Goal: Task Accomplishment & Management: Manage account settings

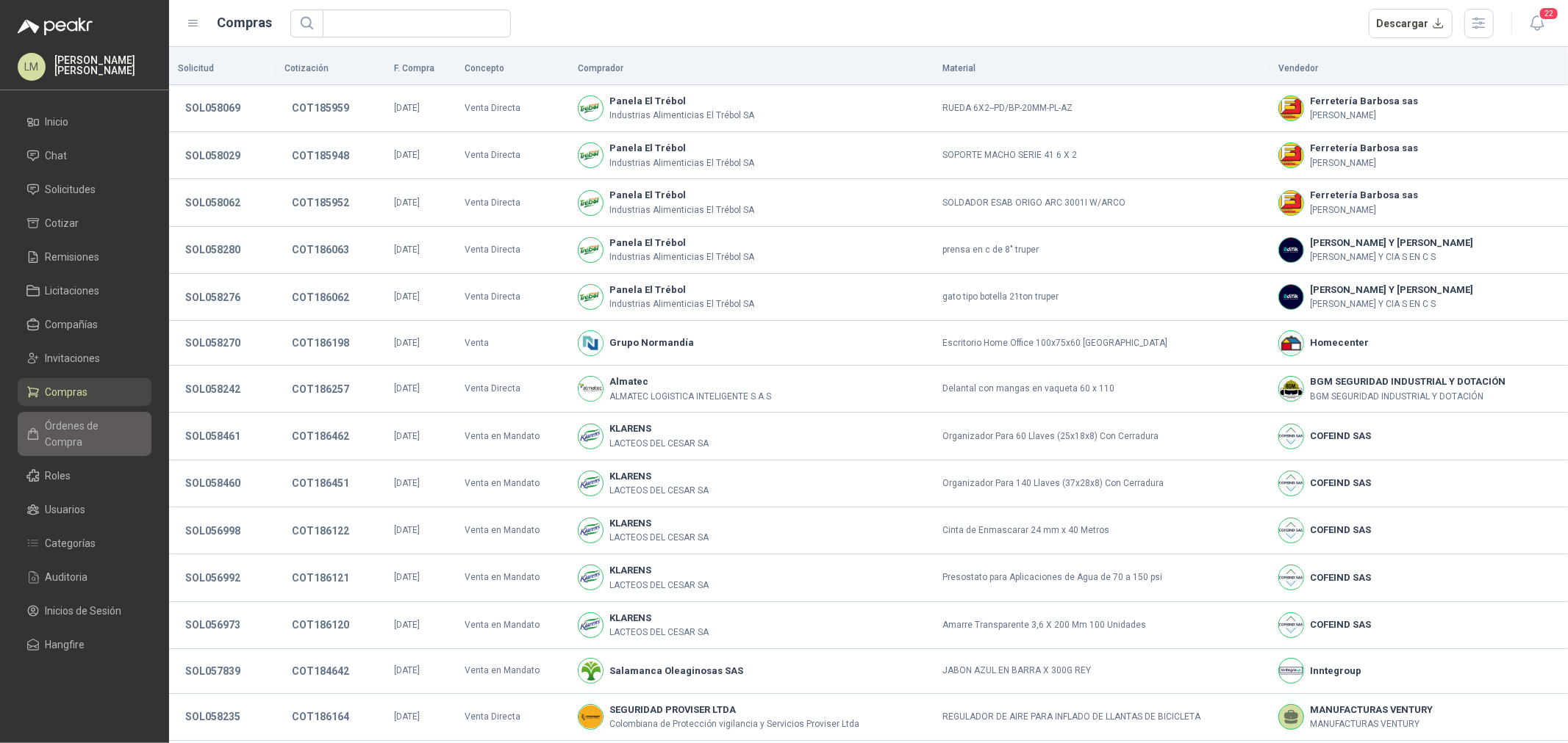
click at [84, 421] on span "Órdenes de Compra" at bounding box center [92, 434] width 92 height 32
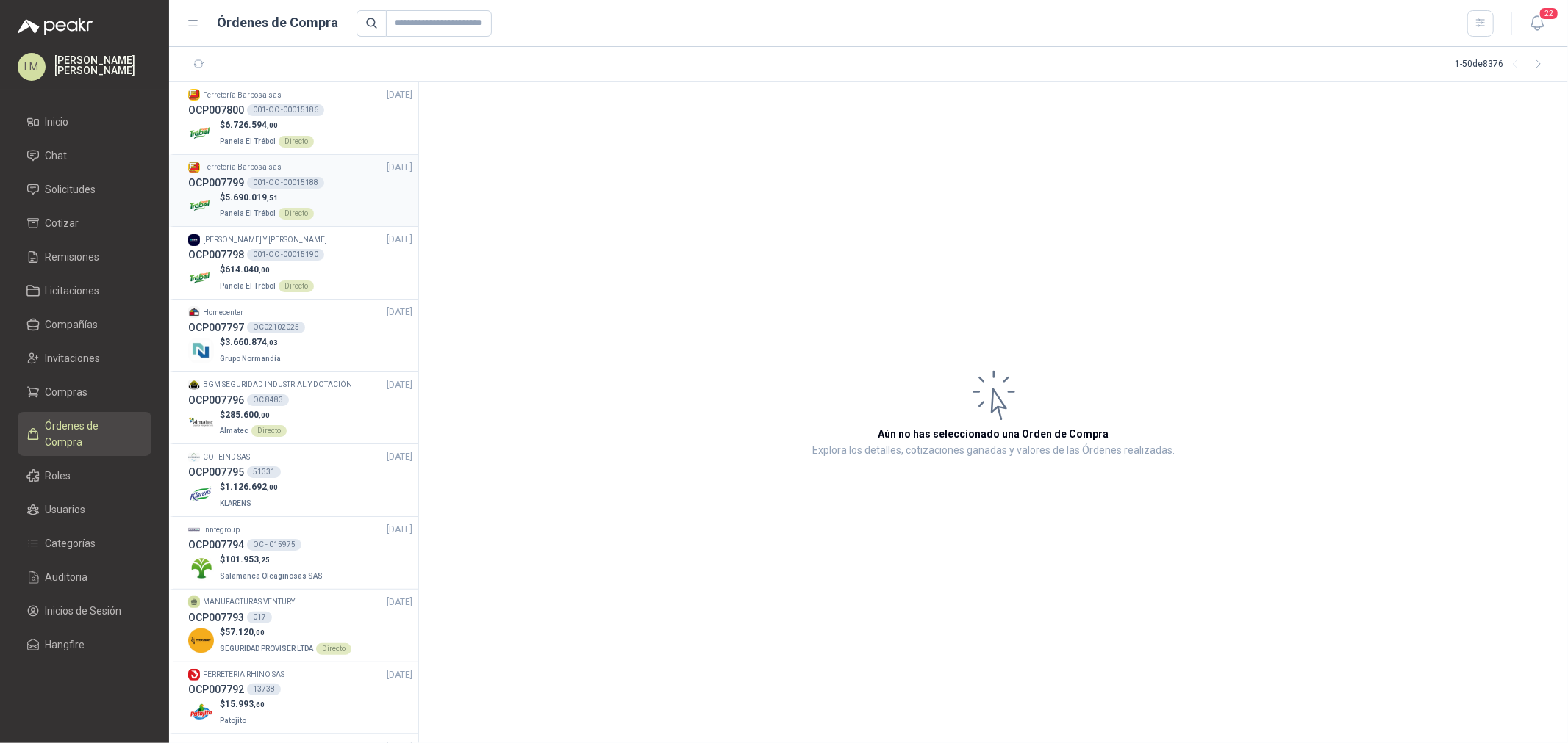
click at [254, 166] on p "Ferretería Barbosa sas" at bounding box center [242, 167] width 79 height 12
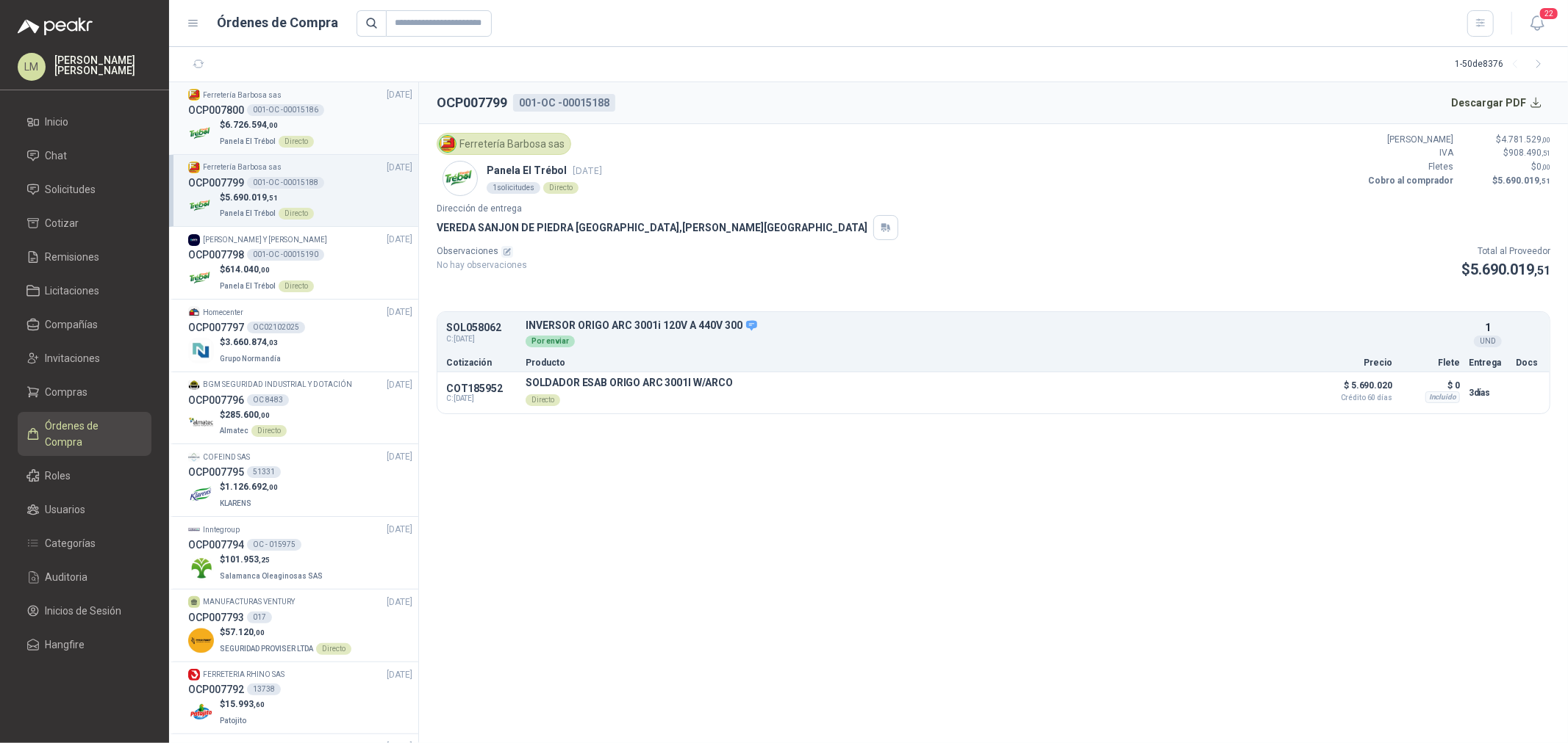
click at [257, 118] on p "$ 6.726.594 ,00" at bounding box center [266, 125] width 94 height 14
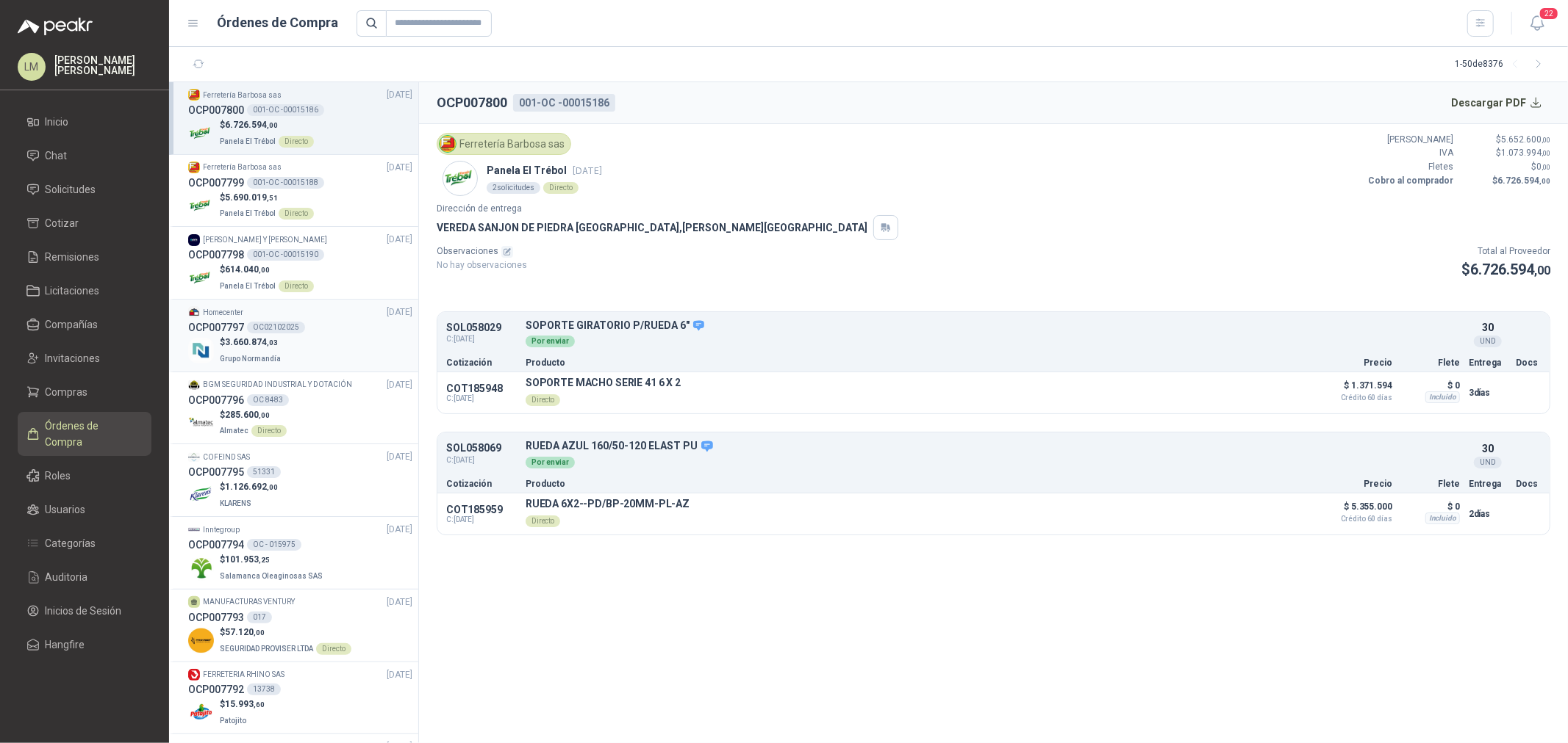
click at [255, 339] on span "3.660.874 ,03" at bounding box center [252, 342] width 53 height 10
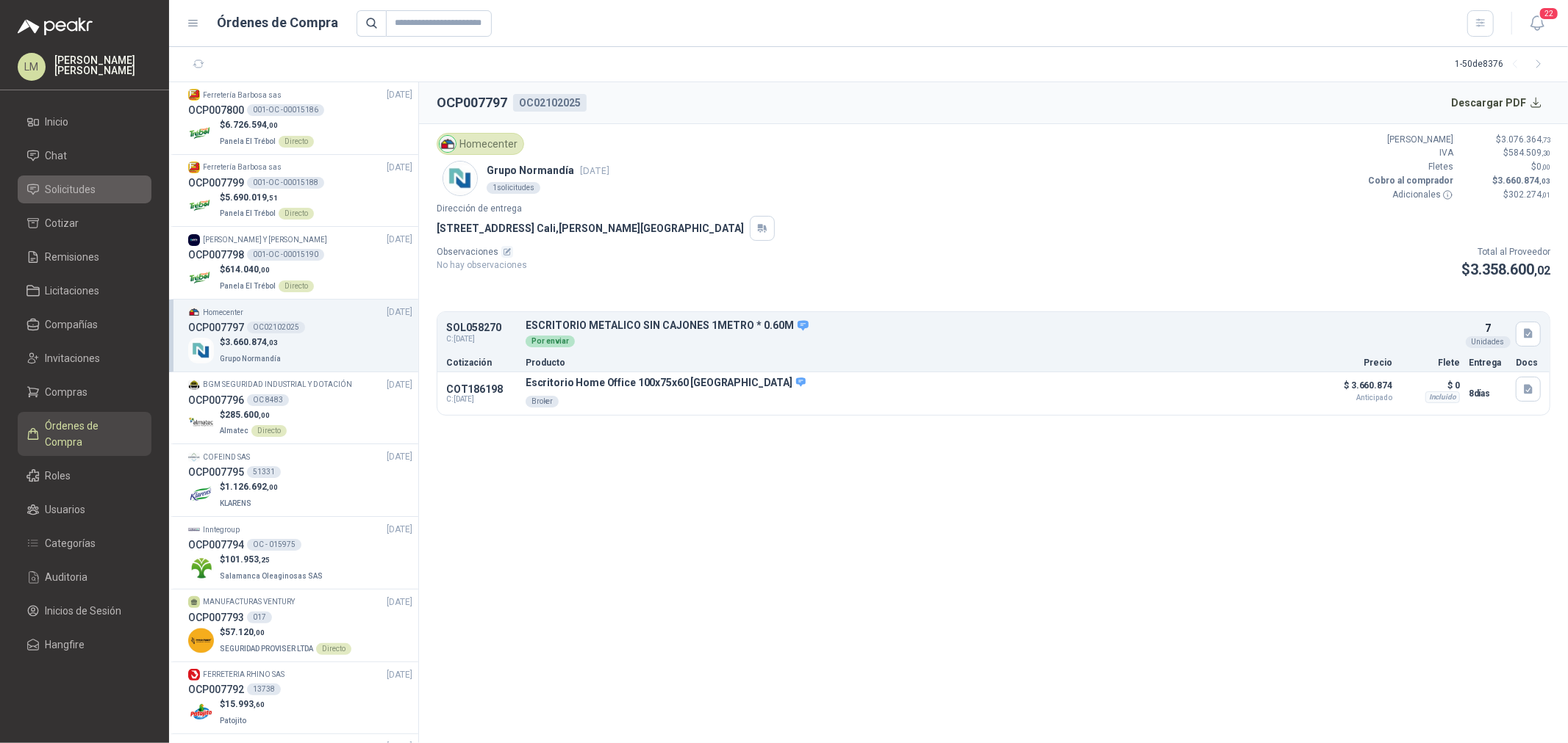
click at [76, 187] on span "Solicitudes" at bounding box center [71, 190] width 51 height 16
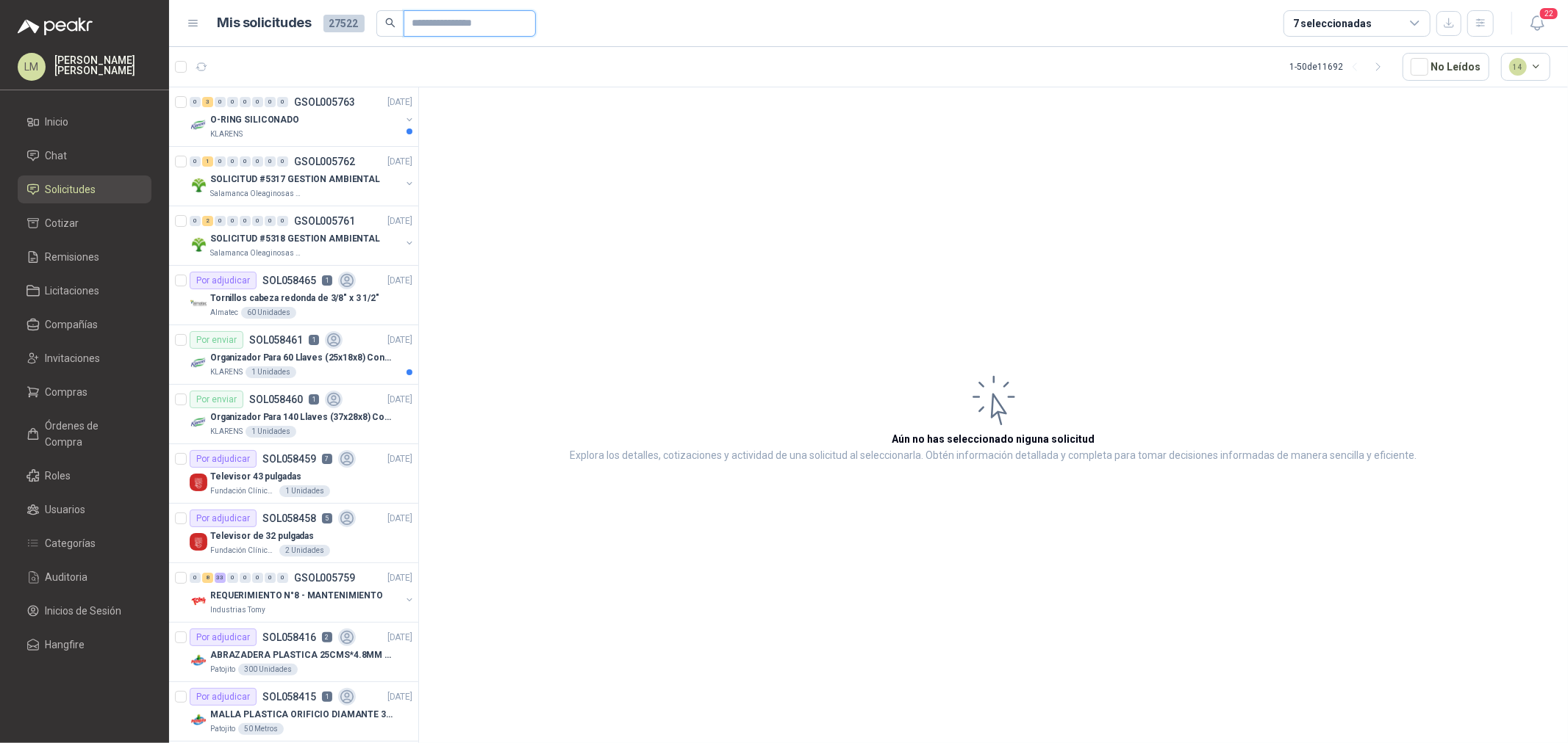
click at [430, 24] on input "text" at bounding box center [463, 23] width 103 height 25
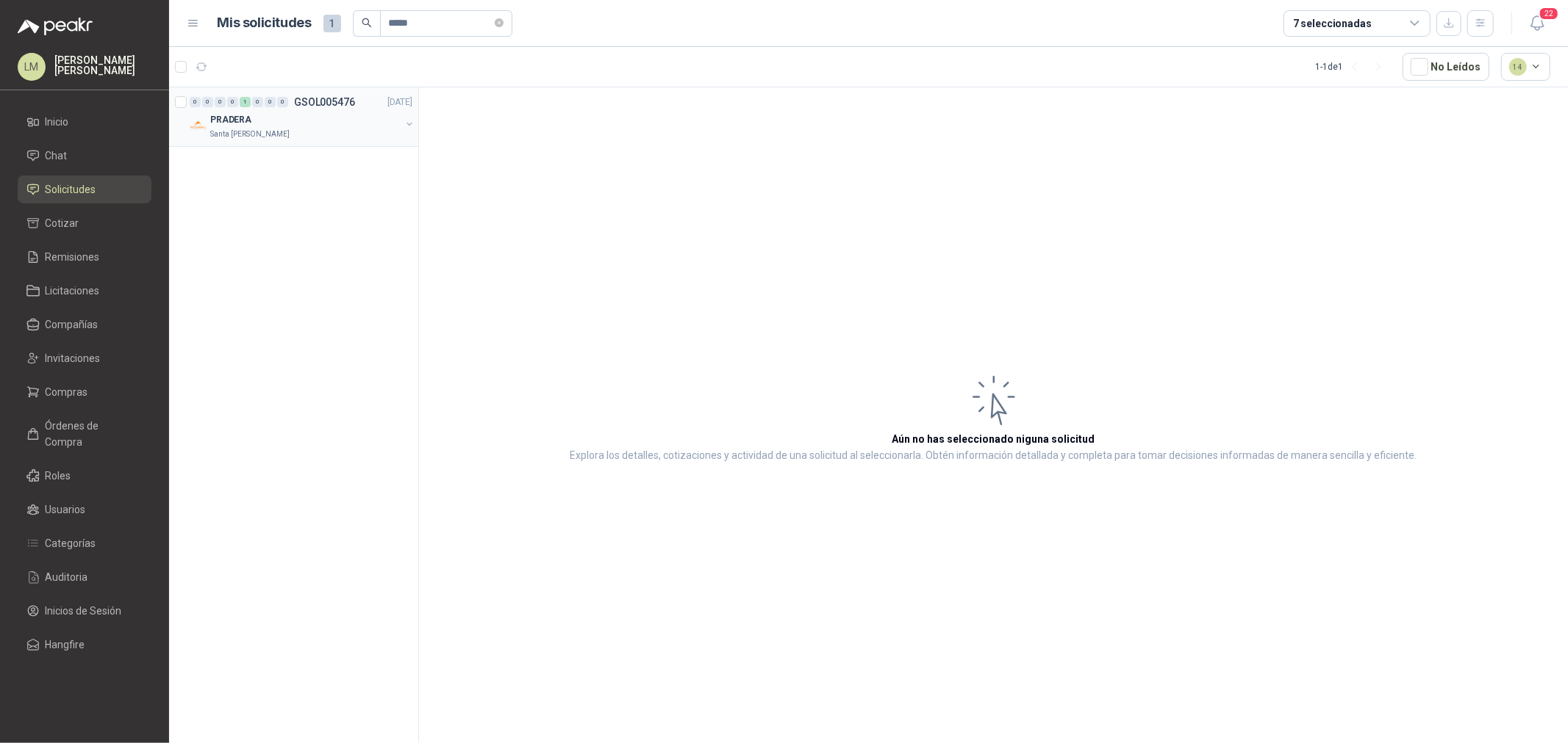
click at [405, 123] on button "button" at bounding box center [409, 124] width 12 height 12
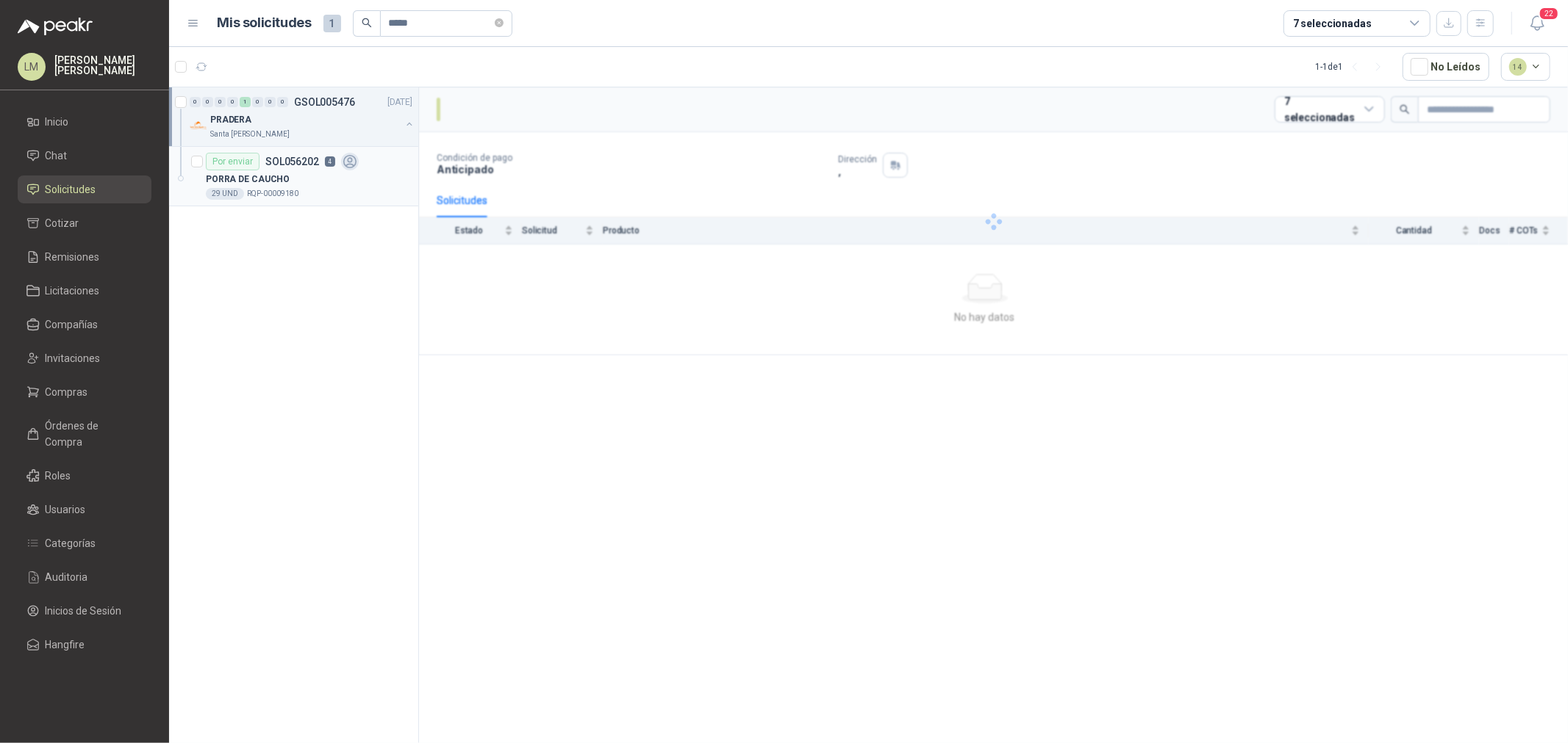
click at [341, 174] on div "PORRA DE CAUCHO" at bounding box center [309, 179] width 207 height 18
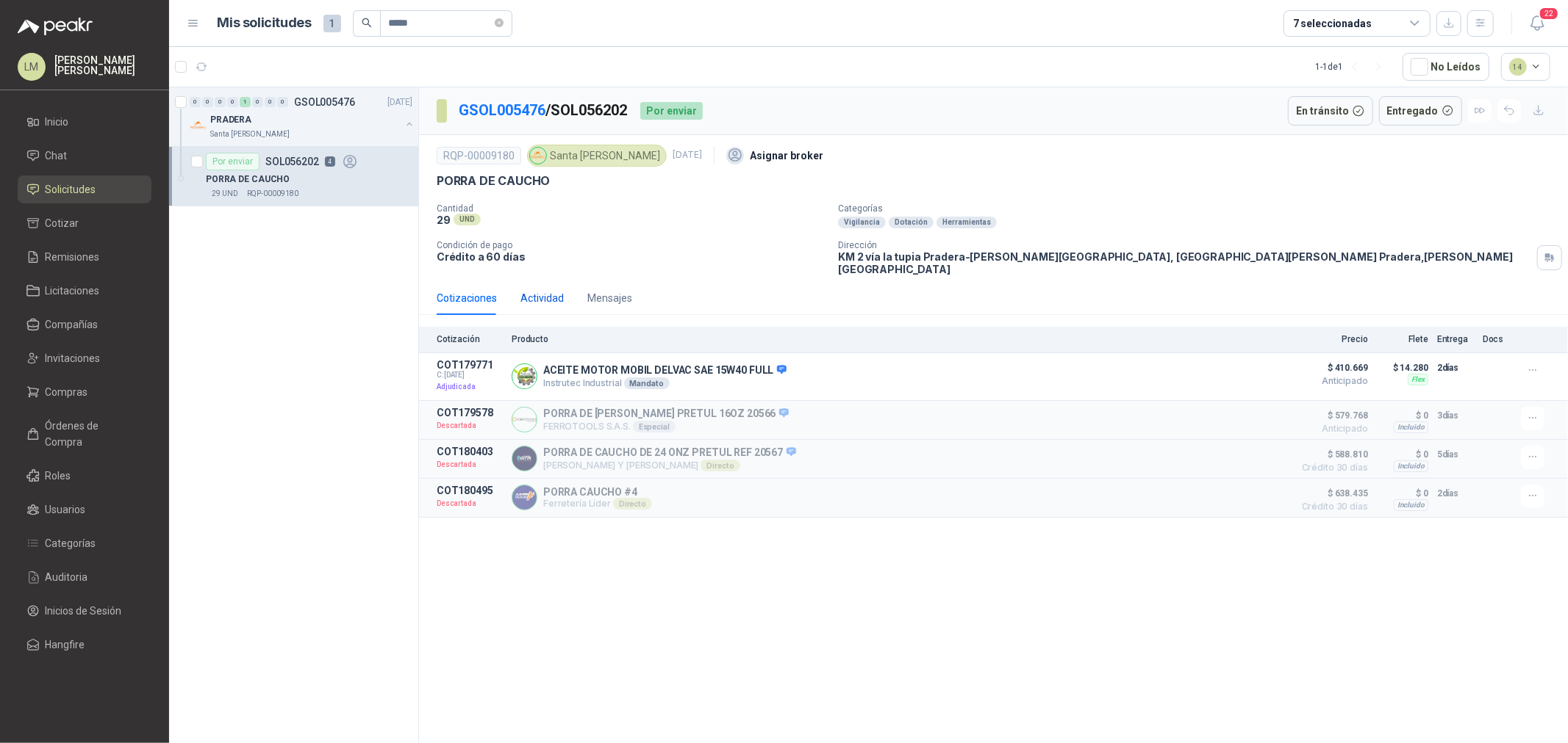
click at [539, 290] on div "Actividad" at bounding box center [542, 298] width 43 height 16
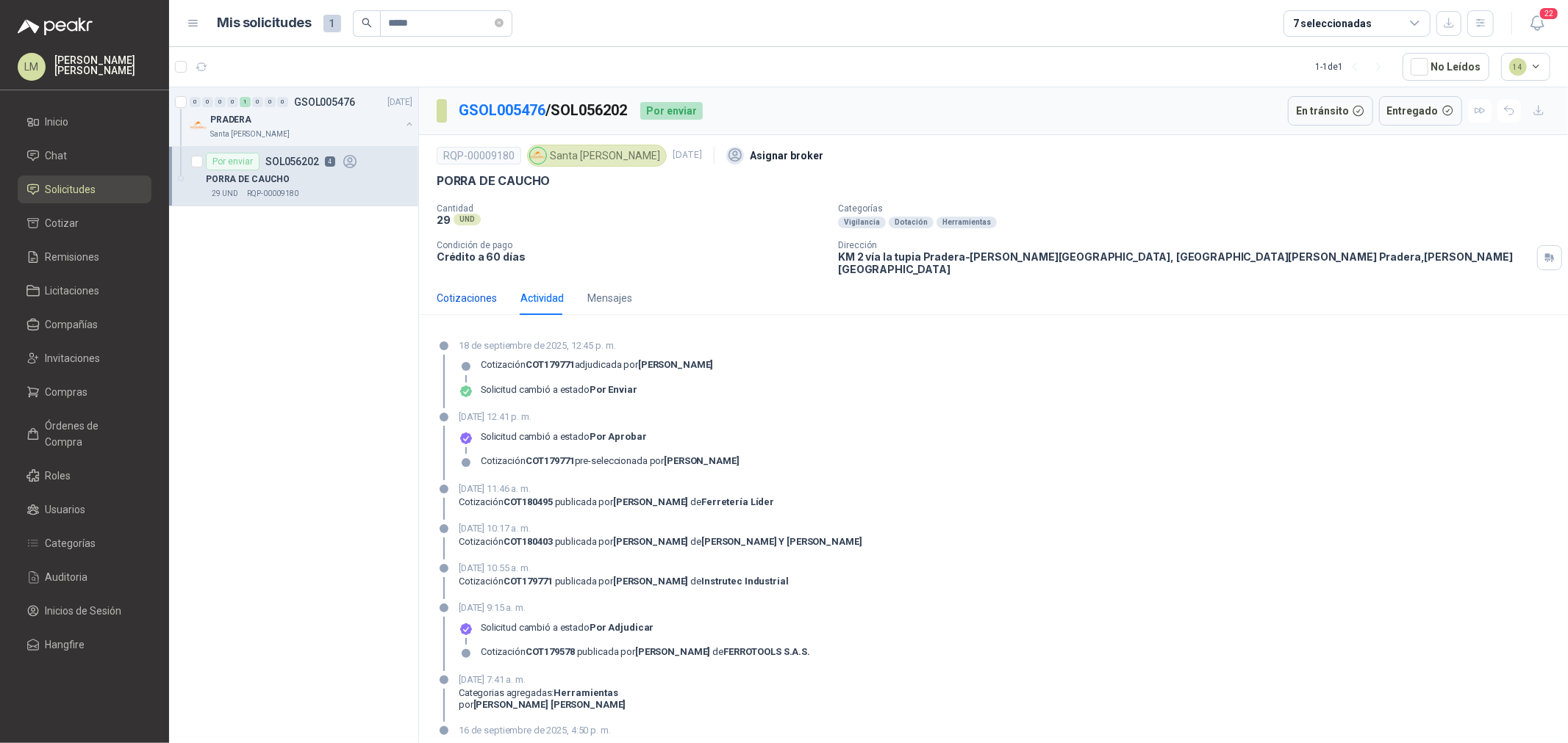
click at [478, 290] on div "Cotizaciones" at bounding box center [467, 298] width 60 height 16
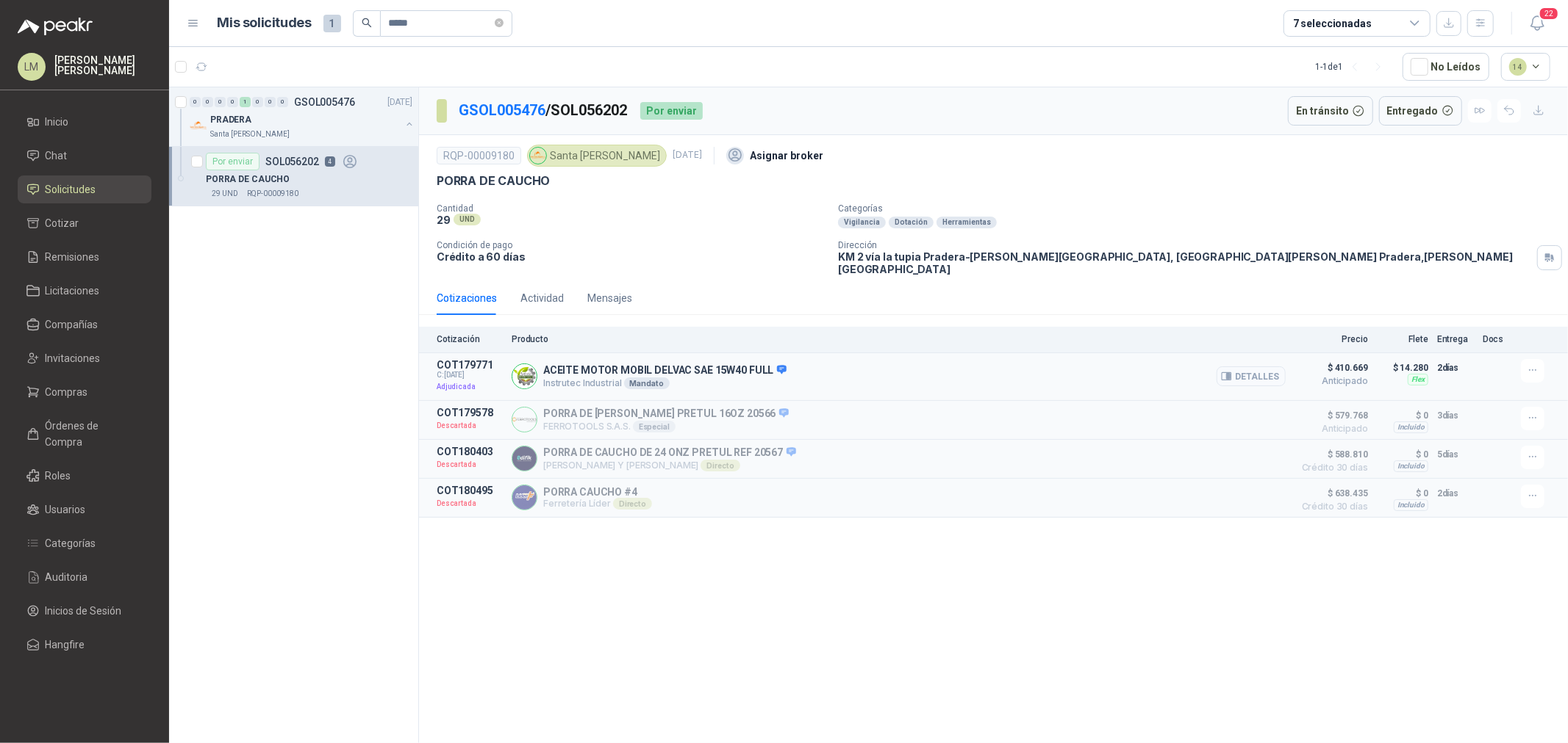
click at [1241, 367] on button "Detalles" at bounding box center [1251, 376] width 69 height 20
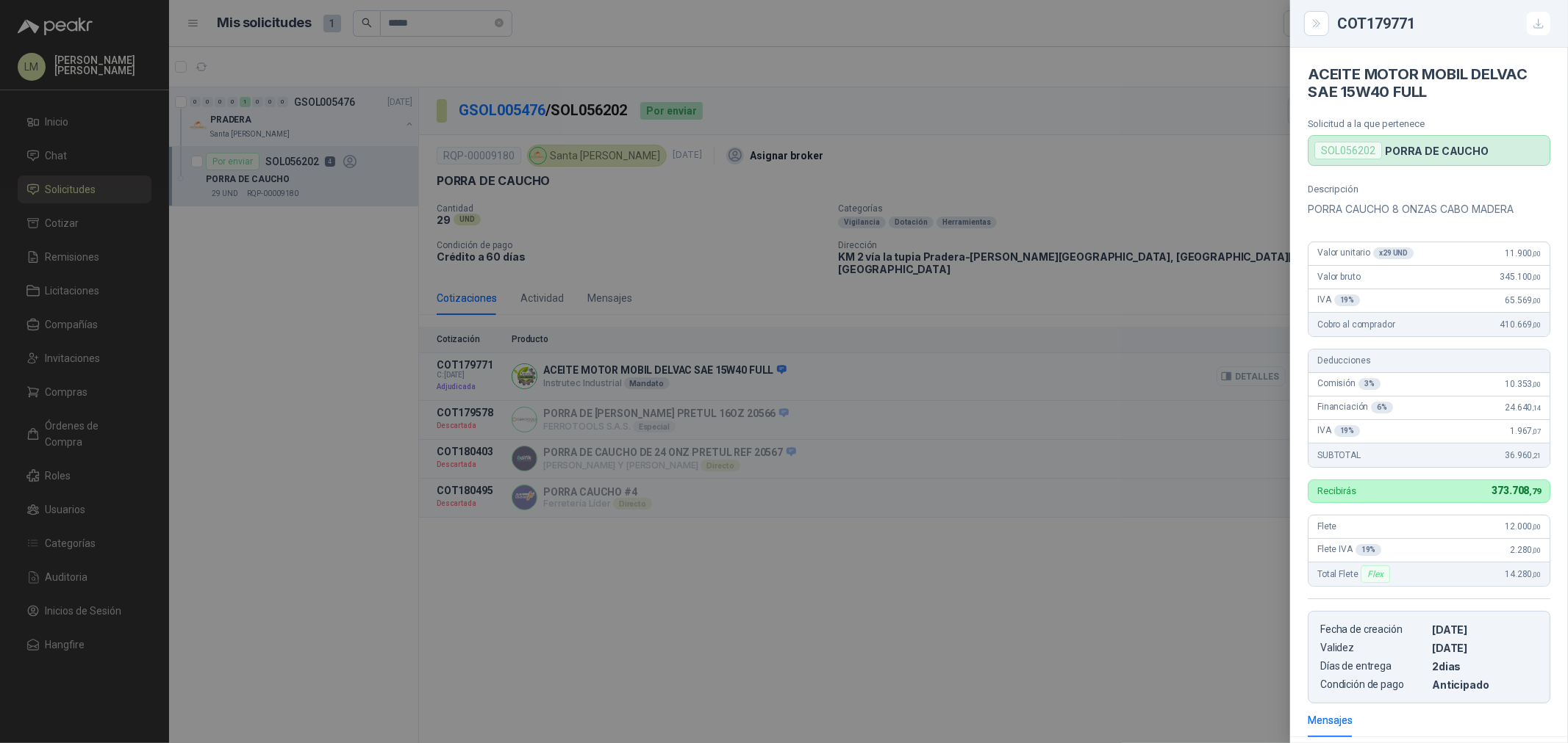
click at [1241, 366] on div at bounding box center [784, 372] width 1568 height 743
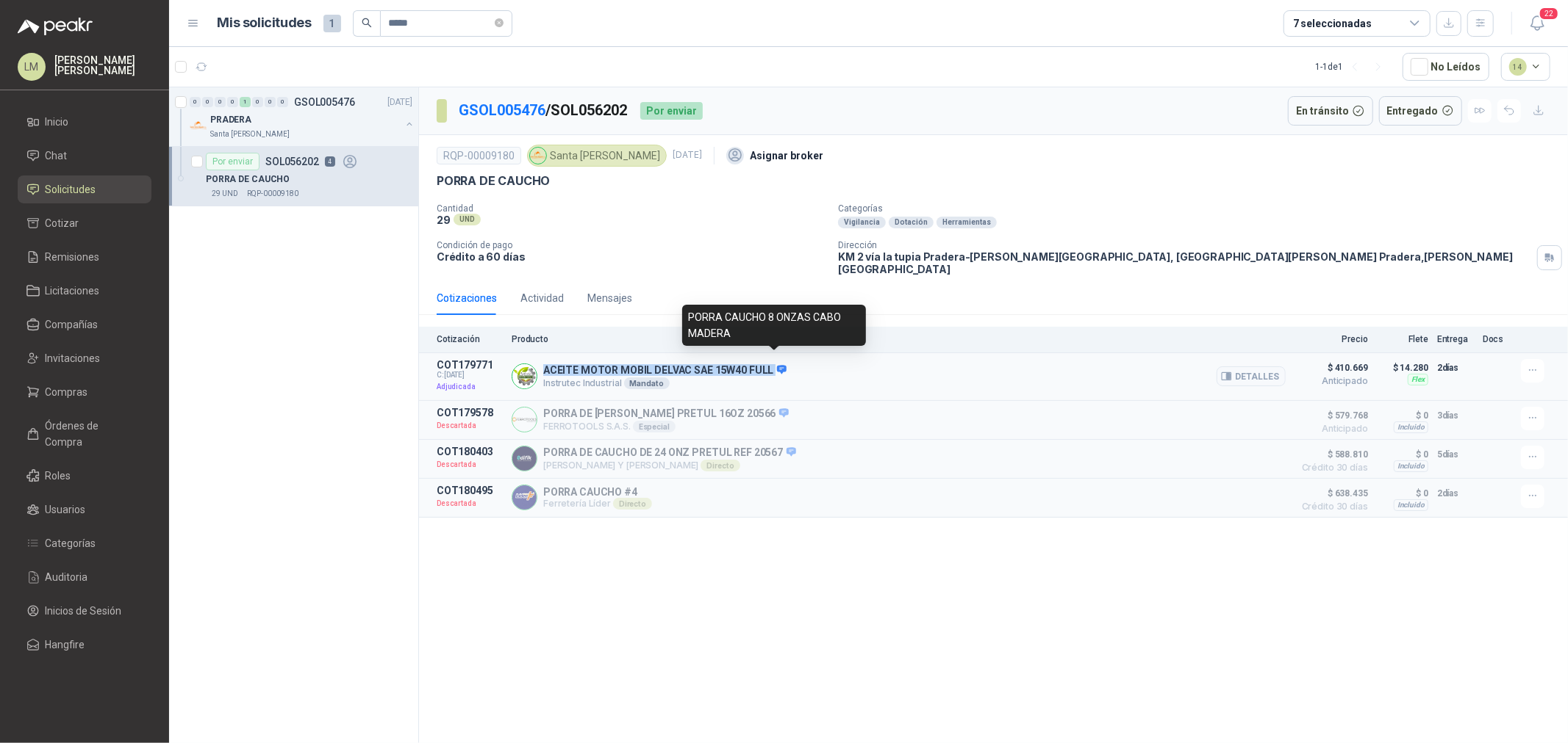
drag, startPoint x: 541, startPoint y: 354, endPoint x: 775, endPoint y: 357, distance: 234.0
click at [775, 359] on div "ACEITE MOTOR MOBIL DELVAC SAE 15W40 FULL Instrutec Industrial Mandato Detalles" at bounding box center [899, 377] width 774 height 35
copy p "ACEITE MOTOR MOBIL DELVAC SAE 15W40 FULL"
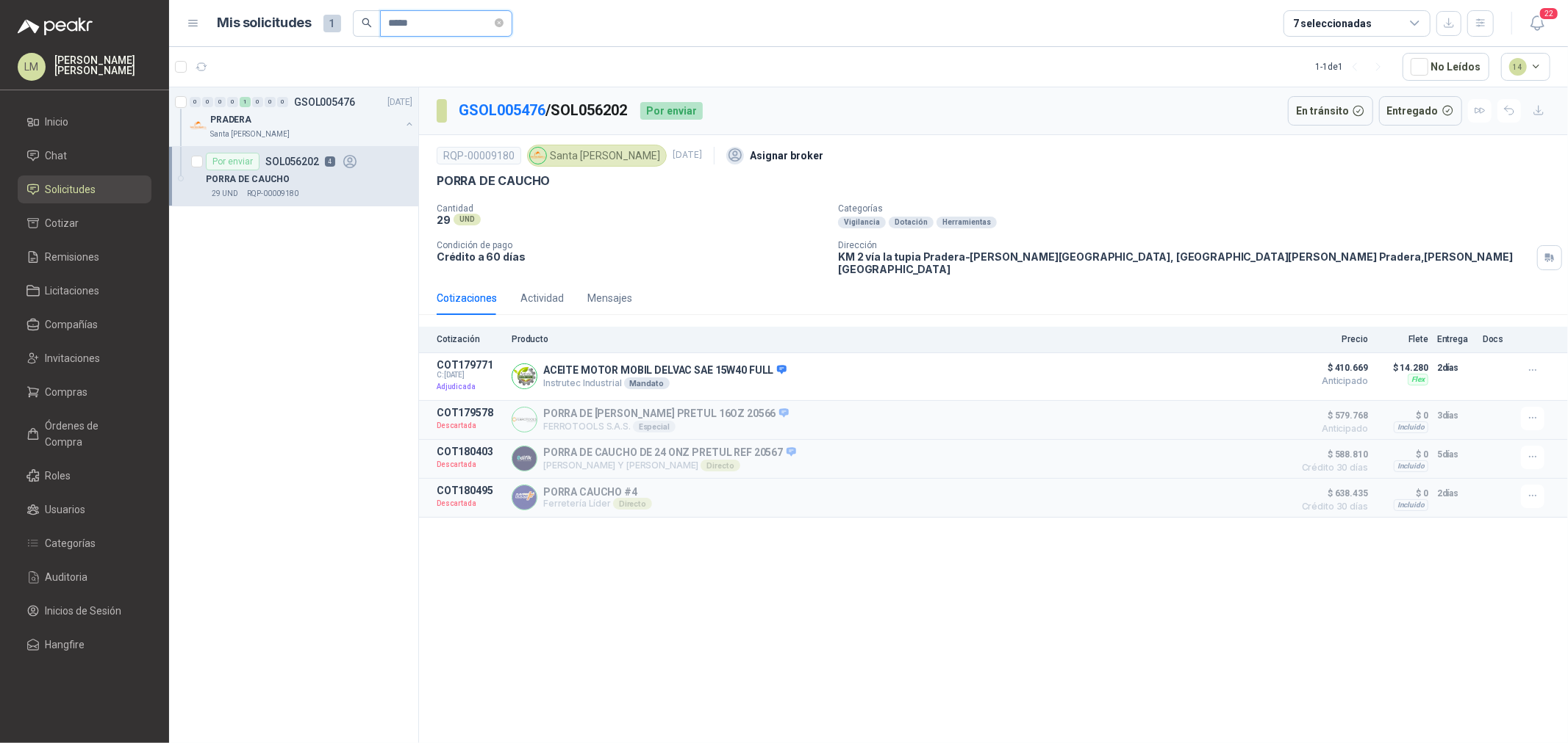
drag, startPoint x: 426, startPoint y: 18, endPoint x: 401, endPoint y: 26, distance: 26.2
click at [401, 26] on input "*****" at bounding box center [440, 23] width 103 height 25
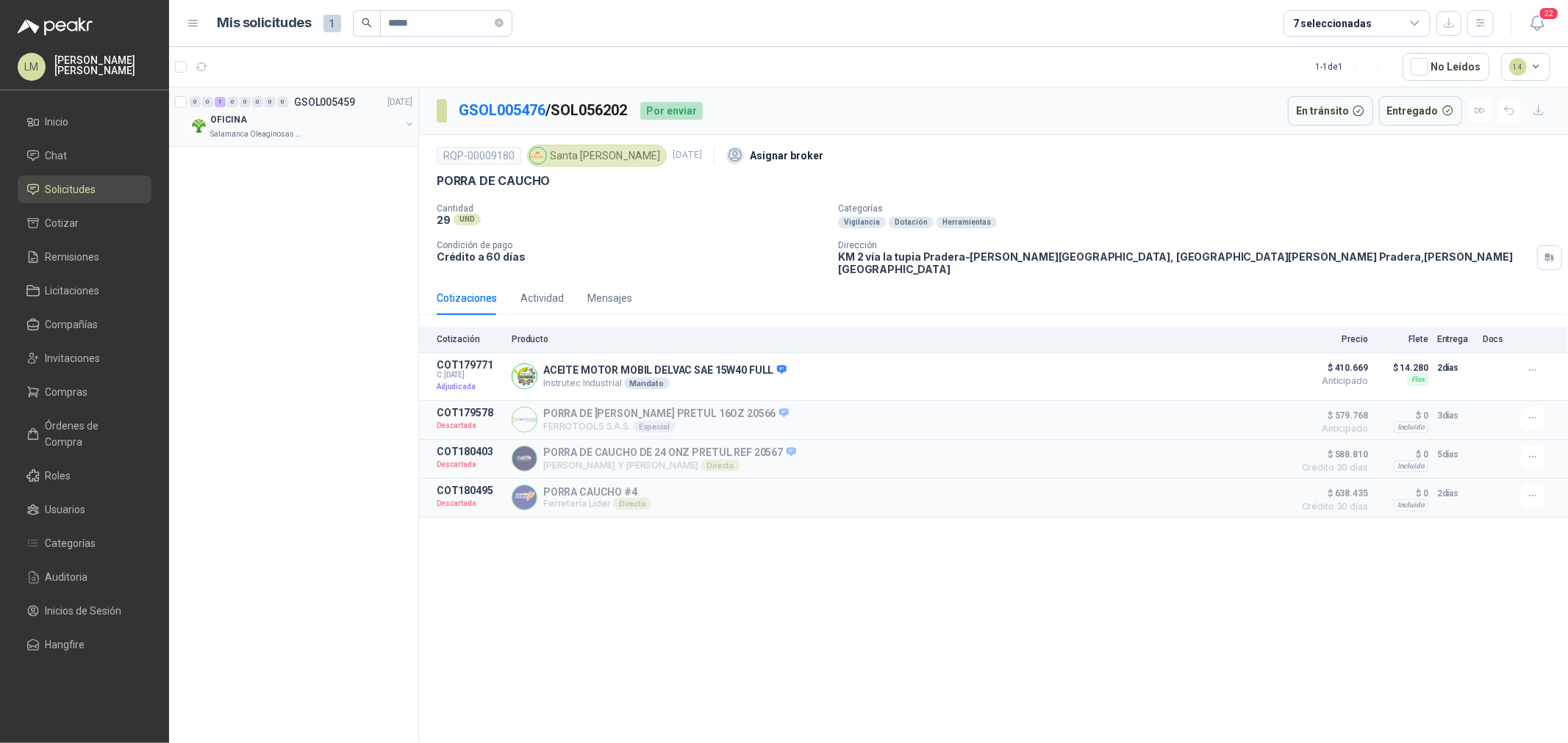
click at [409, 123] on button "button" at bounding box center [409, 124] width 12 height 12
click at [346, 170] on div "Por adjudicar SOL056046 4 NO" at bounding box center [289, 162] width 166 height 18
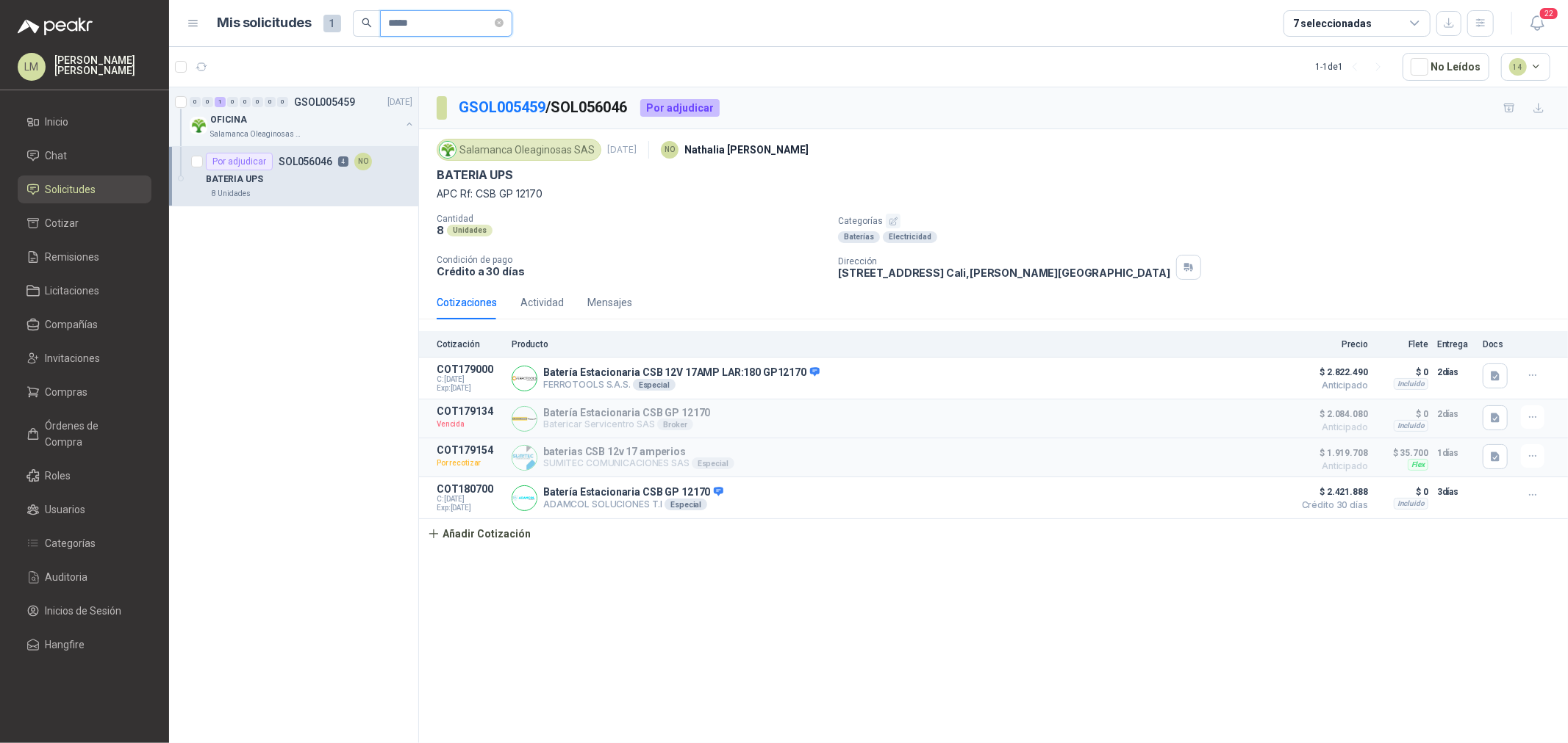
click at [430, 23] on input "*****" at bounding box center [440, 23] width 103 height 25
drag, startPoint x: 437, startPoint y: 23, endPoint x: 402, endPoint y: 27, distance: 35.2
click at [402, 27] on input "*****" at bounding box center [440, 23] width 103 height 25
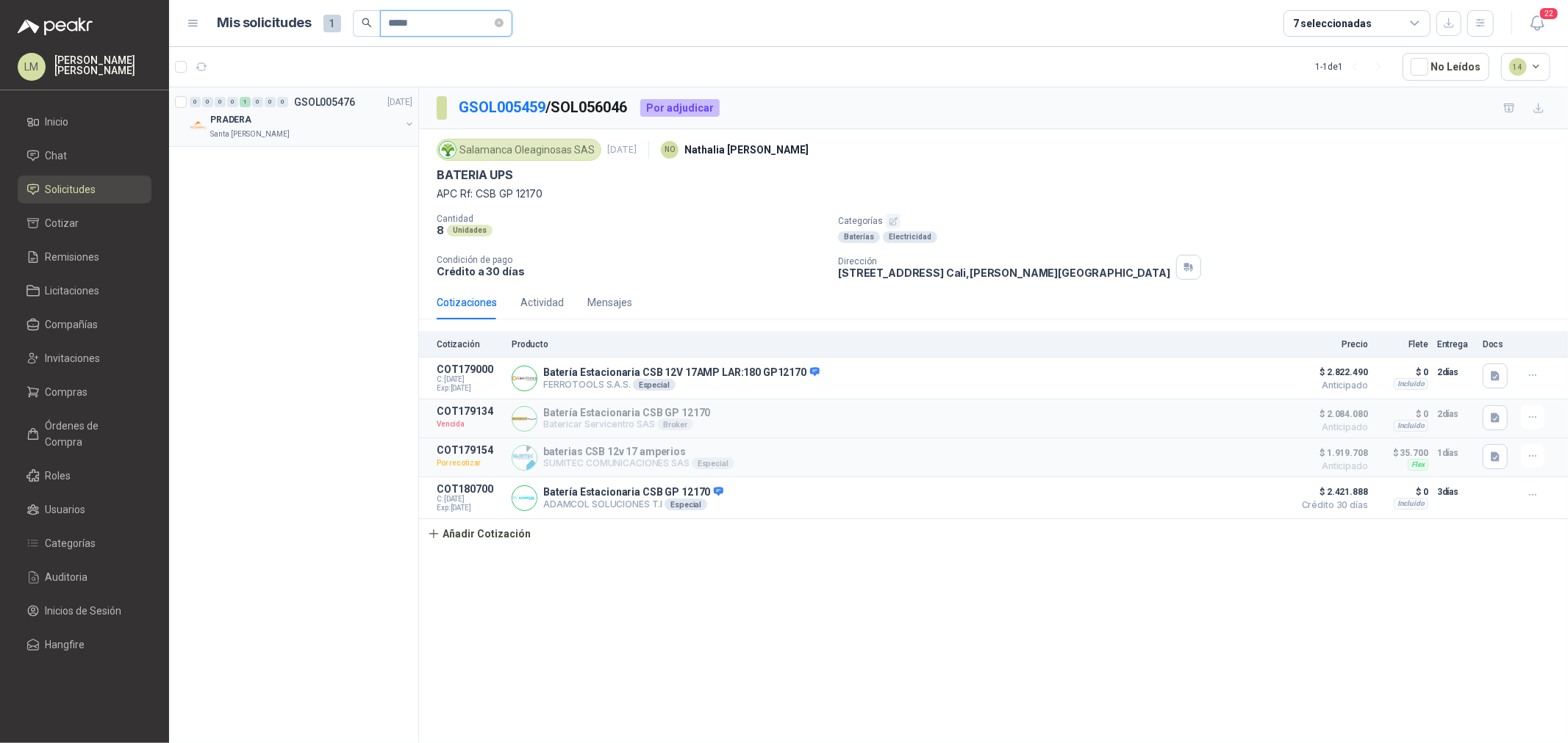
type input "*****"
click at [409, 121] on button "button" at bounding box center [409, 124] width 12 height 12
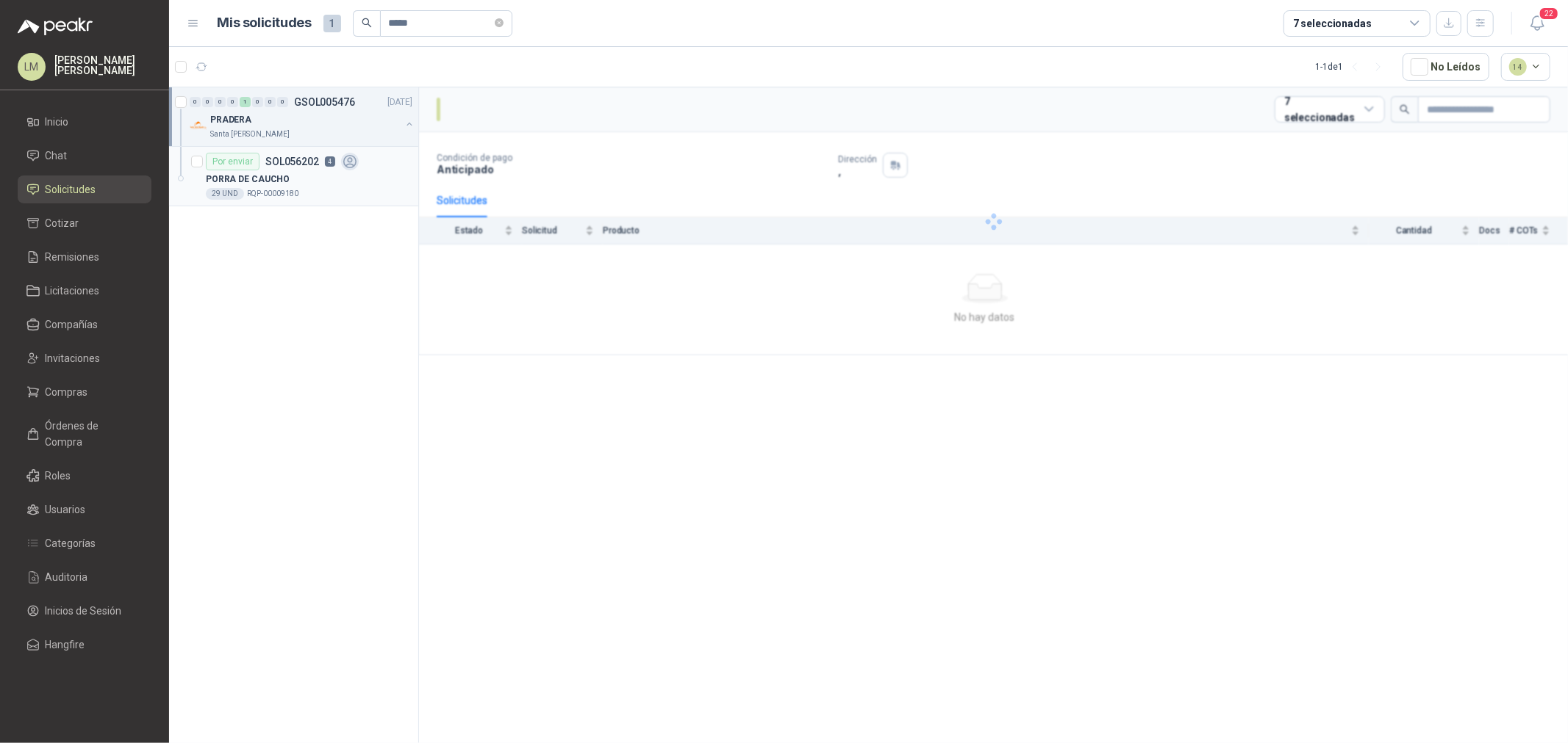
click at [344, 159] on icon at bounding box center [350, 162] width 17 height 17
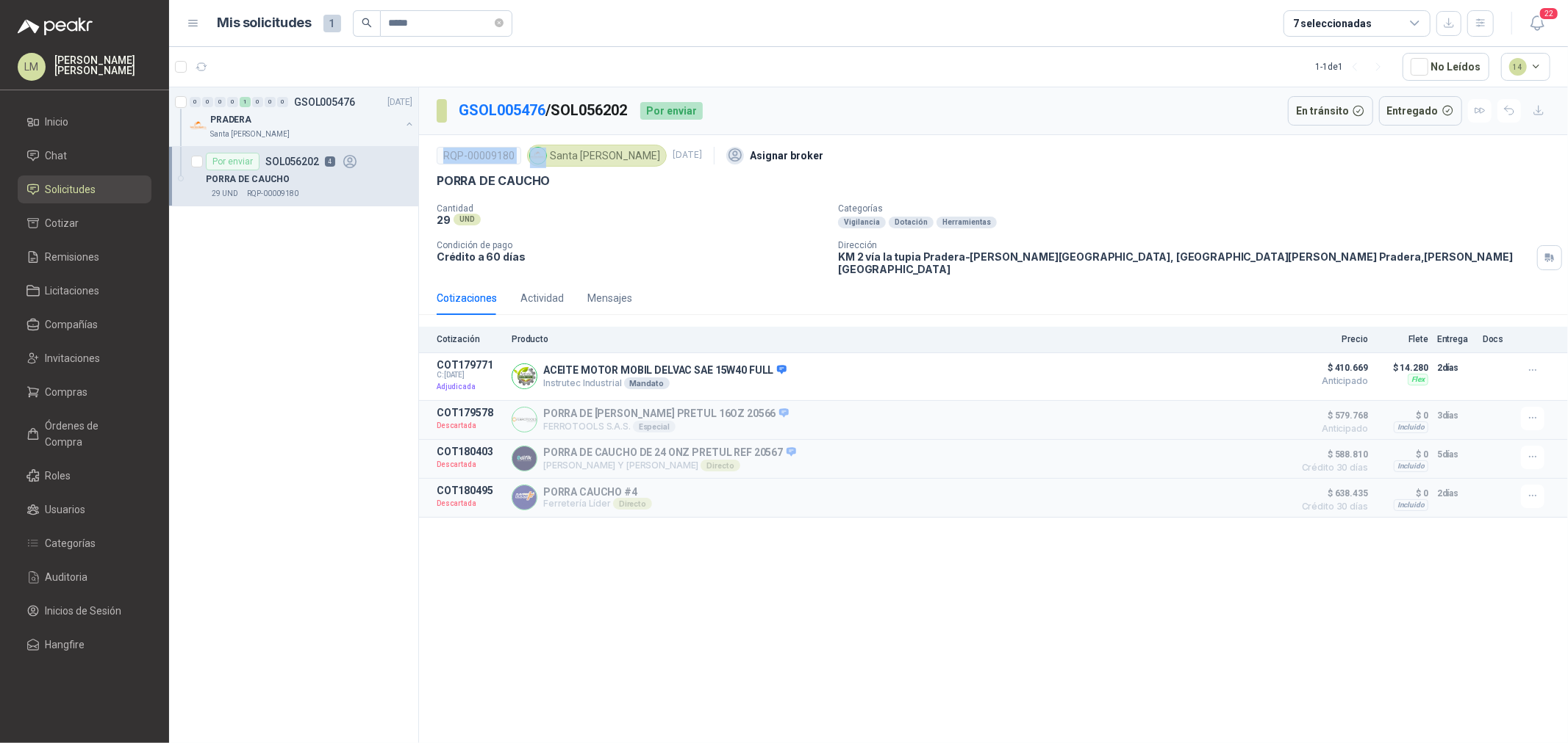
drag, startPoint x: 442, startPoint y: 154, endPoint x: 531, endPoint y: 153, distance: 89.0
click at [531, 153] on div "RQP-00009180 Santa [PERSON_NAME] [DATE] Asignar broker" at bounding box center [994, 155] width 1113 height 30
copy div "RQP-00009180"
click at [1508, 113] on icon "button" at bounding box center [1509, 111] width 13 height 13
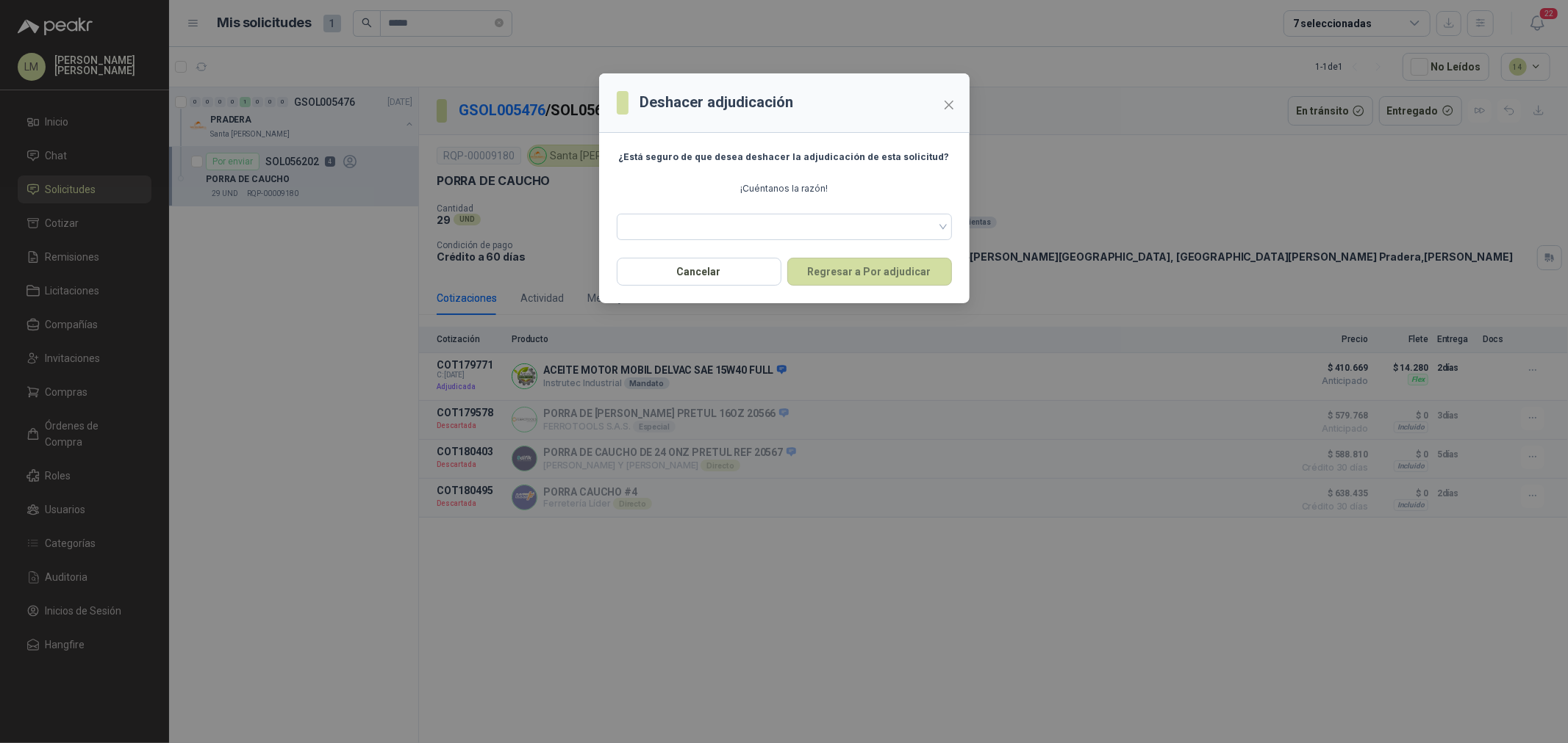
click at [710, 240] on section "¿Está seguro de que desea deshacer la adjudicación de esta solicitud? ¡Cuéntano…" at bounding box center [784, 195] width 370 height 125
click at [710, 235] on span at bounding box center [784, 227] width 318 height 22
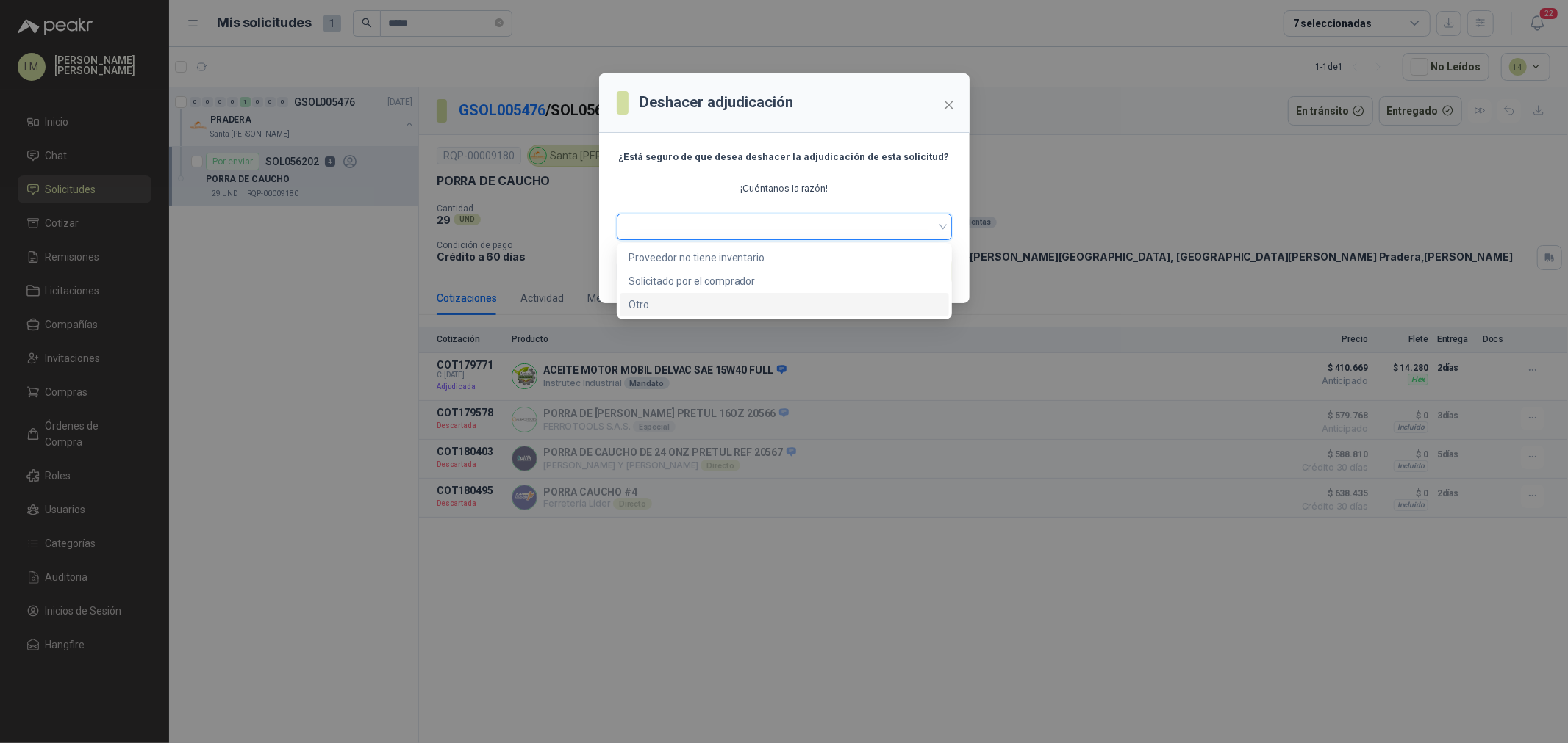
click at [685, 309] on div "Otro" at bounding box center [784, 305] width 311 height 16
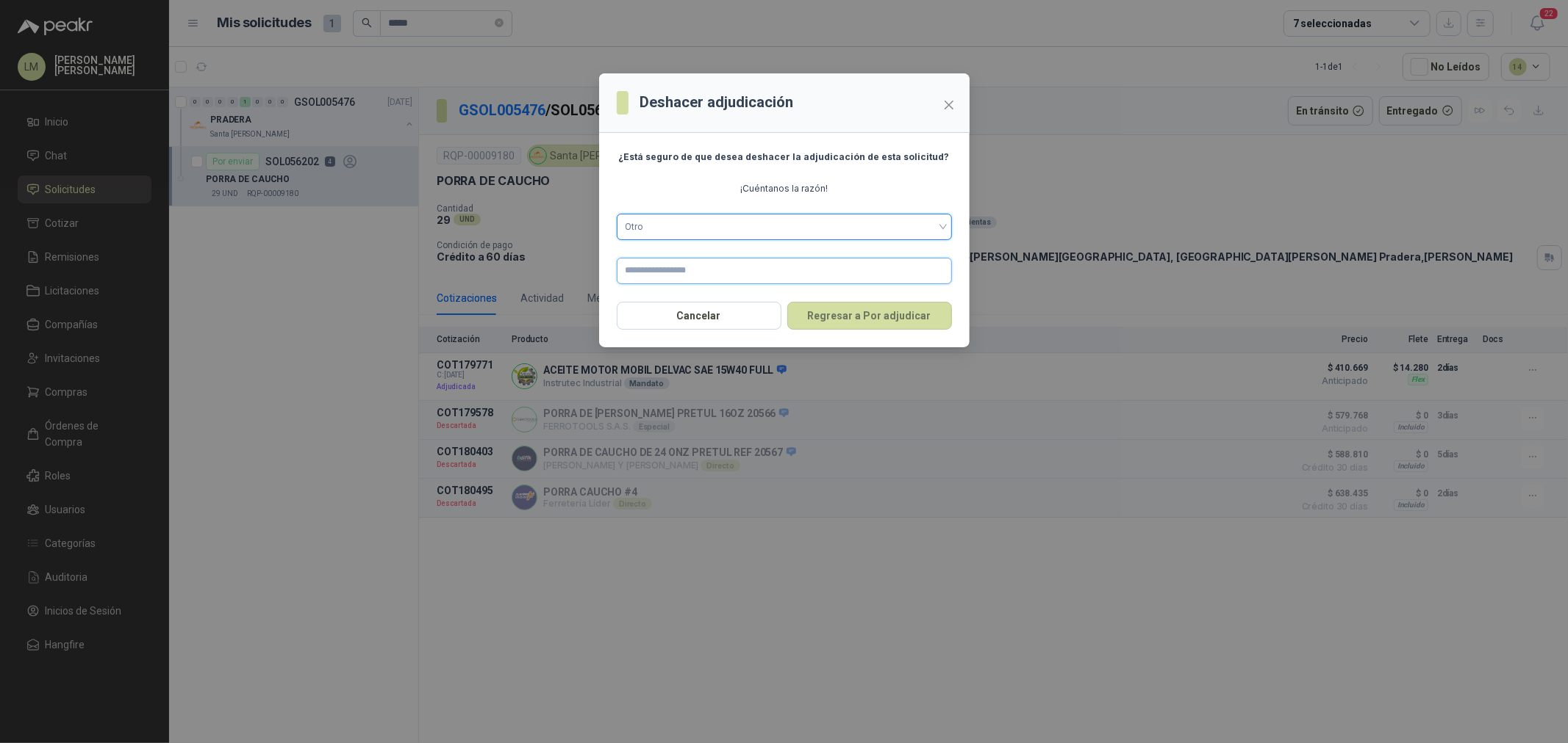
click at [666, 263] on input "text" at bounding box center [784, 271] width 335 height 27
type input "**********"
click at [870, 316] on button "Regresar a Por adjudicar" at bounding box center [869, 315] width 165 height 28
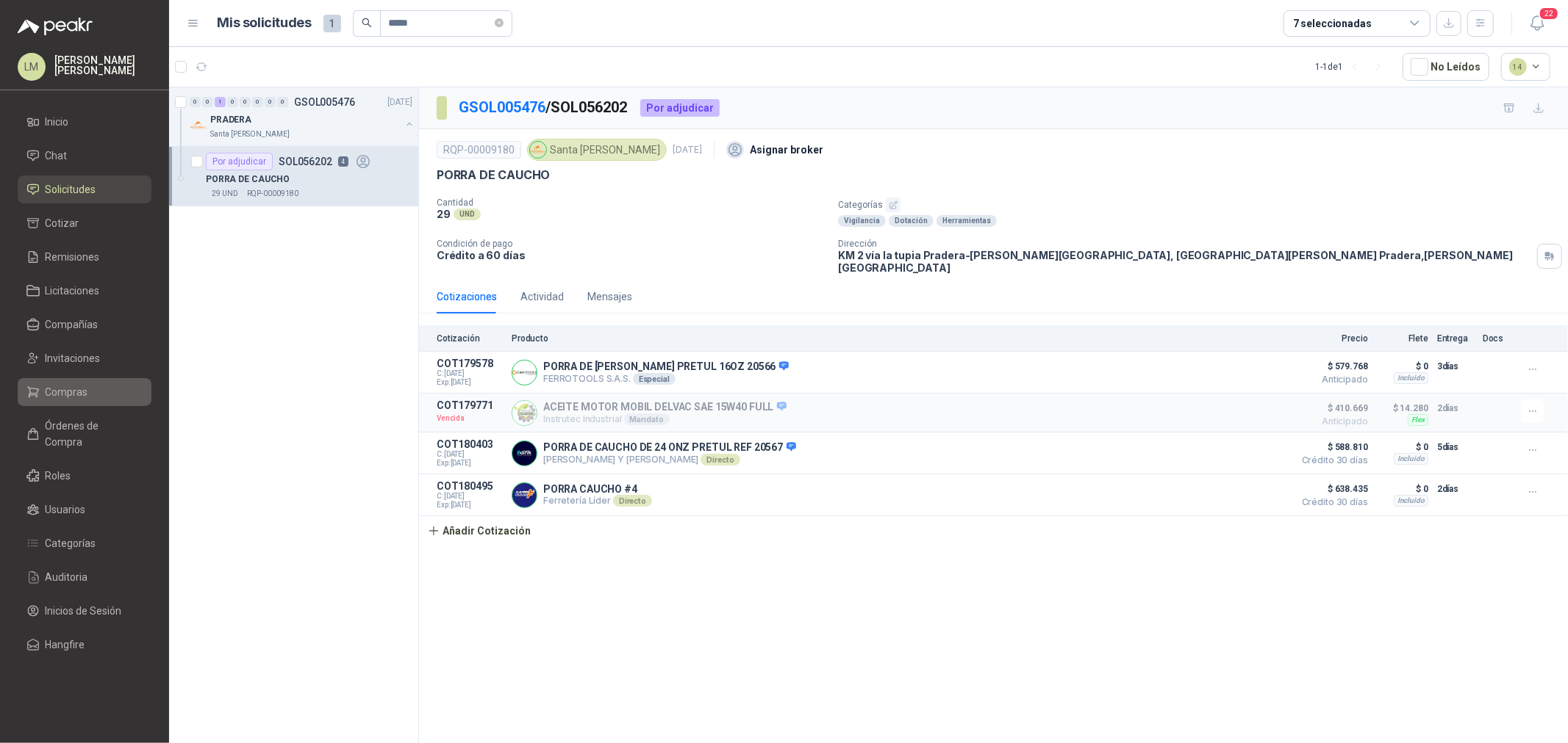
click at [72, 377] on ul "Inicio Chat Solicitudes Cotizar Remisiones Licitaciones Compañías Invitaciones …" at bounding box center [84, 386] width 169 height 556
click at [72, 387] on span "Compras" at bounding box center [67, 392] width 43 height 16
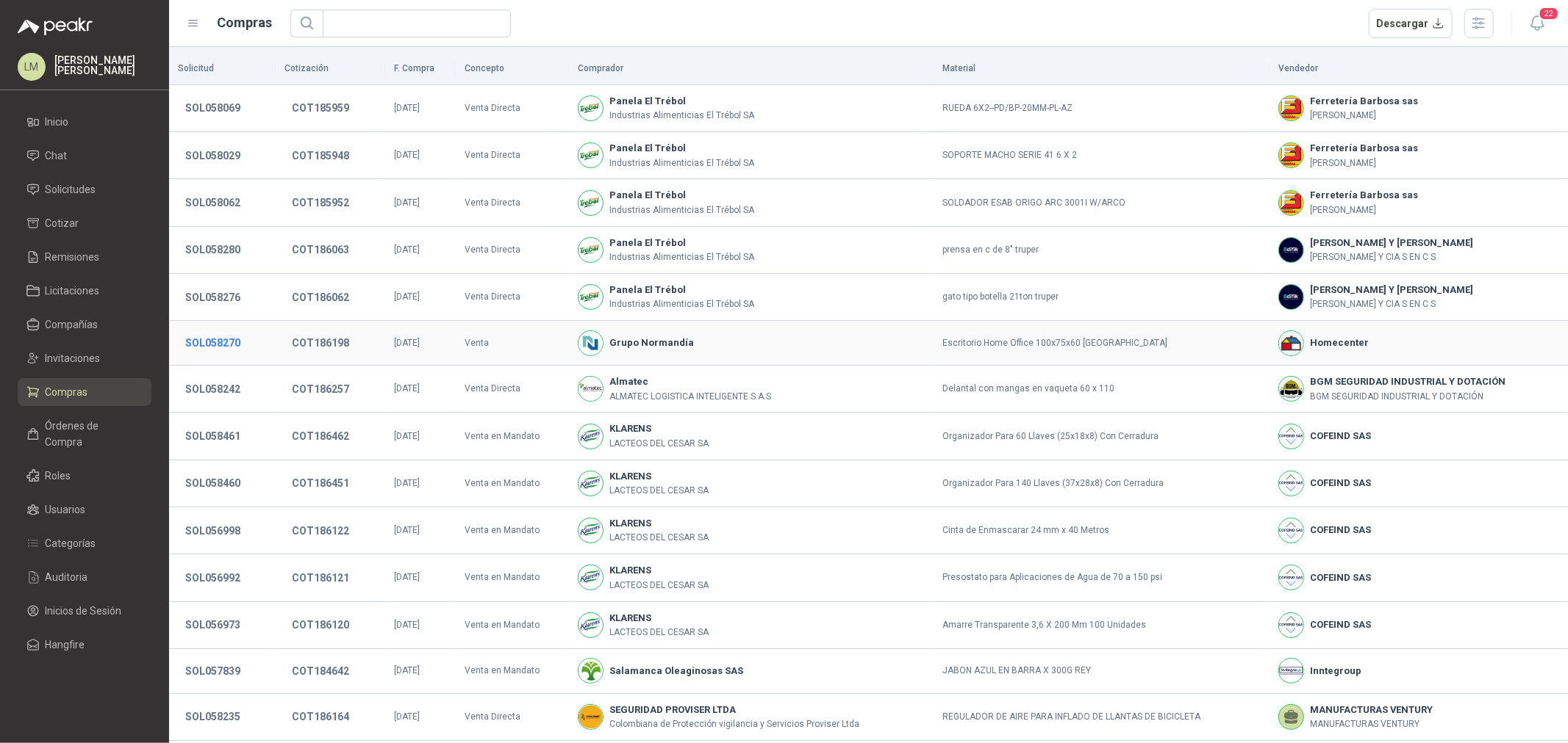
click at [212, 349] on button "SOL058270" at bounding box center [212, 343] width 70 height 27
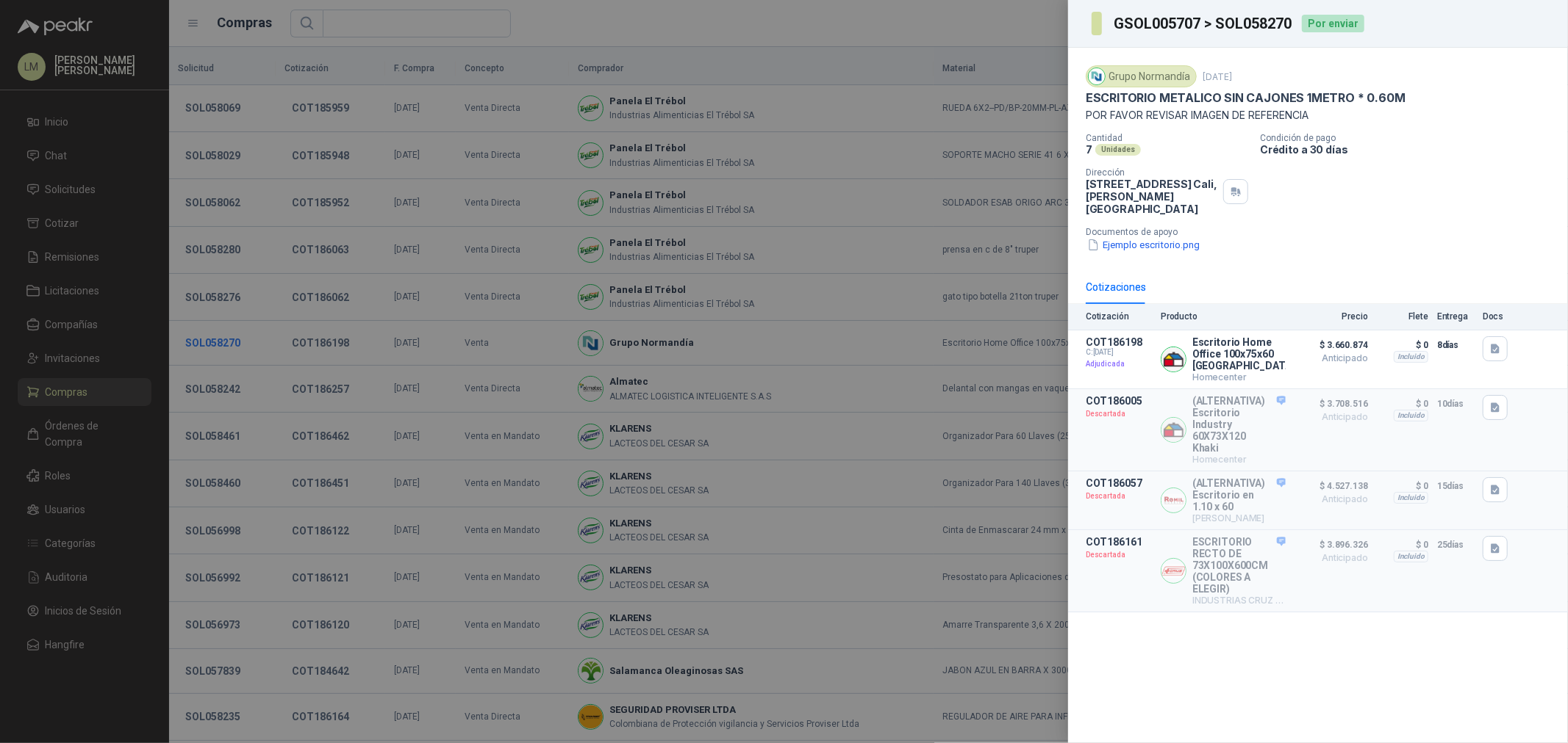
click at [212, 349] on div at bounding box center [784, 372] width 1568 height 743
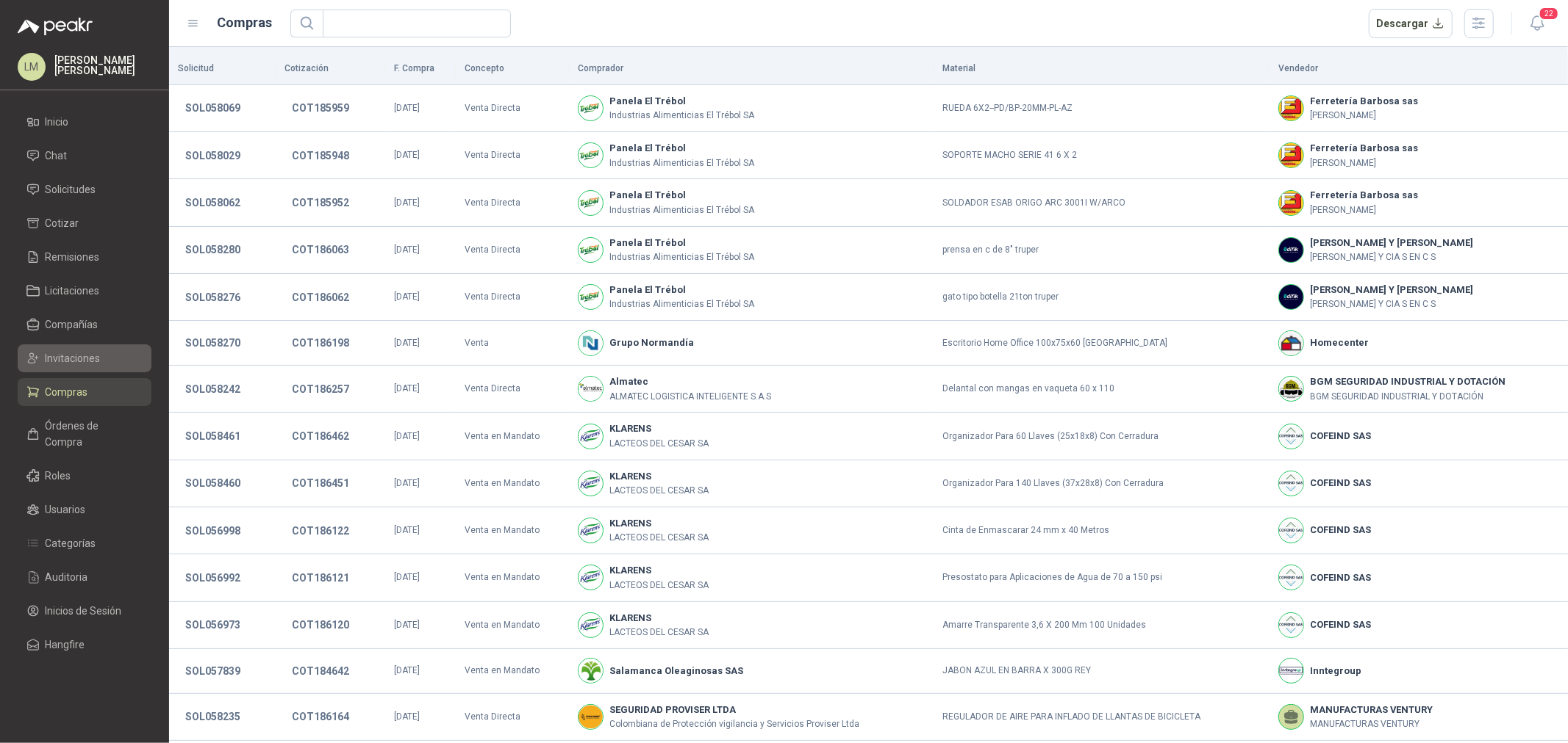
click at [68, 361] on span "Invitaciones" at bounding box center [73, 359] width 56 height 16
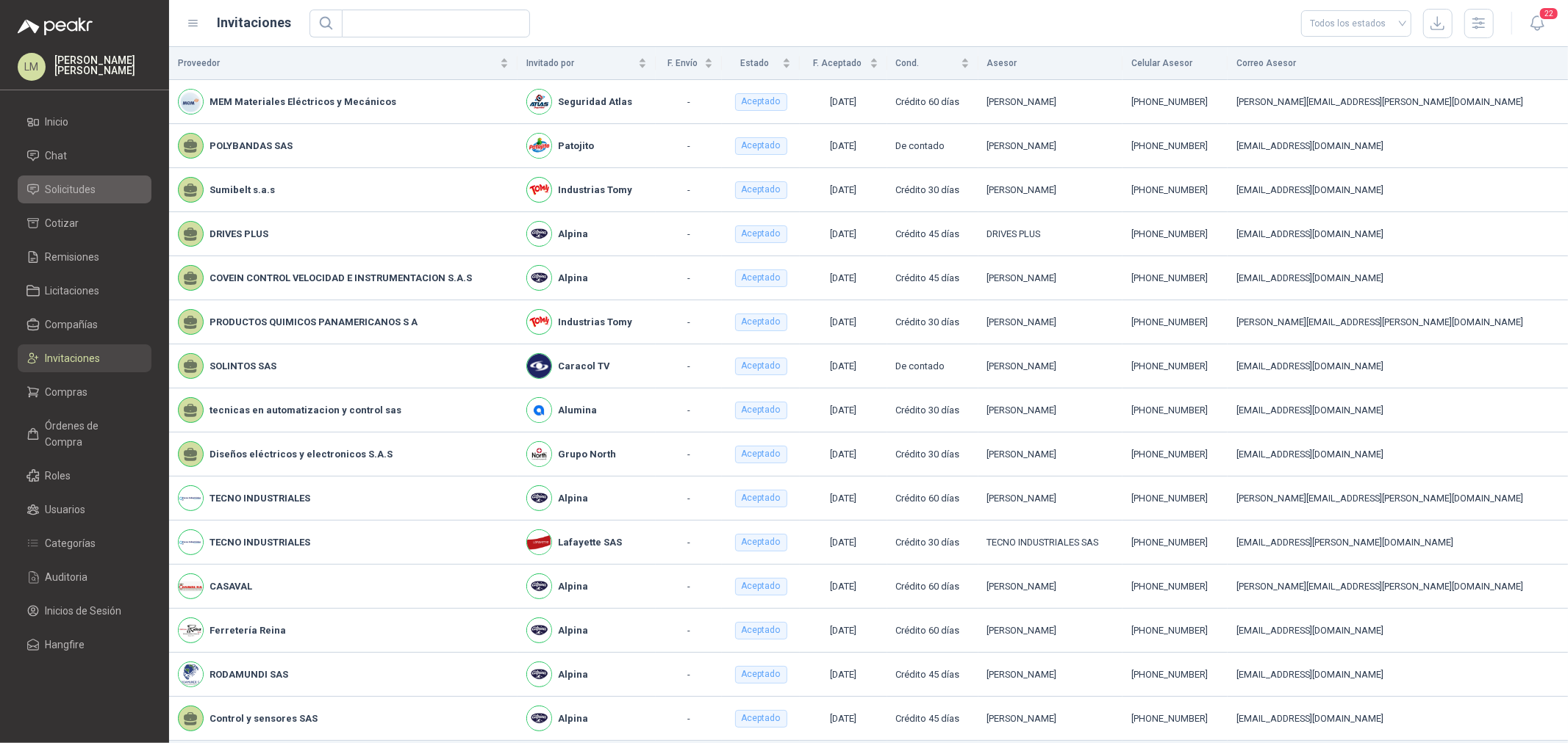
click at [84, 189] on span "Solicitudes" at bounding box center [71, 190] width 51 height 16
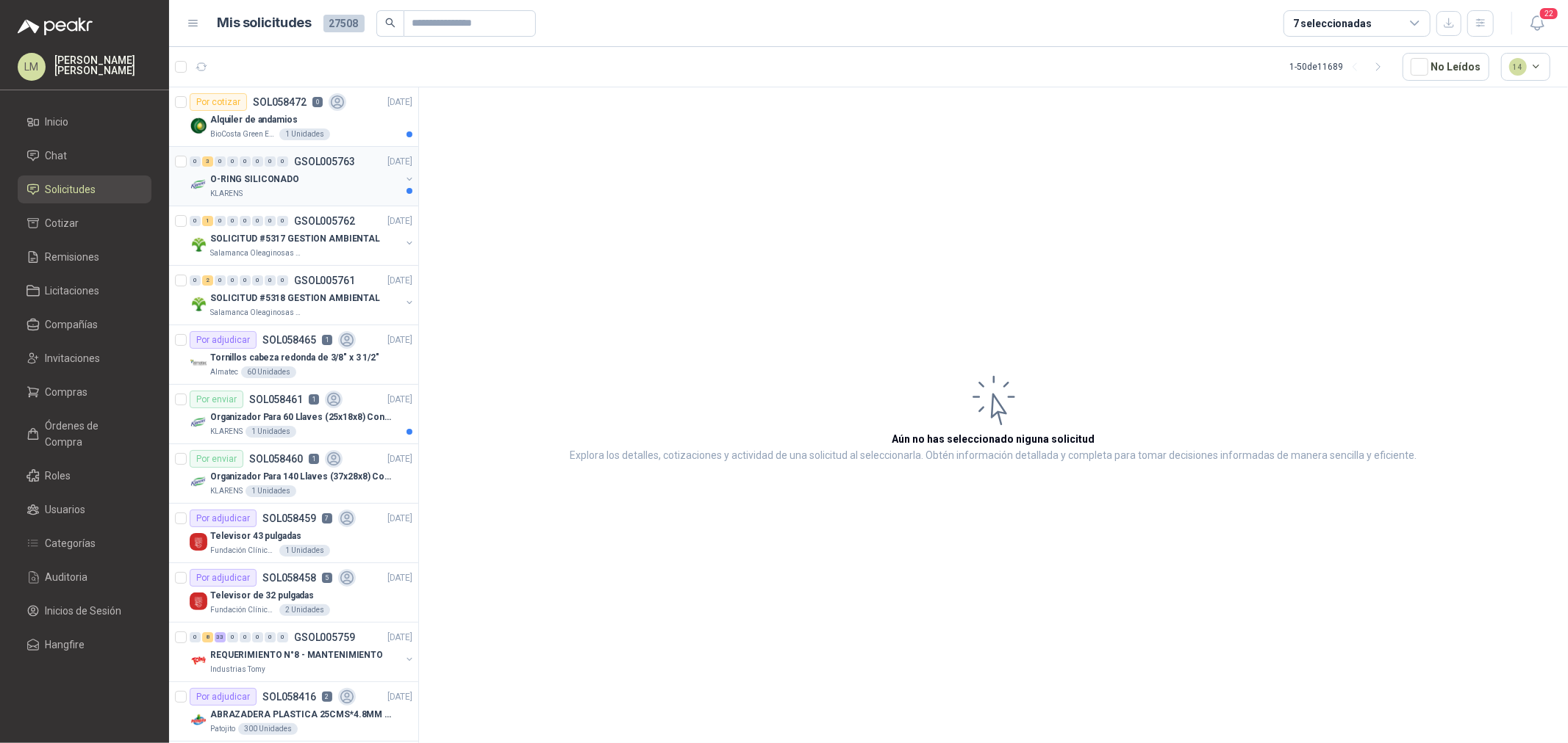
click at [404, 178] on button "button" at bounding box center [409, 179] width 12 height 12
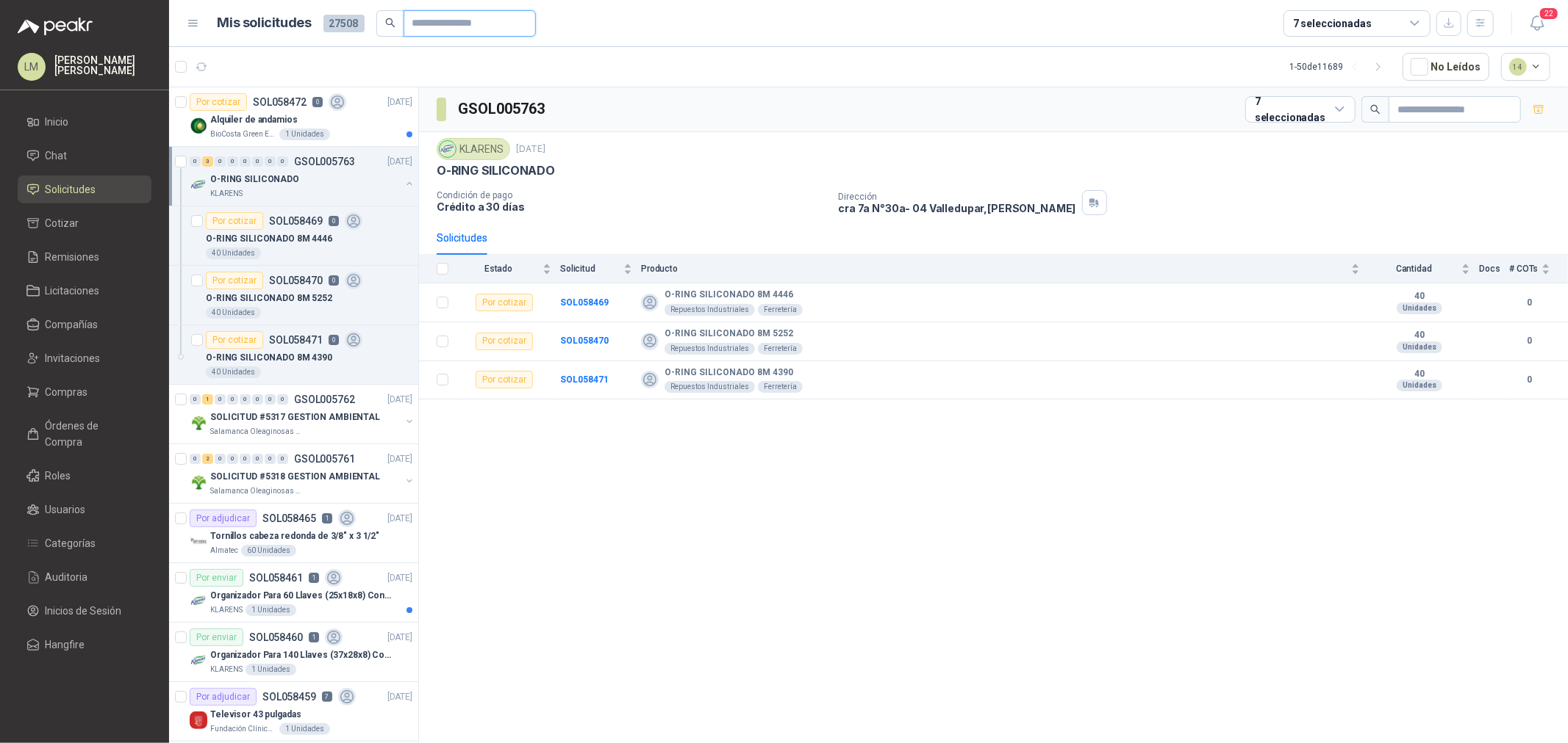
click at [412, 23] on input "text" at bounding box center [463, 23] width 103 height 25
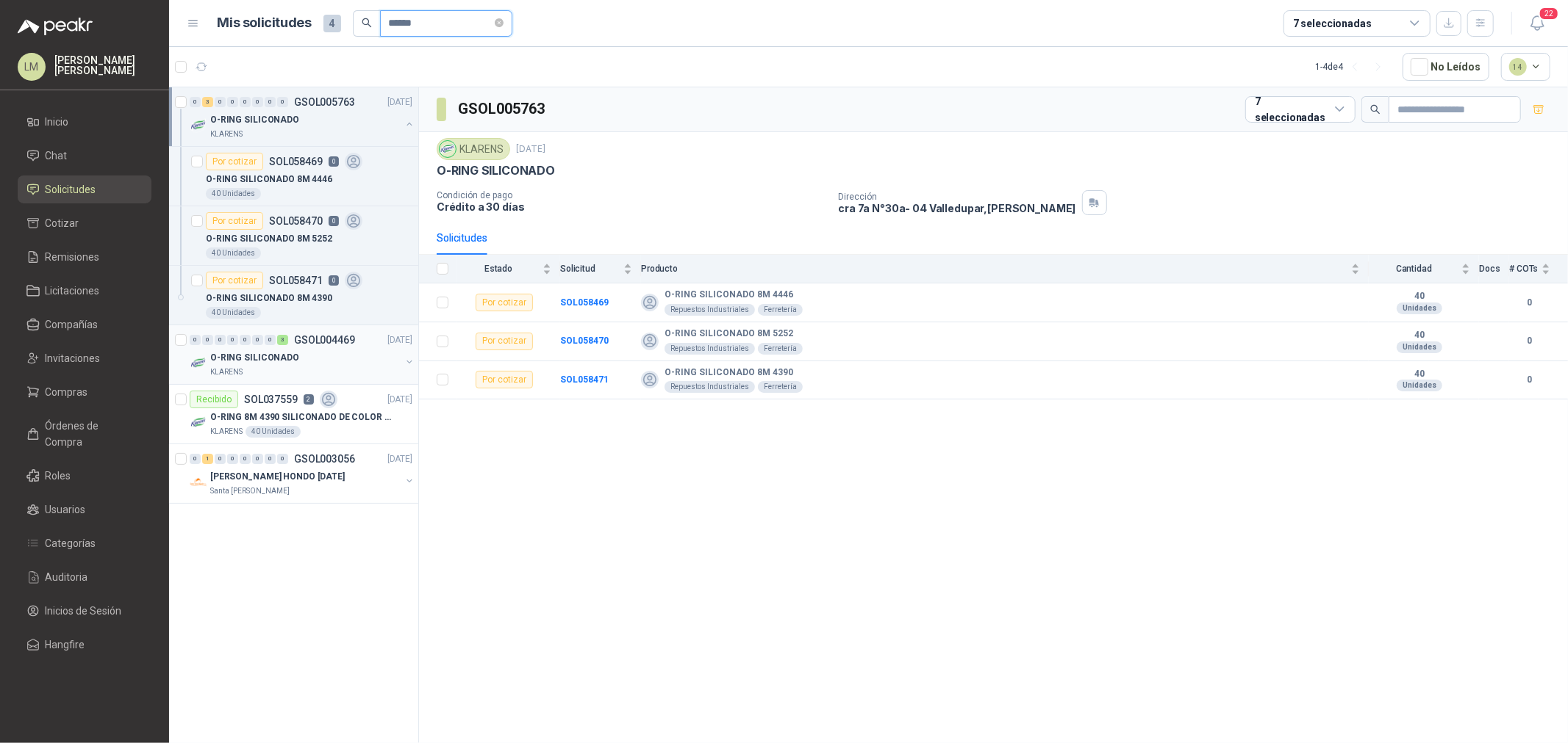
type input "******"
click at [408, 363] on button "button" at bounding box center [409, 362] width 12 height 12
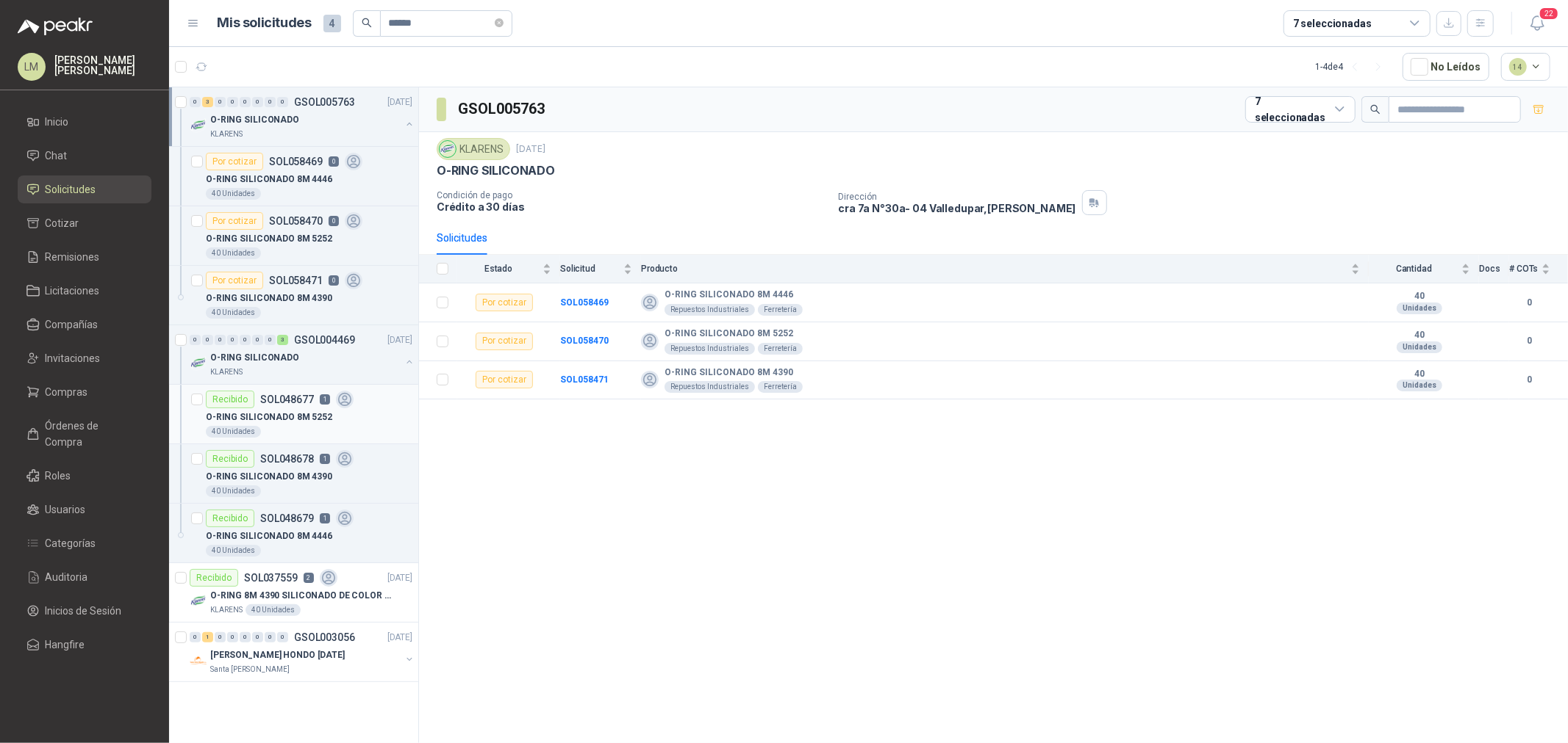
click at [290, 424] on p "O-RING SILICONADO 8M 5252" at bounding box center [269, 417] width 126 height 14
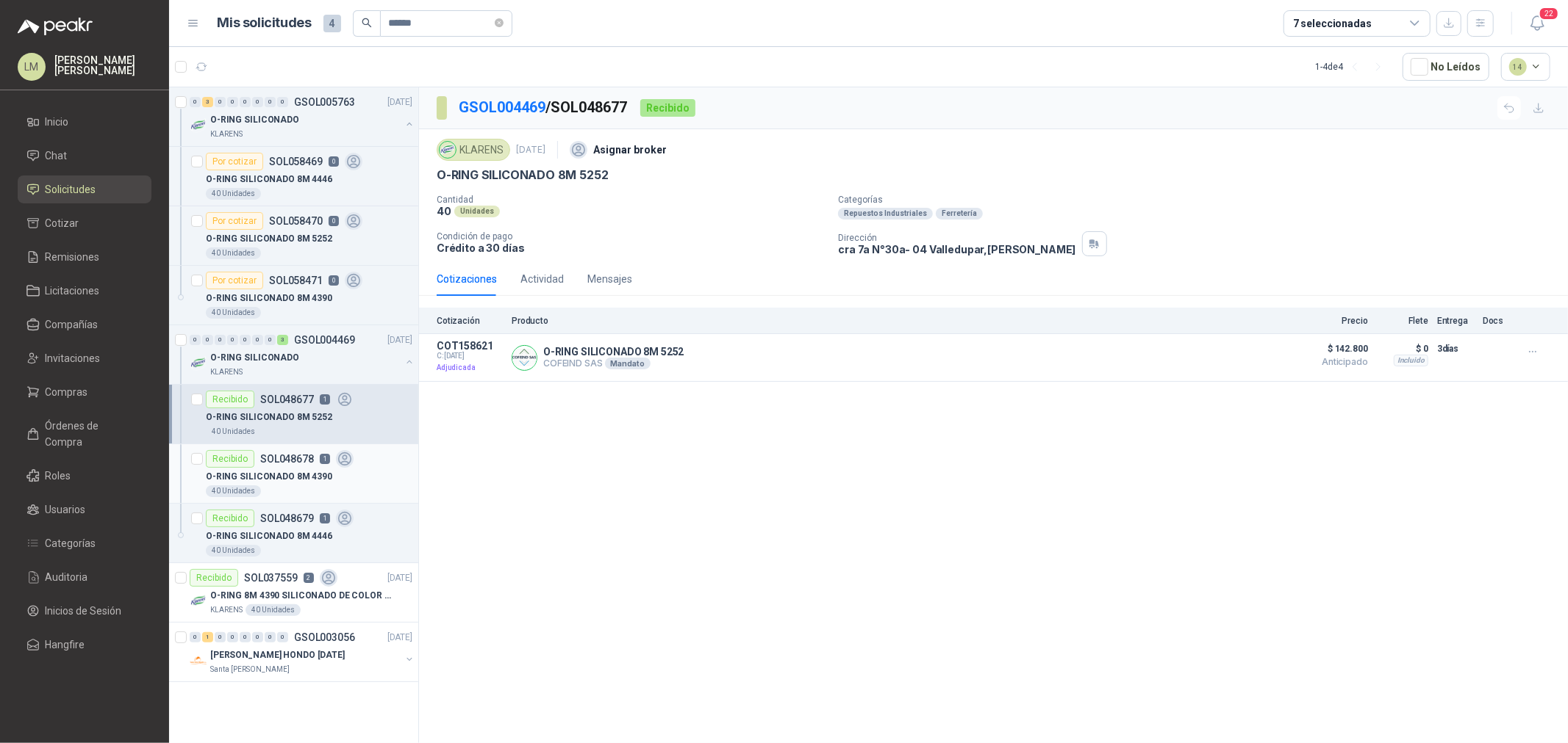
click at [285, 474] on p "O-RING SILICONADO 8M 4390" at bounding box center [269, 477] width 126 height 14
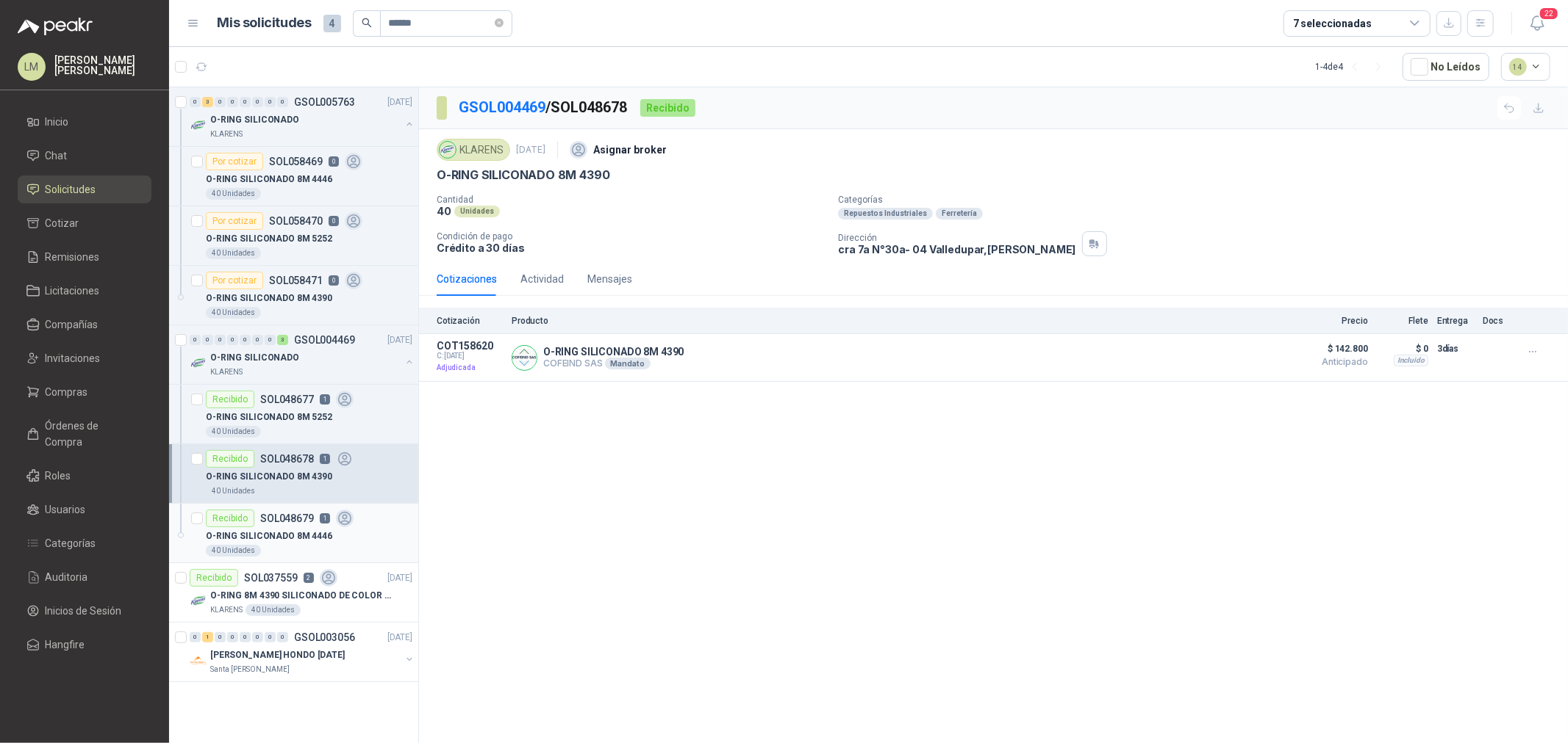
click at [312, 513] on div "Recibido SOL048679 1" at bounding box center [280, 519] width 148 height 18
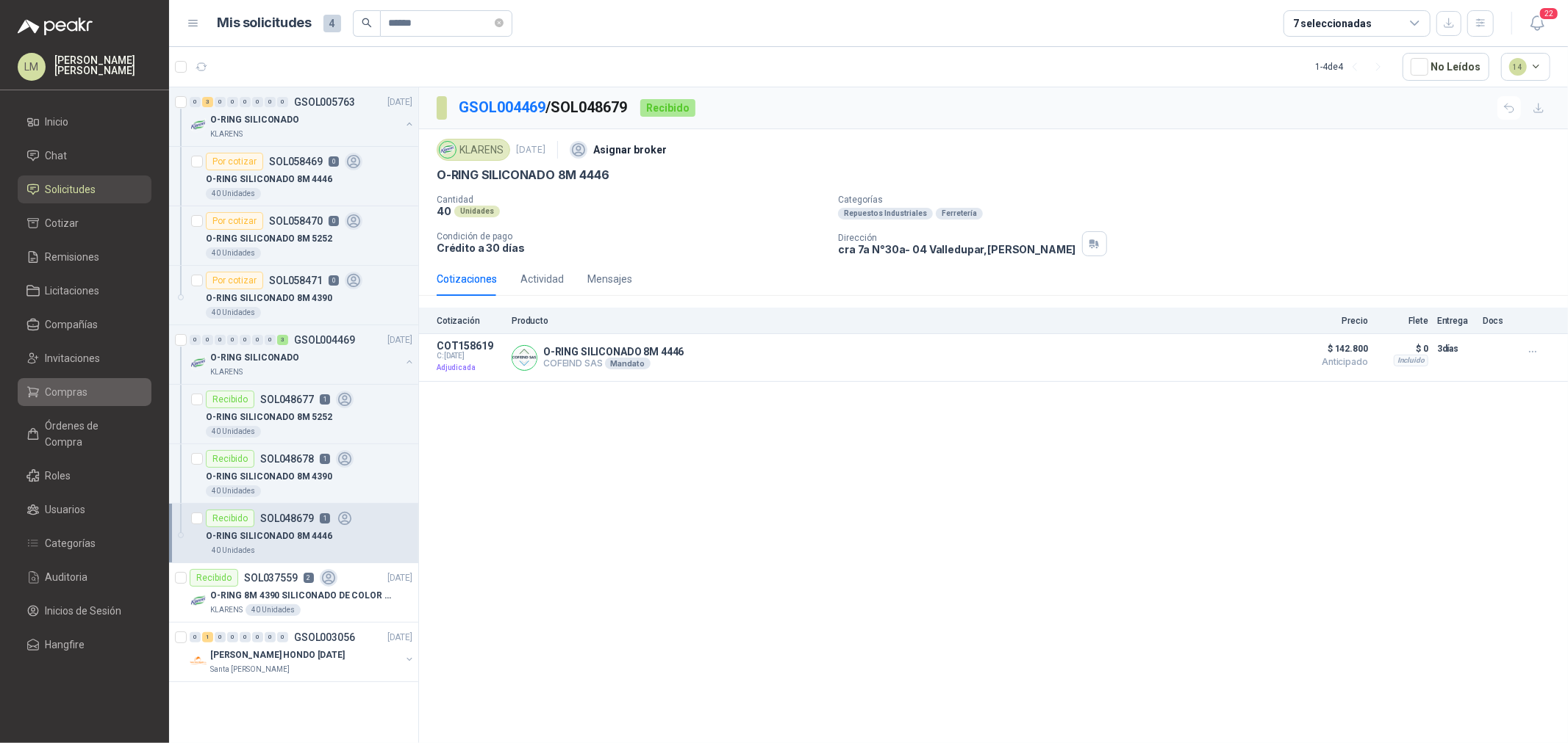
click at [64, 391] on span "Compras" at bounding box center [67, 392] width 43 height 16
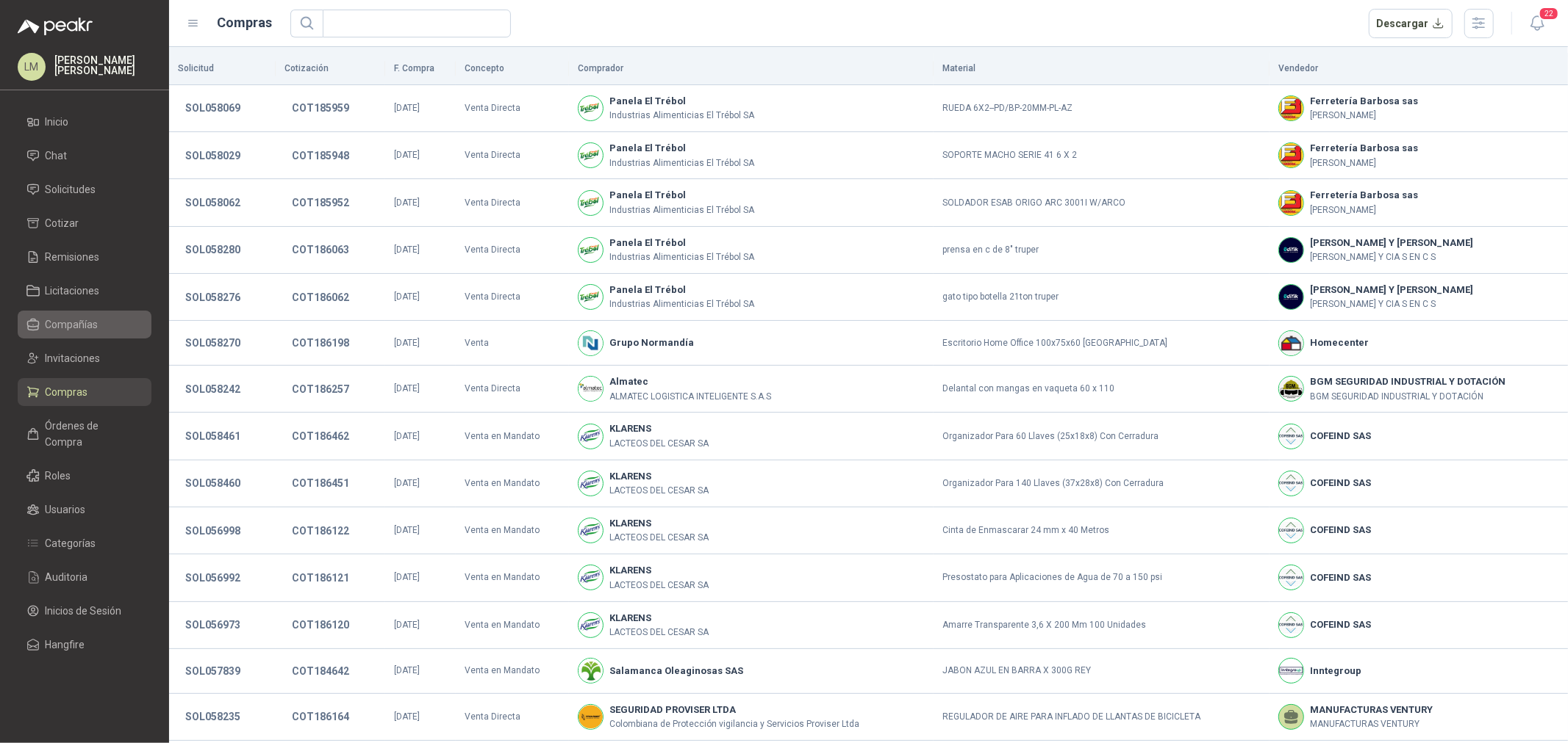
click at [68, 331] on span "Compañías" at bounding box center [72, 325] width 53 height 16
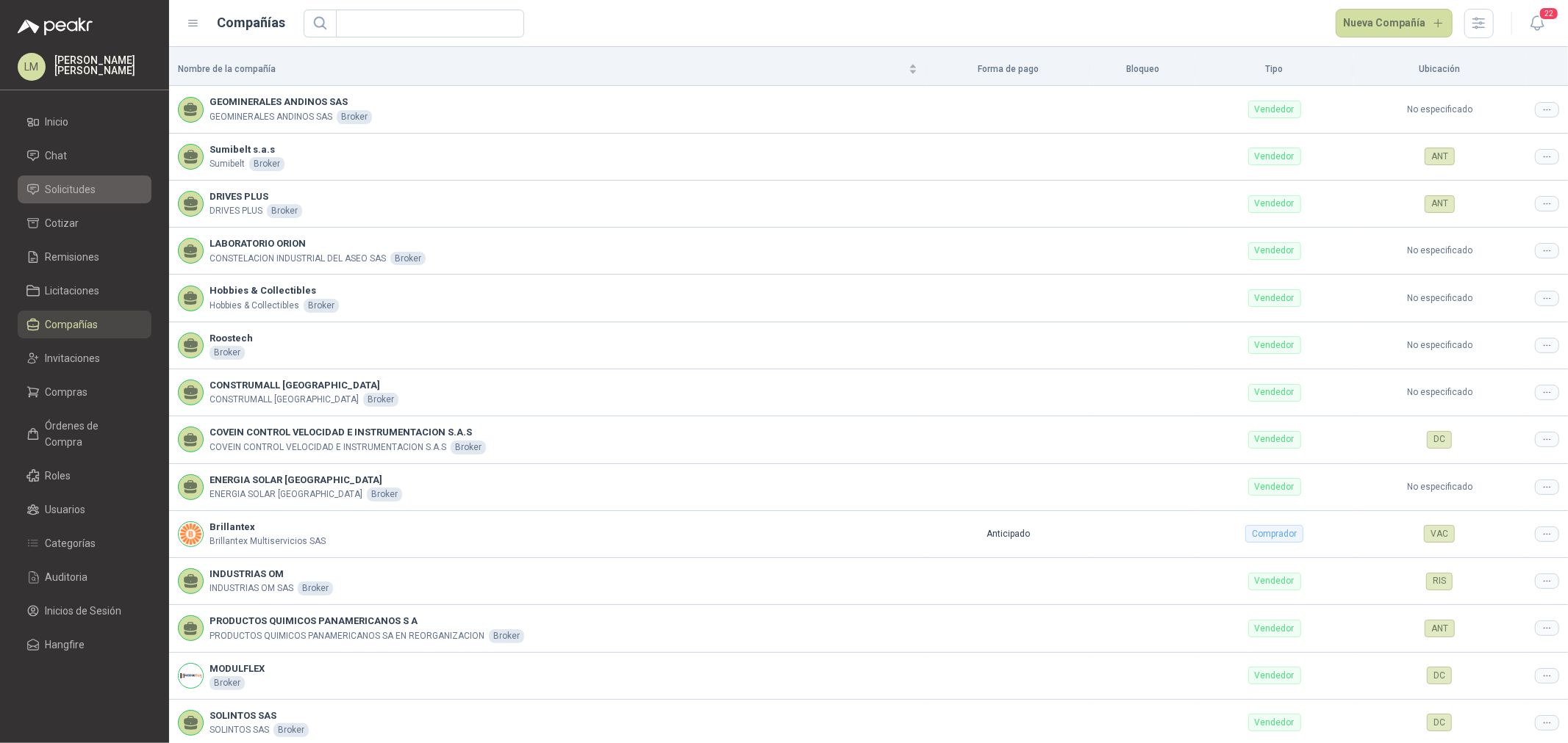
click at [72, 194] on span "Solicitudes" at bounding box center [71, 190] width 51 height 16
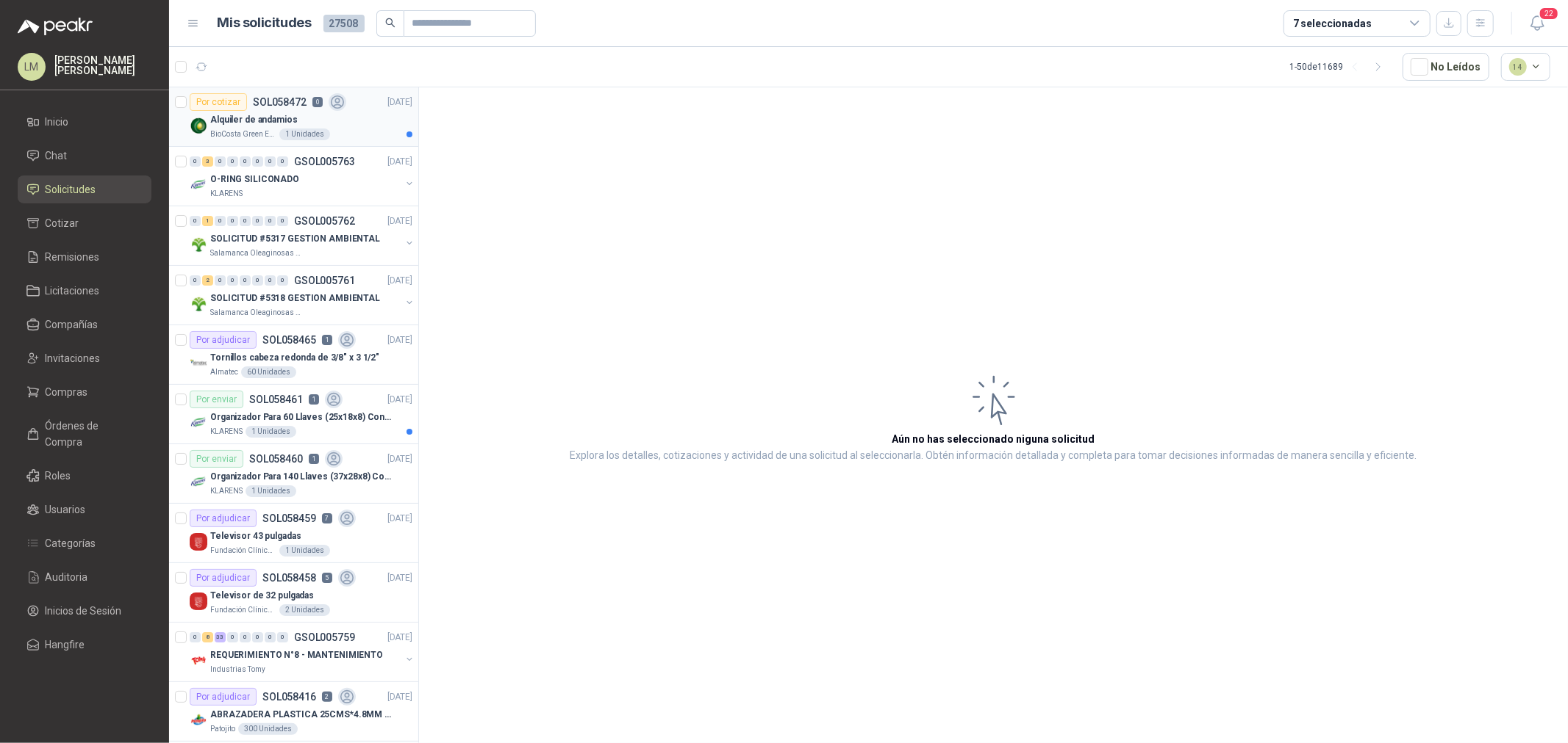
click at [259, 140] on div "BioCosta Green Energy S.A.S 1 Unidades" at bounding box center [311, 134] width 202 height 12
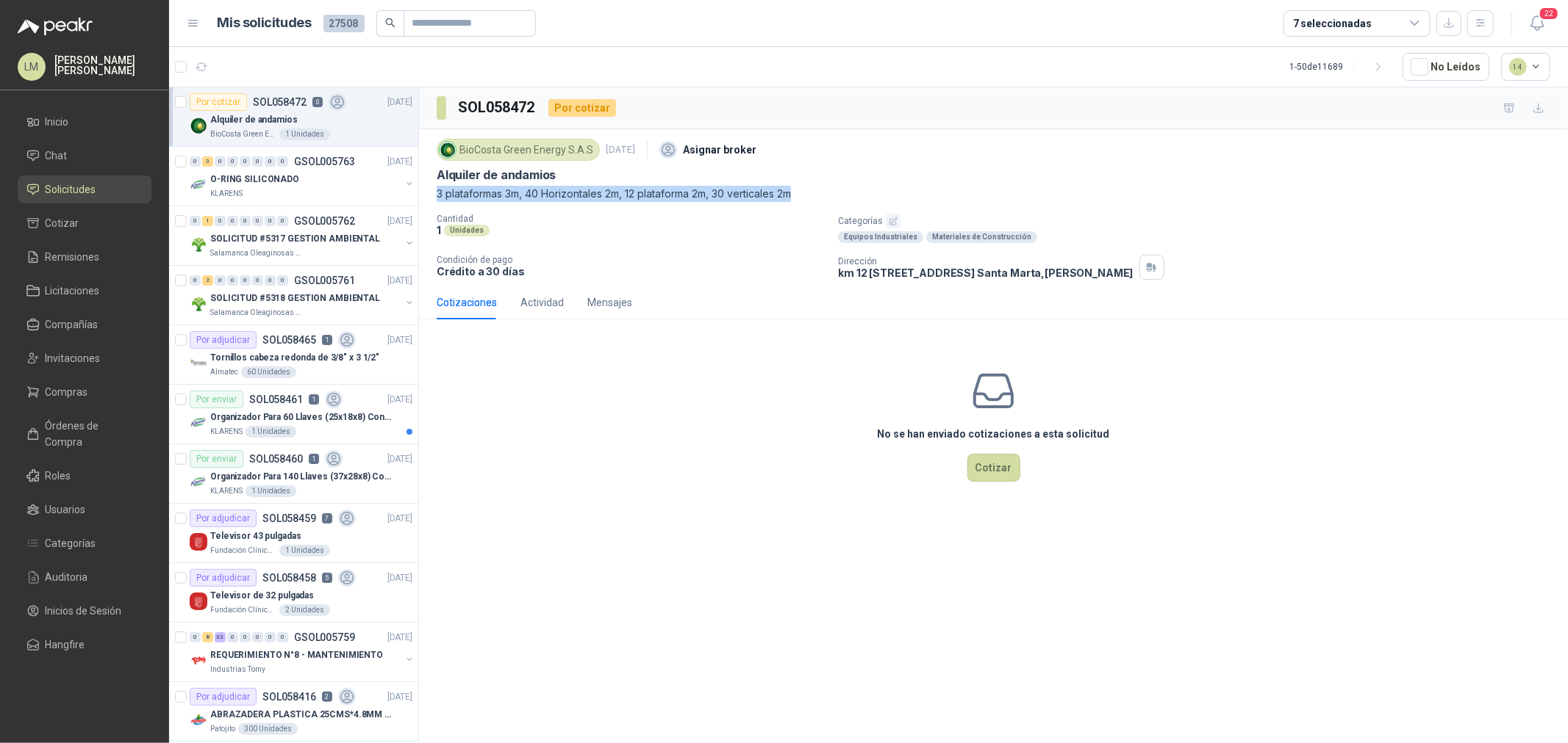
drag, startPoint x: 422, startPoint y: 196, endPoint x: 820, endPoint y: 191, distance: 398.0
click at [826, 187] on div "BioCosta [PERSON_NAME] Energy S.A.S [DATE] Asignar broker Alquiler de andamios …" at bounding box center [994, 207] width 1149 height 157
click at [753, 211] on div "BioCosta [PERSON_NAME] Energy S.A.S [DATE] Asignar broker Alquiler de andamios …" at bounding box center [994, 207] width 1113 height 145
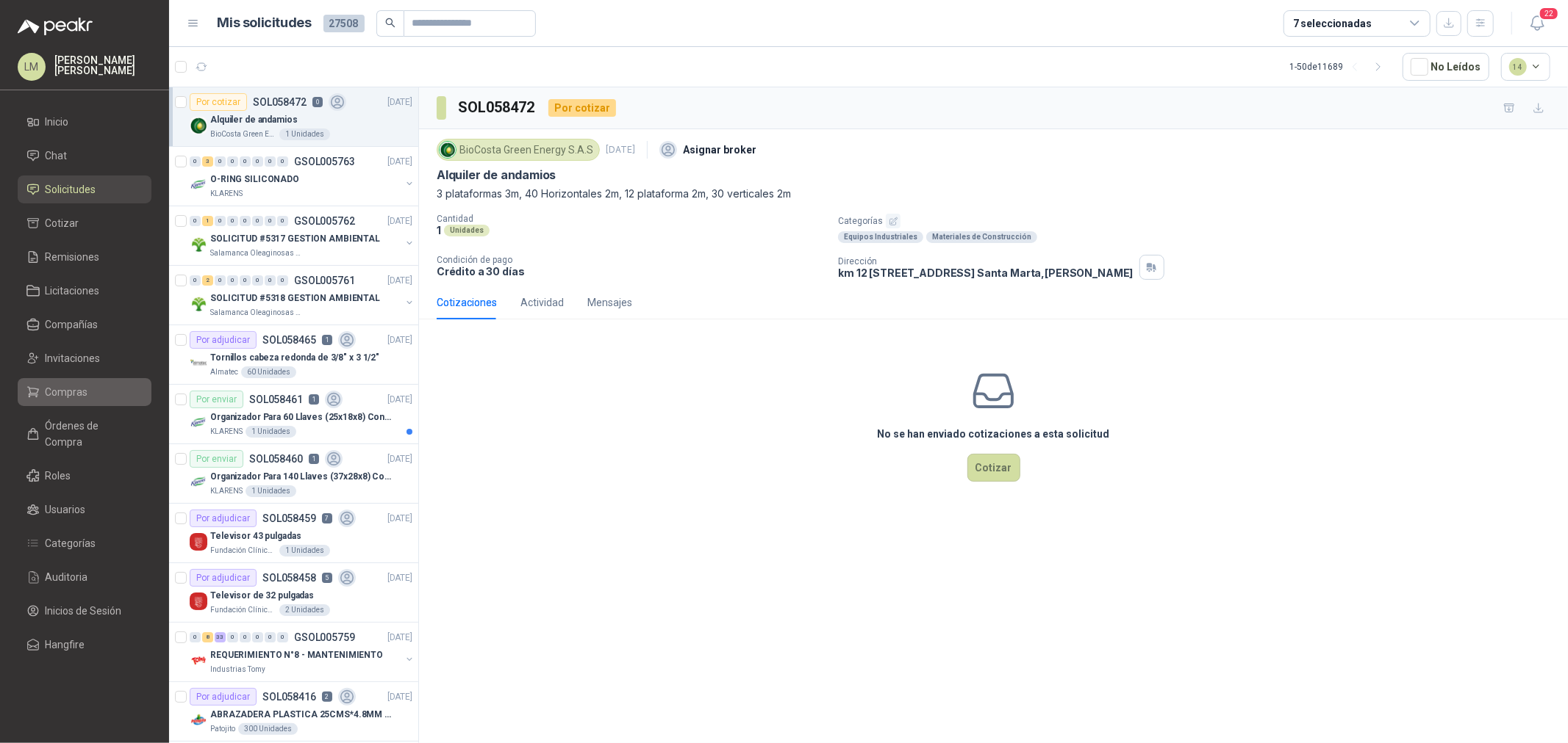
click at [75, 384] on span "Compras" at bounding box center [67, 392] width 43 height 16
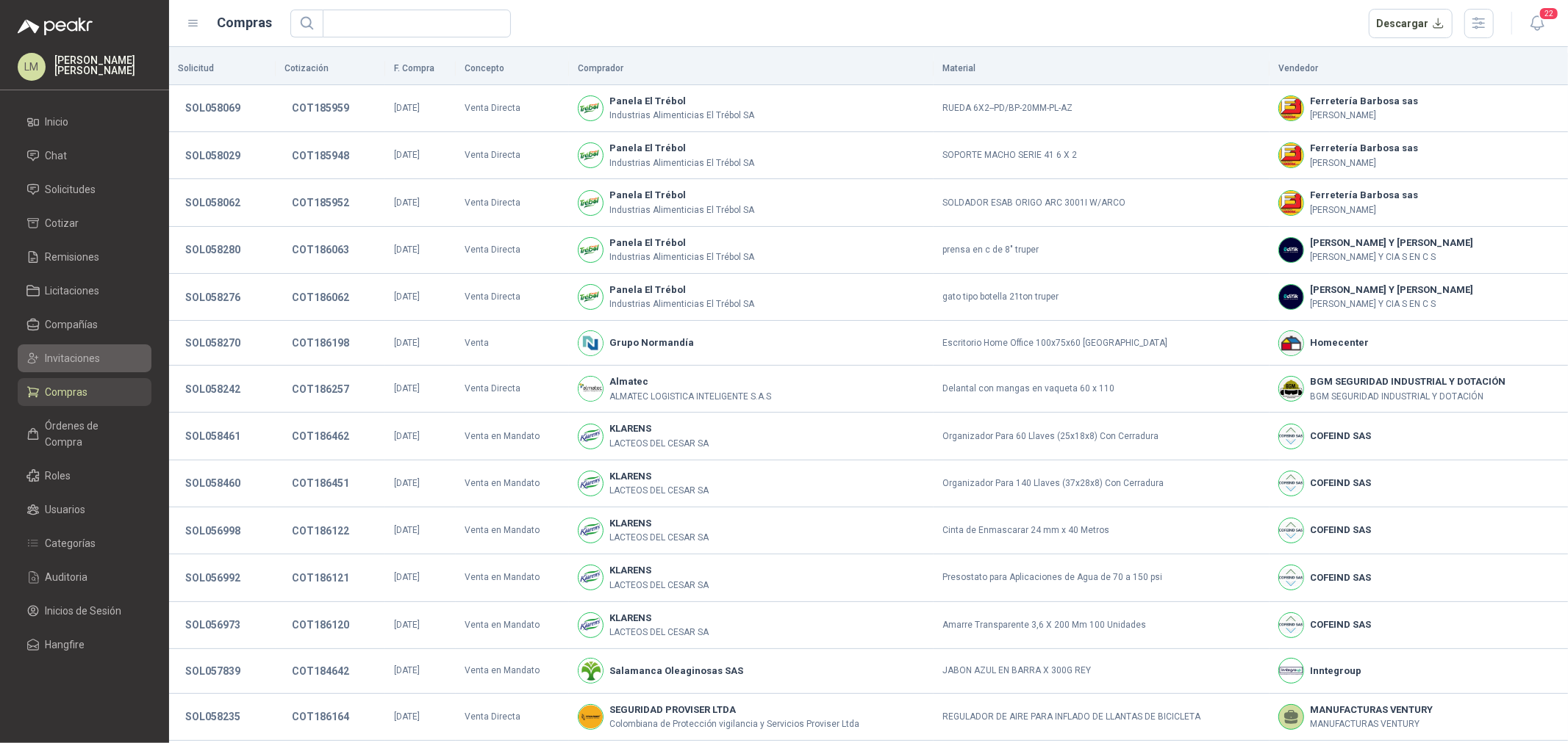
click at [75, 368] on link "Invitaciones" at bounding box center [84, 358] width 134 height 28
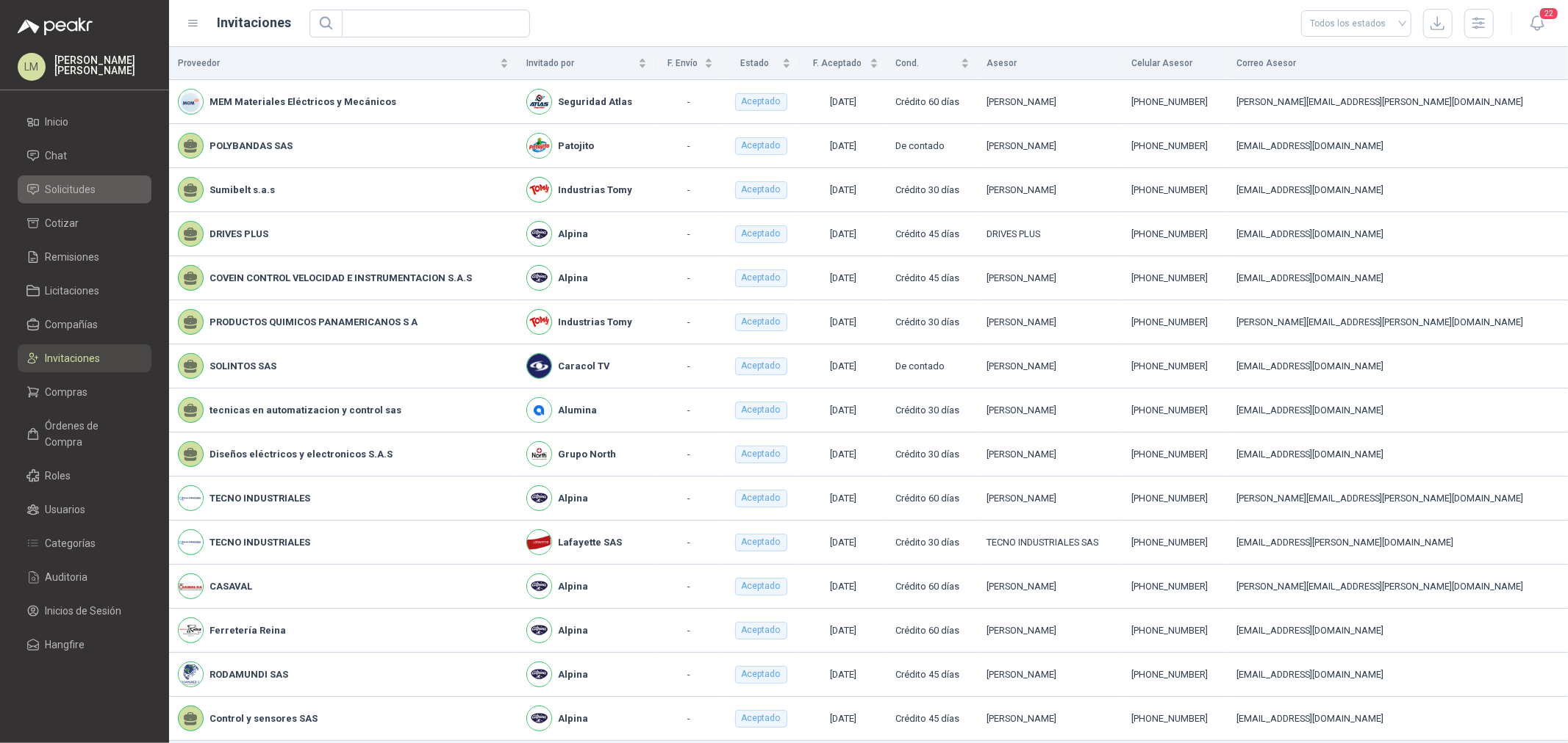
click at [72, 192] on span "Solicitudes" at bounding box center [71, 190] width 51 height 16
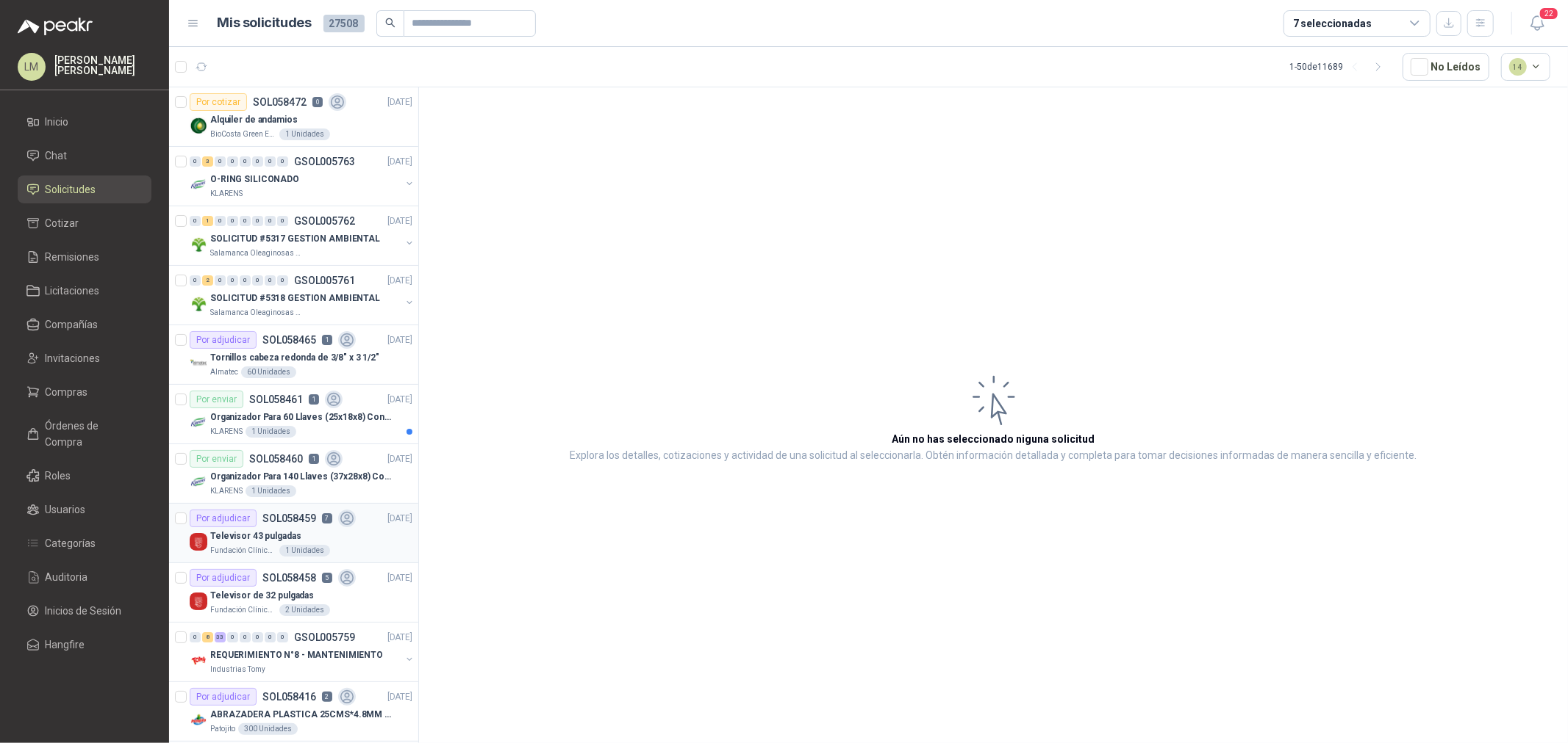
click at [282, 540] on p "Televisor 43 pulgadas" at bounding box center [255, 536] width 90 height 14
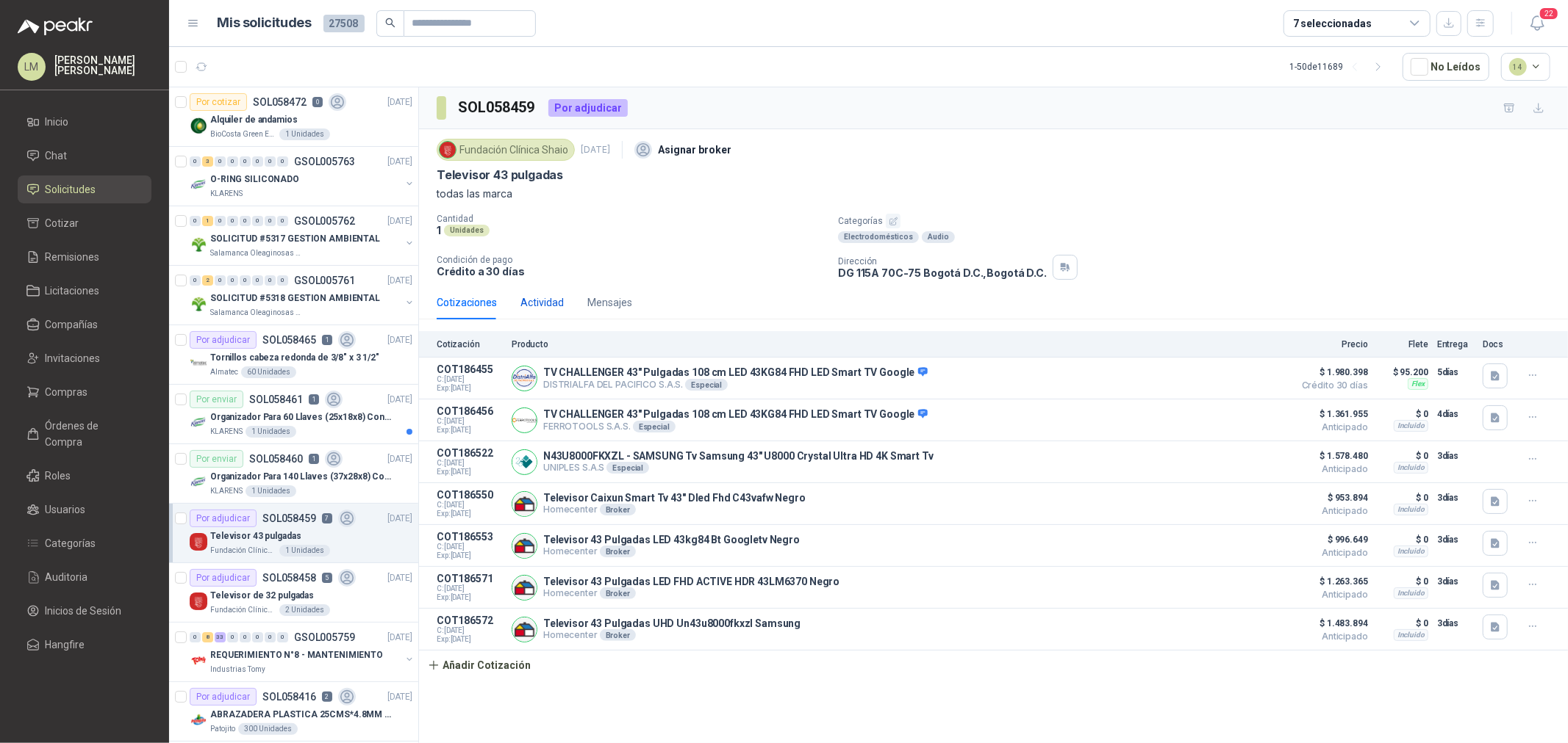
drag, startPoint x: 542, startPoint y: 299, endPoint x: 527, endPoint y: 302, distance: 15.3
click at [542, 299] on div "Actividad" at bounding box center [542, 302] width 43 height 16
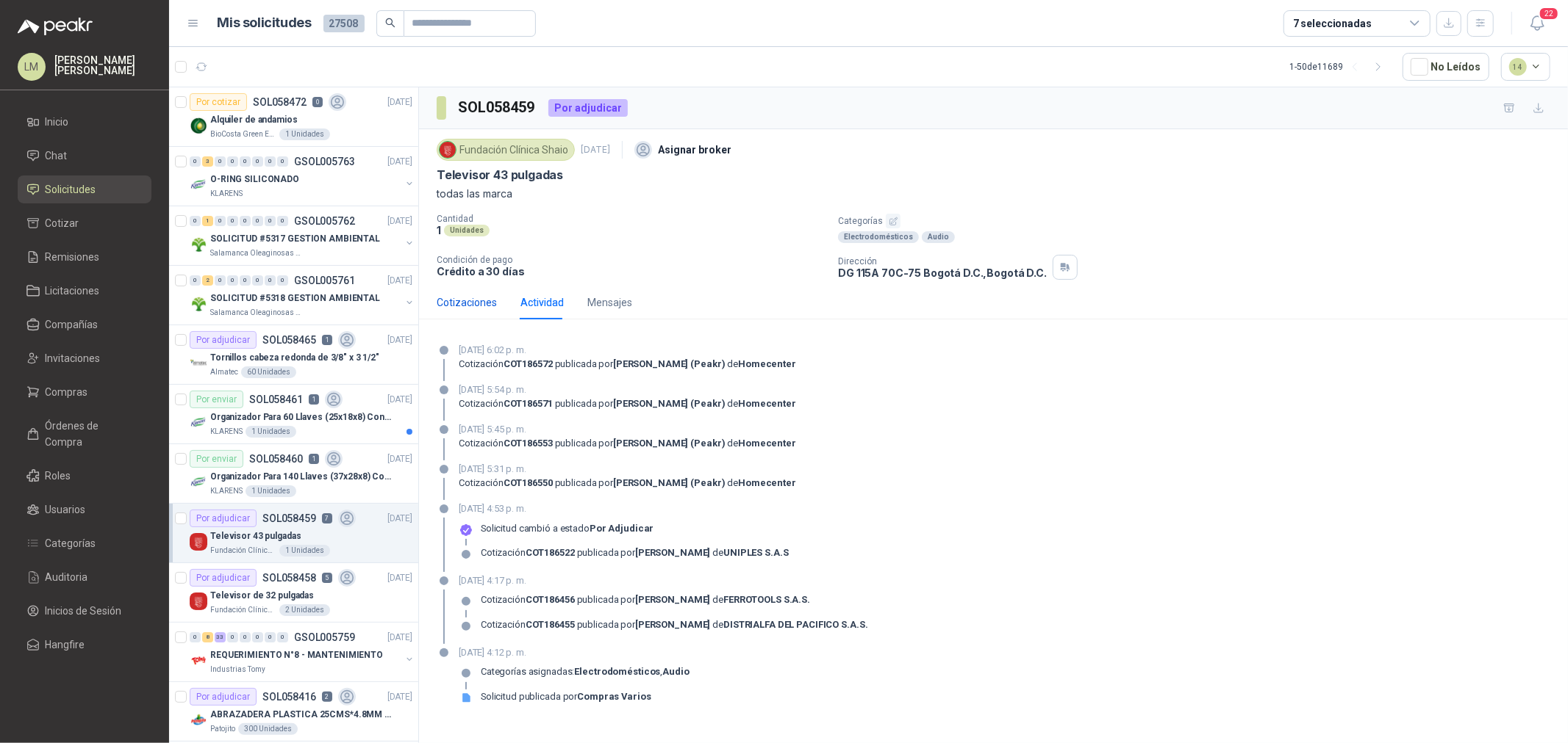
click at [474, 305] on div "Cotizaciones" at bounding box center [467, 302] width 60 height 16
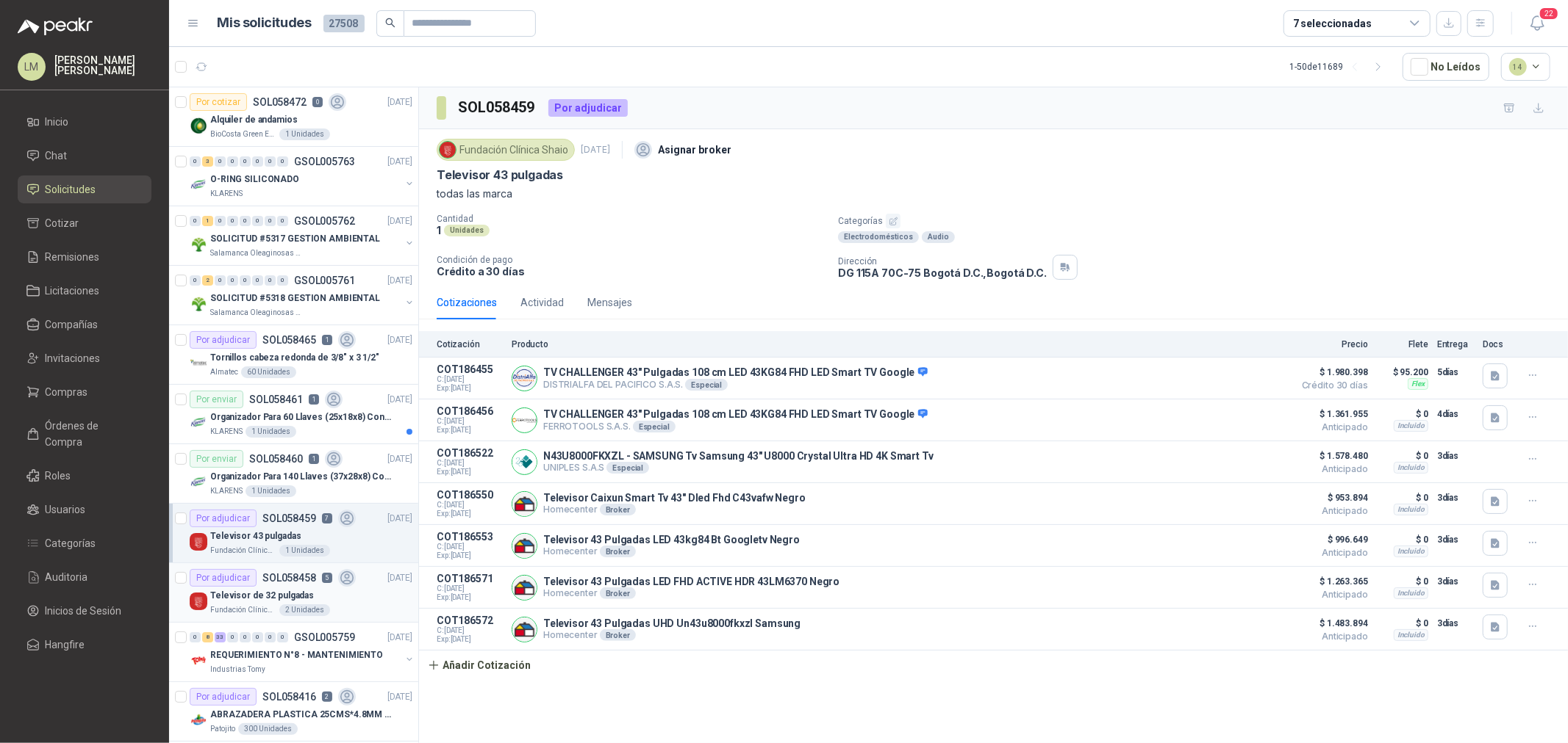
click at [285, 585] on div "Por adjudicar SOL058458 5" at bounding box center [273, 578] width 166 height 18
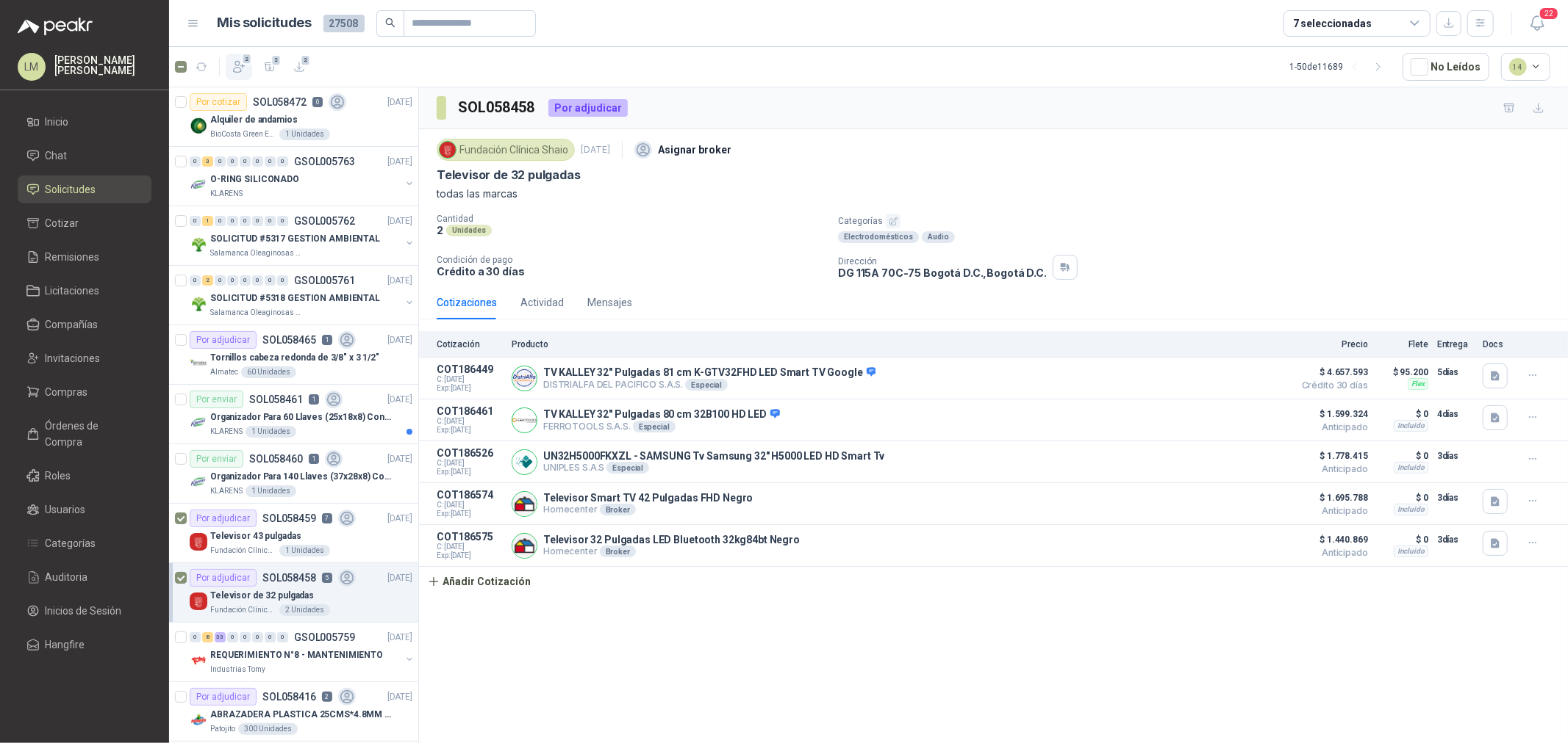
click at [248, 71] on button "2" at bounding box center [238, 67] width 27 height 27
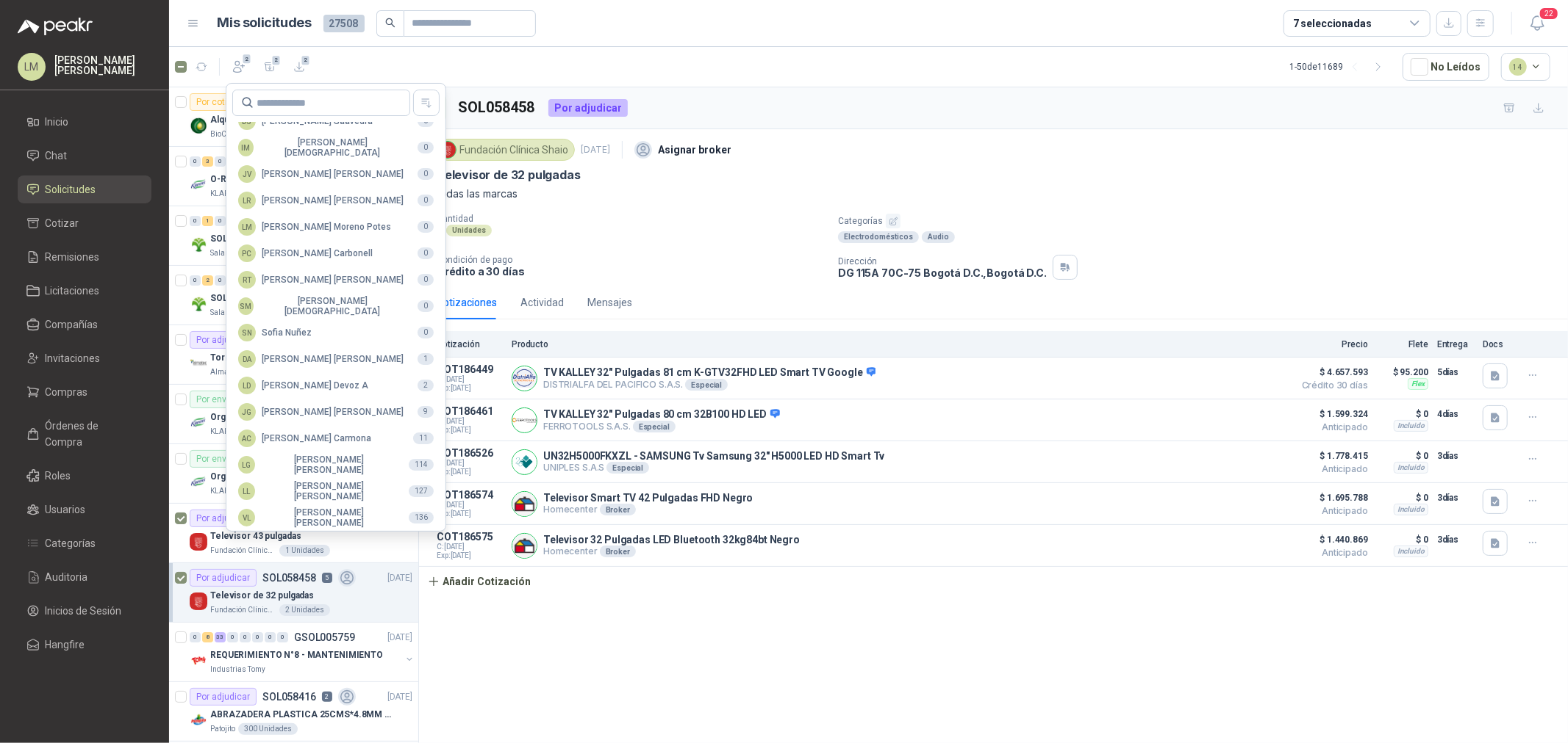
scroll to position [260, 0]
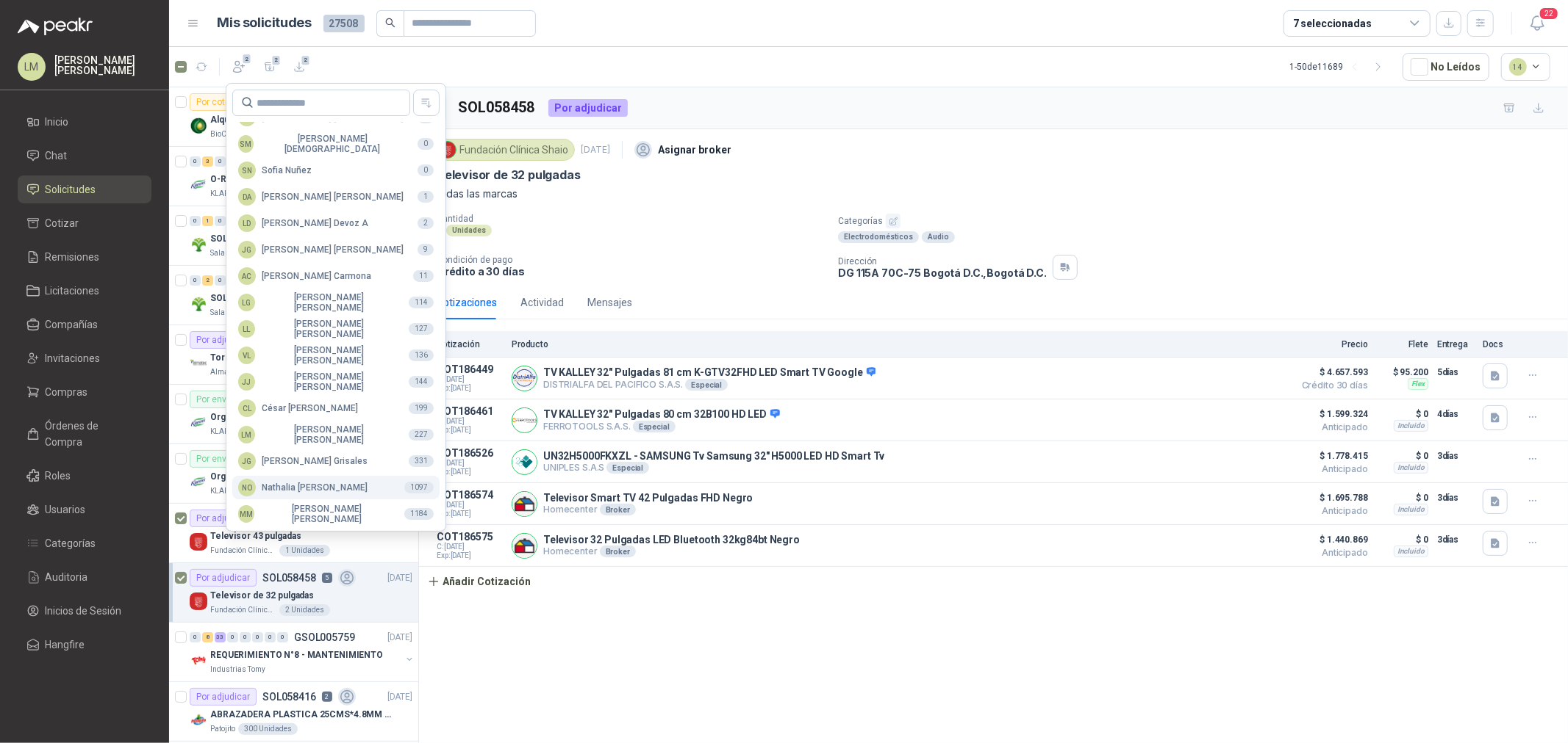
click at [275, 486] on div "NO [PERSON_NAME]" at bounding box center [302, 488] width 130 height 18
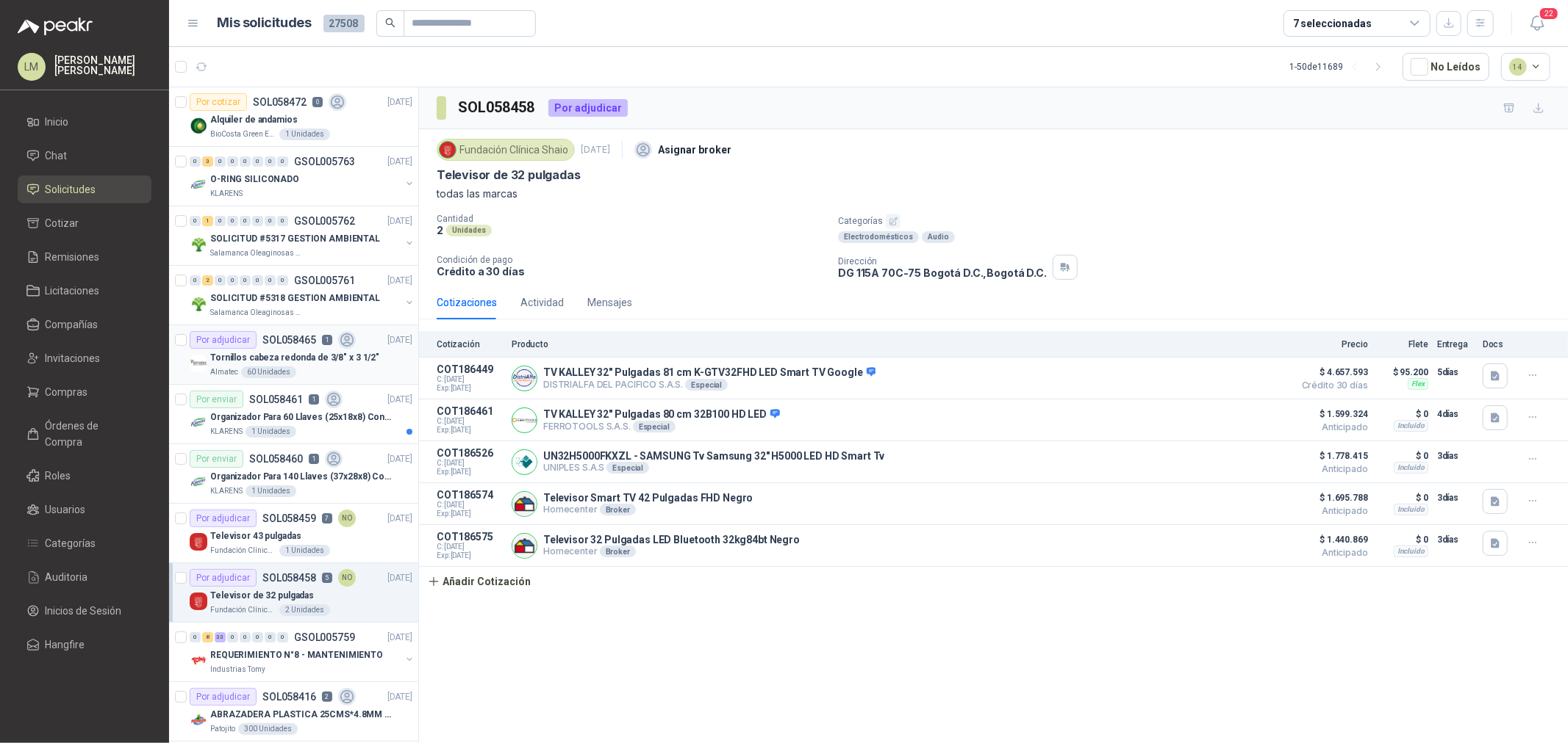
click at [261, 349] on div "Tornillos cabeza redonda de 3/8" x 3 1/2"" at bounding box center [311, 358] width 202 height 18
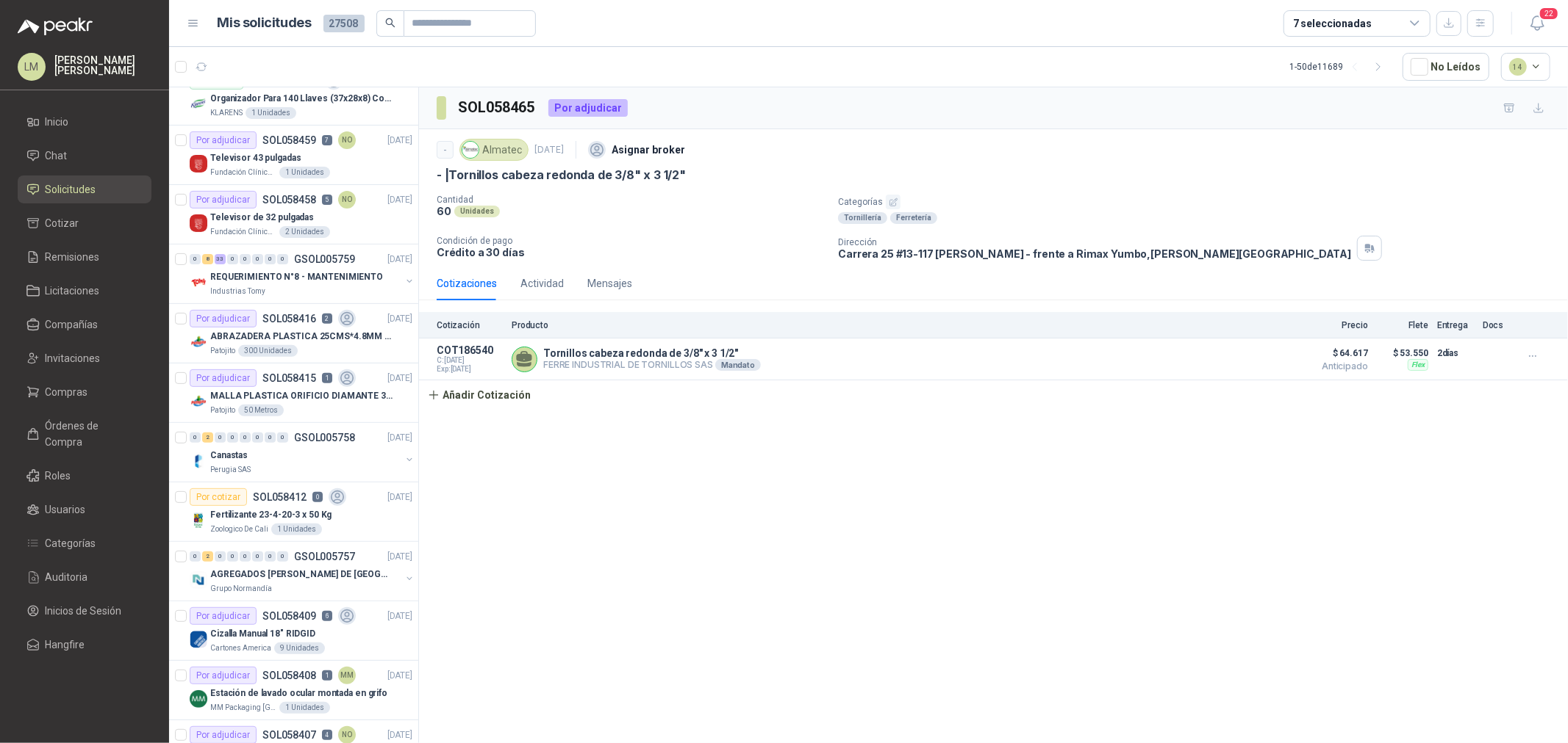
scroll to position [408, 0]
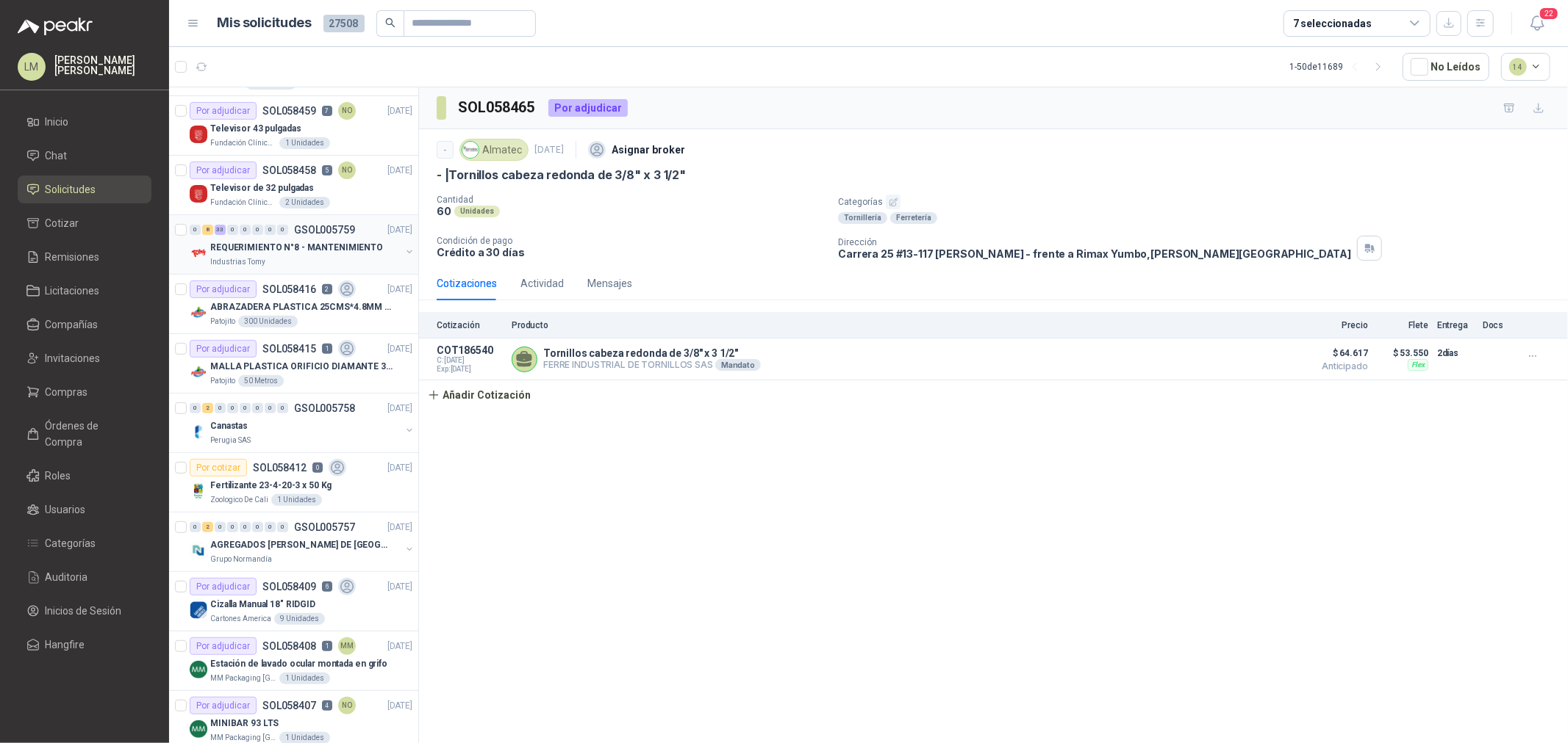
click at [285, 228] on div "0" at bounding box center [282, 230] width 11 height 10
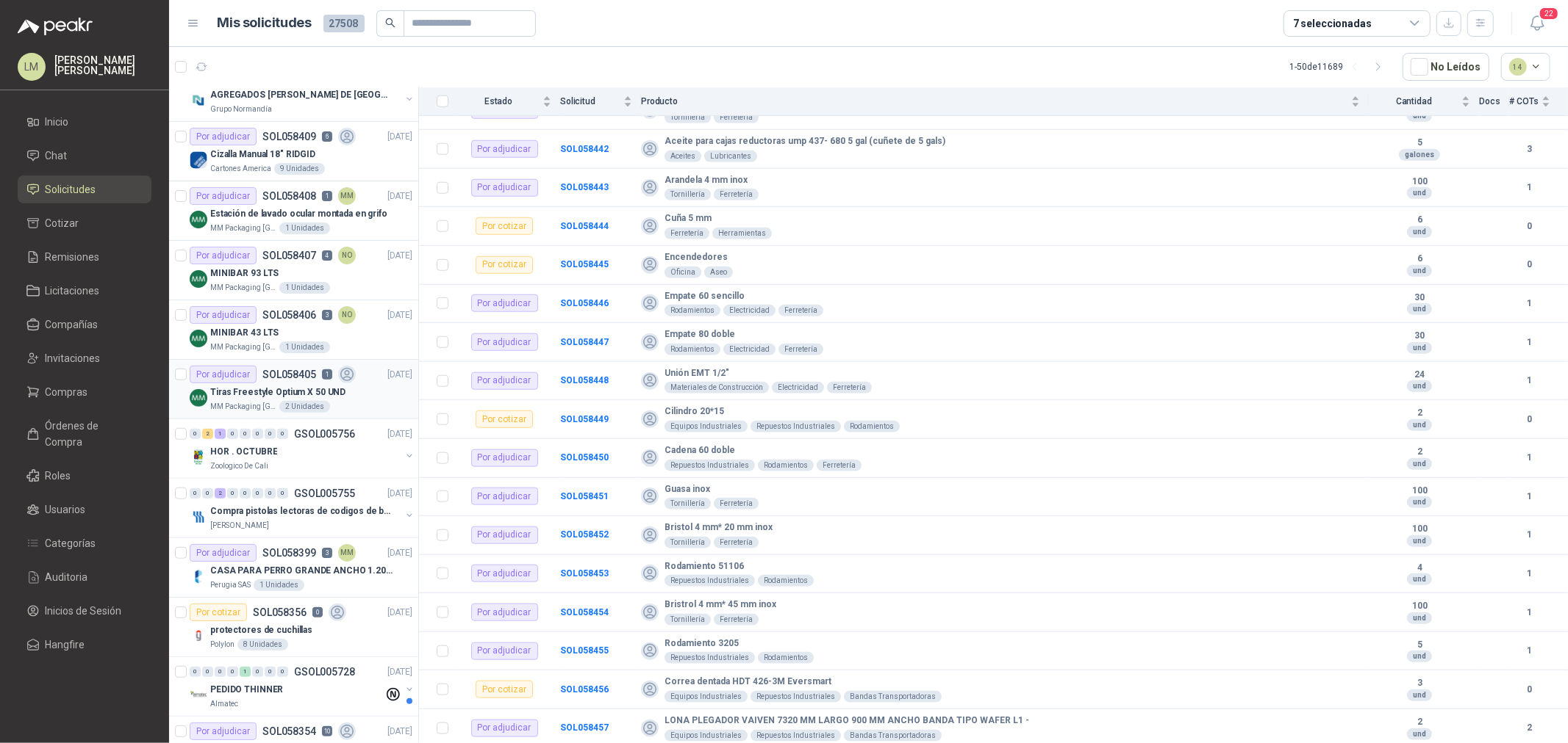
scroll to position [897, 0]
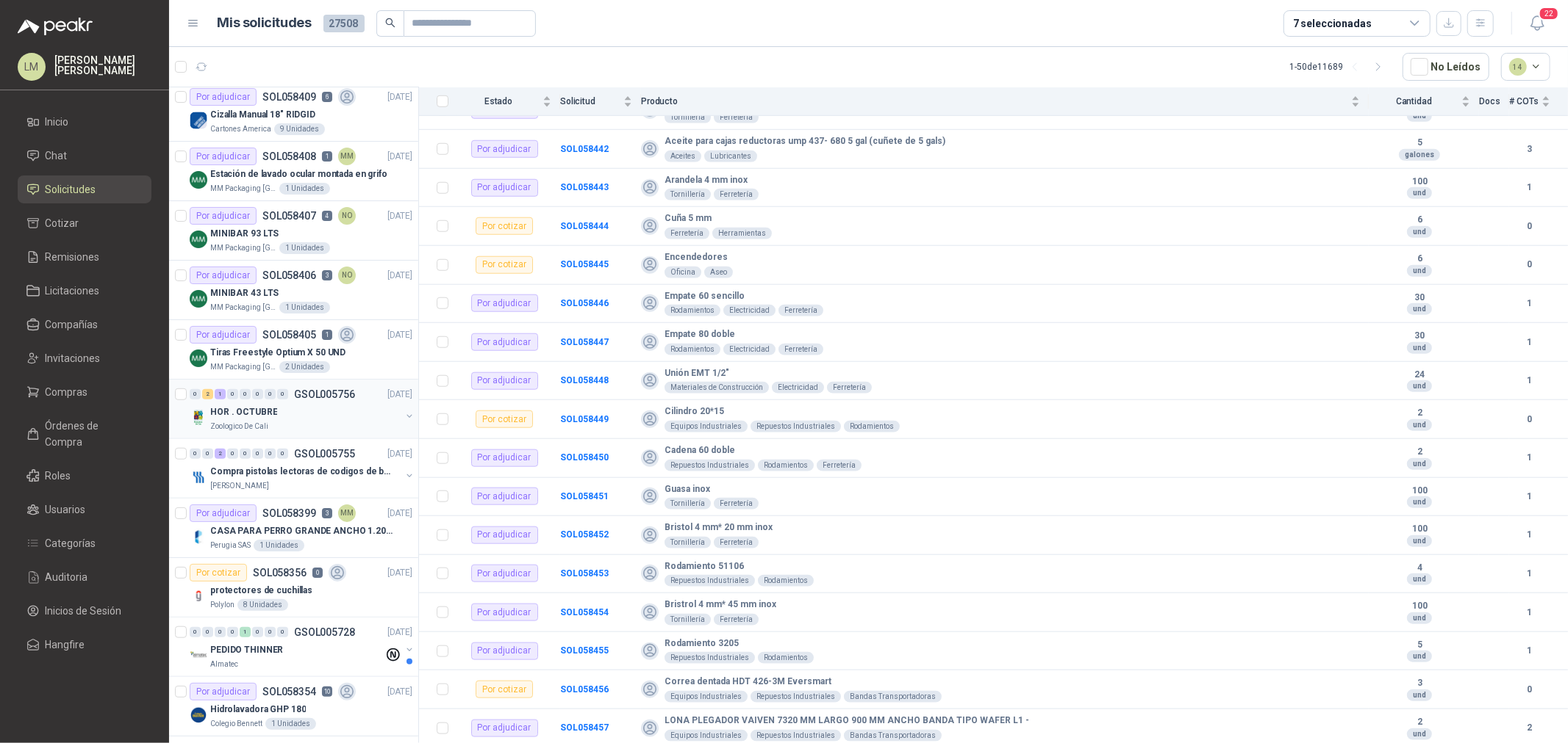
click at [404, 412] on button "button" at bounding box center [409, 417] width 12 height 12
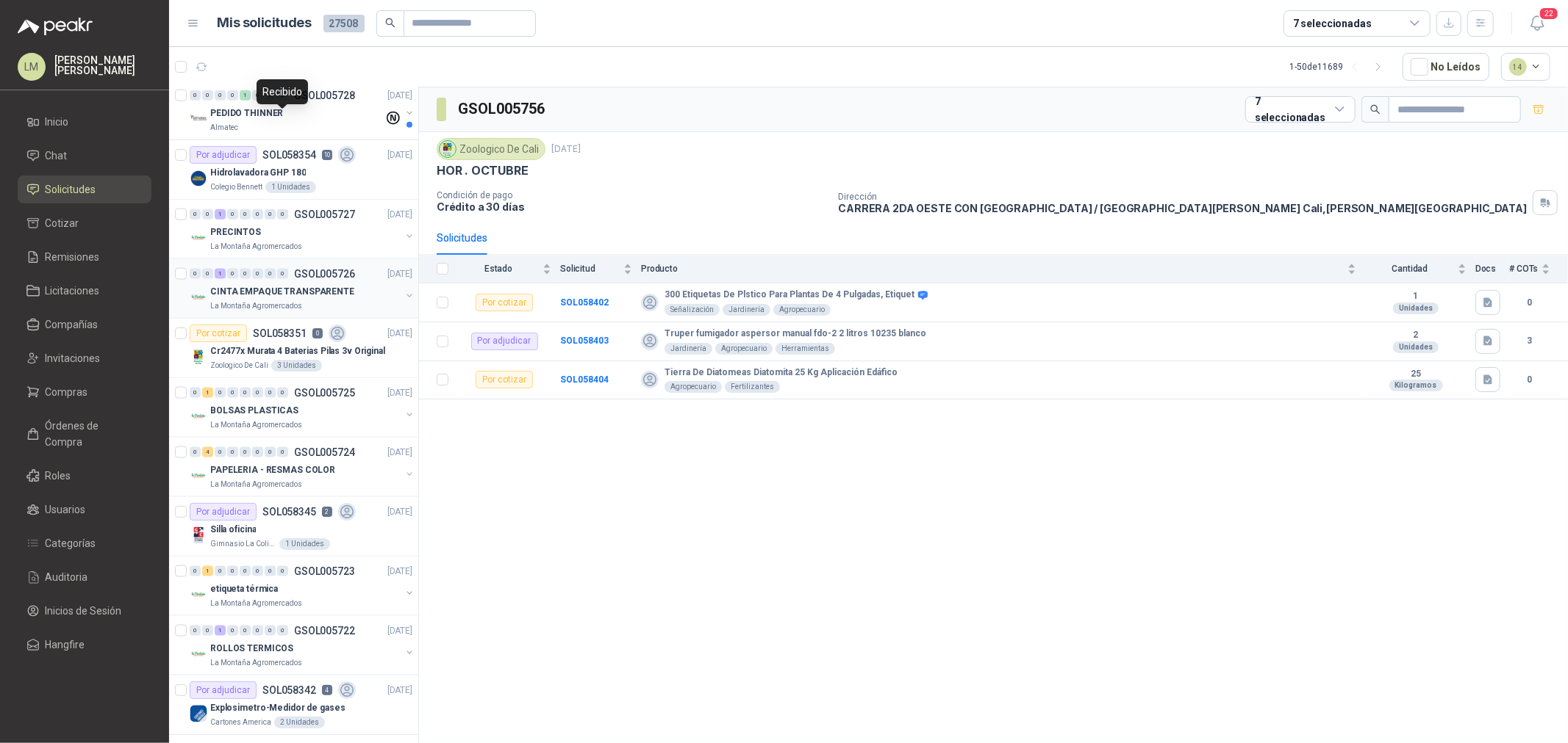
scroll to position [1632, 0]
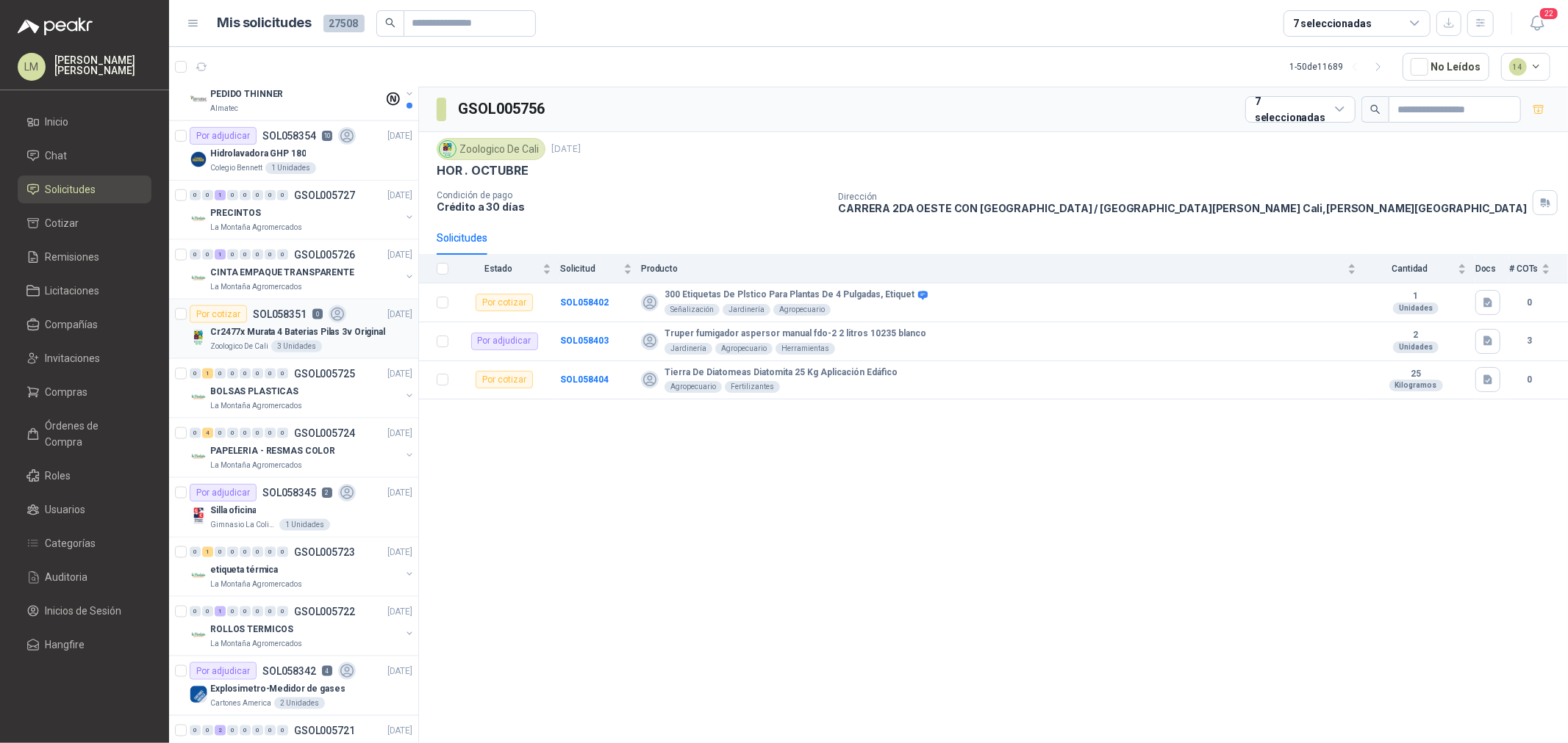
click at [307, 335] on p "Cr2477x Murata 4 Baterias Pilas 3v Original" at bounding box center [297, 332] width 175 height 14
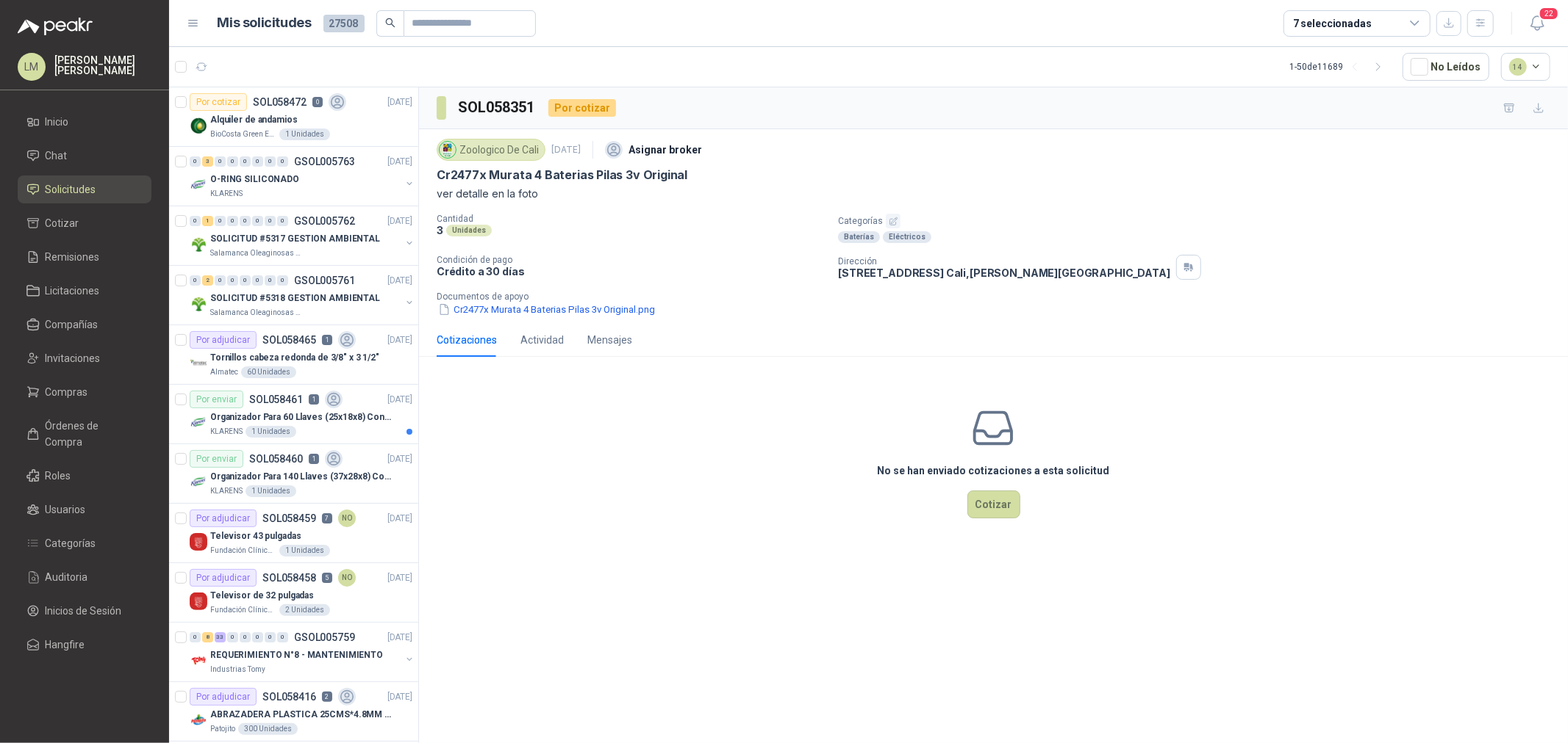
click at [1385, 66] on icon "button" at bounding box center [1379, 68] width 13 height 13
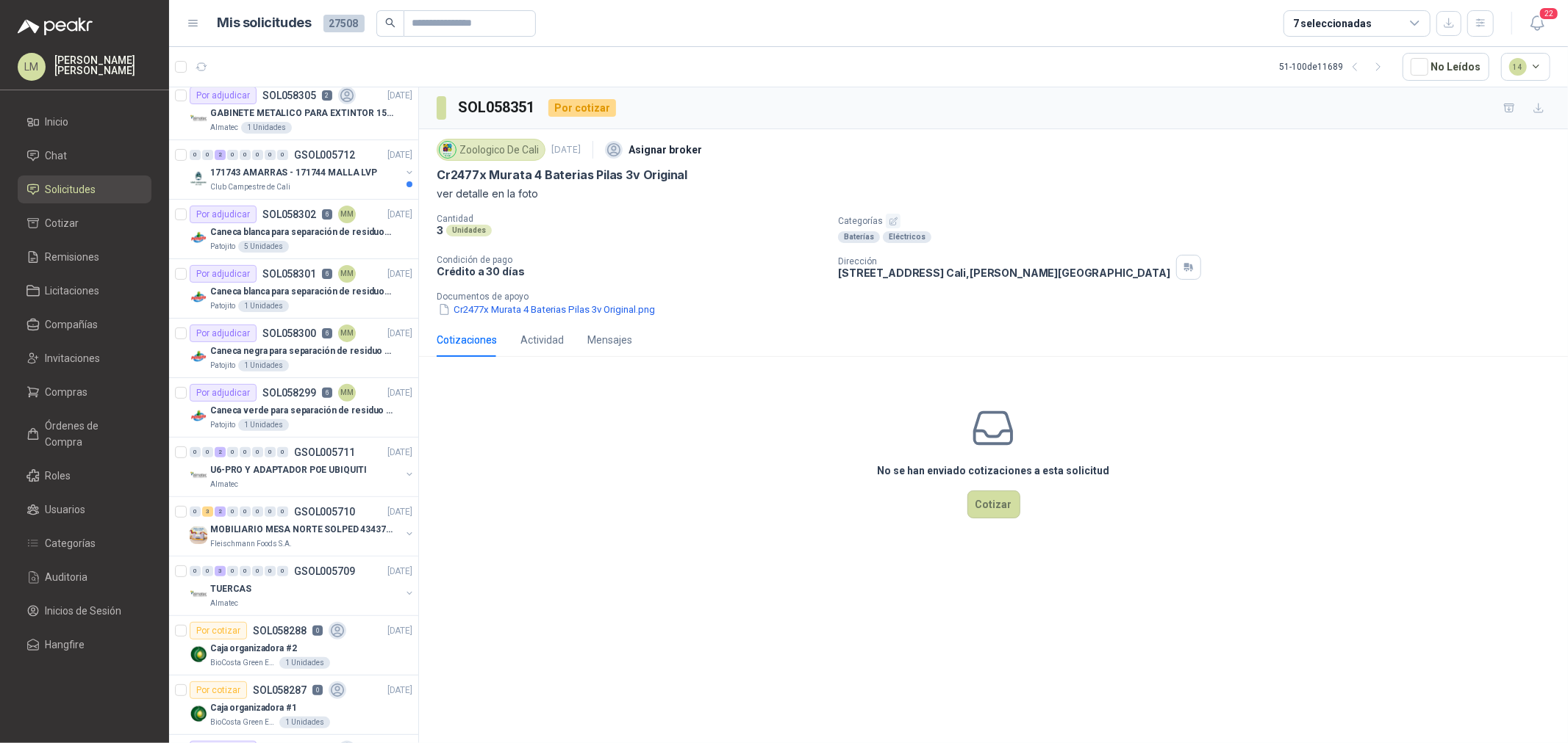
scroll to position [326, 0]
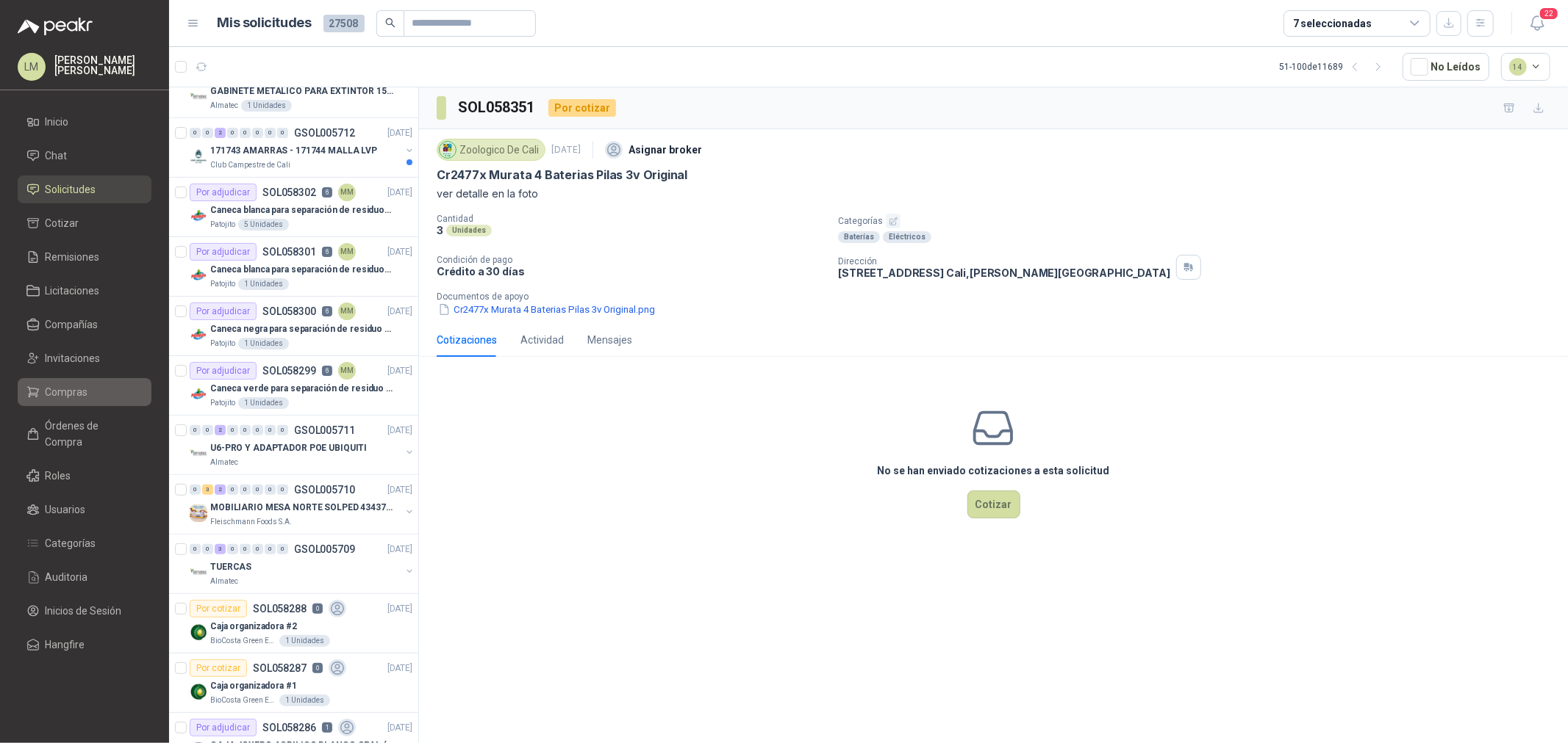
click at [68, 392] on span "Compras" at bounding box center [67, 392] width 43 height 16
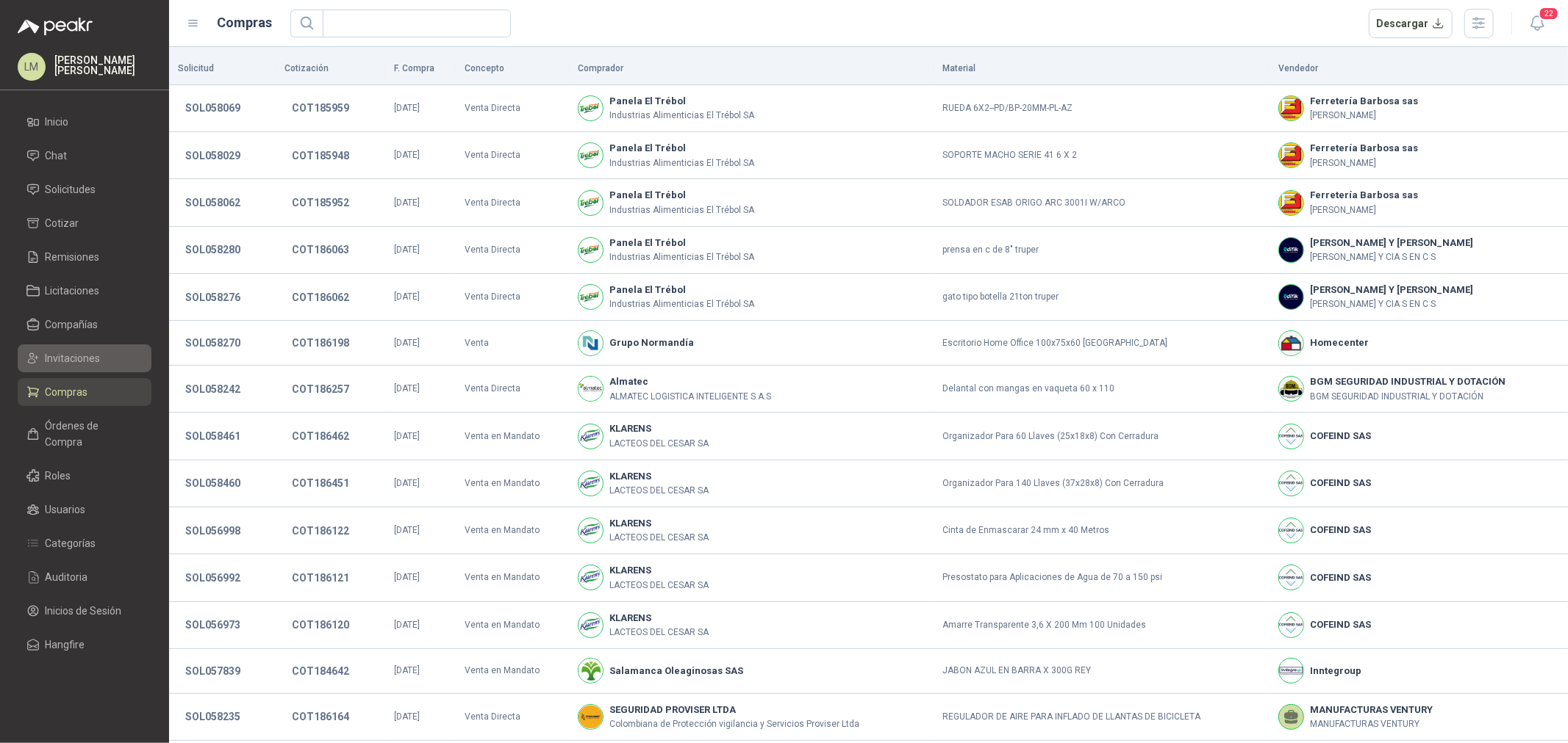
click at [67, 346] on link "Invitaciones" at bounding box center [84, 358] width 134 height 28
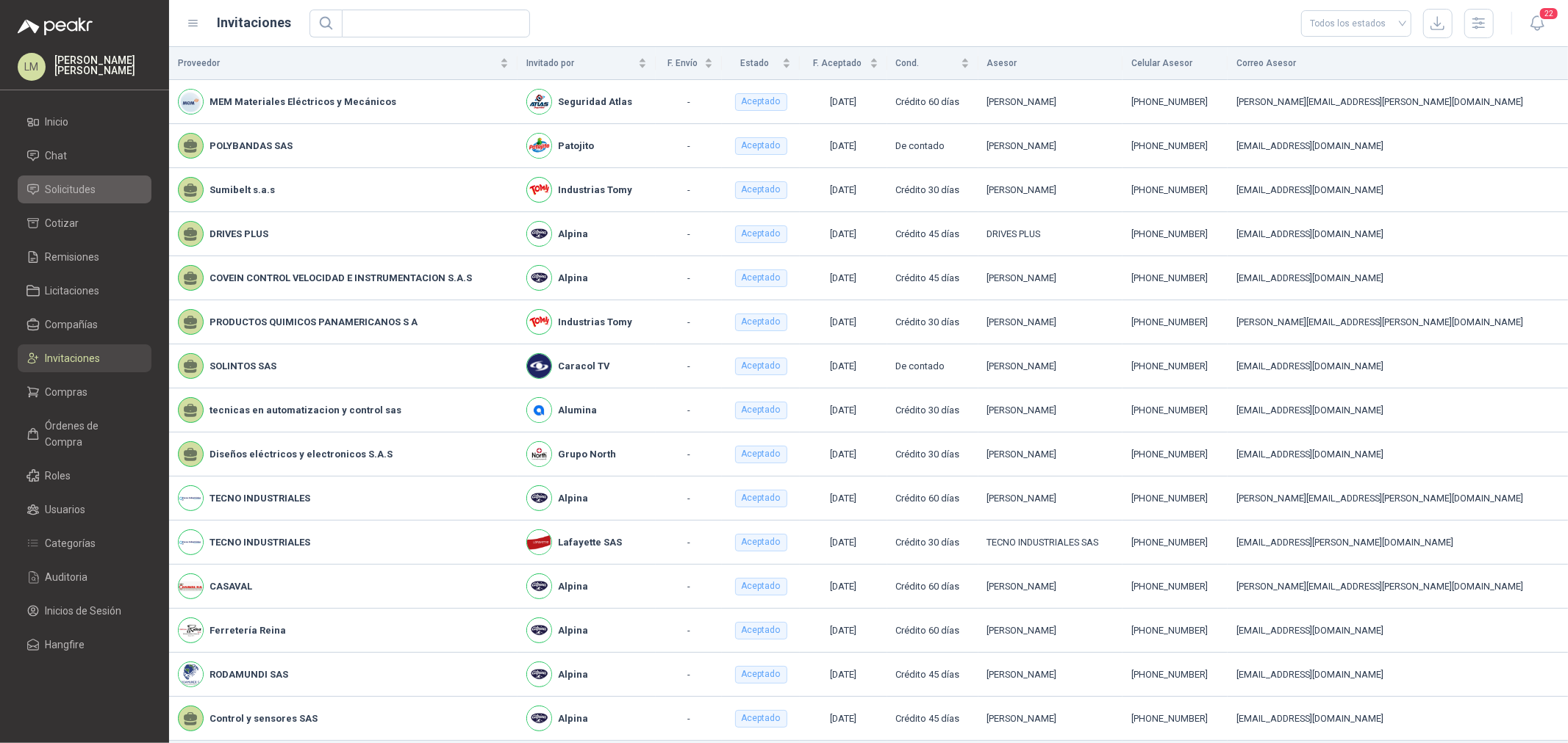
click at [81, 183] on span "Solicitudes" at bounding box center [71, 190] width 51 height 16
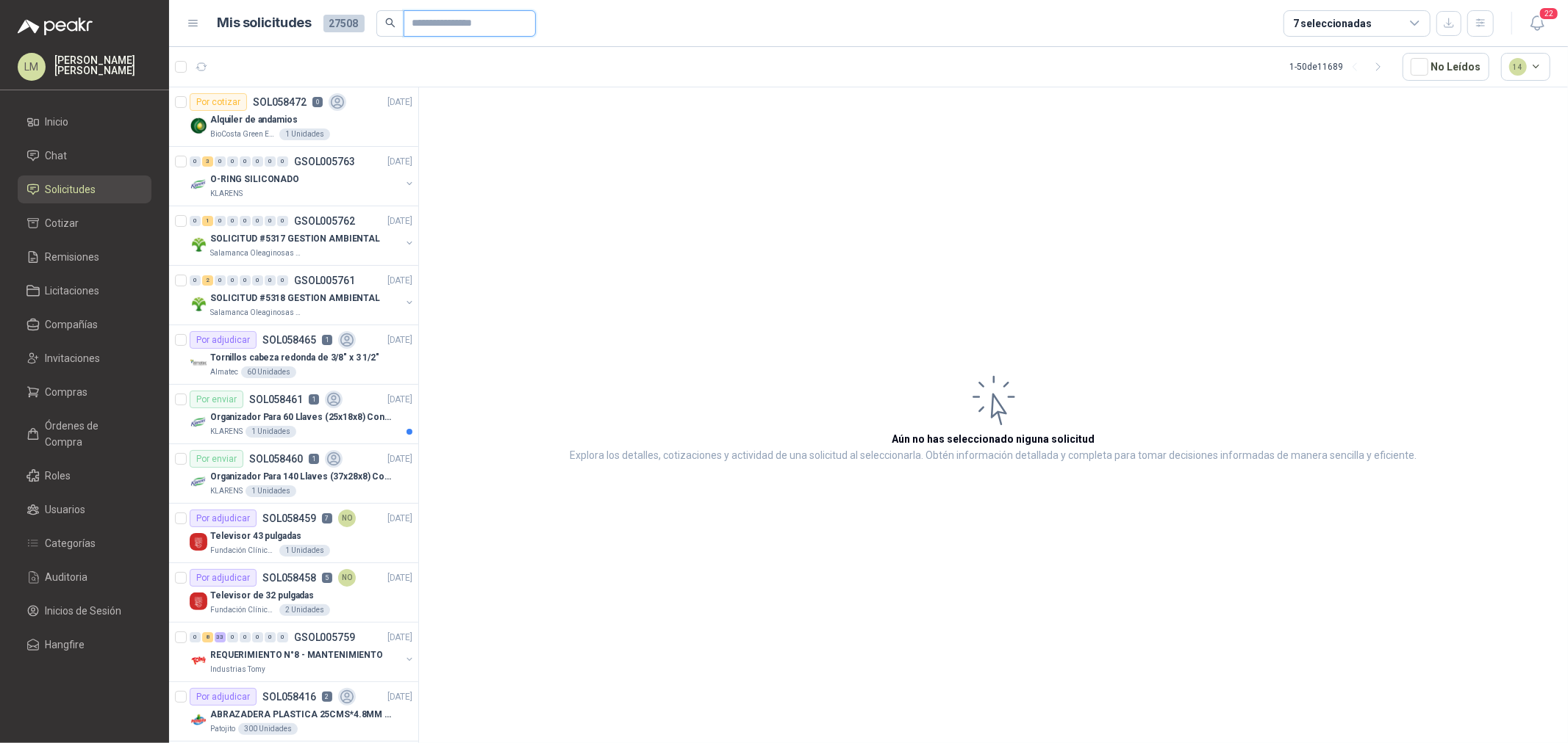
click at [438, 27] on input "text" at bounding box center [463, 23] width 103 height 25
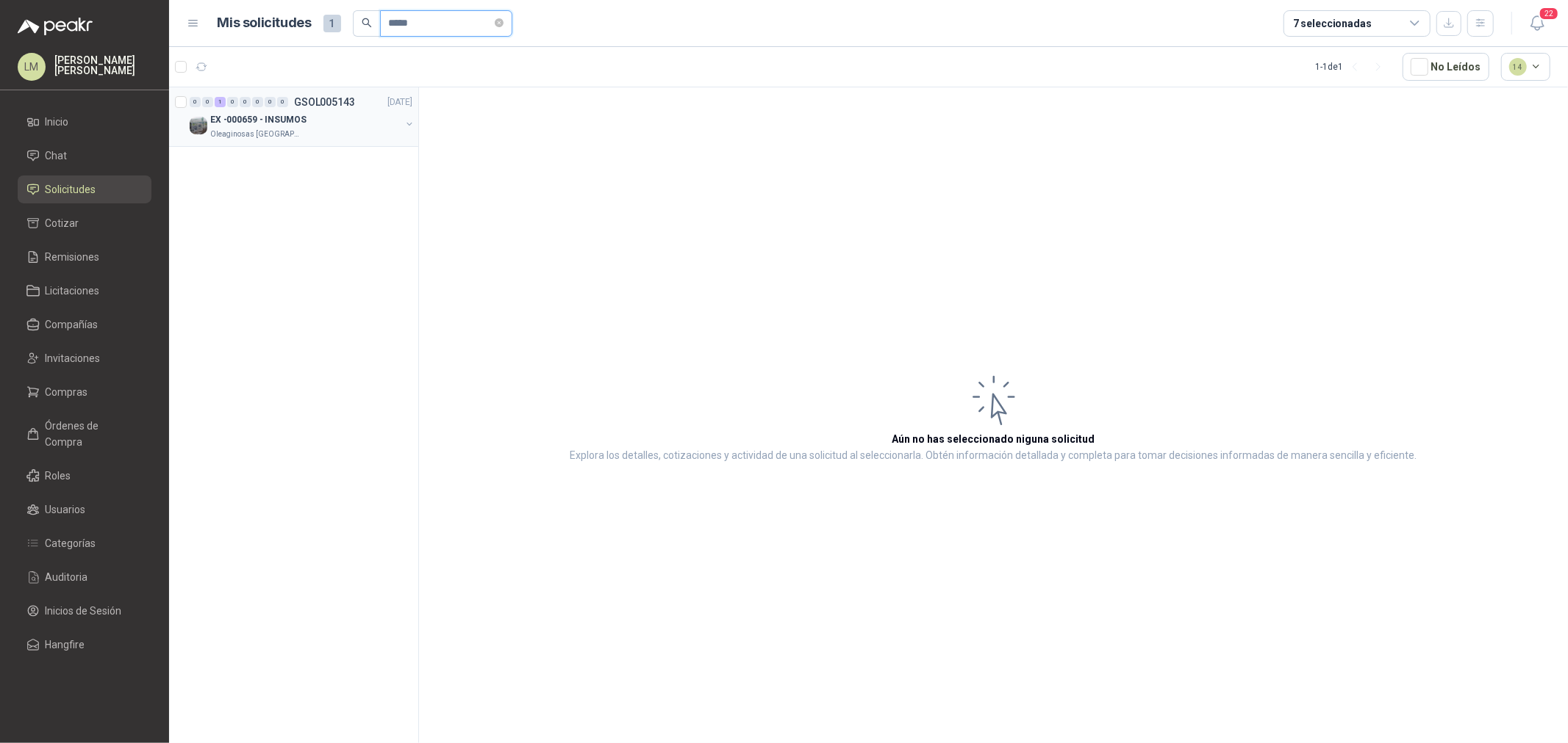
type input "*****"
click at [409, 125] on button "button" at bounding box center [409, 124] width 12 height 12
click at [318, 169] on div "Por adjudicar SOL053406 3 MM" at bounding box center [289, 162] width 166 height 18
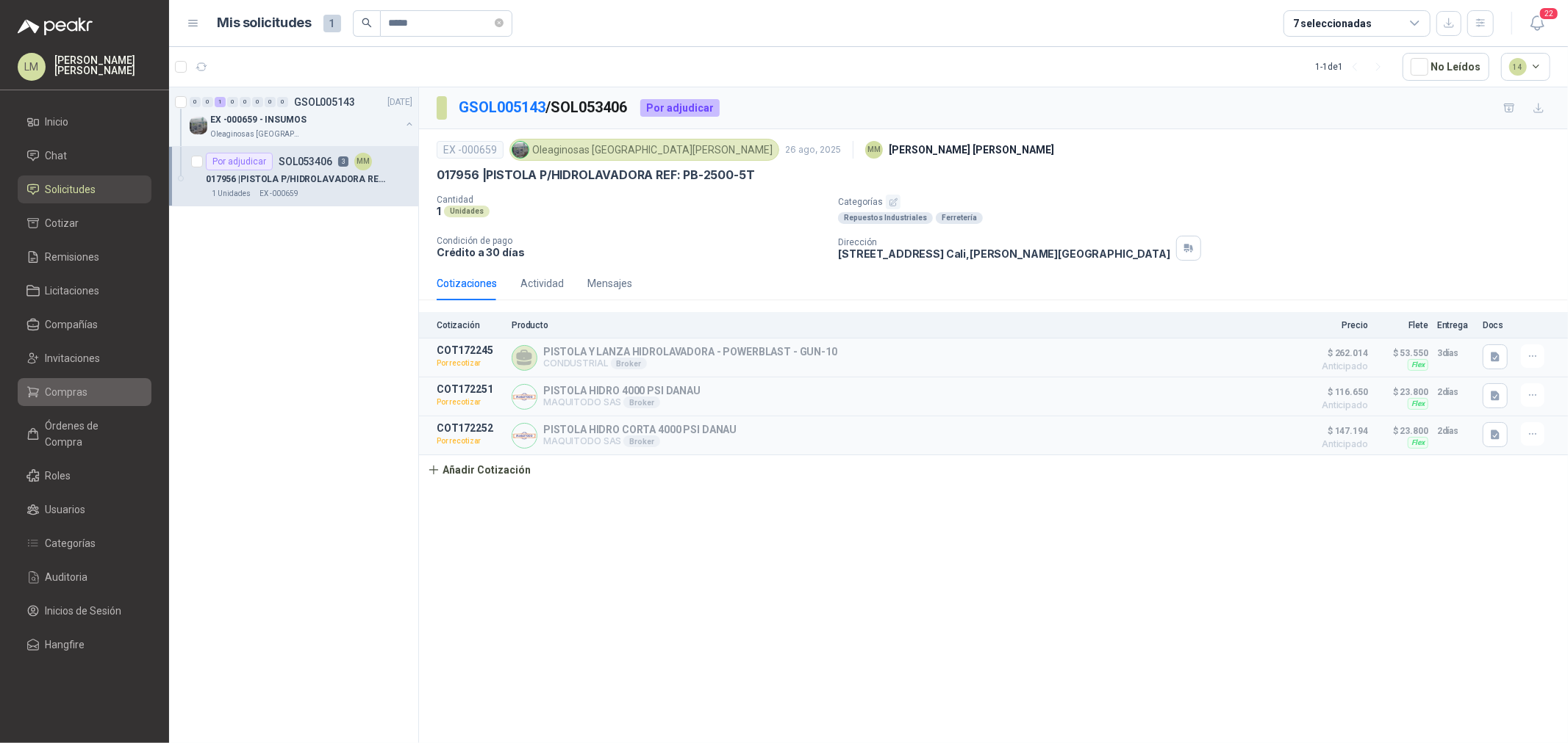
click at [81, 394] on span "Compras" at bounding box center [67, 392] width 43 height 16
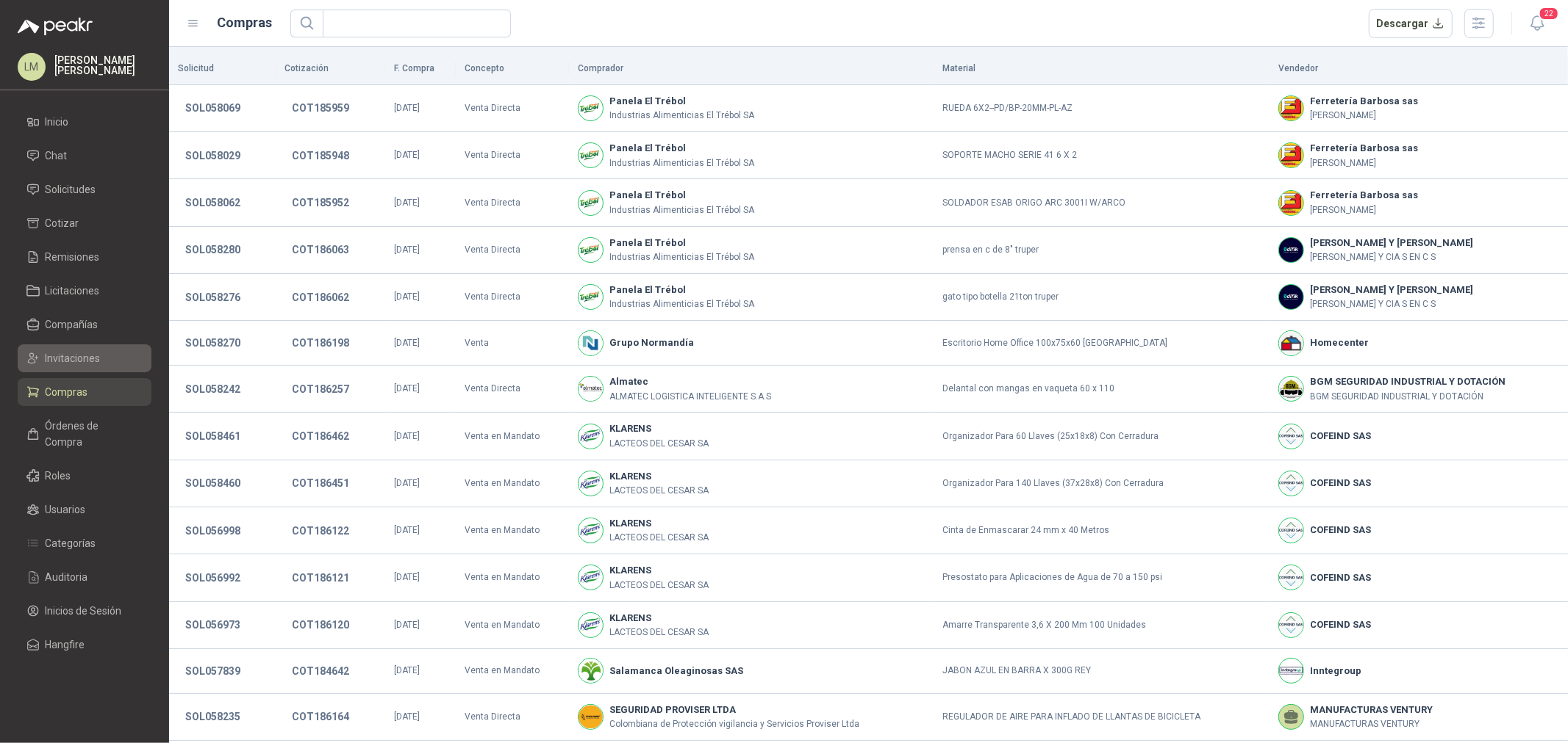
click at [61, 358] on span "Invitaciones" at bounding box center [73, 359] width 56 height 16
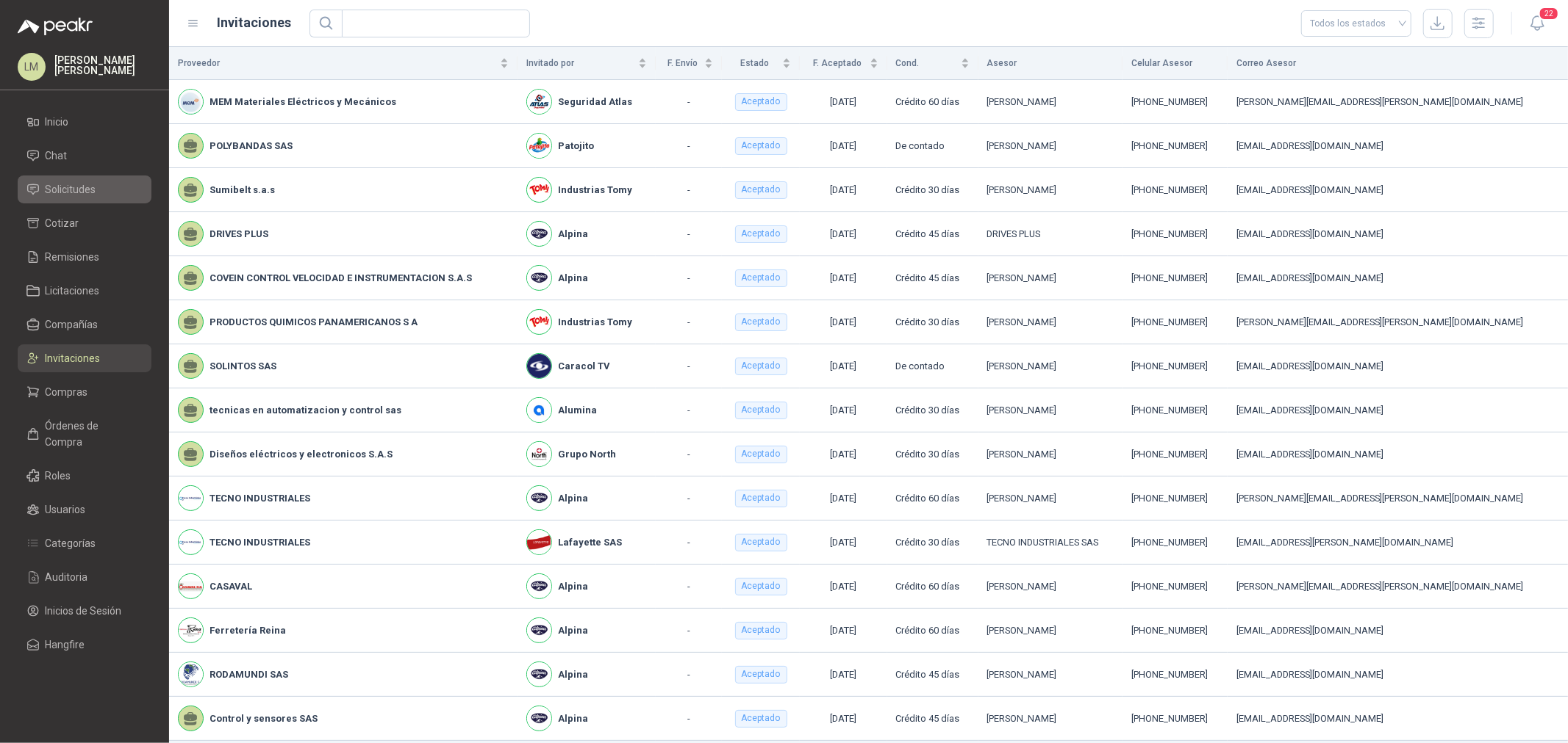
click at [64, 191] on span "Solicitudes" at bounding box center [71, 190] width 51 height 16
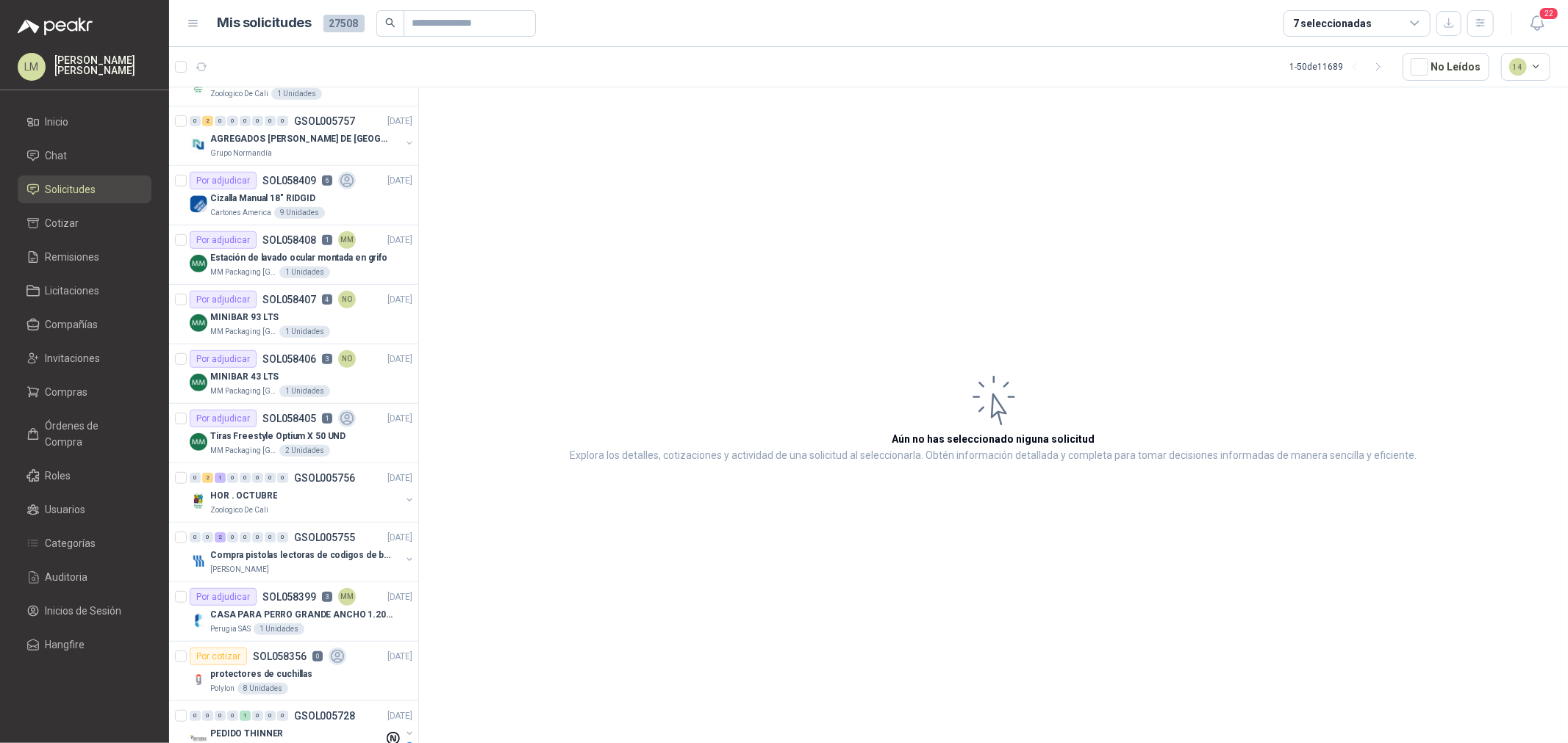
scroll to position [816, 0]
click at [287, 202] on p "Cizalla Manual 18" RIDGID" at bounding box center [262, 196] width 105 height 14
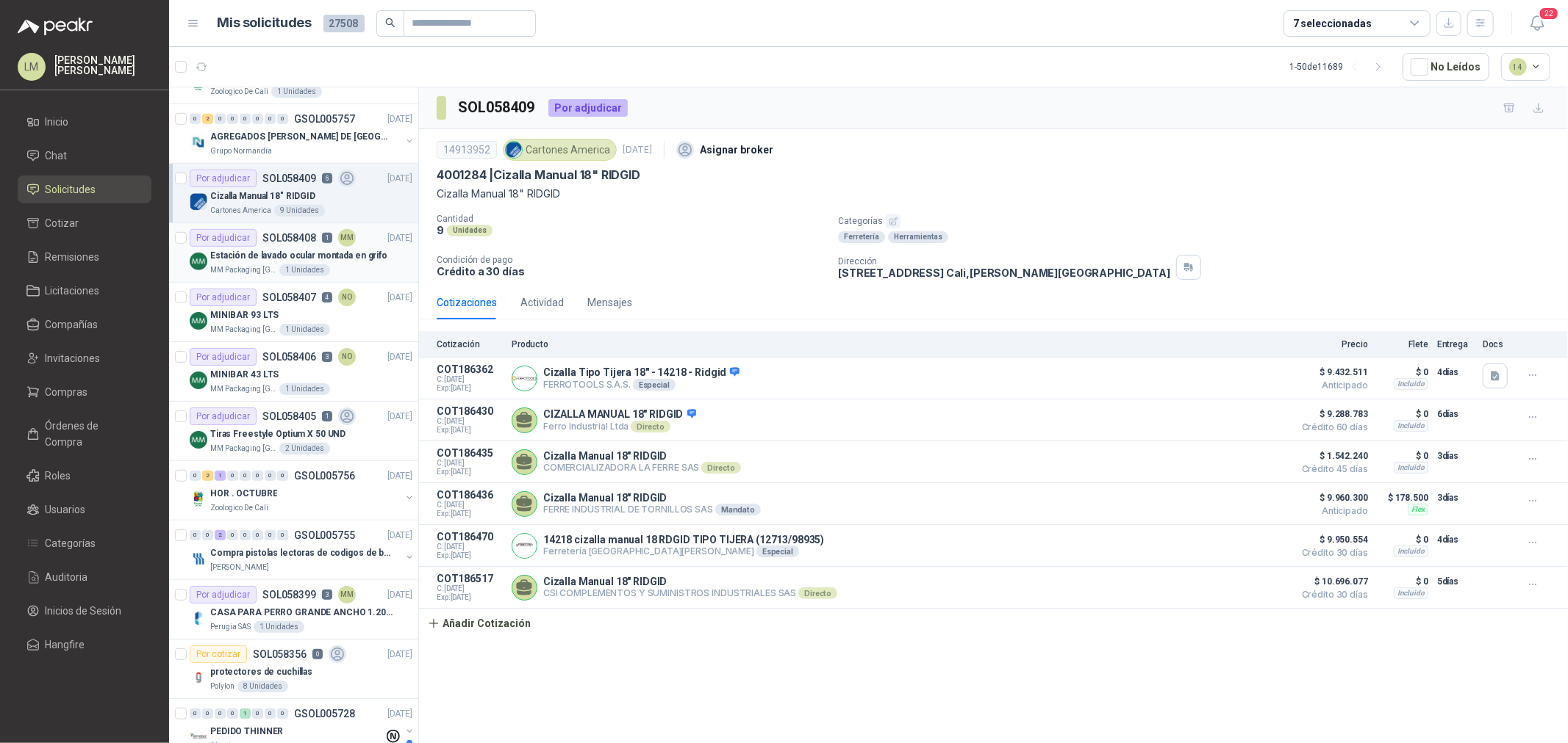
click at [268, 247] on div "Estación de lavado ocular montada en grifo" at bounding box center [311, 256] width 202 height 18
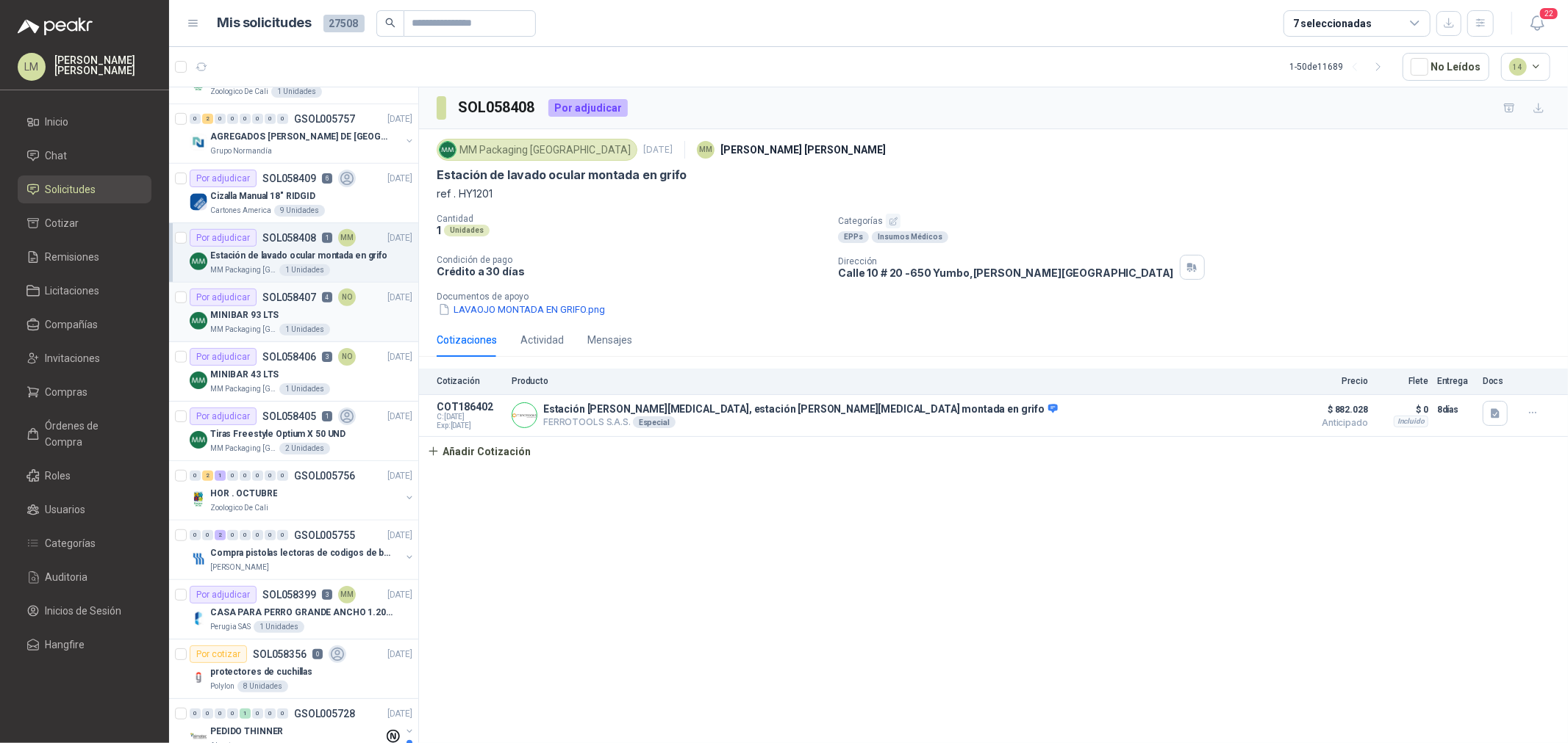
click at [256, 302] on div "Por adjudicar SOL058407 4 NO" at bounding box center [273, 298] width 166 height 18
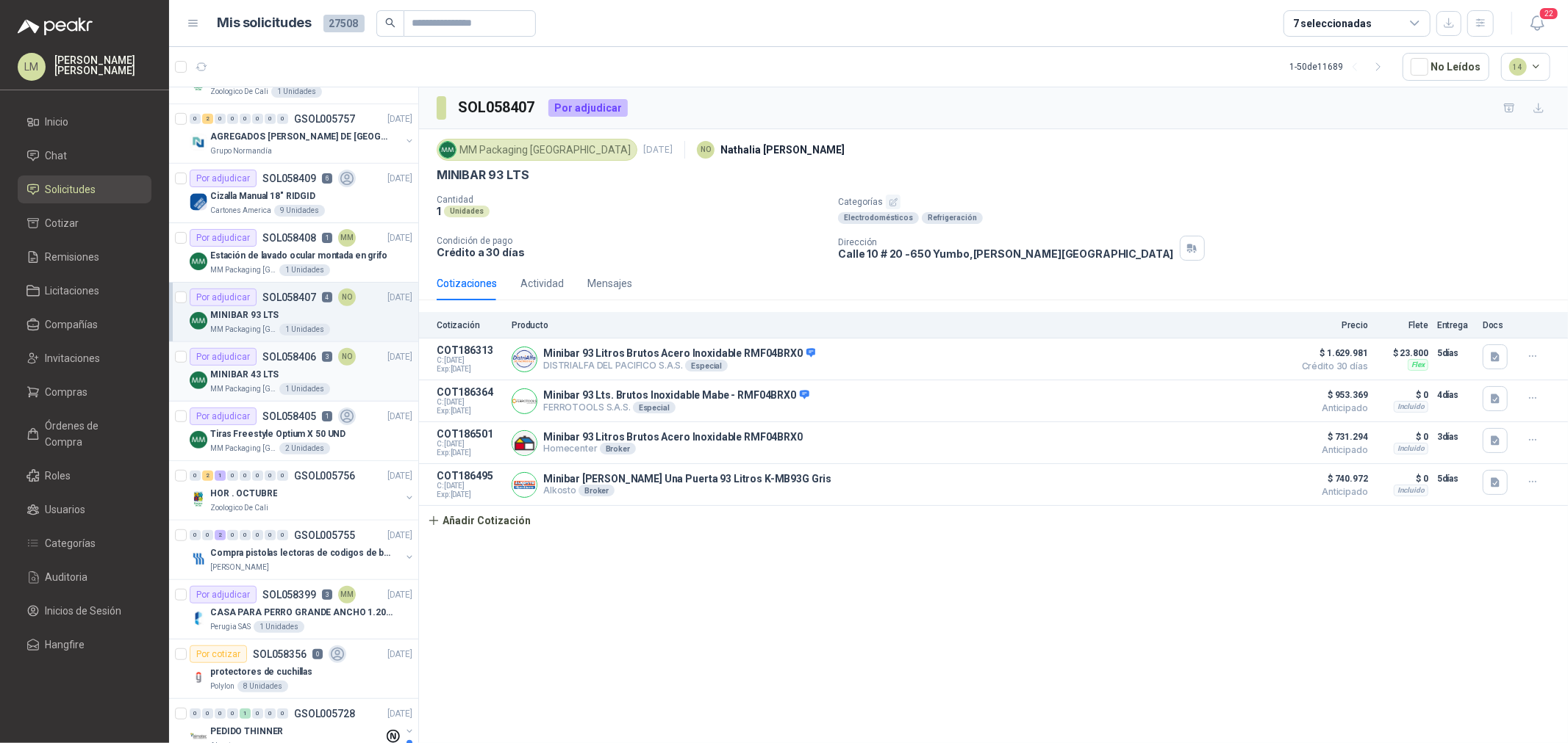
click at [256, 368] on p "MINIBAR 43 LTS" at bounding box center [244, 375] width 68 height 14
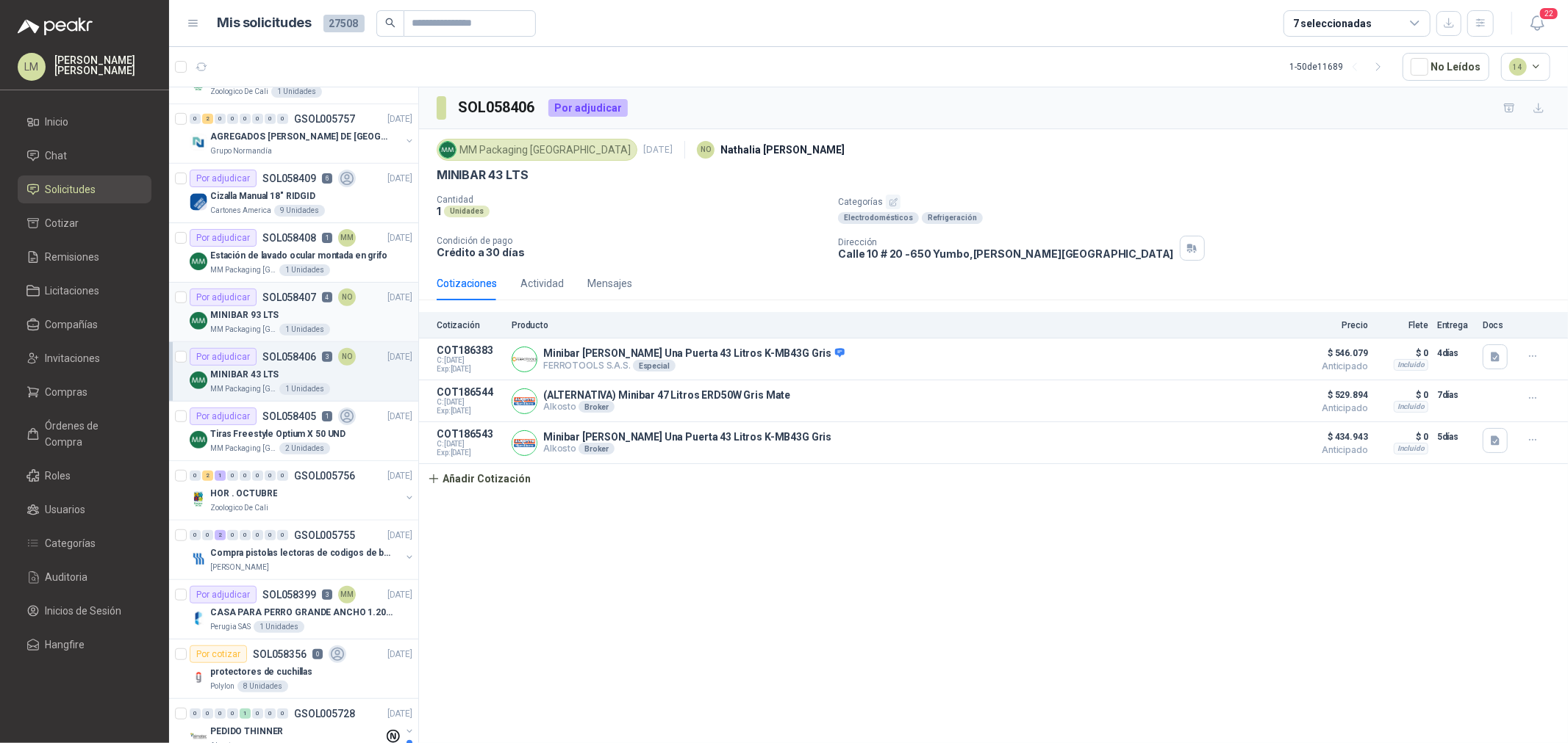
click at [267, 310] on p "MINIBAR 93 LTS" at bounding box center [244, 315] width 68 height 14
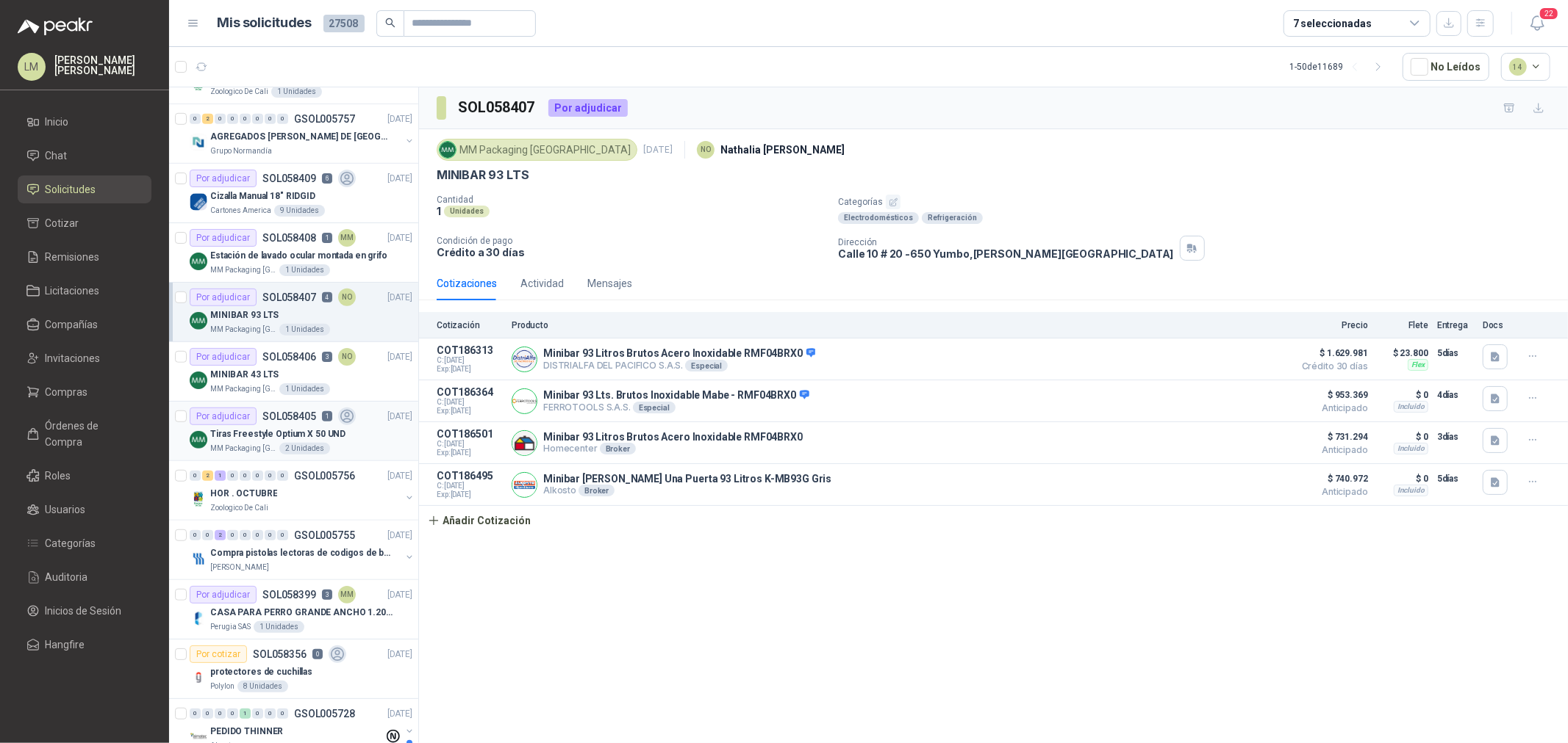
click at [276, 425] on div "Por adjudicar SOL058405 1" at bounding box center [273, 417] width 166 height 18
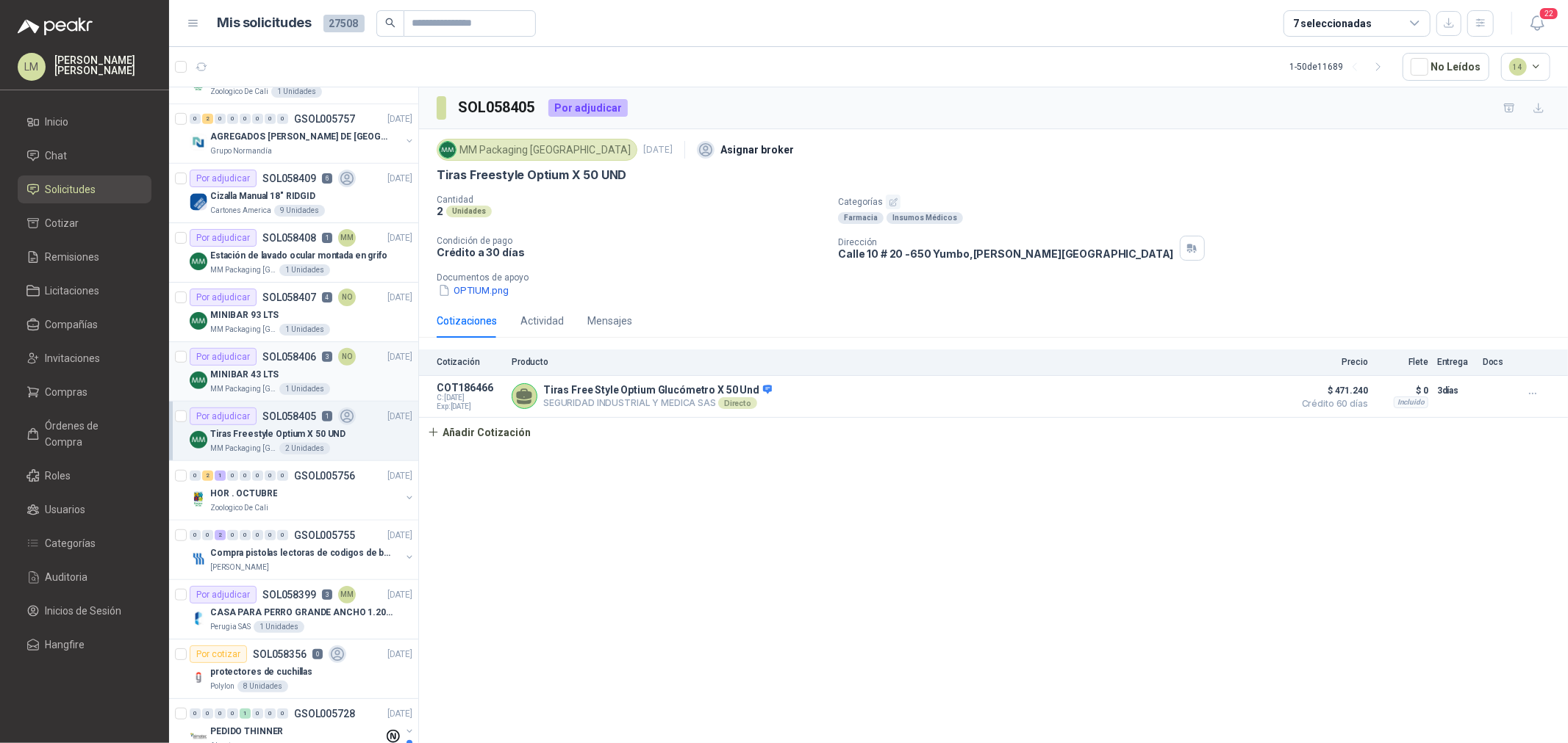
click at [262, 355] on p "SOL058406" at bounding box center [289, 357] width 54 height 10
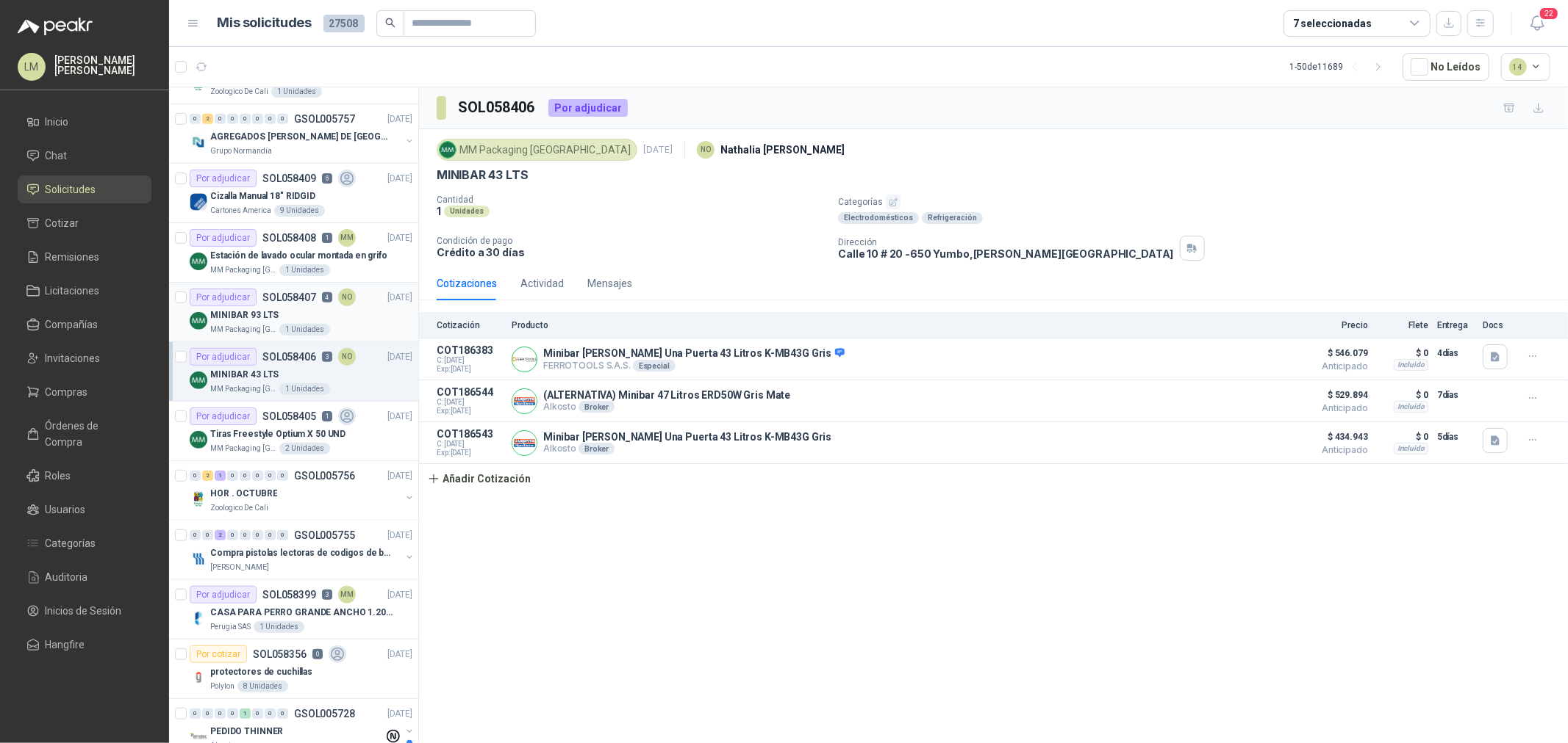
click at [265, 318] on p "MINIBAR 93 LTS" at bounding box center [244, 315] width 68 height 14
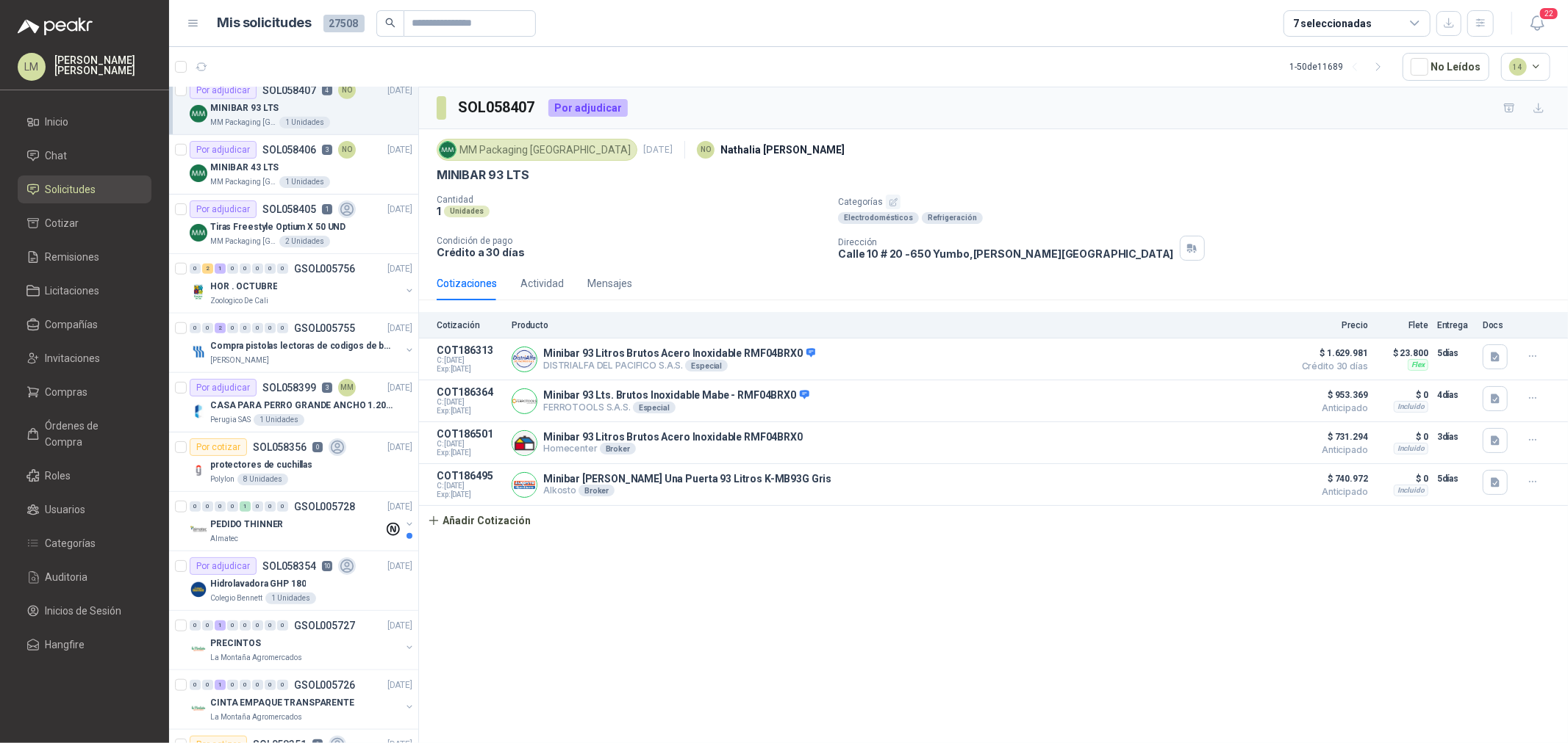
scroll to position [1061, 0]
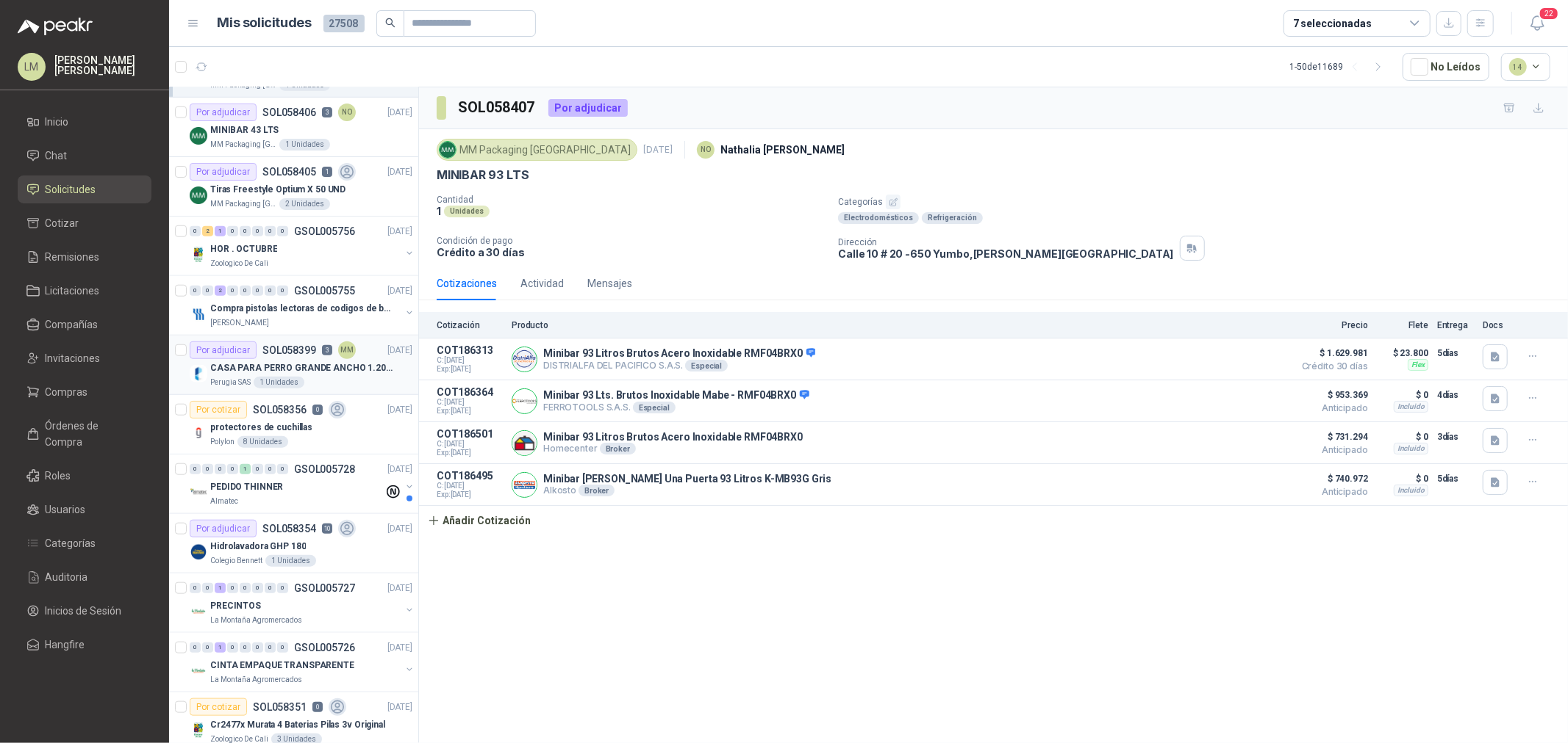
click at [262, 346] on p "SOL058399" at bounding box center [289, 350] width 54 height 10
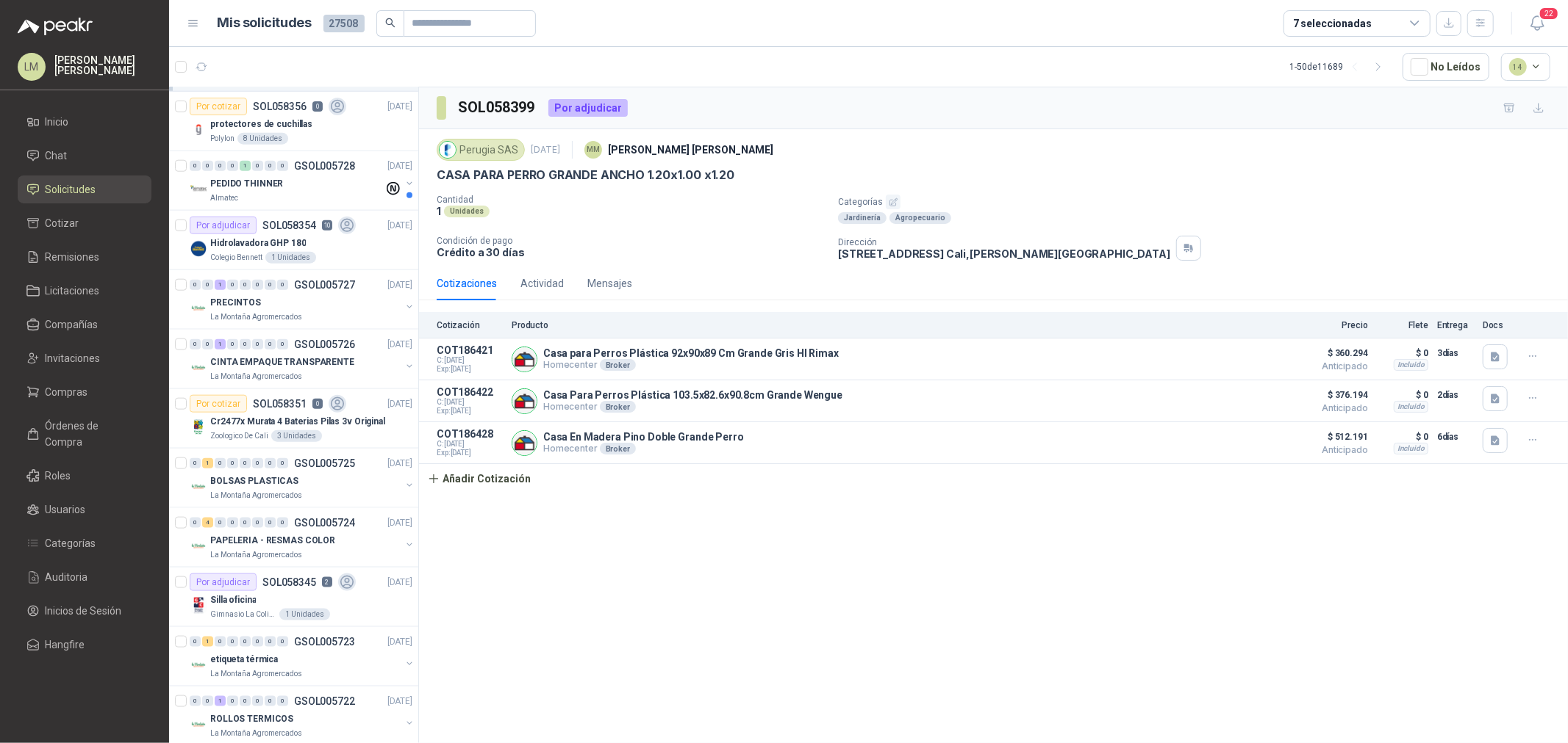
scroll to position [1387, 0]
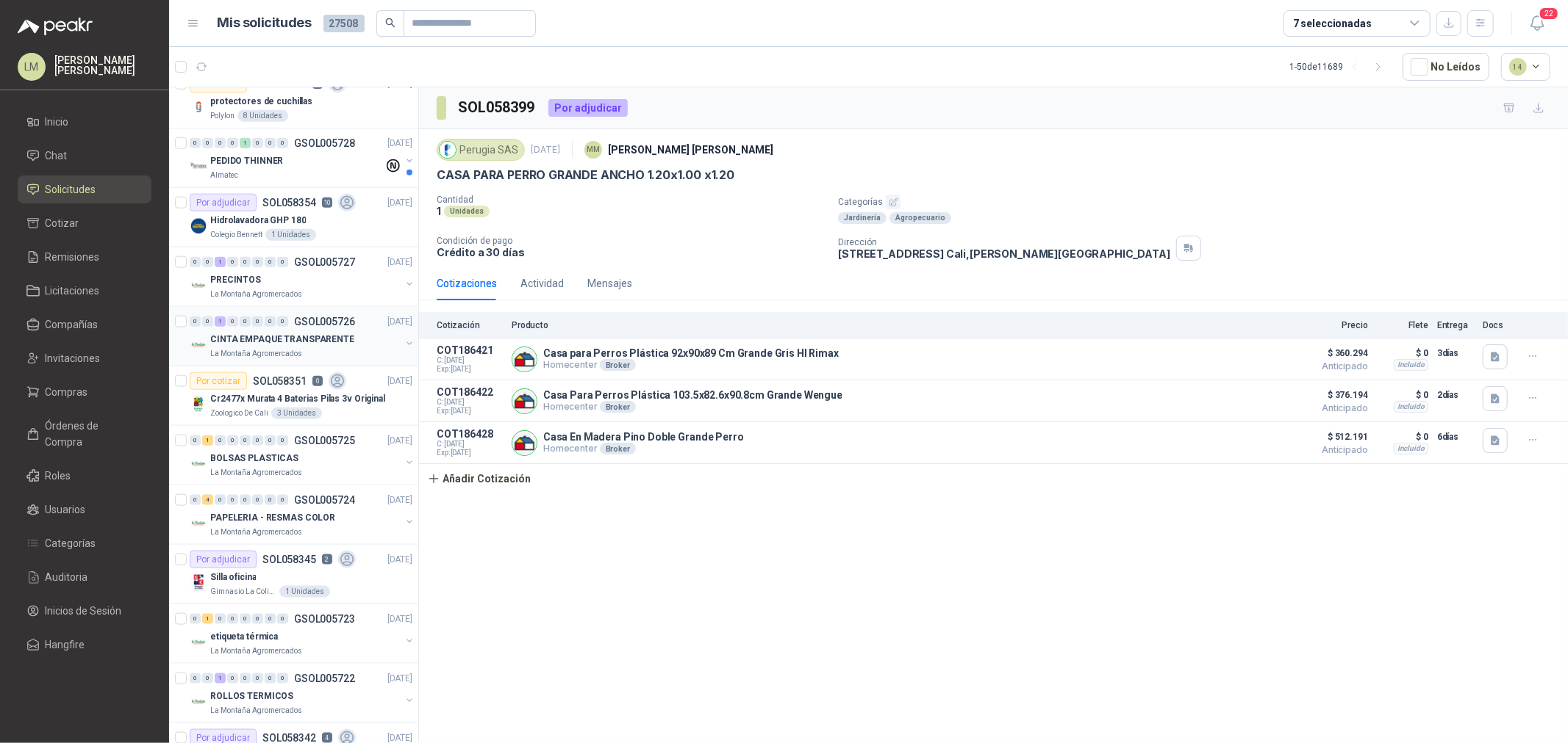
click at [404, 345] on button "button" at bounding box center [409, 343] width 12 height 12
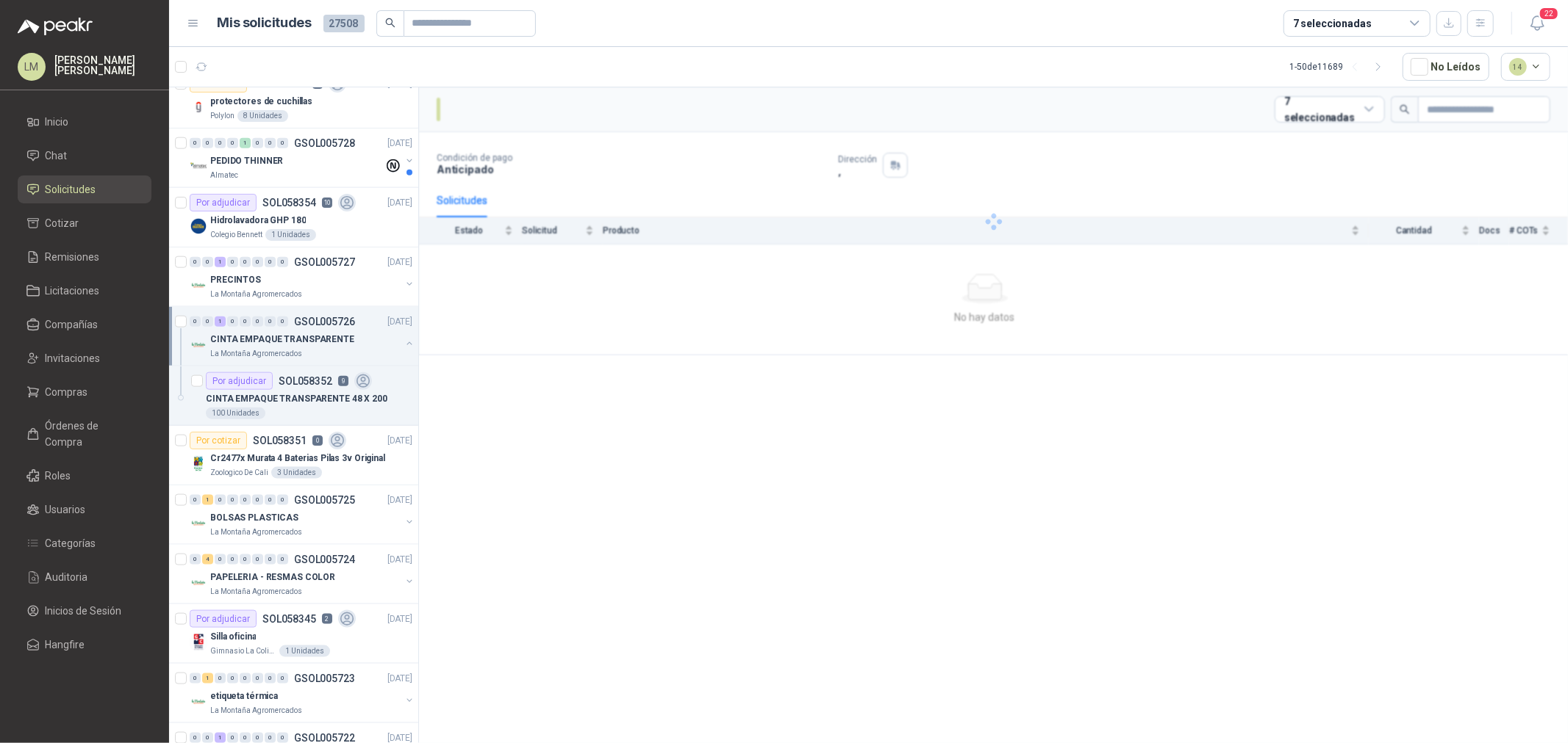
click at [404, 345] on button "button" at bounding box center [409, 343] width 12 height 12
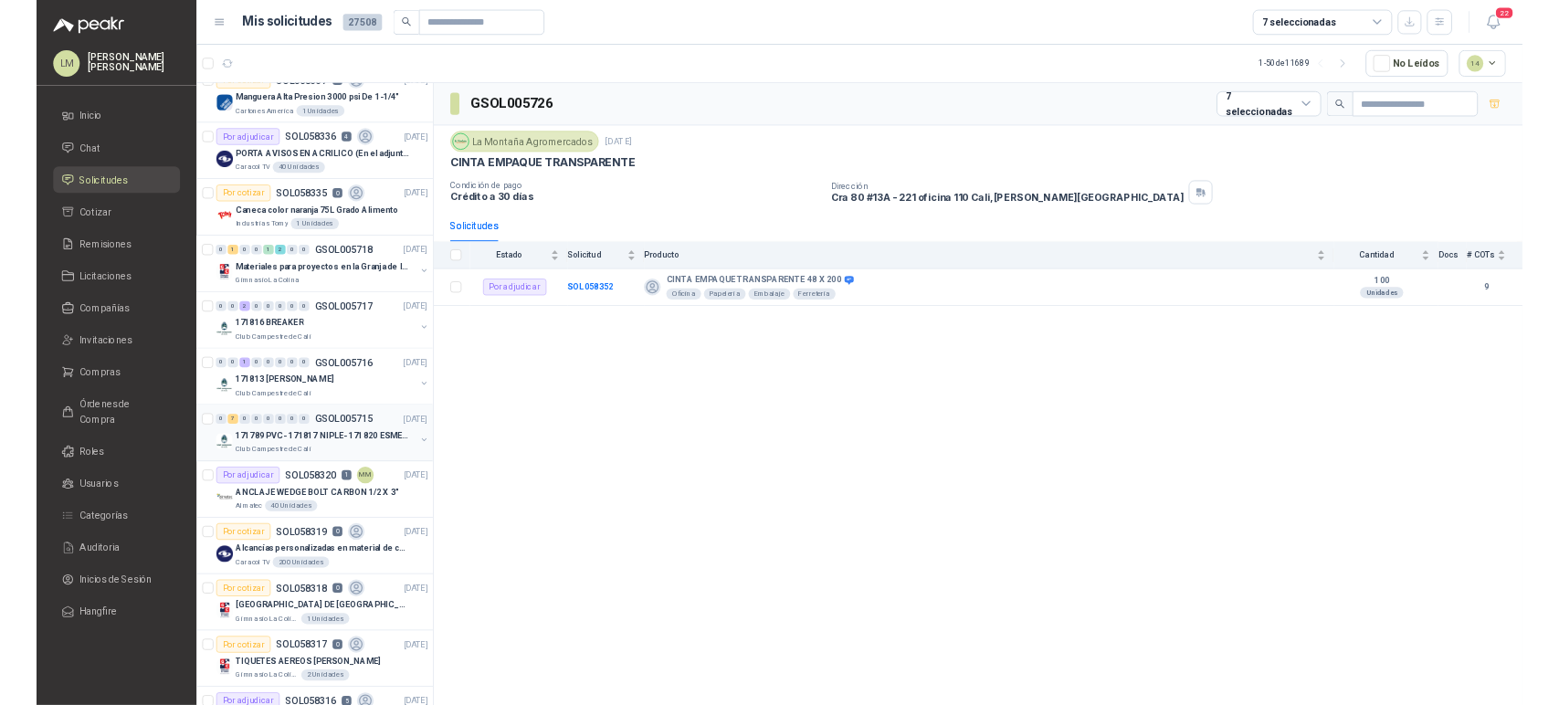
scroll to position [2842, 0]
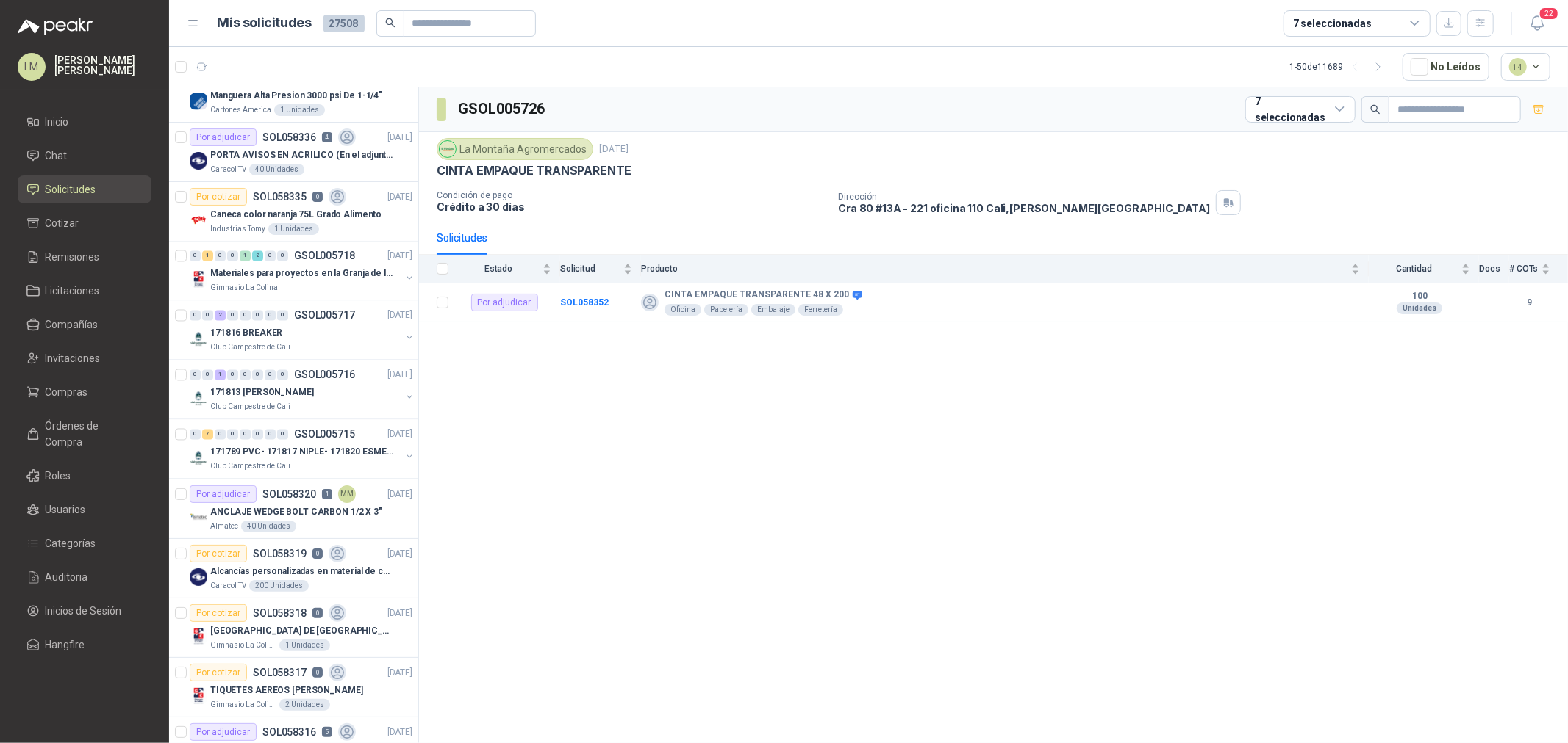
click at [1314, 15] on div "7 seleccionadas" at bounding box center [1332, 23] width 79 height 16
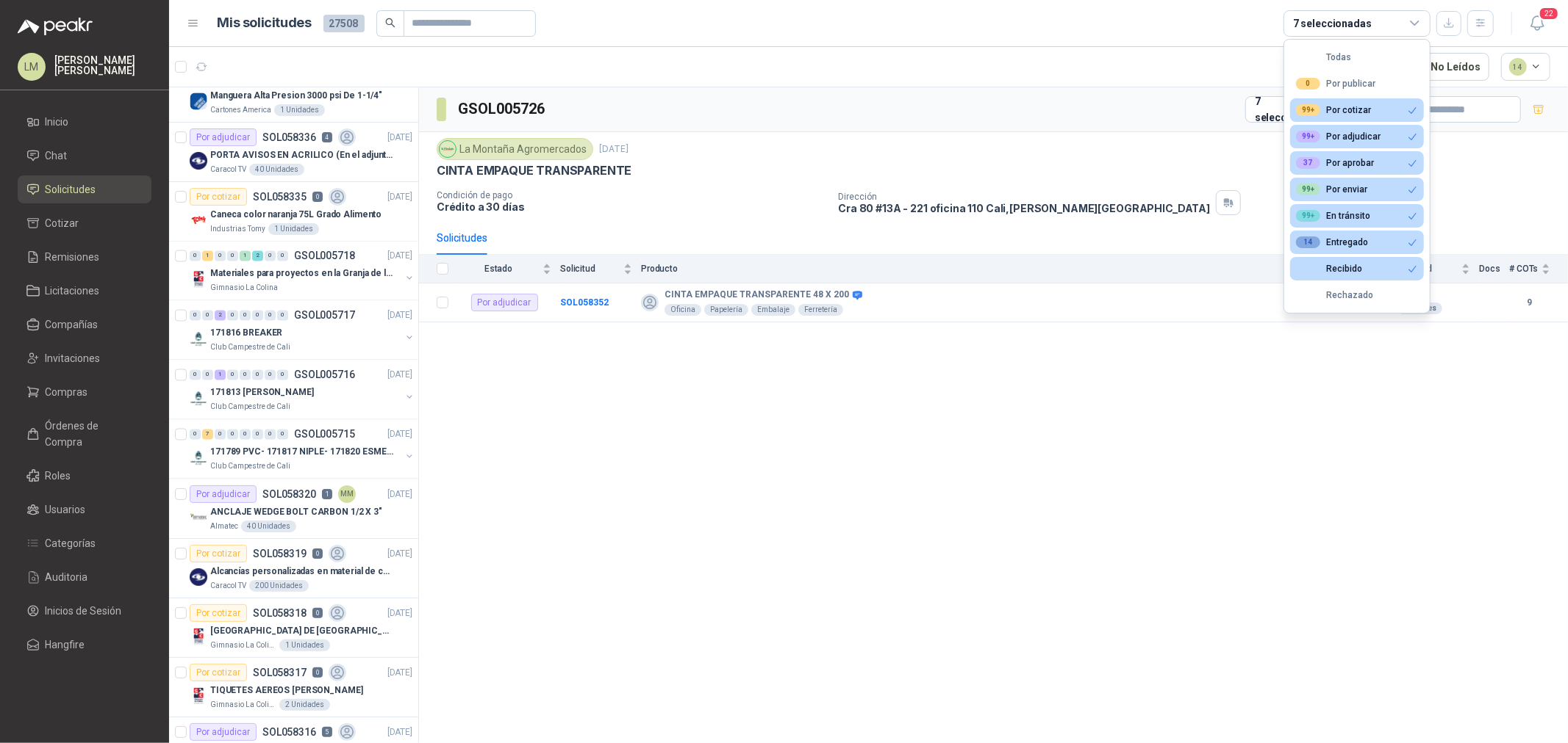
click at [1314, 15] on div "7 seleccionadas" at bounding box center [1332, 23] width 79 height 16
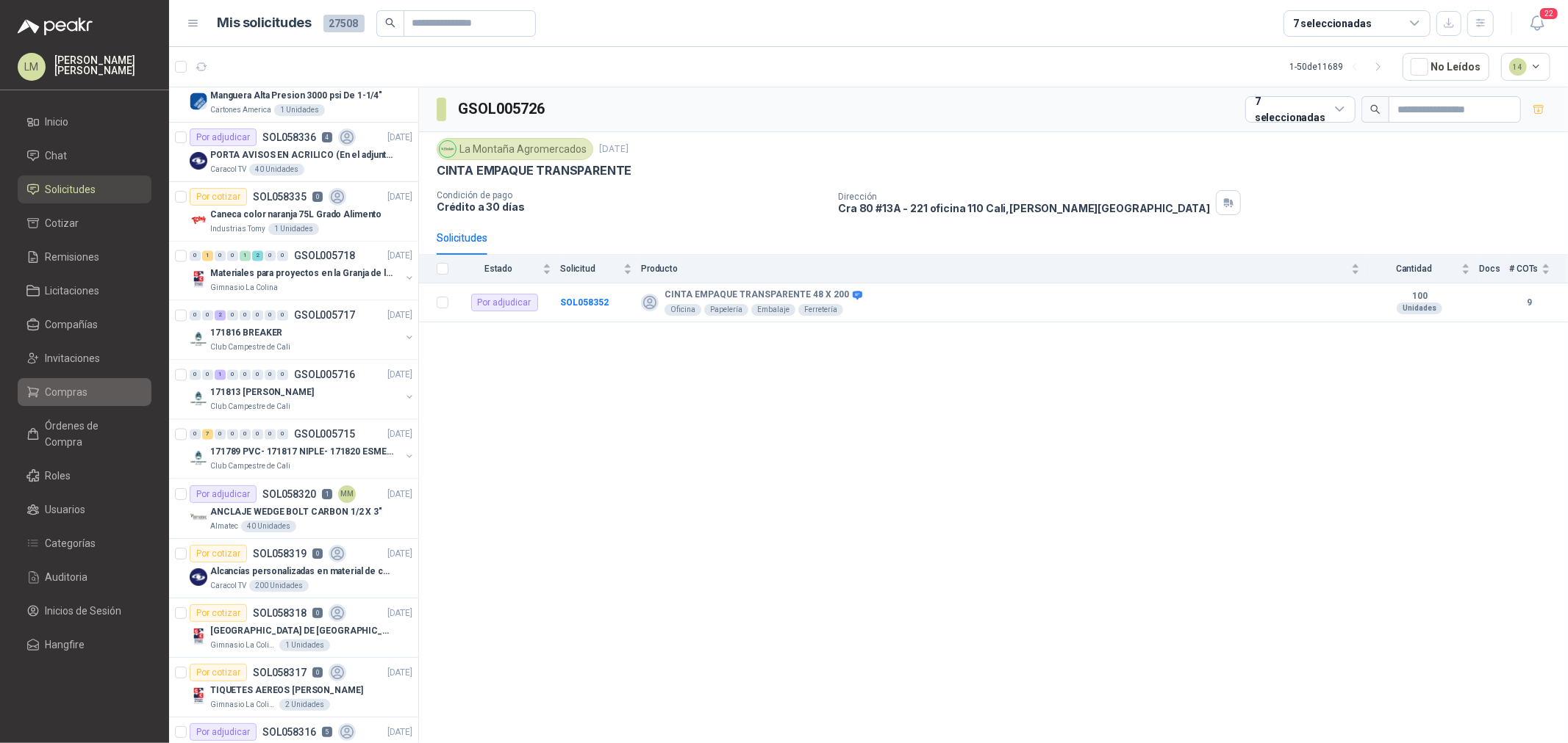
click at [71, 392] on span "Compras" at bounding box center [67, 392] width 43 height 16
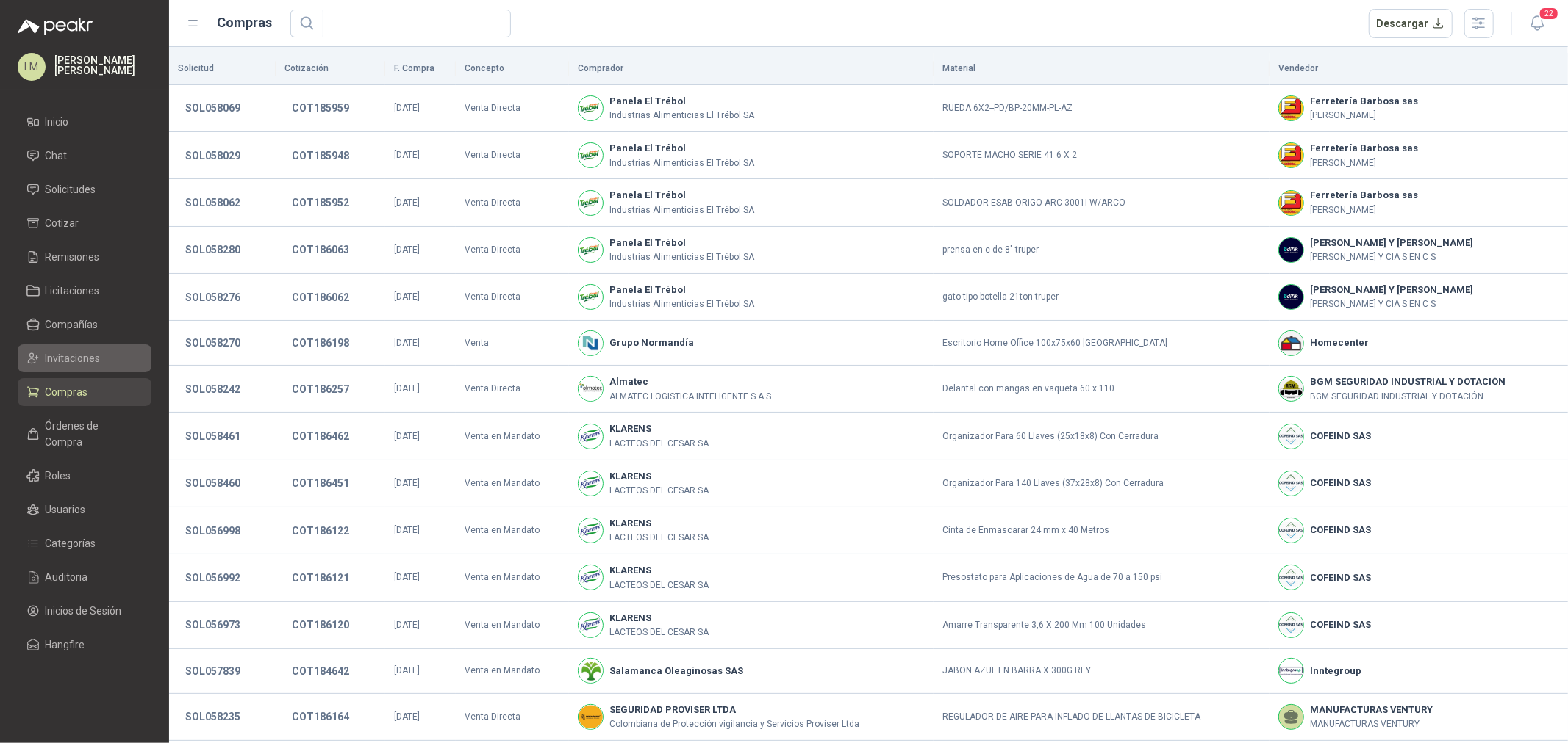
click at [72, 362] on span "Invitaciones" at bounding box center [73, 359] width 56 height 16
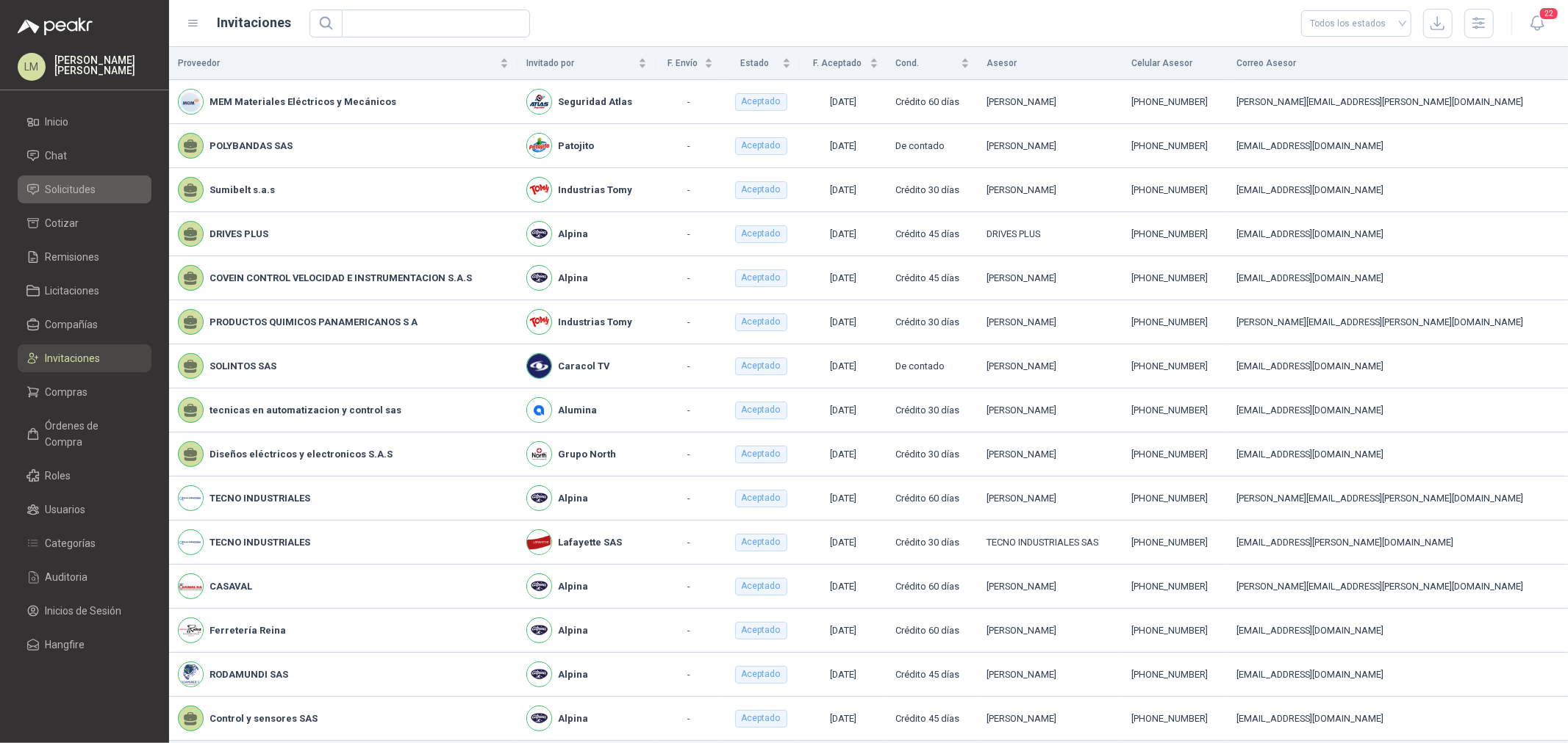
click at [83, 189] on span "Solicitudes" at bounding box center [71, 190] width 51 height 16
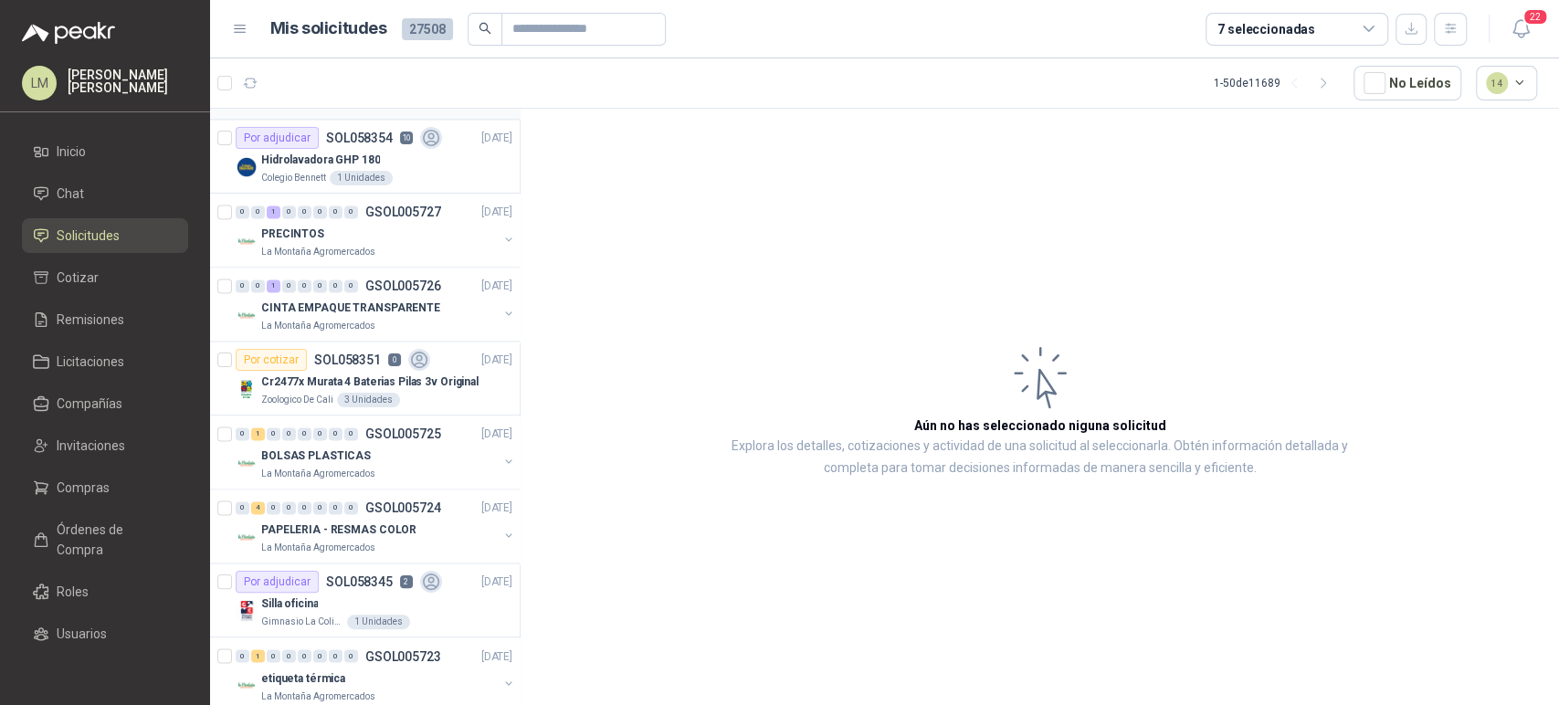
scroll to position [1842, 1]
click at [66, 489] on span "Compras" at bounding box center [83, 488] width 53 height 20
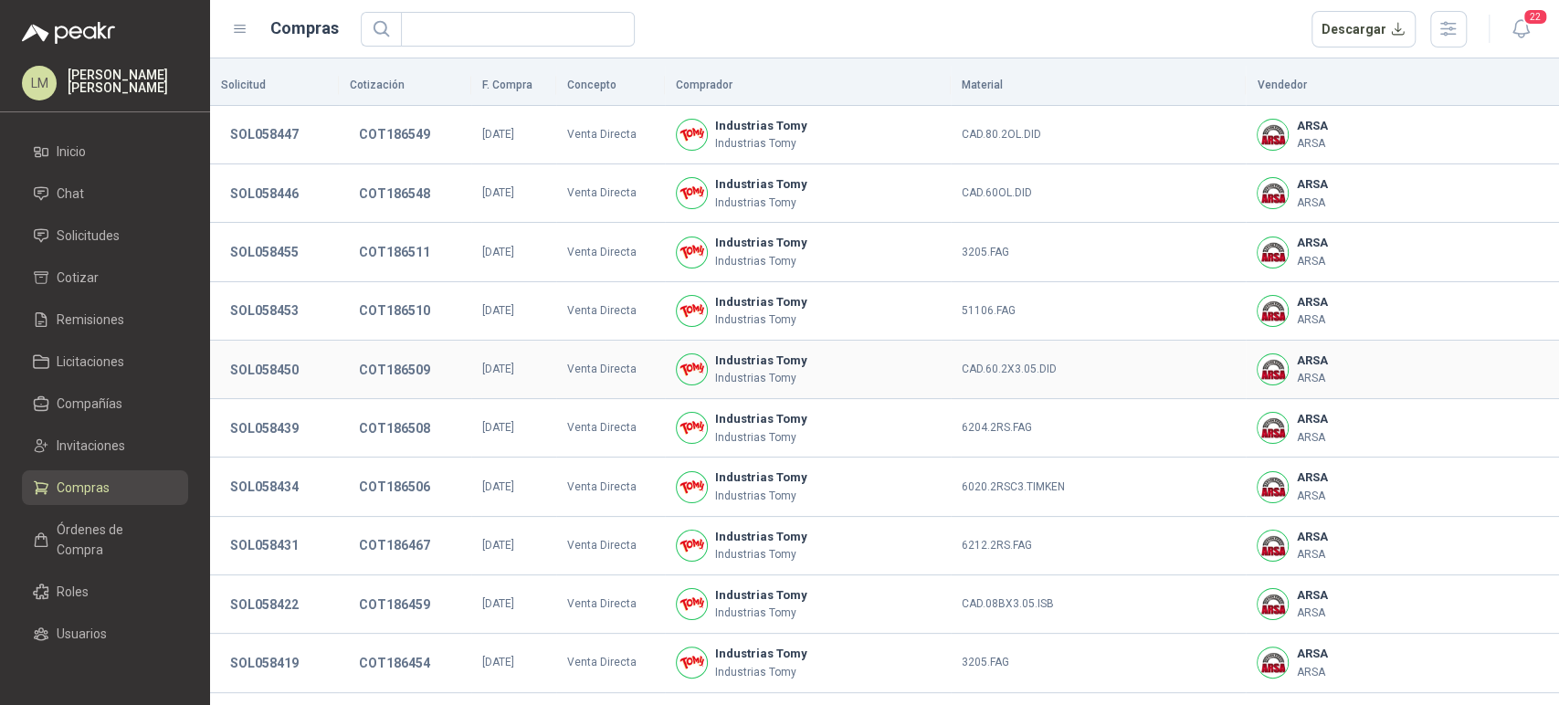
scroll to position [341, 0]
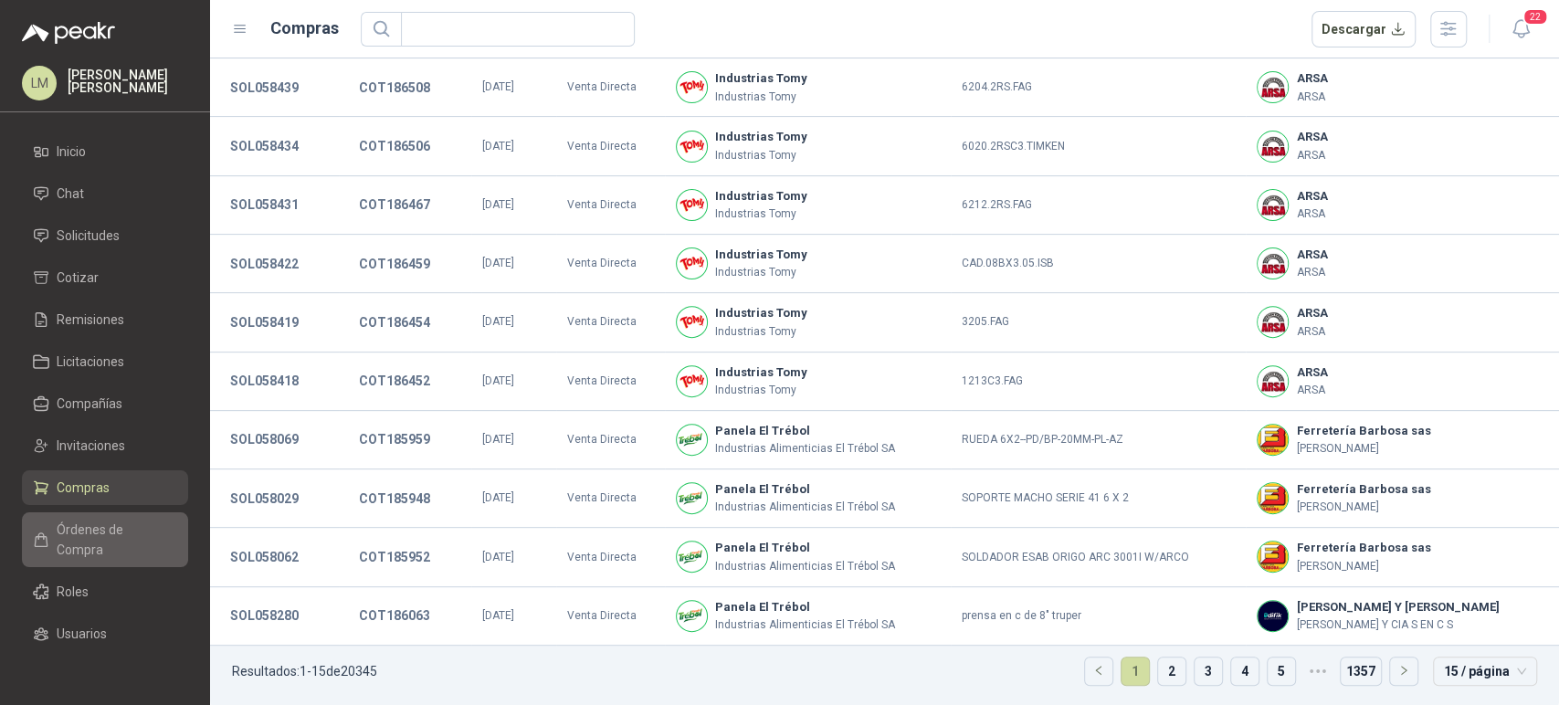
click at [79, 544] on span "Órdenes de Compra" at bounding box center [114, 540] width 114 height 40
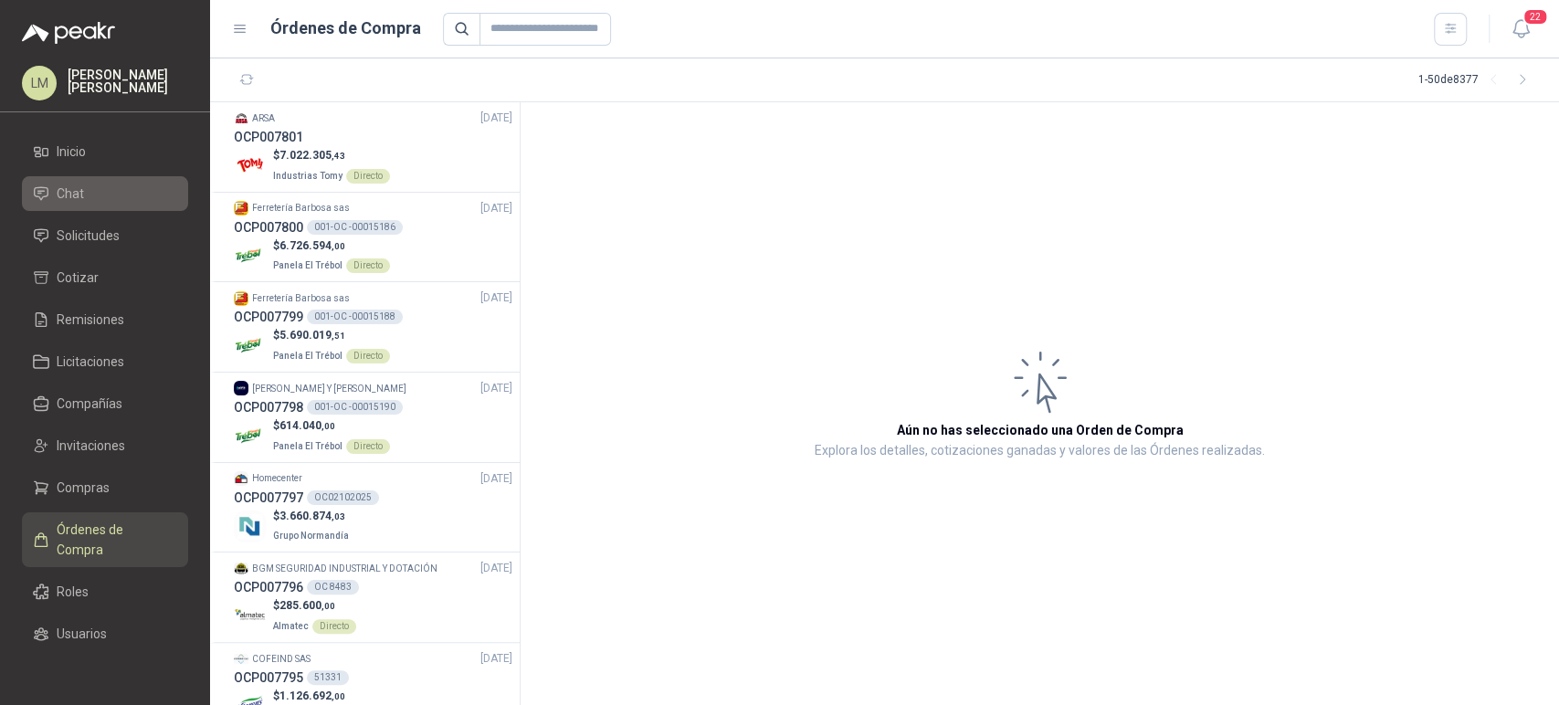
click at [62, 199] on span "Chat" at bounding box center [70, 194] width 27 height 20
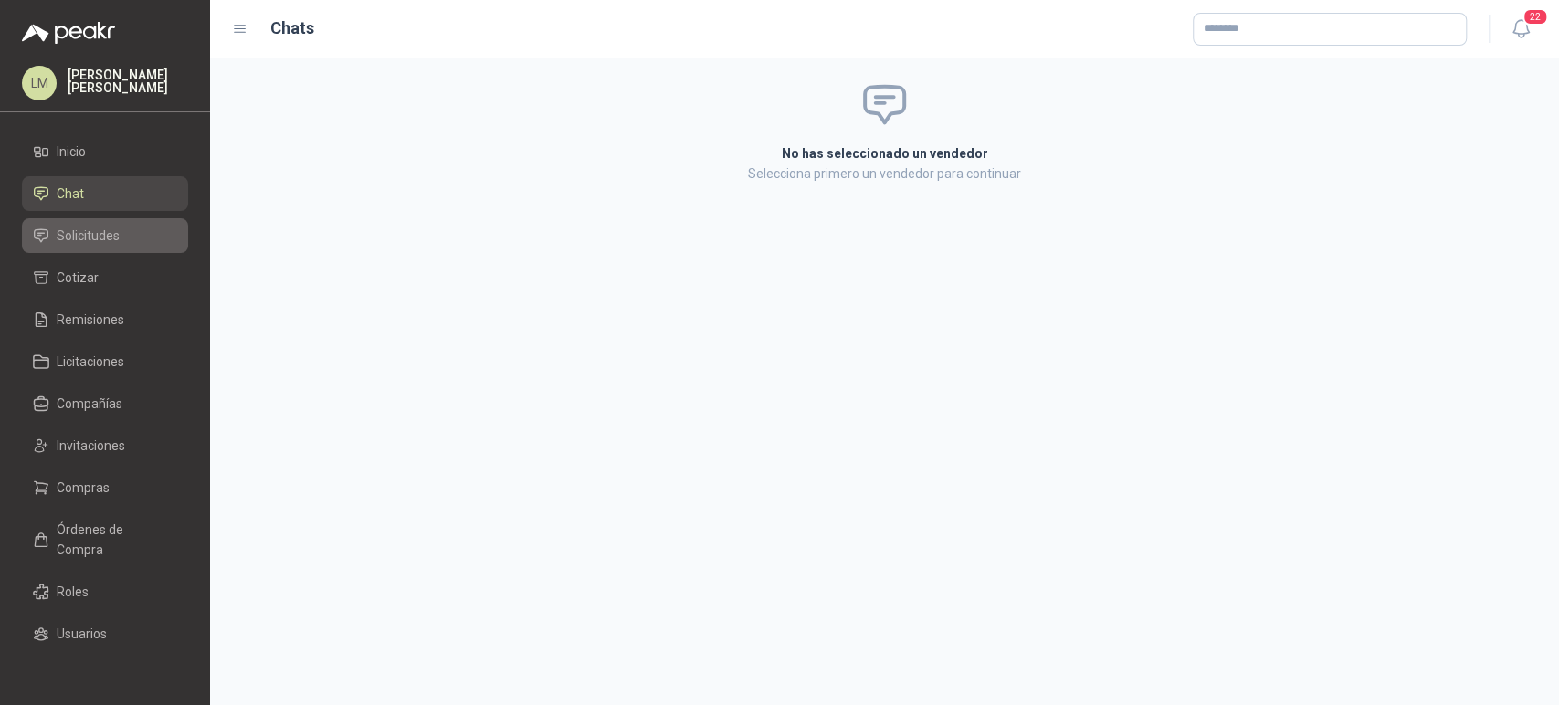
click at [73, 227] on span "Solicitudes" at bounding box center [88, 236] width 63 height 20
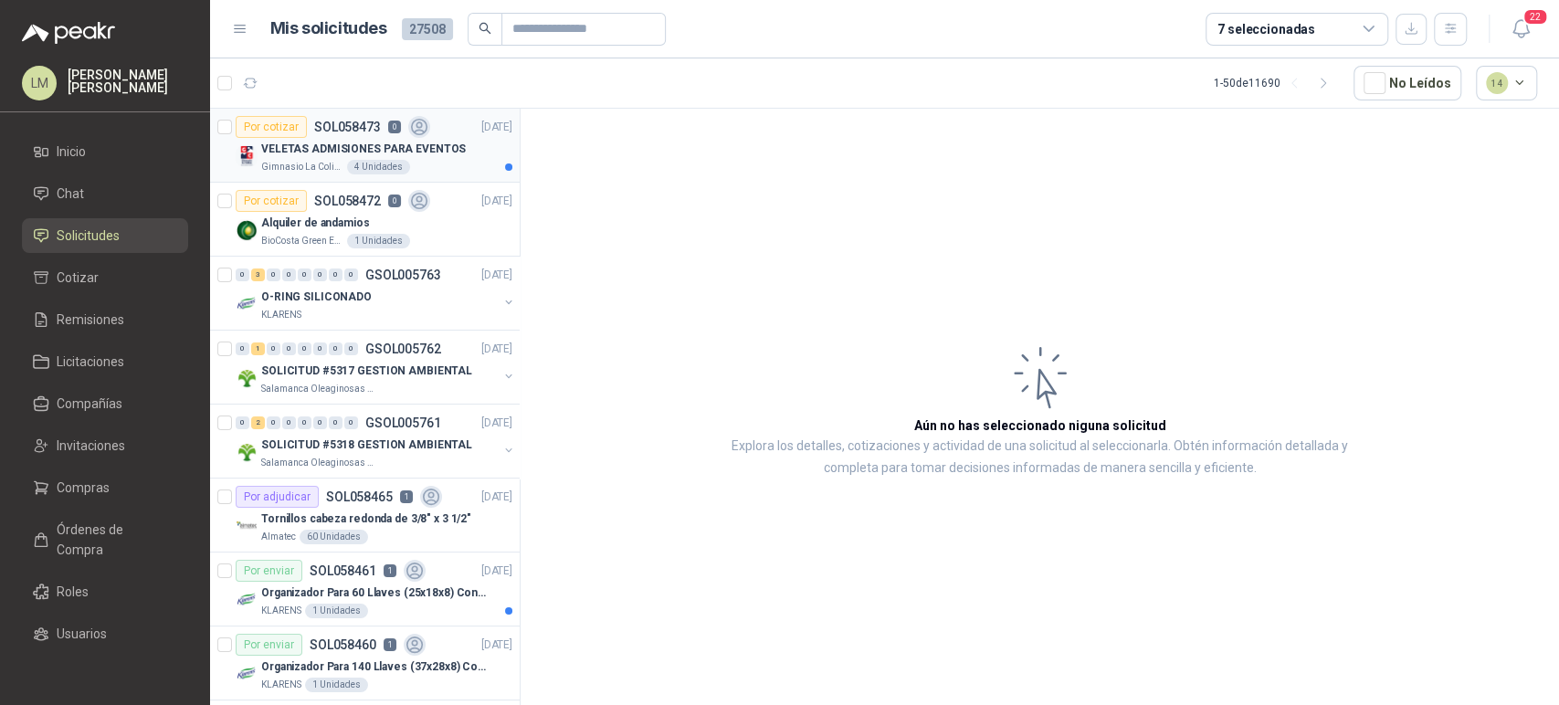
click at [337, 144] on p "VELETAS ADMISIONES PARA EVENTOS" at bounding box center [363, 149] width 205 height 17
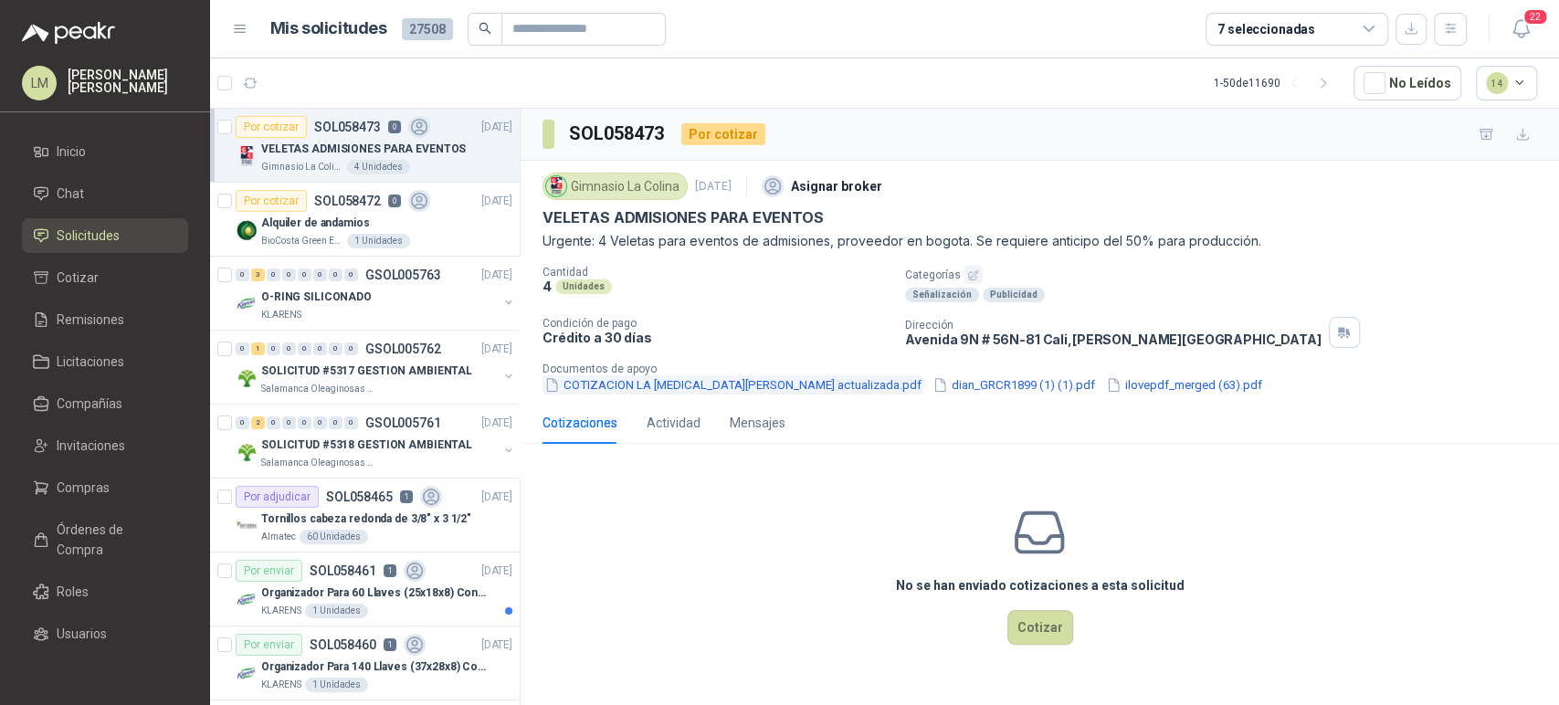
click at [745, 387] on button "COTIZACION LA [MEDICAL_DATA][PERSON_NAME] actualizada.pdf" at bounding box center [733, 384] width 381 height 19
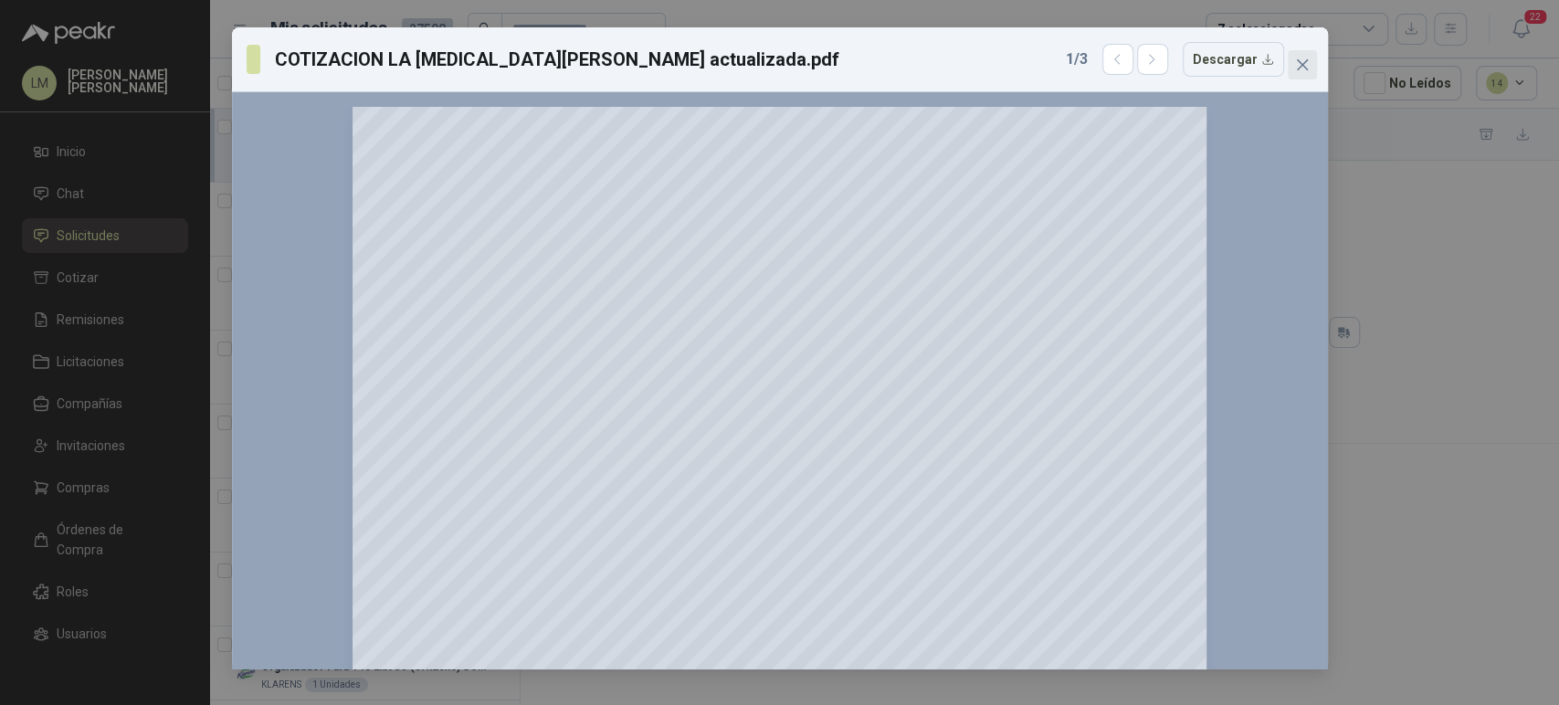
click at [1298, 63] on icon "close" at bounding box center [1302, 65] width 15 height 15
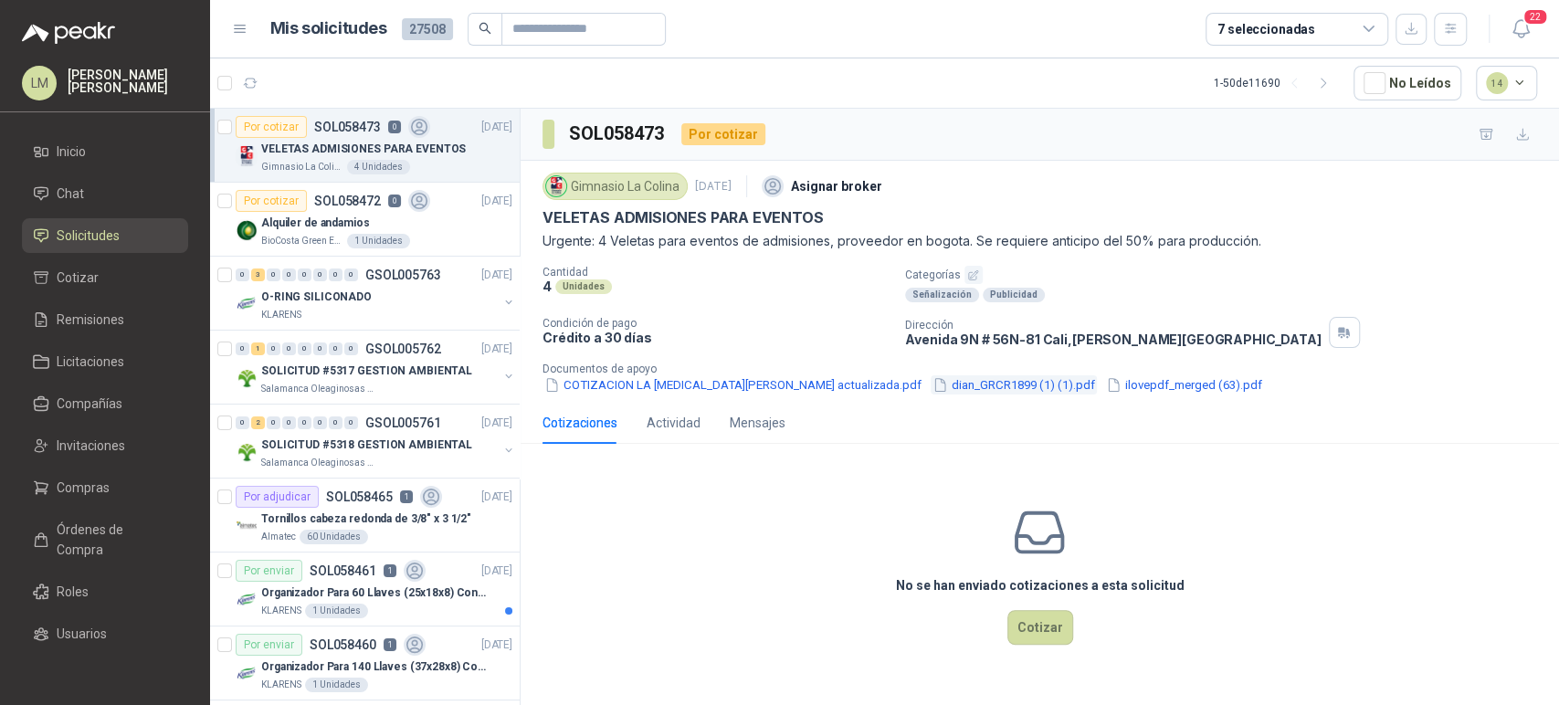
click at [987, 379] on button "dian_GRCR1899 (1) (1).pdf" at bounding box center [1014, 384] width 166 height 19
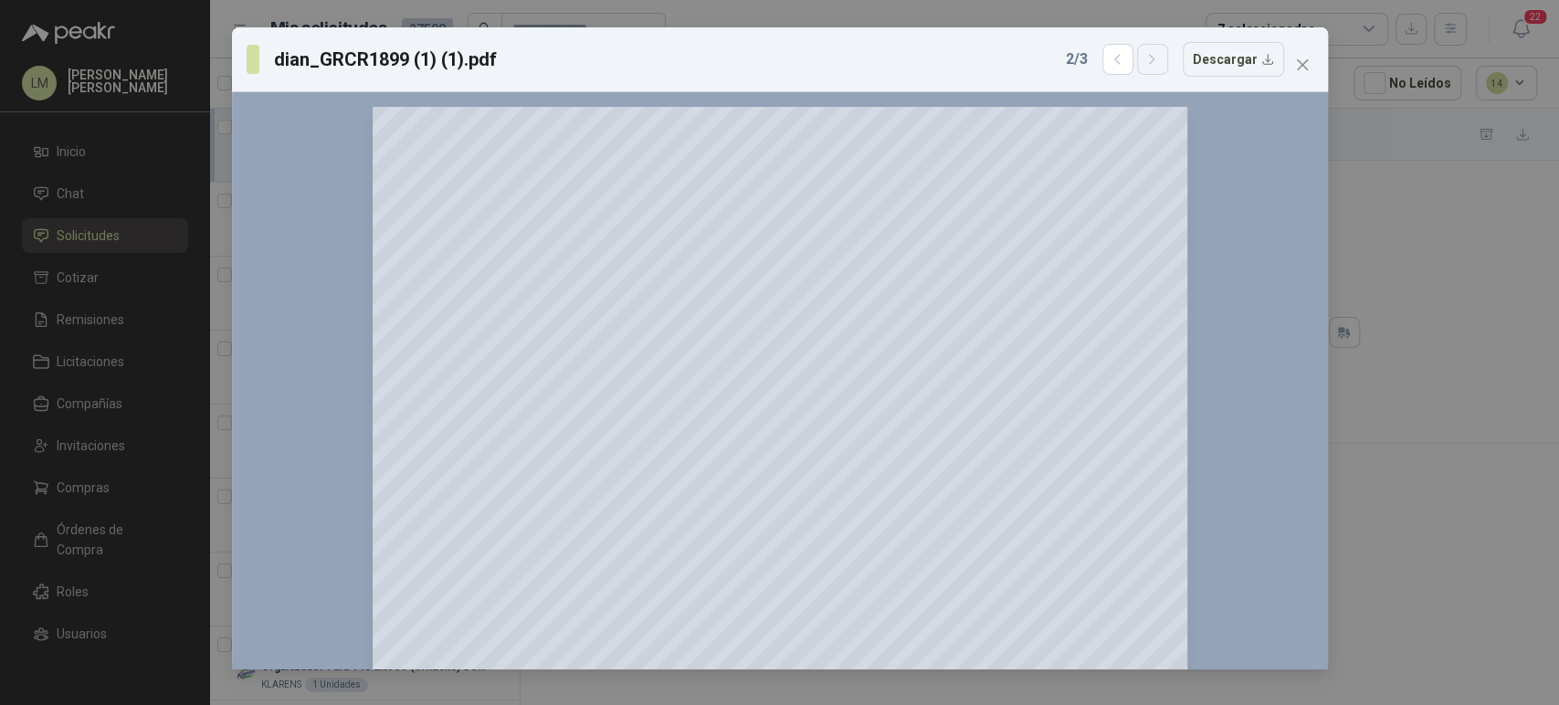
click at [1154, 58] on icon "button" at bounding box center [1153, 60] width 16 height 16
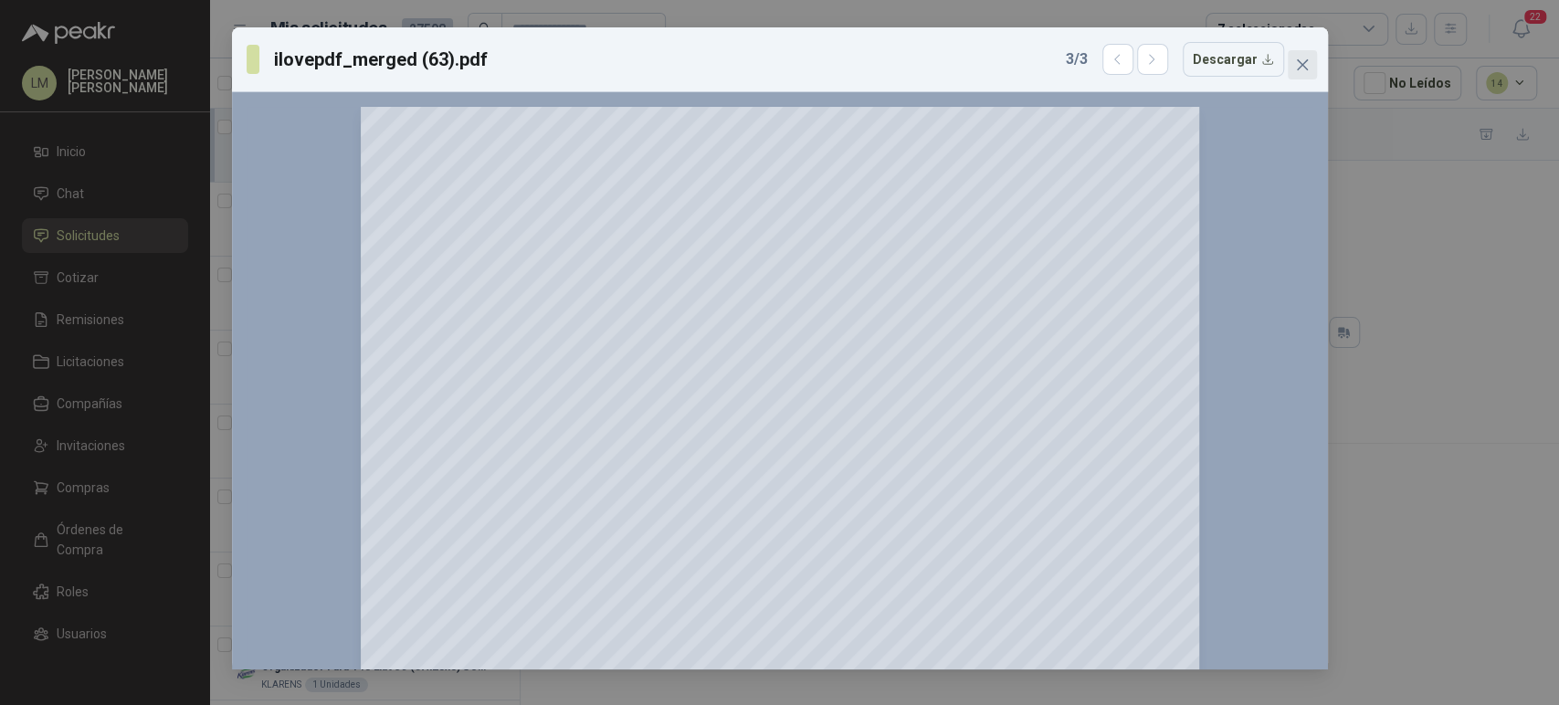
click at [1302, 64] on icon "close" at bounding box center [1301, 64] width 11 height 11
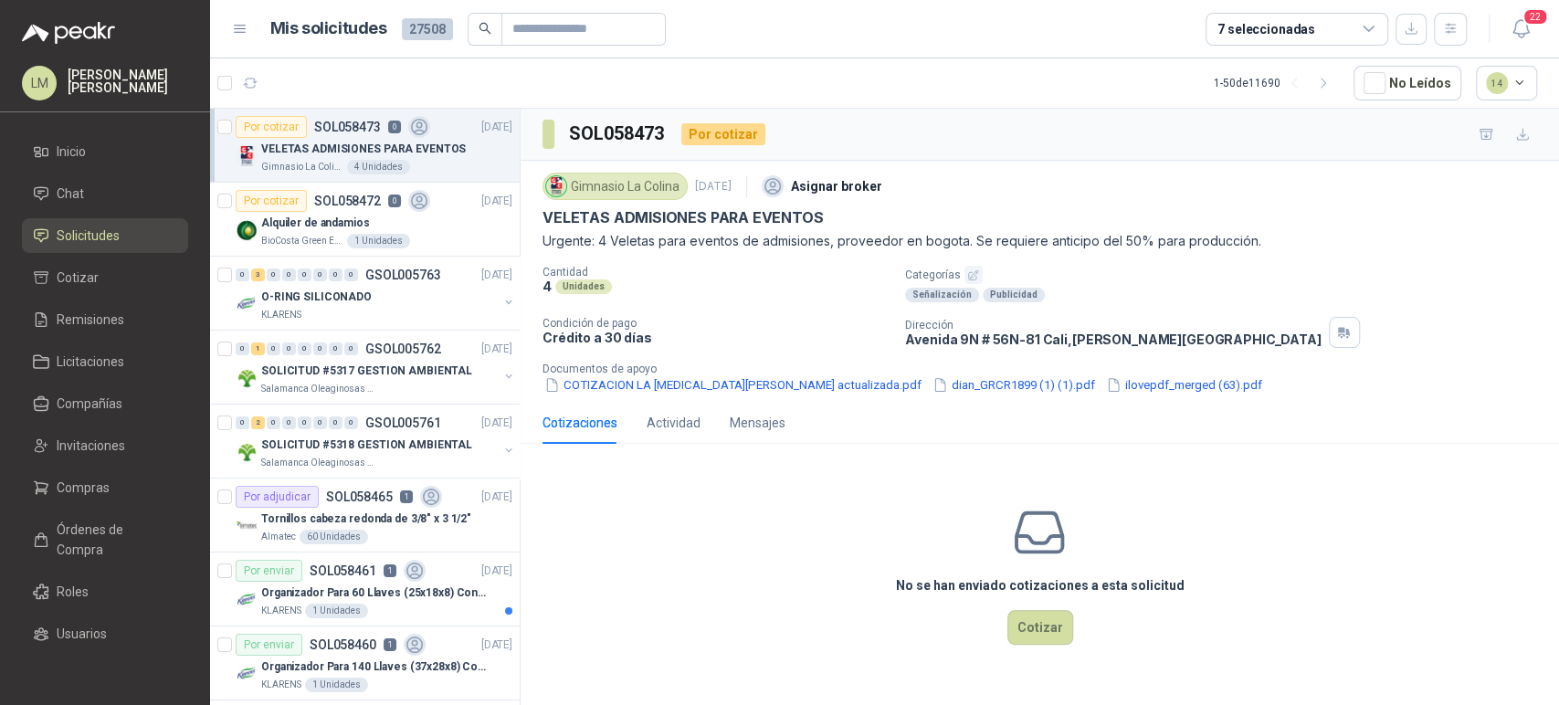
click at [1394, 408] on div "Cotizaciones Actividad Mensajes" at bounding box center [1040, 423] width 995 height 42
click at [659, 581] on div "No se han enviado cotizaciones a esta solicitud Cotizar" at bounding box center [1040, 575] width 1039 height 233
click at [648, 495] on div "No se han enviado cotizaciones a esta solicitud Cotizar" at bounding box center [1040, 575] width 1039 height 233
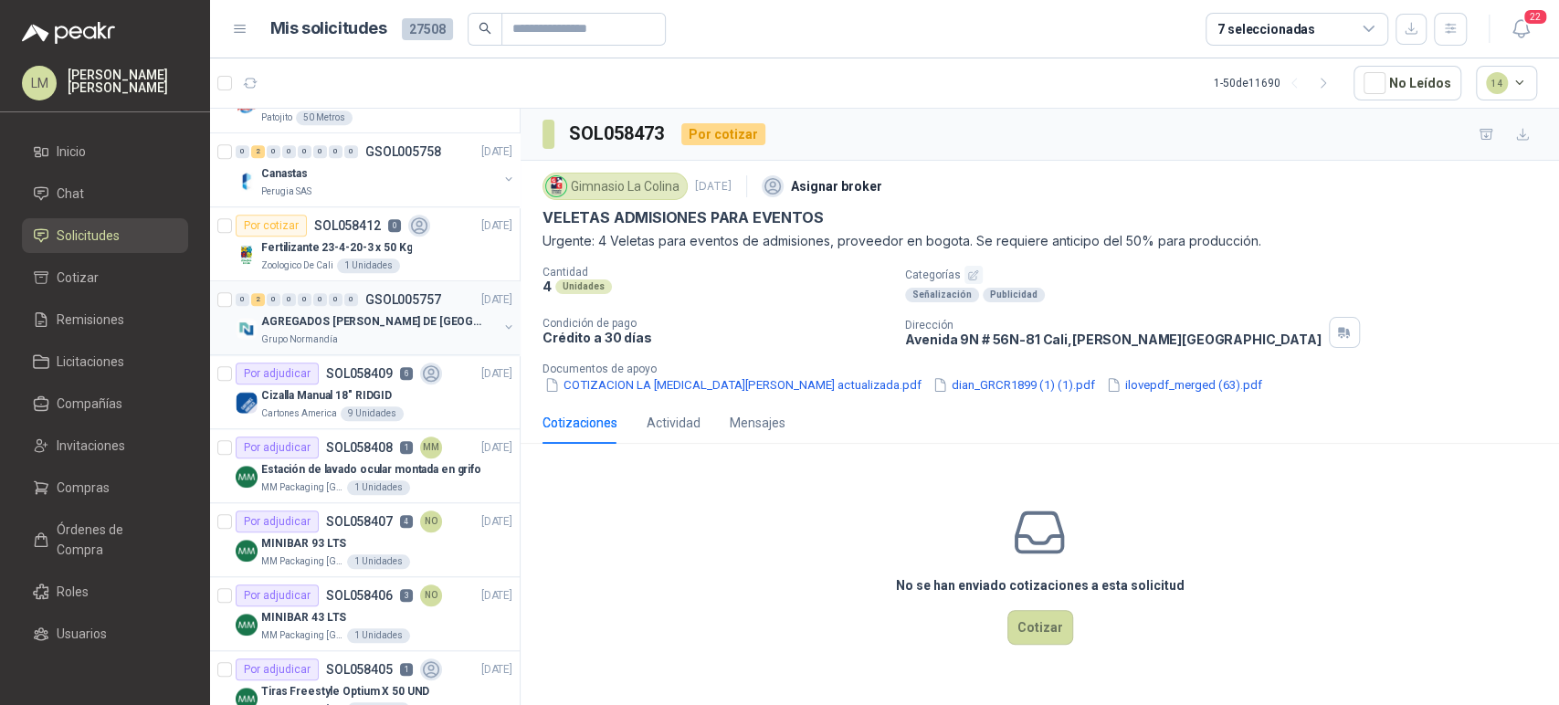
scroll to position [936, 0]
click at [373, 320] on p "AGREGADOS [PERSON_NAME] DE [GEOGRAPHIC_DATA][PERSON_NAME]" at bounding box center [374, 322] width 227 height 17
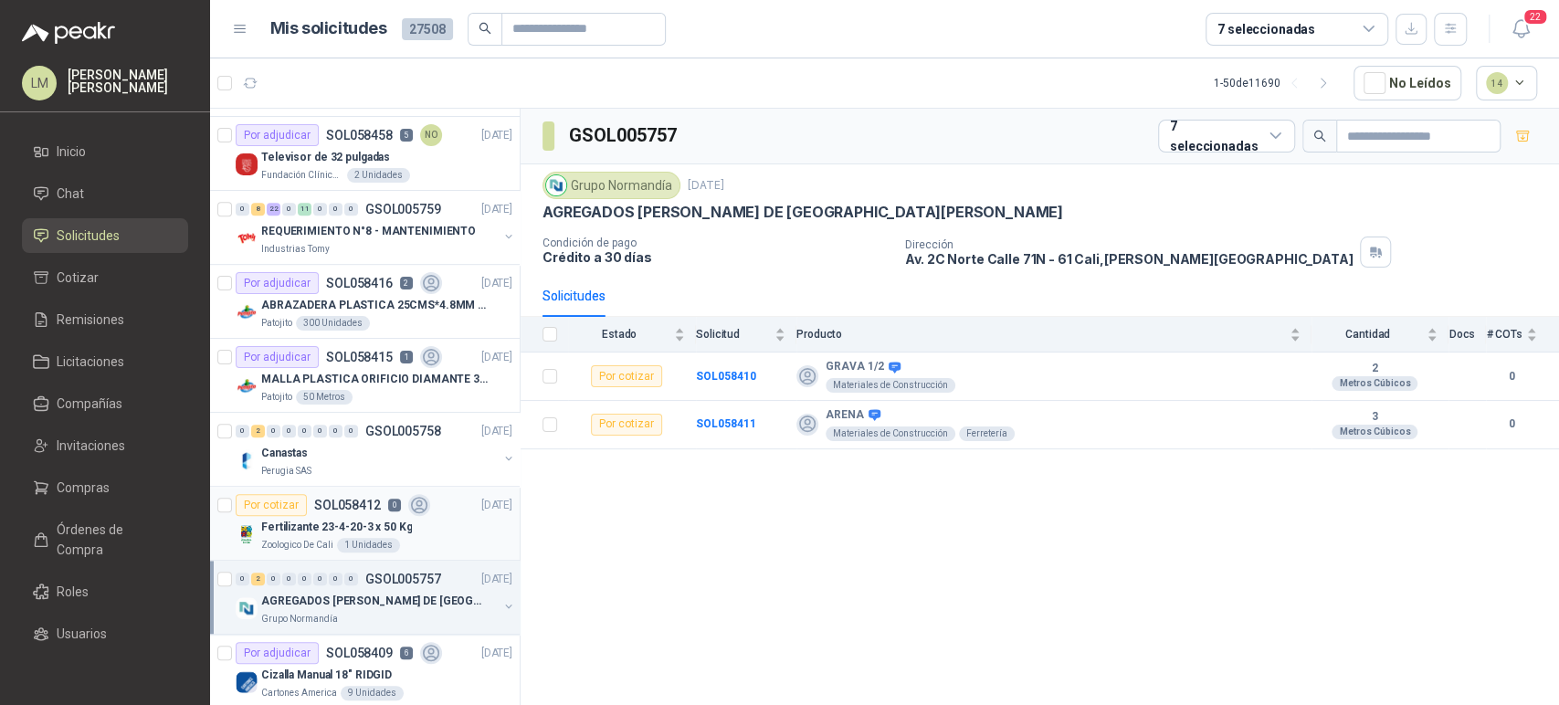
scroll to position [657, 0]
click at [326, 443] on div "Canastas" at bounding box center [379, 454] width 237 height 22
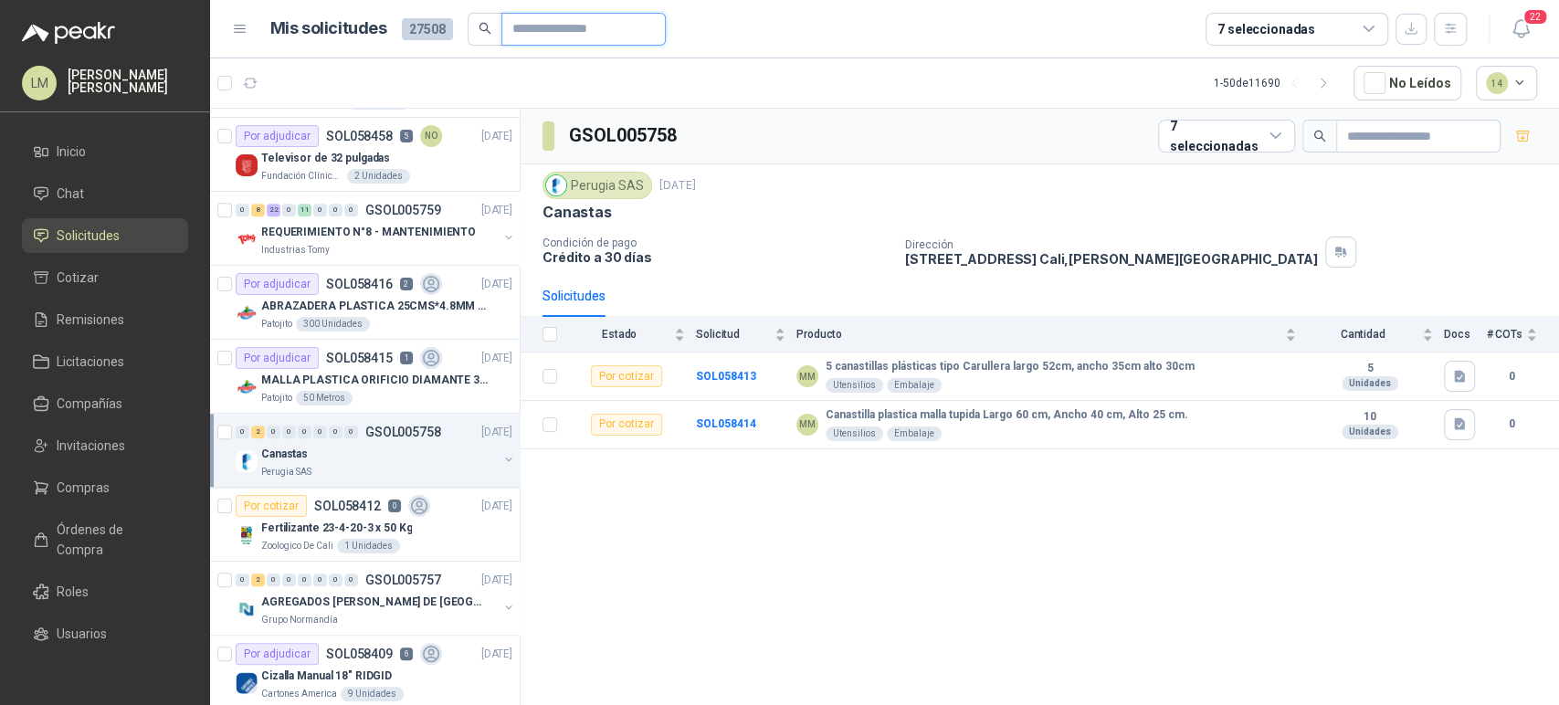
click at [531, 35] on input "text" at bounding box center [576, 29] width 128 height 31
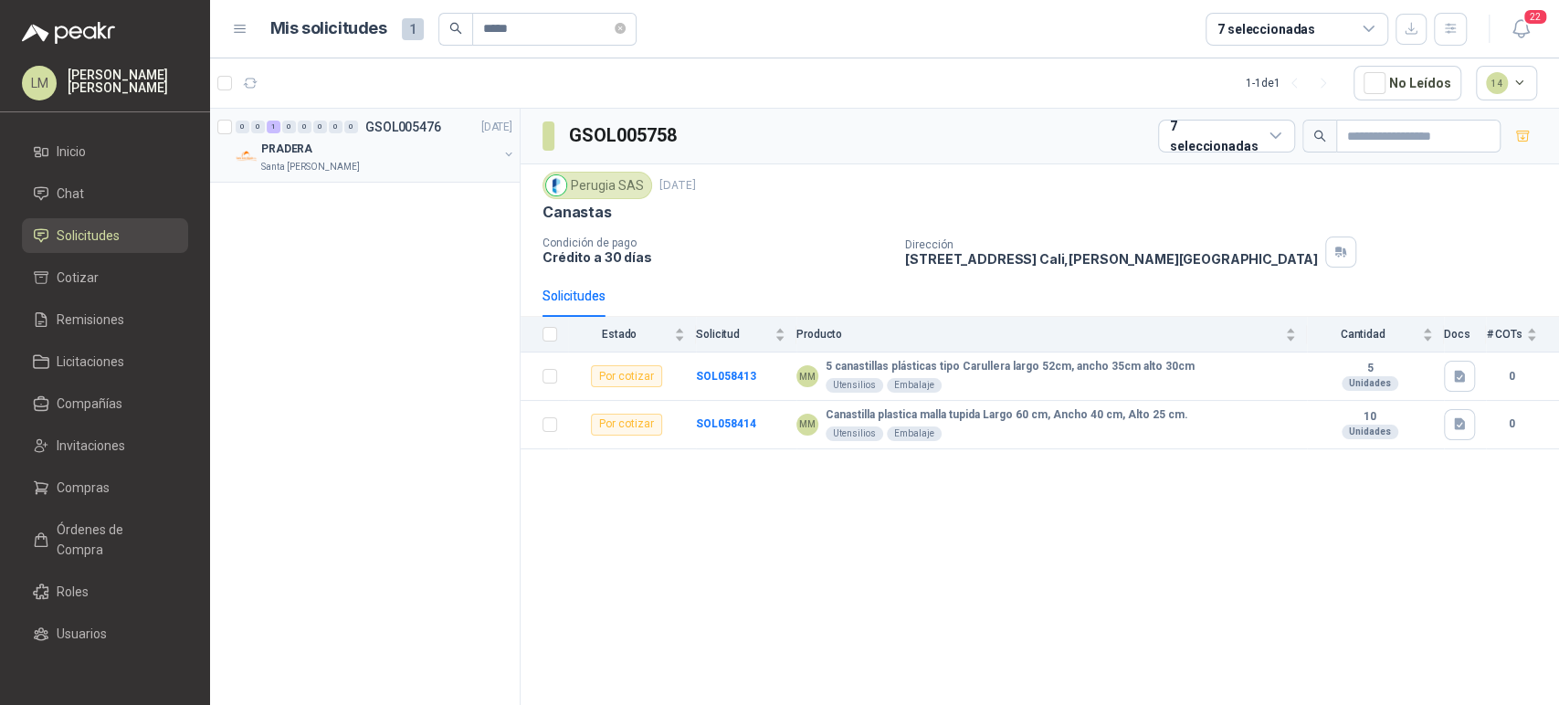
click at [505, 152] on button "button" at bounding box center [509, 154] width 15 height 15
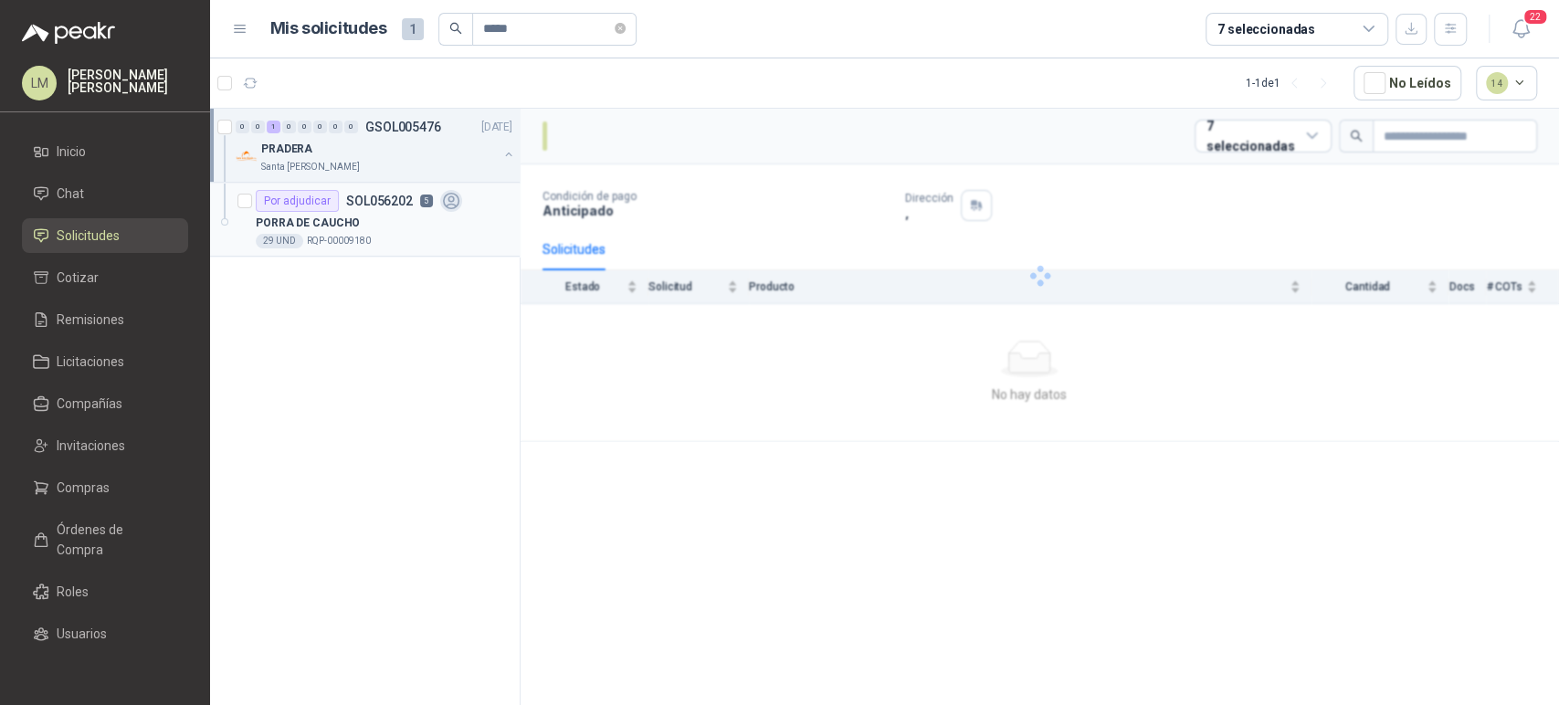
click at [404, 204] on p "SOL056202" at bounding box center [379, 201] width 67 height 13
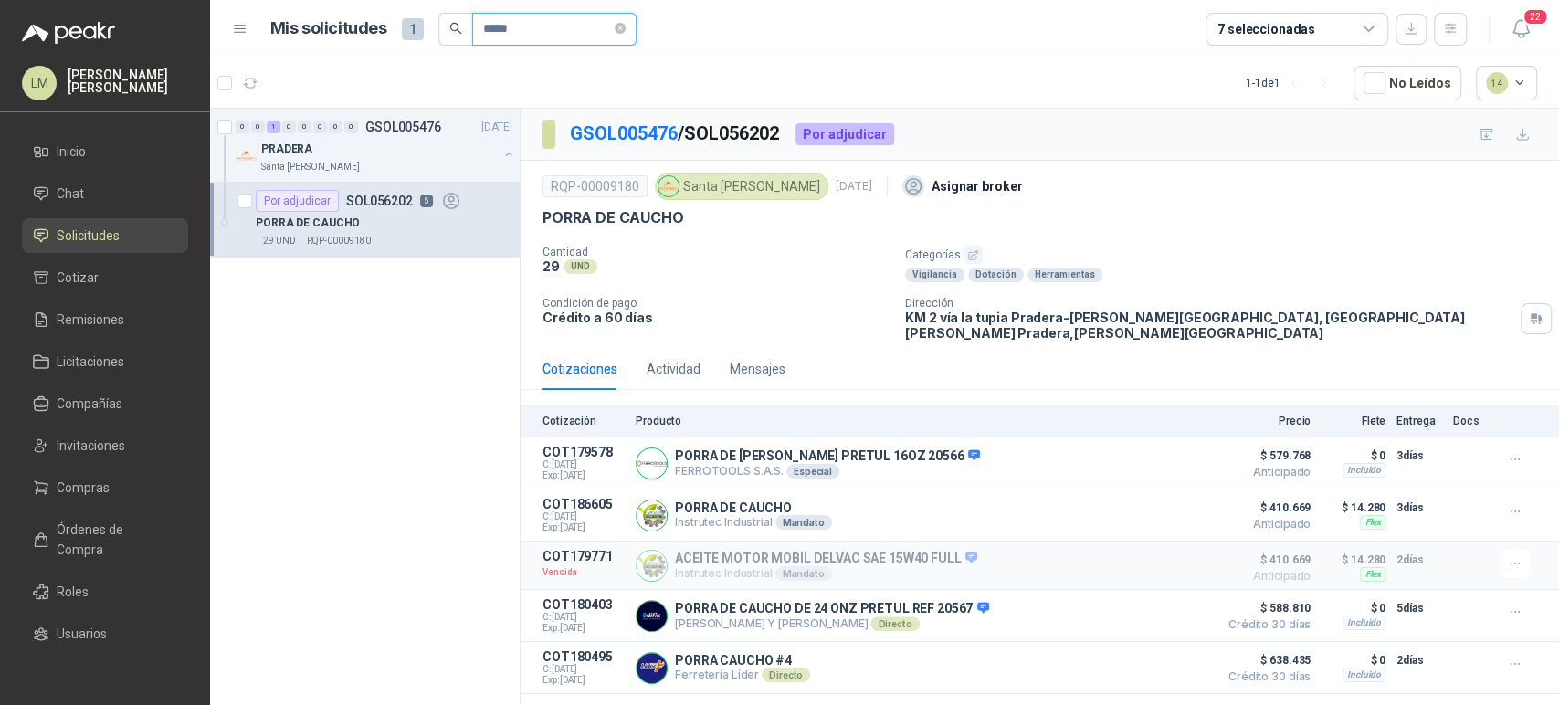
drag, startPoint x: 438, startPoint y: 38, endPoint x: 365, endPoint y: 46, distance: 73.4
click at [365, 46] on header "Mis solicitudes 1 ***** 7 seleccionadas 22" at bounding box center [884, 29] width 1349 height 58
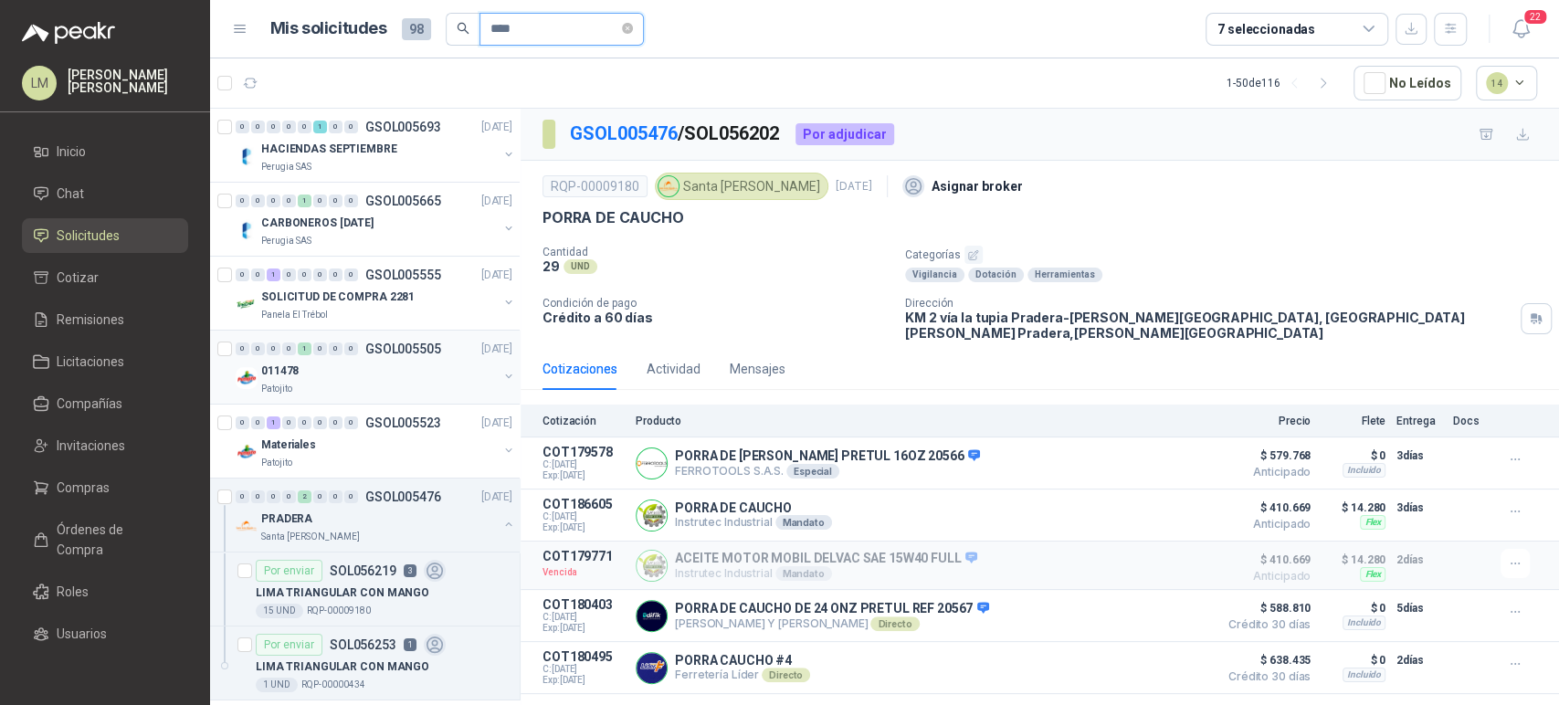
type input "****"
click at [502, 372] on button "button" at bounding box center [509, 376] width 15 height 15
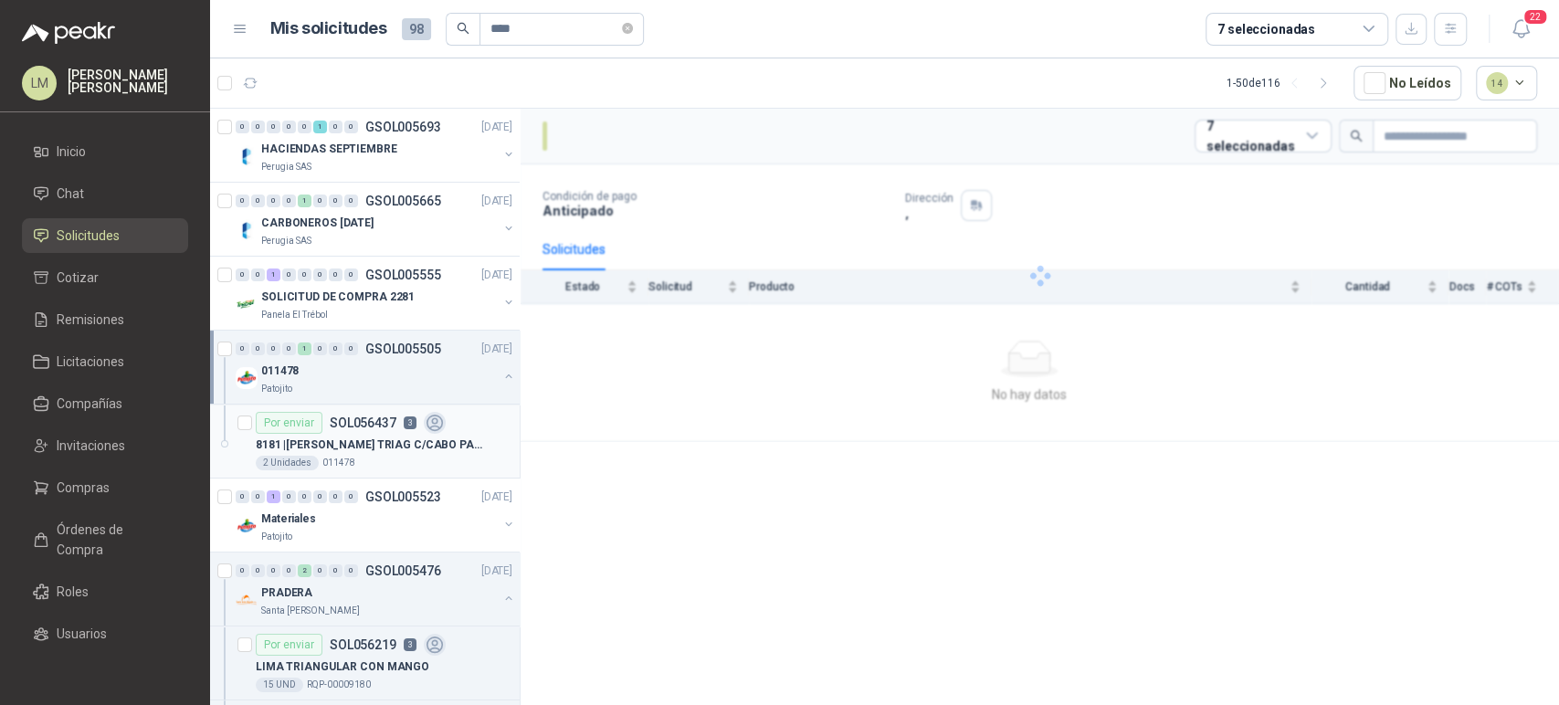
click at [382, 434] on div "8181 | [PERSON_NAME] TRIAG C/CABO PAREJA 6" at bounding box center [384, 445] width 257 height 22
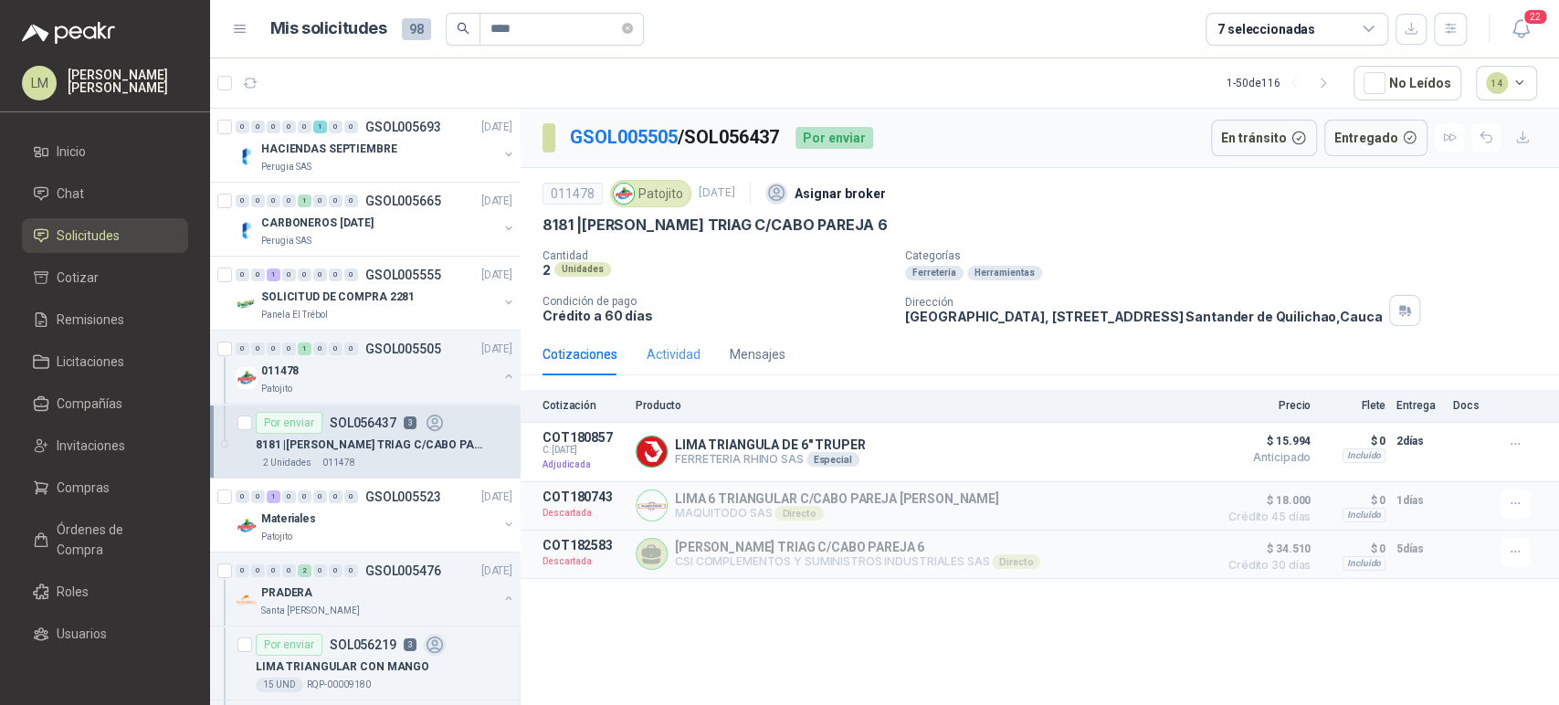
click at [665, 367] on div "Actividad" at bounding box center [674, 354] width 54 height 42
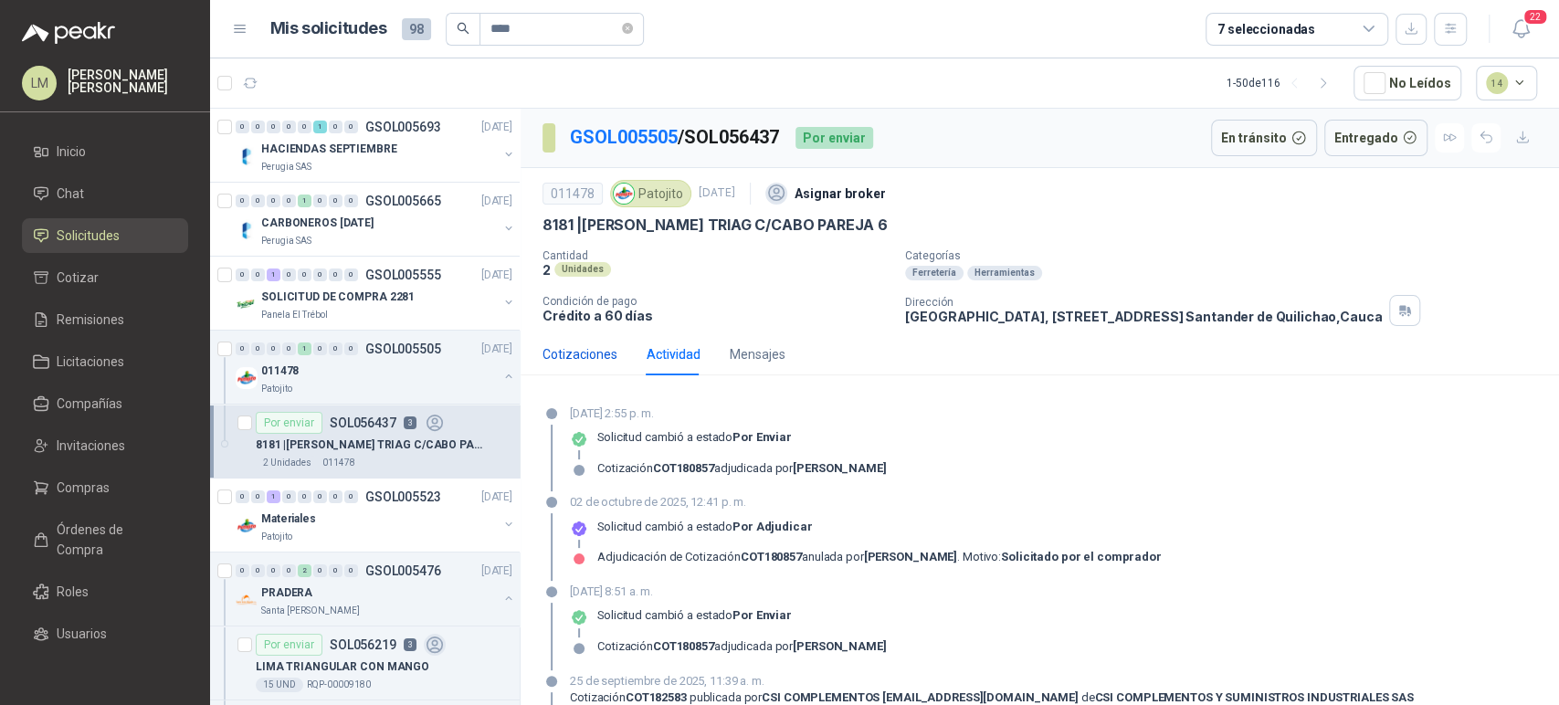
click at [591, 355] on div "Cotizaciones" at bounding box center [580, 354] width 75 height 20
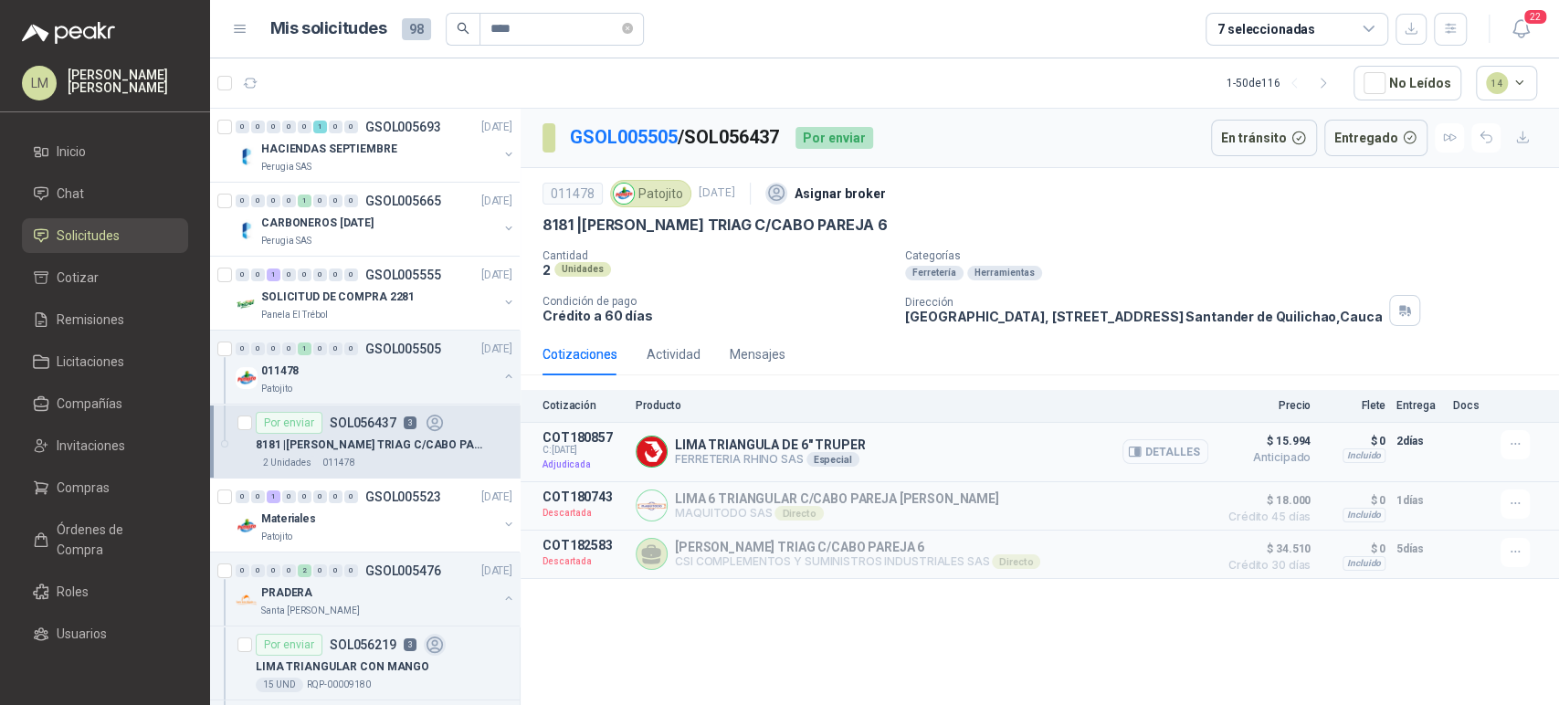
click at [1183, 458] on button "Detalles" at bounding box center [1166, 451] width 86 height 25
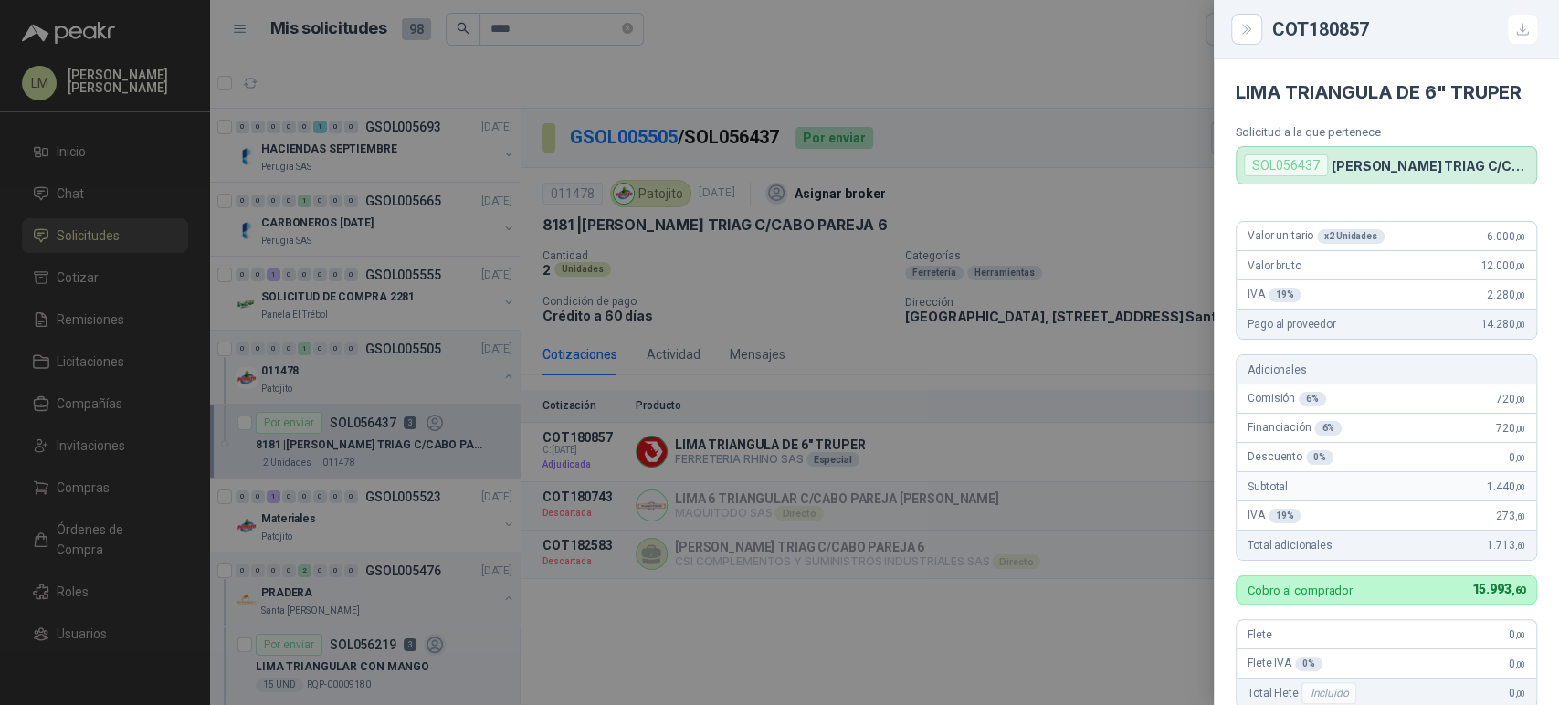
scroll to position [387, 0]
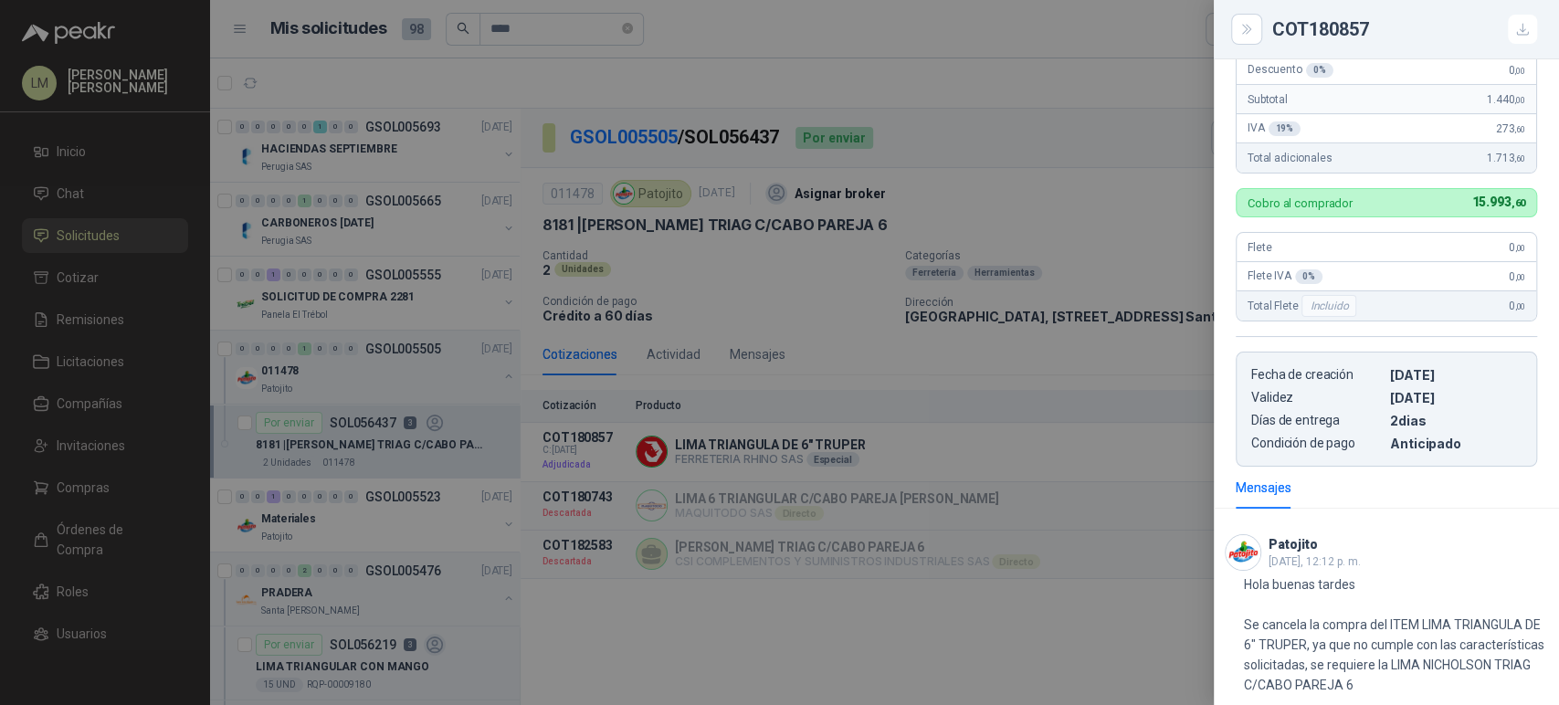
click at [690, 301] on div at bounding box center [779, 352] width 1559 height 705
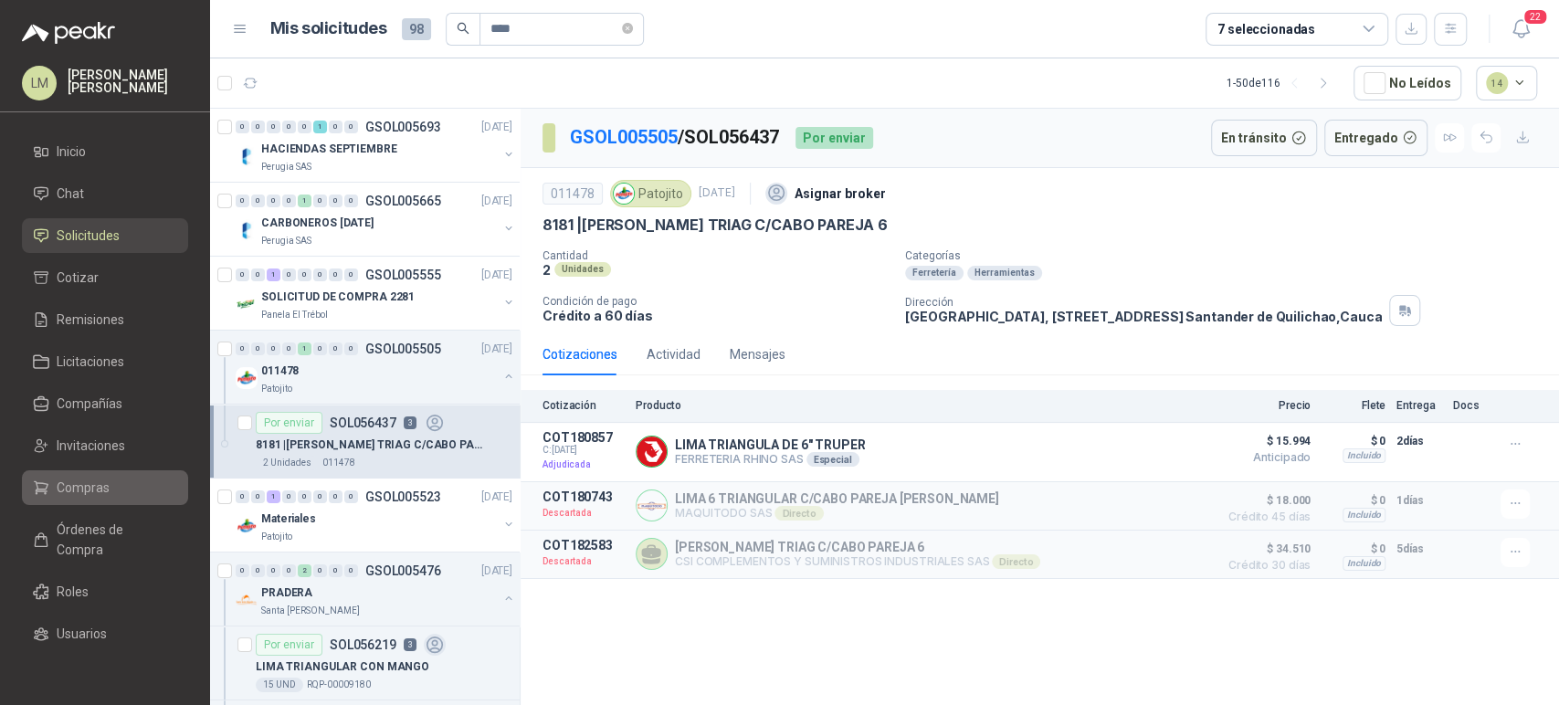
click at [102, 497] on span "Compras" at bounding box center [83, 488] width 53 height 20
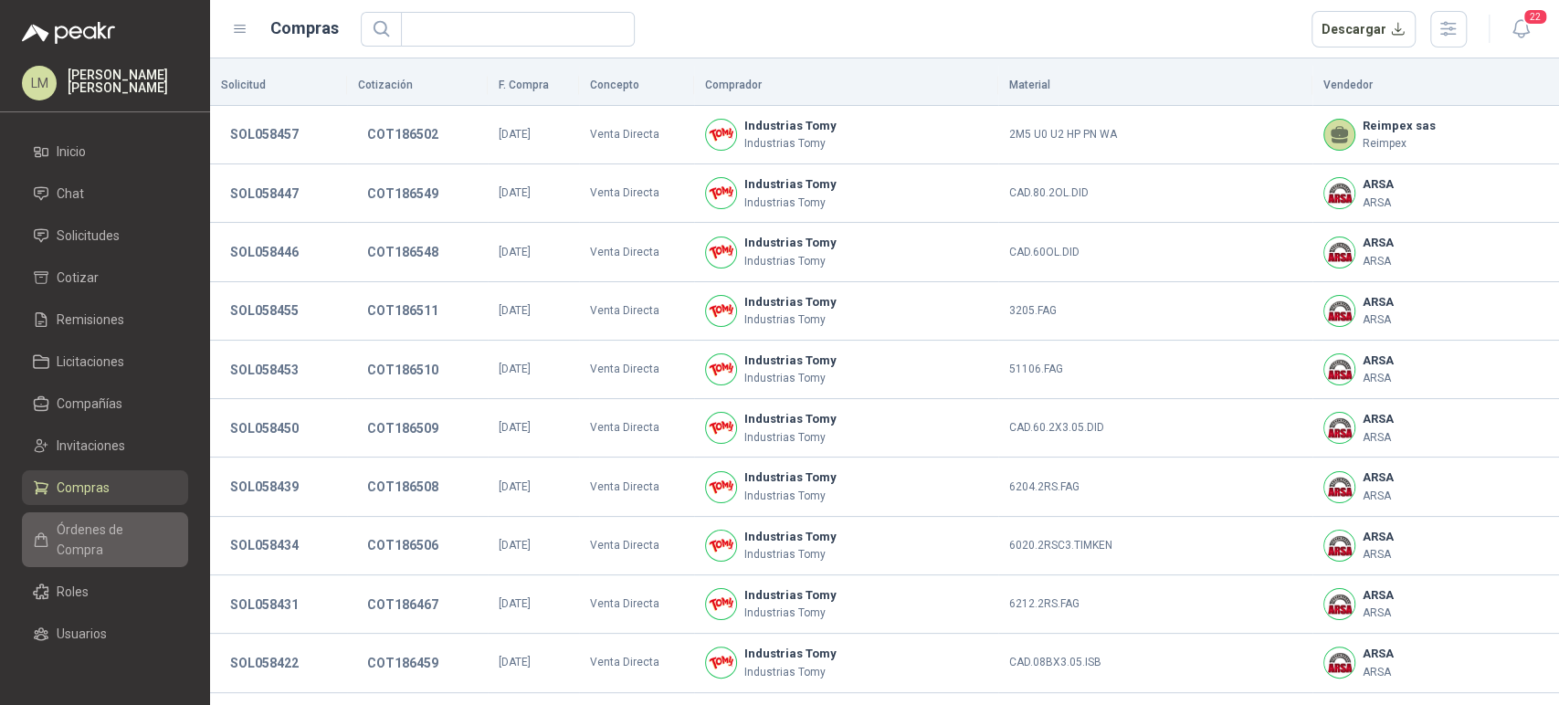
click at [72, 524] on span "Órdenes de Compra" at bounding box center [114, 540] width 114 height 40
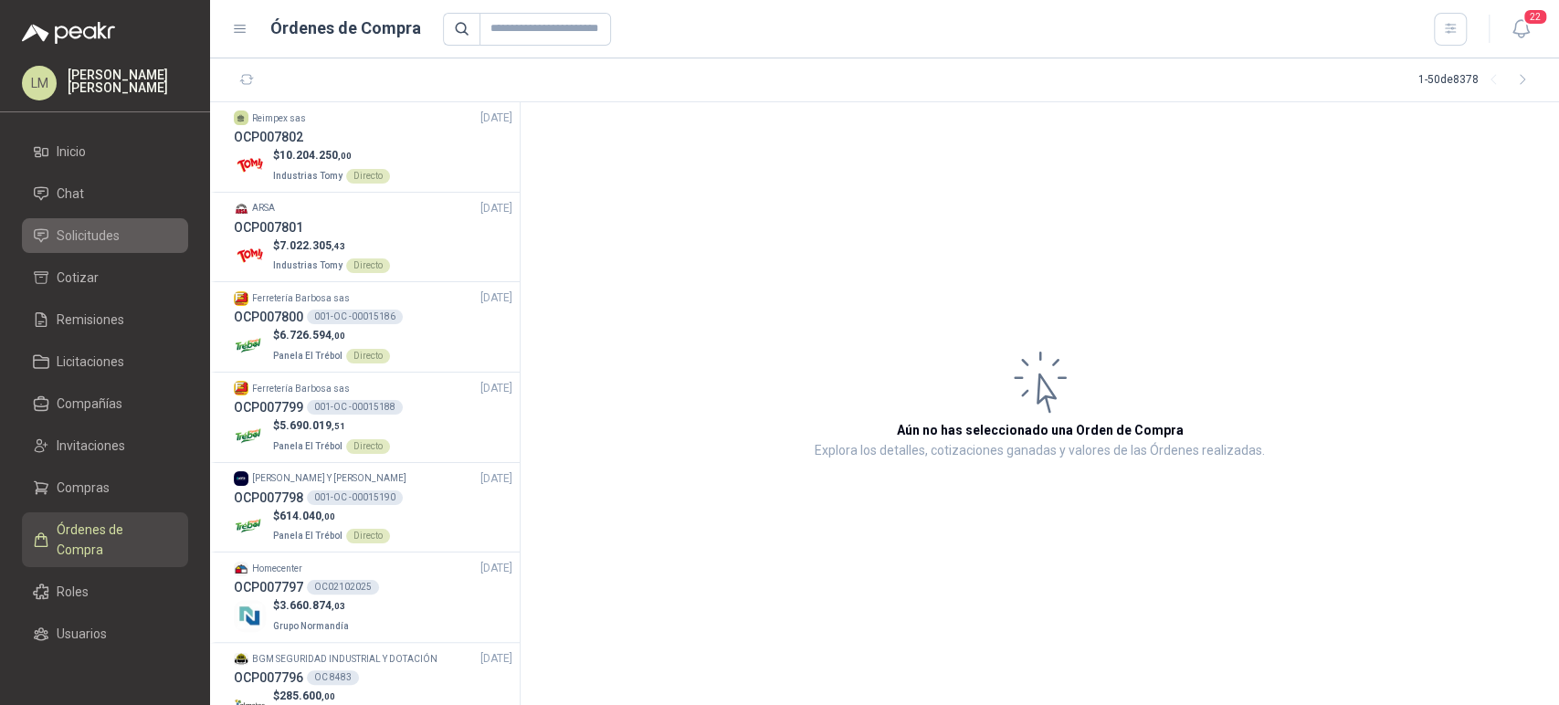
click at [106, 240] on span "Solicitudes" at bounding box center [88, 236] width 63 height 20
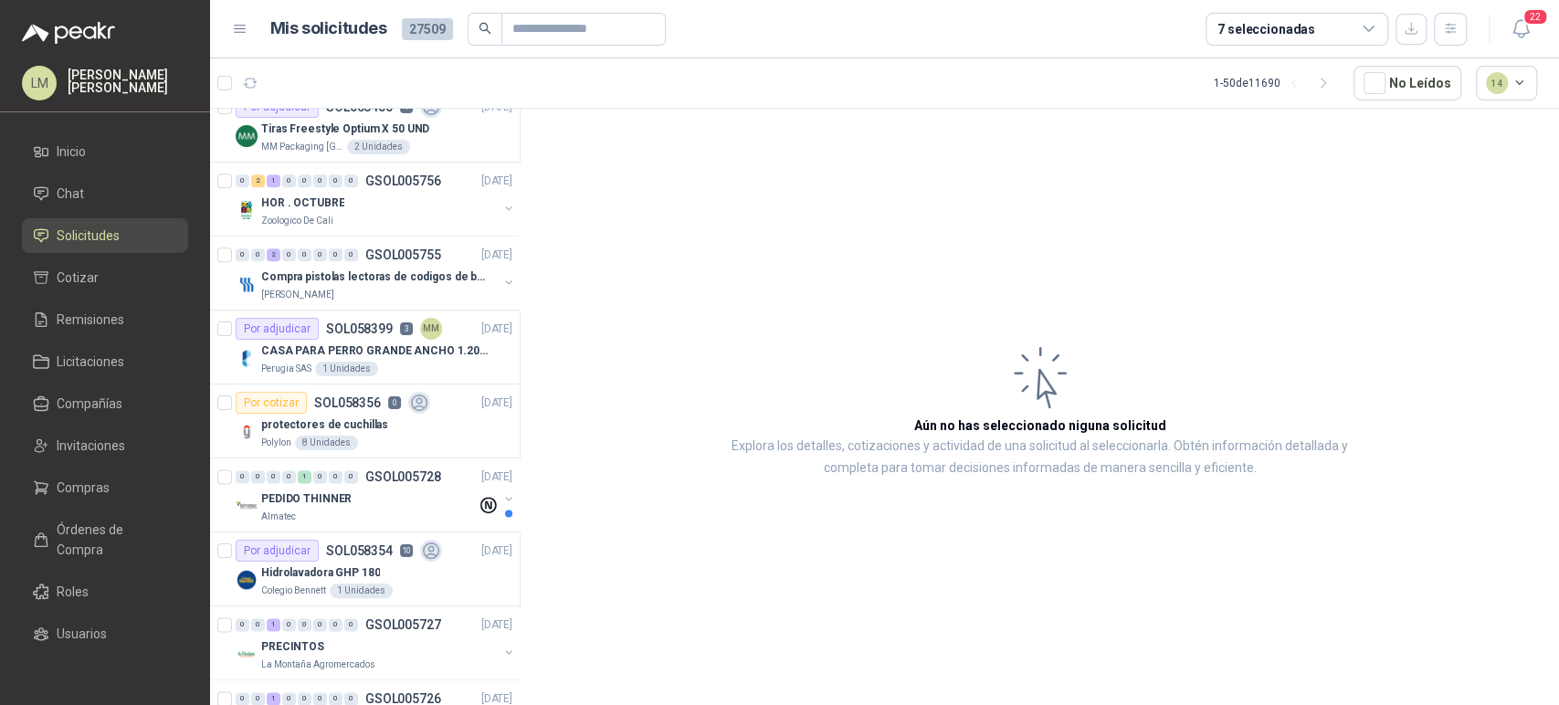
scroll to position [1501, 0]
click at [352, 279] on p "Compra pistolas lectoras de codigos de barras" at bounding box center [374, 276] width 227 height 17
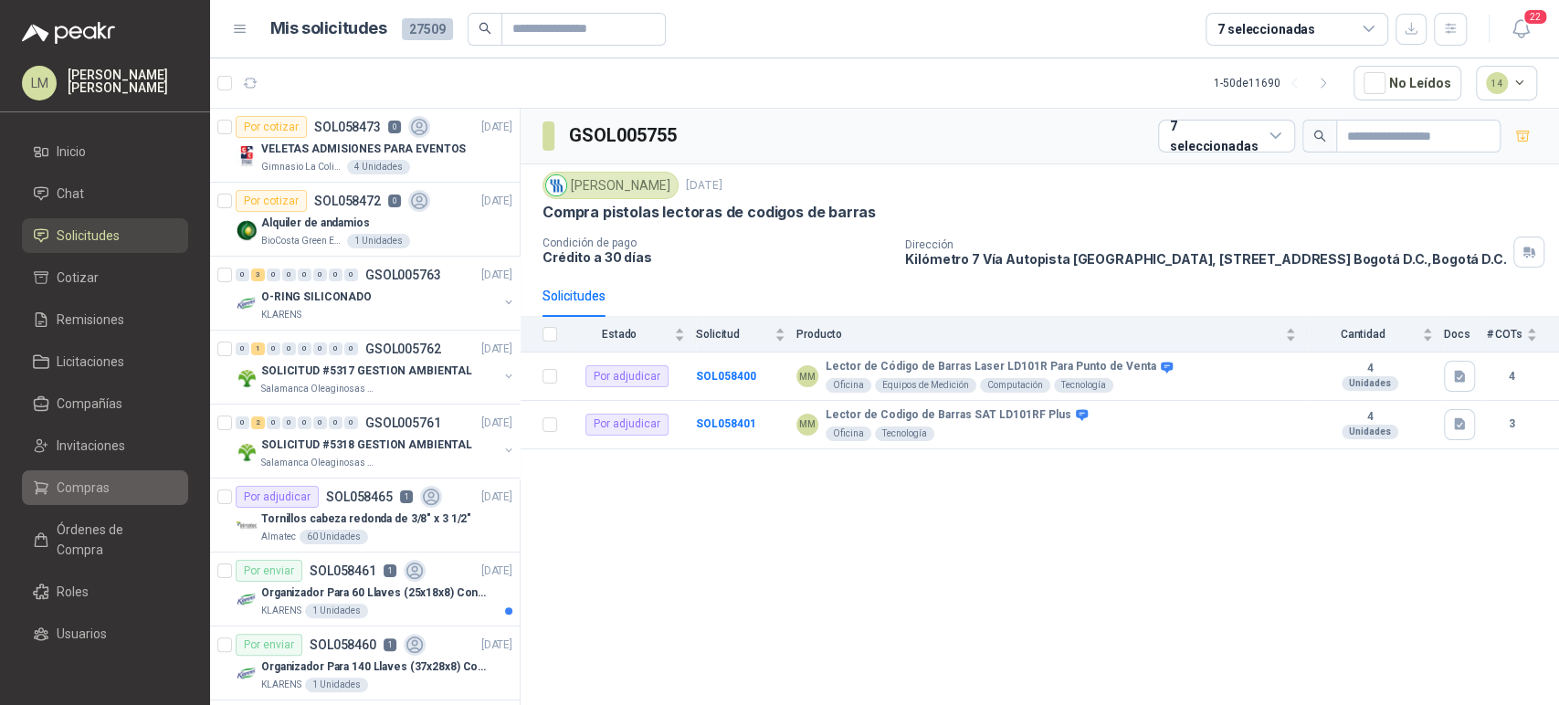
click at [76, 487] on span "Compras" at bounding box center [83, 488] width 53 height 20
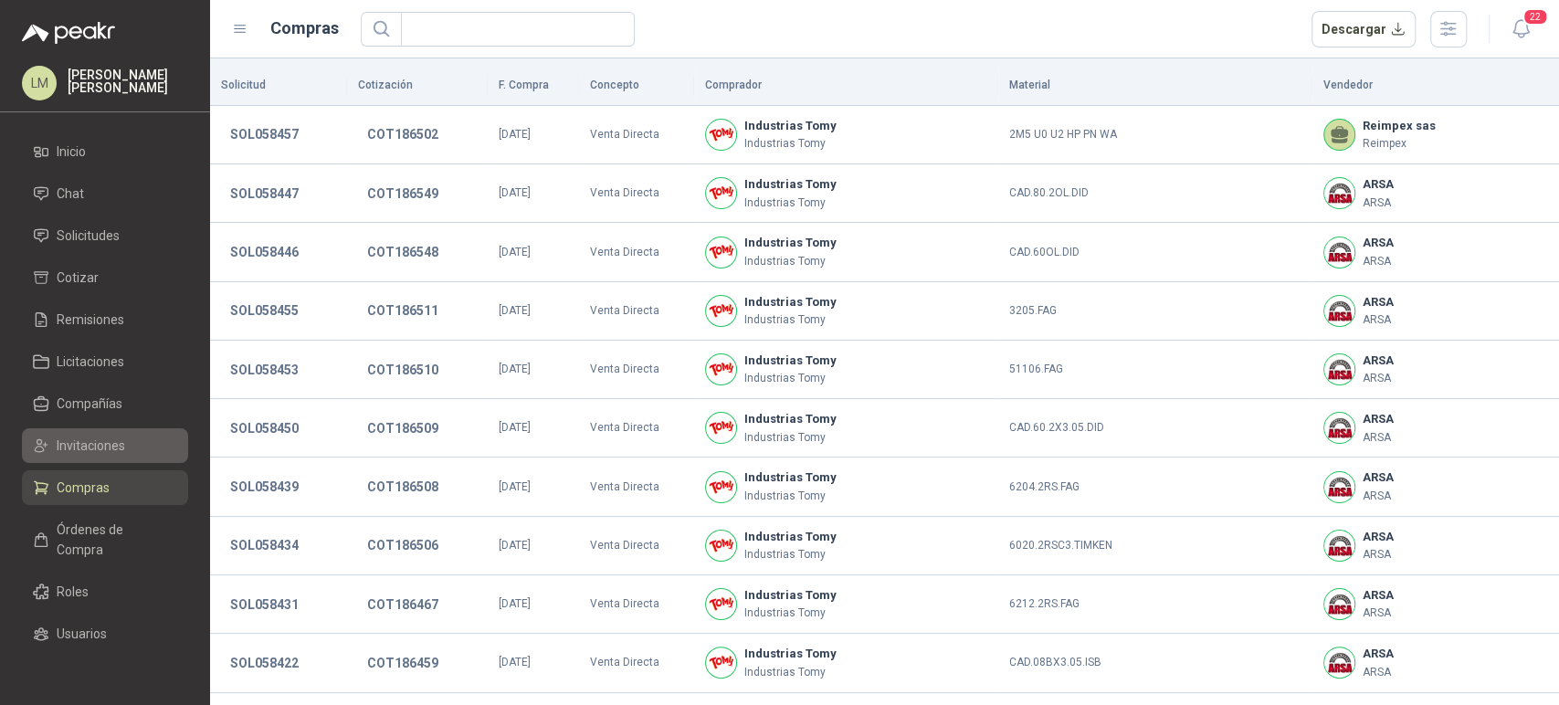
click at [90, 445] on span "Invitaciones" at bounding box center [91, 446] width 69 height 20
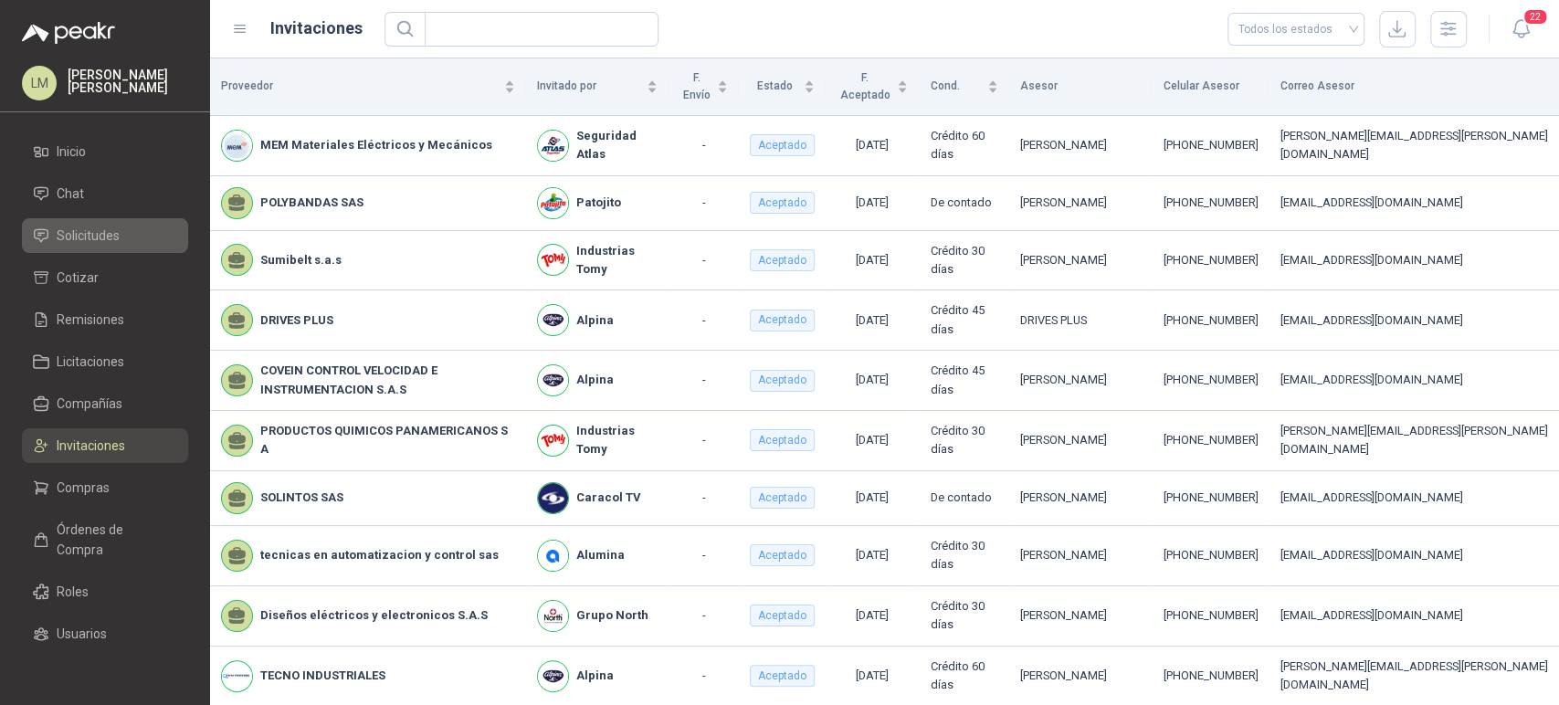
click at [73, 237] on span "Solicitudes" at bounding box center [88, 236] width 63 height 20
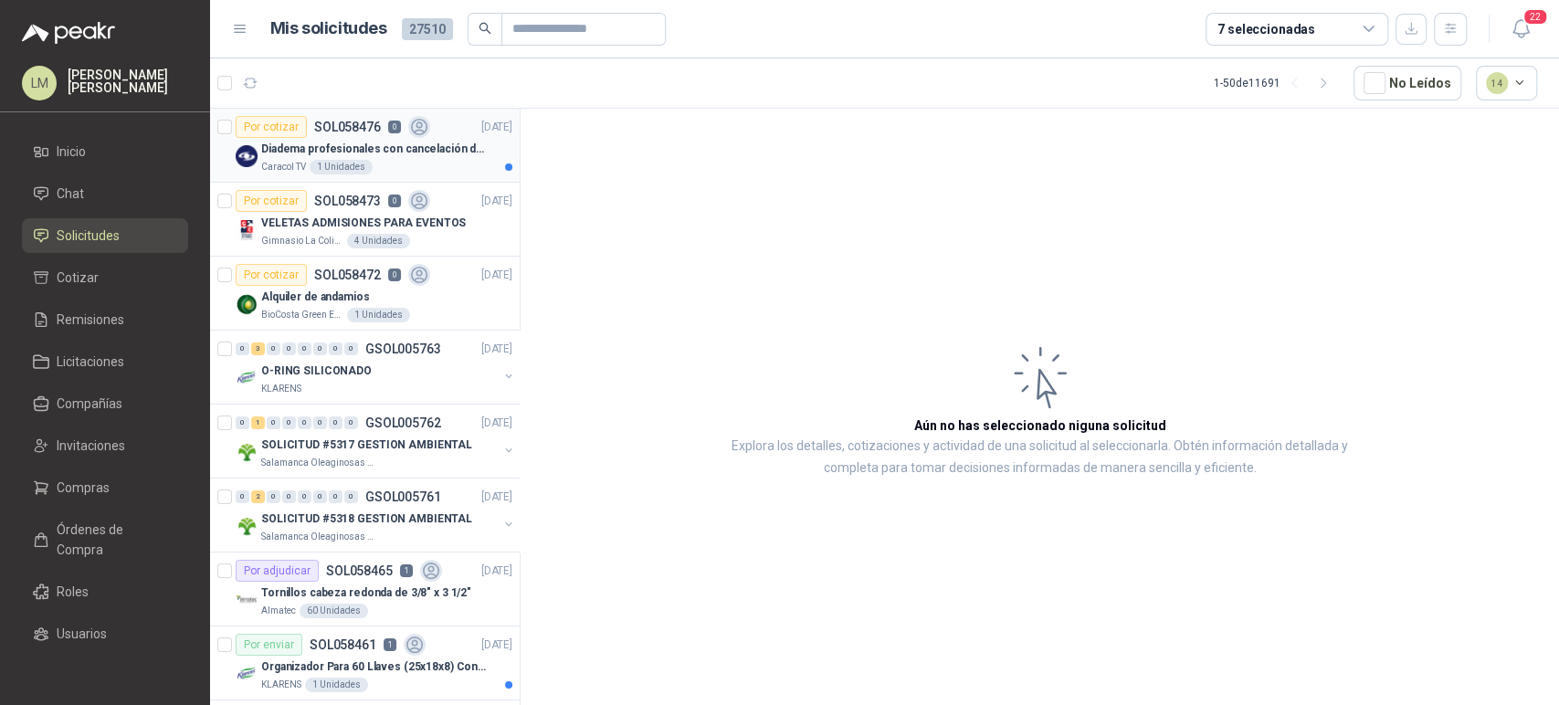
click at [349, 151] on p "Diadema profesionales con cancelación de ruido en micrófono" at bounding box center [374, 149] width 227 height 17
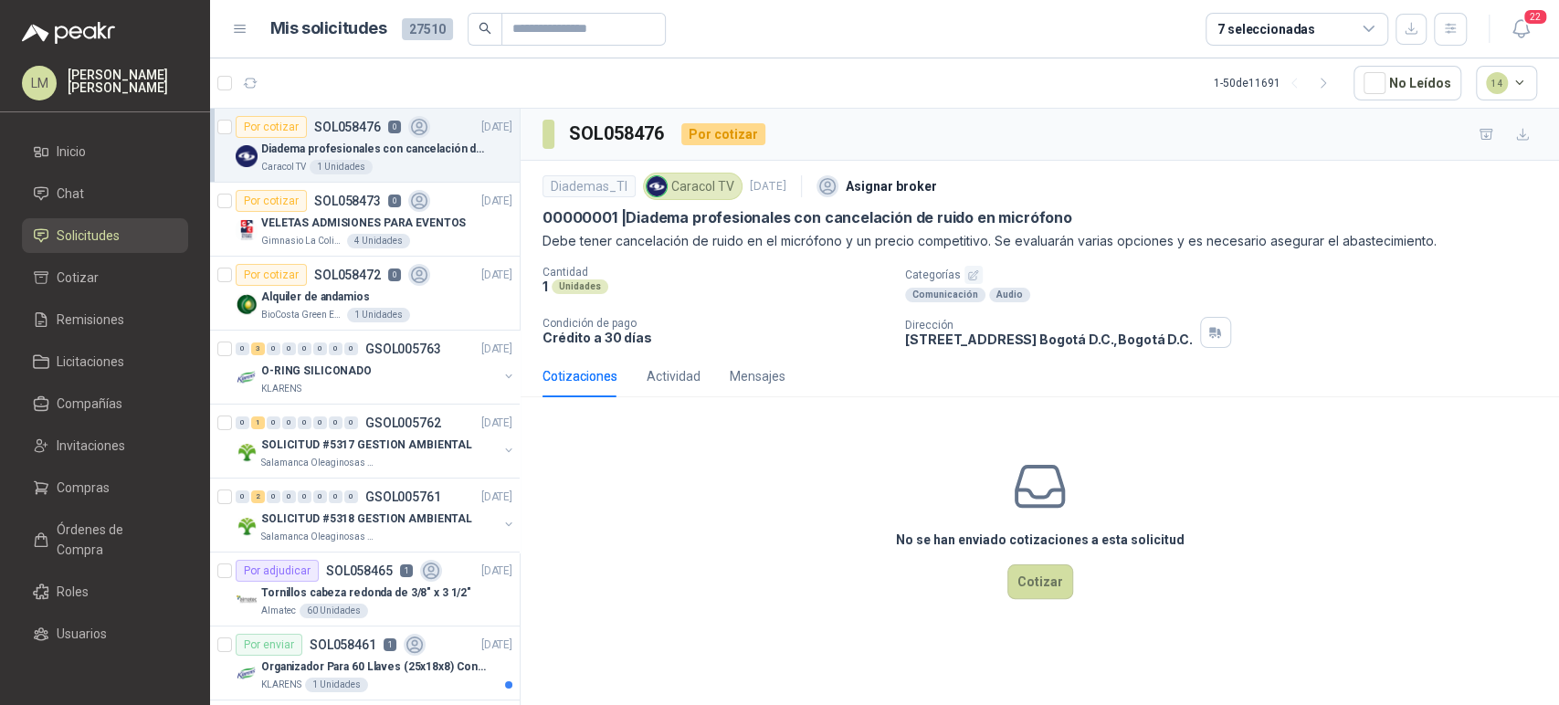
click at [972, 277] on icon "button" at bounding box center [973, 275] width 12 height 12
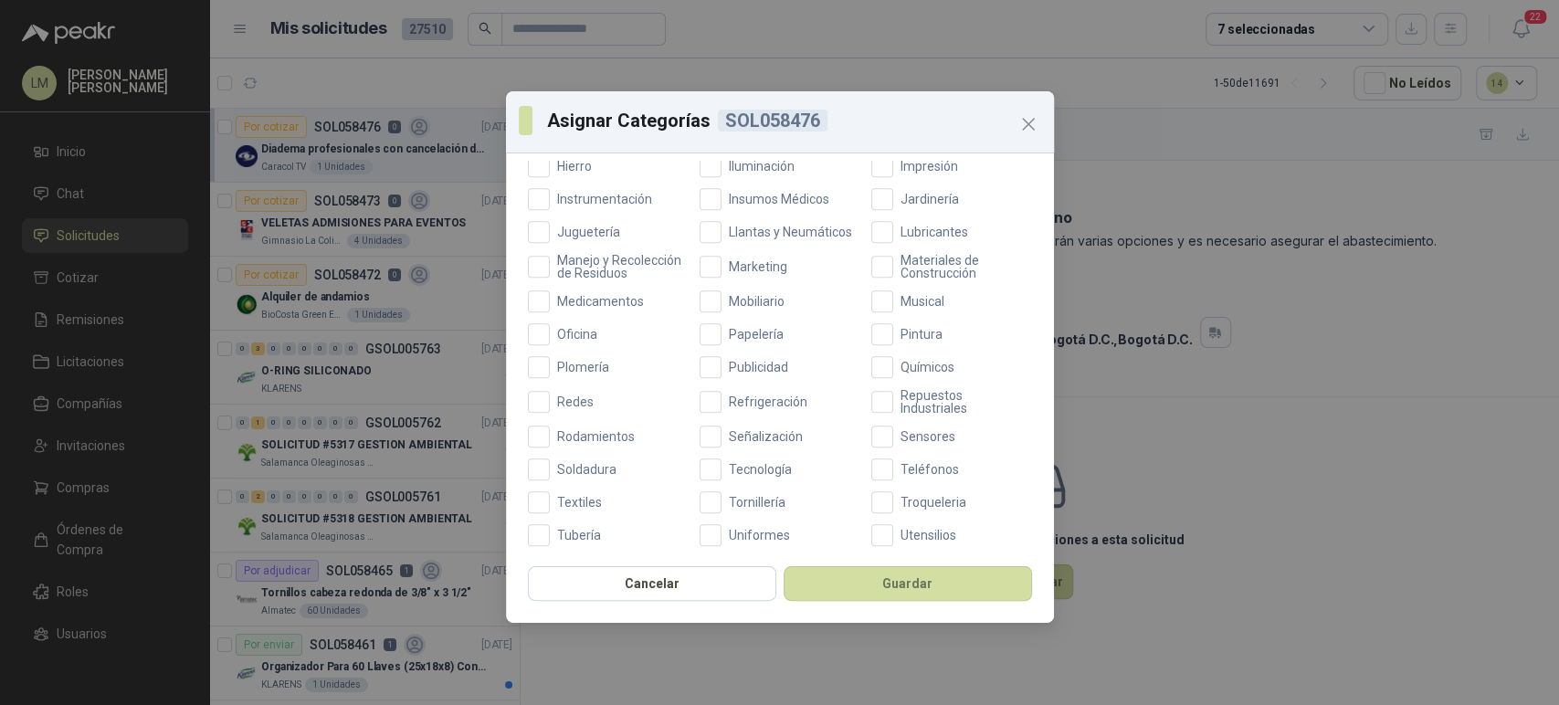
scroll to position [650, 0]
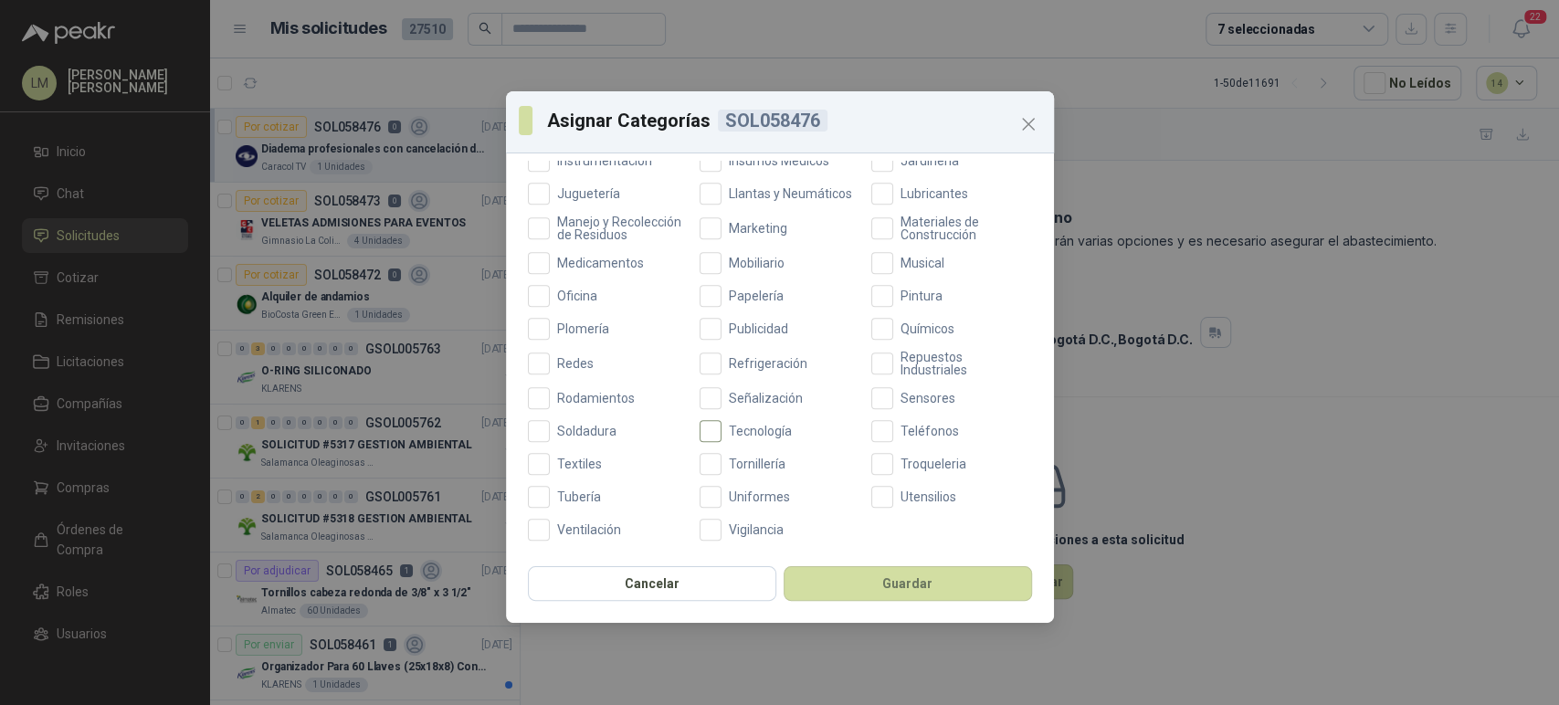
click at [726, 440] on label "Tecnología" at bounding box center [780, 431] width 161 height 22
click at [900, 588] on button "Guardar" at bounding box center [908, 583] width 248 height 35
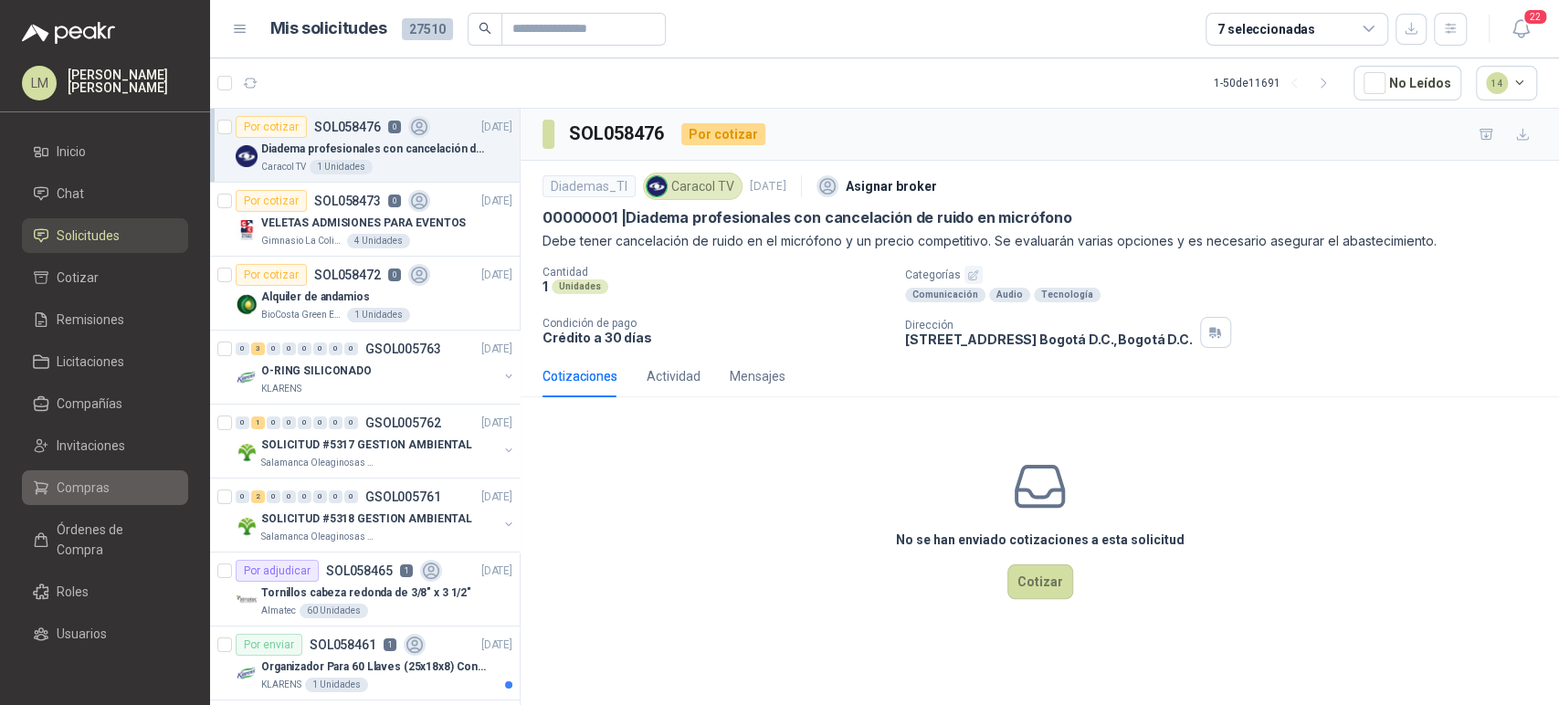
click at [51, 482] on li "Compras" at bounding box center [105, 488] width 144 height 20
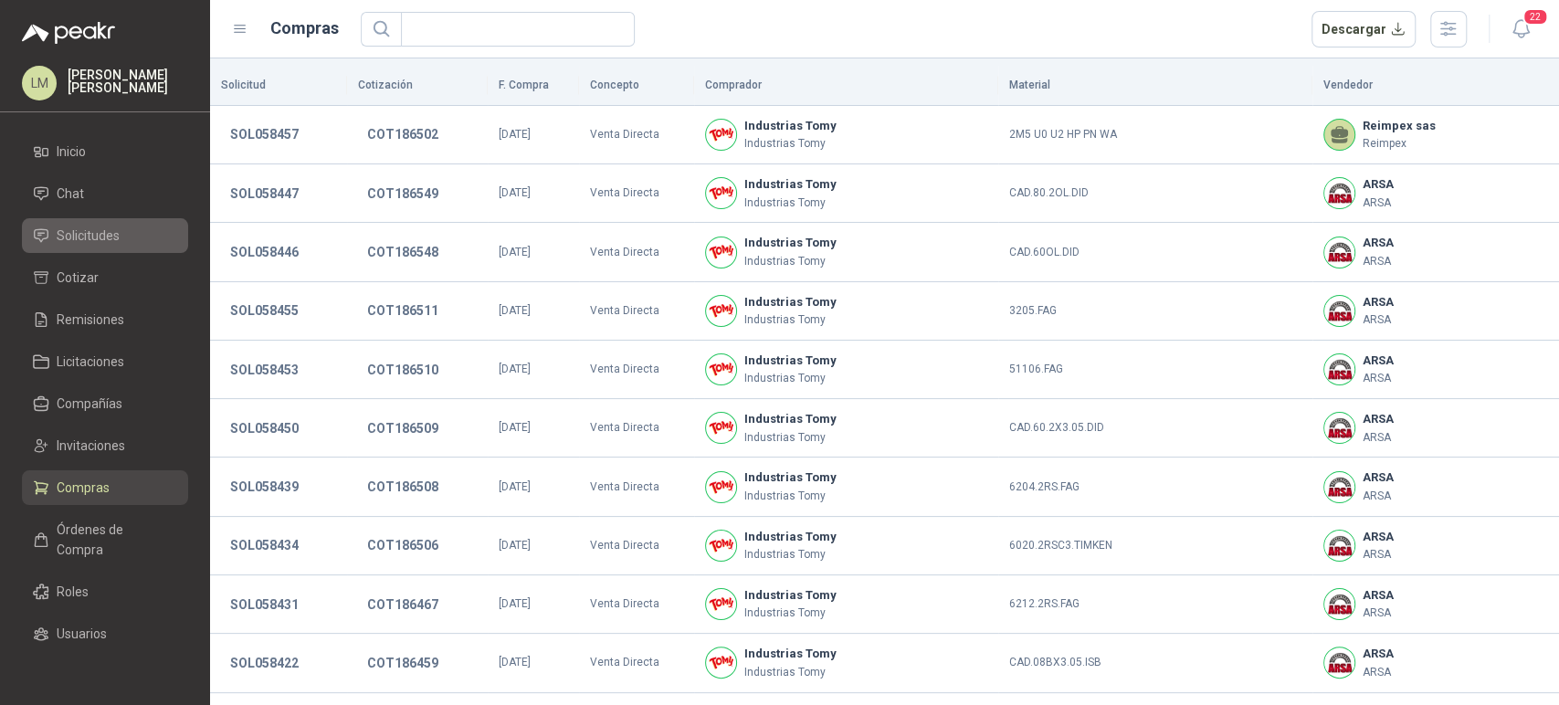
click at [66, 239] on span "Solicitudes" at bounding box center [88, 236] width 63 height 20
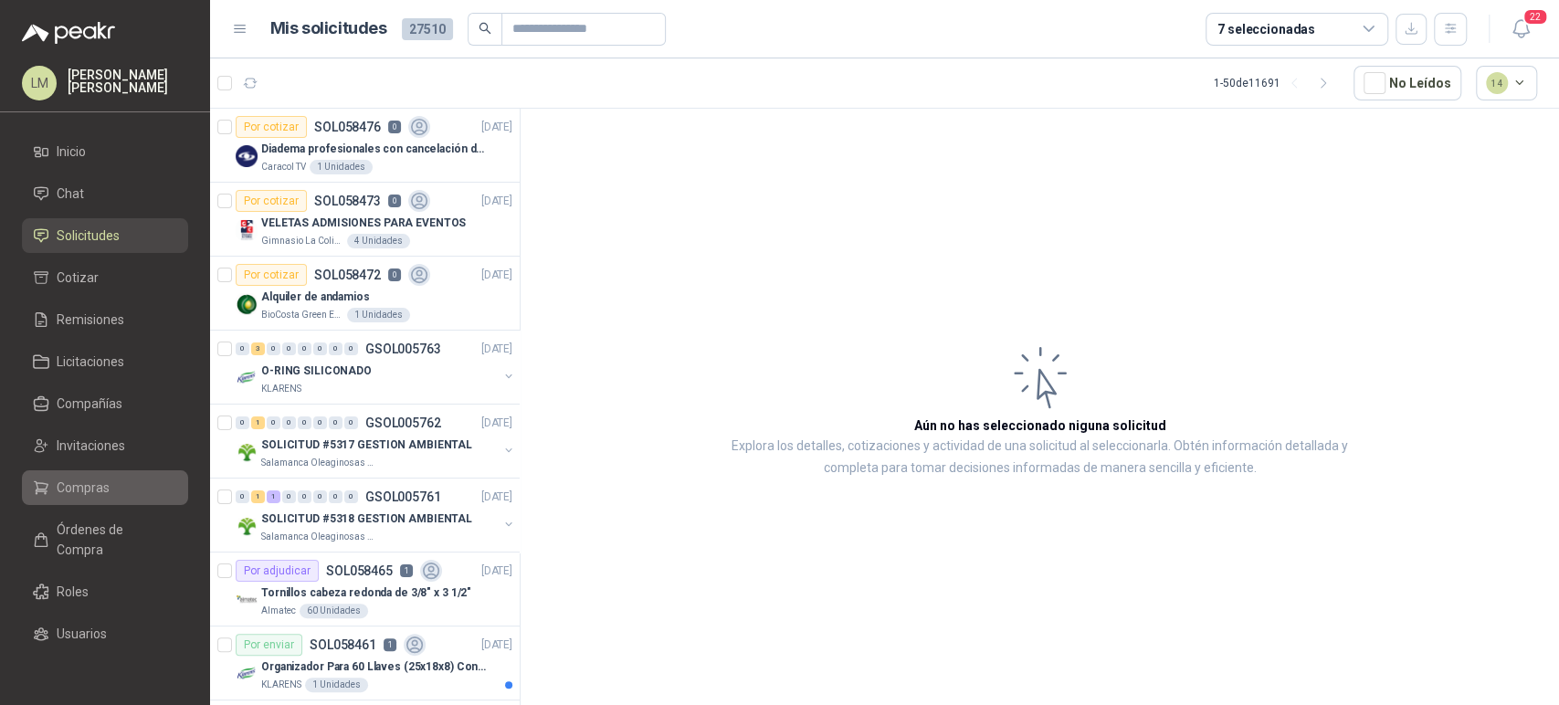
click at [72, 488] on span "Compras" at bounding box center [83, 488] width 53 height 20
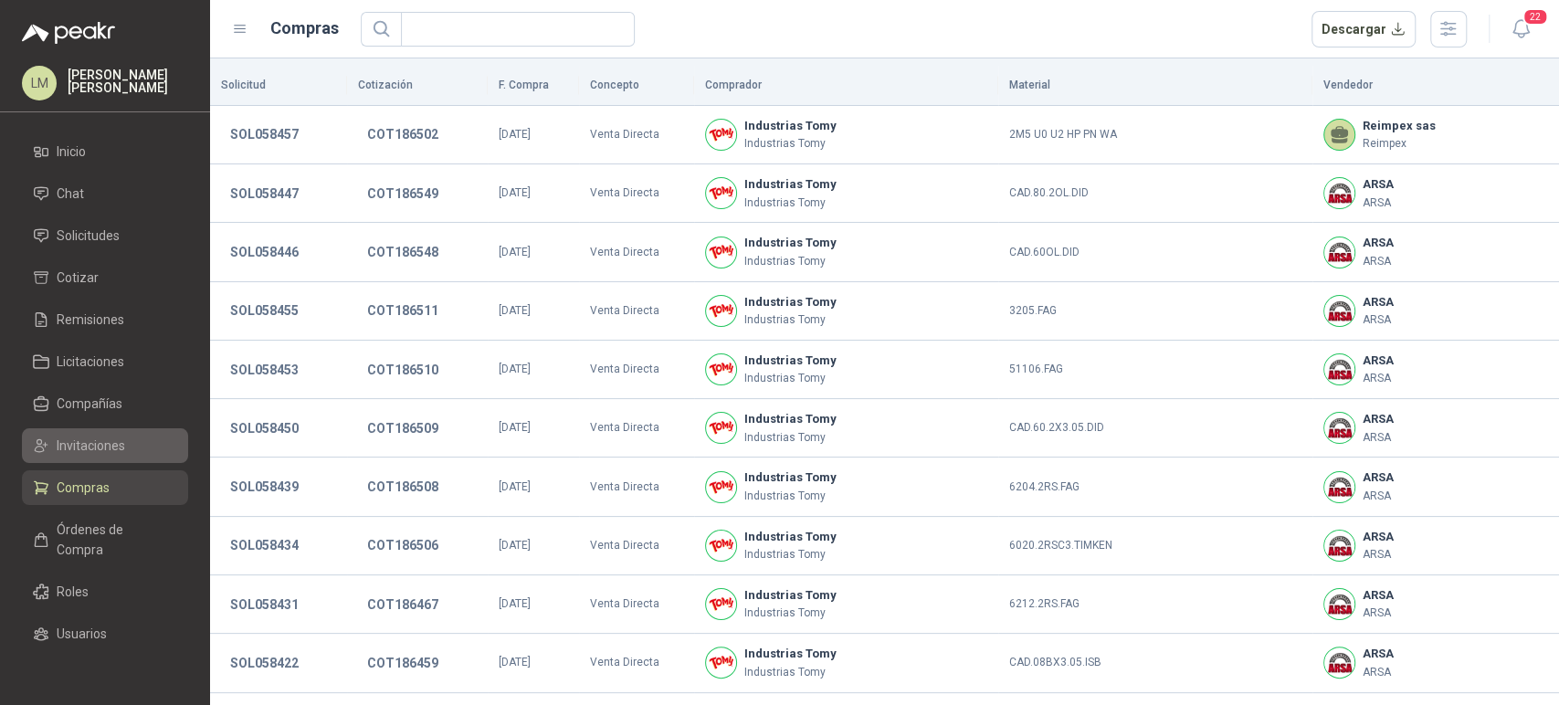
click at [83, 458] on link "Invitaciones" at bounding box center [105, 445] width 166 height 35
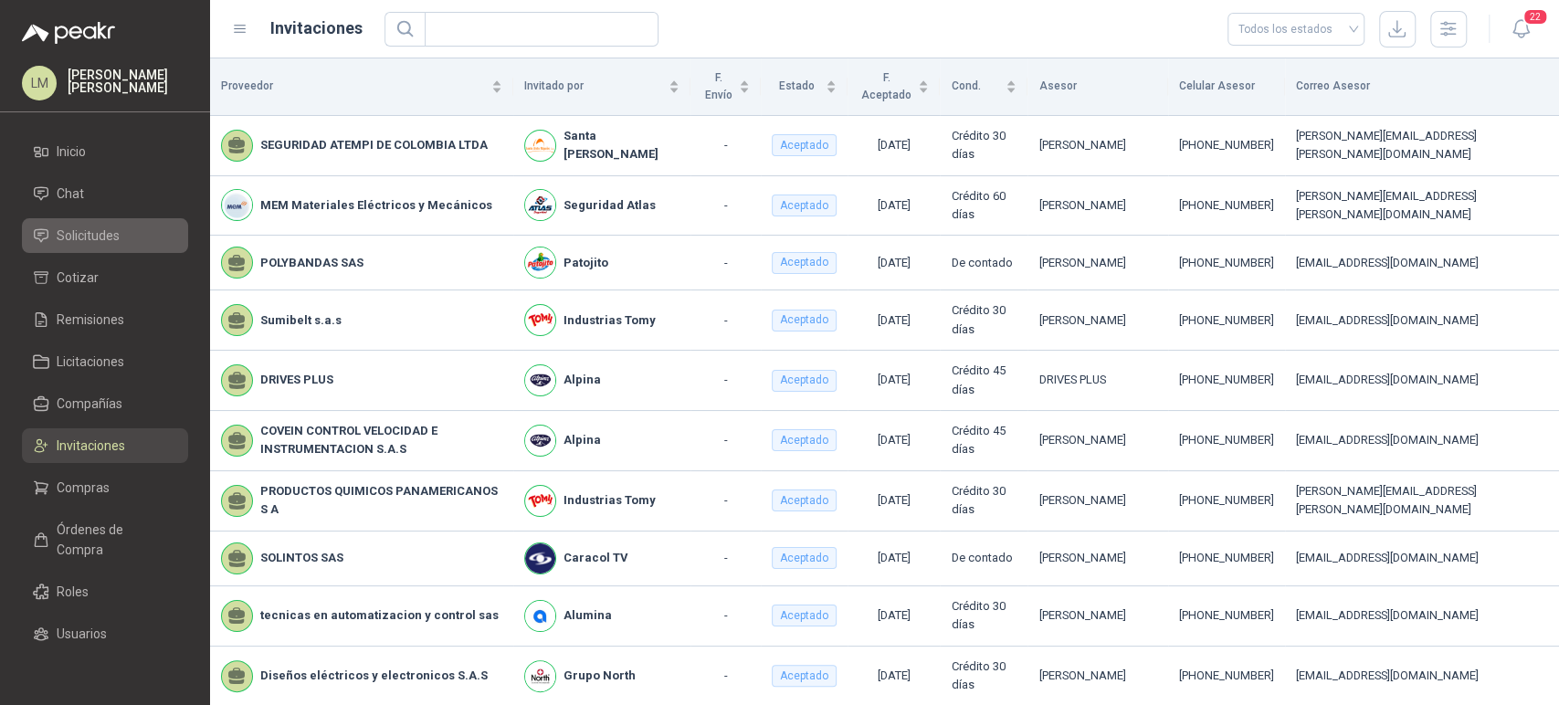
click at [95, 237] on span "Solicitudes" at bounding box center [88, 236] width 63 height 20
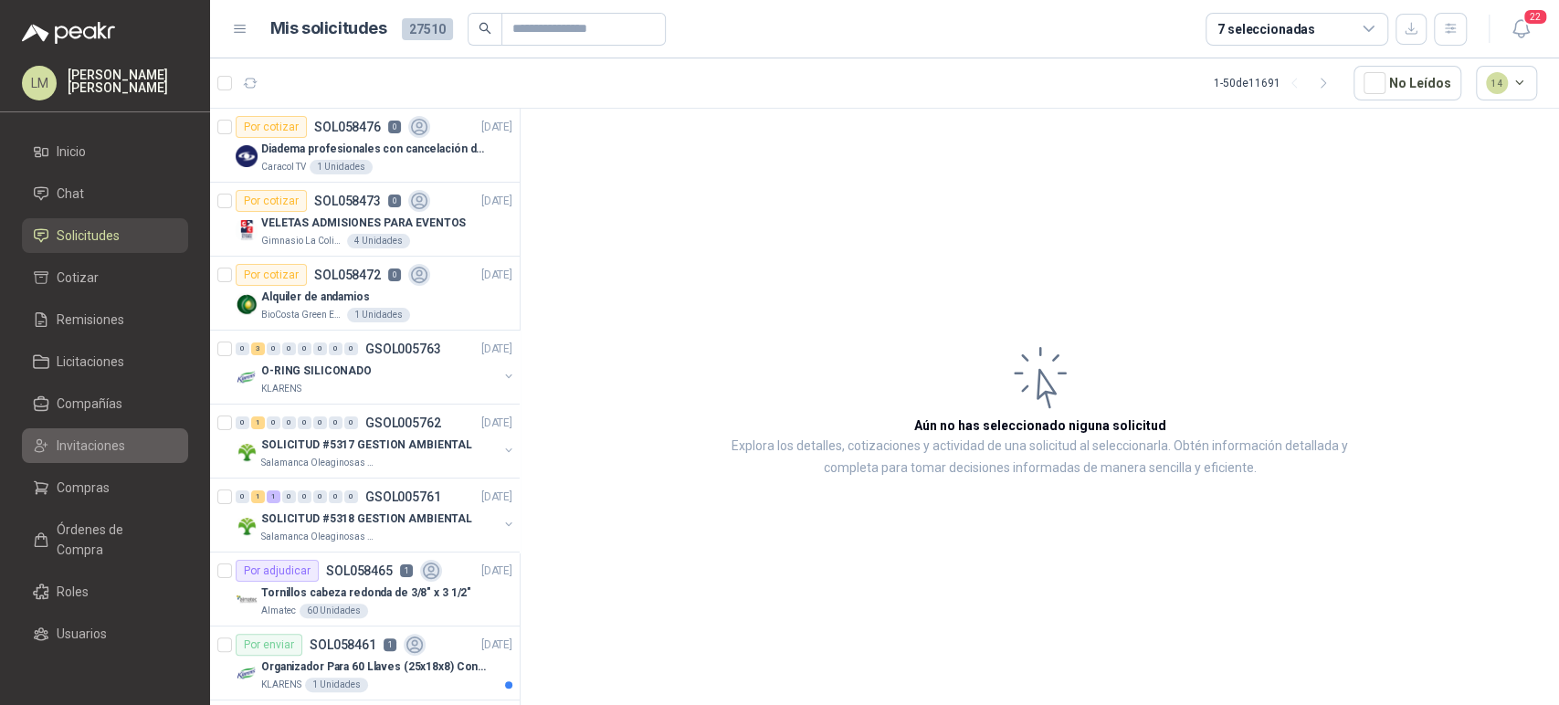
click at [79, 438] on span "Invitaciones" at bounding box center [91, 446] width 69 height 20
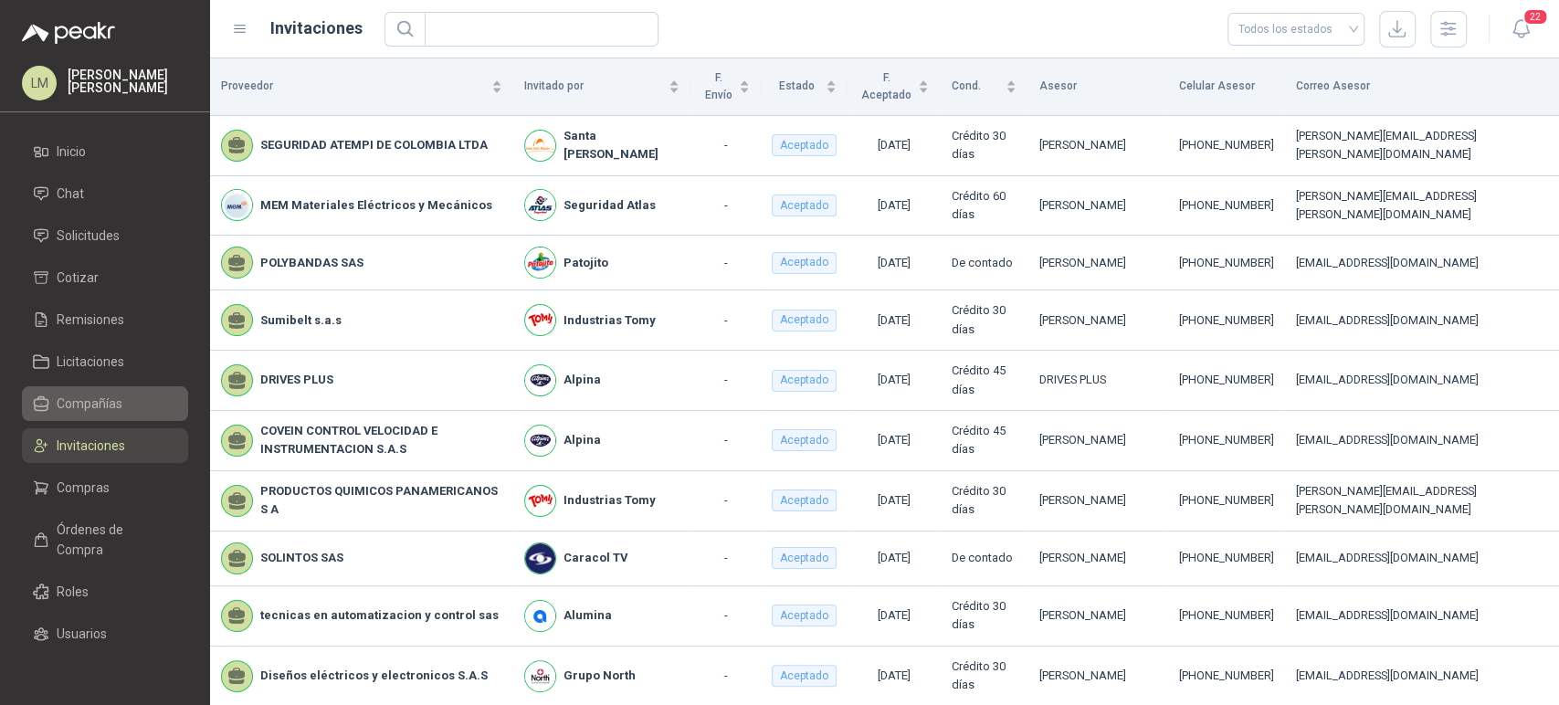
click at [84, 398] on span "Compañías" at bounding box center [90, 404] width 66 height 20
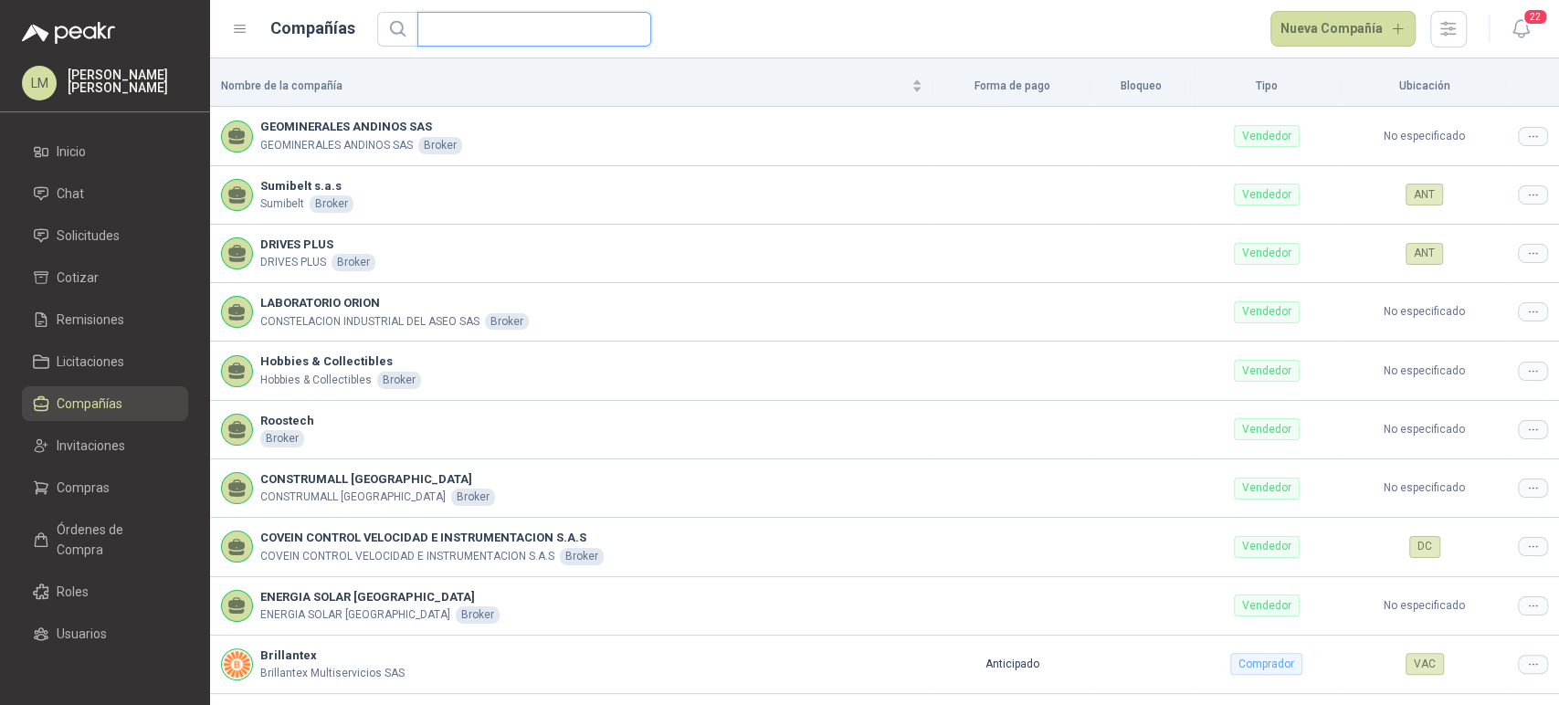
click at [462, 32] on input "text" at bounding box center [526, 29] width 197 height 33
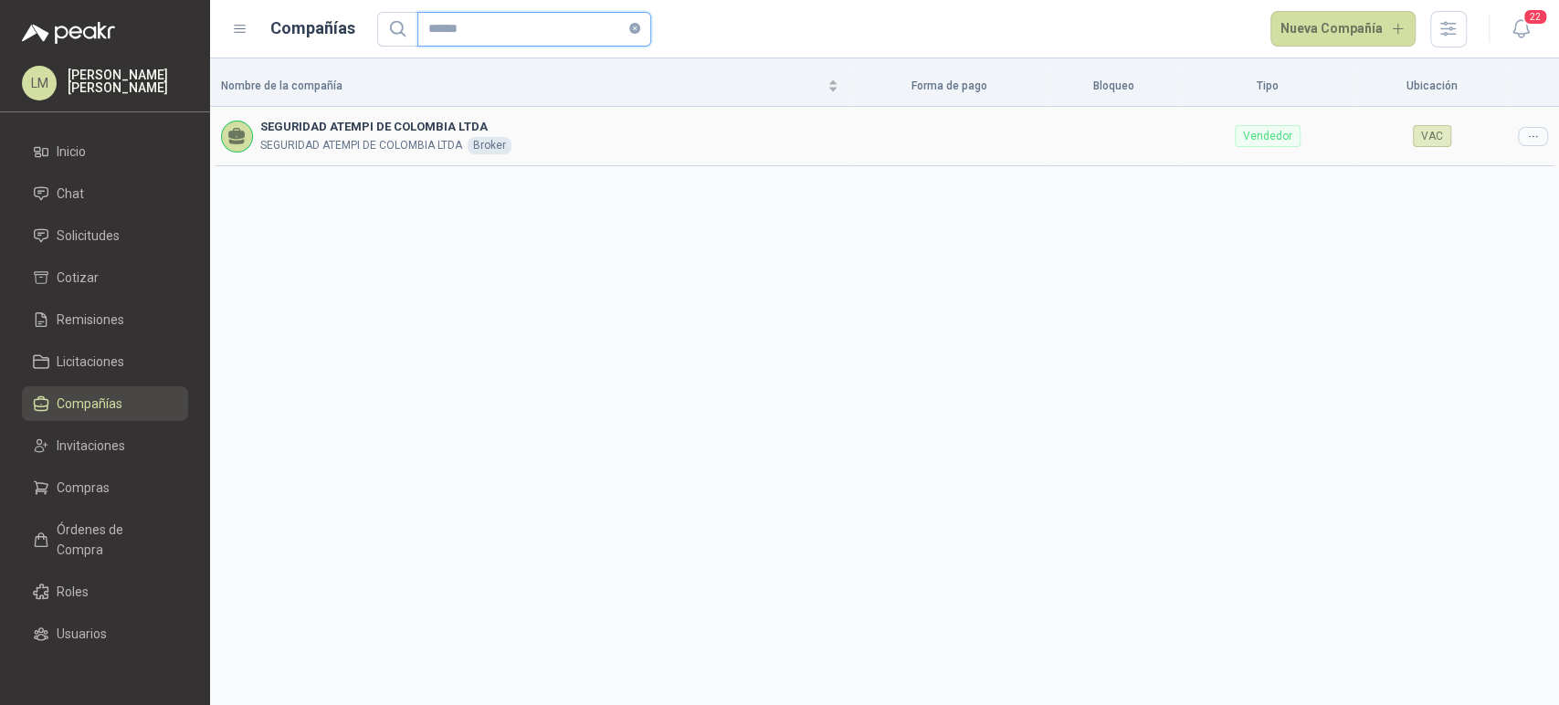
type input "******"
click at [1531, 134] on icon at bounding box center [1533, 137] width 14 height 14
click at [1493, 166] on span "Editar compañía" at bounding box center [1487, 167] width 94 height 20
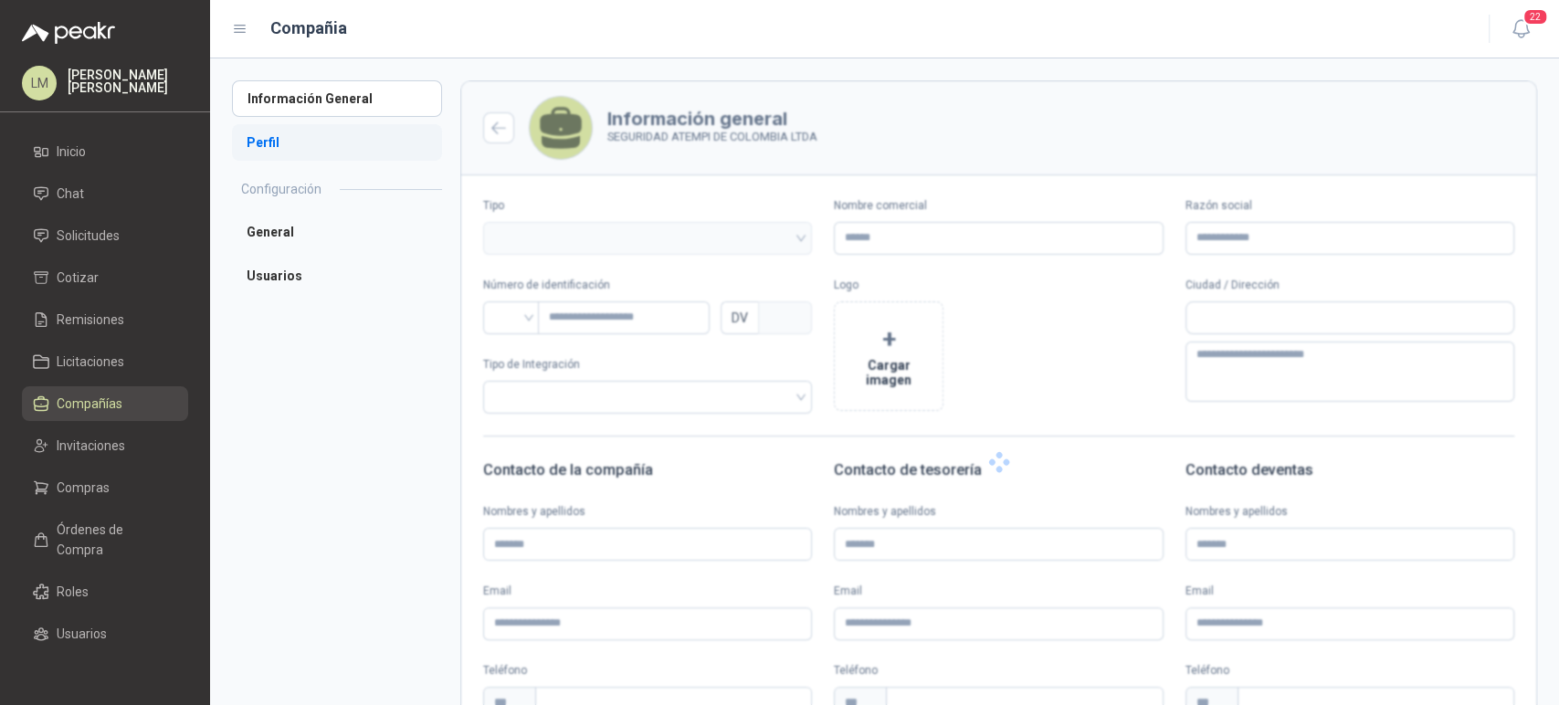
type input "**********"
type input "*********"
type input "*"
type textarea "**********"
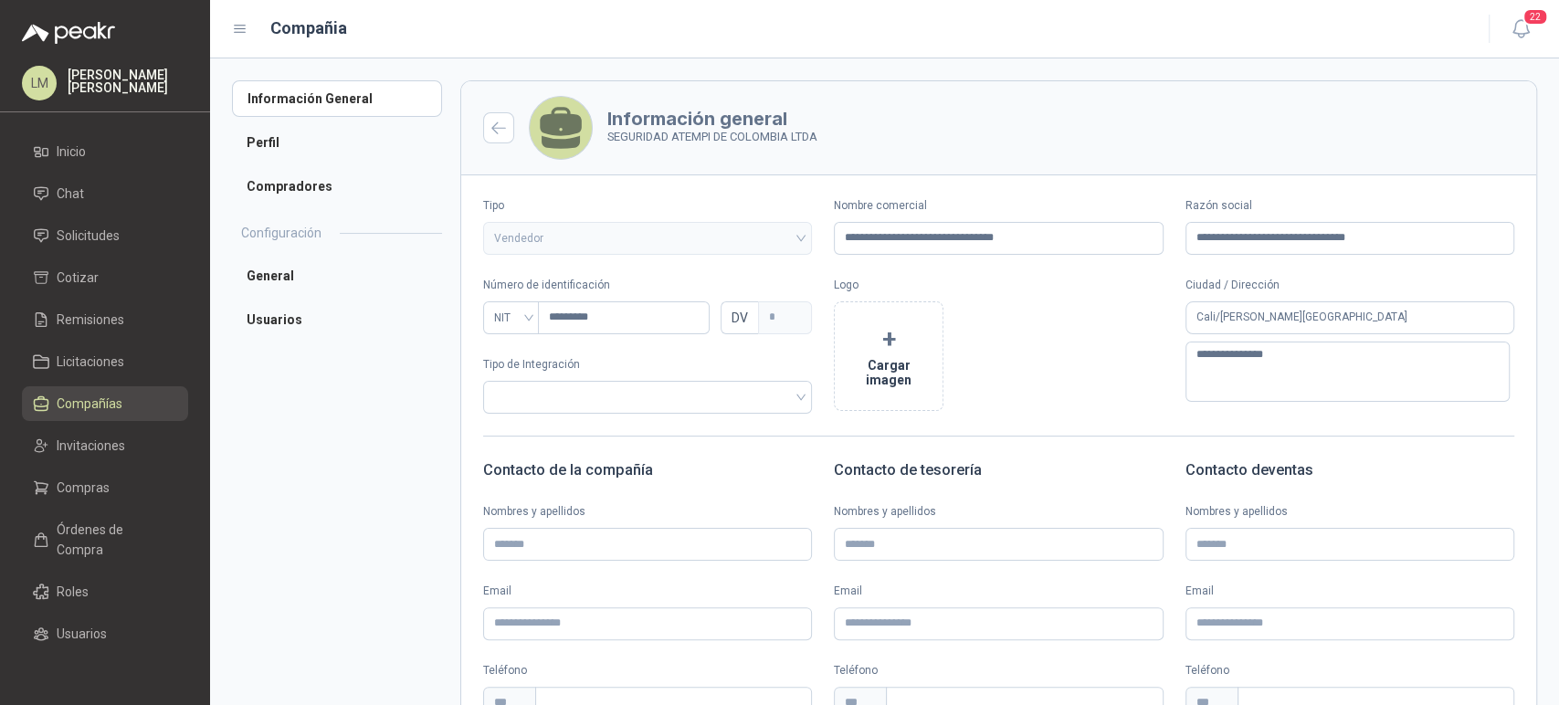
scroll to position [240, 0]
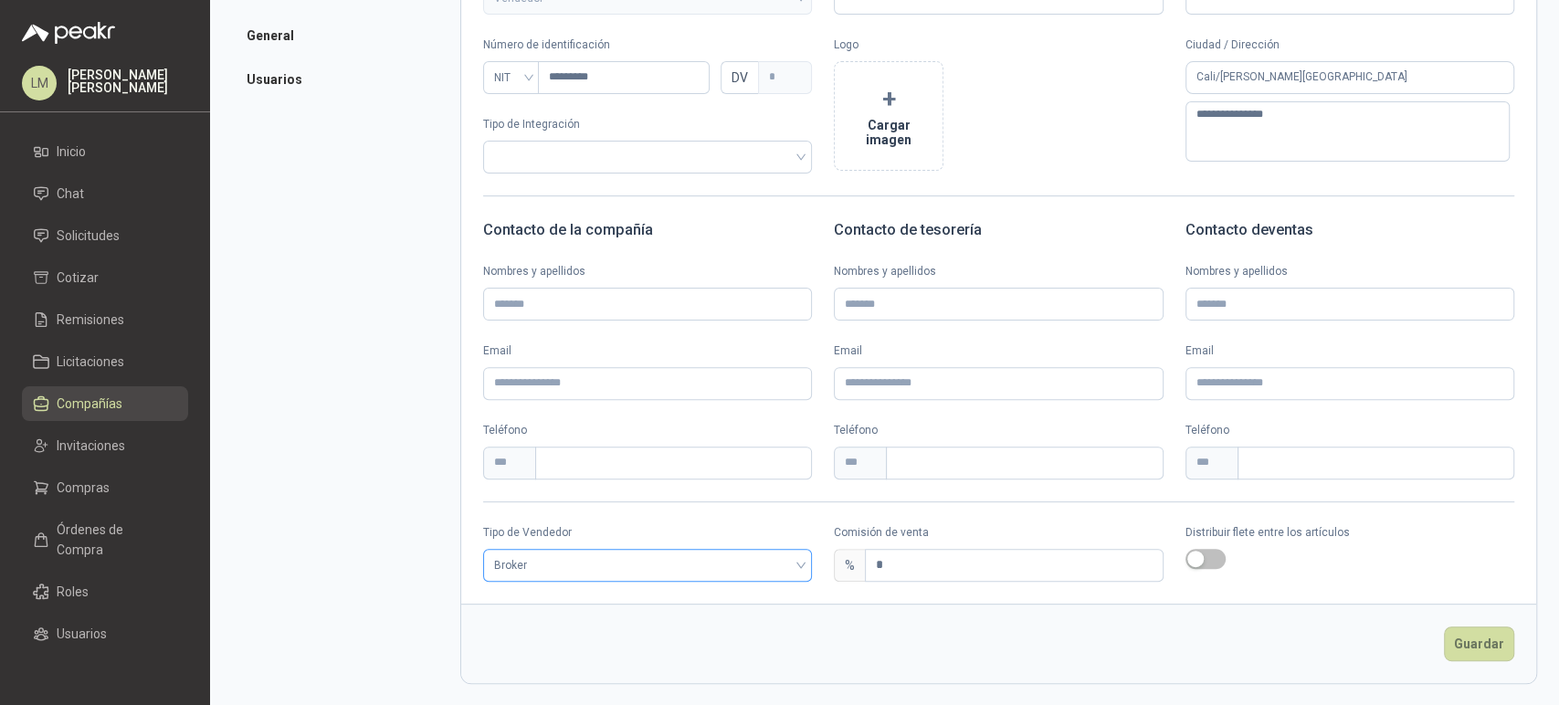
click at [568, 556] on span "Broker" at bounding box center [647, 565] width 307 height 27
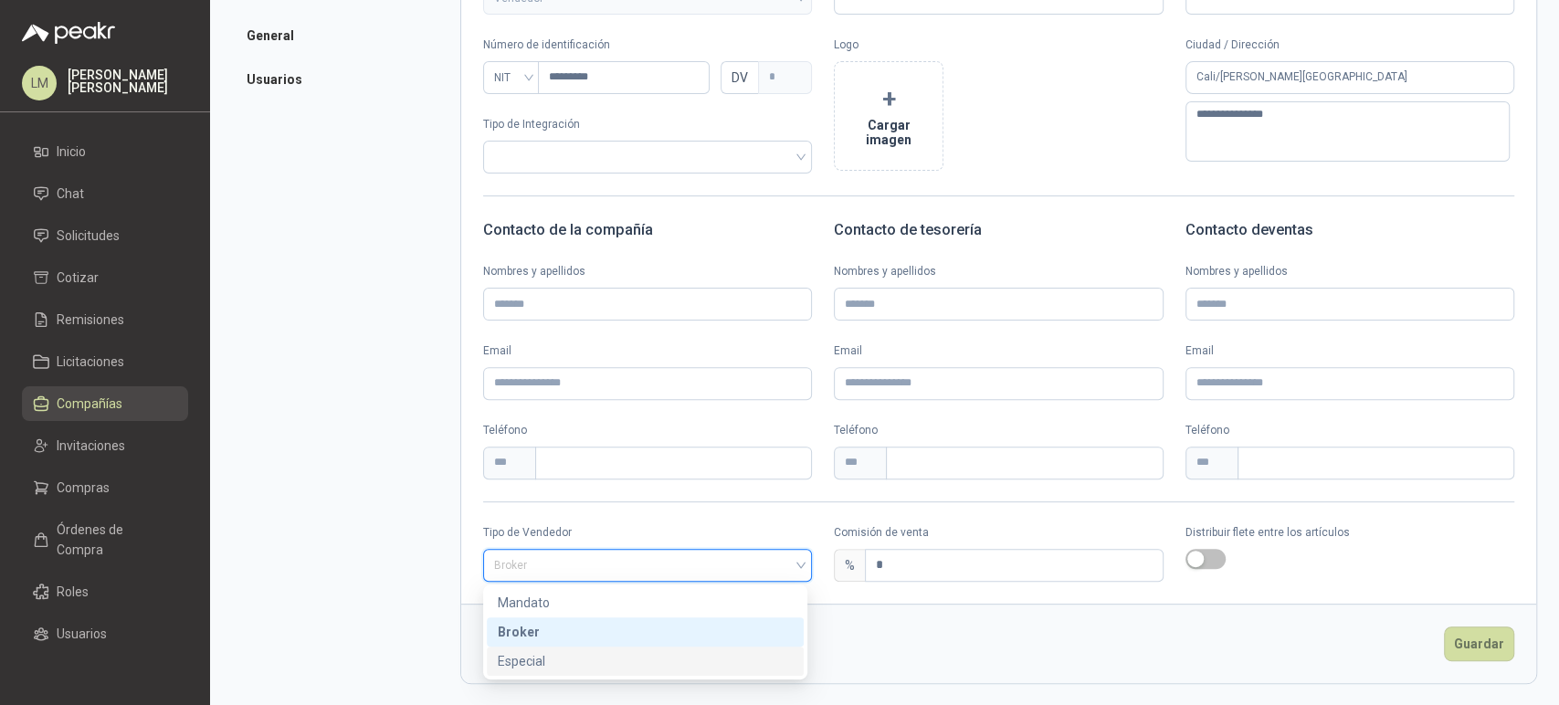
click at [543, 657] on div "Especial" at bounding box center [645, 661] width 295 height 20
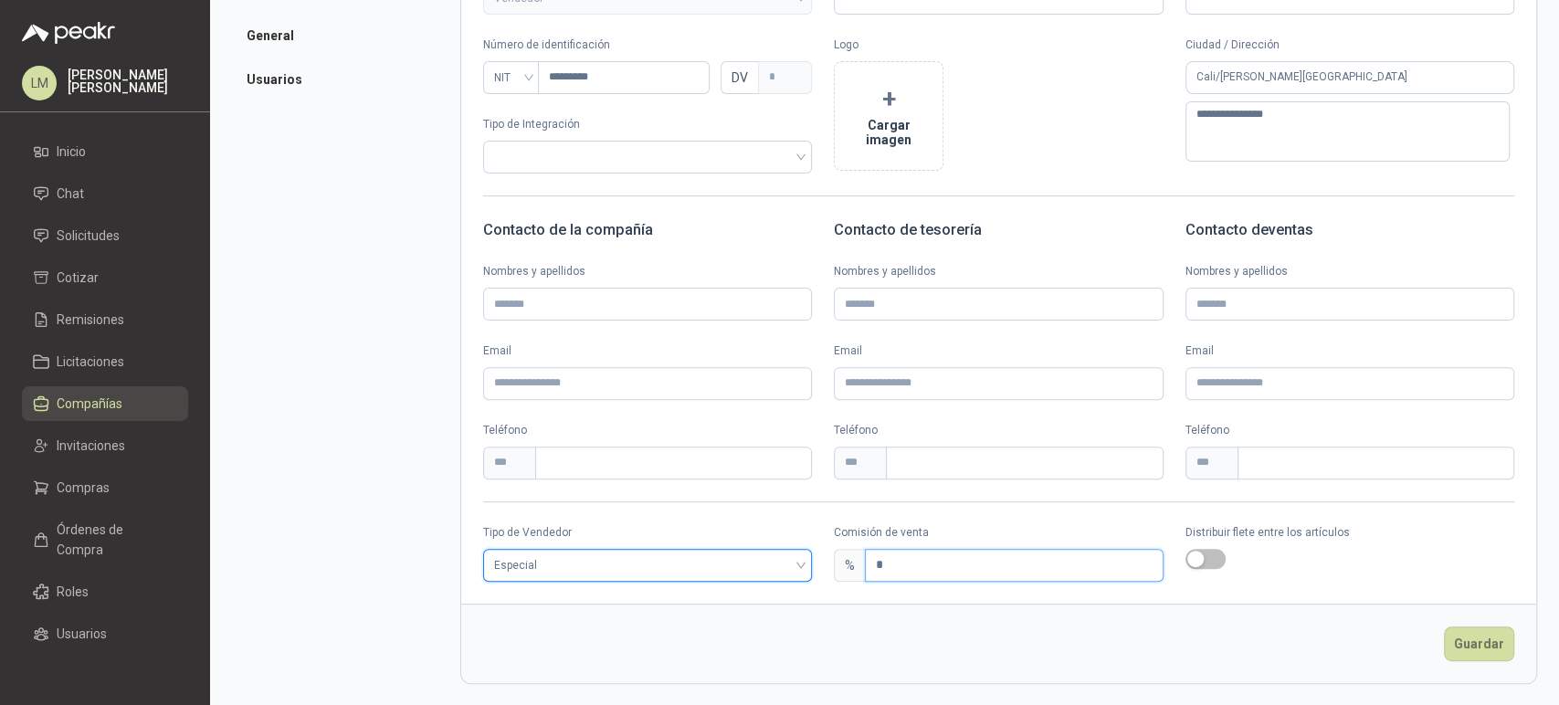
drag, startPoint x: 911, startPoint y: 561, endPoint x: 808, endPoint y: 582, distance: 104.4
click at [808, 582] on form "**********" at bounding box center [998, 262] width 1077 height 844
type input "*"
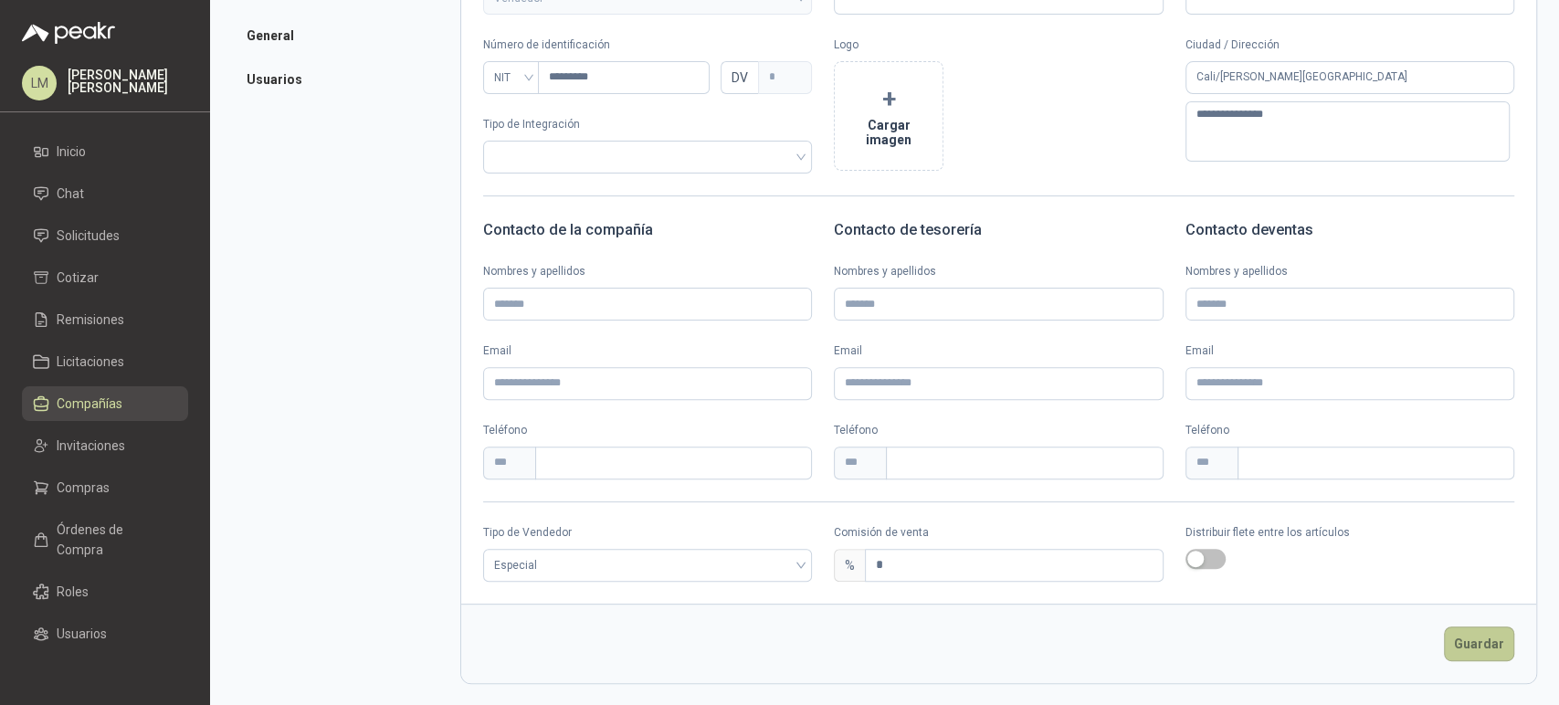
click at [1460, 648] on button "Guardar" at bounding box center [1479, 644] width 70 height 35
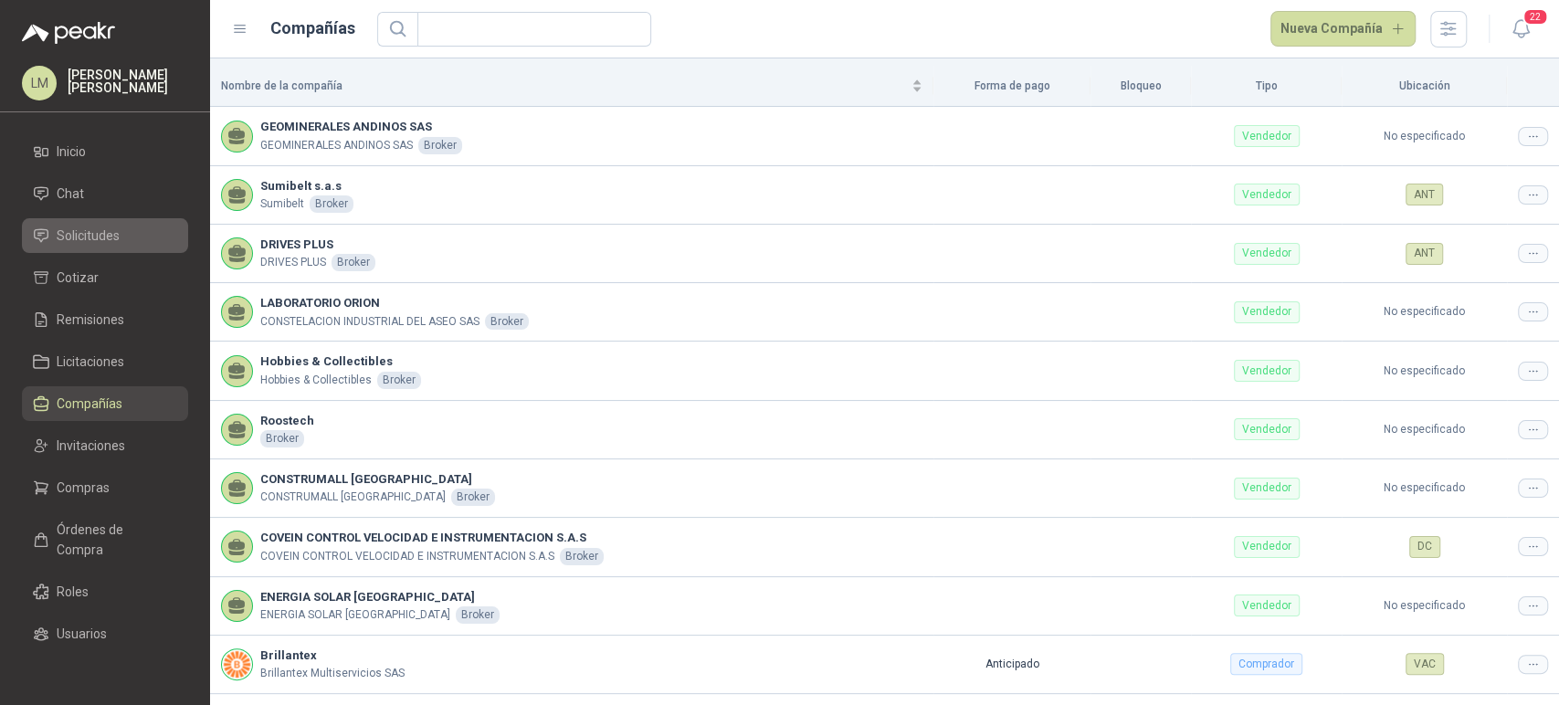
click at [94, 233] on span "Solicitudes" at bounding box center [88, 236] width 63 height 20
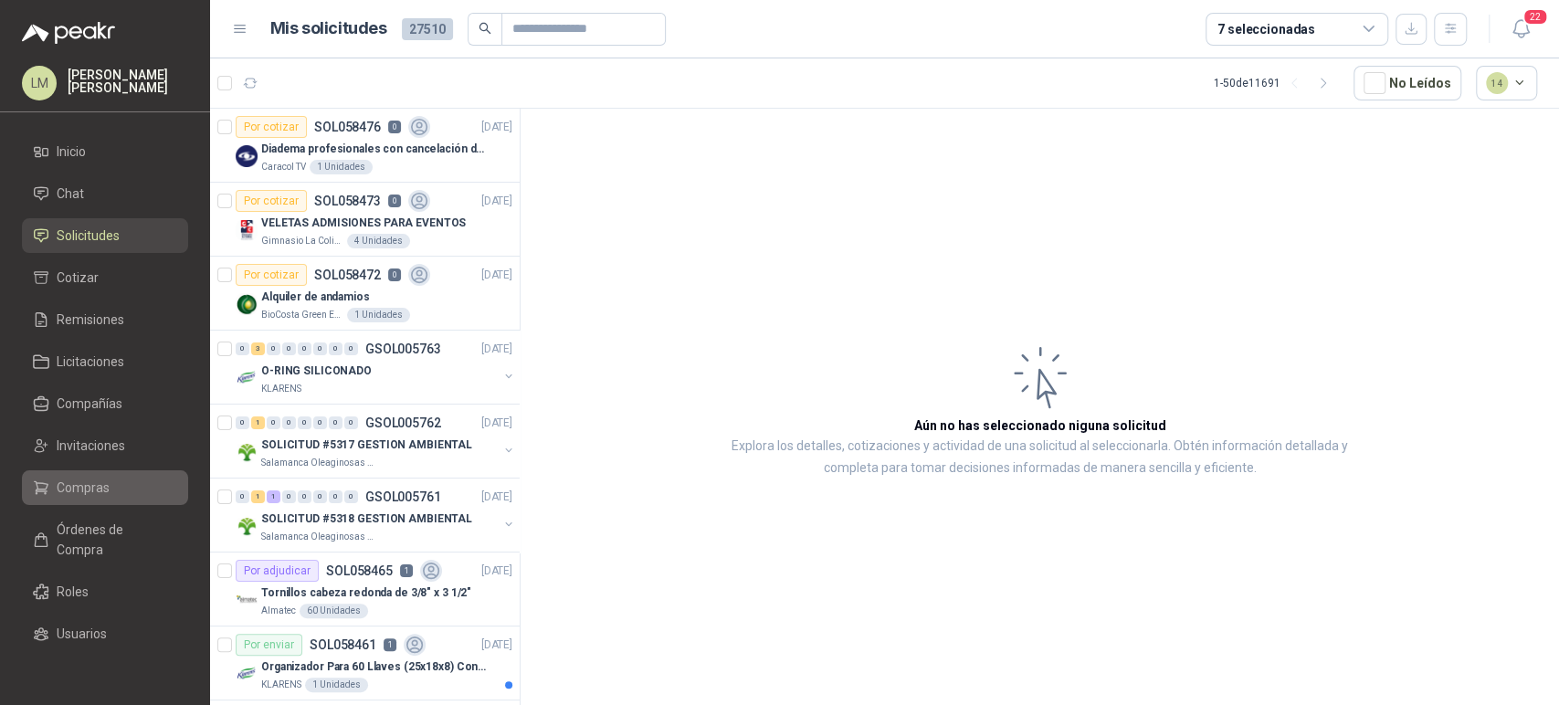
click at [41, 495] on icon at bounding box center [41, 488] width 16 height 16
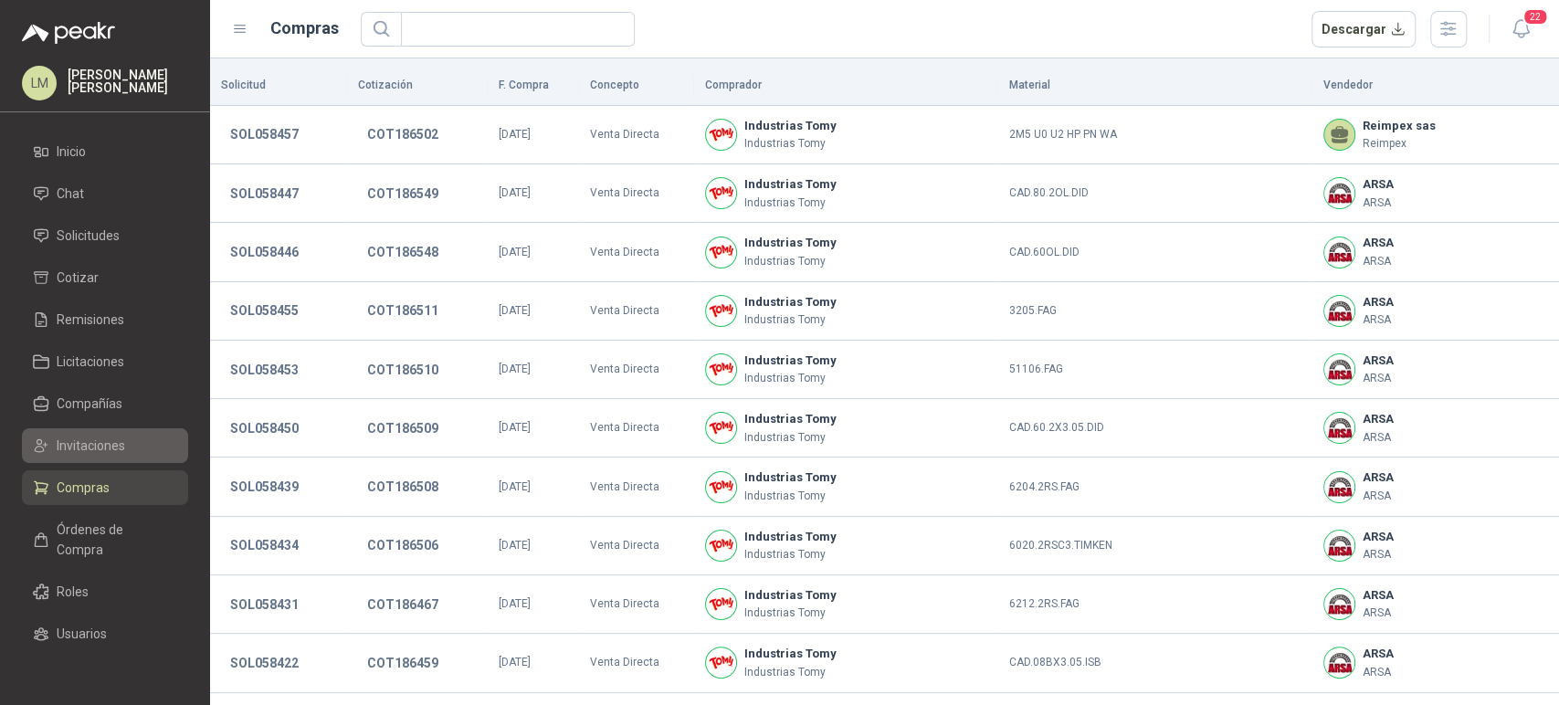
click at [82, 441] on span "Invitaciones" at bounding box center [91, 446] width 69 height 20
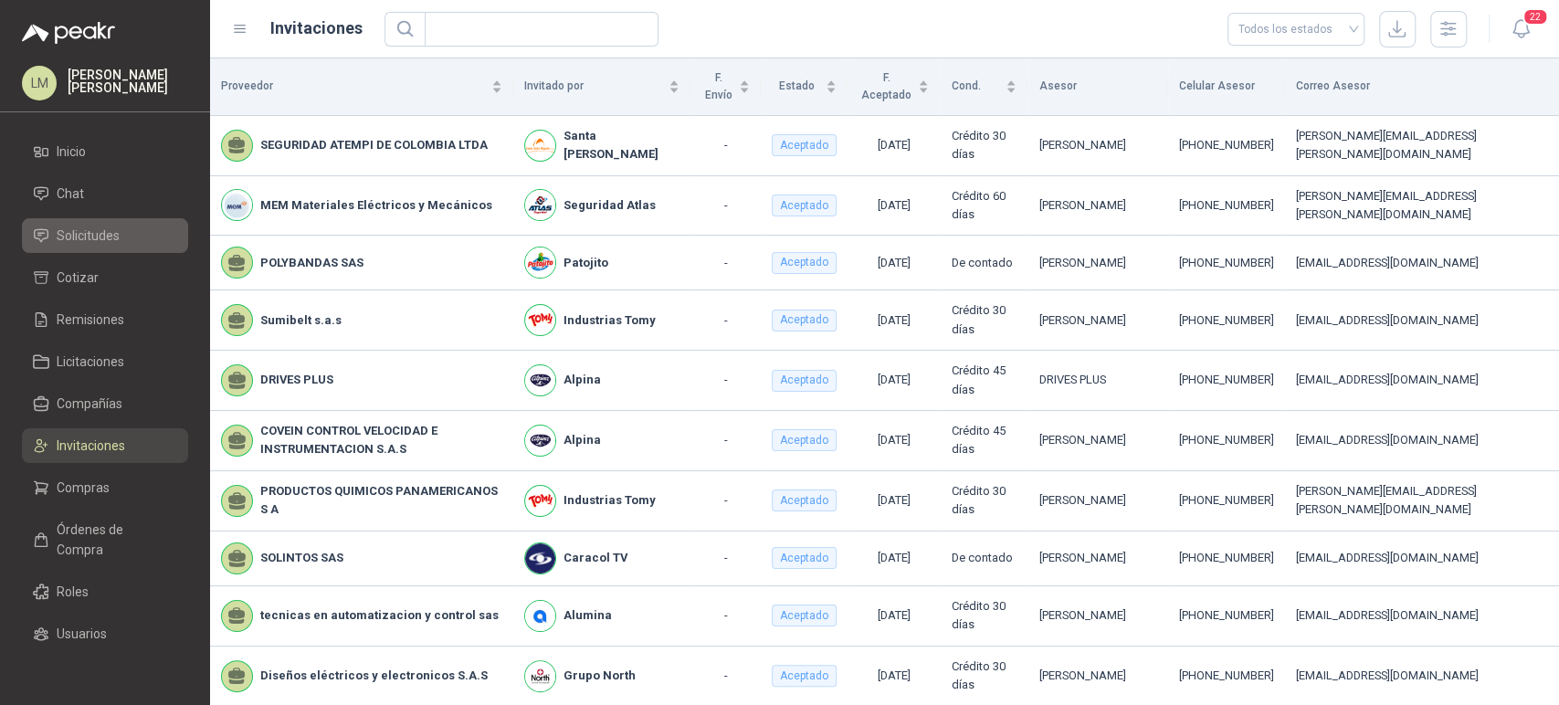
click at [81, 234] on span "Solicitudes" at bounding box center [88, 236] width 63 height 20
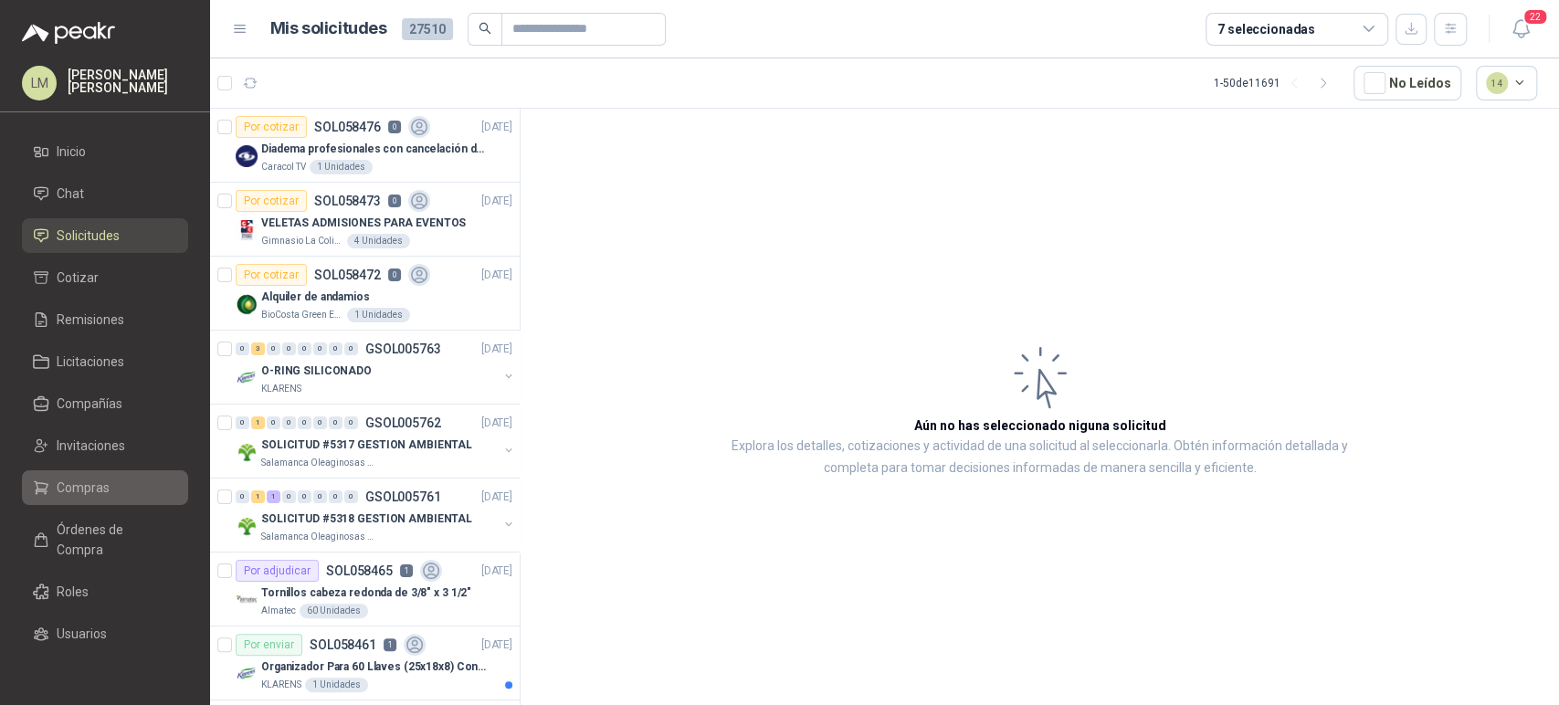
click at [72, 495] on span "Compras" at bounding box center [83, 488] width 53 height 20
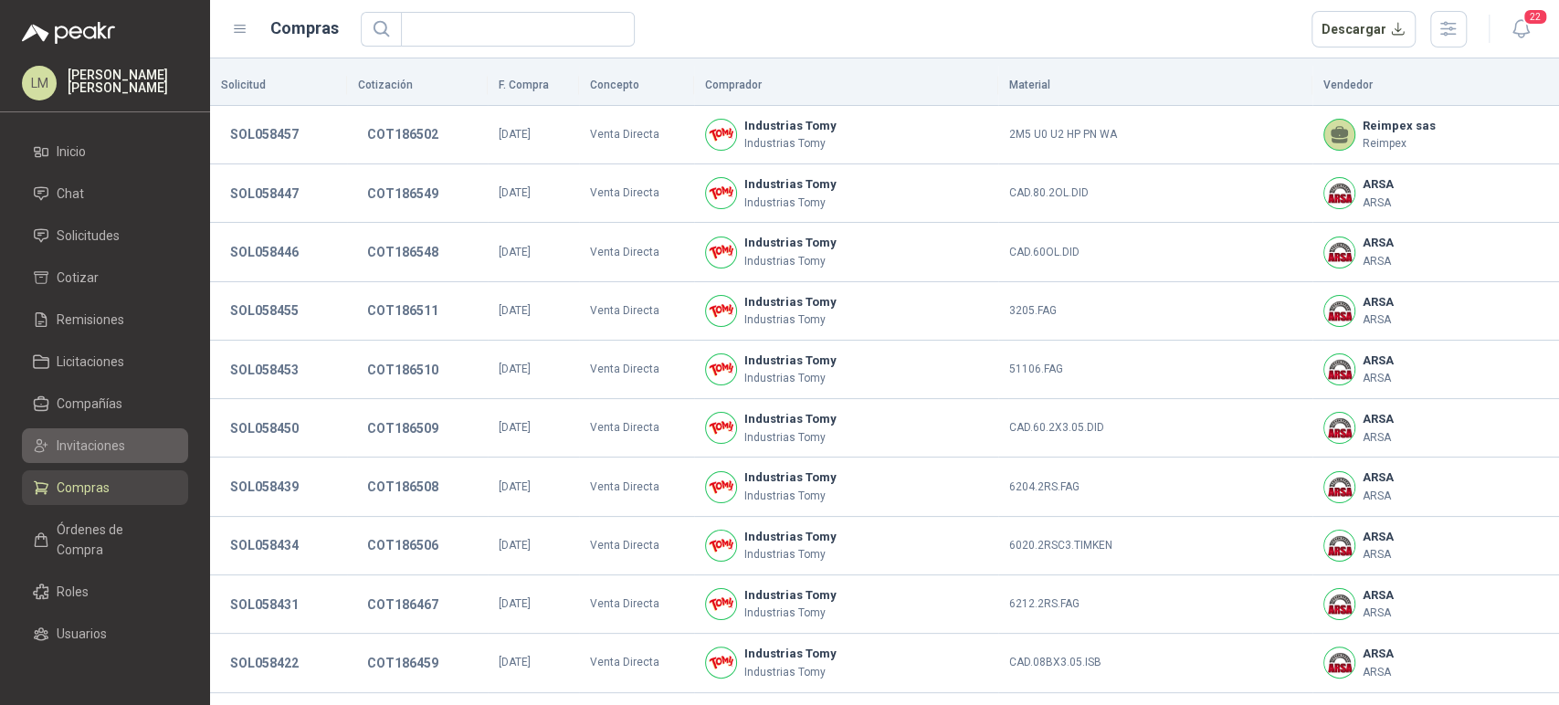
click at [89, 458] on link "Invitaciones" at bounding box center [105, 445] width 166 height 35
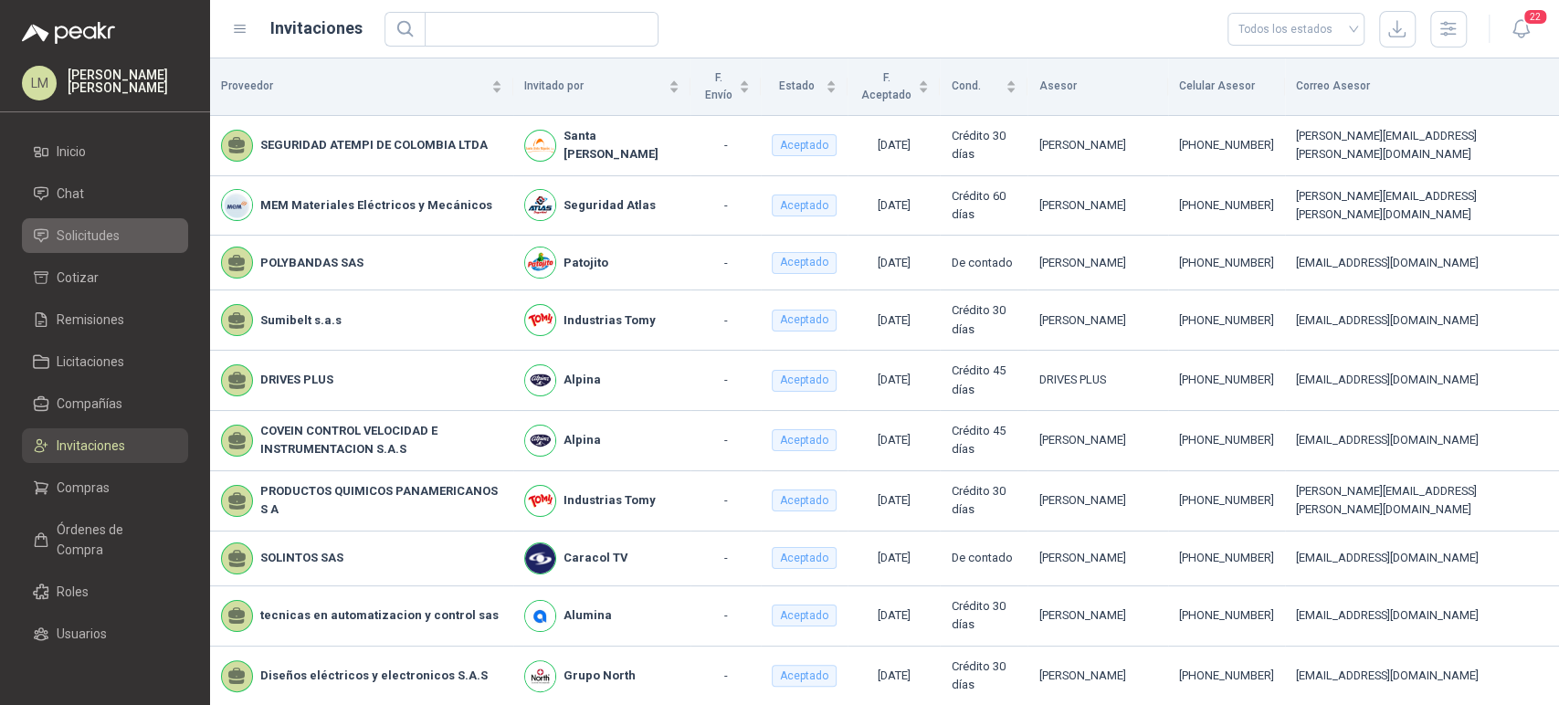
click at [102, 231] on span "Solicitudes" at bounding box center [88, 236] width 63 height 20
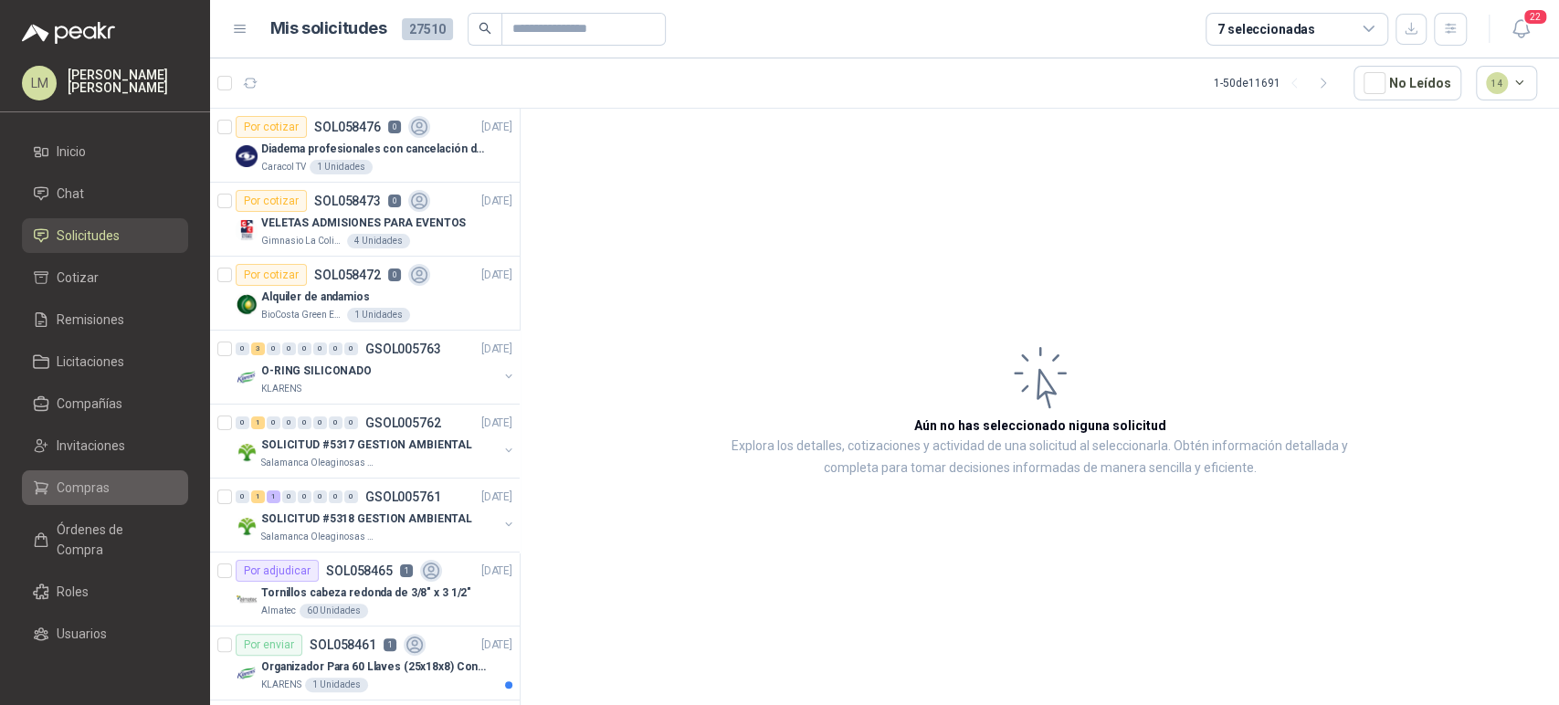
click at [71, 481] on span "Compras" at bounding box center [83, 488] width 53 height 20
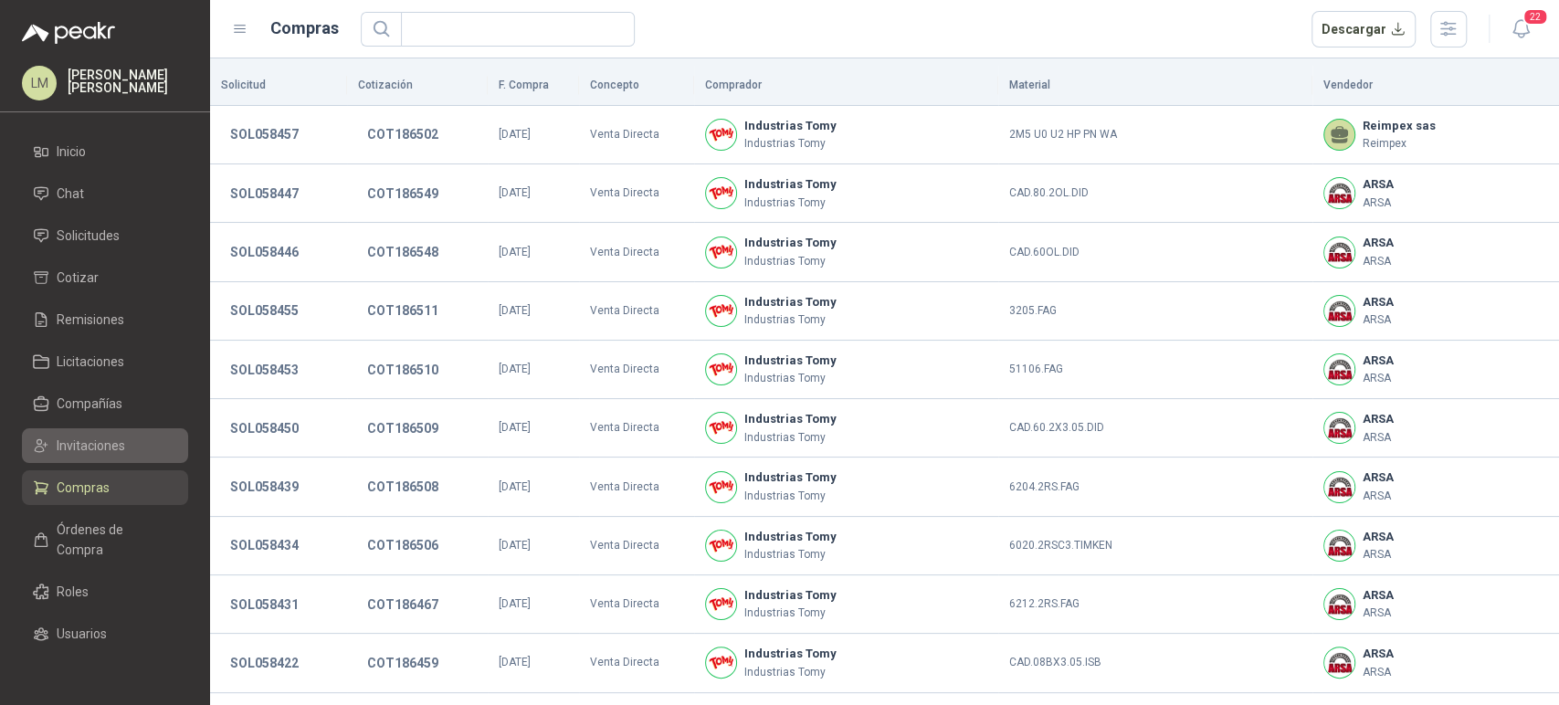
click at [77, 445] on span "Invitaciones" at bounding box center [91, 446] width 69 height 20
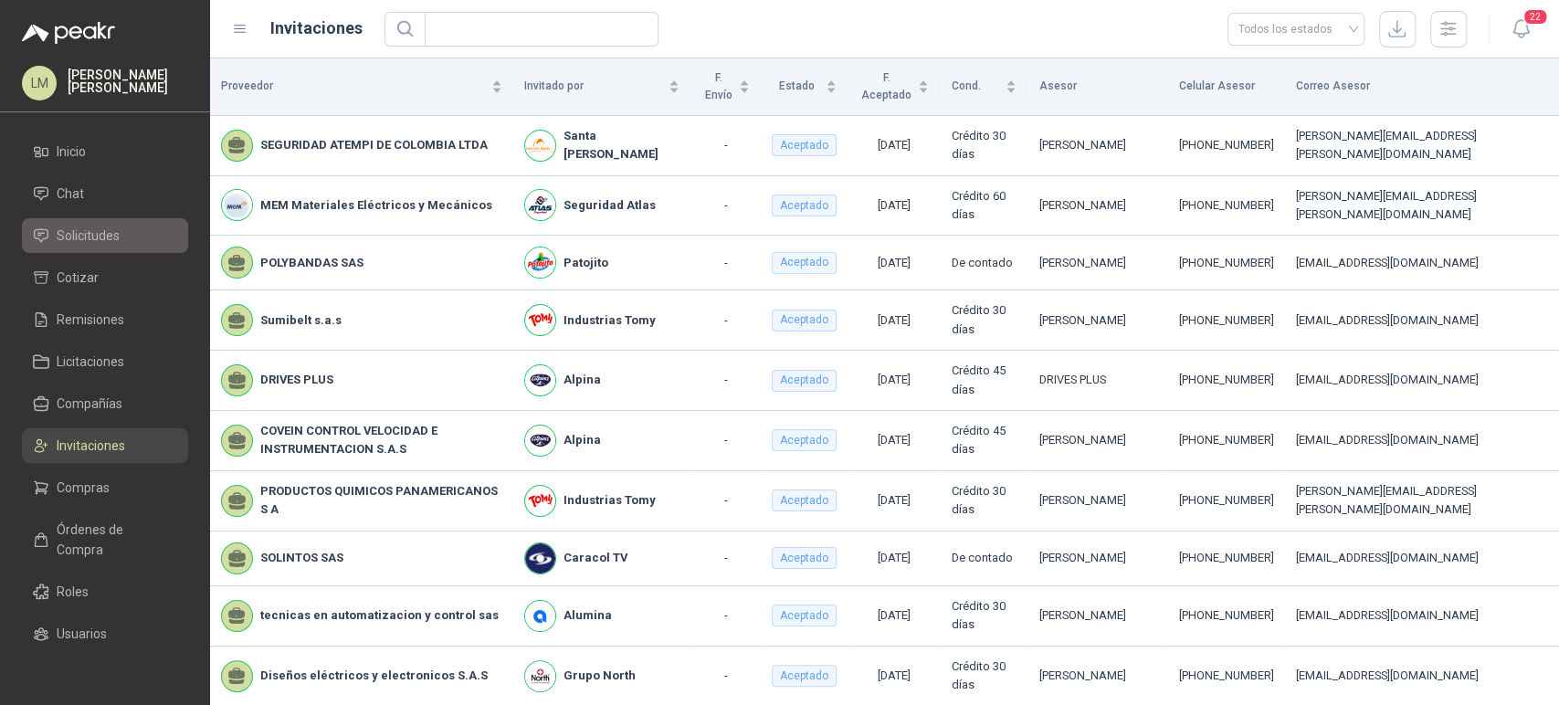
click at [111, 227] on span "Solicitudes" at bounding box center [88, 236] width 63 height 20
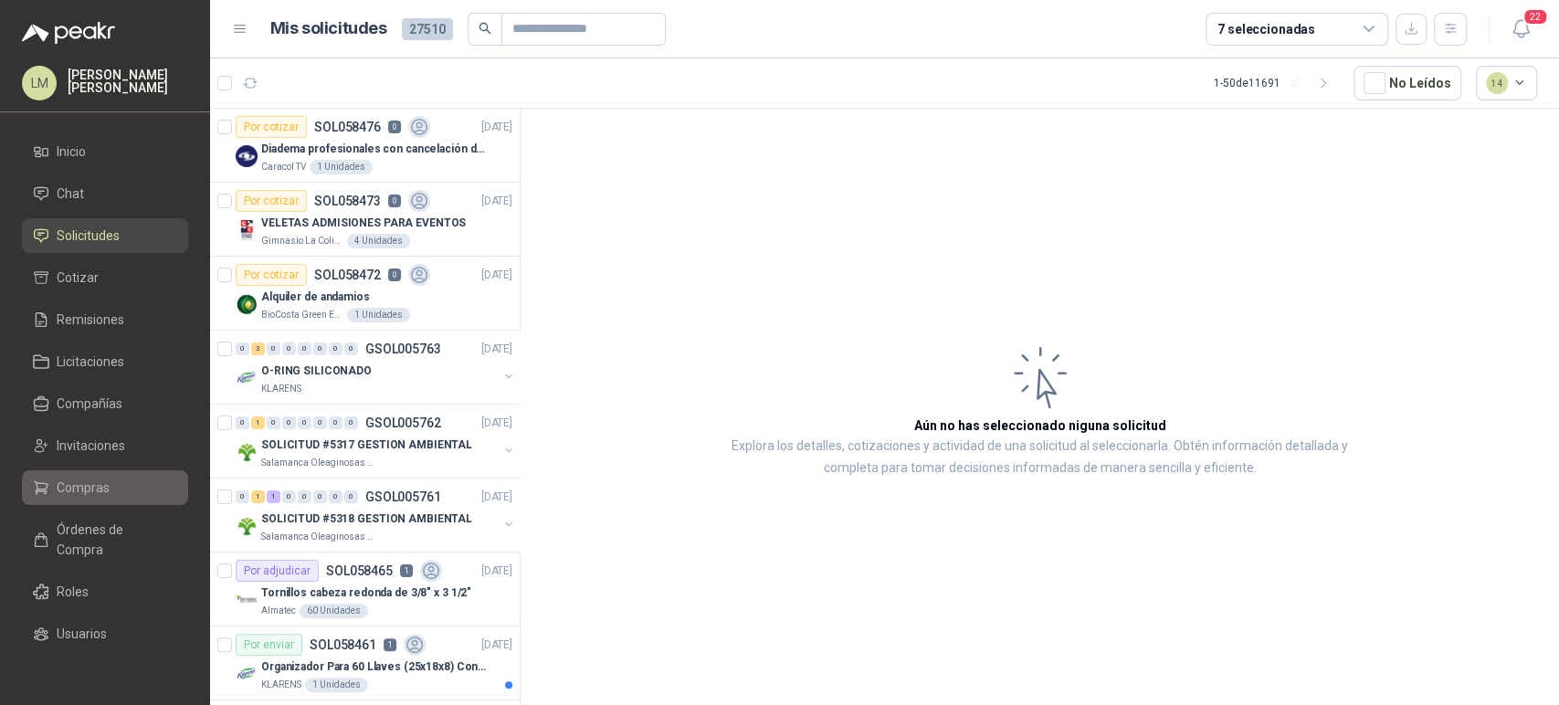
click at [84, 491] on span "Compras" at bounding box center [83, 488] width 53 height 20
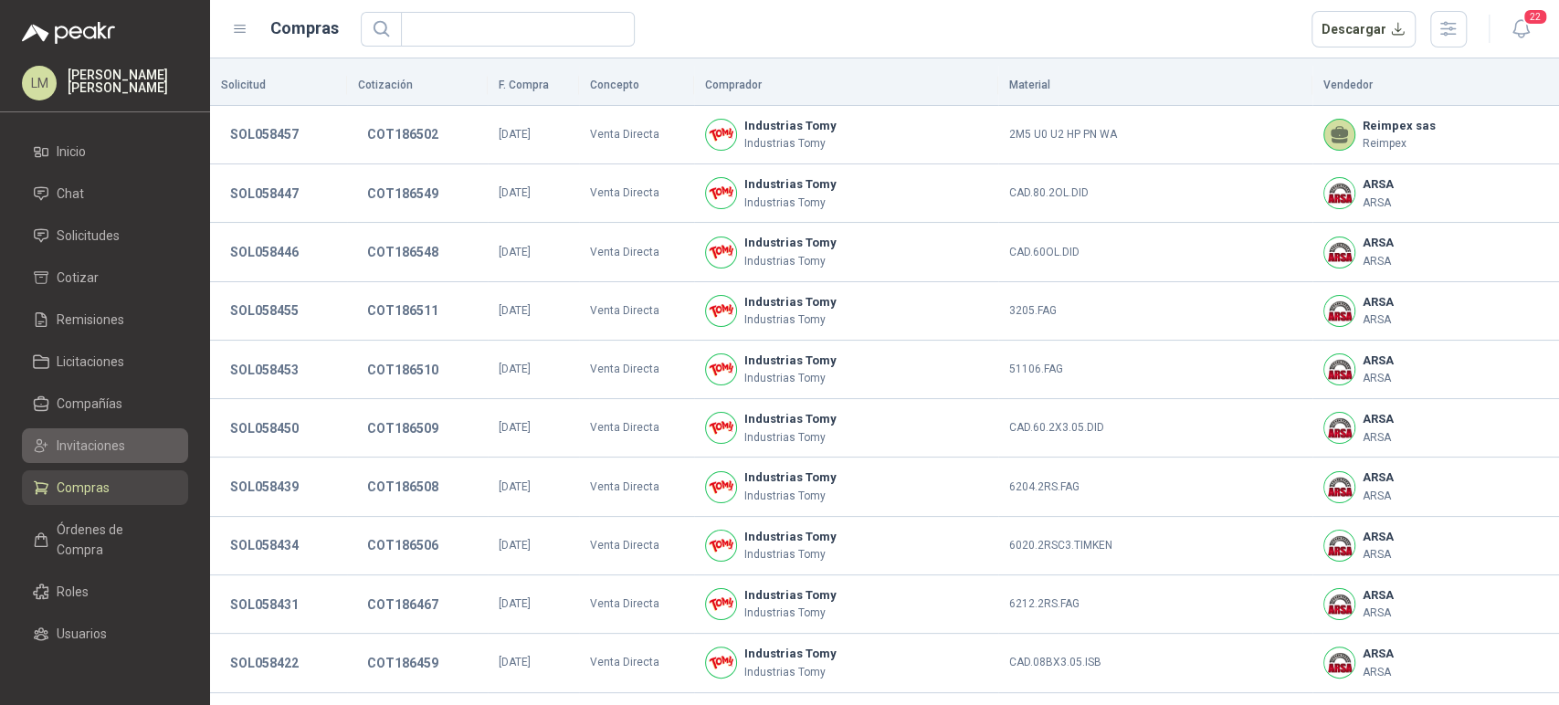
click at [87, 448] on span "Invitaciones" at bounding box center [91, 446] width 69 height 20
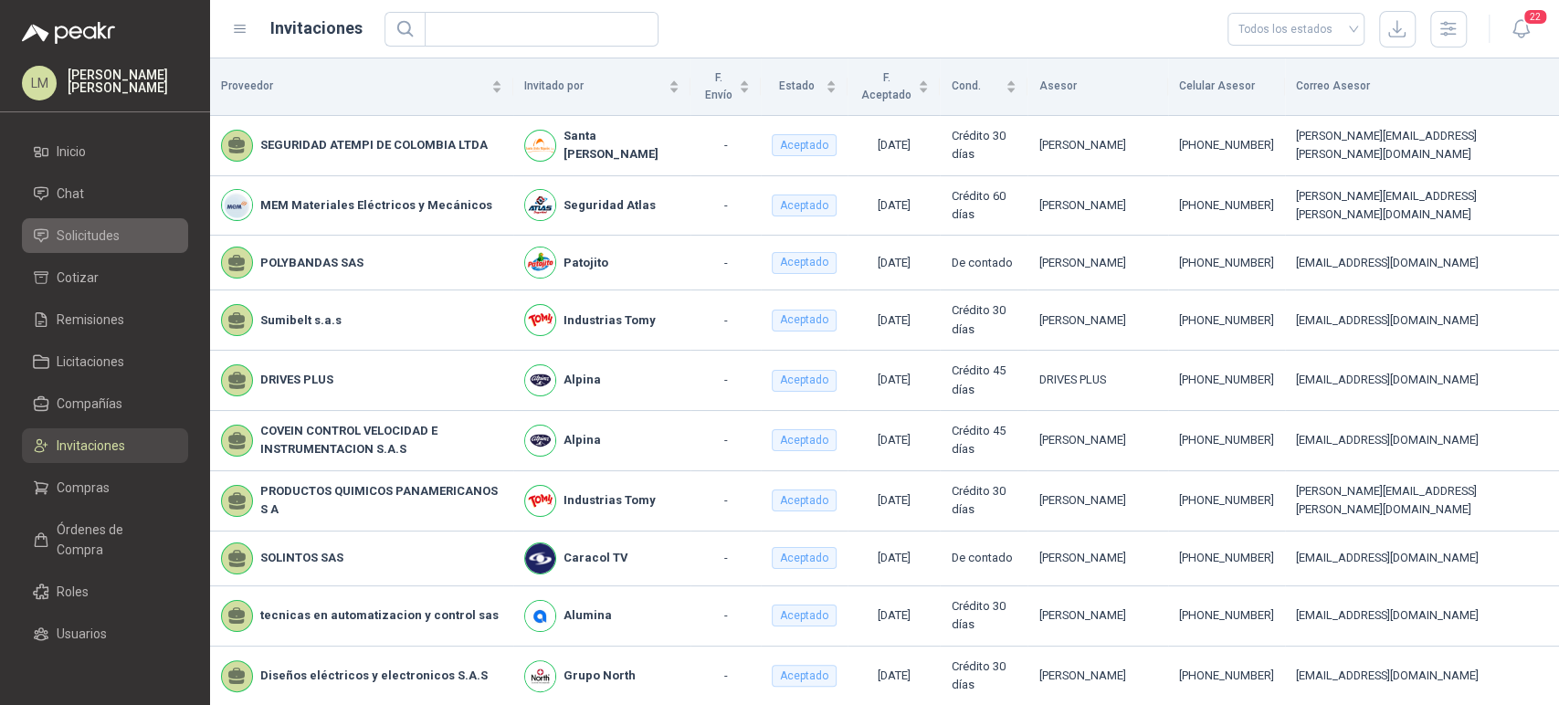
click at [85, 249] on link "Solicitudes" at bounding box center [105, 235] width 166 height 35
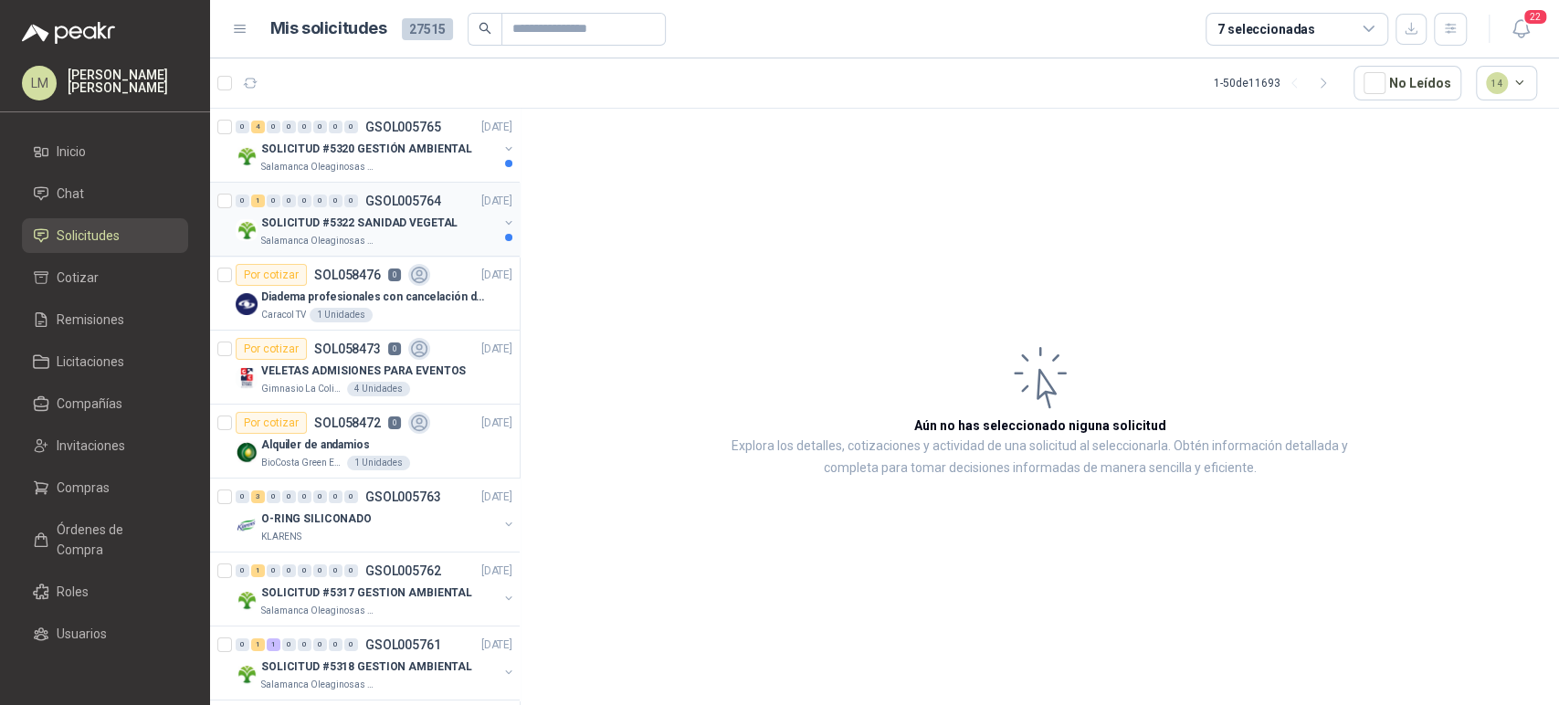
click at [381, 241] on div "Salamanca Oleaginosas SAS" at bounding box center [379, 241] width 237 height 15
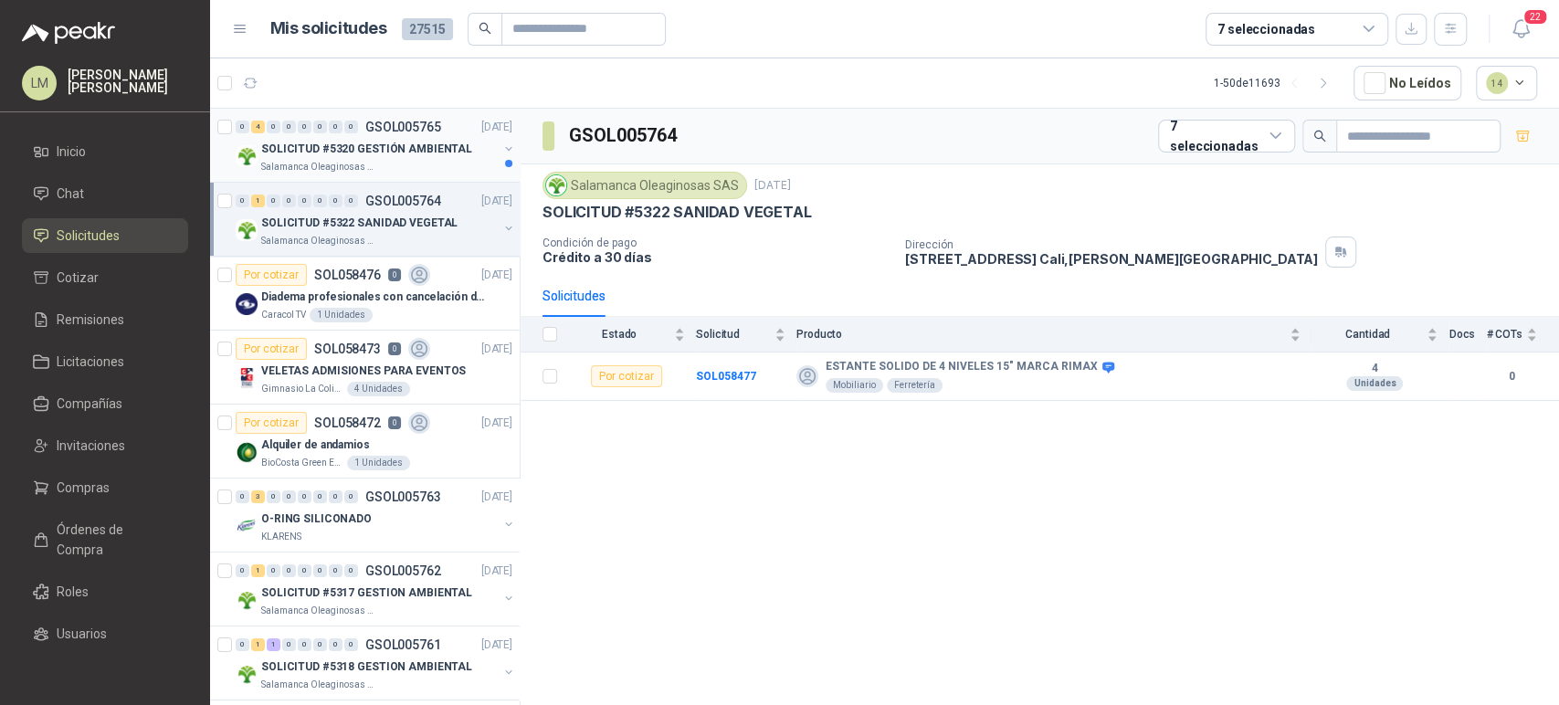
click at [377, 157] on div "SOLICITUD #5320 GESTIÓN AMBIENTAL" at bounding box center [379, 149] width 237 height 22
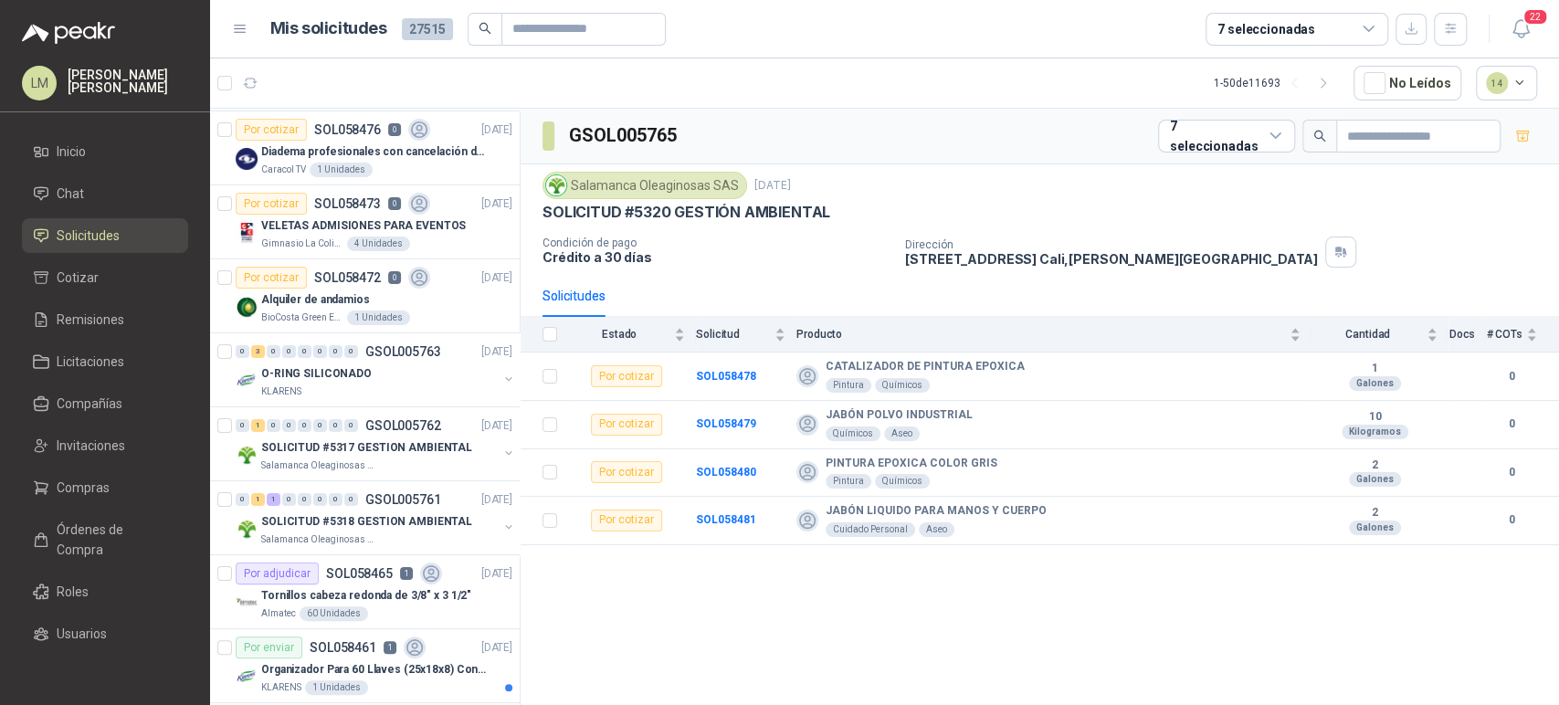
scroll to position [170, 0]
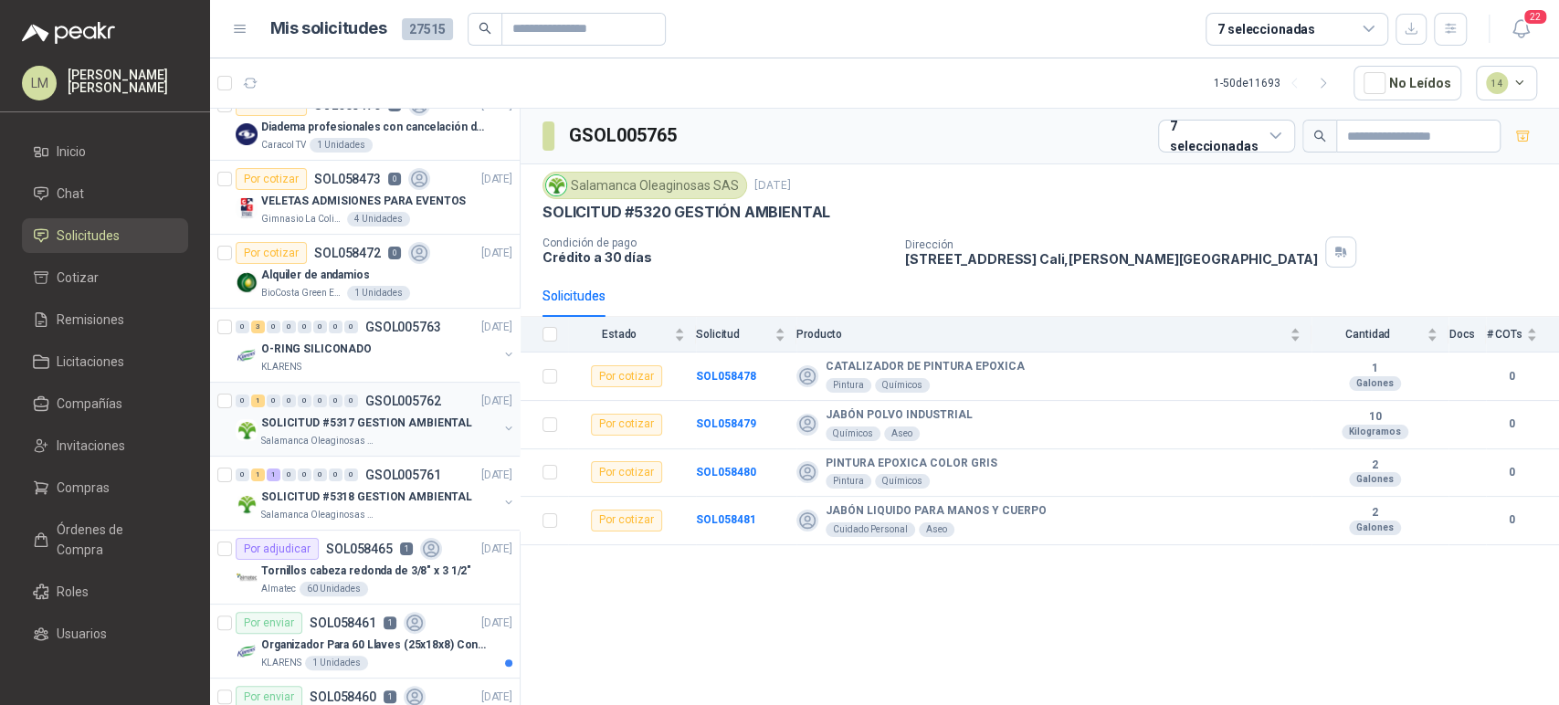
click at [339, 438] on p "Salamanca Oleaginosas SAS" at bounding box center [318, 441] width 115 height 15
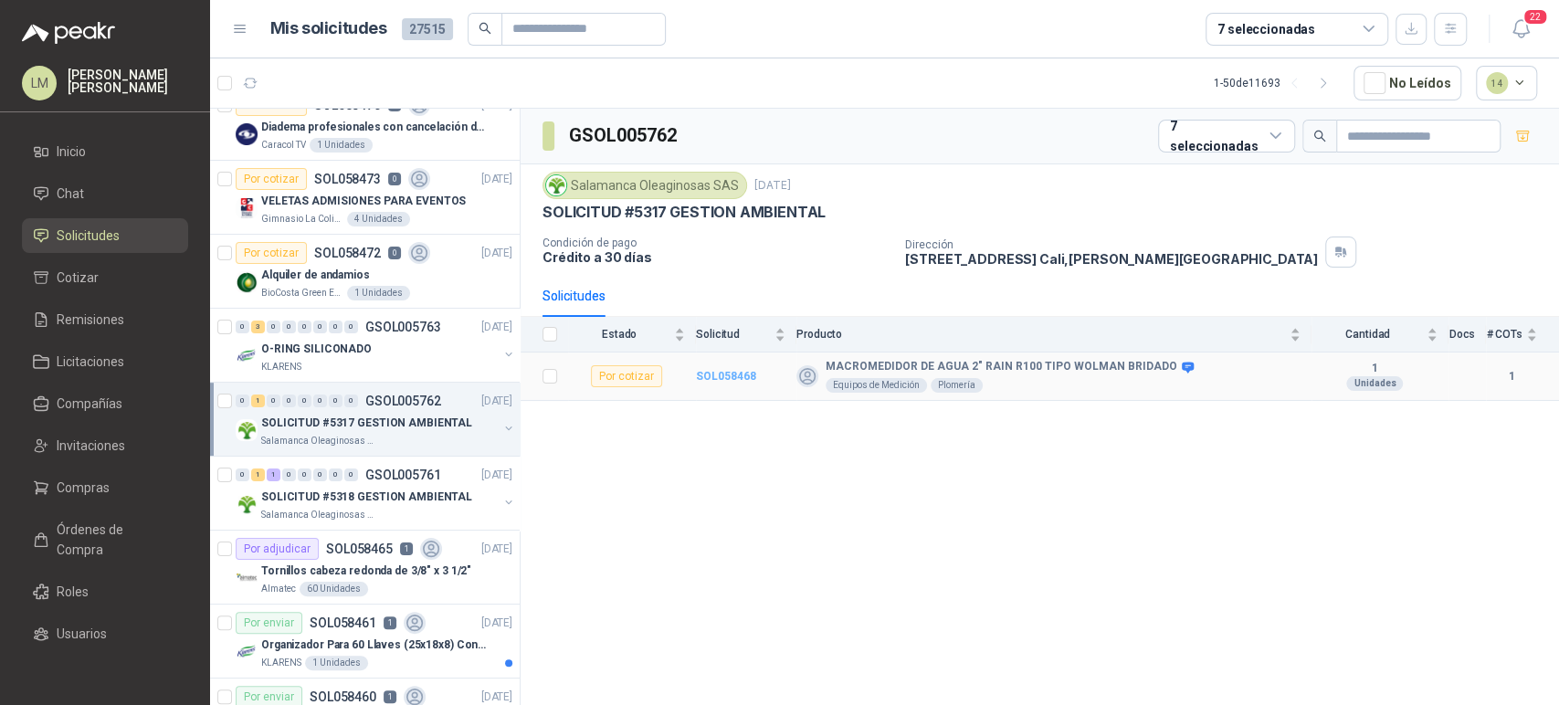
click at [724, 370] on b "SOL058468" at bounding box center [726, 376] width 60 height 13
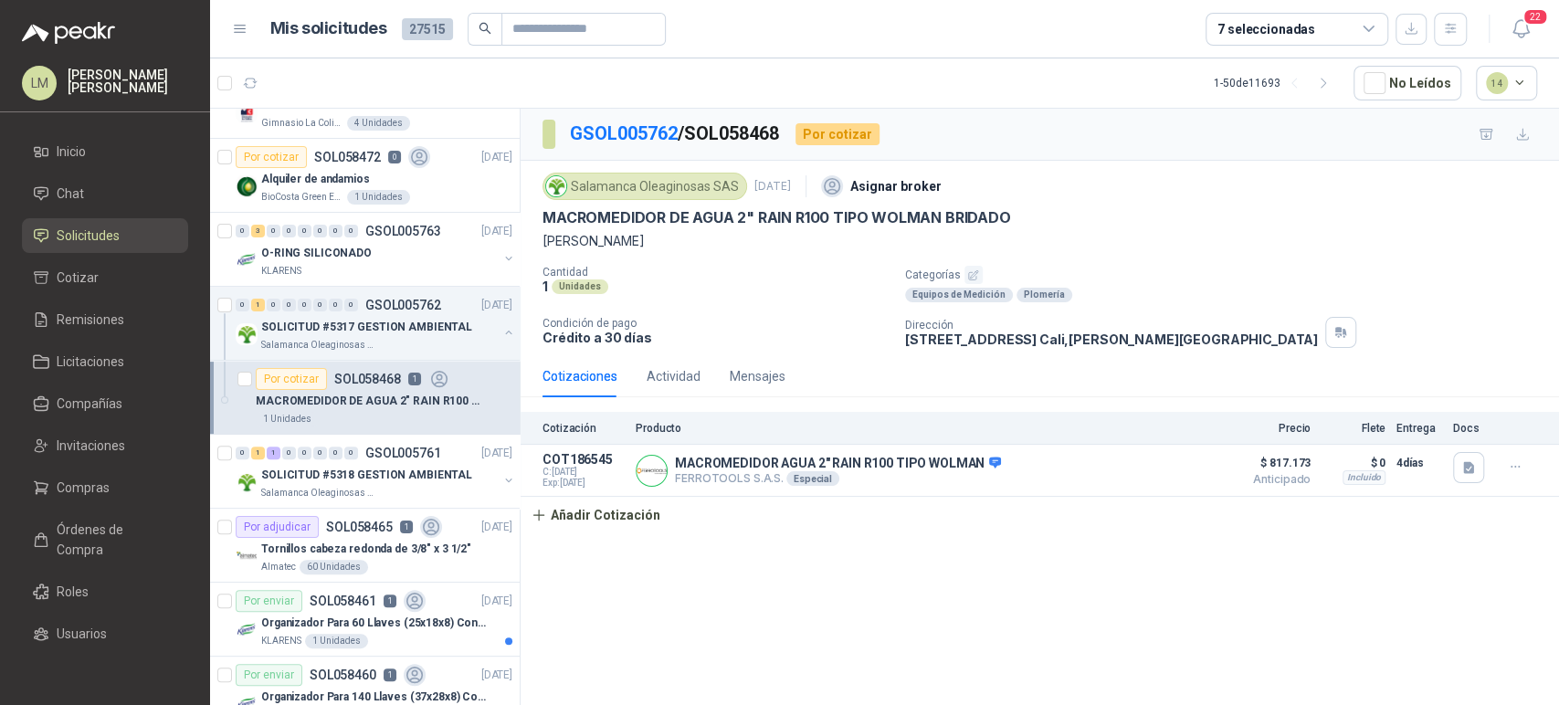
scroll to position [270, 0]
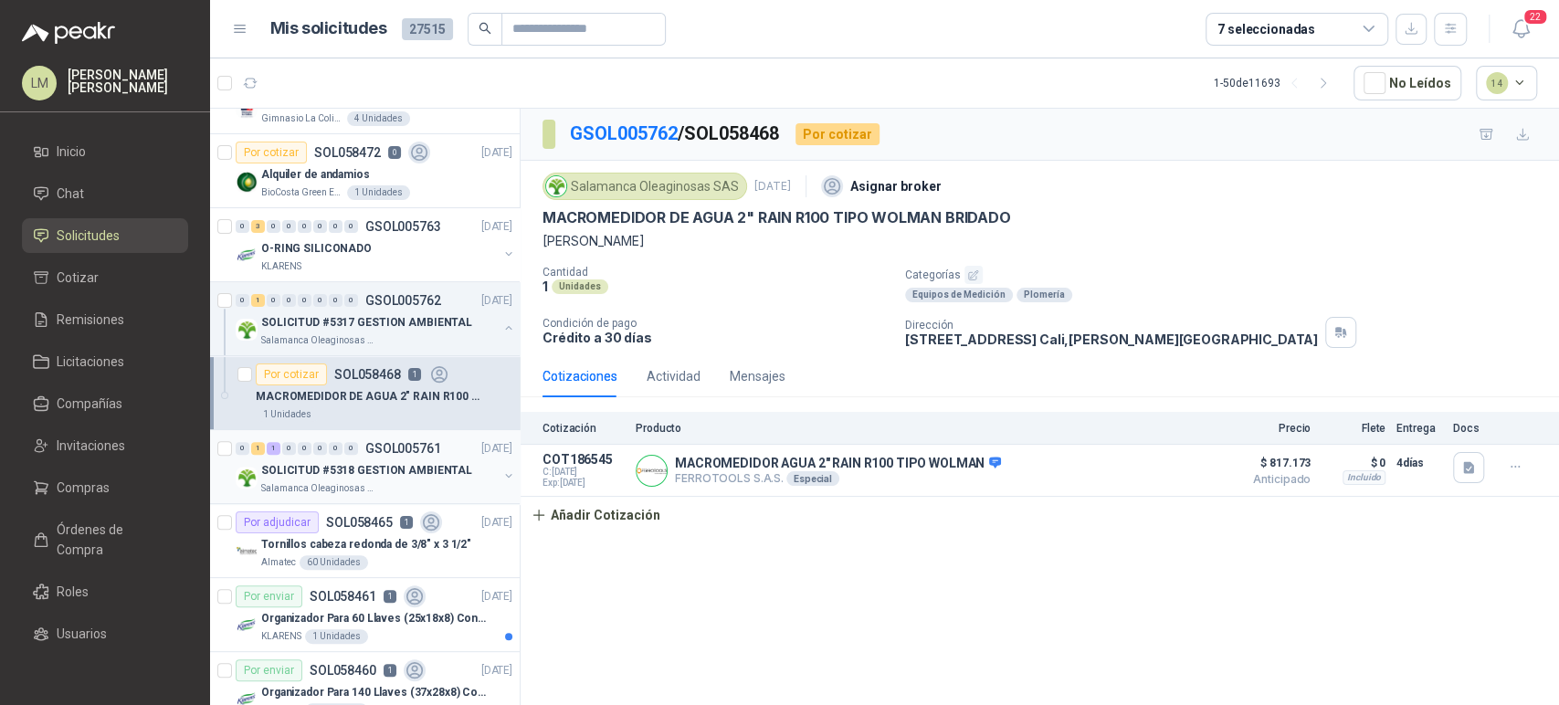
click at [502, 472] on button "button" at bounding box center [509, 476] width 15 height 15
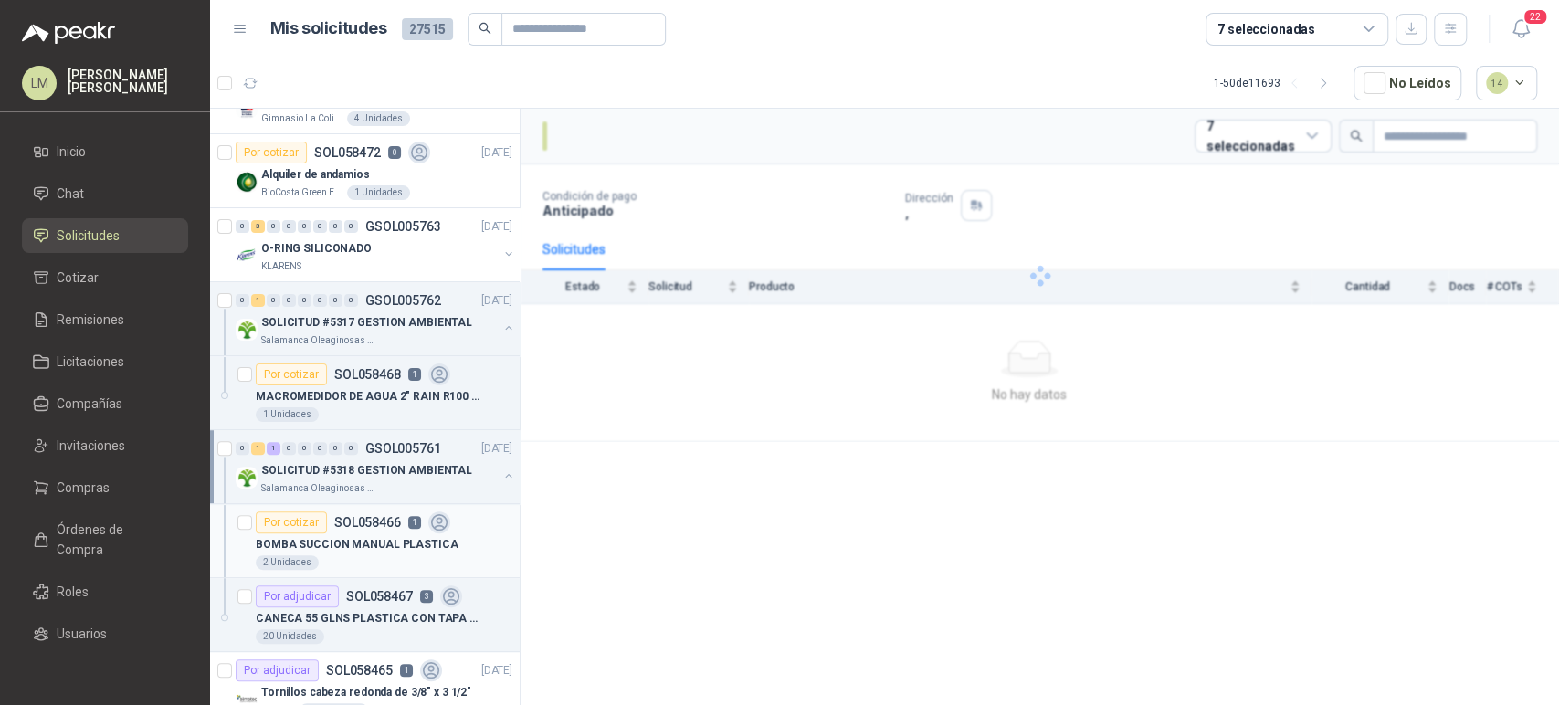
click at [364, 528] on div "Por cotizar SOL058466 1" at bounding box center [353, 523] width 195 height 22
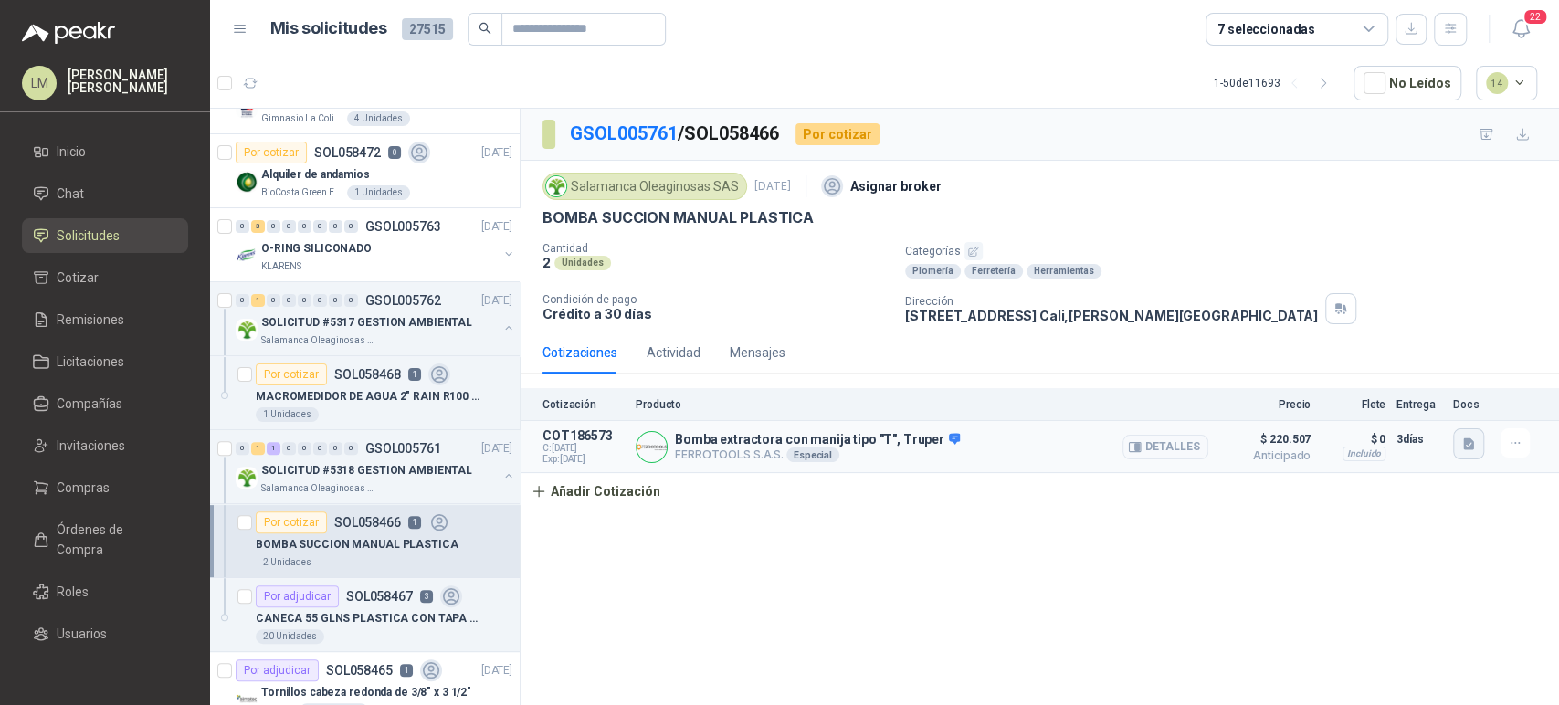
click at [1460, 443] on button "button" at bounding box center [1468, 443] width 31 height 31
click at [1396, 402] on button "Ficha Técnica - 16853.pdf" at bounding box center [1394, 403] width 158 height 19
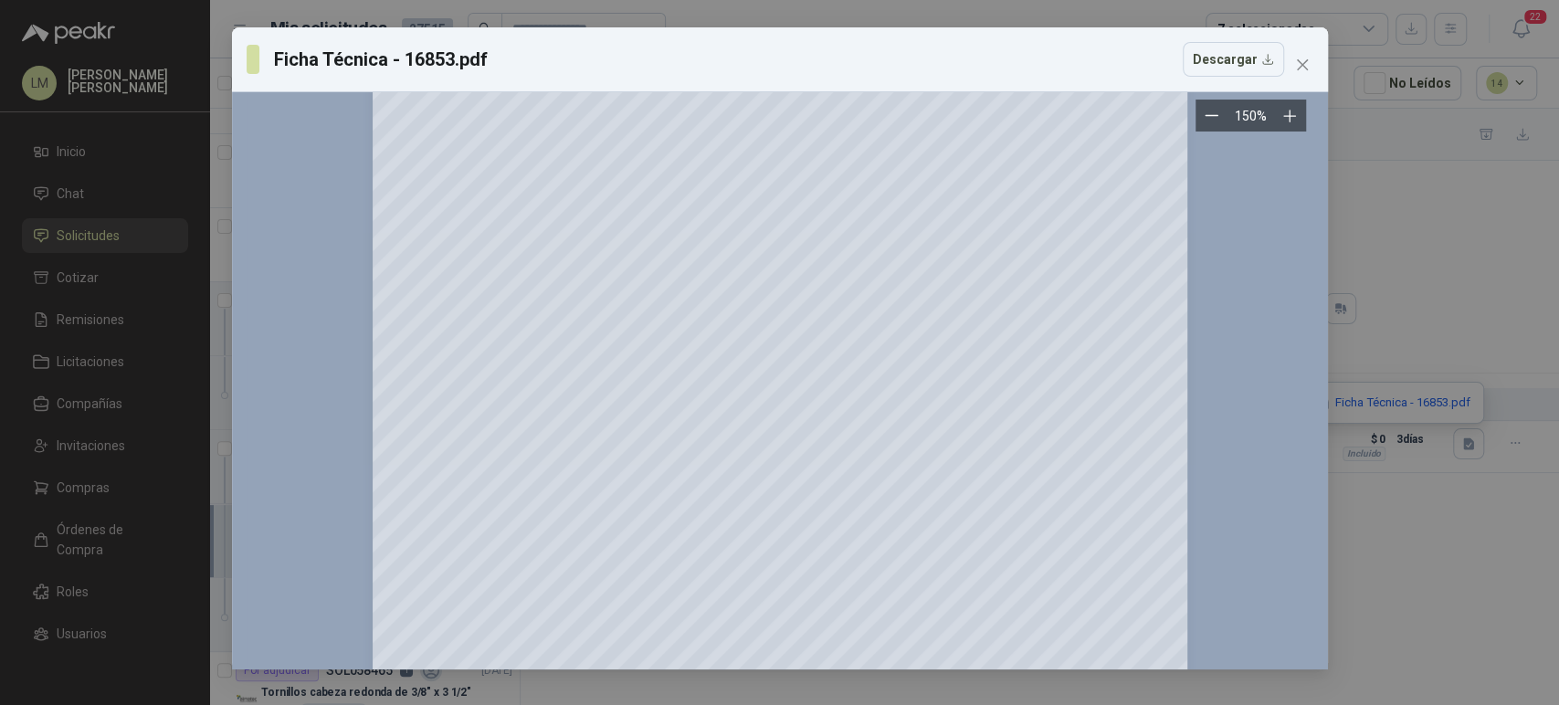
scroll to position [523, 0]
click at [1301, 58] on icon "close" at bounding box center [1302, 65] width 15 height 15
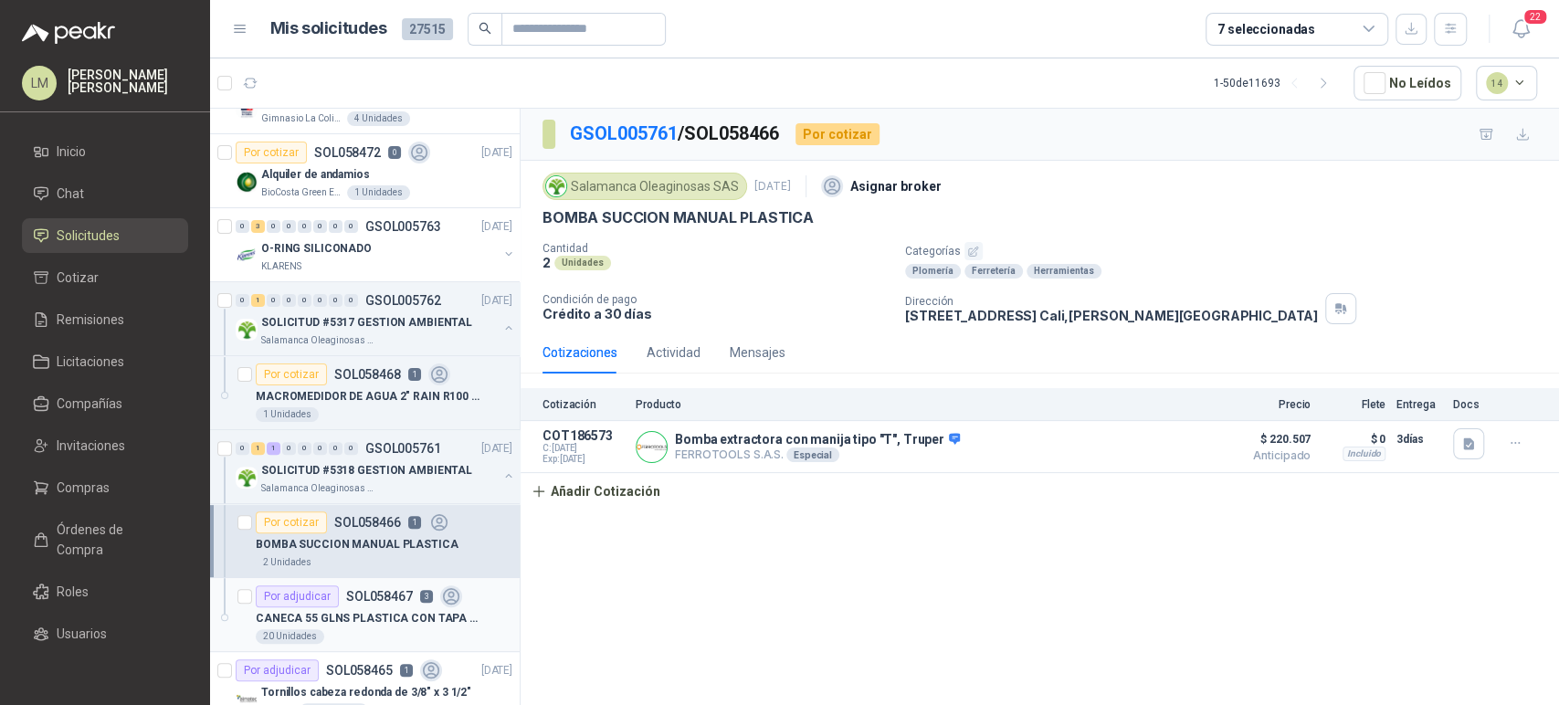
click at [365, 598] on p "SOL058467" at bounding box center [379, 596] width 67 height 13
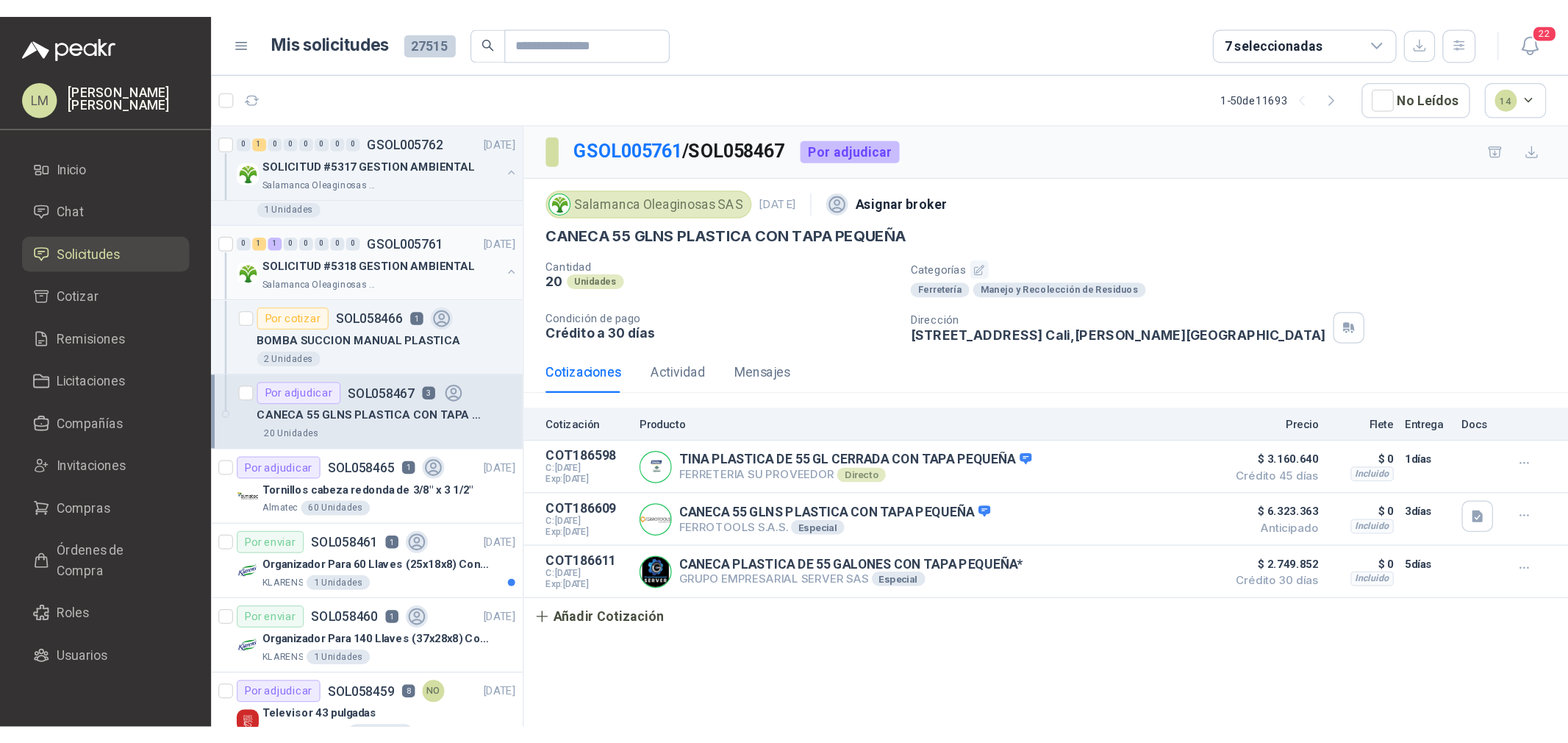
scroll to position [417, 0]
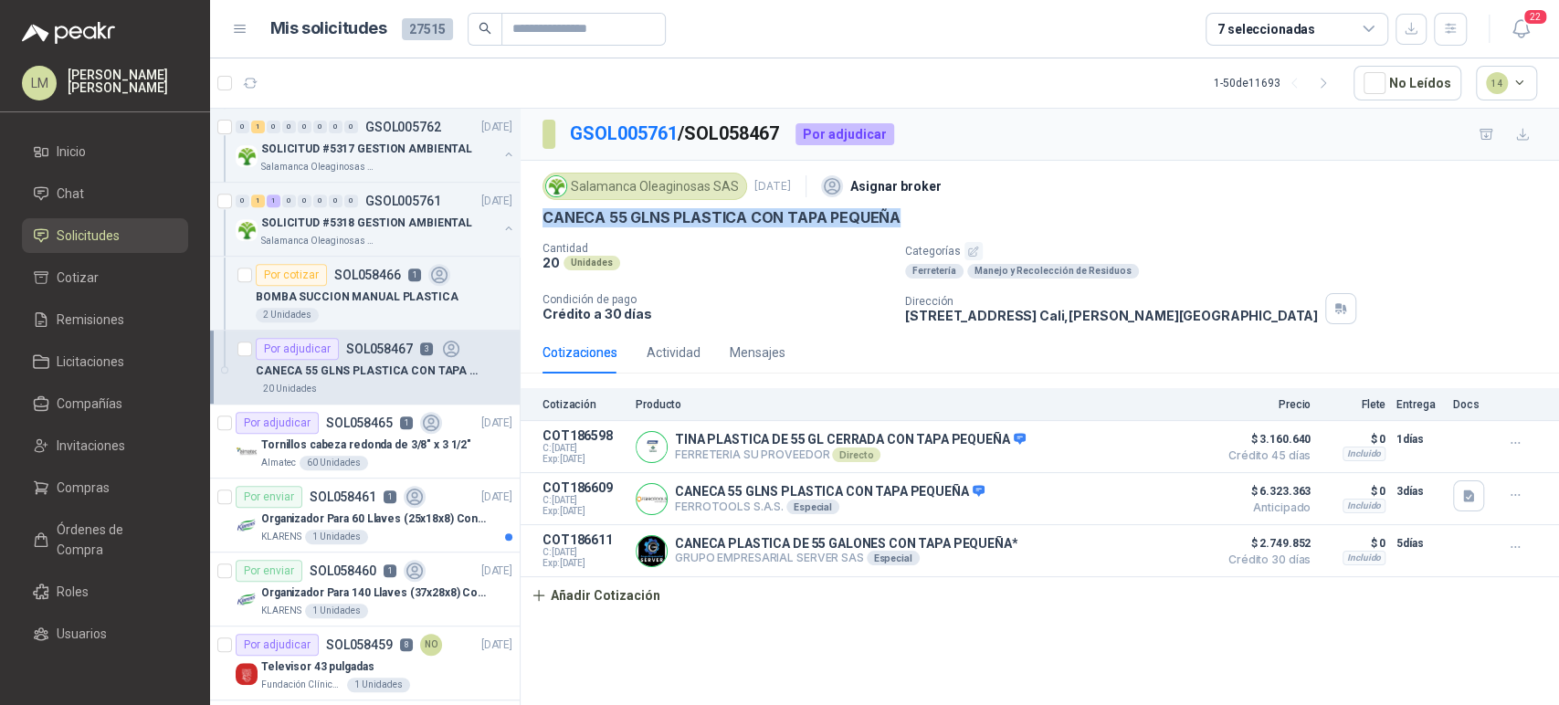
drag, startPoint x: 545, startPoint y: 216, endPoint x: 910, endPoint y: 207, distance: 364.6
click at [910, 208] on div "CANECA 55 GLNS PLASTICA CON TAPA PEQUEÑA" at bounding box center [1040, 217] width 995 height 19
copy p "CANECA 55 GLNS PLASTICA CON TAPA PEQUEÑA"
click at [1470, 494] on icon "button" at bounding box center [1468, 497] width 11 height 12
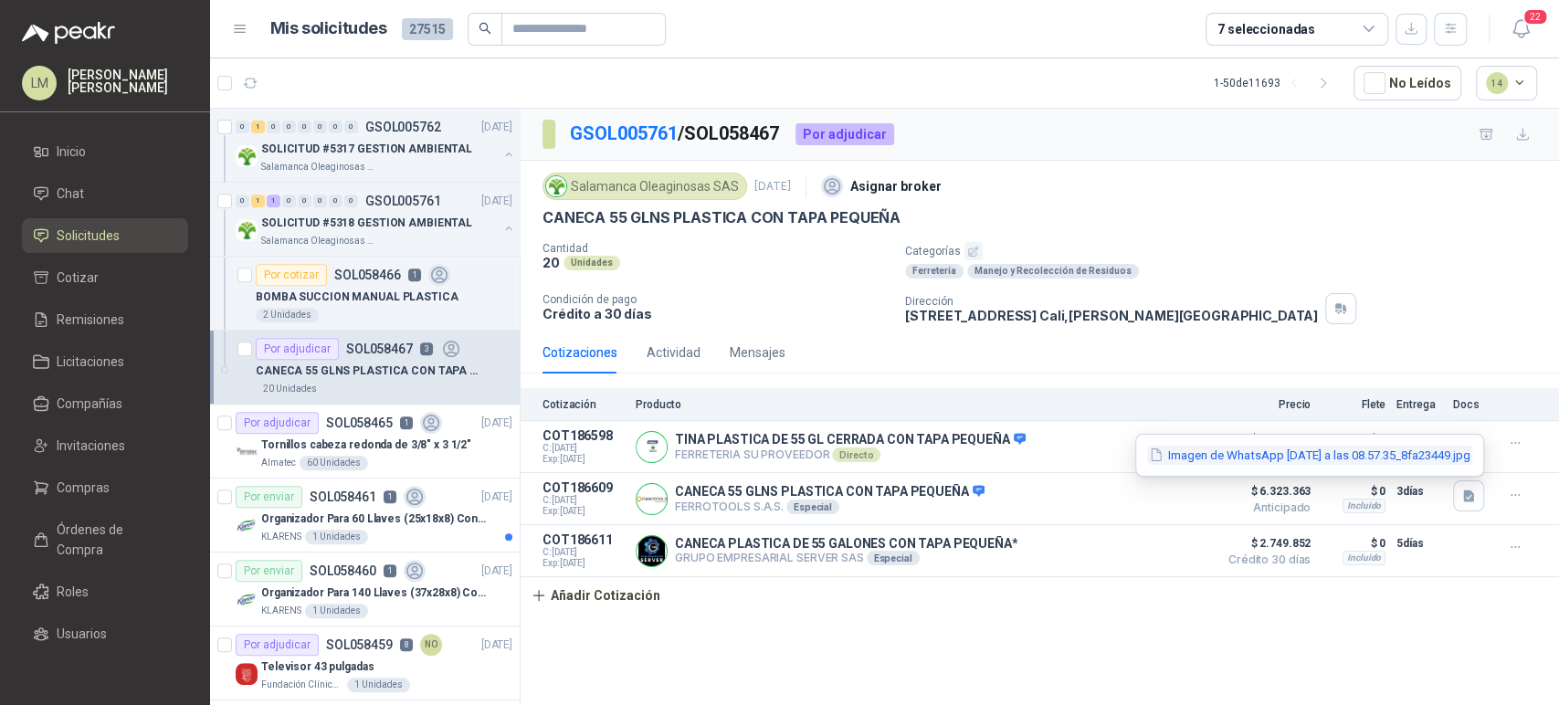
click at [1342, 459] on button "Imagen de WhatsApp [DATE] a las 08.57.35_8fa23449.jpg" at bounding box center [1309, 455] width 325 height 19
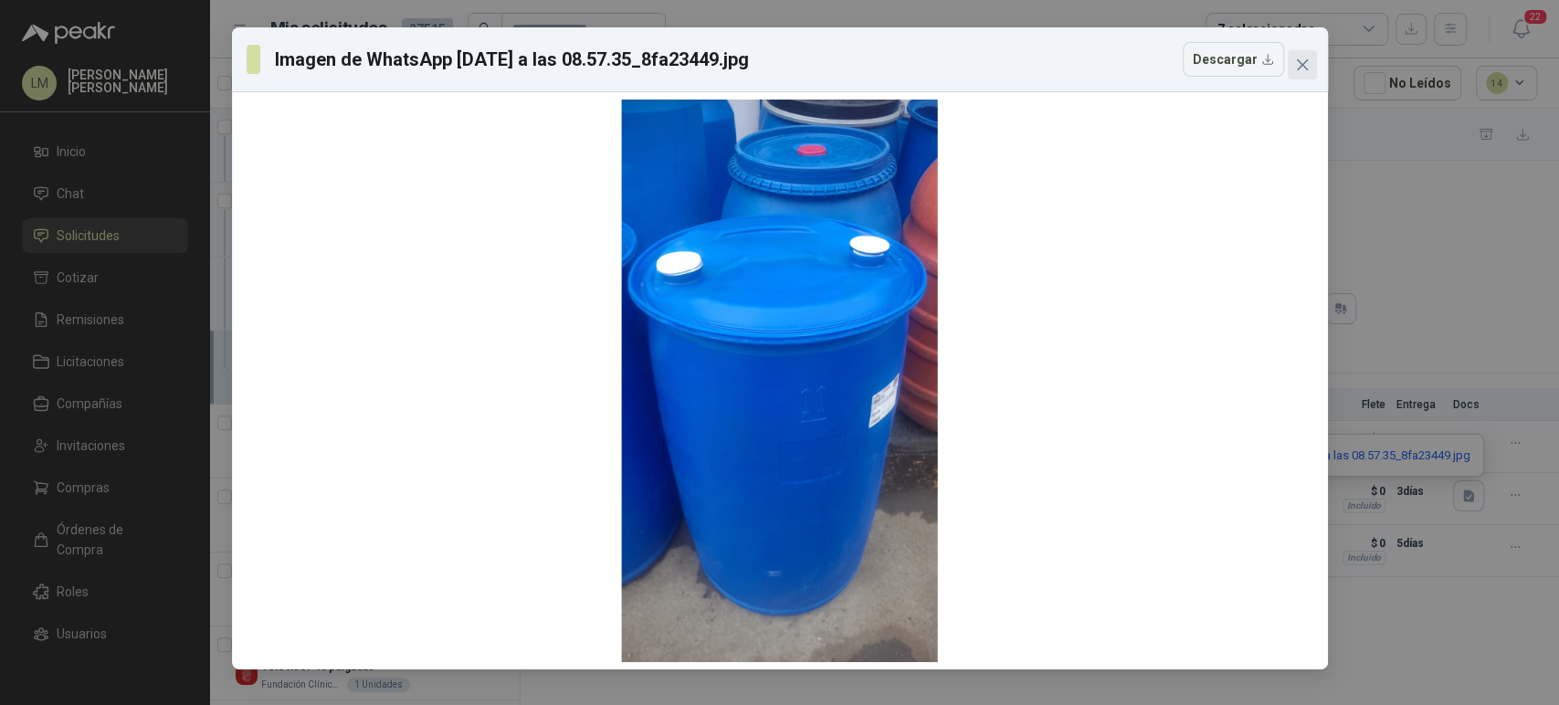
click at [1304, 65] on icon "close" at bounding box center [1302, 65] width 15 height 15
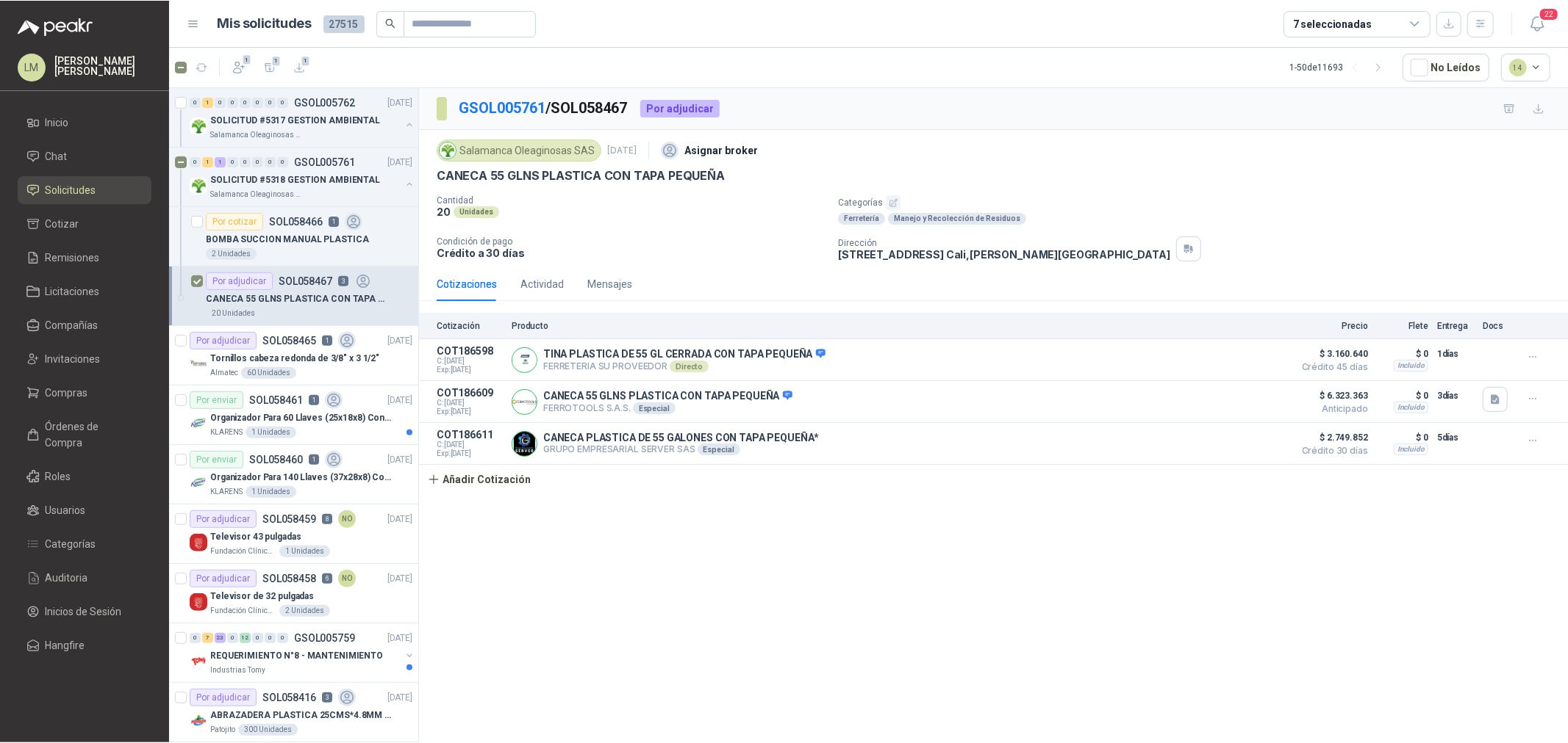
scroll to position [416, 0]
click at [240, 68] on icon "button" at bounding box center [239, 67] width 14 height 14
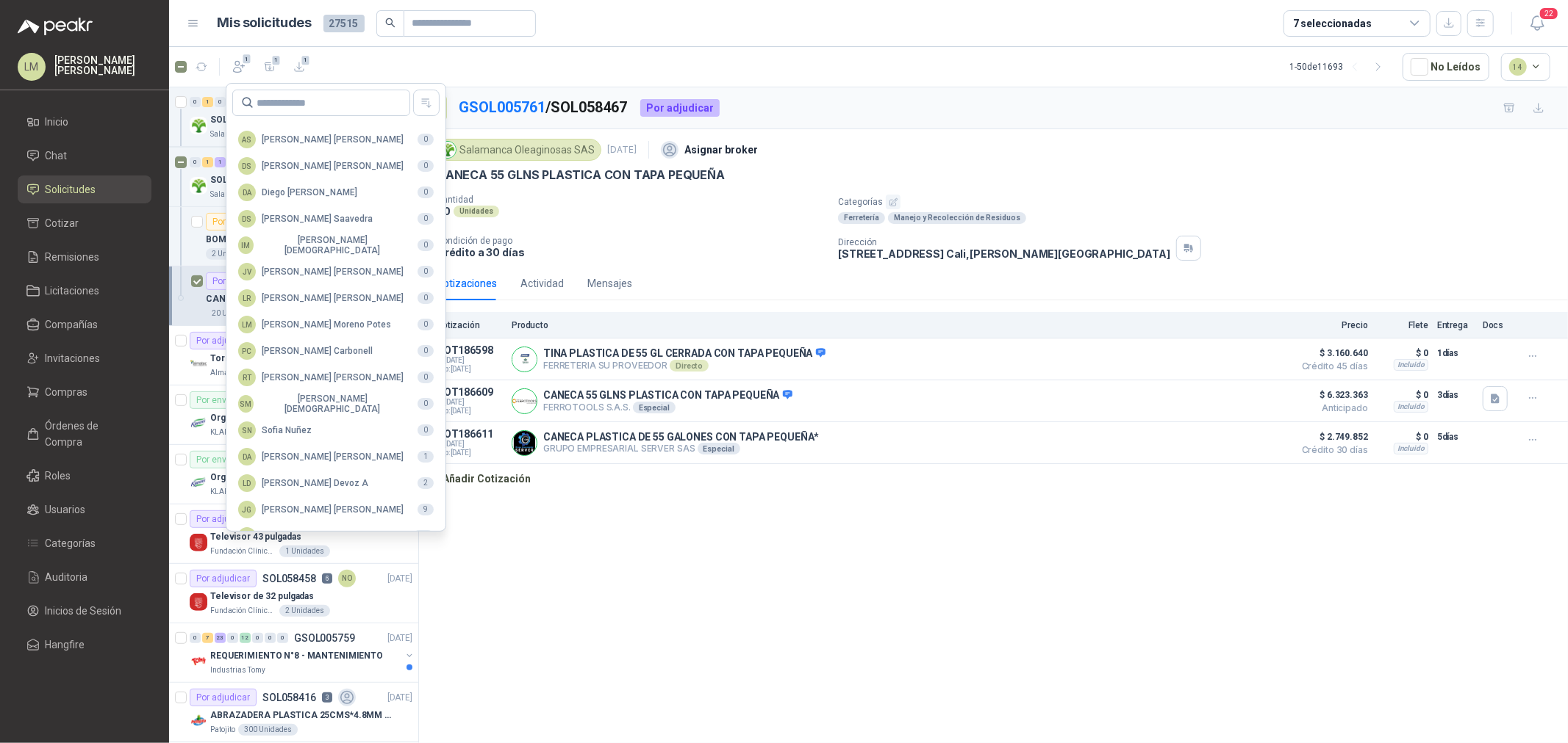
scroll to position [260, 0]
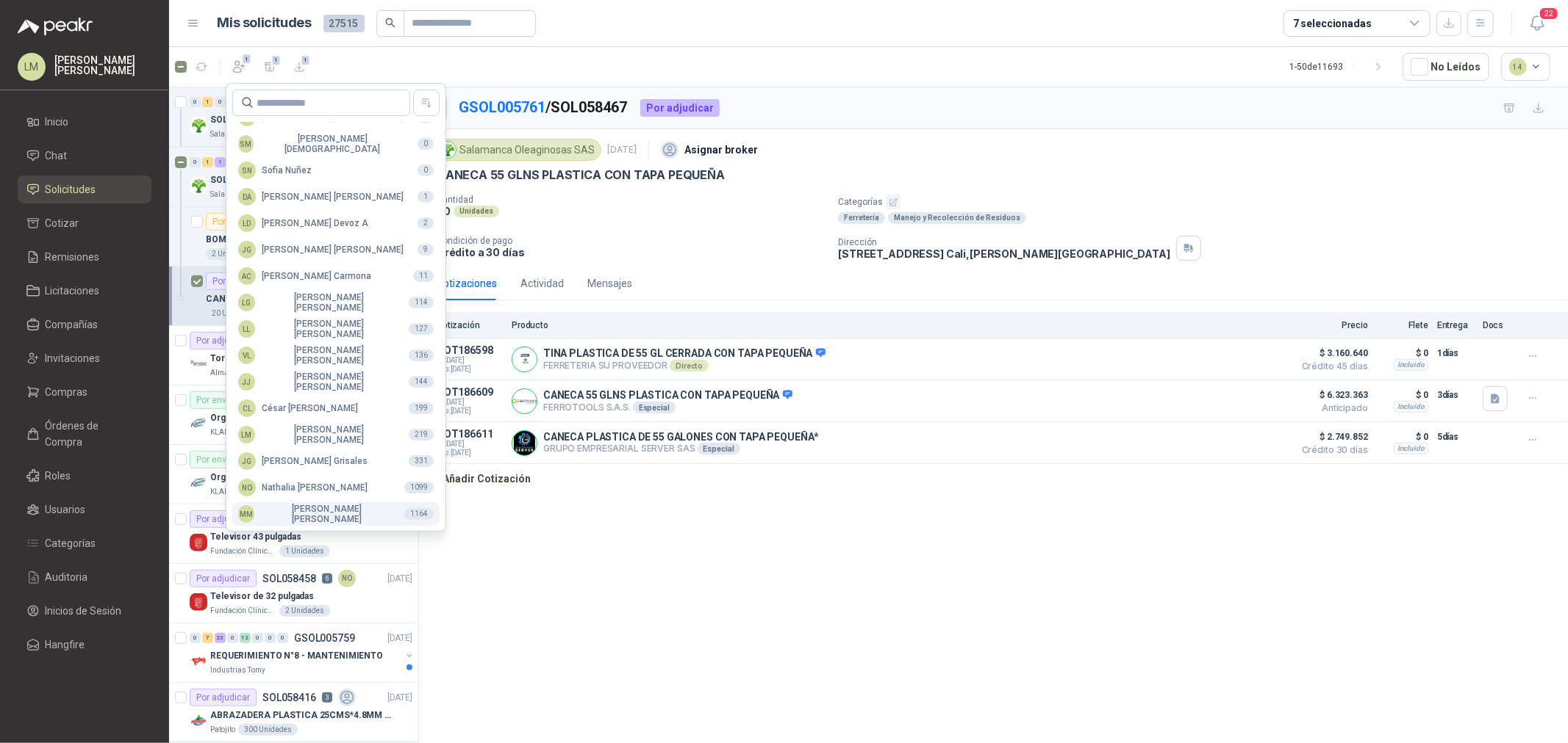
click at [309, 510] on div "MM [PERSON_NAME]" at bounding box center [315, 515] width 154 height 21
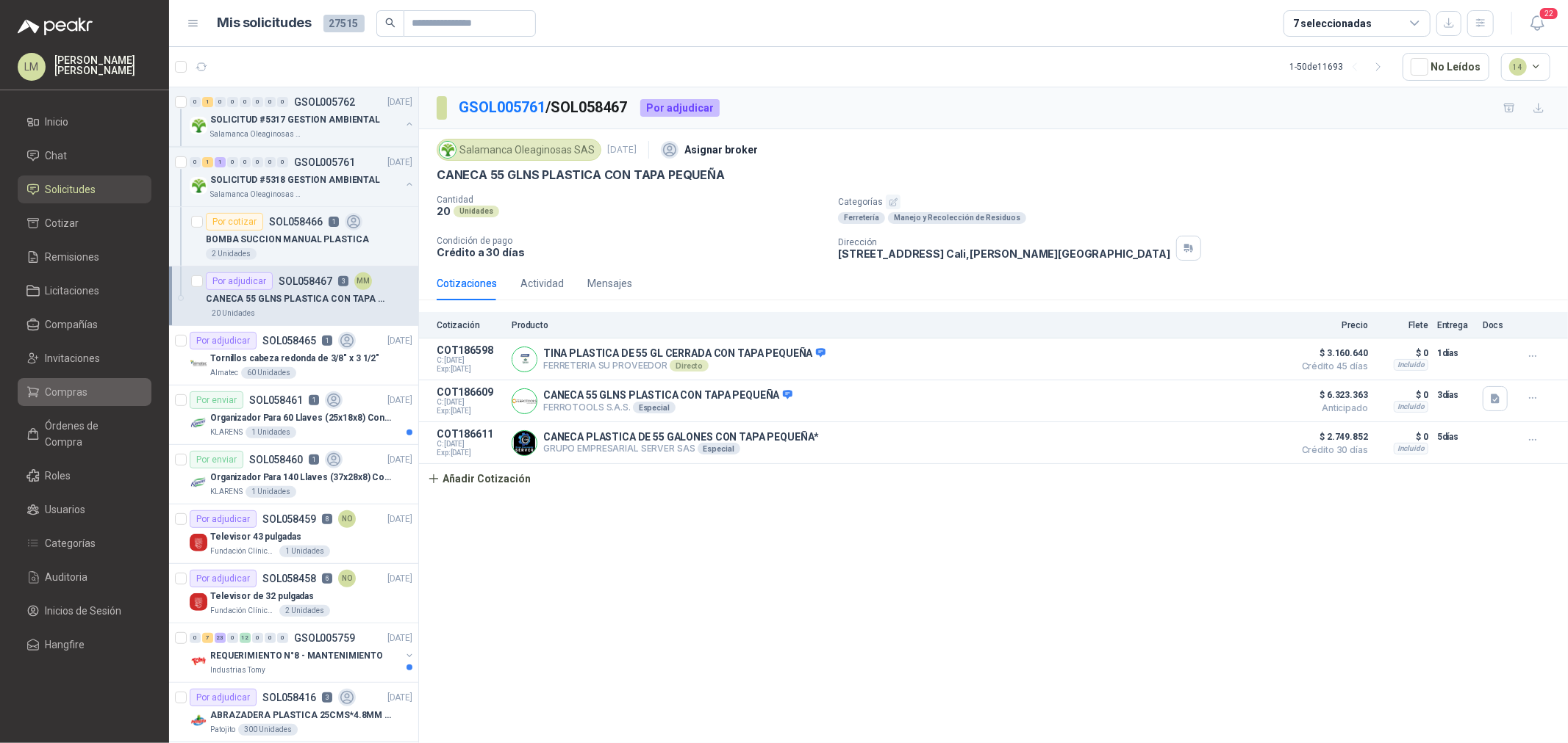
click at [82, 392] on span "Compras" at bounding box center [67, 392] width 43 height 16
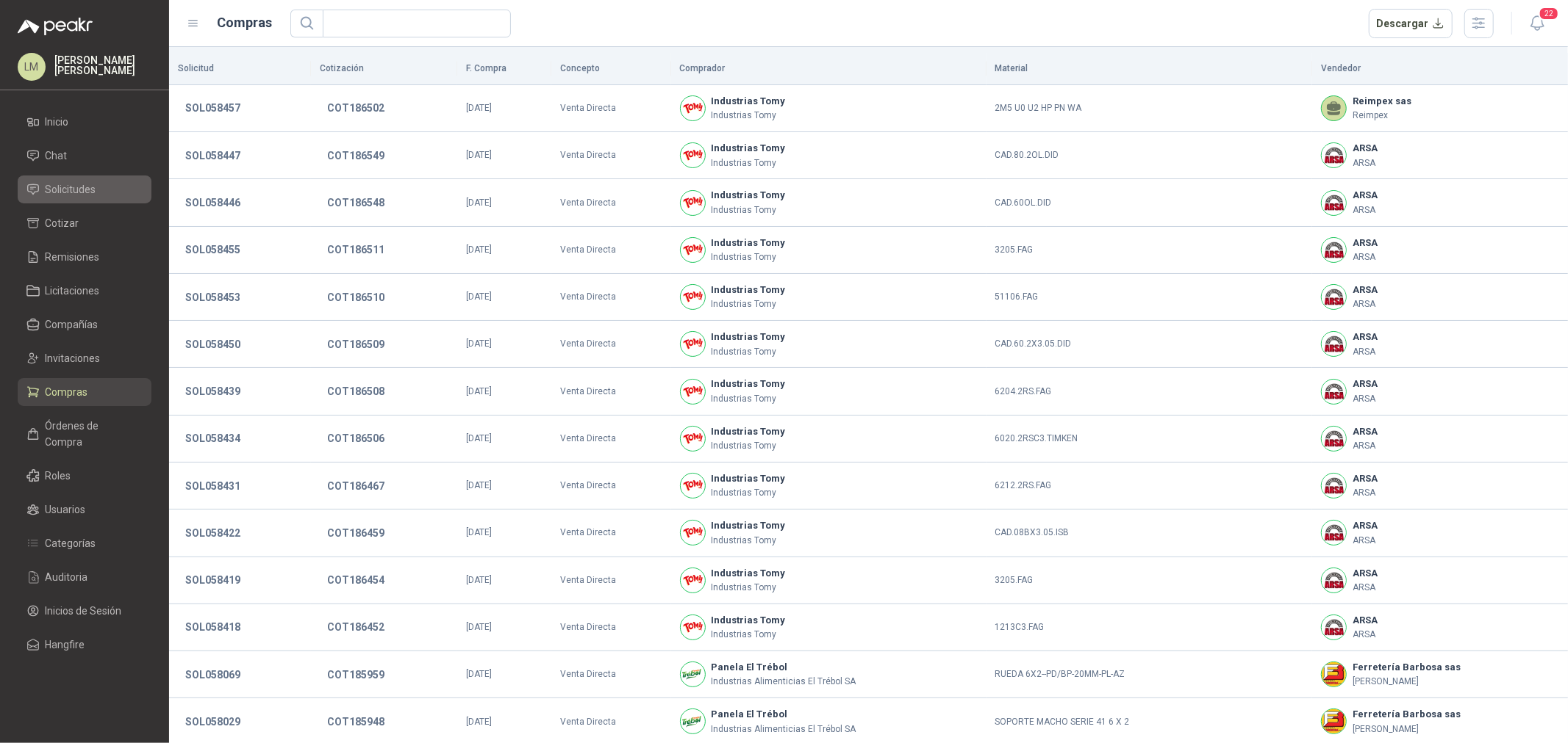
click at [79, 190] on span "Solicitudes" at bounding box center [71, 190] width 51 height 16
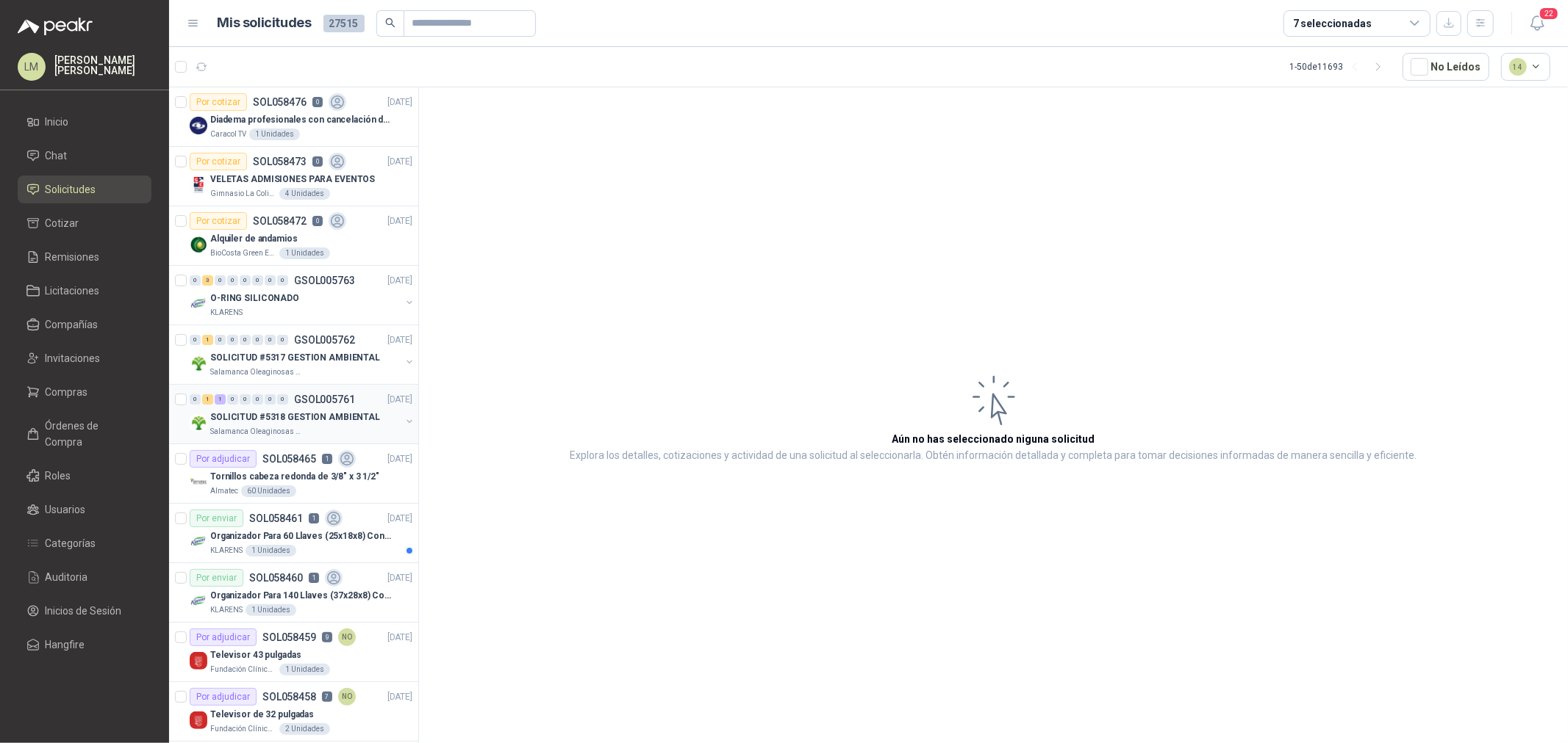
scroll to position [163, 0]
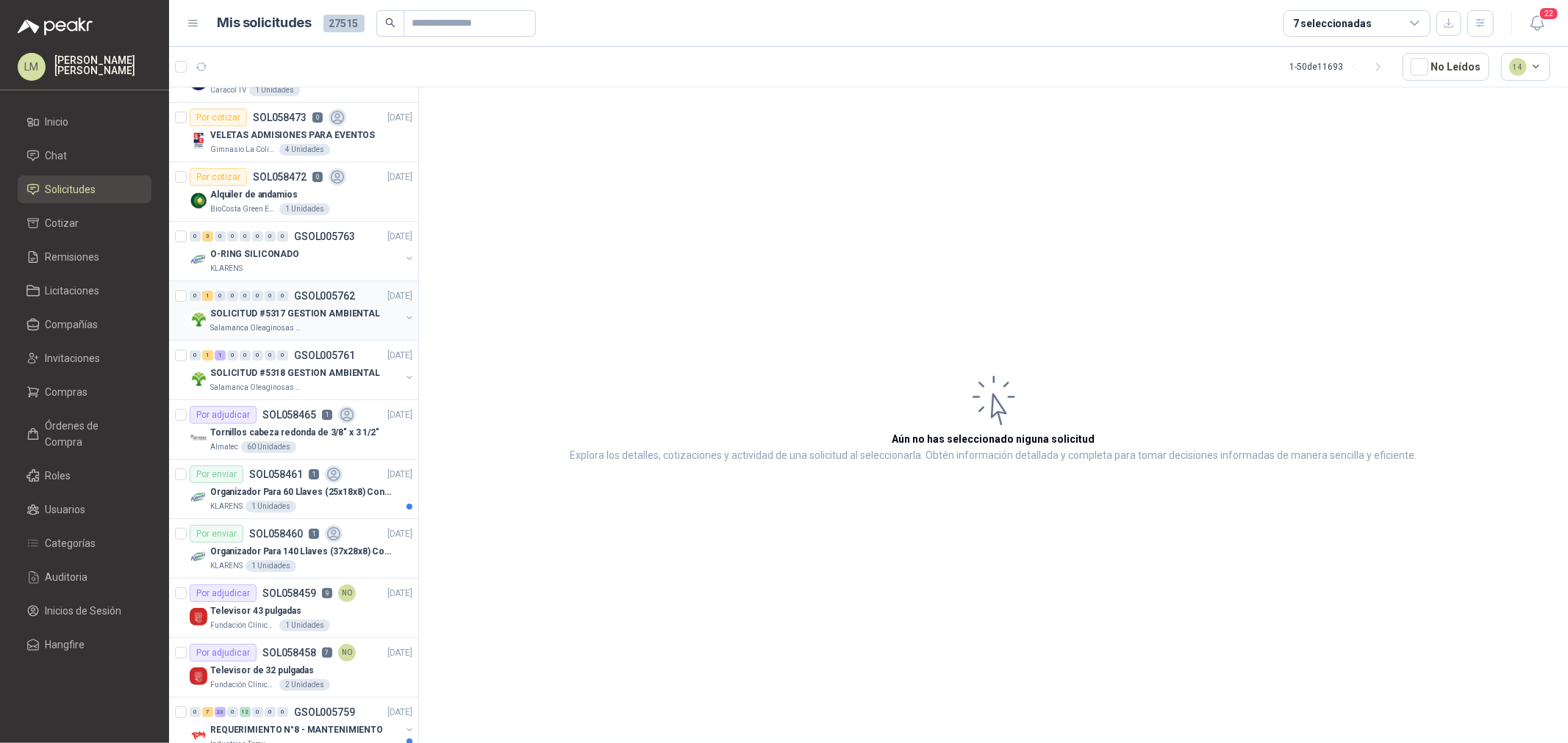
click at [321, 318] on p "SOLICITUD #5317 GESTION AMBIENTAL" at bounding box center [294, 314] width 170 height 14
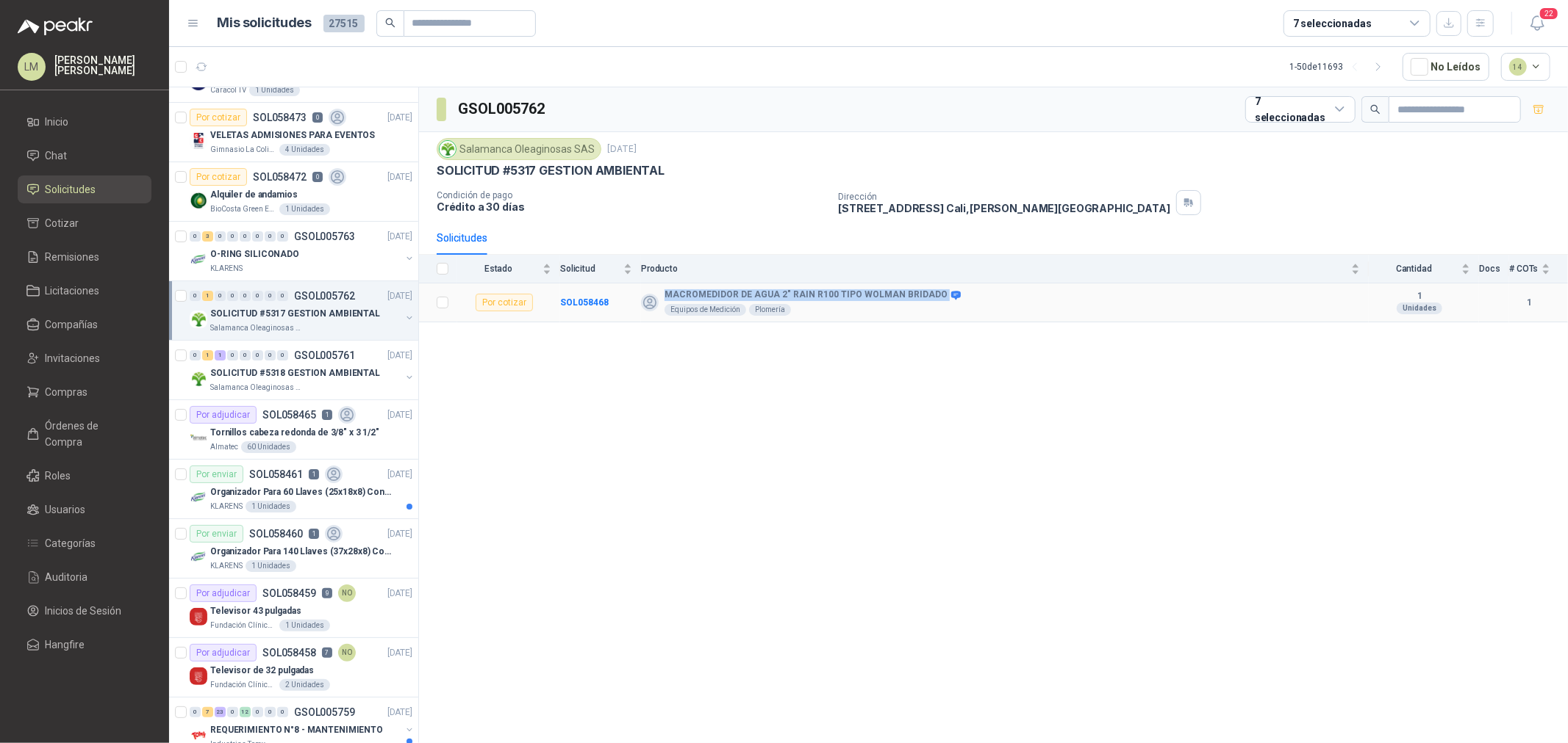
drag, startPoint x: 665, startPoint y: 293, endPoint x: 929, endPoint y: 294, distance: 264.0
click at [929, 294] on div "MACROMEDIDOR DE AGUA 2" RAIN R100 TIPO WOLMAN BRIDADO" at bounding box center [811, 295] width 294 height 12
copy div "MACROMEDIDOR DE AGUA 2" RAIN R100 TIPO WOLMAN BRIDADO"
click at [599, 302] on b "SOL058468" at bounding box center [584, 302] width 48 height 10
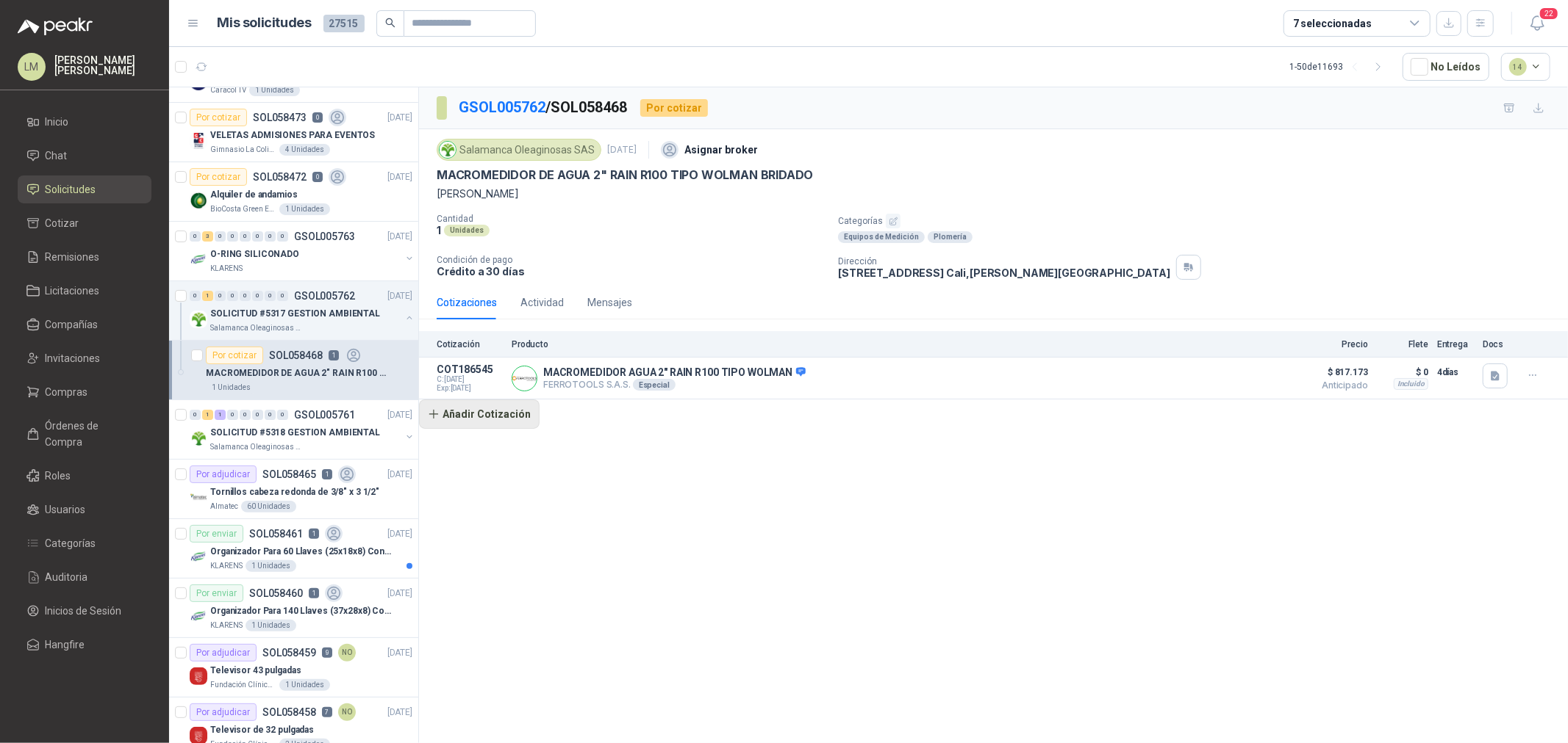
click at [512, 409] on button "Añadir Cotización" at bounding box center [479, 414] width 121 height 30
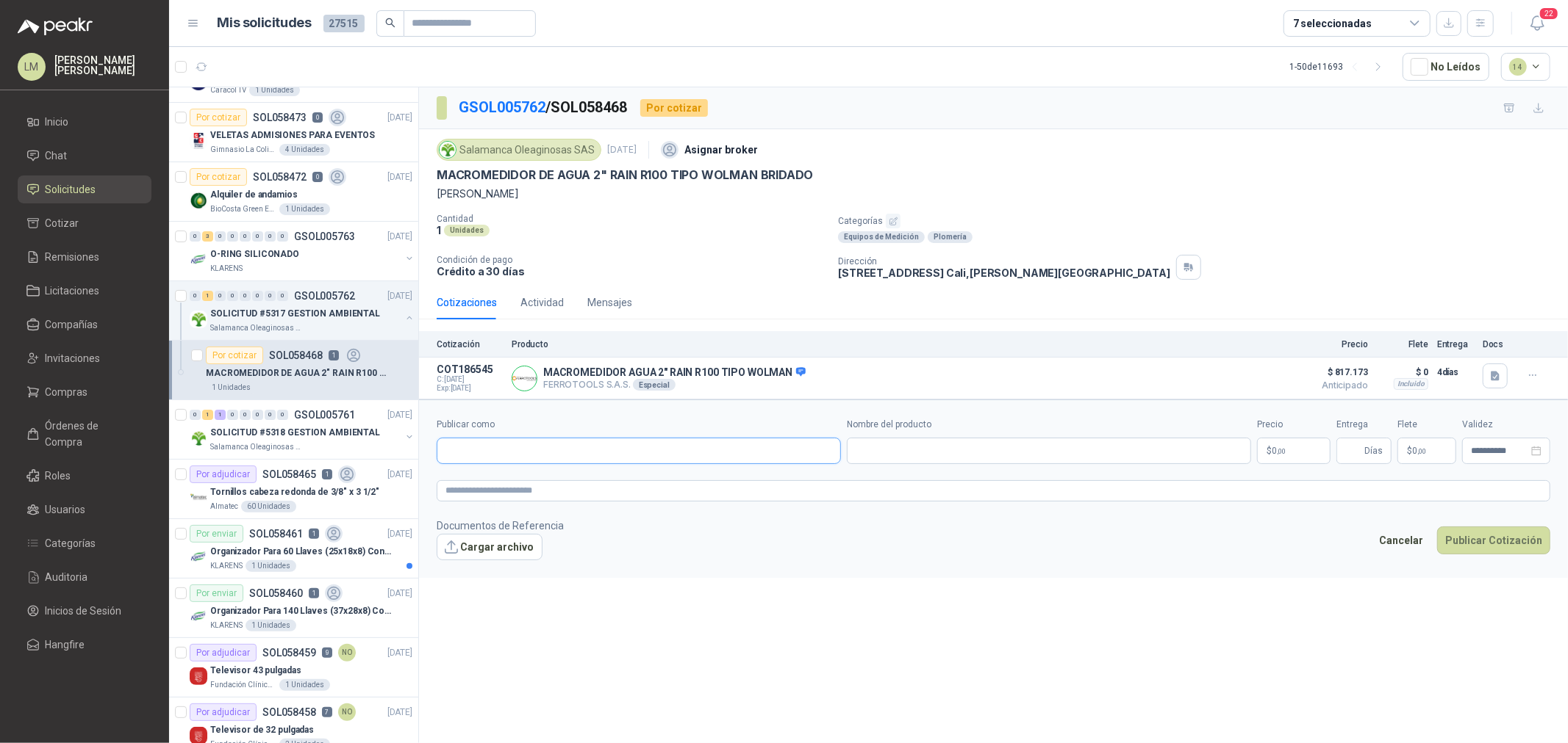
click at [545, 448] on input "Publicar como" at bounding box center [639, 450] width 403 height 25
type input "******"
click at [537, 486] on p "AGROCOLOMBIA" at bounding box center [506, 486] width 69 height 9
type input "**********"
click at [873, 452] on input "Nombre del producto" at bounding box center [1048, 450] width 404 height 27
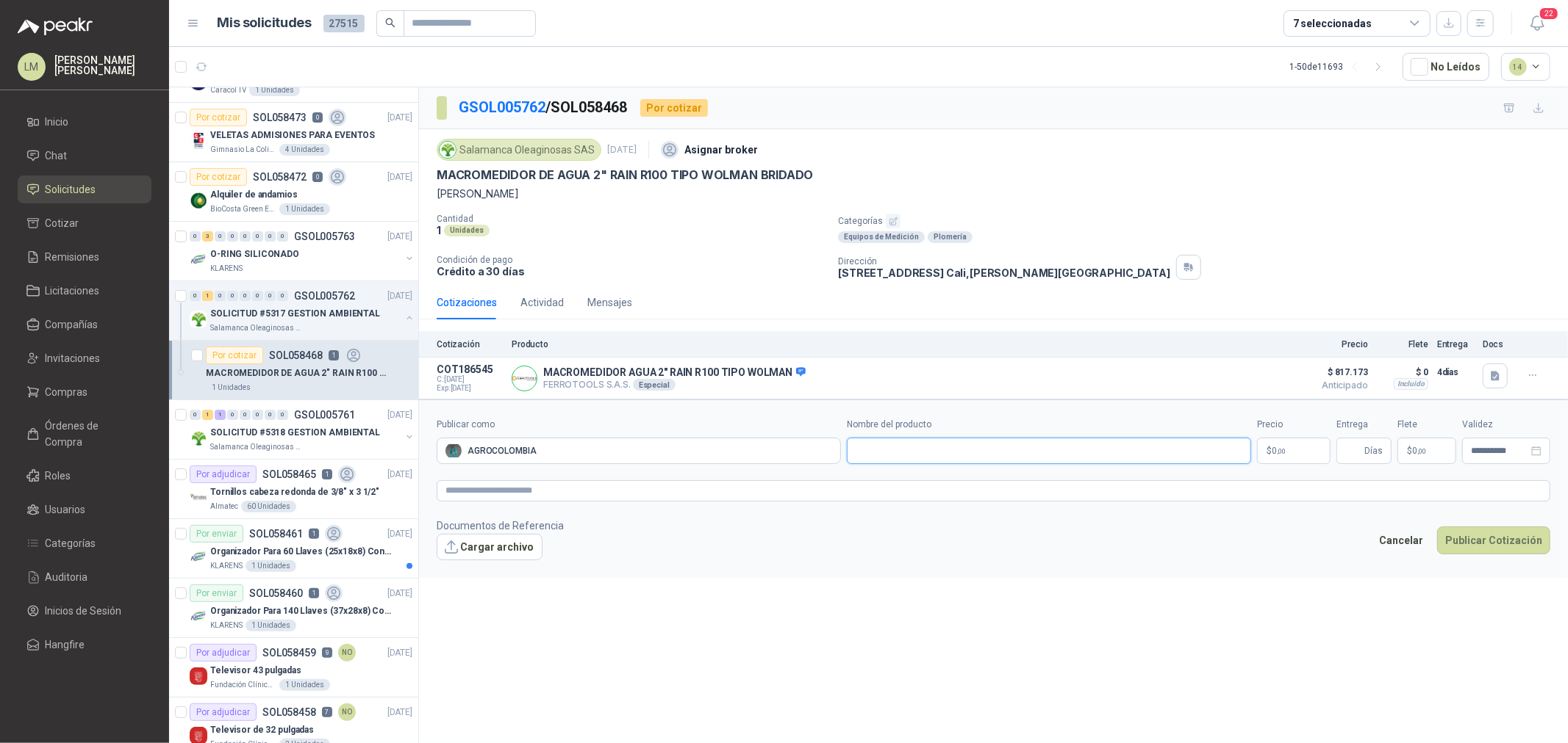
paste input "**********"
type input "**********"
click at [731, 480] on form "**********" at bounding box center [994, 489] width 1149 height 179
click at [729, 488] on textarea at bounding box center [994, 491] width 1113 height 21
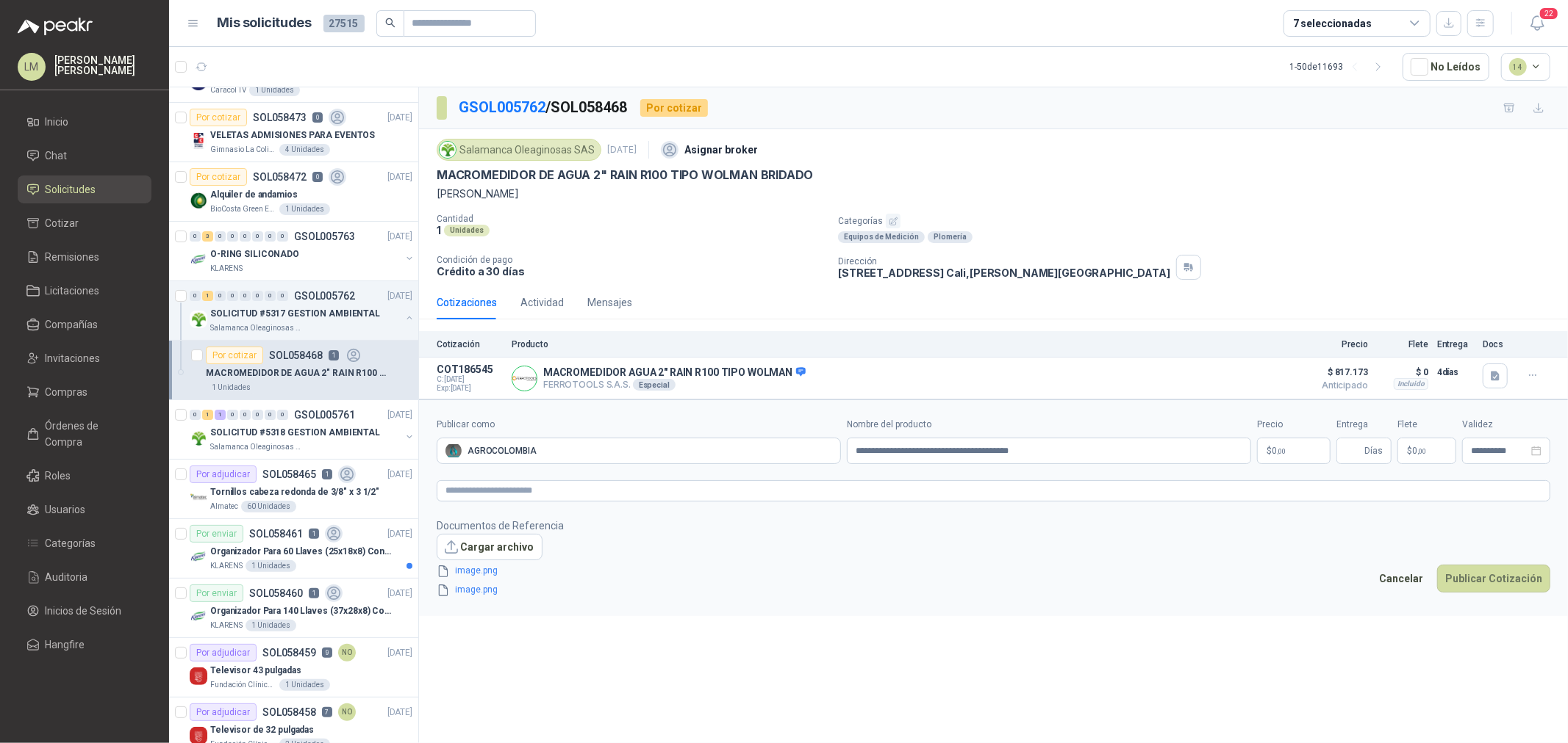
click at [1266, 458] on body "LM [PERSON_NAME] Inicio Chat Solicitudes Cotizar Remisiones Licitaciones Compañ…" at bounding box center [784, 372] width 1568 height 743
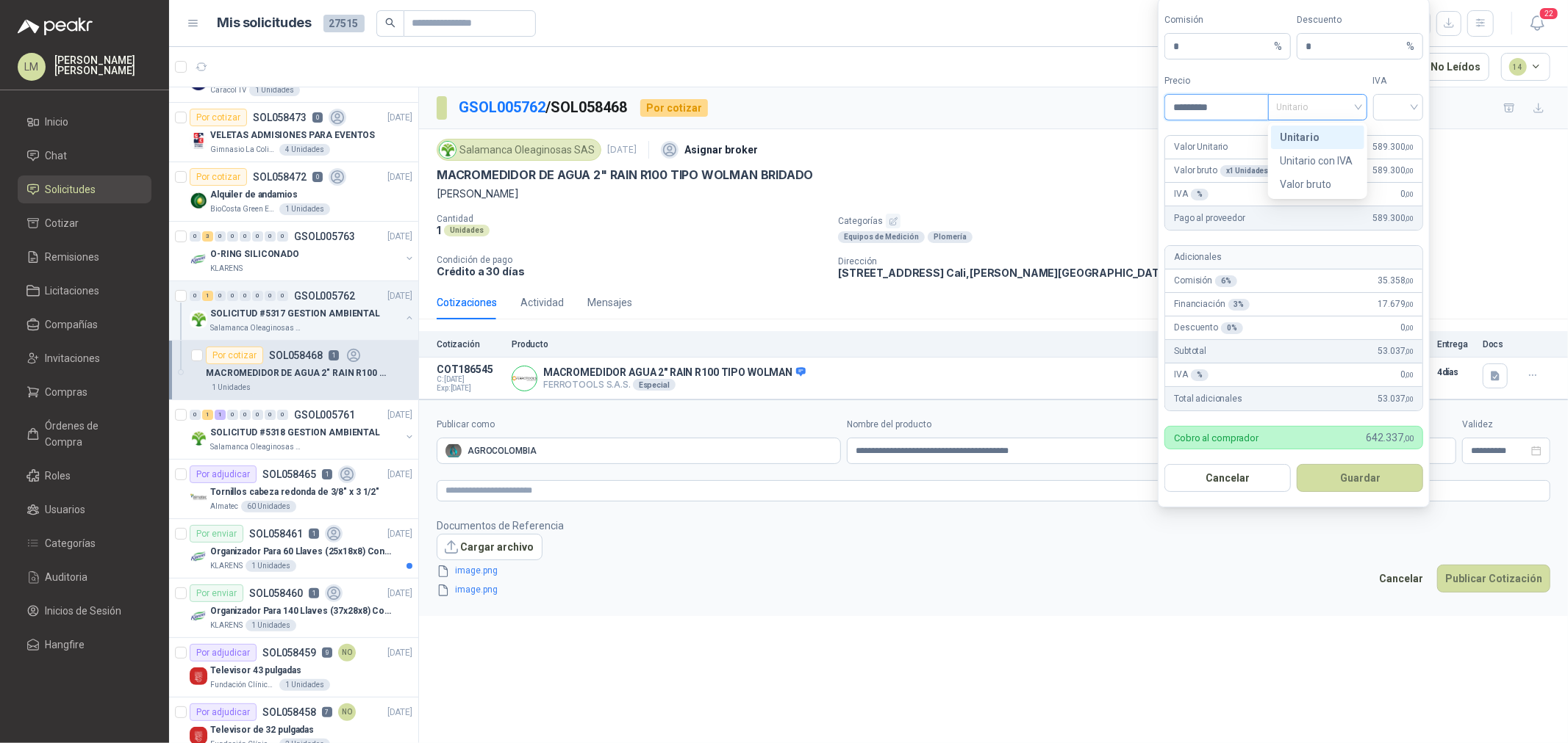
click at [1339, 105] on span "Unitario" at bounding box center [1317, 107] width 81 height 22
type input "*********"
click at [1340, 157] on div "Unitario con IVA" at bounding box center [1317, 161] width 76 height 16
click at [1398, 100] on input "search" at bounding box center [1397, 105] width 33 height 22
click at [1398, 132] on div "19%" at bounding box center [1398, 138] width 27 height 16
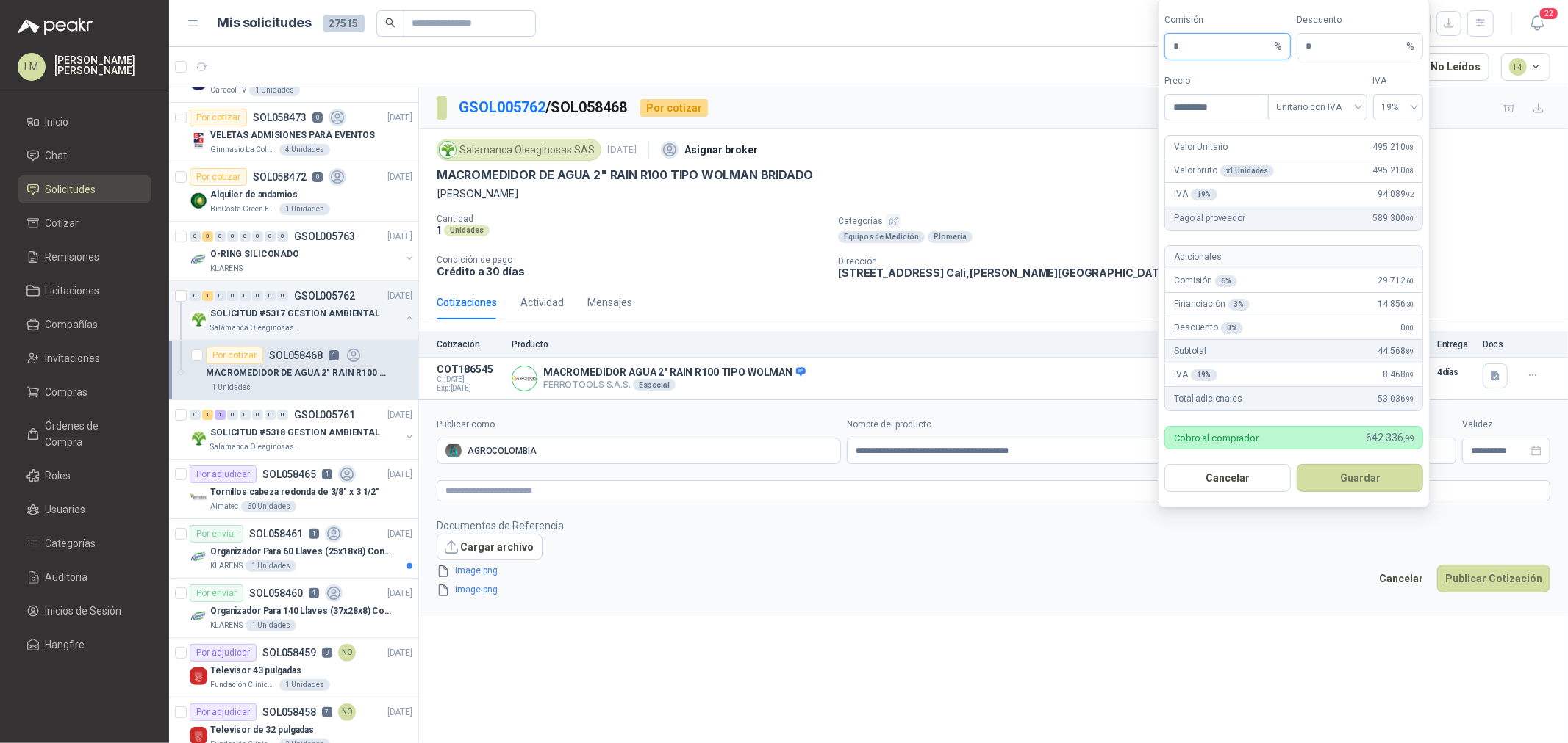
drag, startPoint x: 1194, startPoint y: 51, endPoint x: 1143, endPoint y: 47, distance: 51.2
click at [1144, 47] on body "LM [PERSON_NAME] Inicio Chat Solicitudes Cotizar Remisiones Licitaciones Compañ…" at bounding box center [784, 372] width 1568 height 743
click at [1335, 474] on button "Guardar" at bounding box center [1359, 478] width 126 height 28
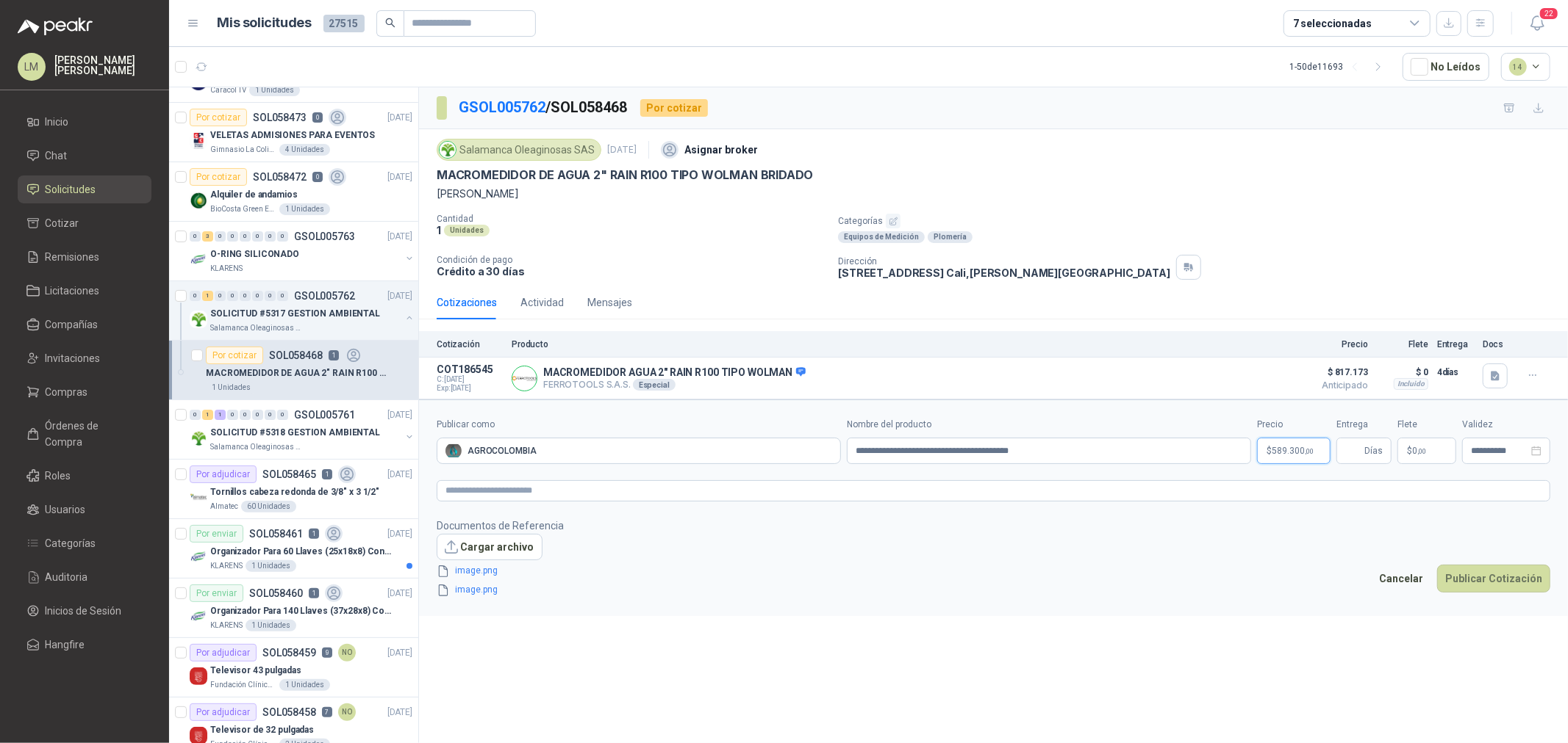
click at [1294, 446] on body "LM [PERSON_NAME] Inicio Chat Solicitudes Cotizar Remisiones Licitaciones Compañ…" at bounding box center [784, 372] width 1568 height 743
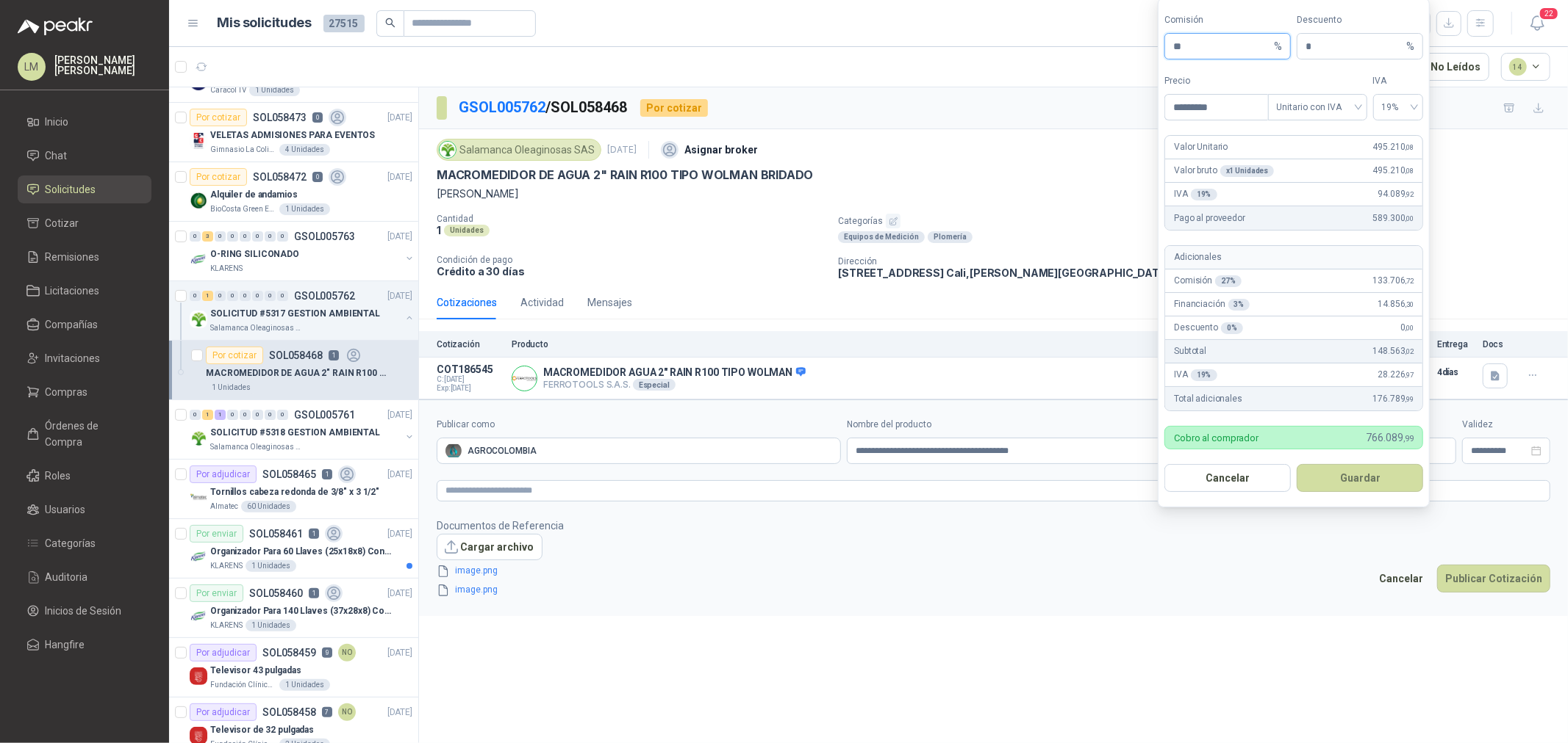
drag, startPoint x: 1186, startPoint y: 37, endPoint x: 1171, endPoint y: 43, distance: 16.2
click at [1171, 43] on span "** %" at bounding box center [1227, 46] width 126 height 27
type input "**"
click at [1347, 482] on button "Guardar" at bounding box center [1359, 478] width 126 height 28
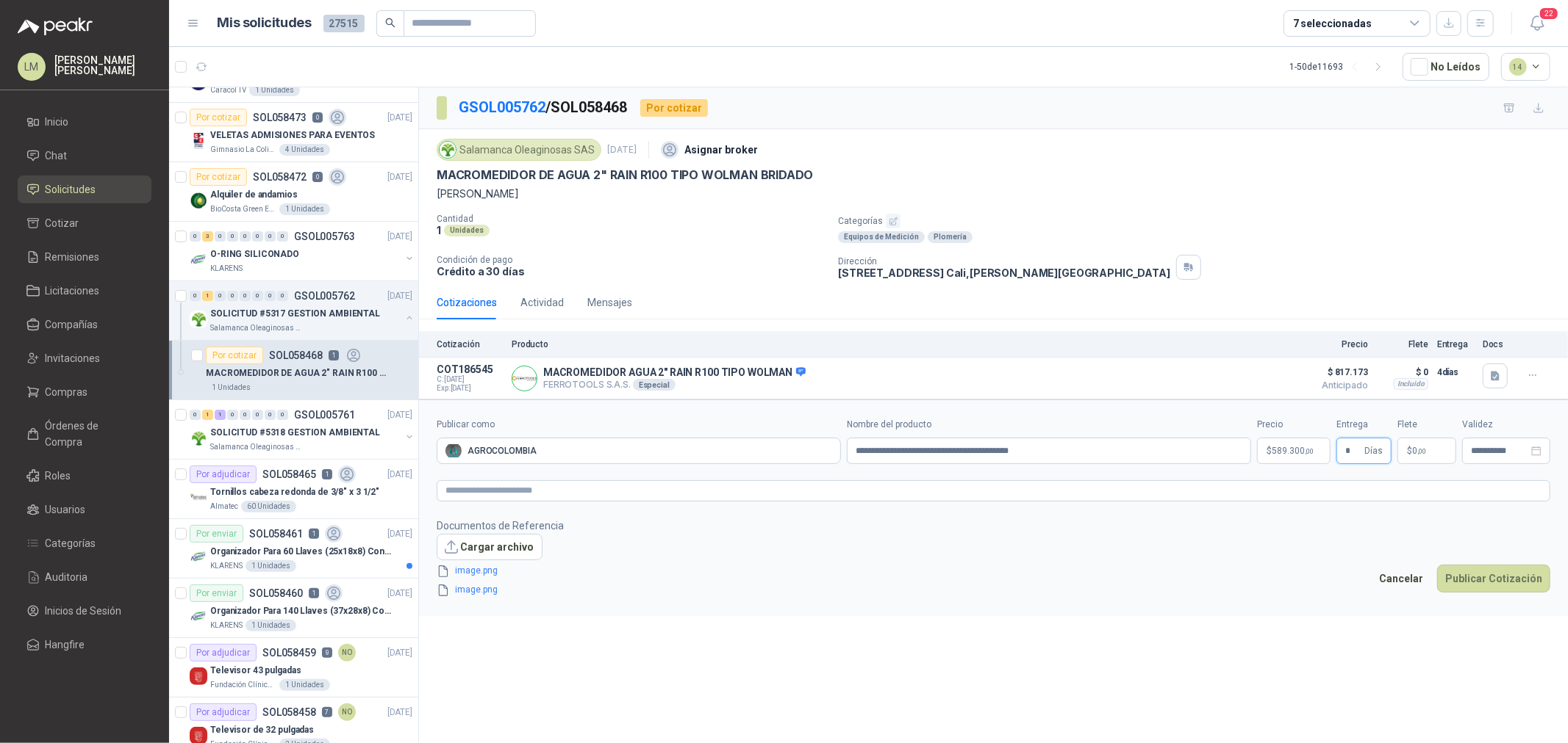
type input "*"
type input "********"
click at [1471, 581] on button "Publicar Cotización" at bounding box center [1493, 578] width 113 height 28
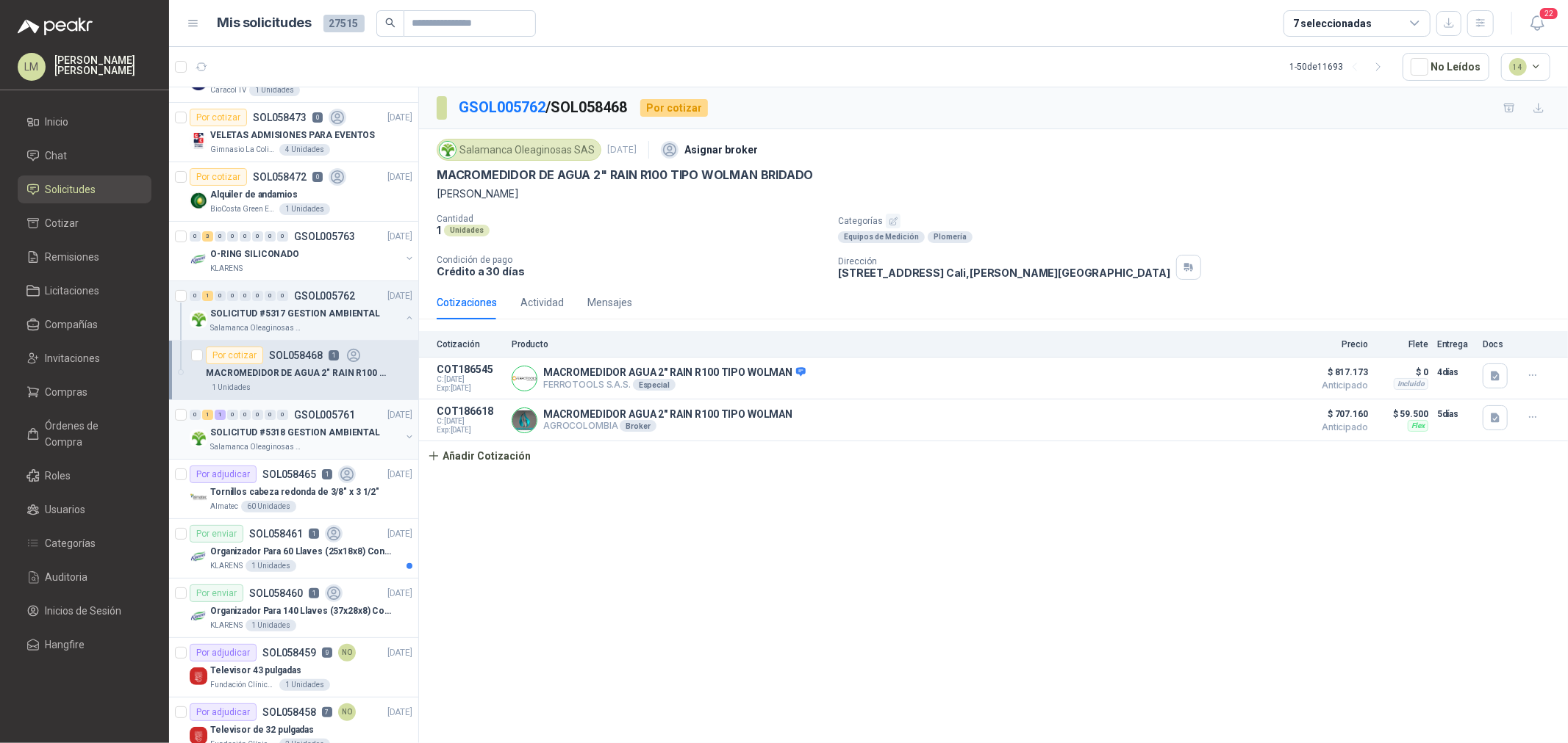
click at [294, 417] on p "GSOL005761" at bounding box center [324, 415] width 61 height 10
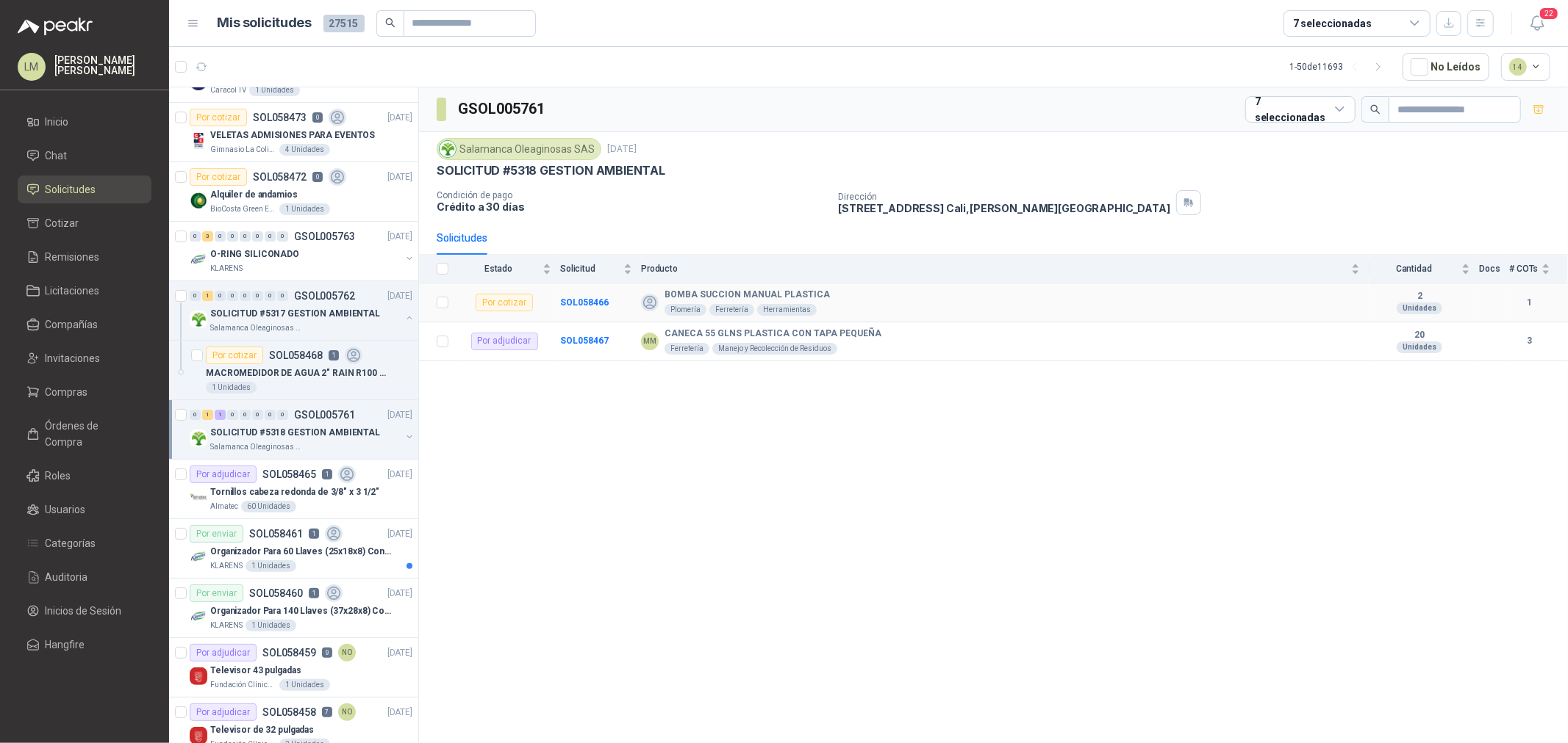
click at [591, 309] on td "SOL058466" at bounding box center [600, 303] width 80 height 39
click at [591, 307] on b "SOL058466" at bounding box center [584, 302] width 48 height 10
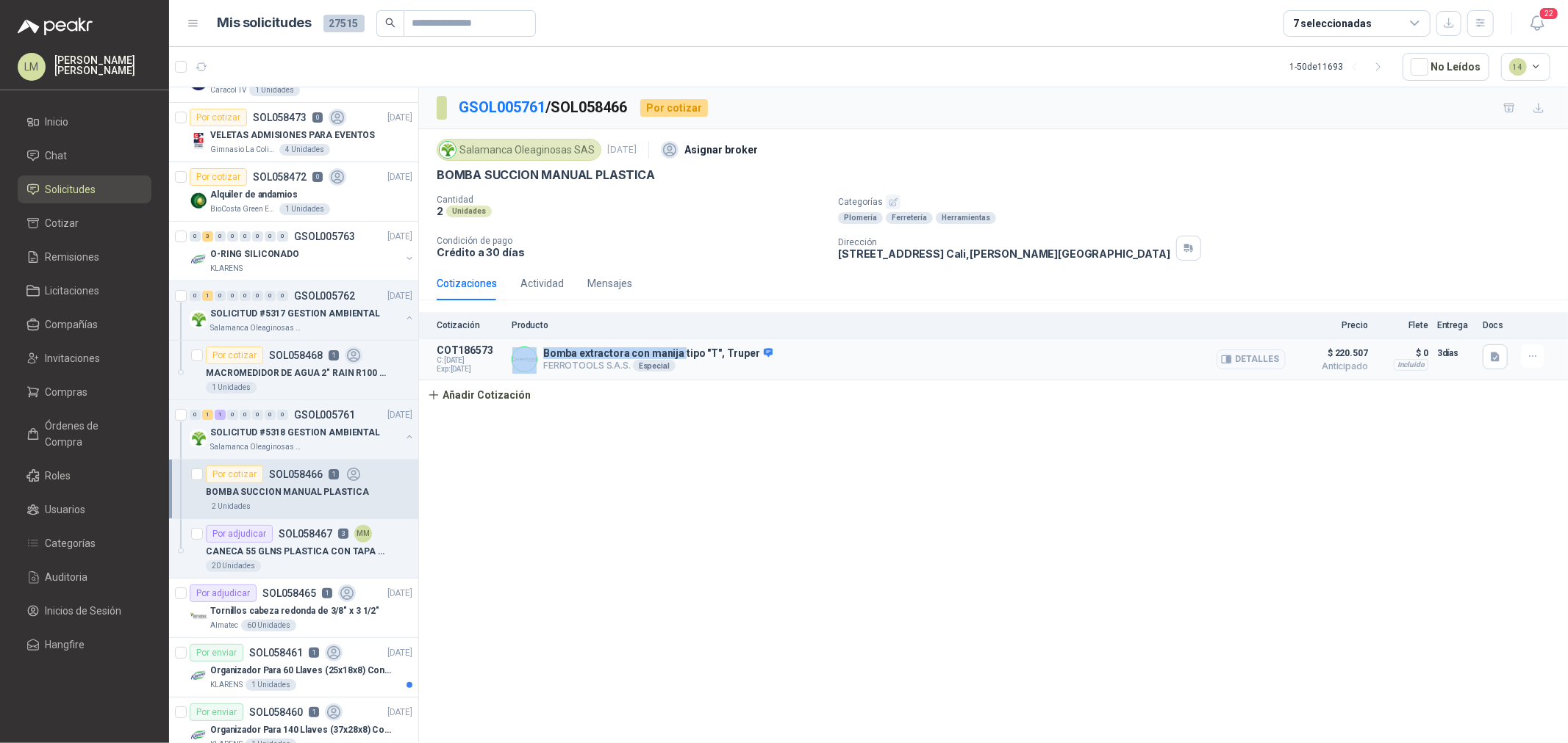
drag, startPoint x: 538, startPoint y: 352, endPoint x: 677, endPoint y: 351, distance: 139.0
click at [677, 351] on div "Bomba extractora con manija tipo "T", Truper FERROTOOLS S.A.S. Especial Detalles" at bounding box center [899, 359] width 774 height 30
copy div "Bomba extractora con manija"
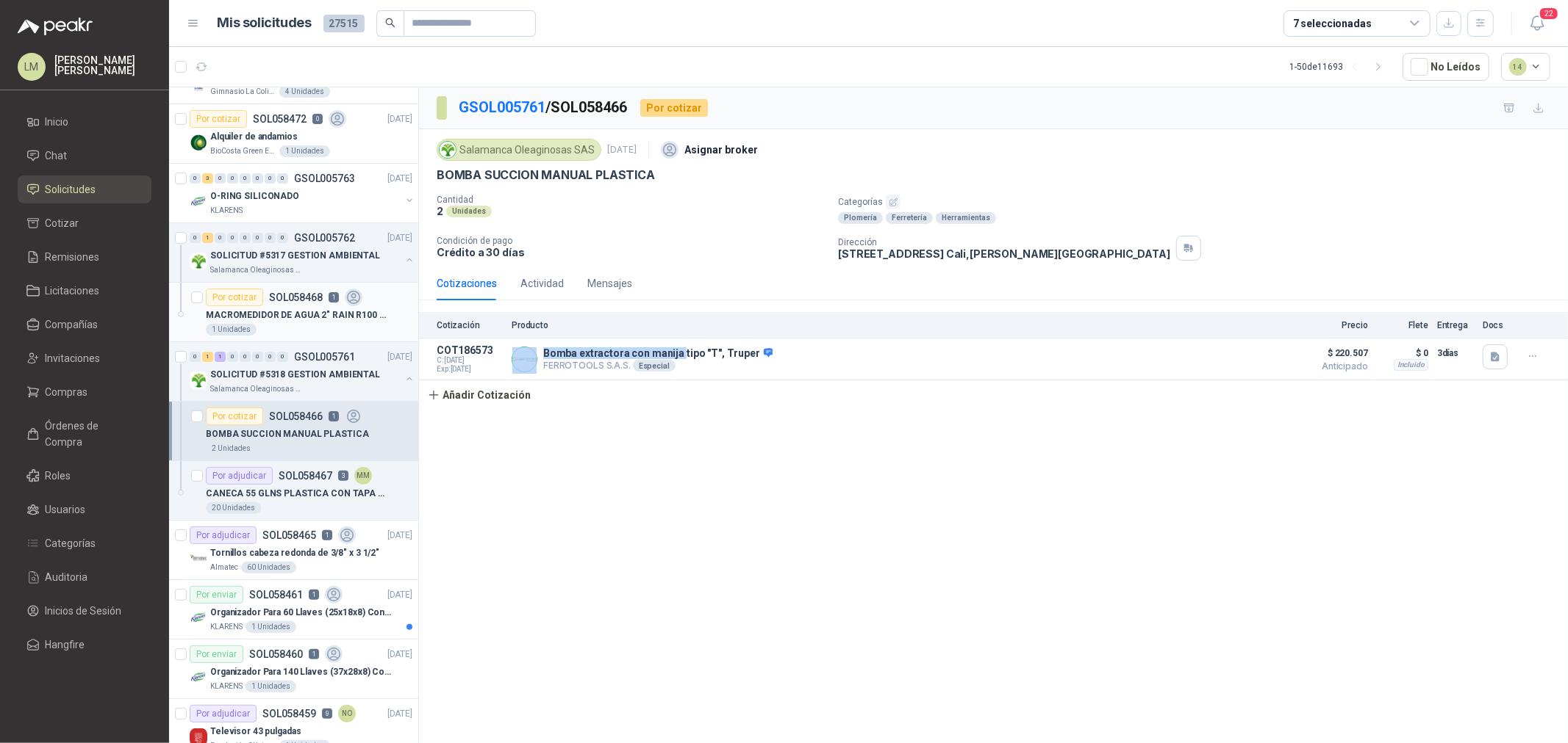
scroll to position [244, 0]
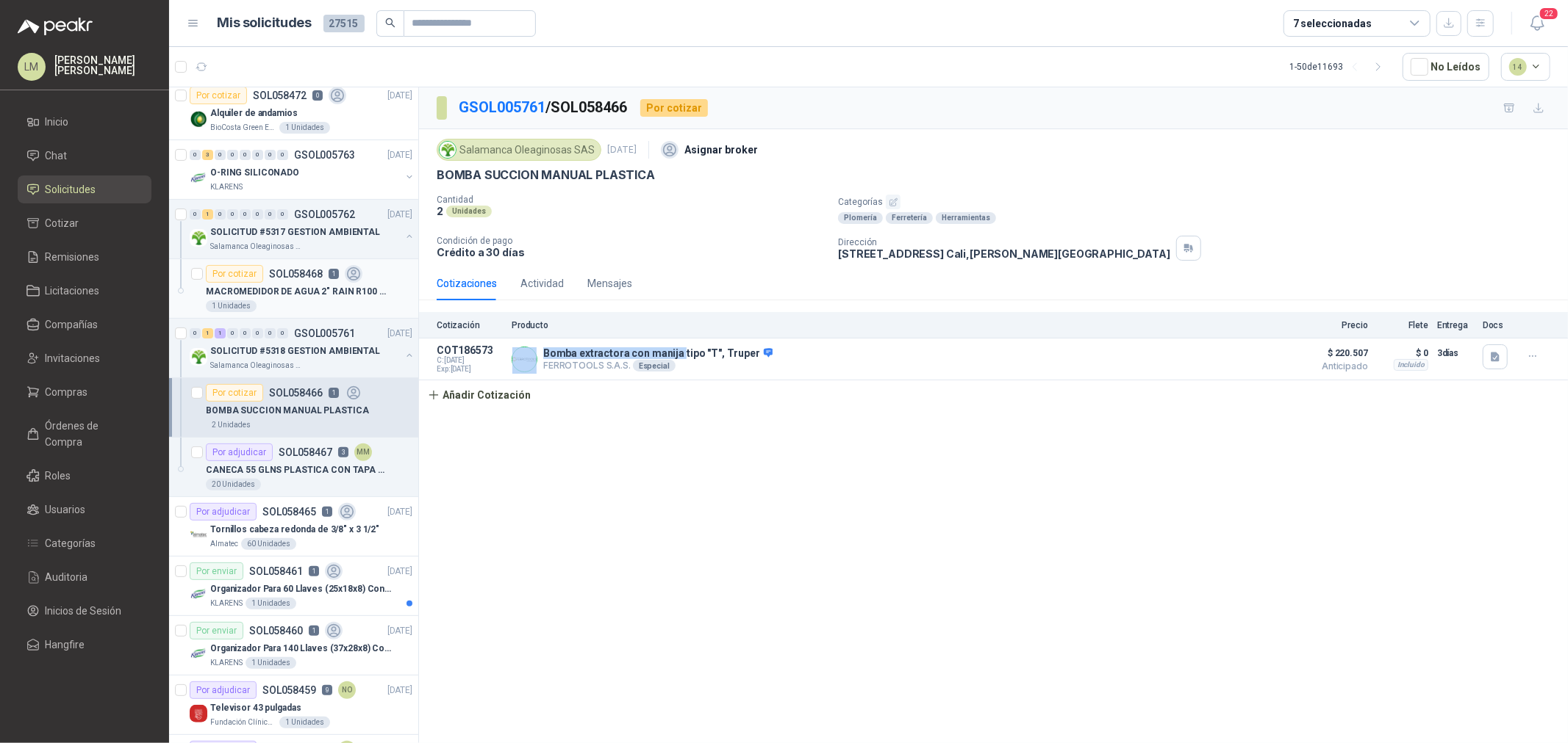
click at [285, 294] on p "MACROMEDIDOR DE AGUA 2" RAIN R100 TIPO WOLMAN BRIDADO" at bounding box center [297, 291] width 183 height 14
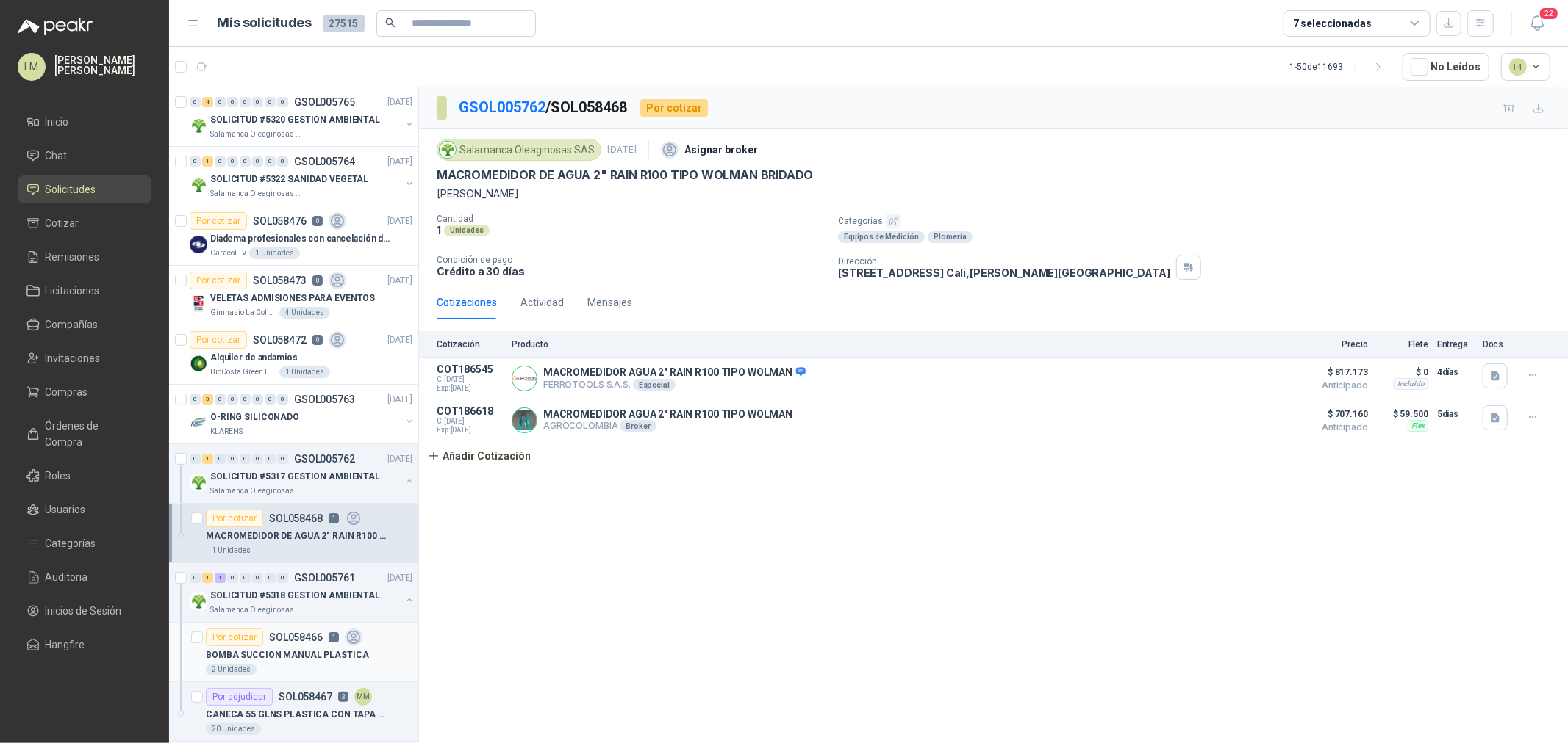
click at [298, 651] on p "BOMBA SUCCION MANUAL PLASTICA" at bounding box center [287, 655] width 163 height 14
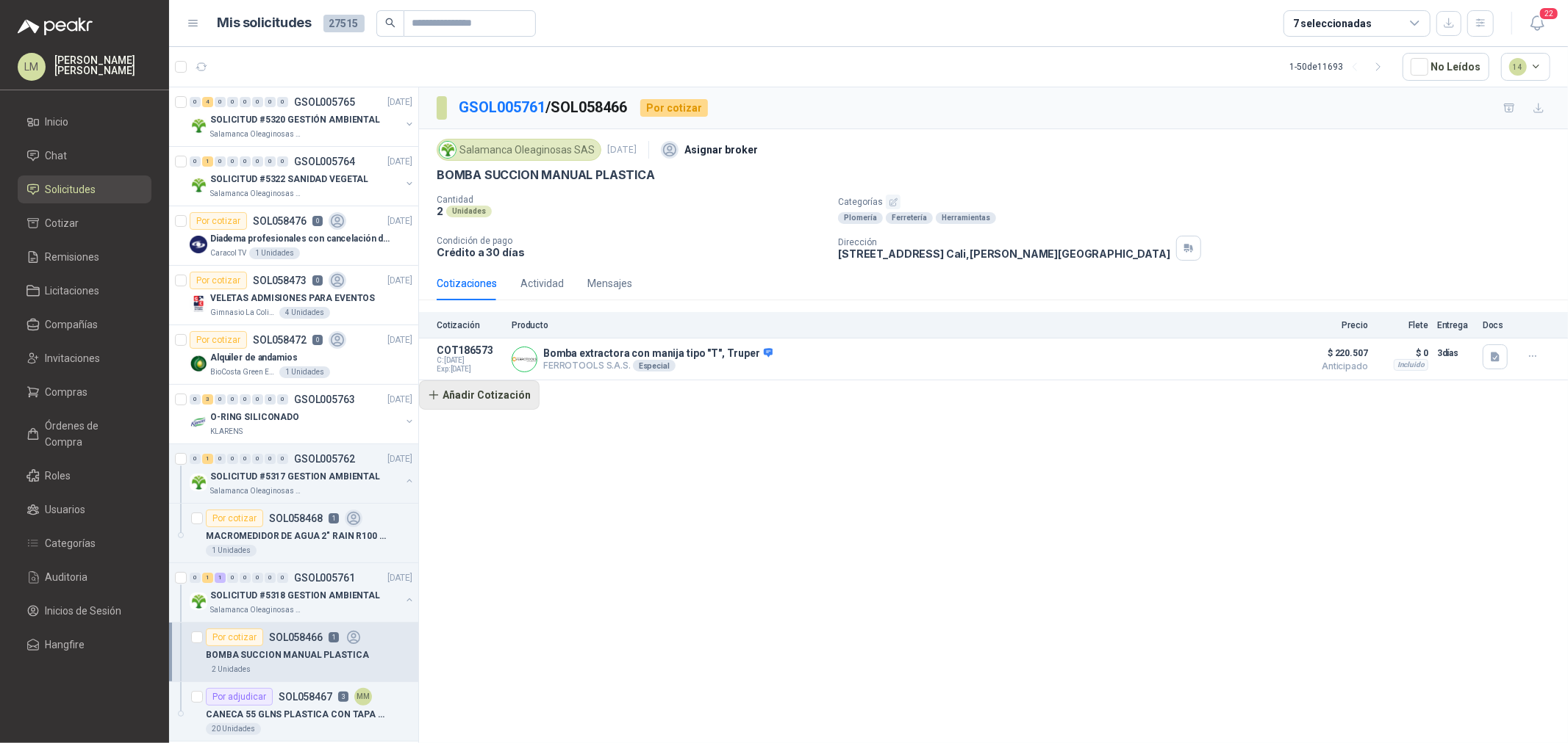
click at [488, 390] on button "Añadir Cotización" at bounding box center [479, 395] width 121 height 30
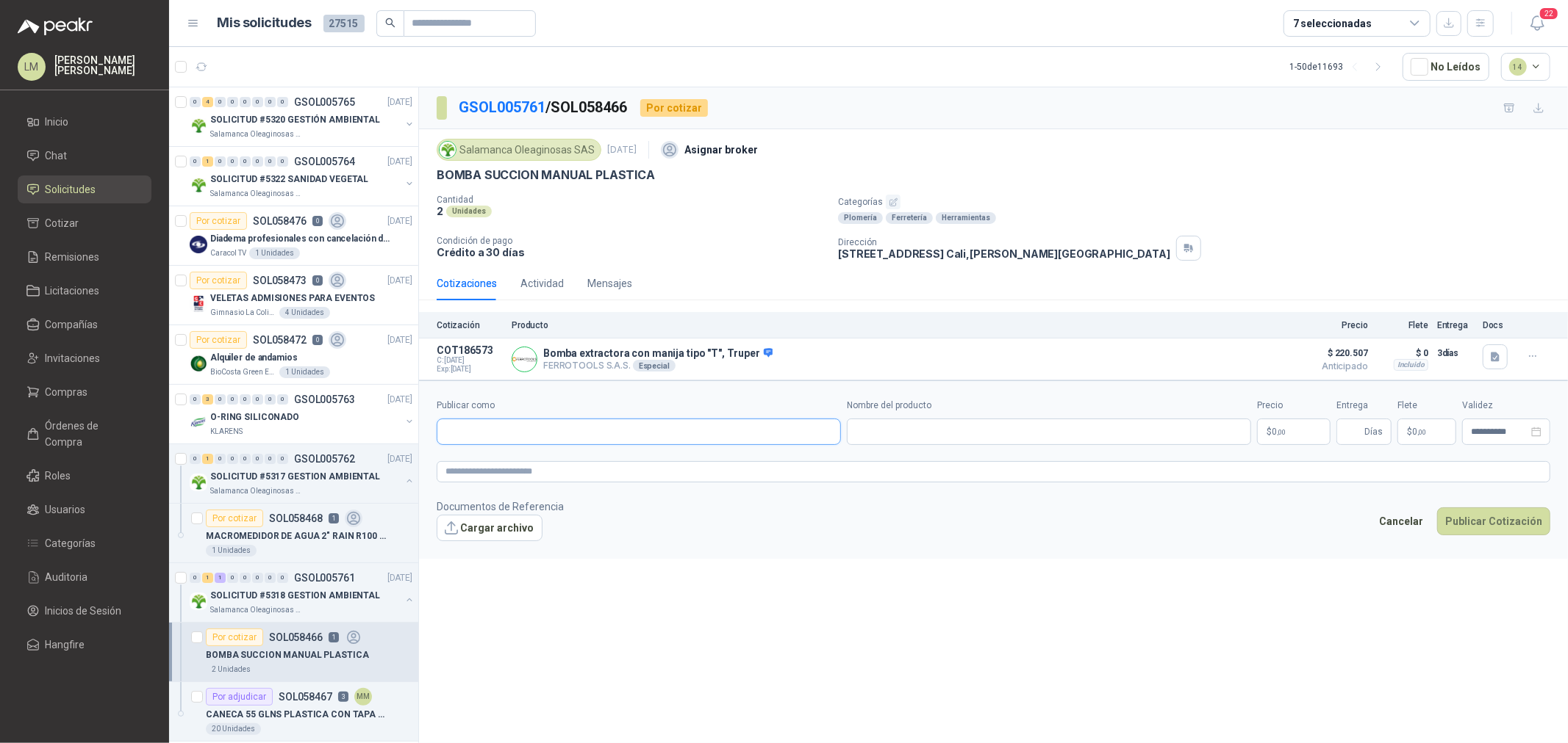
click at [525, 428] on input "Publicar como" at bounding box center [639, 432] width 403 height 25
type input "******"
click at [576, 474] on div "Homecenter NIT : 800242106" at bounding box center [638, 468] width 379 height 16
type input "**********"
click at [891, 437] on input "Nombre del producto" at bounding box center [1048, 432] width 404 height 27
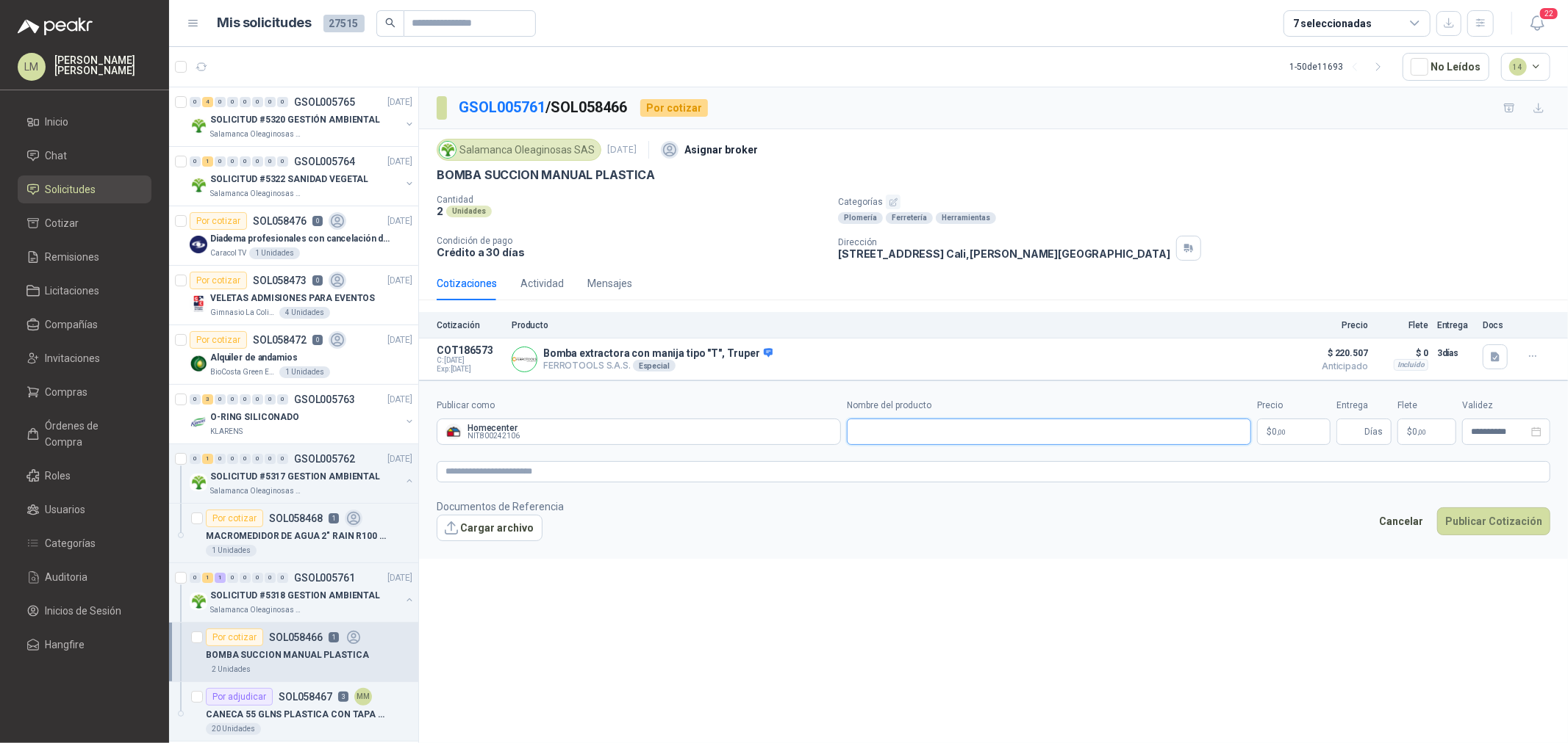
paste input "**********"
type input "**********"
click at [1279, 431] on body "LM [PERSON_NAME] Inicio Chat Solicitudes Cotizar Remisiones Licitaciones Compañ…" at bounding box center [784, 372] width 1568 height 743
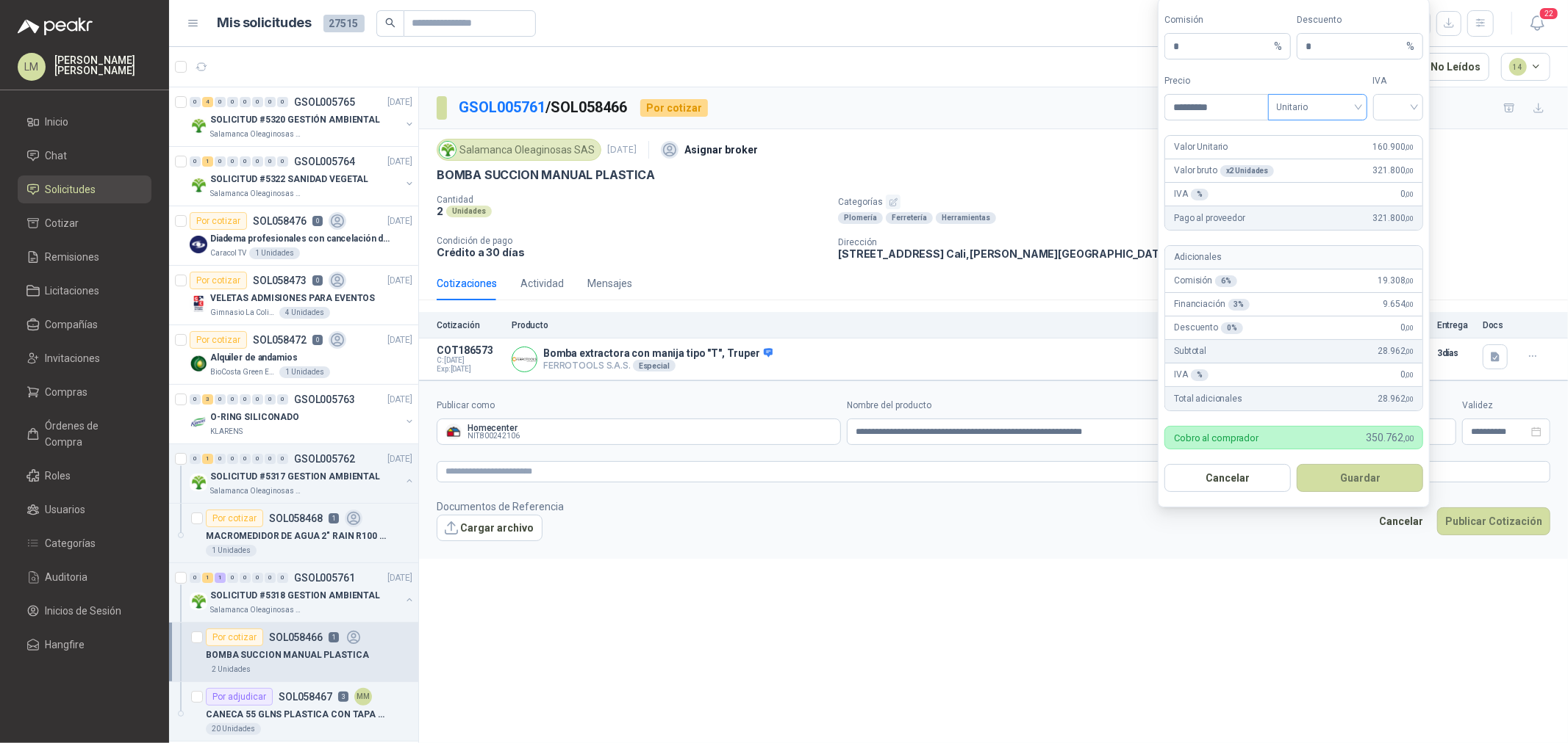
click at [1346, 111] on span "Unitario" at bounding box center [1317, 107] width 81 height 22
type input "*********"
click at [1348, 158] on div "Unitario con IVA" at bounding box center [1317, 161] width 76 height 16
click at [1412, 87] on label "IVA" at bounding box center [1397, 80] width 51 height 14
click at [1407, 106] on input "search" at bounding box center [1397, 105] width 33 height 22
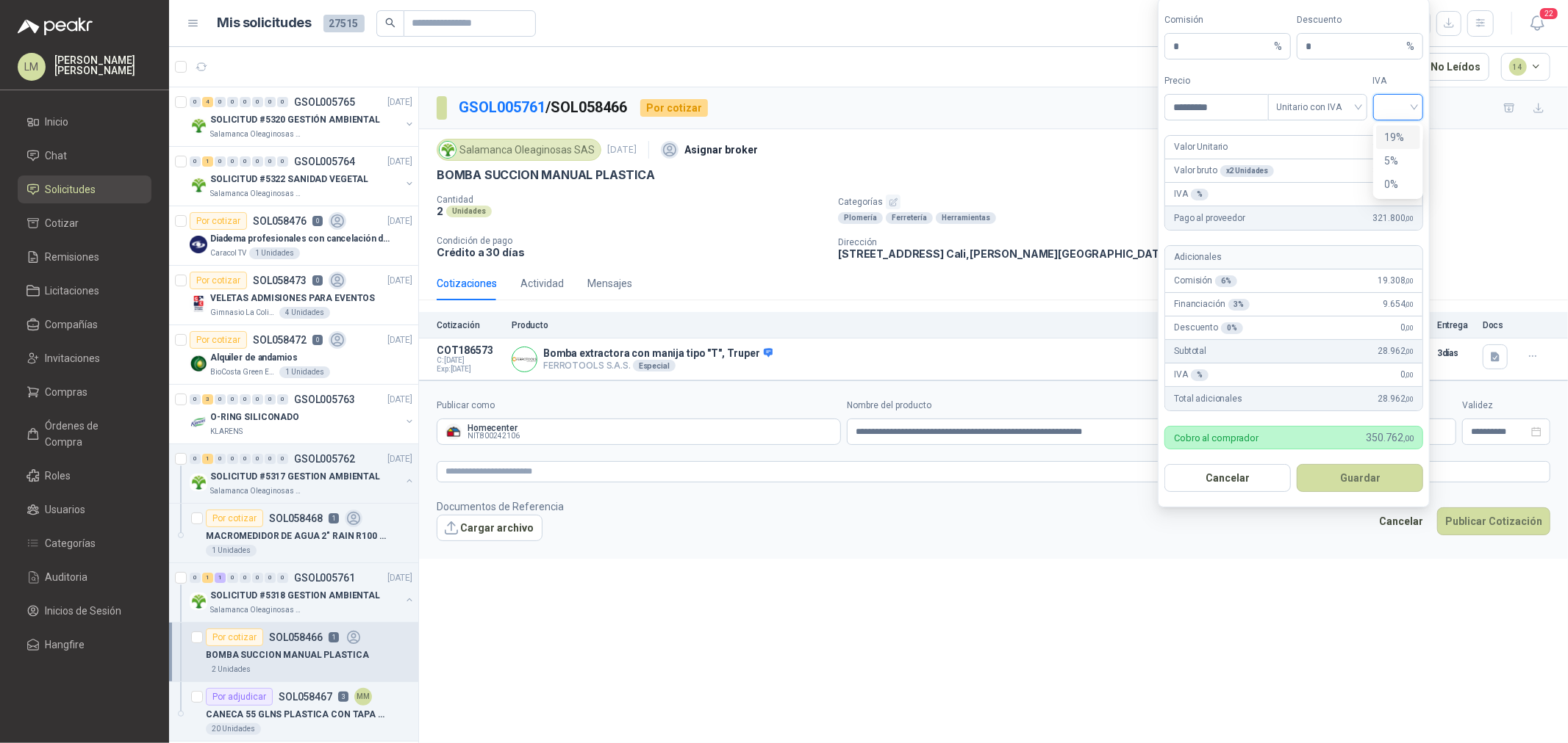
click at [1394, 133] on div "19%" at bounding box center [1398, 138] width 27 height 16
click at [1340, 470] on button "Guardar" at bounding box center [1359, 478] width 126 height 28
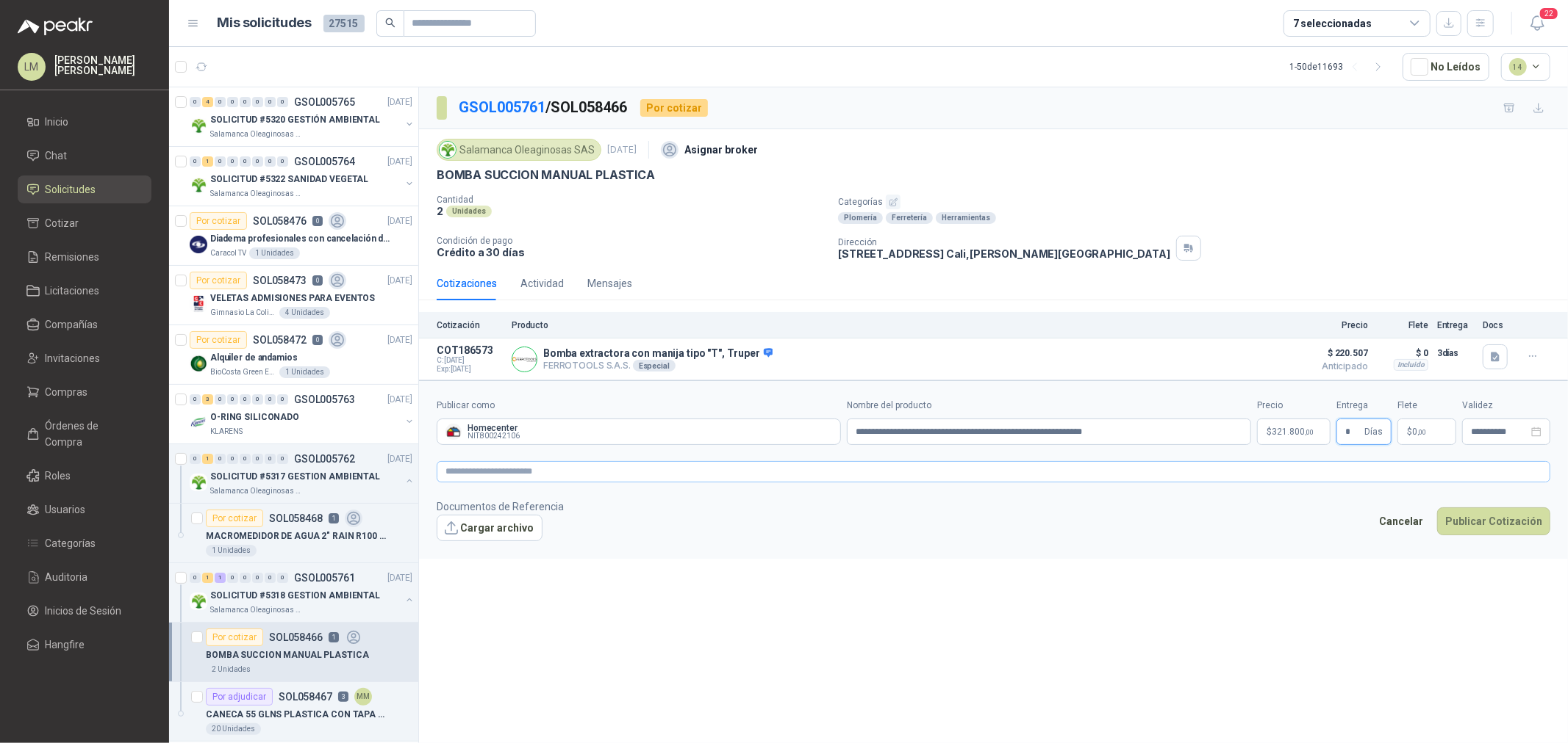
type input "*"
click at [1383, 482] on textarea at bounding box center [994, 472] width 1113 height 21
click at [1472, 532] on button "Publicar Cotización" at bounding box center [1493, 540] width 113 height 28
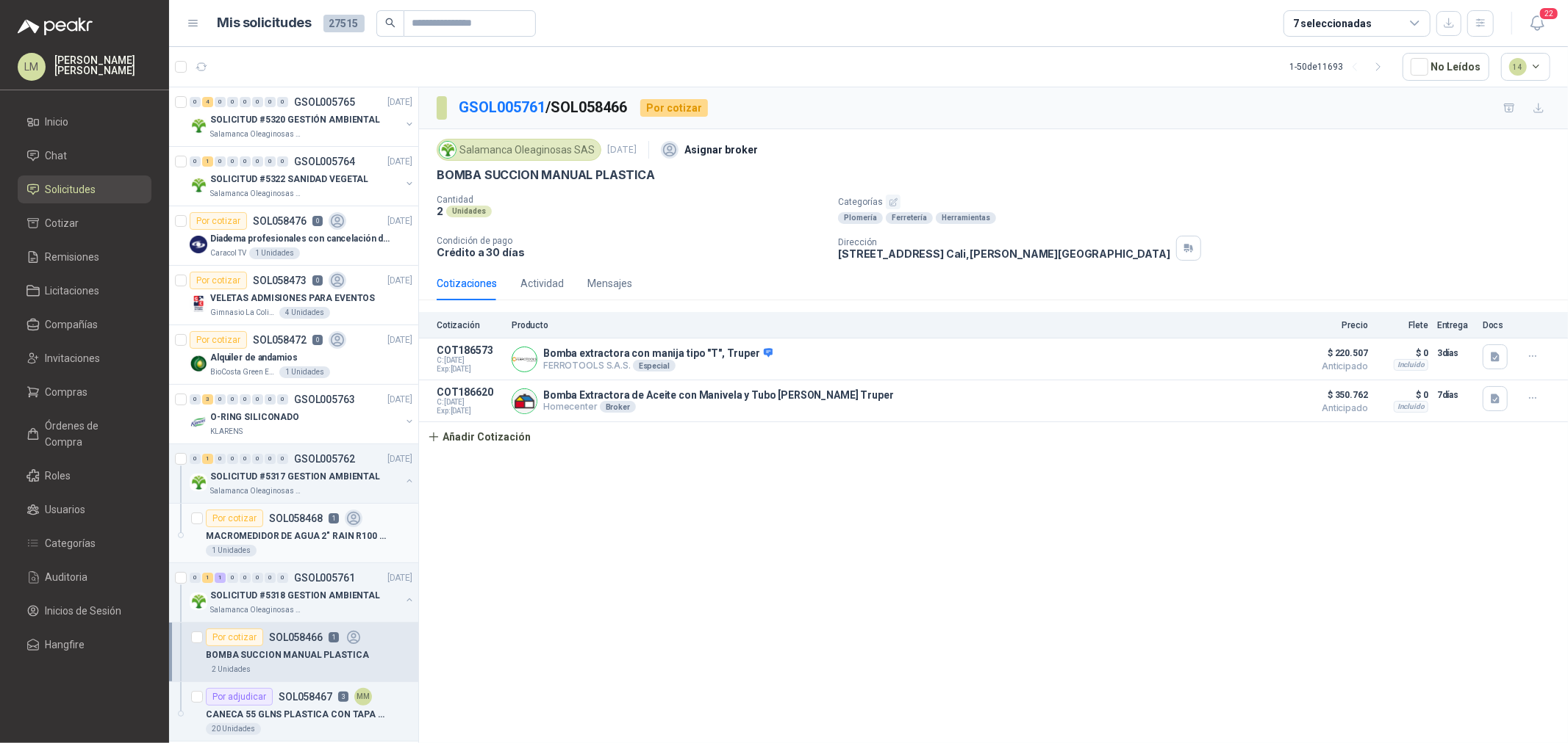
click at [288, 529] on div "MACROMEDIDOR DE AGUA 2" RAIN R100 TIPO WOLMAN BRIDADO" at bounding box center [309, 536] width 207 height 18
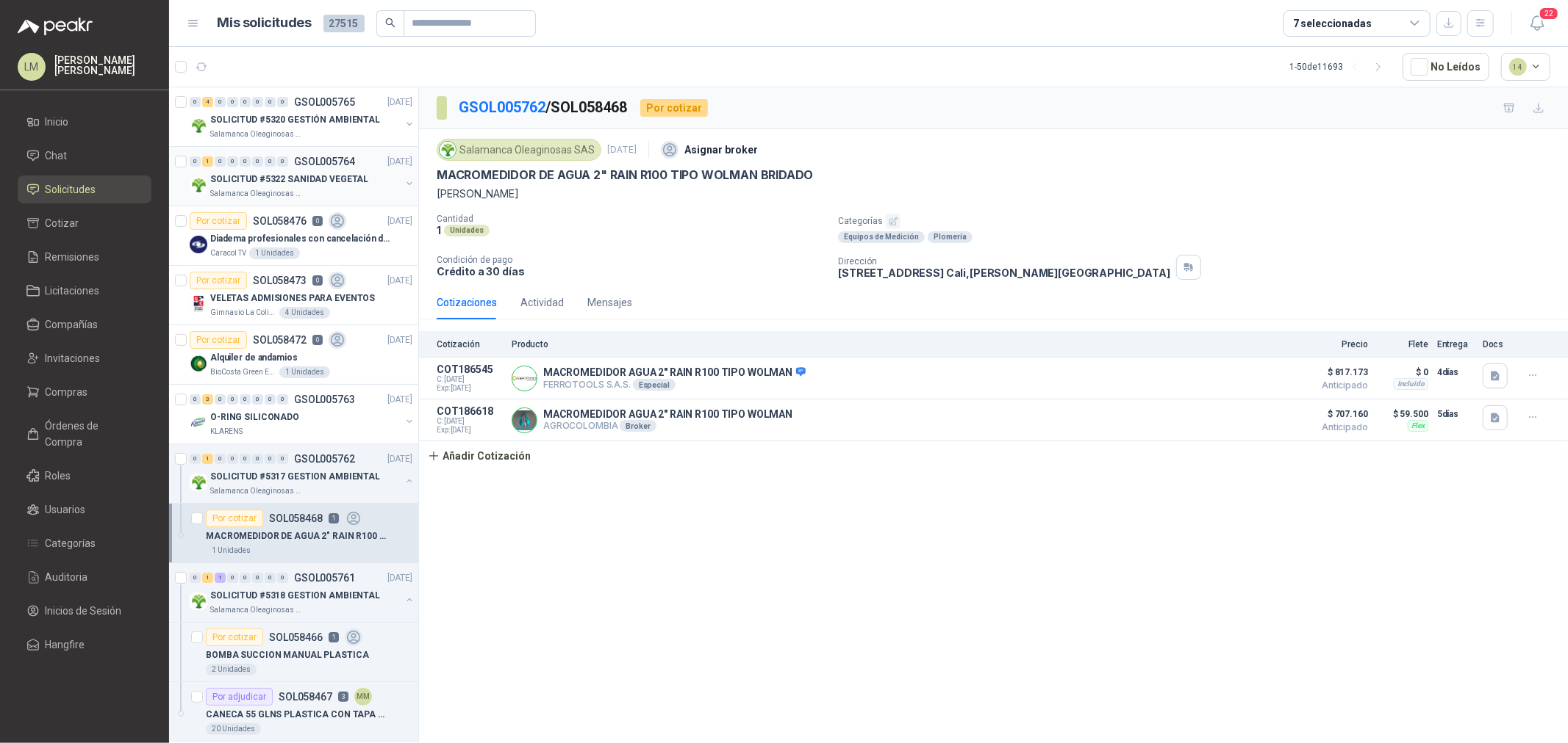
click at [404, 180] on button "button" at bounding box center [409, 183] width 12 height 12
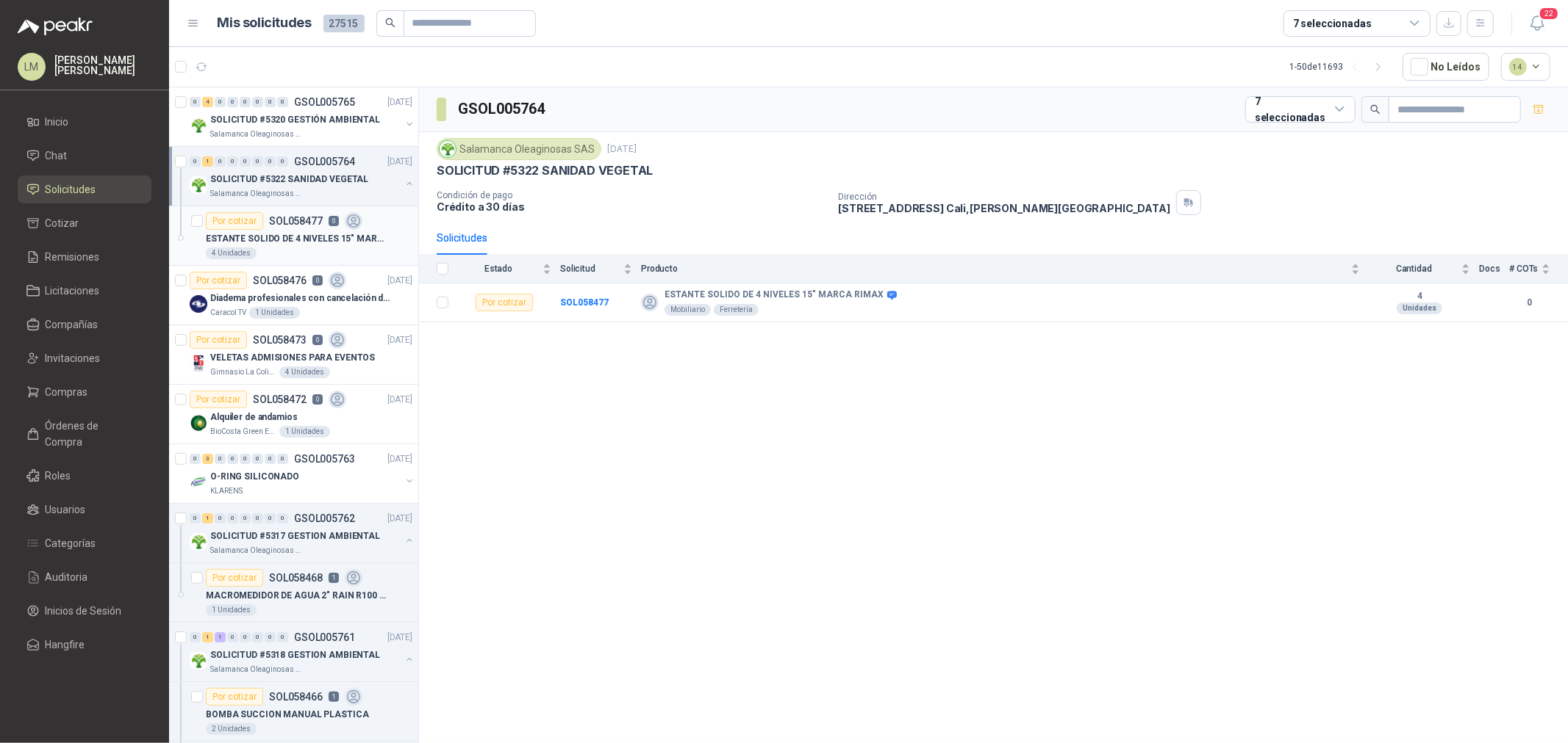
click at [300, 231] on div "ESTANTE SOLIDO DE 4 NIVELES 15" MARCA RIMAX" at bounding box center [309, 239] width 207 height 18
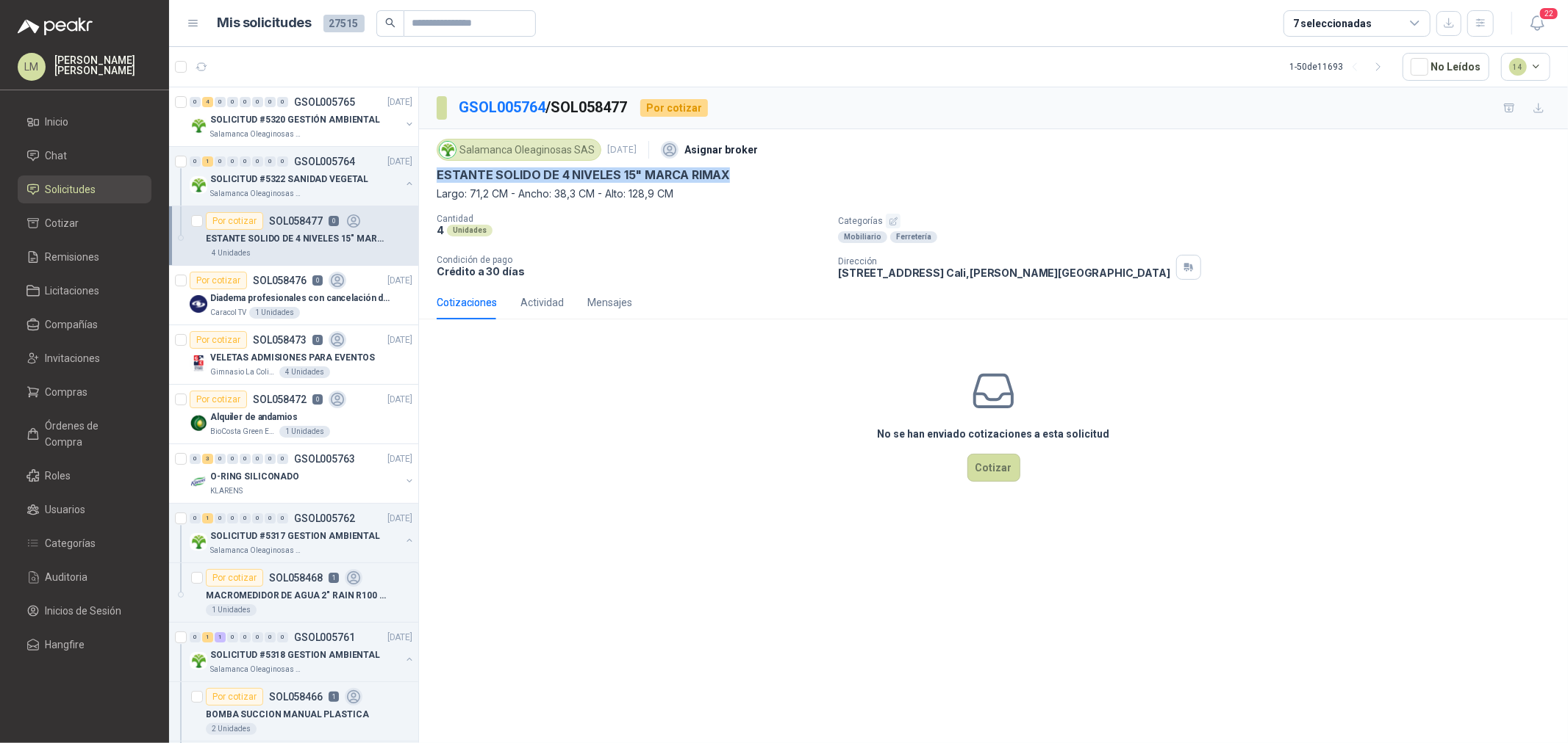
drag, startPoint x: 443, startPoint y: 174, endPoint x: 789, endPoint y: 174, distance: 346.0
click at [789, 174] on div "Salamanca Oleaginosas SAS [DATE] Asignar broker ESTANTE SOLIDO DE 4 NIVELES 15"…" at bounding box center [994, 207] width 1149 height 157
copy p "ESTANTE SOLIDO DE 4 NIVELES 15" MARCA RIMAX"
click at [997, 473] on button "Cotizar" at bounding box center [994, 468] width 53 height 28
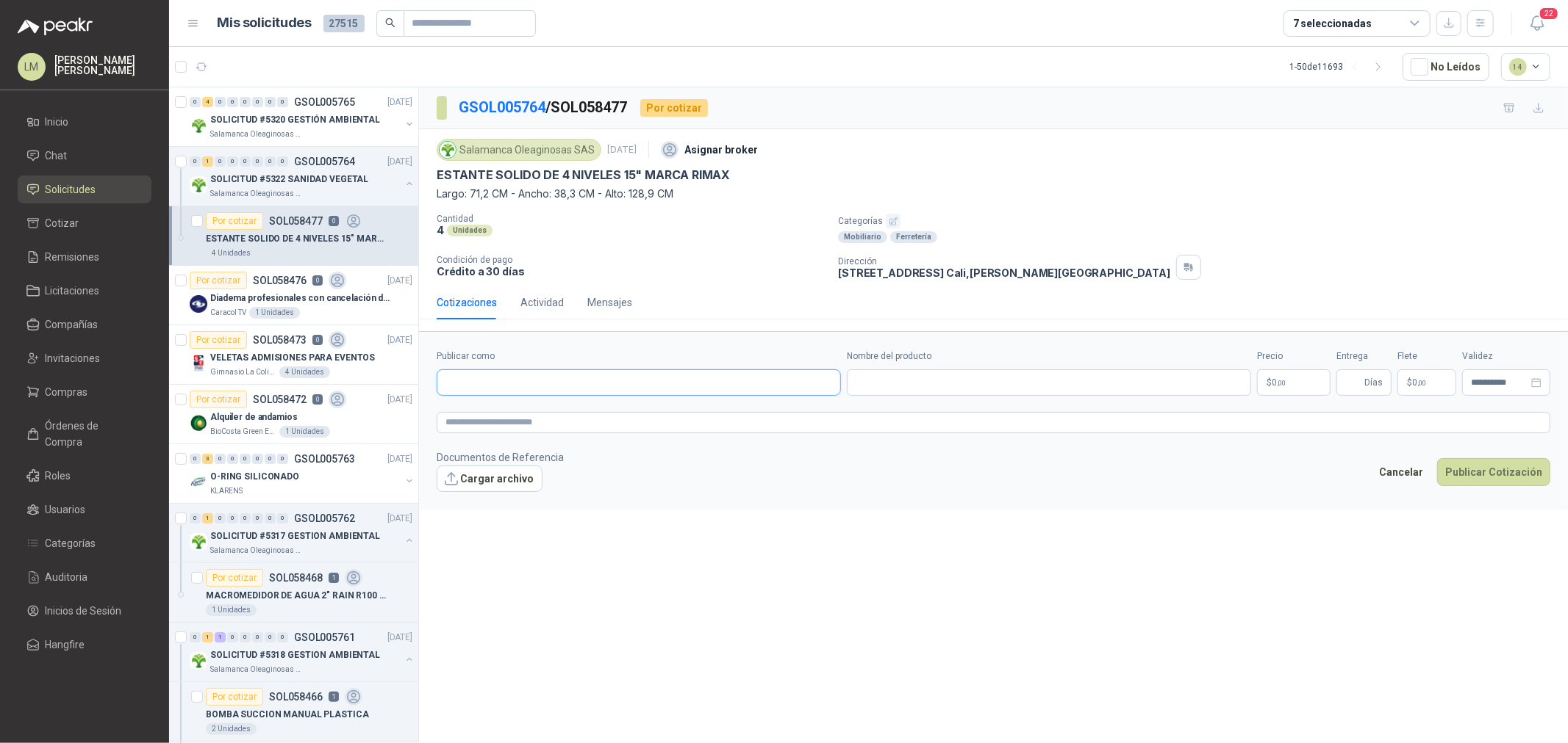
click at [519, 376] on input "Publicar como" at bounding box center [639, 382] width 403 height 25
type input "******"
click at [523, 413] on div "Homecenter NIT : 800242106" at bounding box center [638, 419] width 379 height 16
type input "**********"
click at [964, 384] on input "Nombre del producto" at bounding box center [1048, 382] width 404 height 27
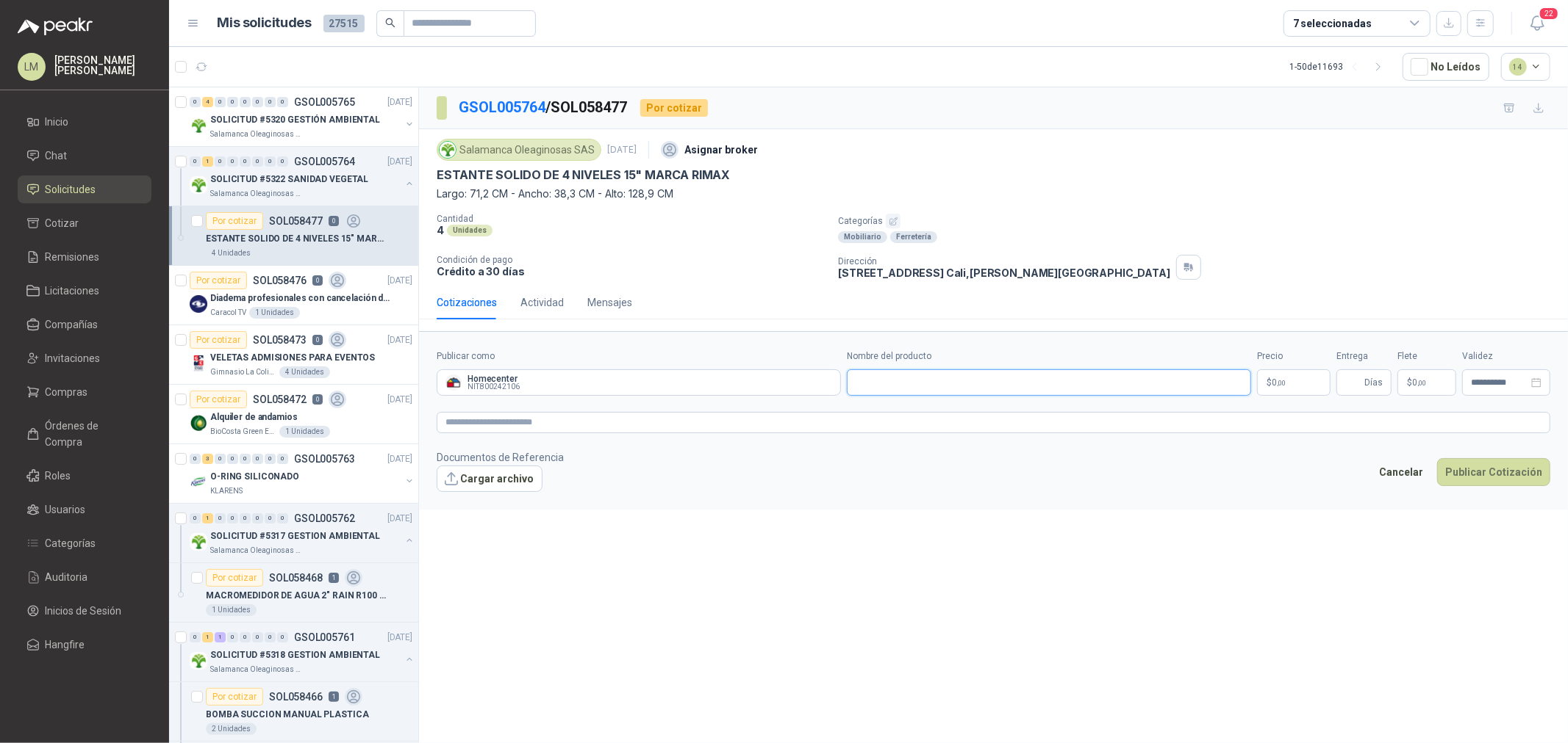
paste input "**********"
type input "**********"
click at [1284, 383] on body "LM [PERSON_NAME] Inicio Chat Solicitudes Cotizar Remisiones Licitaciones Compañ…" at bounding box center [784, 372] width 1568 height 743
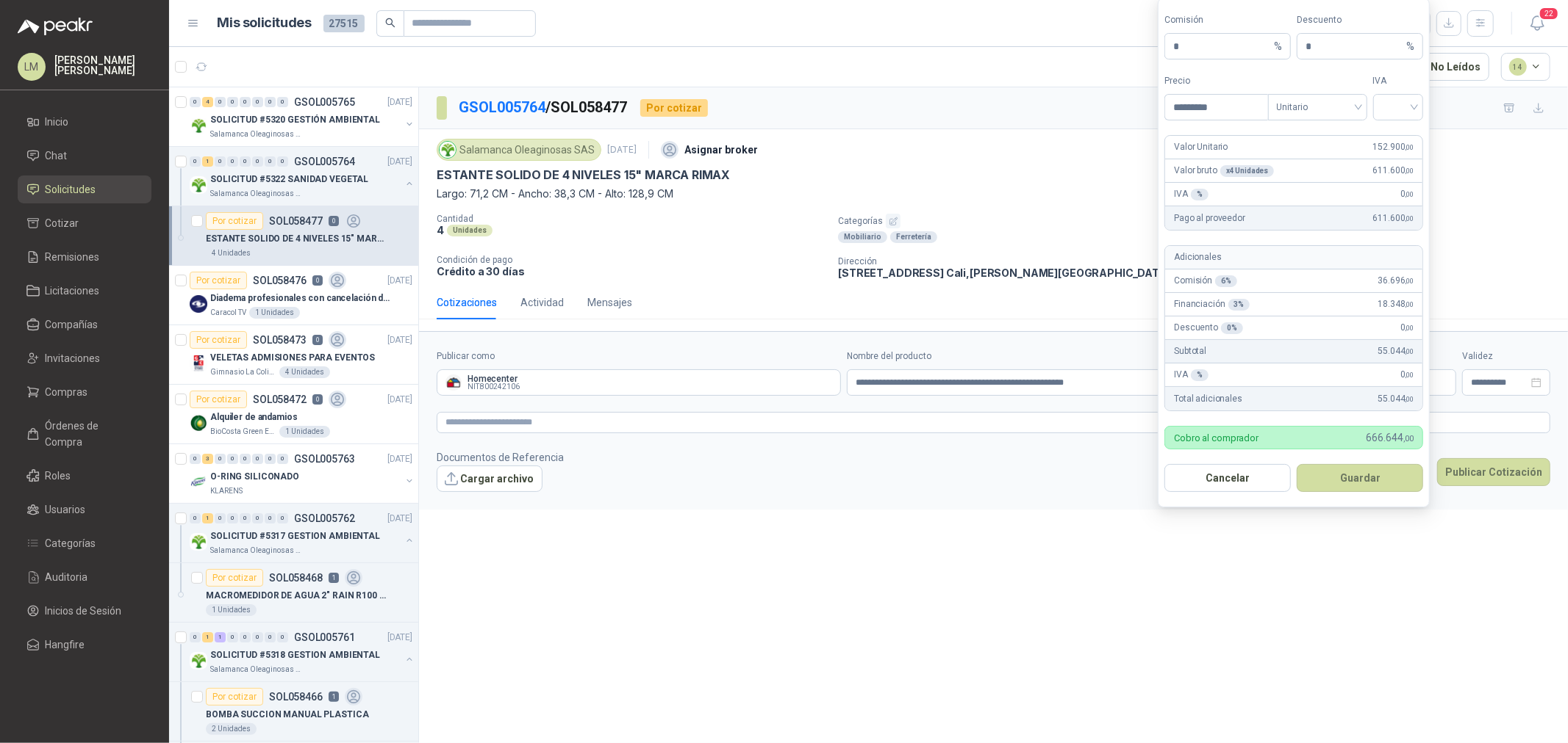
type input "*********"
click at [1319, 121] on form "Comisión * % Descuento * % Precio ********* Tipo Unitario IVA Valor Unitario 15…" at bounding box center [1294, 252] width 272 height 510
drag, startPoint x: 1319, startPoint y: 109, endPoint x: 1319, endPoint y: 120, distance: 11.0
click at [1319, 111] on span "Unitario" at bounding box center [1317, 107] width 81 height 22
click at [1320, 158] on div "Unitario con IVA" at bounding box center [1317, 161] width 76 height 16
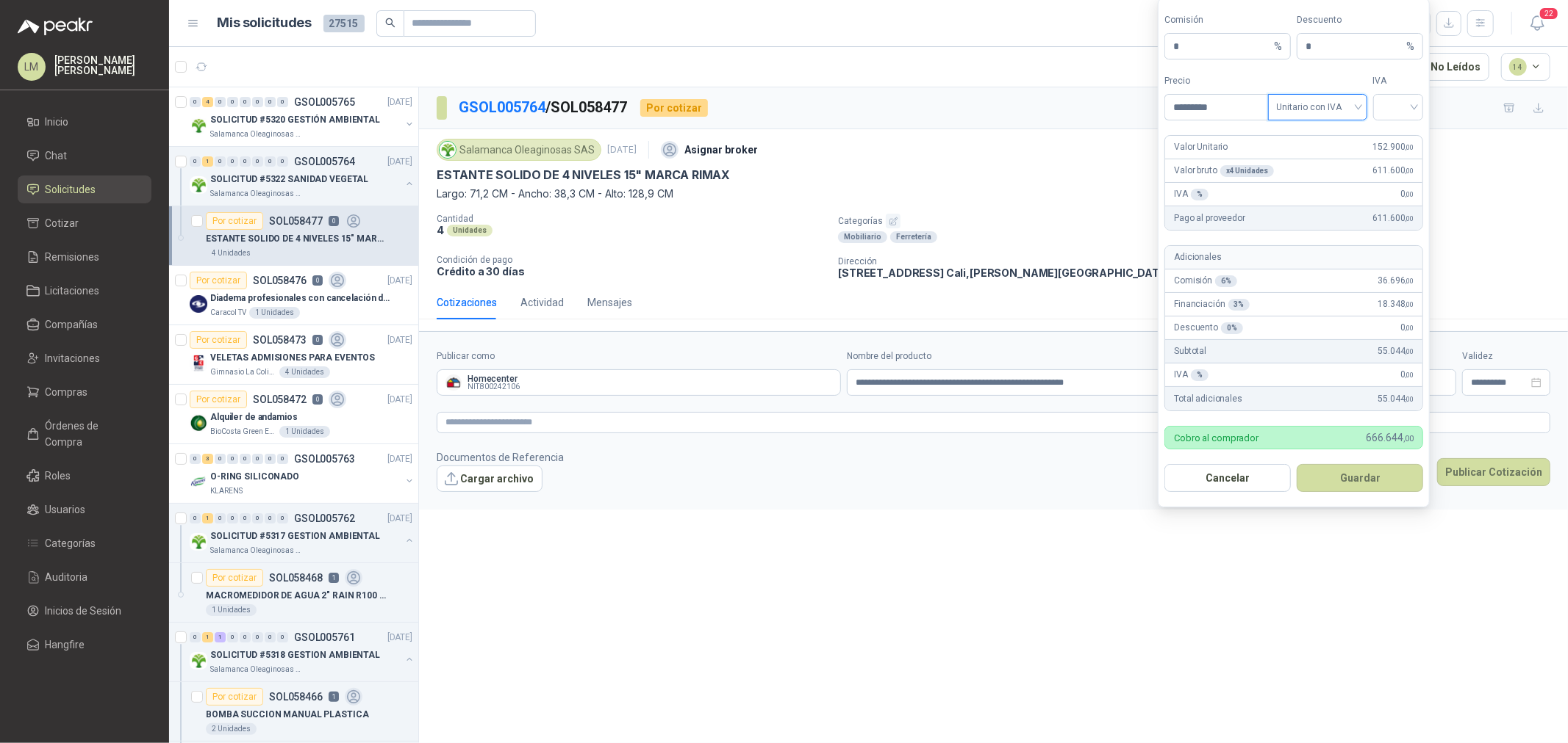
click at [1386, 128] on form "Comisión * % Descuento * % Precio ********* Tipo Unitario con IVA Unitario con …" at bounding box center [1294, 252] width 272 height 510
click at [1398, 98] on input "search" at bounding box center [1397, 105] width 33 height 22
click at [1395, 137] on div "19%" at bounding box center [1398, 138] width 27 height 16
click at [1343, 474] on button "Guardar" at bounding box center [1359, 478] width 126 height 28
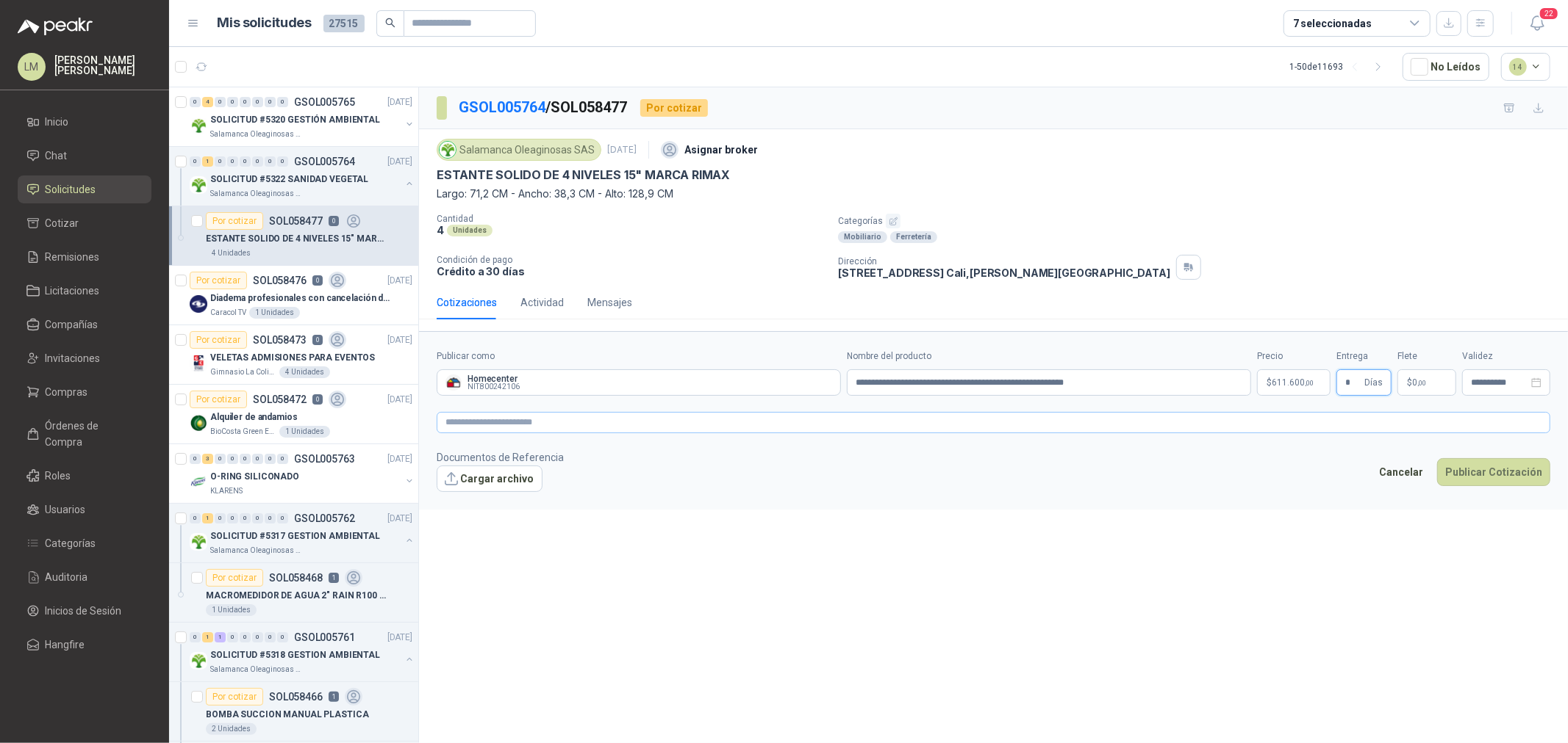
type input "*"
type input "*******"
click at [592, 431] on textarea at bounding box center [994, 422] width 1113 height 21
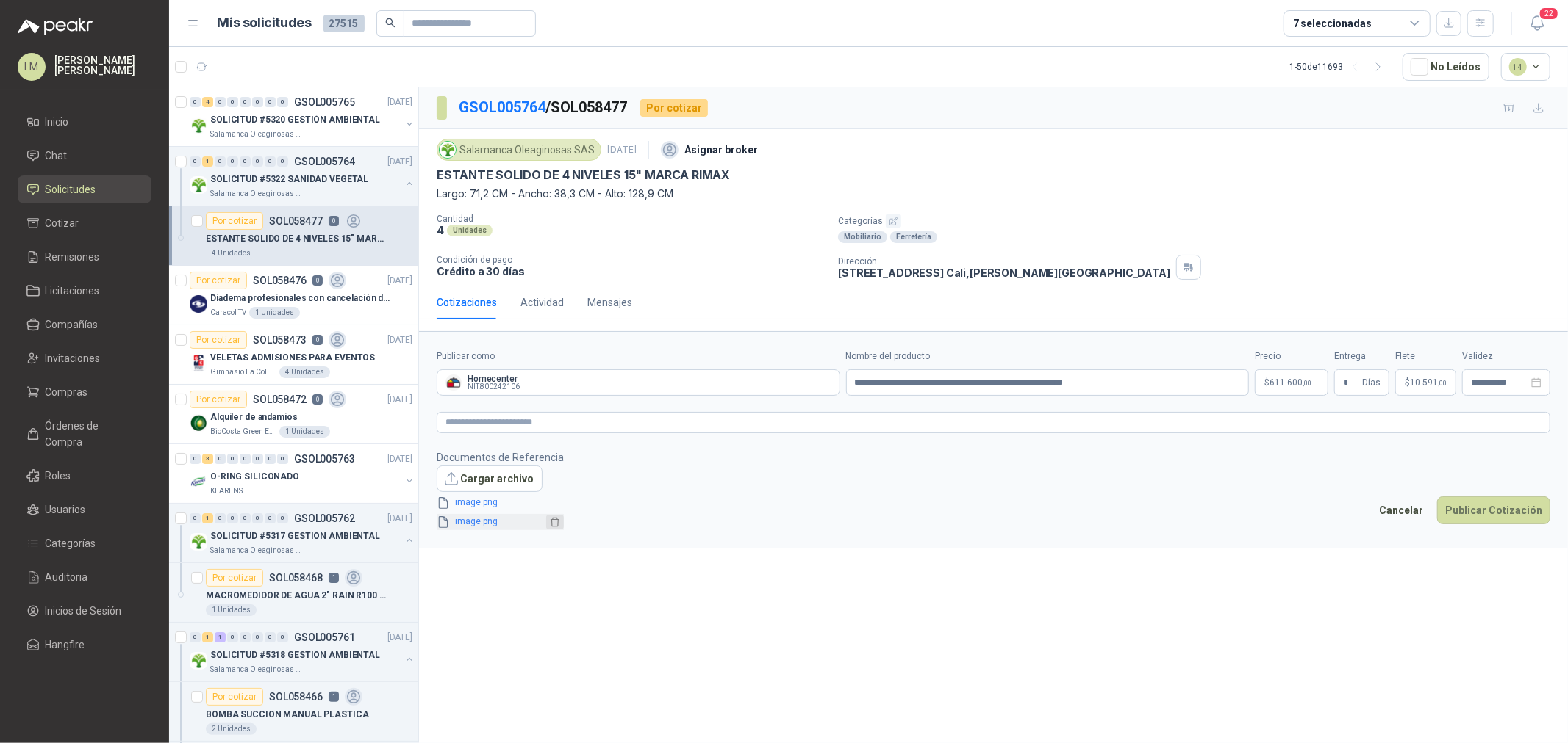
click at [546, 523] on button "button" at bounding box center [555, 522] width 18 height 14
click at [1480, 478] on button "Publicar Cotización" at bounding box center [1493, 491] width 113 height 28
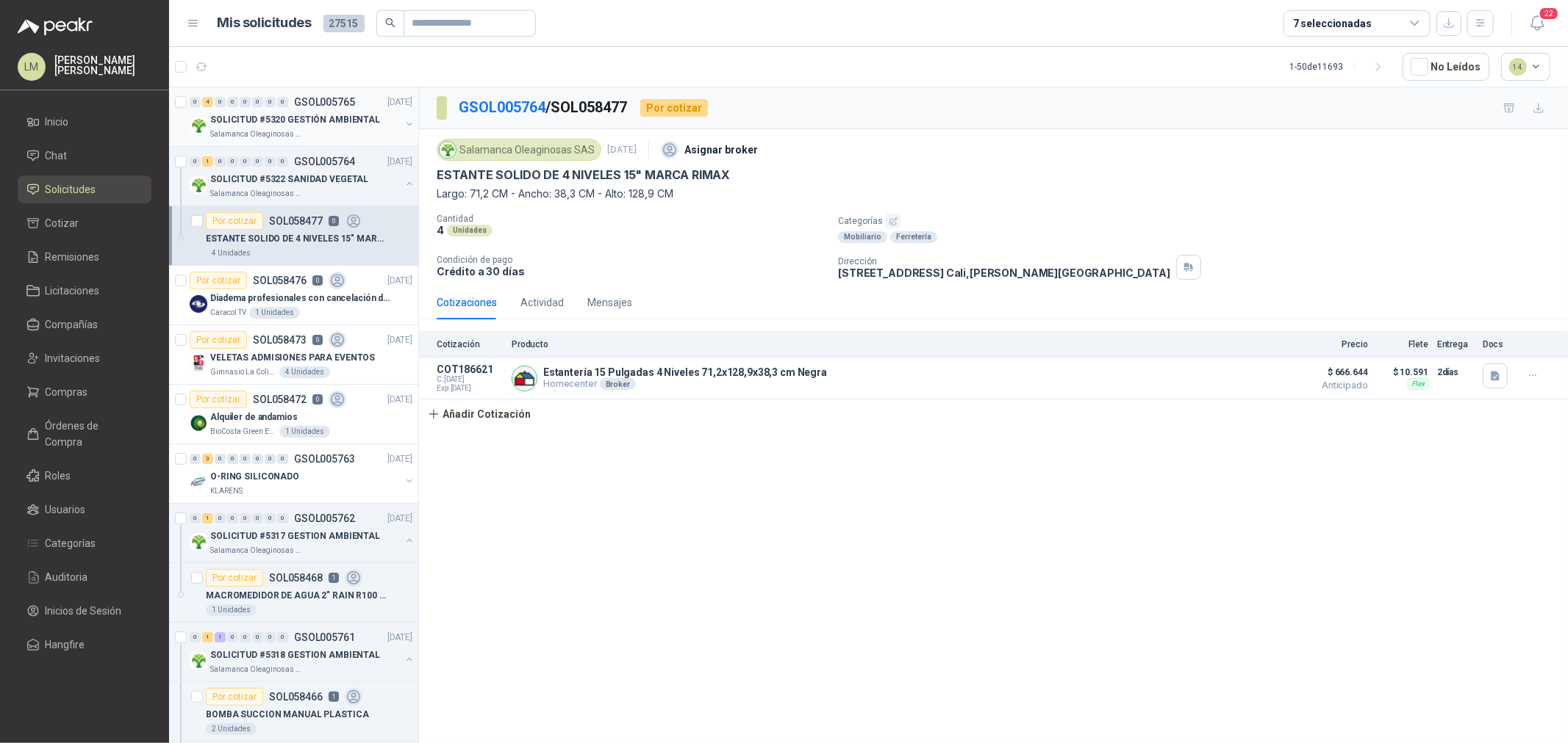
click at [404, 125] on button "button" at bounding box center [409, 124] width 12 height 12
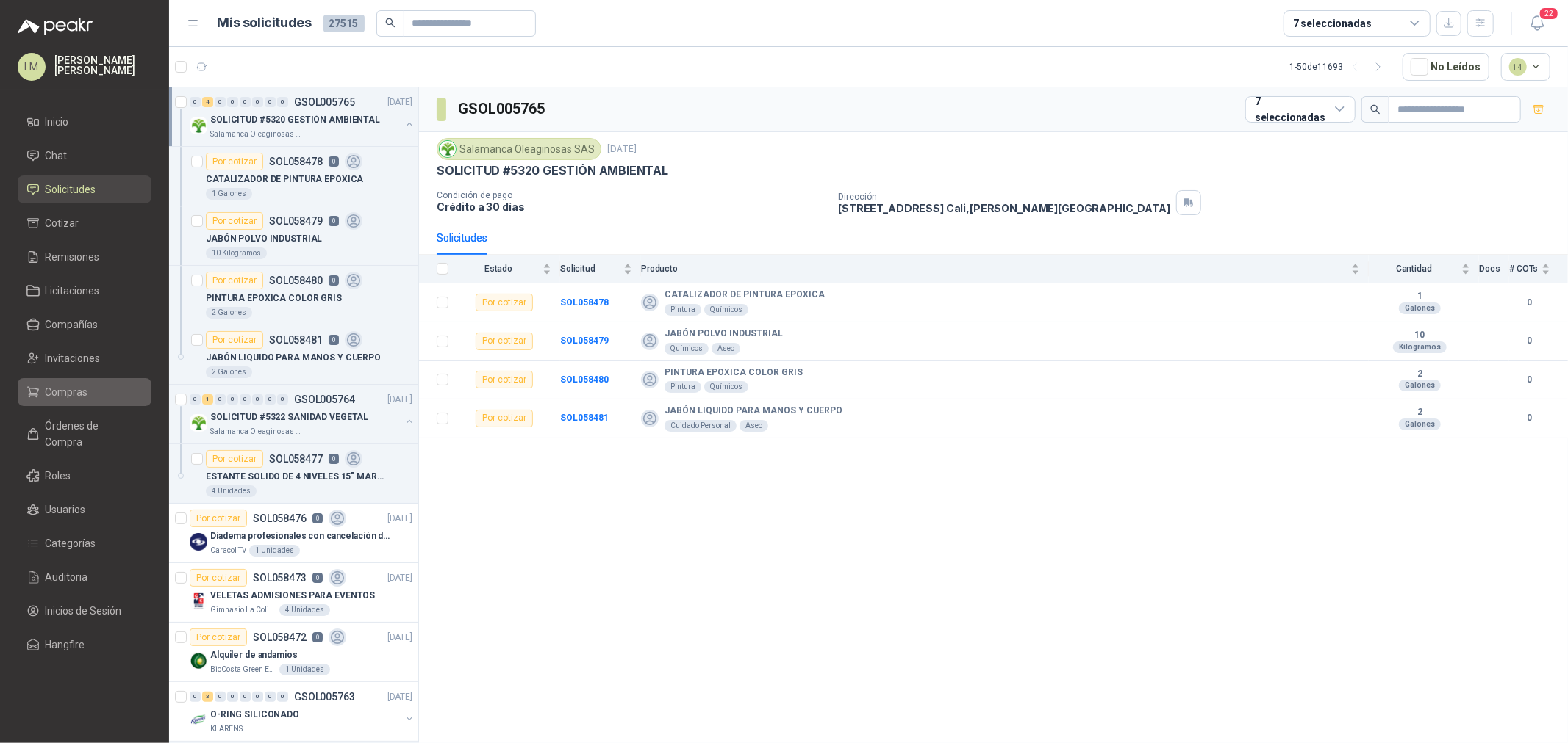
click at [80, 387] on span "Compras" at bounding box center [67, 392] width 43 height 16
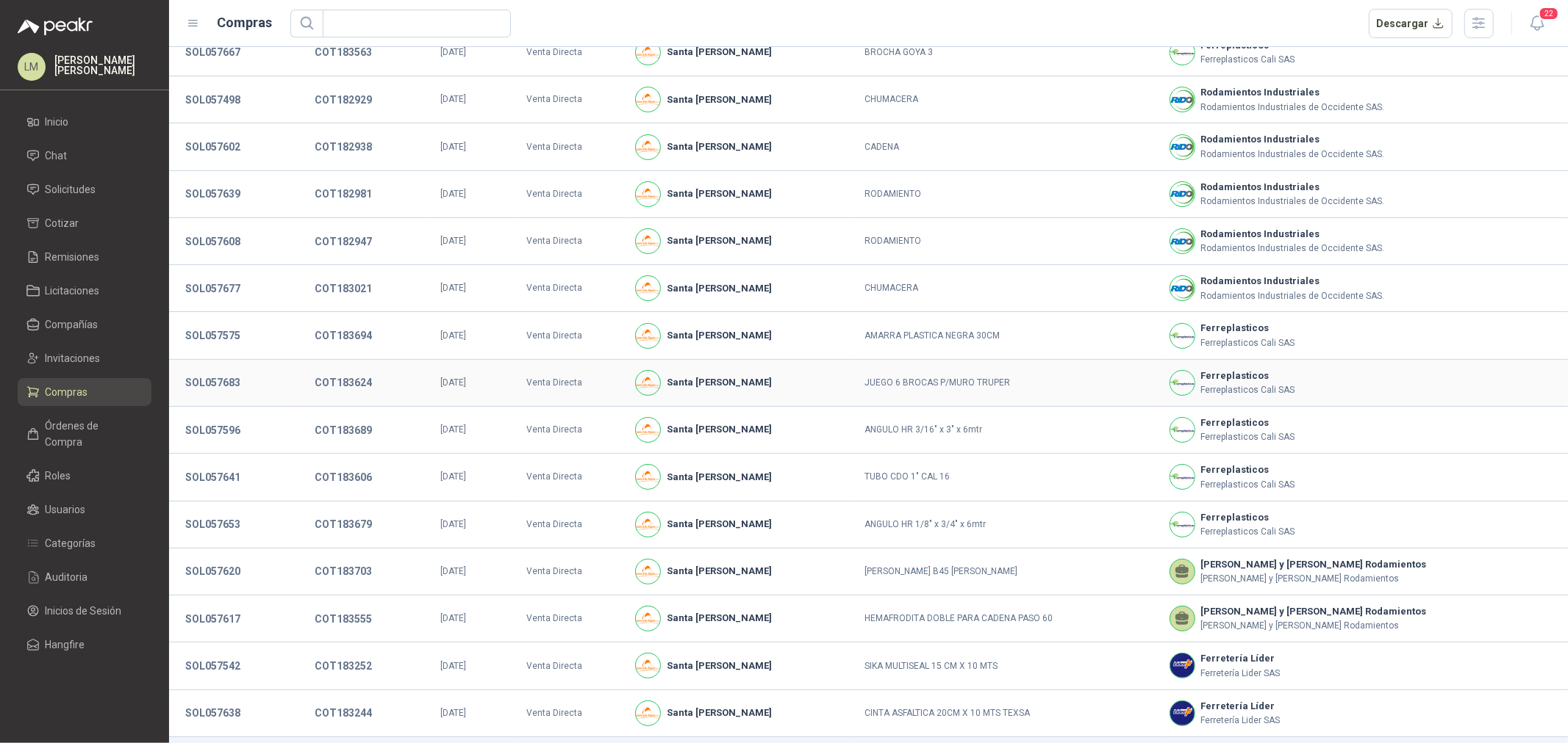
scroll to position [101, 0]
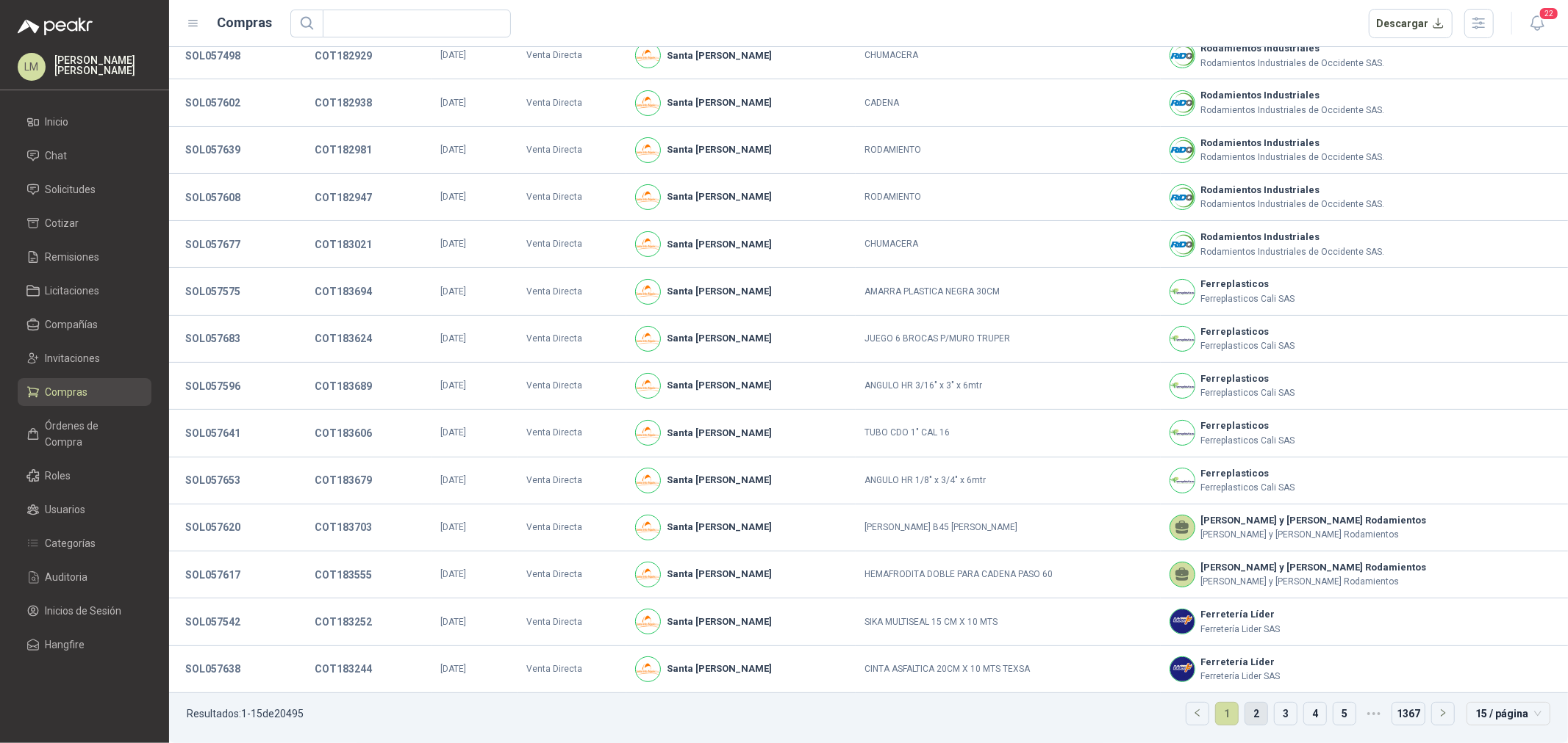
click at [1245, 710] on li "2" at bounding box center [1256, 713] width 23 height 23
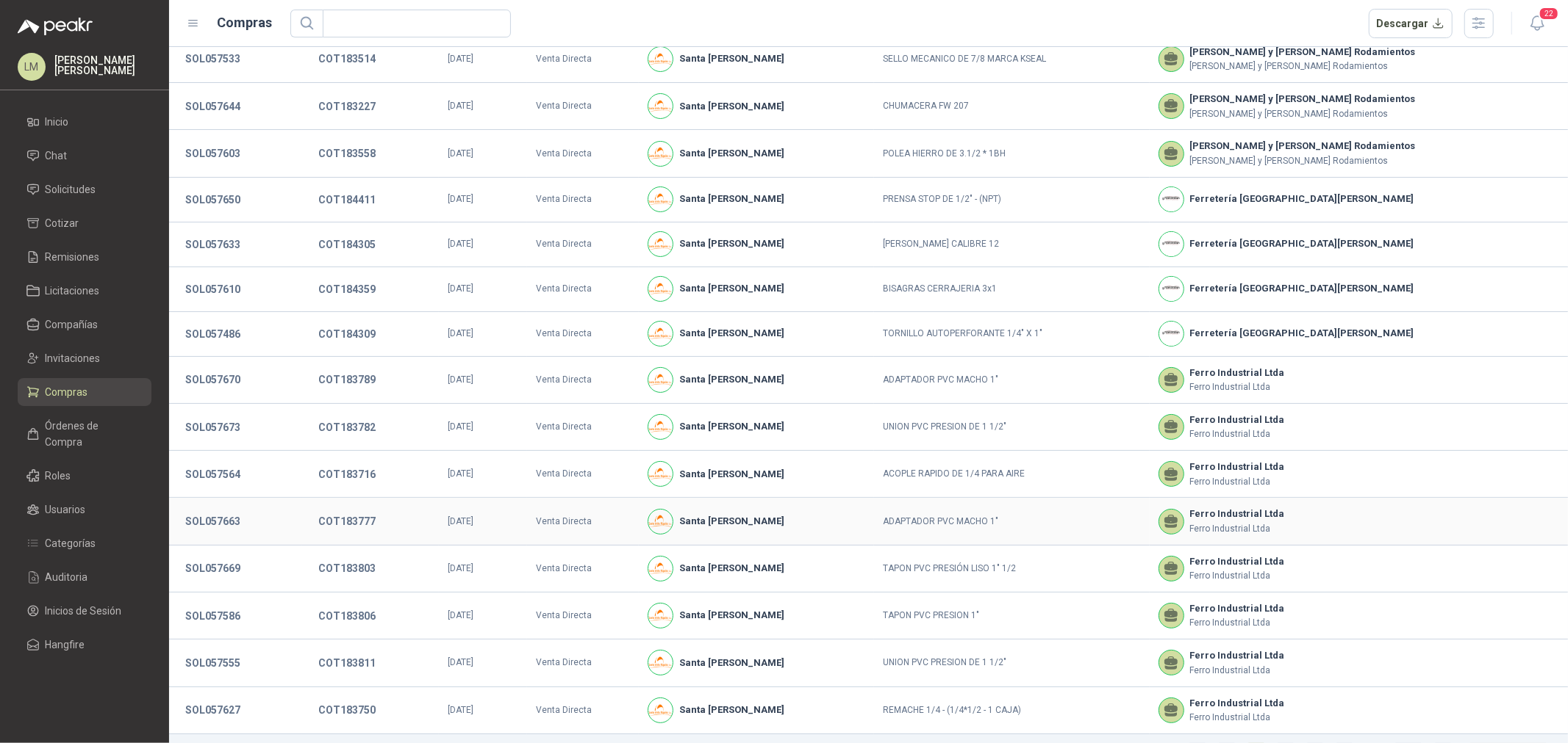
scroll to position [92, 0]
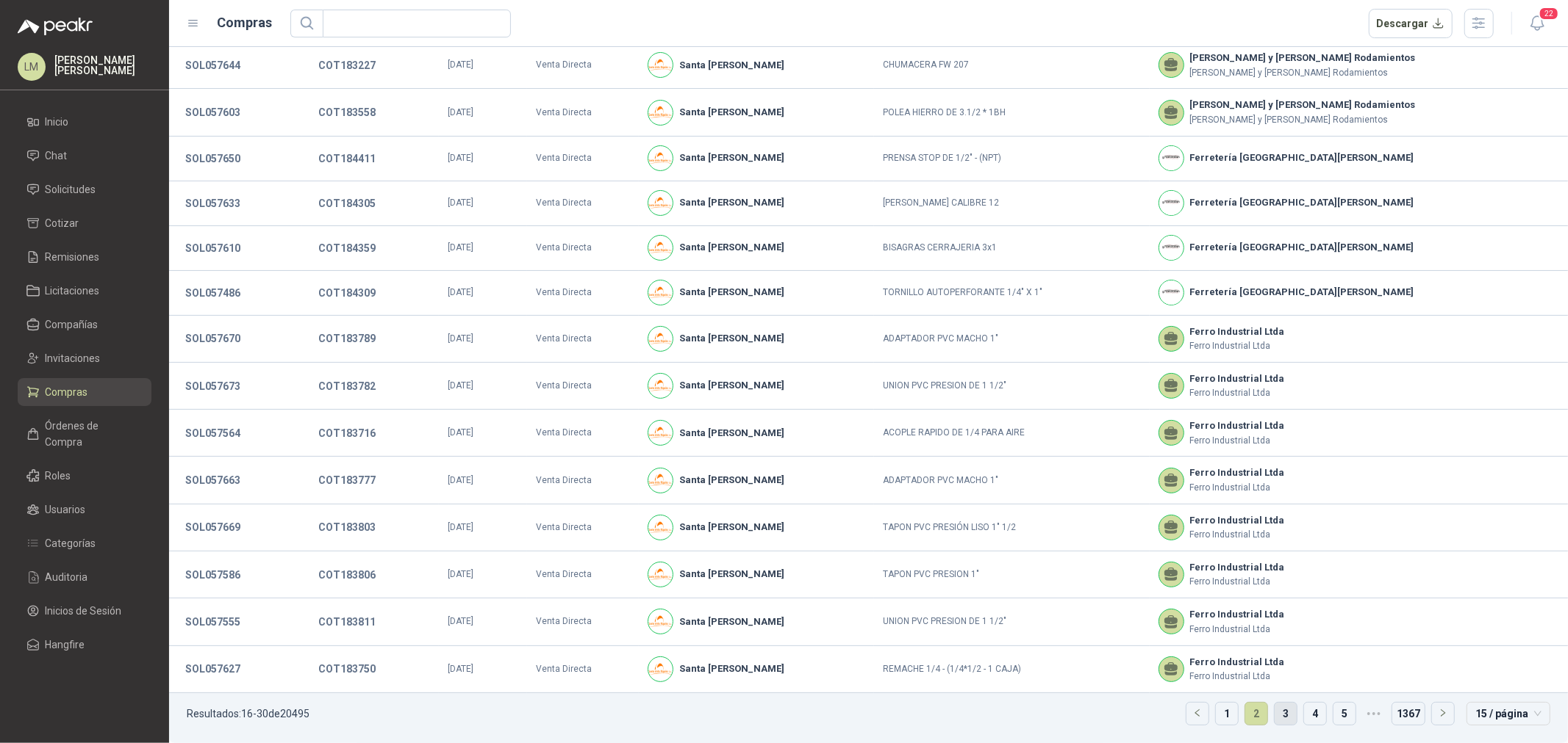
click at [1281, 715] on link "3" at bounding box center [1285, 713] width 22 height 22
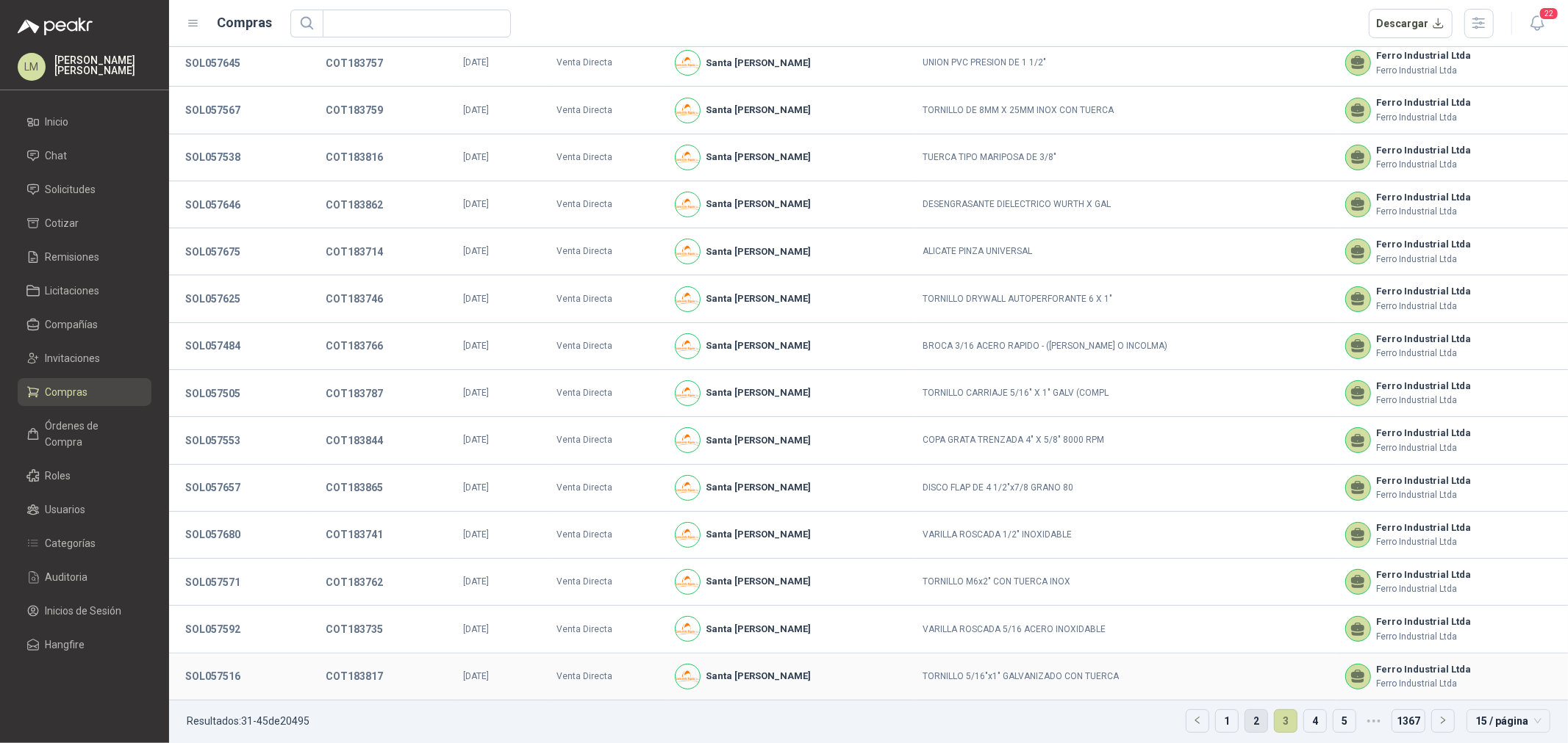
scroll to position [101, 0]
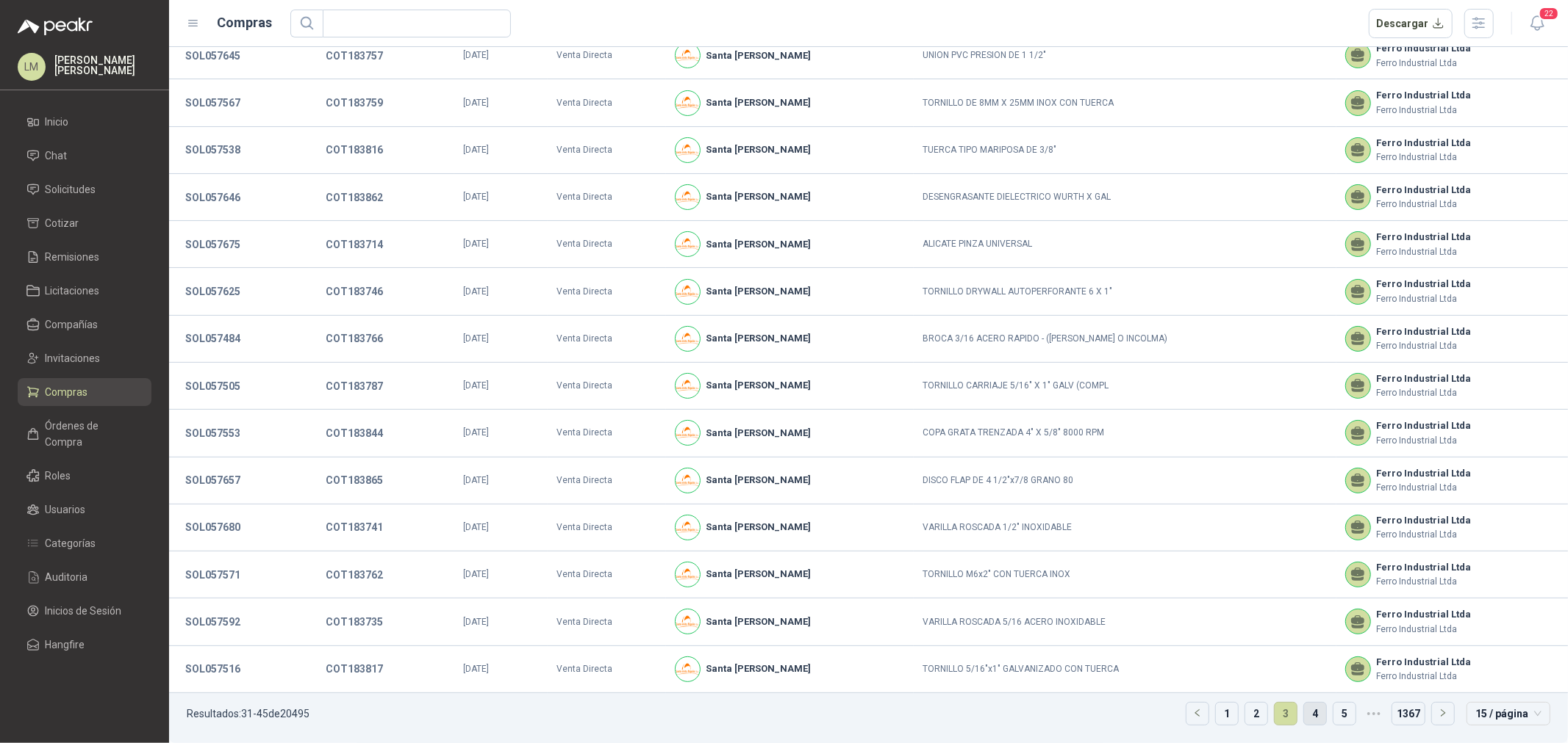
click at [1304, 714] on link "4" at bounding box center [1315, 713] width 22 height 22
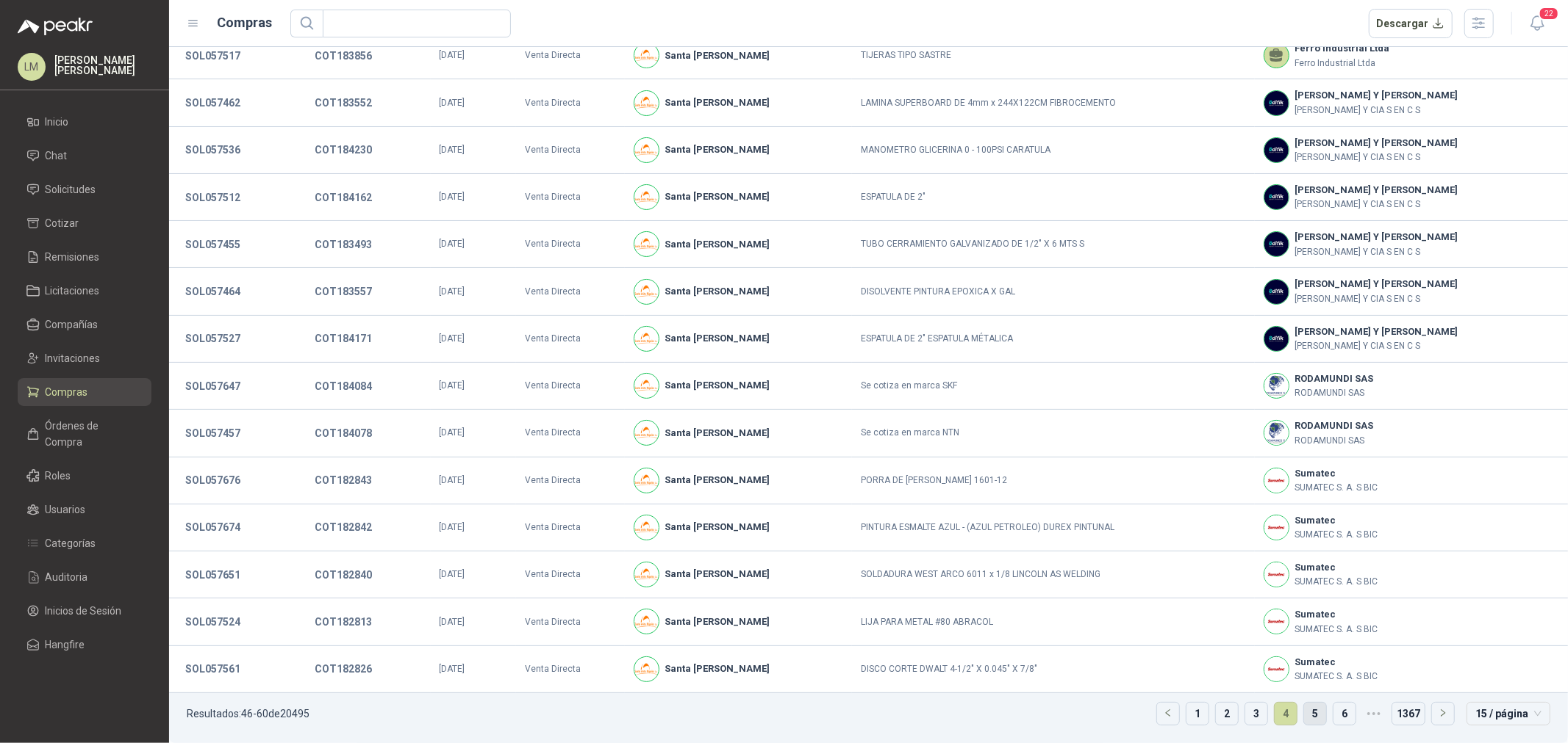
click at [1304, 714] on link "5" at bounding box center [1315, 713] width 22 height 22
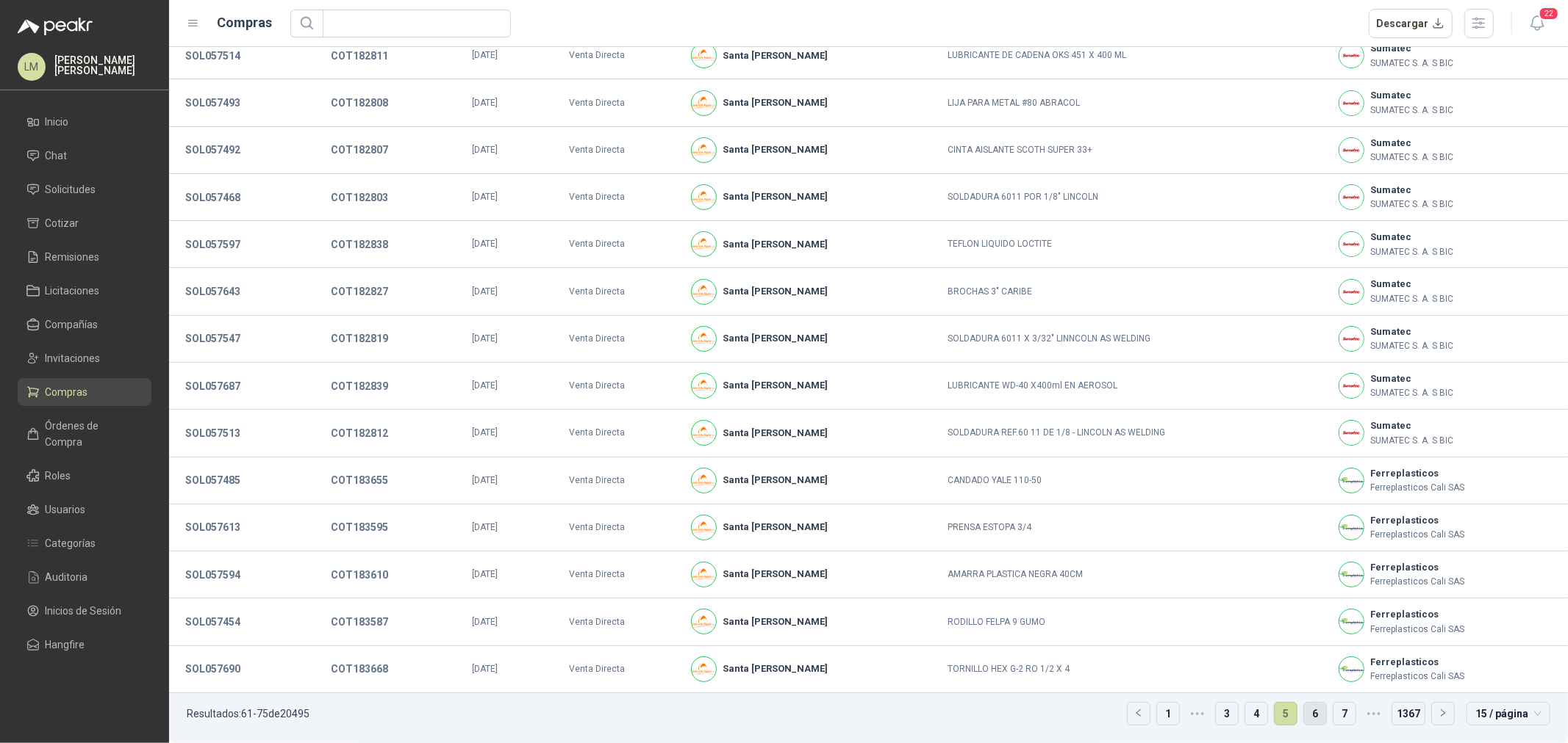
click at [1304, 714] on link "6" at bounding box center [1315, 713] width 22 height 22
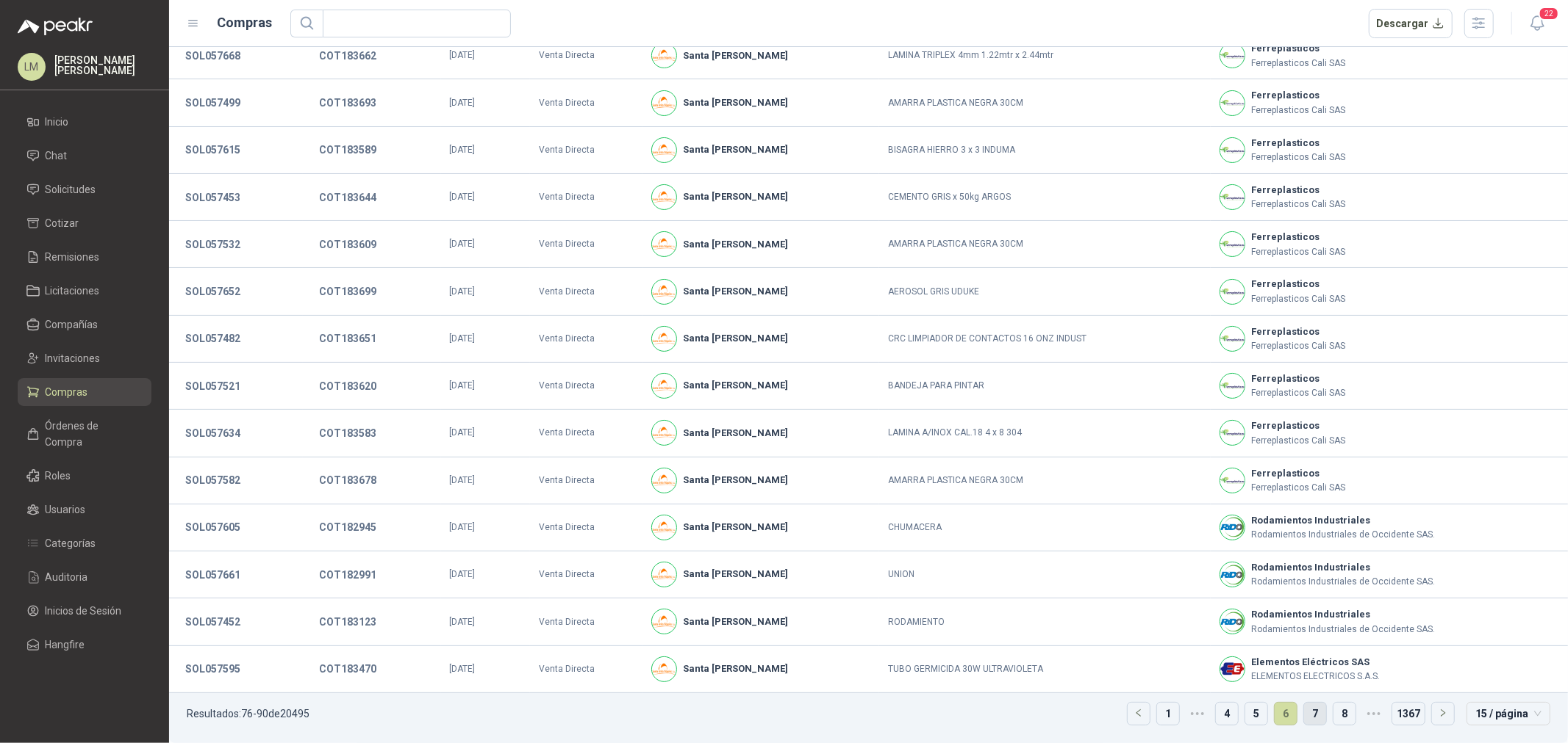
click at [1304, 714] on link "7" at bounding box center [1315, 713] width 22 height 22
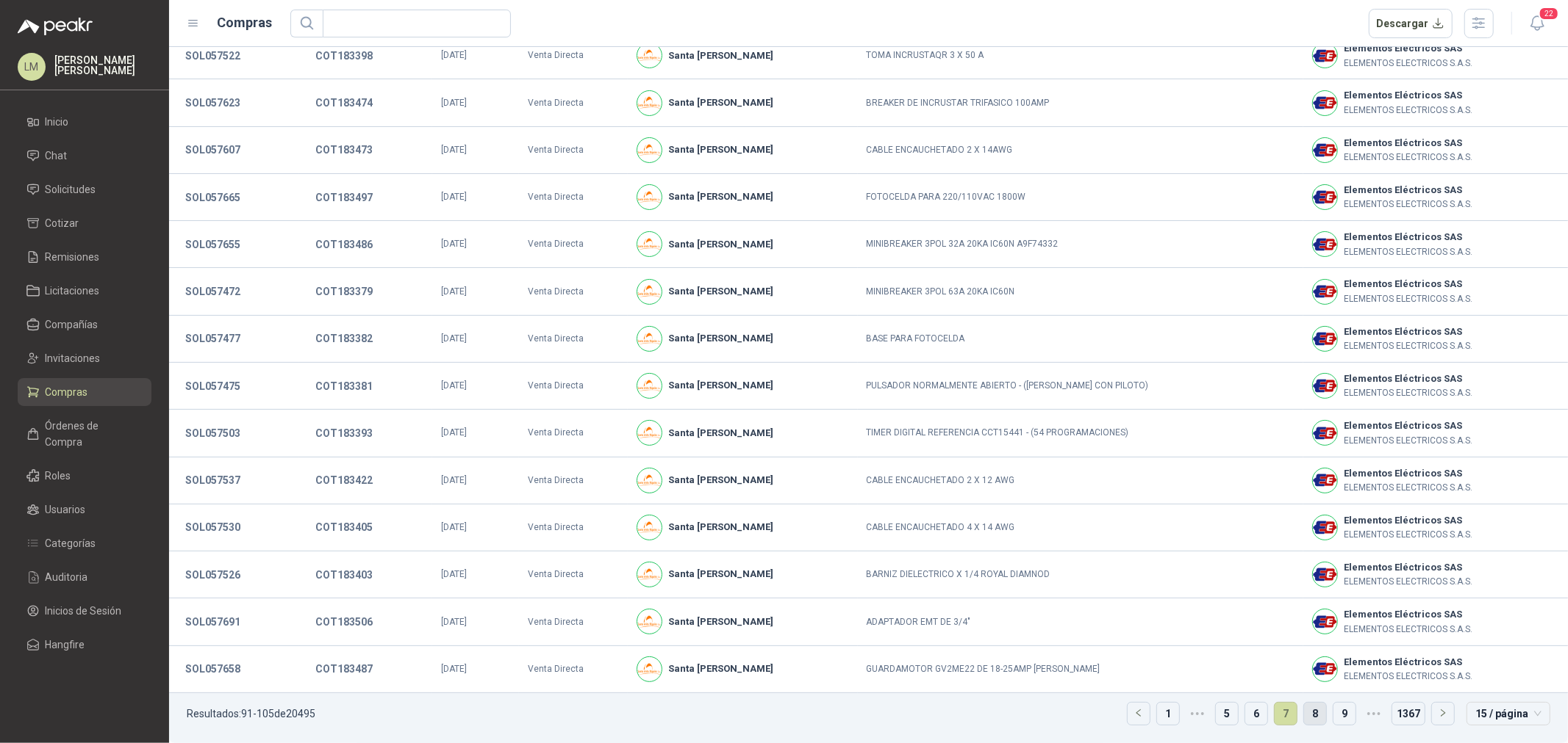
click at [1304, 714] on link "8" at bounding box center [1315, 713] width 22 height 22
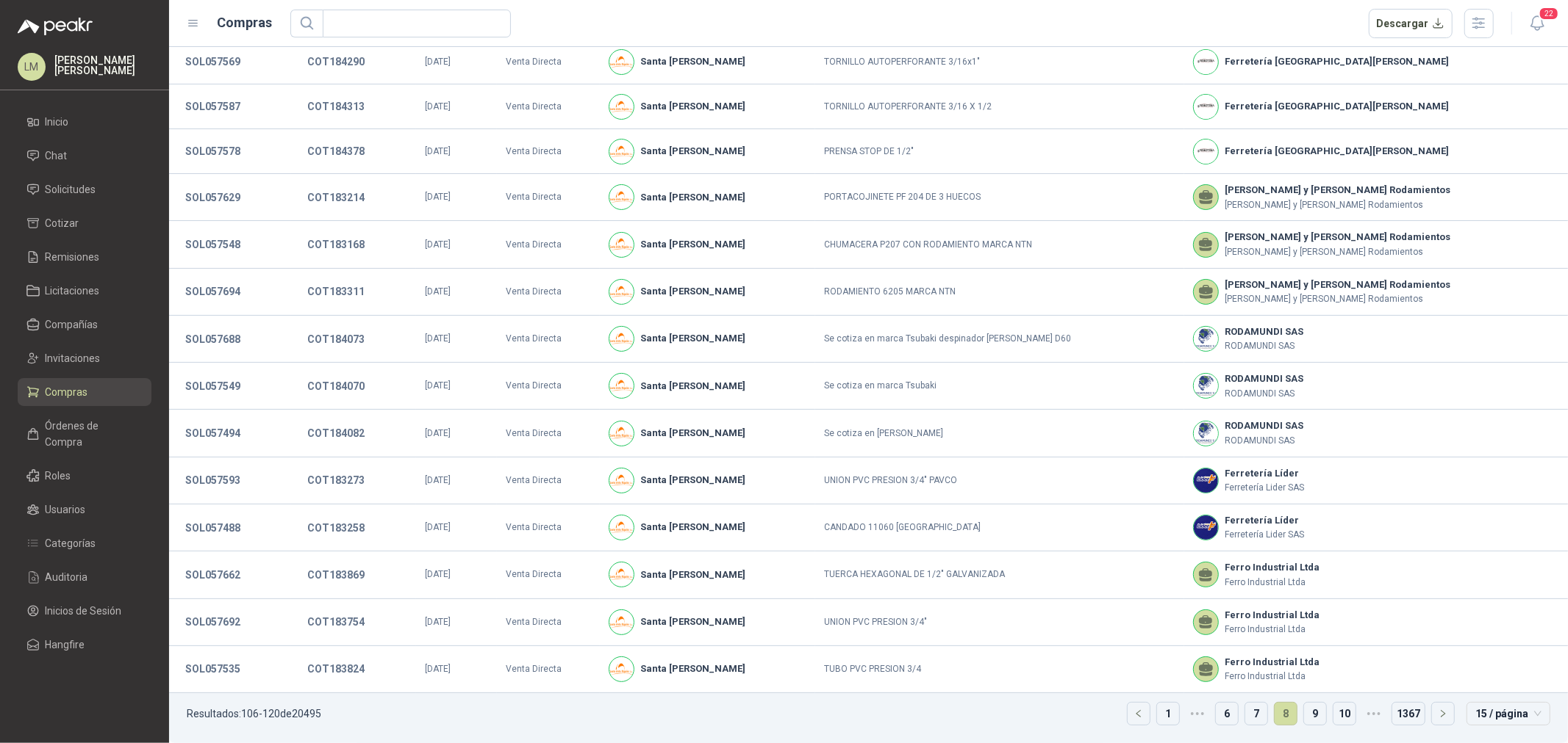
scroll to position [96, 0]
click at [1304, 714] on link "9" at bounding box center [1315, 713] width 22 height 22
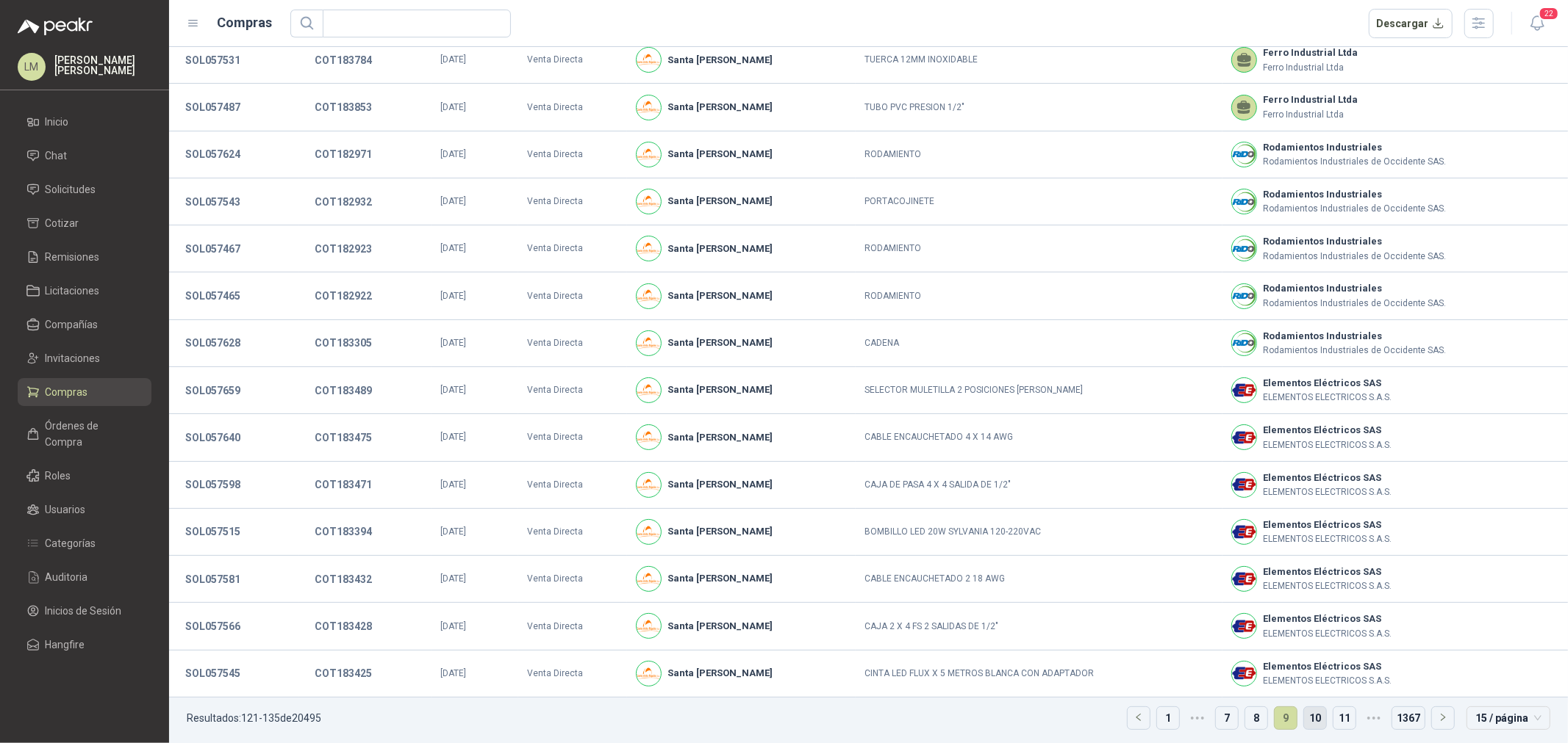
click at [1304, 714] on link "10" at bounding box center [1315, 718] width 22 height 22
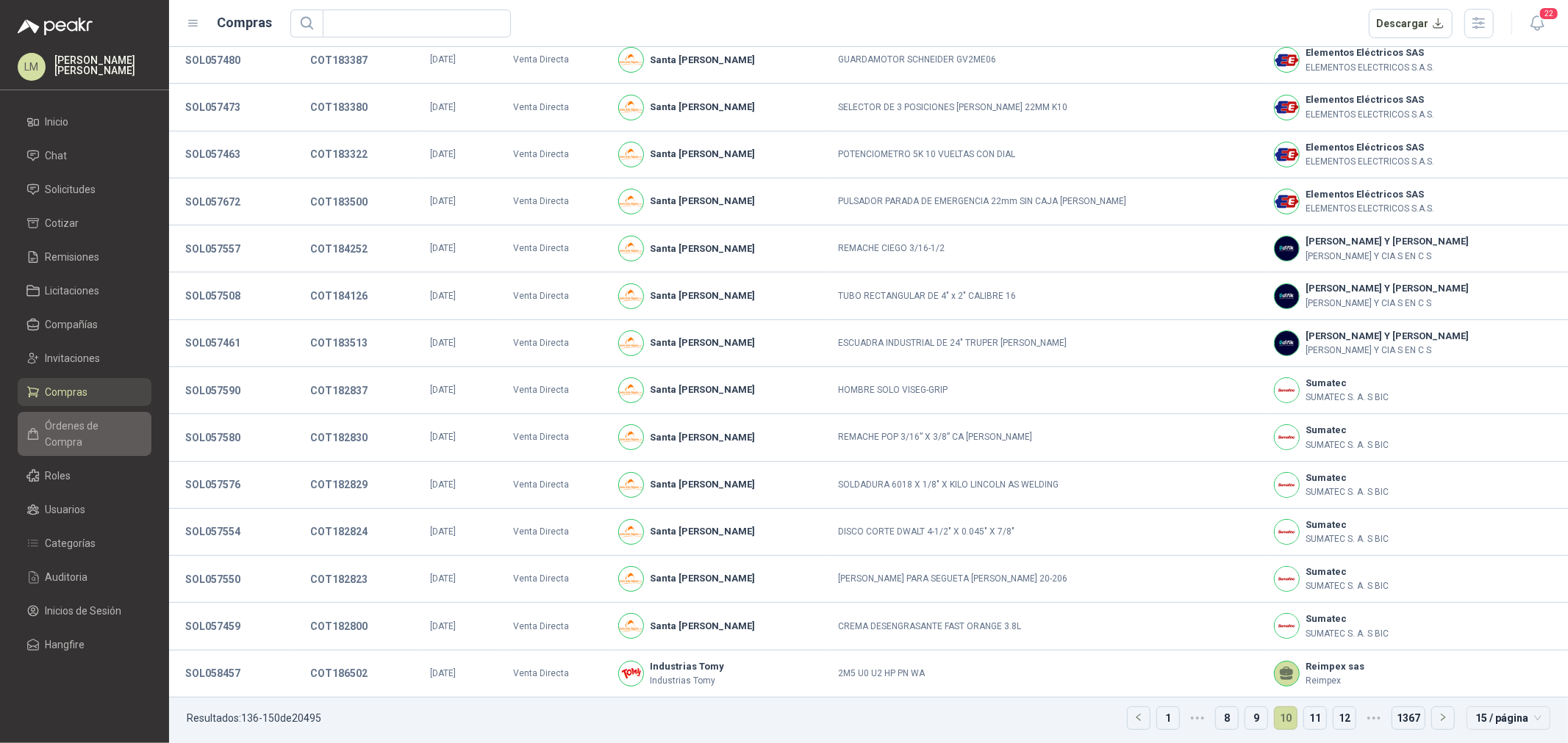
click at [105, 421] on span "Órdenes de Compra" at bounding box center [92, 434] width 92 height 32
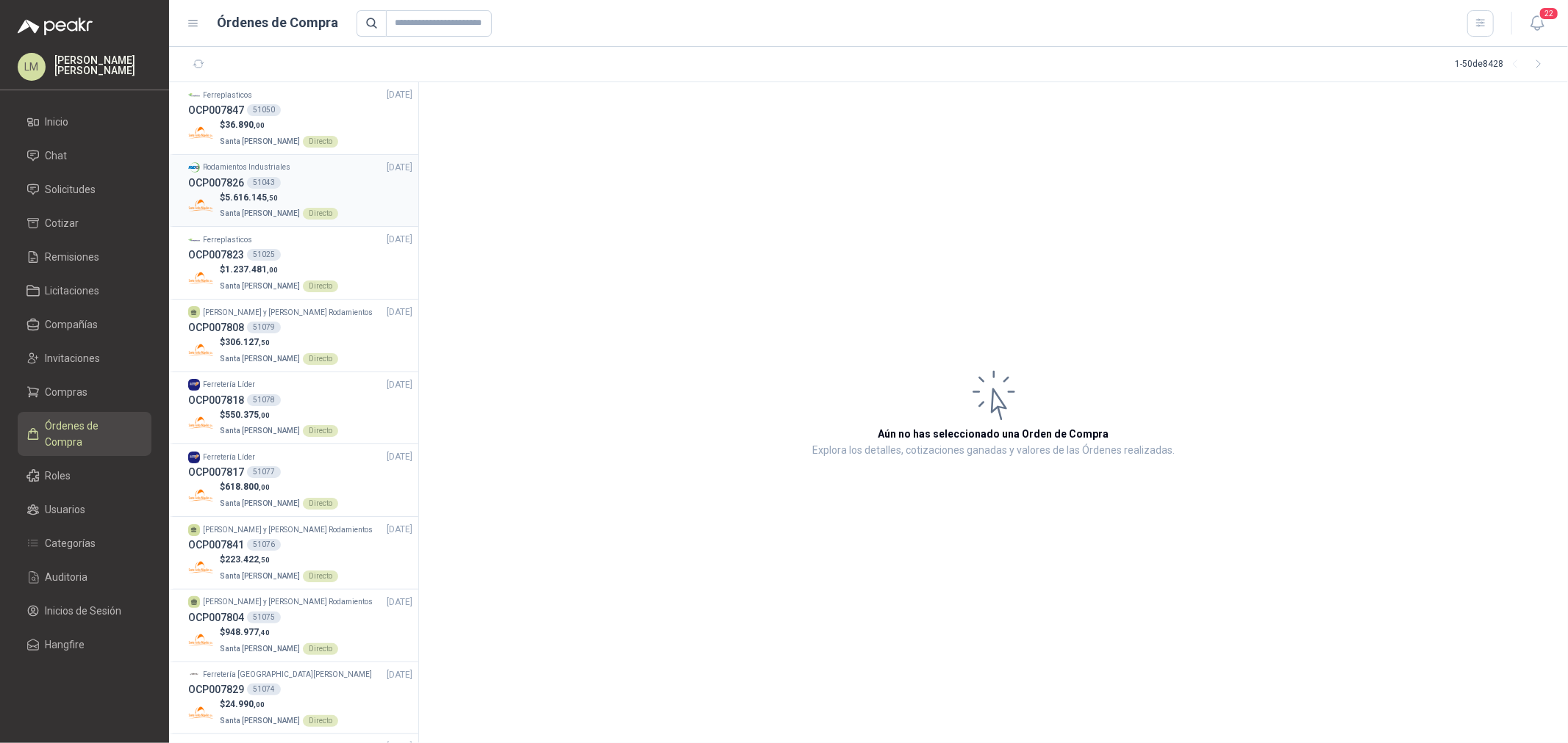
click at [280, 185] on div "OCP007826 51043" at bounding box center [300, 183] width 224 height 16
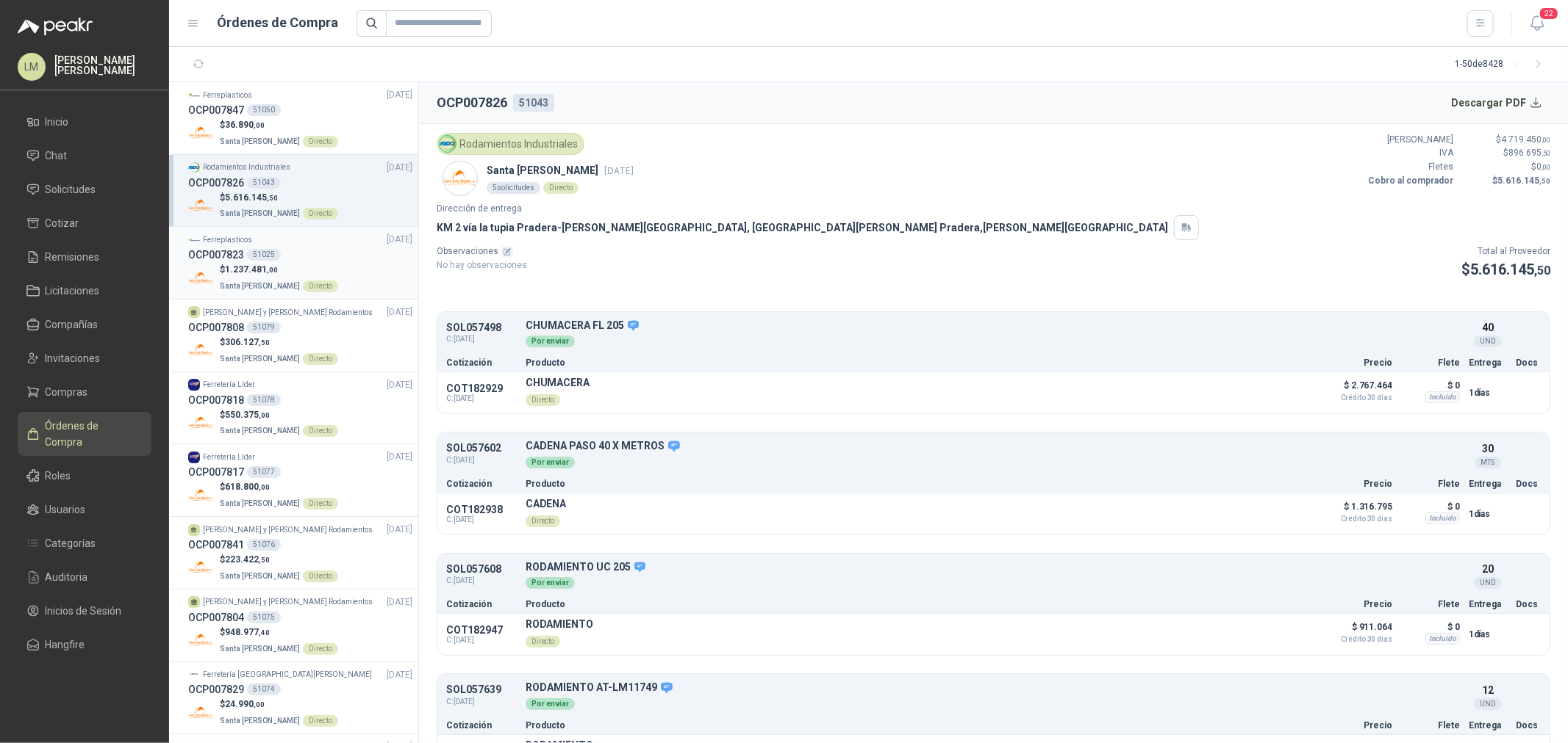
click at [260, 247] on div "OCP007823 51025" at bounding box center [300, 255] width 224 height 16
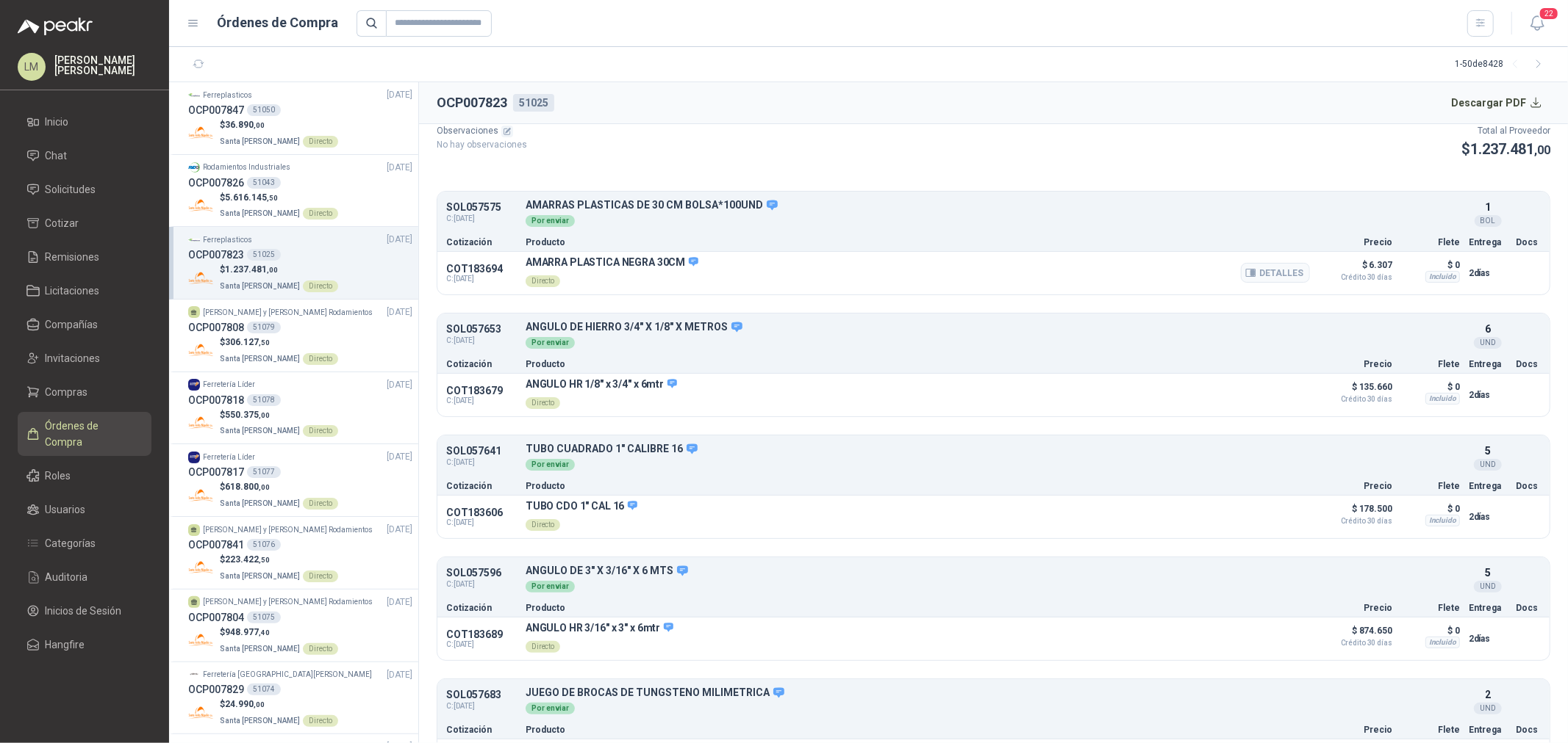
scroll to position [170, 0]
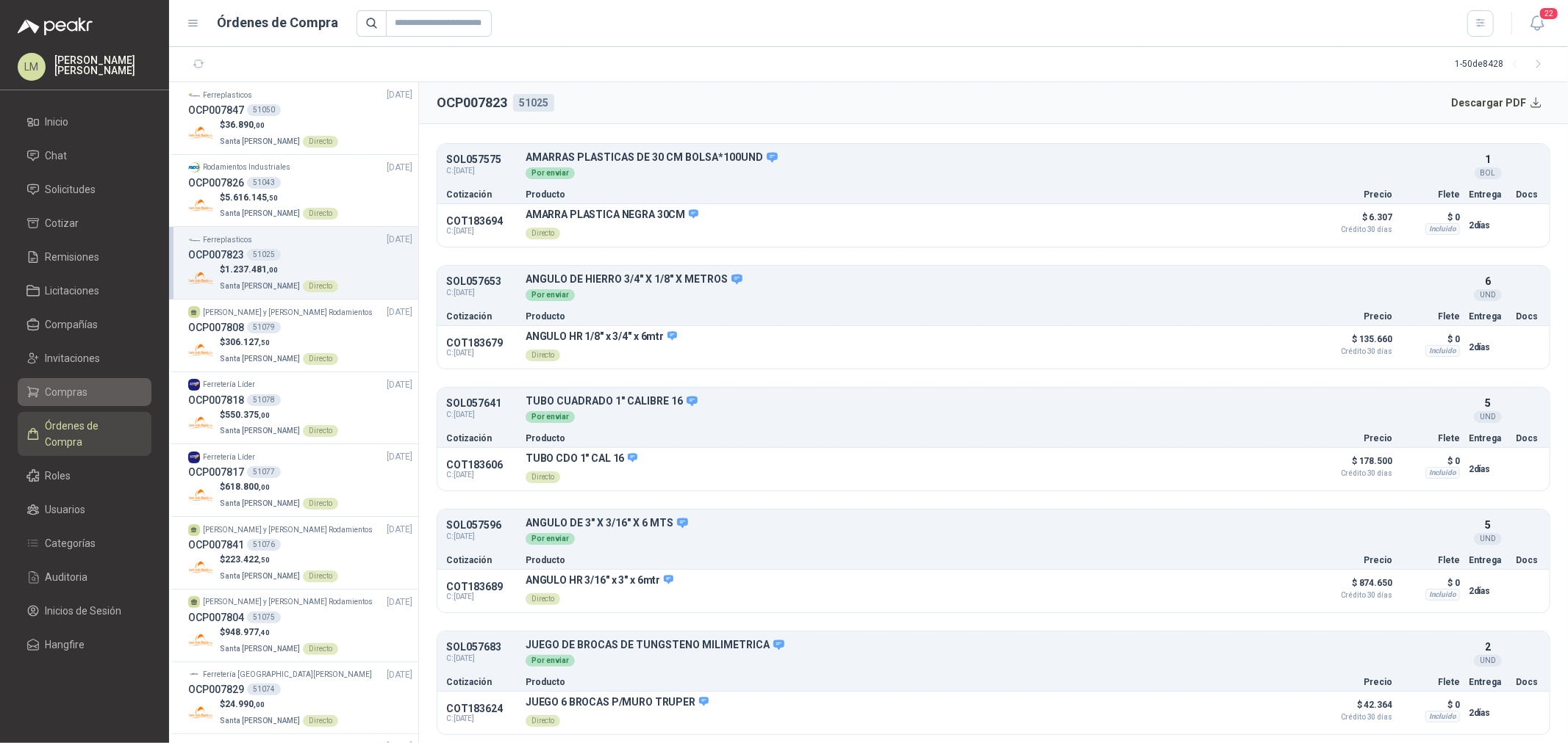
click at [60, 392] on span "Compras" at bounding box center [67, 392] width 43 height 16
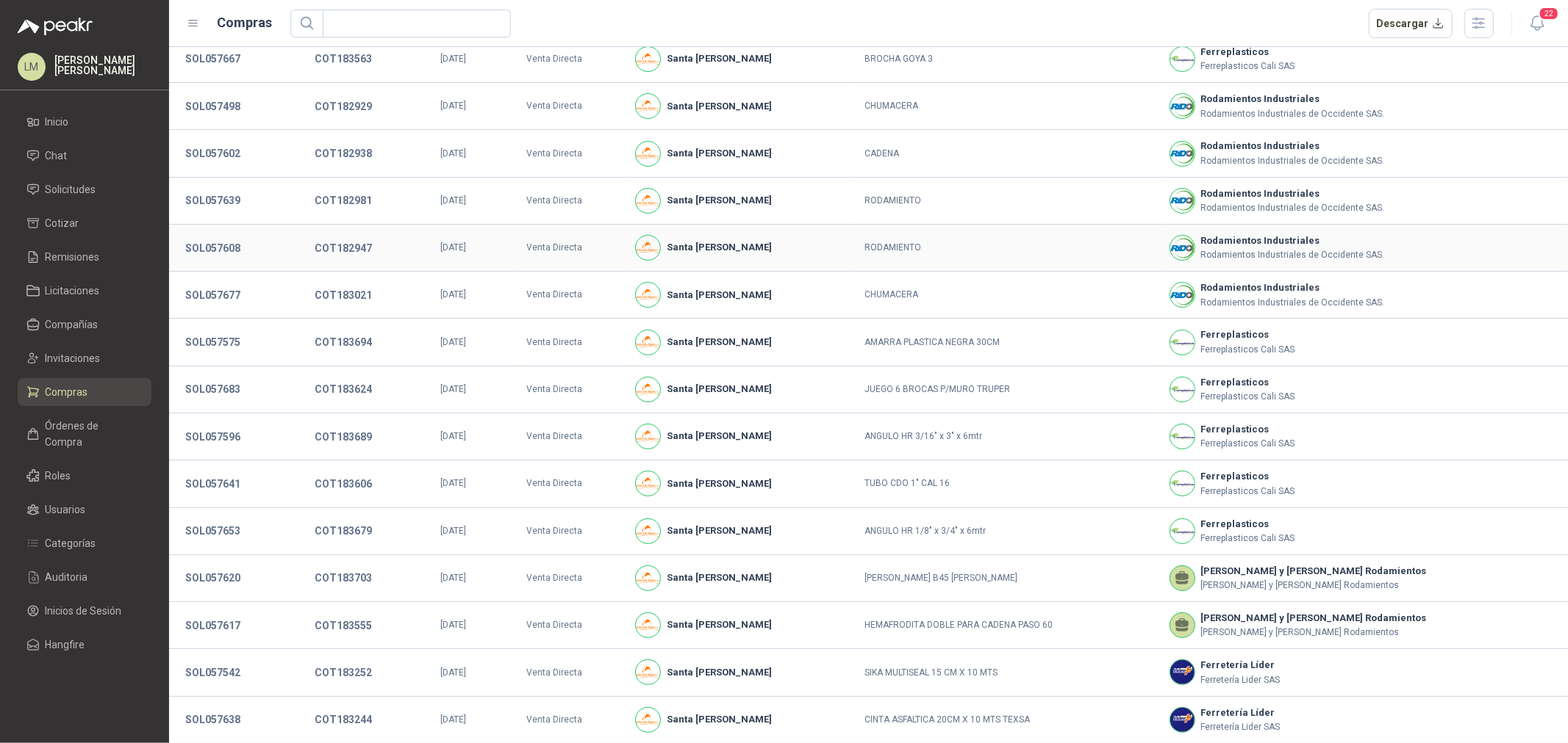
scroll to position [101, 0]
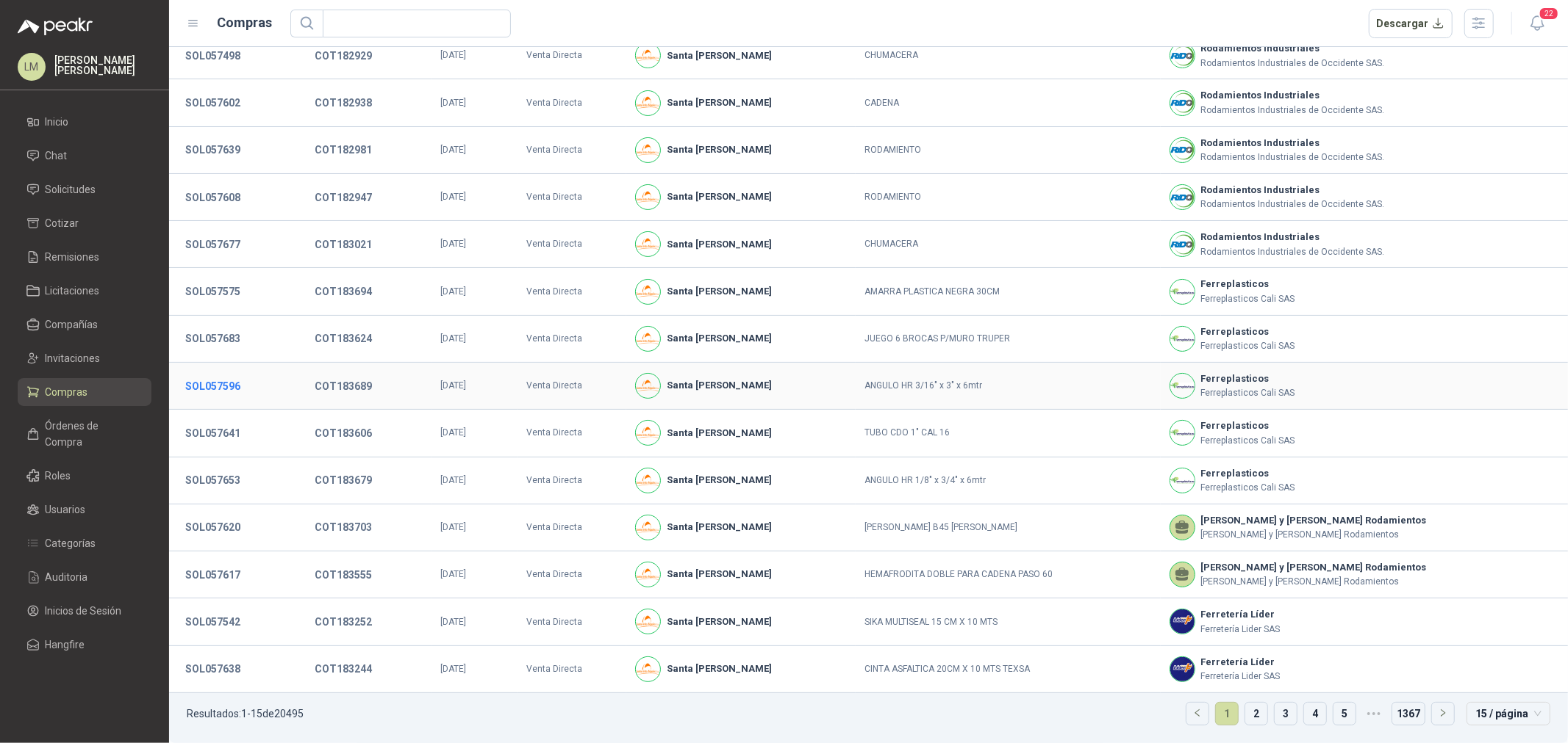
click at [230, 387] on button "SOL057596" at bounding box center [212, 386] width 70 height 27
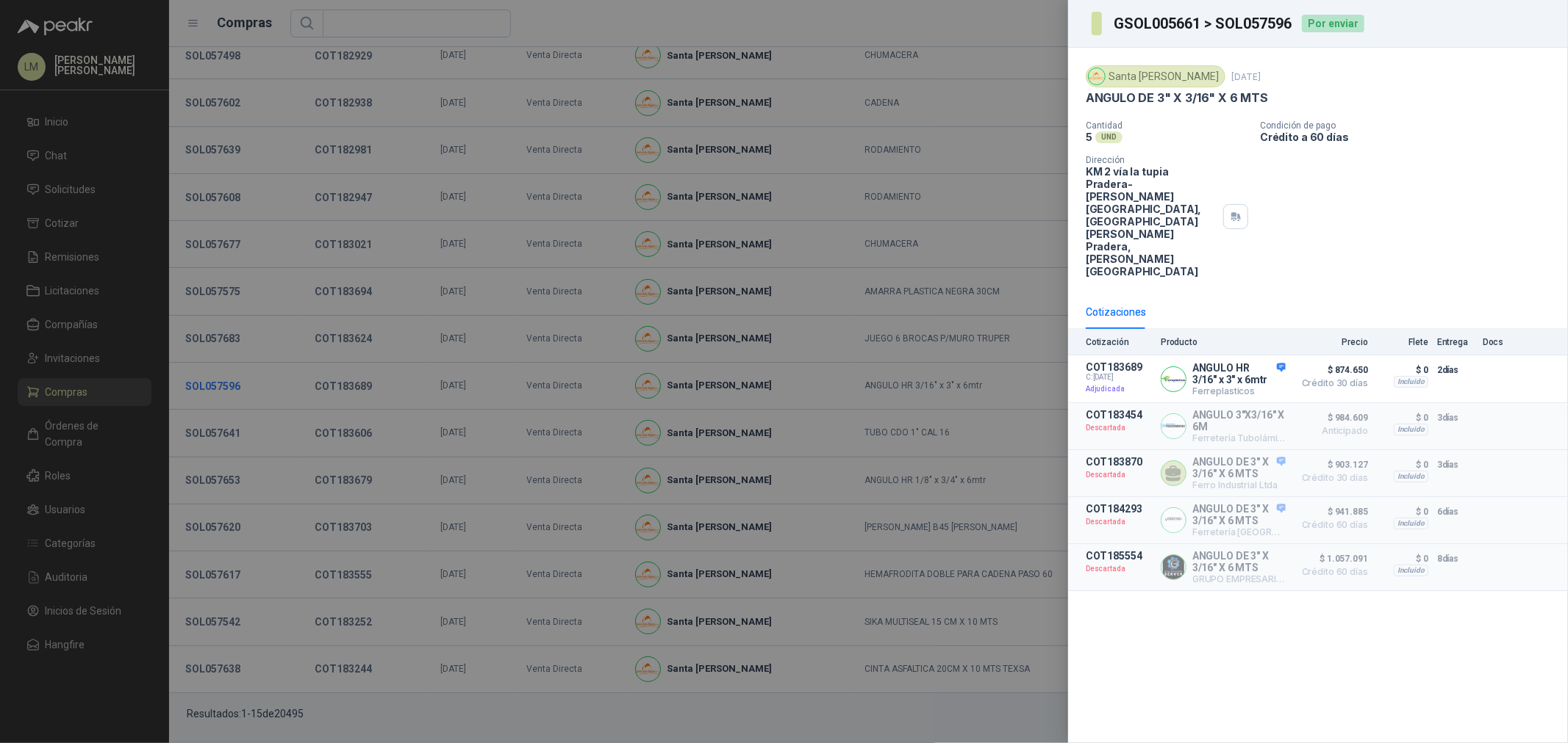
click at [230, 387] on div at bounding box center [784, 372] width 1568 height 743
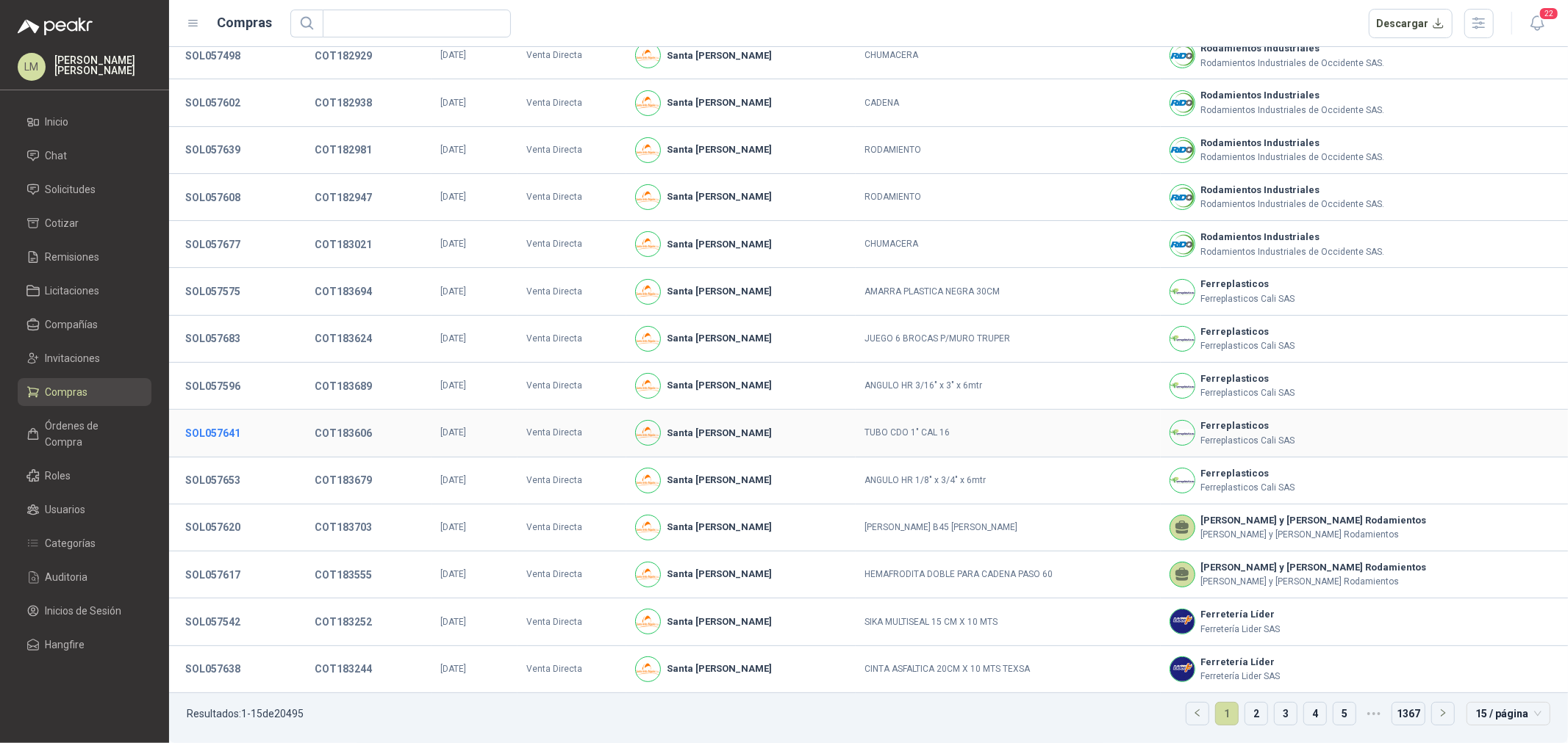
click at [226, 427] on button "SOL057641" at bounding box center [212, 433] width 70 height 27
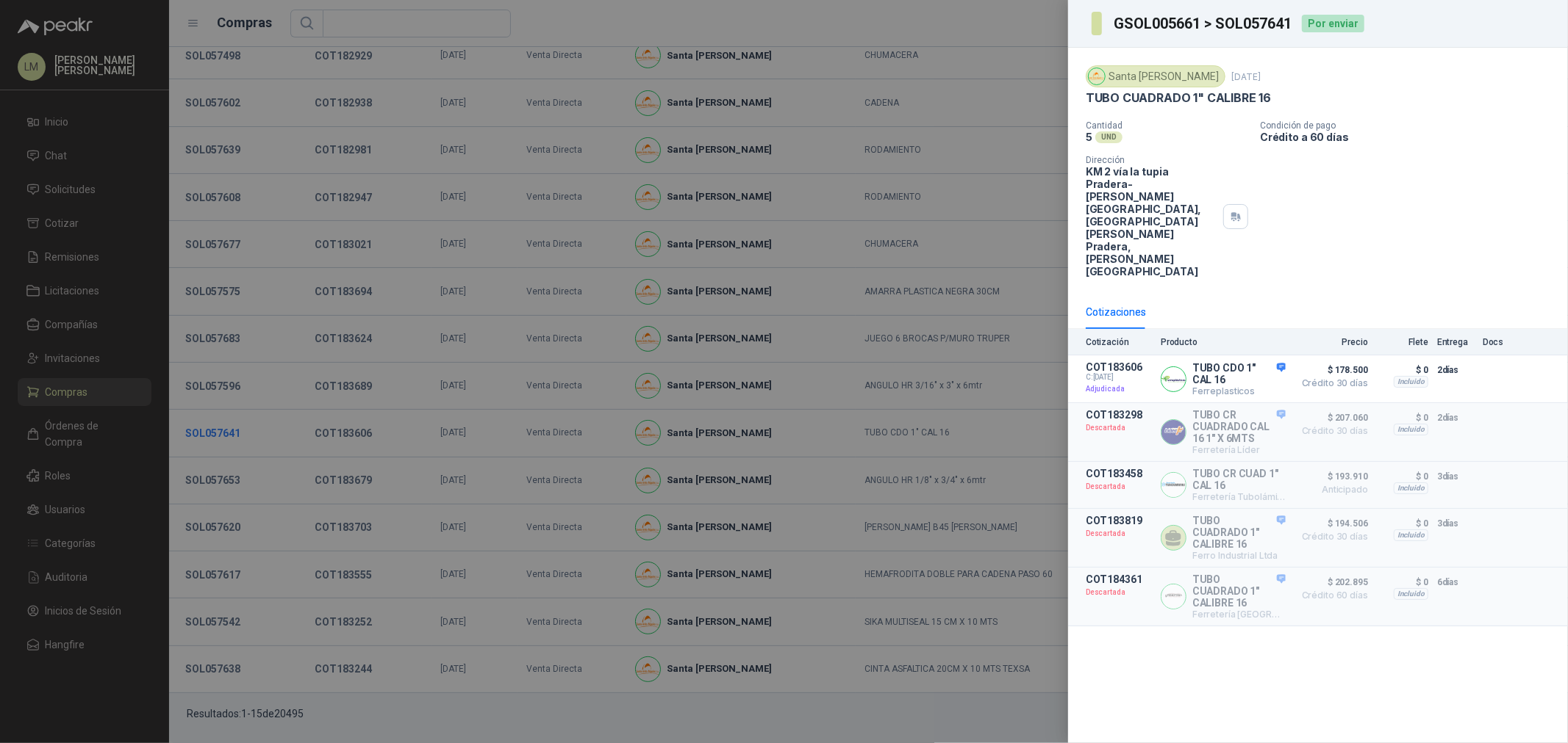
click at [226, 427] on div at bounding box center [784, 372] width 1568 height 743
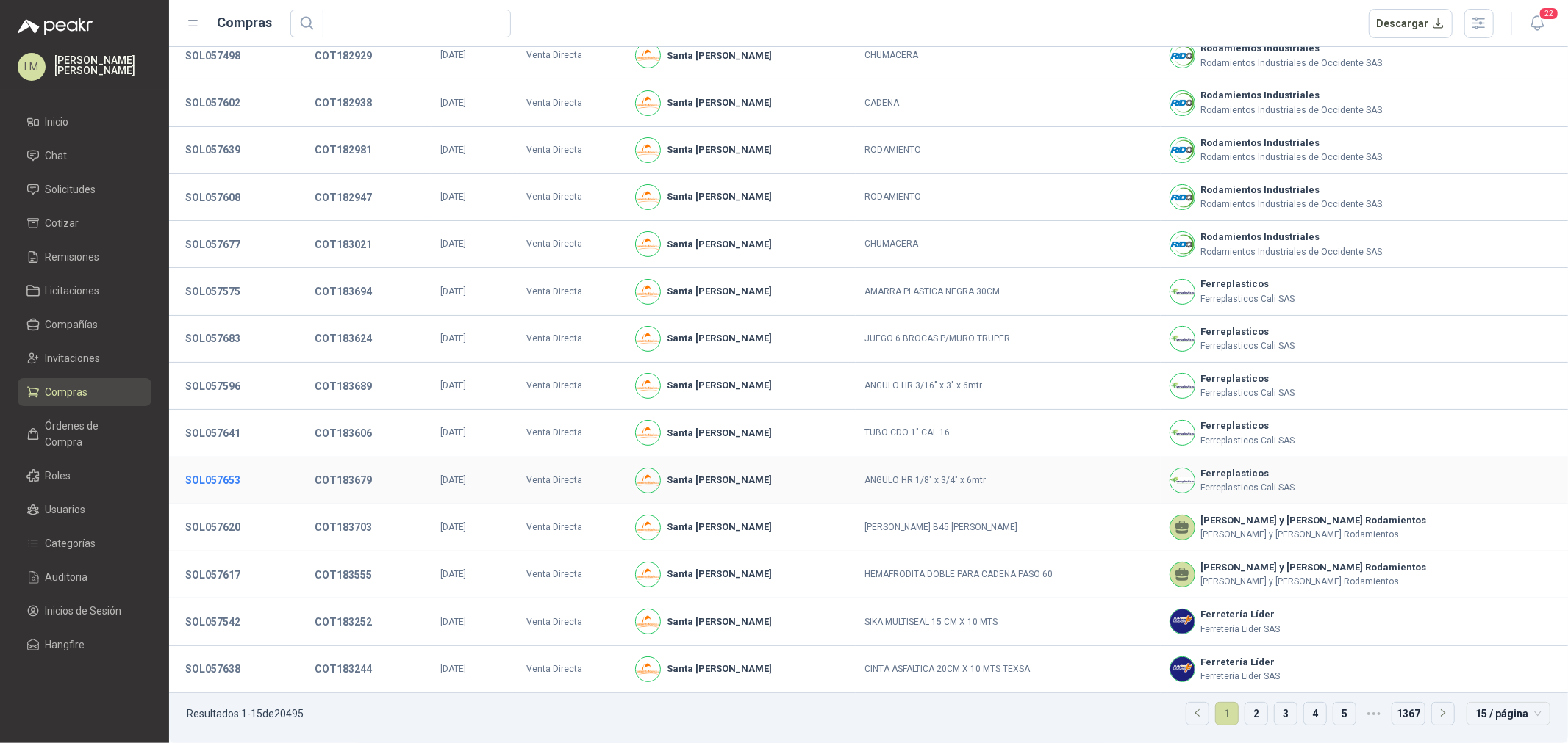
click at [232, 476] on button "SOL057653" at bounding box center [212, 480] width 70 height 27
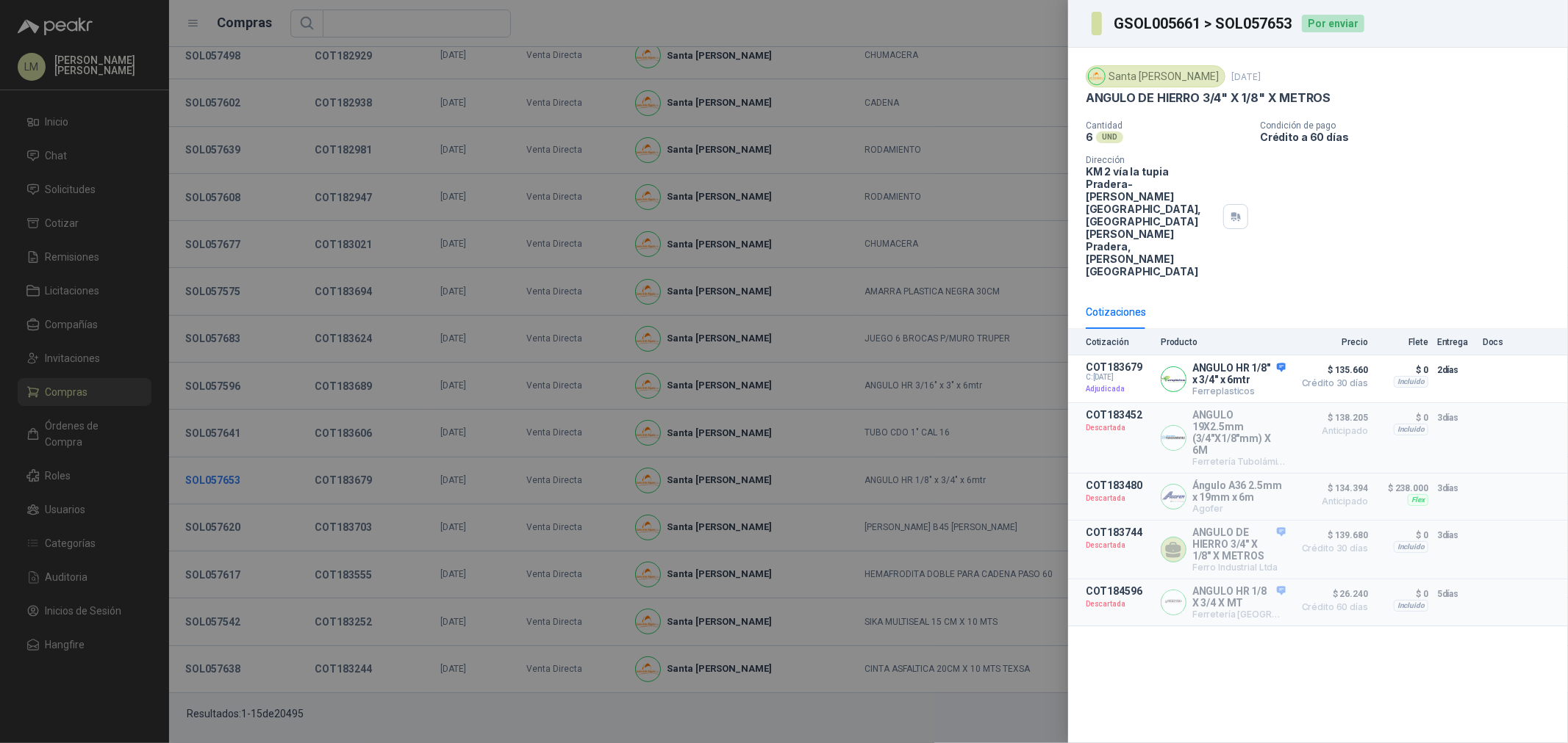
click at [232, 476] on div at bounding box center [784, 372] width 1568 height 743
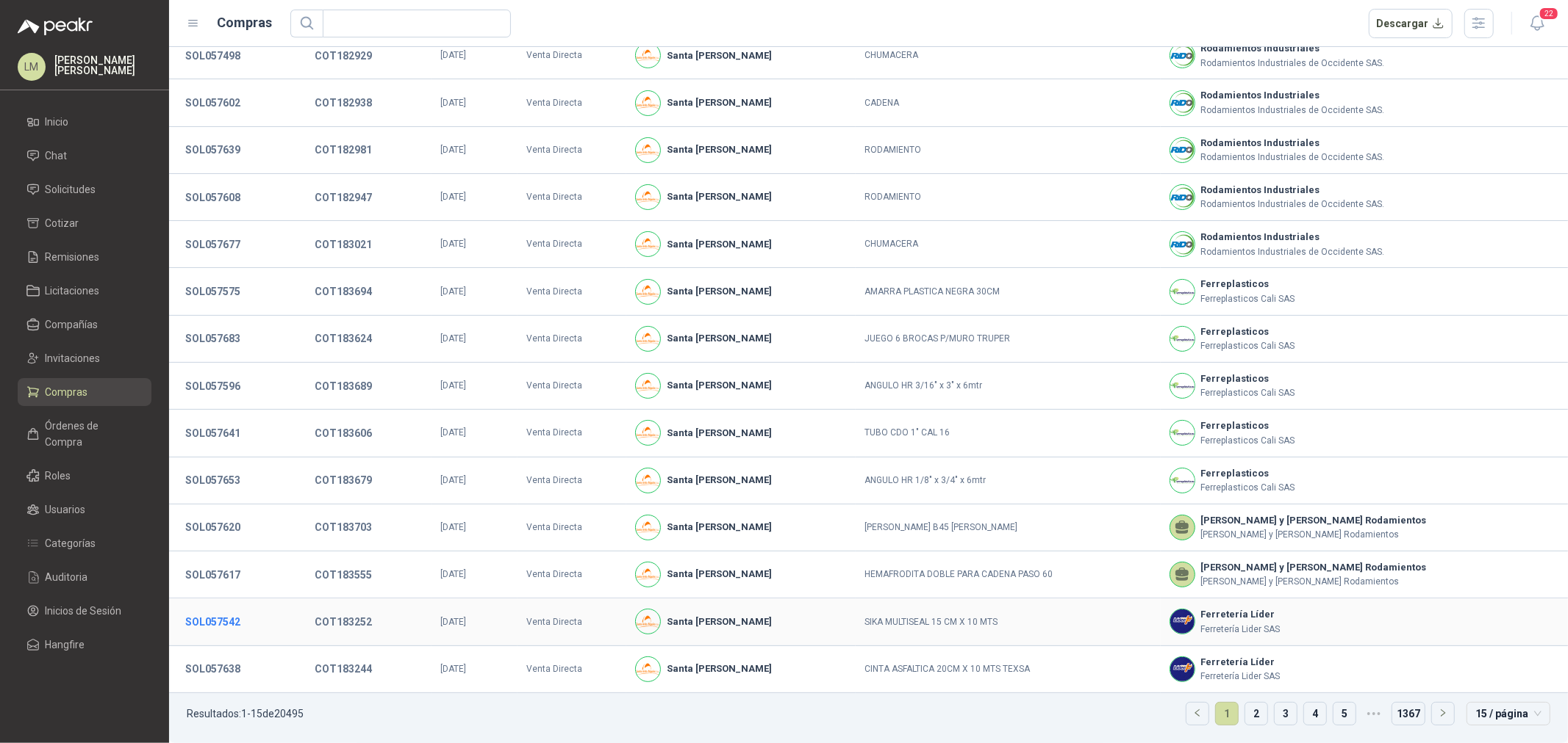
click at [230, 622] on button "SOL057542" at bounding box center [212, 622] width 70 height 27
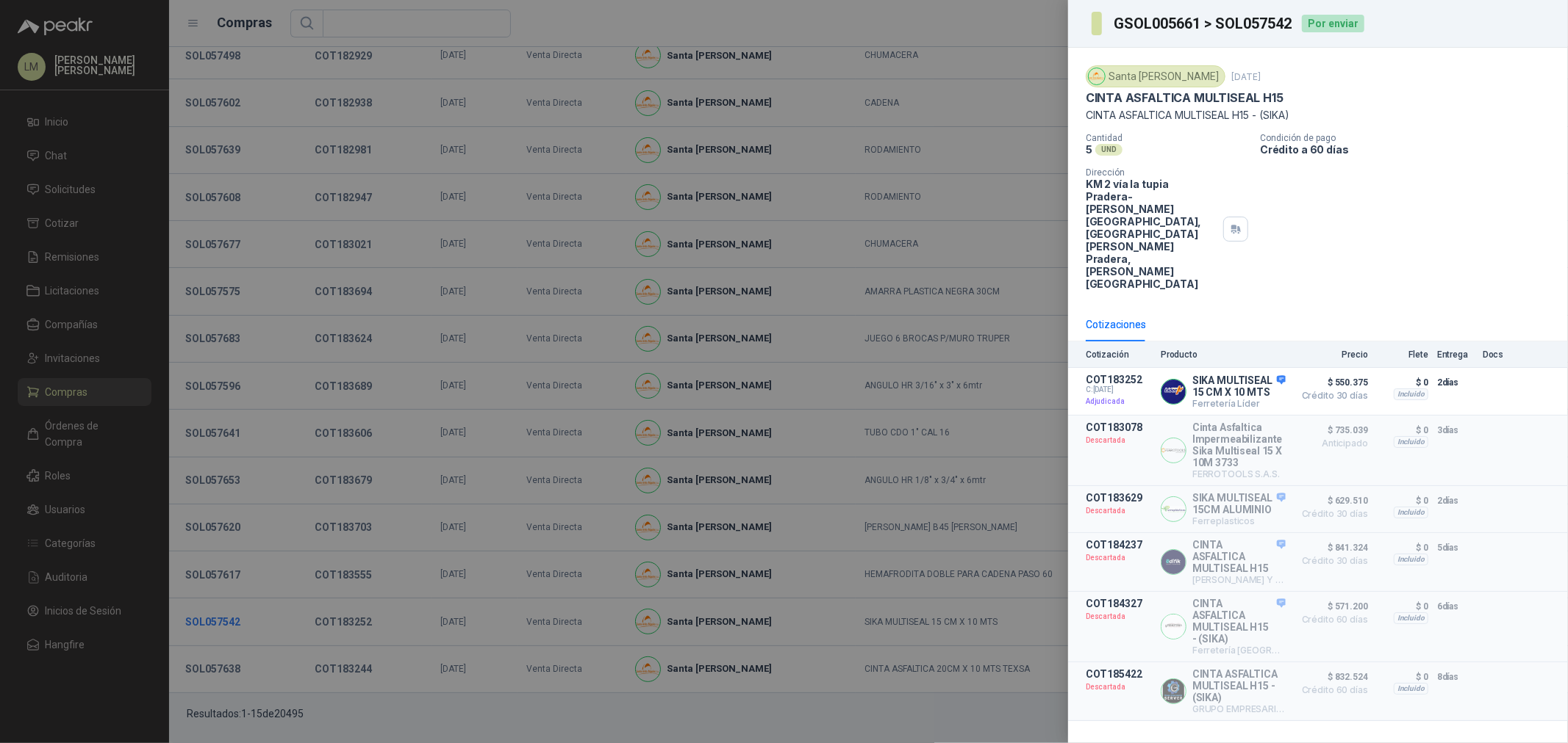
click at [230, 622] on div at bounding box center [784, 372] width 1568 height 743
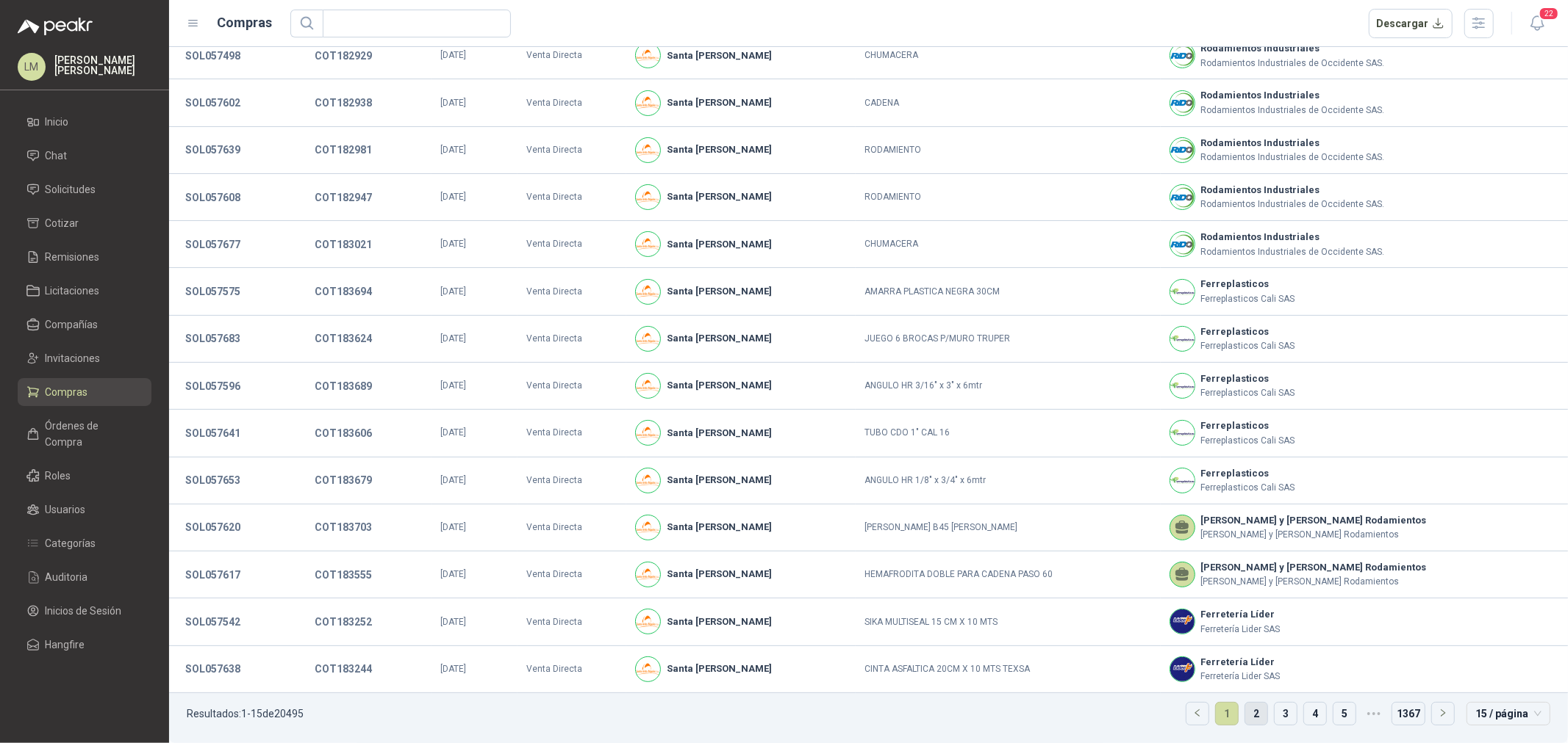
click at [1245, 709] on link "2" at bounding box center [1255, 713] width 22 height 22
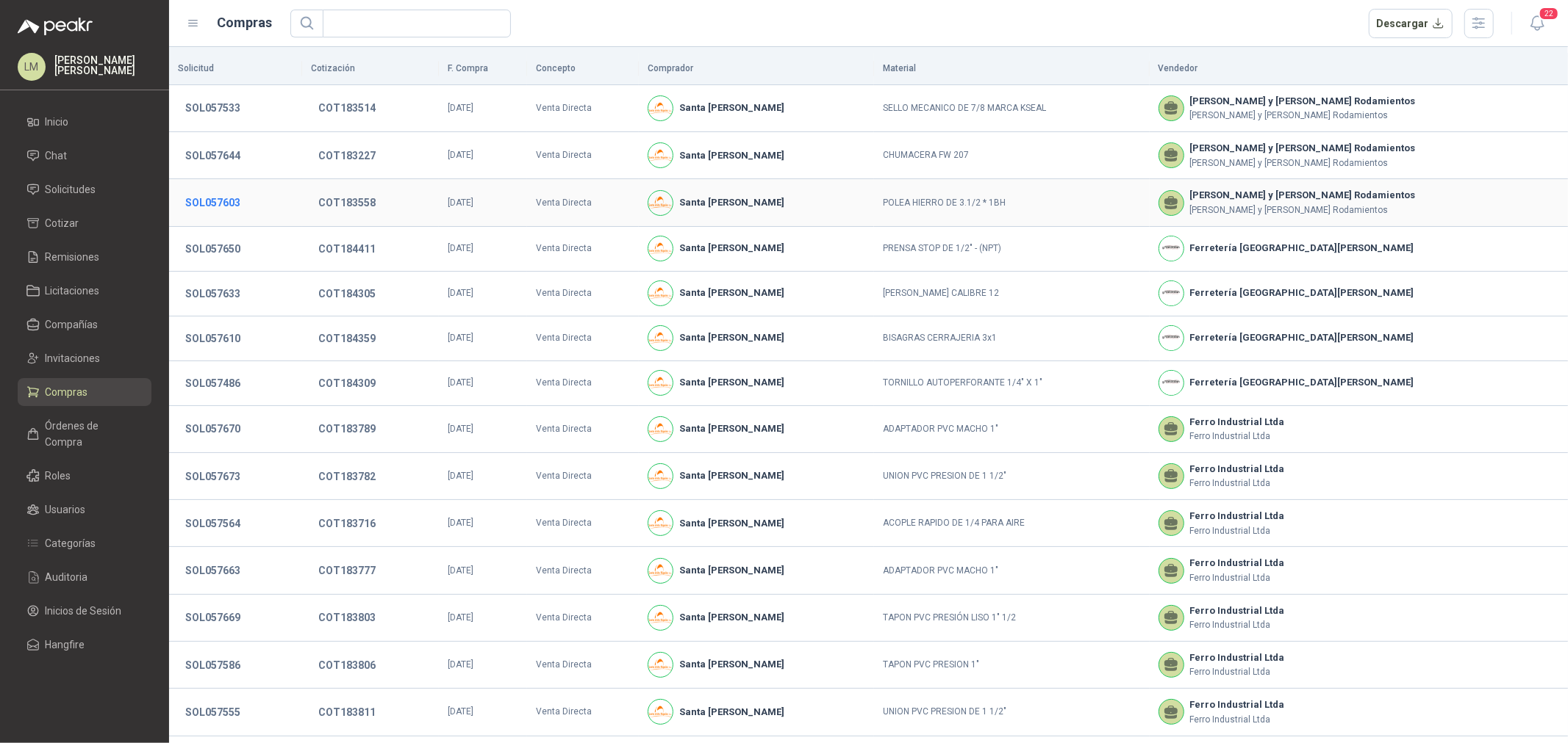
click at [213, 196] on button "SOL057603" at bounding box center [212, 203] width 70 height 27
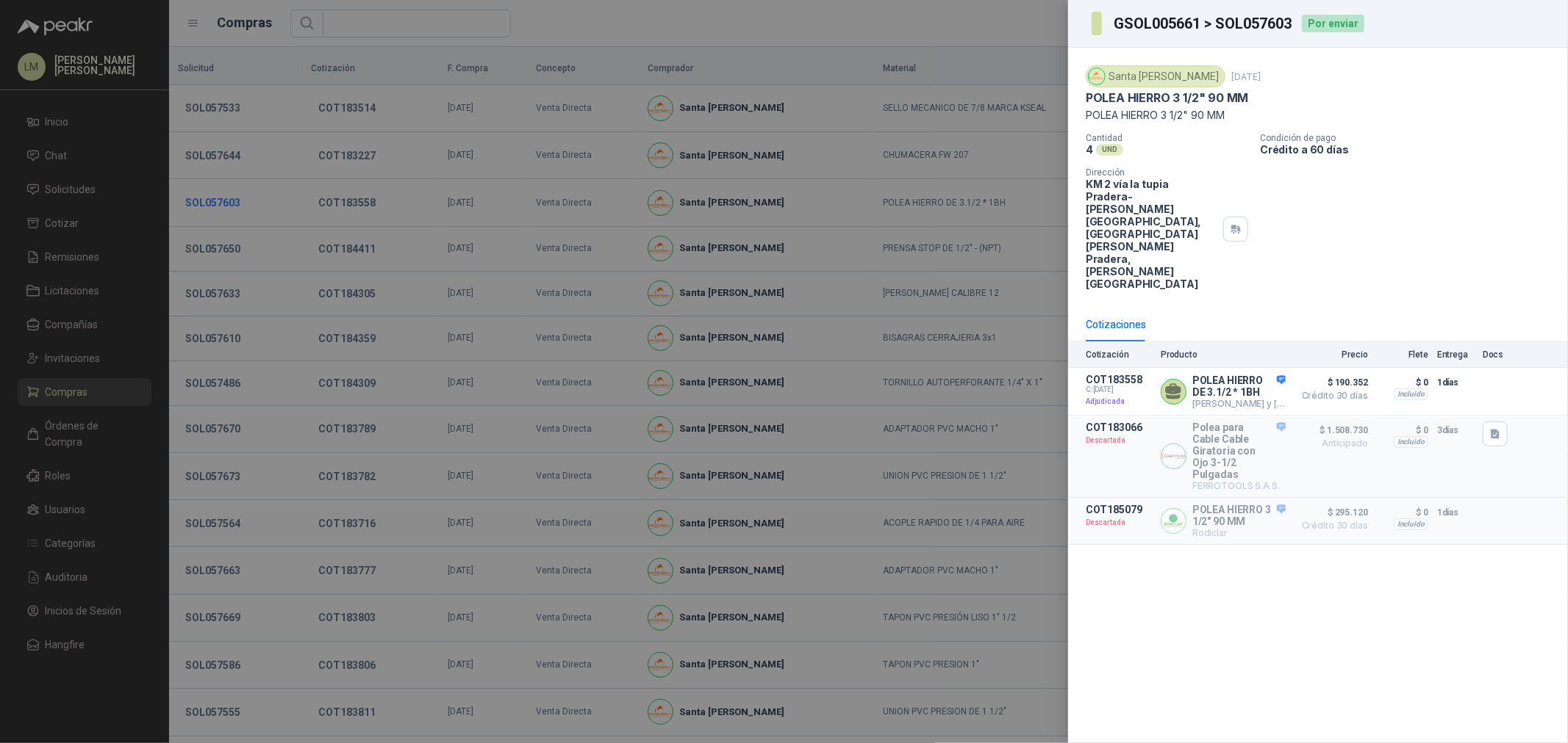
click at [213, 196] on div at bounding box center [784, 372] width 1568 height 743
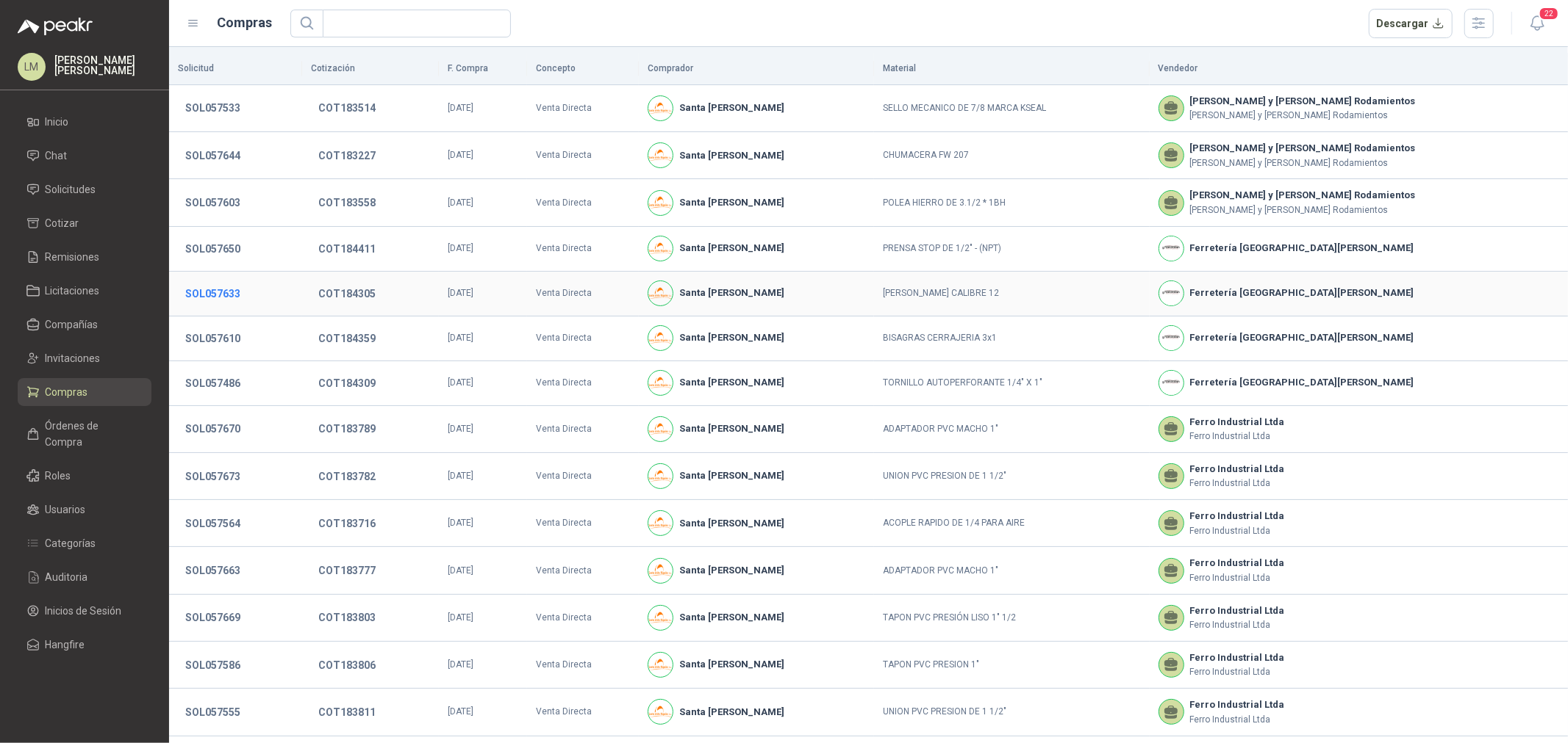
click at [214, 302] on button "SOL057633" at bounding box center [212, 294] width 70 height 27
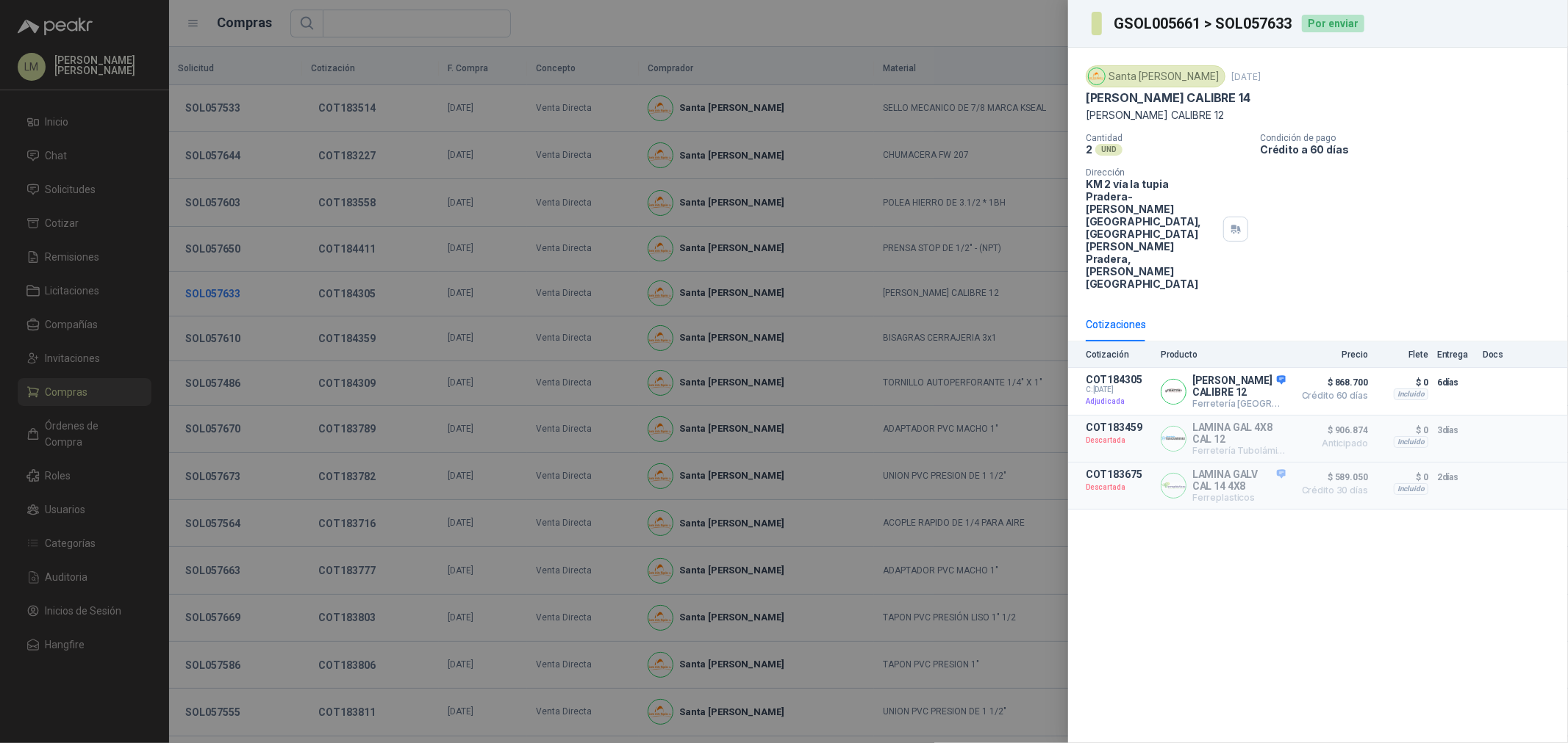
click at [214, 302] on div at bounding box center [784, 372] width 1568 height 743
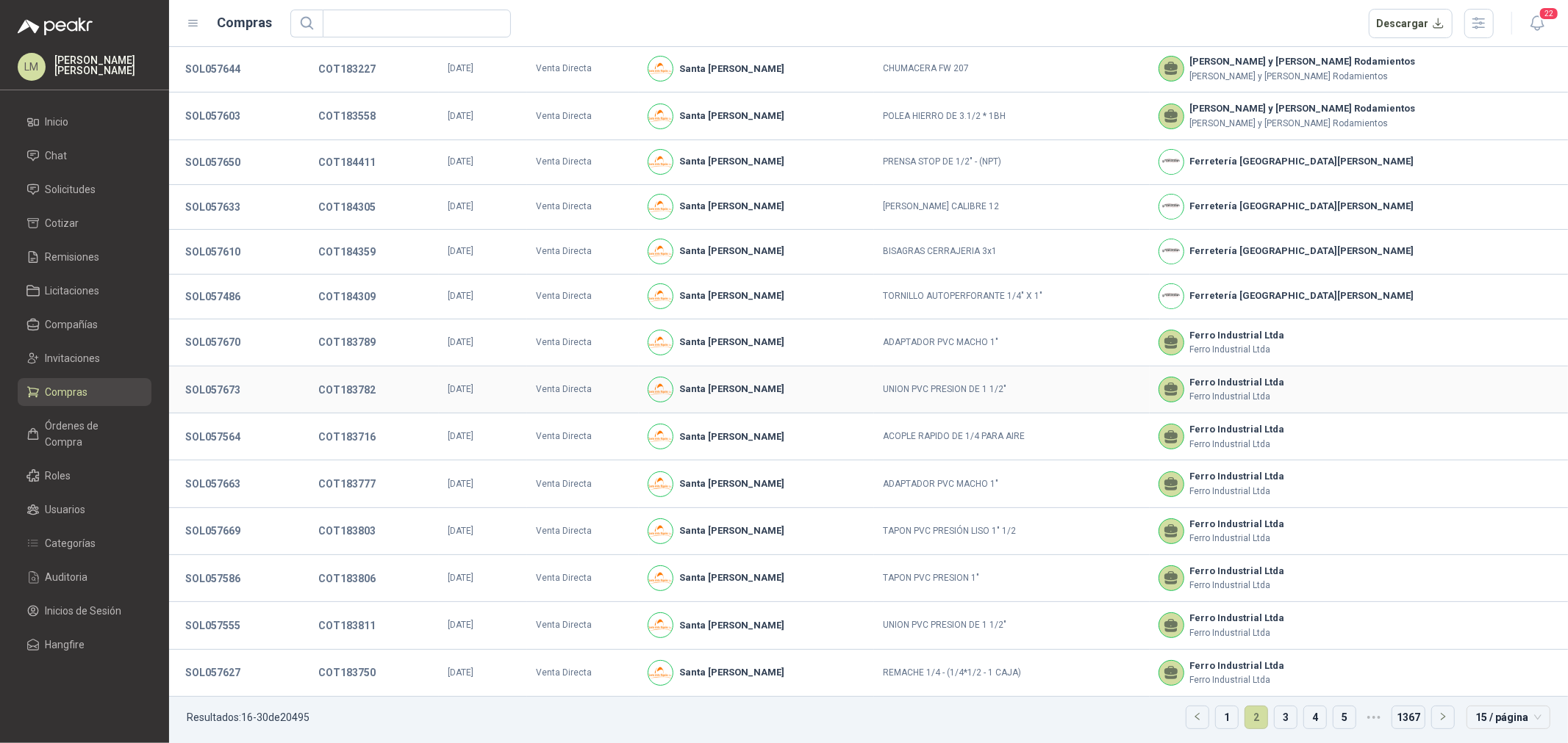
scroll to position [92, 0]
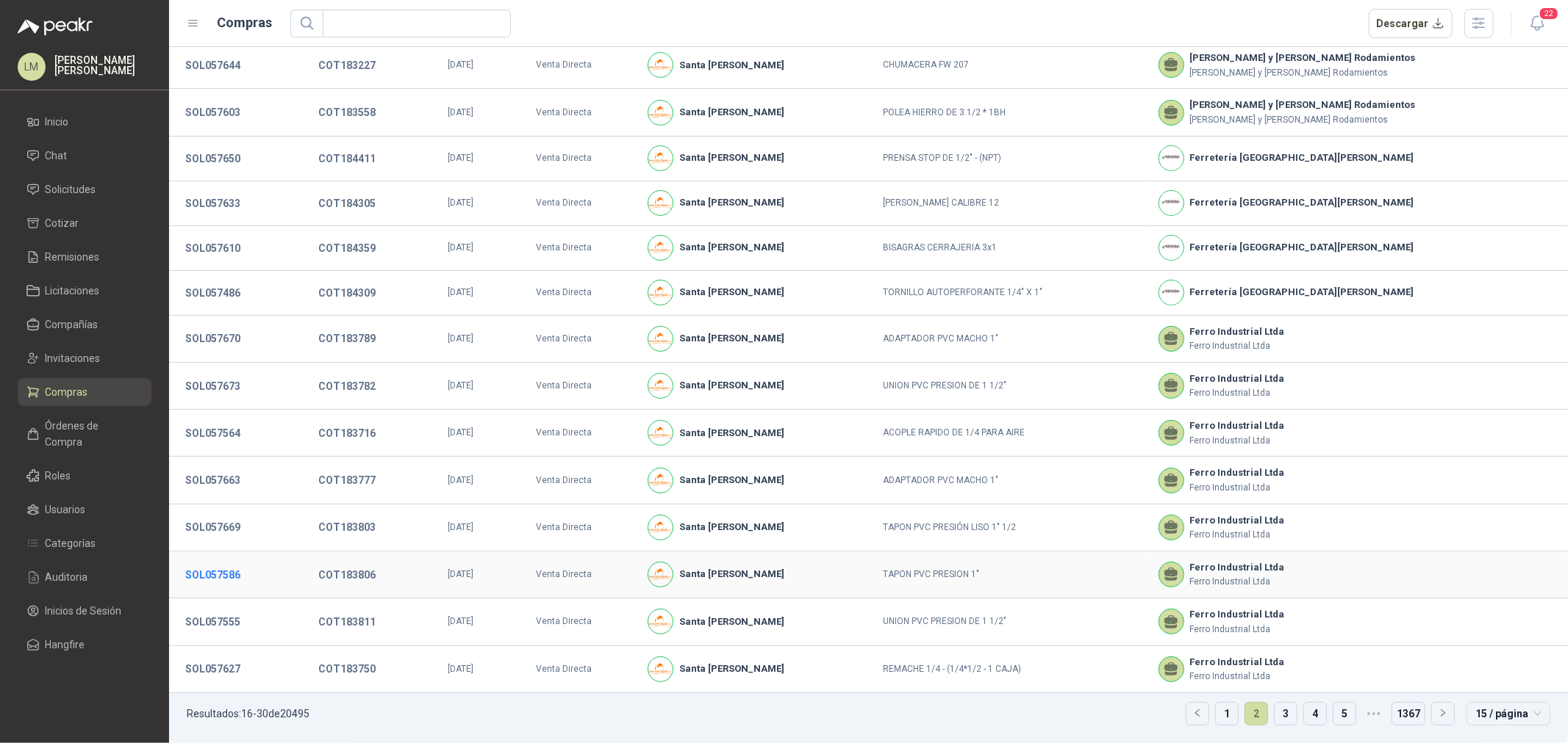
click at [215, 577] on button "SOL057586" at bounding box center [212, 575] width 70 height 27
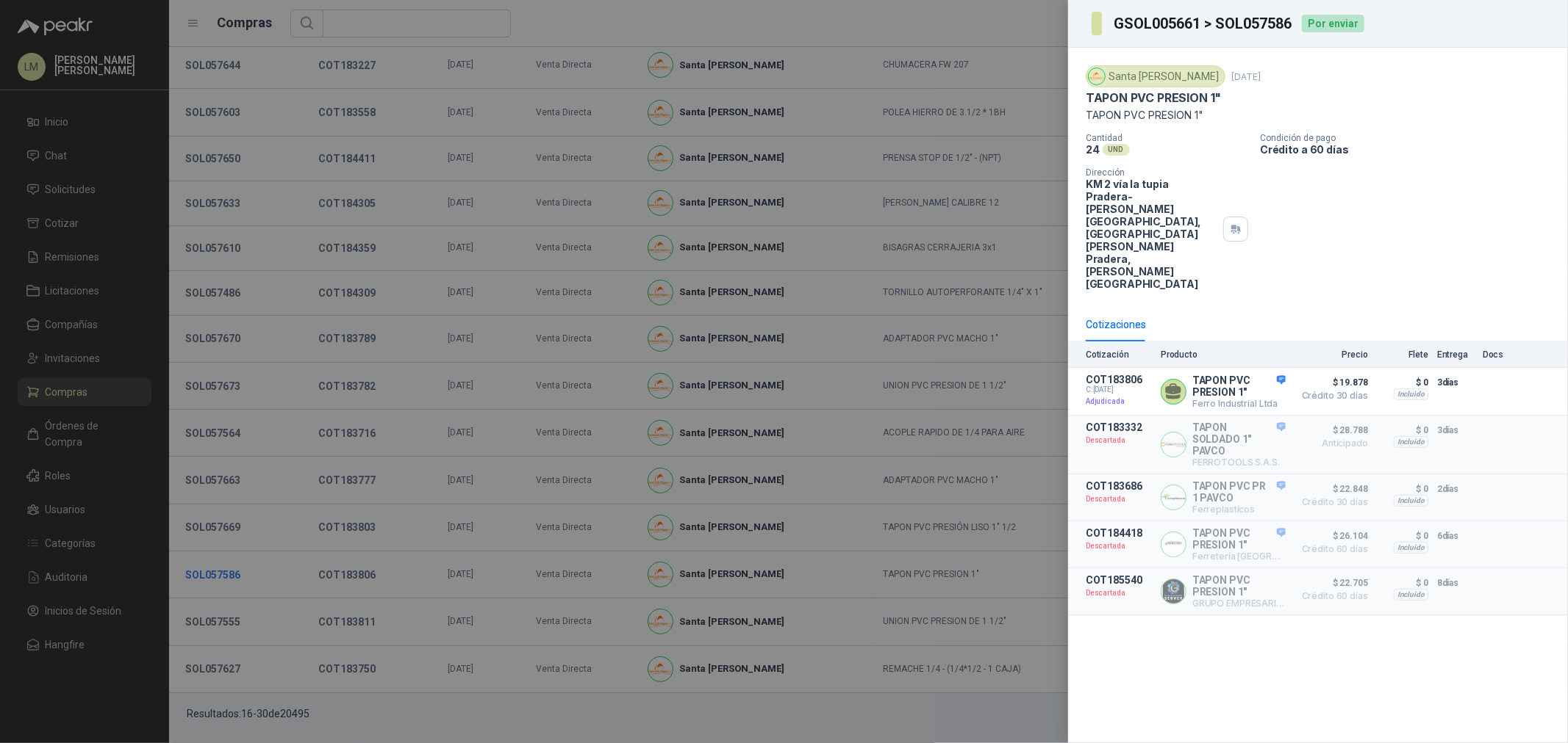
click at [215, 577] on div at bounding box center [784, 372] width 1568 height 743
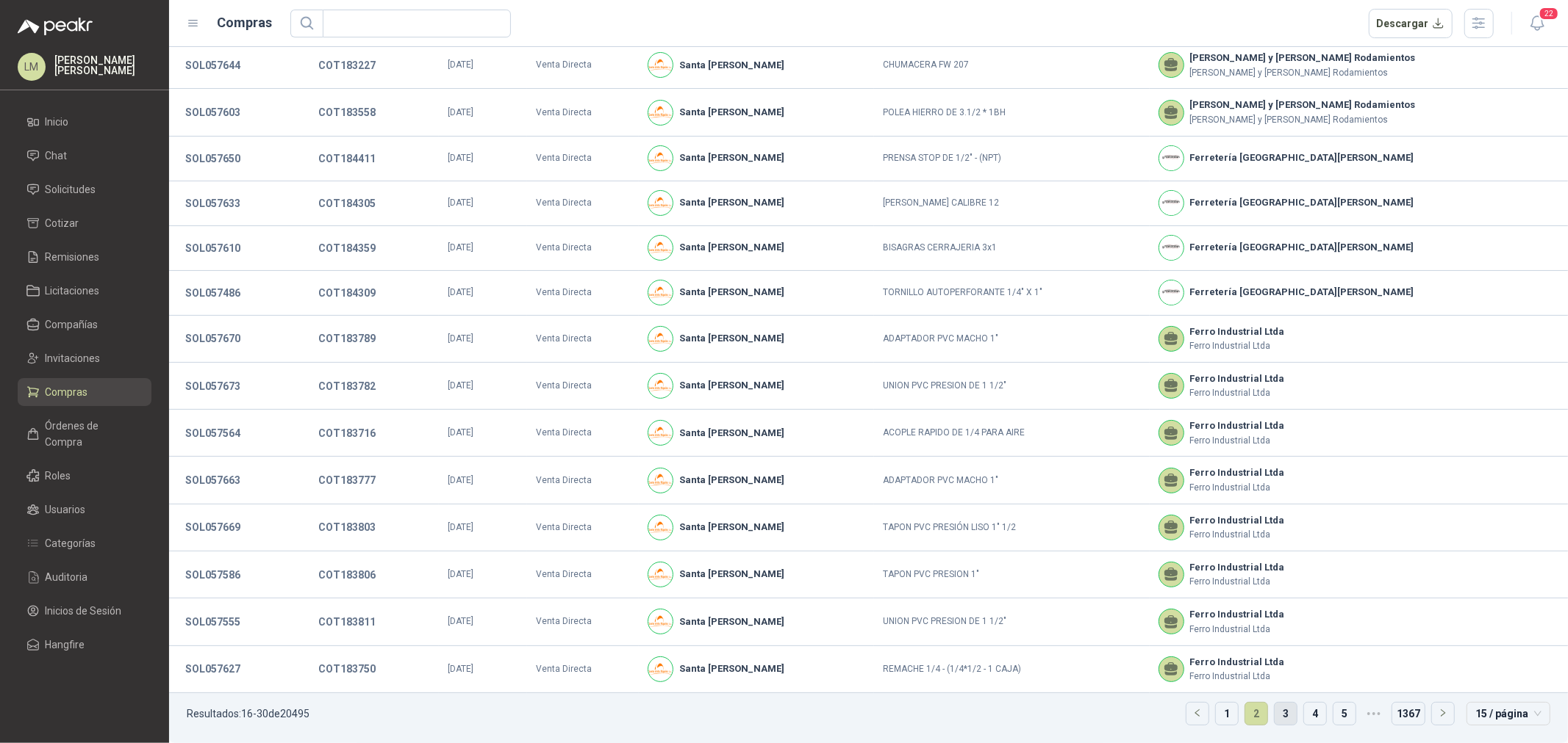
click at [1274, 709] on link "3" at bounding box center [1285, 713] width 22 height 22
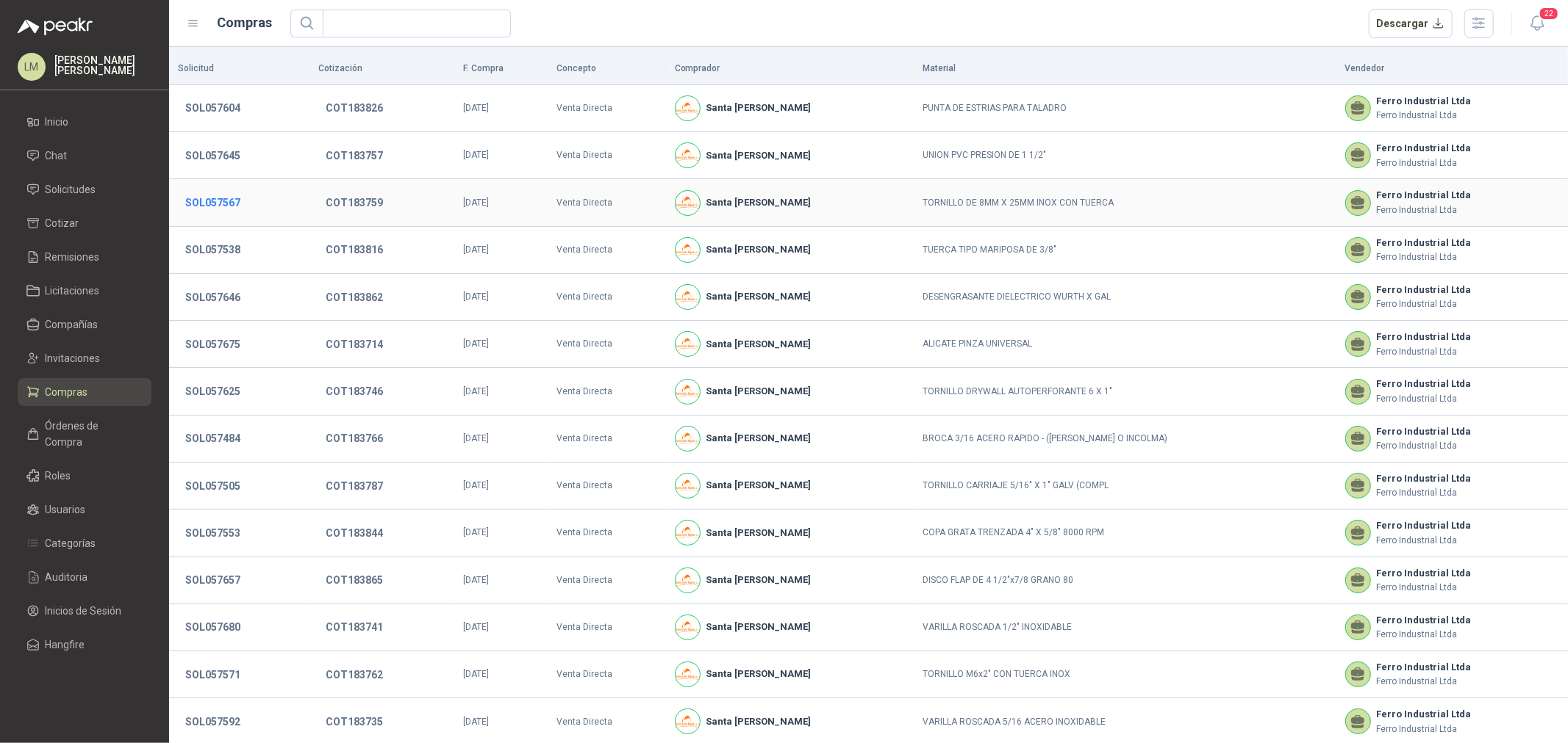
click at [202, 195] on button "SOL057567" at bounding box center [212, 203] width 70 height 27
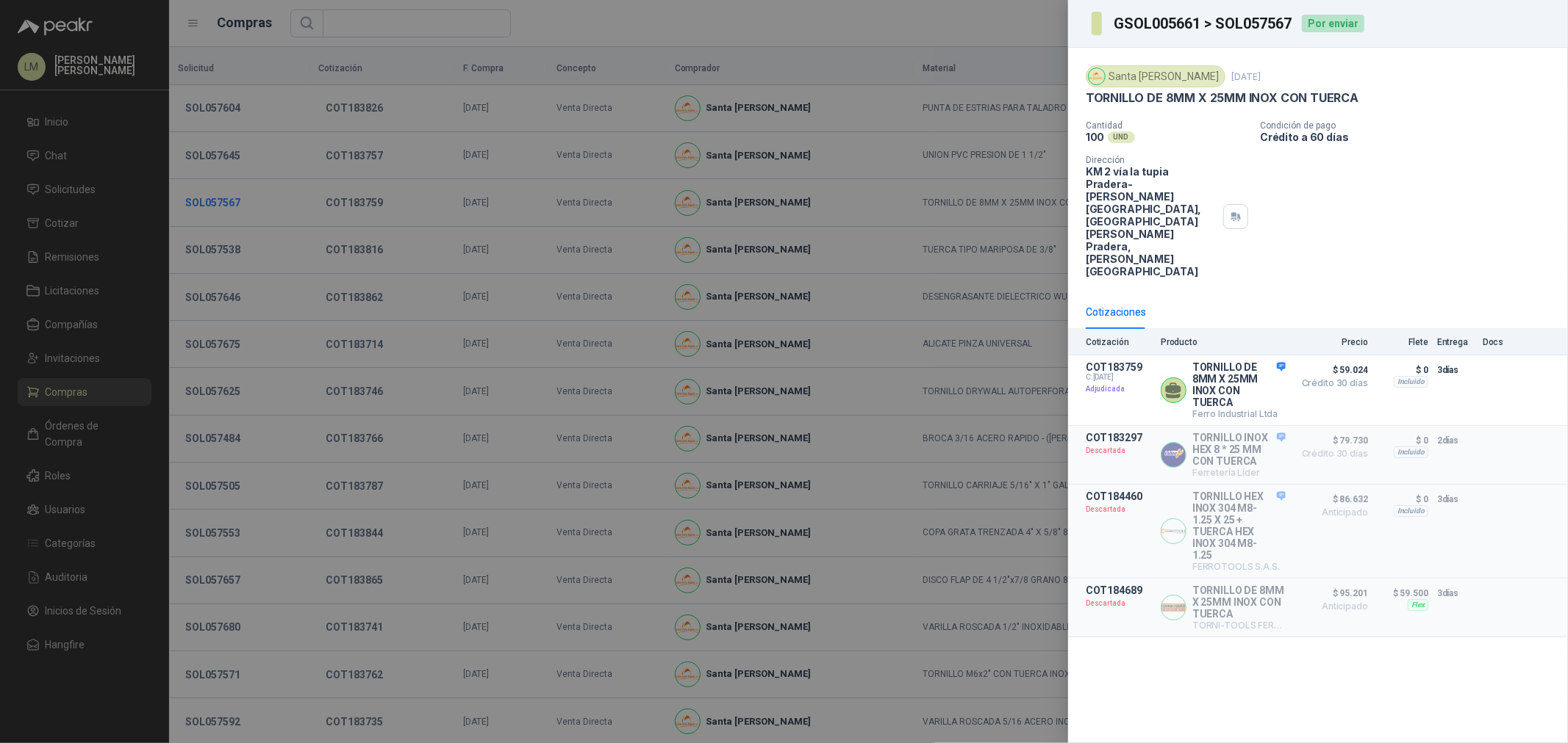
click at [202, 195] on div at bounding box center [784, 372] width 1568 height 743
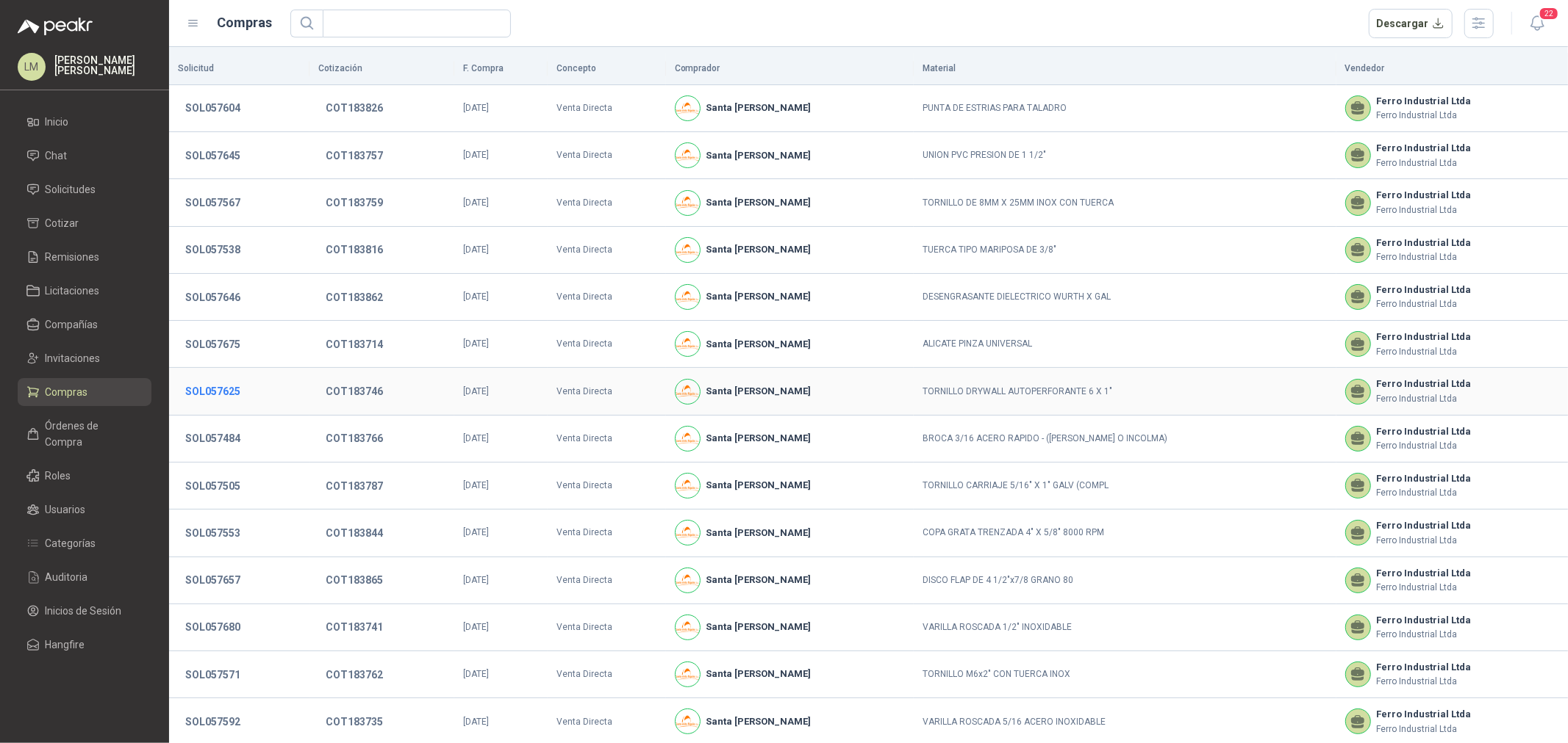
click at [220, 396] on button "SOL057625" at bounding box center [212, 391] width 70 height 27
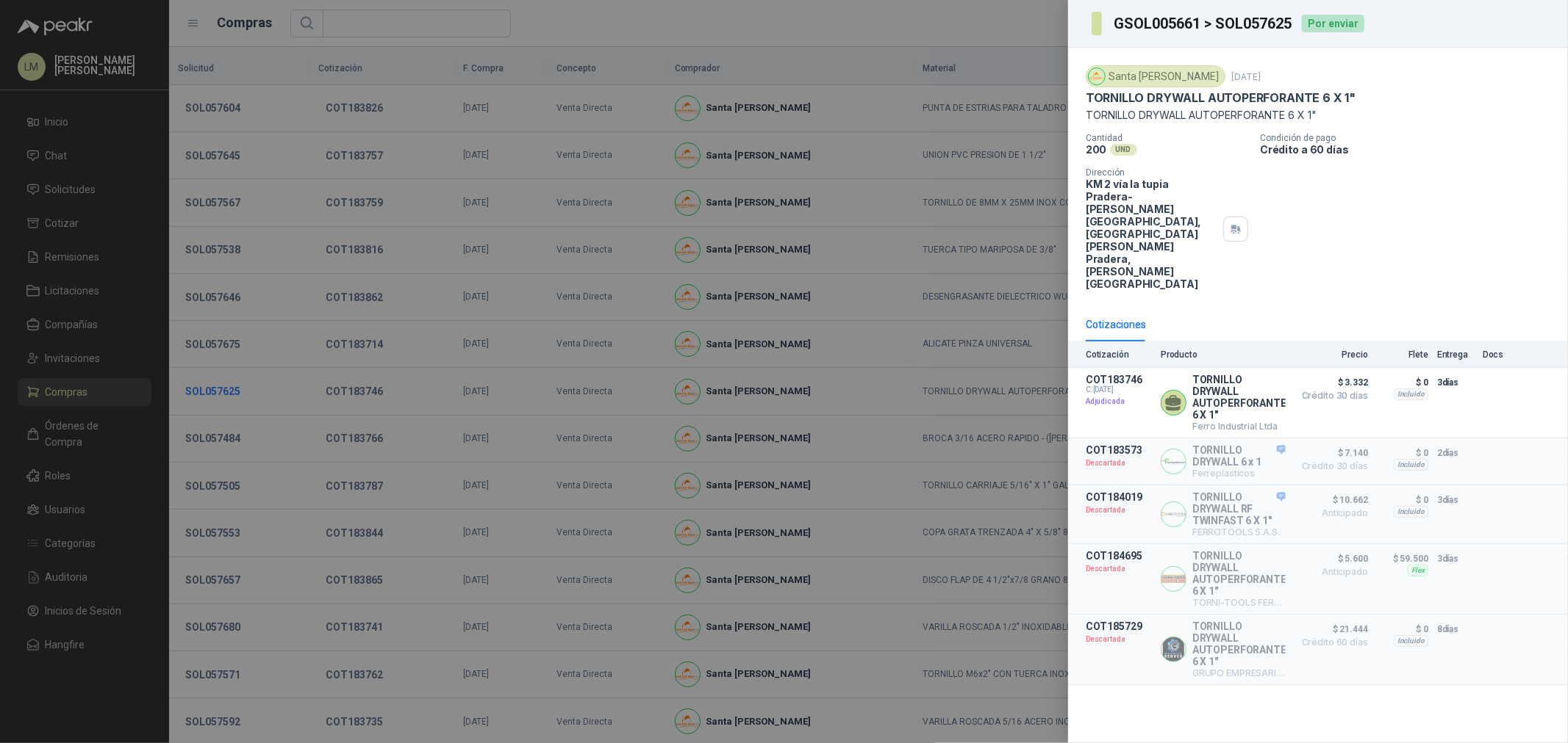
click at [220, 396] on div at bounding box center [784, 372] width 1568 height 743
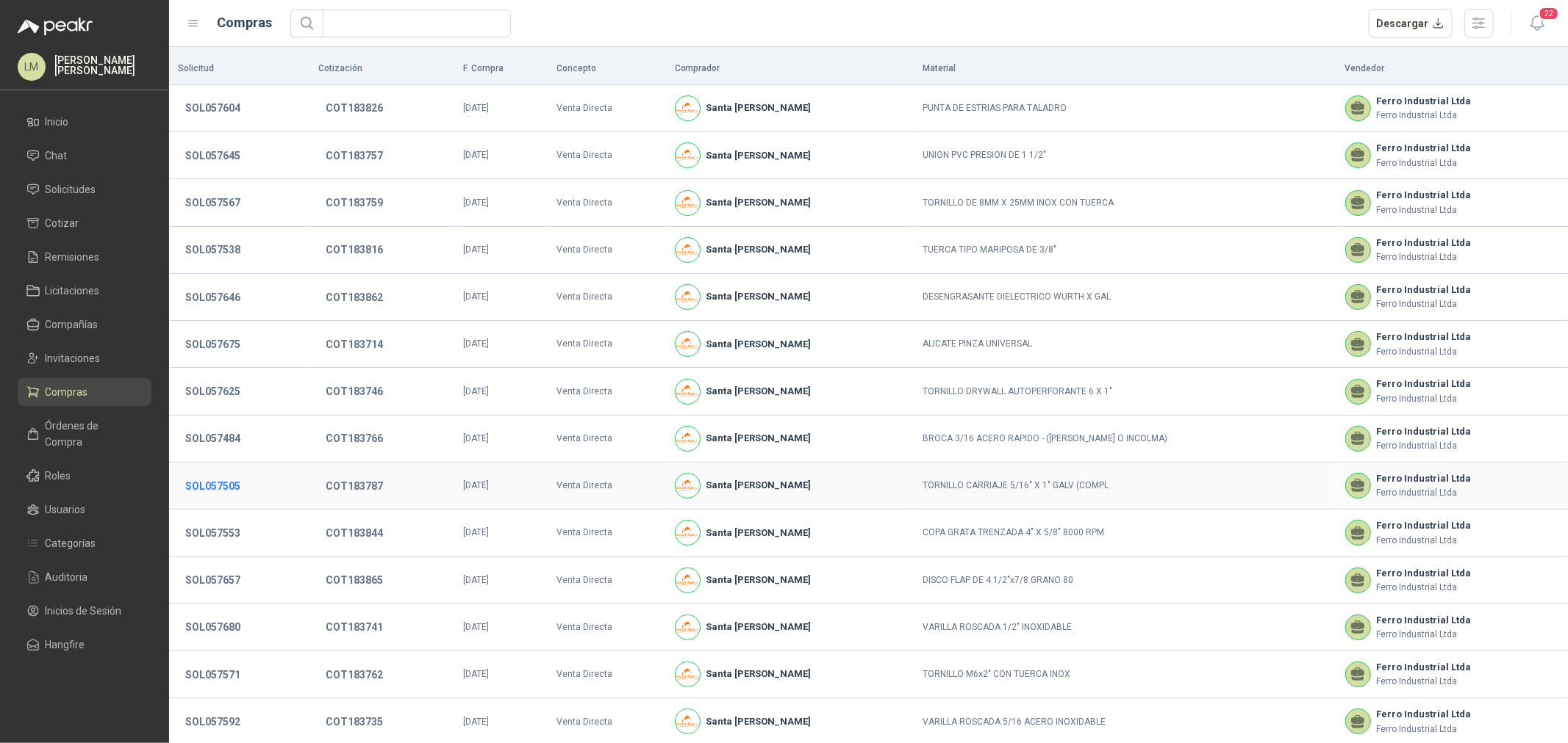
click at [207, 483] on button "SOL057505" at bounding box center [212, 486] width 70 height 27
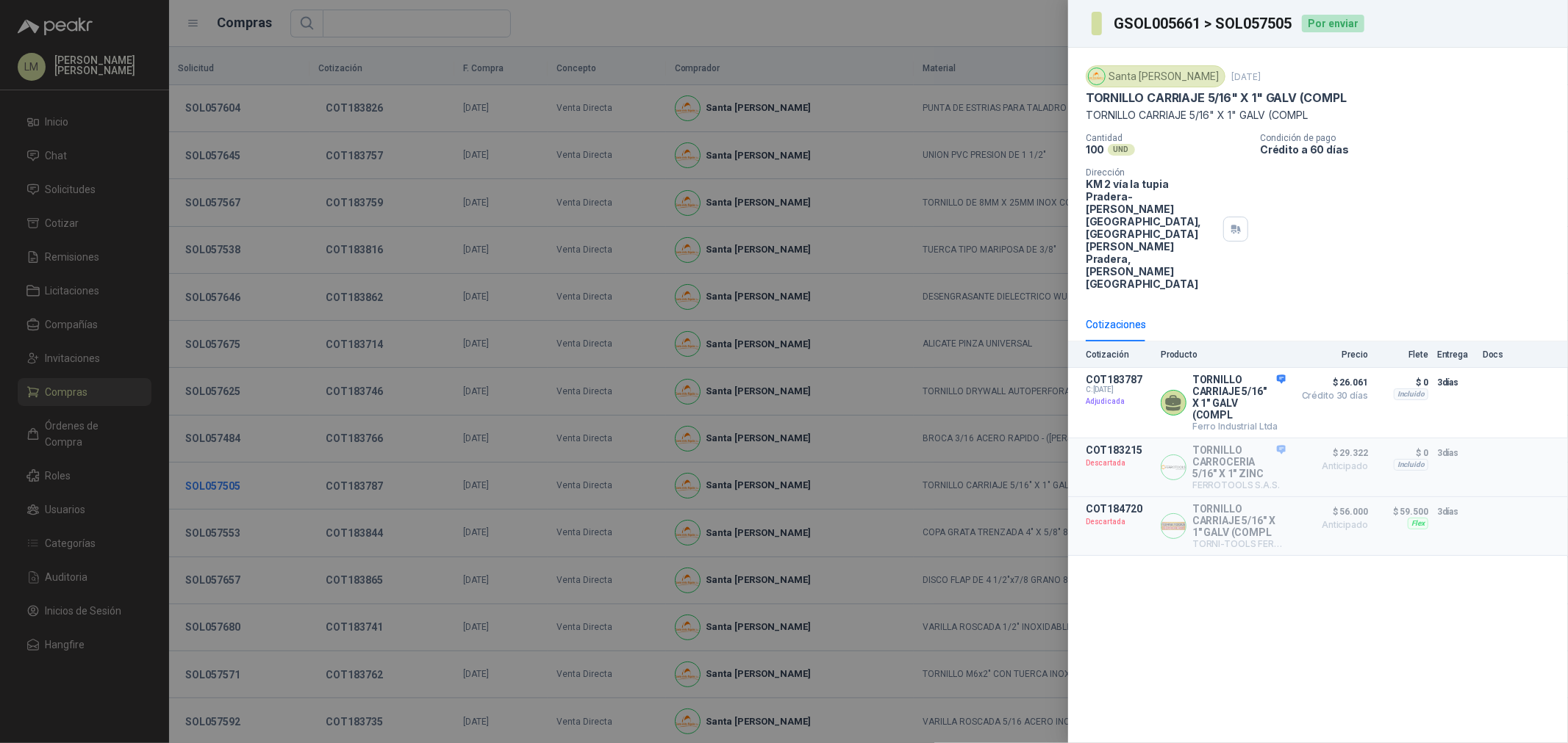
click at [207, 483] on div at bounding box center [784, 372] width 1568 height 743
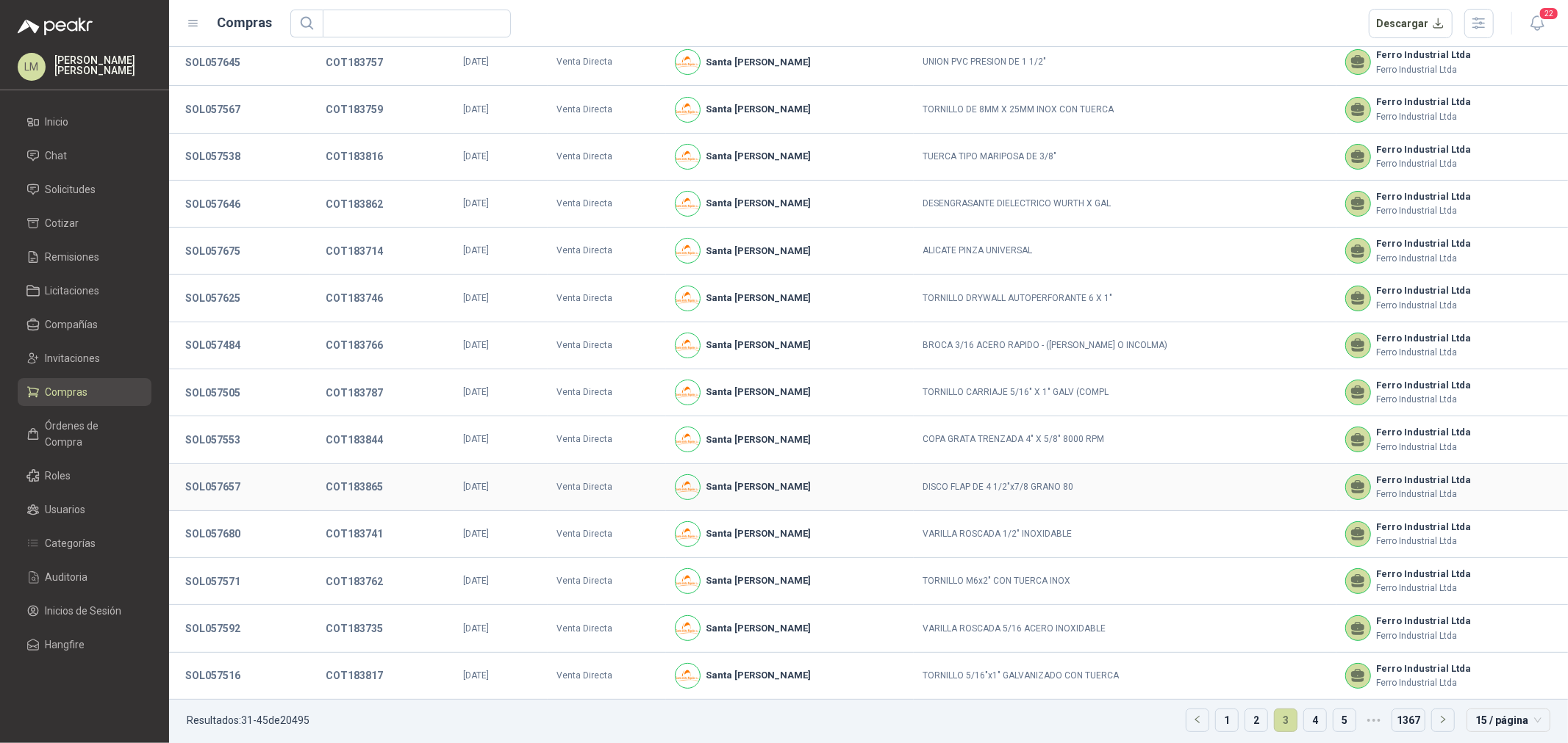
scroll to position [101, 0]
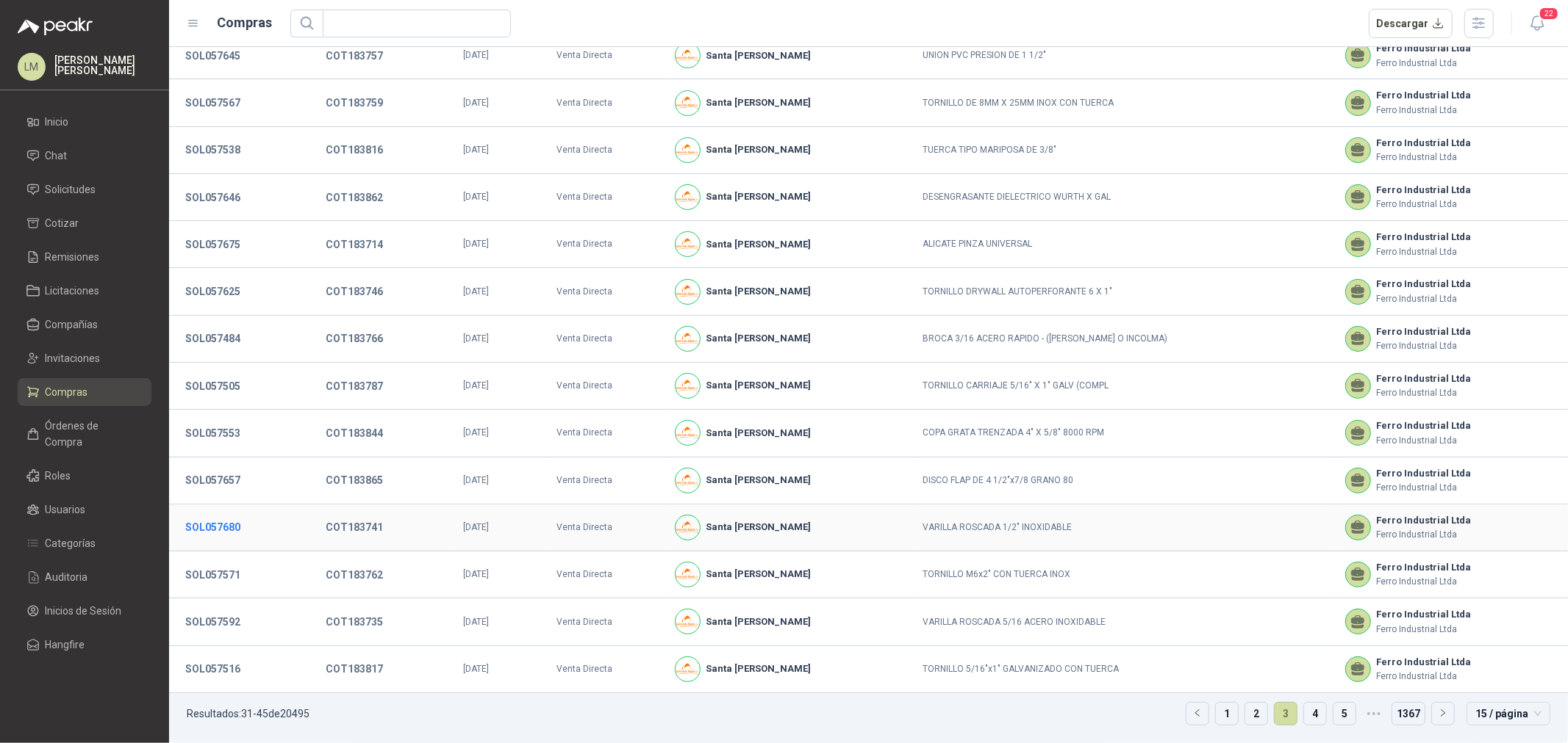
click at [214, 535] on button "SOL057680" at bounding box center [212, 527] width 70 height 27
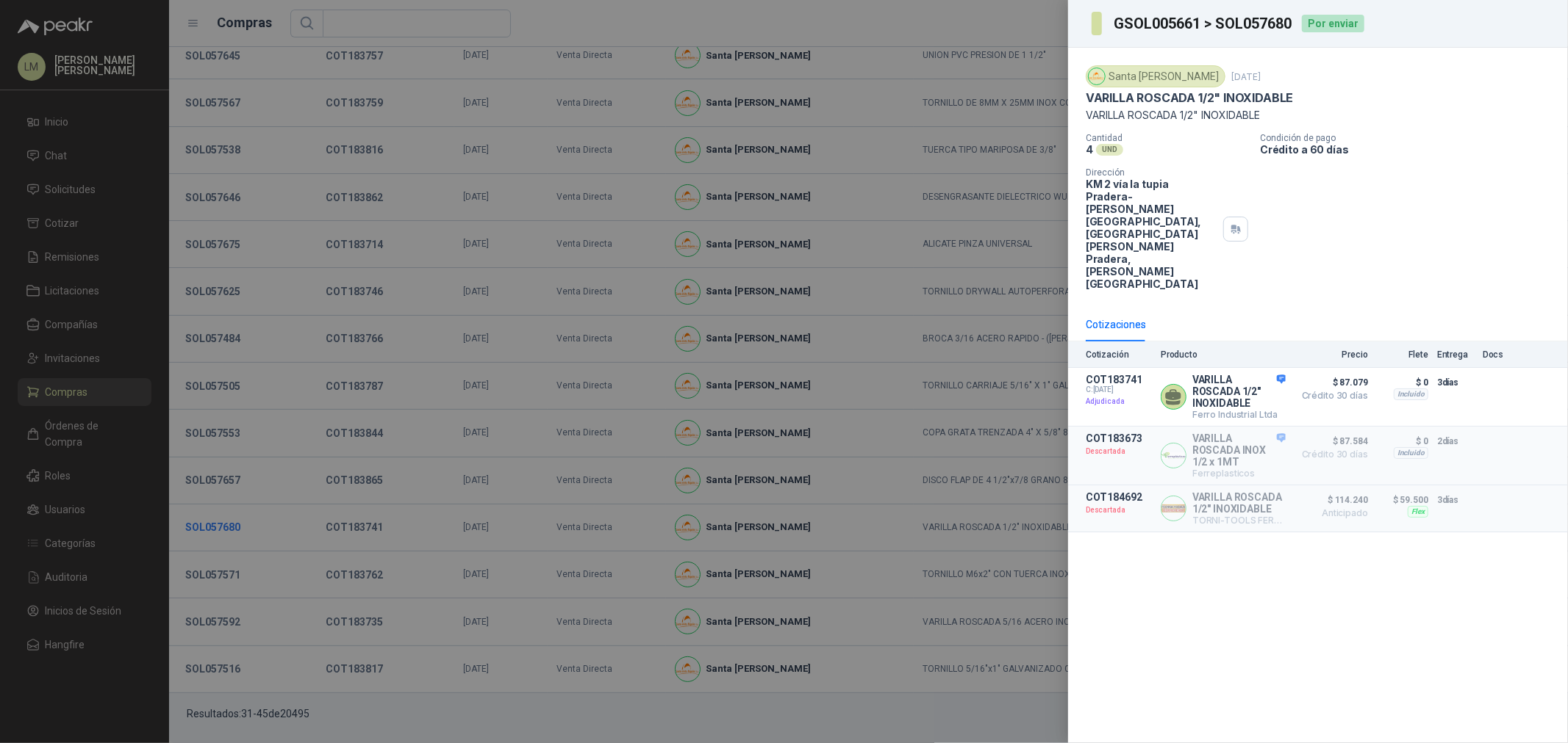
click at [214, 535] on div at bounding box center [784, 372] width 1568 height 743
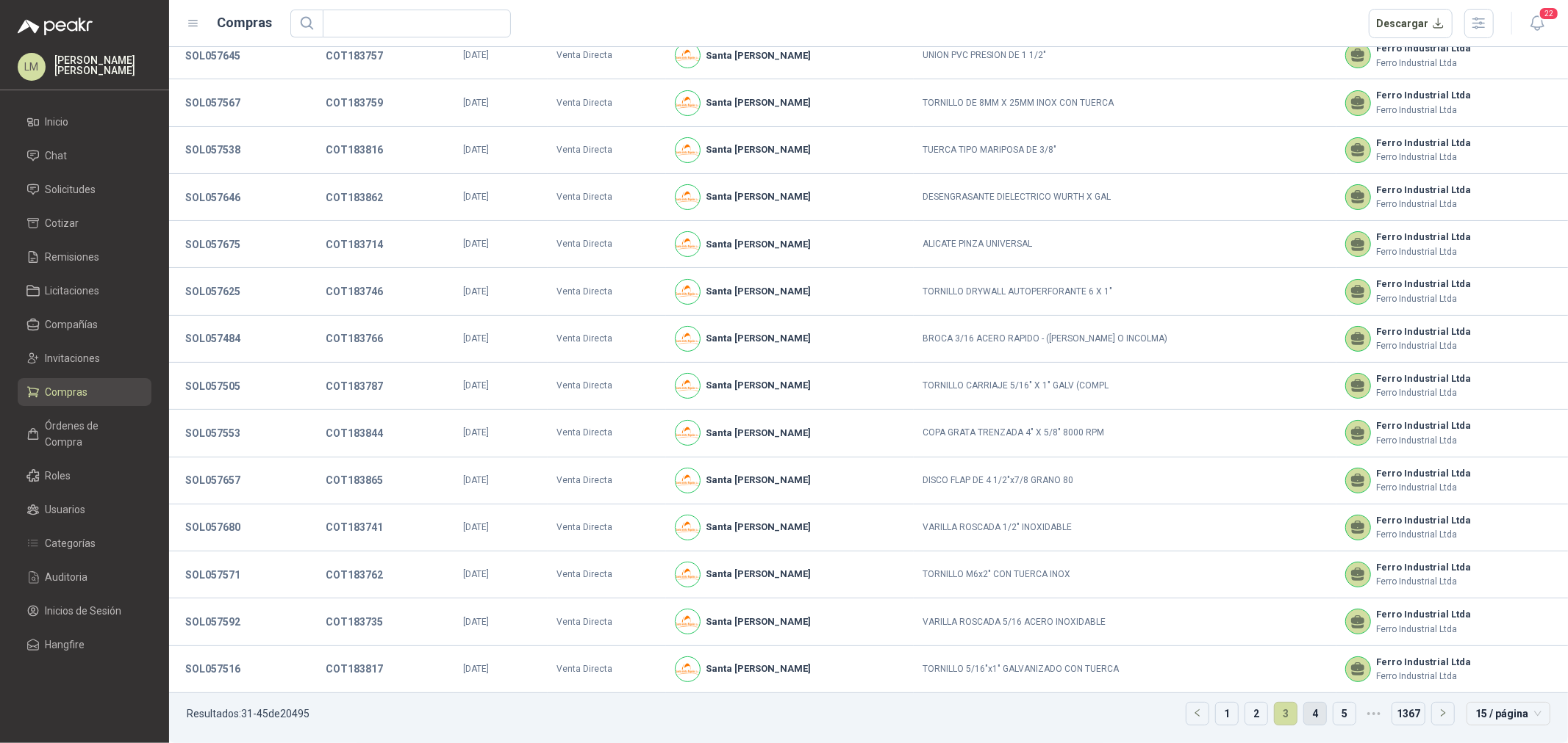
click at [1304, 717] on link "4" at bounding box center [1315, 713] width 22 height 22
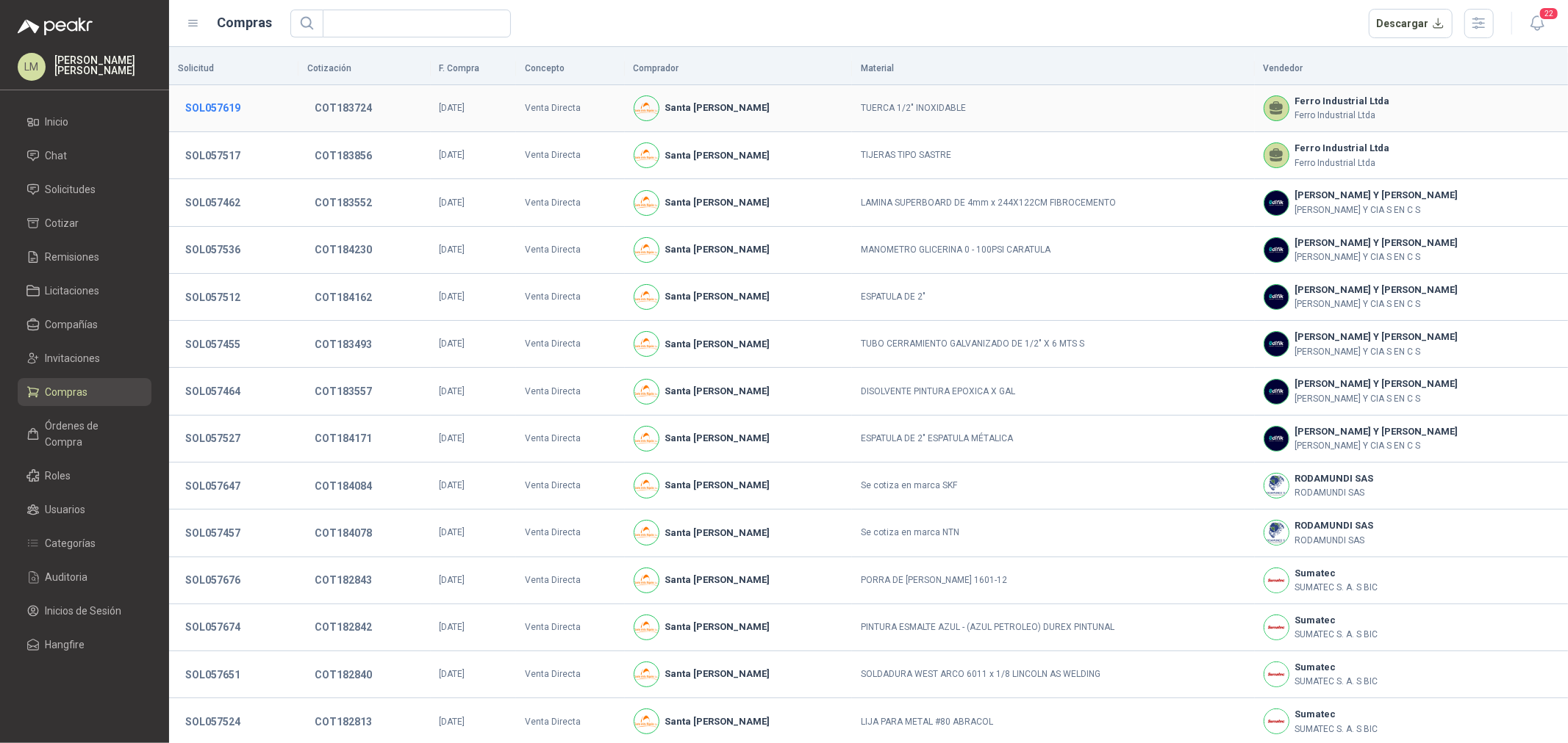
click at [187, 107] on button "SOL057619" at bounding box center [212, 108] width 70 height 27
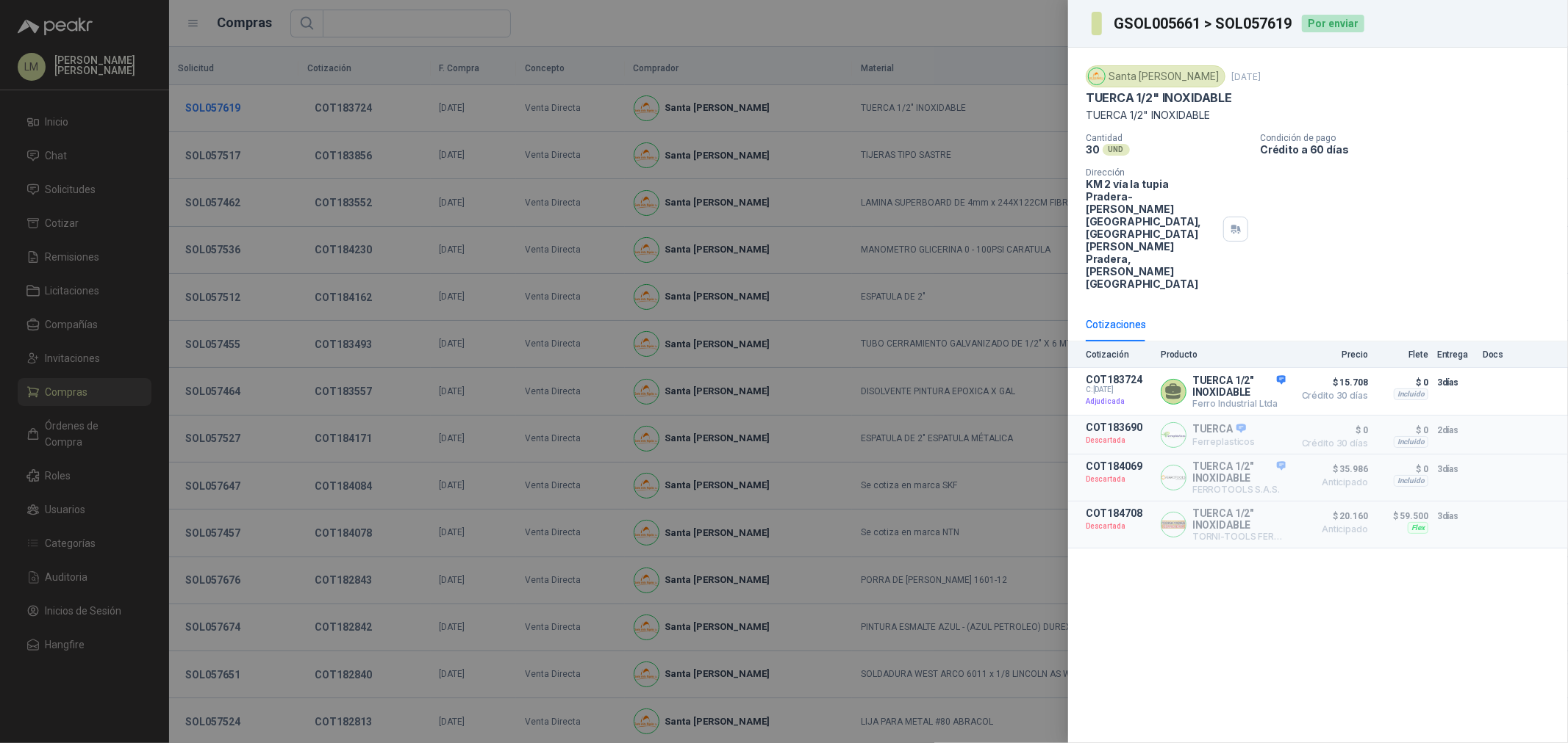
click at [187, 107] on div at bounding box center [784, 372] width 1568 height 743
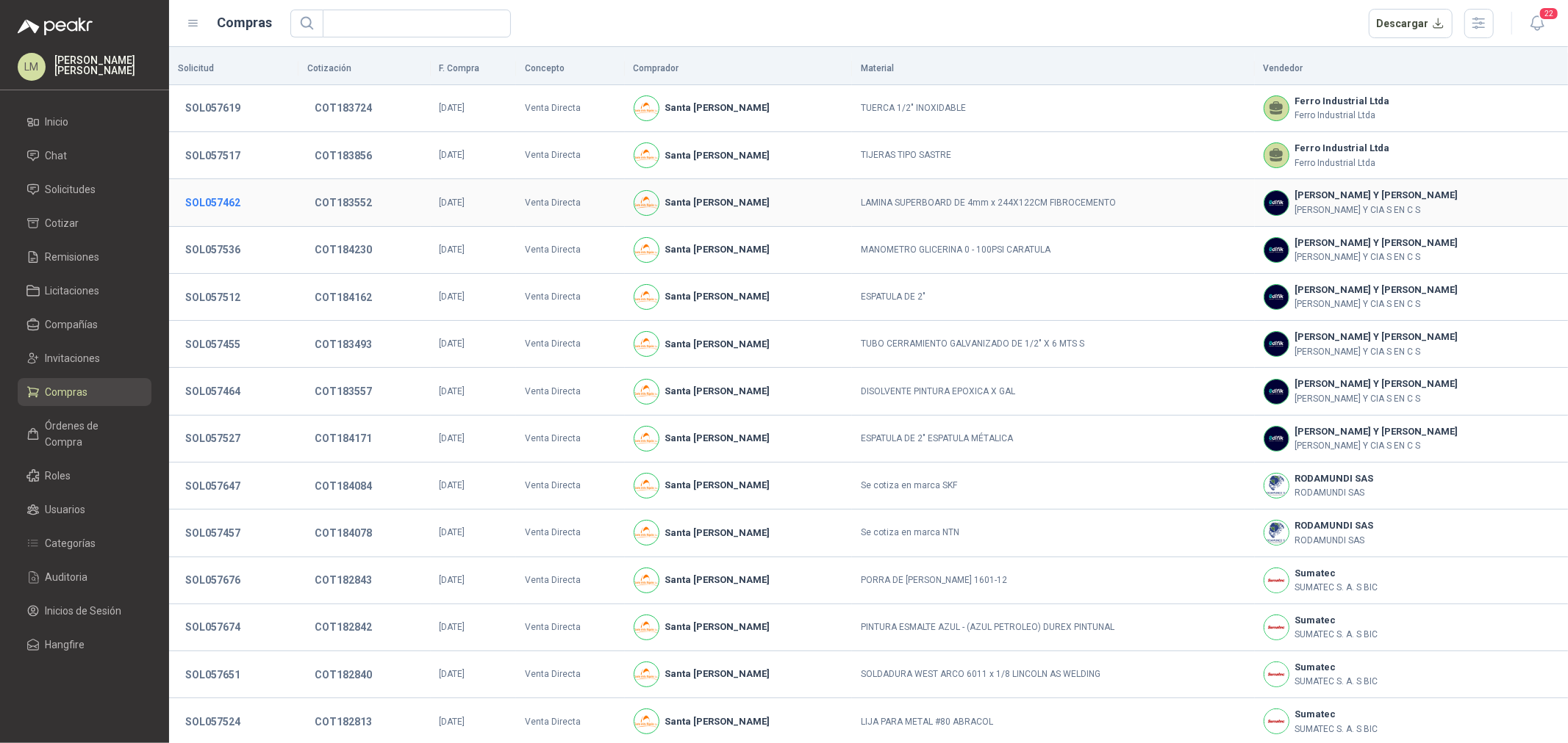
click at [203, 190] on button "SOL057462" at bounding box center [212, 203] width 70 height 27
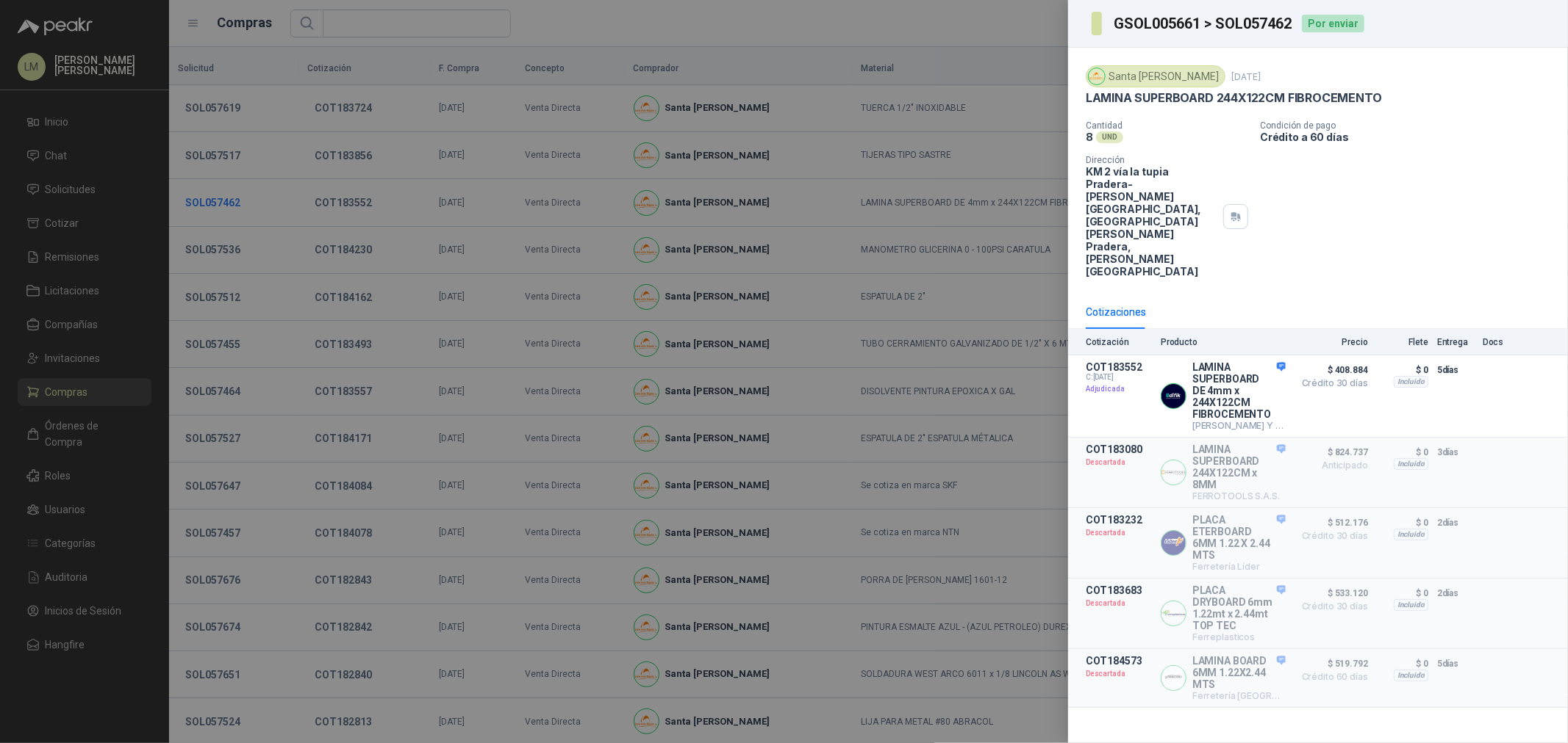
click at [203, 188] on div at bounding box center [784, 372] width 1568 height 743
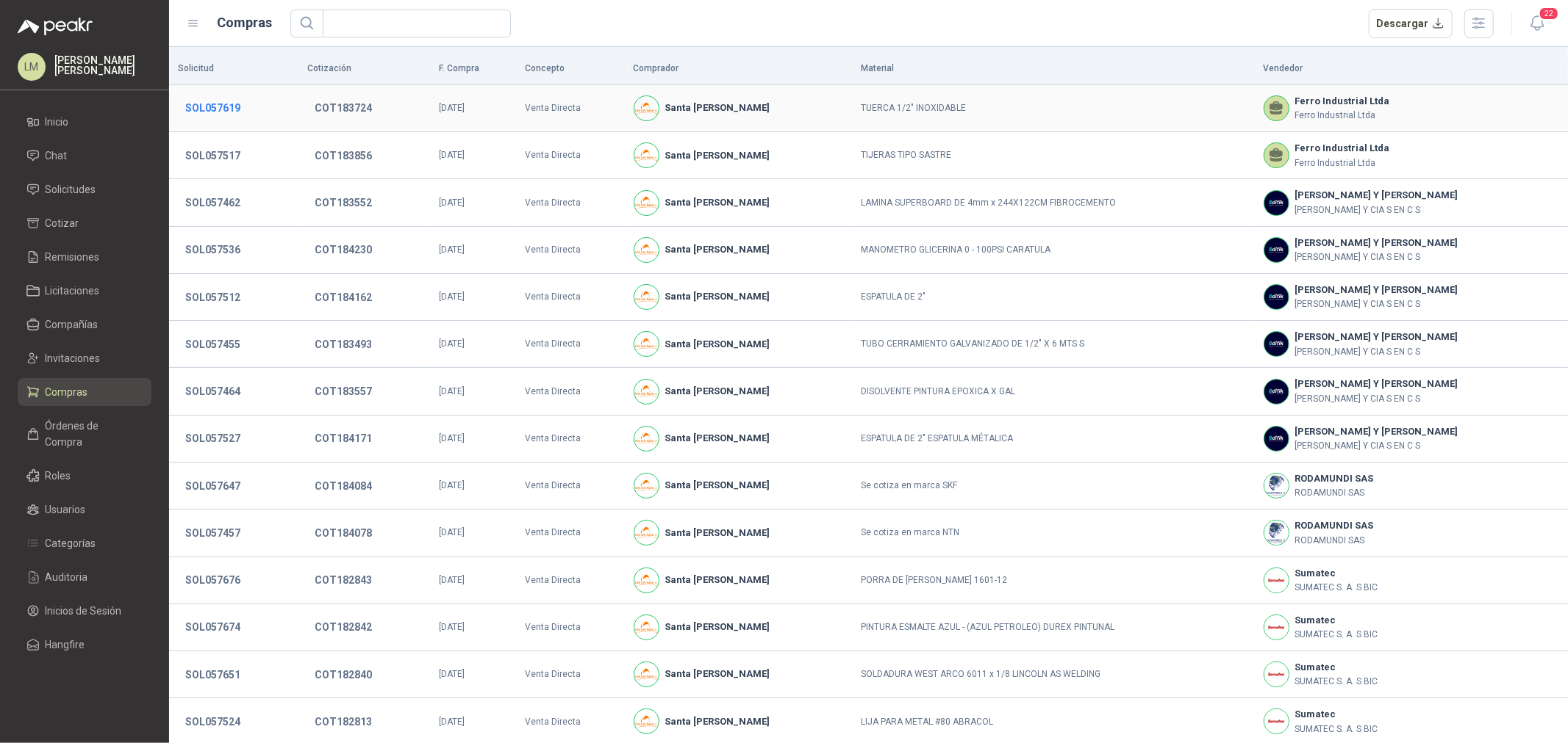
click at [216, 112] on button "SOL057619" at bounding box center [212, 108] width 70 height 27
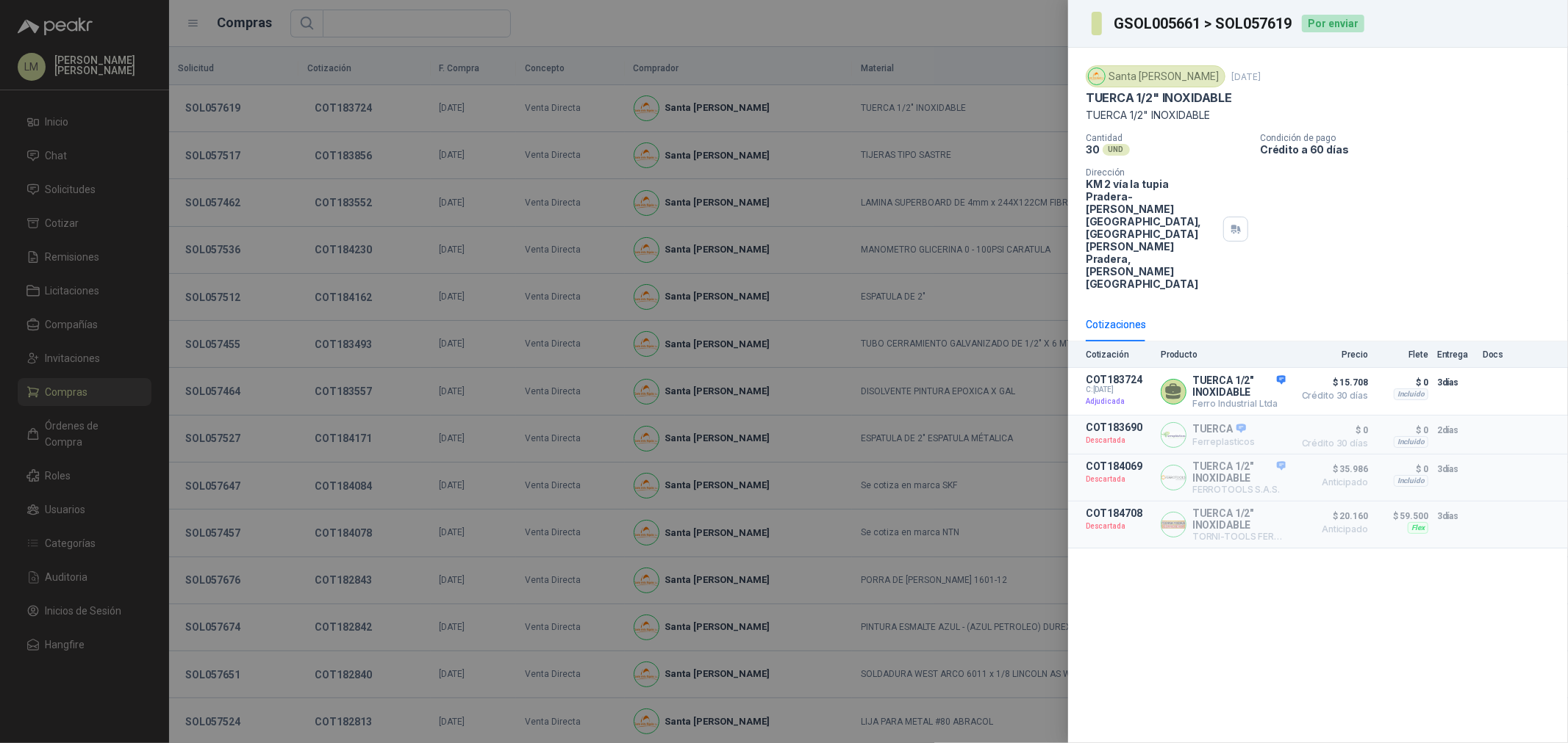
click at [228, 253] on div at bounding box center [784, 372] width 1568 height 743
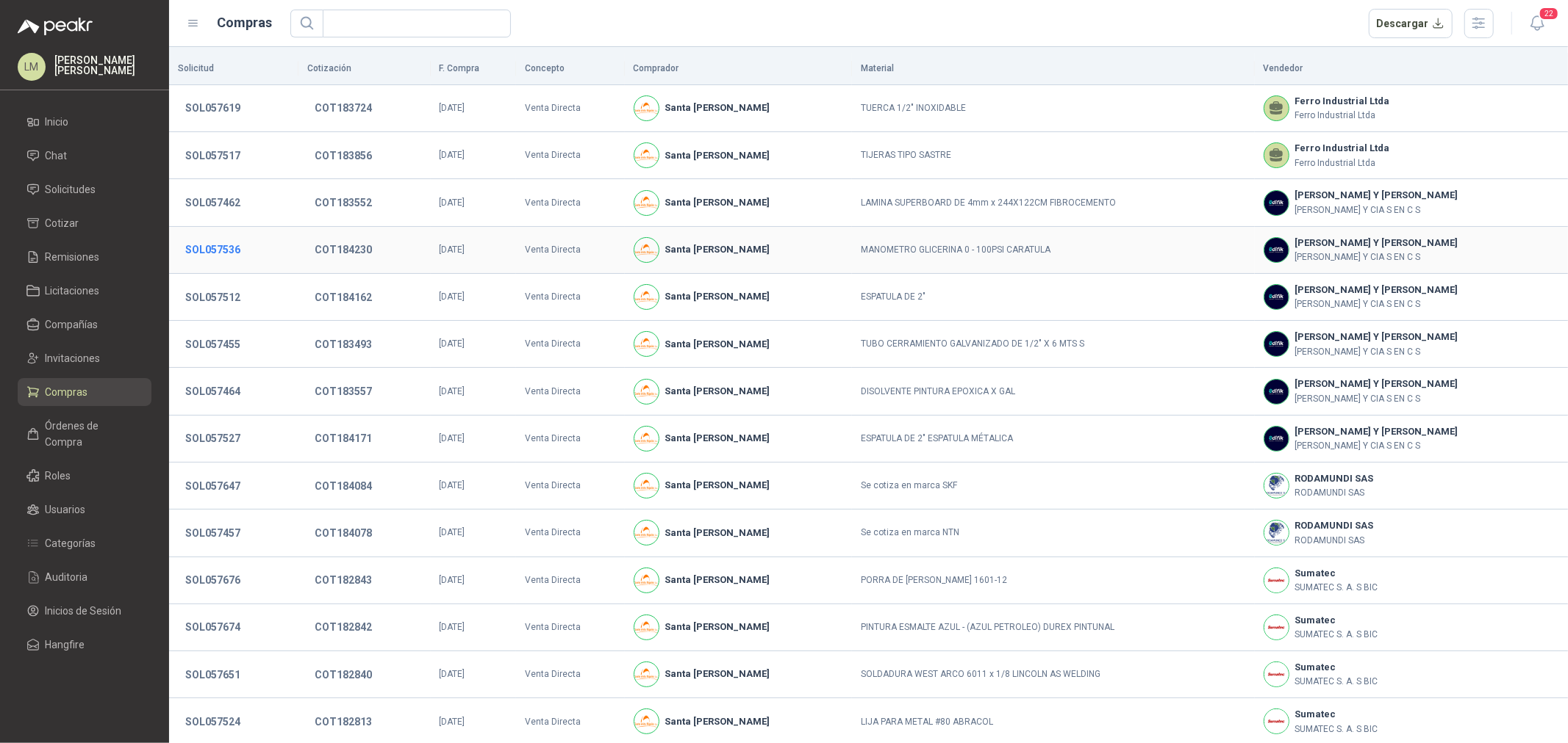
click at [208, 248] on button "SOL057536" at bounding box center [212, 249] width 70 height 27
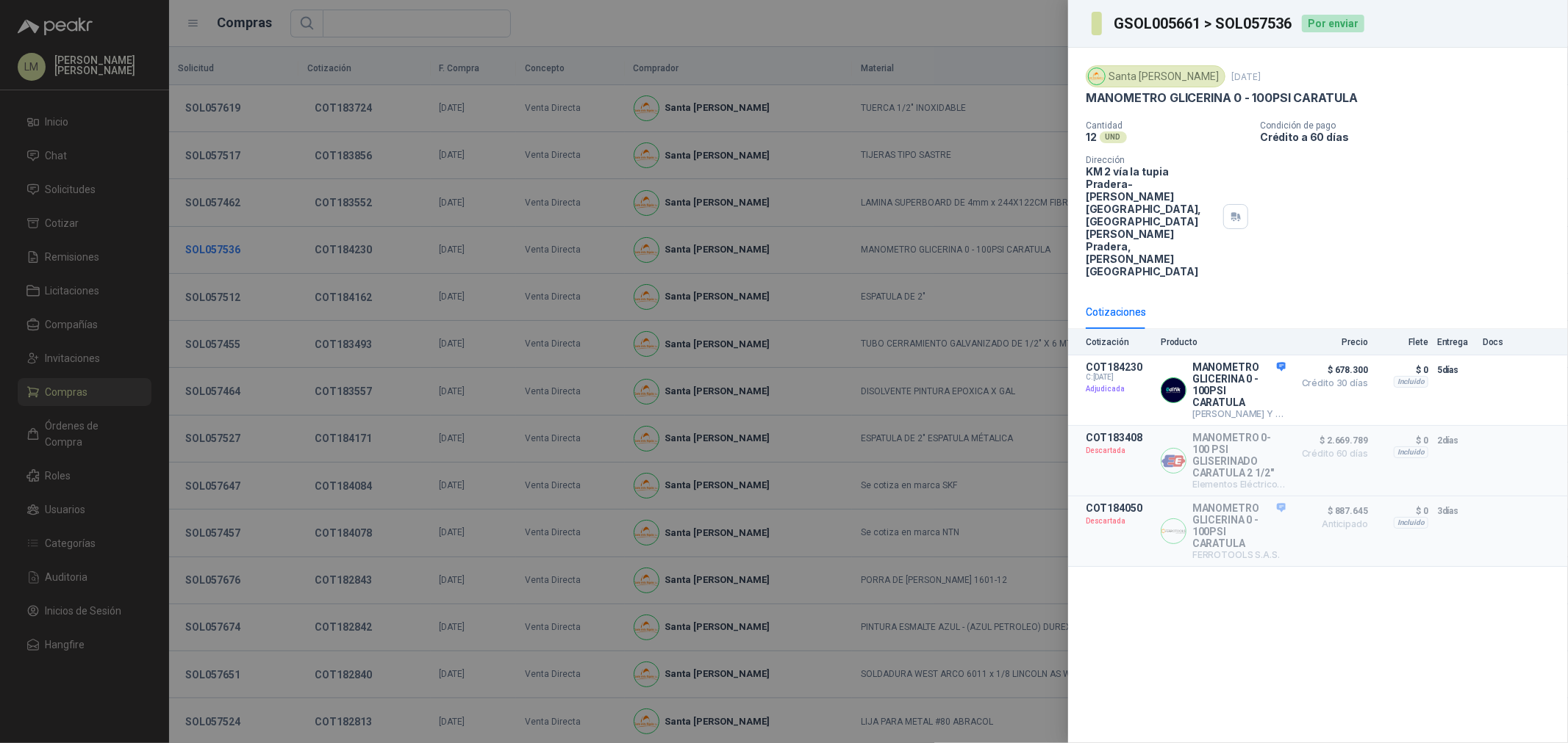
click at [208, 248] on div at bounding box center [784, 372] width 1568 height 743
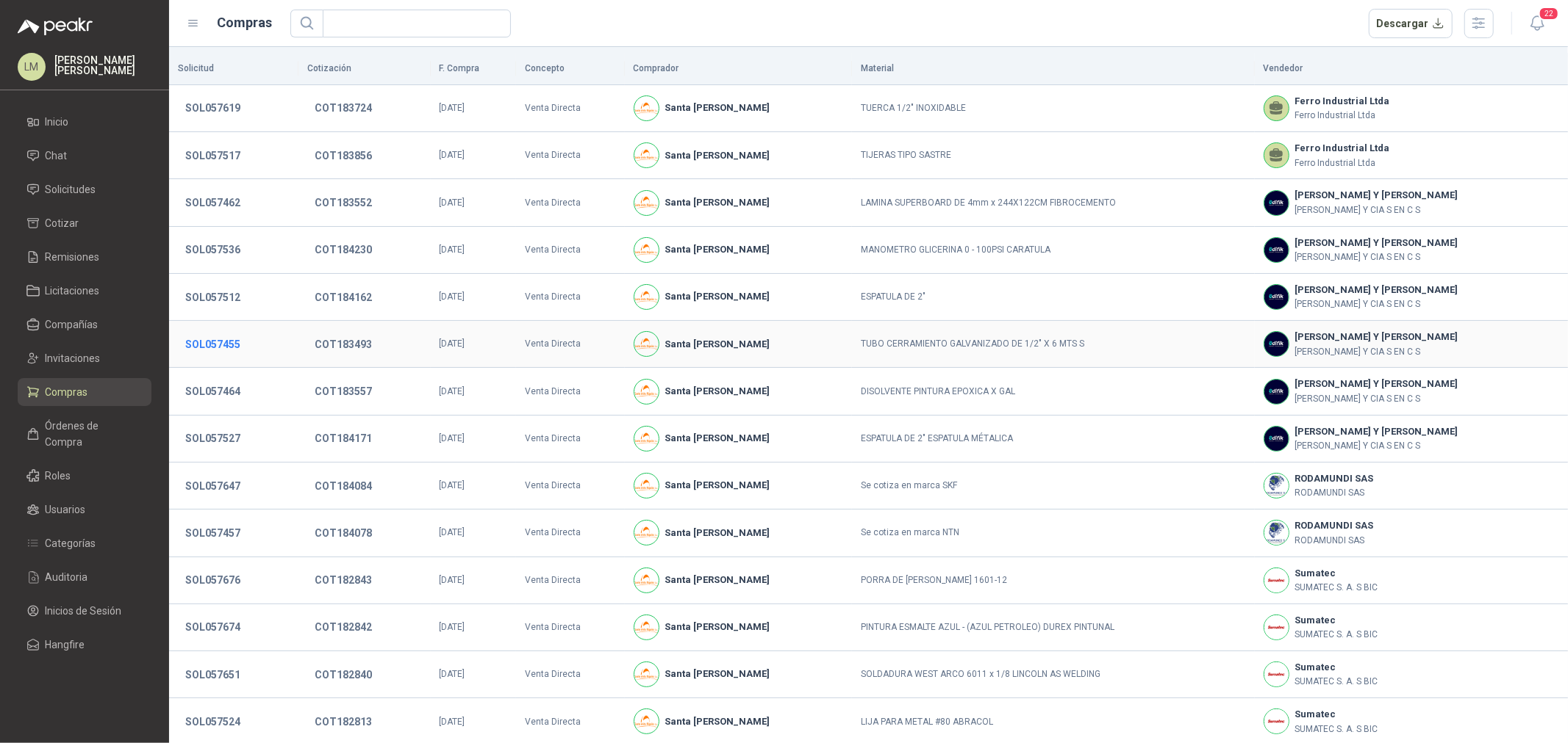
click at [213, 331] on button "SOL057455" at bounding box center [212, 344] width 70 height 27
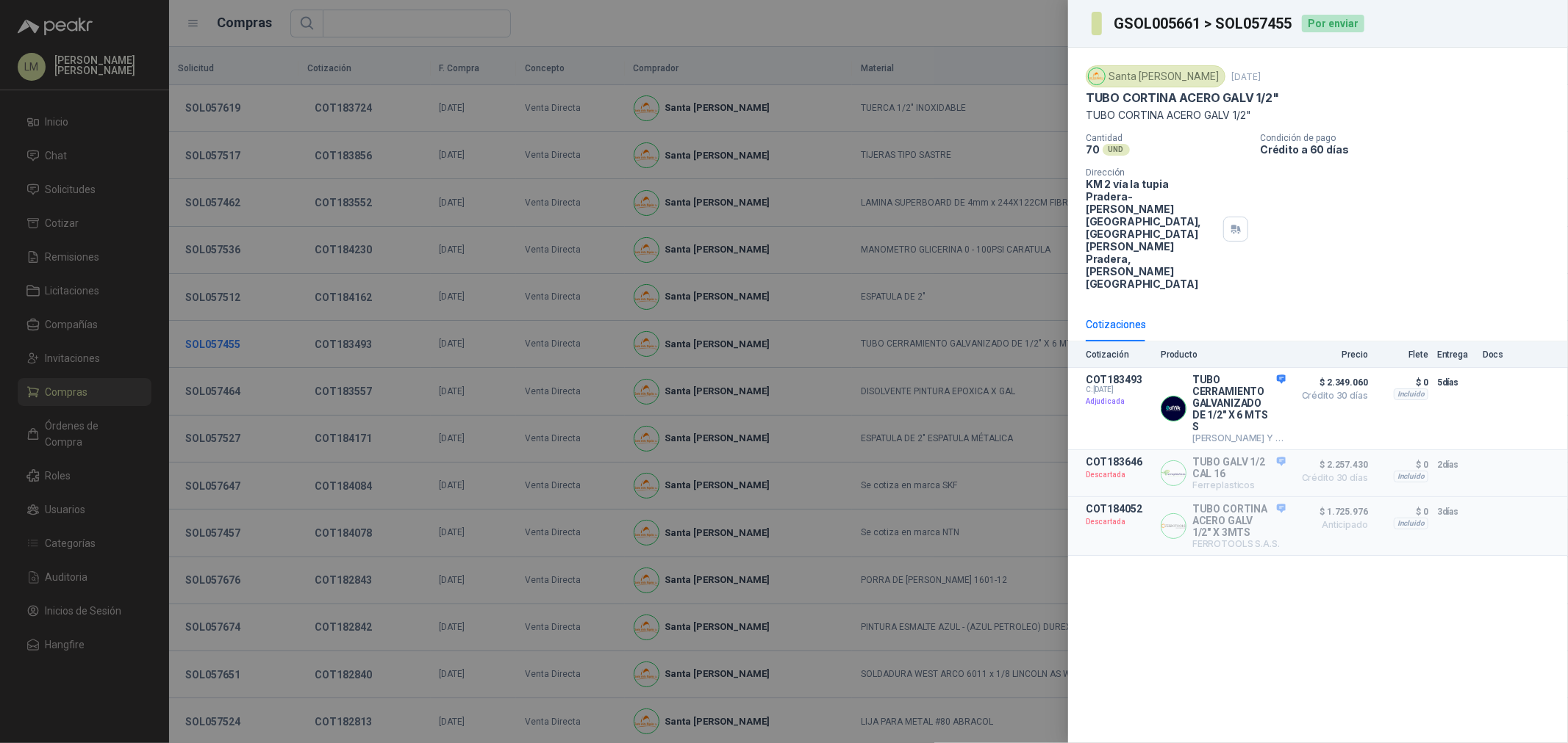
click at [213, 331] on div at bounding box center [784, 372] width 1568 height 743
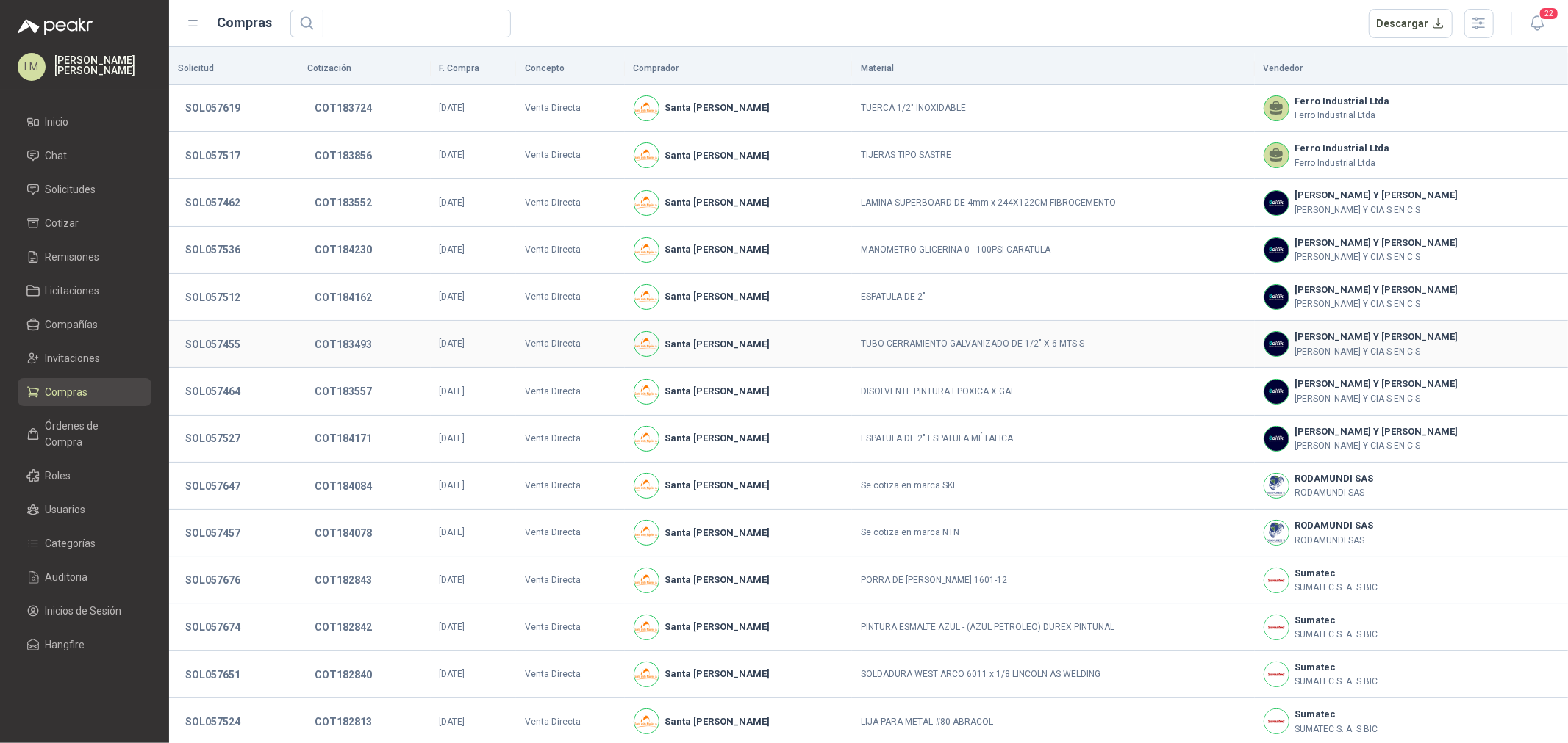
click at [222, 367] on td "SOL057455" at bounding box center [233, 344] width 130 height 47
click at [222, 383] on button "SOL057464" at bounding box center [212, 391] width 70 height 27
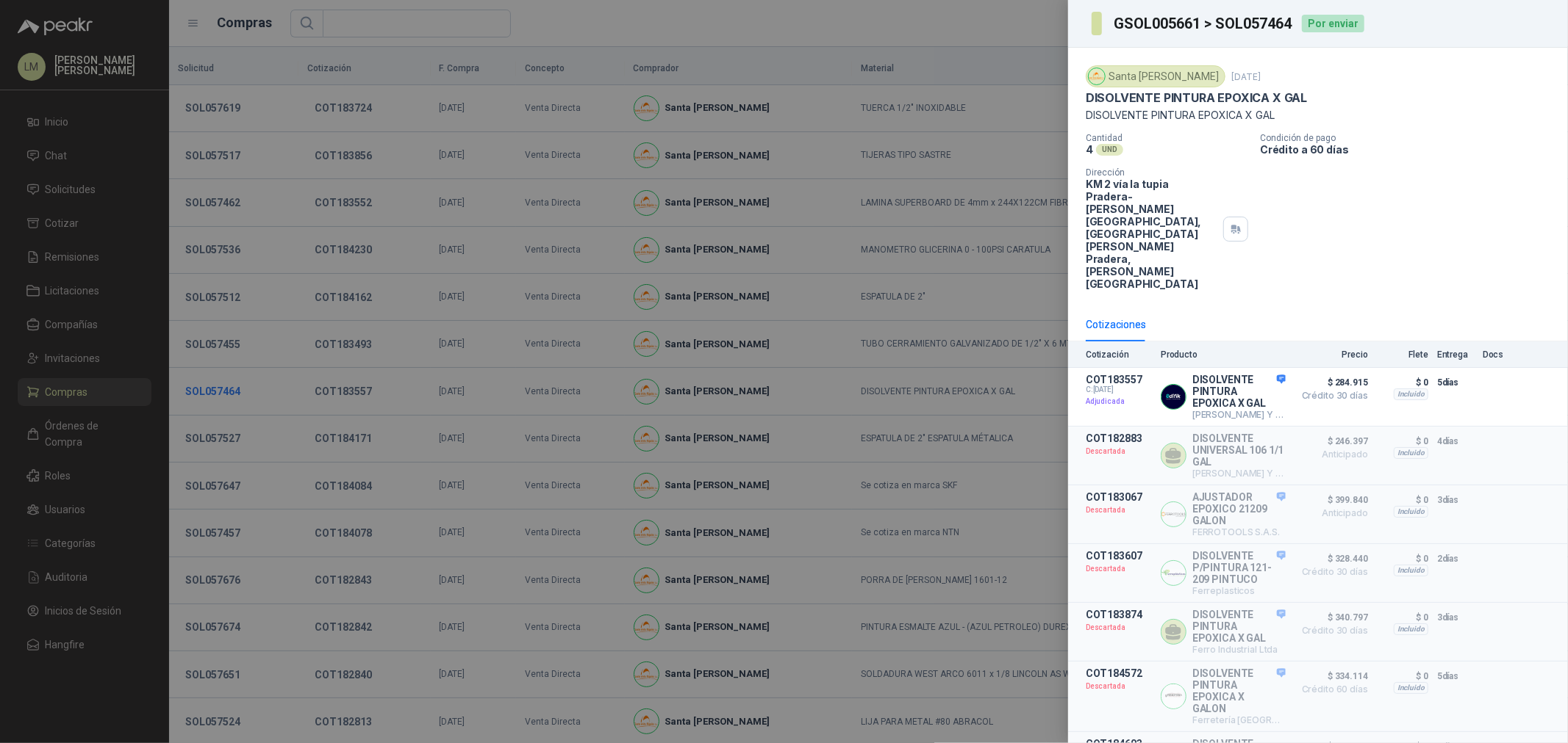
click at [222, 383] on div at bounding box center [784, 372] width 1568 height 743
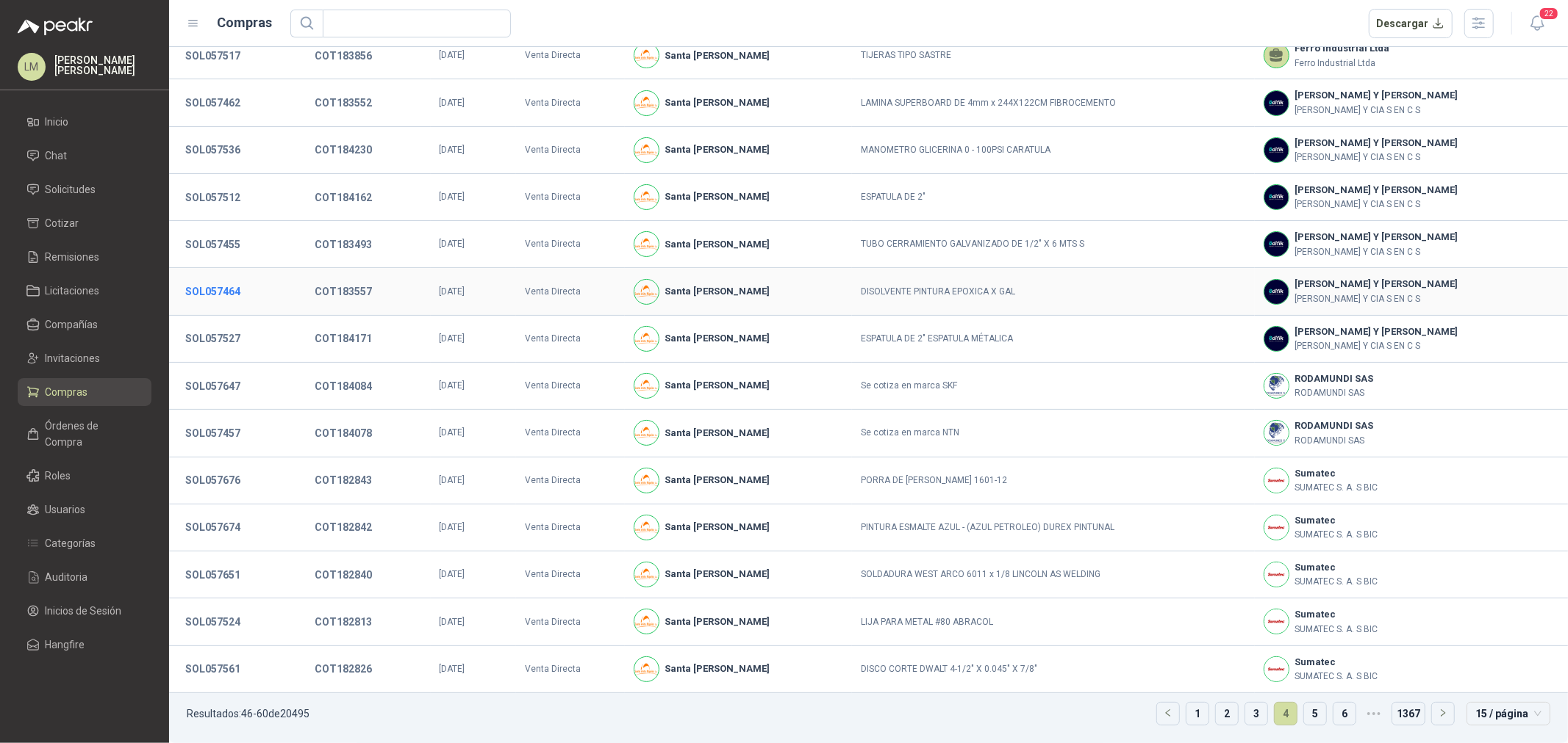
scroll to position [101, 0]
click at [239, 572] on button "SOL057651" at bounding box center [212, 575] width 70 height 27
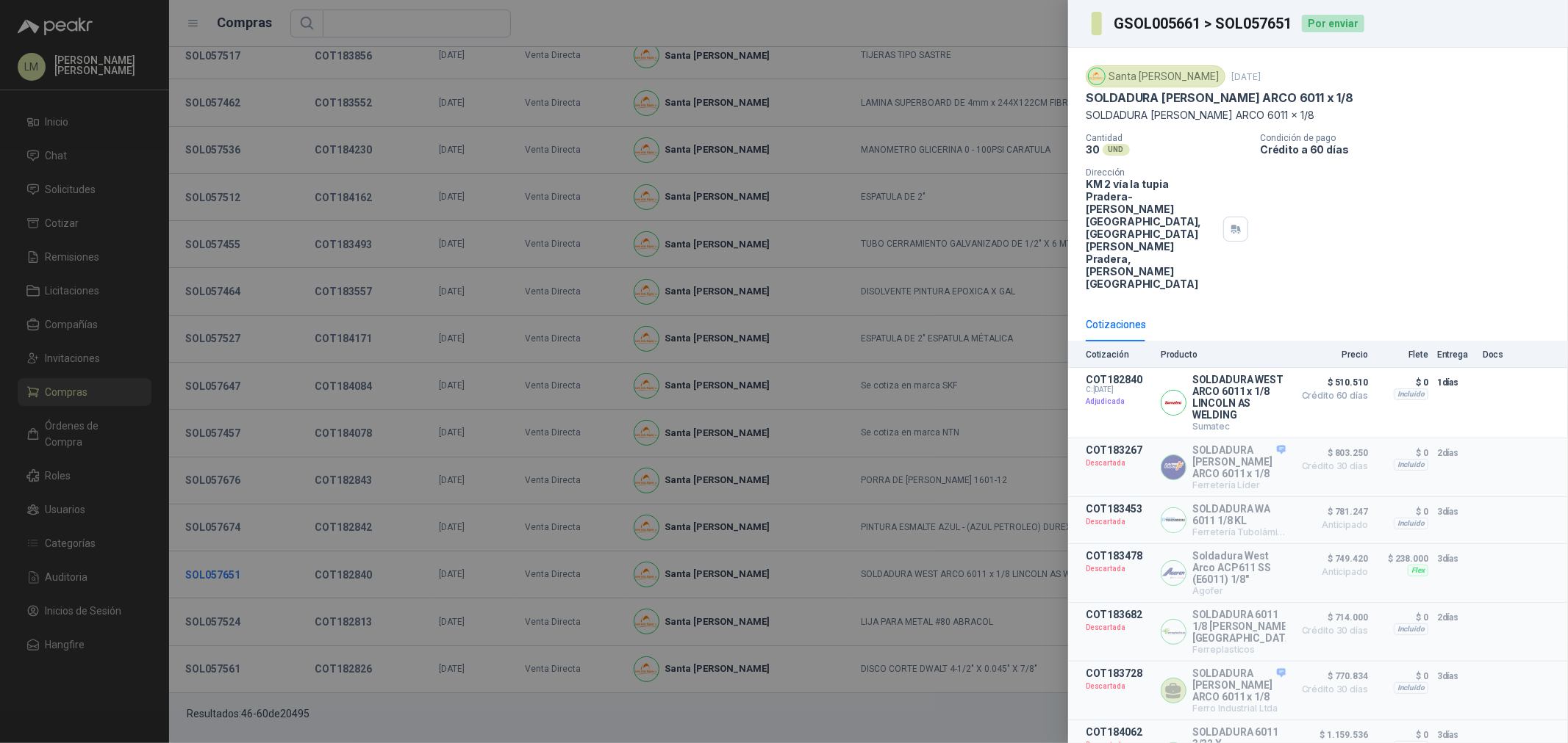
click at [239, 572] on div at bounding box center [784, 372] width 1568 height 743
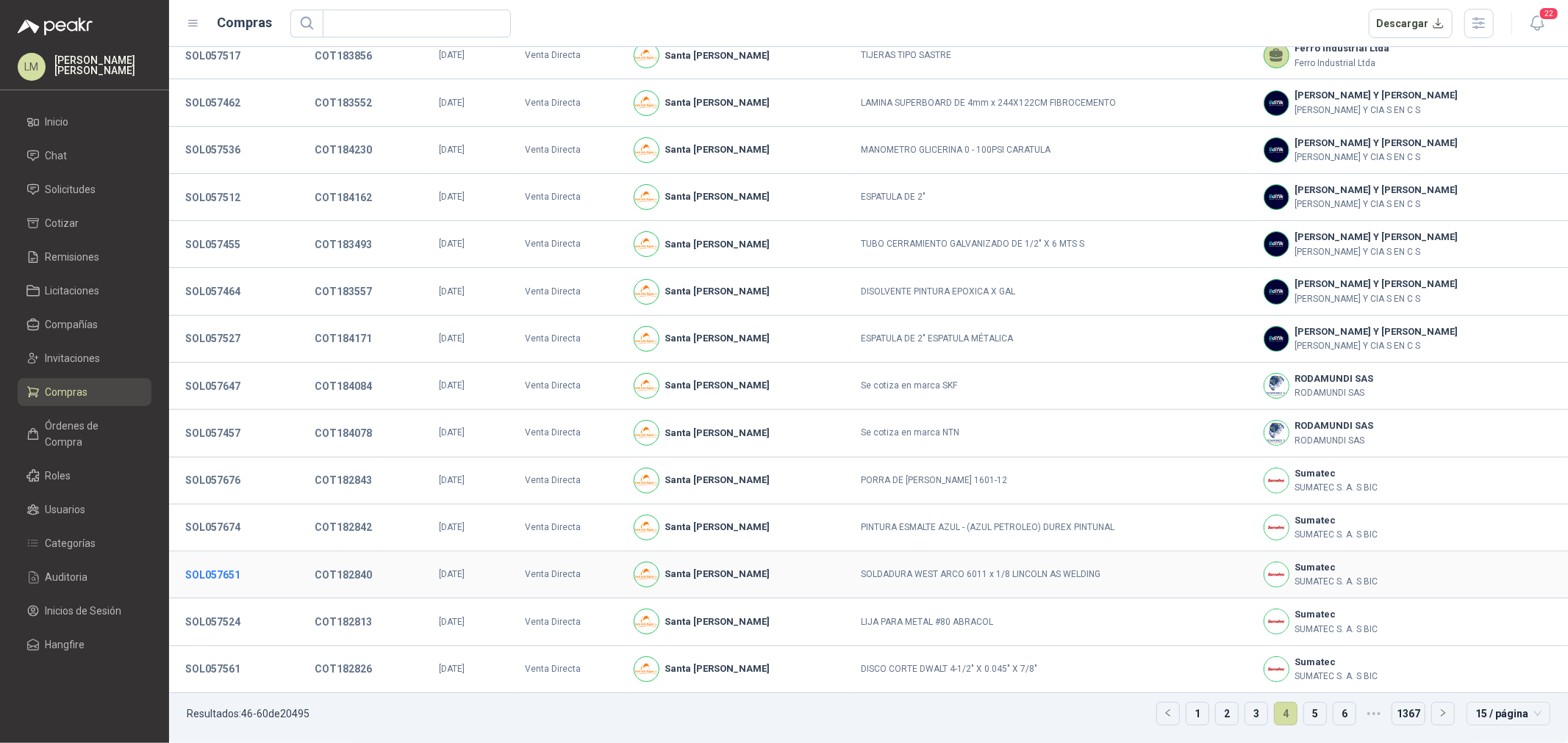
click at [239, 572] on button "SOL057651" at bounding box center [212, 575] width 70 height 27
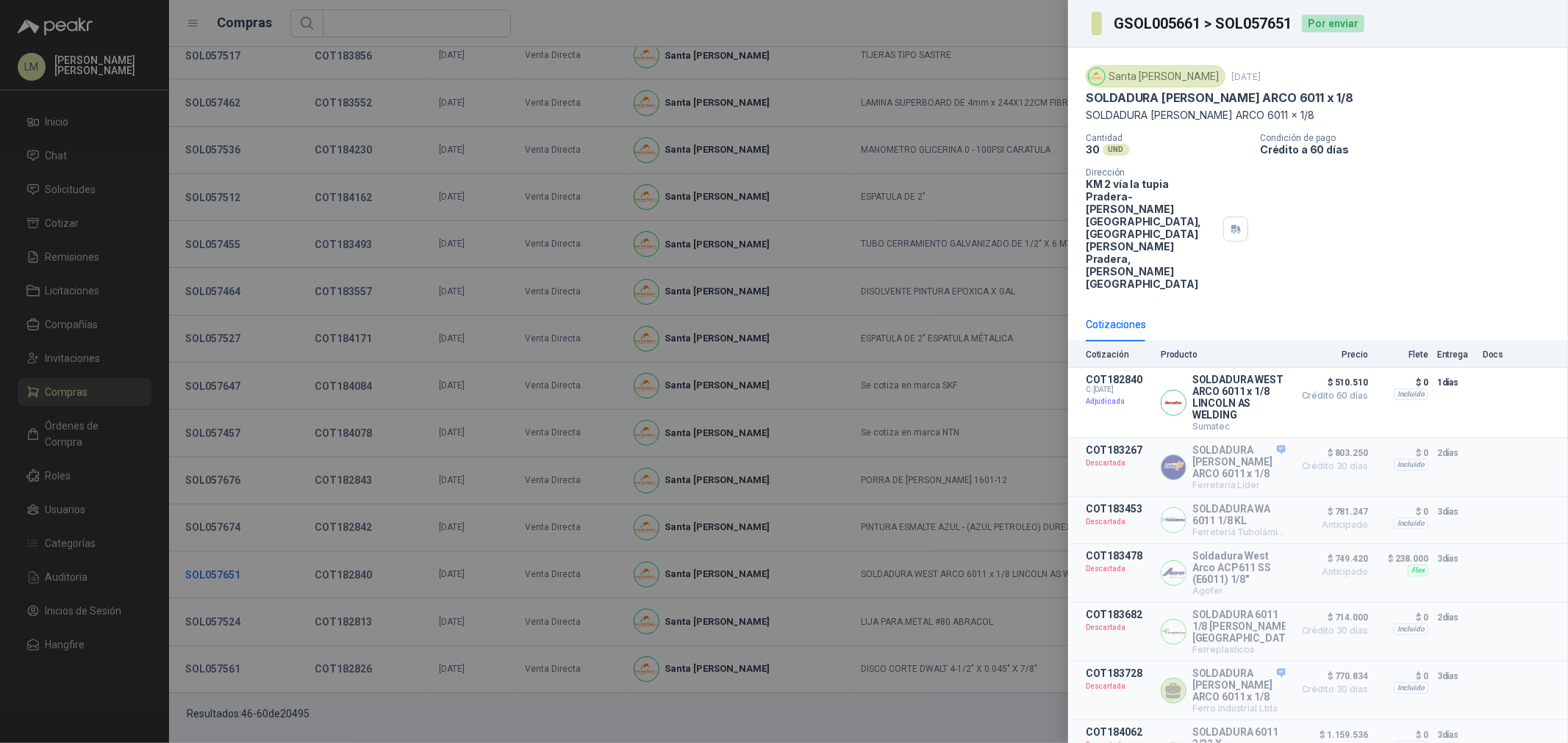
click at [239, 572] on div at bounding box center [784, 372] width 1568 height 743
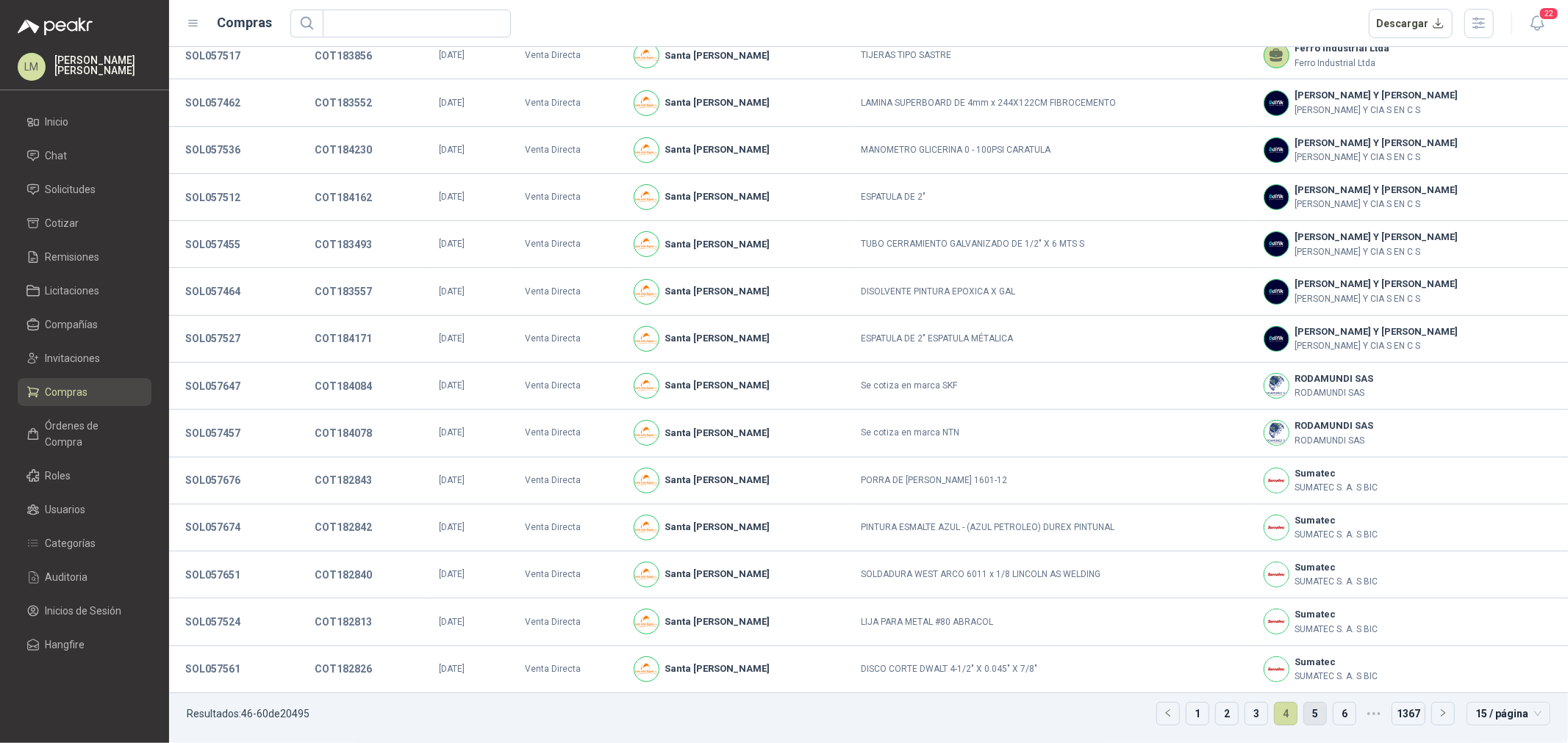
click at [1304, 709] on link "5" at bounding box center [1315, 713] width 22 height 22
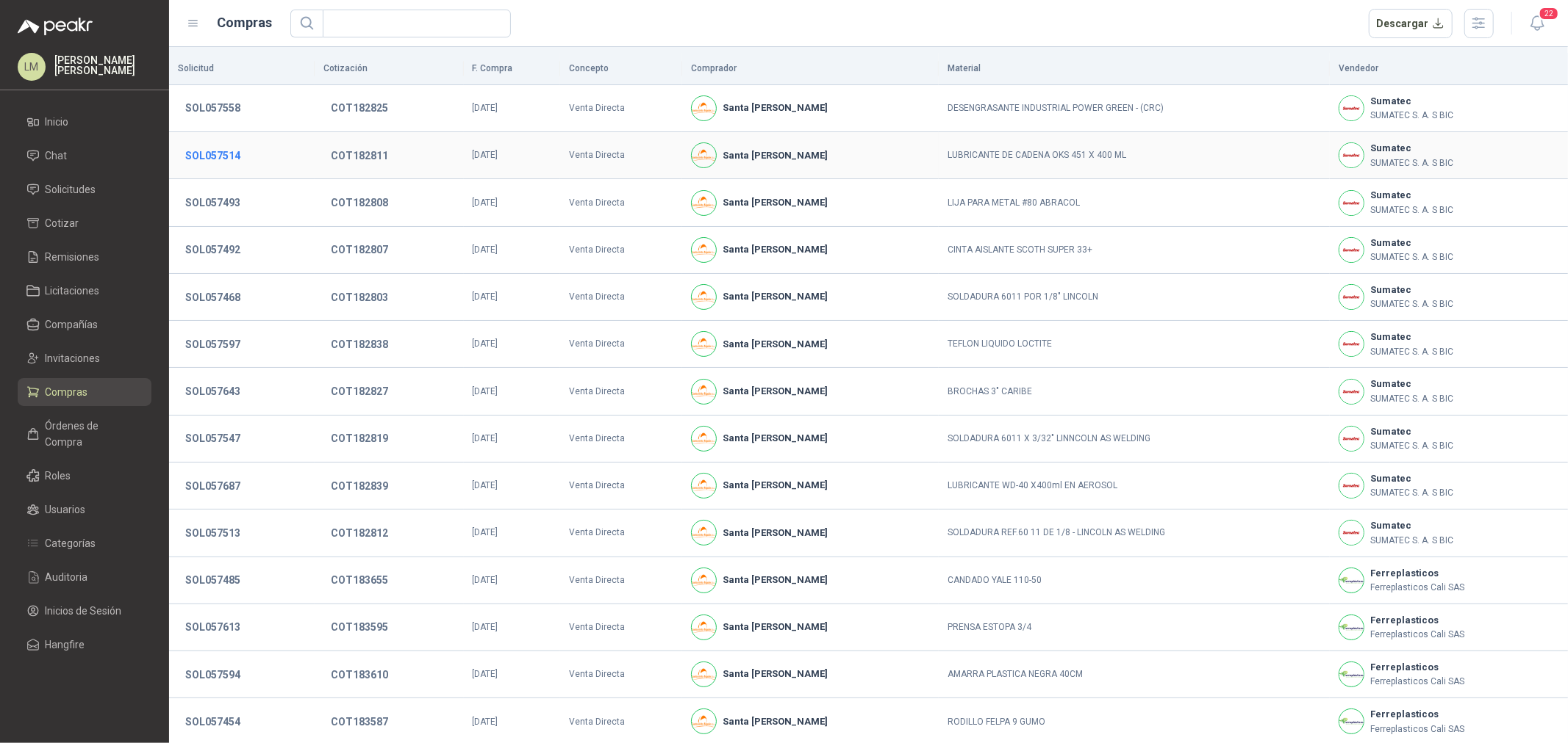
click at [207, 160] on button "SOL057514" at bounding box center [212, 155] width 70 height 27
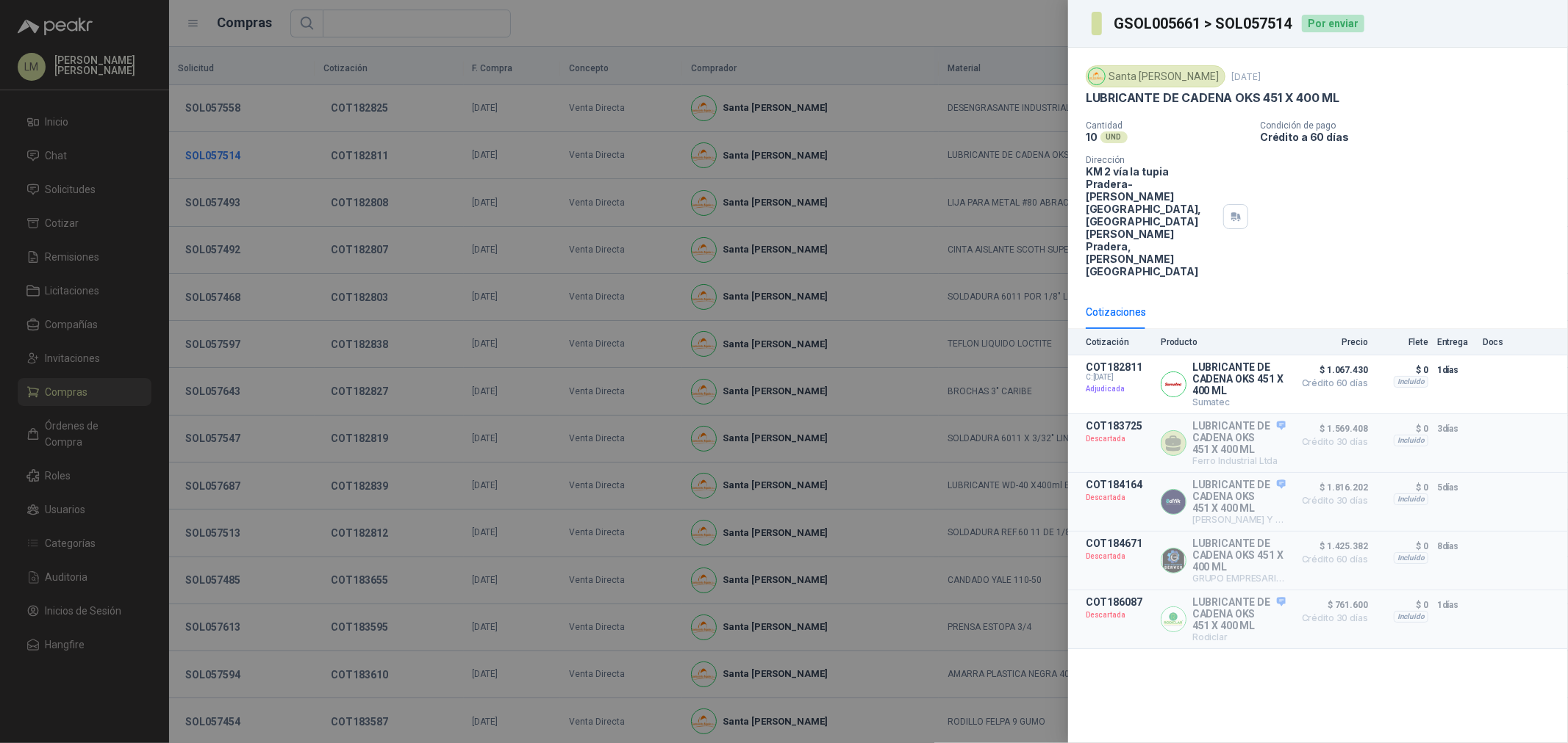
click at [207, 160] on div at bounding box center [784, 372] width 1568 height 743
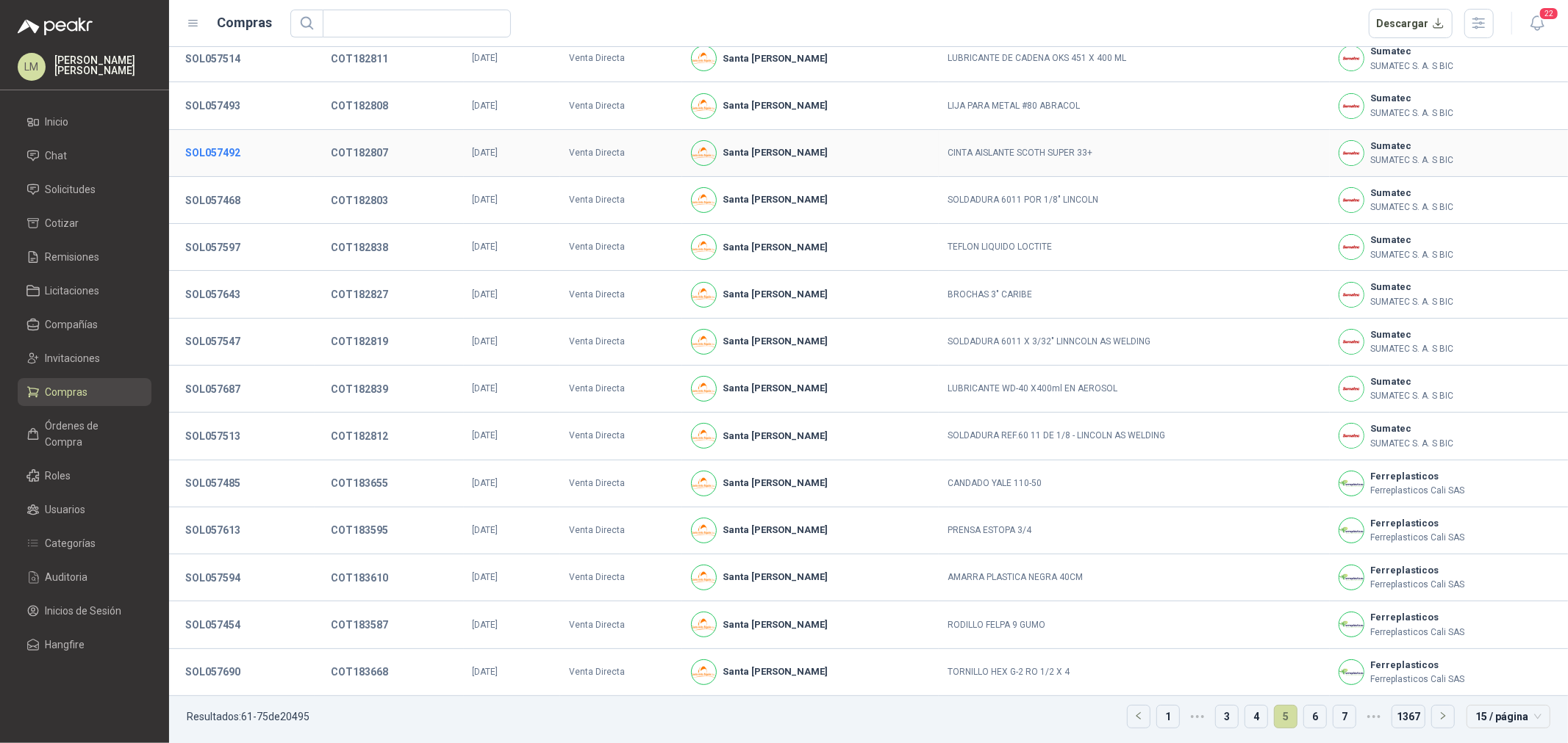
scroll to position [101, 0]
click at [1304, 716] on link "6" at bounding box center [1315, 713] width 22 height 22
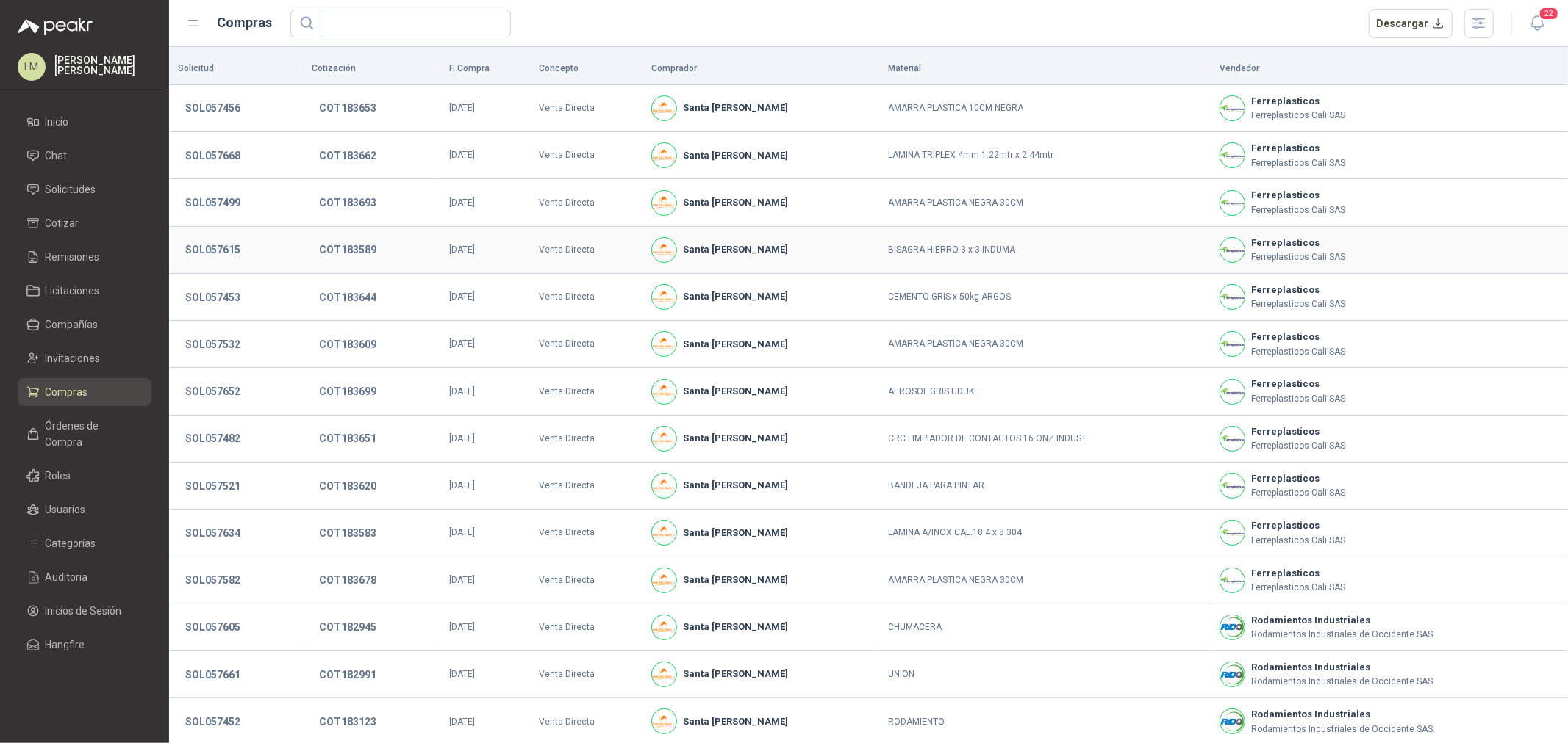
scroll to position [101, 0]
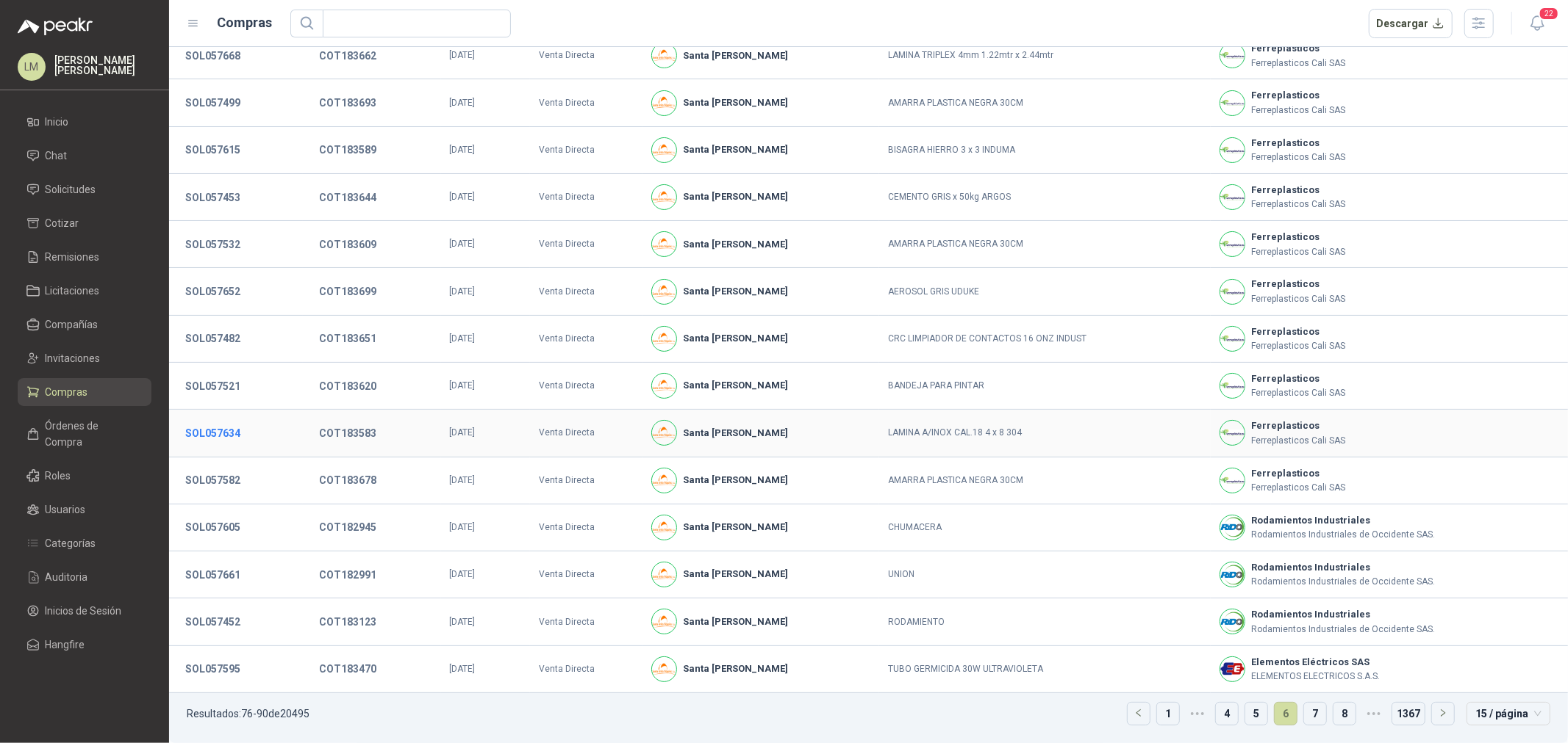
click at [228, 431] on button "SOL057634" at bounding box center [212, 433] width 70 height 27
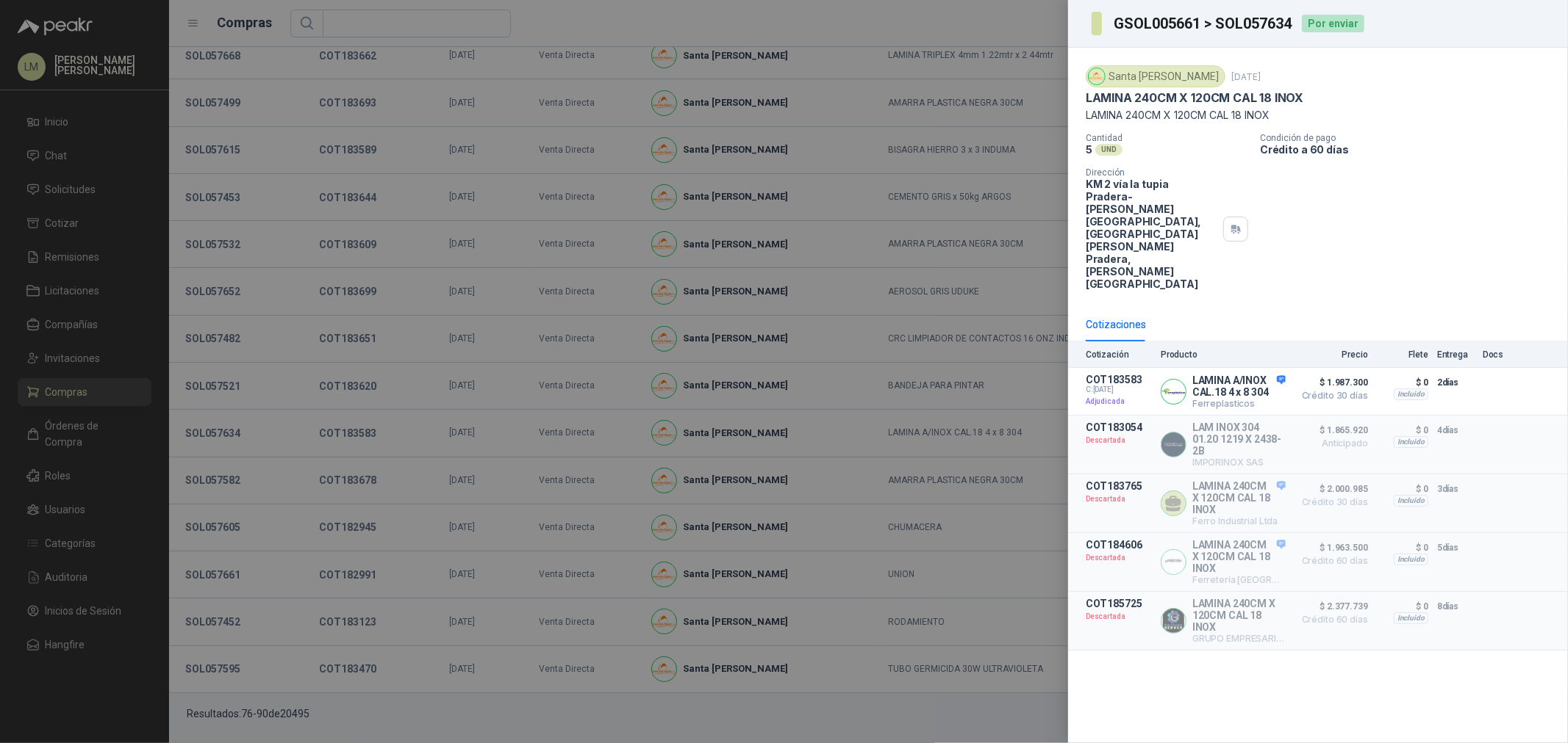
click at [232, 437] on div at bounding box center [784, 372] width 1568 height 743
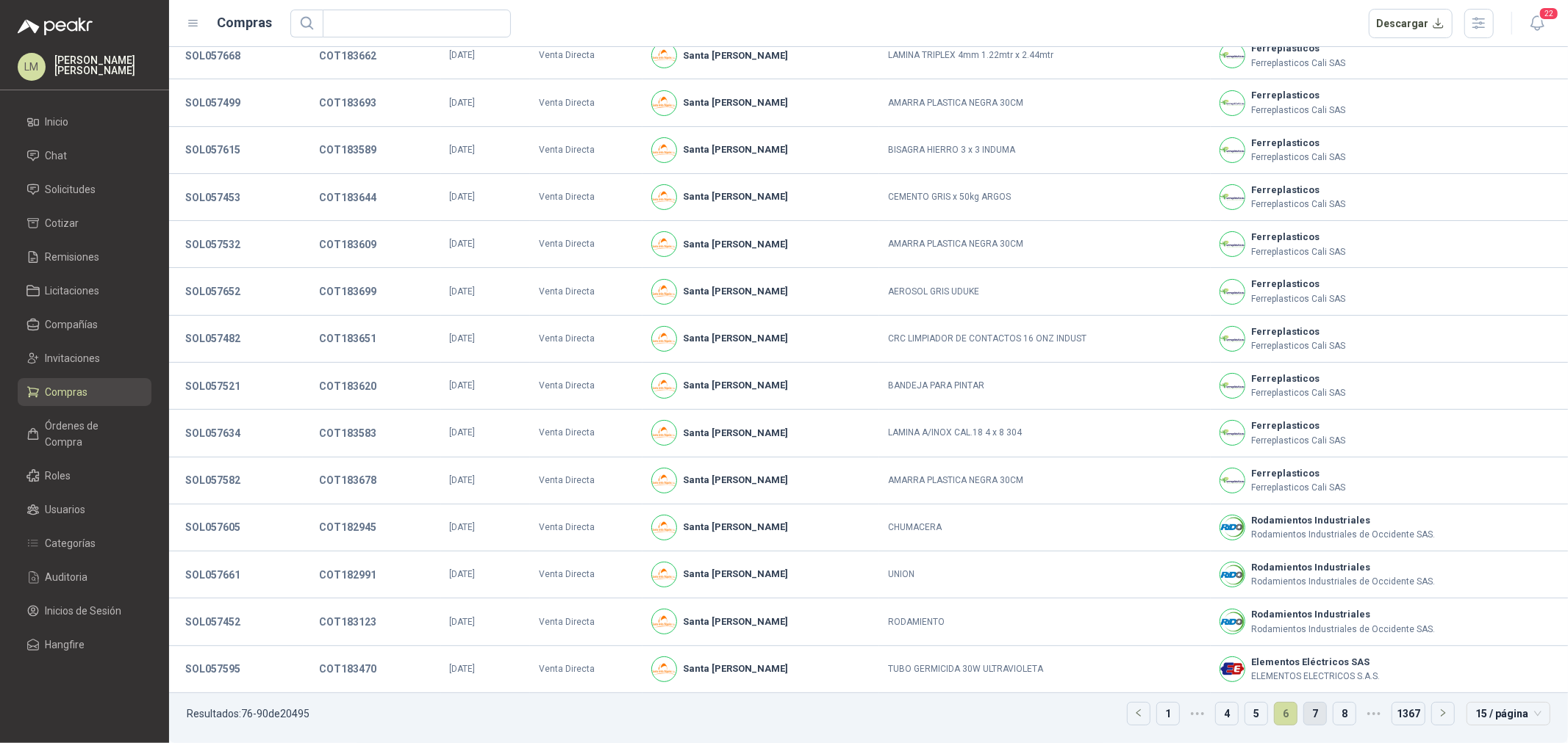
click at [1304, 716] on link "7" at bounding box center [1315, 713] width 22 height 22
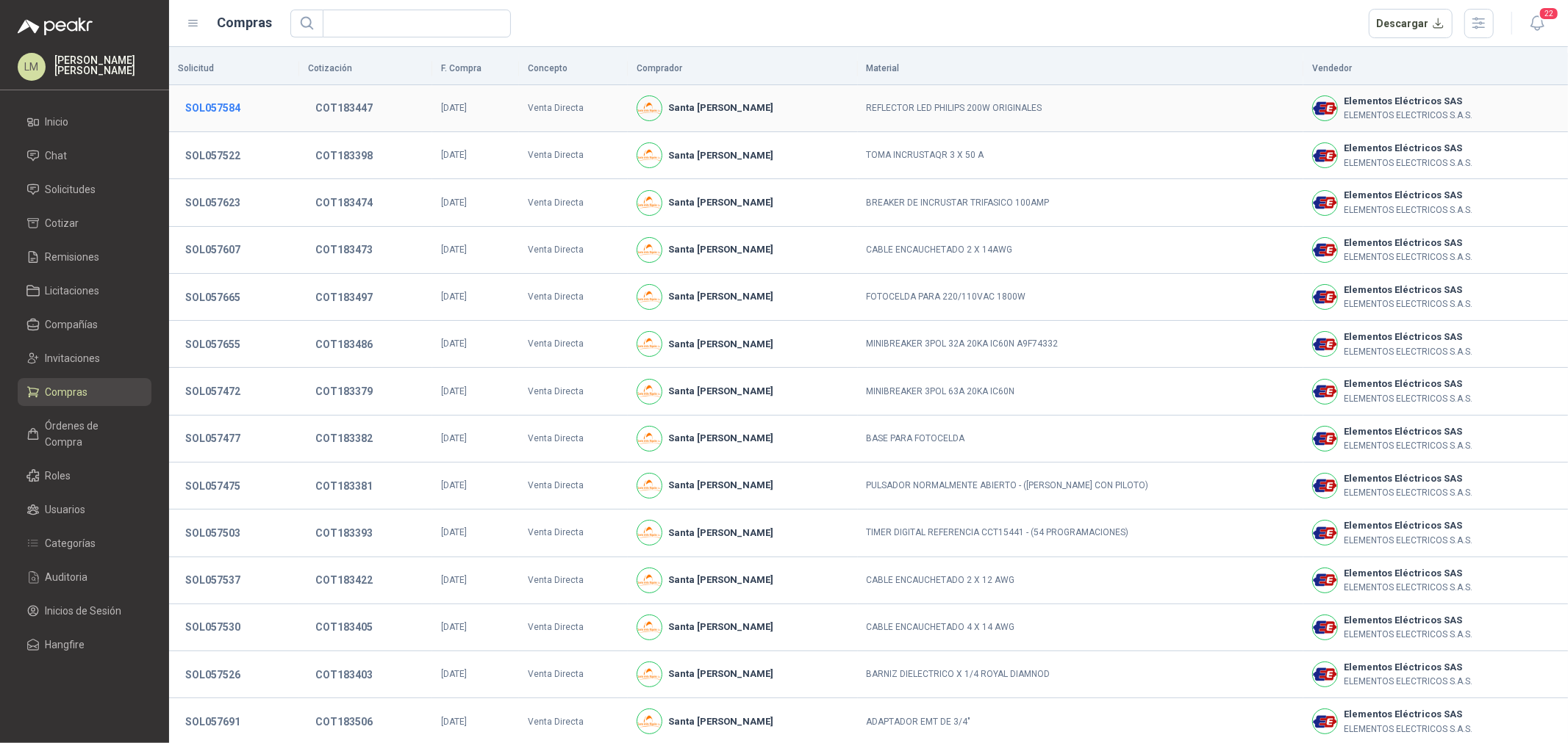
click at [233, 110] on button "SOL057584" at bounding box center [212, 108] width 70 height 27
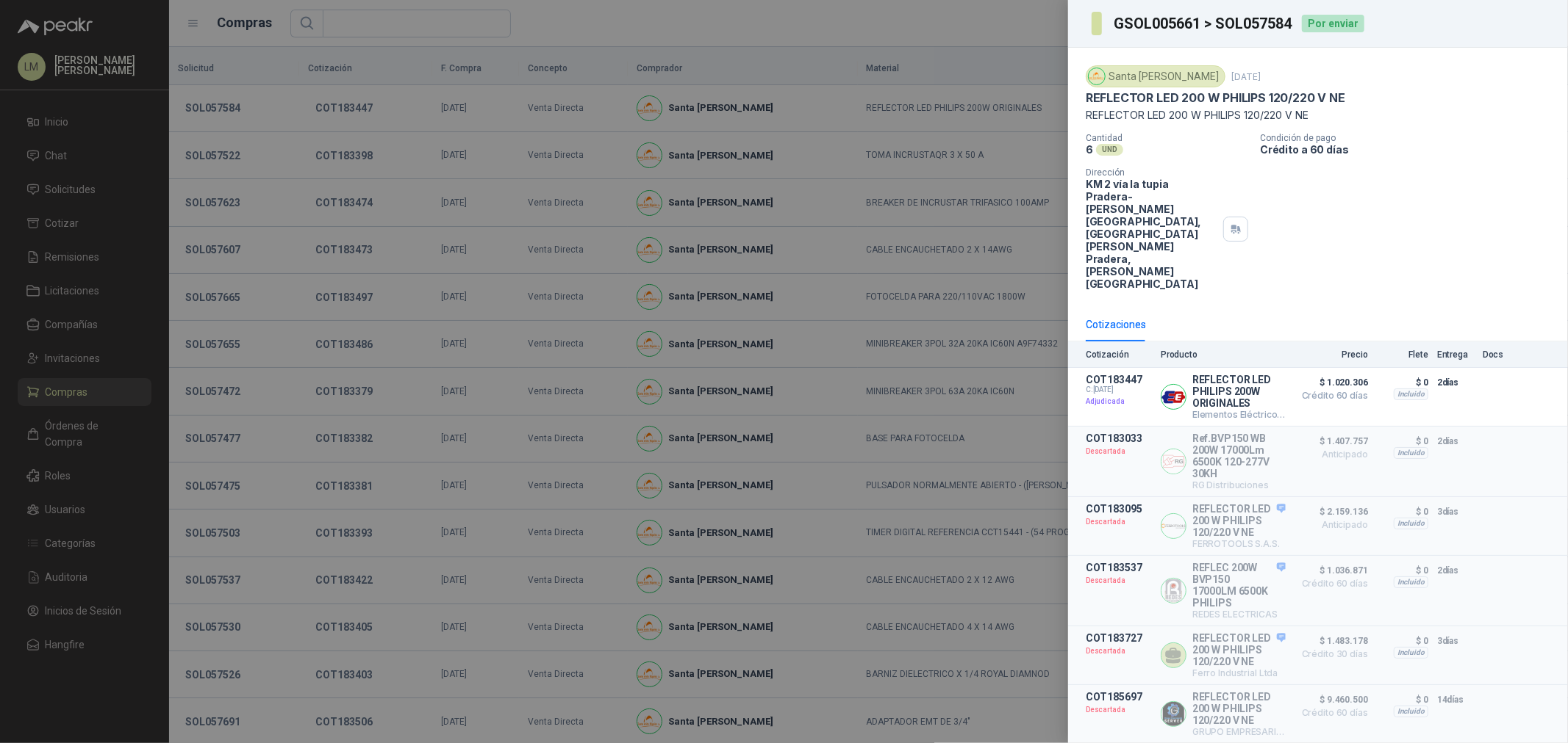
click at [233, 251] on div at bounding box center [784, 372] width 1568 height 743
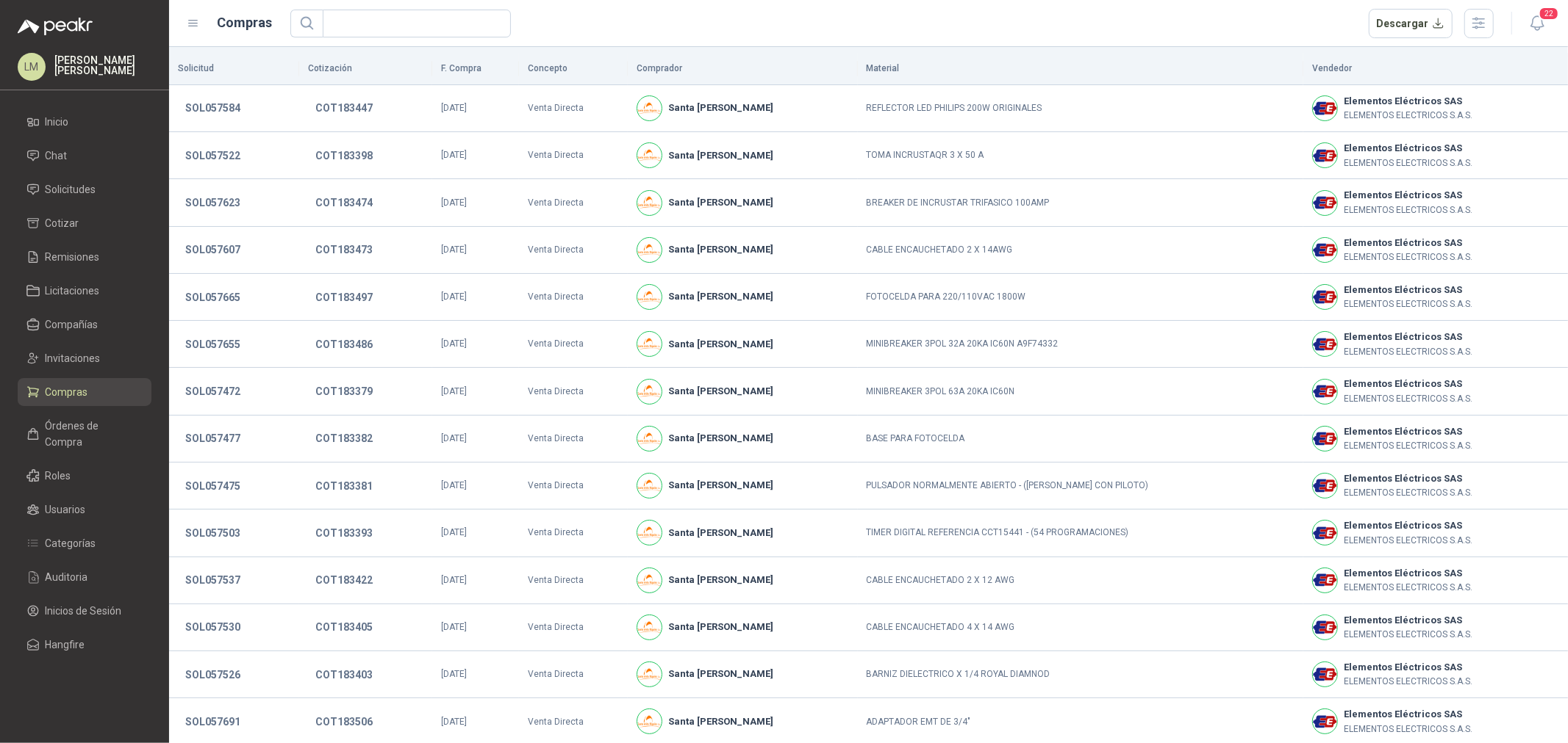
click at [230, 241] on button "SOL057607" at bounding box center [212, 249] width 70 height 27
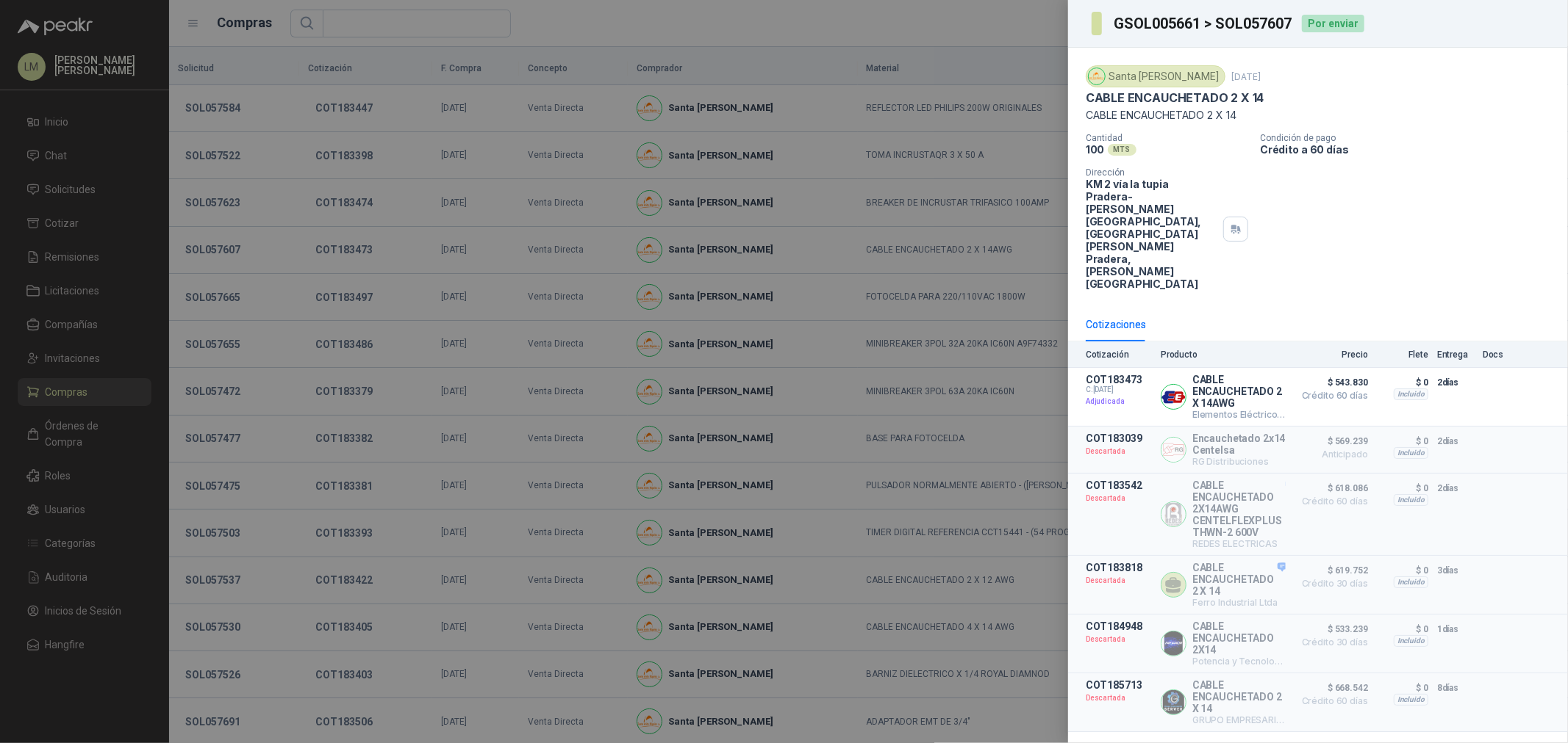
click at [230, 241] on div at bounding box center [784, 372] width 1568 height 743
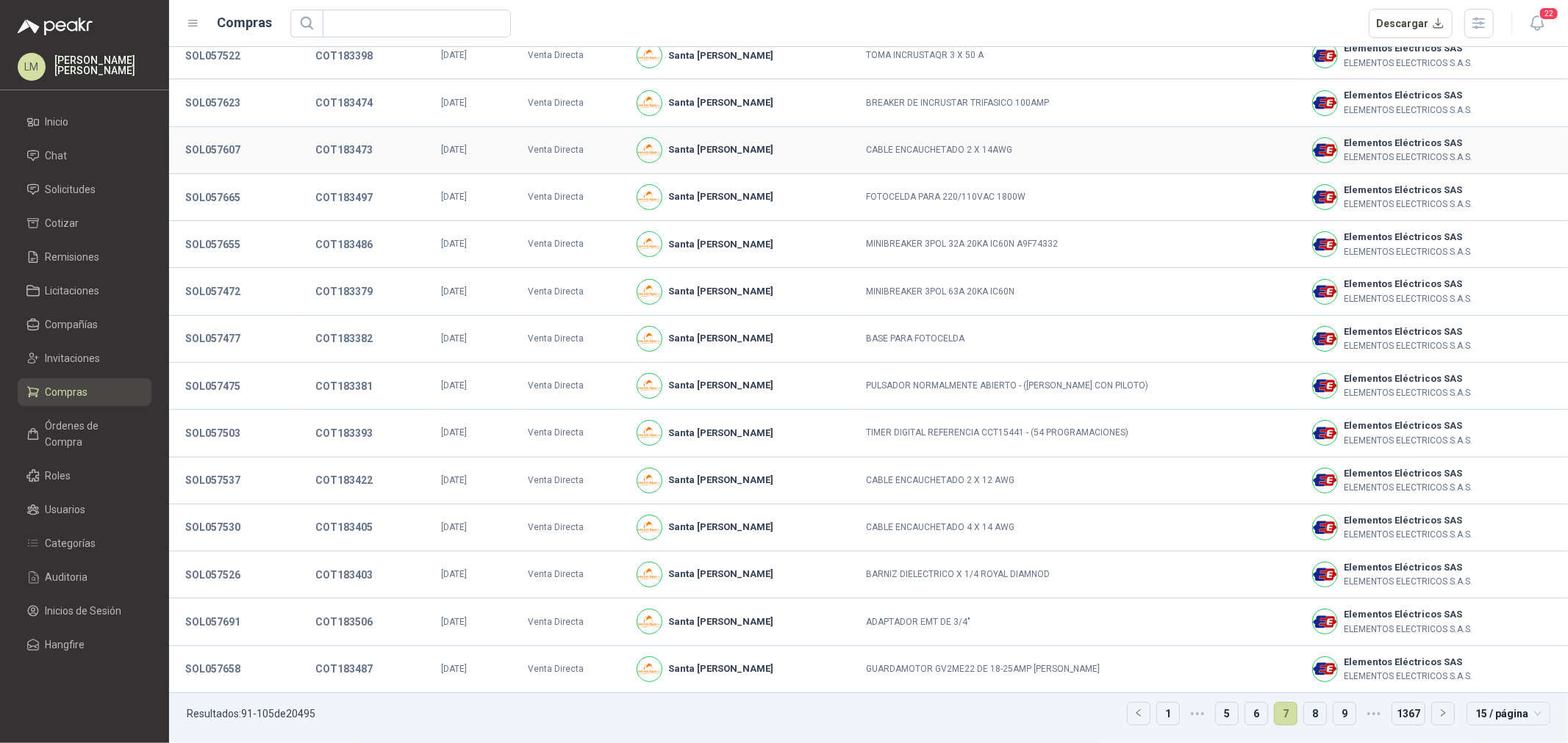
scroll to position [101, 0]
click at [223, 486] on button "SOL057537" at bounding box center [212, 480] width 70 height 27
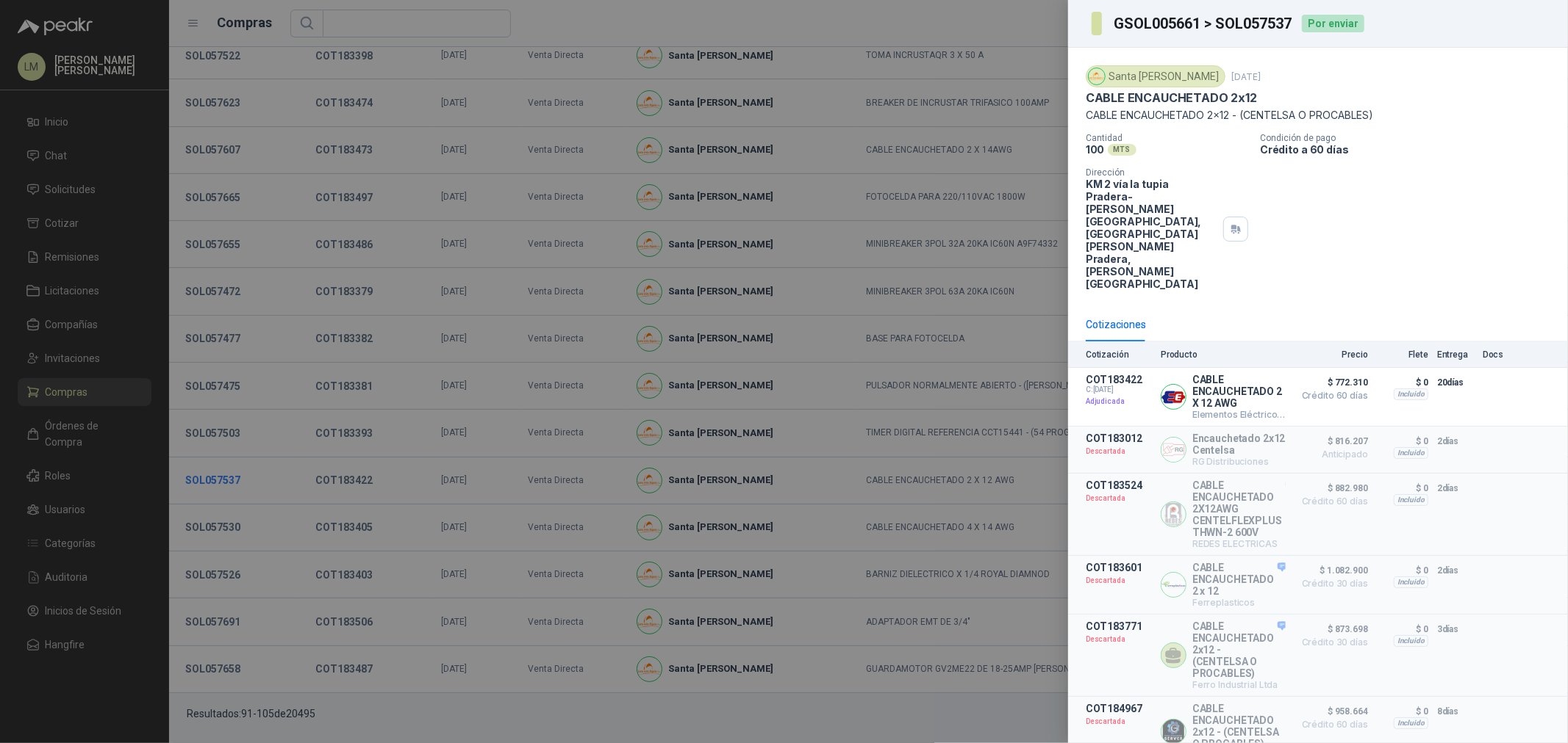
click at [223, 486] on div at bounding box center [784, 372] width 1568 height 743
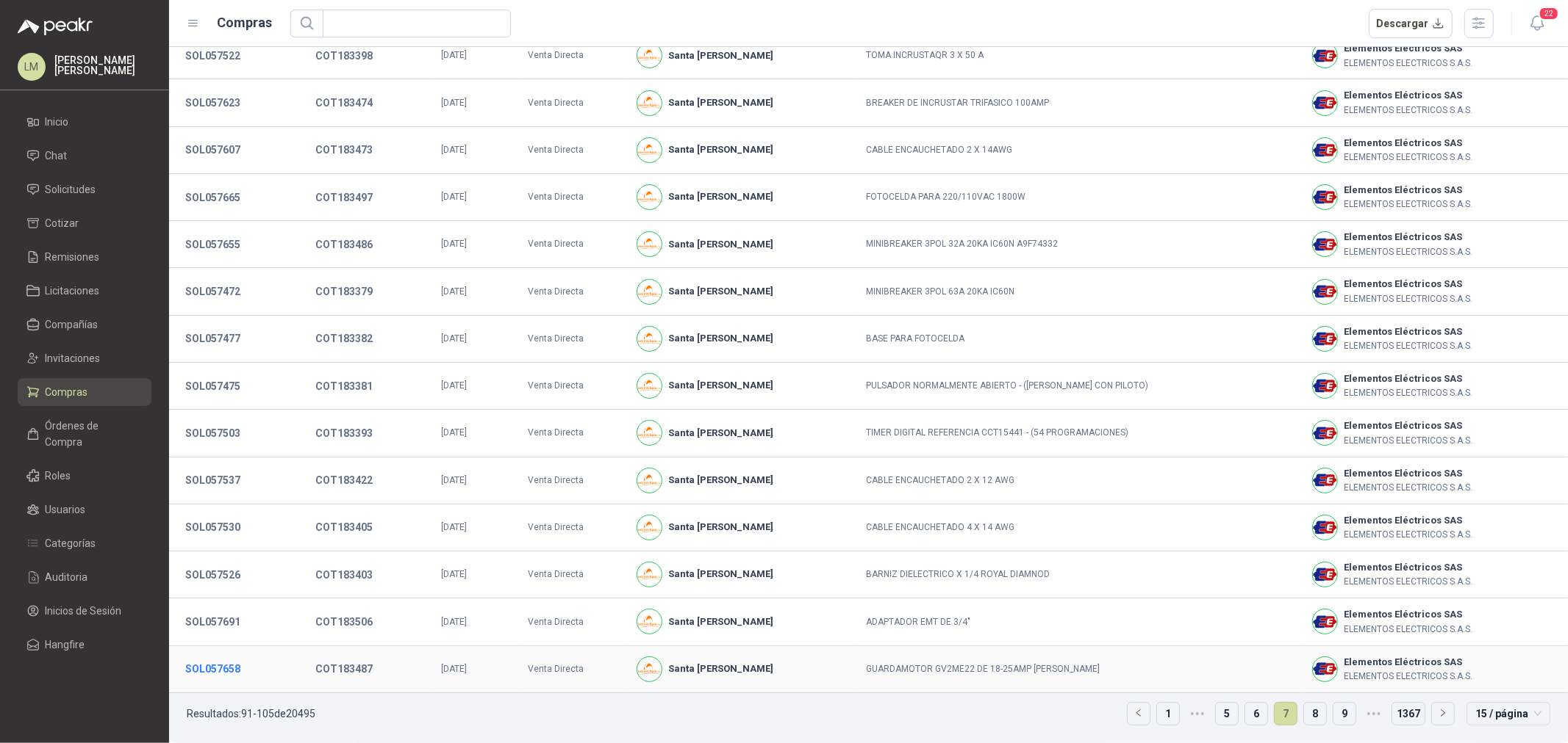
click at [226, 672] on button "SOL057658" at bounding box center [212, 669] width 70 height 27
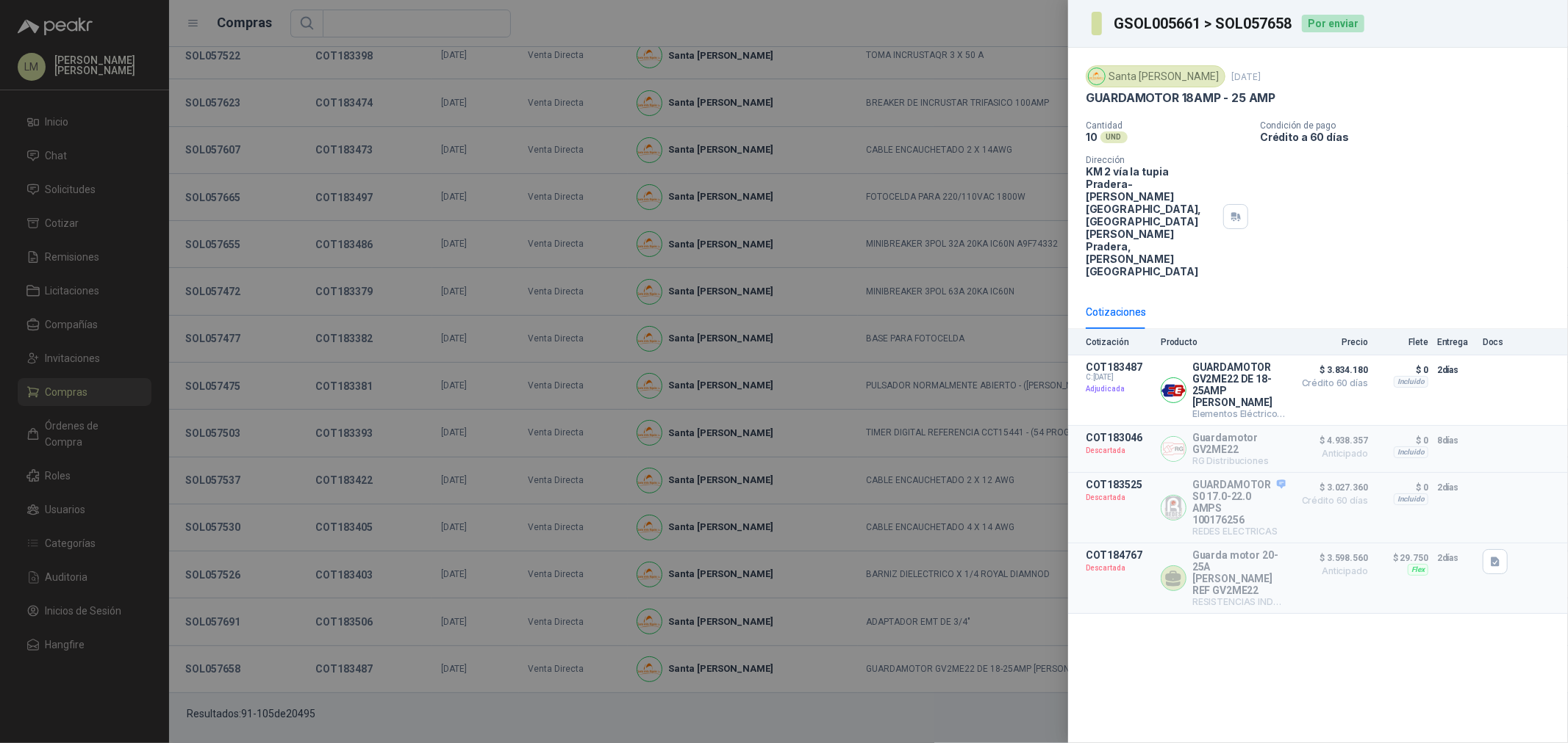
click at [772, 590] on div at bounding box center [784, 372] width 1568 height 743
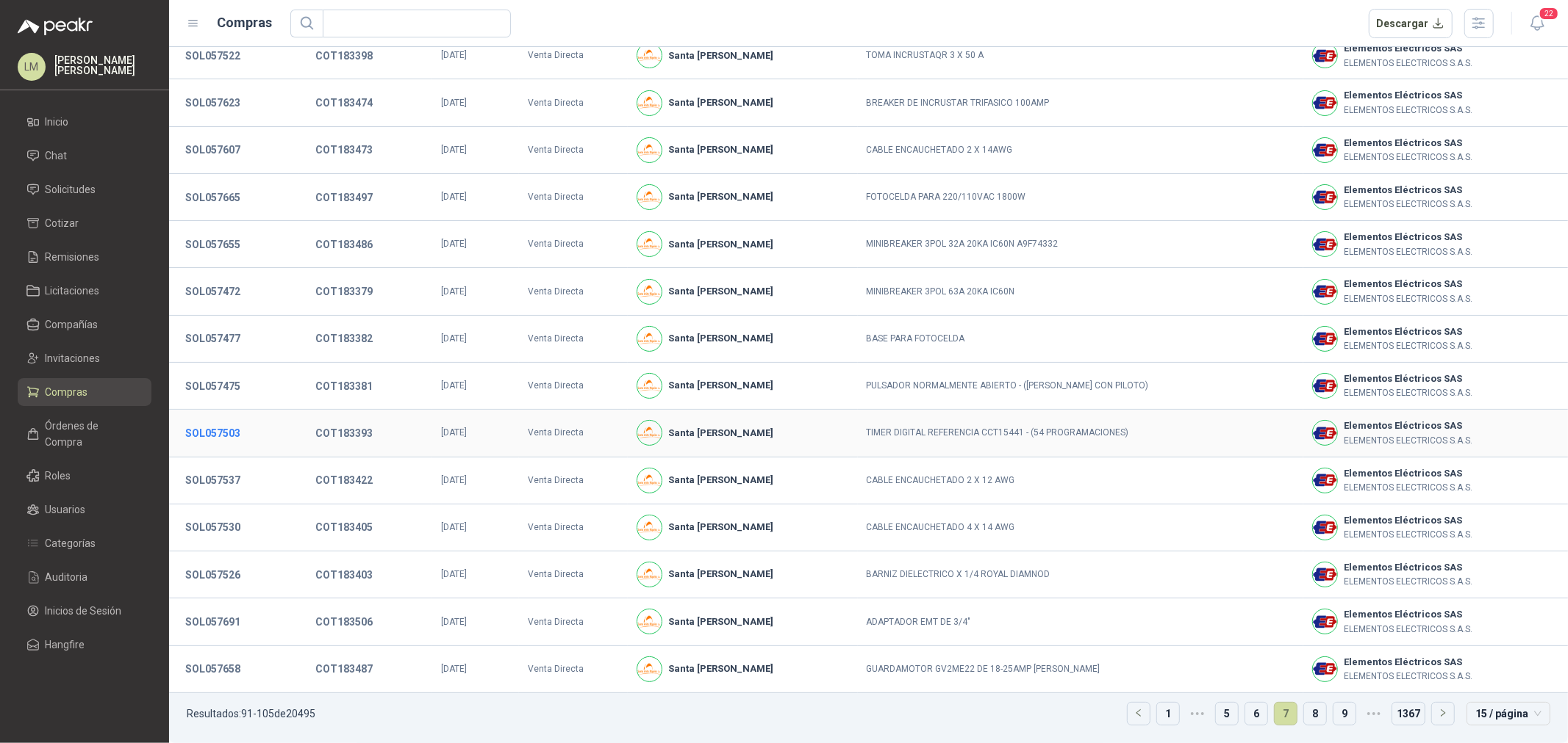
click at [190, 436] on button "SOL057503" at bounding box center [212, 433] width 70 height 27
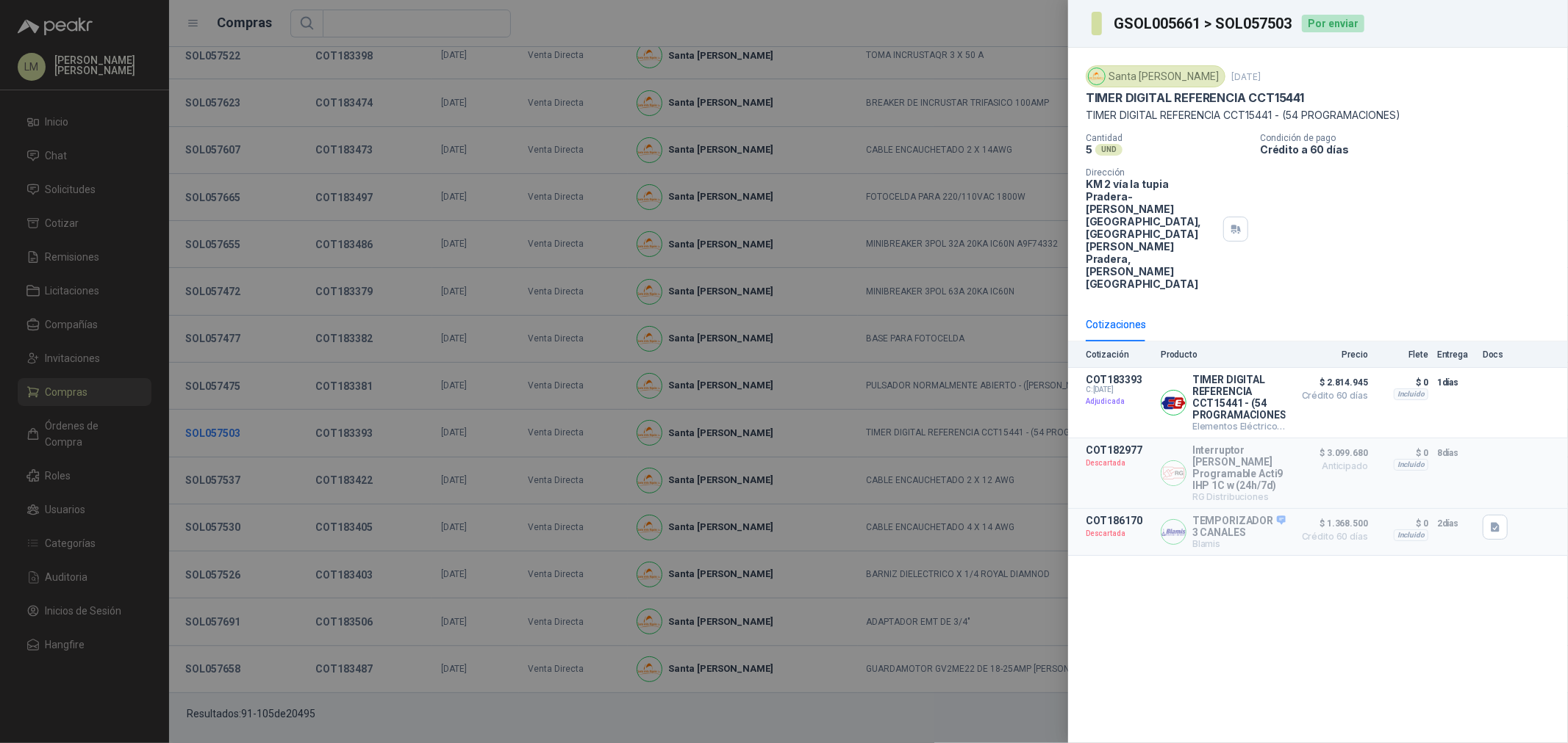
click at [190, 436] on div at bounding box center [784, 372] width 1568 height 743
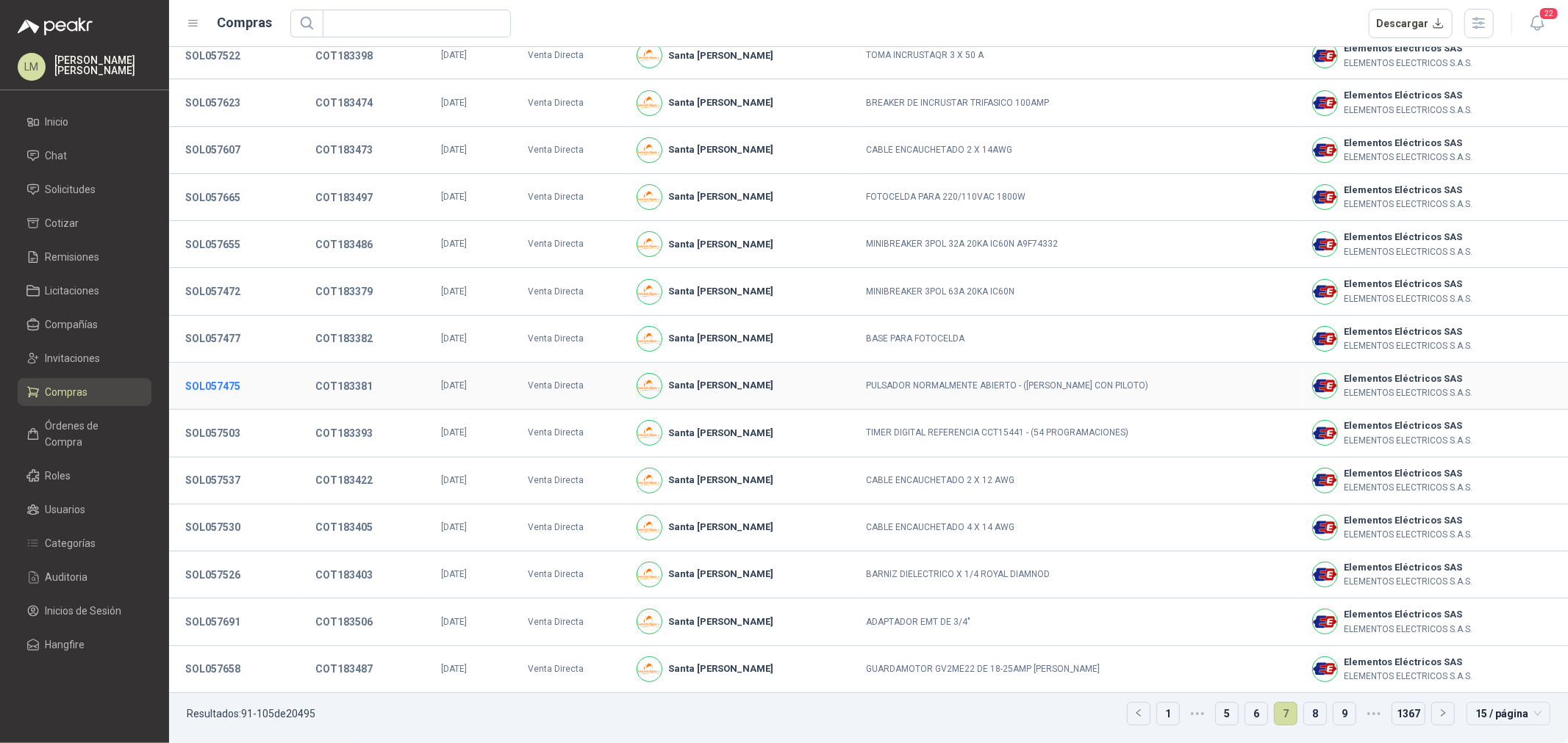
click at [194, 395] on button "SOL057475" at bounding box center [212, 386] width 70 height 27
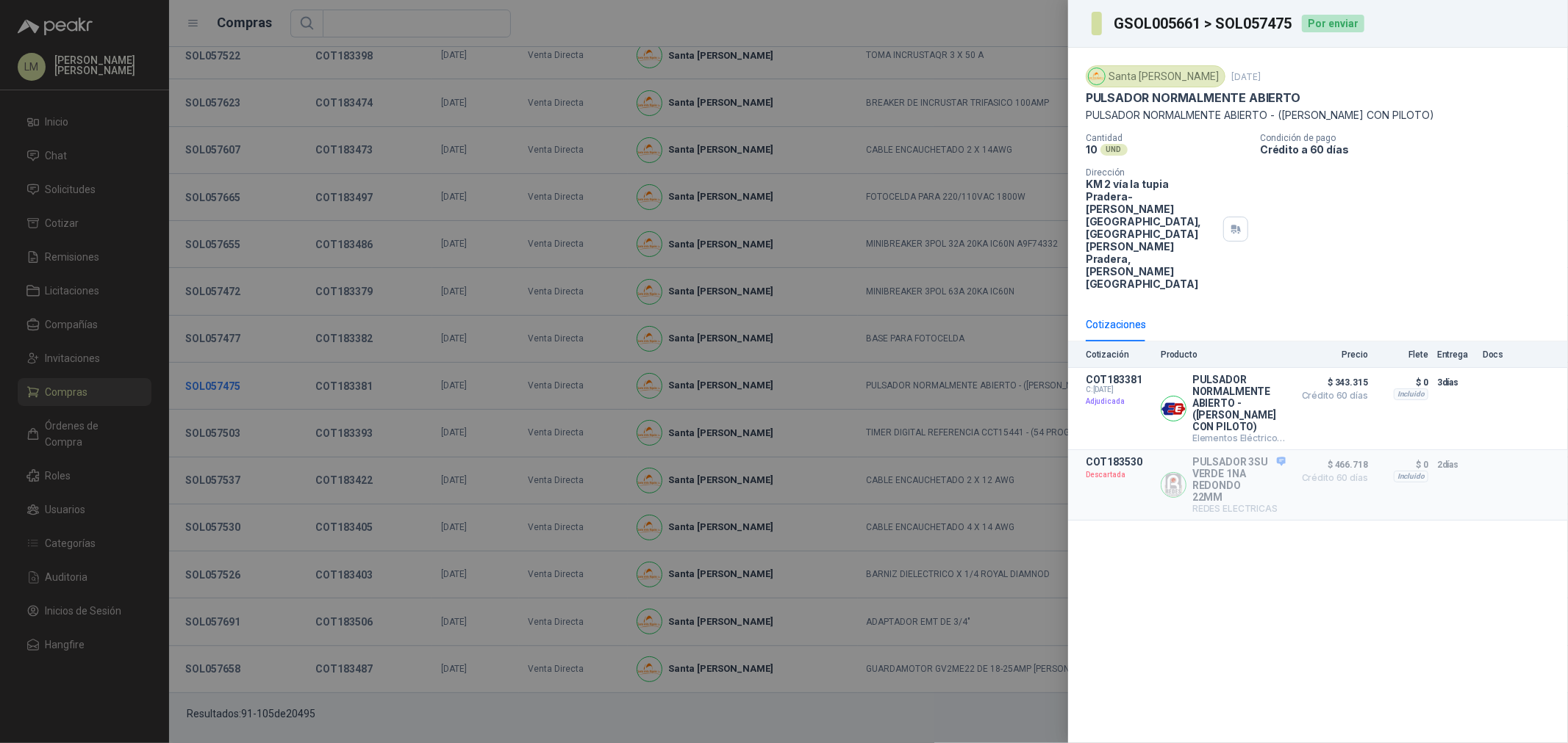
click at [194, 395] on div at bounding box center [784, 372] width 1568 height 743
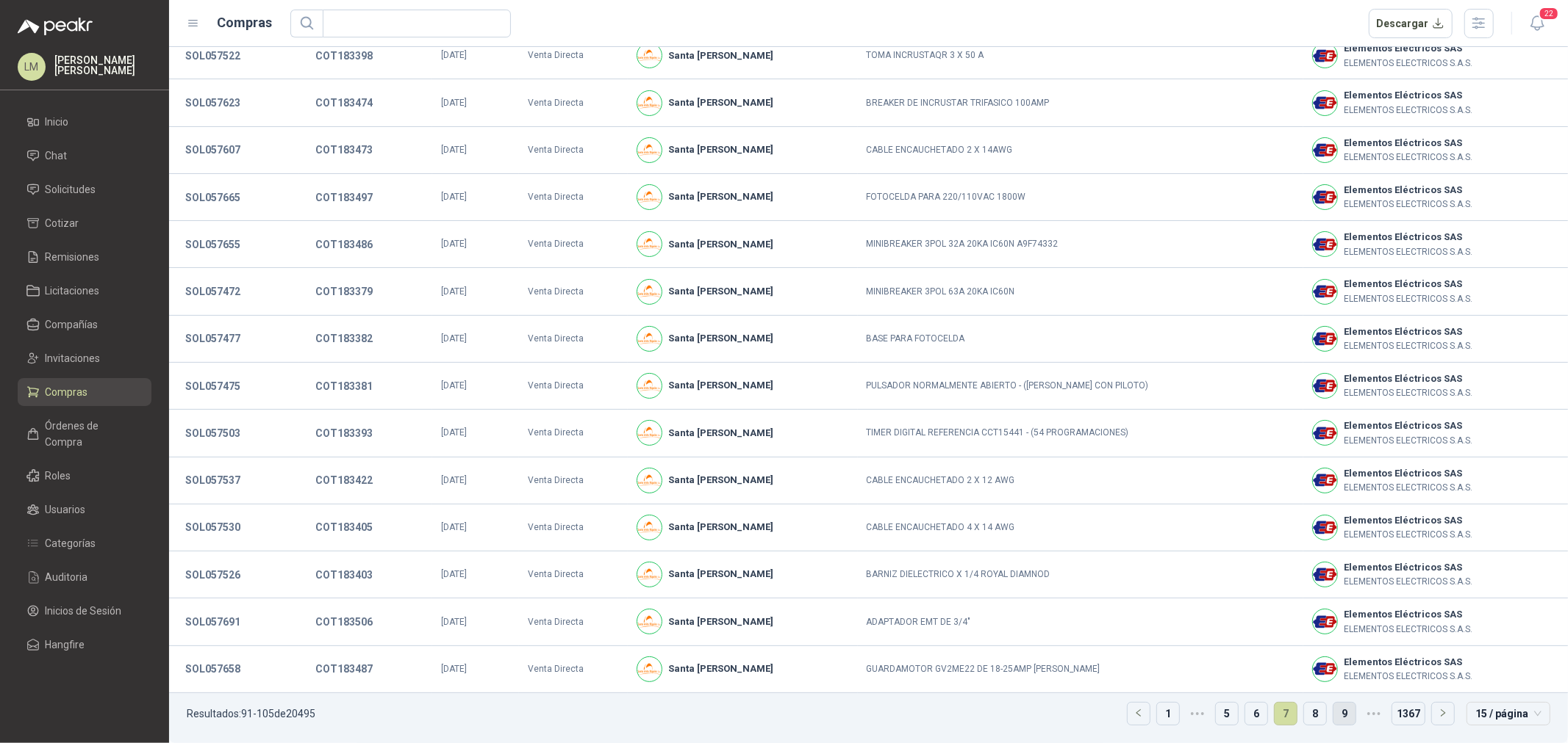
click at [1304, 712] on link "8" at bounding box center [1315, 713] width 22 height 22
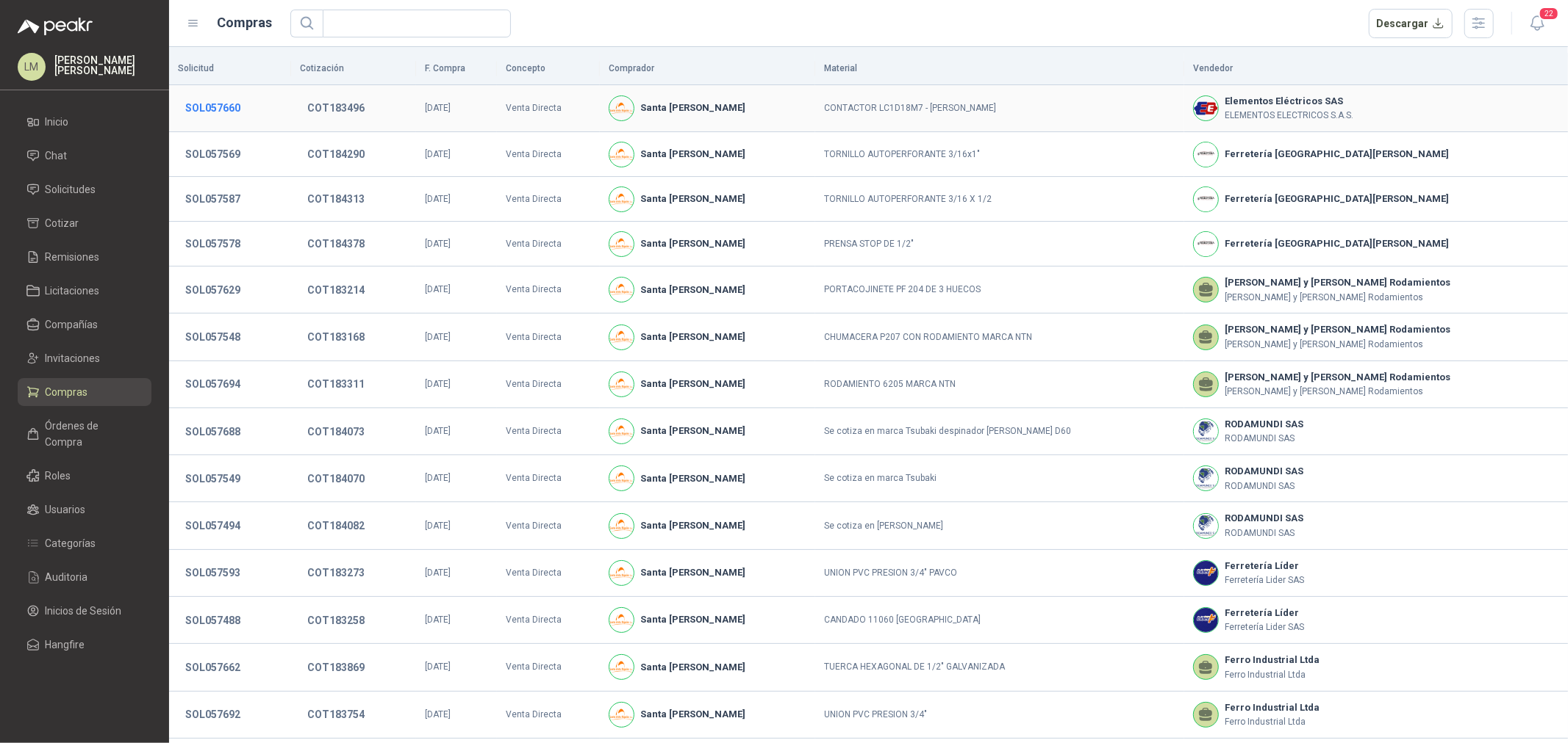
click at [225, 113] on button "SOL057660" at bounding box center [212, 108] width 70 height 27
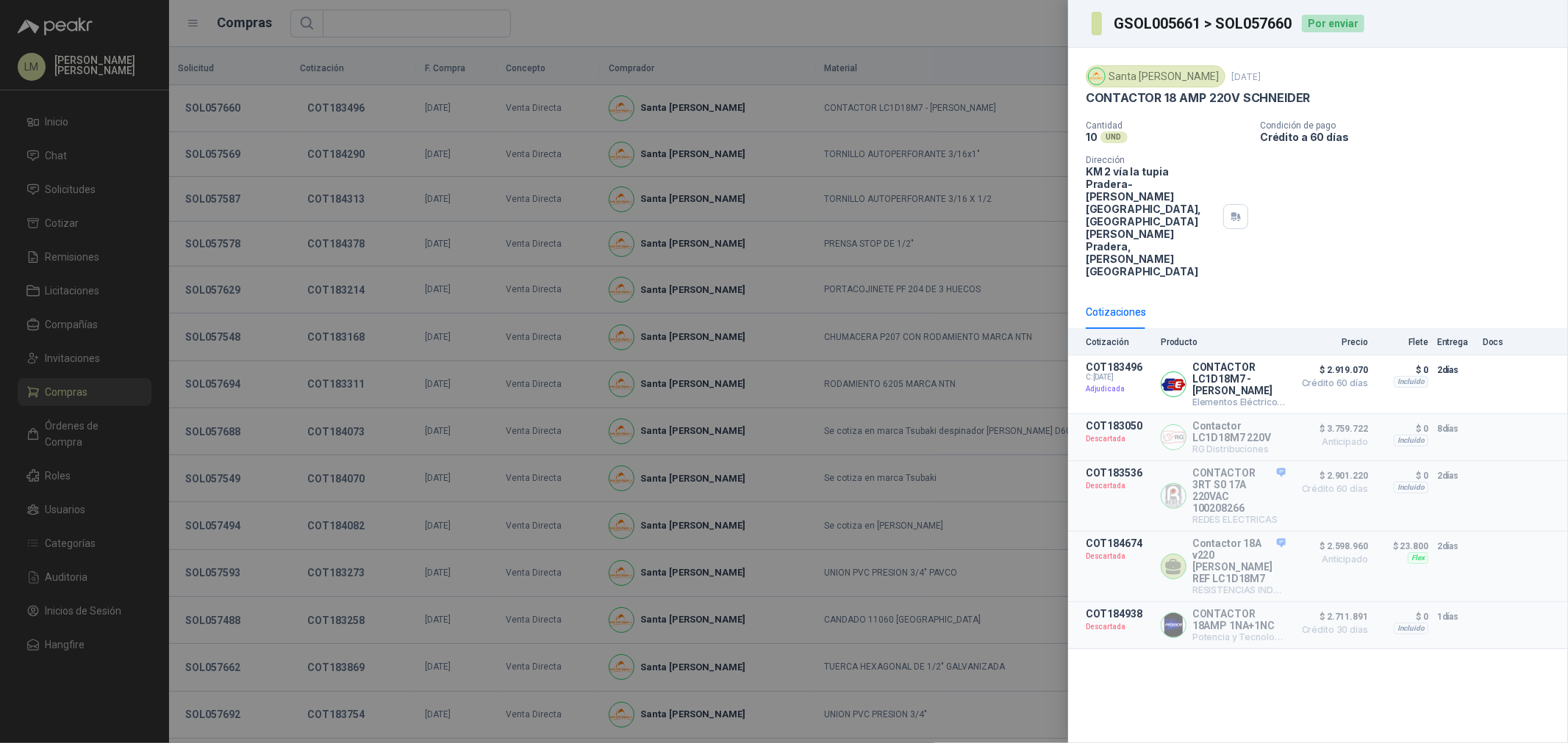
click at [530, 459] on div at bounding box center [784, 372] width 1568 height 743
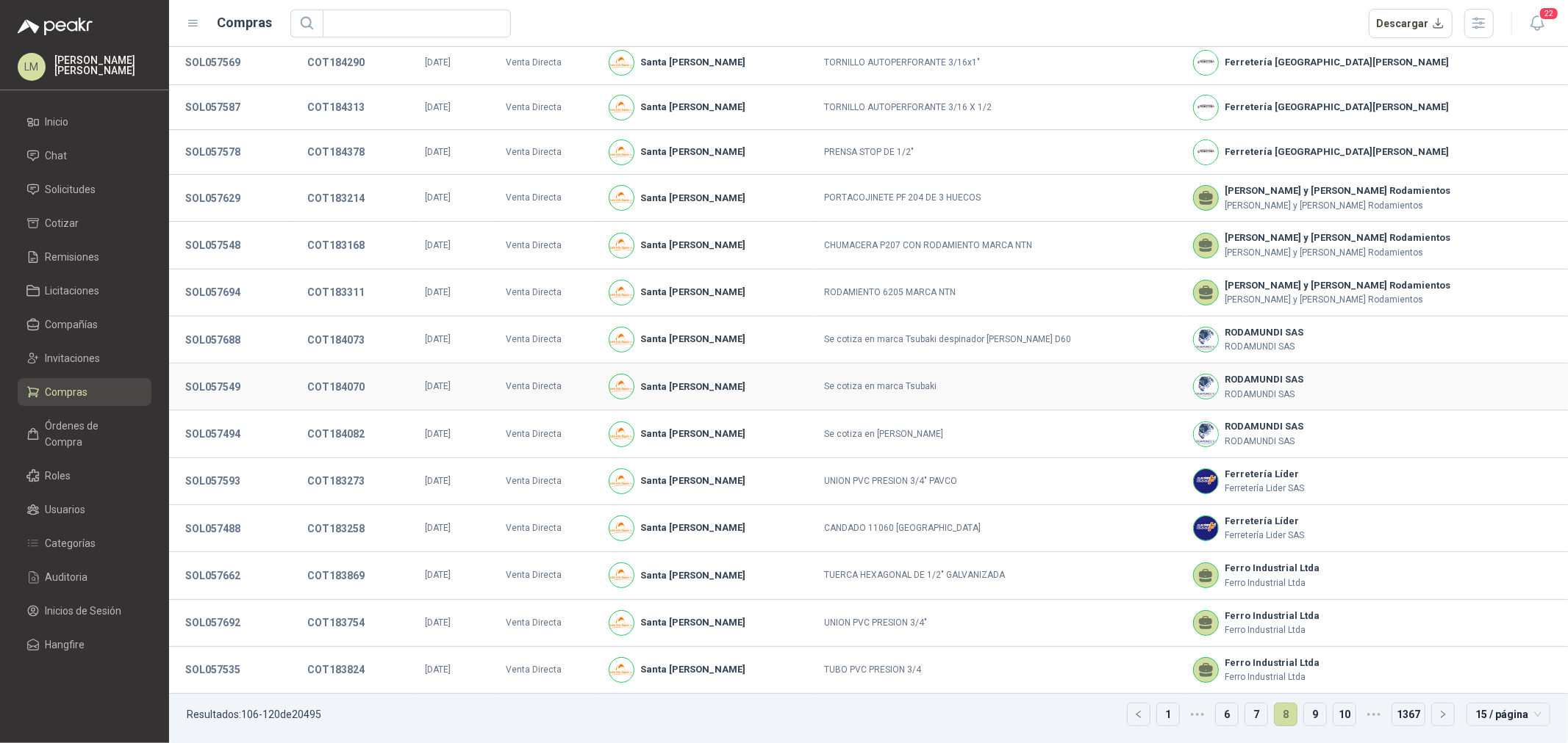
scroll to position [96, 0]
click at [1304, 710] on link "9" at bounding box center [1315, 713] width 22 height 22
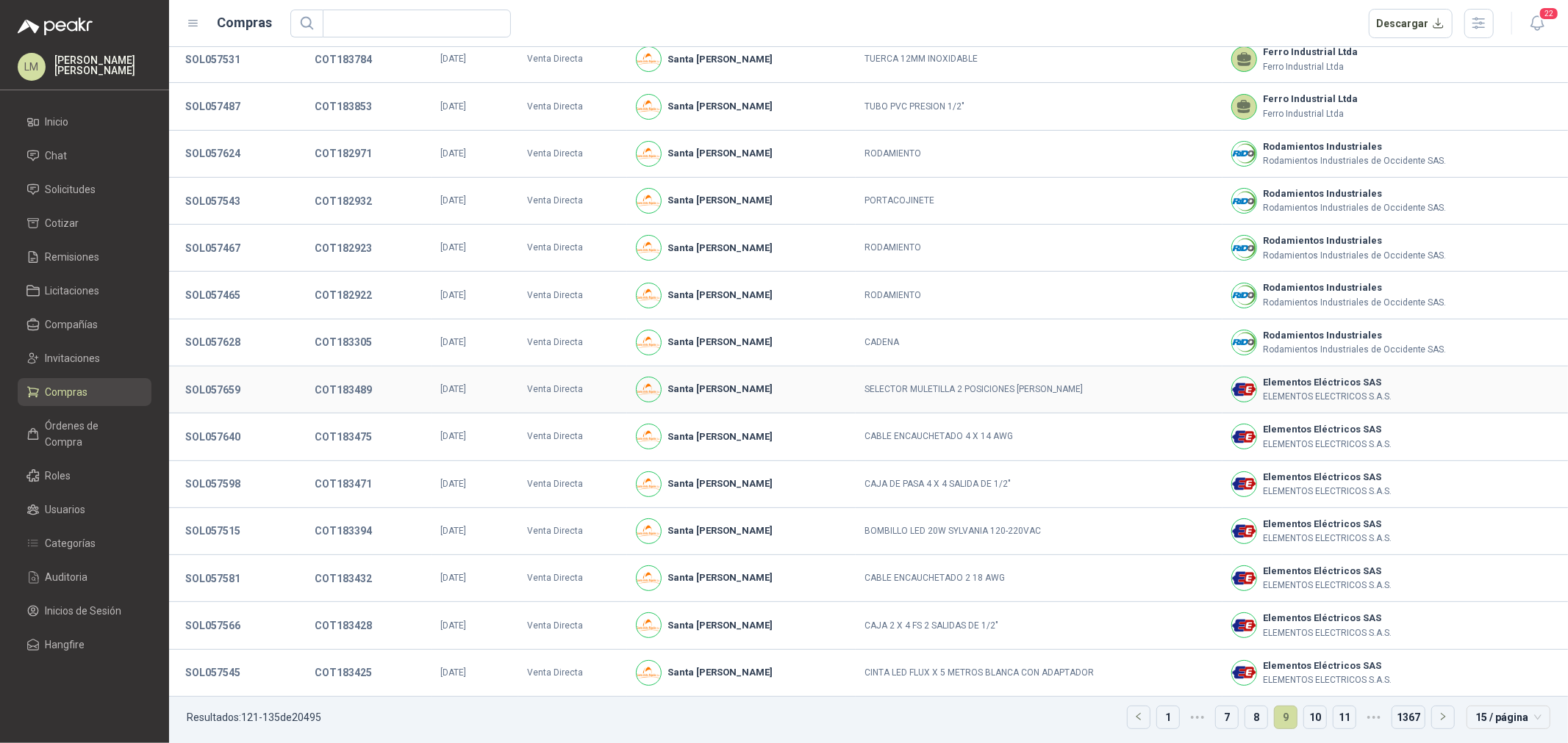
scroll to position [101, 0]
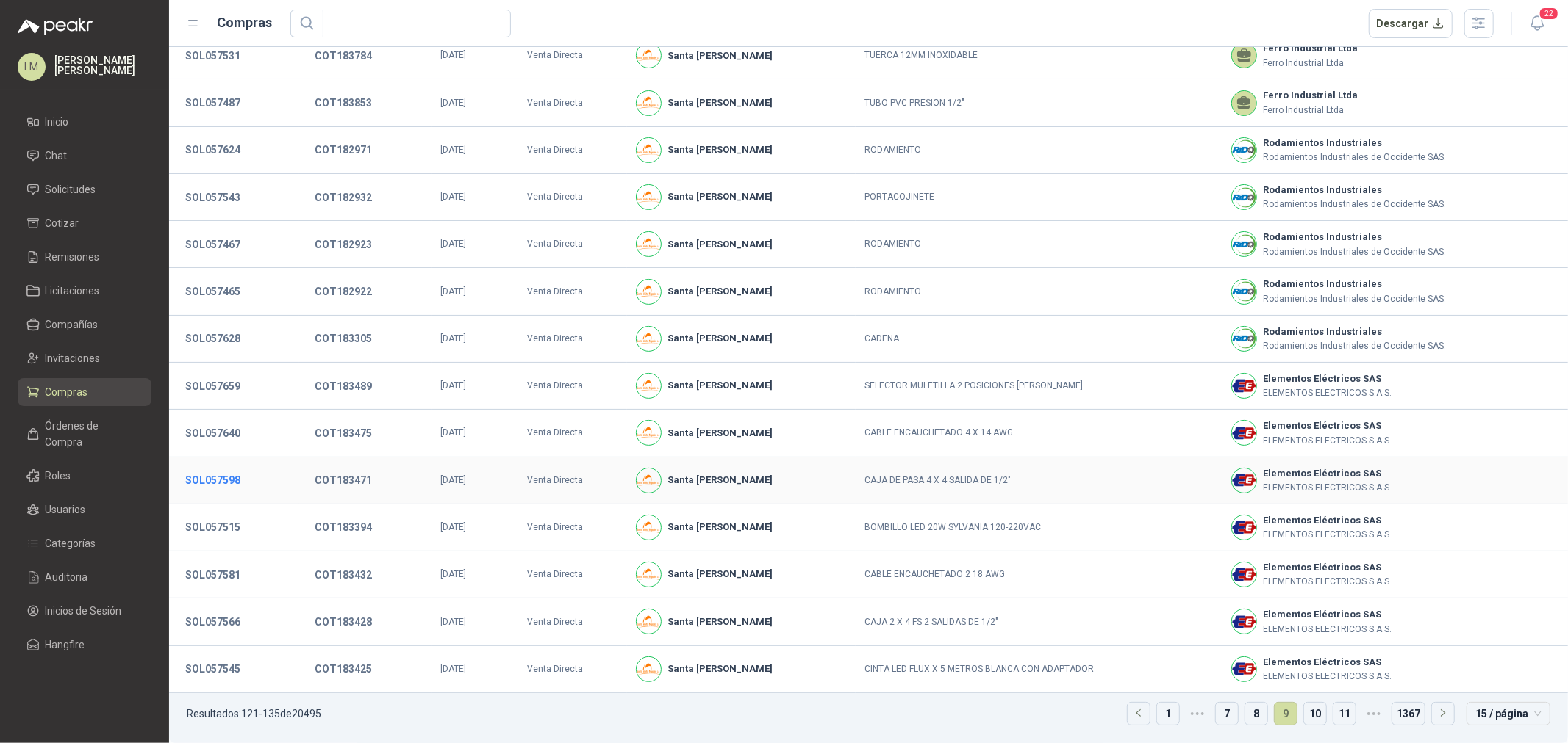
click at [226, 480] on button "SOL057598" at bounding box center [212, 480] width 70 height 27
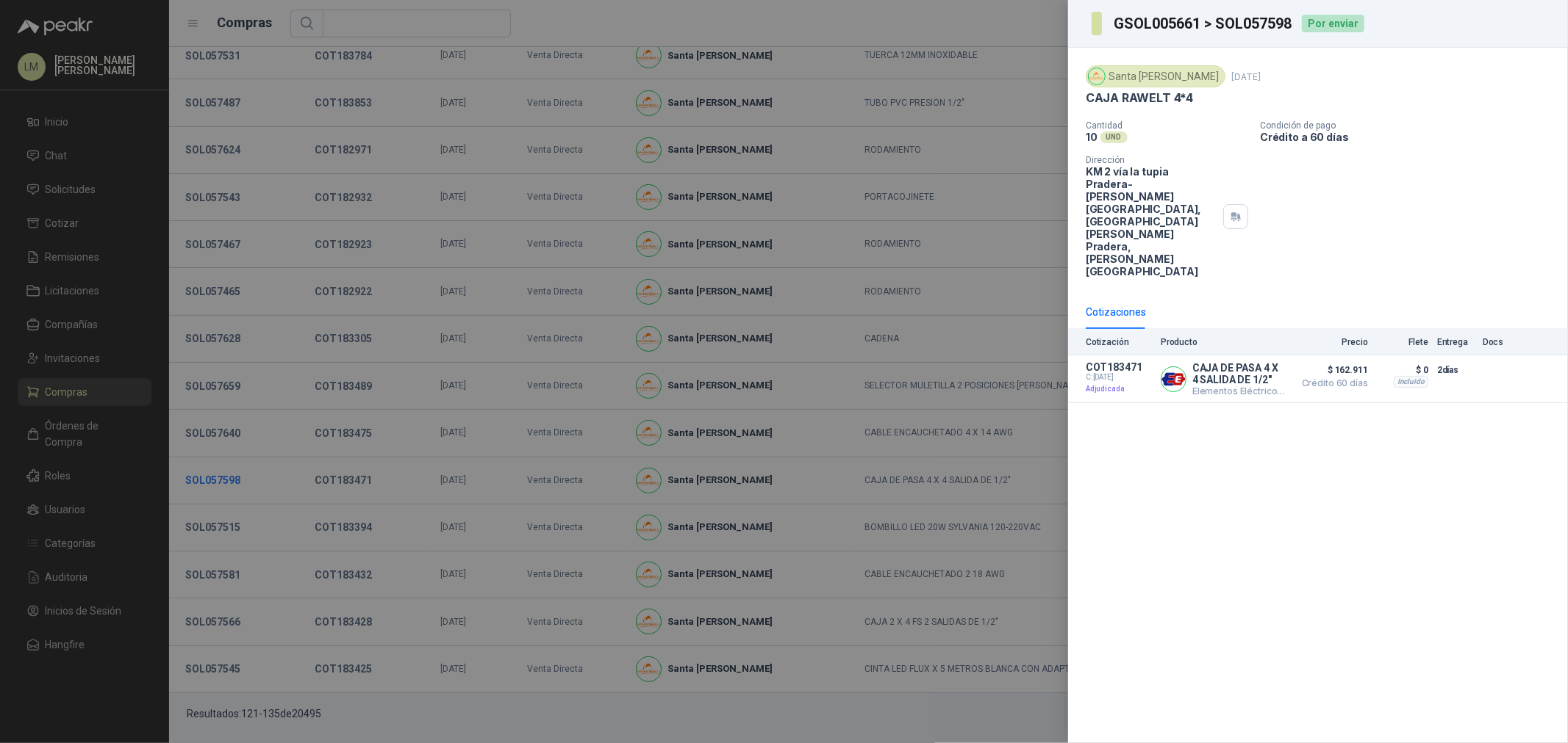
click at [226, 480] on div at bounding box center [784, 372] width 1568 height 743
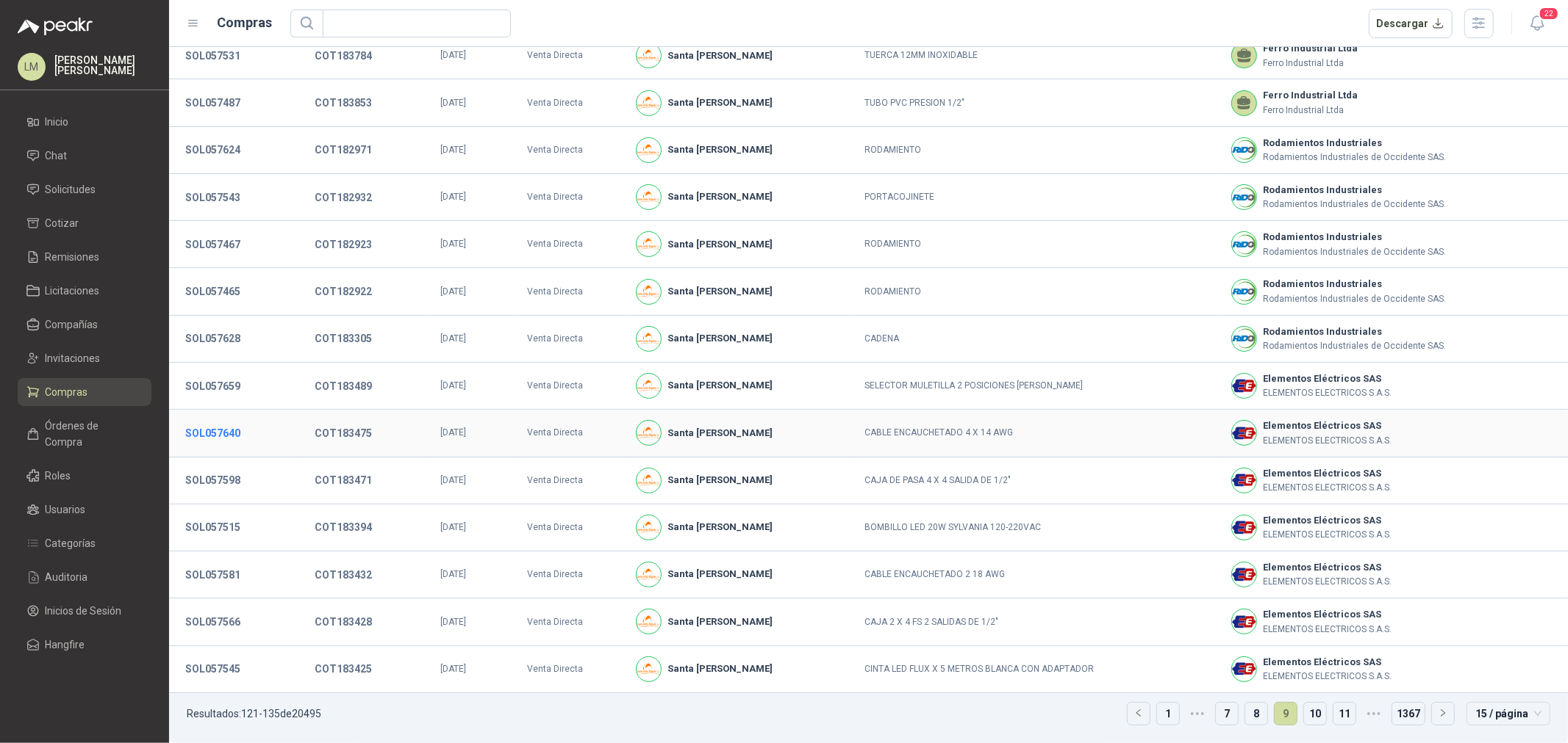
click at [223, 431] on button "SOL057640" at bounding box center [212, 433] width 70 height 27
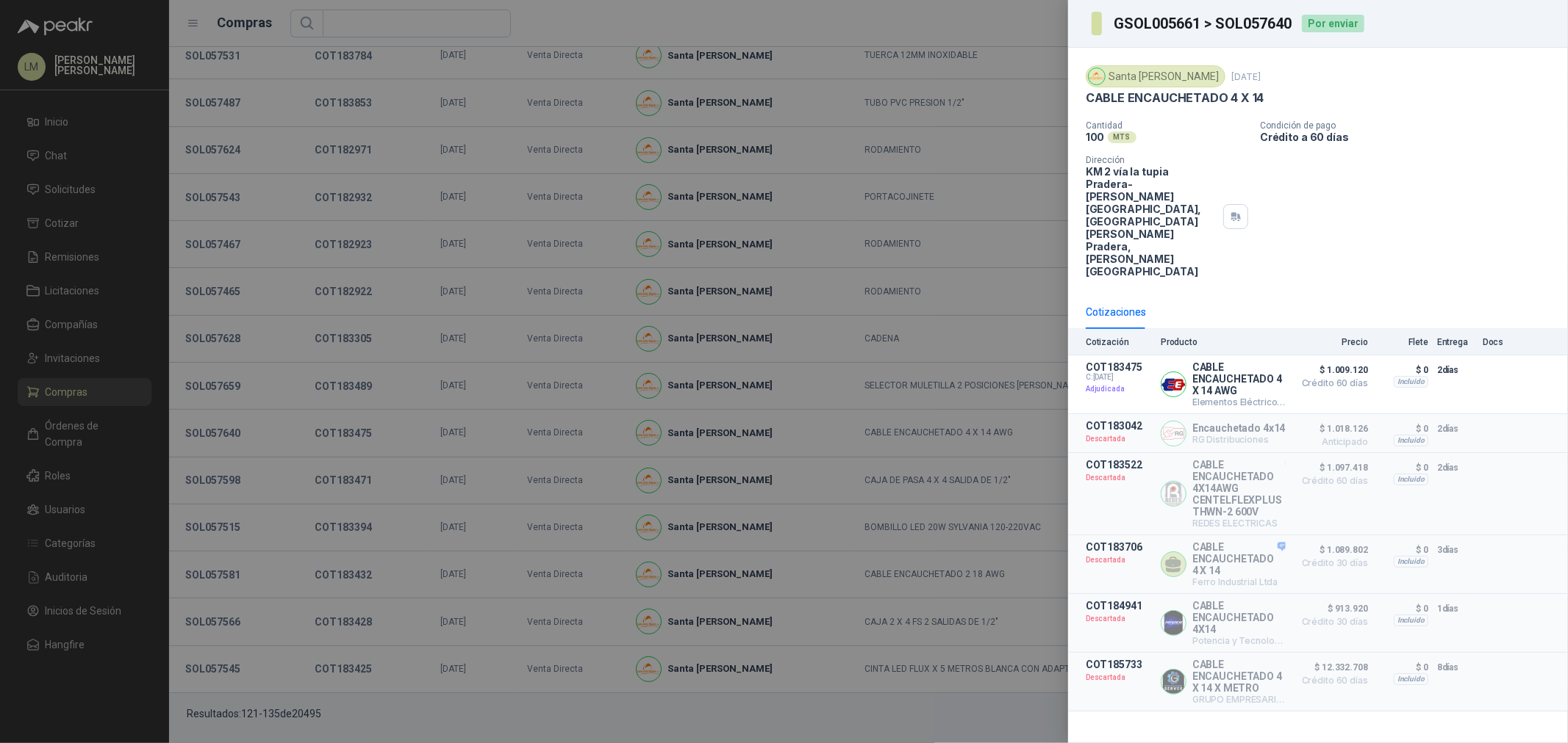
click at [218, 375] on div at bounding box center [784, 372] width 1568 height 743
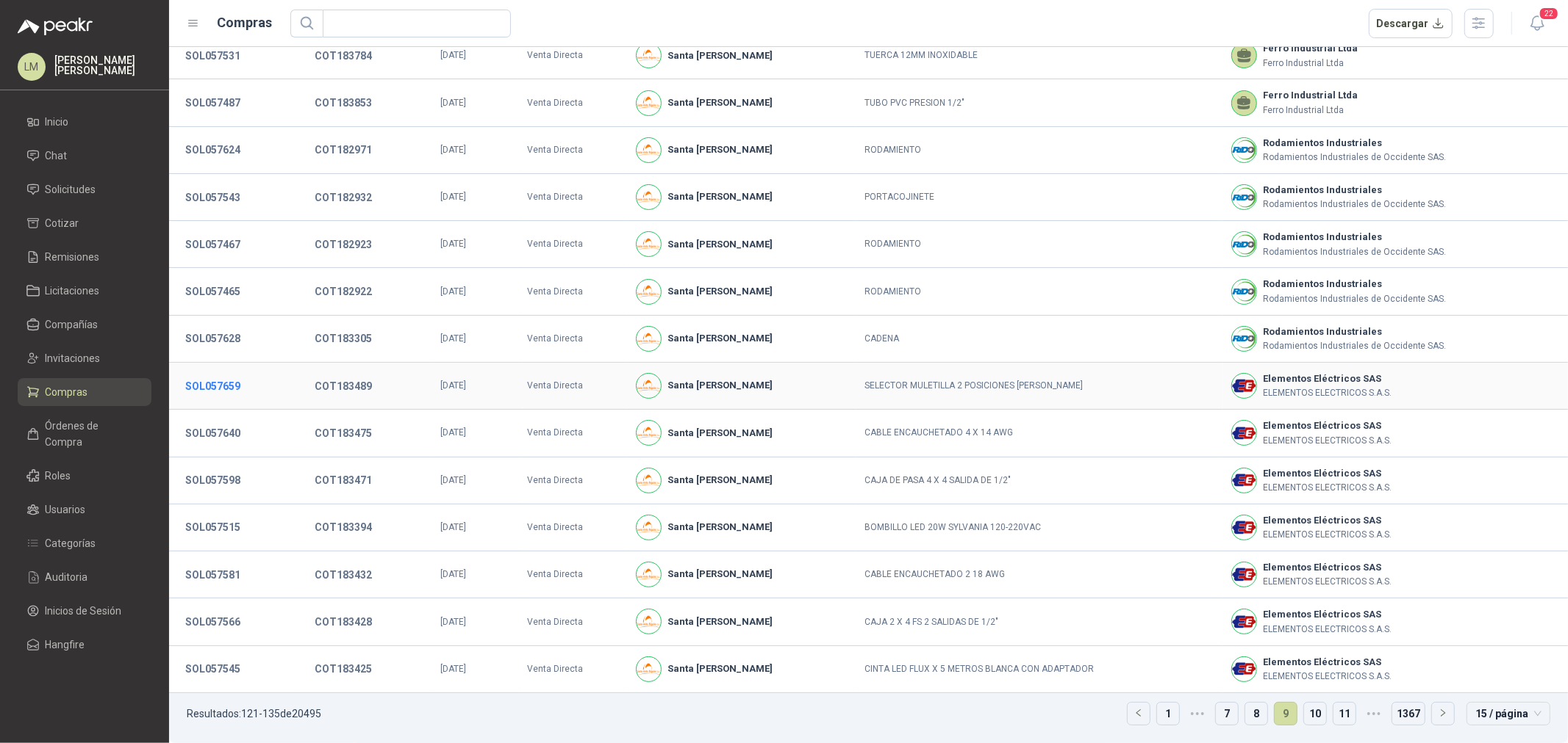
click at [216, 386] on button "SOL057659" at bounding box center [212, 386] width 70 height 27
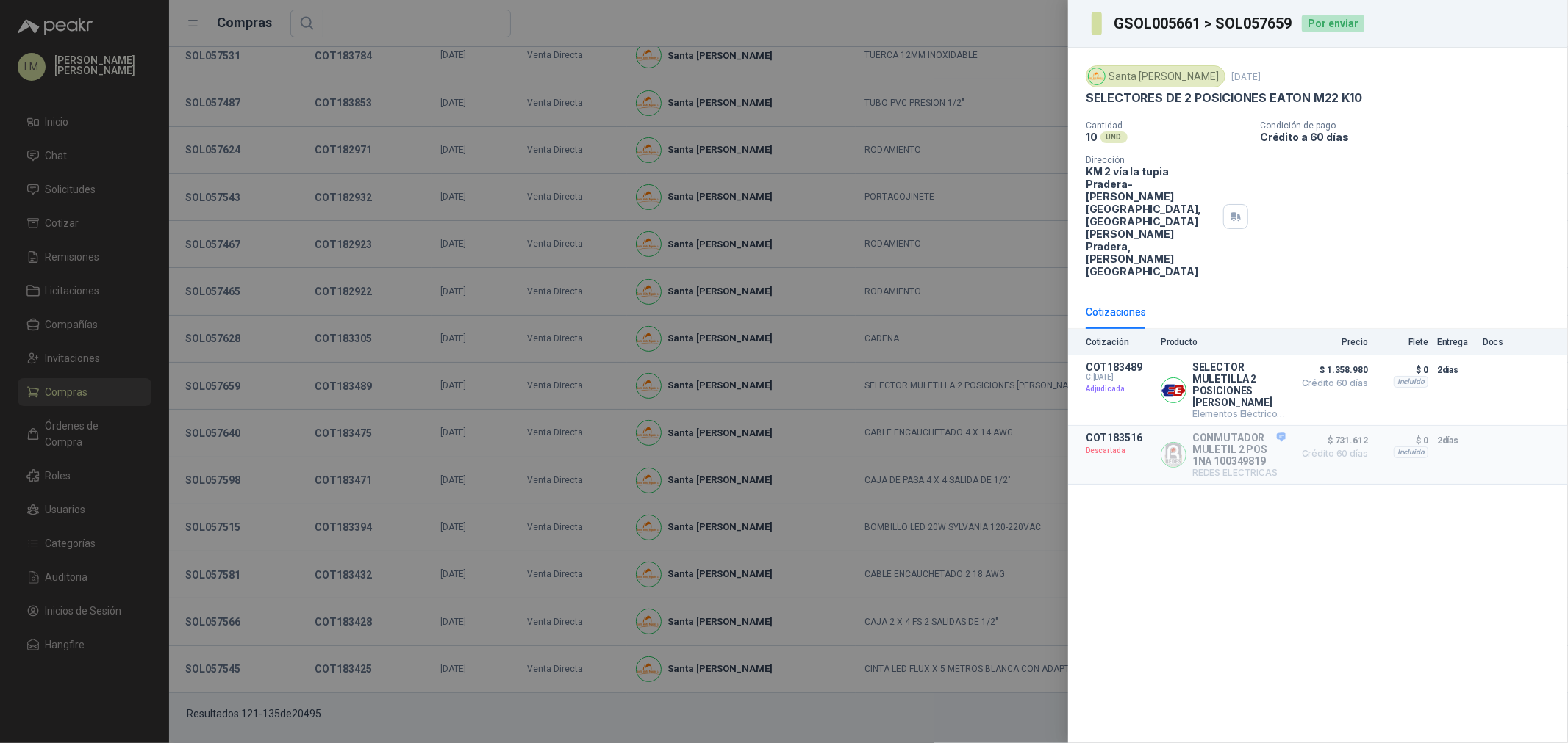
click at [254, 412] on div at bounding box center [784, 372] width 1568 height 743
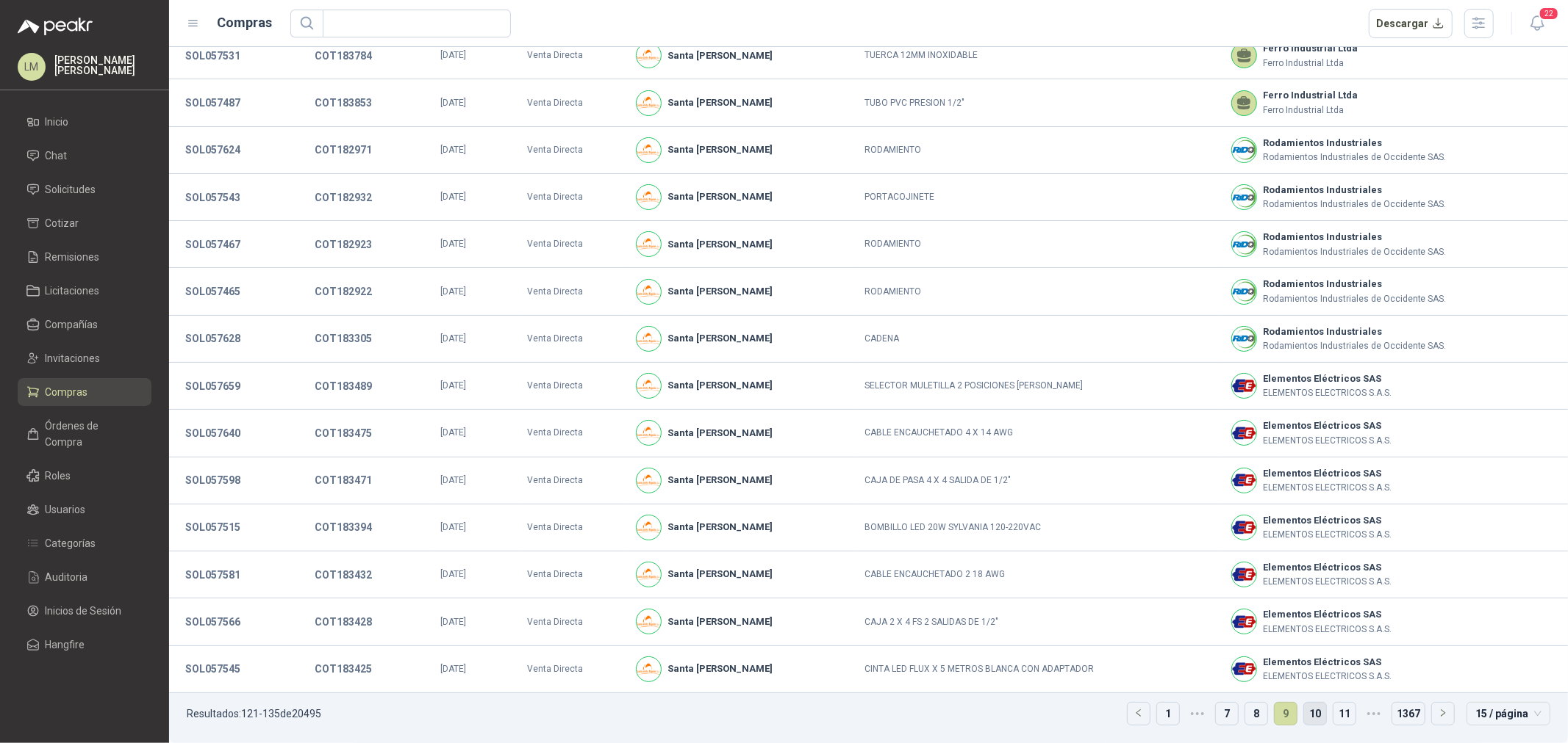
click at [1309, 715] on link "10" at bounding box center [1315, 713] width 22 height 22
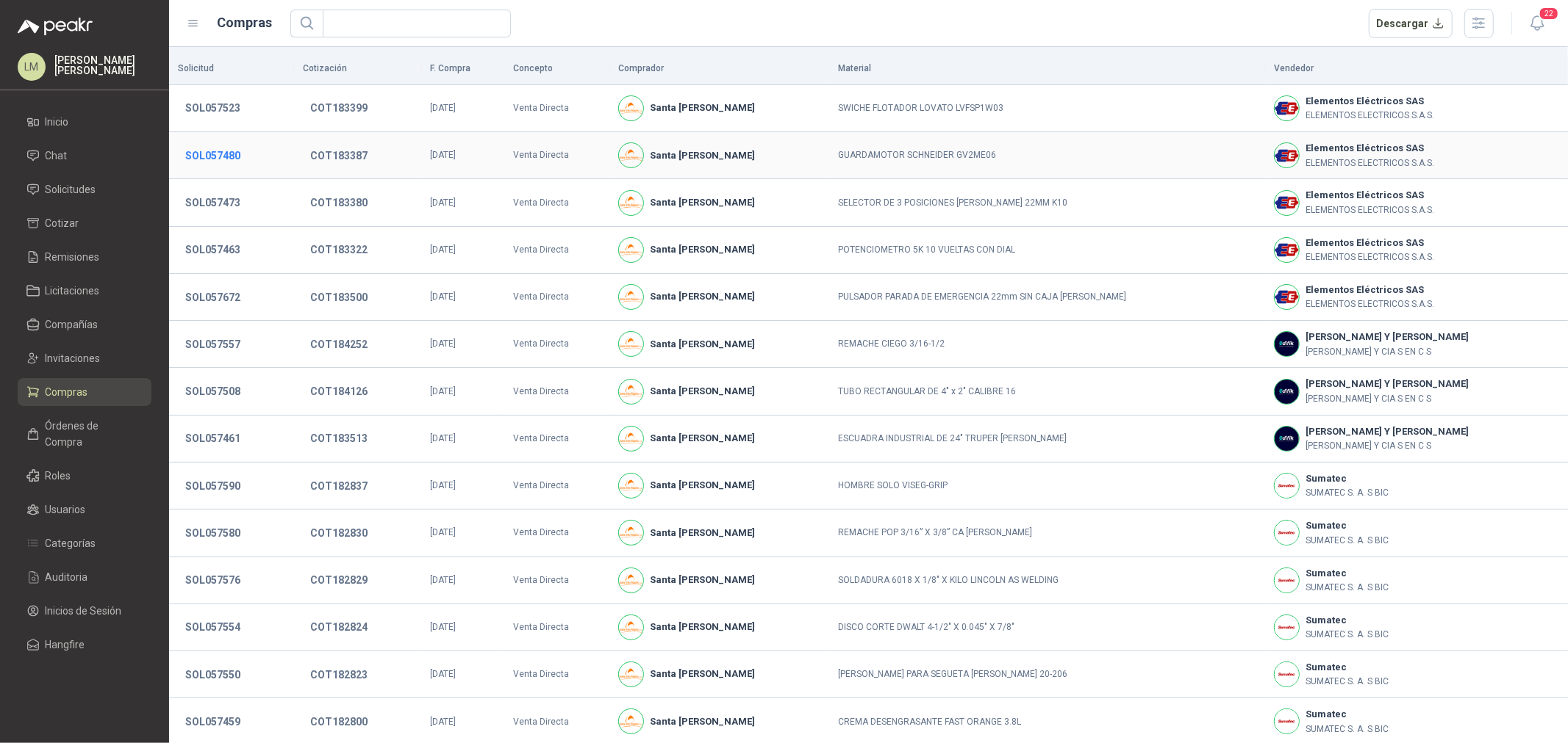
click at [217, 157] on button "SOL057480" at bounding box center [212, 155] width 70 height 27
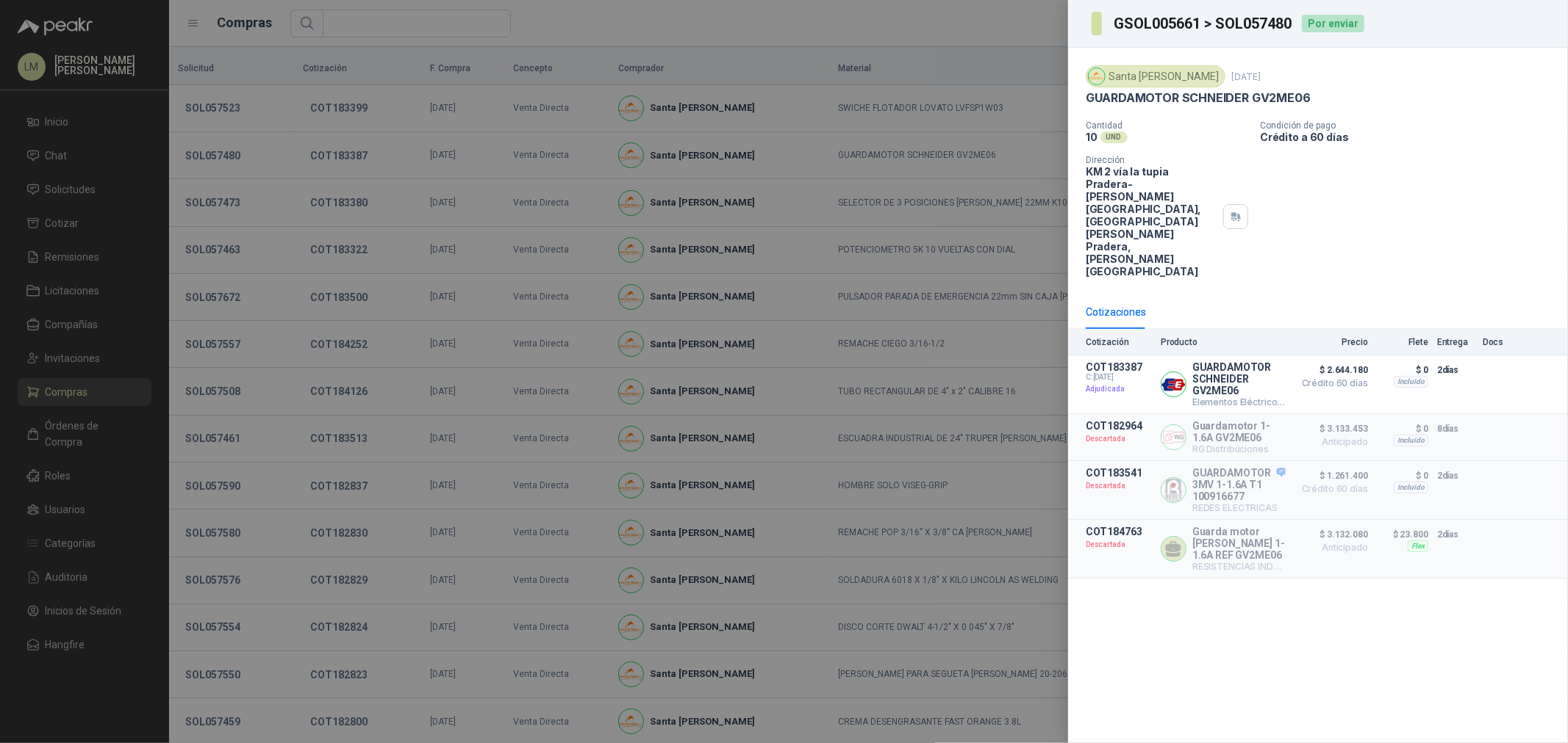
click at [244, 162] on div at bounding box center [784, 372] width 1568 height 743
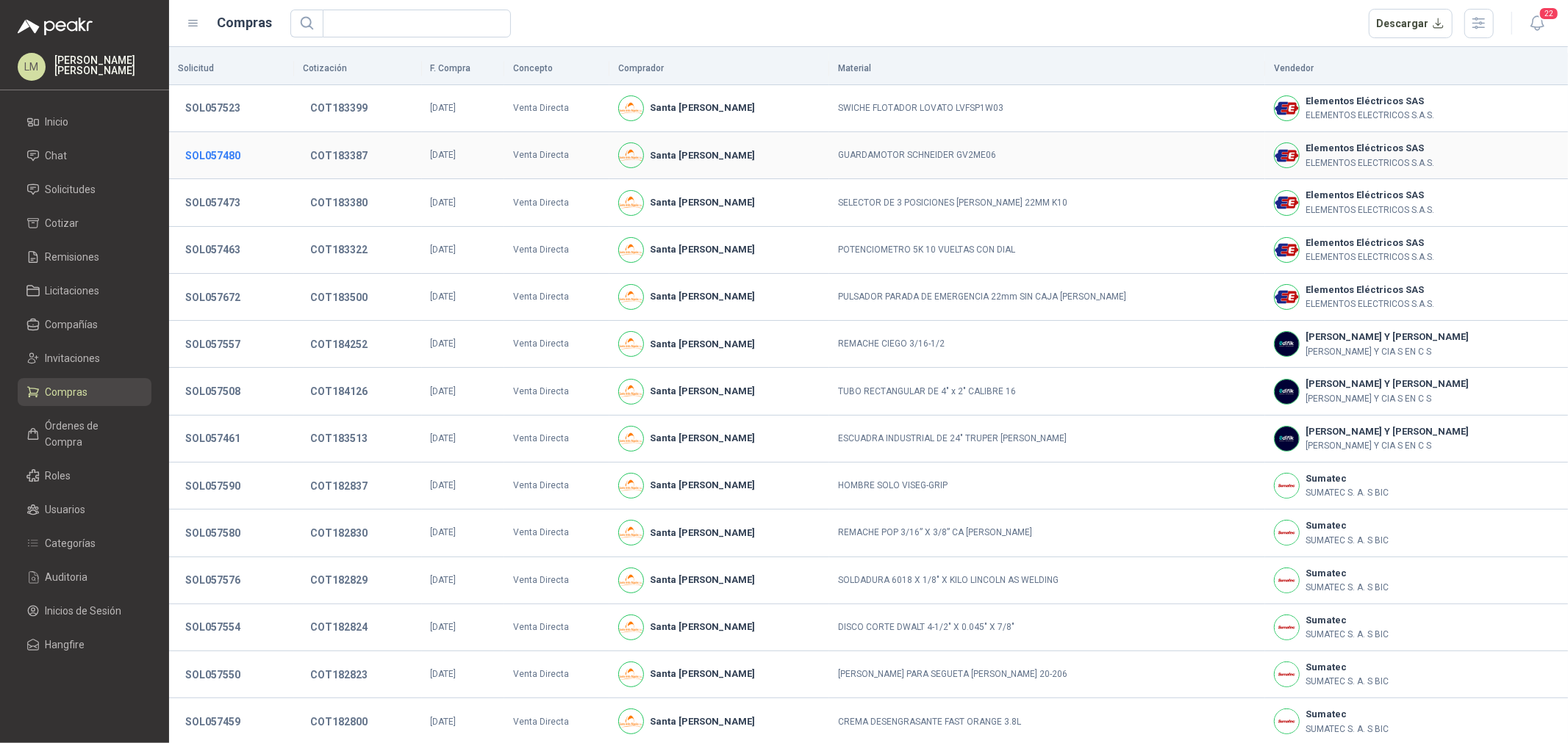
click at [236, 151] on button "SOL057480" at bounding box center [212, 155] width 70 height 27
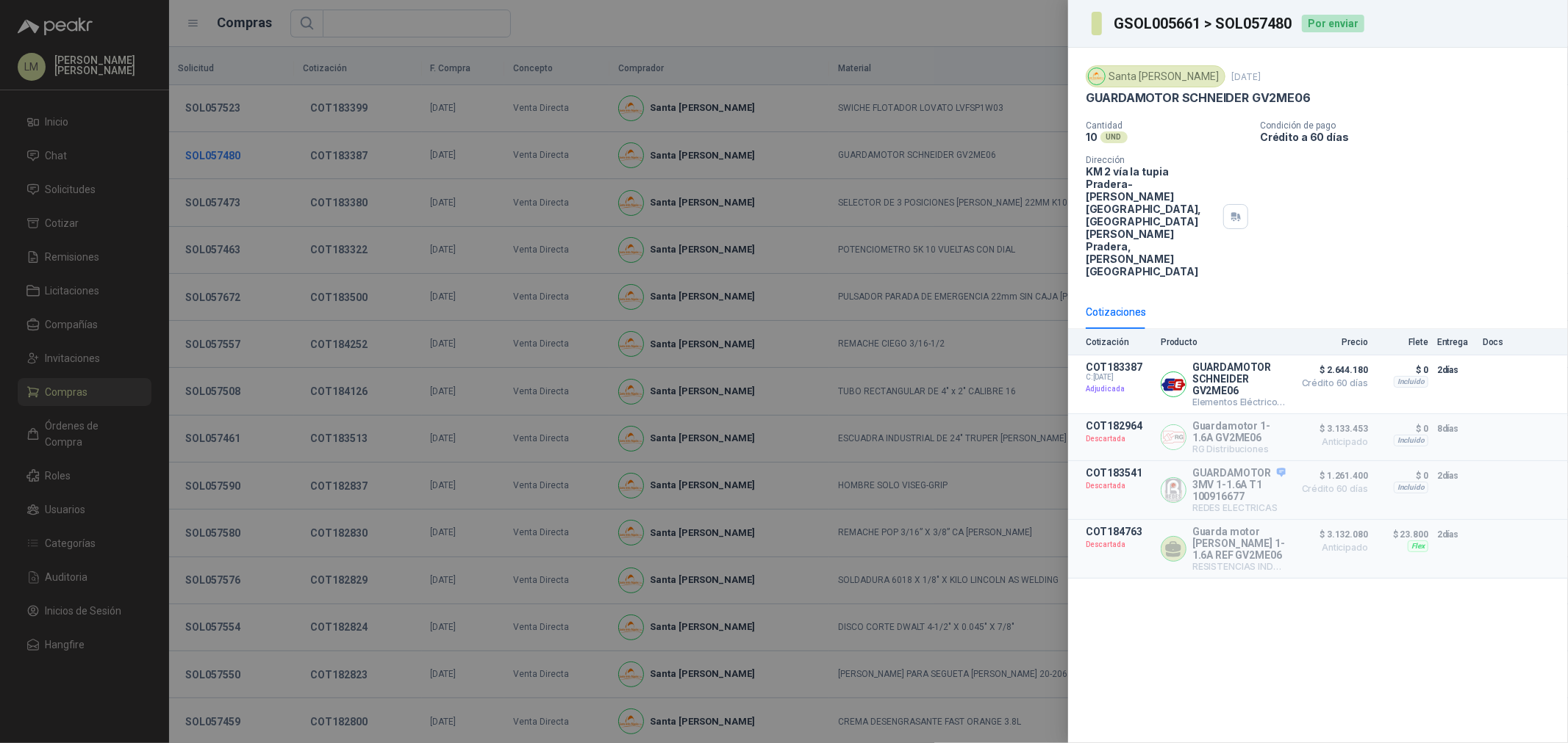
click at [236, 151] on div at bounding box center [784, 372] width 1568 height 743
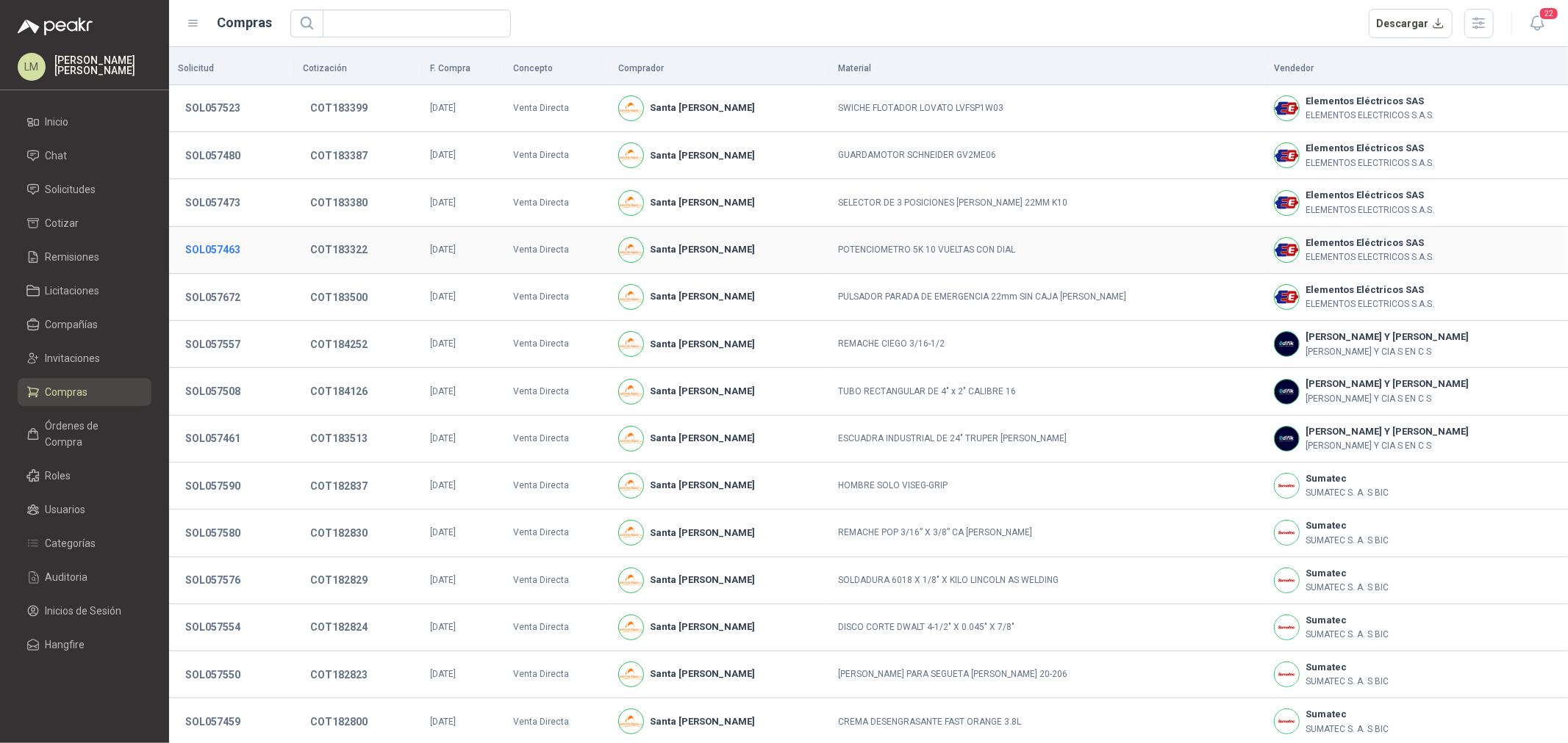
click at [237, 250] on button "SOL057463" at bounding box center [212, 249] width 70 height 27
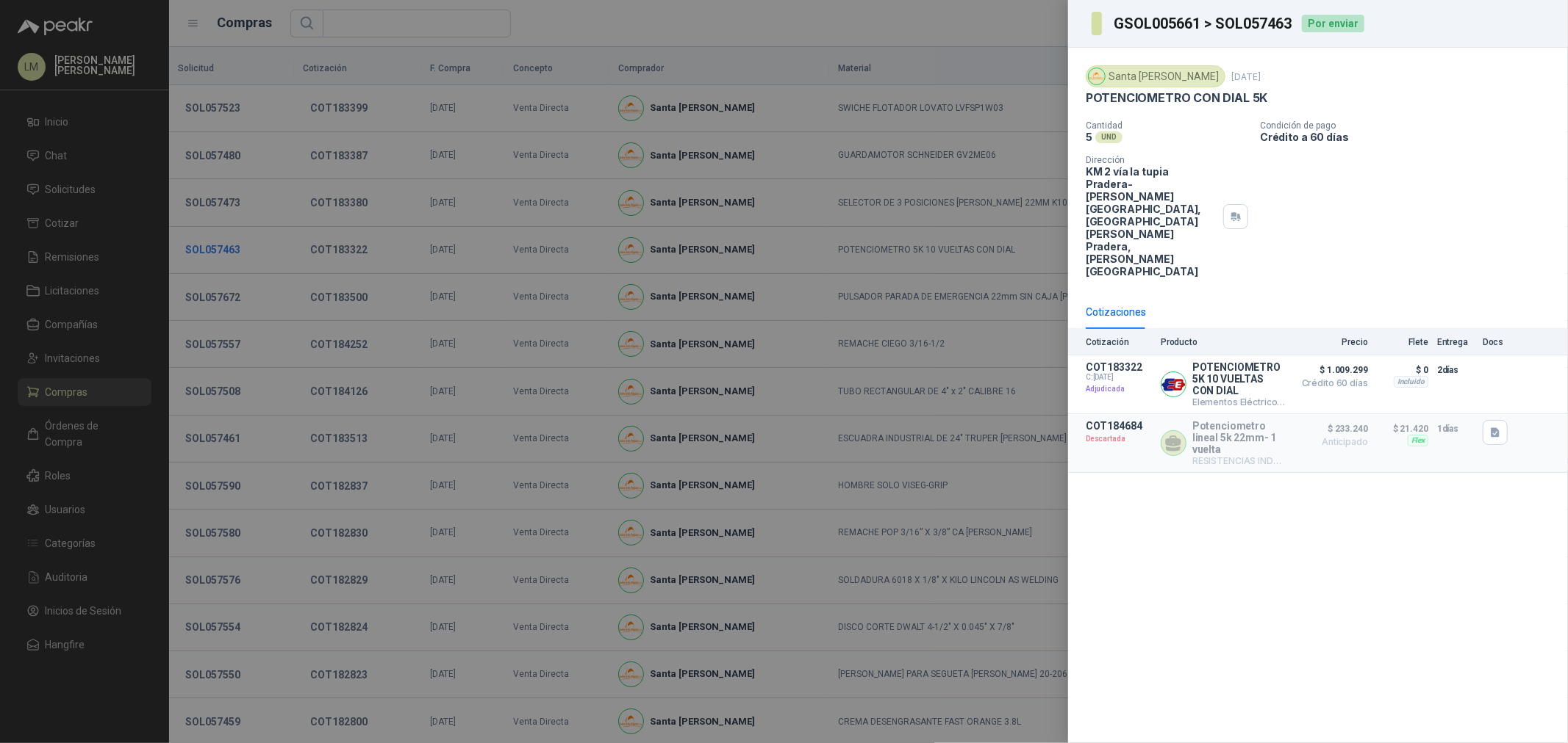
click at [237, 250] on div at bounding box center [784, 372] width 1568 height 743
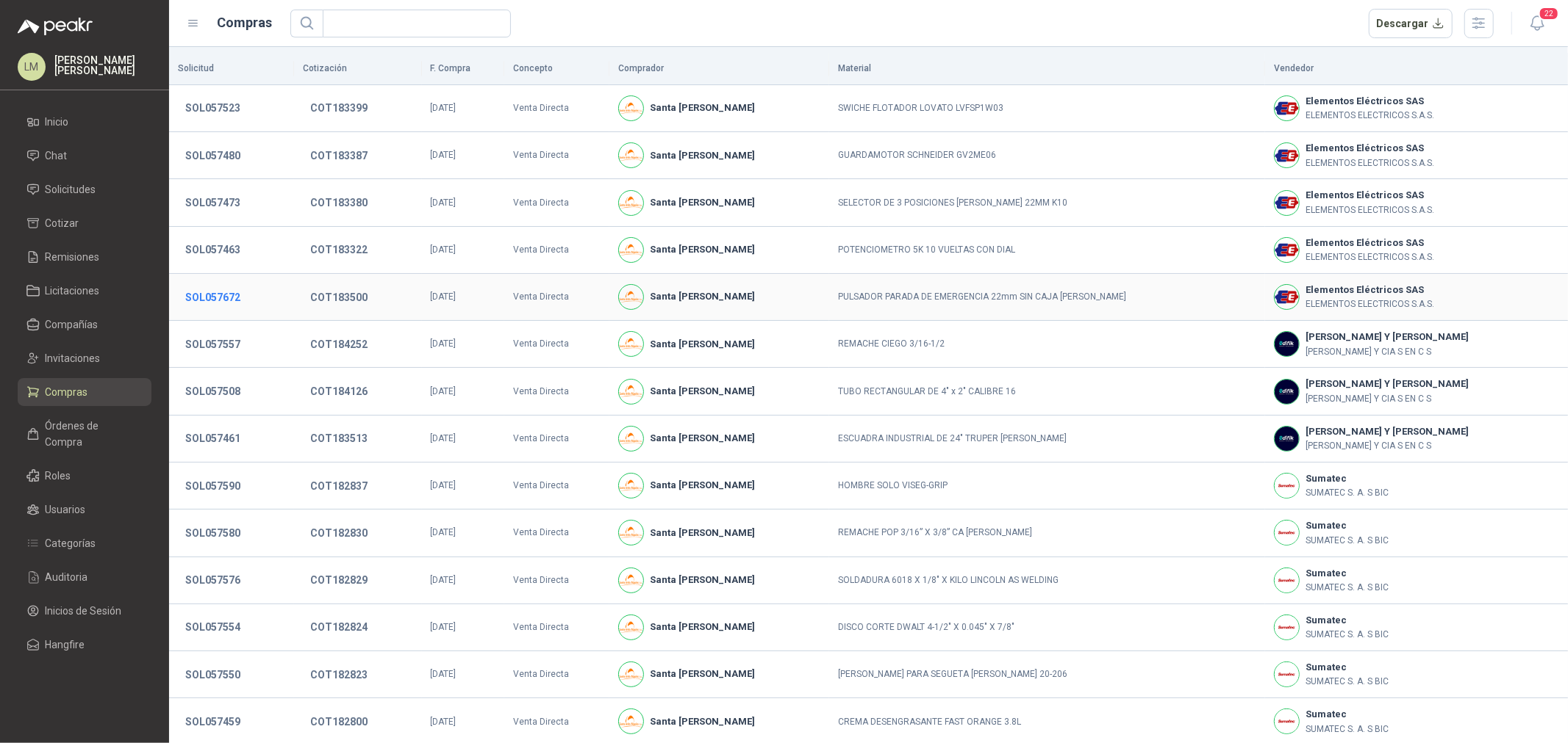
click at [239, 298] on button "SOL057672" at bounding box center [212, 298] width 70 height 27
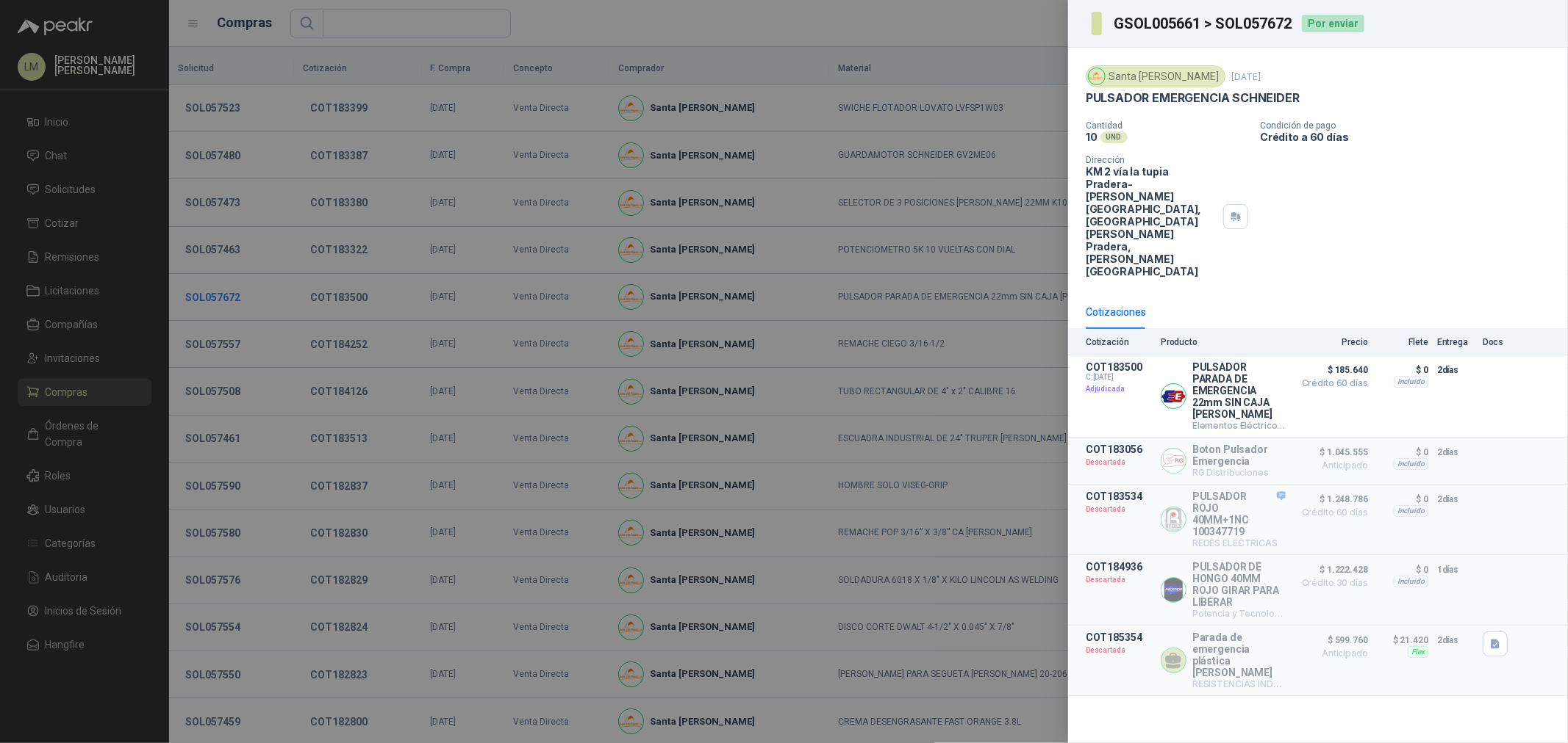
click at [239, 298] on div at bounding box center [784, 372] width 1568 height 743
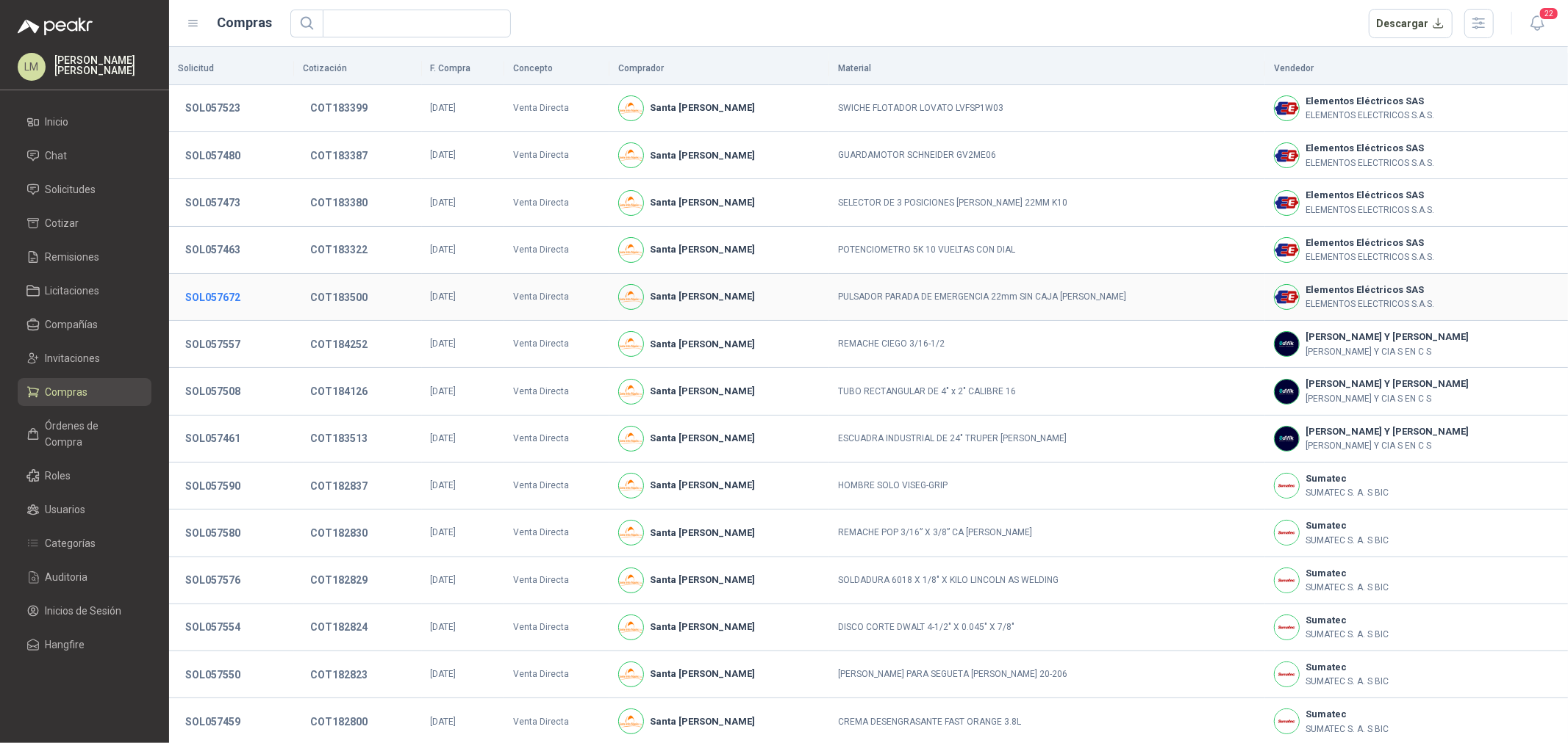
scroll to position [81, 0]
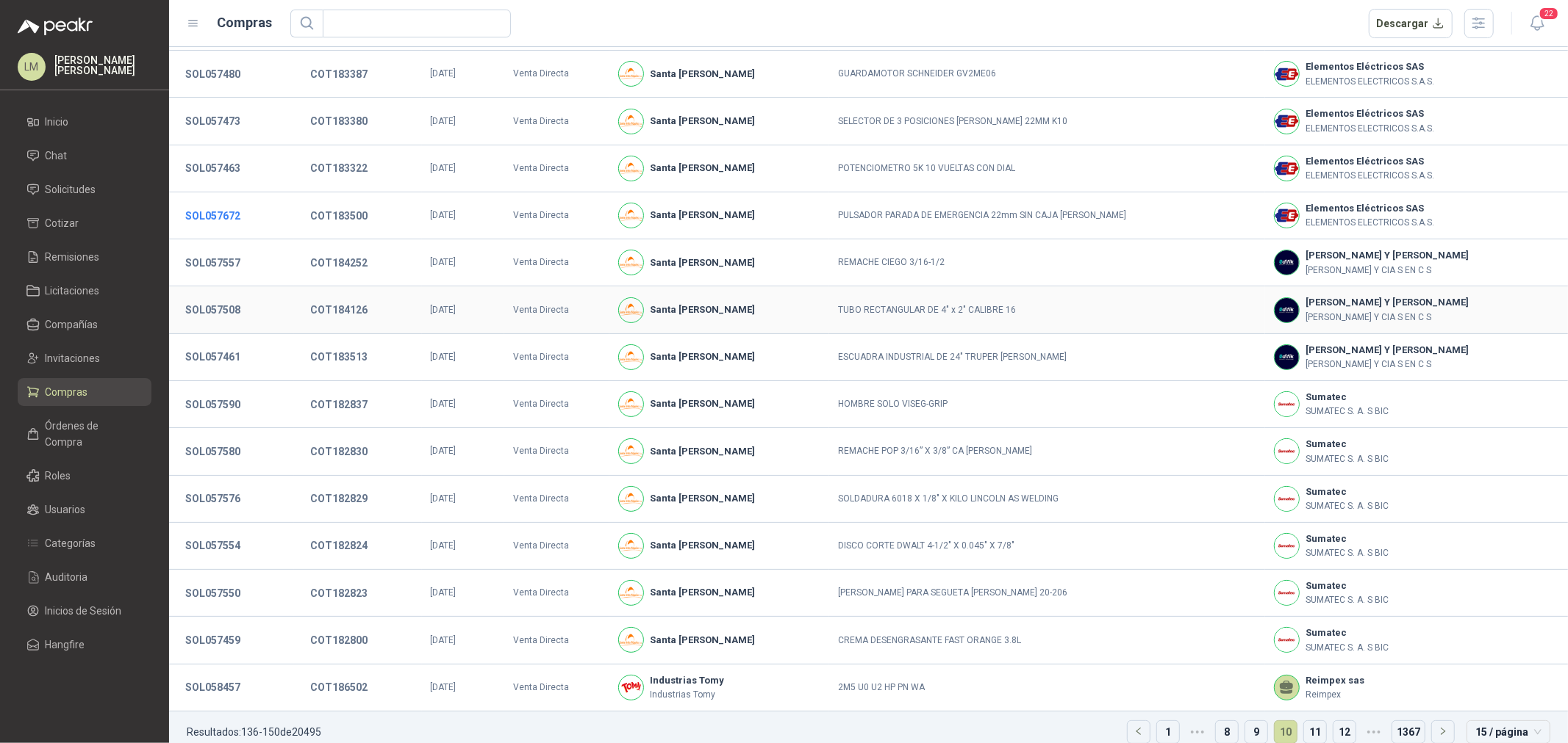
click at [239, 298] on button "SOL057508" at bounding box center [212, 310] width 70 height 27
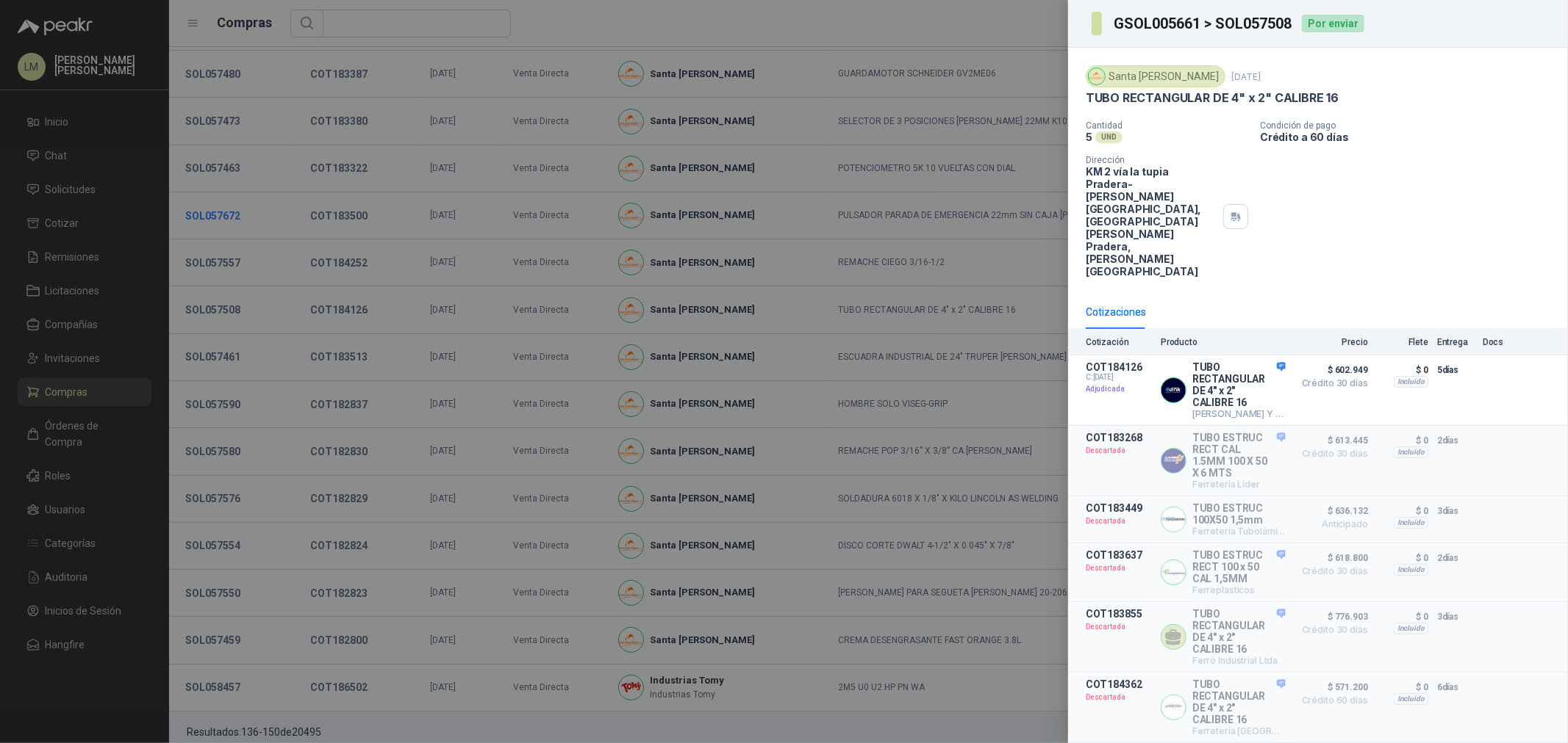
click at [239, 298] on div at bounding box center [784, 372] width 1568 height 743
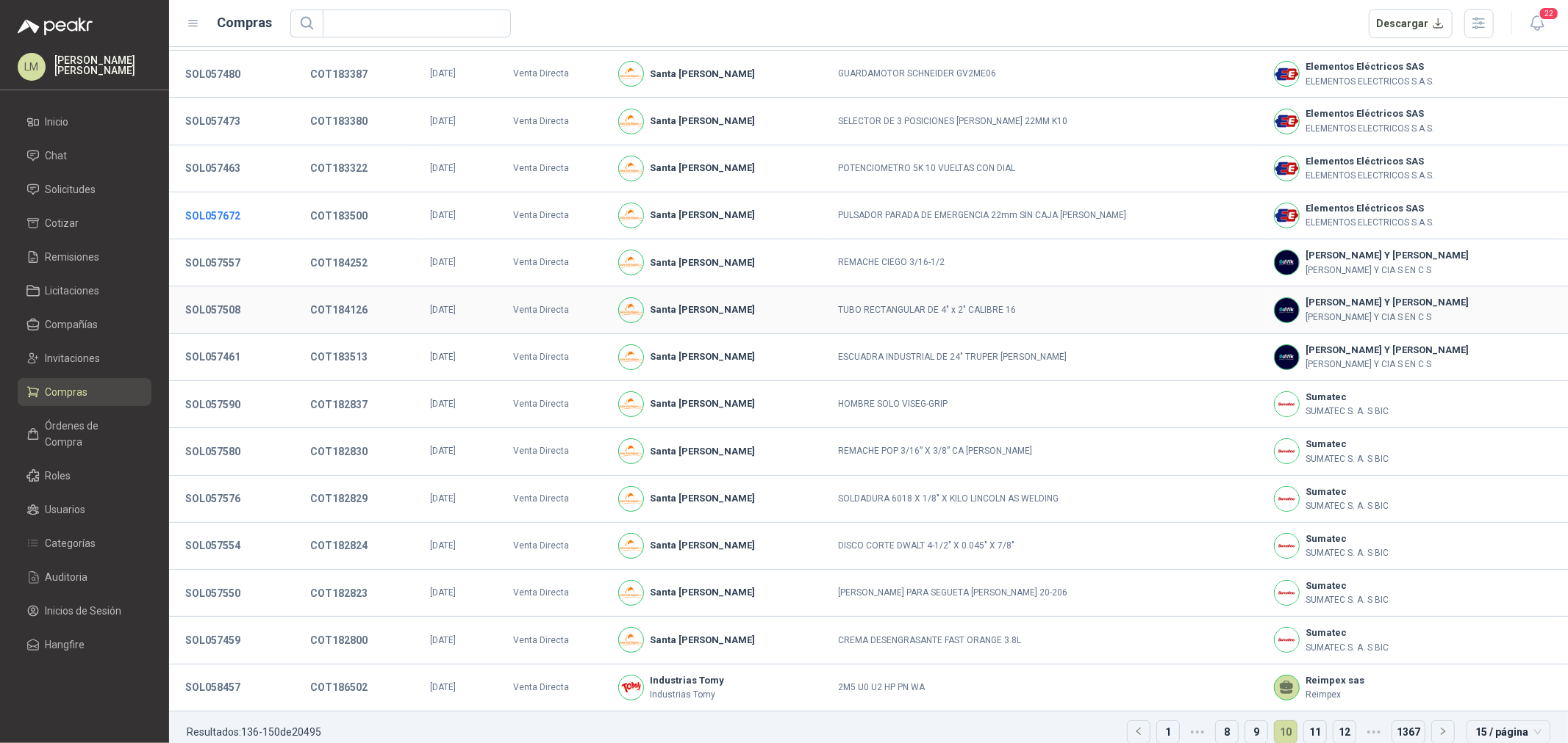
scroll to position [101, 0]
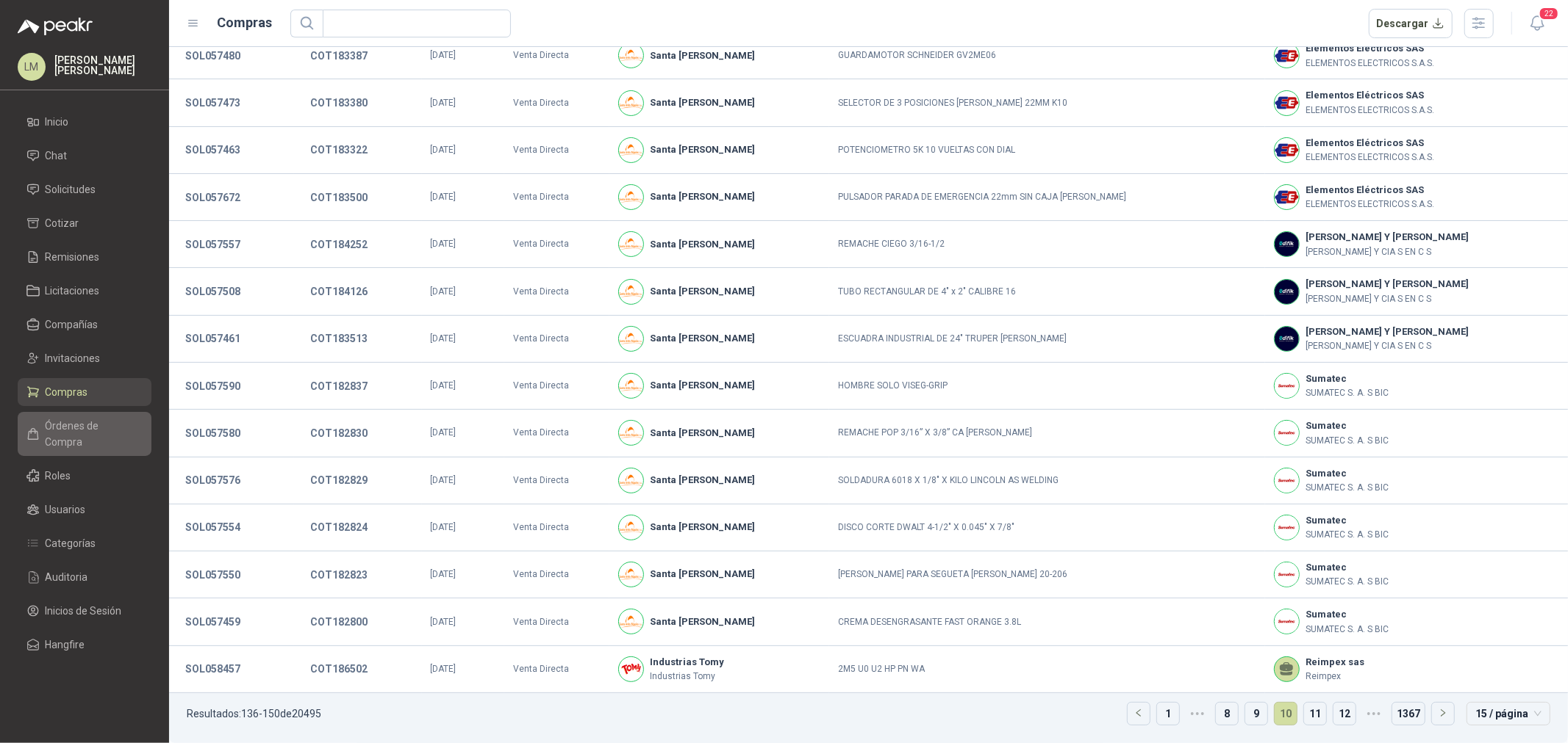
click at [76, 416] on link "Órdenes de Compra" at bounding box center [84, 433] width 134 height 44
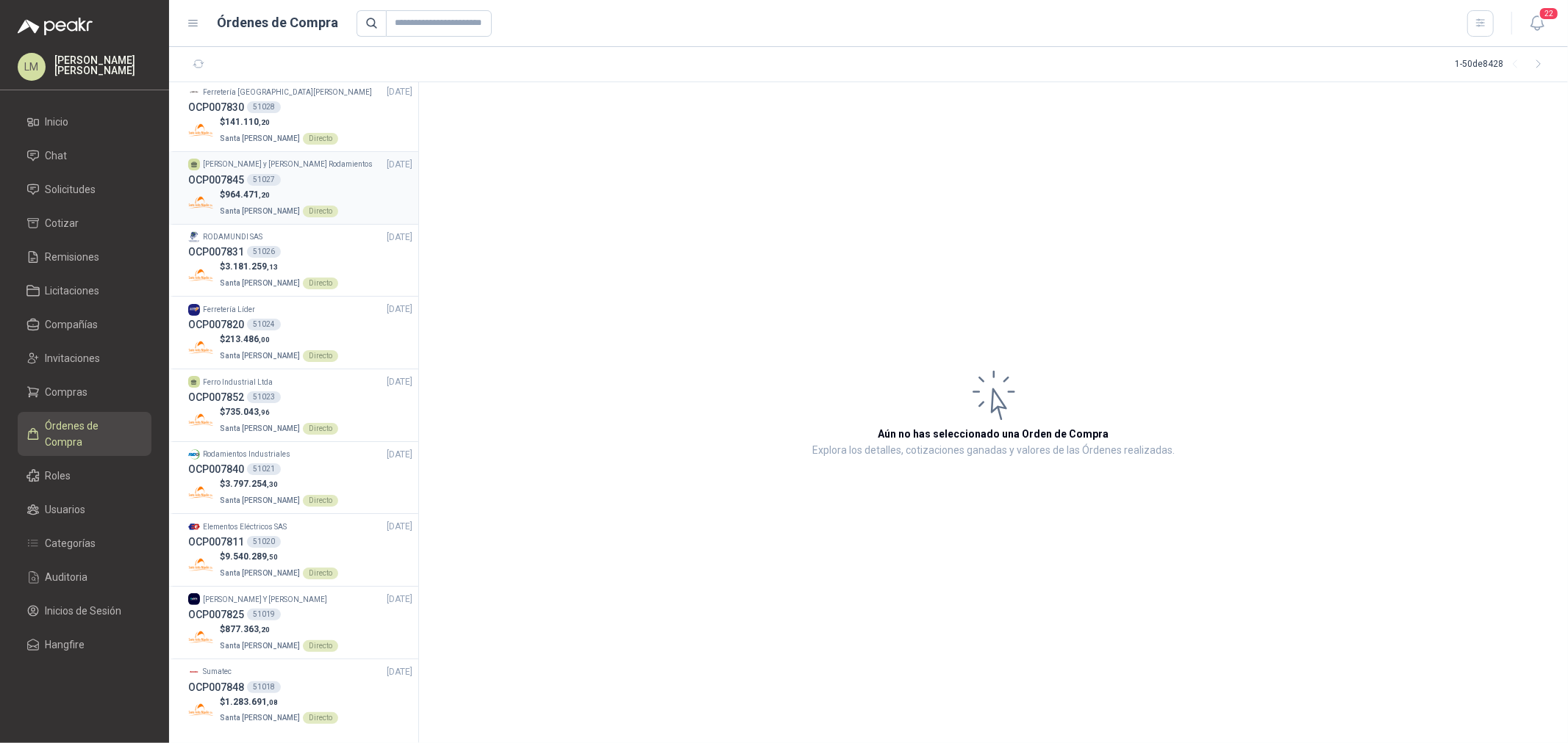
scroll to position [2984, 0]
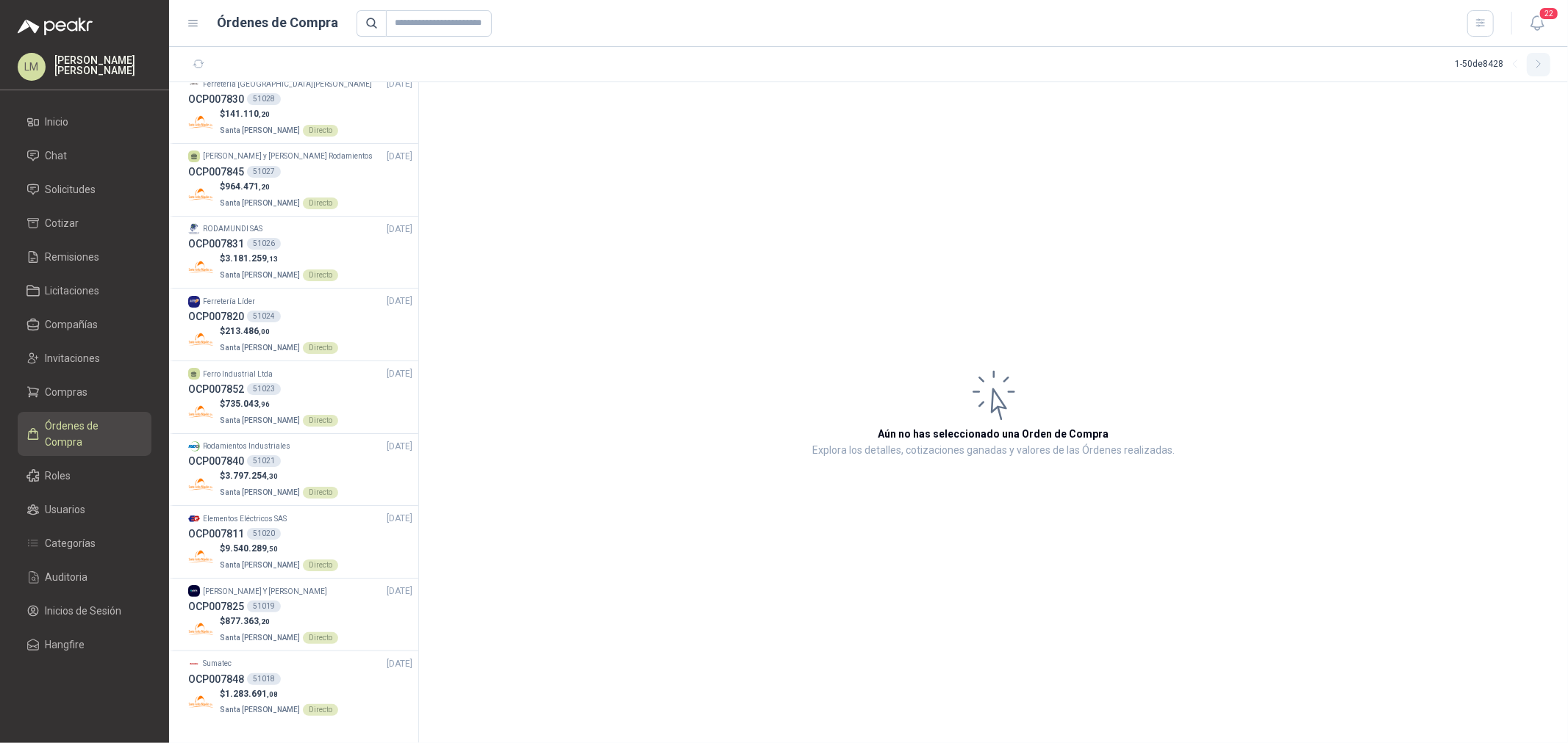
click at [1537, 64] on icon "button" at bounding box center [1539, 64] width 13 height 13
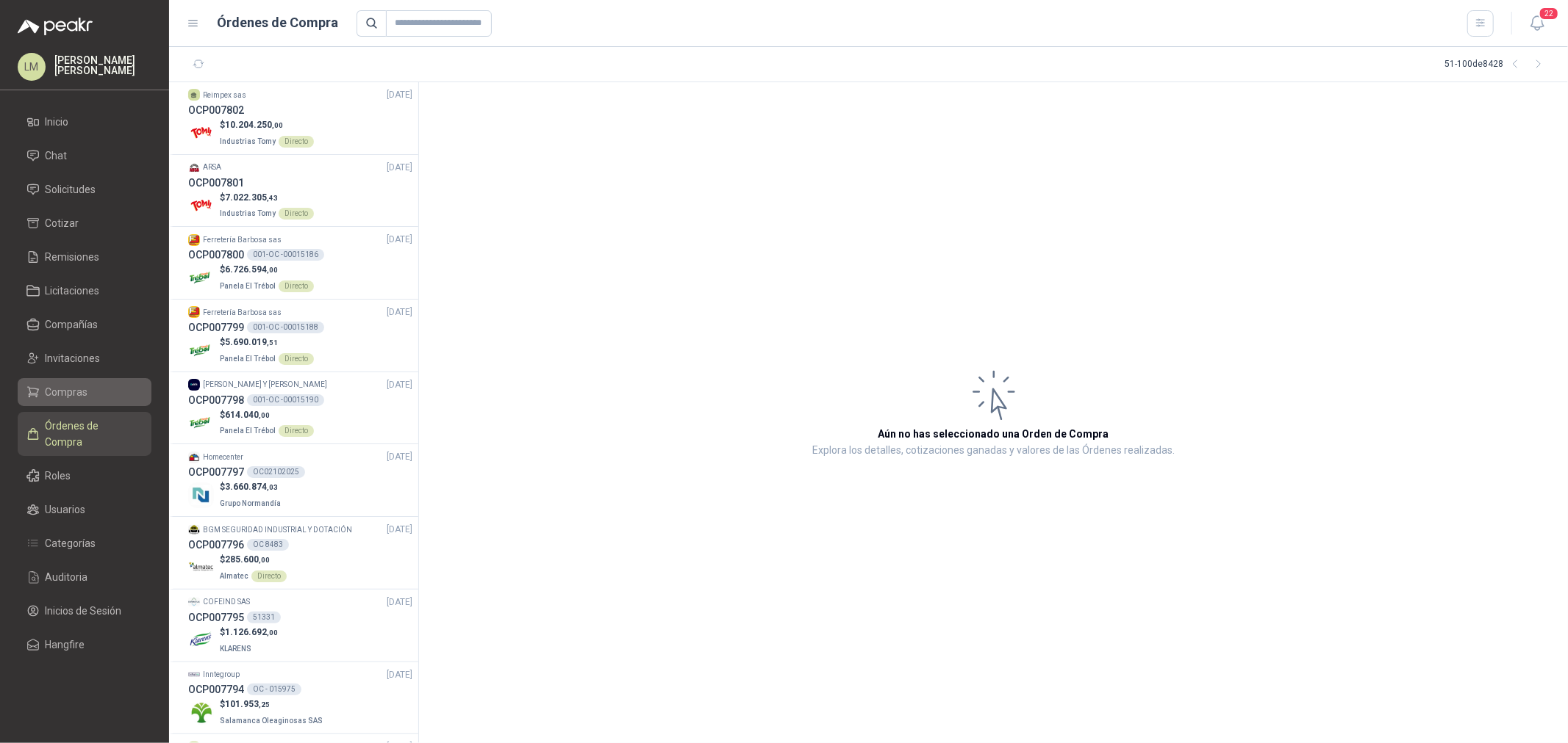
click at [68, 392] on span "Compras" at bounding box center [67, 392] width 43 height 16
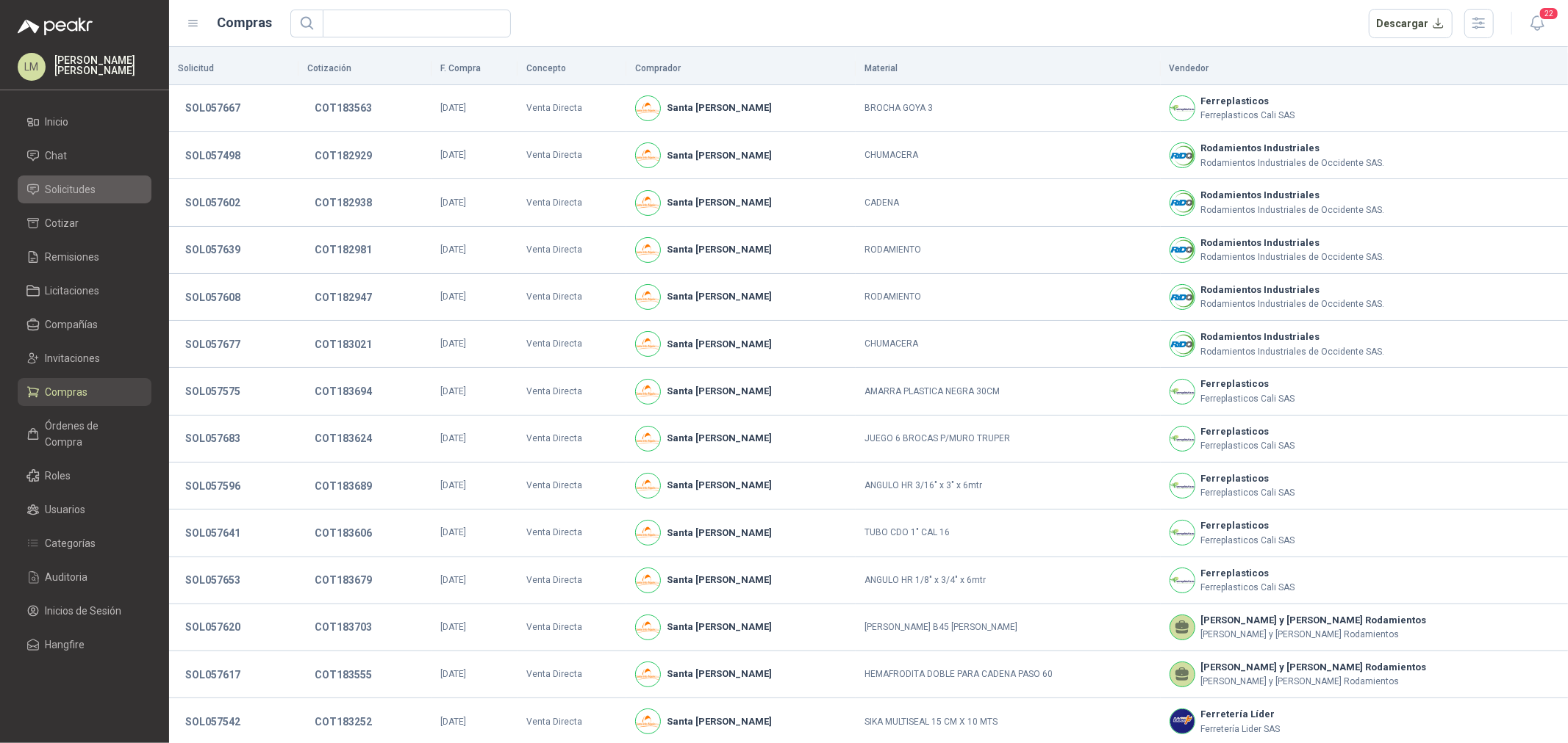
click at [72, 187] on span "Solicitudes" at bounding box center [71, 190] width 51 height 16
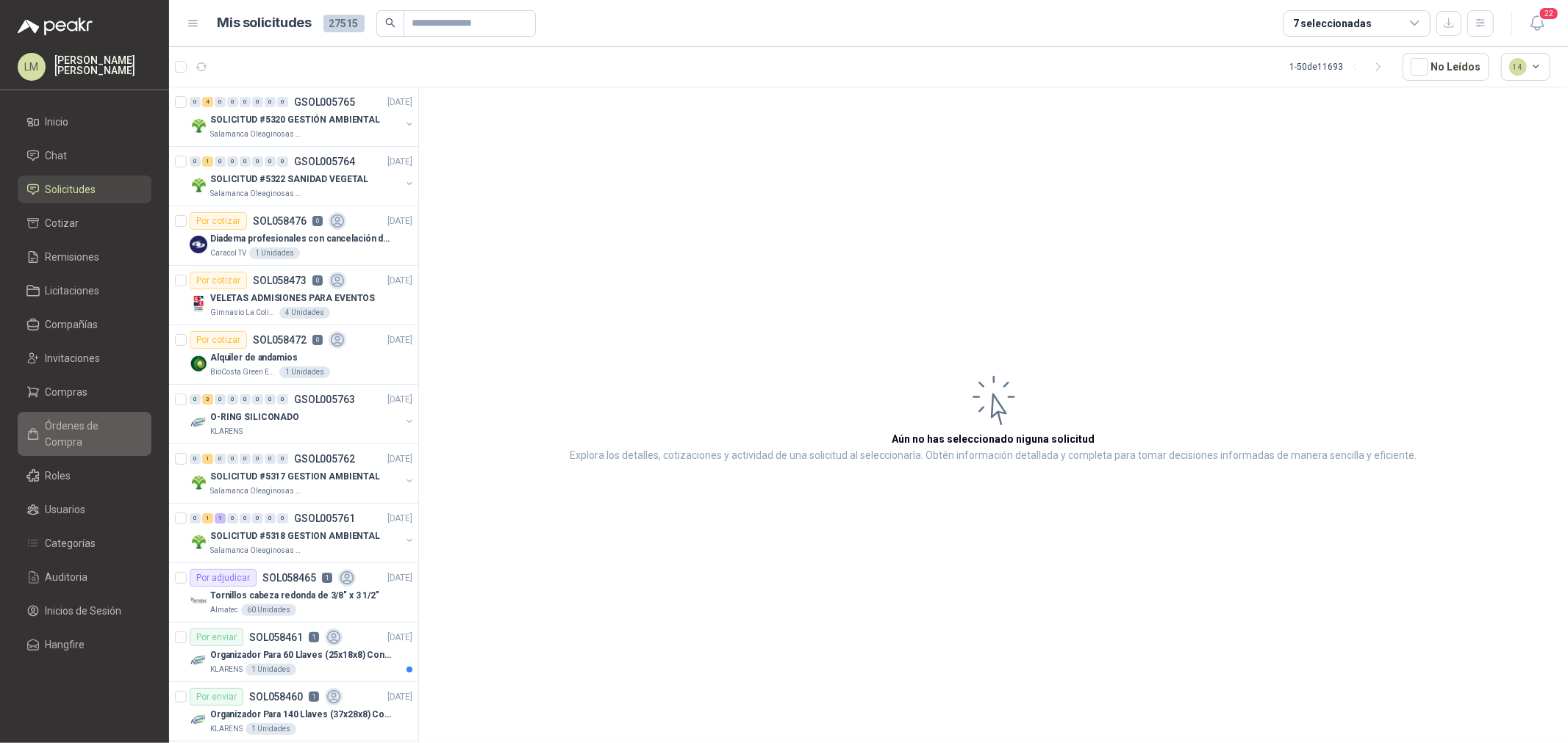
click at [88, 421] on span "Órdenes de Compra" at bounding box center [92, 434] width 92 height 32
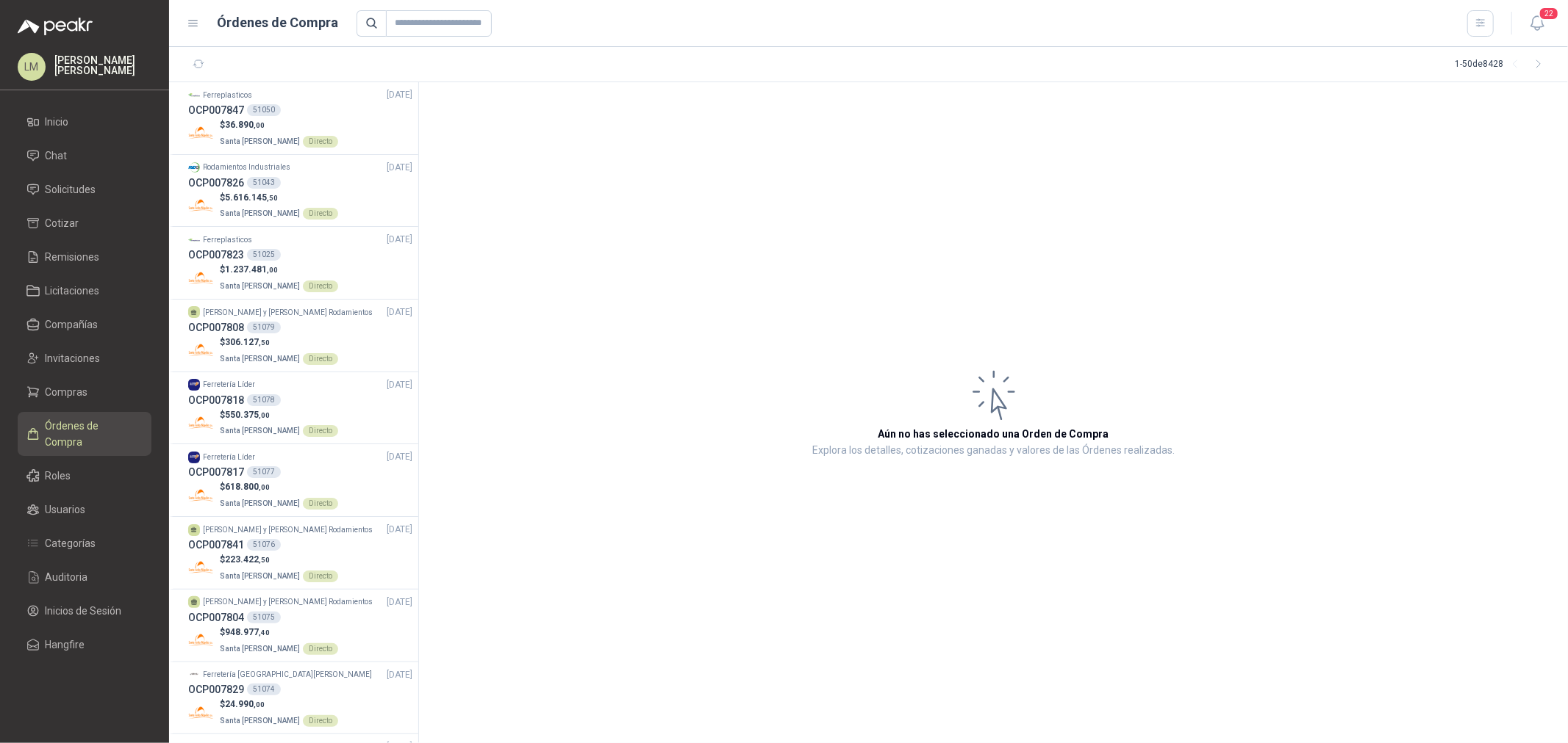
click at [64, 209] on link "Cotizar" at bounding box center [84, 223] width 134 height 28
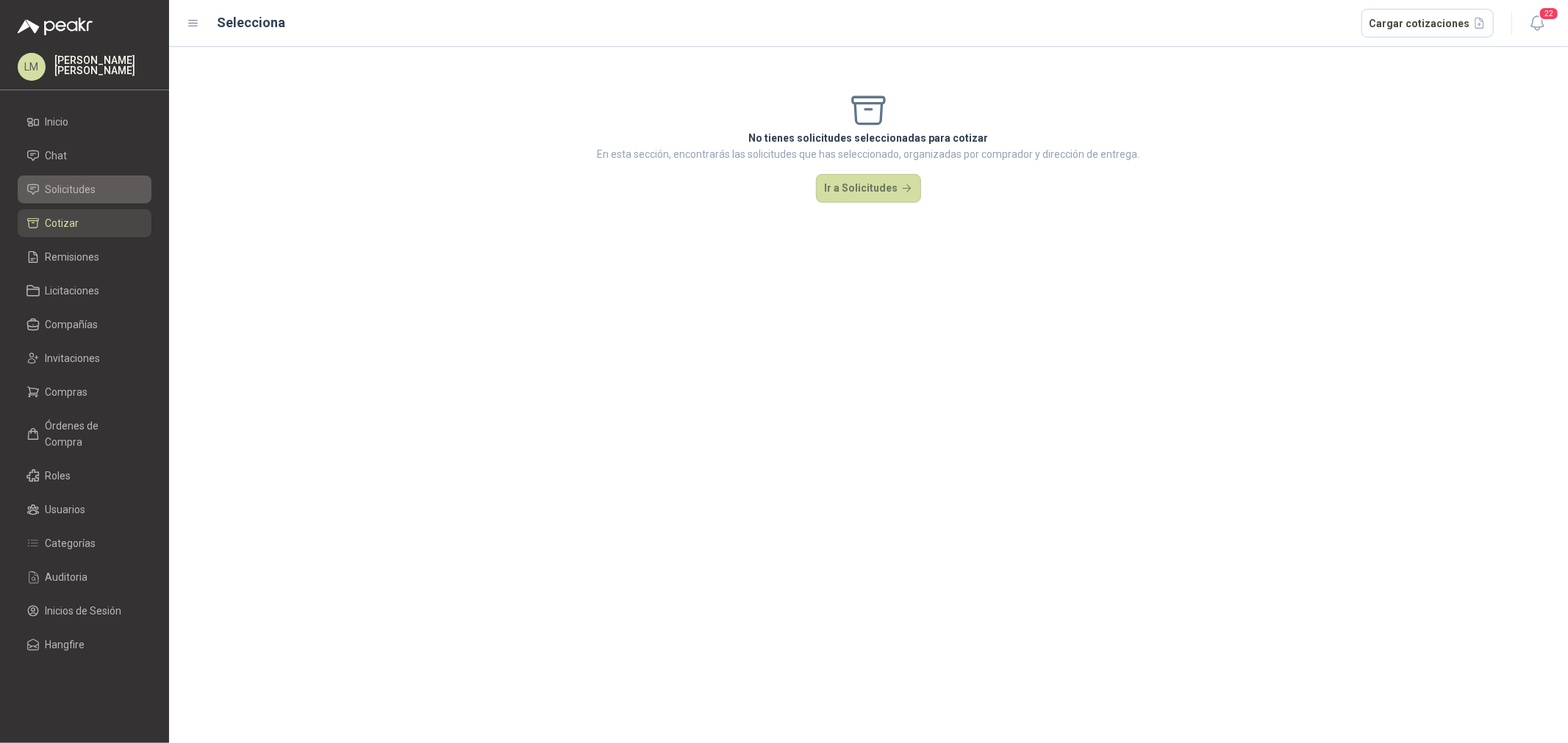
click at [71, 192] on span "Solicitudes" at bounding box center [71, 190] width 51 height 16
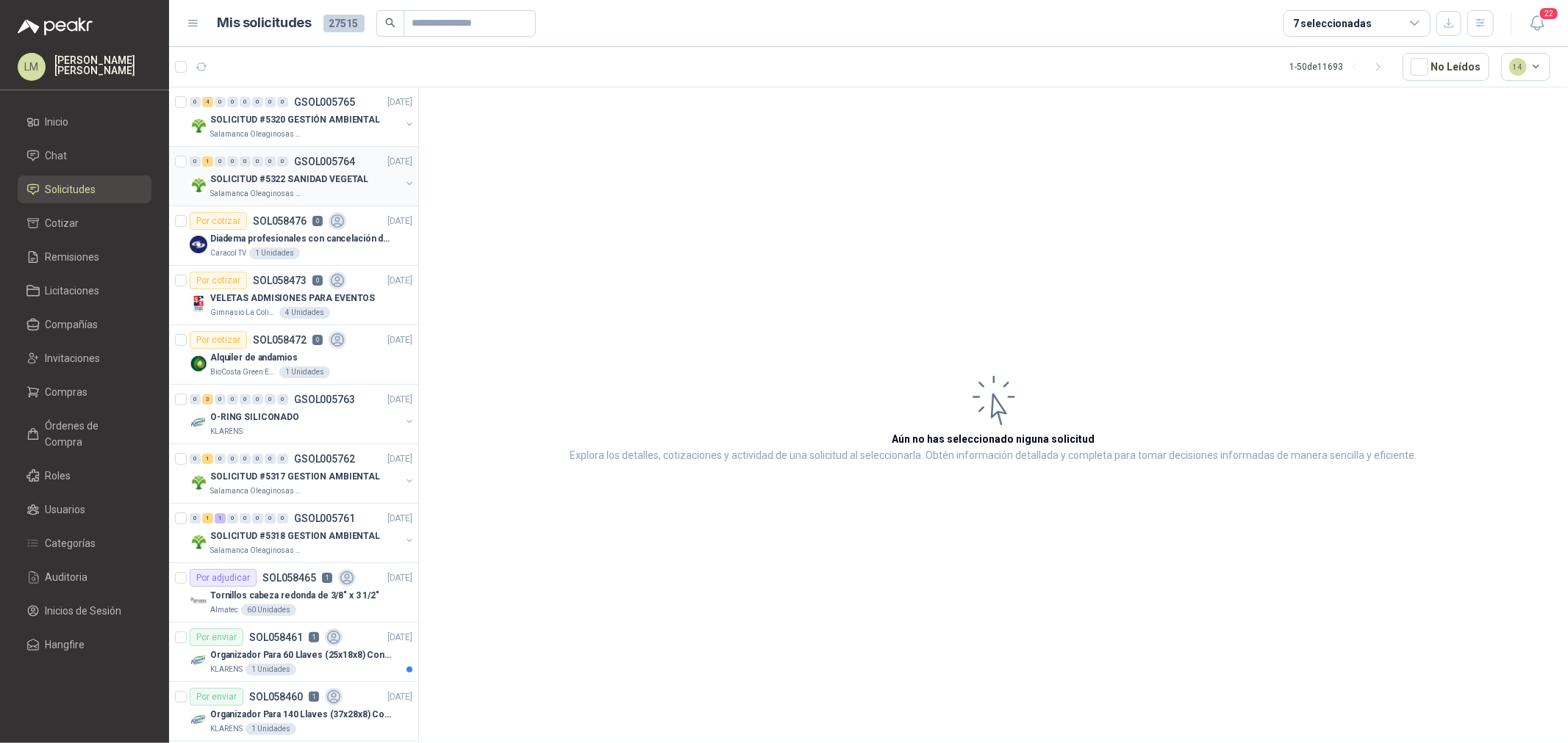
click at [268, 179] on p "SOLICITUD #5322 SANIDAD VEGETAL" at bounding box center [289, 179] width 158 height 14
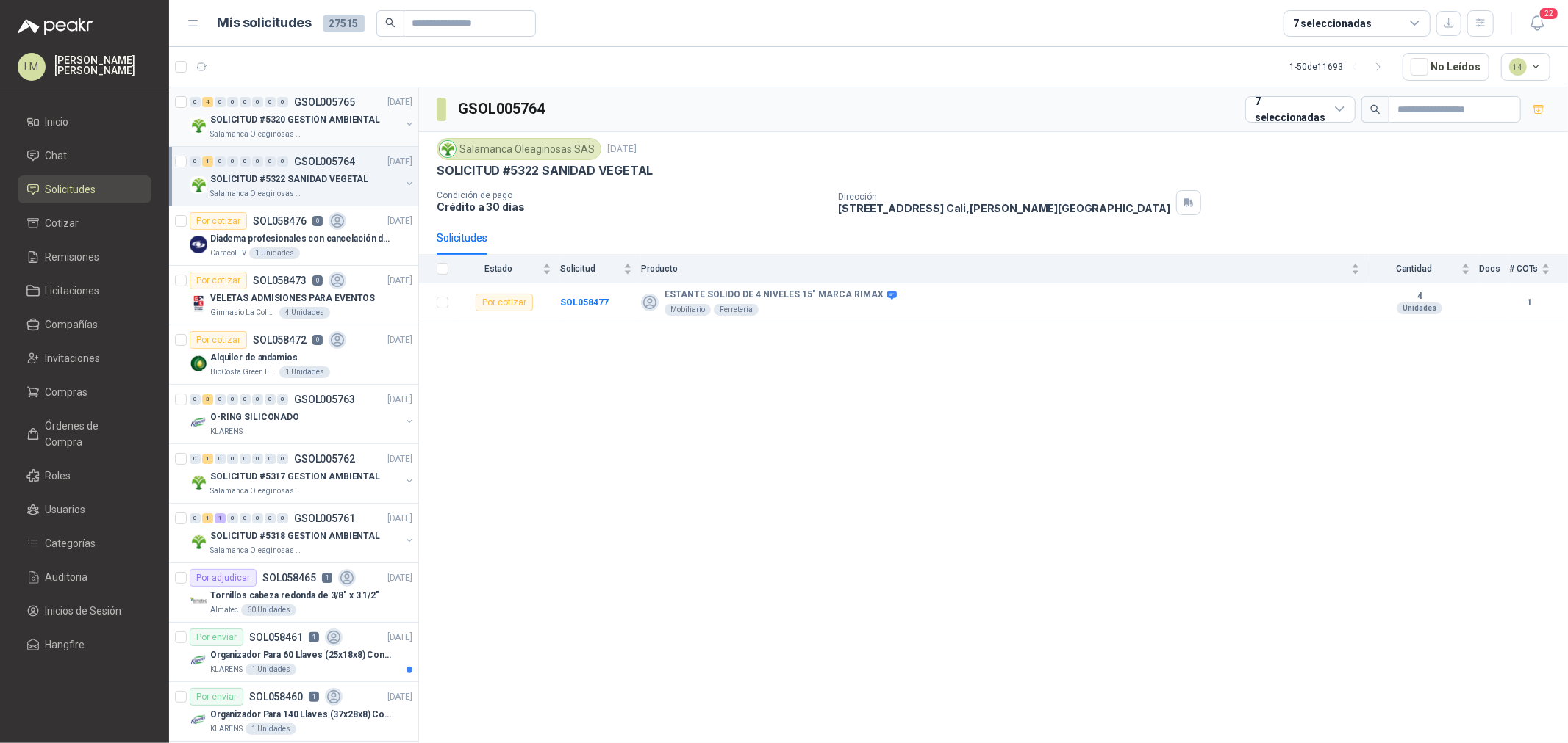
click at [285, 121] on p "SOLICITUD #5320 GESTIÓN AMBIENTAL" at bounding box center [294, 120] width 170 height 14
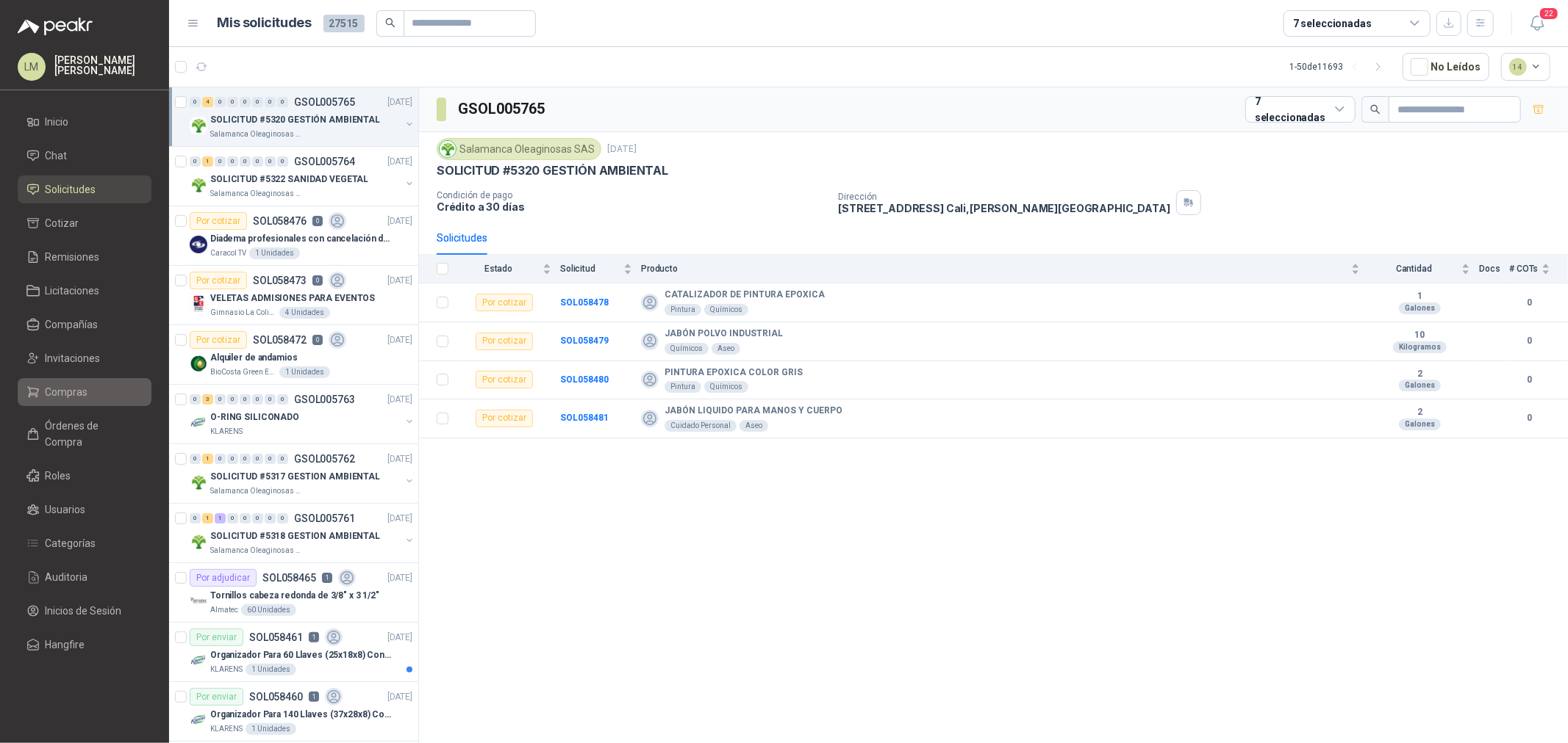
click at [71, 388] on span "Compras" at bounding box center [67, 392] width 43 height 16
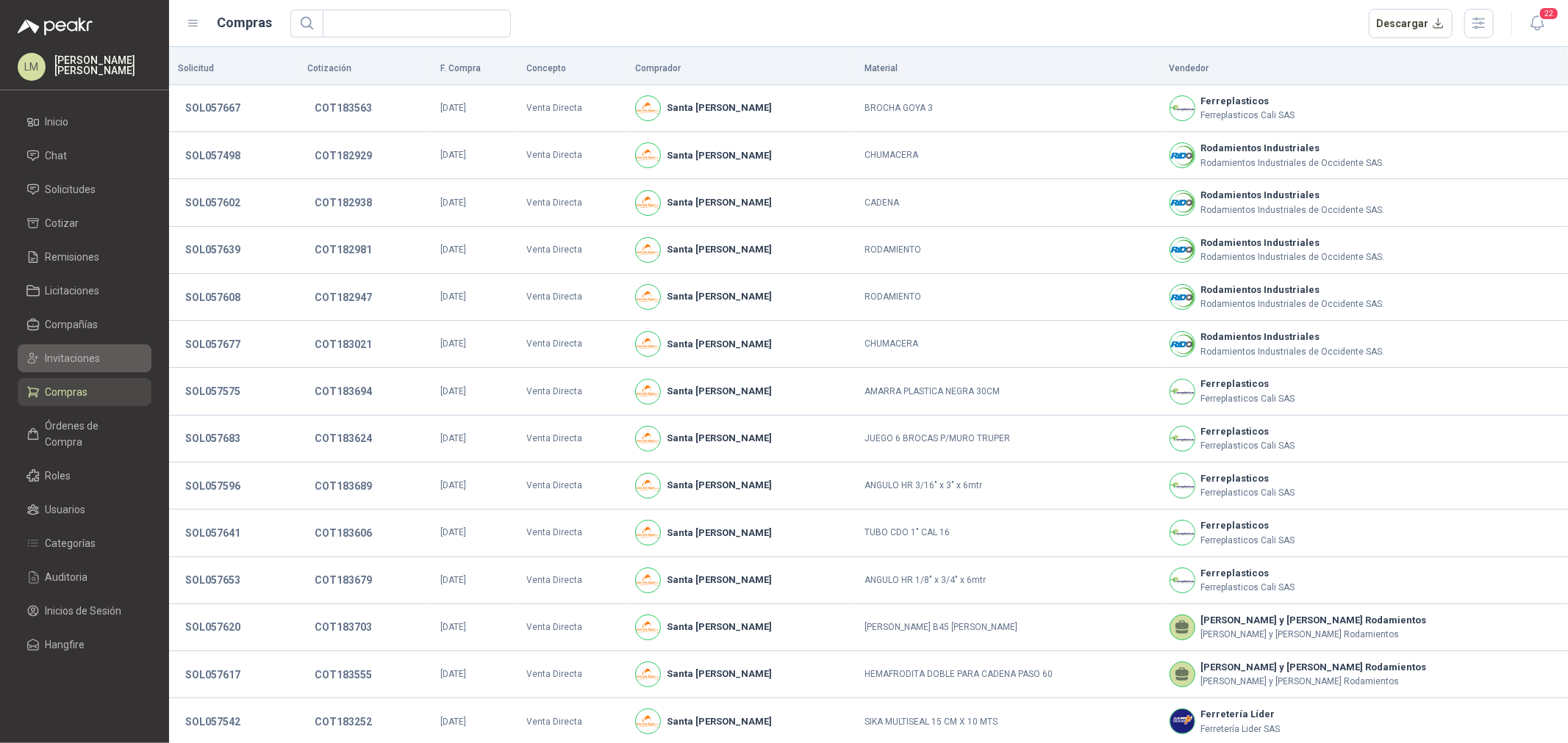
click at [68, 363] on span "Invitaciones" at bounding box center [73, 359] width 56 height 16
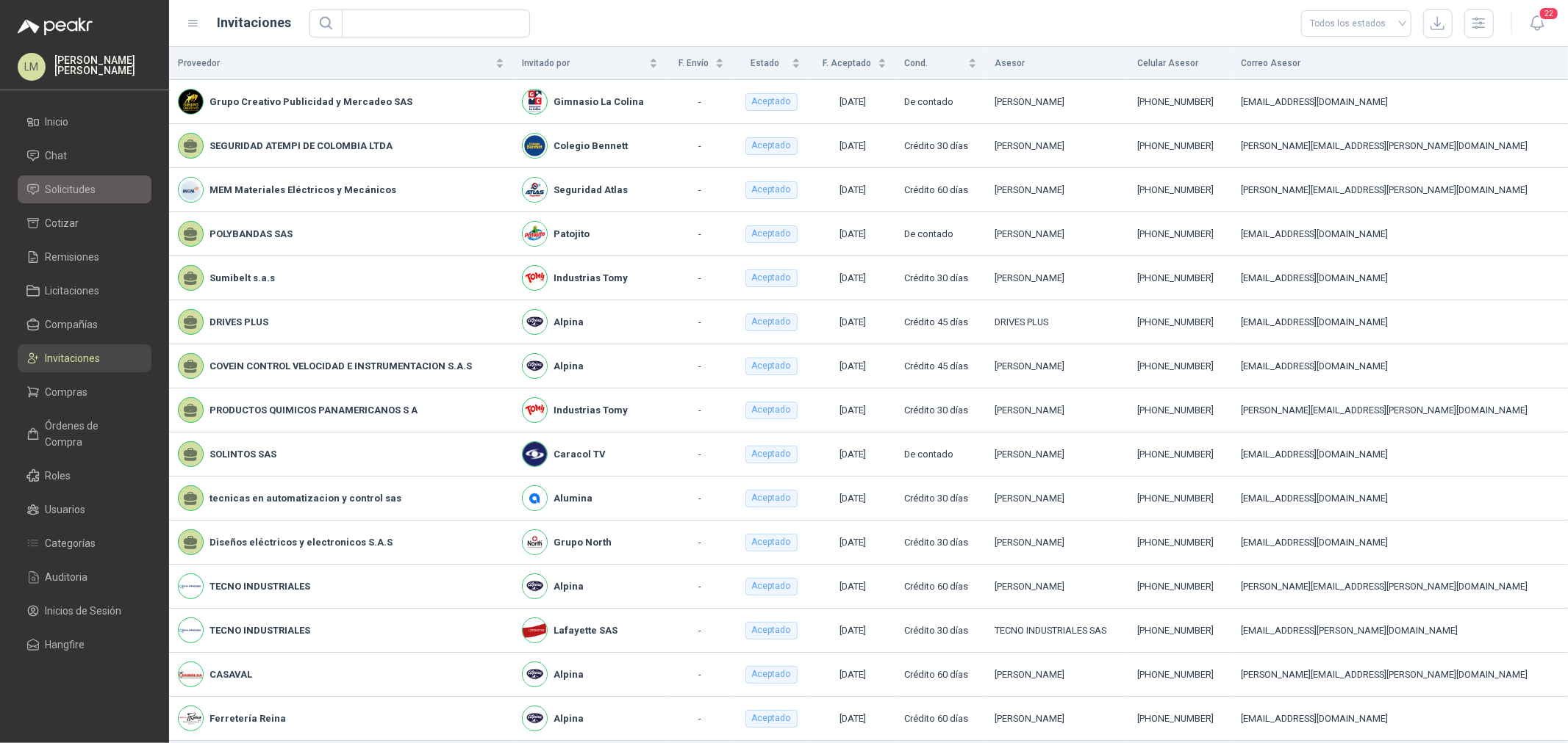
click at [60, 188] on span "Solicitudes" at bounding box center [71, 190] width 51 height 16
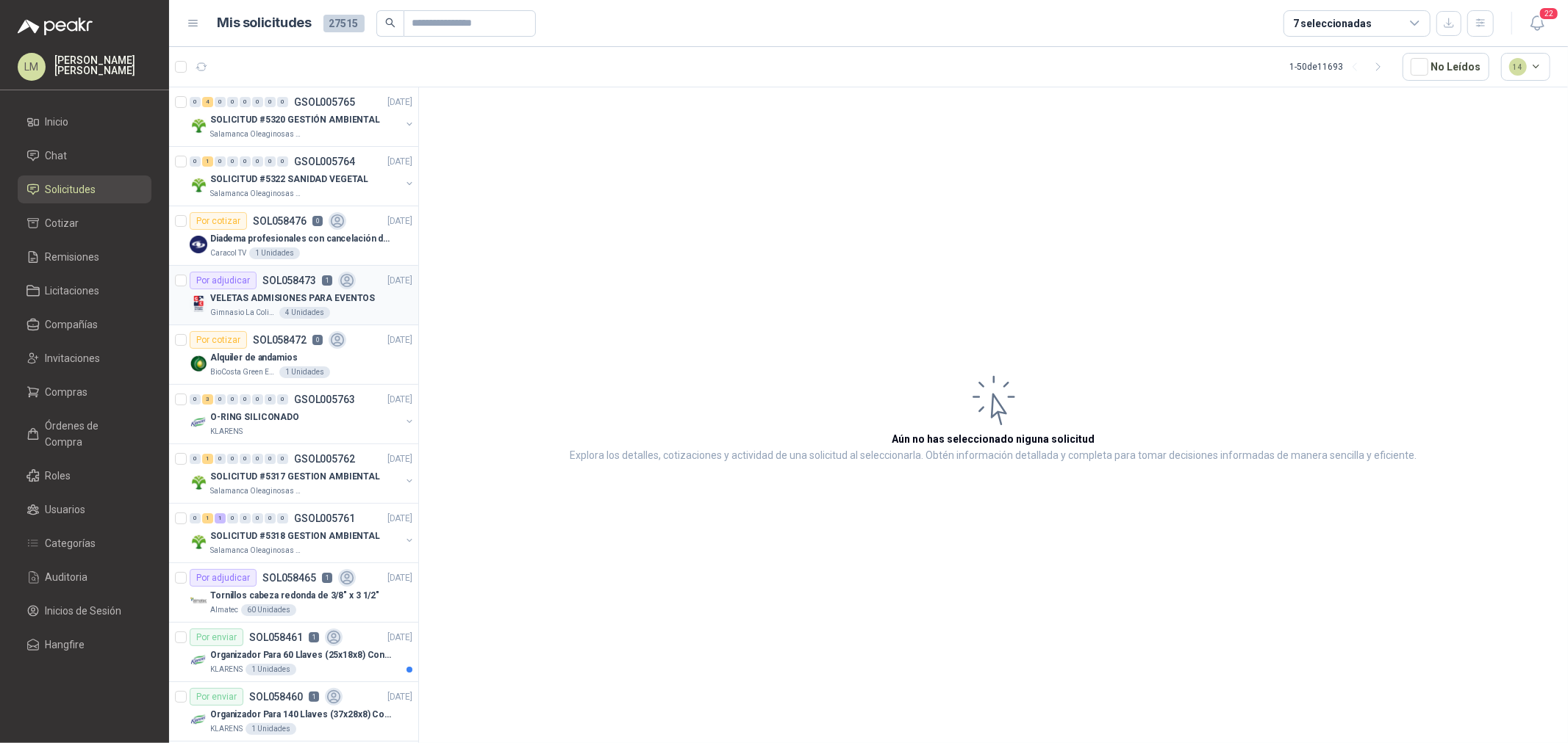
click at [313, 285] on p "SOL058473" at bounding box center [289, 281] width 54 height 10
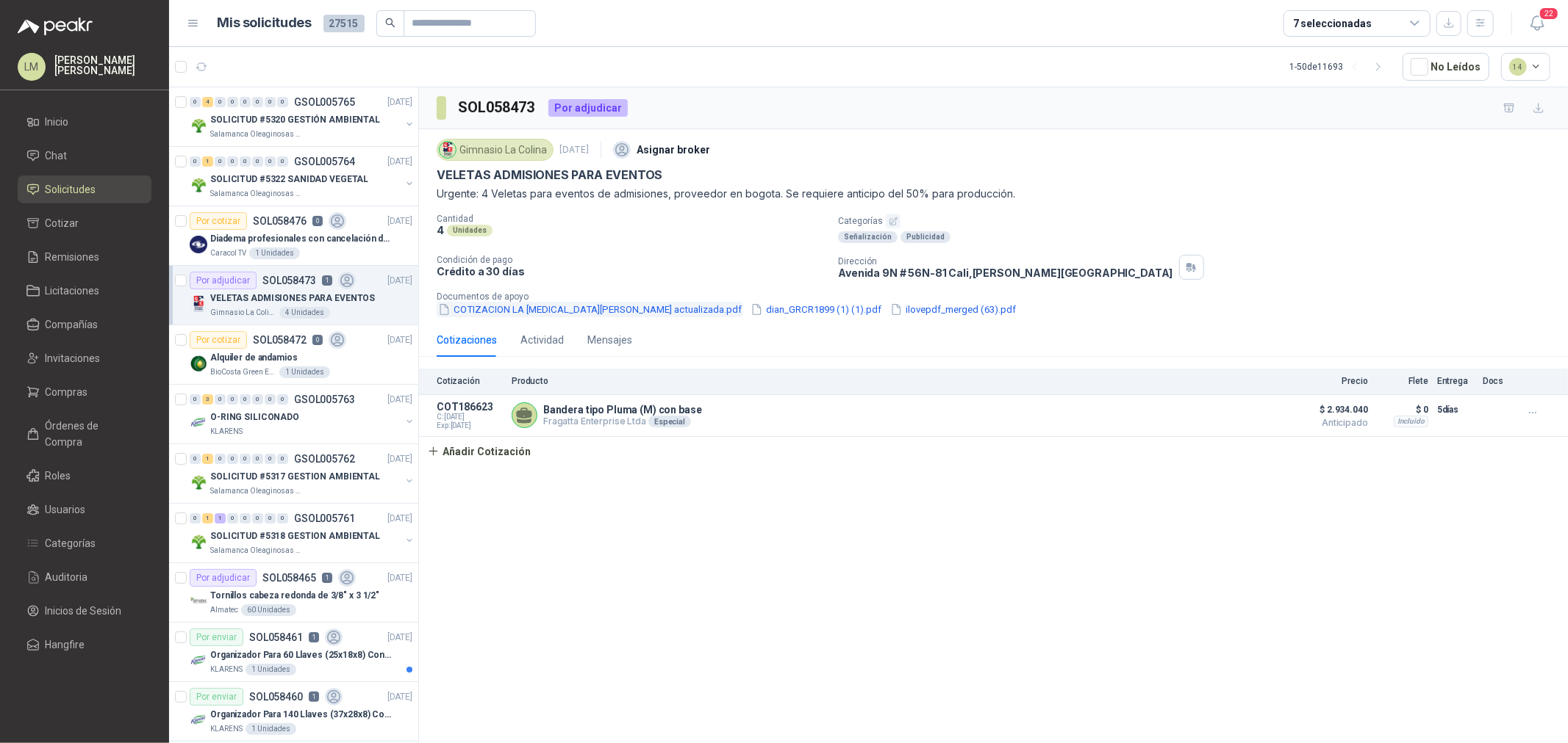
click at [621, 312] on button "COTIZACION LA [MEDICAL_DATA][PERSON_NAME] actualizada.pdf" at bounding box center [590, 309] width 307 height 15
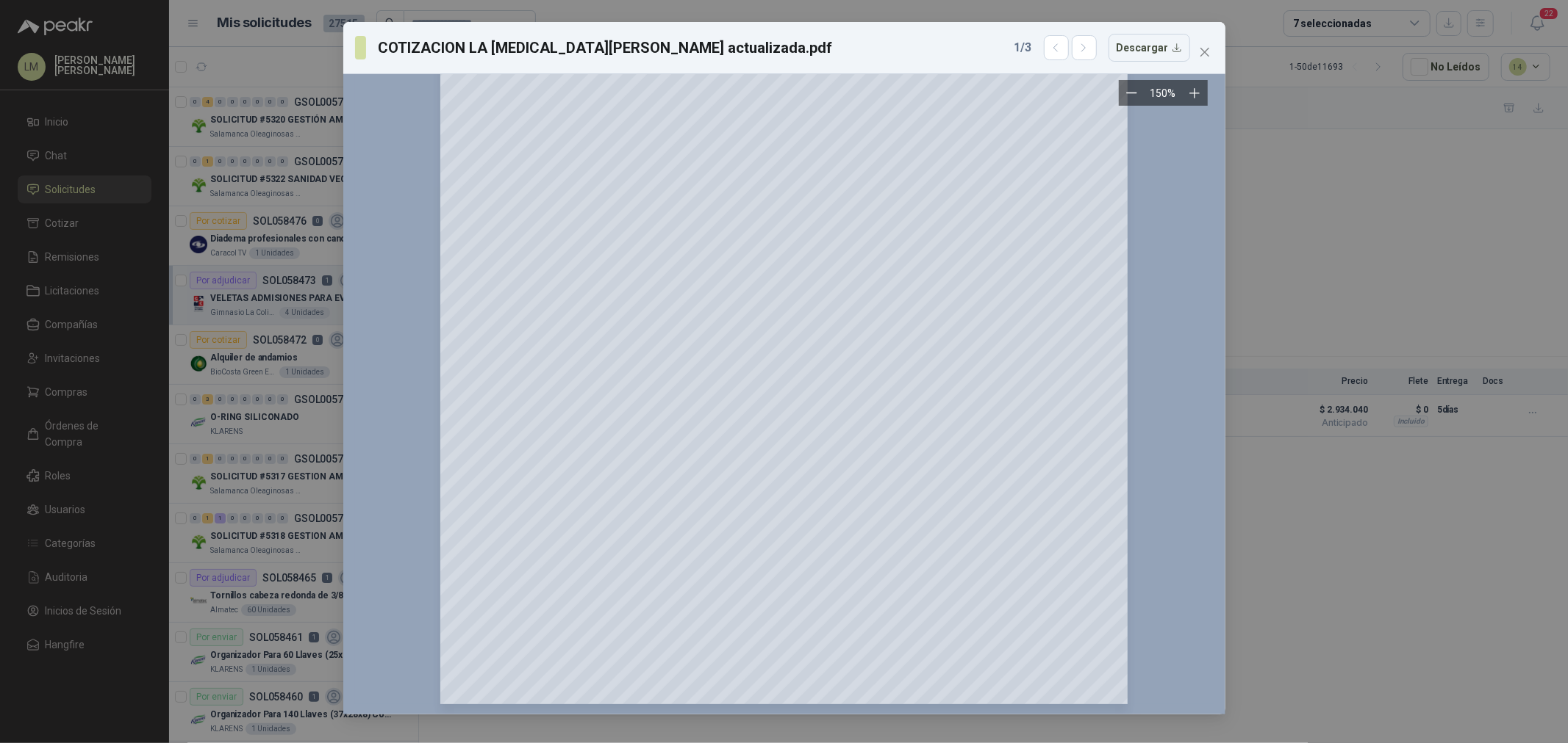
scroll to position [194, 0]
click at [1200, 55] on icon "close" at bounding box center [1204, 52] width 12 height 12
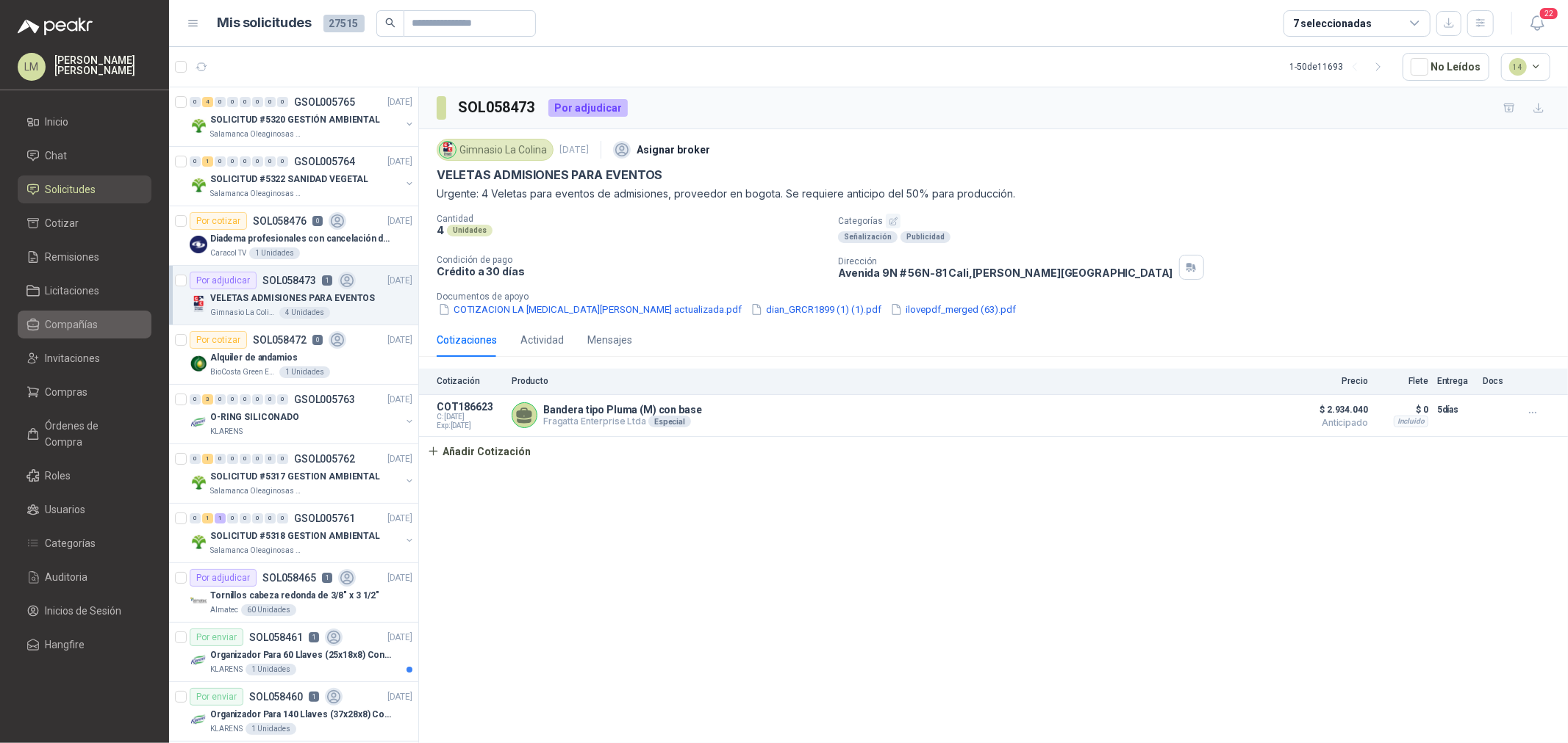
click at [61, 335] on link "Compañías" at bounding box center [84, 324] width 134 height 28
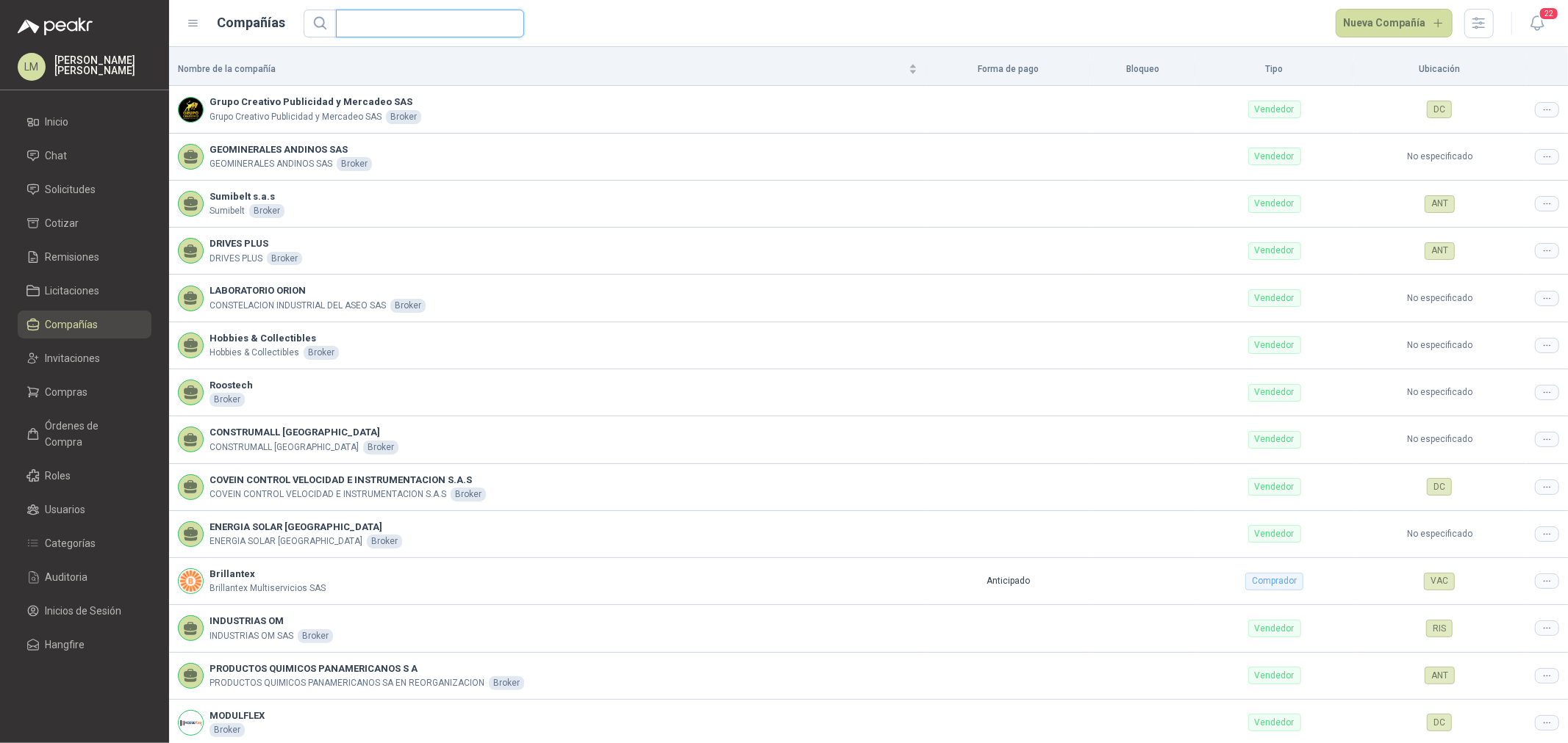
click at [382, 23] on input "text" at bounding box center [423, 23] width 158 height 27
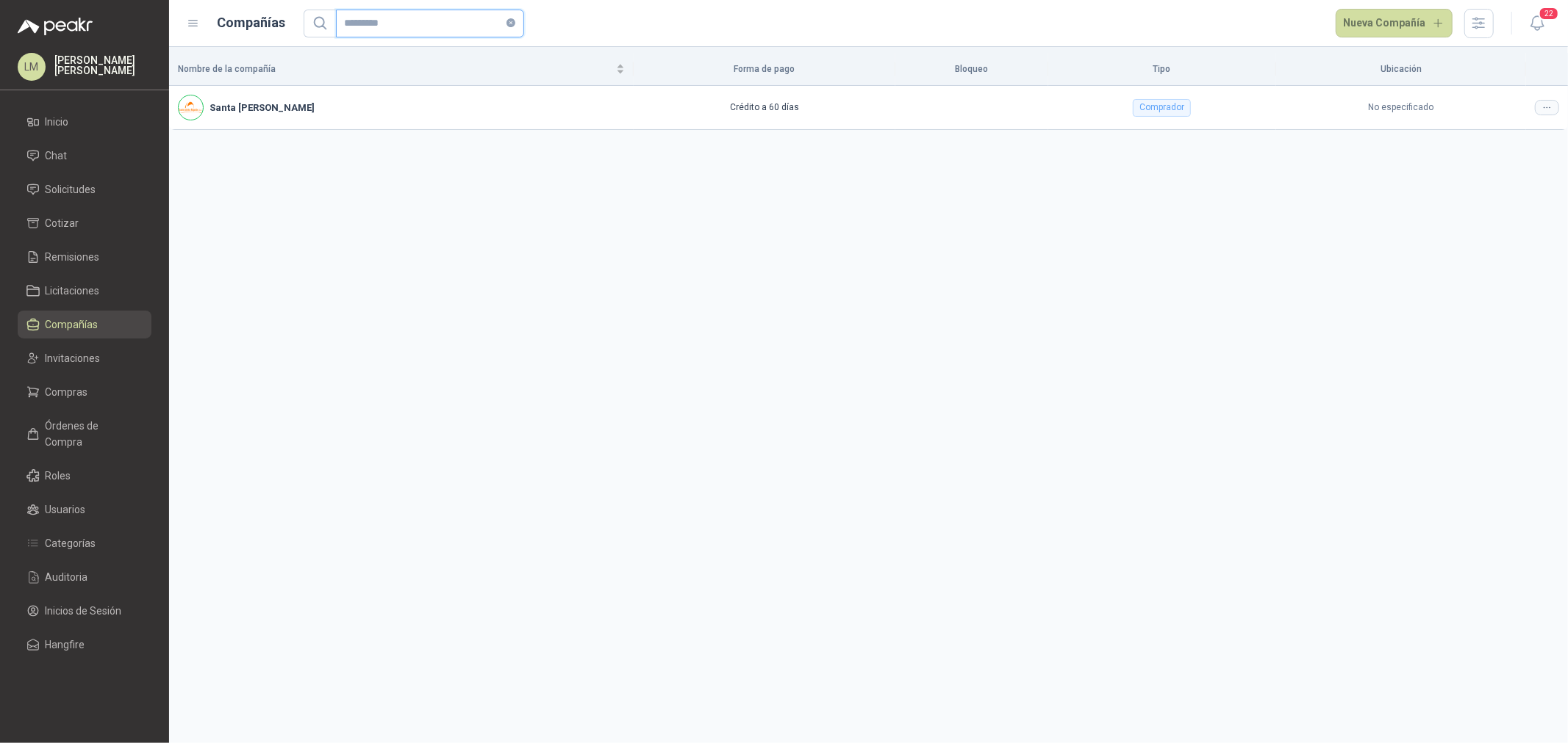
type input "*********"
click at [1544, 105] on icon at bounding box center [1547, 108] width 11 height 11
click at [1525, 138] on span "Editar compañía" at bounding box center [1509, 133] width 76 height 16
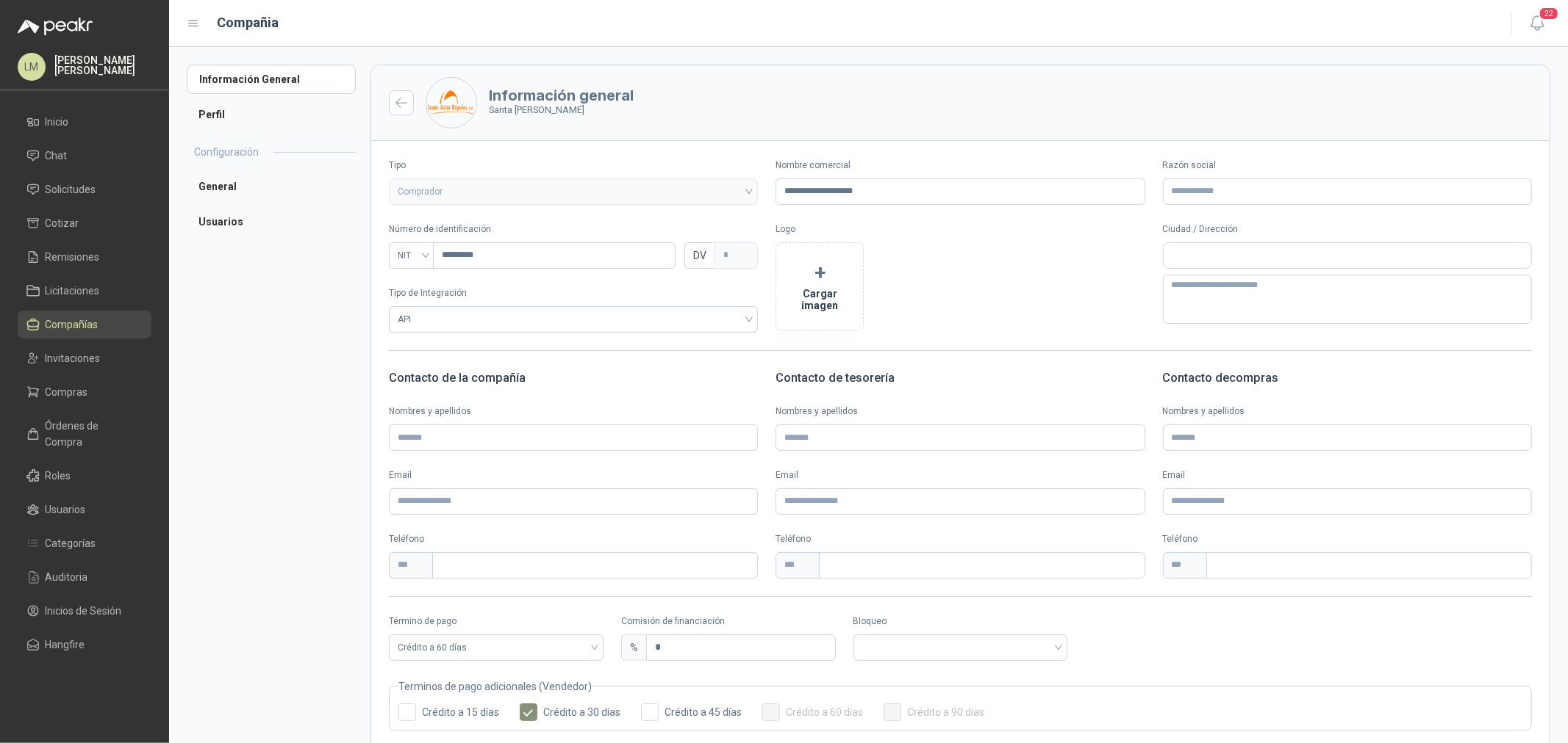
type input "**********"
type input "*********"
type input "*"
click at [266, 351] on li "Usuarios" at bounding box center [271, 363] width 169 height 30
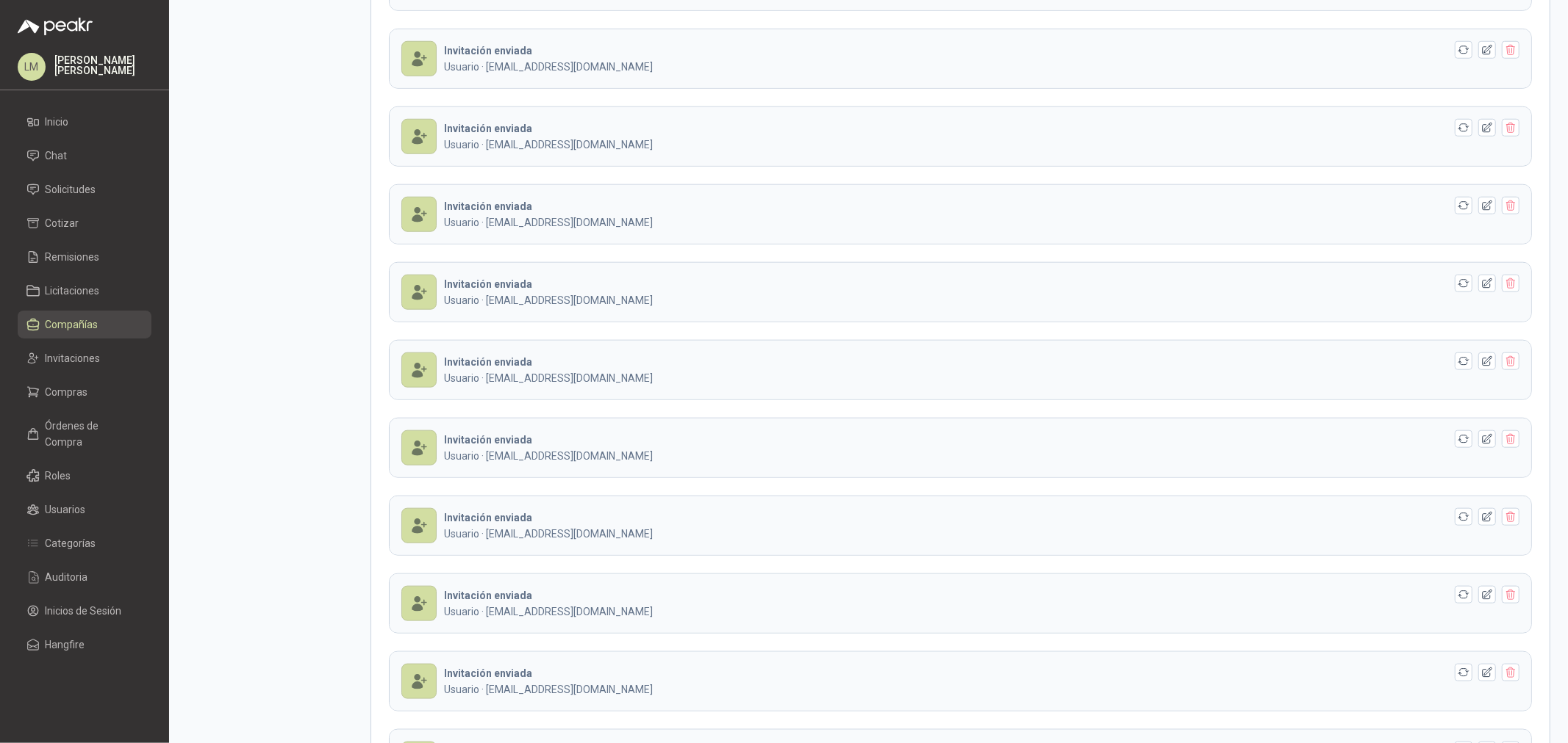
scroll to position [1658, 0]
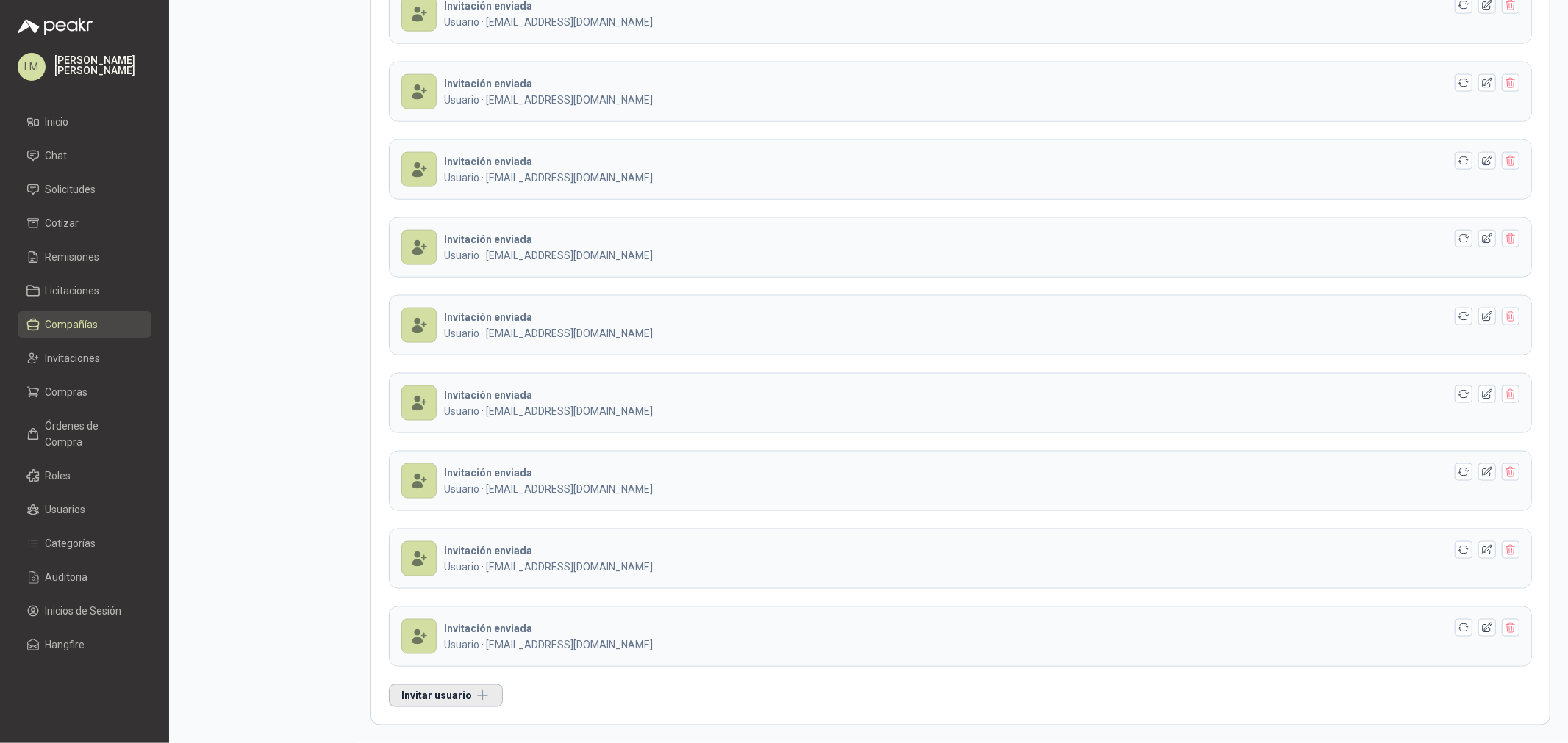
click at [458, 695] on button "Invitar usuario" at bounding box center [446, 696] width 114 height 23
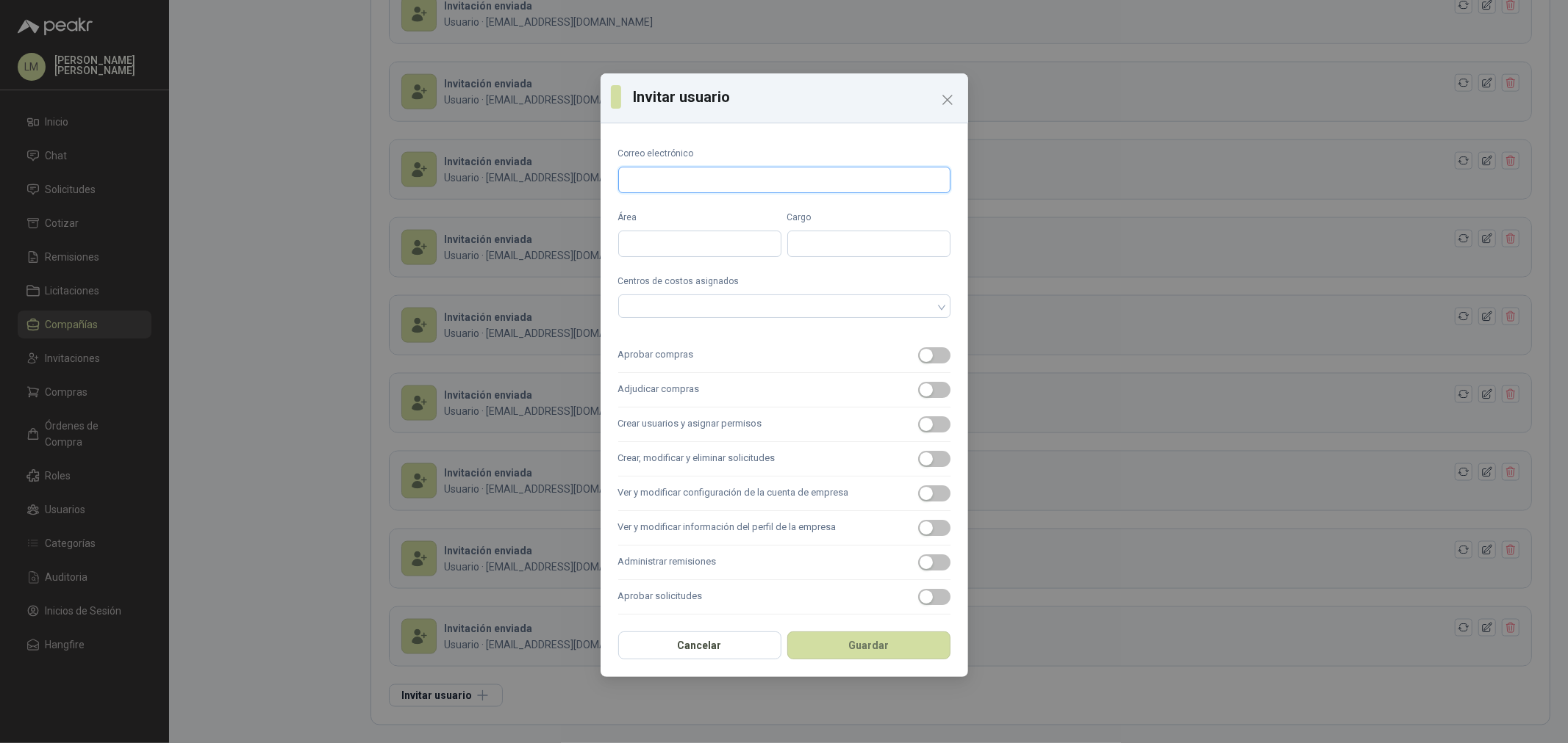
click at [701, 177] on input "Correo electrónico" at bounding box center [784, 179] width 332 height 27
click at [775, 302] on div at bounding box center [776, 306] width 311 height 10
type input "**********"
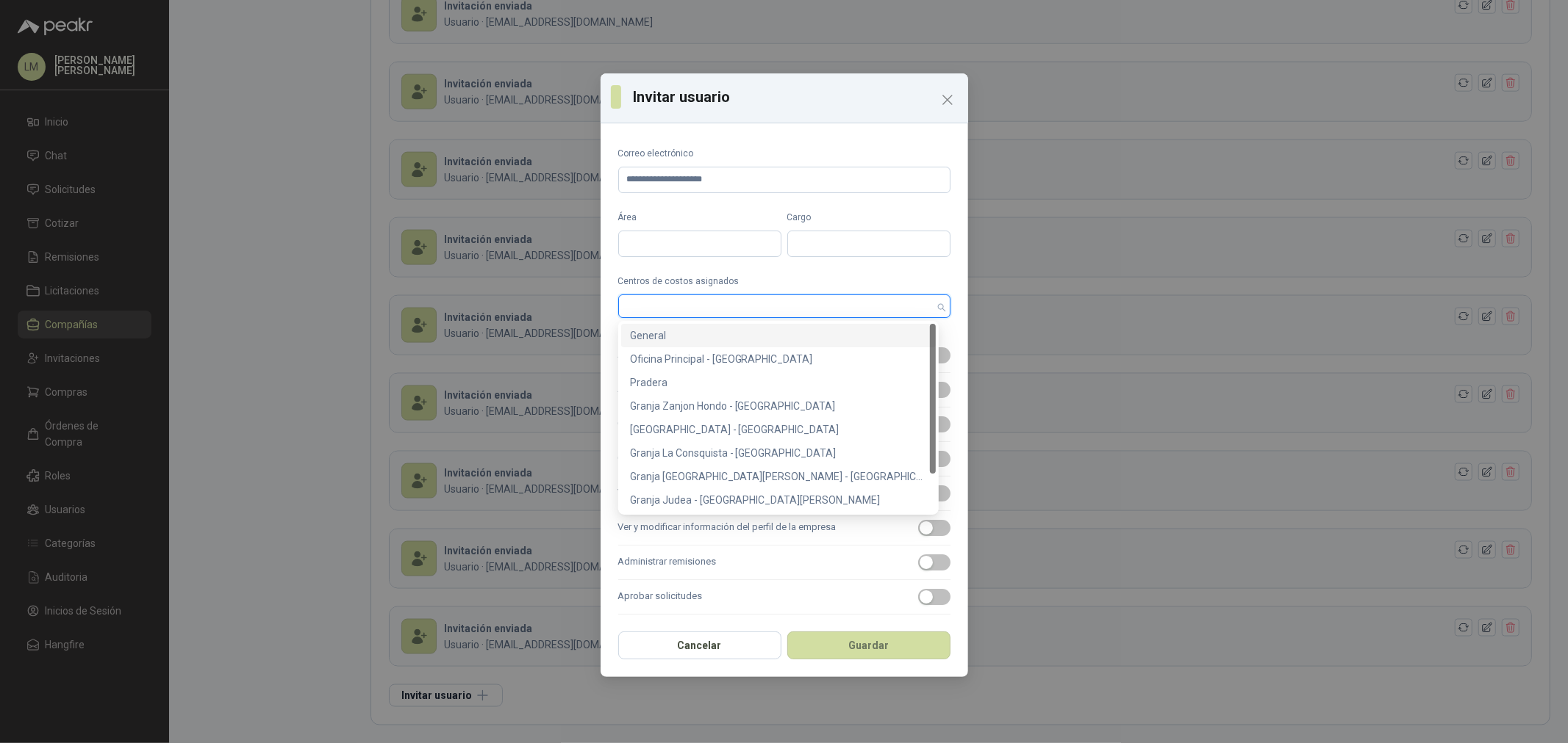
click at [772, 335] on div "General" at bounding box center [778, 335] width 297 height 16
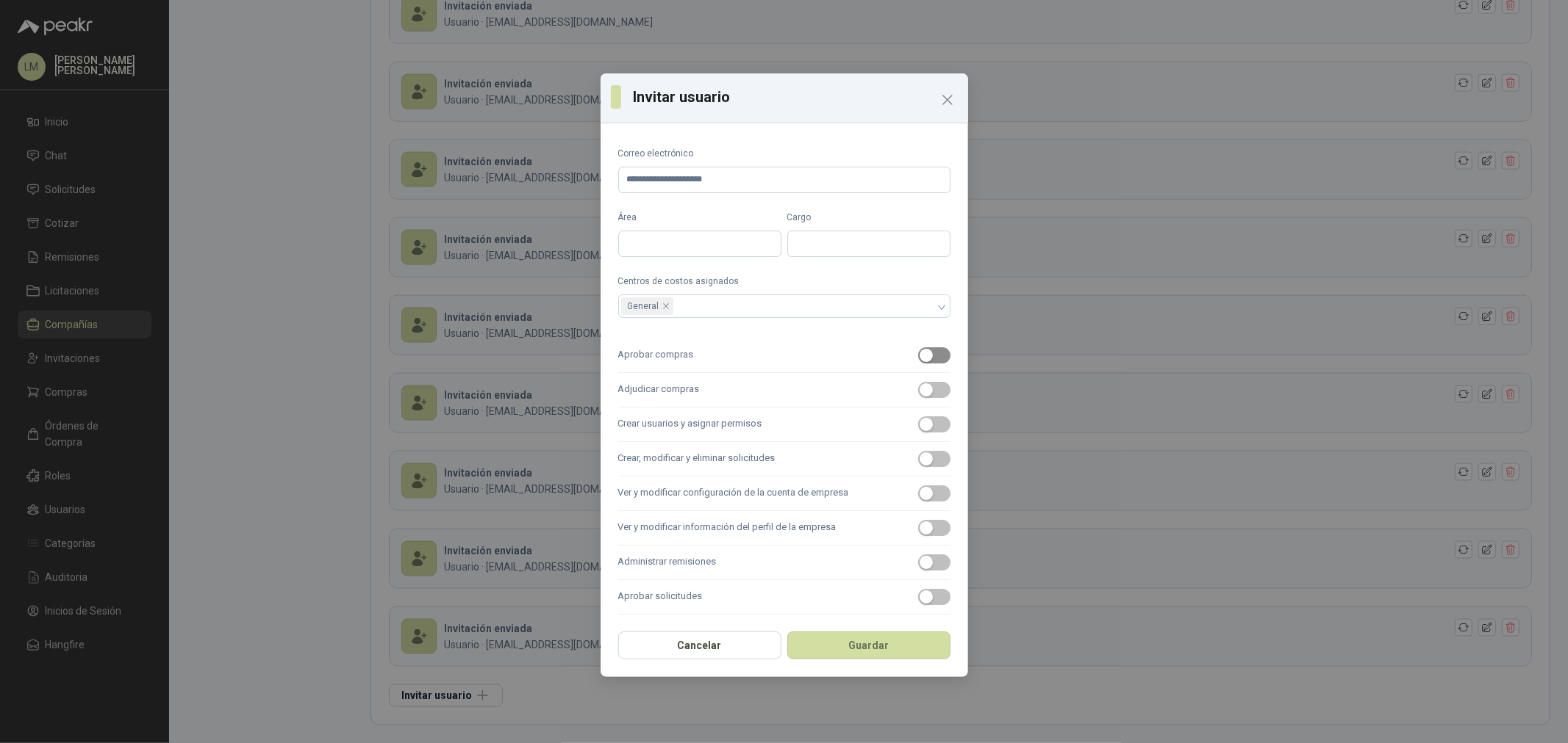
click at [920, 353] on div "button" at bounding box center [926, 355] width 13 height 13
click at [930, 403] on label "Adjudicar compras" at bounding box center [784, 390] width 332 height 35
click at [930, 398] on button "Adjudicar compras" at bounding box center [934, 390] width 32 height 16
click at [929, 429] on span "button" at bounding box center [934, 425] width 32 height 16
click at [929, 452] on span "button" at bounding box center [934, 459] width 32 height 16
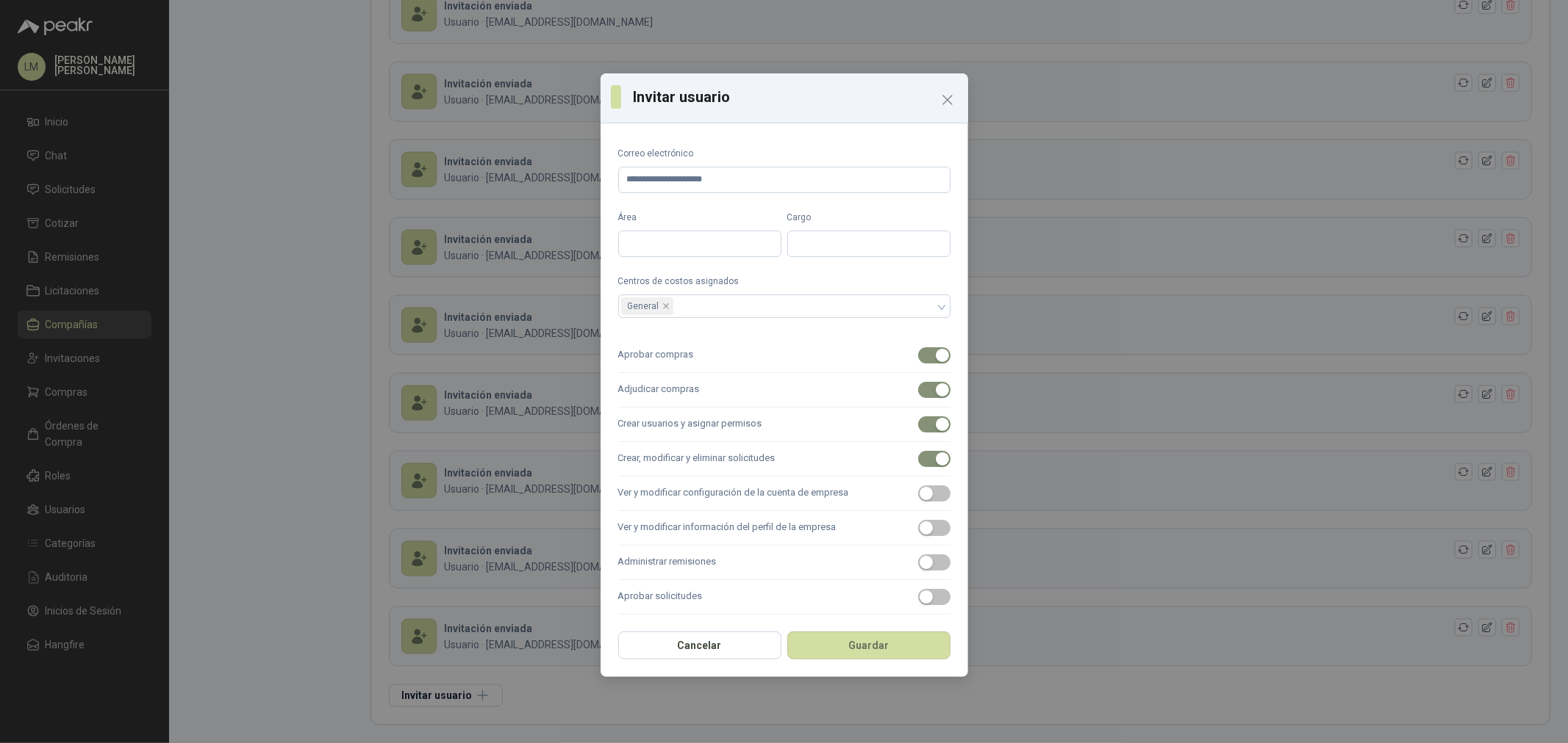
drag, startPoint x: 928, startPoint y: 474, endPoint x: 928, endPoint y: 511, distance: 37.0
click at [928, 474] on label "Crear, modificar y eliminar solicitudes" at bounding box center [784, 459] width 332 height 35
click at [928, 467] on button "Crear, modificar y eliminar solicitudes" at bounding box center [934, 459] width 32 height 16
click at [928, 517] on label "Ver y modificar información del perfil de la empresa" at bounding box center [784, 528] width 332 height 35
click at [928, 520] on button "Ver y modificar información del perfil de la empresa" at bounding box center [934, 528] width 32 height 16
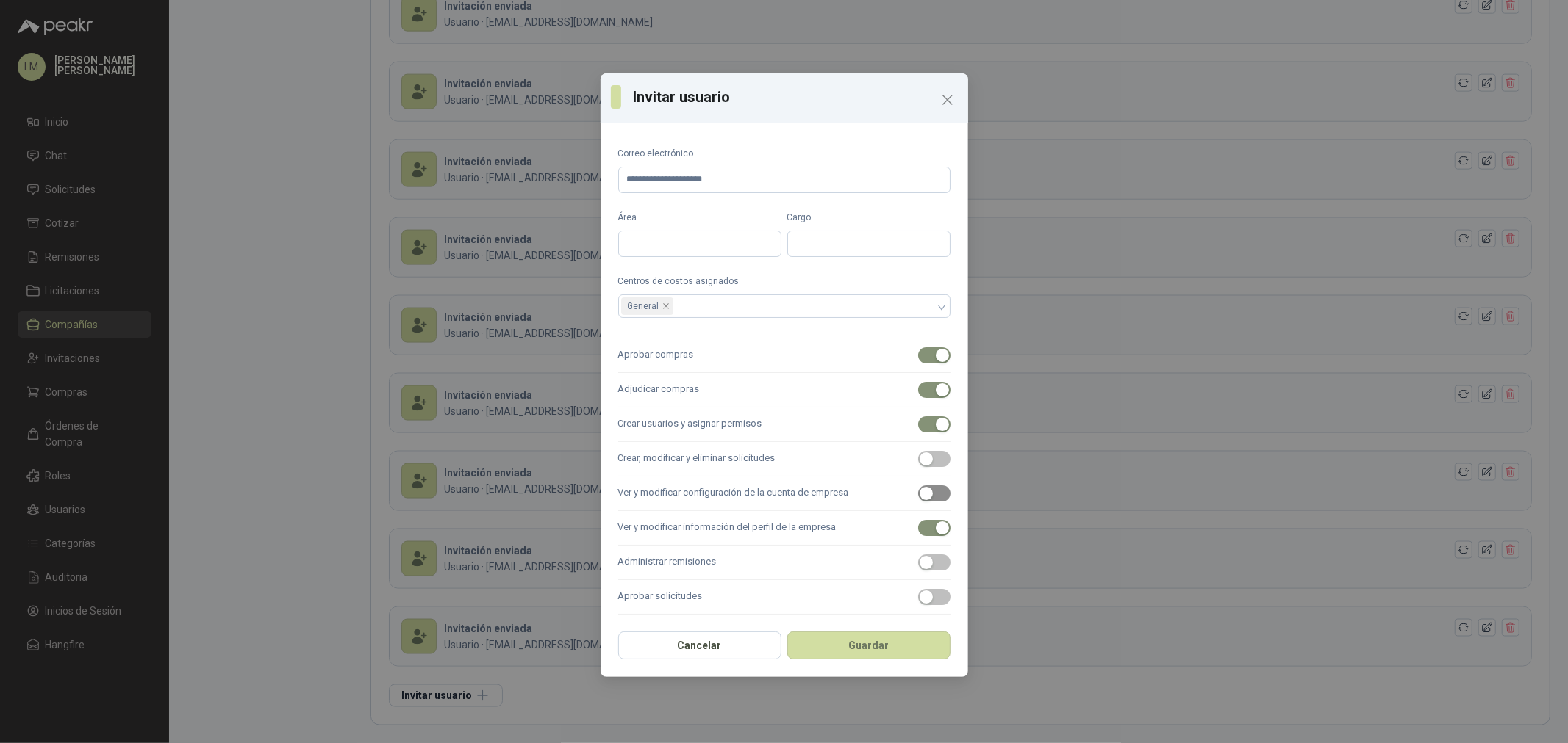
click at [922, 494] on span "button" at bounding box center [934, 494] width 32 height 16
click at [922, 449] on label "Crear, modificar y eliminar solicitudes" at bounding box center [784, 459] width 332 height 35
click at [922, 451] on button "Crear, modificar y eliminar solicitudes" at bounding box center [934, 459] width 32 height 16
click at [928, 555] on span "button" at bounding box center [934, 563] width 32 height 16
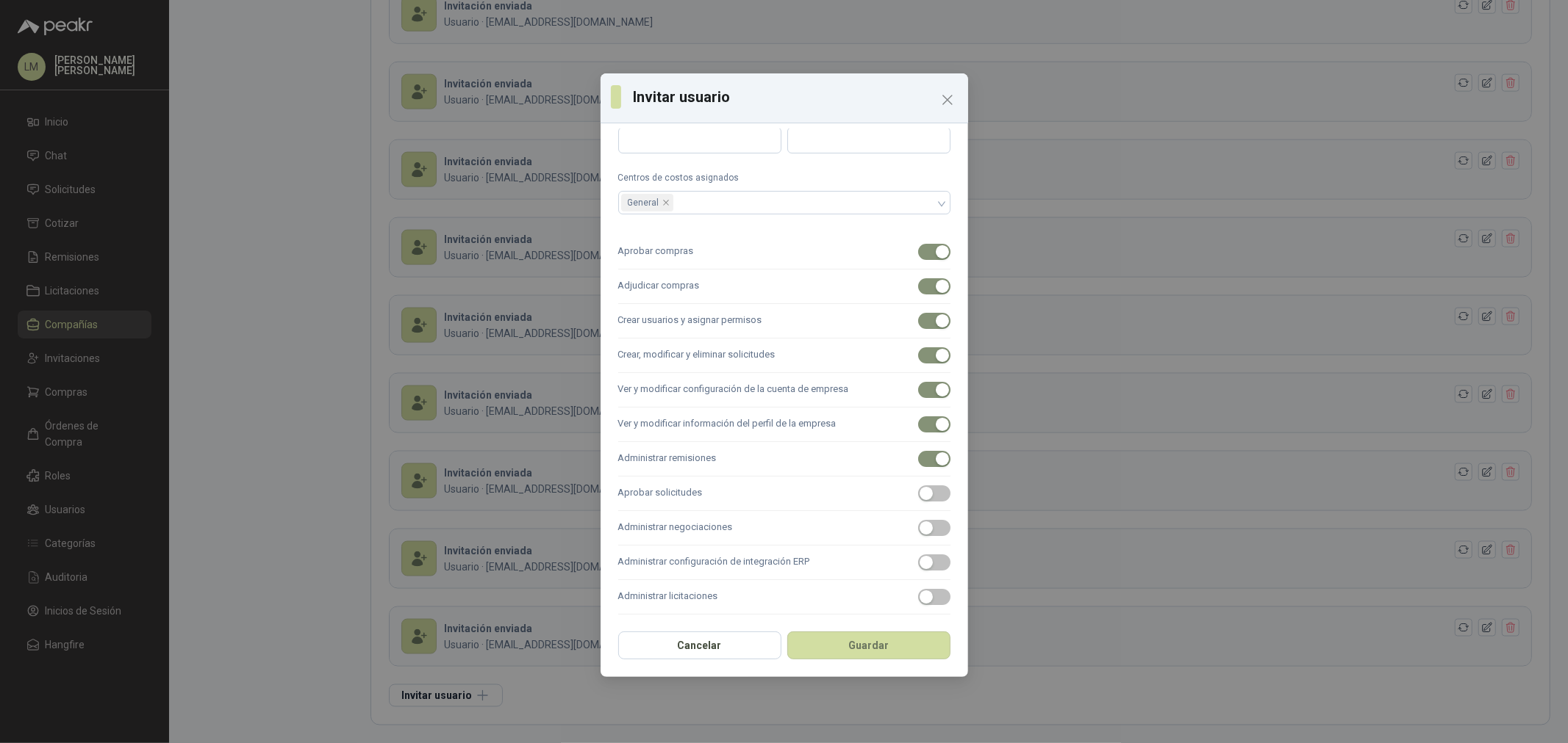
scroll to position [107, 0]
click at [923, 492] on span "button" at bounding box center [934, 490] width 32 height 16
click at [942, 540] on div "**********" at bounding box center [784, 376] width 368 height 494
click at [934, 596] on span "button" at bounding box center [934, 593] width 32 height 16
click at [920, 519] on div "button" at bounding box center [926, 524] width 13 height 13
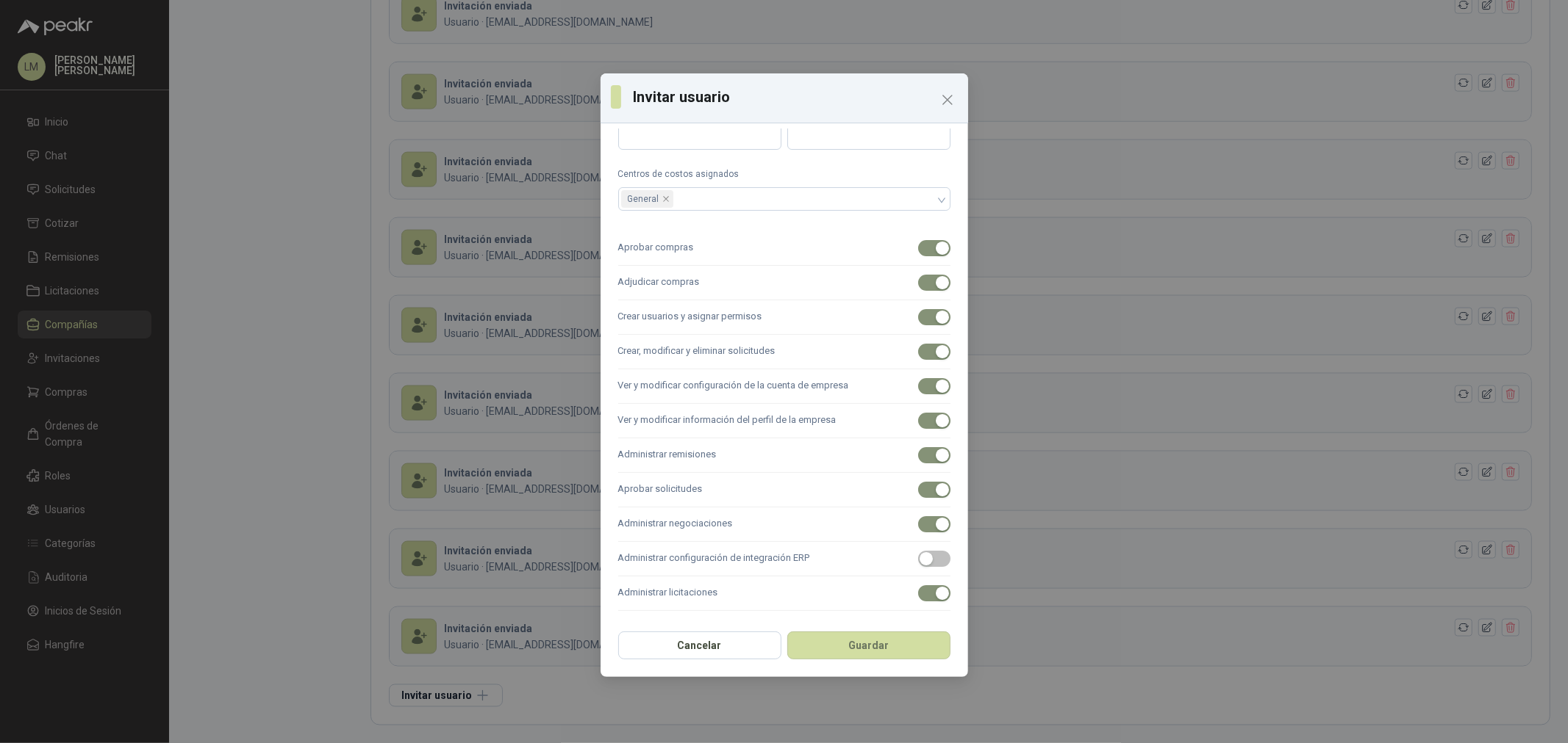
click at [899, 668] on div "Cancelar Guardar" at bounding box center [784, 651] width 368 height 55
click at [894, 651] on button "Guardar" at bounding box center [868, 646] width 163 height 28
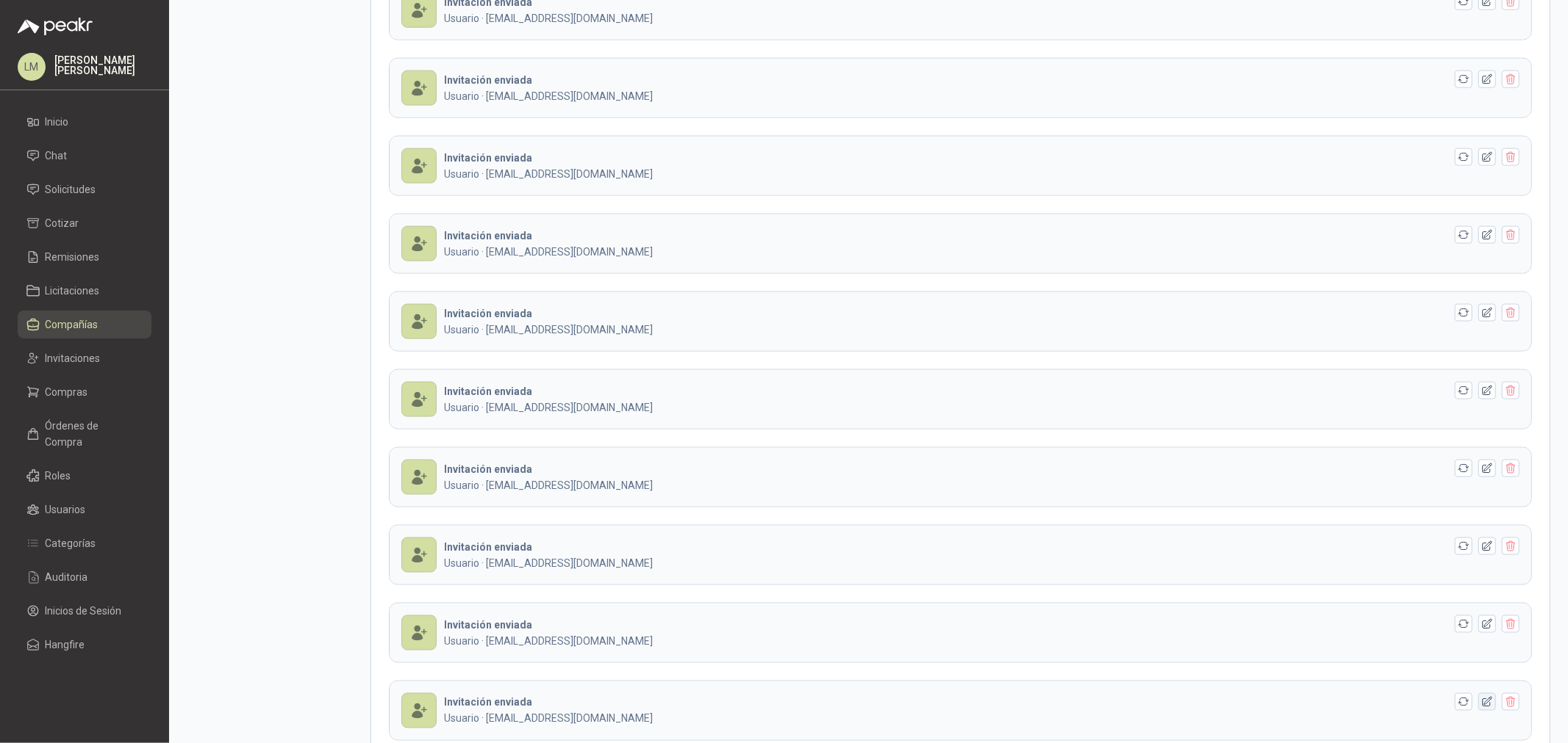
click at [1481, 707] on icon "button" at bounding box center [1488, 703] width 13 height 13
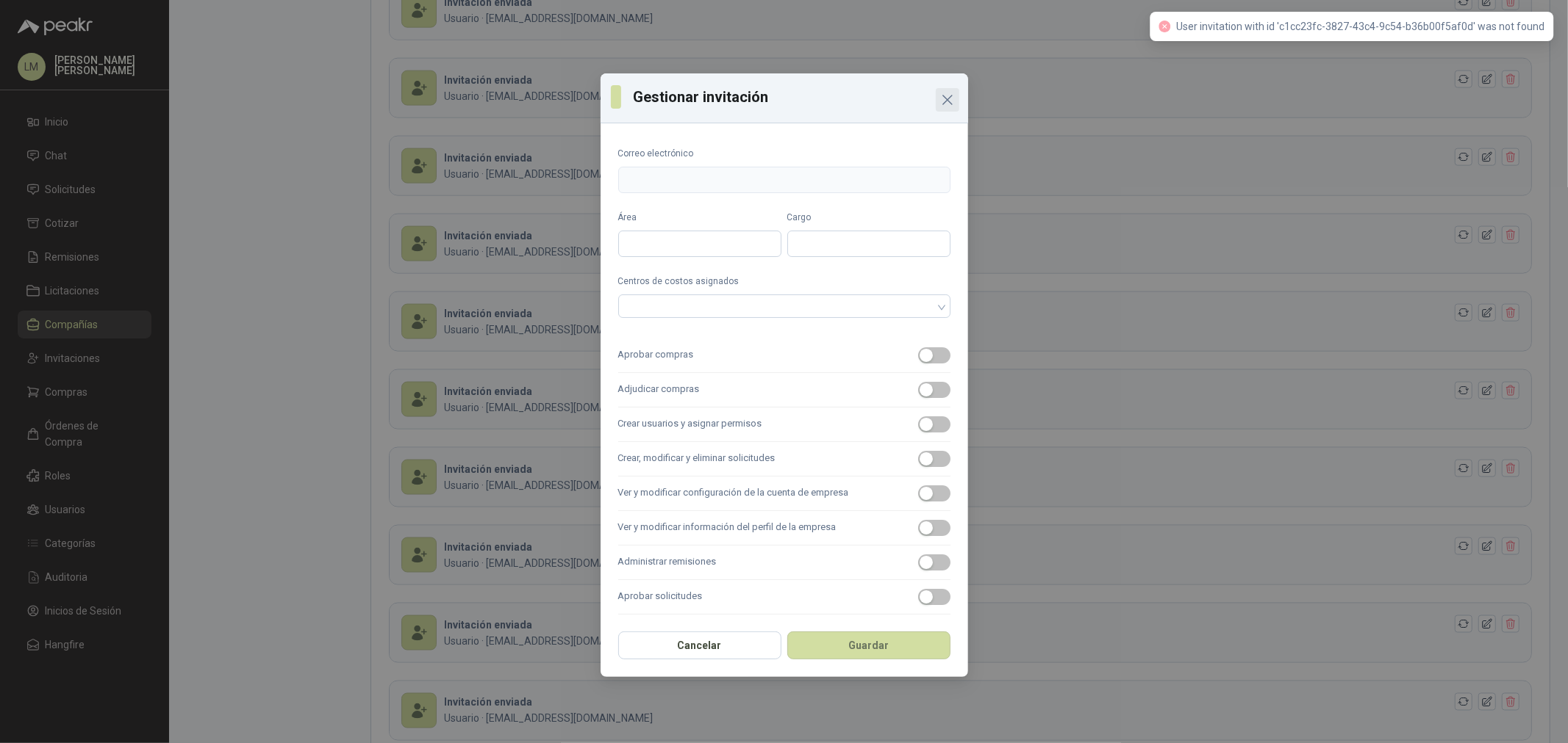
click at [957, 97] on span "Close" at bounding box center [947, 100] width 23 height 18
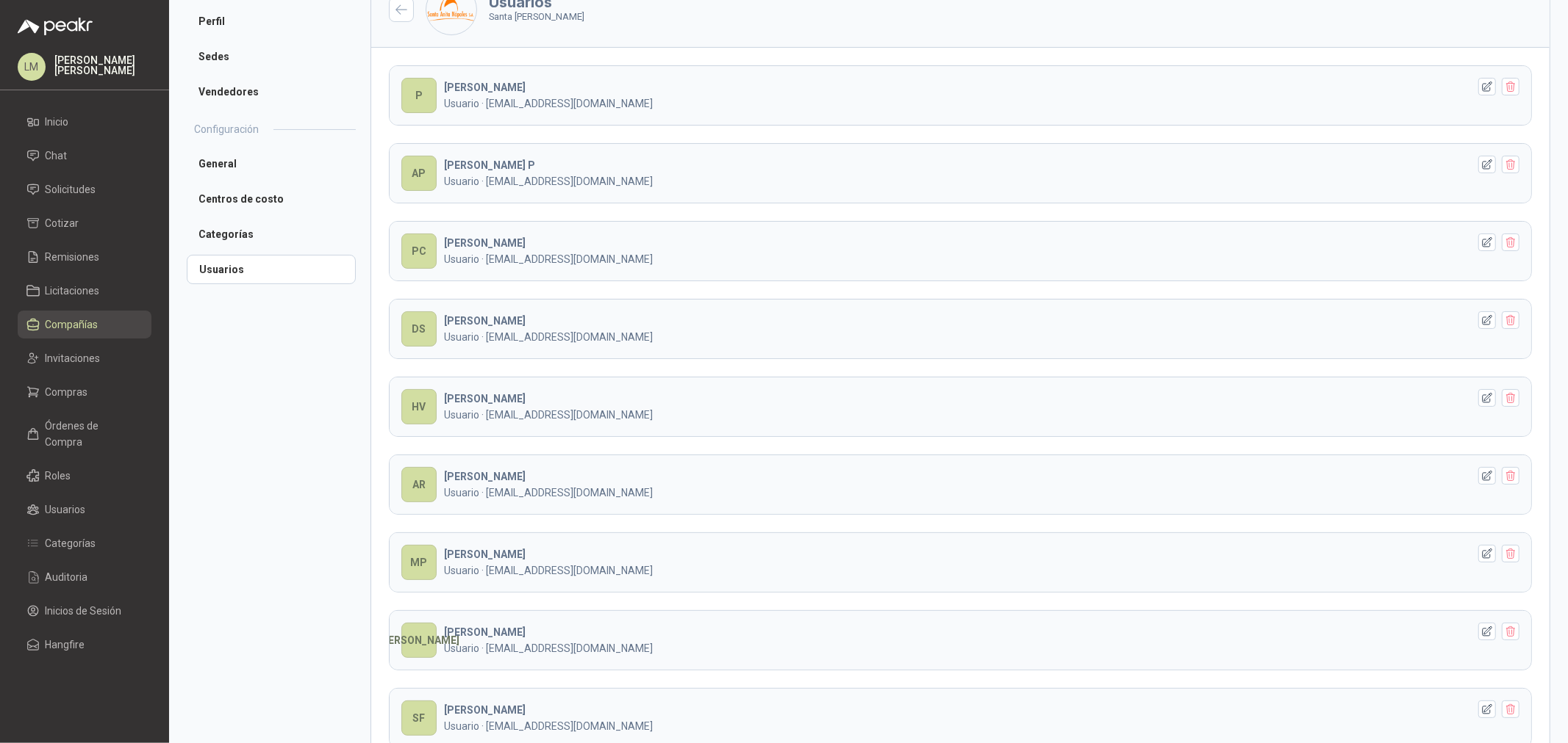
scroll to position [0, 0]
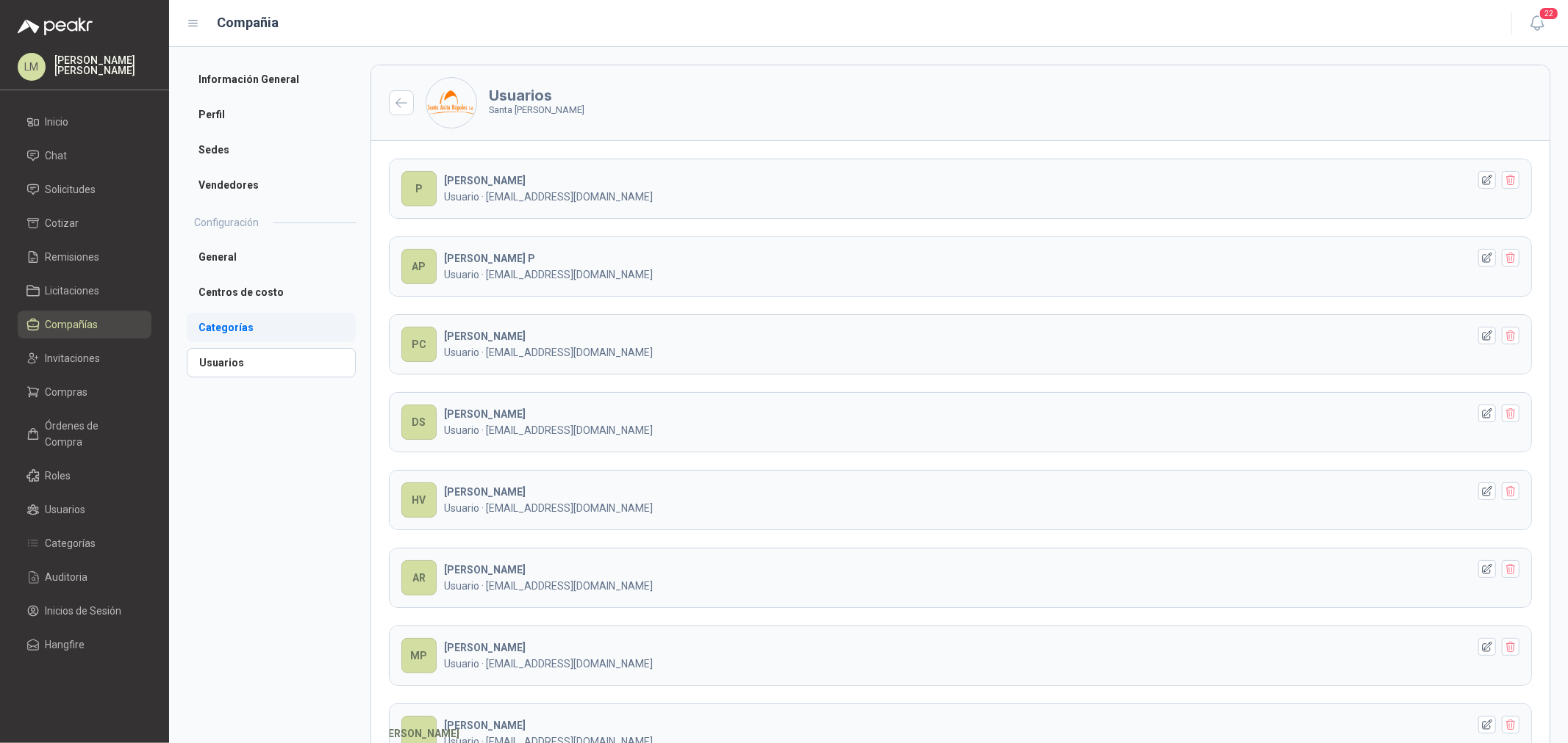
click at [249, 327] on li "Categorías" at bounding box center [271, 327] width 169 height 30
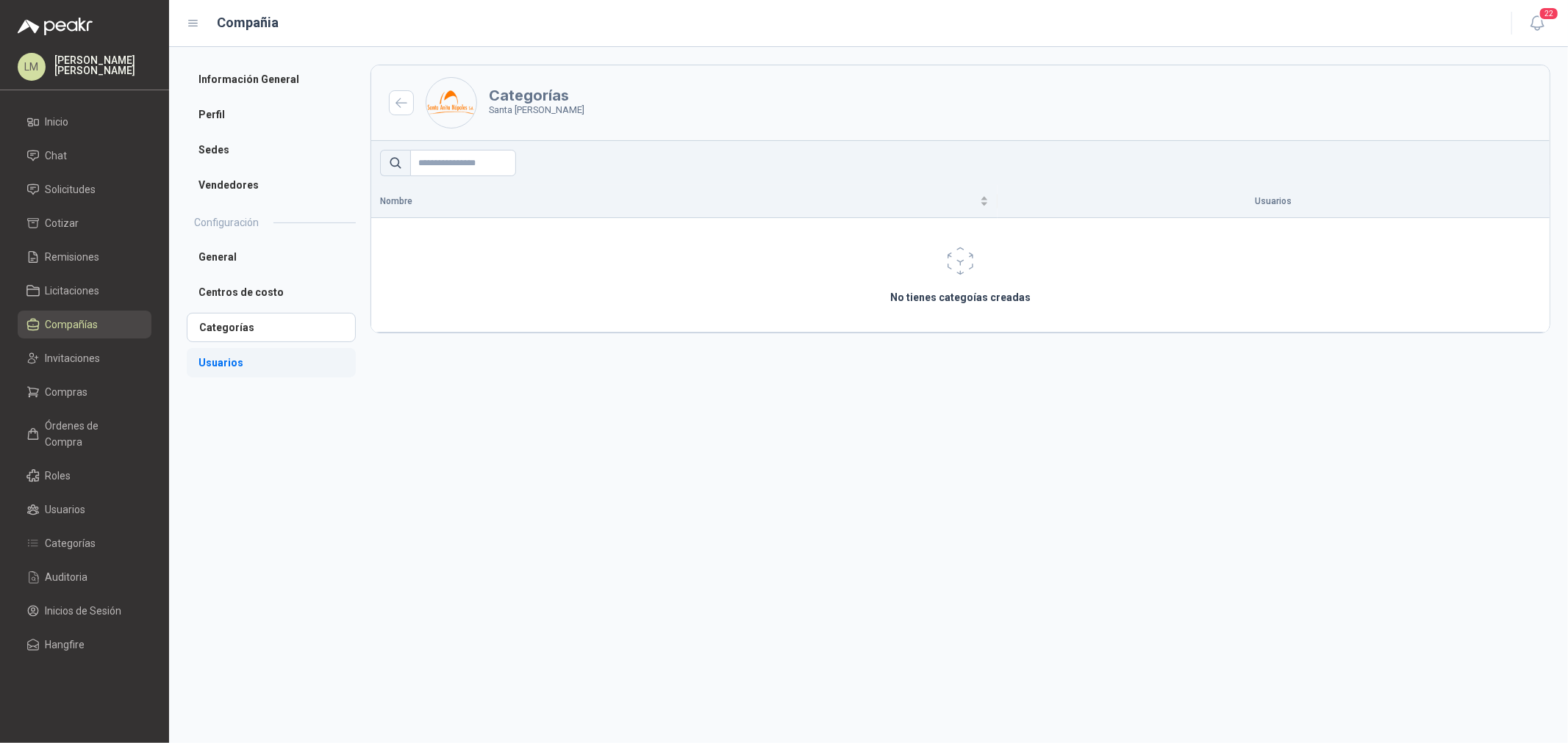
click at [244, 360] on li "Usuarios" at bounding box center [271, 363] width 169 height 30
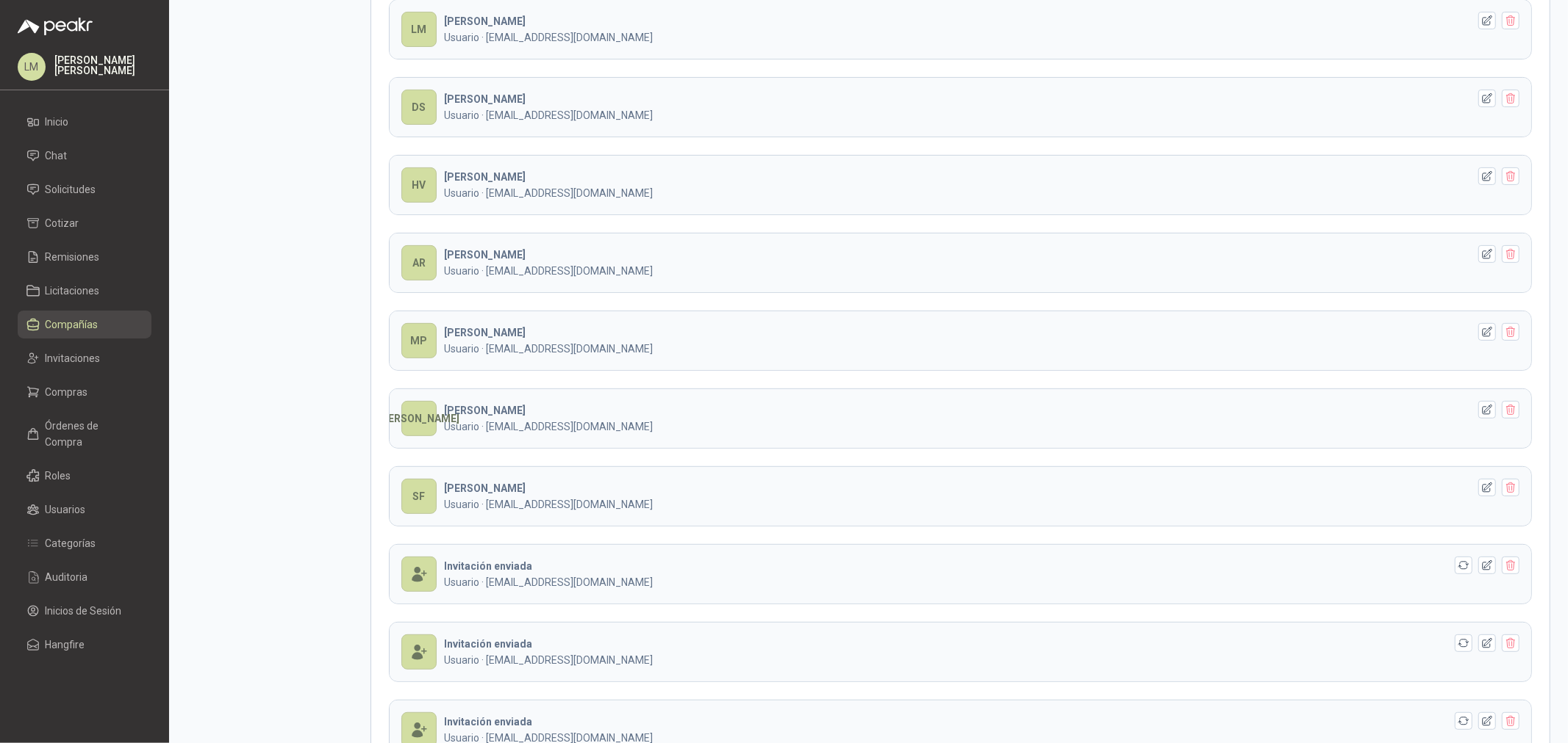
scroll to position [244, 0]
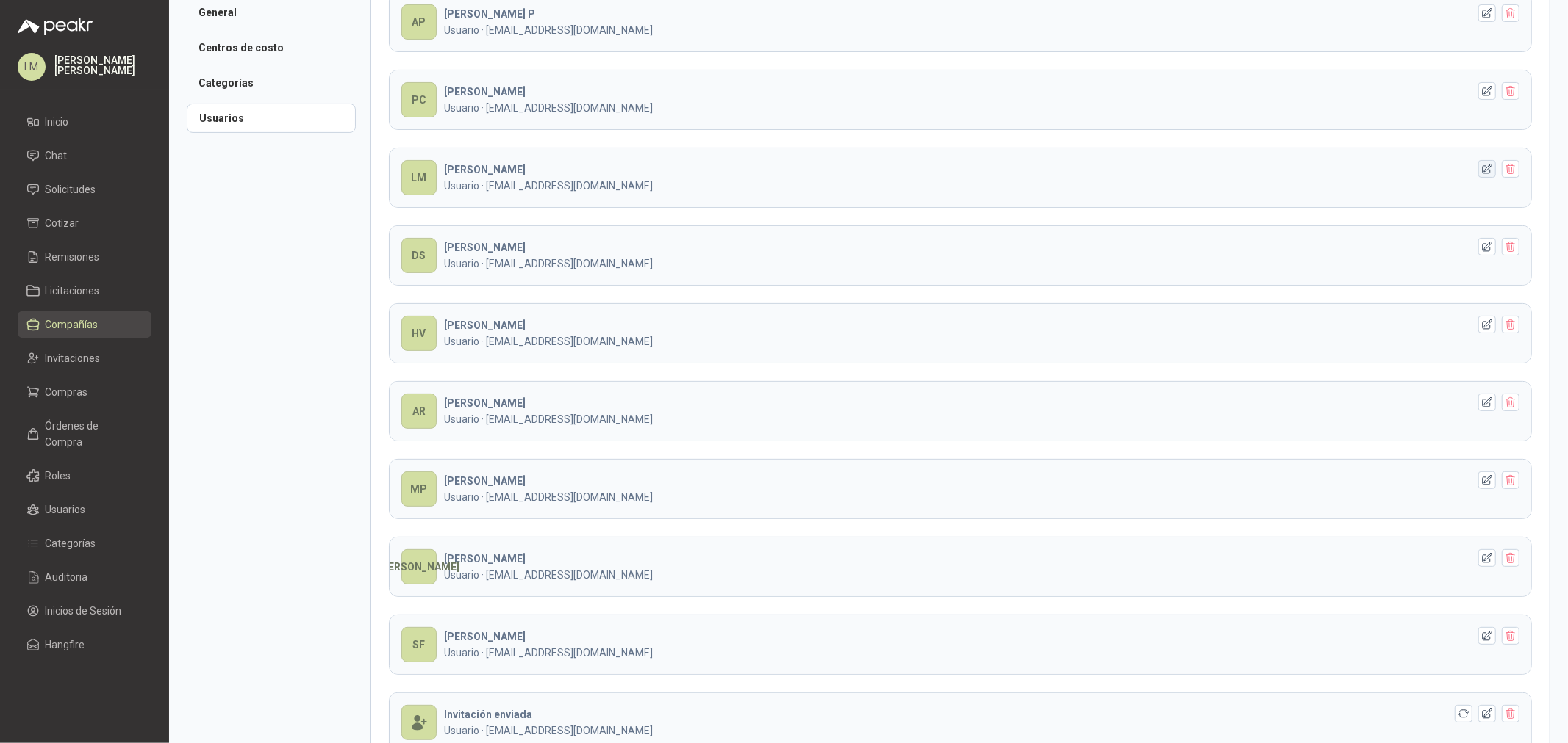
click at [1483, 172] on icon "button" at bounding box center [1488, 169] width 10 height 10
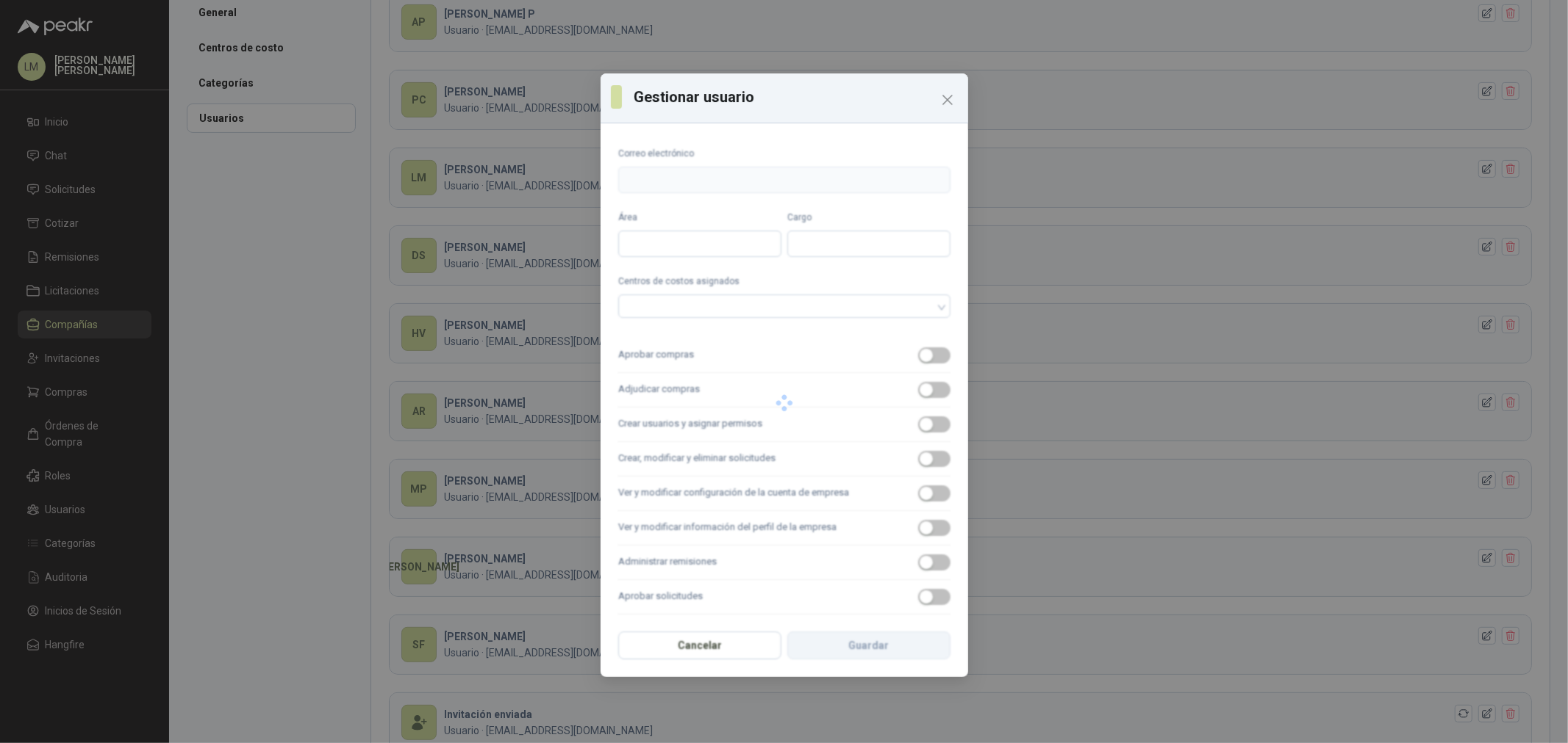
type input "**********"
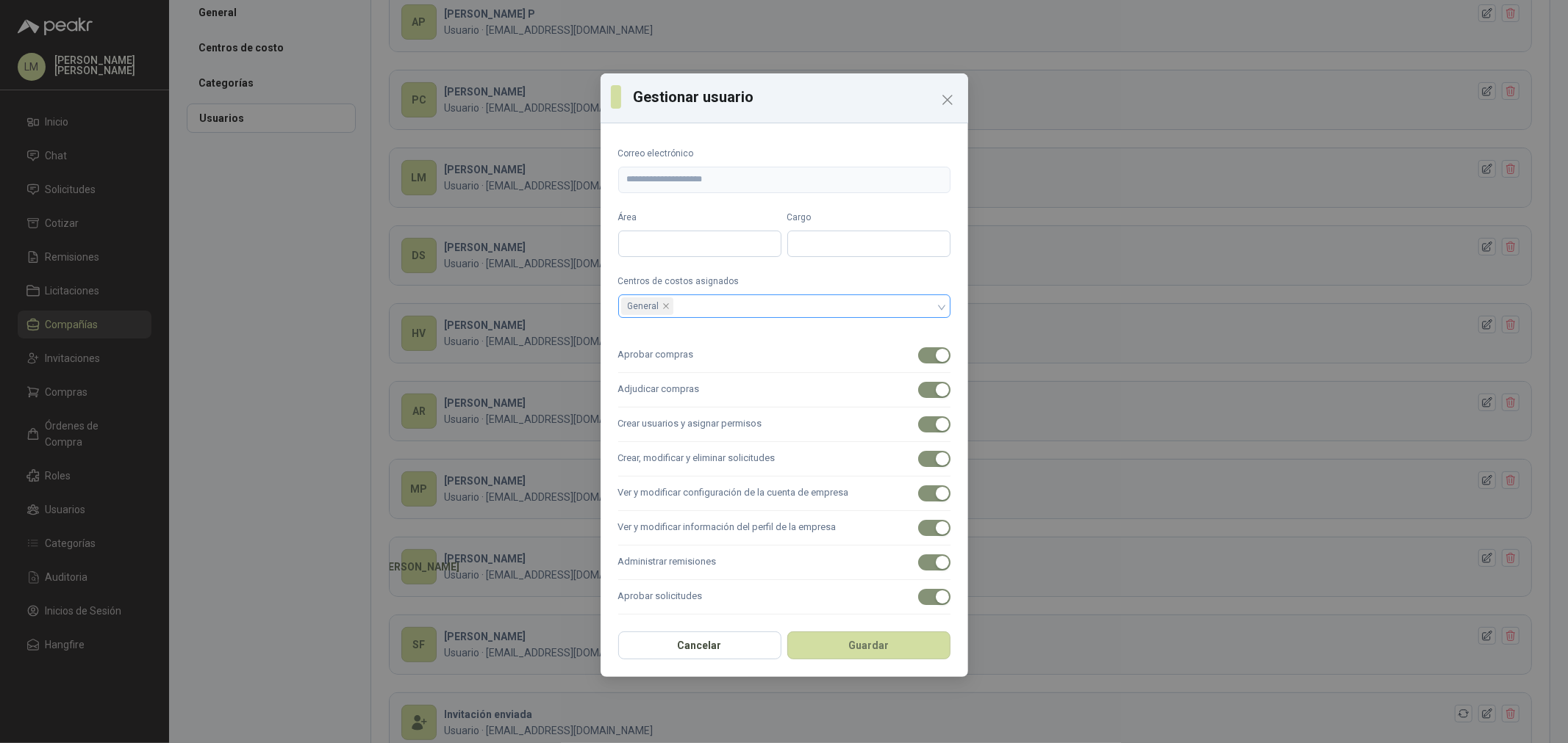
click at [912, 307] on div "General" at bounding box center [776, 306] width 311 height 21
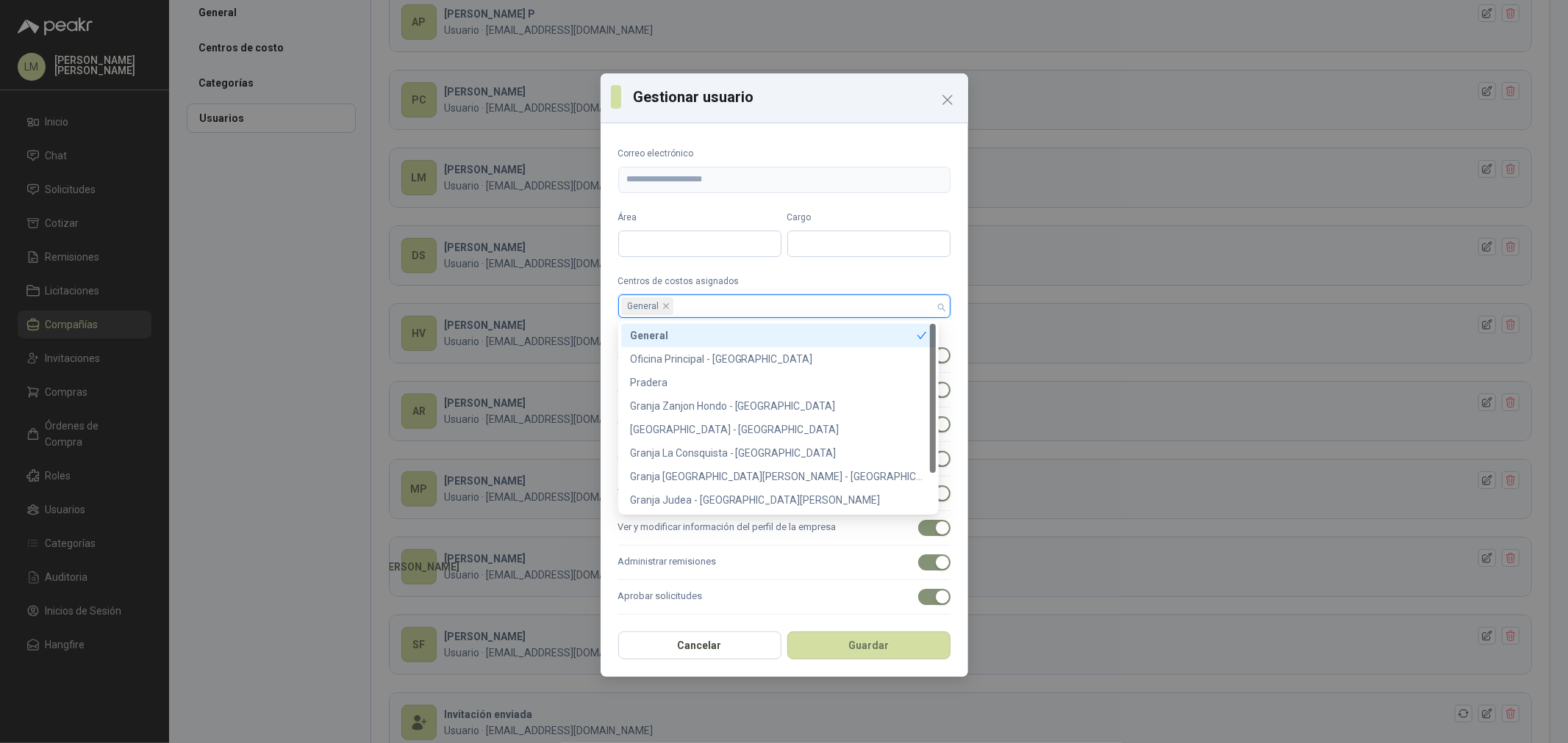
click at [751, 353] on div "Oficina Principal - [GEOGRAPHIC_DATA]" at bounding box center [778, 359] width 297 height 16
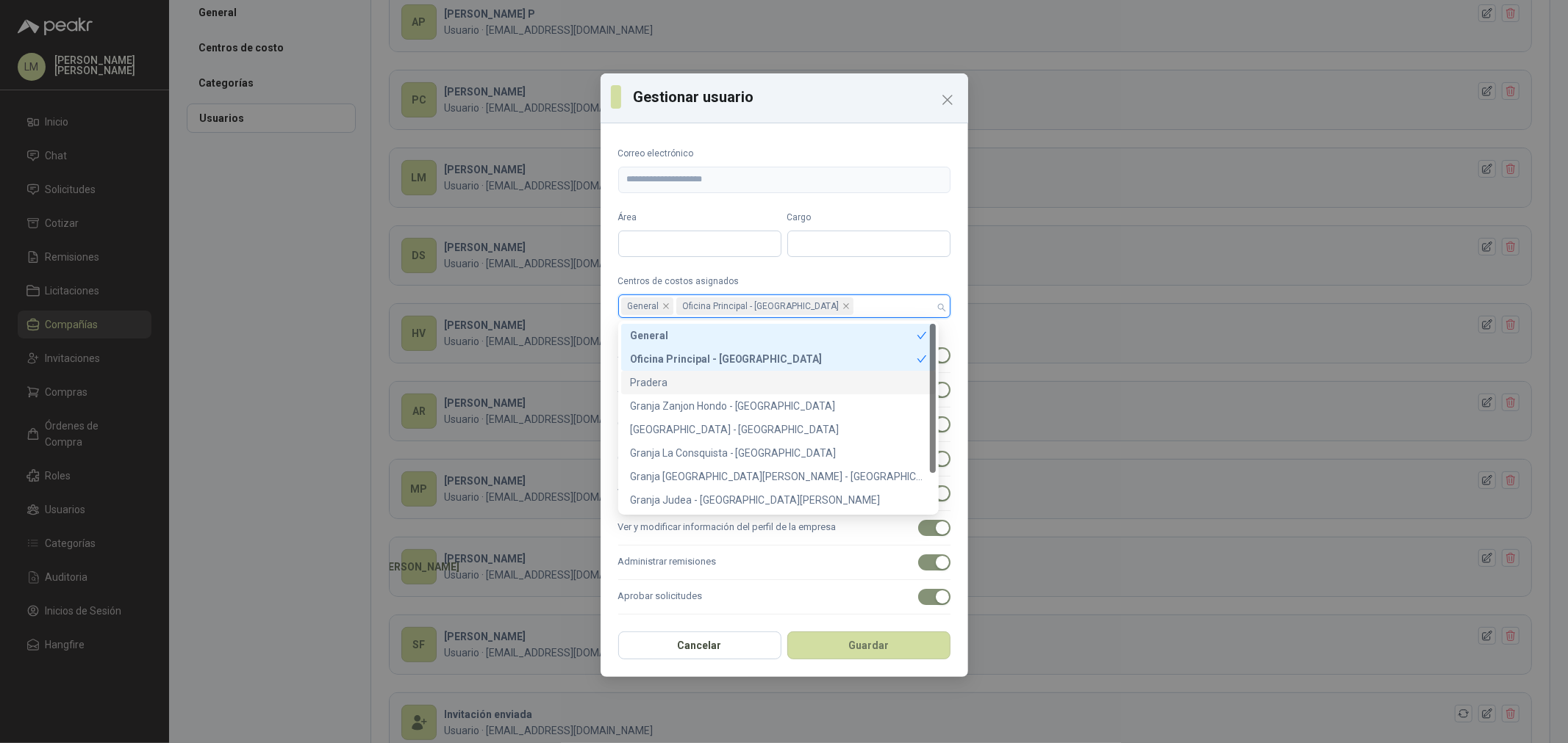
click at [726, 375] on div "Pradera" at bounding box center [778, 383] width 297 height 16
click at [827, 647] on button "Guardar" at bounding box center [868, 646] width 163 height 28
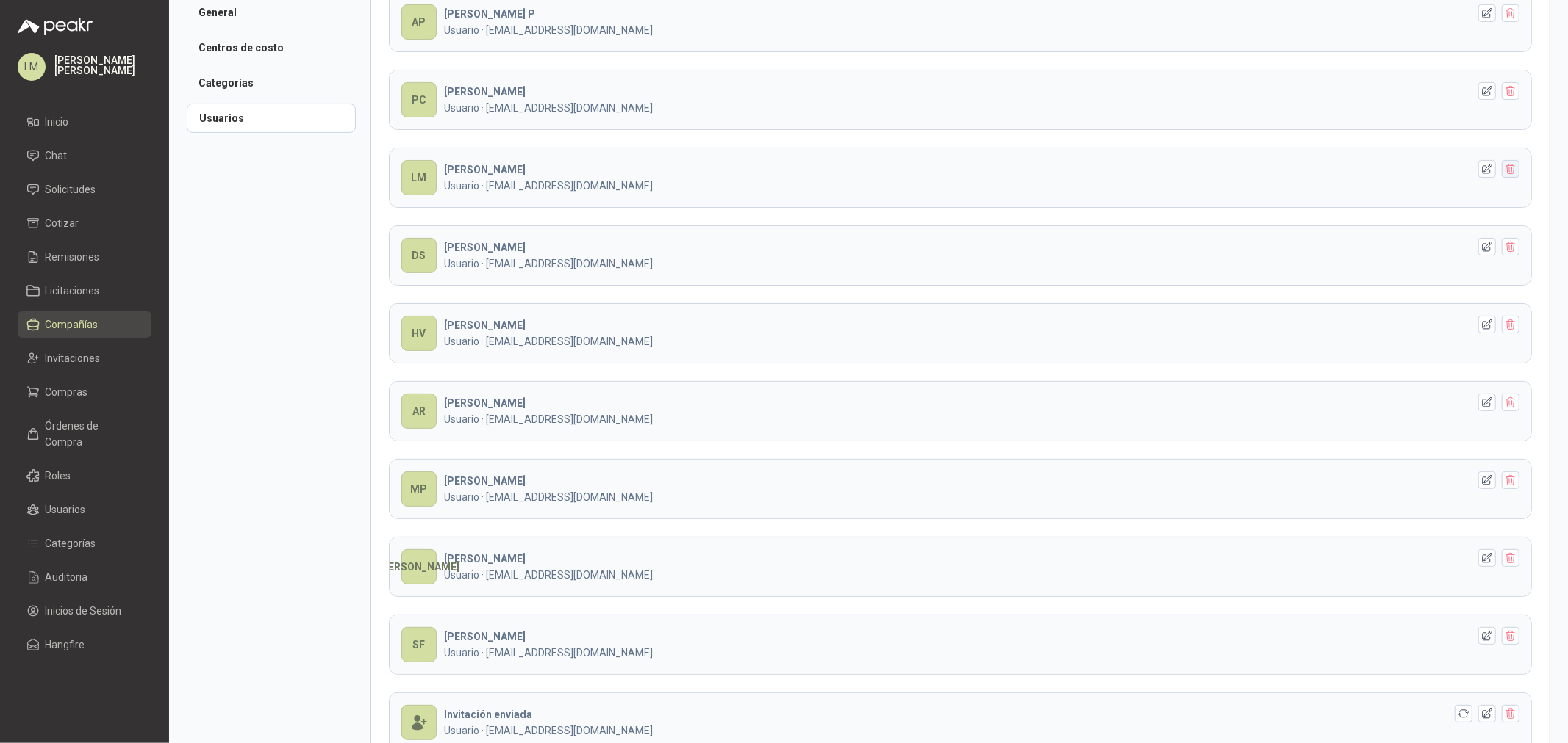
click at [1506, 173] on icon "button" at bounding box center [1510, 169] width 8 height 10
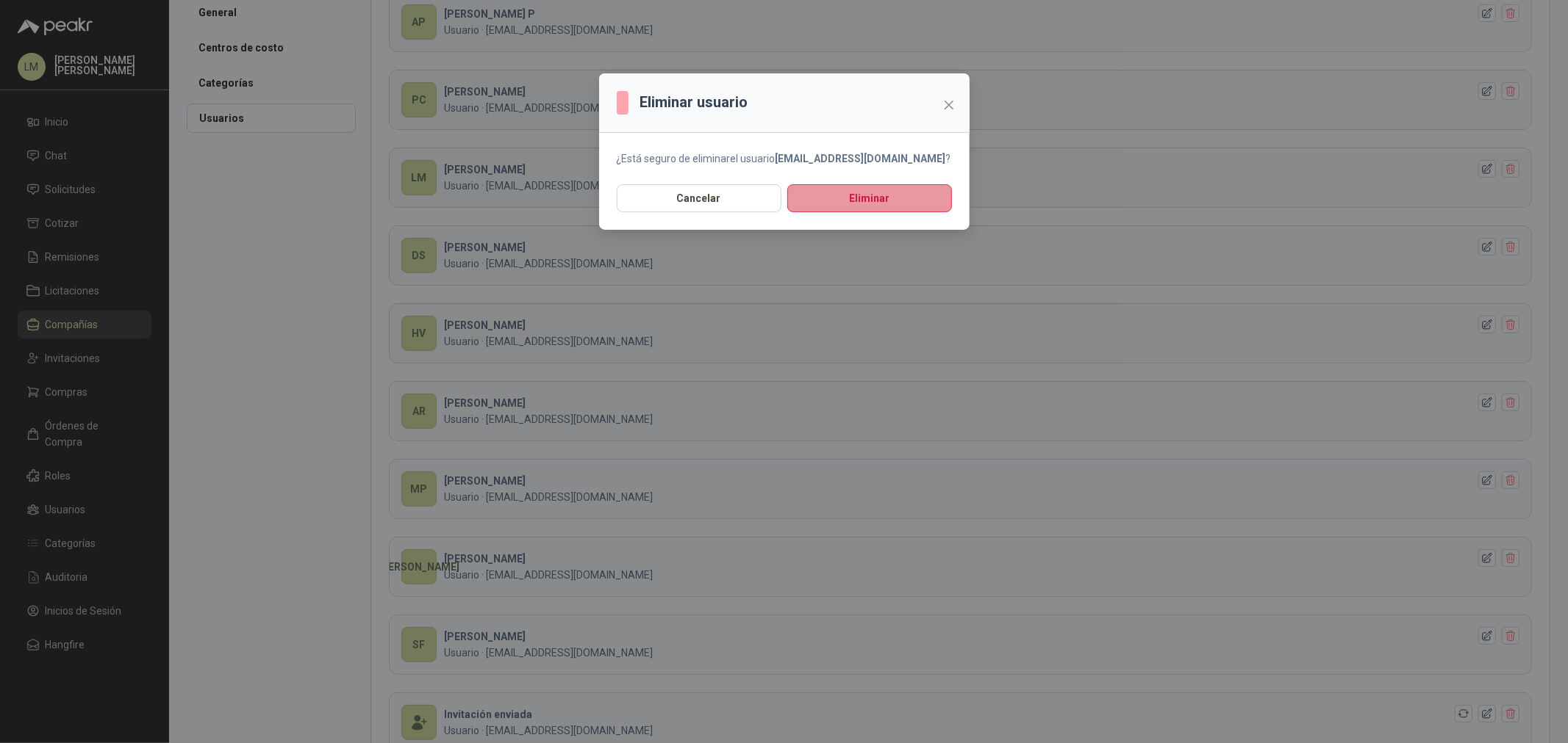
click at [892, 209] on button "Eliminar" at bounding box center [869, 198] width 165 height 28
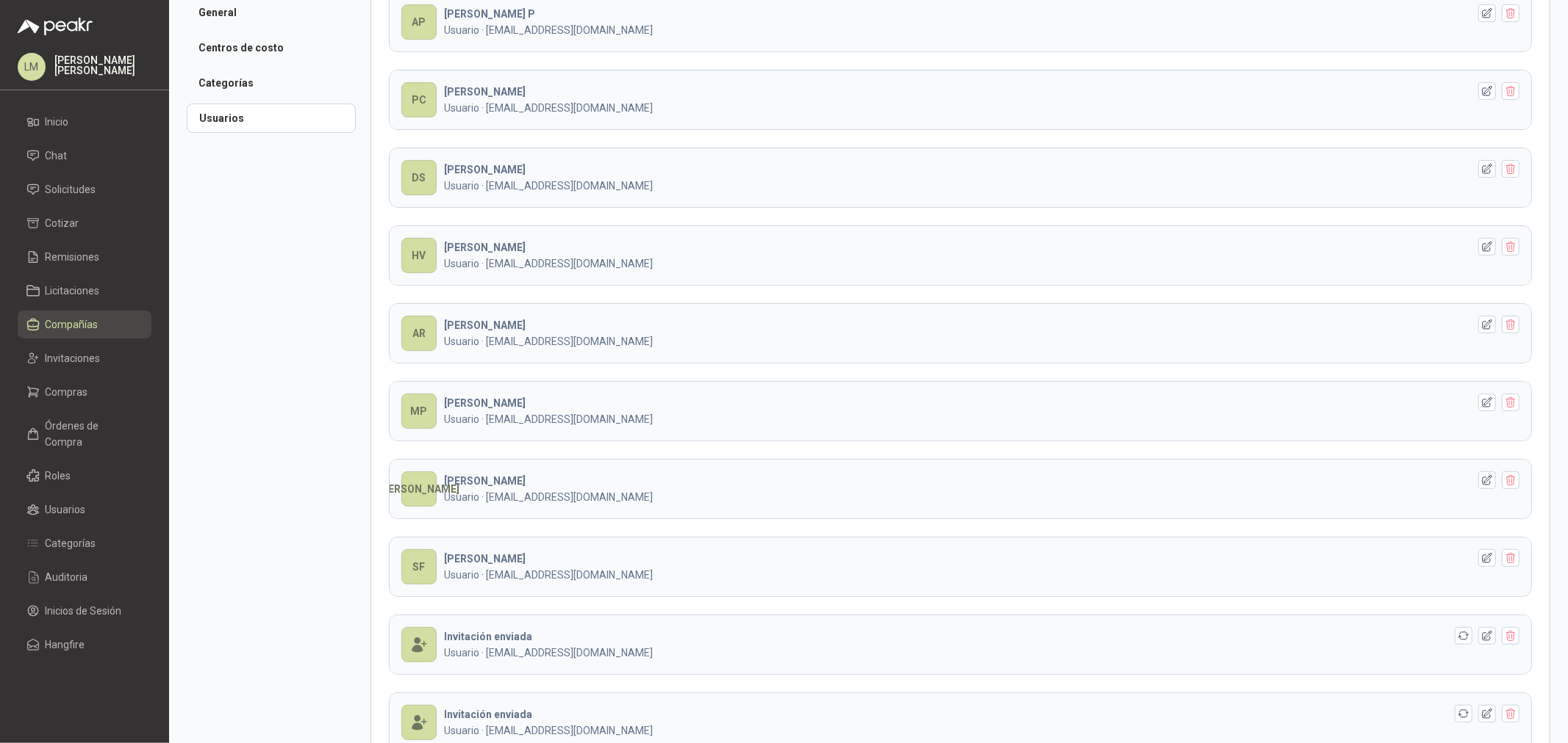
click at [64, 318] on span "Compañías" at bounding box center [72, 325] width 53 height 16
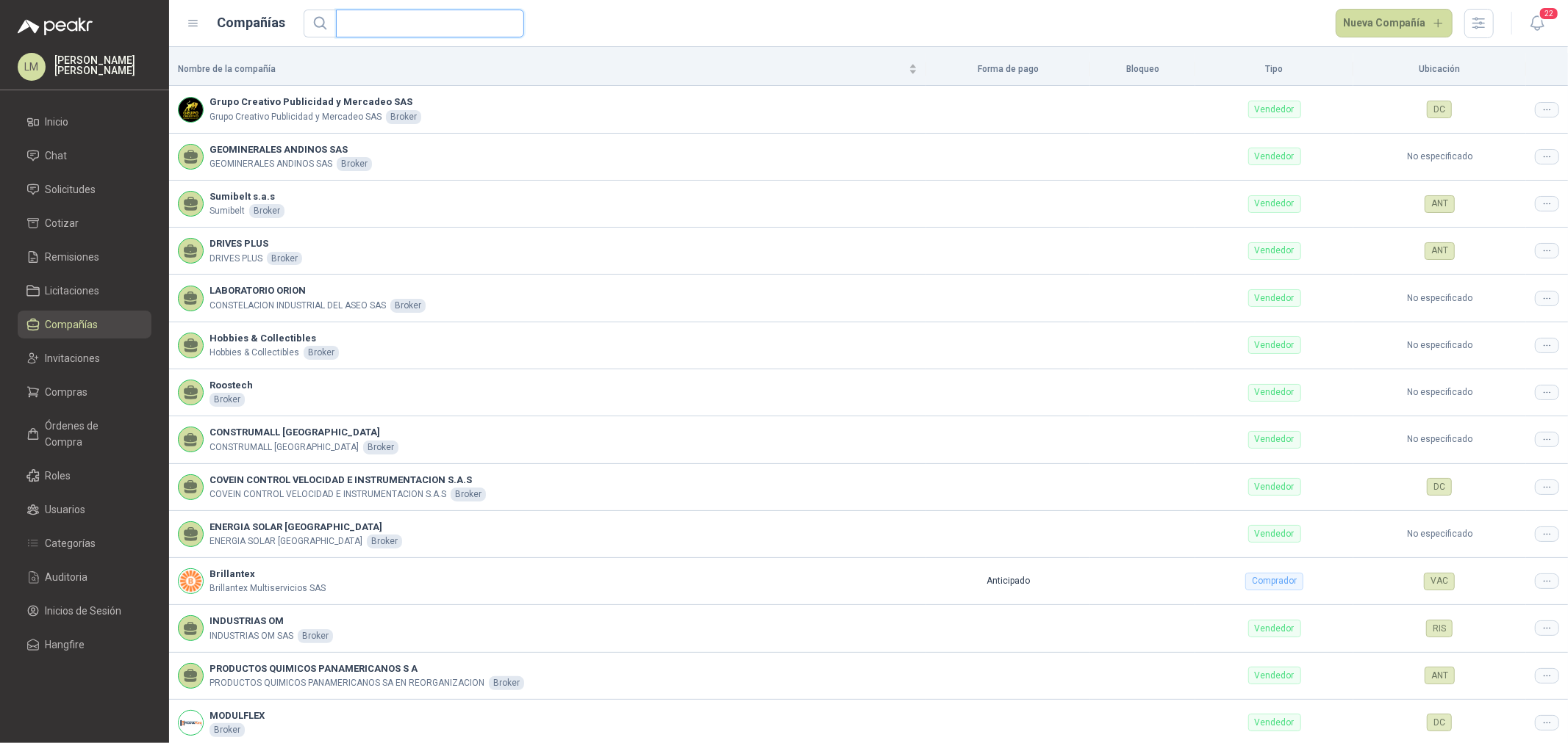
click at [399, 22] on input "text" at bounding box center [423, 23] width 158 height 27
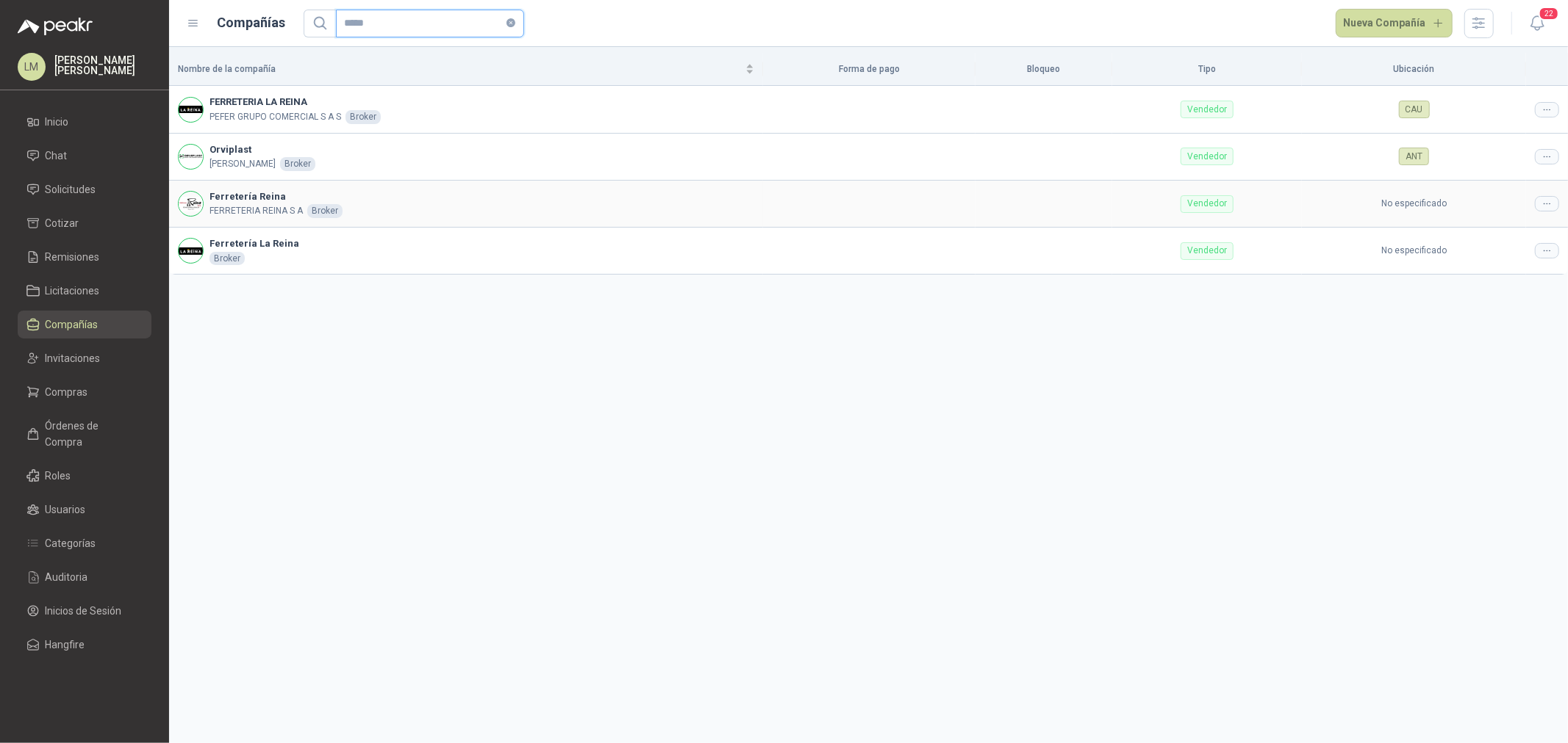
type input "*****"
click at [1557, 206] on div at bounding box center [1546, 203] width 24 height 15
click at [1512, 235] on span "Editar compañía" at bounding box center [1509, 229] width 76 height 16
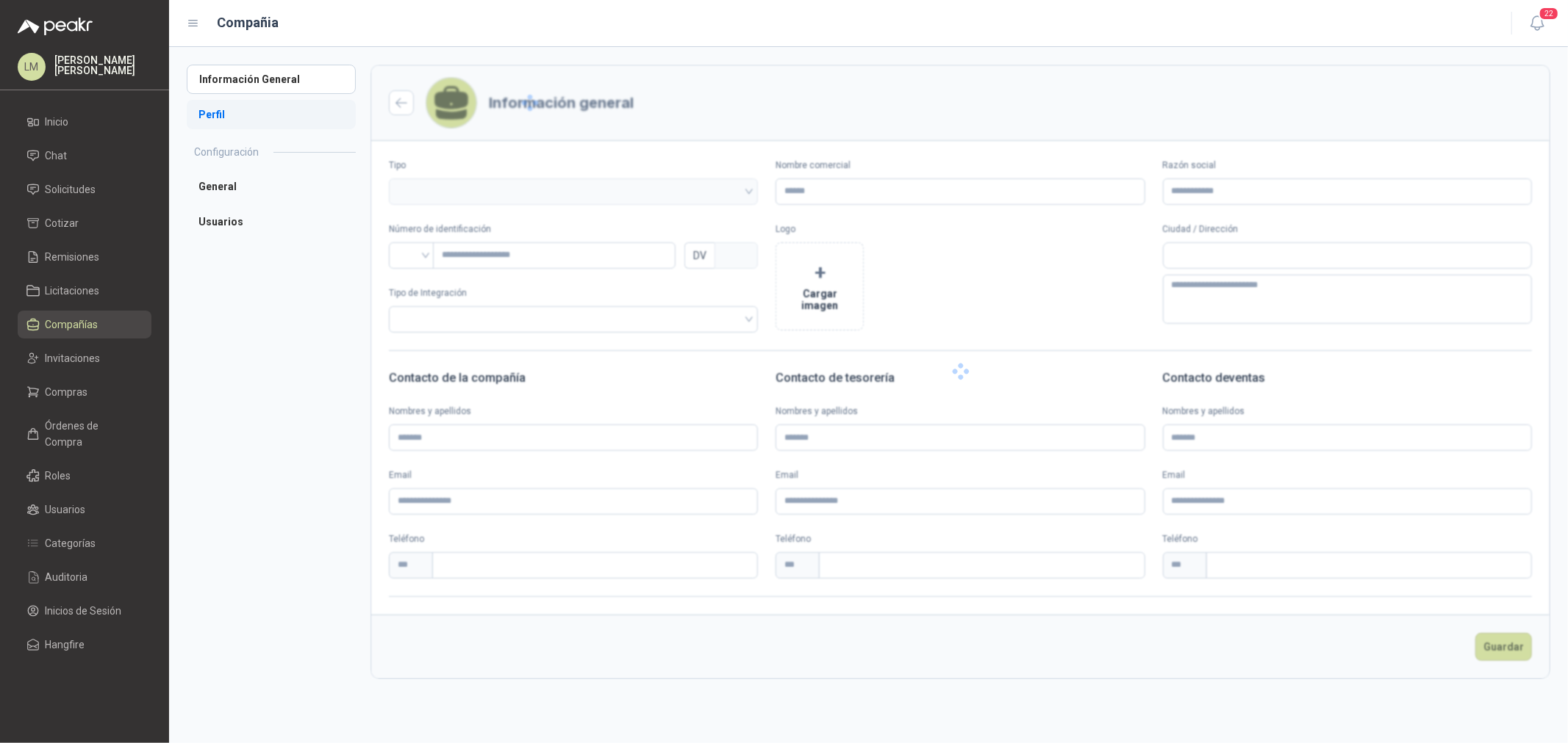
type input "**********"
type input "*********"
type input "*"
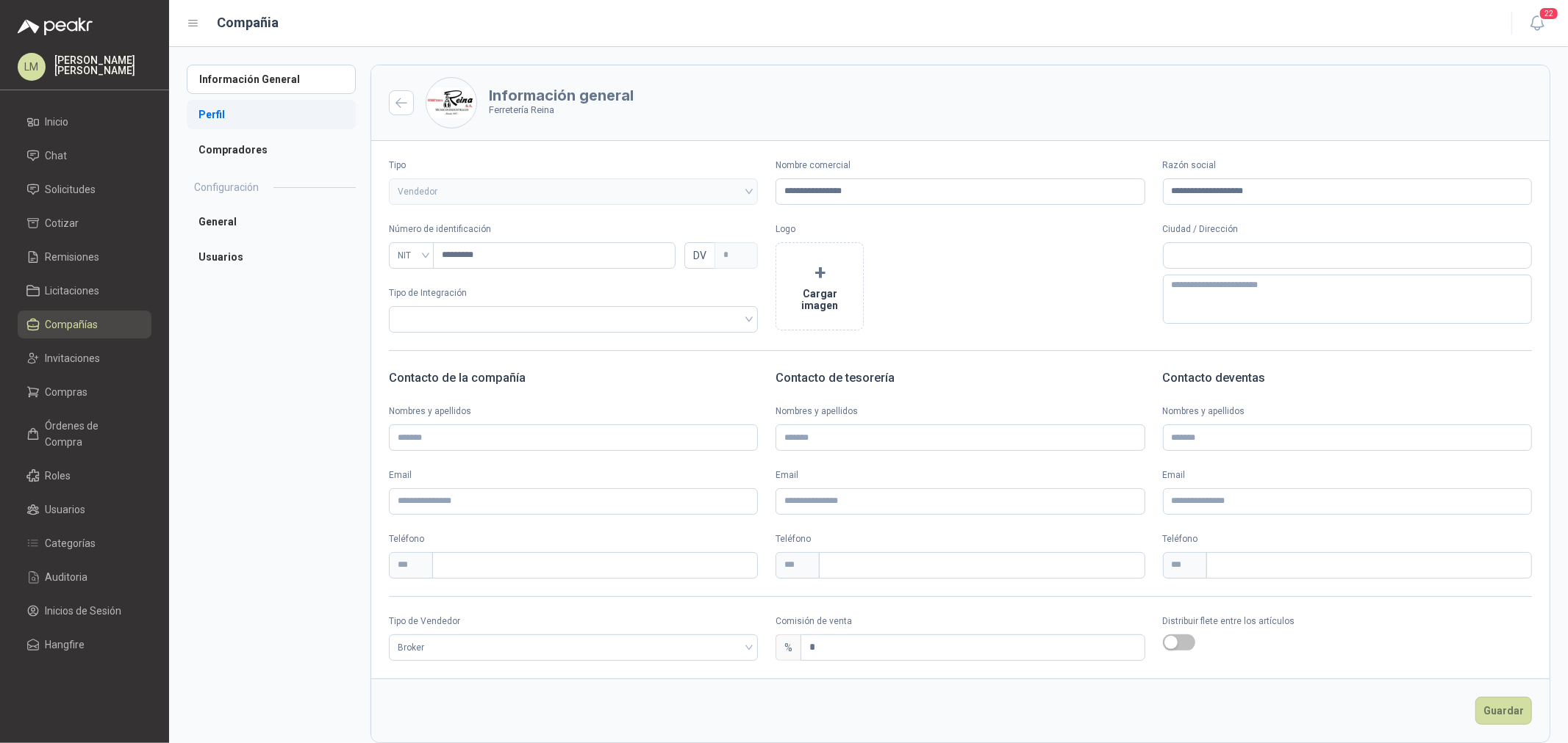
click at [224, 115] on li "Perfil" at bounding box center [271, 114] width 169 height 30
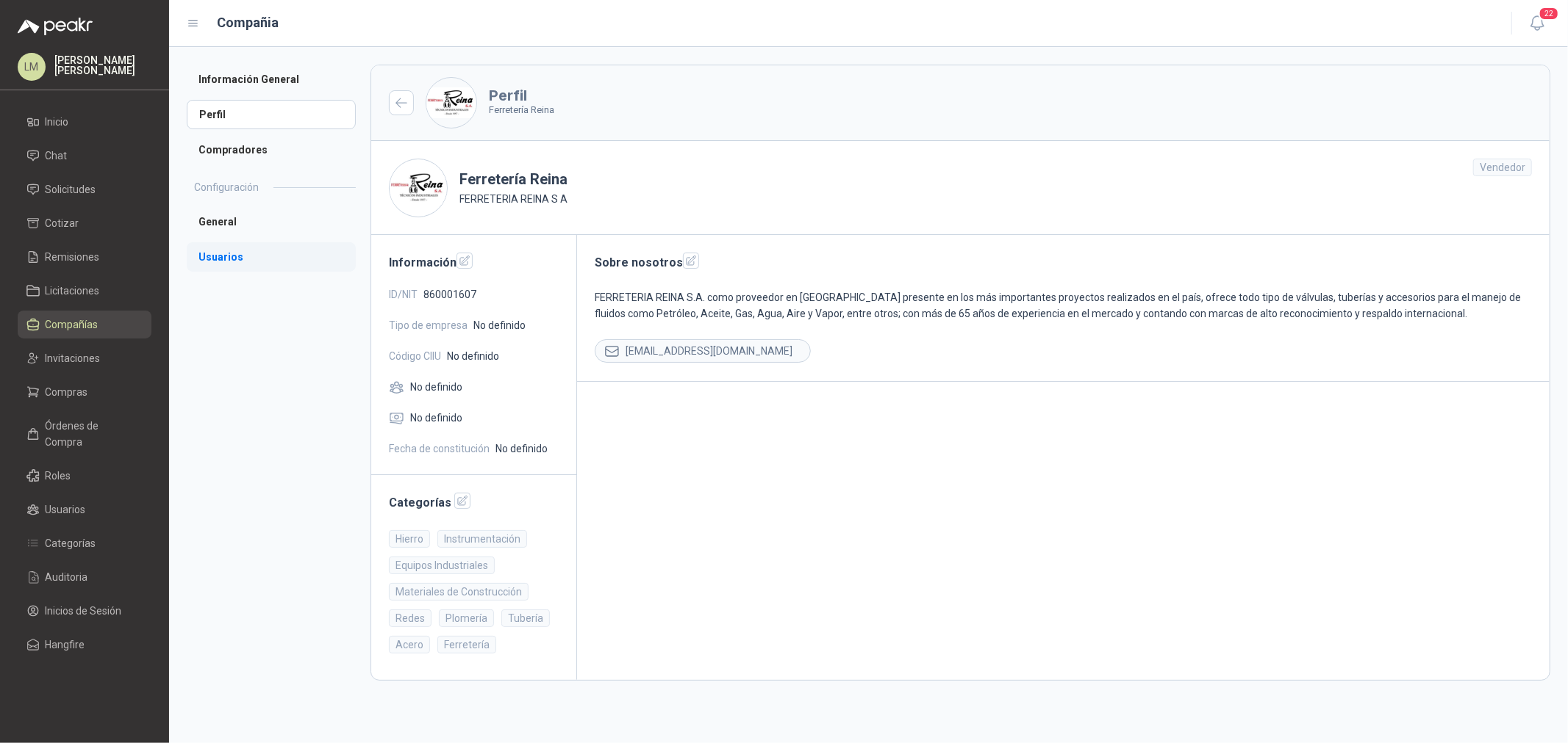
click at [233, 254] on li "Usuarios" at bounding box center [271, 257] width 169 height 30
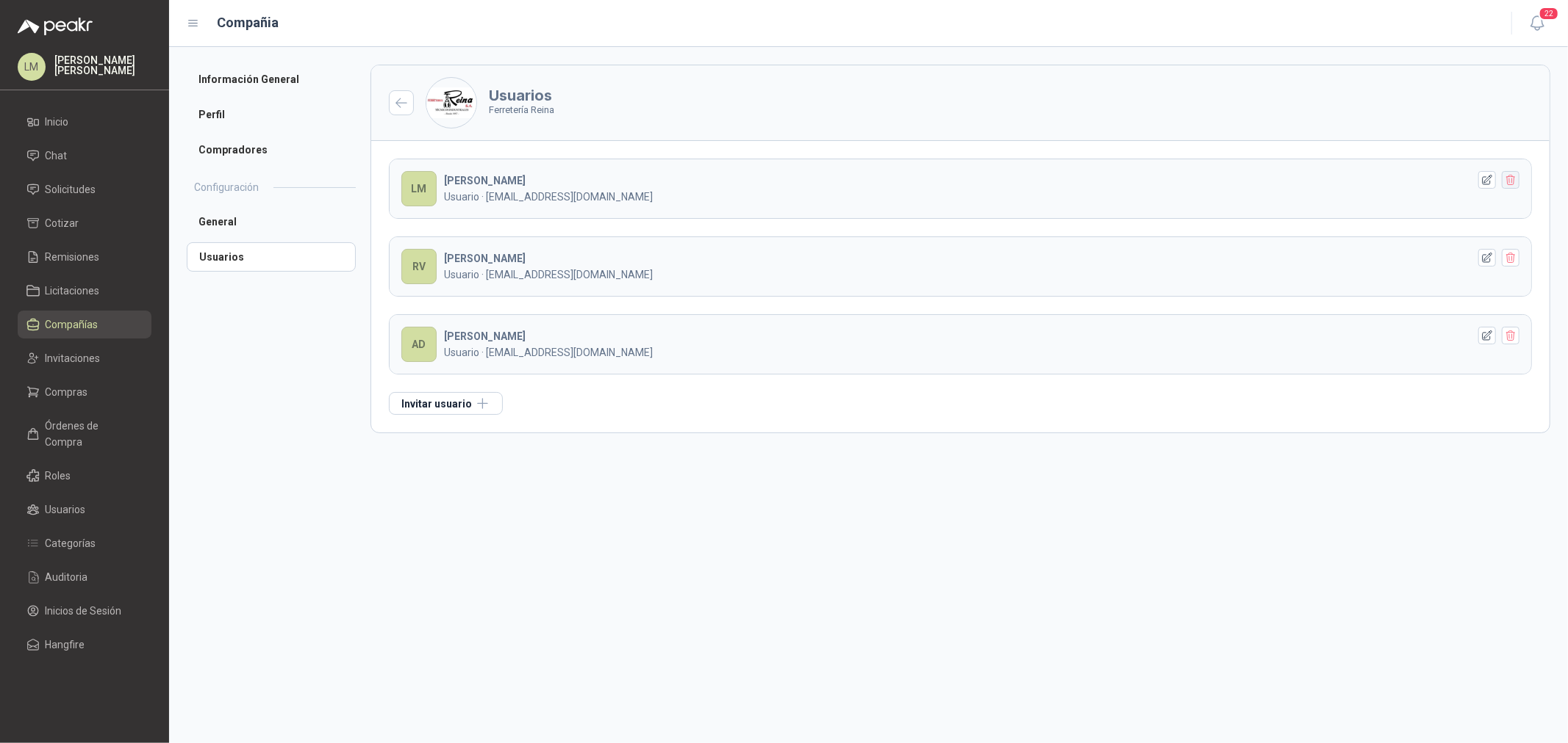
click at [1510, 184] on icon "button" at bounding box center [1511, 181] width 13 height 13
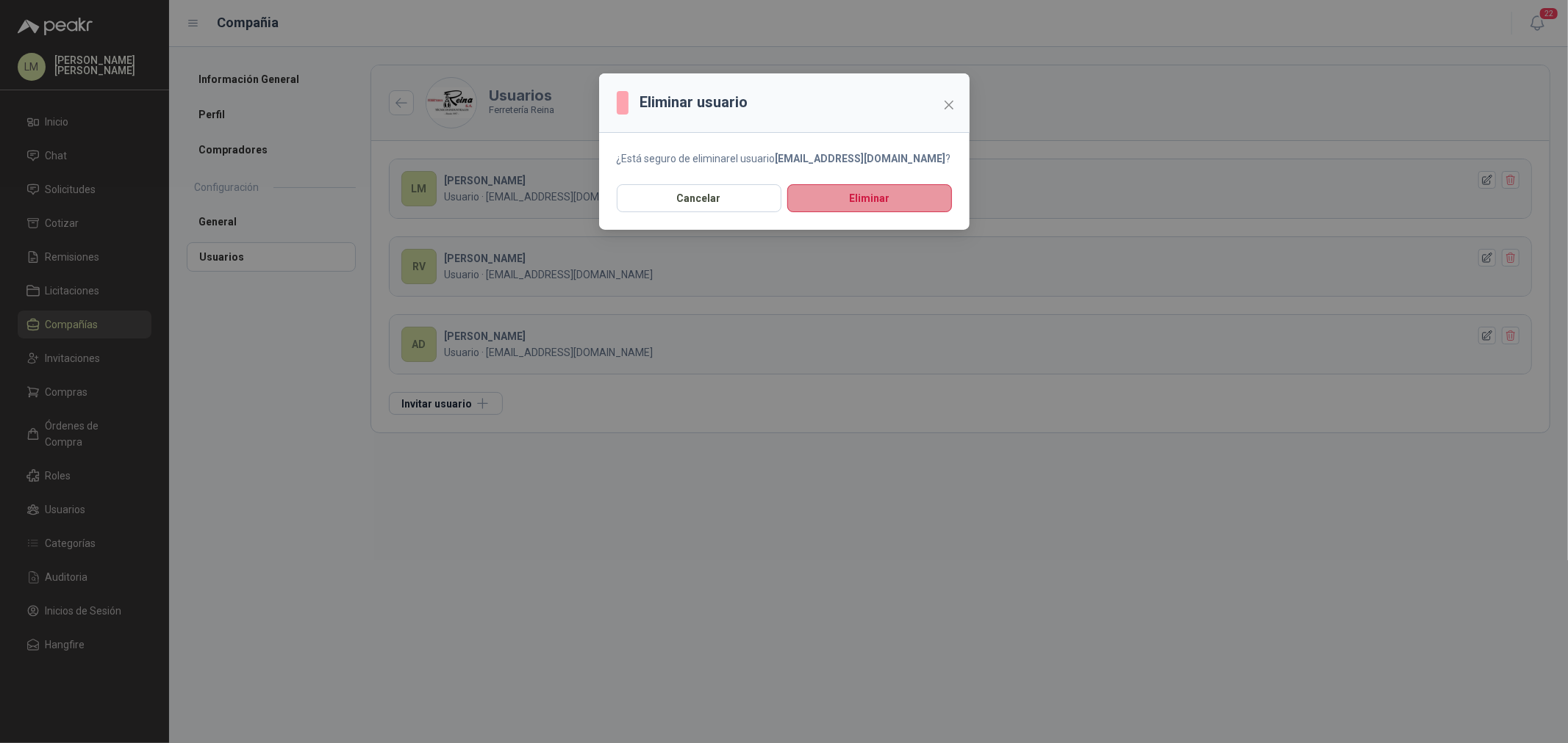
click at [878, 196] on button "Eliminar" at bounding box center [869, 198] width 165 height 28
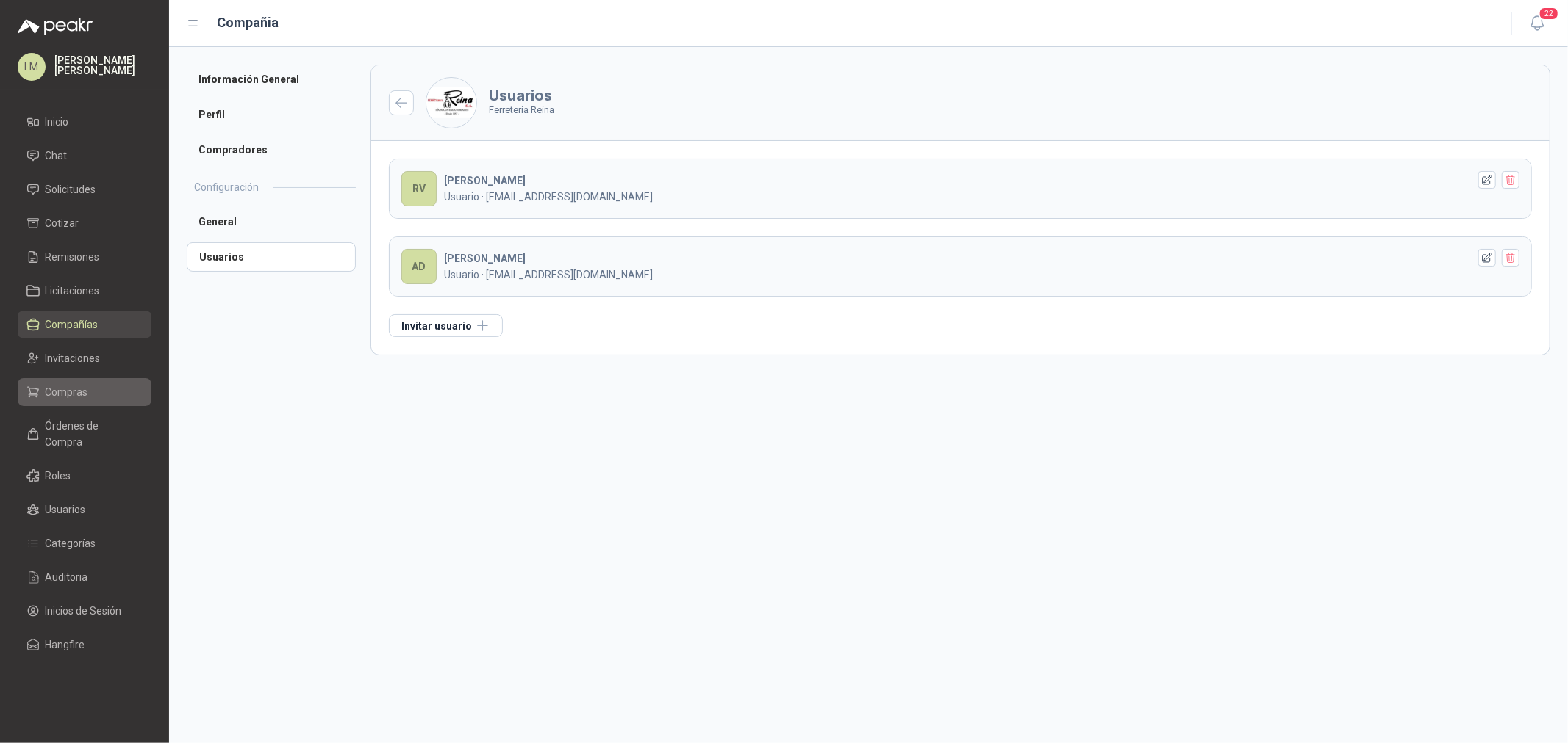
click at [66, 395] on span "Compras" at bounding box center [67, 392] width 43 height 16
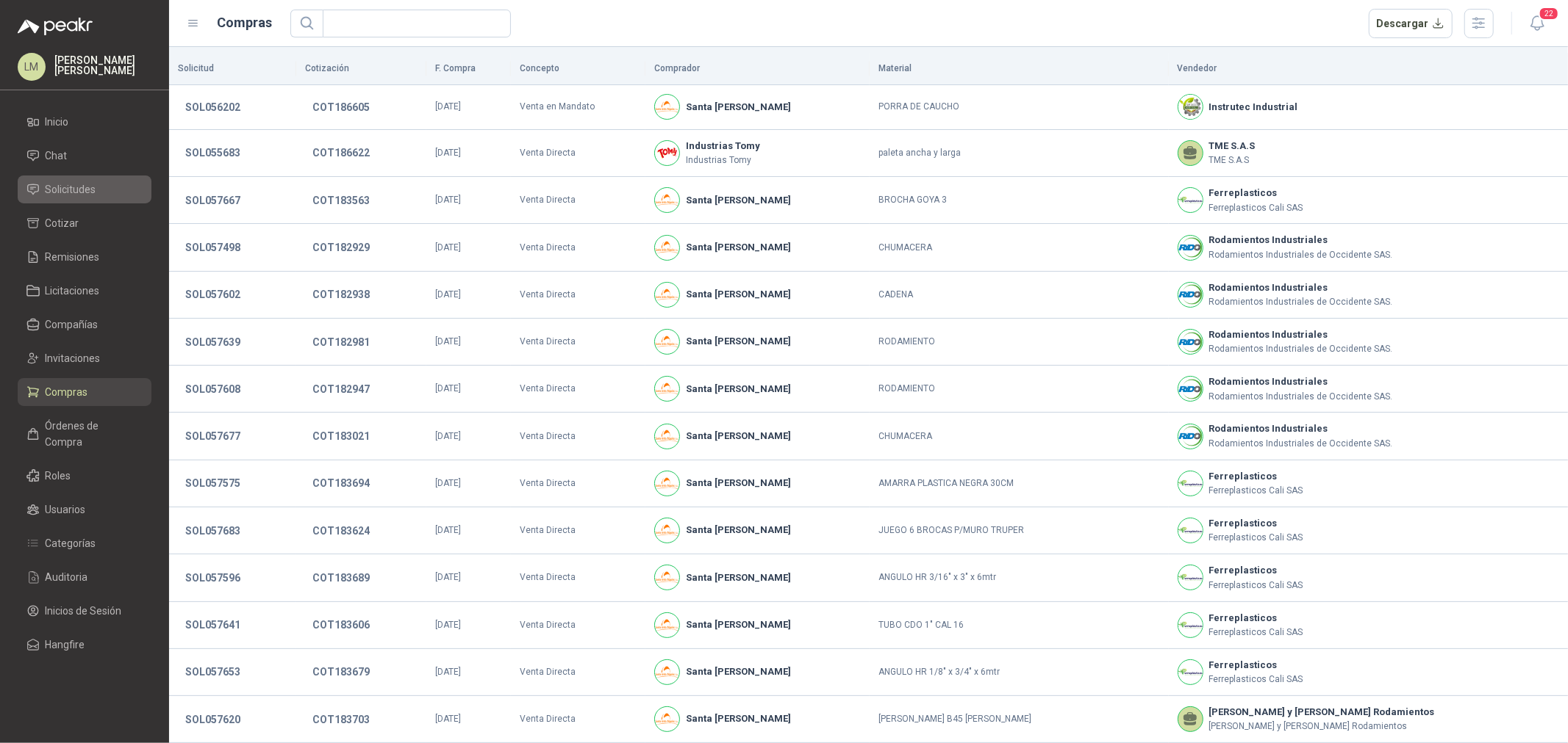
click at [61, 191] on span "Solicitudes" at bounding box center [71, 190] width 51 height 16
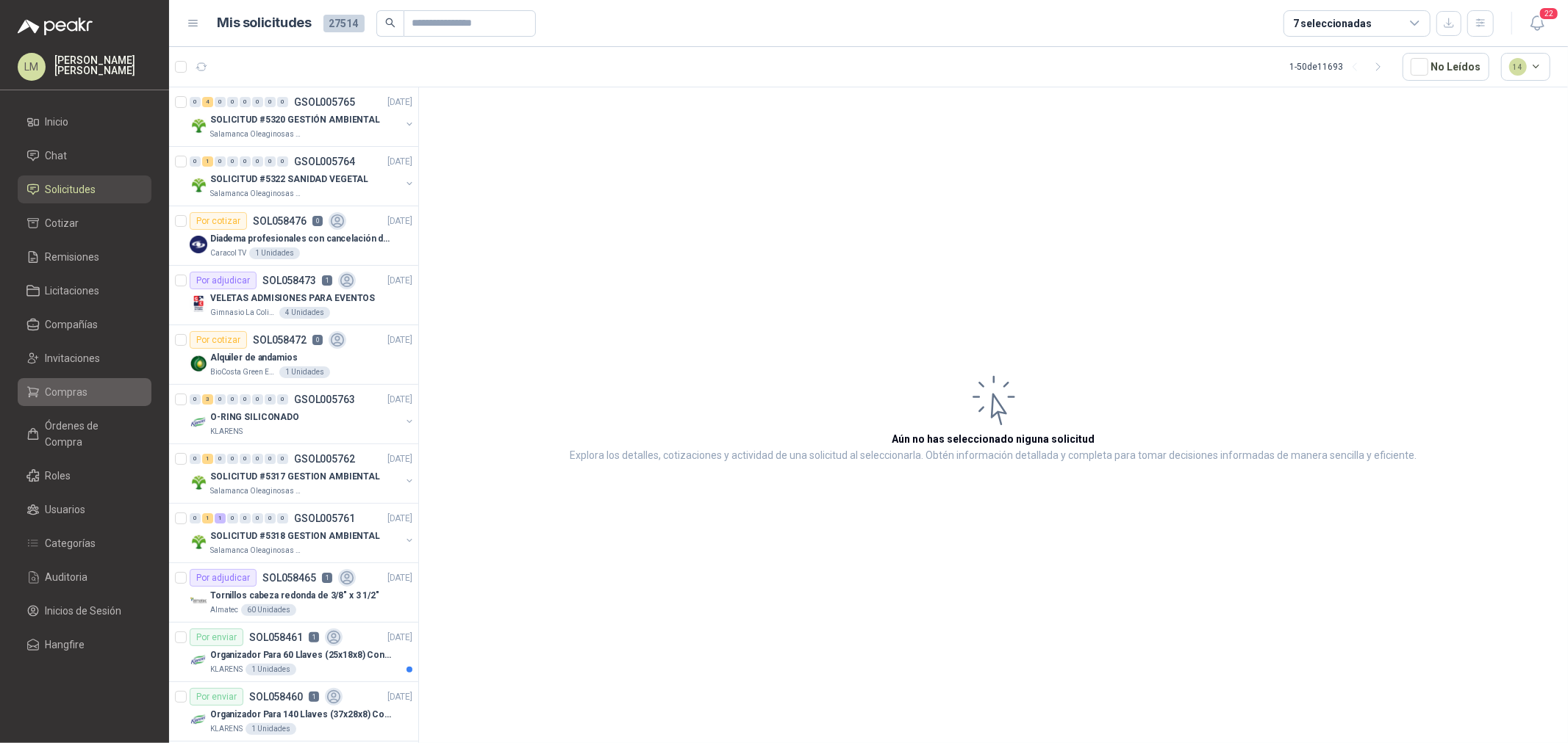
click at [75, 384] on span "Compras" at bounding box center [67, 392] width 43 height 16
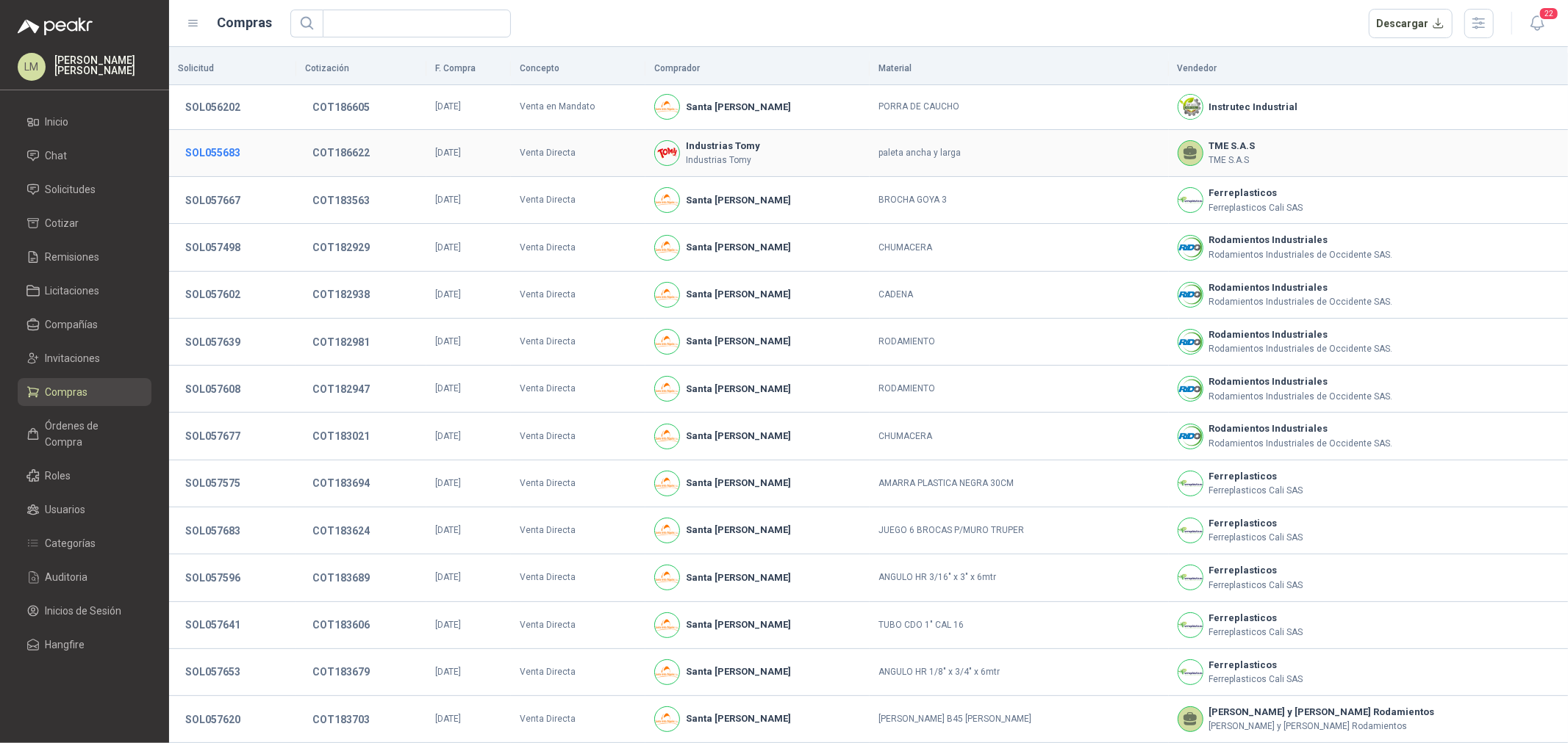
click at [239, 154] on button "SOL055683" at bounding box center [212, 153] width 70 height 27
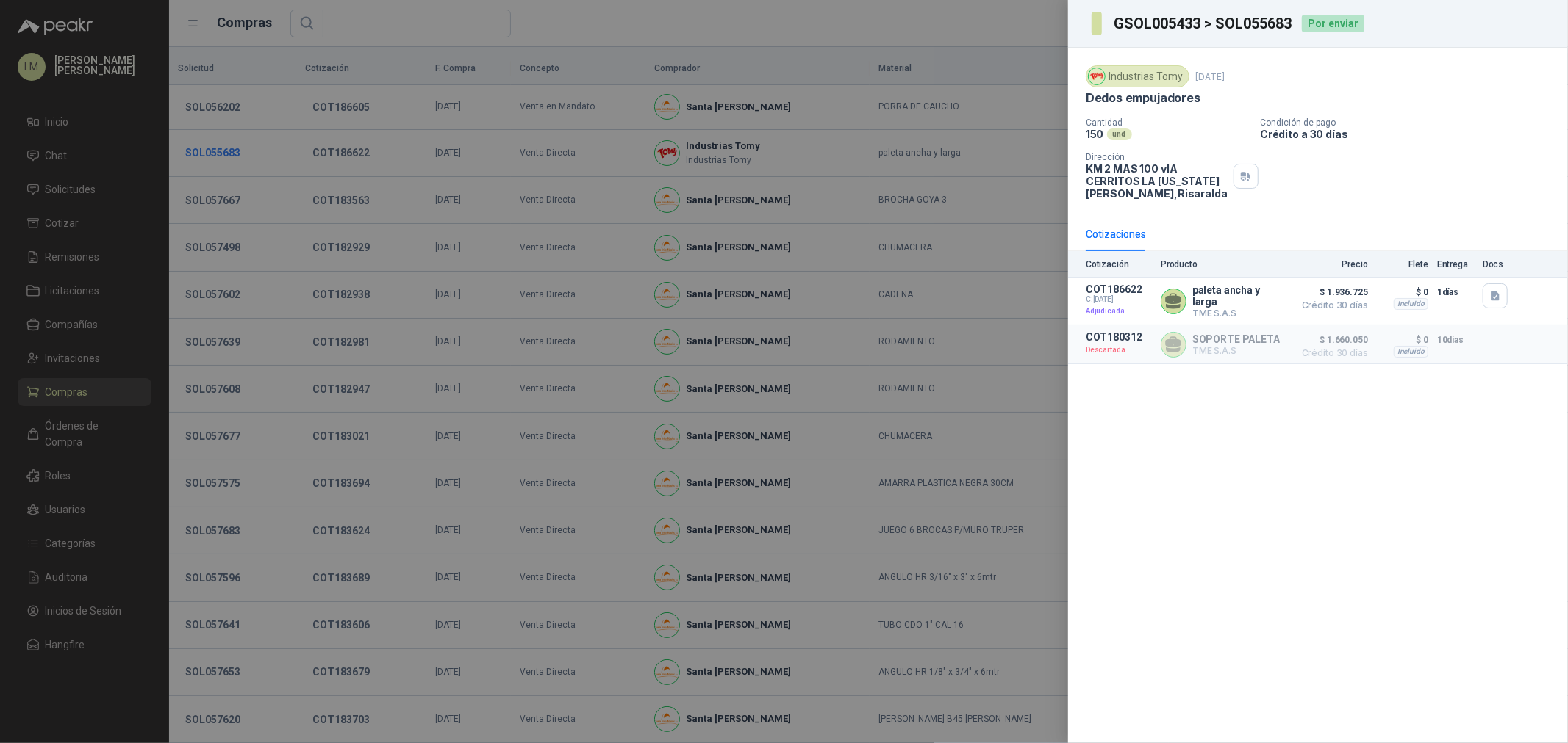
click at [239, 154] on div at bounding box center [784, 372] width 1568 height 743
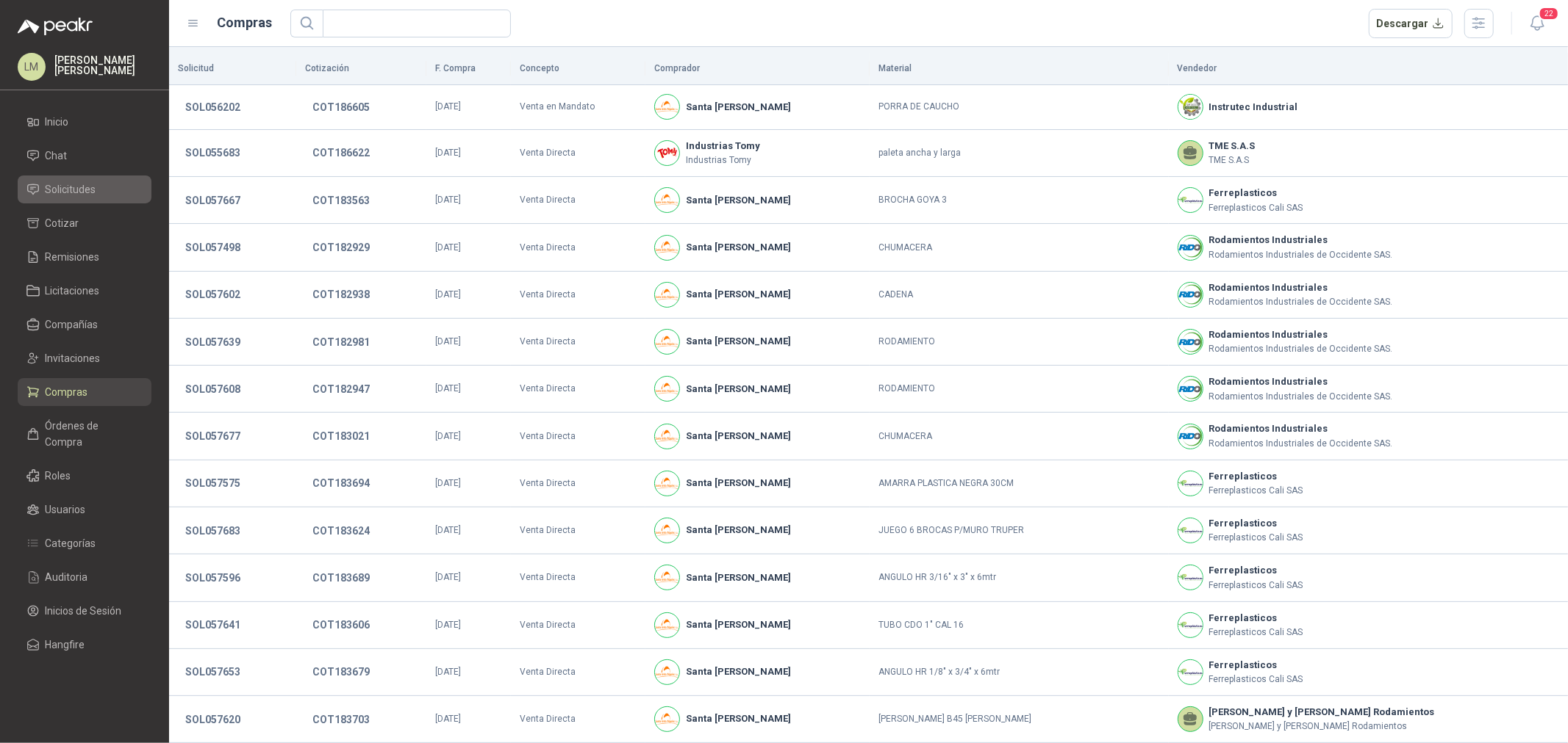
click at [77, 192] on span "Solicitudes" at bounding box center [71, 190] width 51 height 16
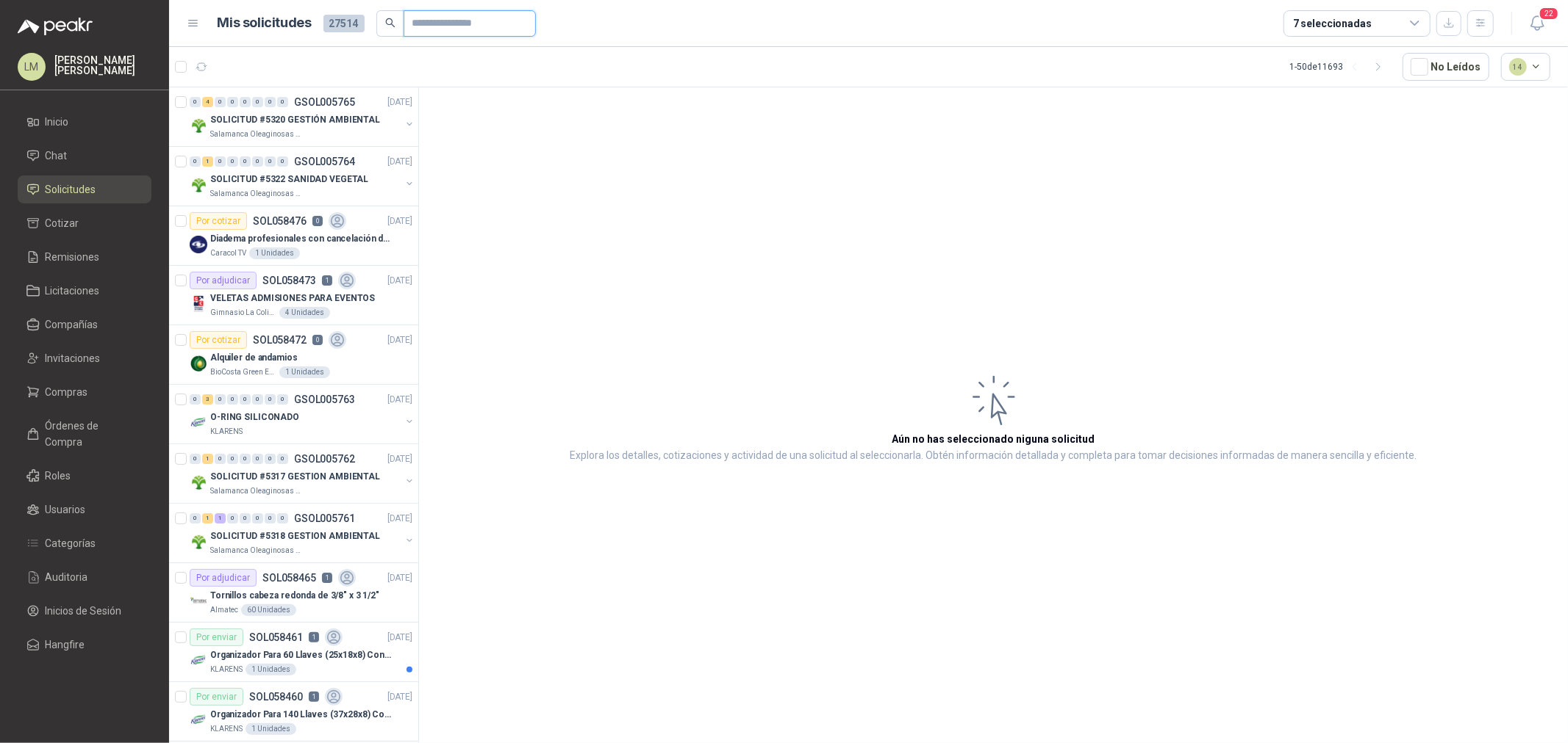
click at [430, 27] on input "text" at bounding box center [463, 23] width 103 height 25
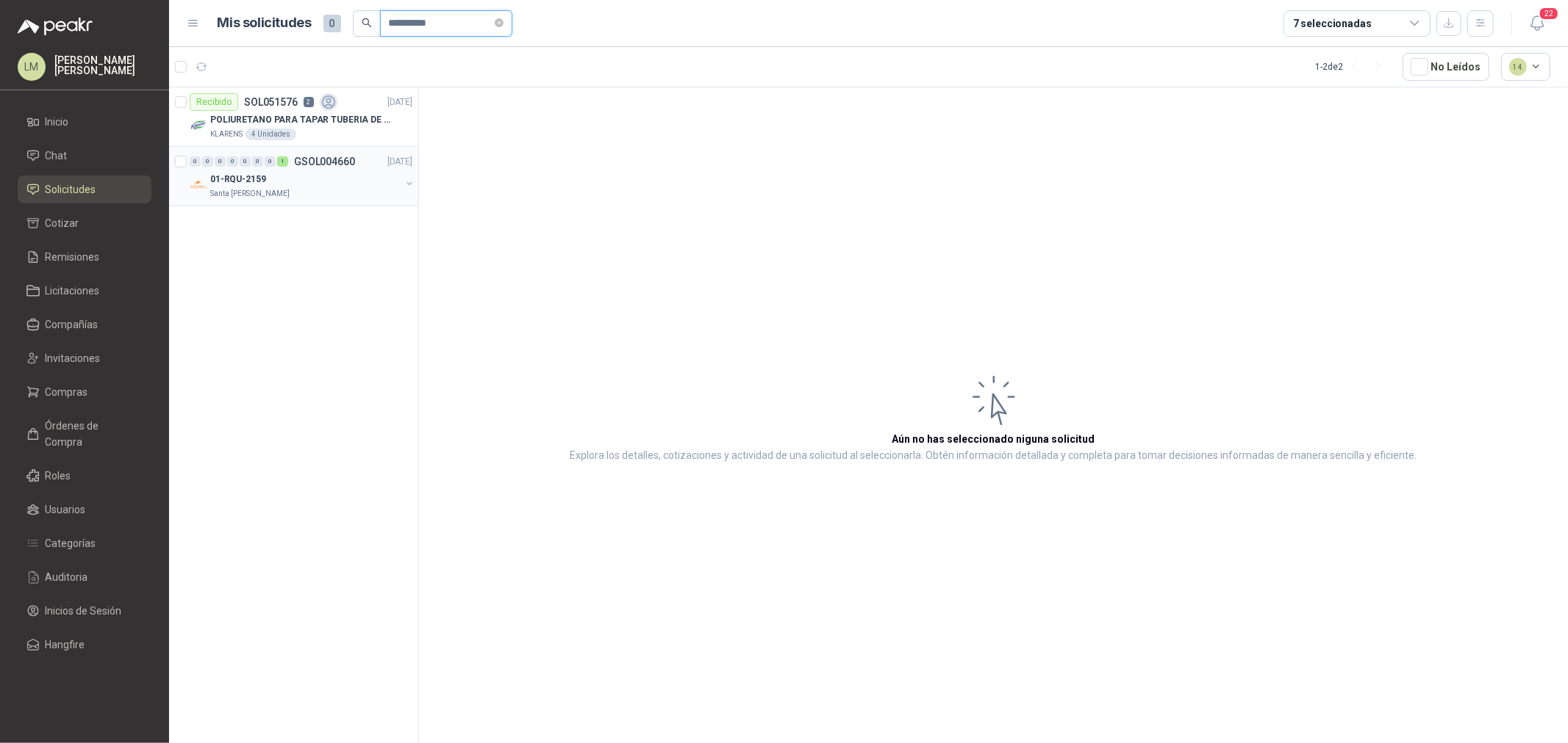
type input "**********"
click at [409, 183] on button "button" at bounding box center [409, 183] width 12 height 12
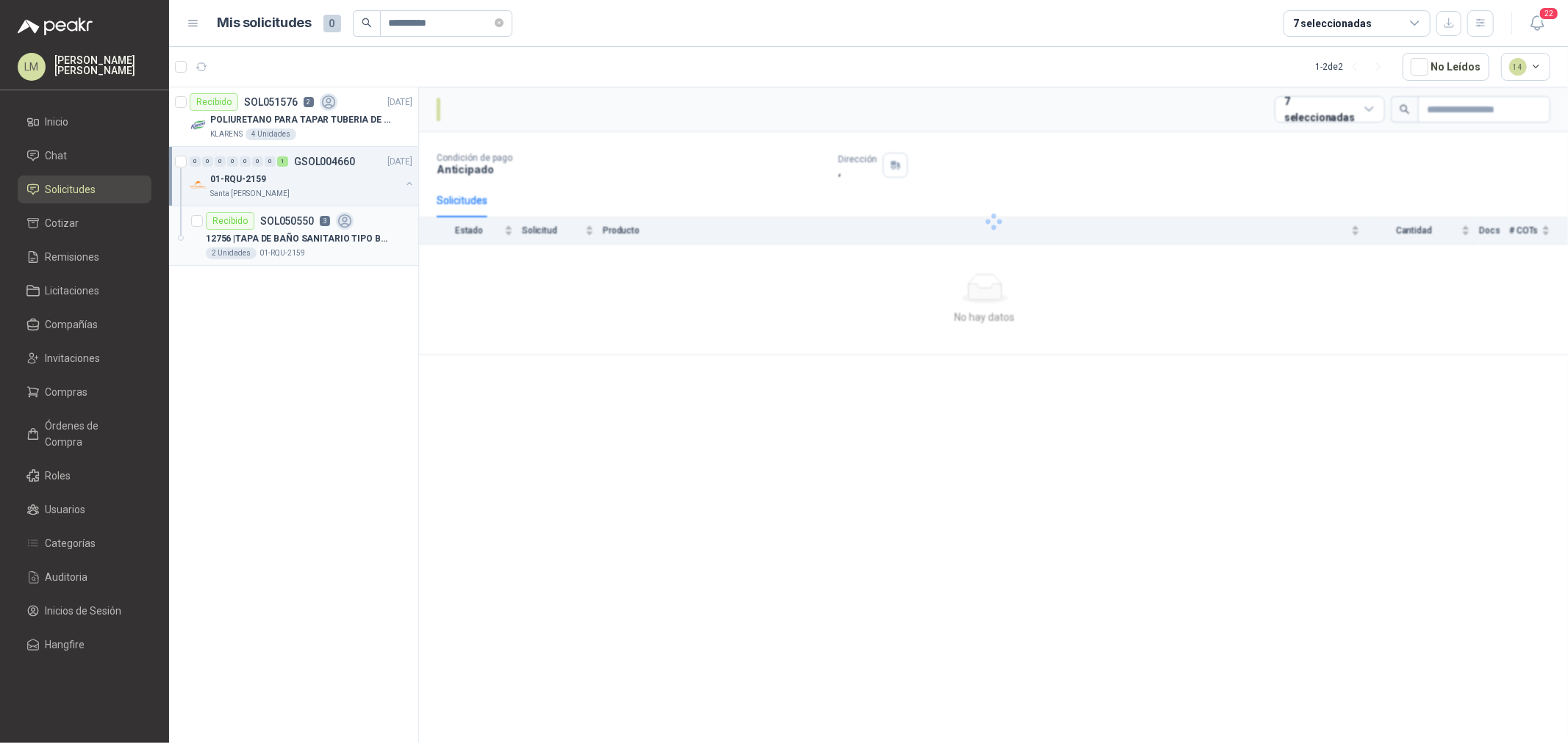
click at [328, 230] on div "12756 | TAPA DE BAÑO SANITARIO TIPO BIZCOCHOS" at bounding box center [309, 239] width 207 height 18
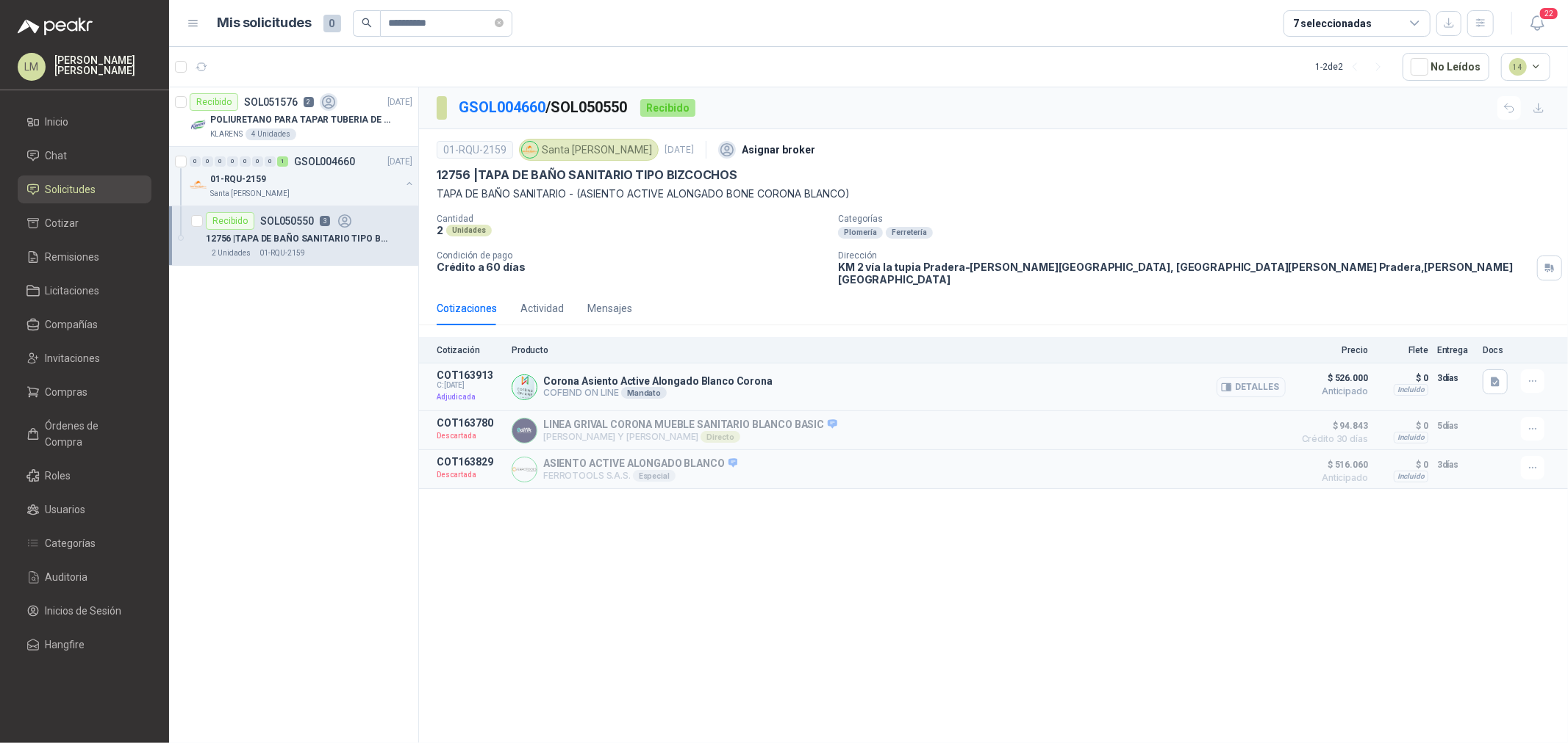
click at [1277, 378] on button "Detalles" at bounding box center [1251, 388] width 69 height 20
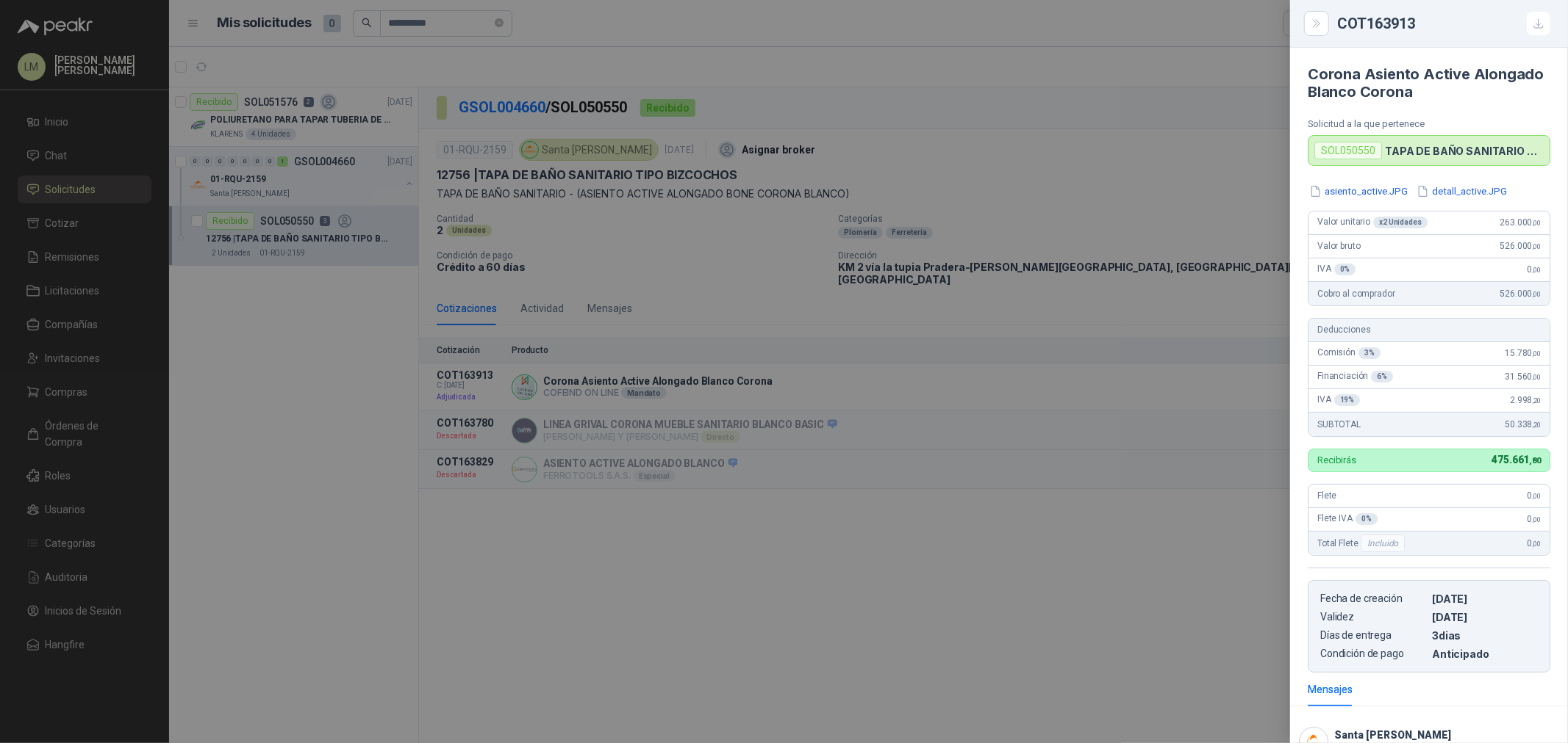
click at [844, 351] on div at bounding box center [784, 372] width 1568 height 743
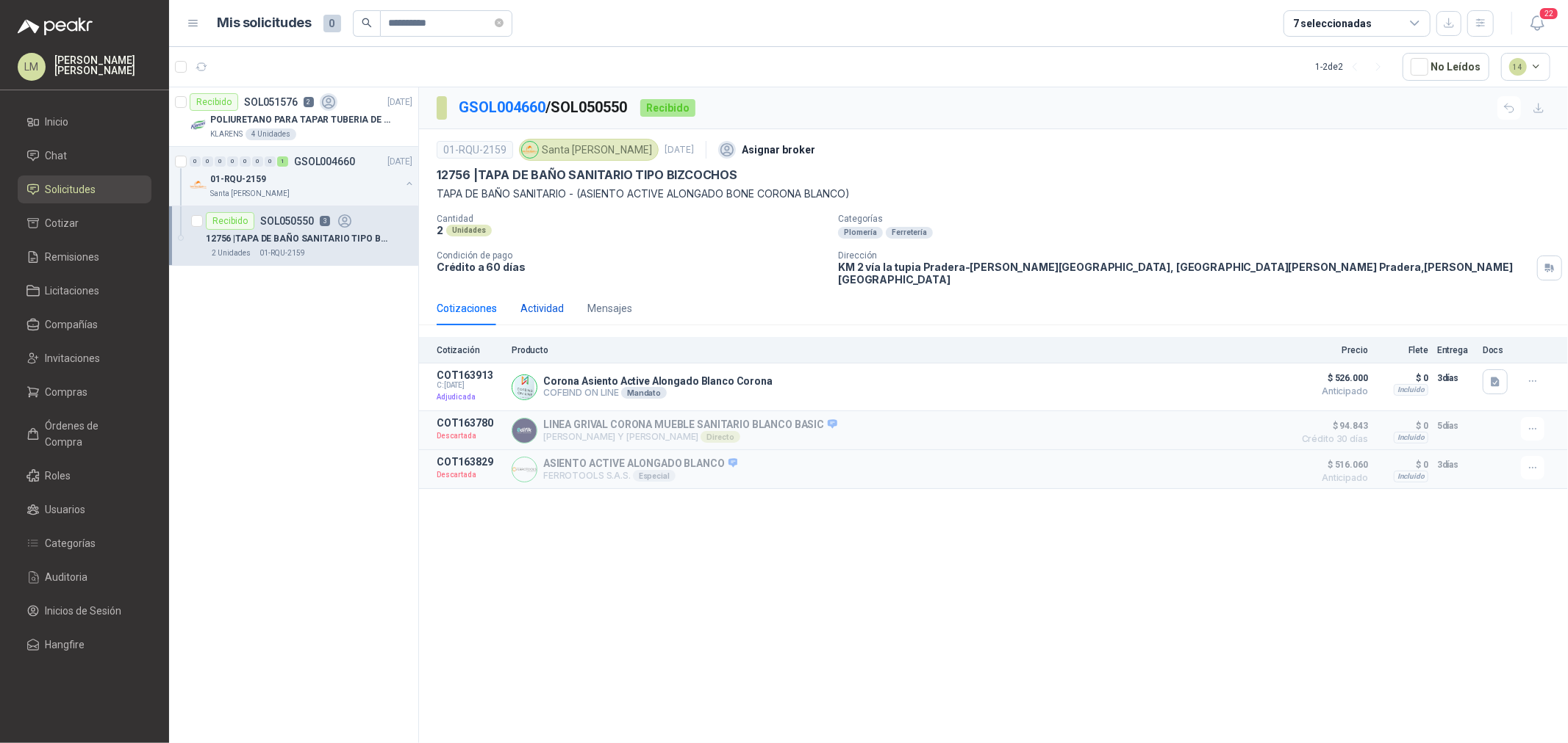
click at [529, 301] on div "Actividad" at bounding box center [542, 309] width 43 height 16
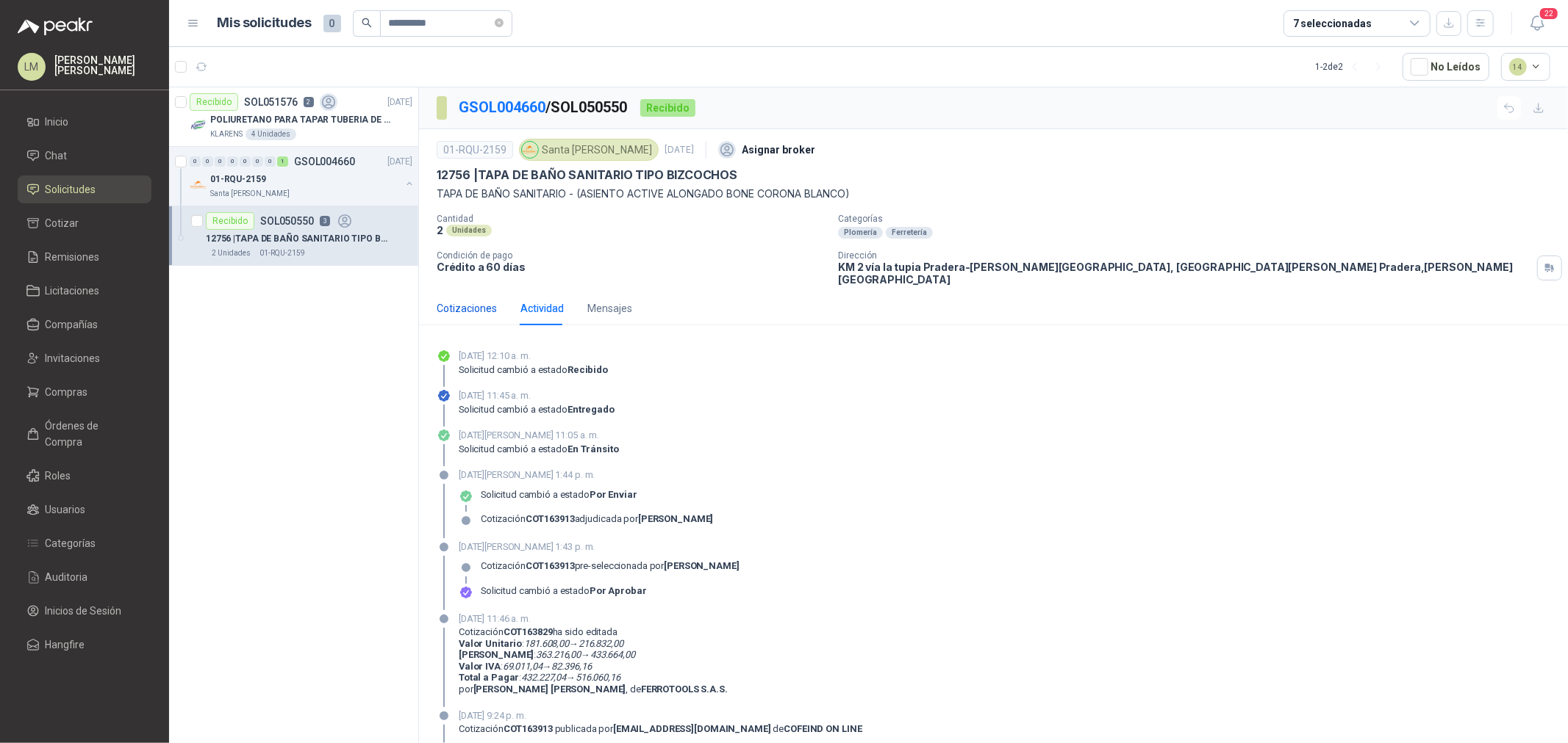
click at [478, 301] on div "Cotizaciones" at bounding box center [467, 309] width 60 height 16
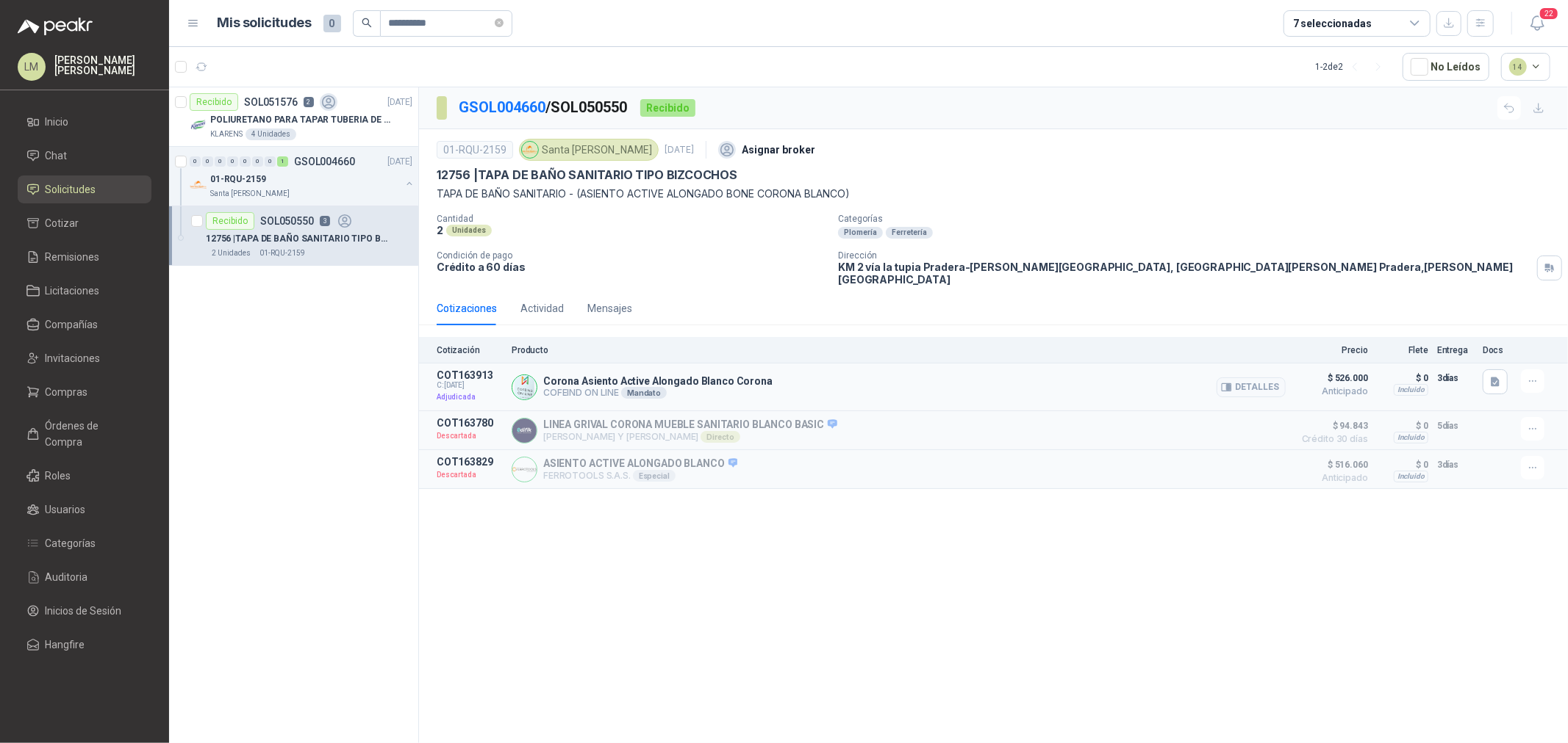
click at [1288, 371] on article "COT163913 C: [DATE] Adjudicada [GEOGRAPHIC_DATA] Active Alongado Blanco Corona …" at bounding box center [994, 387] width 1149 height 47
click at [1258, 378] on button "Detalles" at bounding box center [1251, 388] width 69 height 20
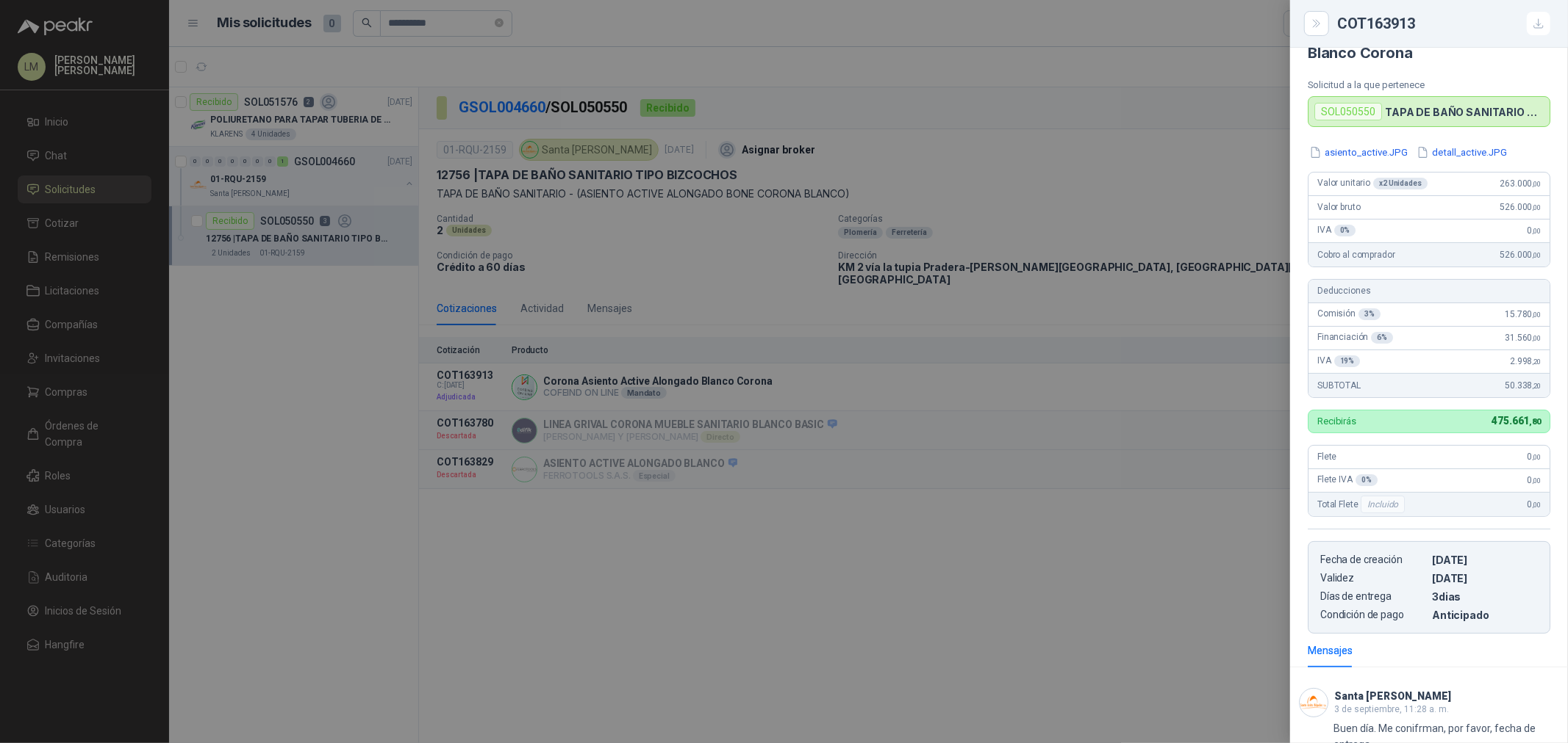
scroll to position [73, 0]
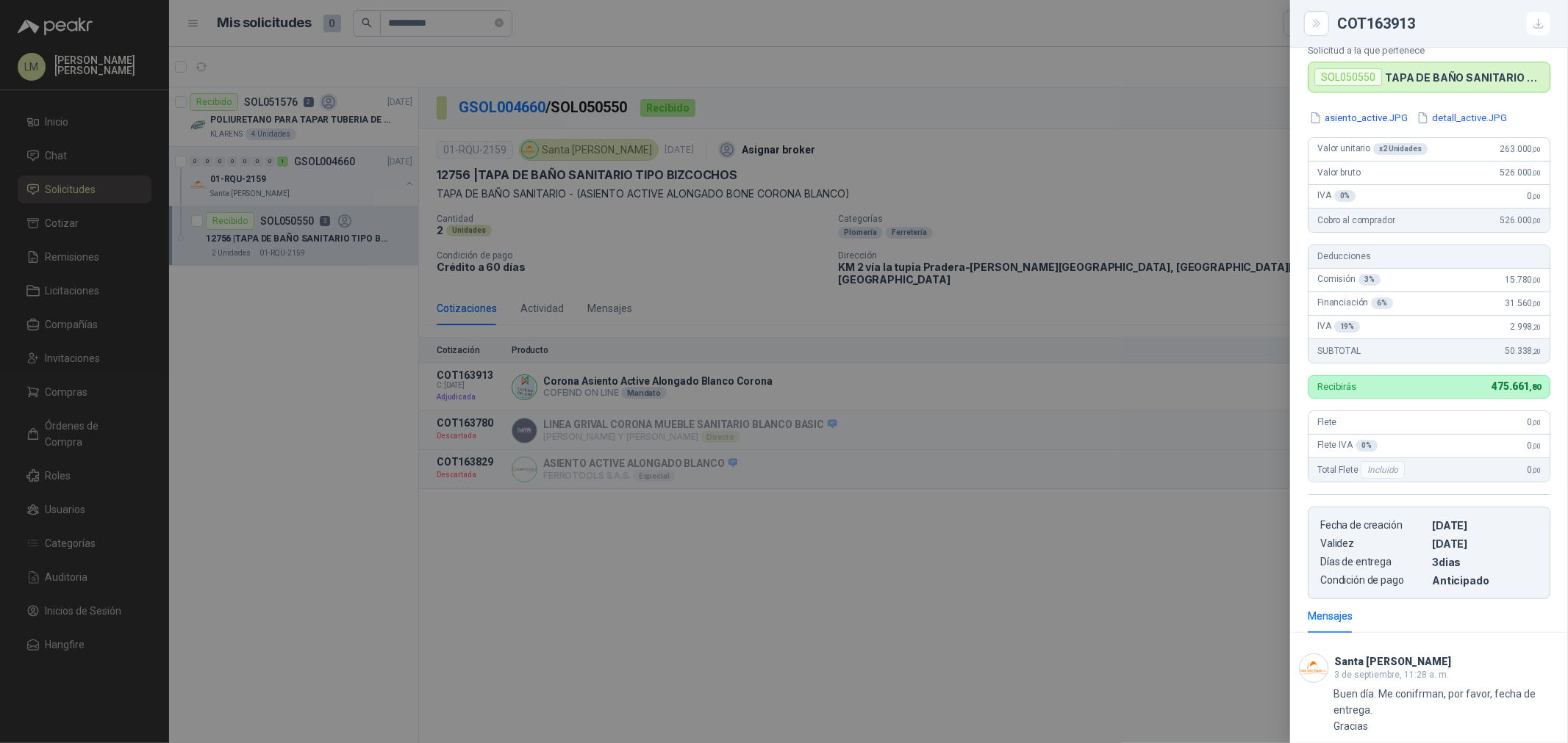
click at [760, 345] on div at bounding box center [784, 372] width 1568 height 743
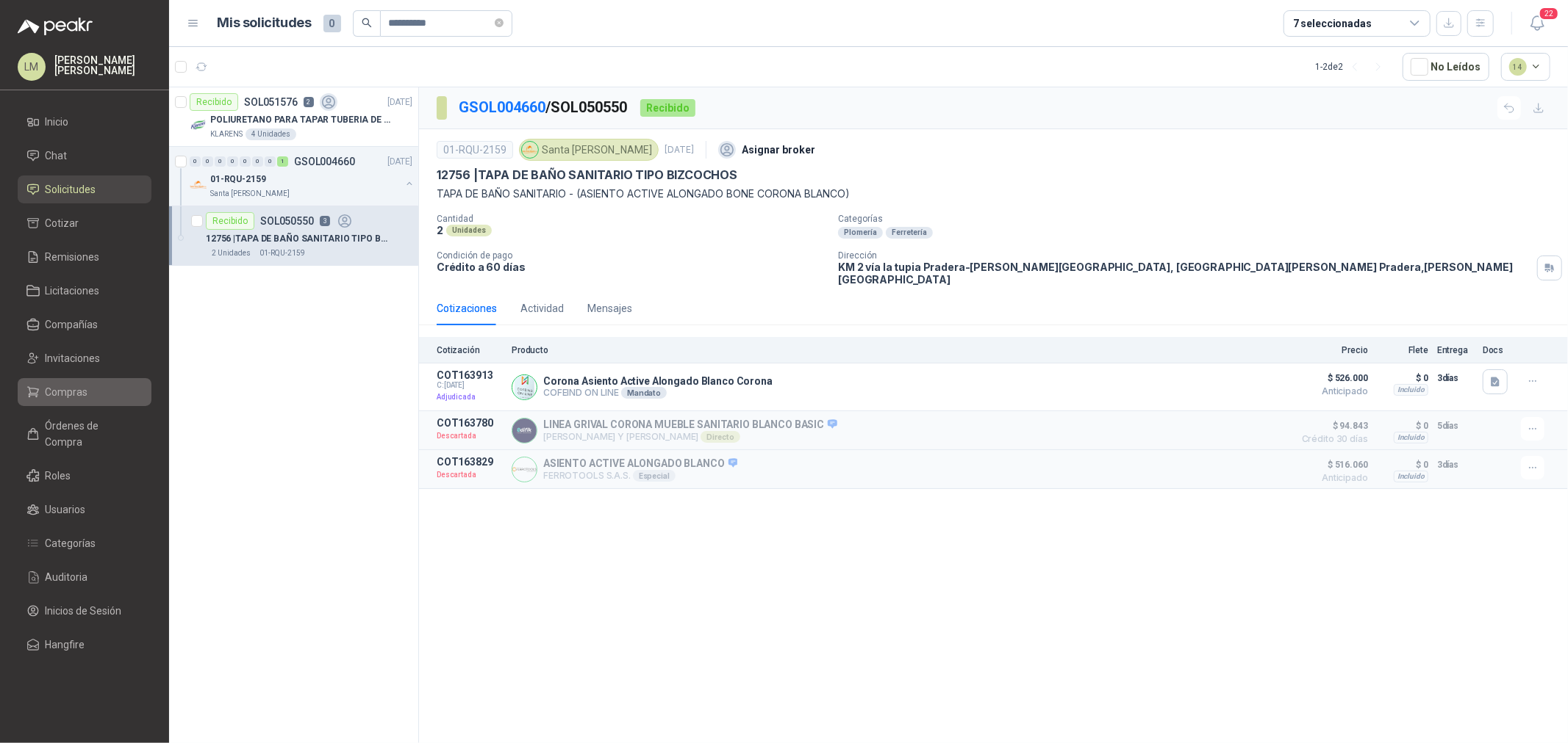
click at [59, 387] on span "Compras" at bounding box center [67, 392] width 43 height 16
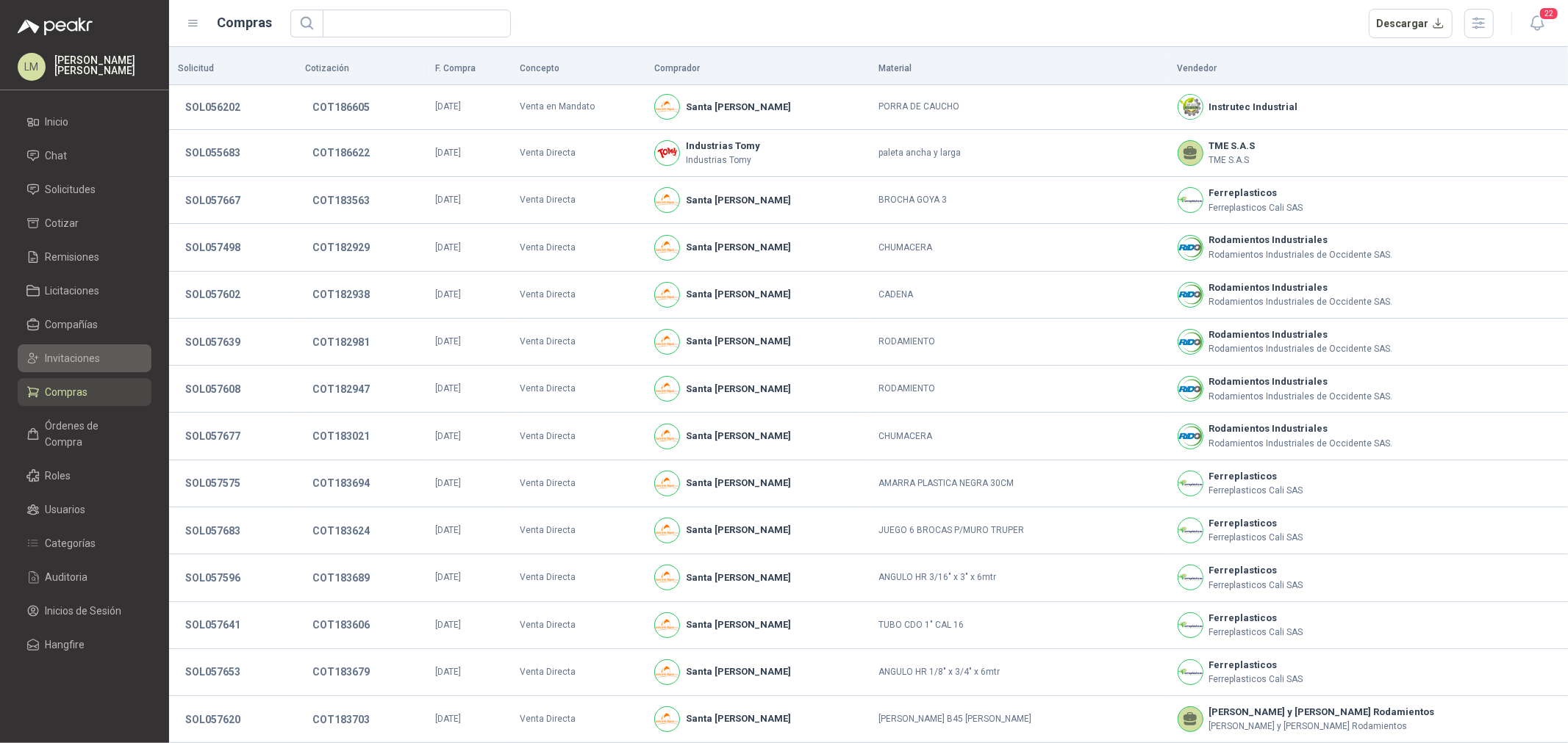
click at [76, 355] on span "Invitaciones" at bounding box center [73, 359] width 56 height 16
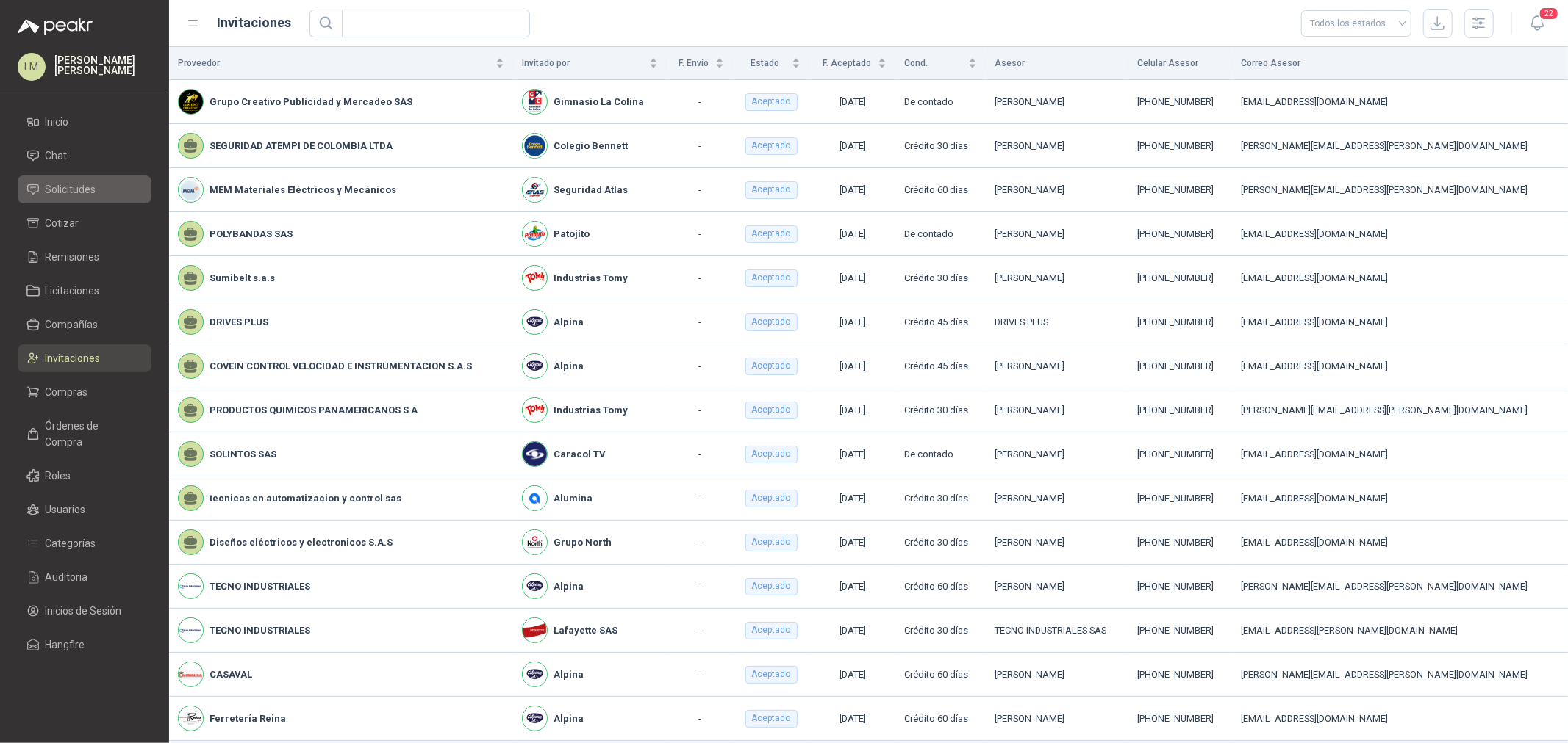
click at [60, 186] on span "Solicitudes" at bounding box center [71, 190] width 51 height 16
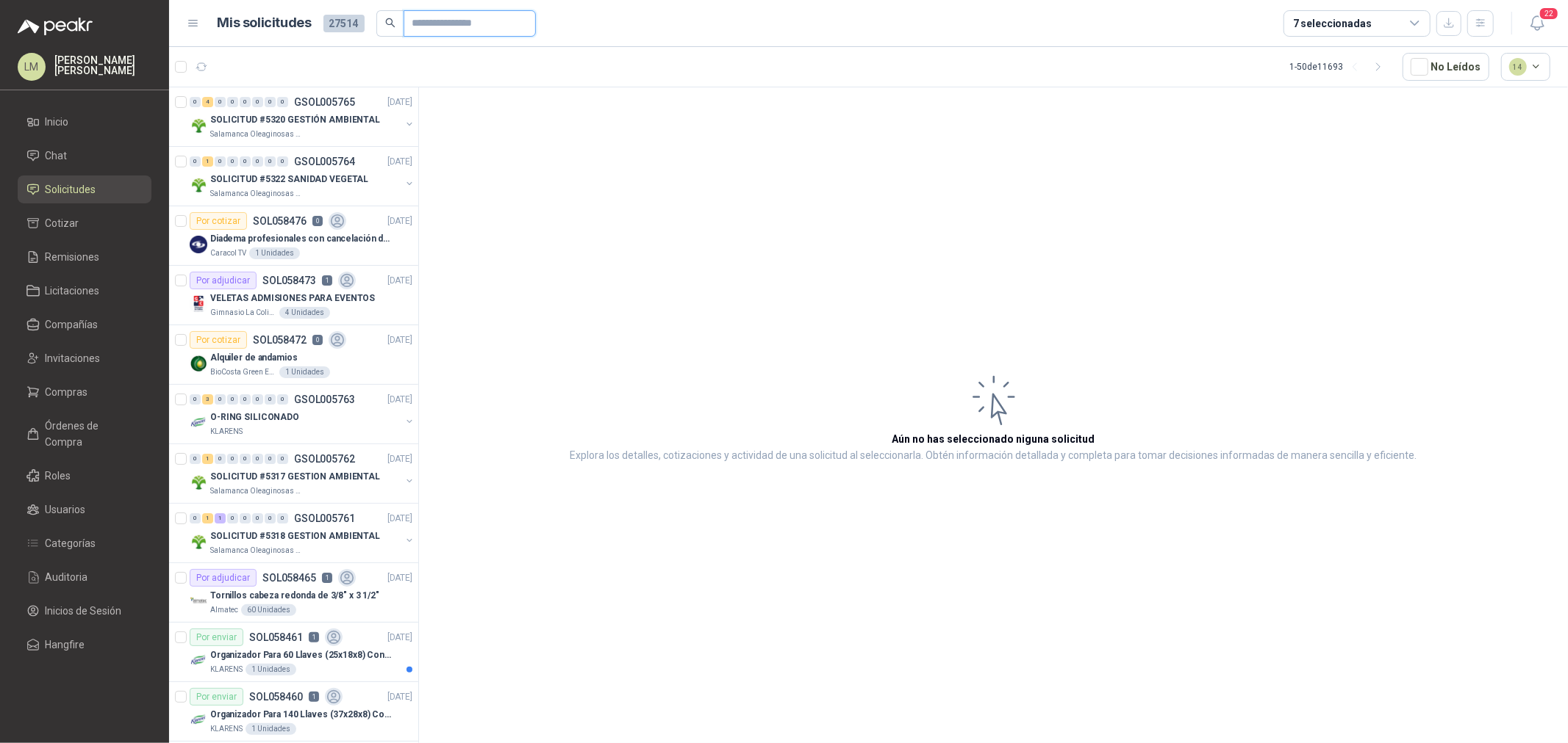
click at [458, 21] on input "text" at bounding box center [463, 23] width 103 height 25
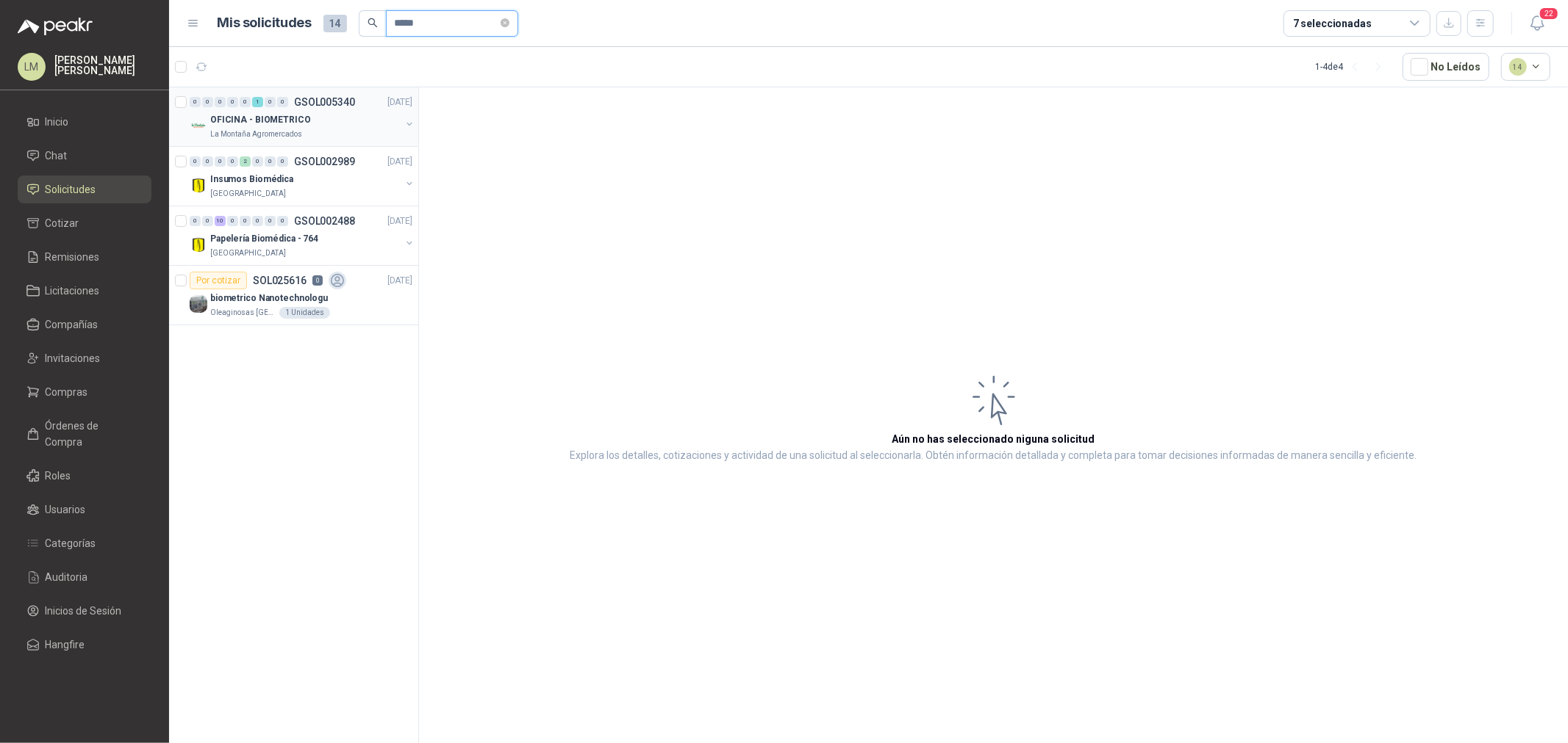
type input "*****"
click at [407, 125] on button "button" at bounding box center [409, 124] width 12 height 12
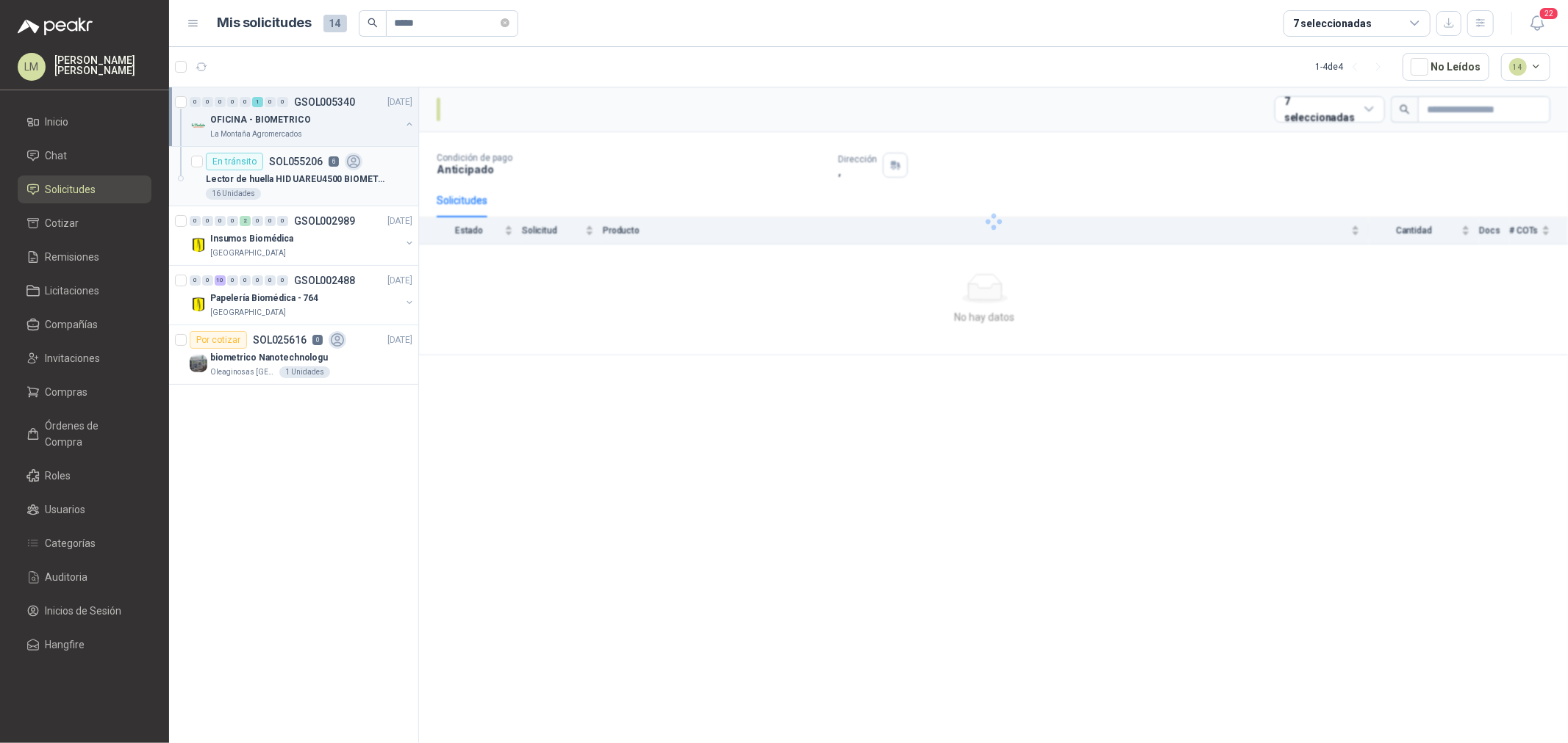
click at [335, 165] on div "En tránsito SOL055206 6" at bounding box center [284, 162] width 157 height 18
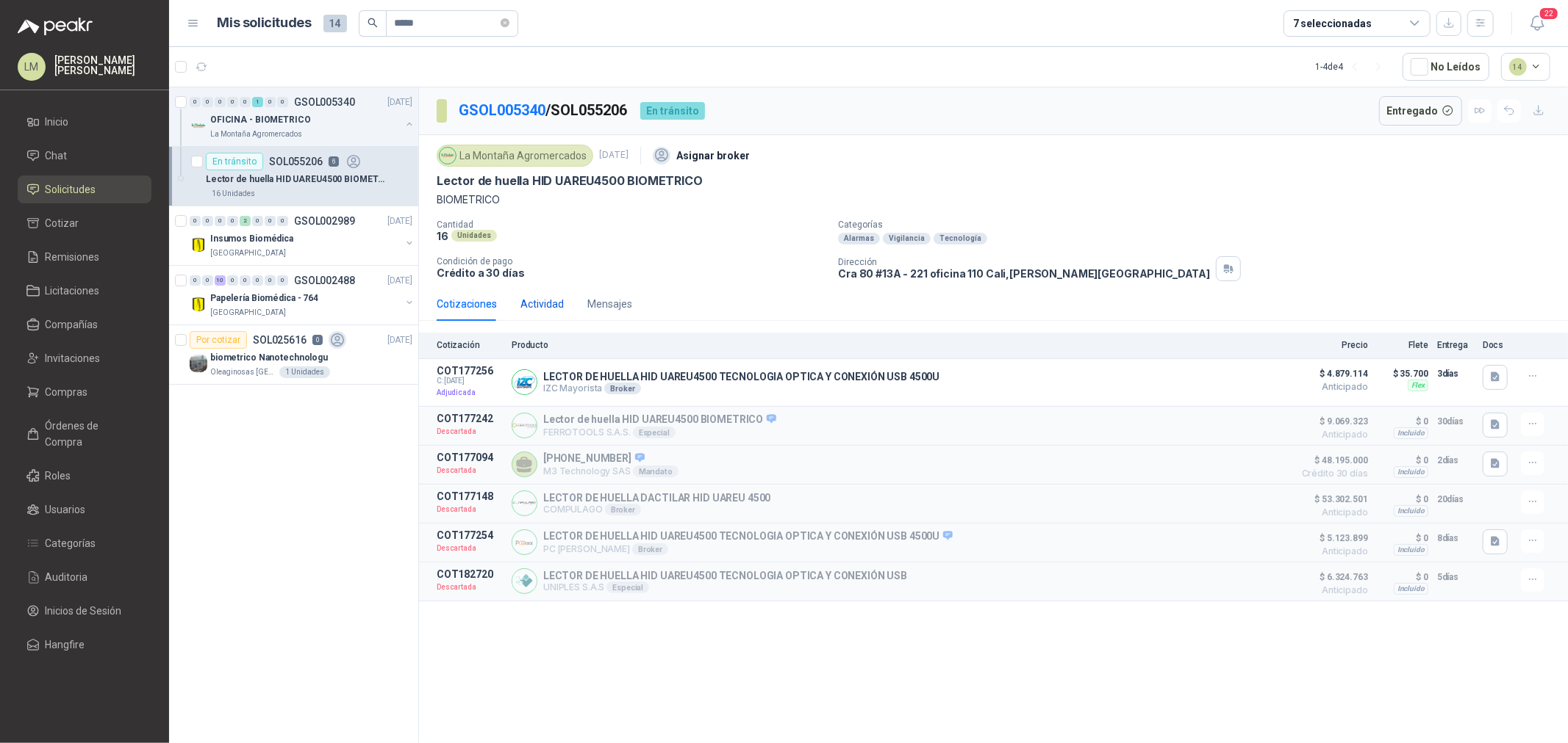
click at [546, 300] on div "Actividad" at bounding box center [542, 304] width 43 height 16
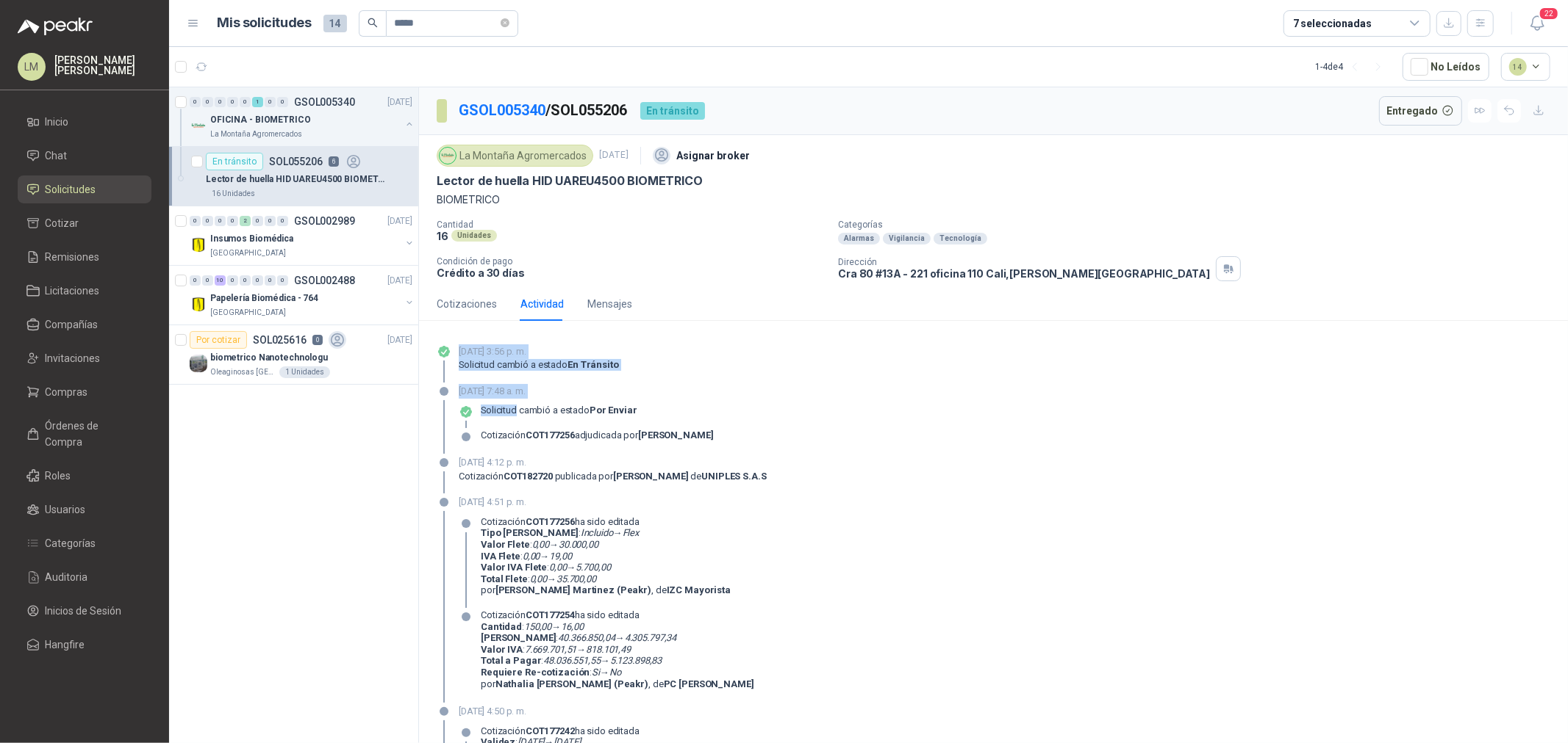
drag, startPoint x: 455, startPoint y: 350, endPoint x: 515, endPoint y: 412, distance: 86.3
click at [47, 158] on span "Chat" at bounding box center [56, 156] width 22 height 16
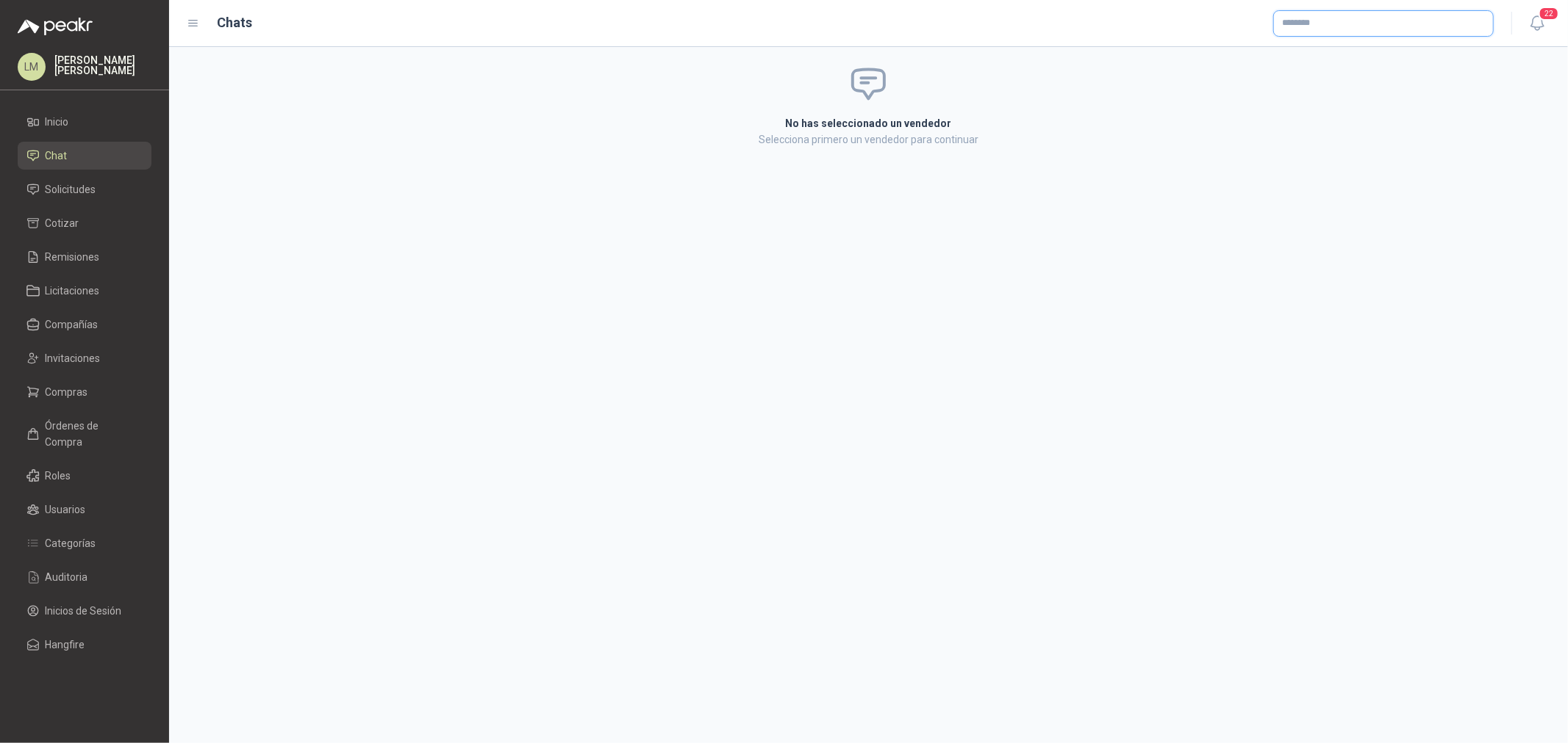
click at [1296, 23] on input "text" at bounding box center [1383, 23] width 219 height 25
type input "***"
click at [1351, 67] on button "IZC Mayorista NIT : 800153963" at bounding box center [1383, 58] width 208 height 25
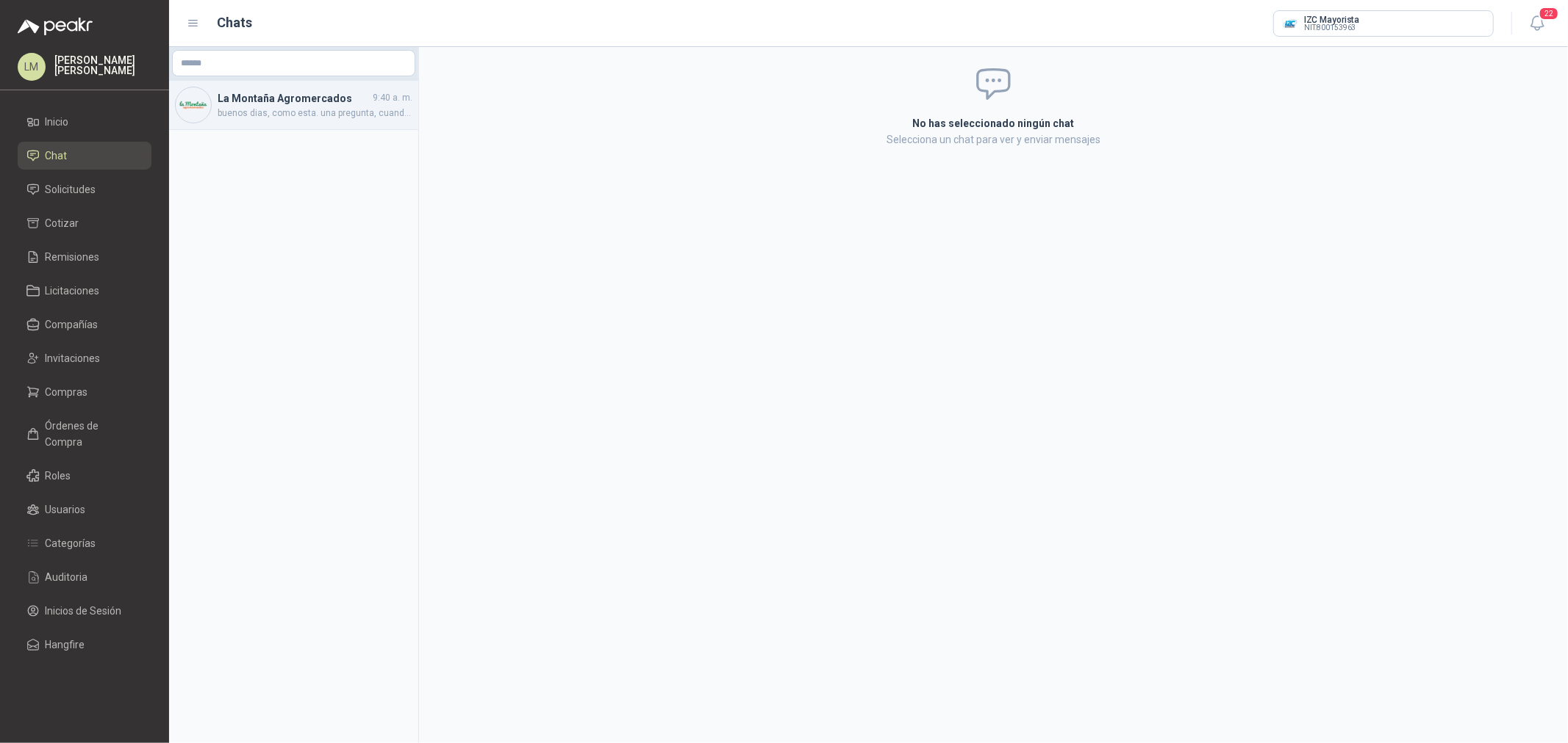
click at [313, 108] on span "buenos dias, como esta. una pregunta, cuando entregan el pedido?" at bounding box center [315, 113] width 195 height 14
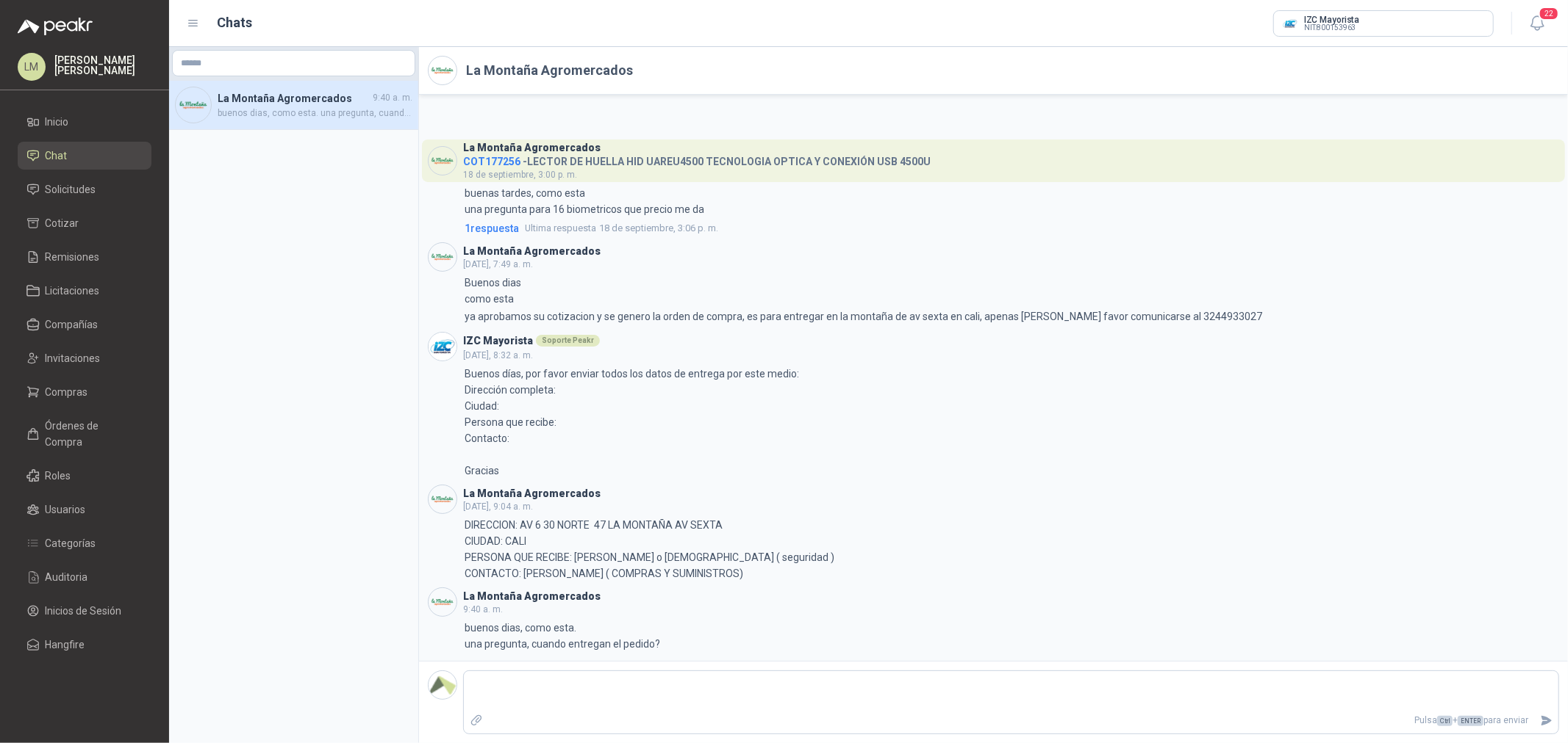
type textarea "*"
type textarea "**"
type textarea "***"
type textarea "****"
type textarea "*****"
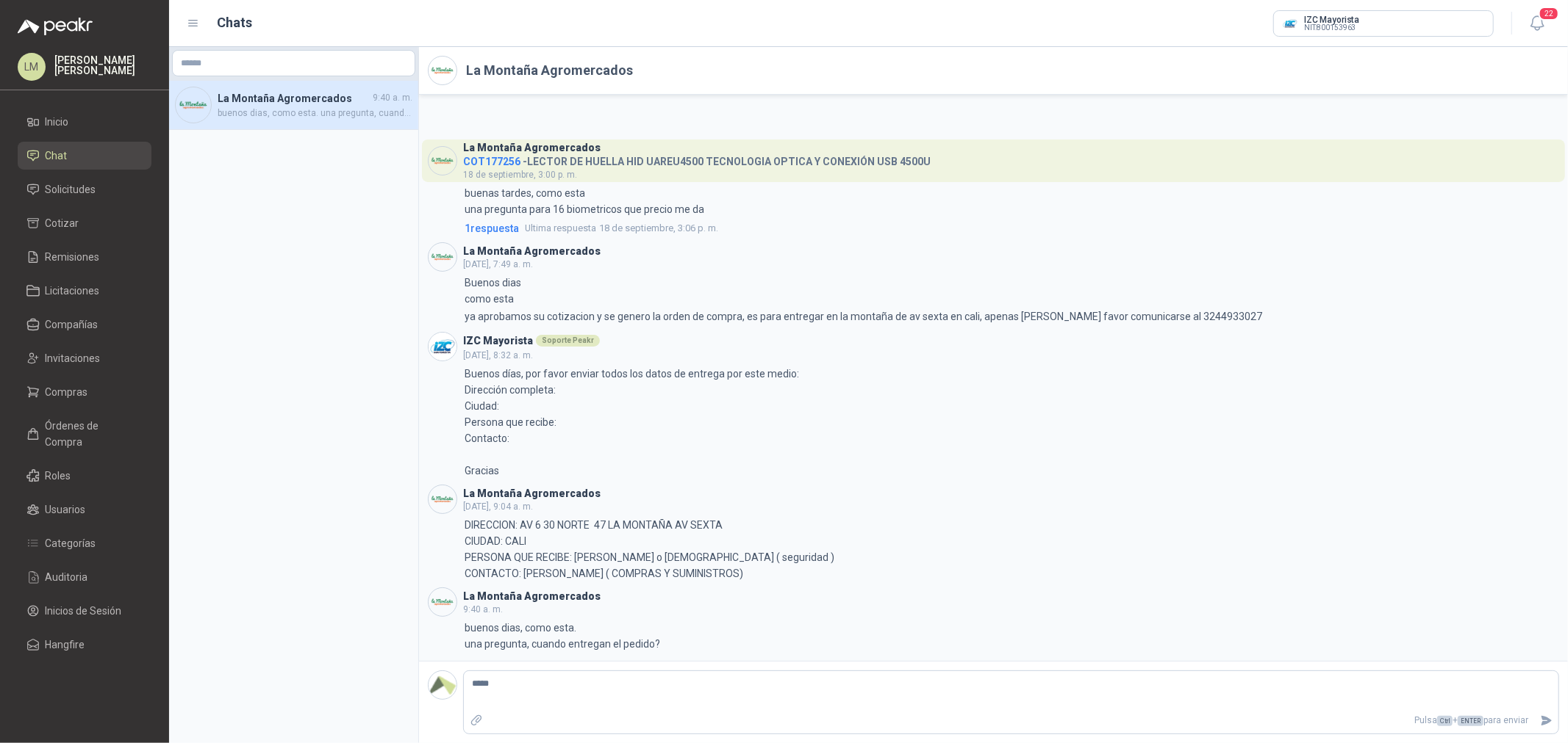
type textarea "******"
type textarea "********"
type textarea "**********"
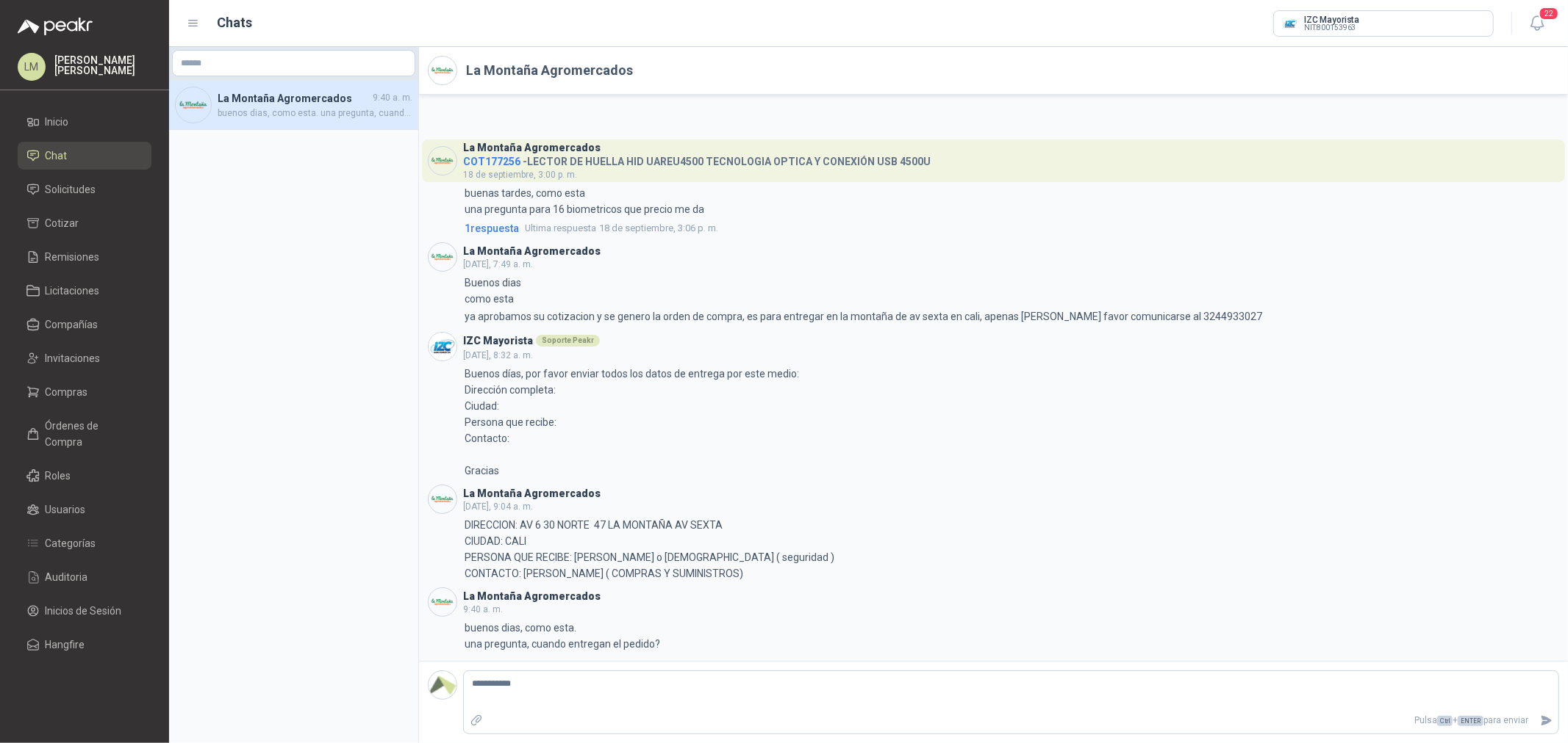
type textarea "**********"
type textarea "*********"
type textarea "********"
type textarea "*********"
type textarea "**********"
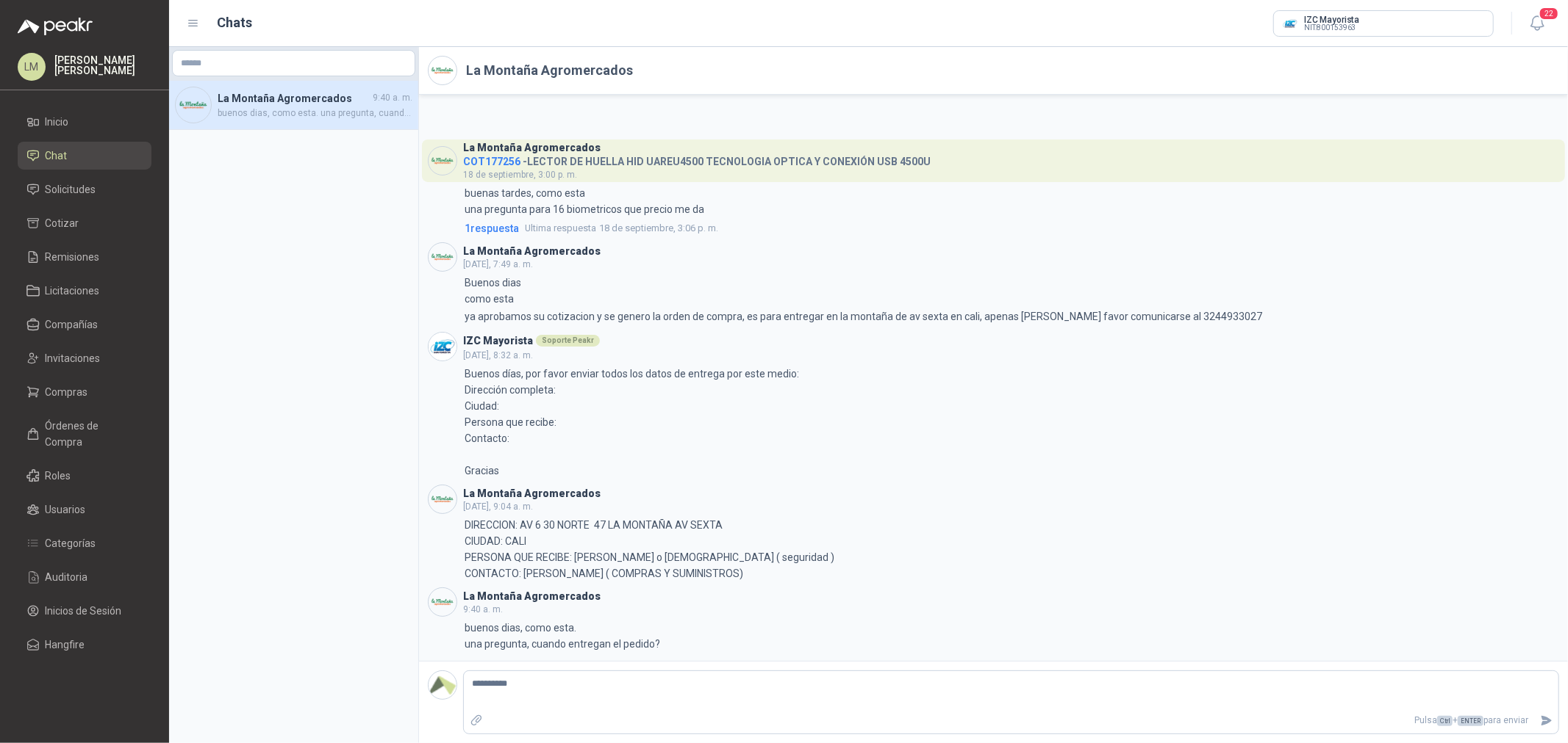
type textarea "**********"
type textarea "*********"
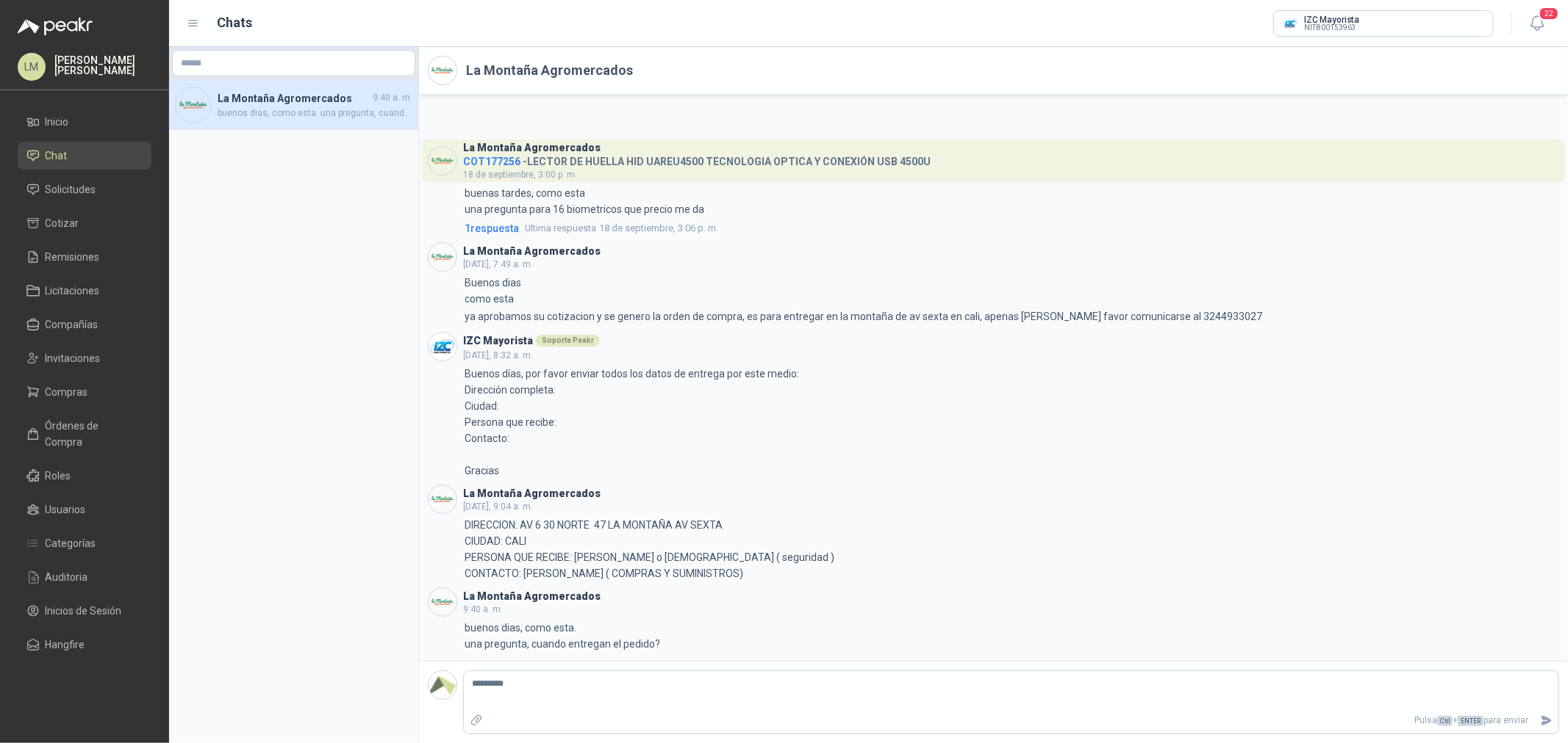
type textarea "********"
type textarea "*********"
type textarea "**********"
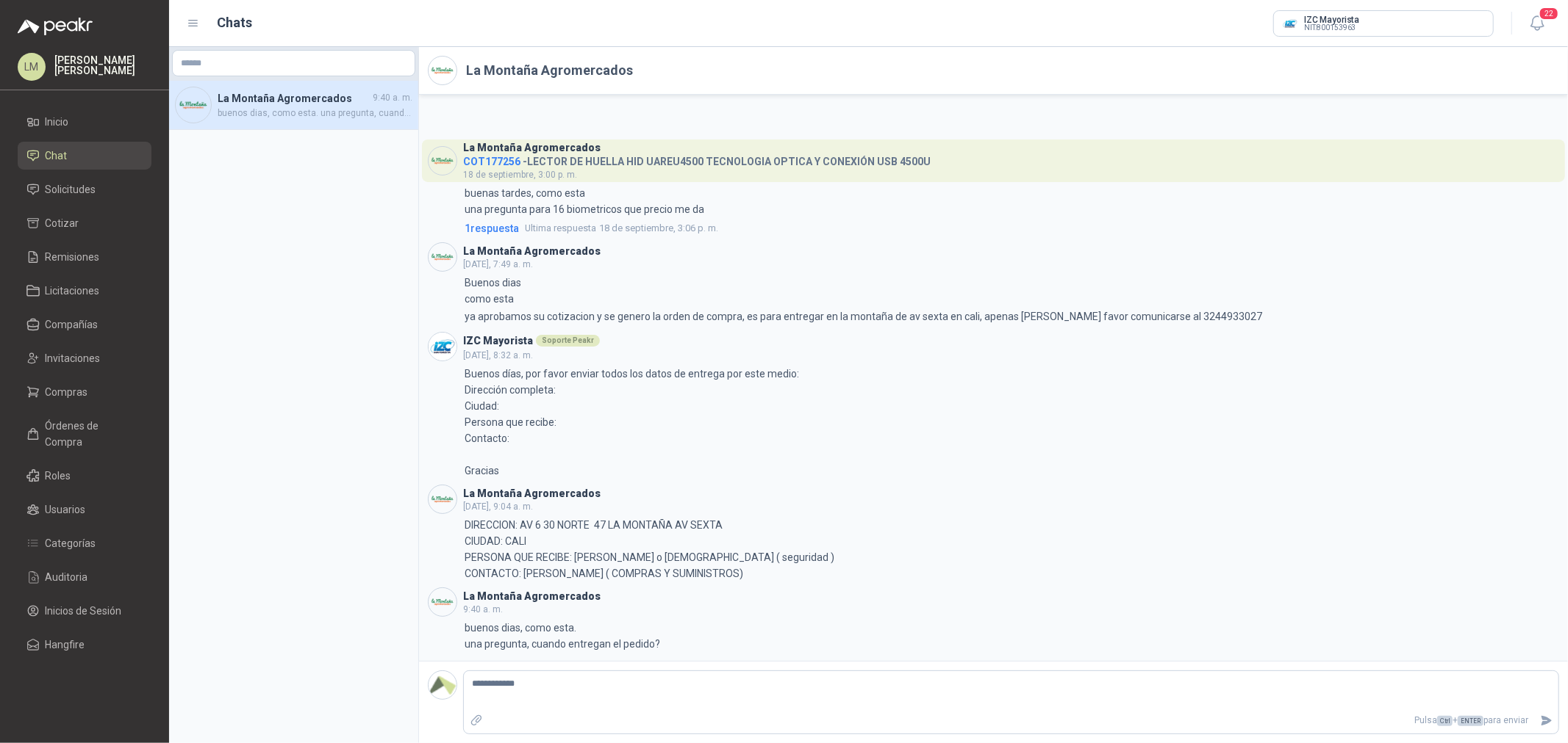
type textarea "**********"
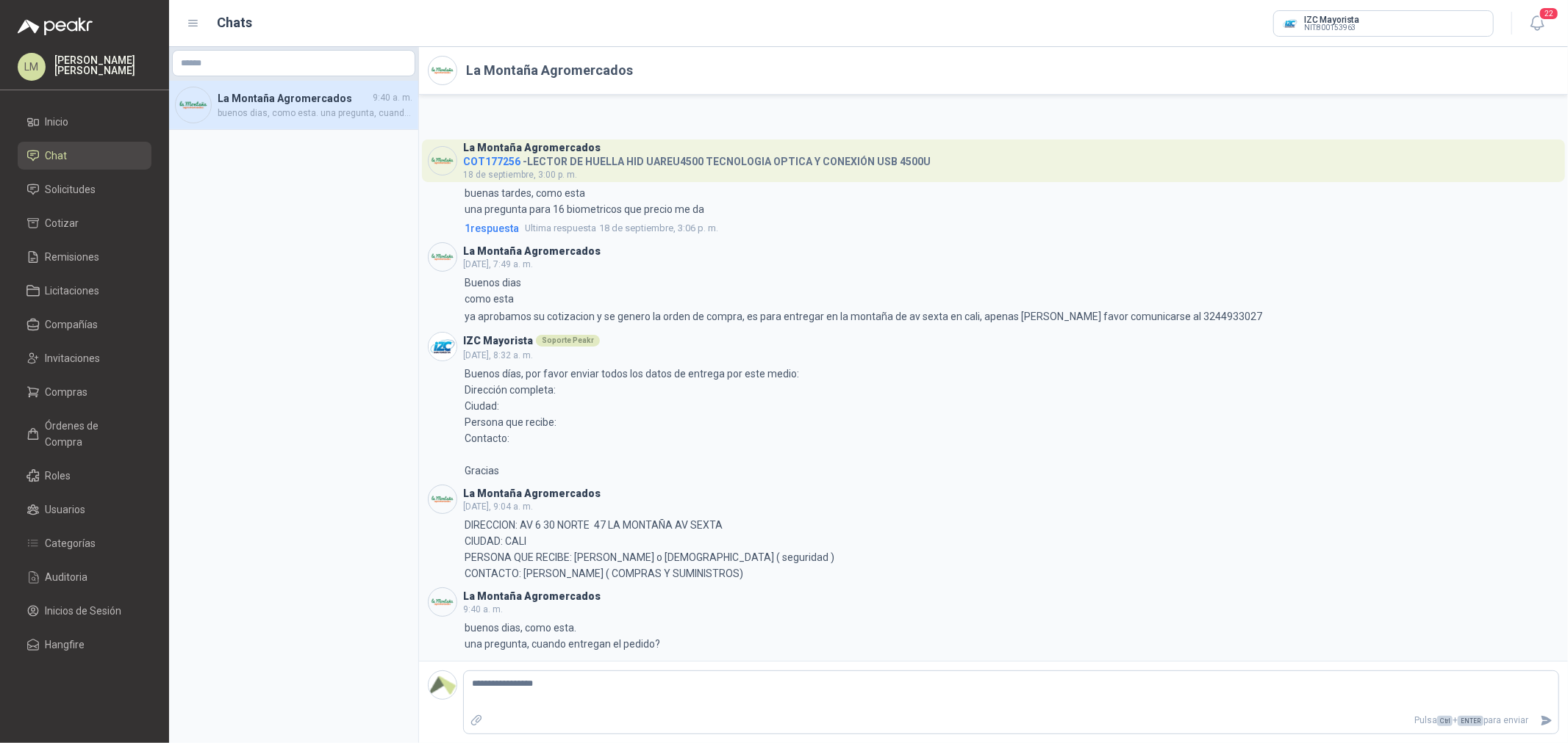
type textarea "**********"
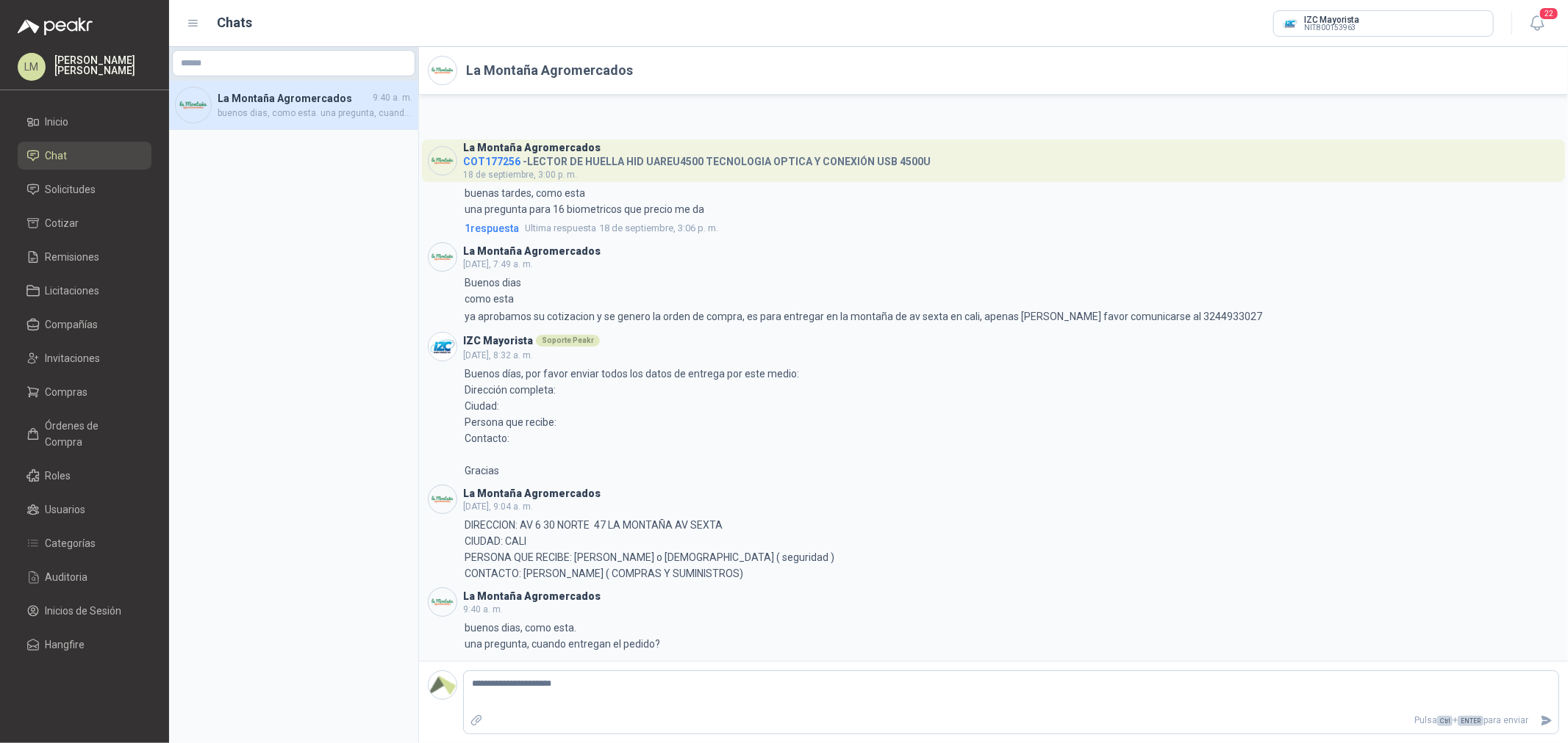
type textarea "**********"
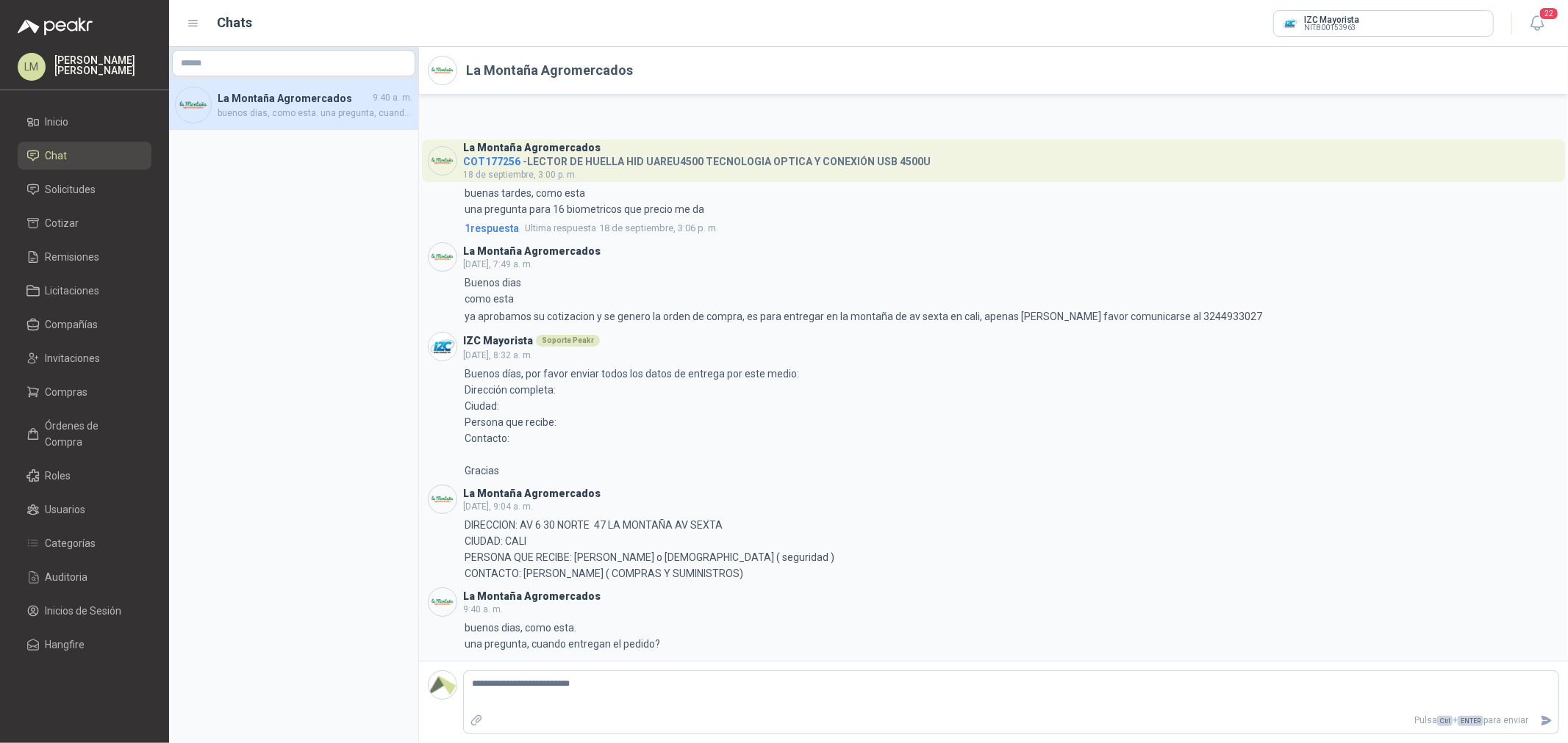
type textarea "**********"
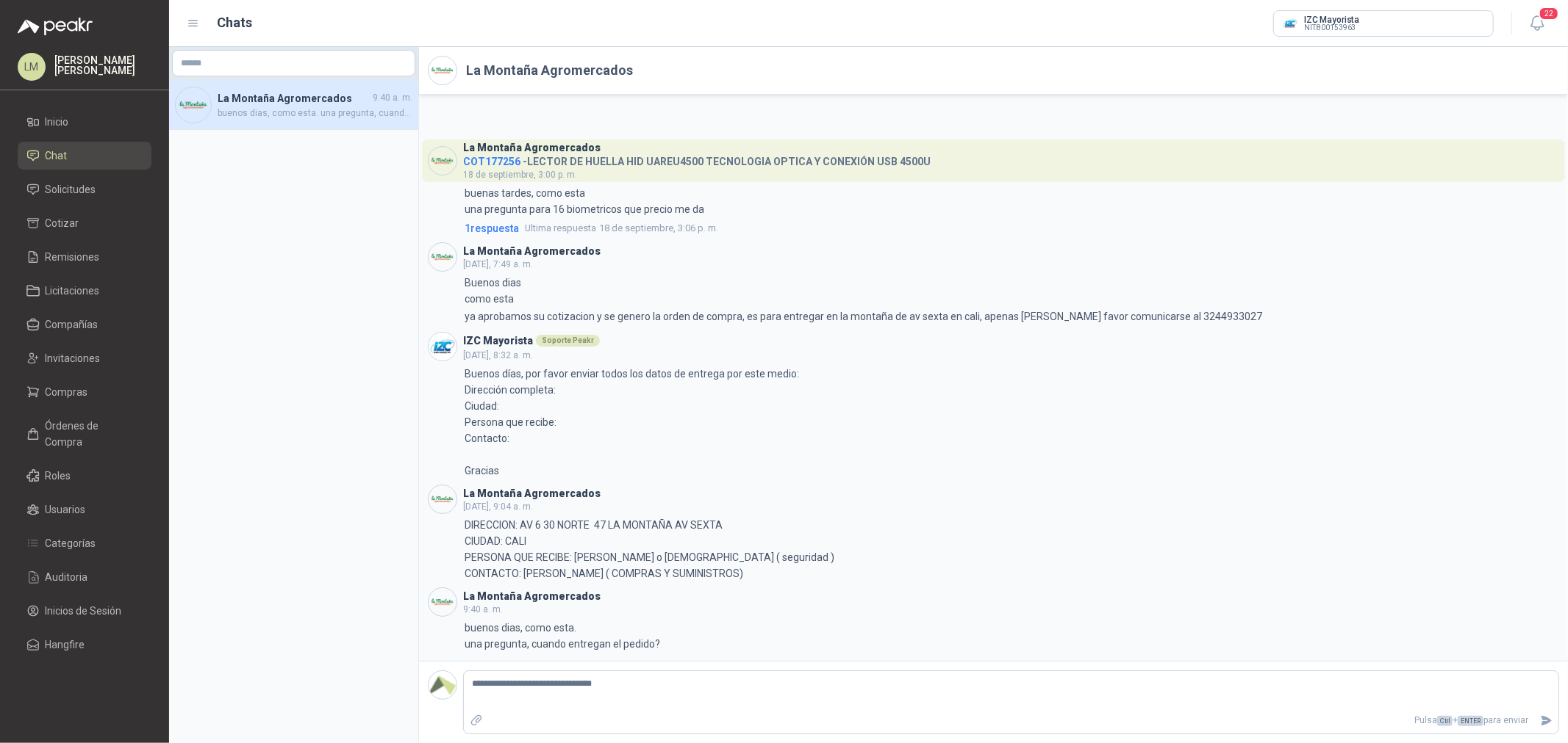
type textarea "**********"
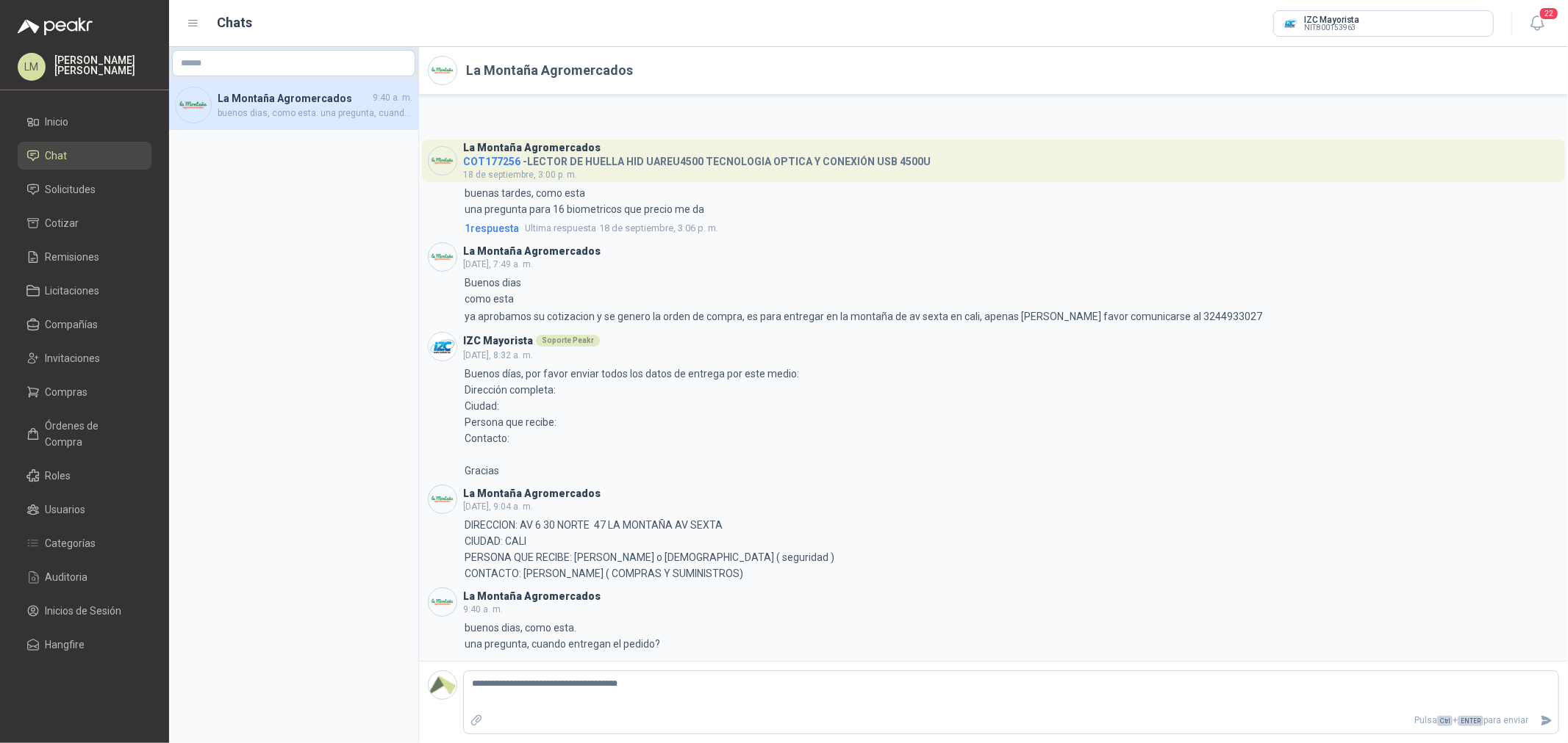
type textarea "**********"
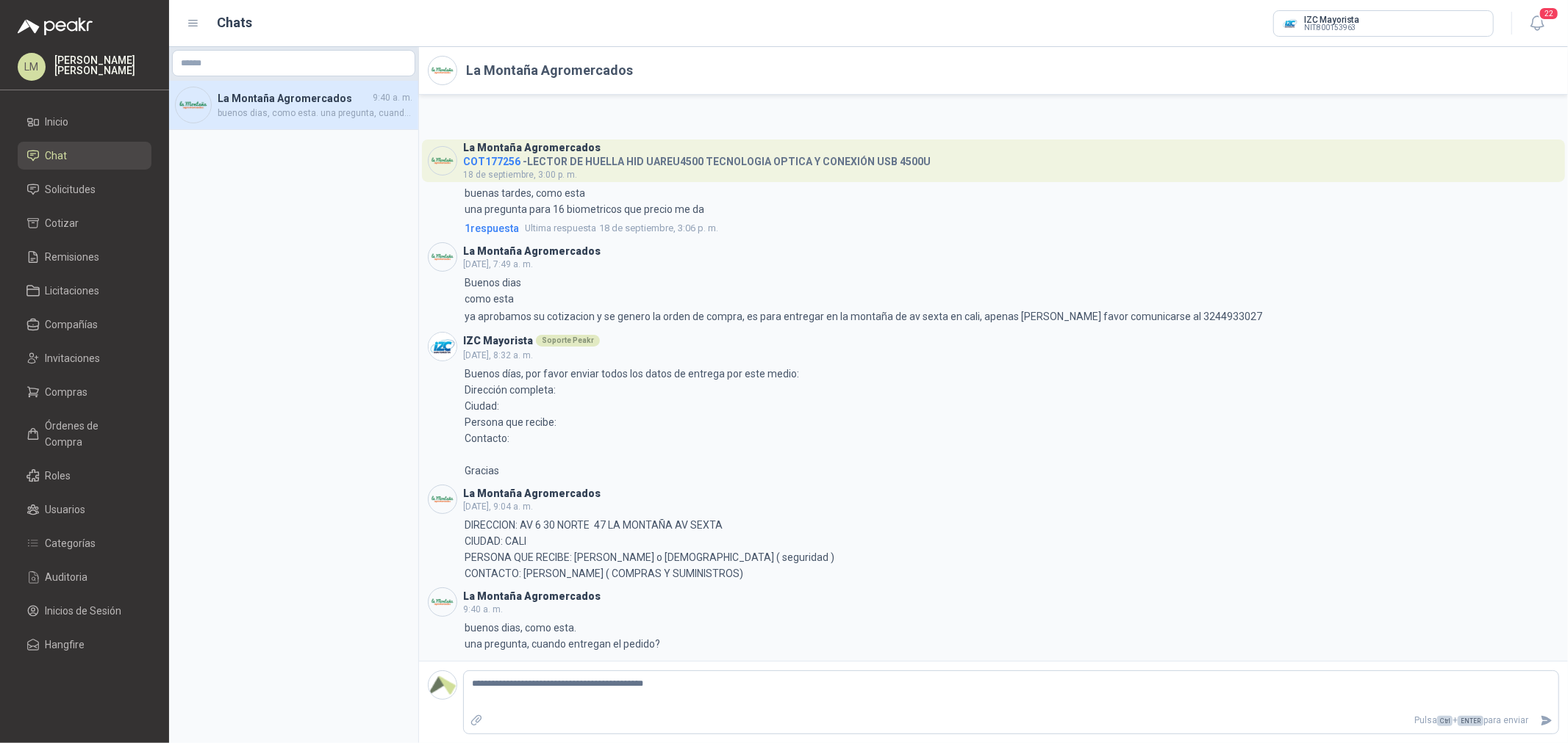
type textarea "**********"
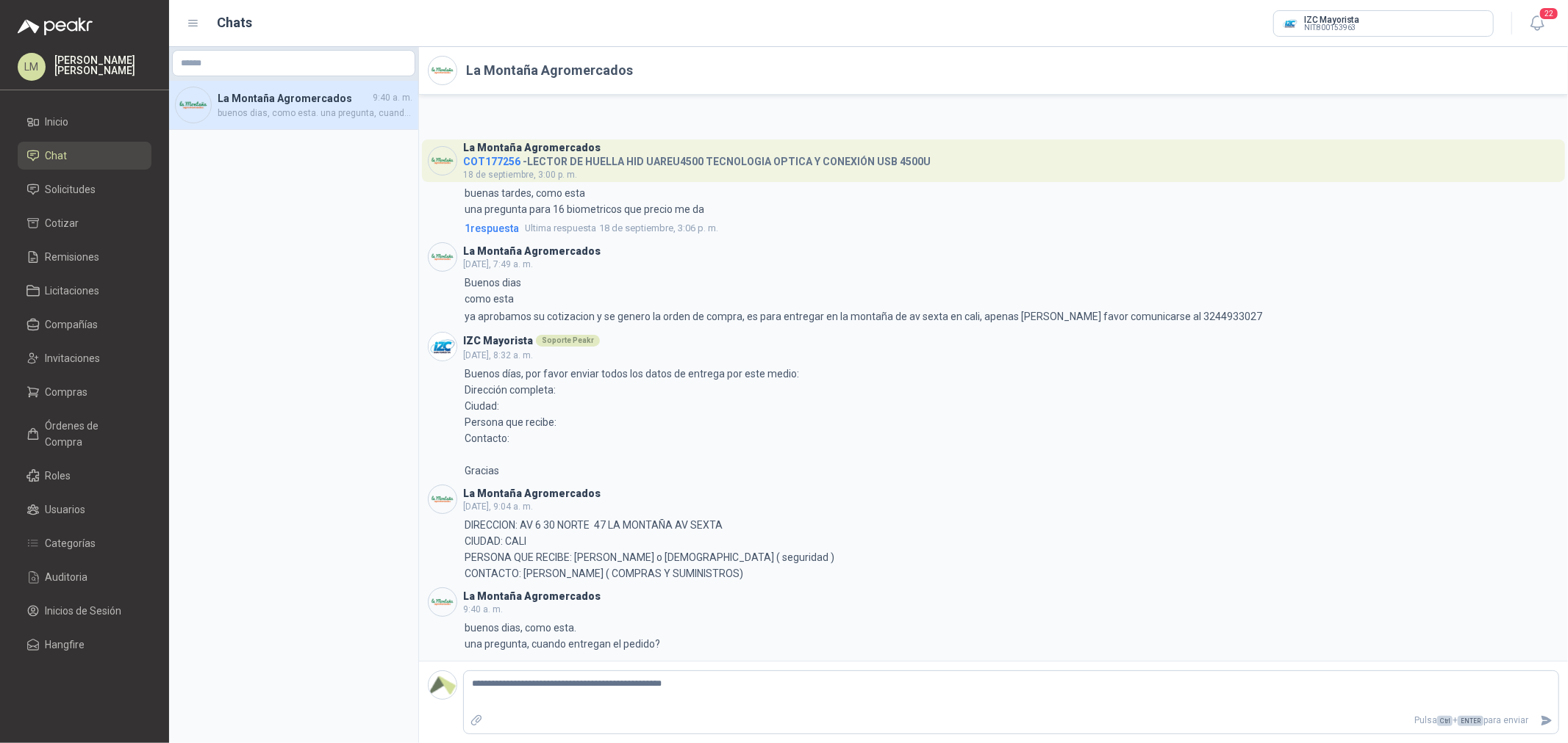
type textarea "**********"
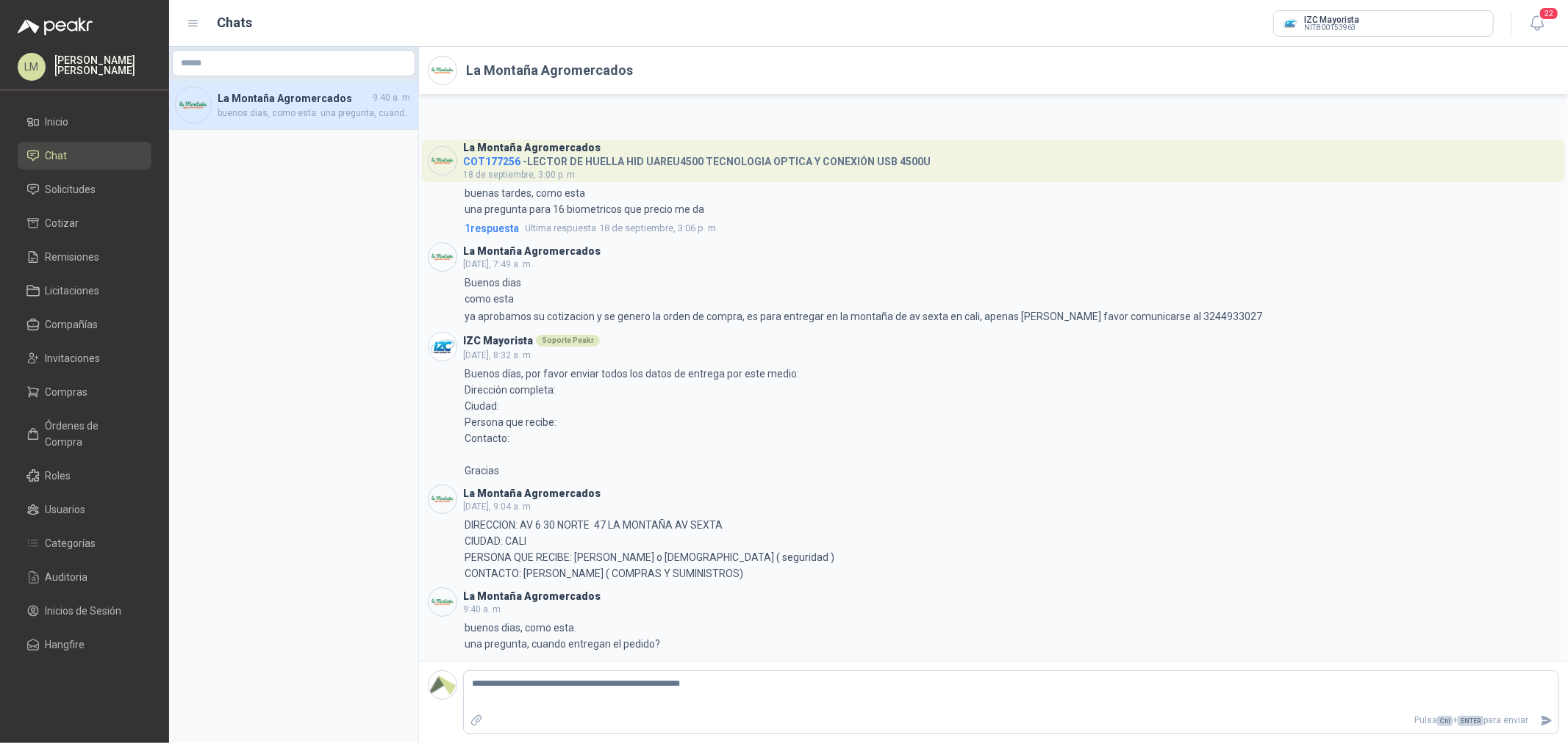
type textarea "**********"
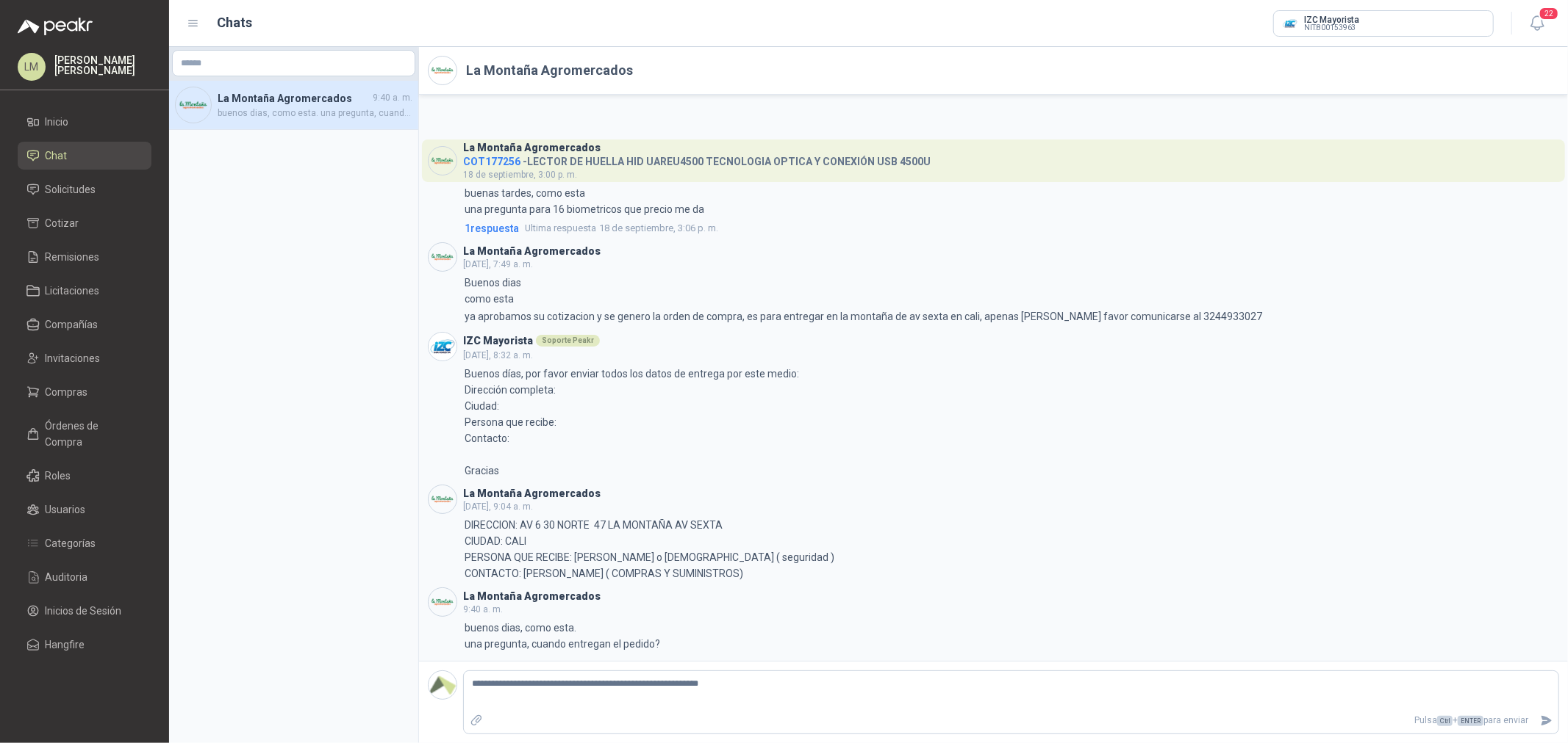
type textarea "**********"
drag, startPoint x: 829, startPoint y: 684, endPoint x: 631, endPoint y: 696, distance: 198.4
click at [631, 696] on textarea "**********" at bounding box center [1010, 692] width 1094 height 34
click at [1552, 724] on icon "Enviar" at bounding box center [1546, 721] width 13 height 13
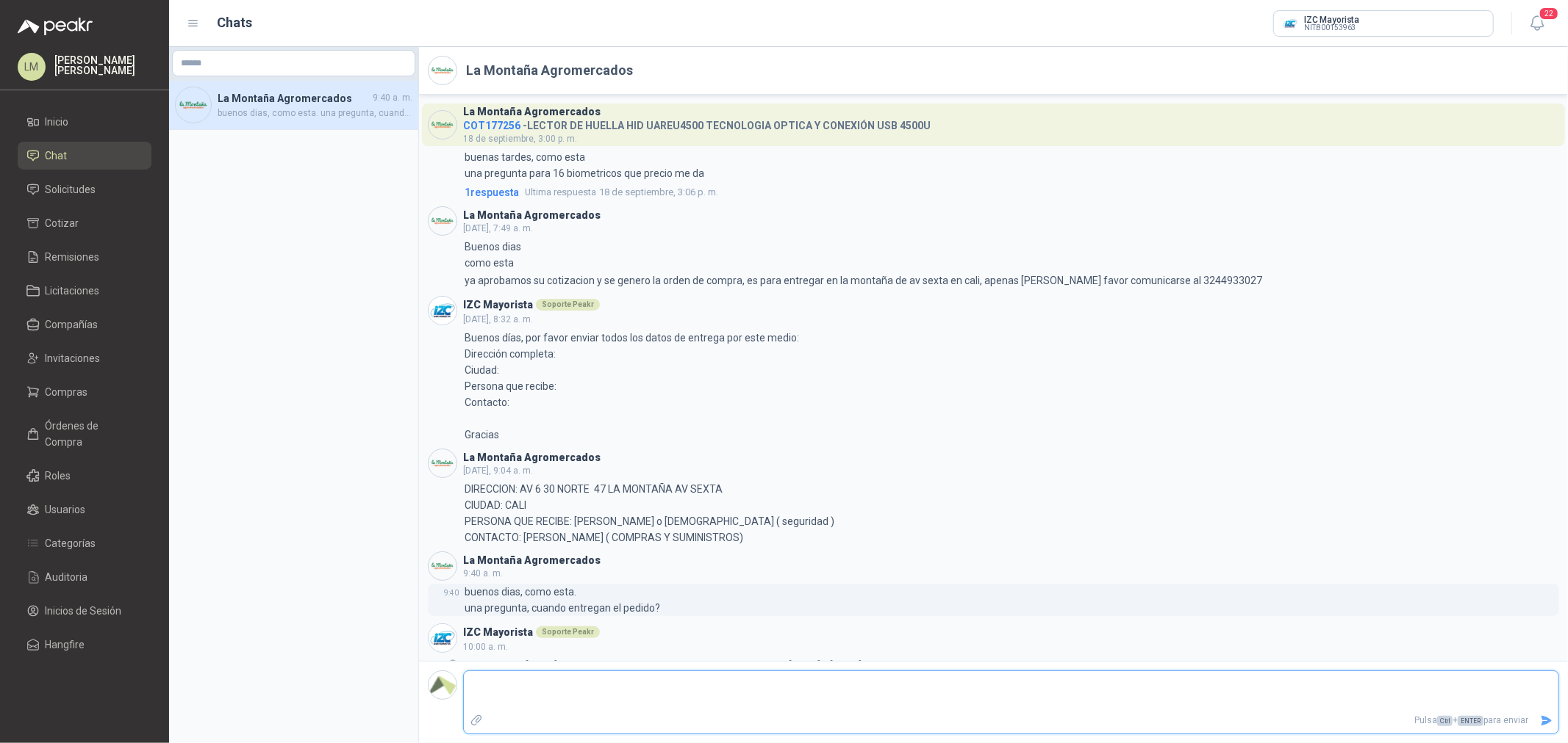
scroll to position [21, 0]
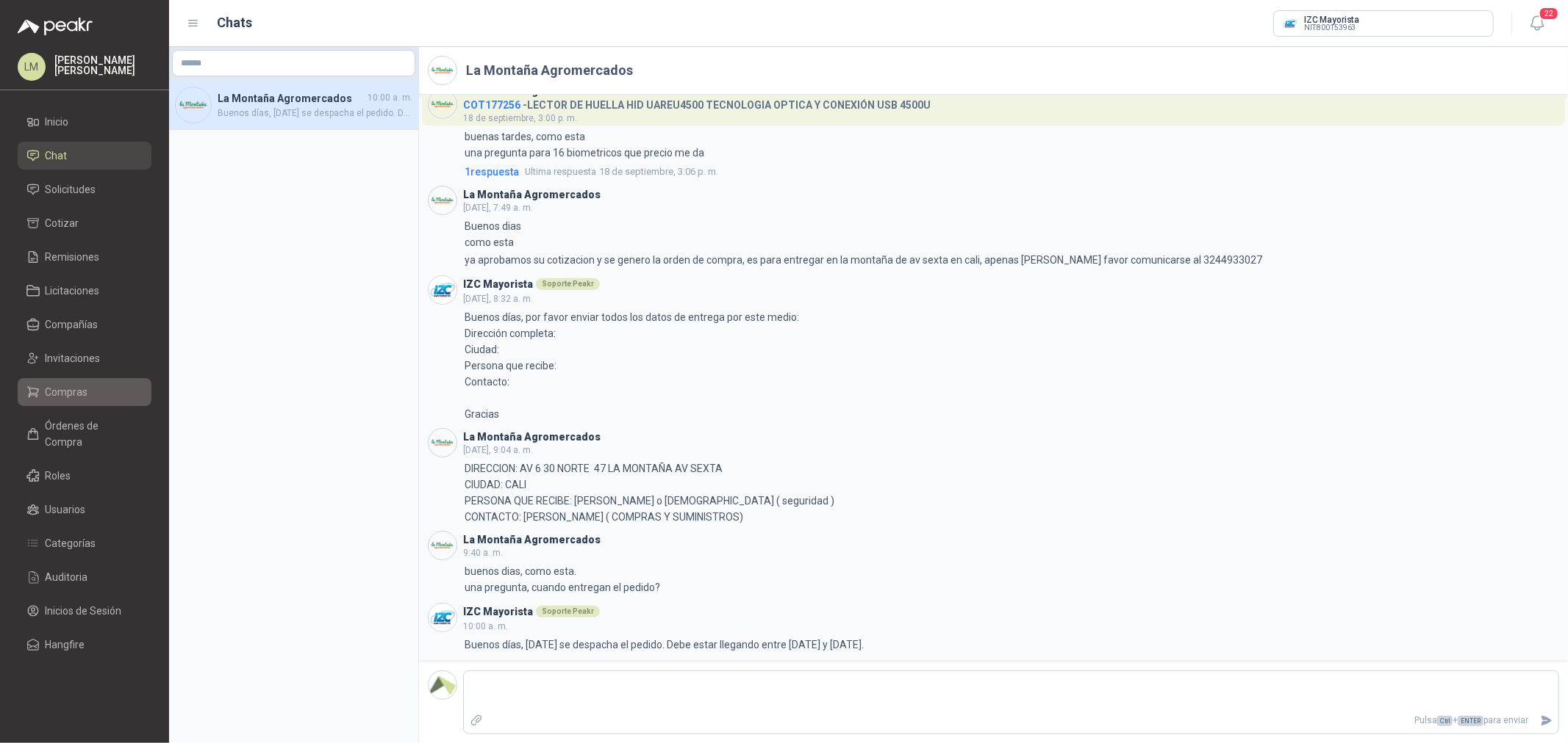
drag, startPoint x: 56, startPoint y: 394, endPoint x: 56, endPoint y: 401, distance: 7.0
click at [56, 394] on span "Compras" at bounding box center [67, 392] width 43 height 16
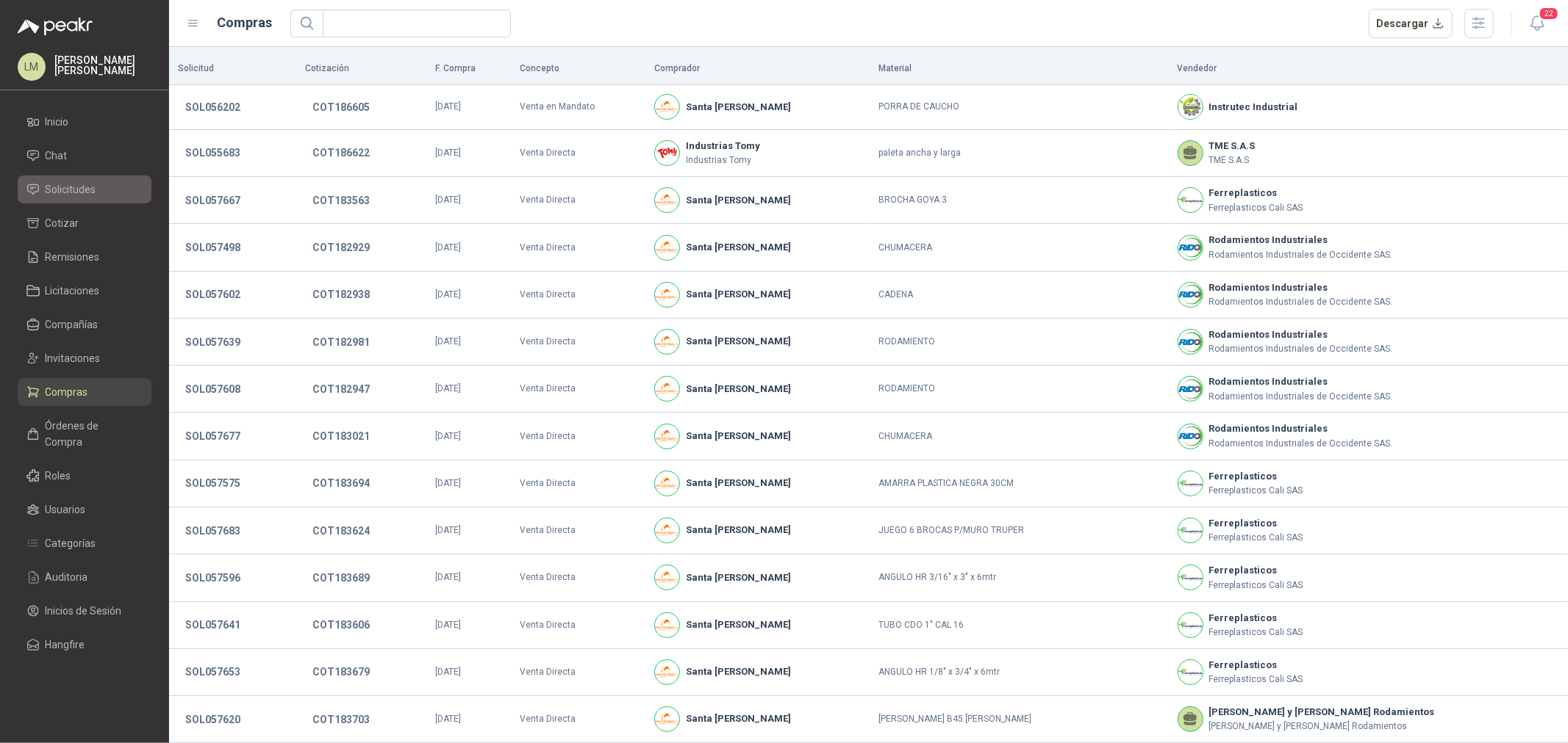
click at [76, 189] on span "Solicitudes" at bounding box center [71, 190] width 51 height 16
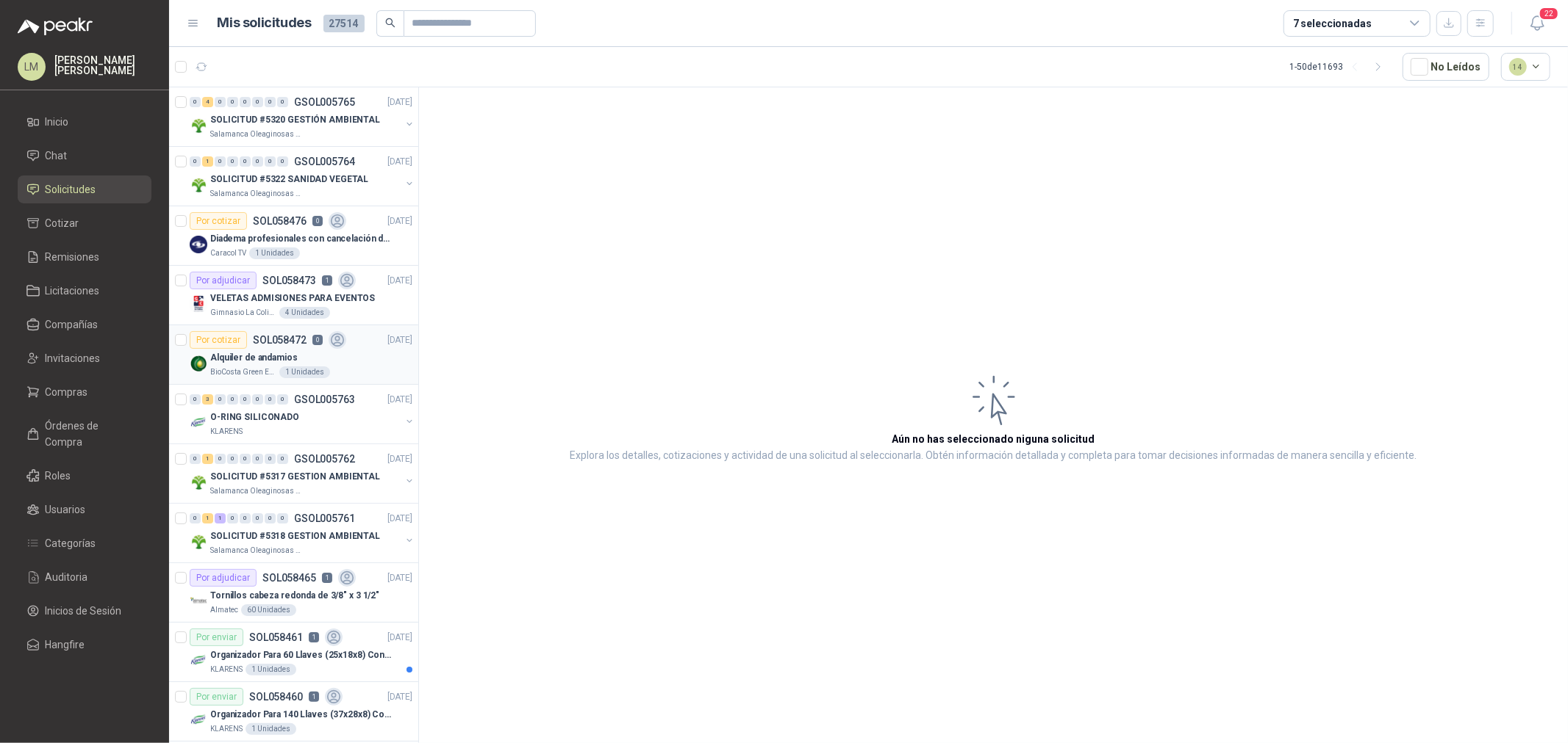
click at [279, 369] on div "1 Unidades" at bounding box center [304, 372] width 51 height 12
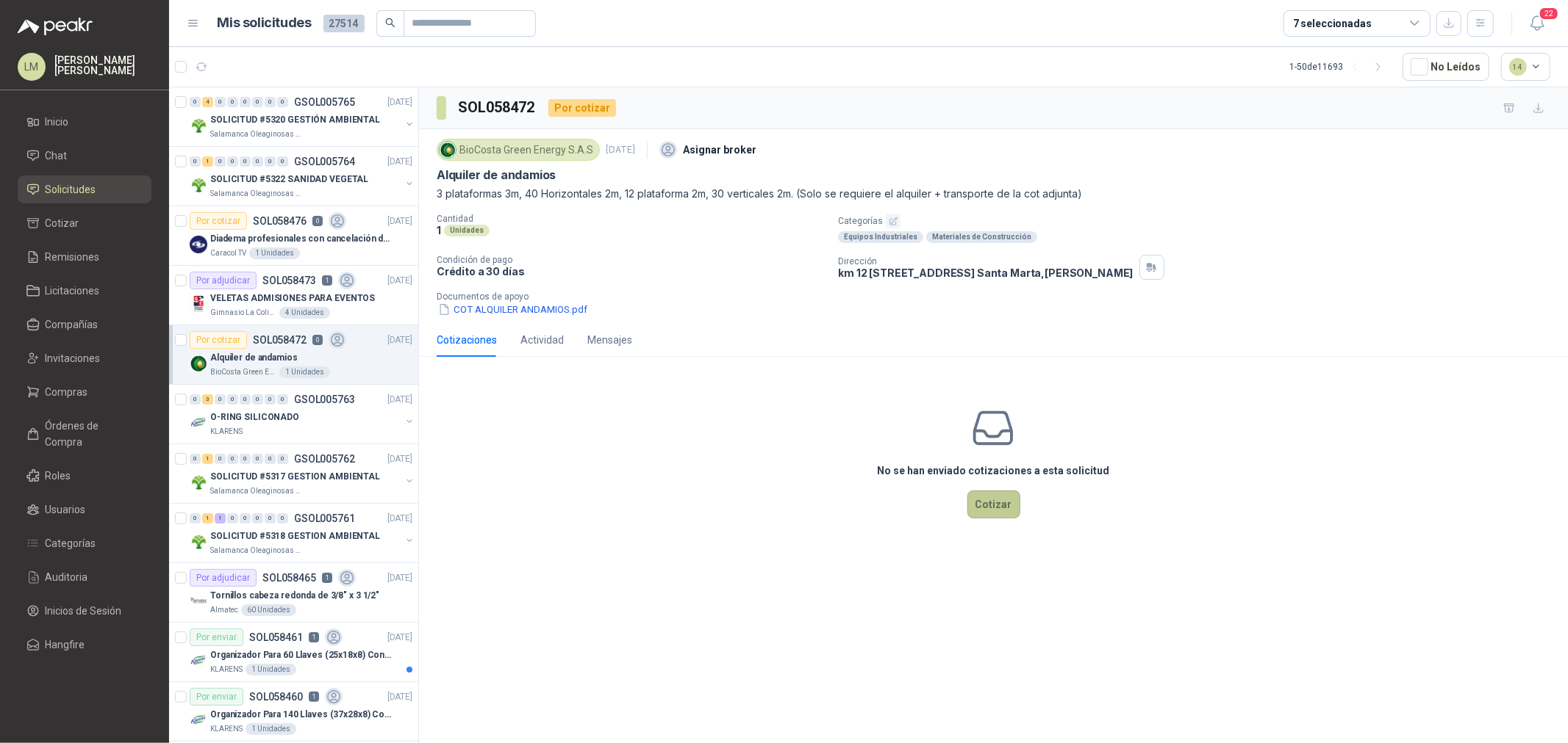
click at [993, 514] on button "Cotizar" at bounding box center [994, 504] width 53 height 28
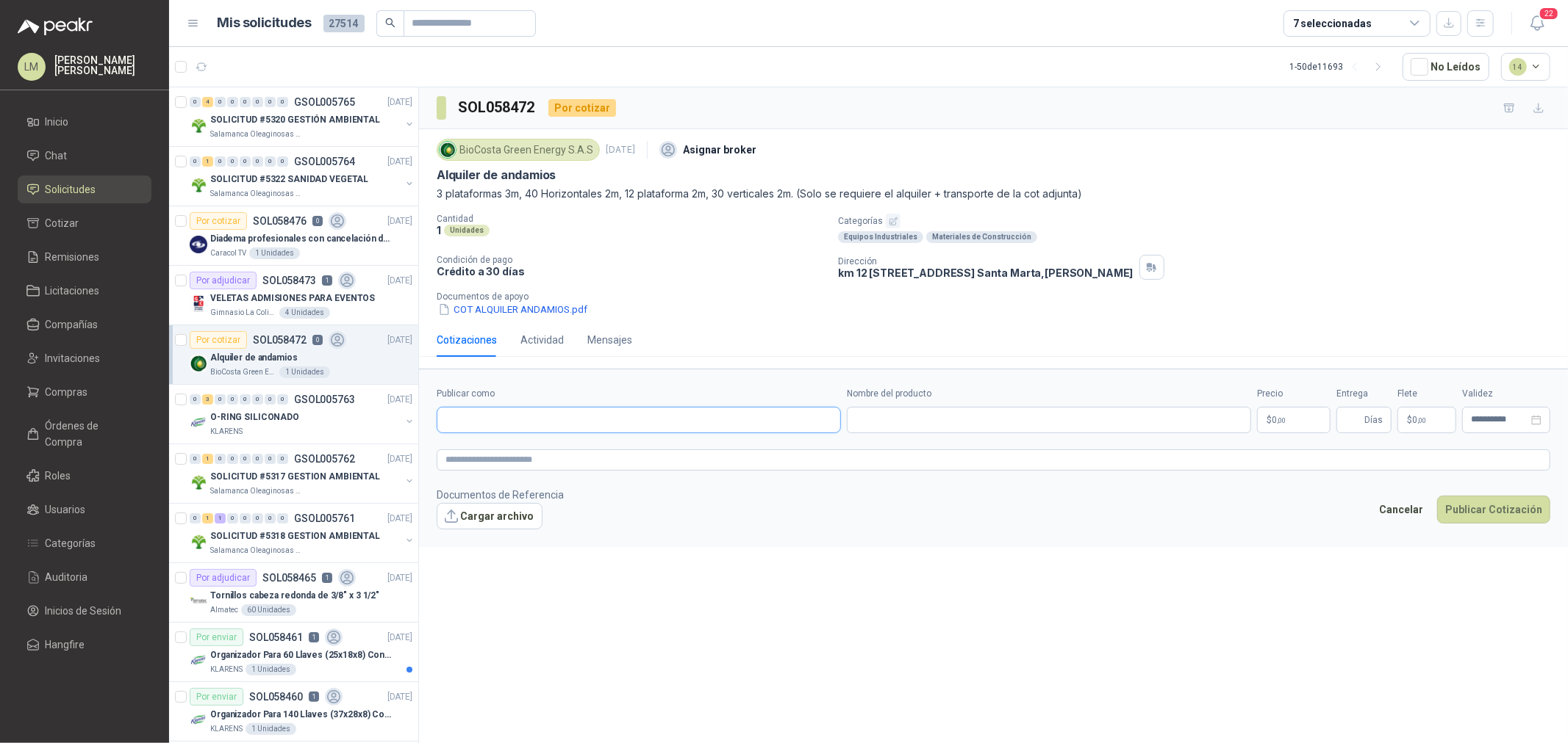
click at [578, 421] on input "Publicar como" at bounding box center [639, 420] width 403 height 25
click at [488, 444] on button "SERVING DEL NORTE S.A.S NIT : 900718119" at bounding box center [639, 456] width 391 height 25
click at [860, 419] on input "Nombre del producto" at bounding box center [1048, 420] width 404 height 27
click at [867, 417] on input "**********" at bounding box center [1048, 420] width 404 height 27
click at [1270, 408] on body "LM [PERSON_NAME] Inicio Chat Solicitudes Cotizar Remisiones Licitaciones Compañ…" at bounding box center [784, 372] width 1568 height 743
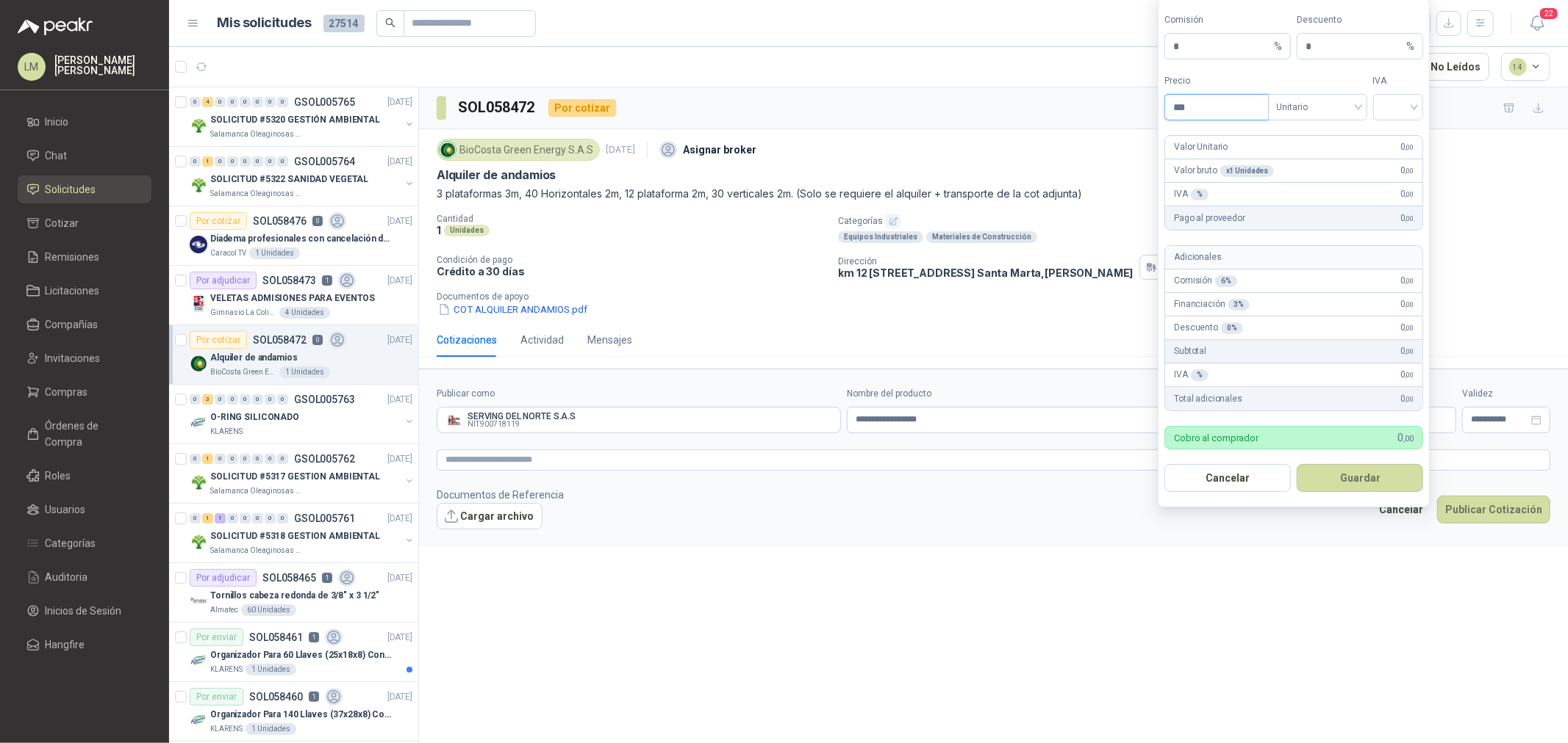
click at [1194, 97] on input "***" at bounding box center [1216, 107] width 102 height 25
drag, startPoint x: 1307, startPoint y: 105, endPoint x: 1308, endPoint y: 117, distance: 12.0
click at [1308, 105] on span "Unitario" at bounding box center [1317, 107] width 81 height 22
click at [1311, 158] on div "Unitario con IVA" at bounding box center [1317, 161] width 76 height 16
click at [1383, 109] on input "search" at bounding box center [1397, 105] width 33 height 22
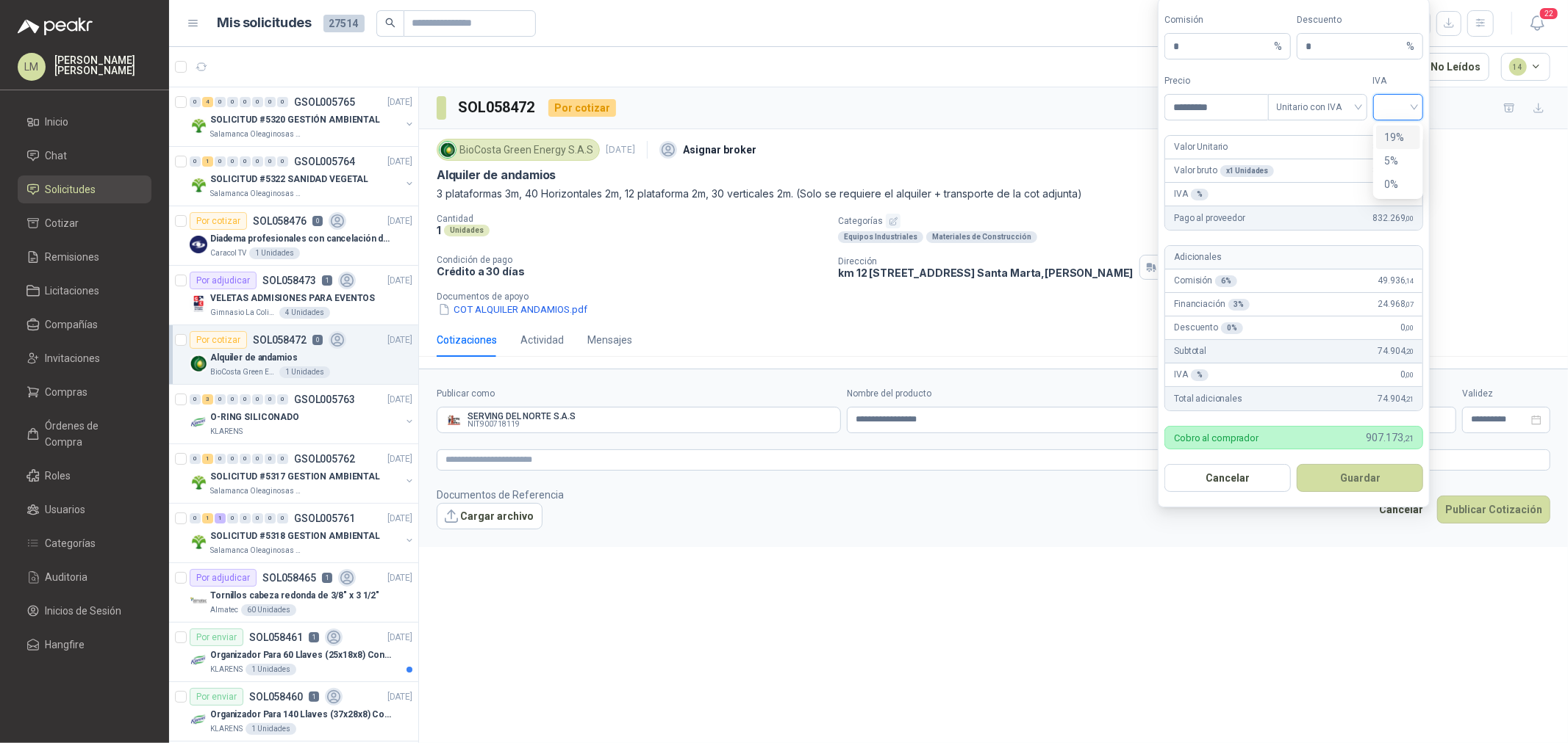
click at [1390, 136] on div "19%" at bounding box center [1398, 138] width 27 height 16
click at [1336, 479] on button "Guardar" at bounding box center [1359, 478] width 126 height 28
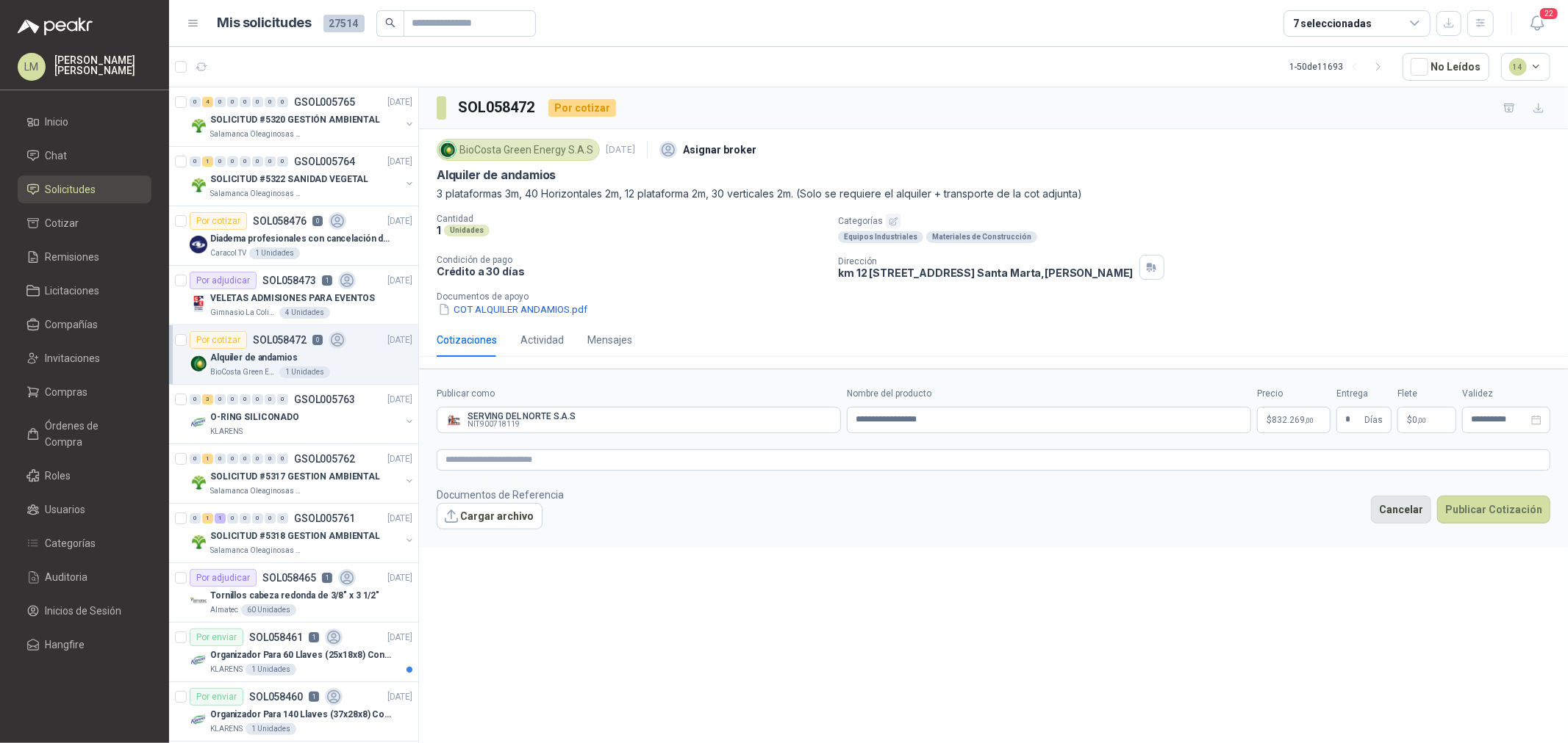
click at [1408, 511] on button "Cancelar" at bounding box center [1401, 510] width 60 height 28
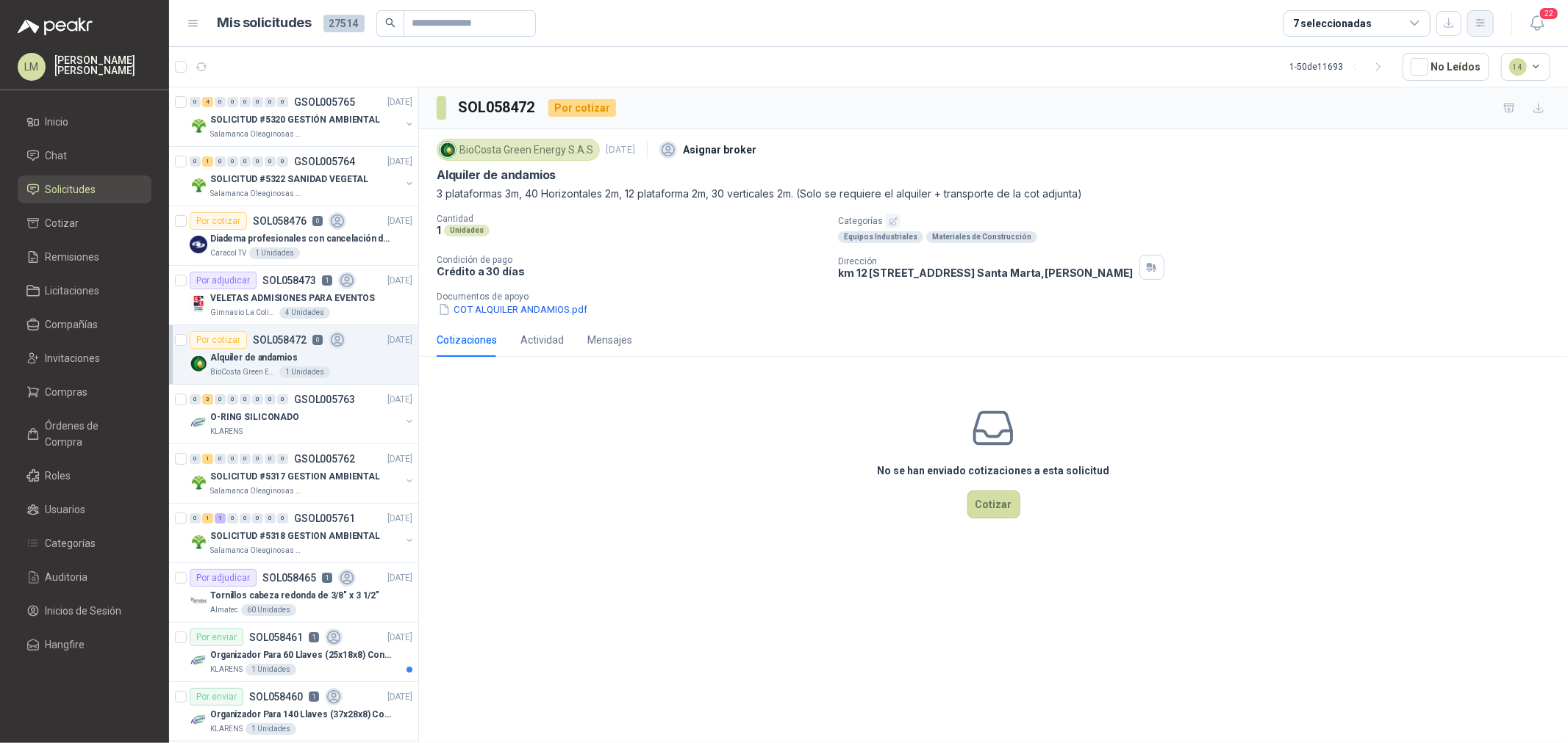
click at [1475, 25] on icon "button" at bounding box center [1481, 23] width 13 height 13
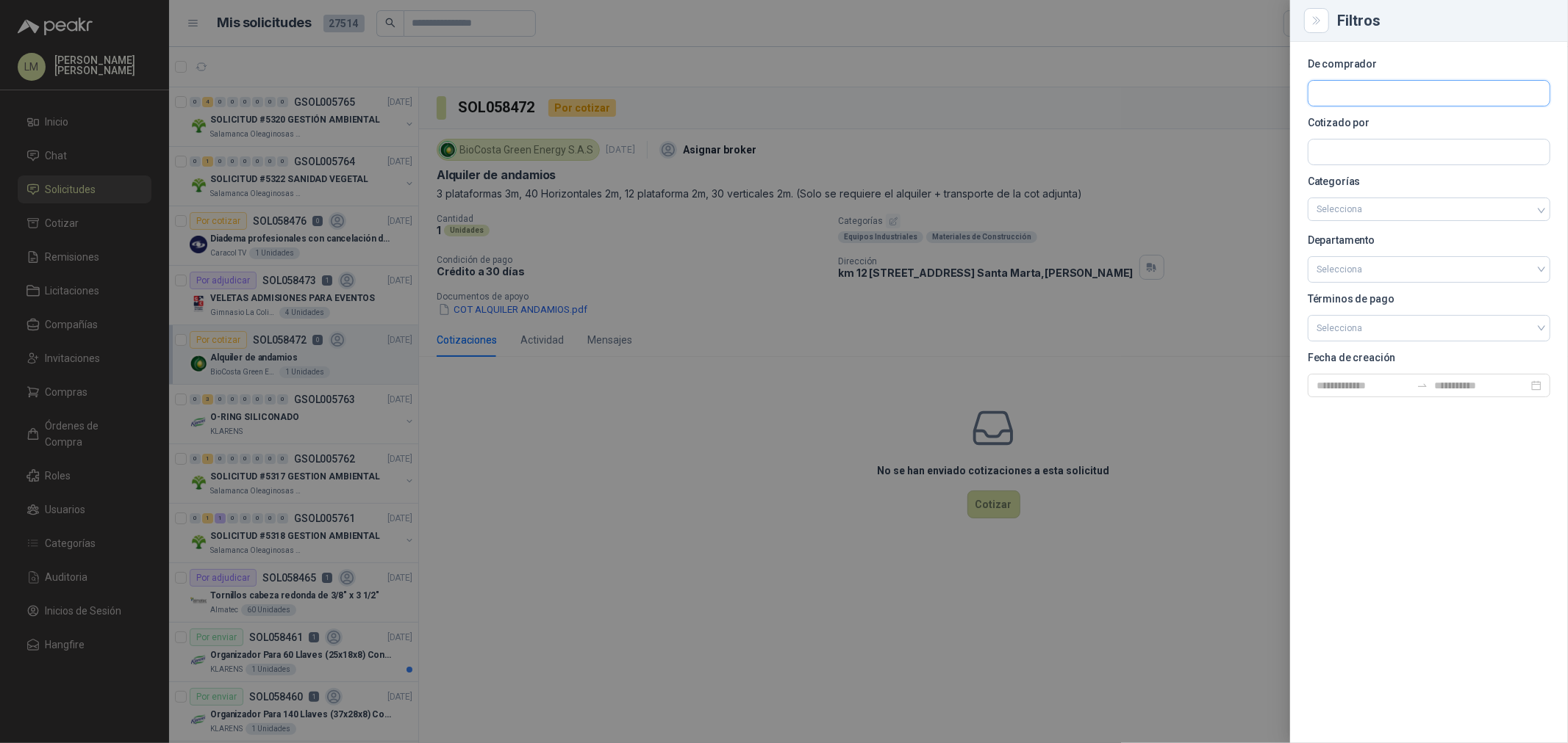
click at [1347, 85] on input "text" at bounding box center [1429, 92] width 241 height 25
click at [1385, 123] on p "SEGURIDAD PROVISER LTDA" at bounding box center [1471, 125] width 257 height 9
click at [923, 113] on div at bounding box center [784, 372] width 1568 height 743
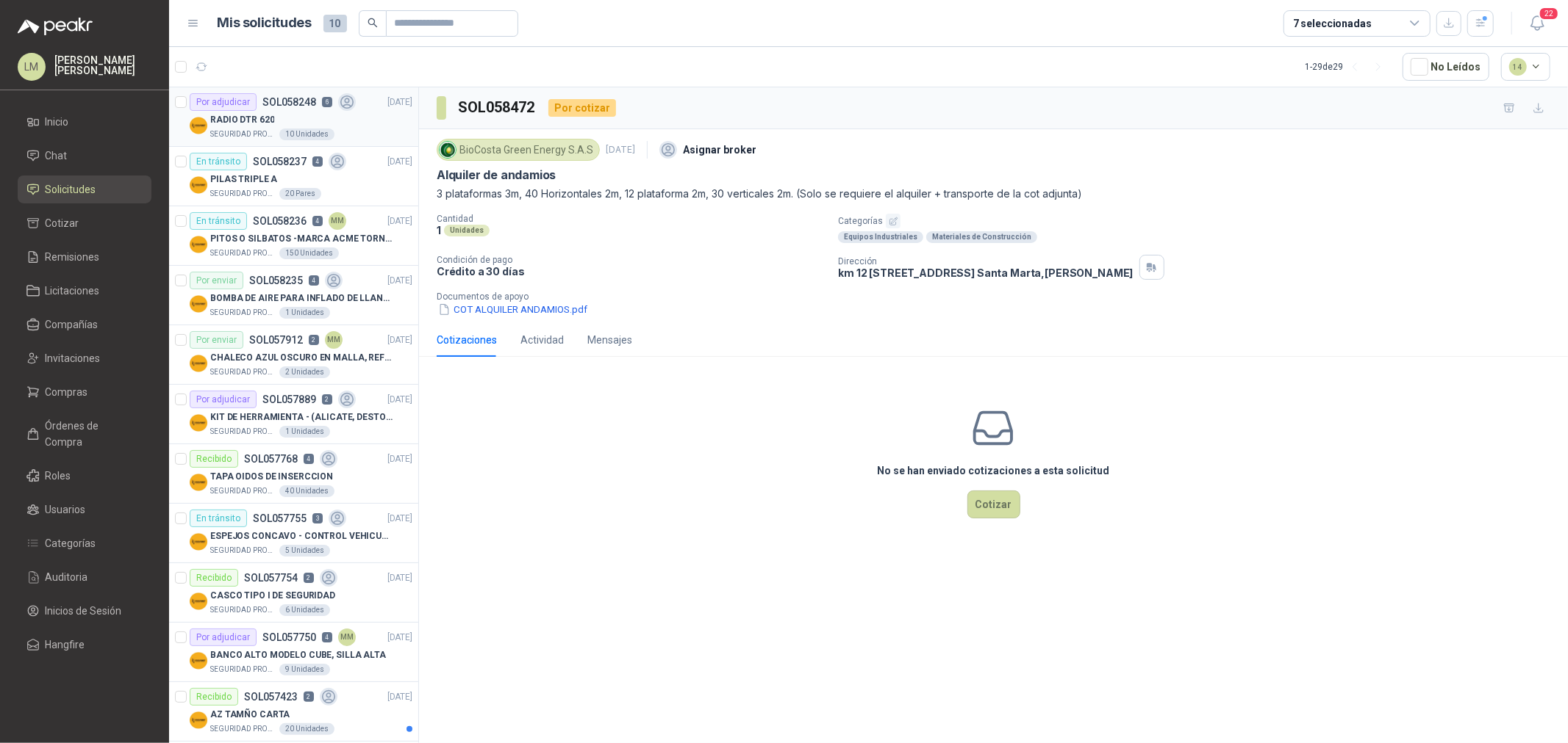
drag, startPoint x: 268, startPoint y: 123, endPoint x: 269, endPoint y: 142, distance: 19.0
click at [268, 123] on p "RADIO DTR 620" at bounding box center [241, 120] width 64 height 14
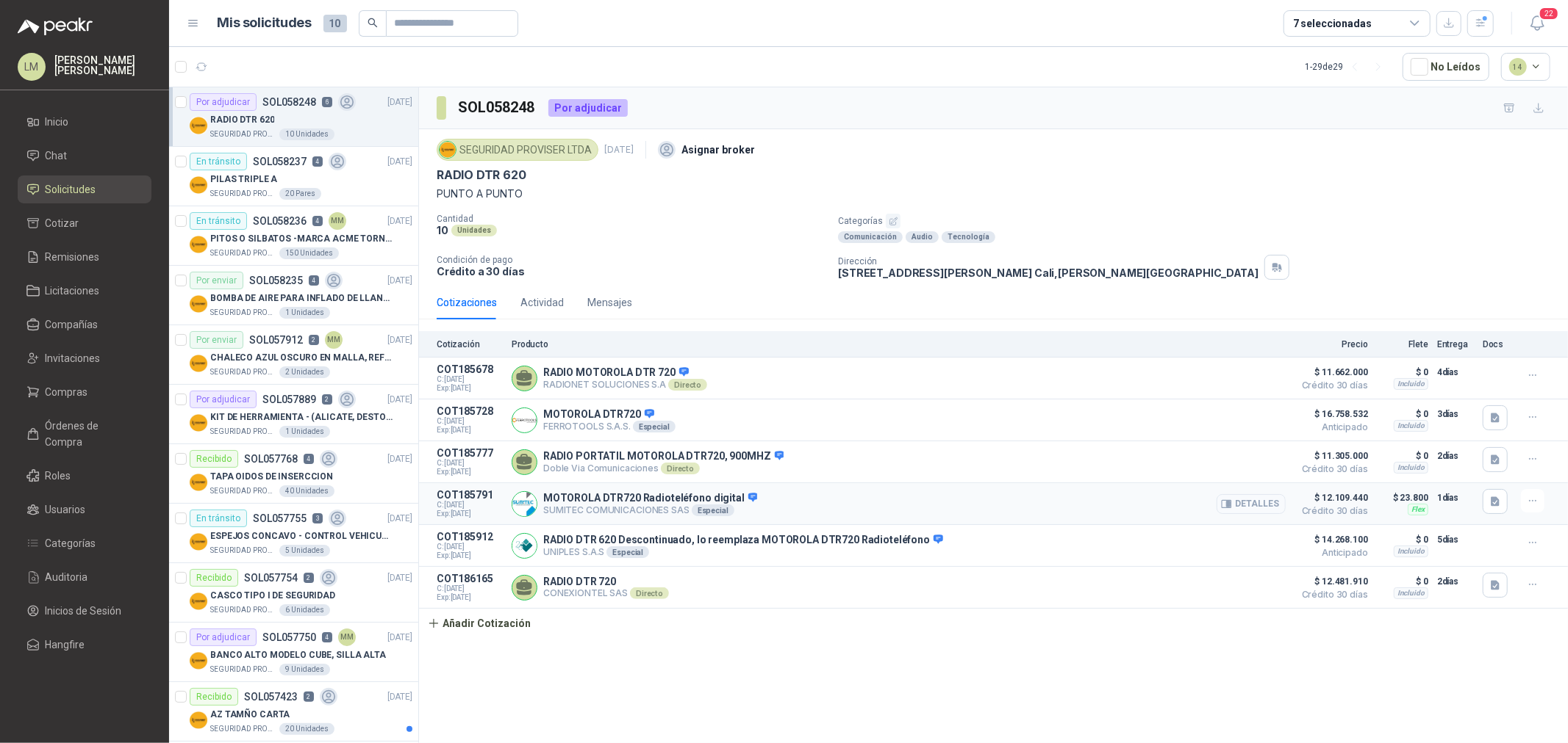
click at [1261, 507] on button "Detalles" at bounding box center [1251, 504] width 69 height 20
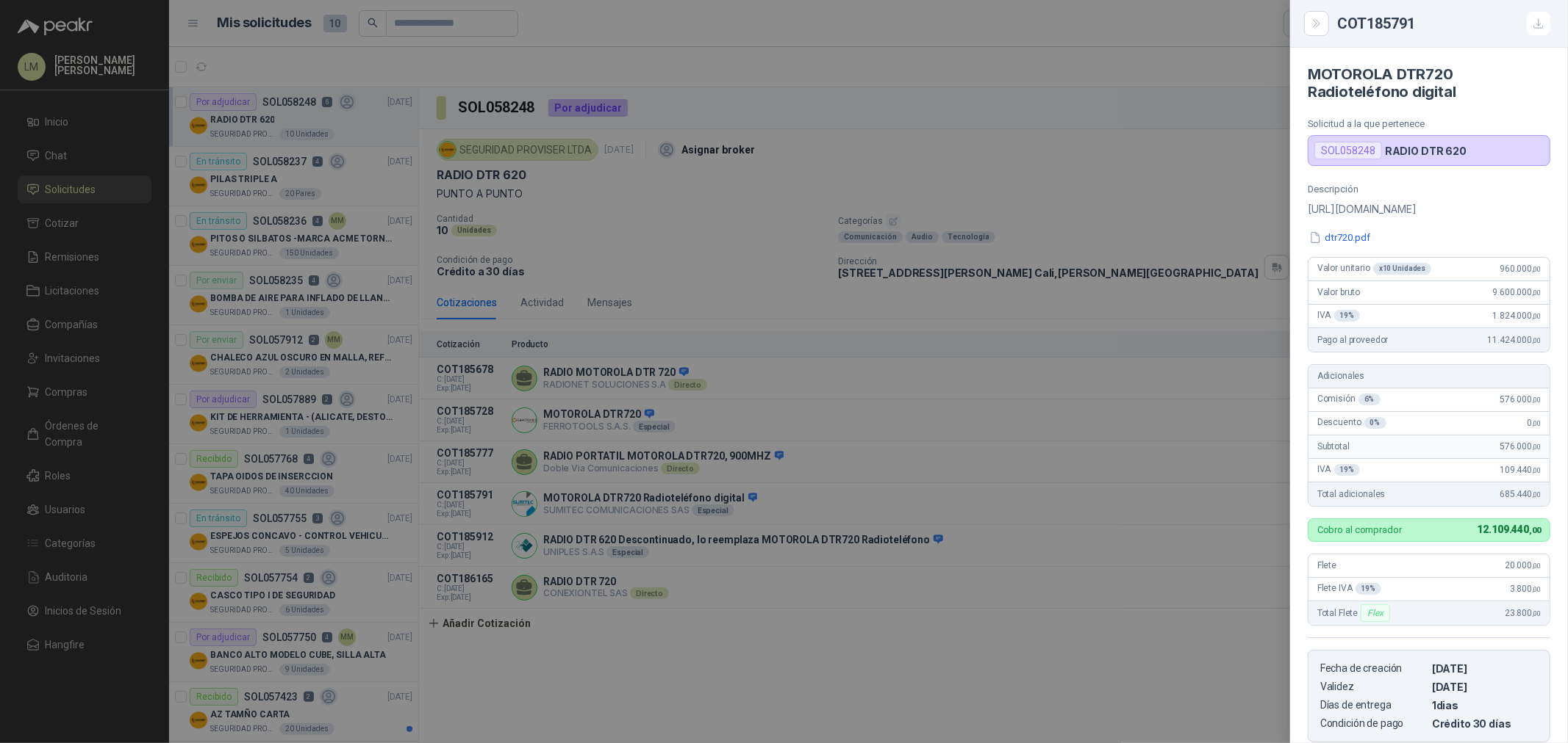
click at [1142, 514] on div at bounding box center [784, 372] width 1568 height 743
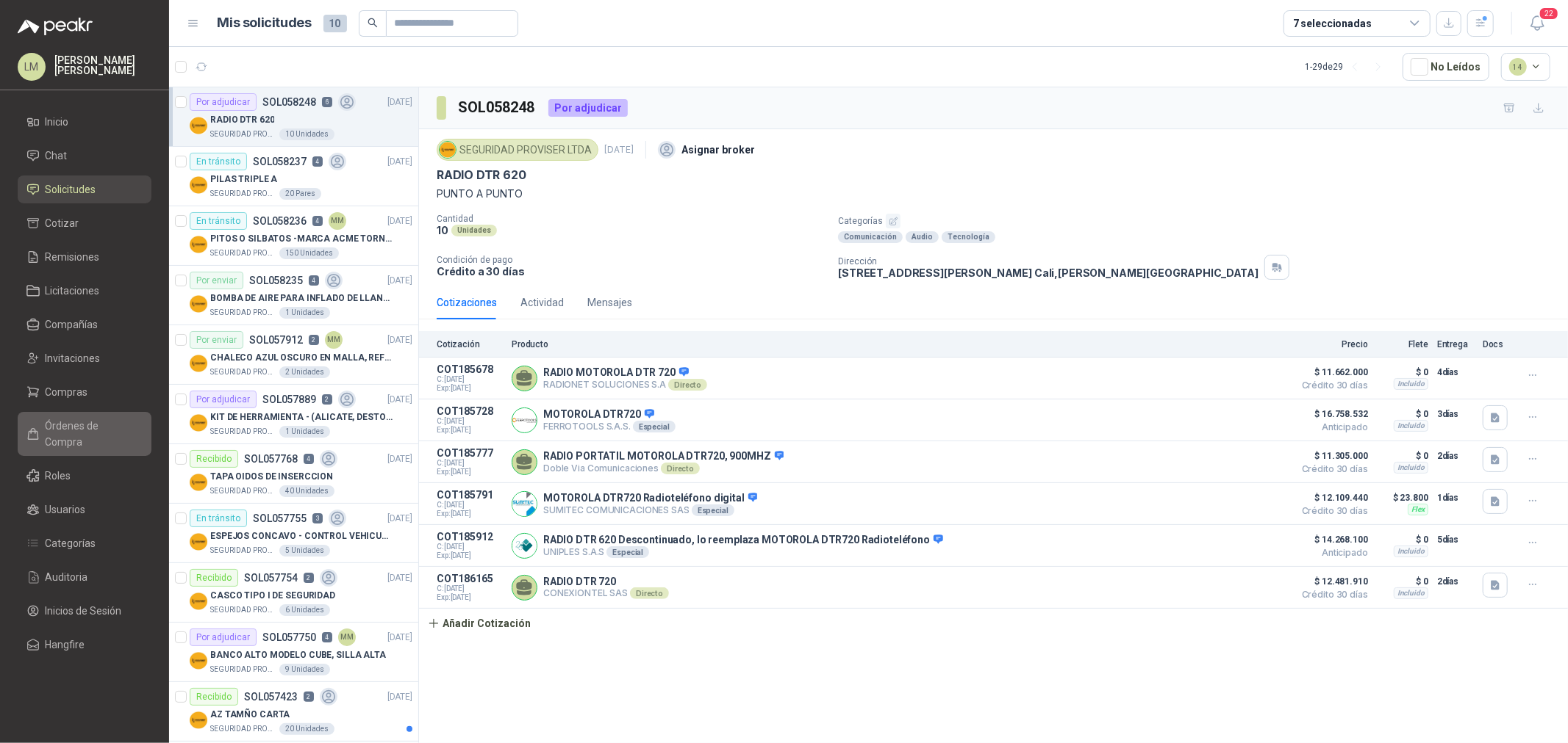
click at [76, 428] on span "Órdenes de Compra" at bounding box center [92, 434] width 92 height 32
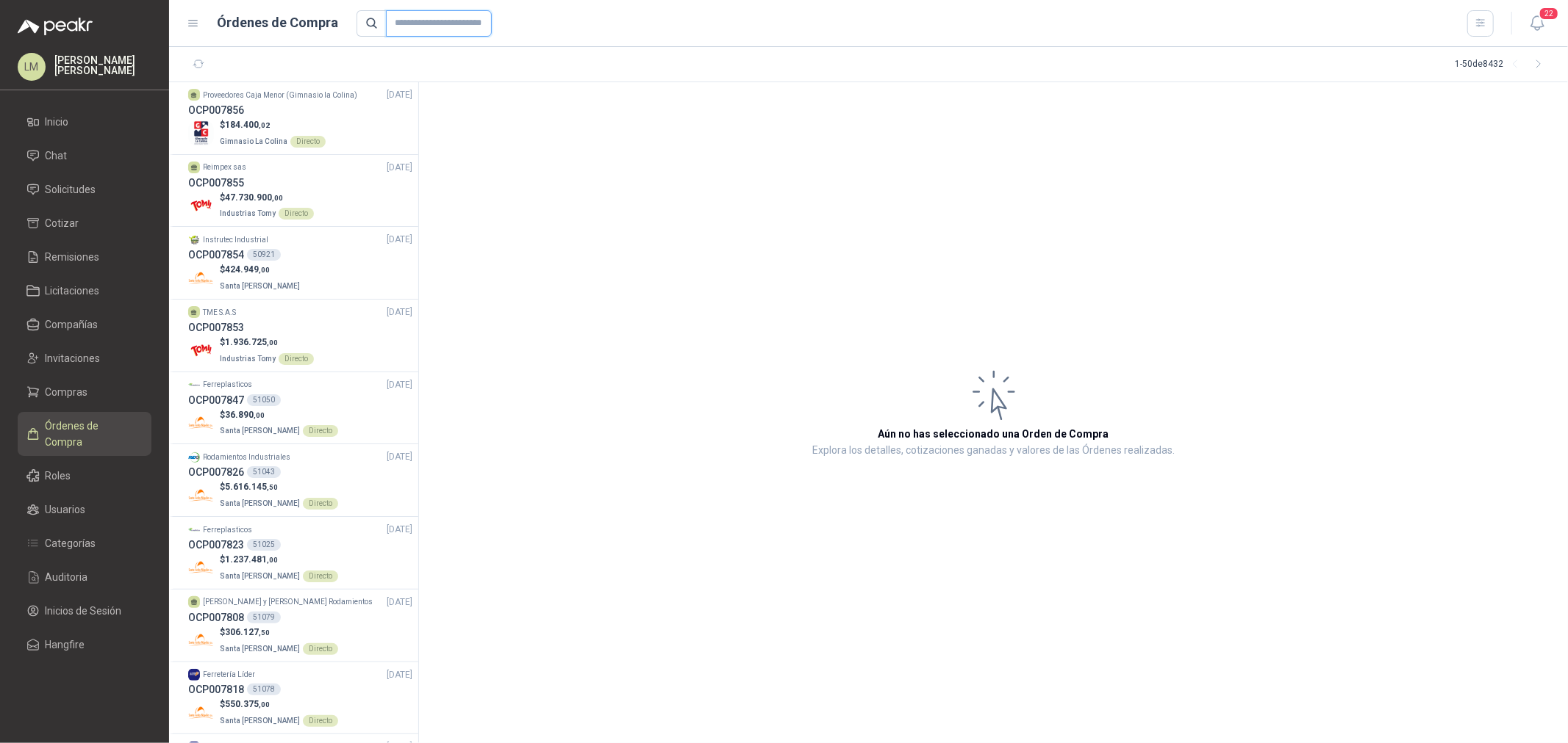
click at [438, 18] on input "text" at bounding box center [439, 23] width 106 height 27
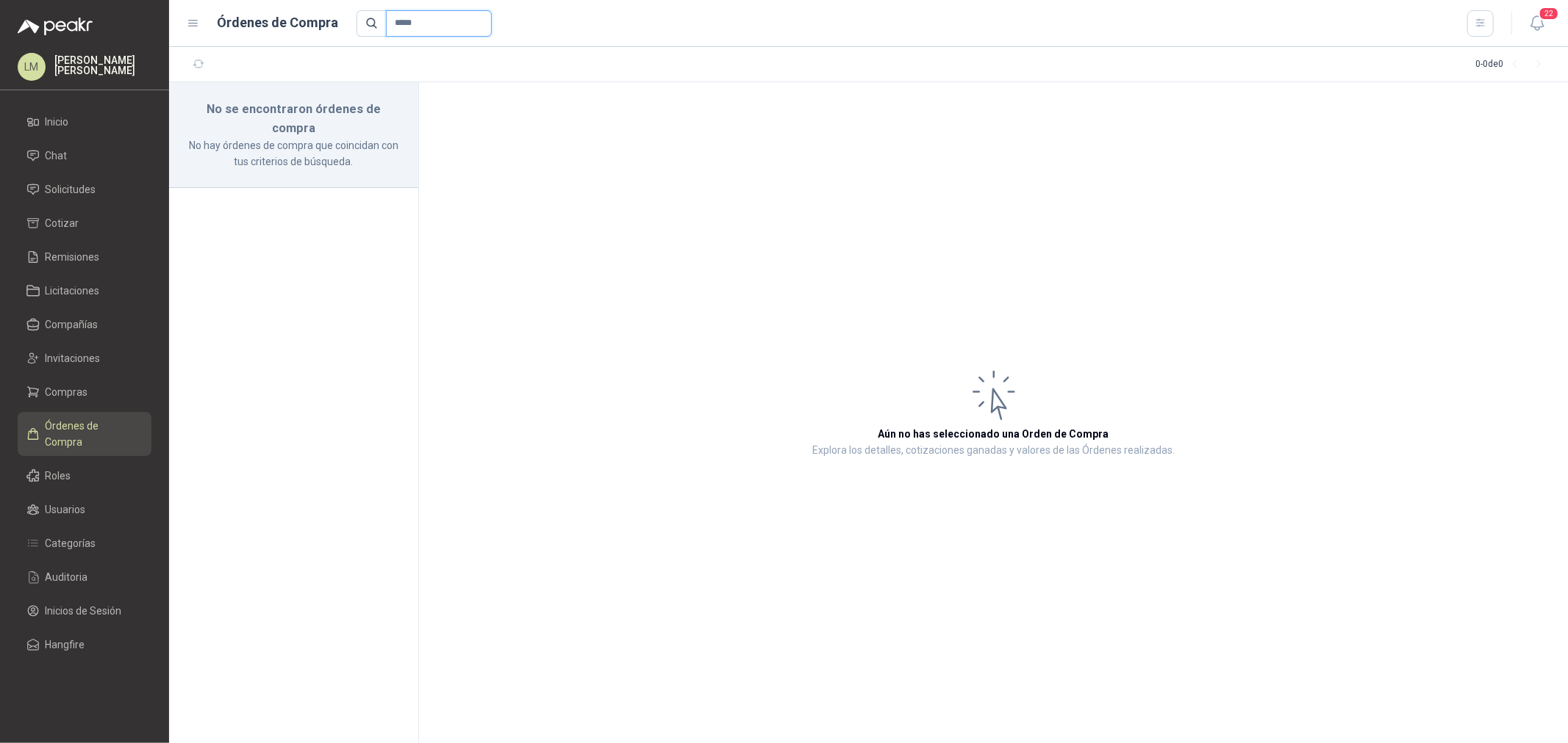
drag, startPoint x: 424, startPoint y: 23, endPoint x: 354, endPoint y: 19, distance: 70.1
click at [362, 18] on span "*****" at bounding box center [424, 23] width 136 height 27
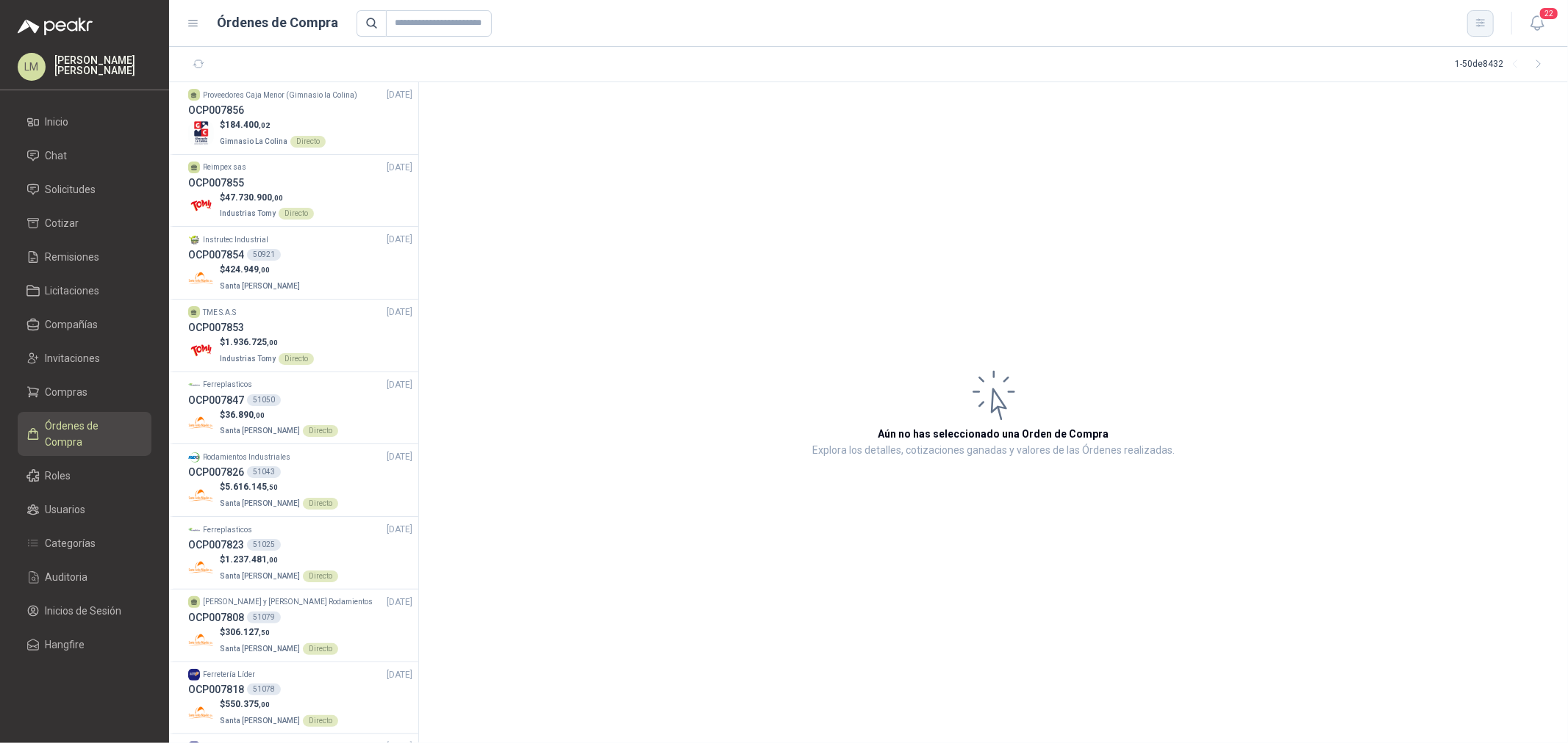
click at [1485, 21] on icon "button" at bounding box center [1481, 23] width 13 height 13
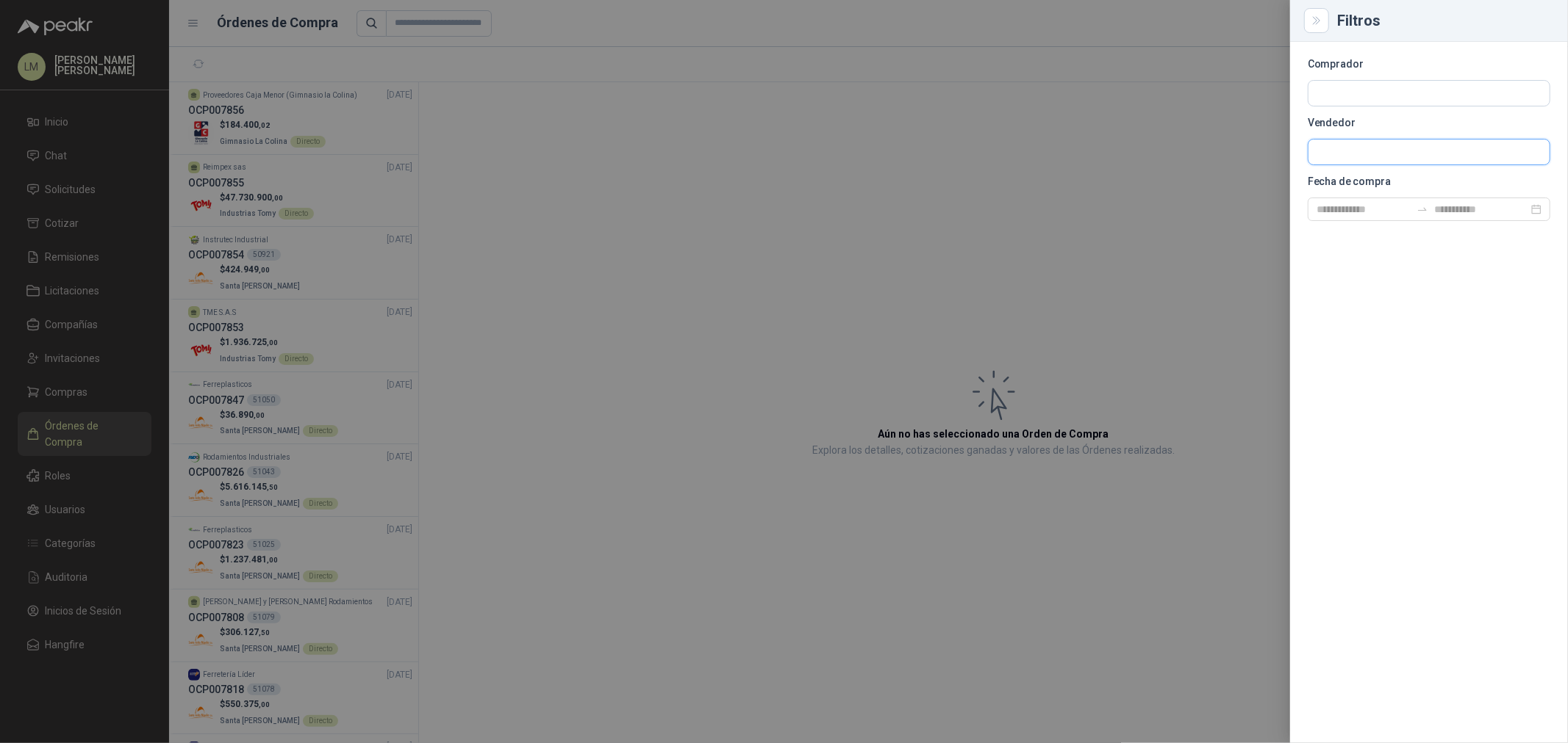
click at [1352, 148] on input "text" at bounding box center [1429, 152] width 241 height 25
click at [1346, 86] on input "text" at bounding box center [1429, 92] width 241 height 25
click at [1373, 121] on p "Santa [PERSON_NAME]" at bounding box center [1389, 125] width 95 height 9
drag, startPoint x: 776, startPoint y: 148, endPoint x: 729, endPoint y: 140, distance: 47.7
click at [770, 148] on div at bounding box center [784, 372] width 1568 height 743
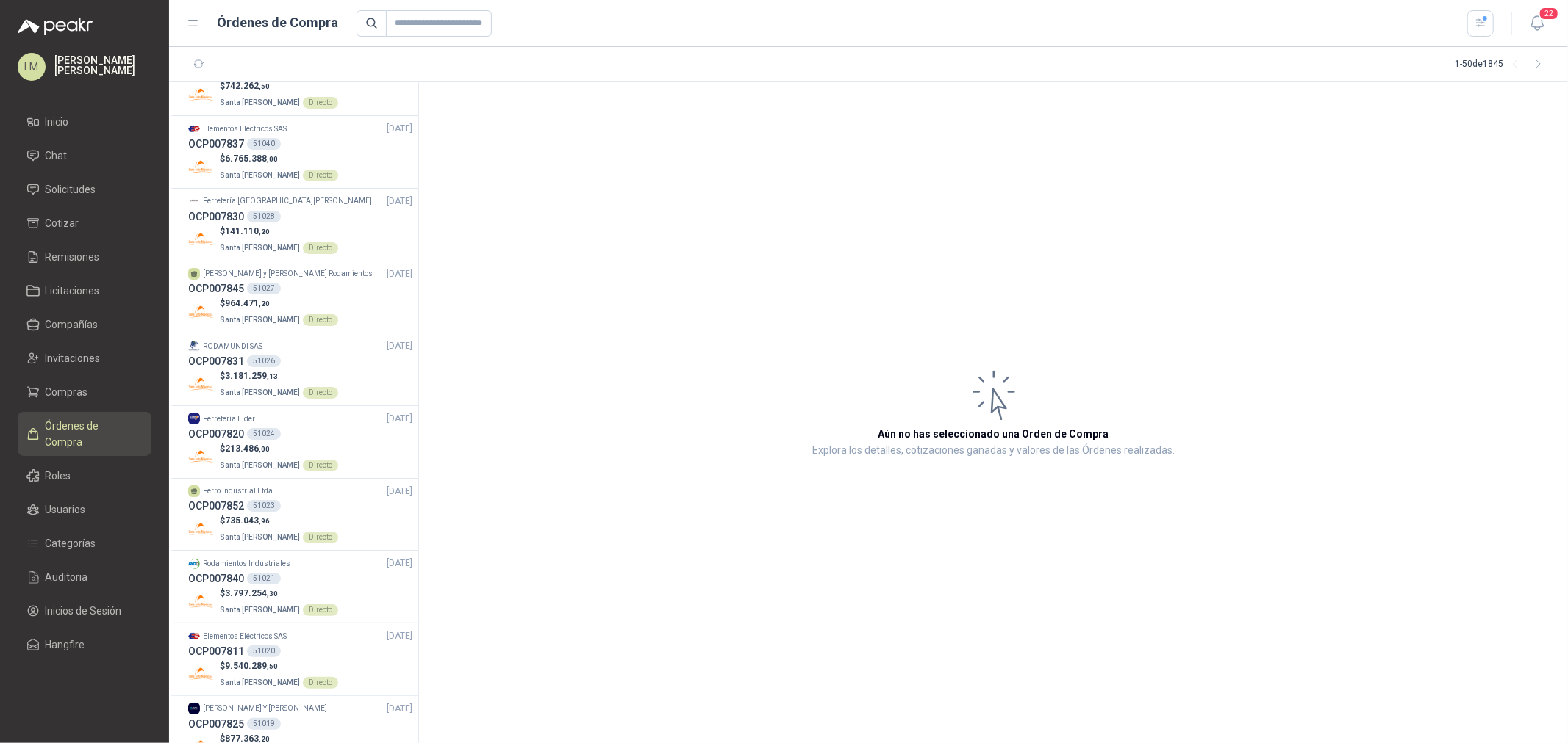
scroll to position [2984, 0]
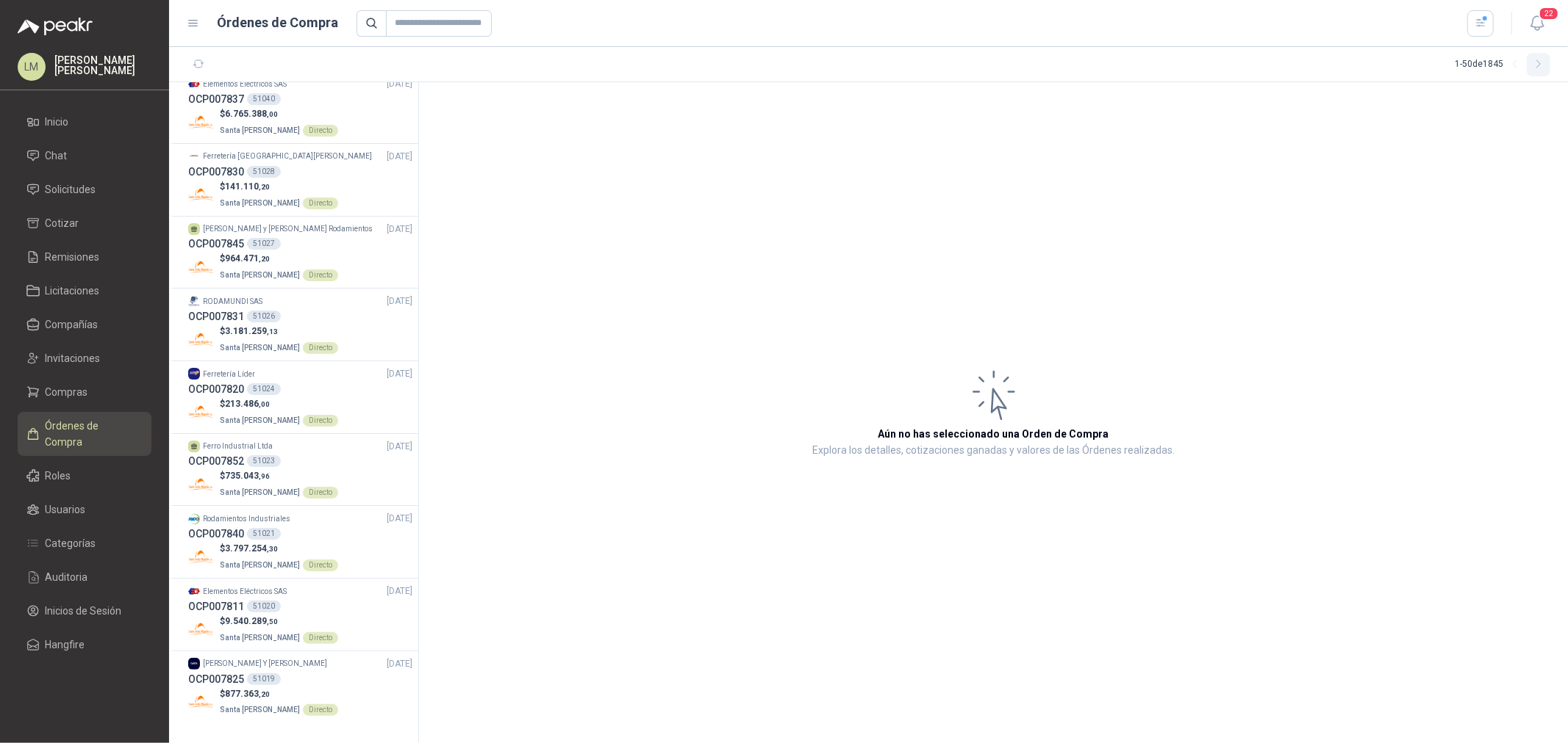
click at [1539, 60] on icon "button" at bounding box center [1539, 64] width 13 height 13
click at [1533, 67] on icon "button" at bounding box center [1539, 64] width 13 height 13
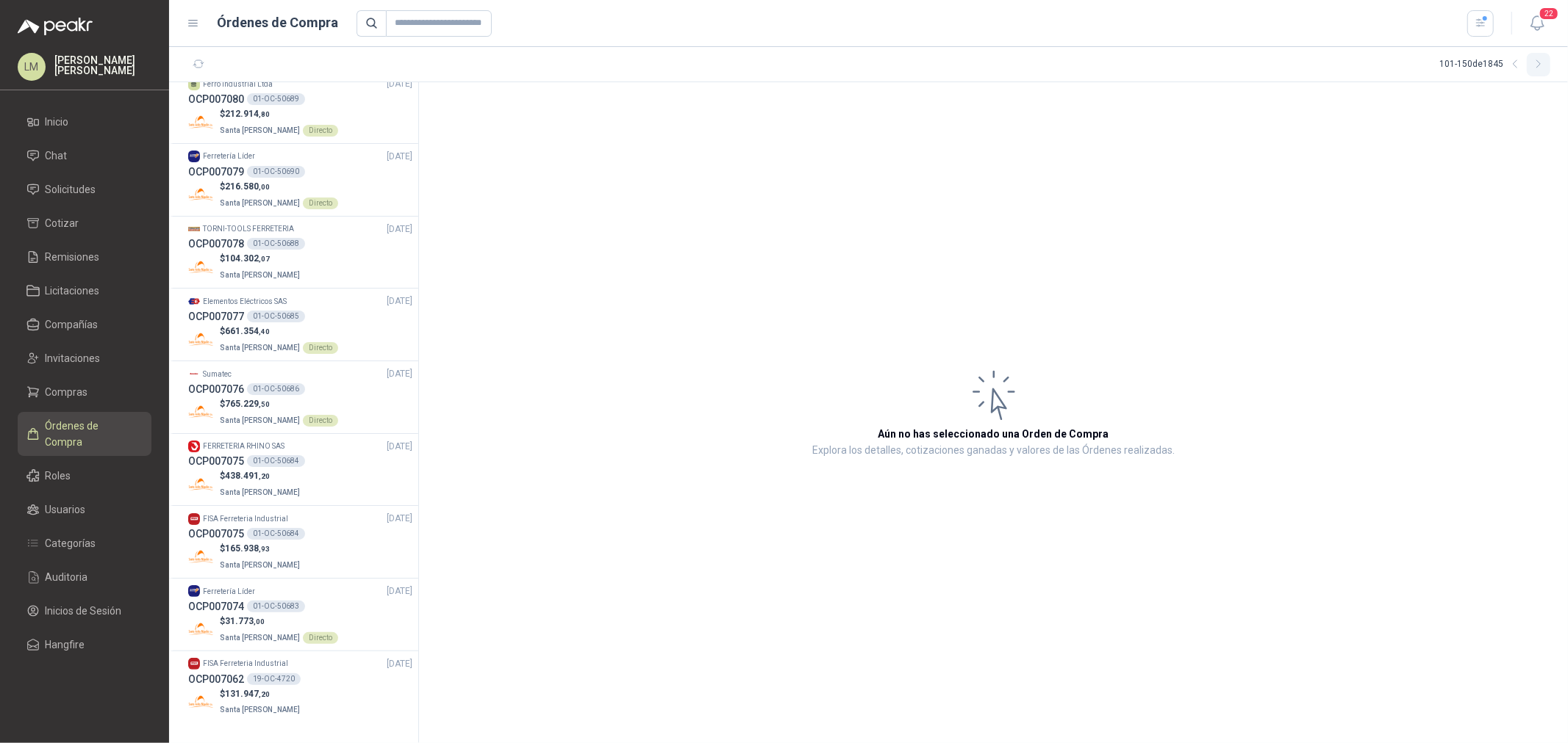
click at [1541, 64] on icon "button" at bounding box center [1539, 64] width 13 height 13
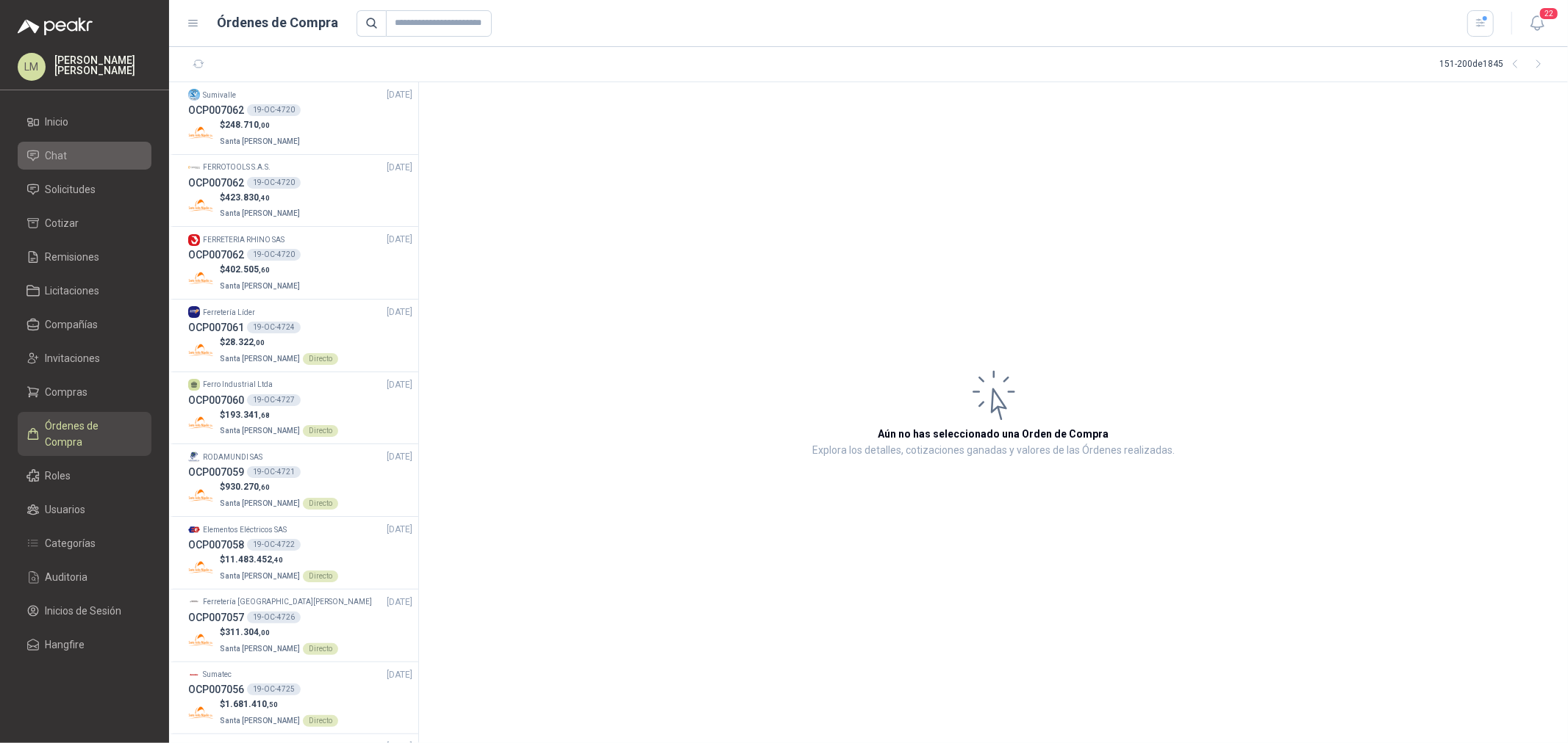
click at [61, 162] on span "Chat" at bounding box center [56, 156] width 22 height 16
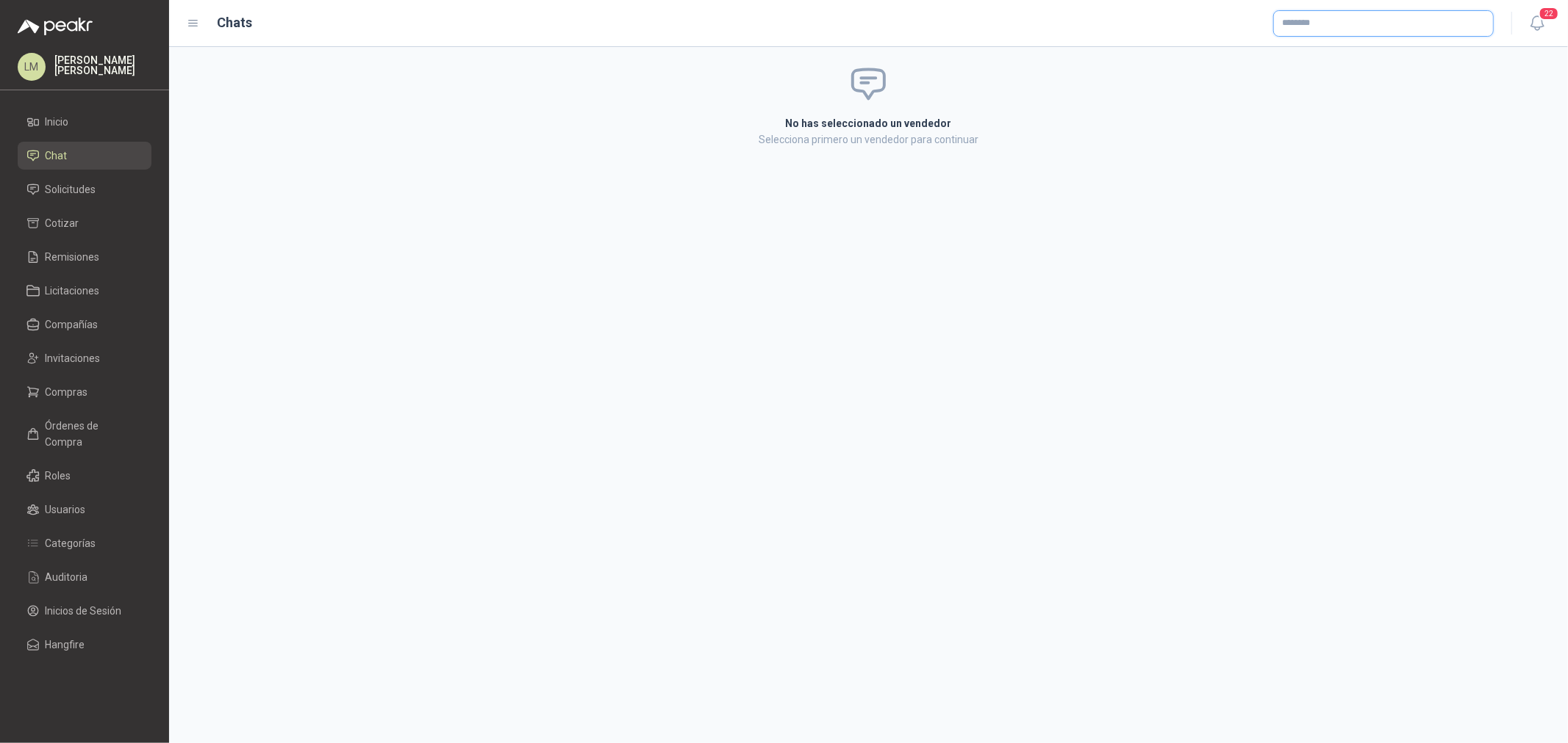
click at [1349, 27] on input "text" at bounding box center [1383, 23] width 219 height 25
click at [1319, 52] on p "COFEIND ON LINE" at bounding box center [1342, 54] width 69 height 9
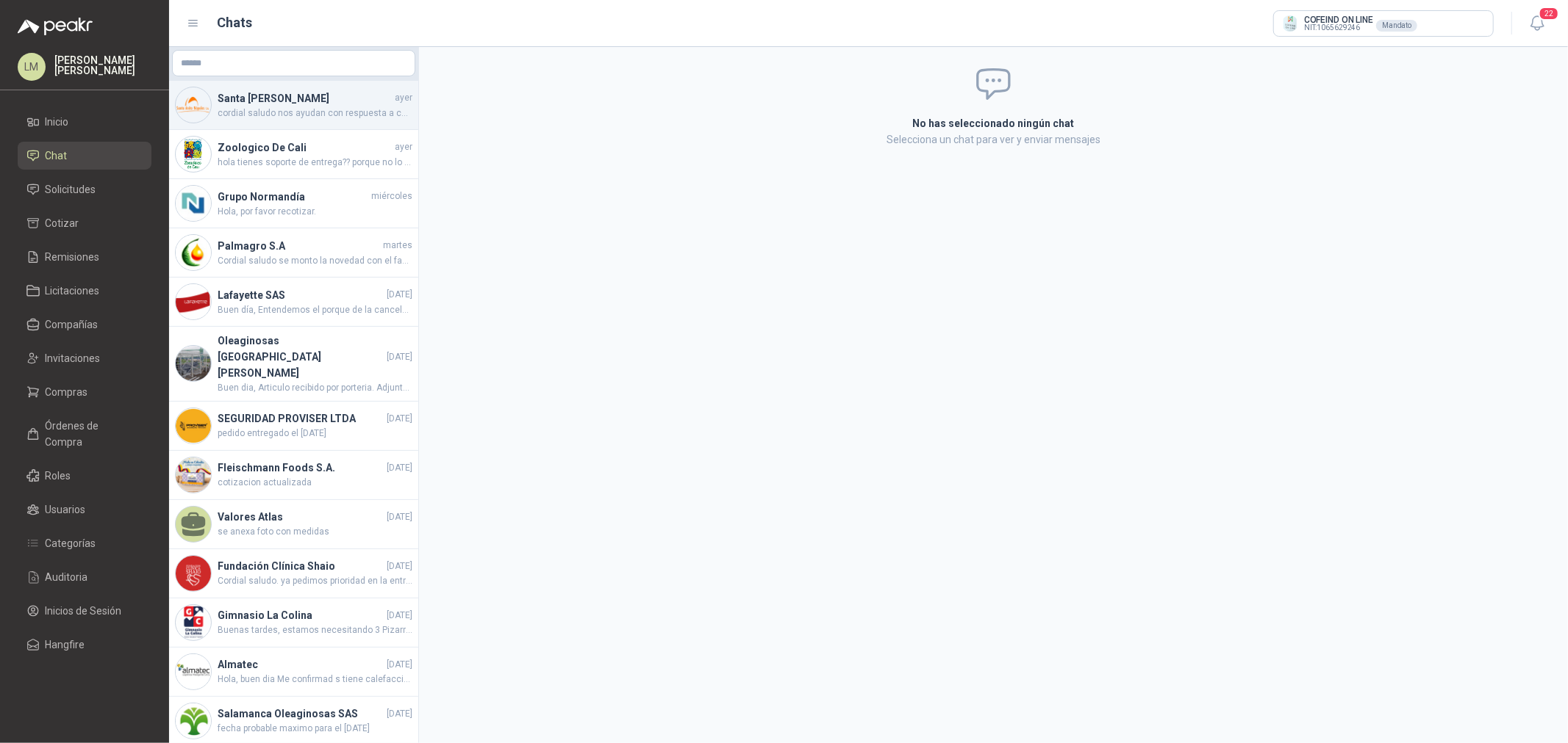
click at [288, 103] on h4 "Santa [PERSON_NAME]" at bounding box center [304, 98] width 175 height 16
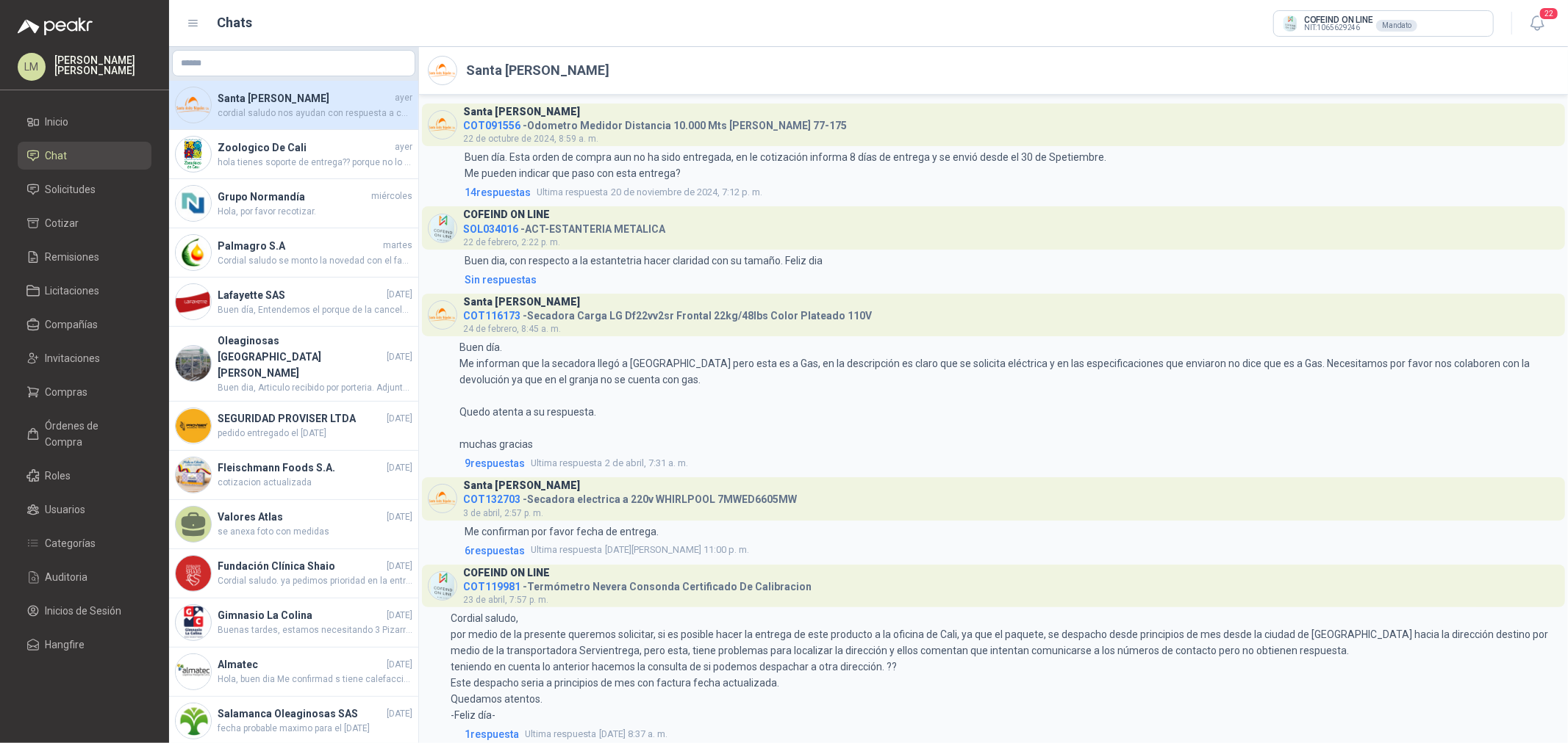
scroll to position [922, 0]
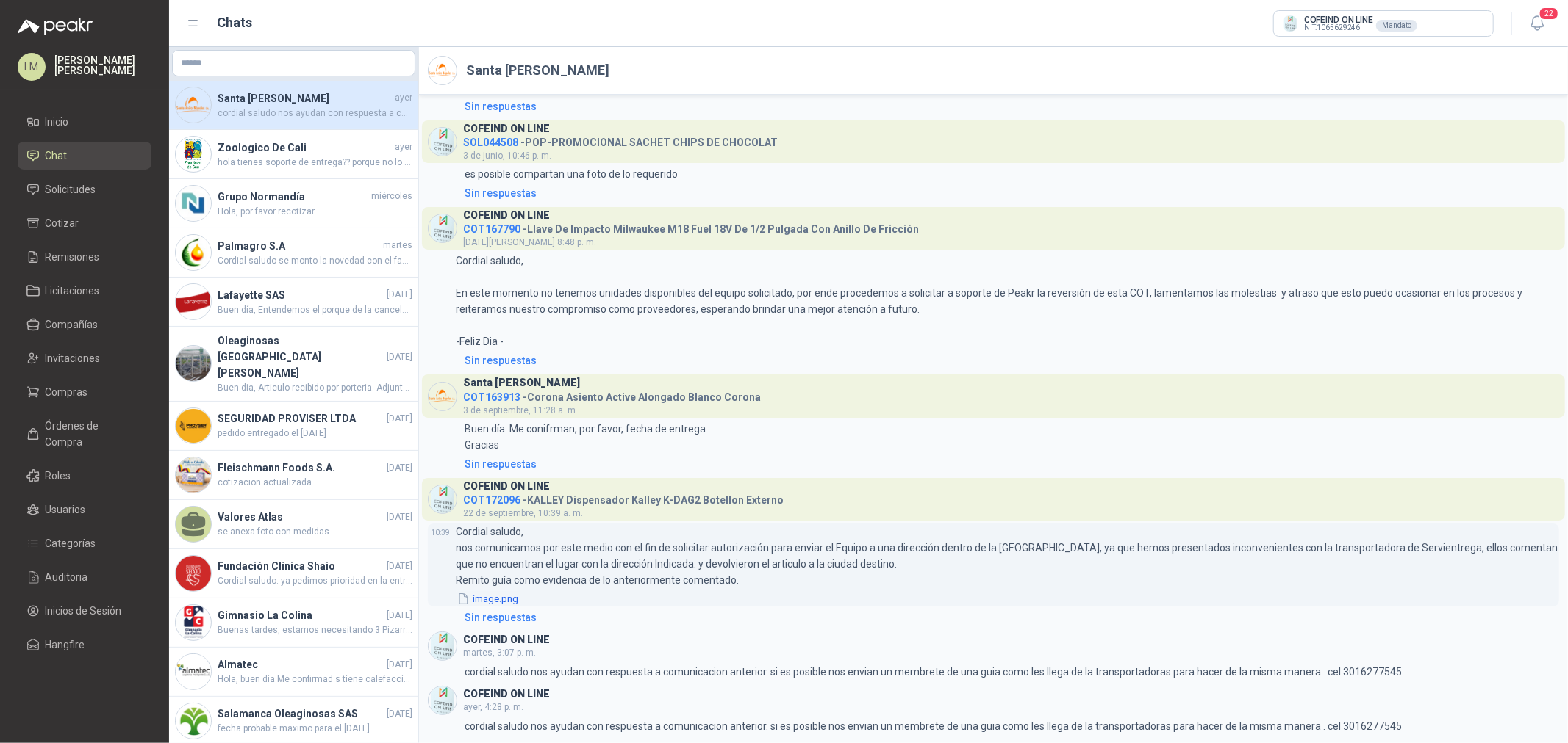
click at [497, 597] on button "image.png" at bounding box center [487, 598] width 64 height 15
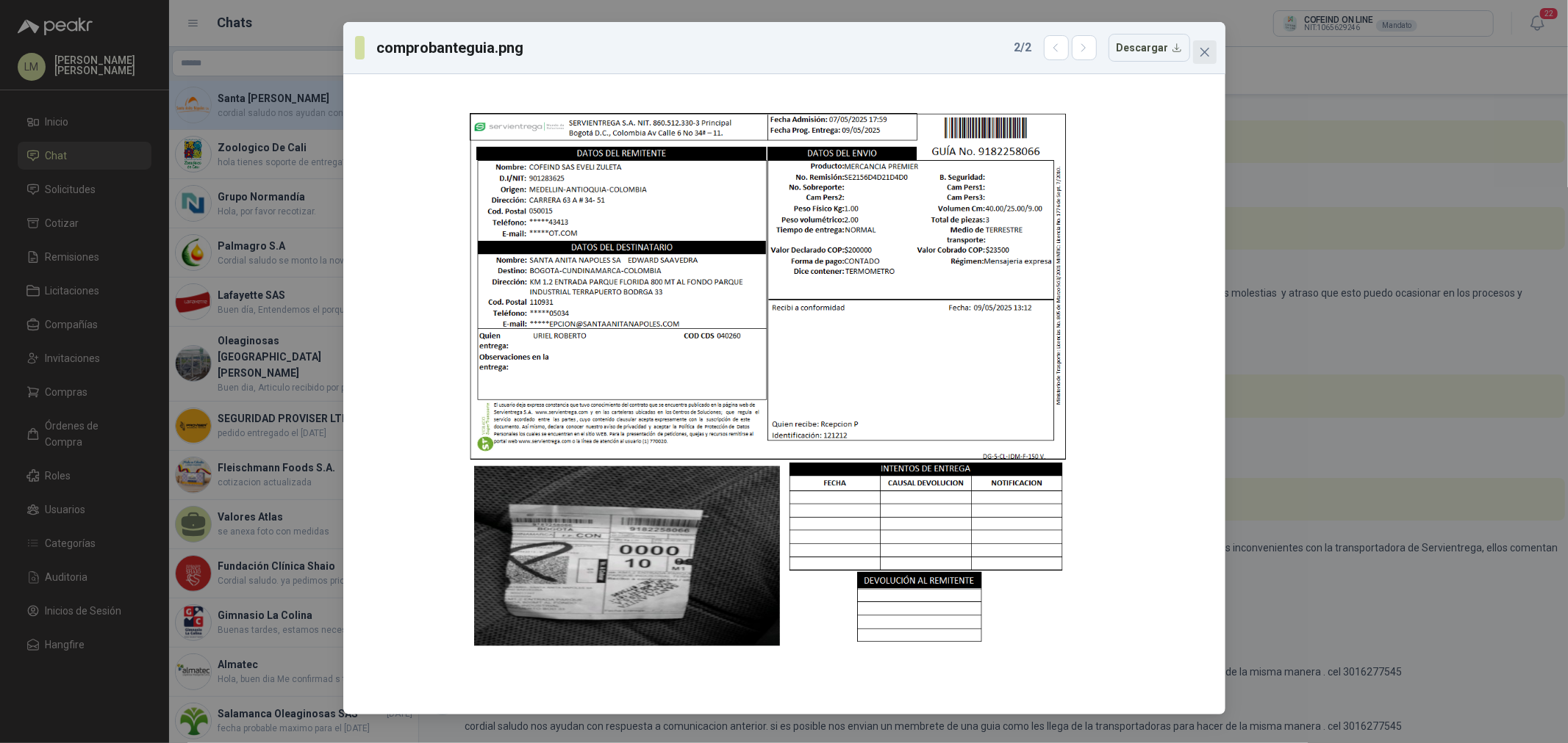
click at [1207, 50] on icon "close" at bounding box center [1204, 52] width 12 height 12
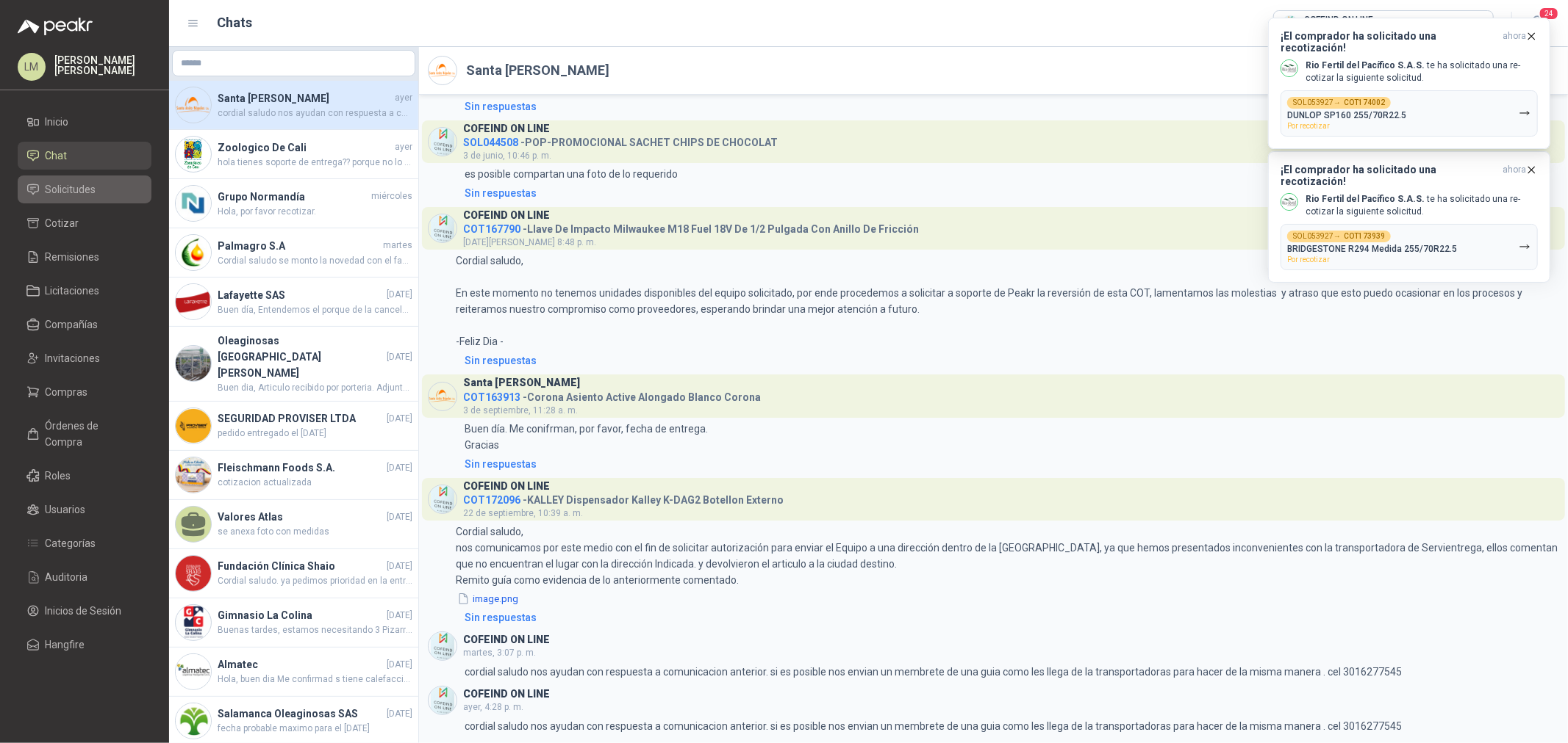
click at [80, 187] on span "Solicitudes" at bounding box center [71, 190] width 51 height 16
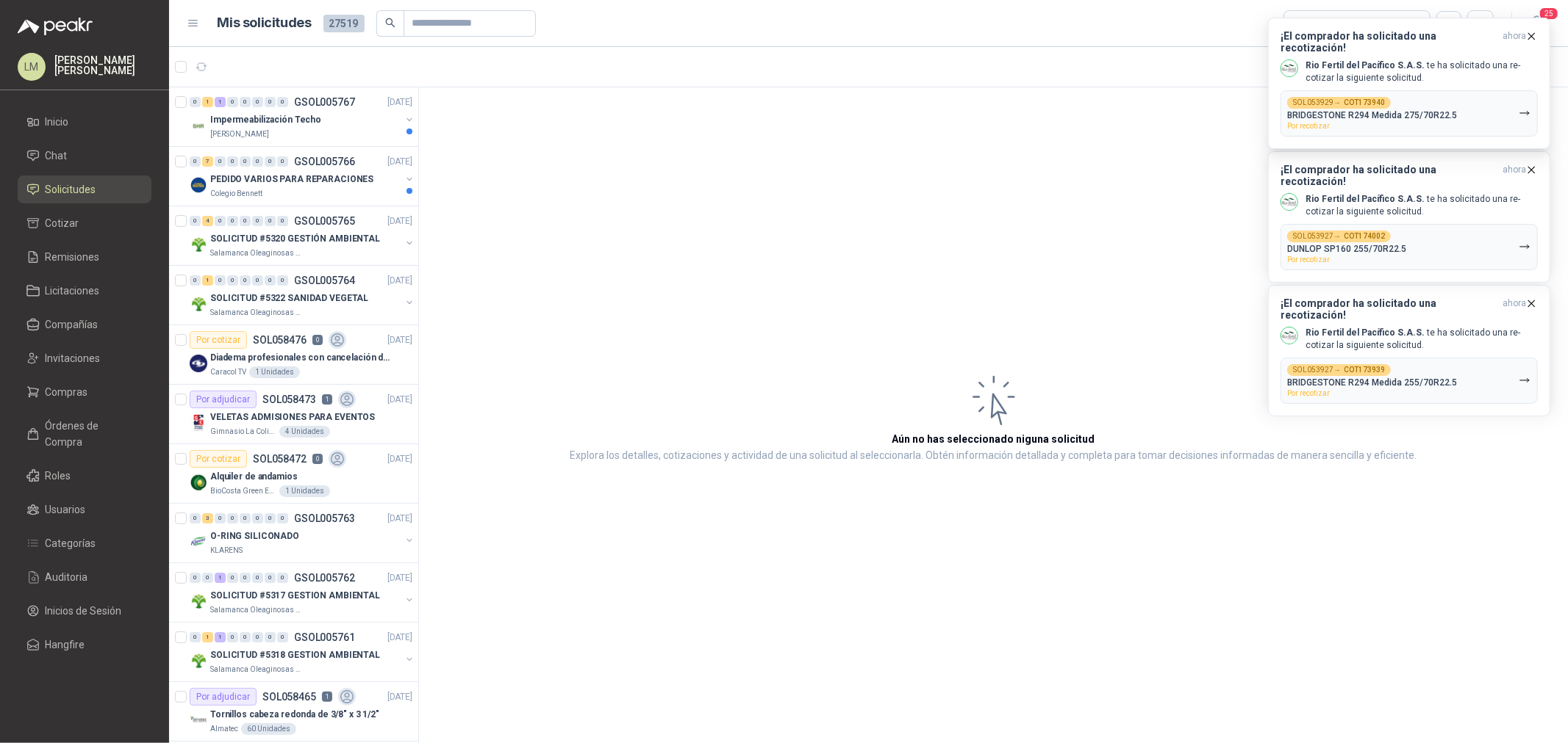
click at [399, 23] on span at bounding box center [390, 23] width 27 height 27
click at [427, 22] on input "text" at bounding box center [463, 23] width 103 height 25
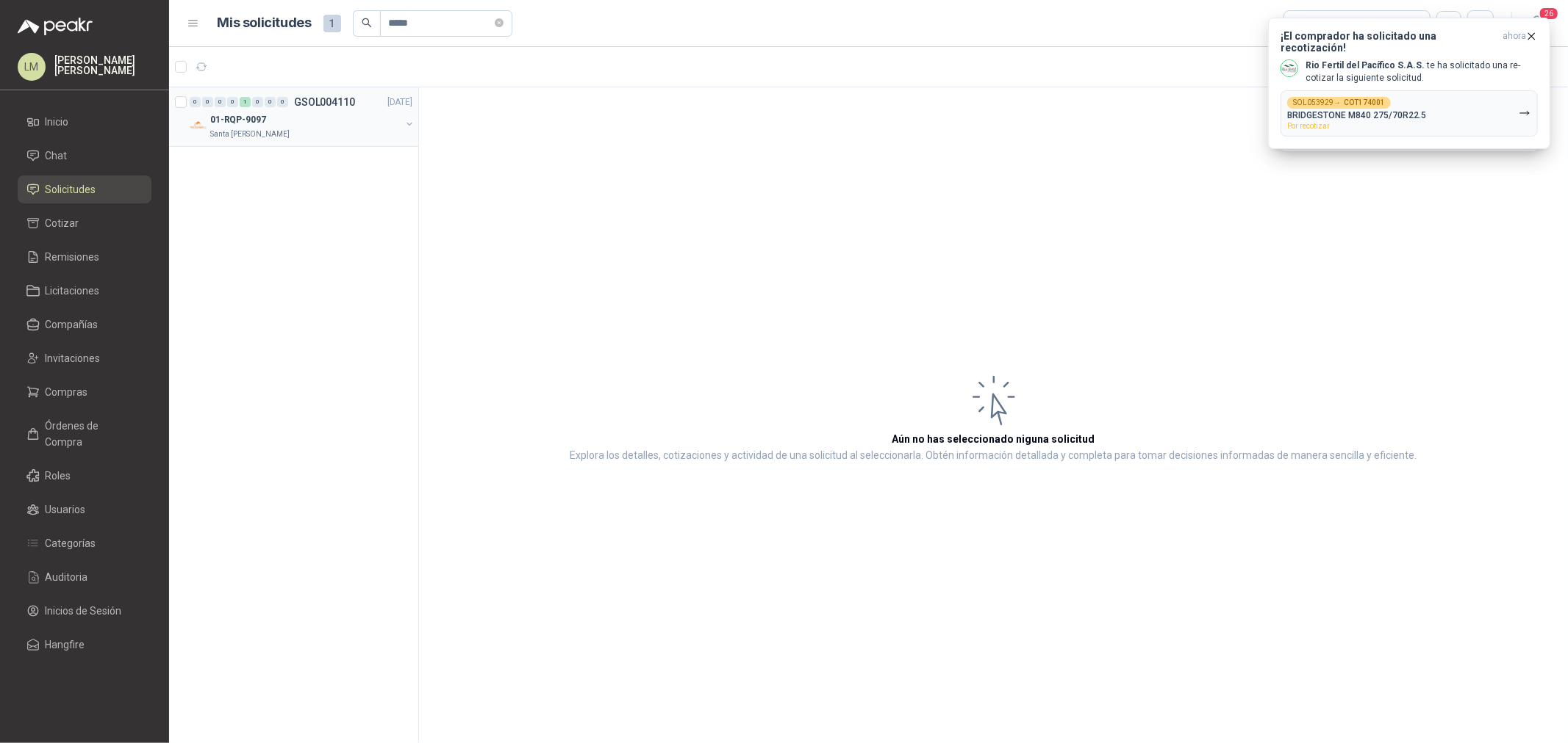
click at [409, 125] on button "button" at bounding box center [409, 124] width 12 height 12
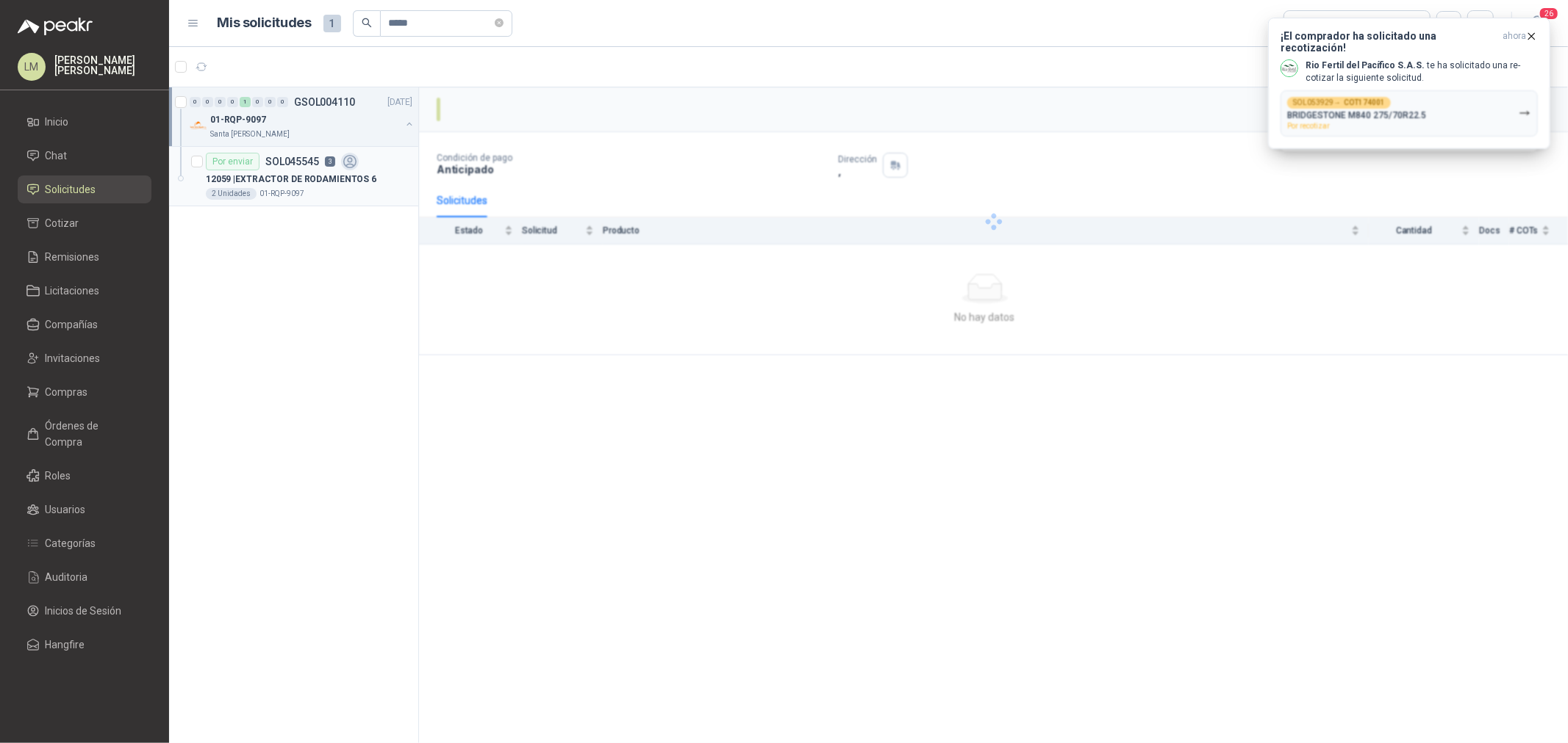
click at [355, 165] on icon at bounding box center [350, 162] width 17 height 17
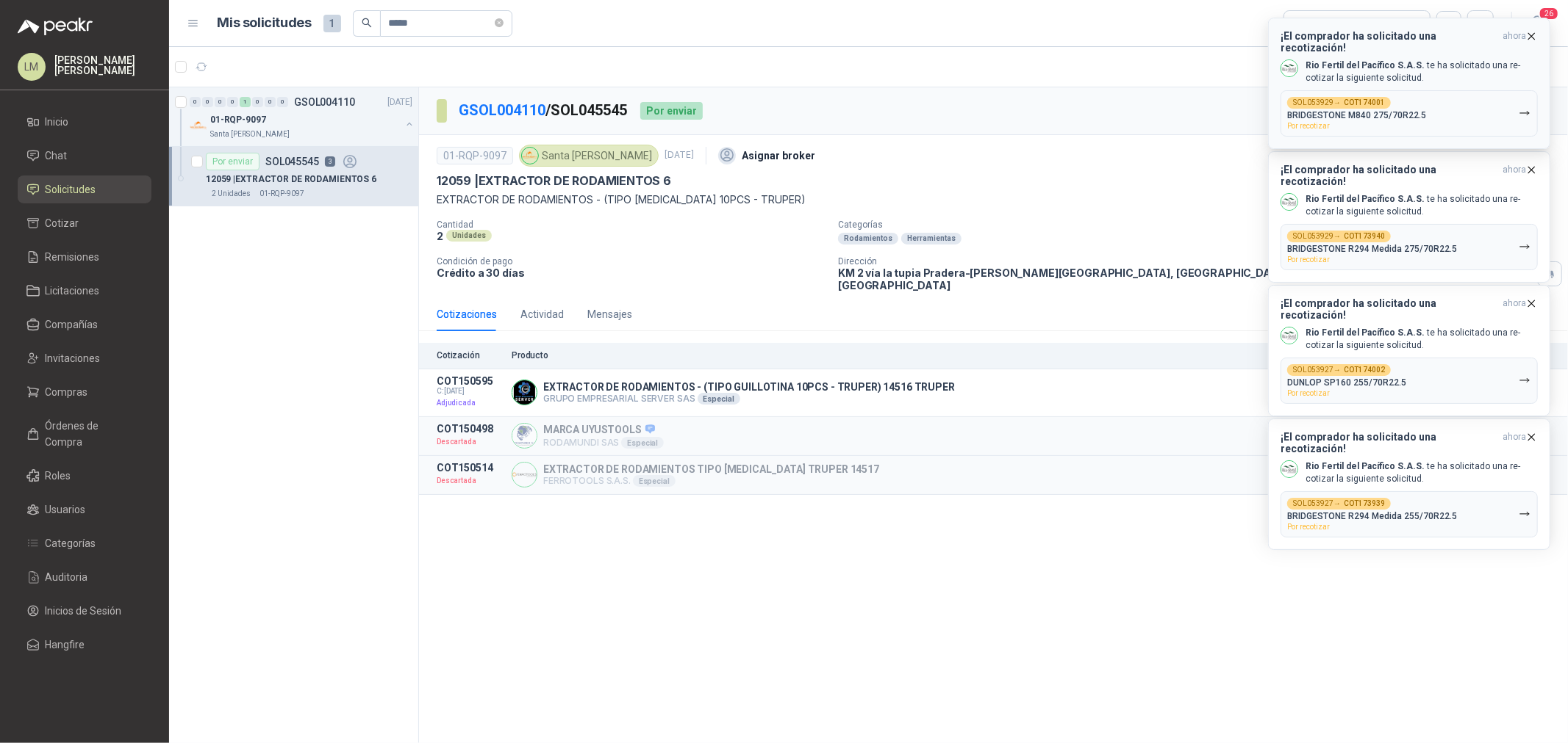
click at [1533, 35] on icon "button" at bounding box center [1532, 36] width 13 height 13
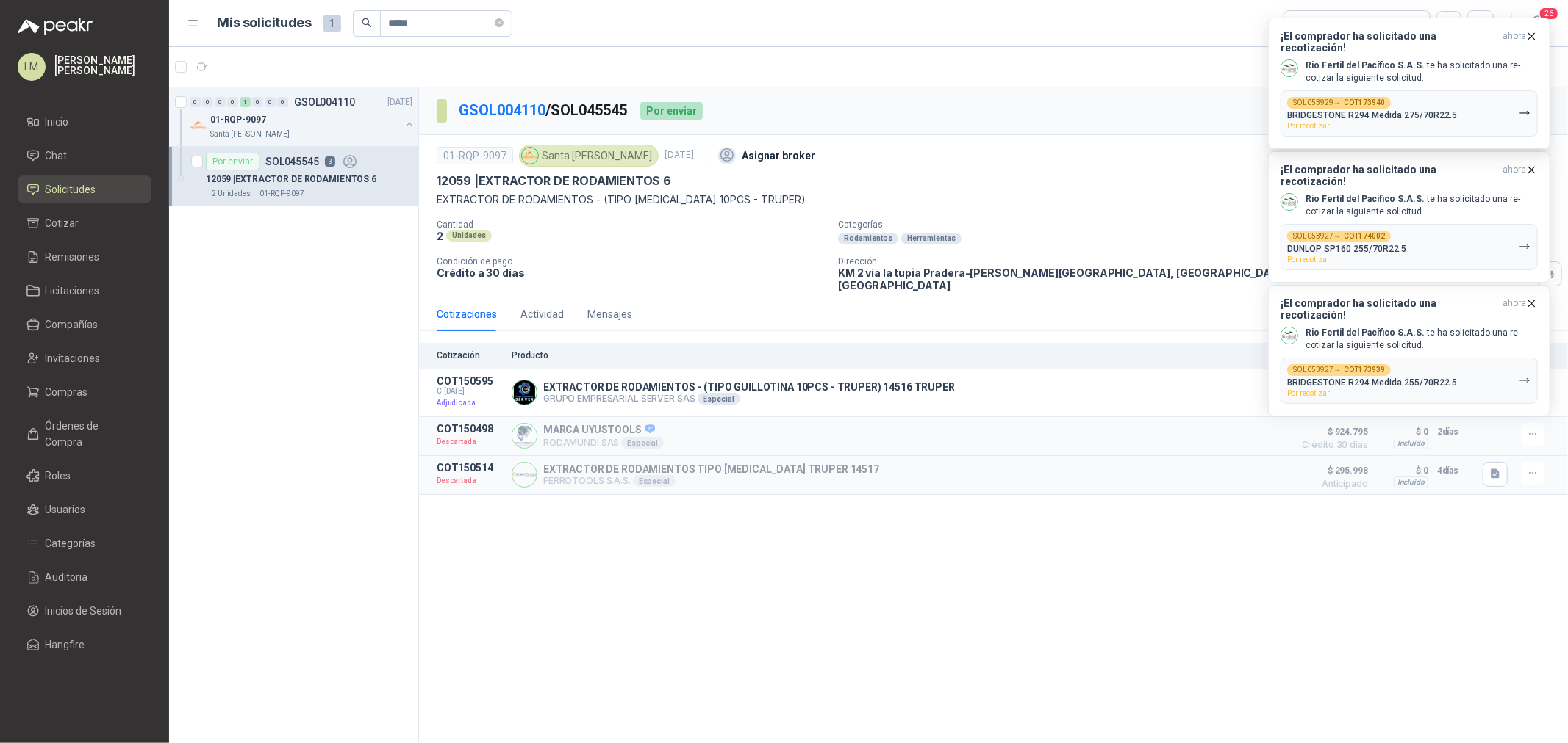
click at [1533, 35] on icon "button" at bounding box center [1532, 36] width 13 height 13
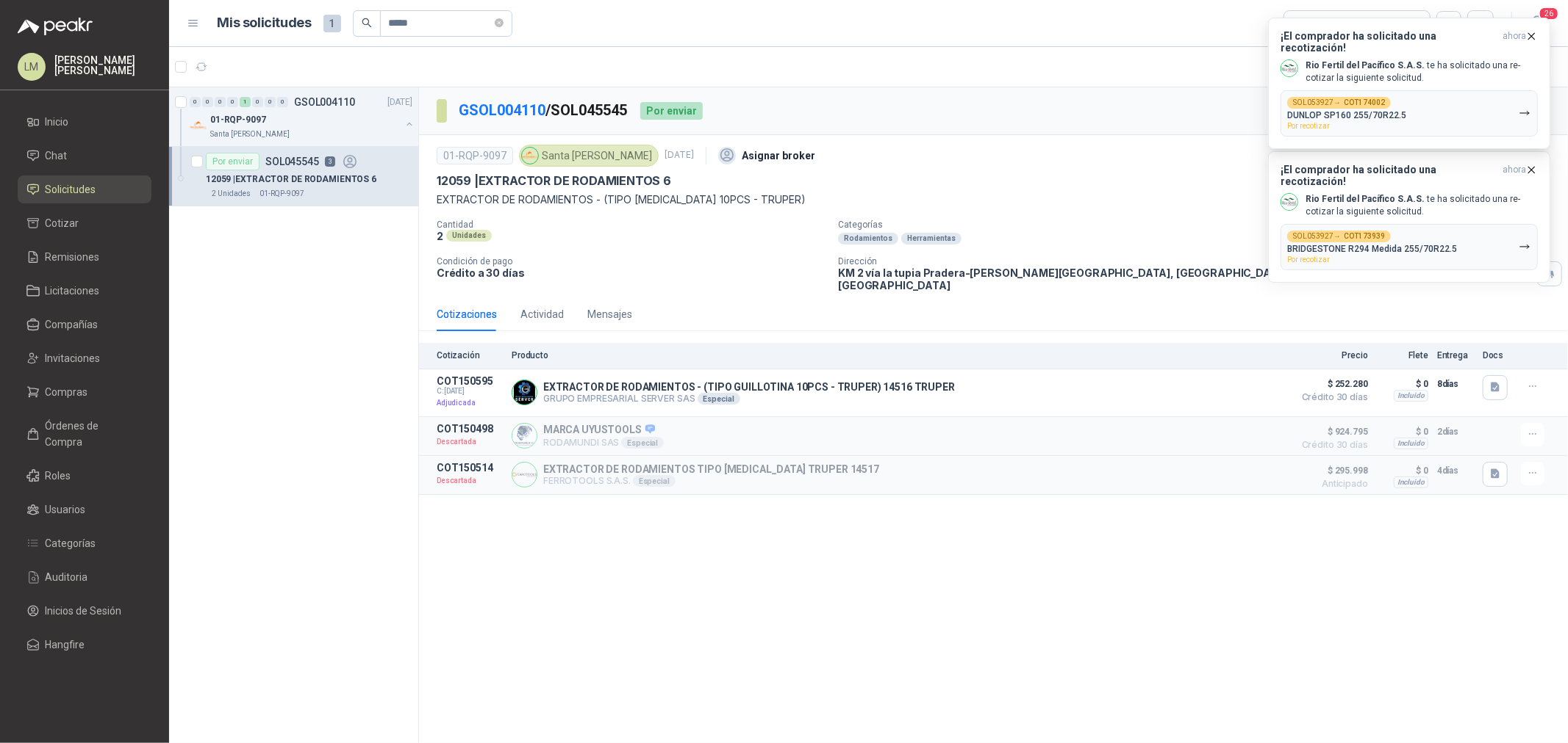
click at [1533, 35] on icon "button" at bounding box center [1532, 36] width 13 height 13
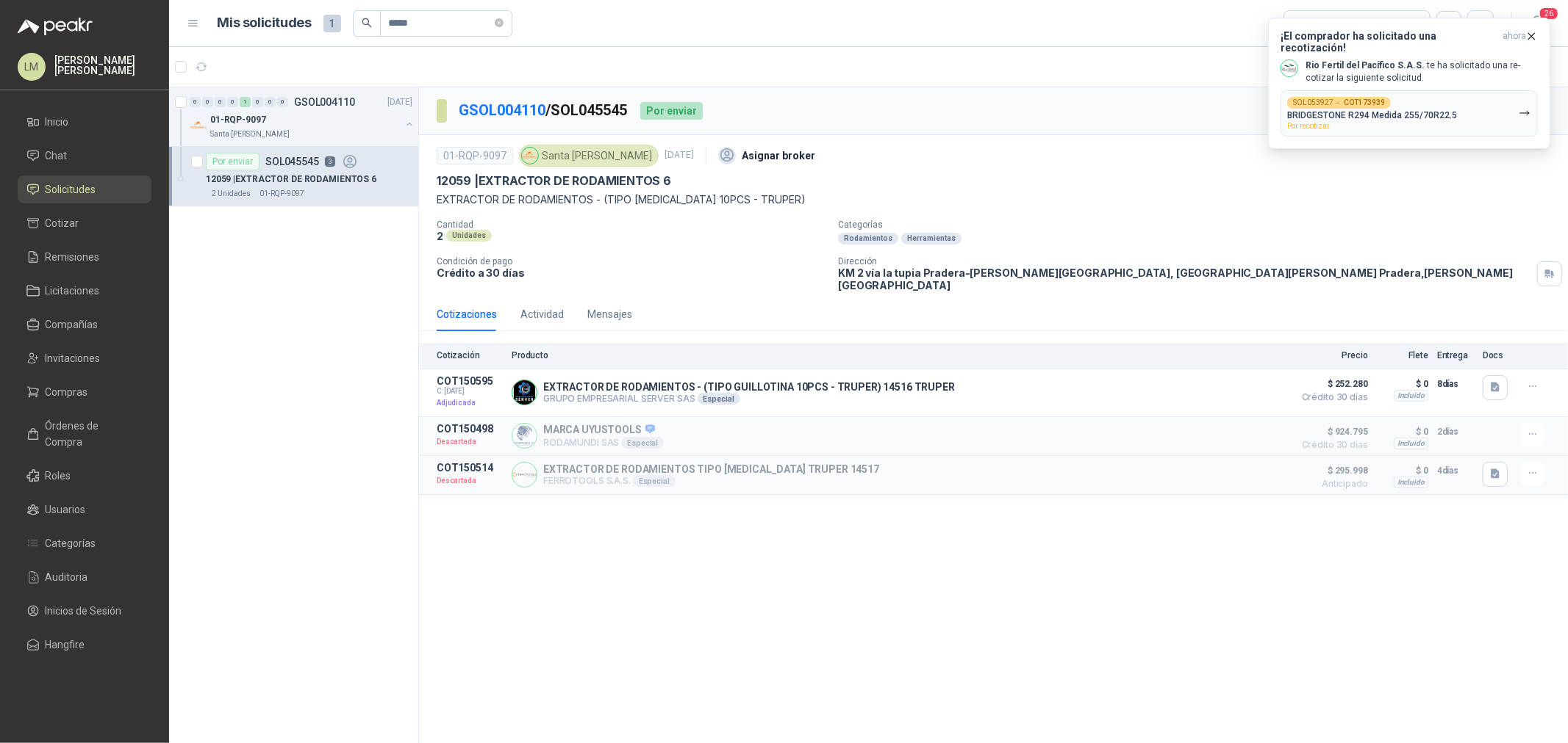
click at [1533, 35] on icon "button" at bounding box center [1532, 36] width 13 height 13
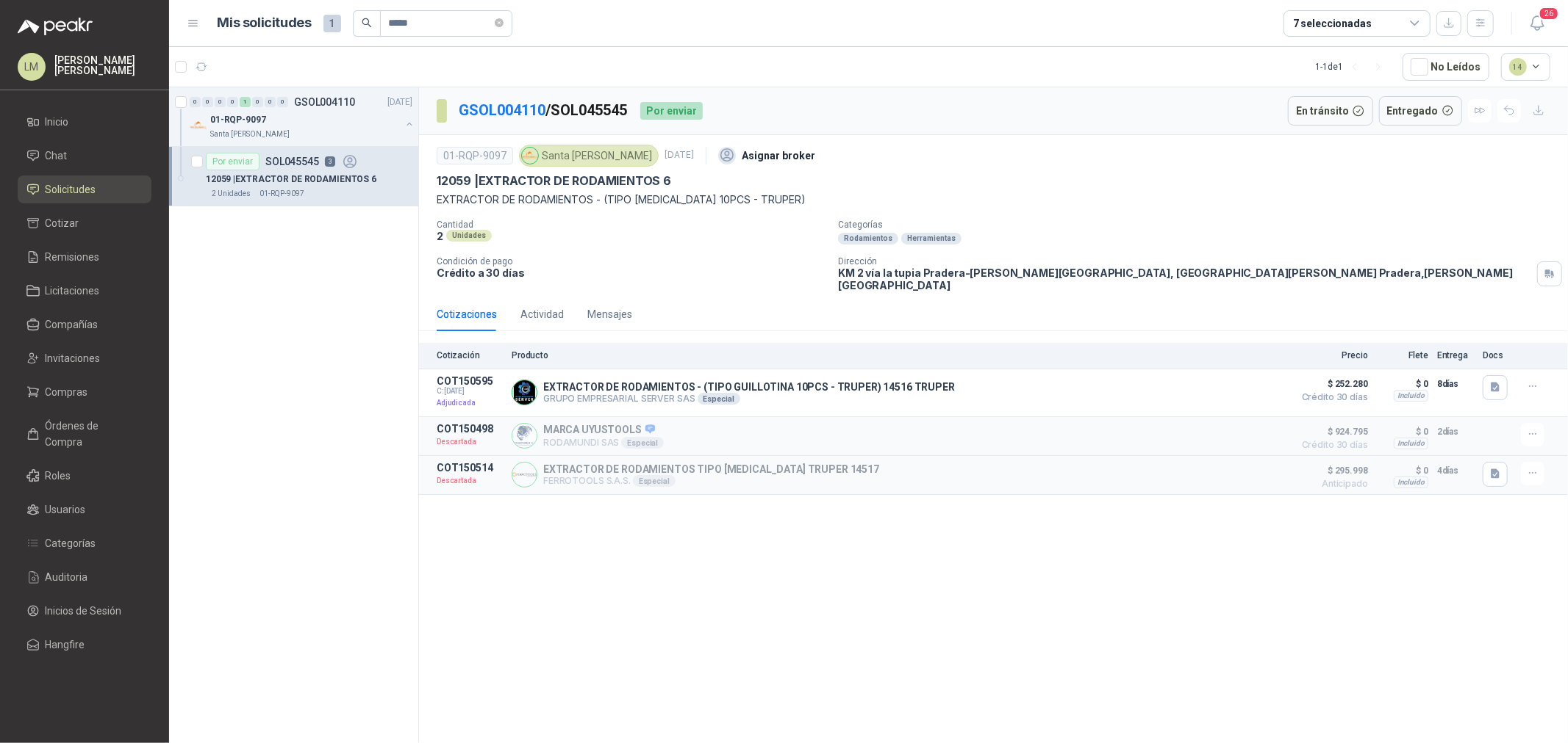
drag, startPoint x: 541, startPoint y: 548, endPoint x: 319, endPoint y: 486, distance: 230.5
click at [541, 548] on div "GSOL004110 / SOL045545 Por enviar En tránsito Entregado 01-RQP-9097 Santa [PERS…" at bounding box center [994, 418] width 1149 height 661
click at [28, 387] on icon at bounding box center [33, 392] width 10 height 10
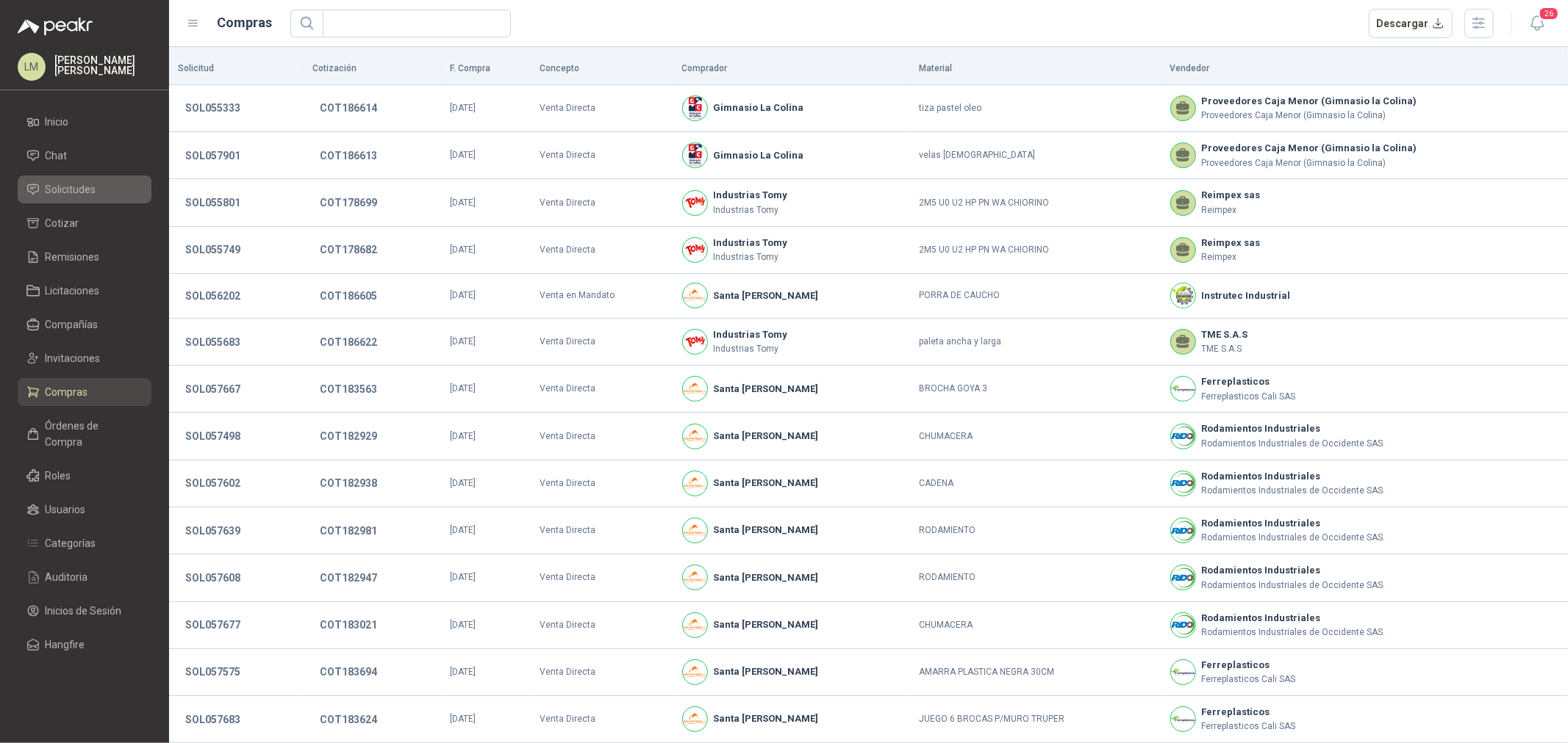
click at [63, 186] on span "Solicitudes" at bounding box center [71, 190] width 51 height 16
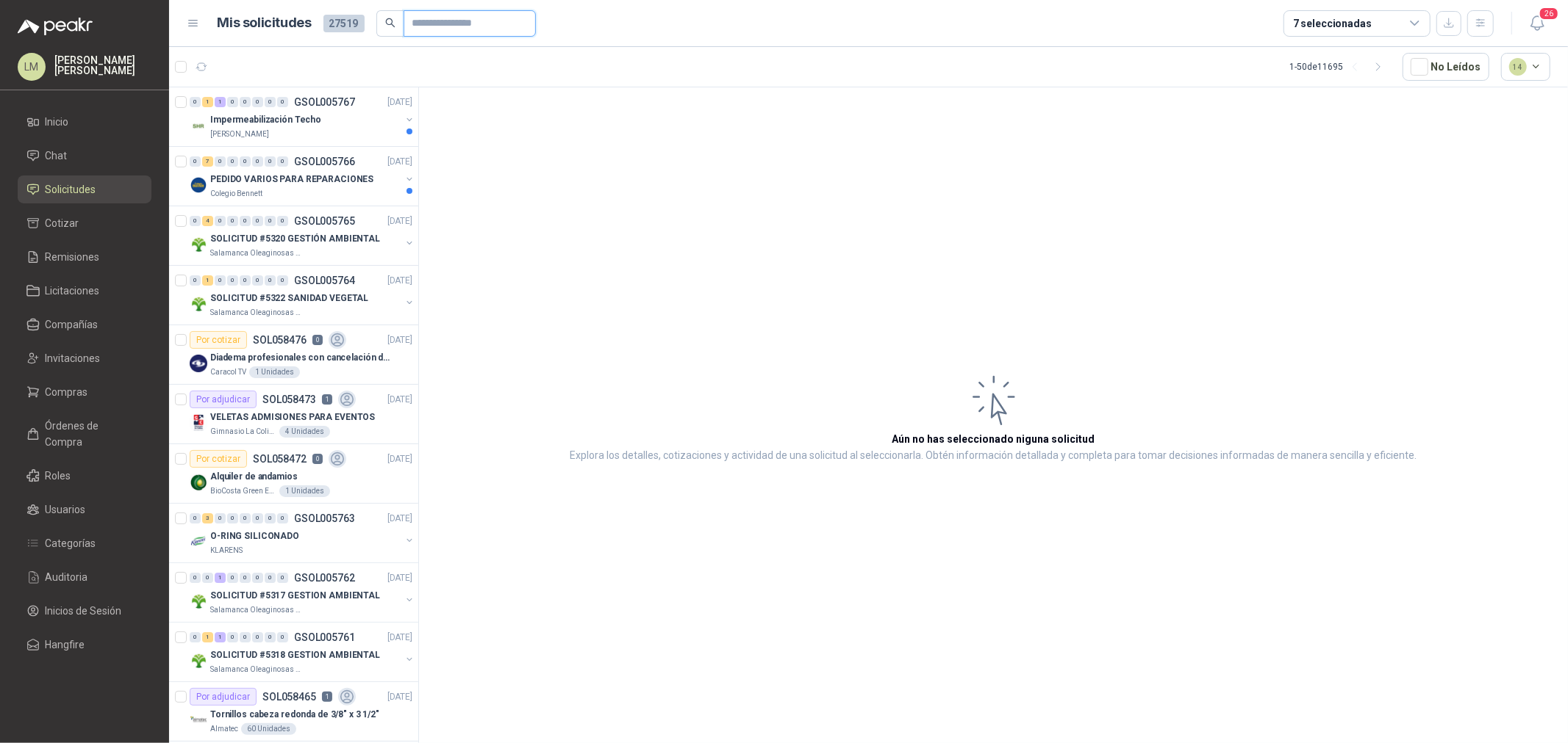
click at [422, 20] on input "text" at bounding box center [463, 23] width 103 height 25
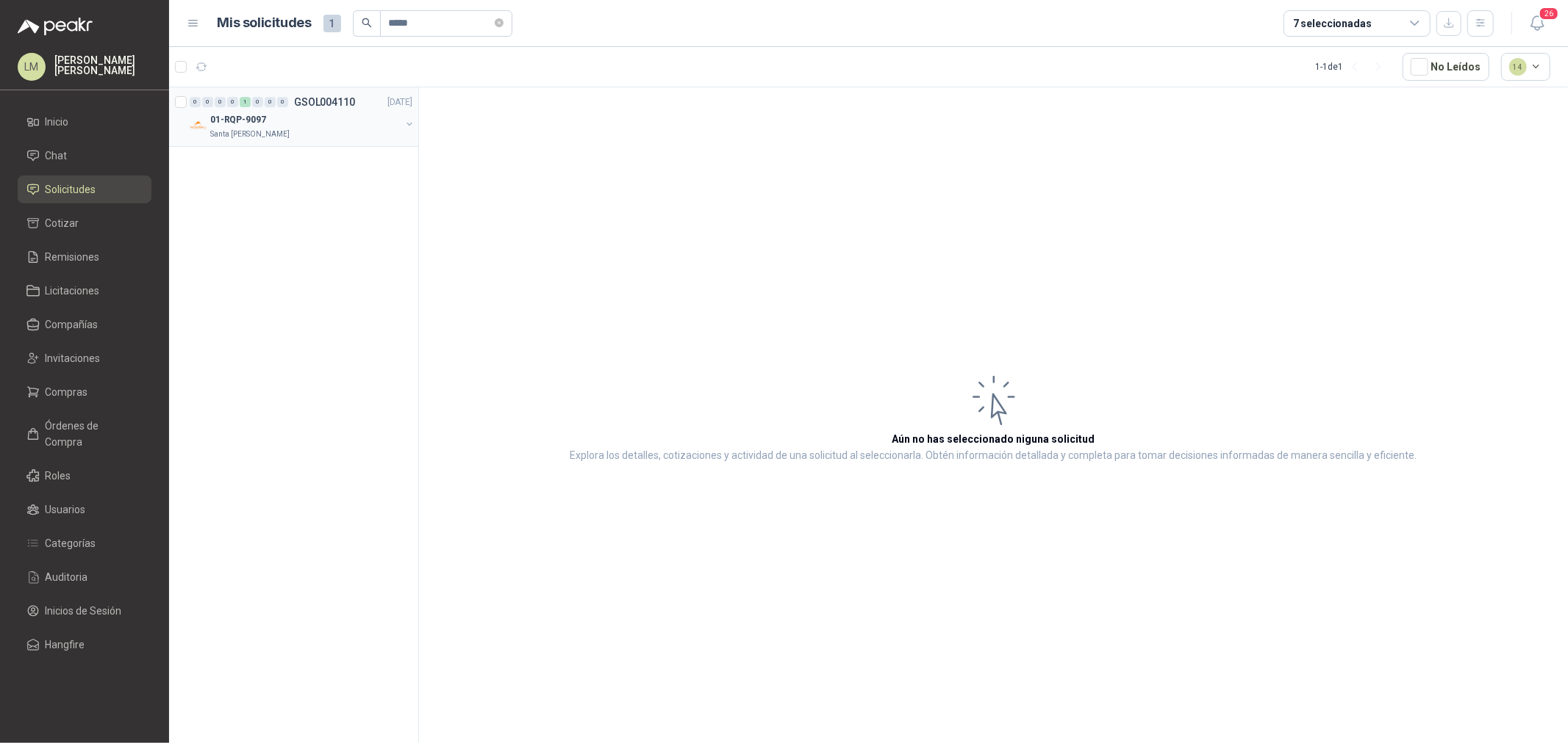
click at [408, 125] on button "button" at bounding box center [409, 124] width 12 height 12
click at [307, 186] on p "12059 | EXTRACTOR DE RODAMIENTOS 6" at bounding box center [291, 179] width 171 height 14
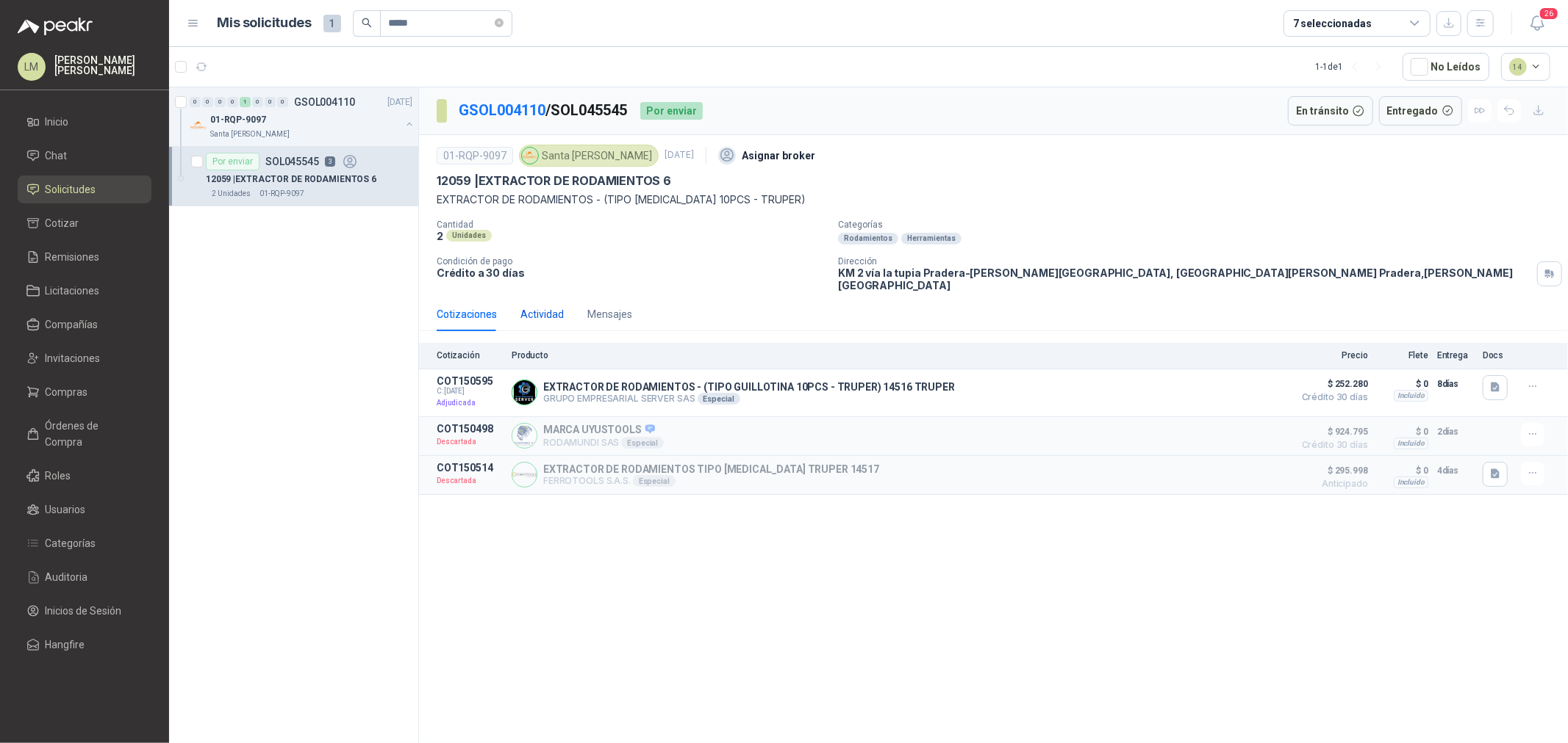
click at [540, 309] on div "Actividad" at bounding box center [542, 314] width 43 height 16
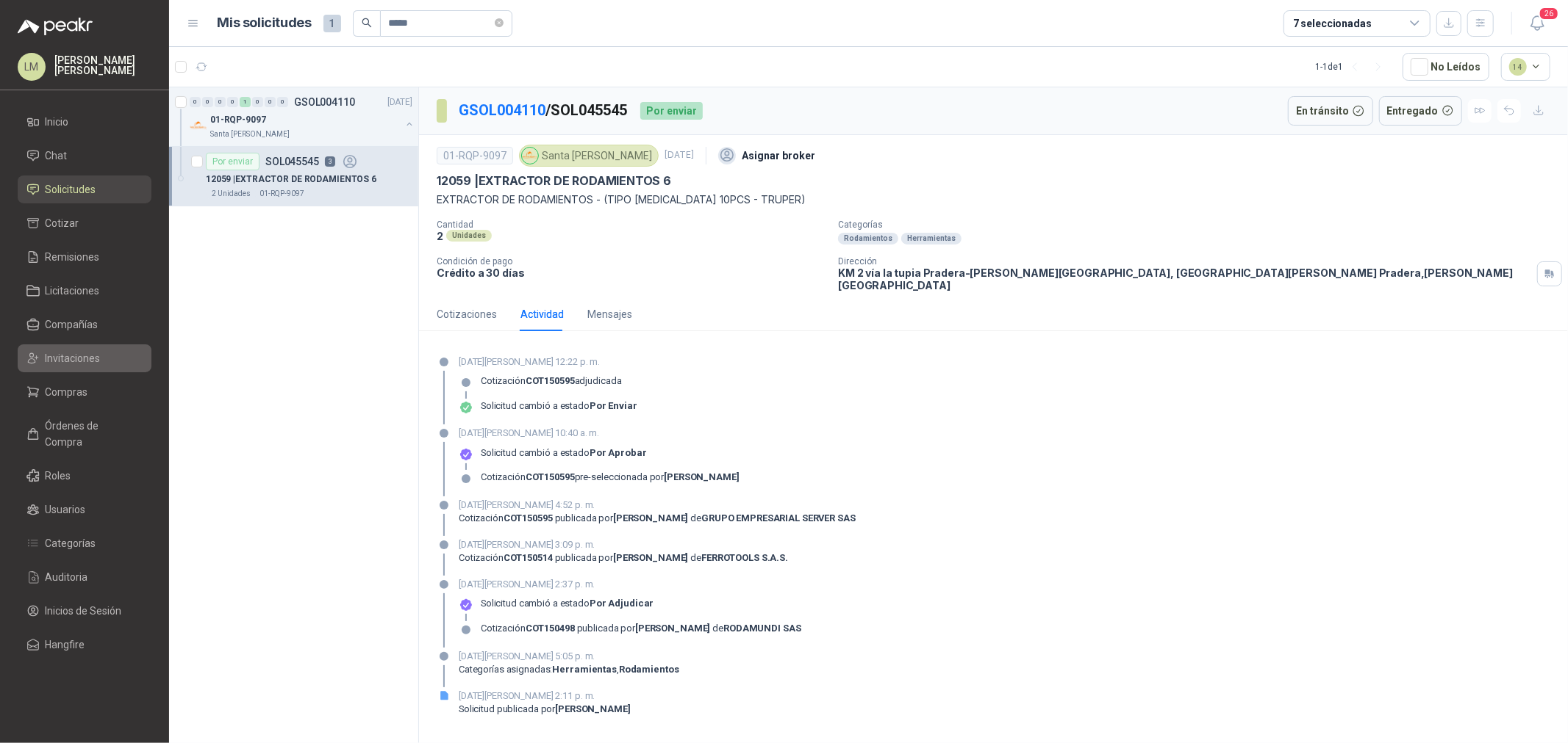
click at [62, 361] on span "Invitaciones" at bounding box center [73, 359] width 56 height 16
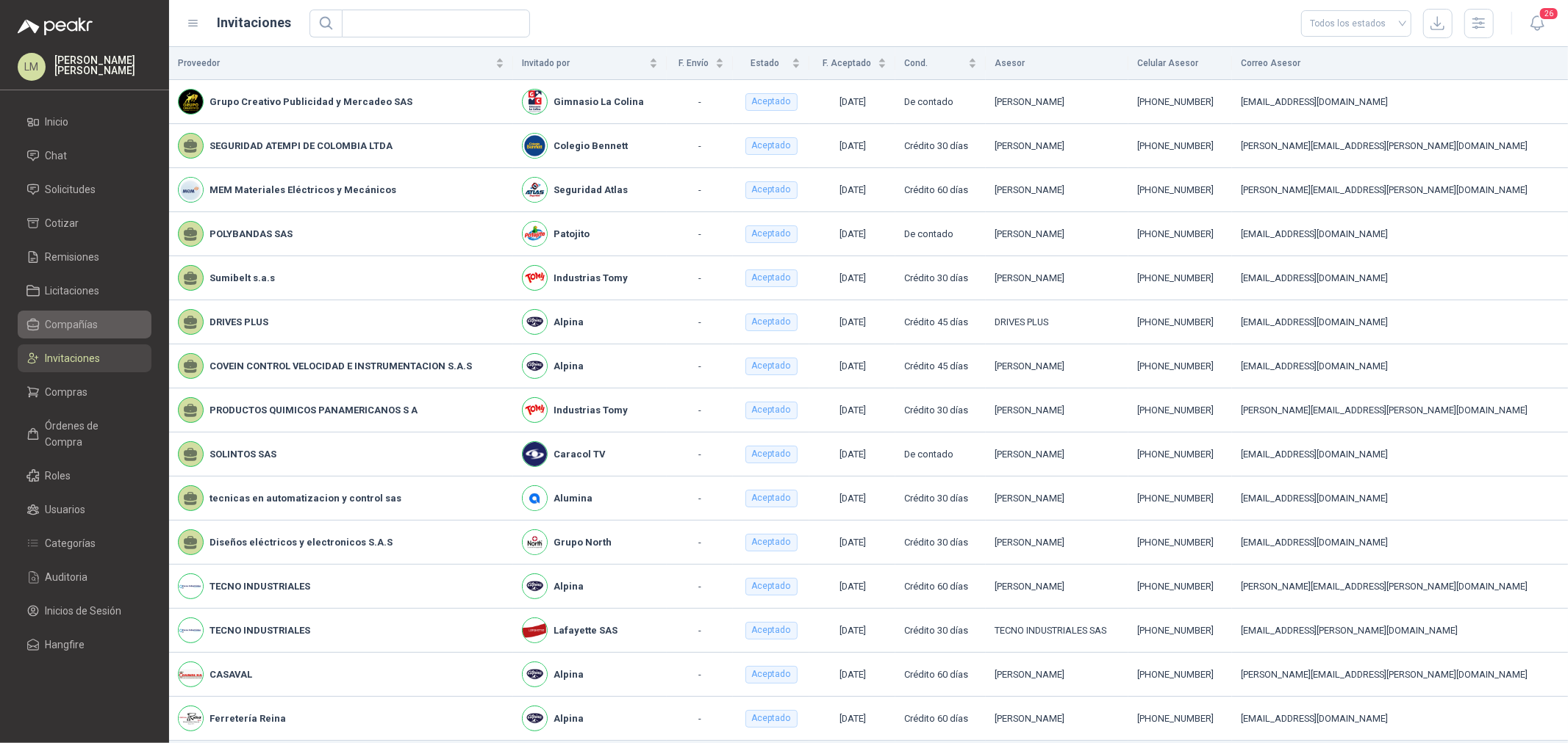
click at [64, 320] on span "Compañías" at bounding box center [72, 325] width 53 height 16
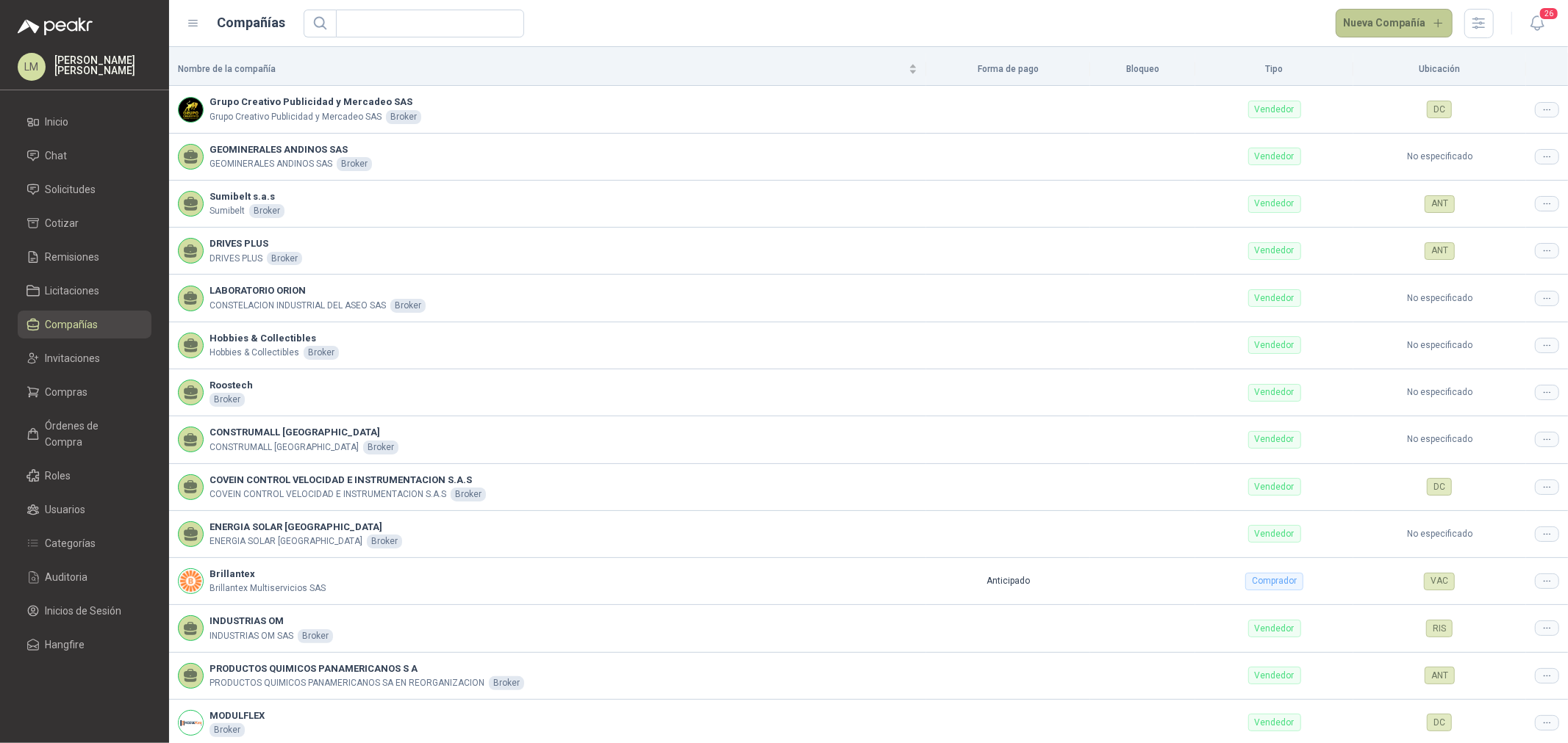
click at [1361, 23] on button "Nueva Compañía" at bounding box center [1394, 23] width 117 height 30
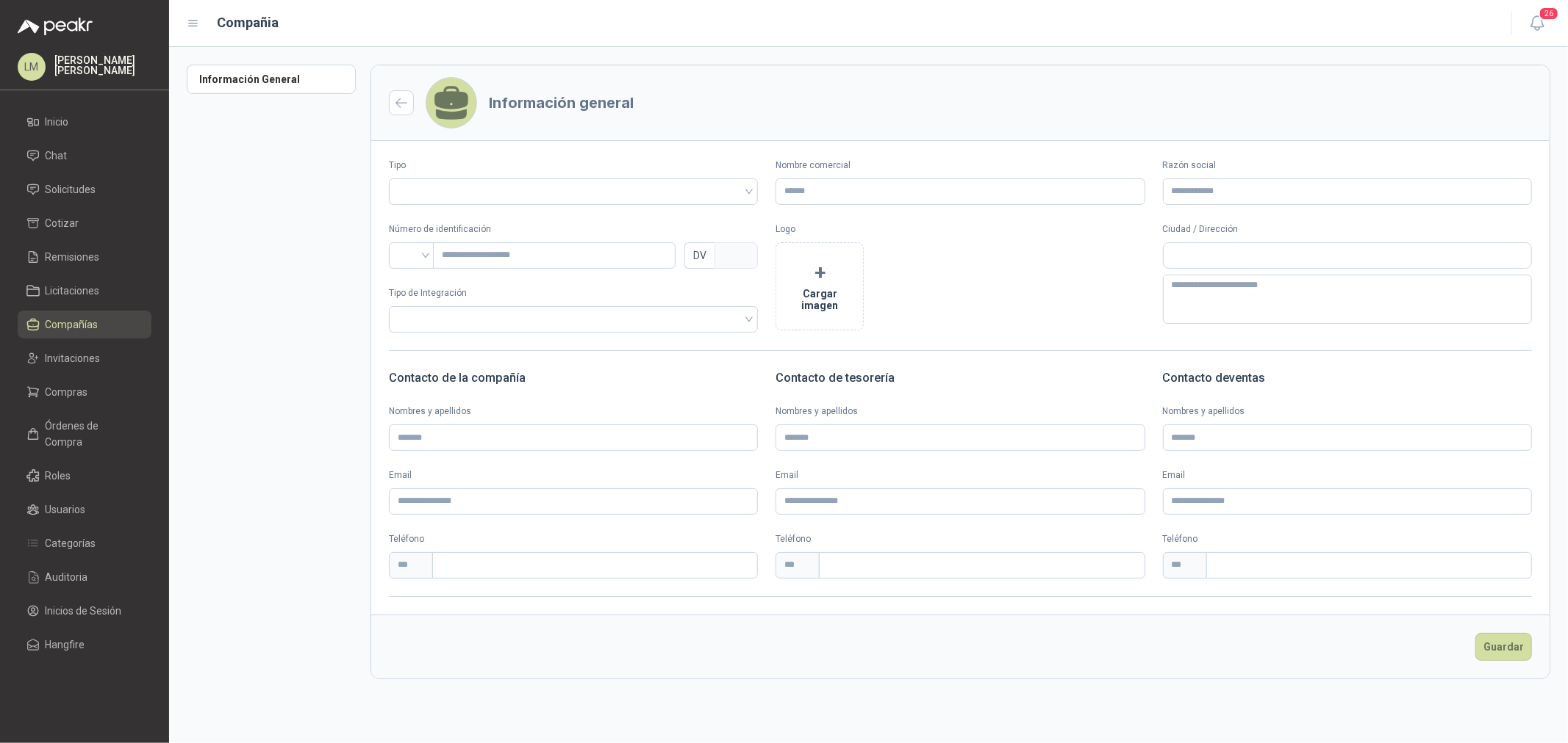
click at [68, 318] on span "Compañías" at bounding box center [72, 325] width 53 height 16
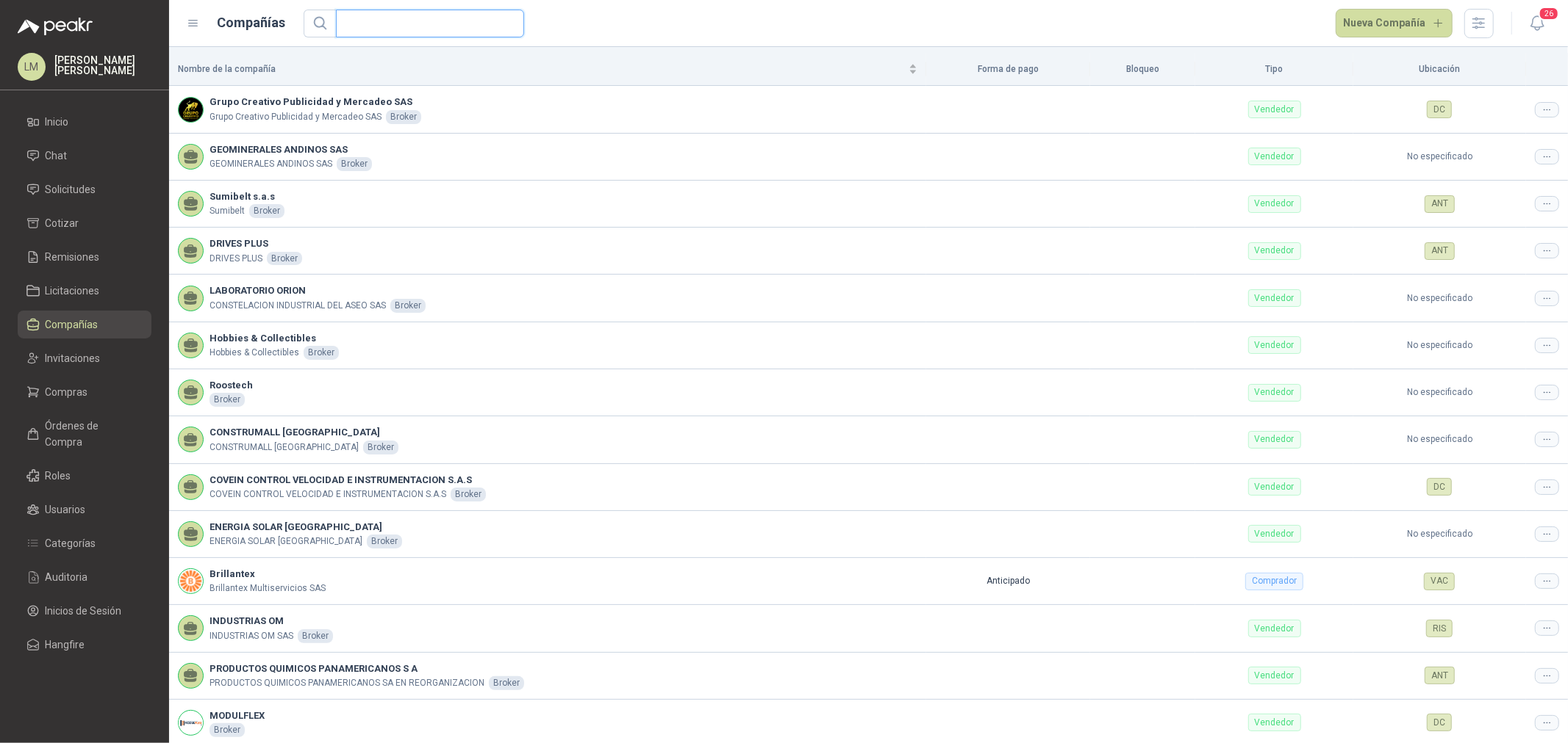
click at [399, 30] on input "text" at bounding box center [423, 23] width 158 height 27
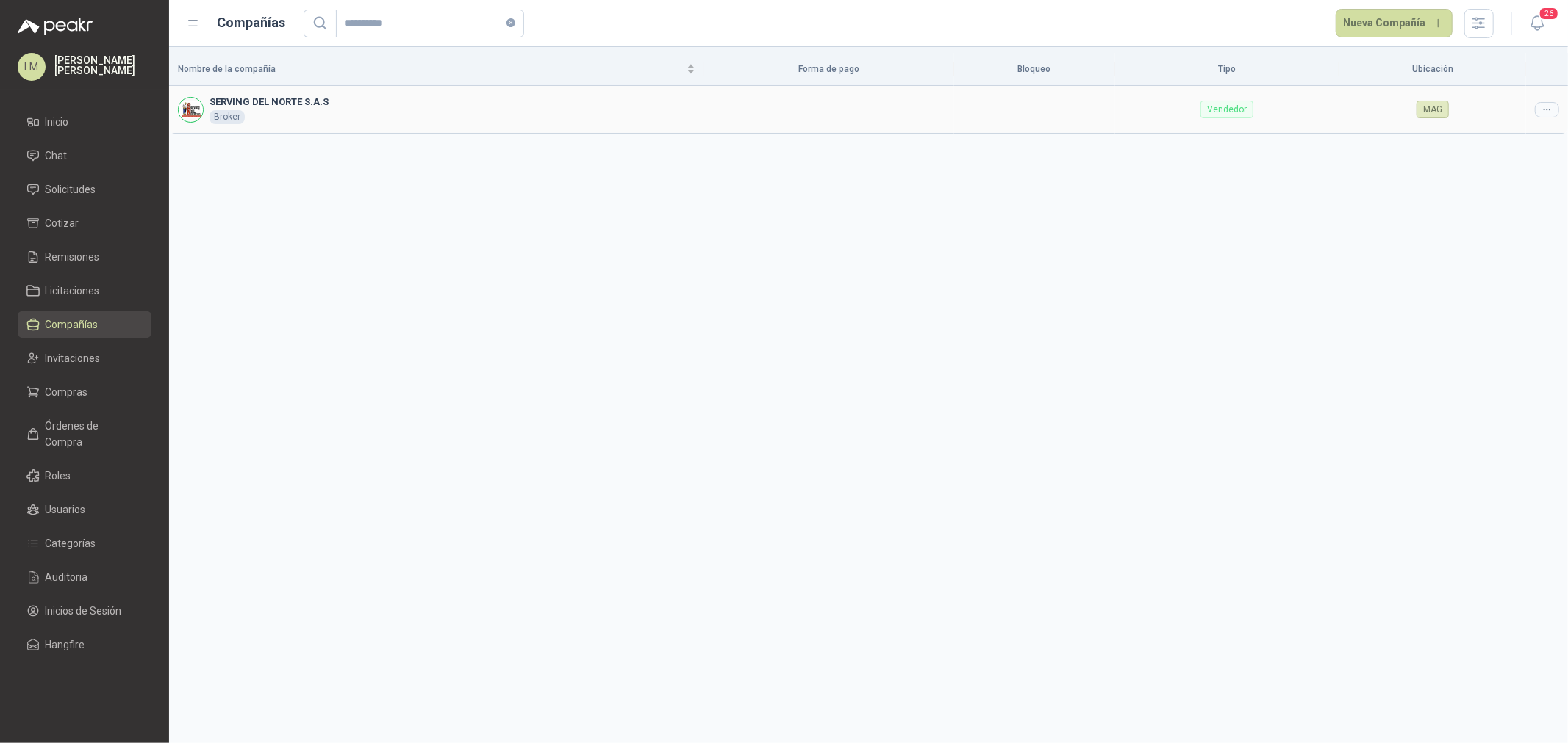
click at [1536, 114] on div at bounding box center [1546, 109] width 24 height 15
click at [1517, 133] on span "Editar compañía" at bounding box center [1509, 135] width 76 height 16
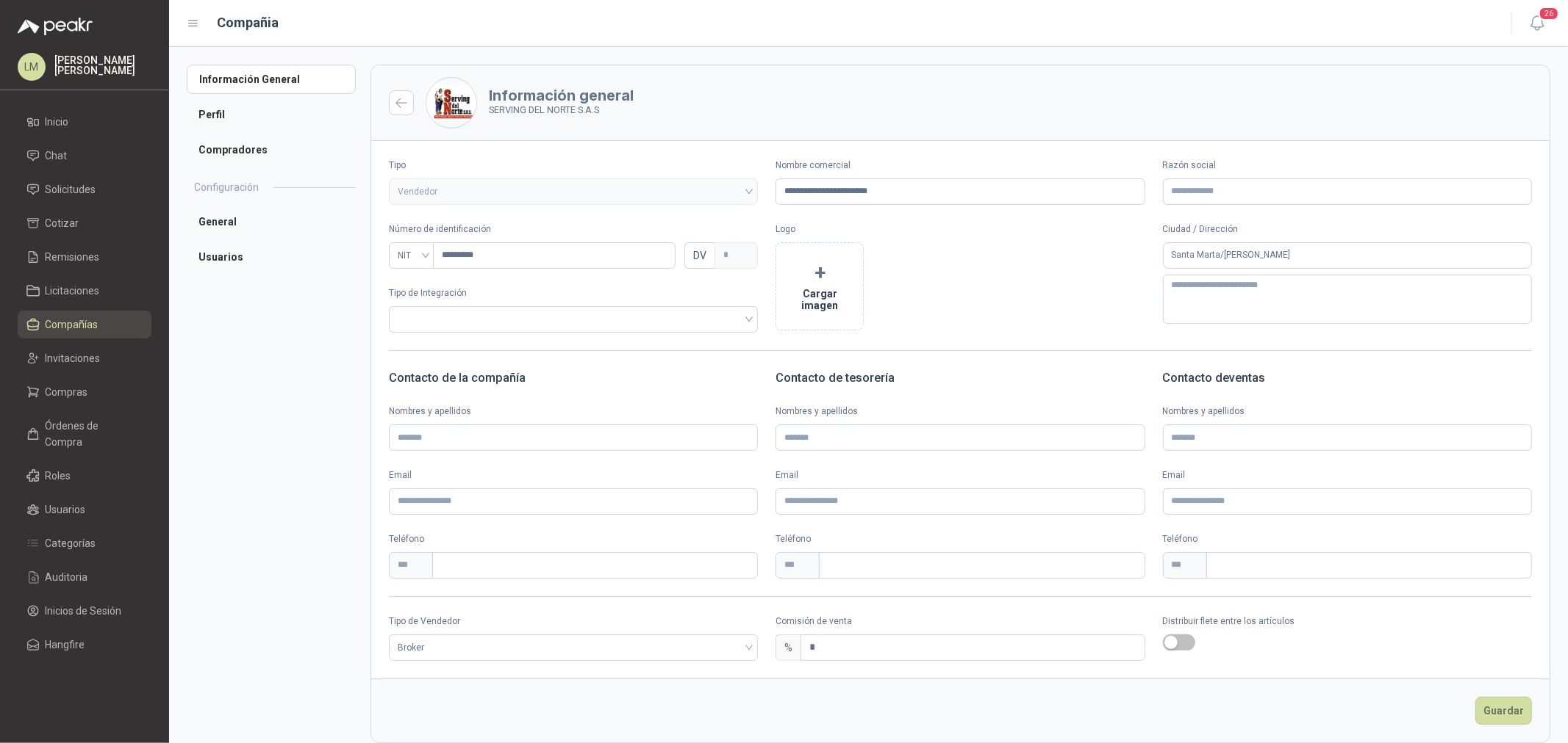
click at [54, 317] on span "Compañías" at bounding box center [72, 325] width 53 height 16
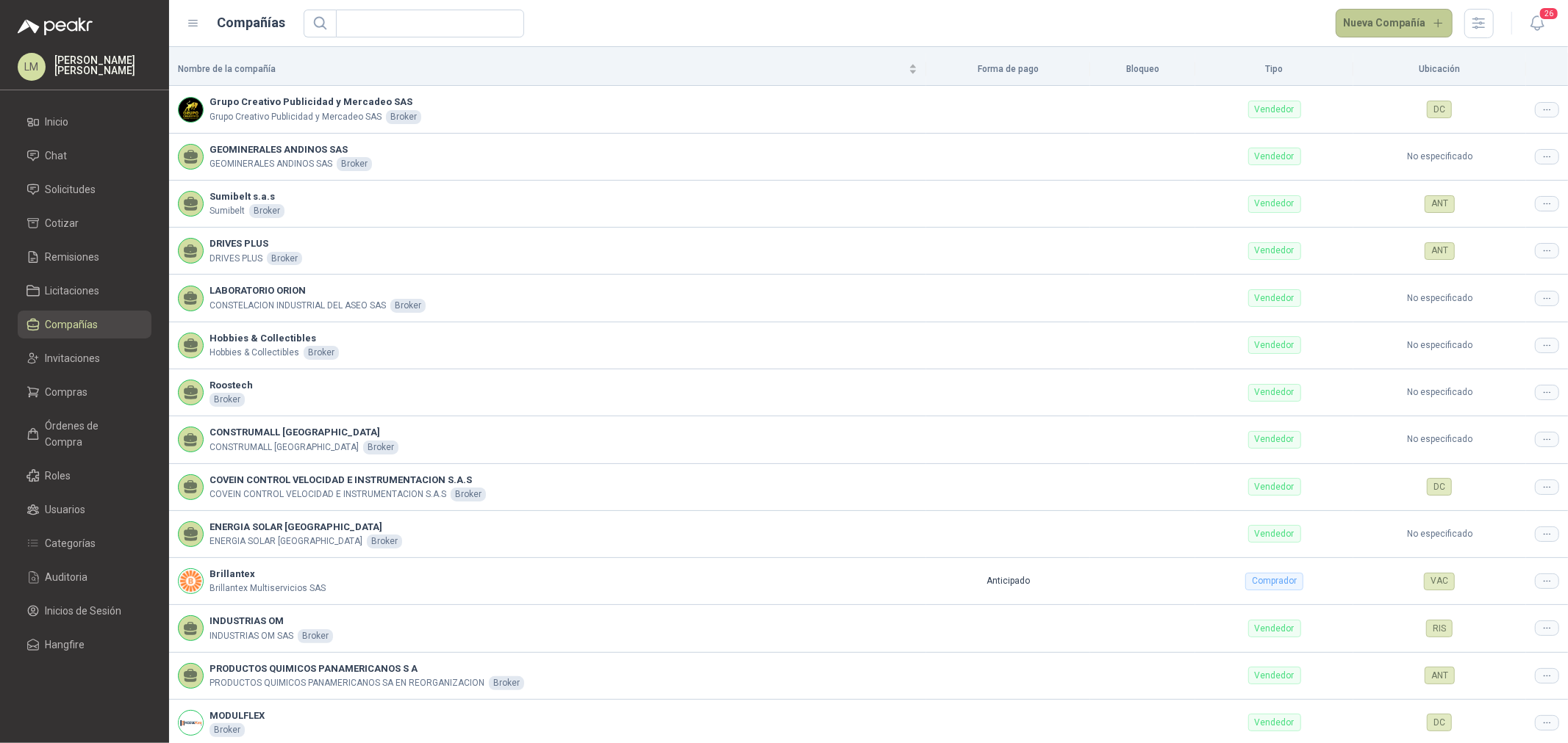
click at [1398, 27] on button "Nueva Compañía" at bounding box center [1394, 23] width 117 height 30
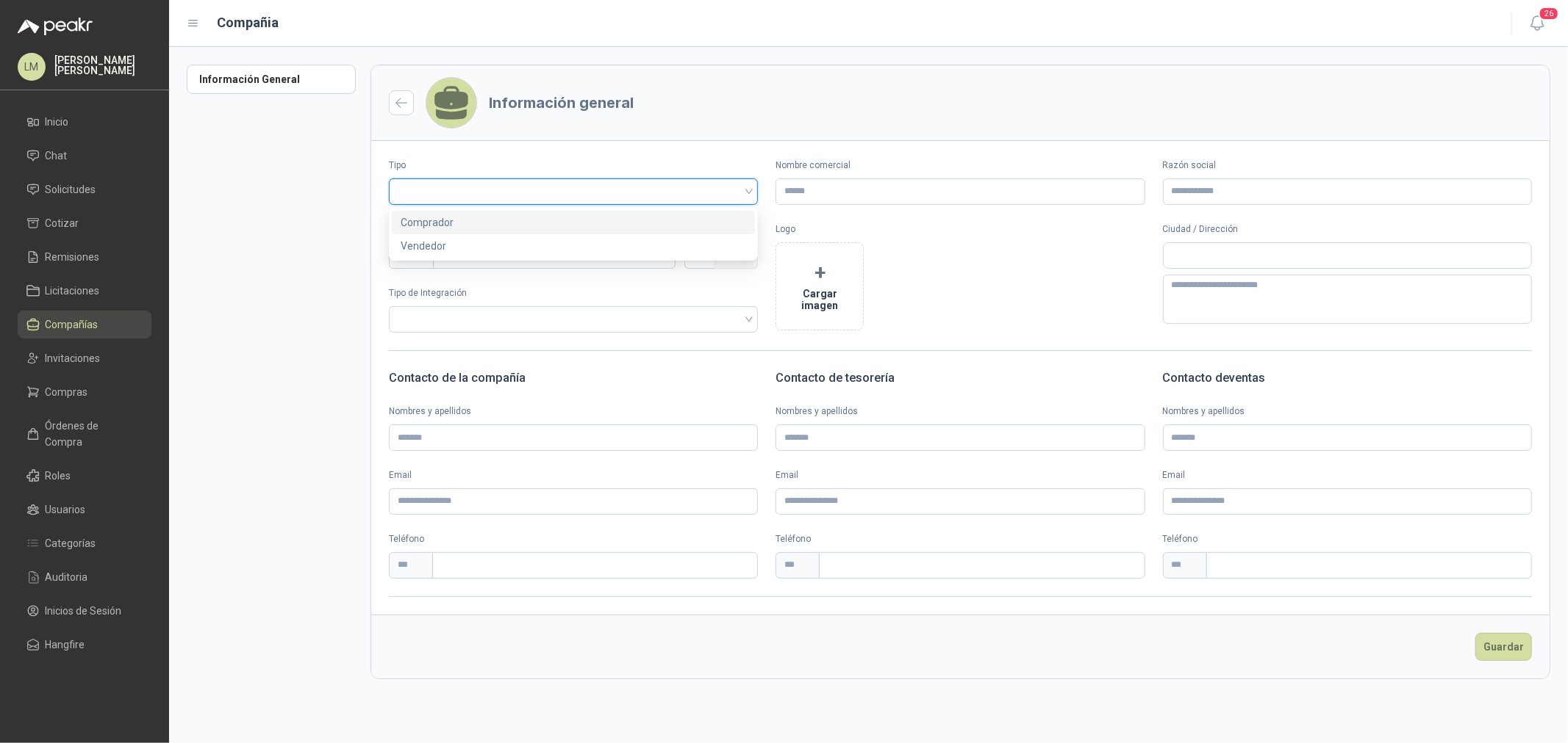
click at [491, 183] on input "search" at bounding box center [573, 190] width 352 height 22
click at [442, 251] on div "Vendedor" at bounding box center [573, 246] width 345 height 16
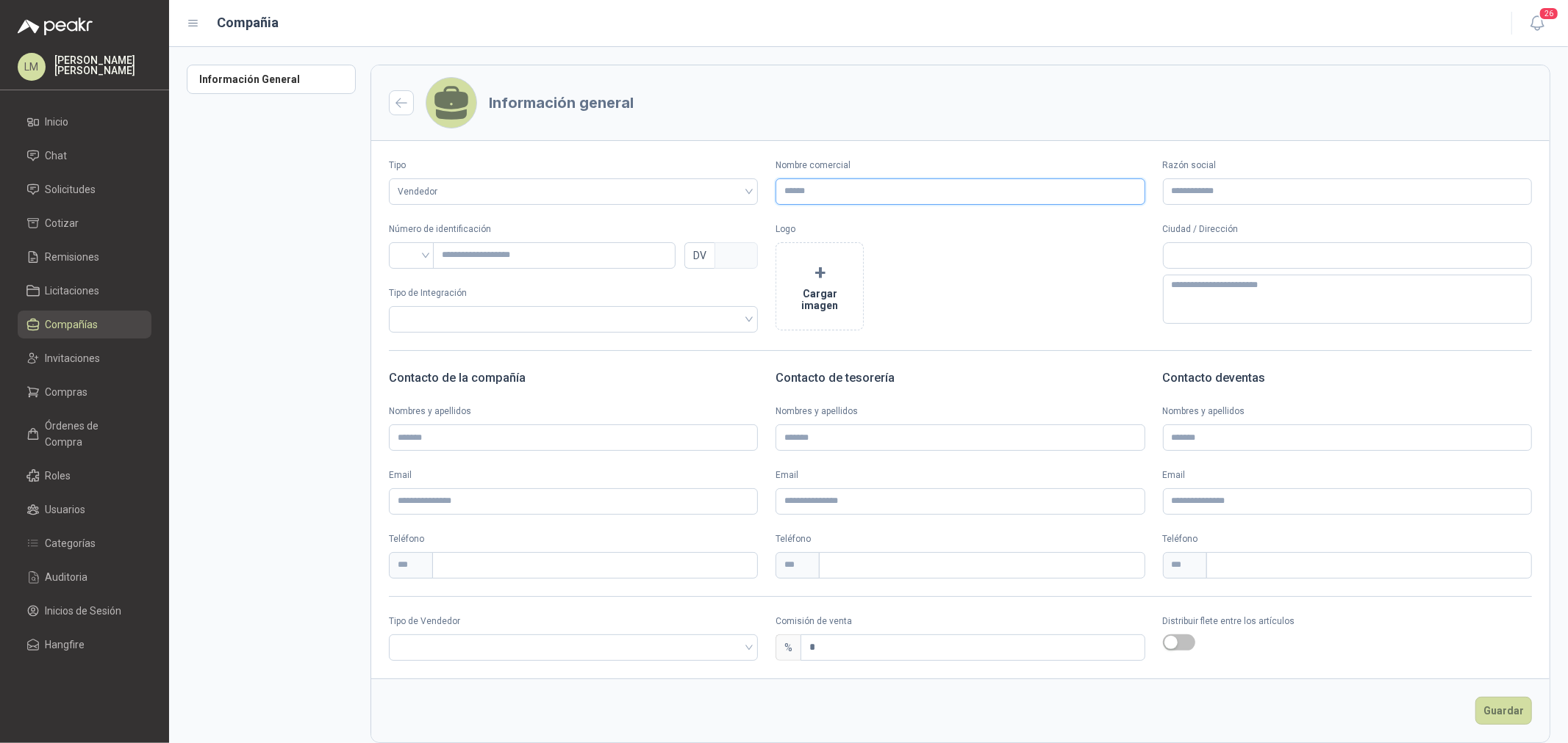
click at [828, 194] on input "Nombre comercial" at bounding box center [960, 191] width 369 height 27
click at [409, 255] on input "search" at bounding box center [411, 253] width 28 height 22
click at [404, 332] on div "NIT" at bounding box center [411, 334] width 22 height 16
click at [471, 257] on input "text" at bounding box center [554, 255] width 242 height 27
click at [825, 284] on button "+ Cargar imagen" at bounding box center [820, 286] width 88 height 88
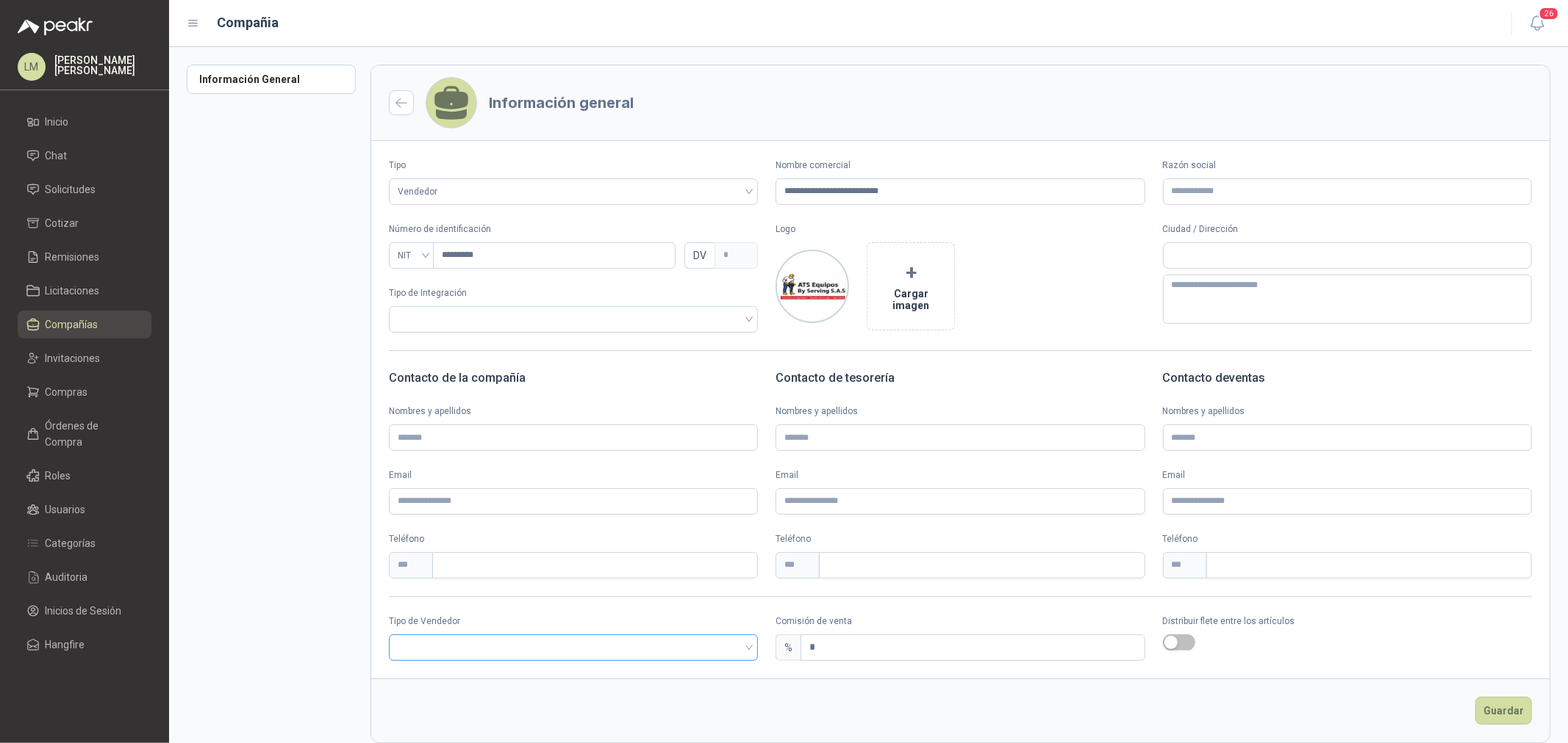
click at [508, 644] on input "search" at bounding box center [573, 646] width 352 height 22
click at [481, 698] on div "Broker" at bounding box center [571, 702] width 342 height 16
drag, startPoint x: 823, startPoint y: 652, endPoint x: 699, endPoint y: 651, distance: 124.0
click at [699, 651] on div "Tipo de Vendedor Broker Broker Comisión de venta % * Distribuir flete entre los…" at bounding box center [960, 638] width 1178 height 47
click at [1490, 701] on button "Guardar" at bounding box center [1503, 711] width 56 height 28
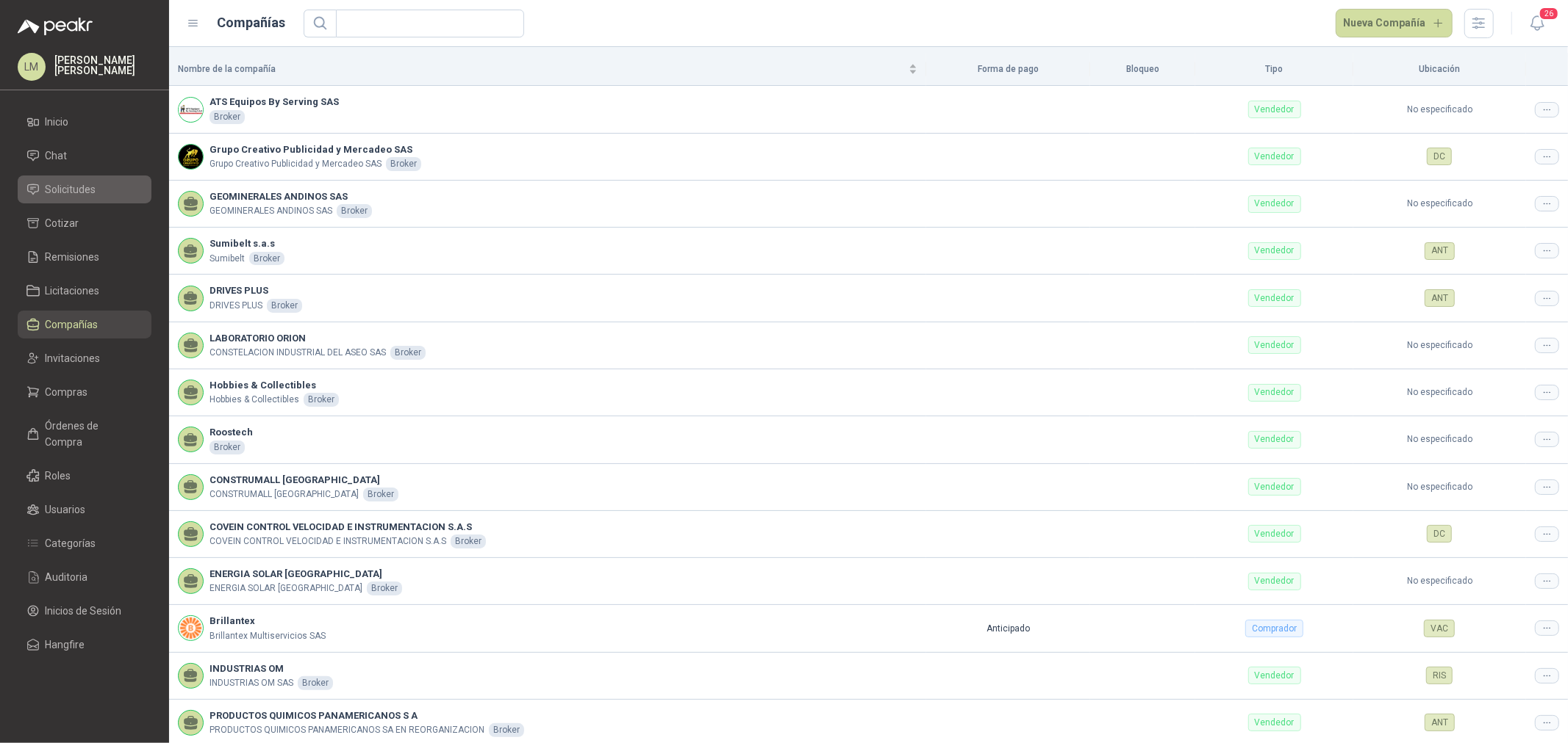
click at [74, 182] on span "Solicitudes" at bounding box center [71, 190] width 51 height 16
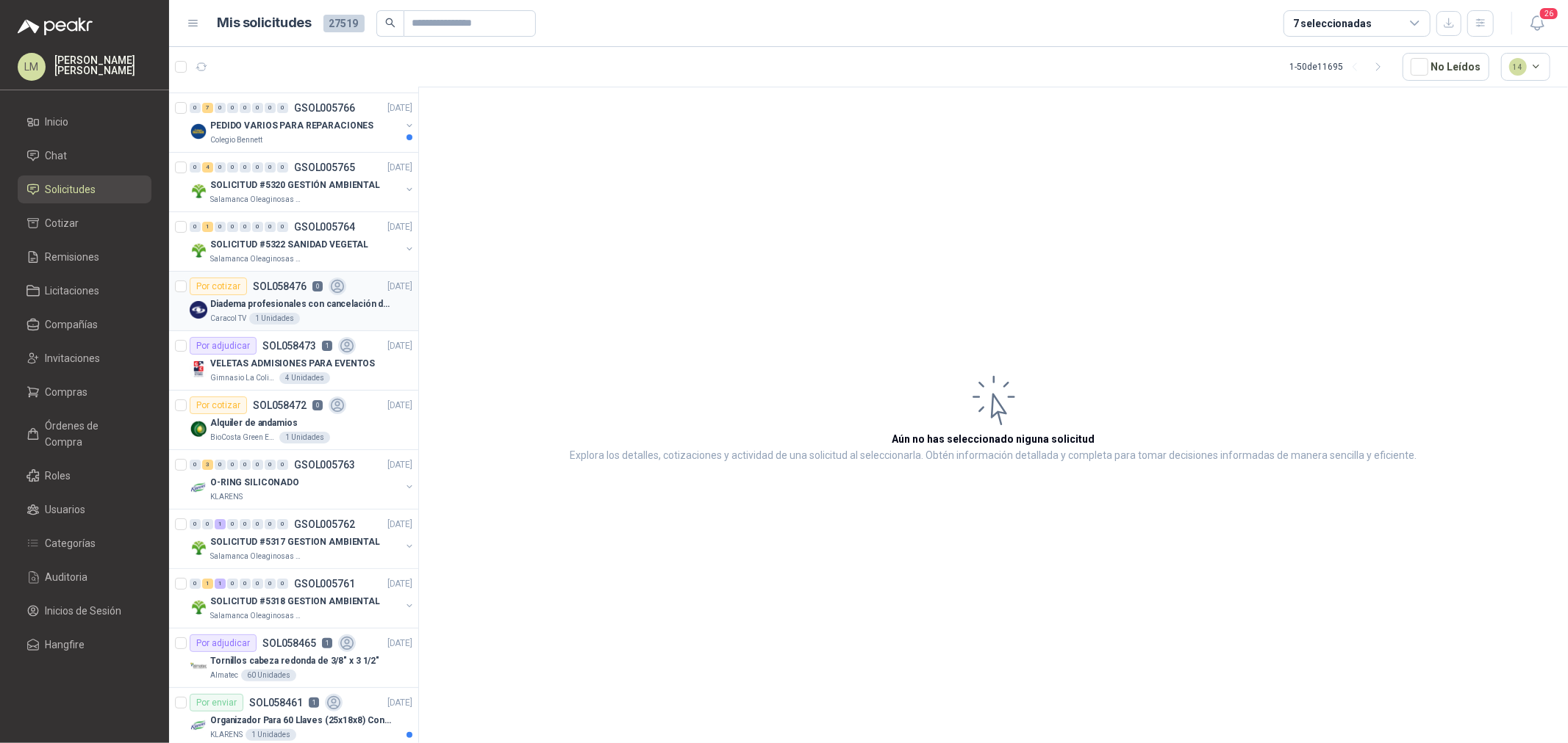
scroll to position [81, 0]
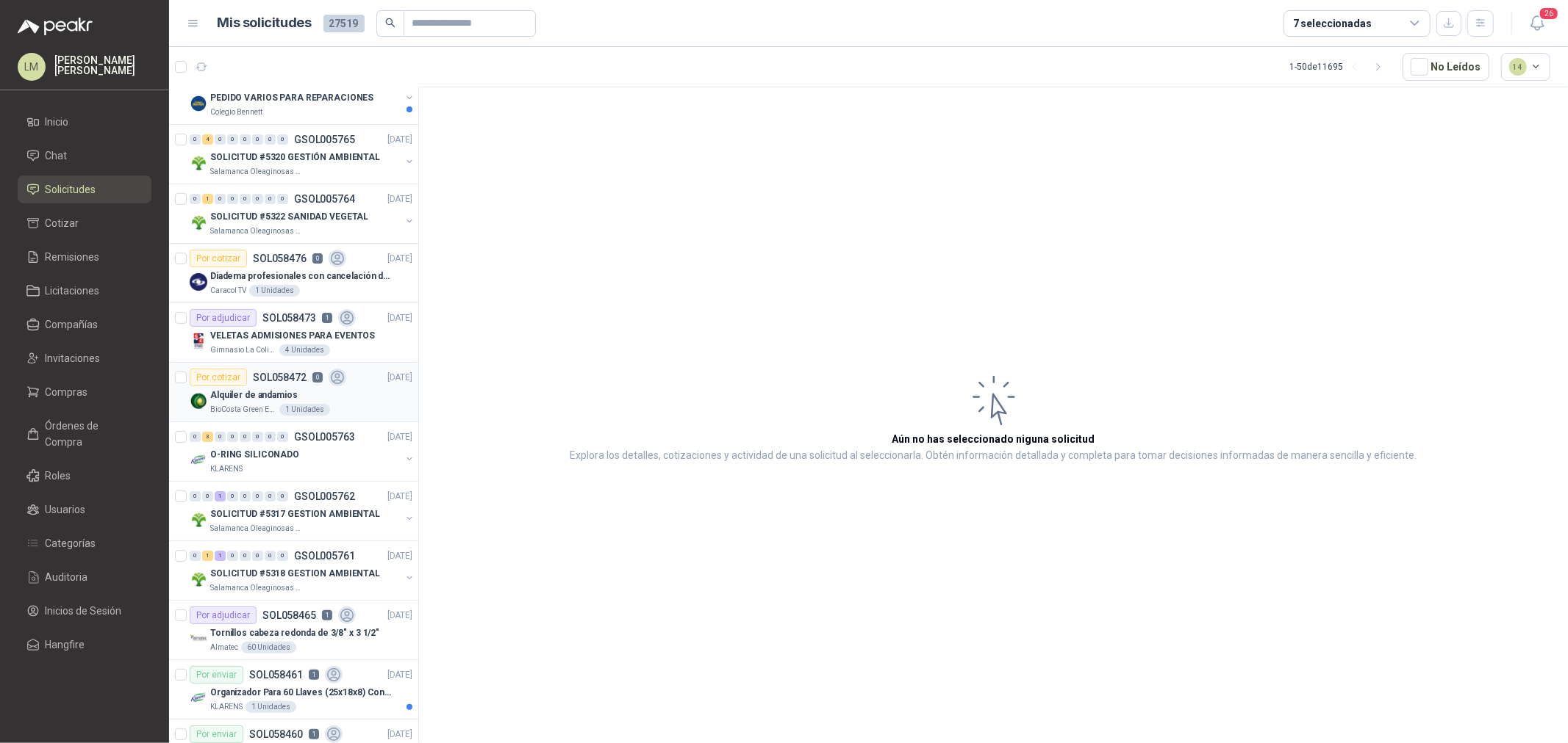
click at [279, 395] on p "Alquiler de andamios" at bounding box center [253, 395] width 88 height 14
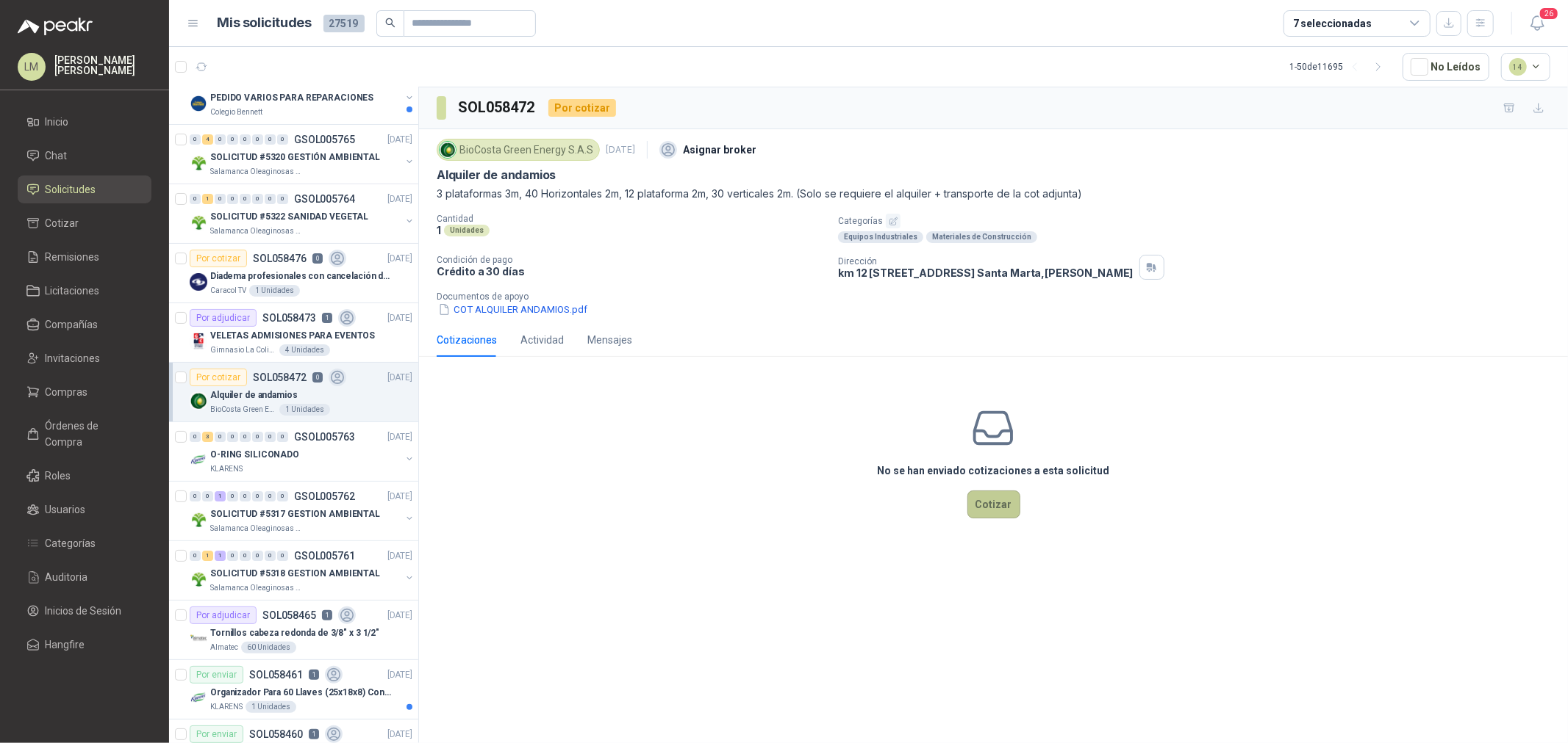
click at [998, 516] on button "Cotizar" at bounding box center [994, 504] width 53 height 28
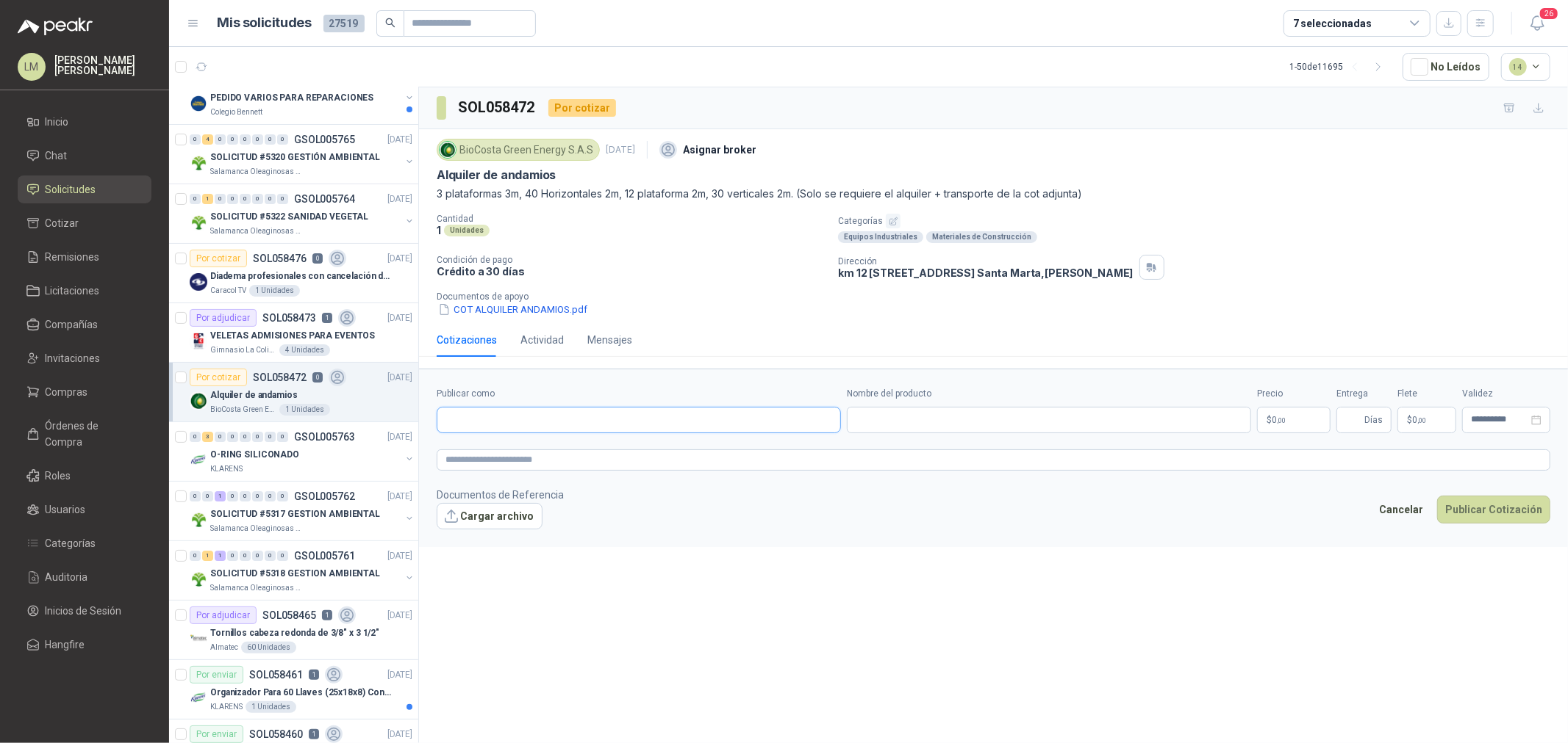
click at [527, 421] on input "Publicar como" at bounding box center [639, 420] width 403 height 25
click at [502, 454] on p "ATS Equipos By Serving SAS" at bounding box center [529, 452] width 115 height 9
click at [893, 421] on input "Nombre del producto" at bounding box center [1048, 420] width 404 height 27
click at [1260, 420] on body "LM [PERSON_NAME] Inicio Chat Solicitudes Cotizar Remisiones Licitaciones Compañ…" at bounding box center [784, 372] width 1568 height 743
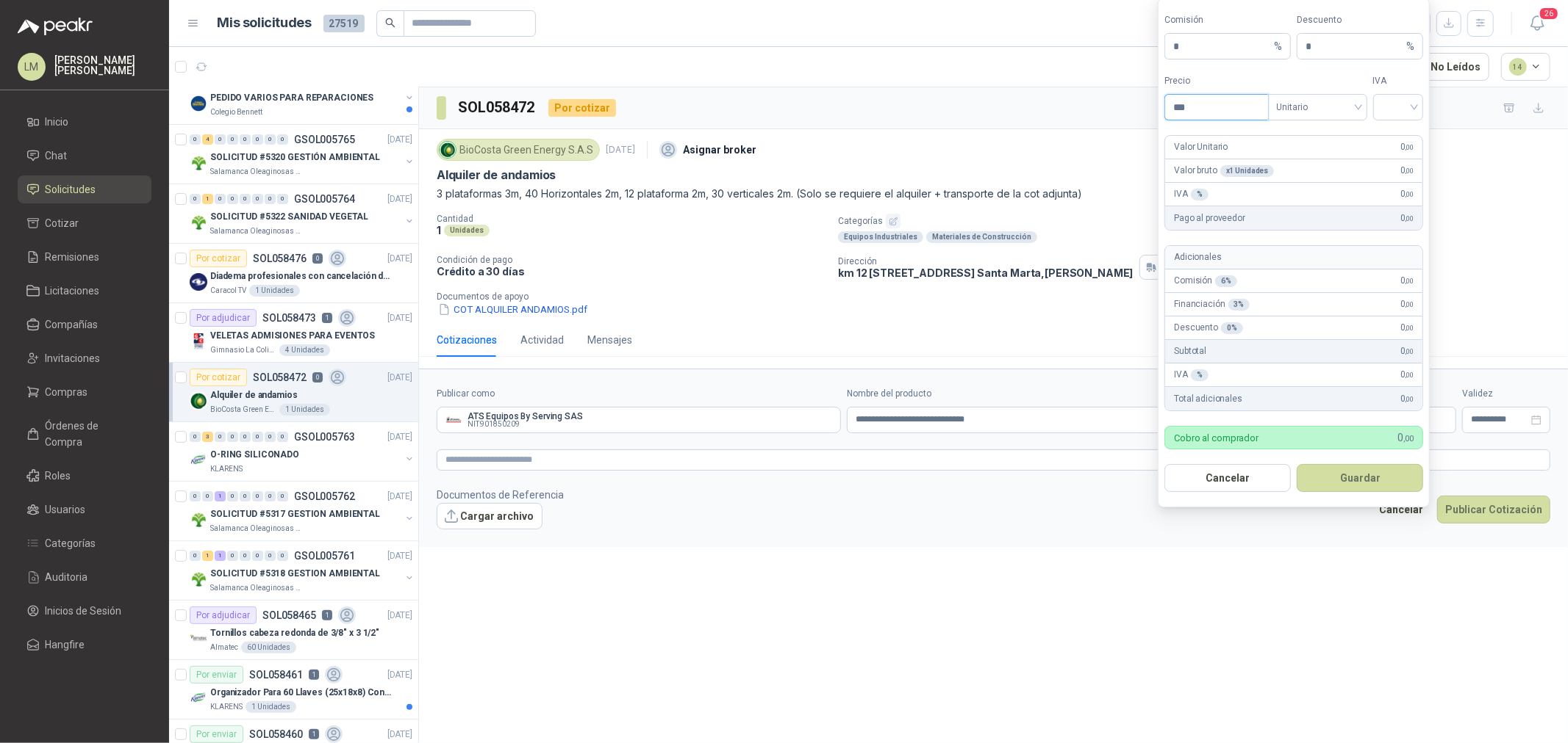
click at [1199, 104] on input "***" at bounding box center [1216, 107] width 102 height 25
click at [1282, 106] on span "Unitario" at bounding box center [1317, 107] width 81 height 22
click at [1296, 154] on div "Unitario con IVA" at bounding box center [1317, 161] width 76 height 16
click at [1390, 97] on input "search" at bounding box center [1397, 105] width 33 height 22
click at [1386, 130] on div "19%" at bounding box center [1398, 138] width 27 height 16
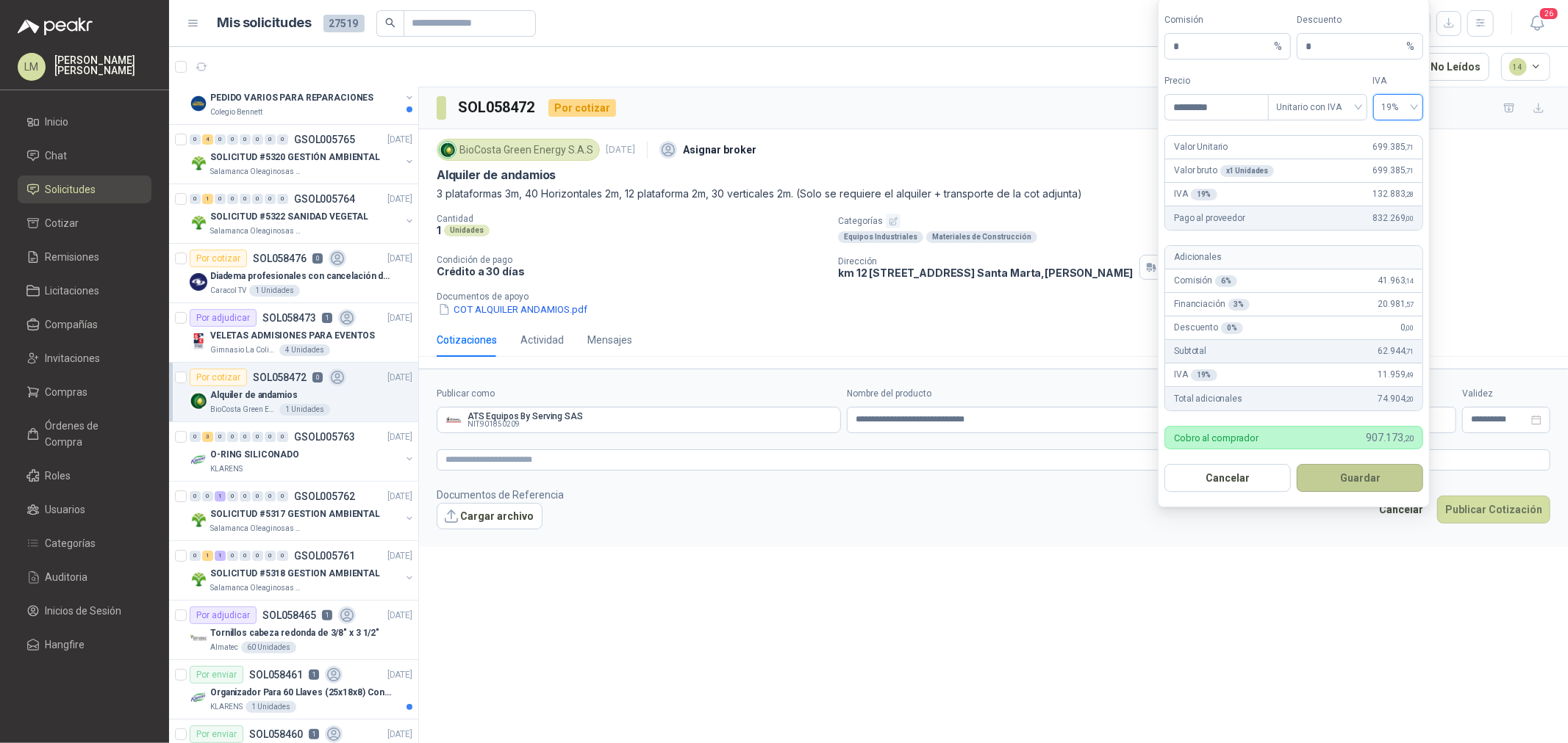
click at [1335, 476] on button "Guardar" at bounding box center [1359, 478] width 126 height 28
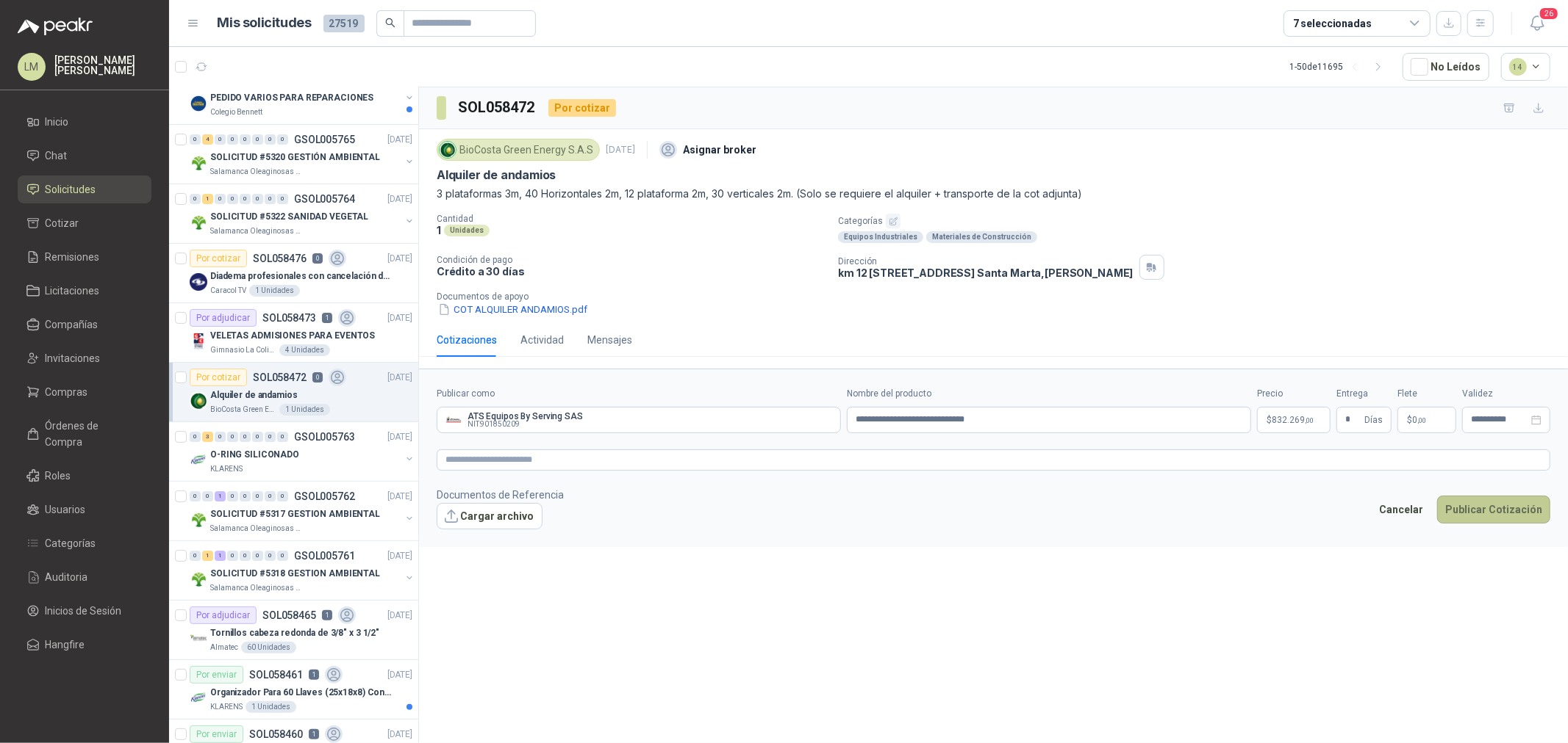
click at [1504, 518] on button "Publicar Cotización" at bounding box center [1493, 510] width 113 height 28
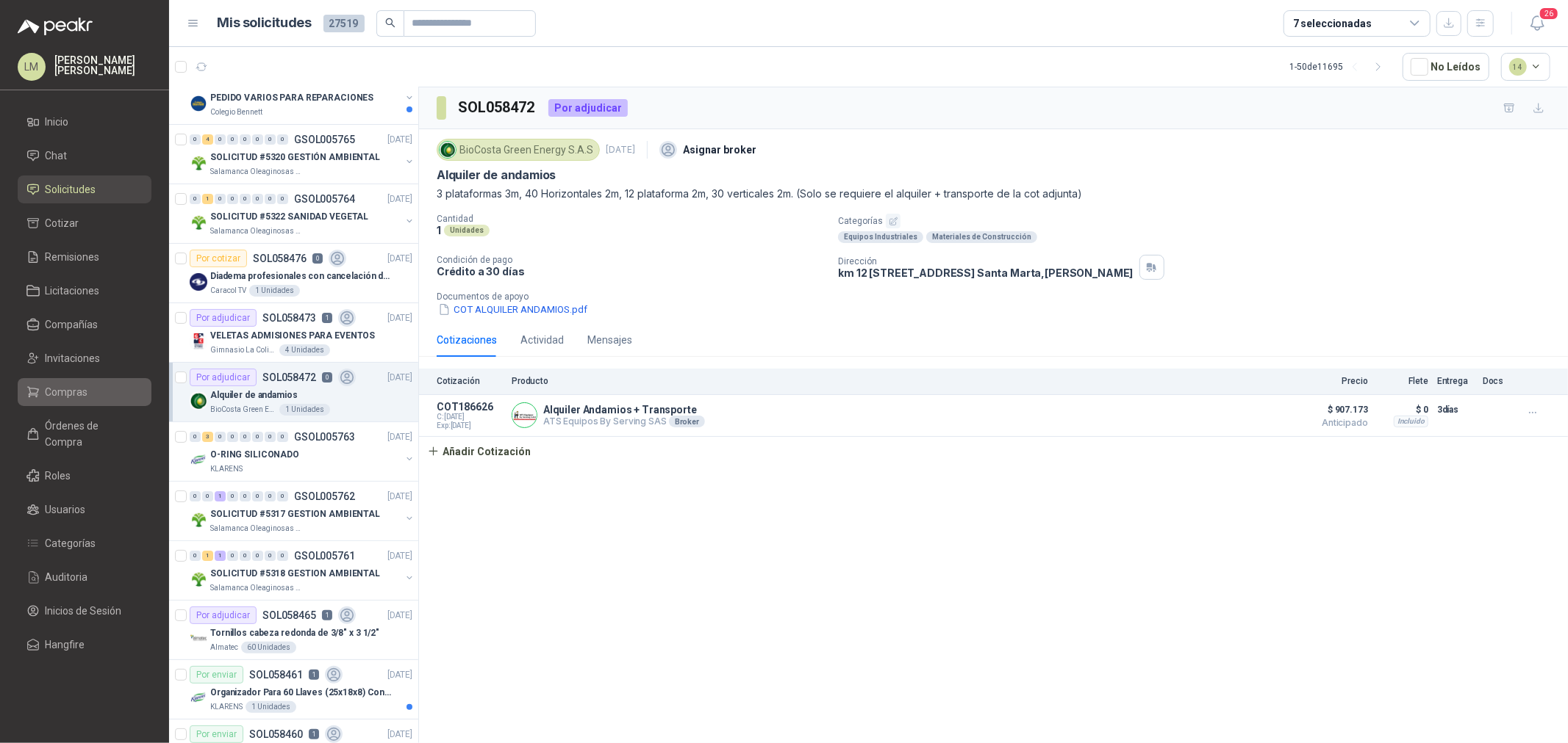
click at [71, 399] on span "Compras" at bounding box center [67, 392] width 43 height 16
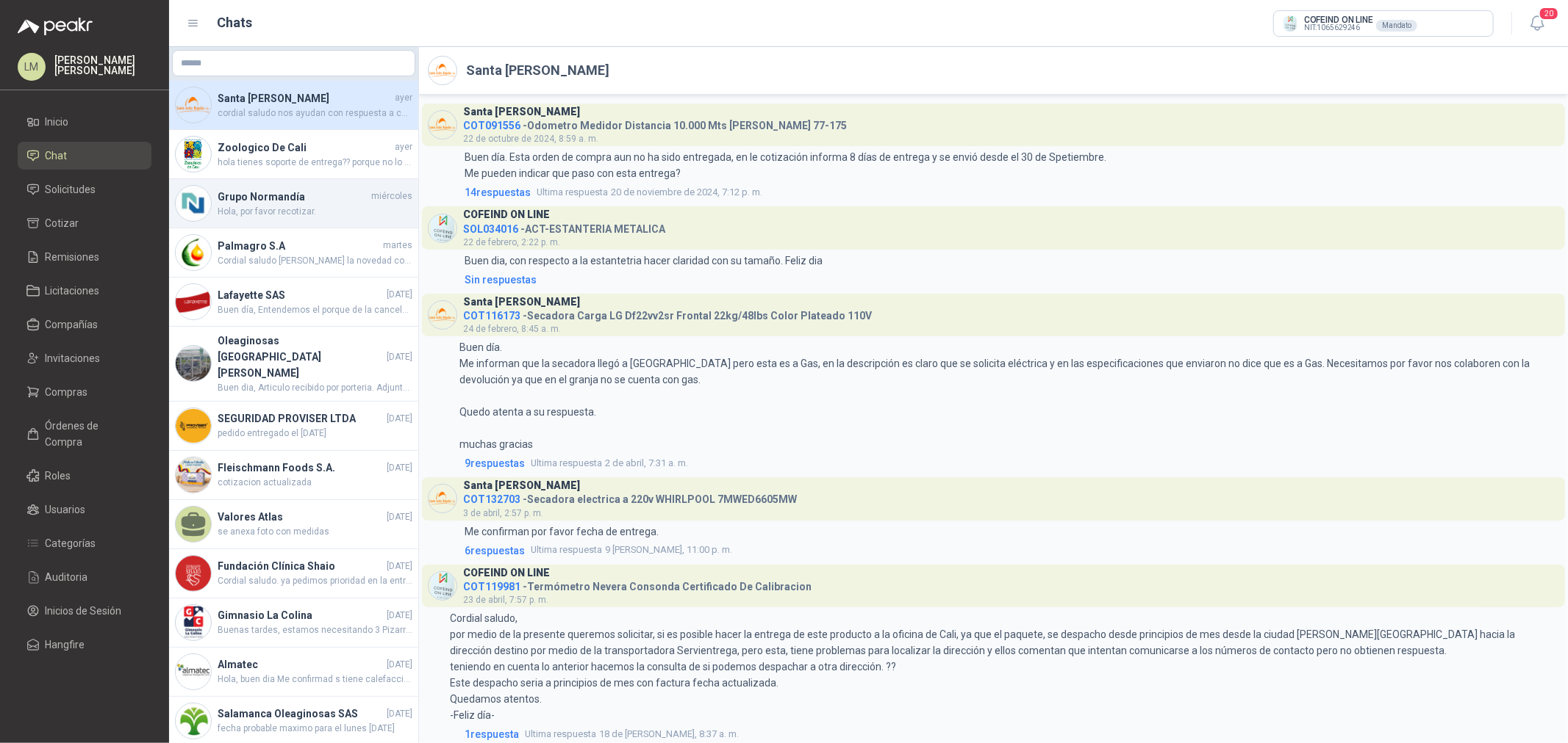
scroll to position [922, 0]
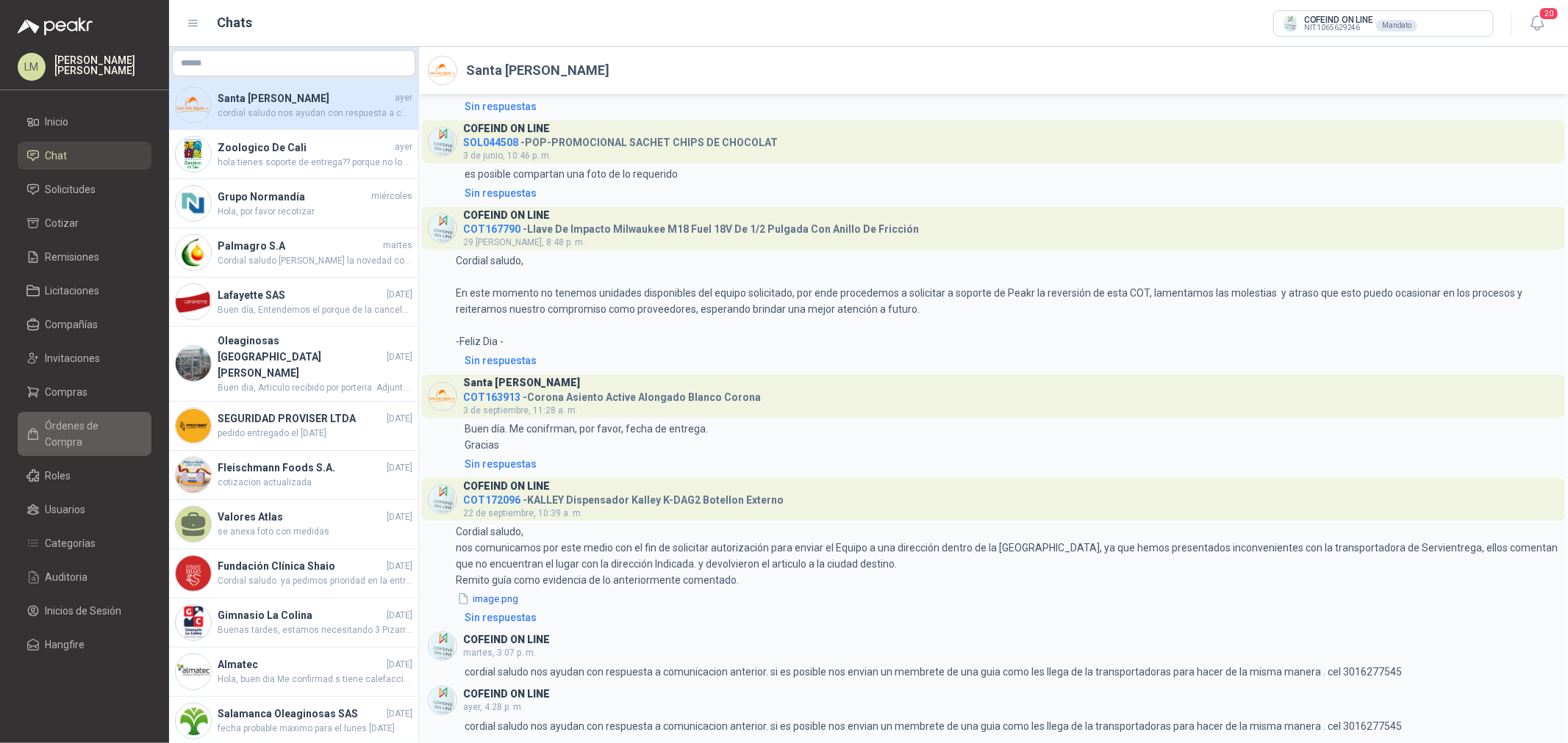
click at [71, 418] on span "Órdenes de Compra" at bounding box center [92, 434] width 92 height 32
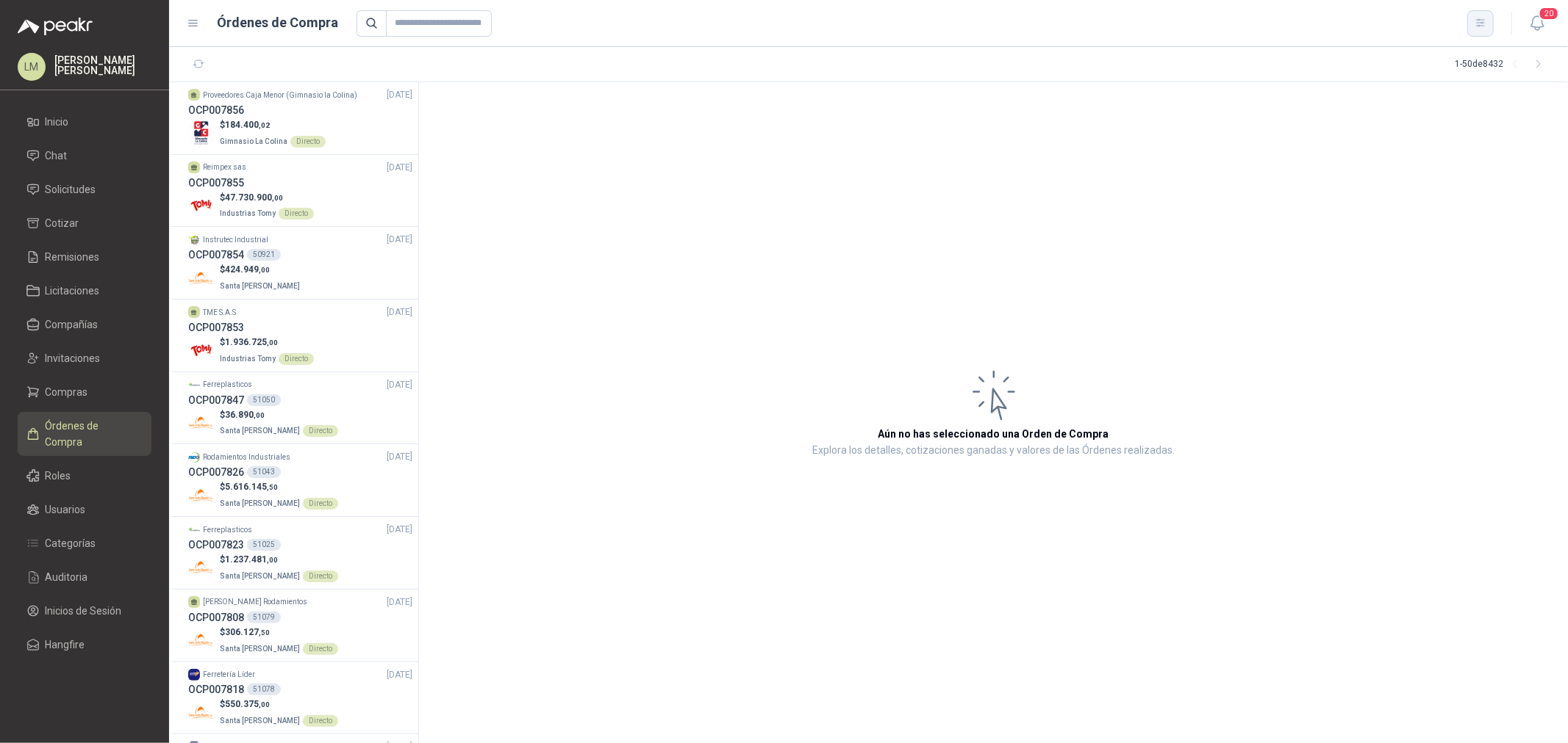
click at [1482, 30] on button "button" at bounding box center [1480, 23] width 27 height 27
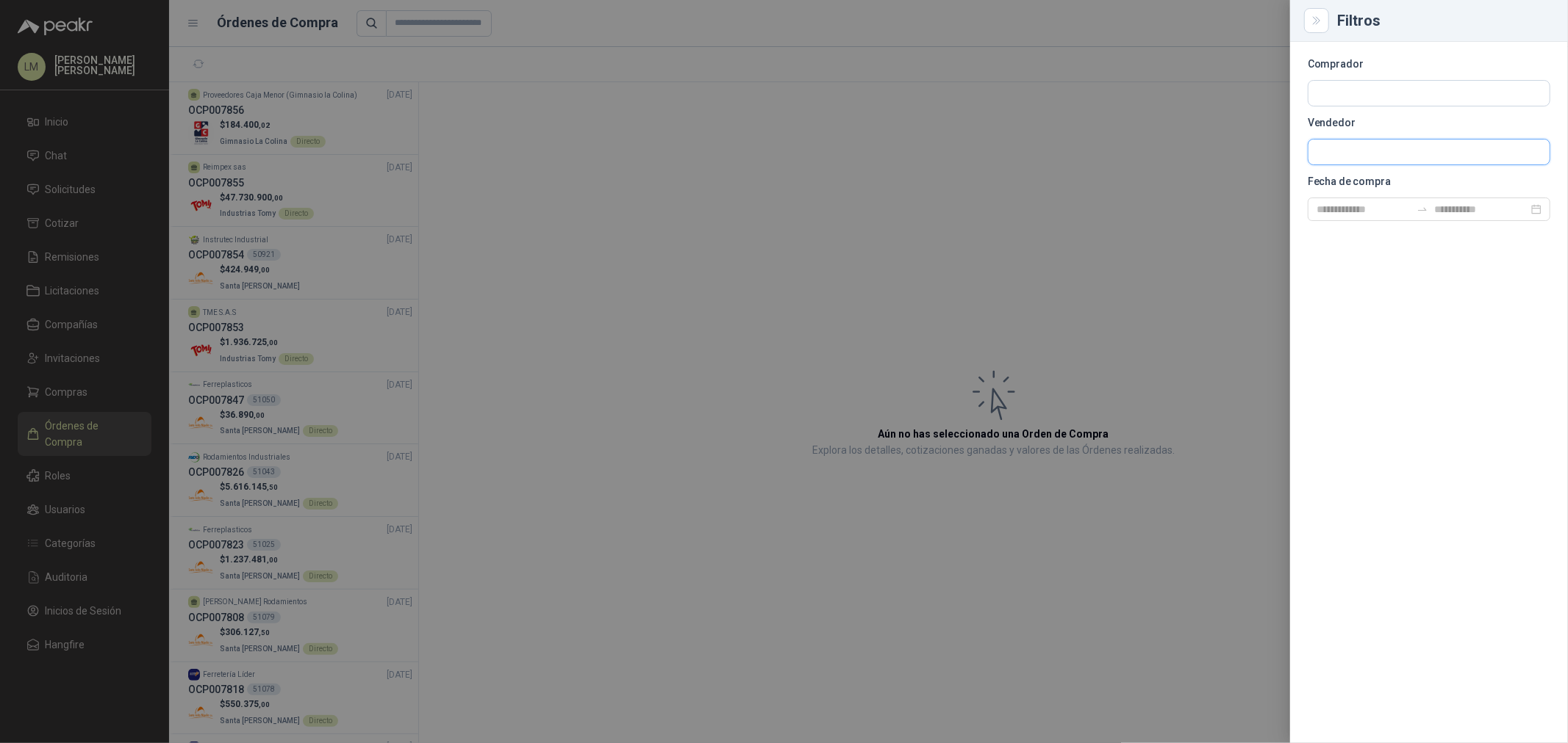
click at [1328, 157] on input "text" at bounding box center [1429, 152] width 241 height 25
type input "*****"
click at [1373, 188] on span "NIT : 1065629246" at bounding box center [1369, 191] width 56 height 7
click at [633, 206] on div at bounding box center [784, 372] width 1568 height 743
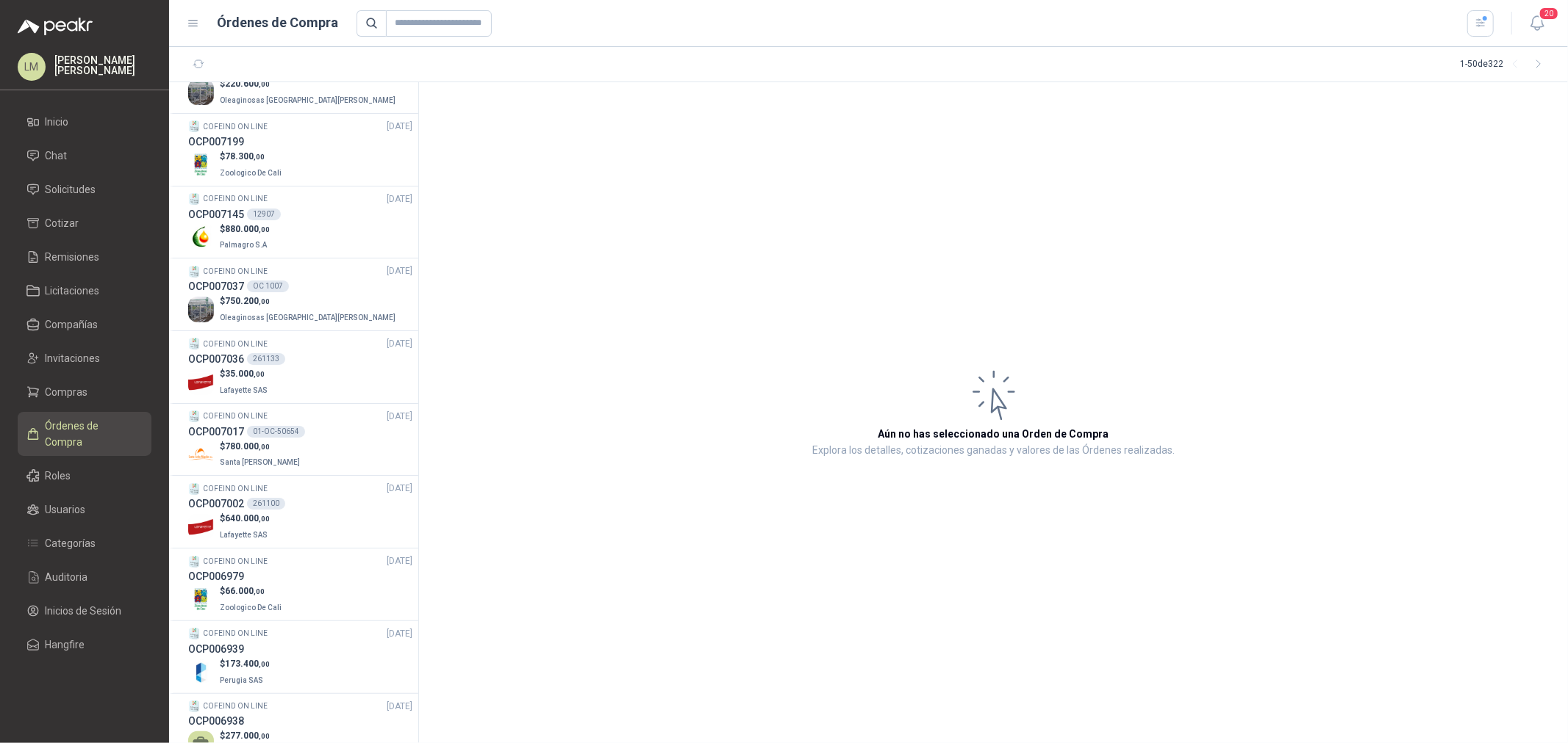
scroll to position [1143, 0]
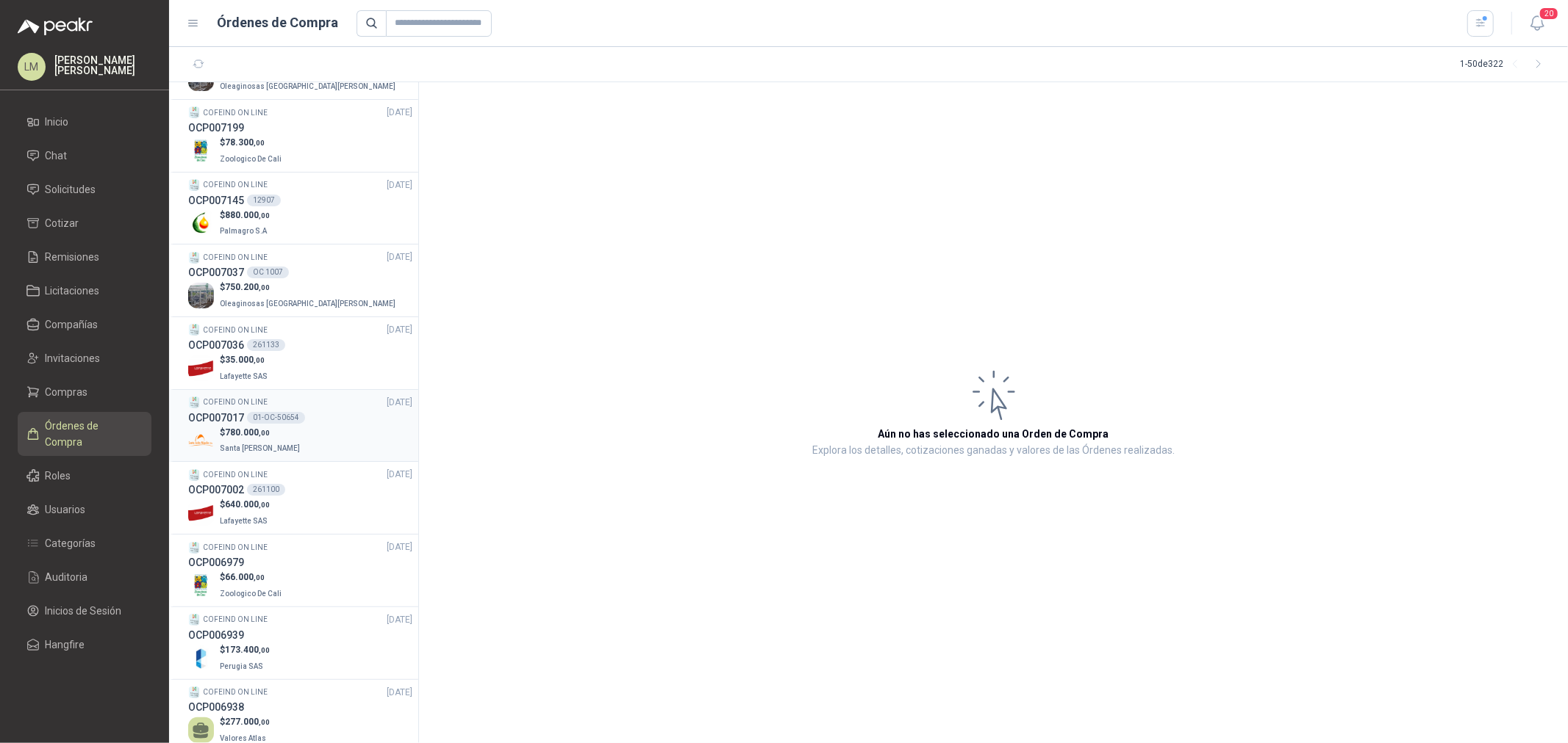
click at [262, 433] on span ",00" at bounding box center [265, 433] width 11 height 8
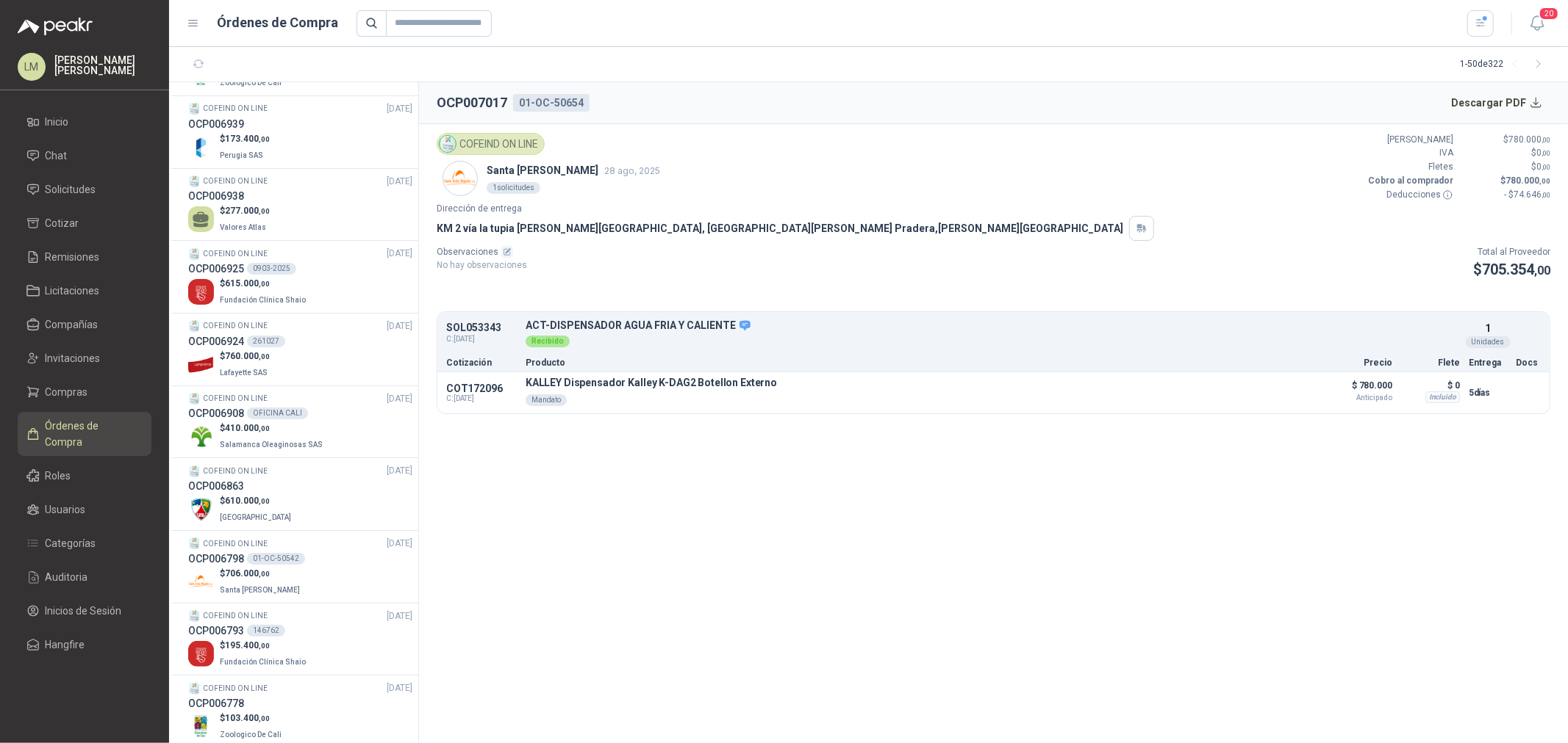
scroll to position [1714, 0]
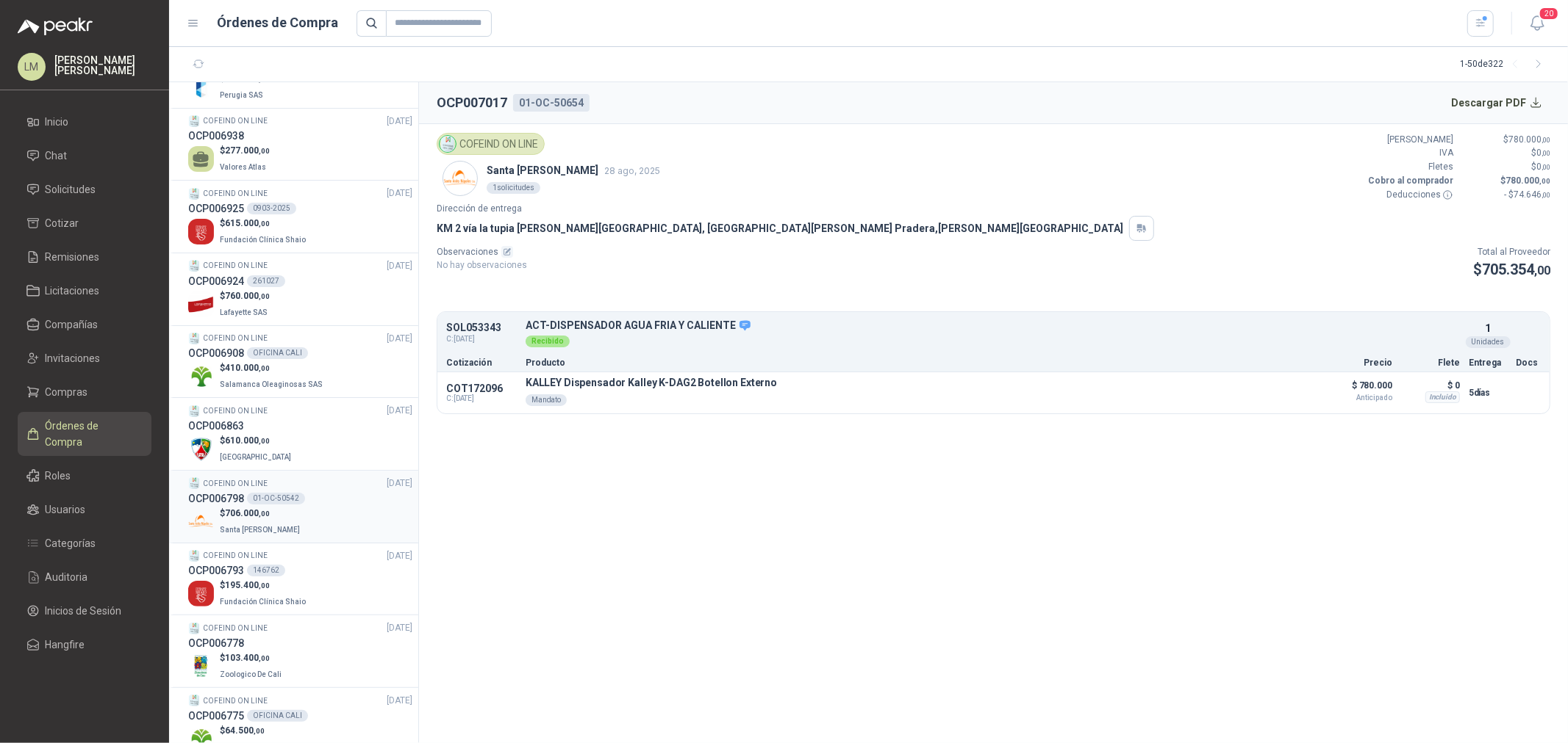
click at [266, 508] on span "706.000 ,00" at bounding box center [248, 513] width 45 height 10
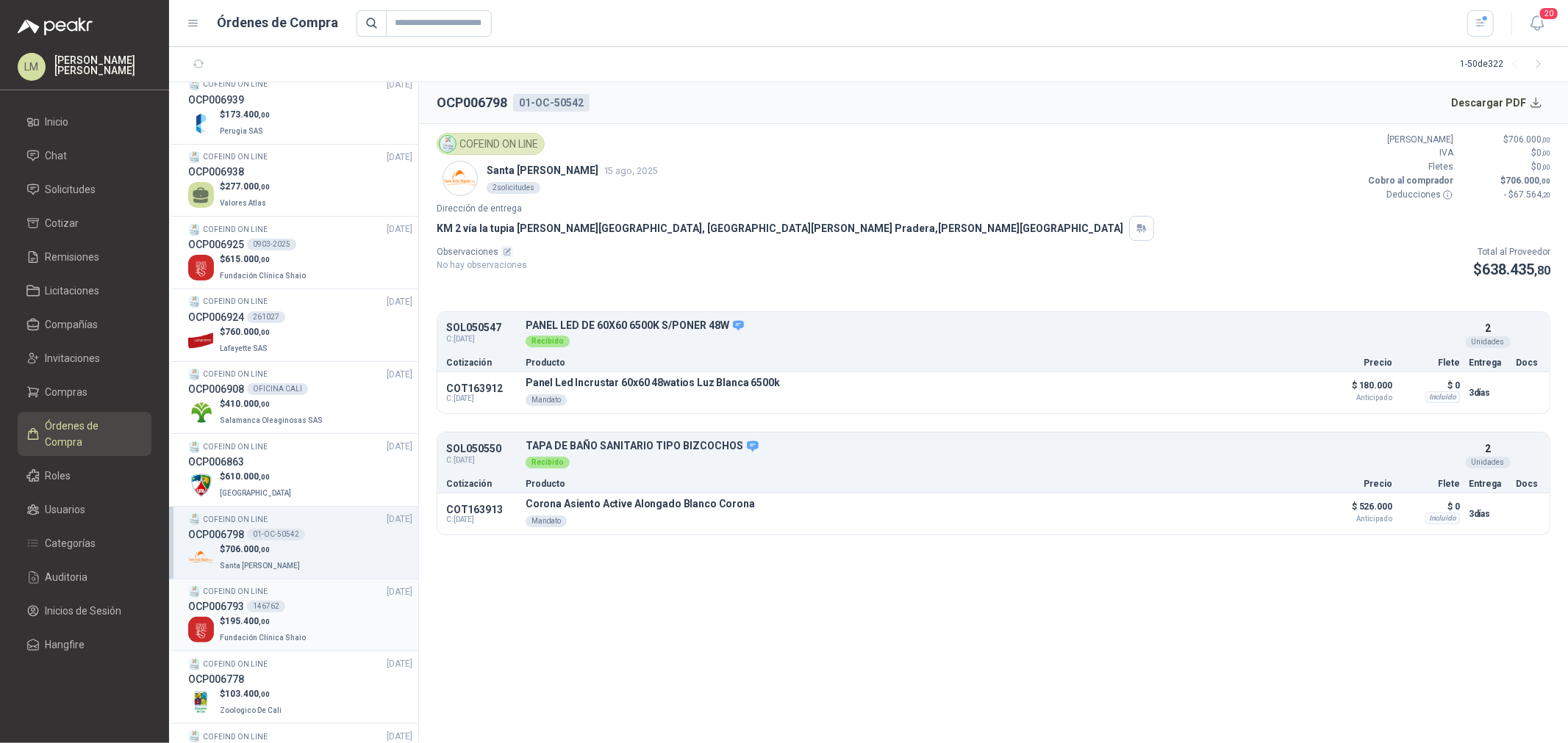
scroll to position [1596, 0]
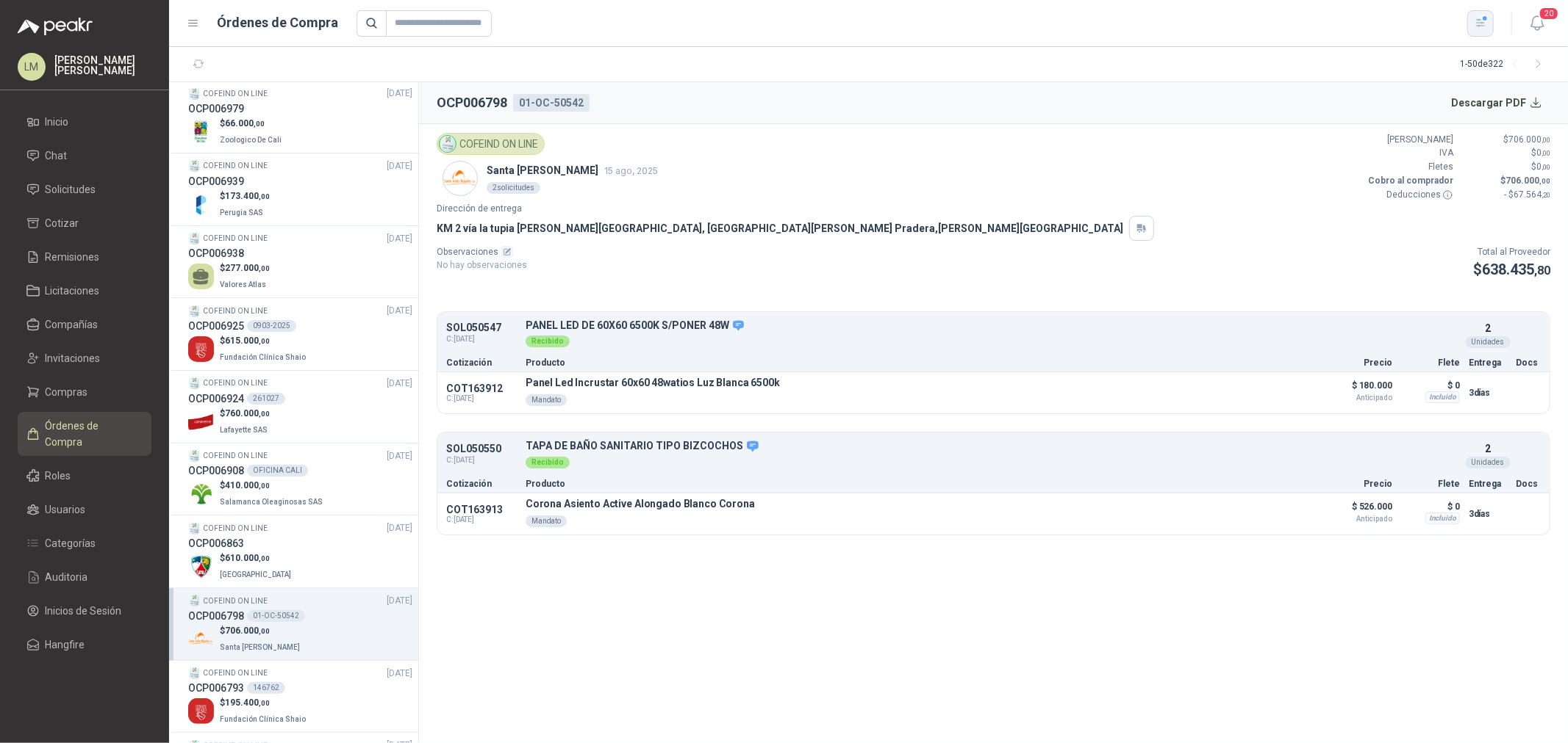
click at [1479, 23] on icon "button" at bounding box center [1481, 23] width 13 height 13
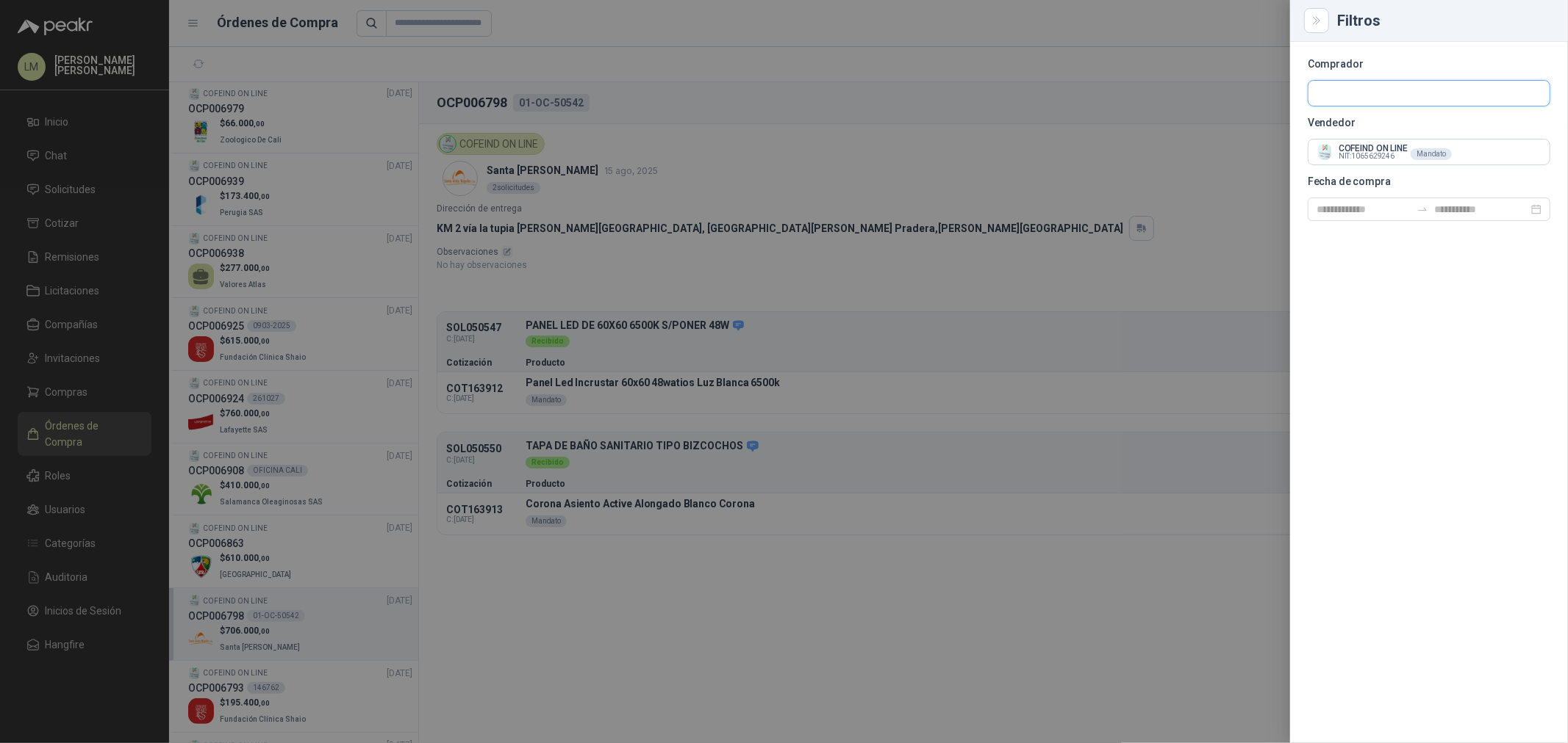
click at [1422, 88] on input "text" at bounding box center [1429, 92] width 241 height 25
type input "********"
click at [1389, 123] on p "Santa [PERSON_NAME]" at bounding box center [1389, 125] width 95 height 9
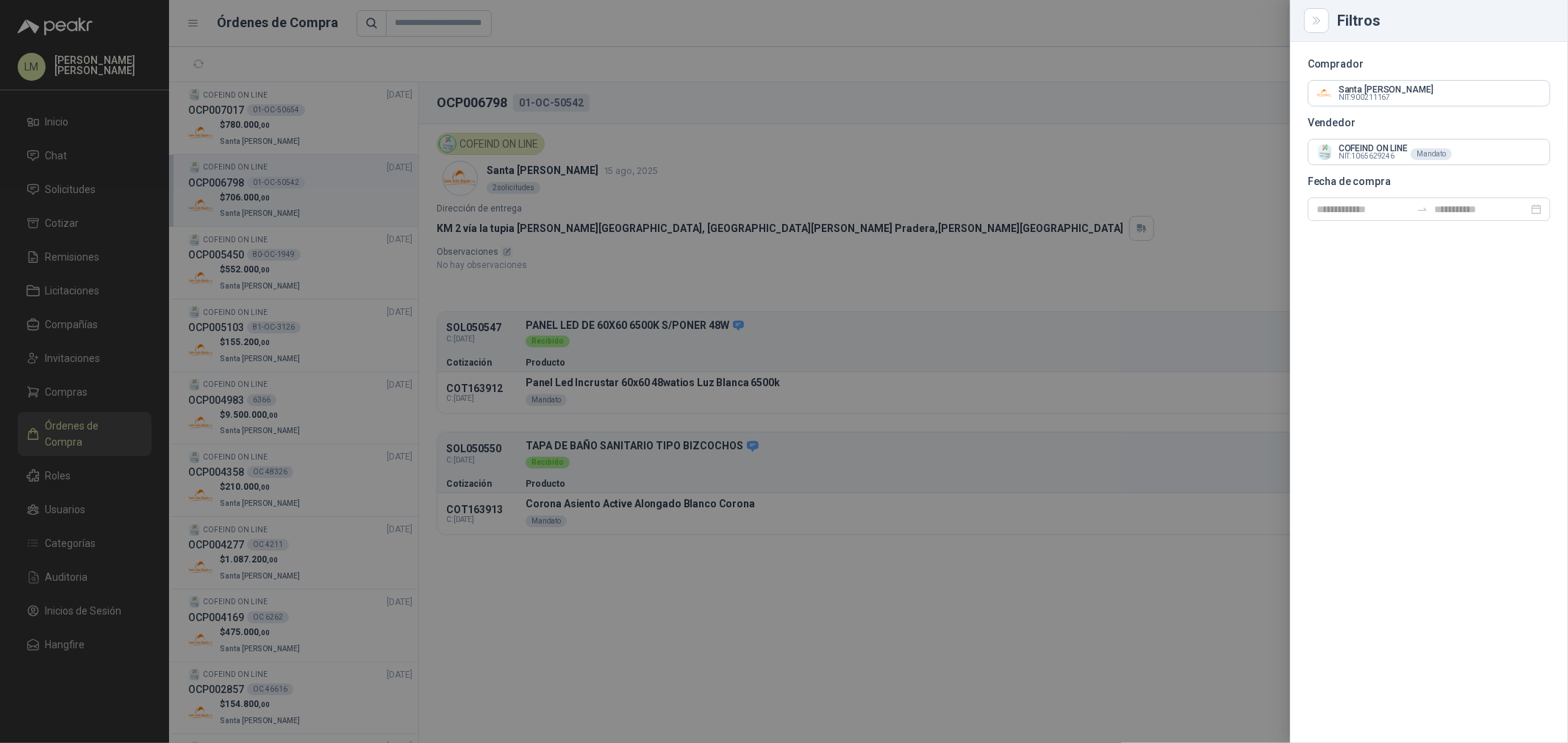
click at [752, 183] on div at bounding box center [784, 372] width 1568 height 743
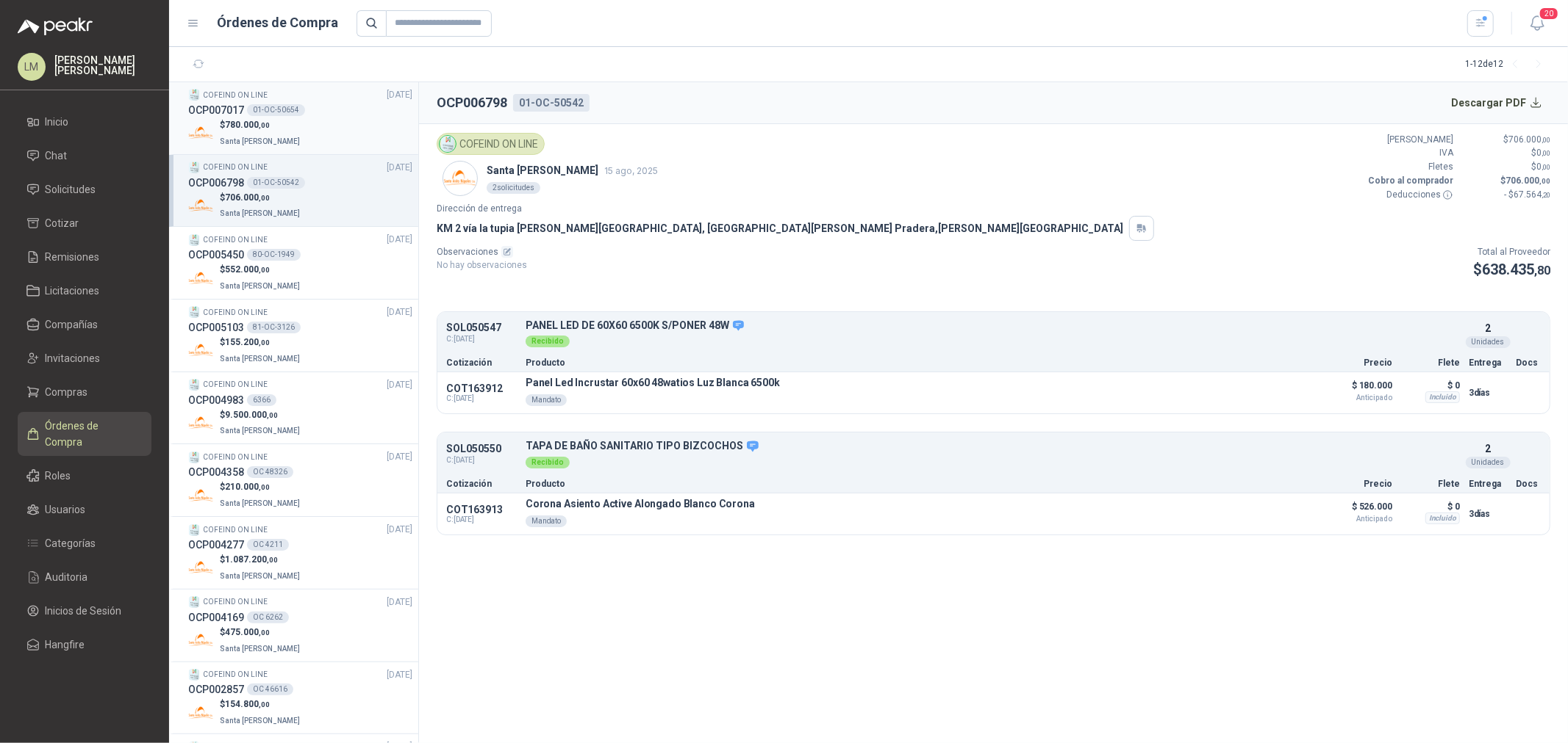
click at [283, 123] on p "$ 780.000 ,00" at bounding box center [261, 125] width 83 height 14
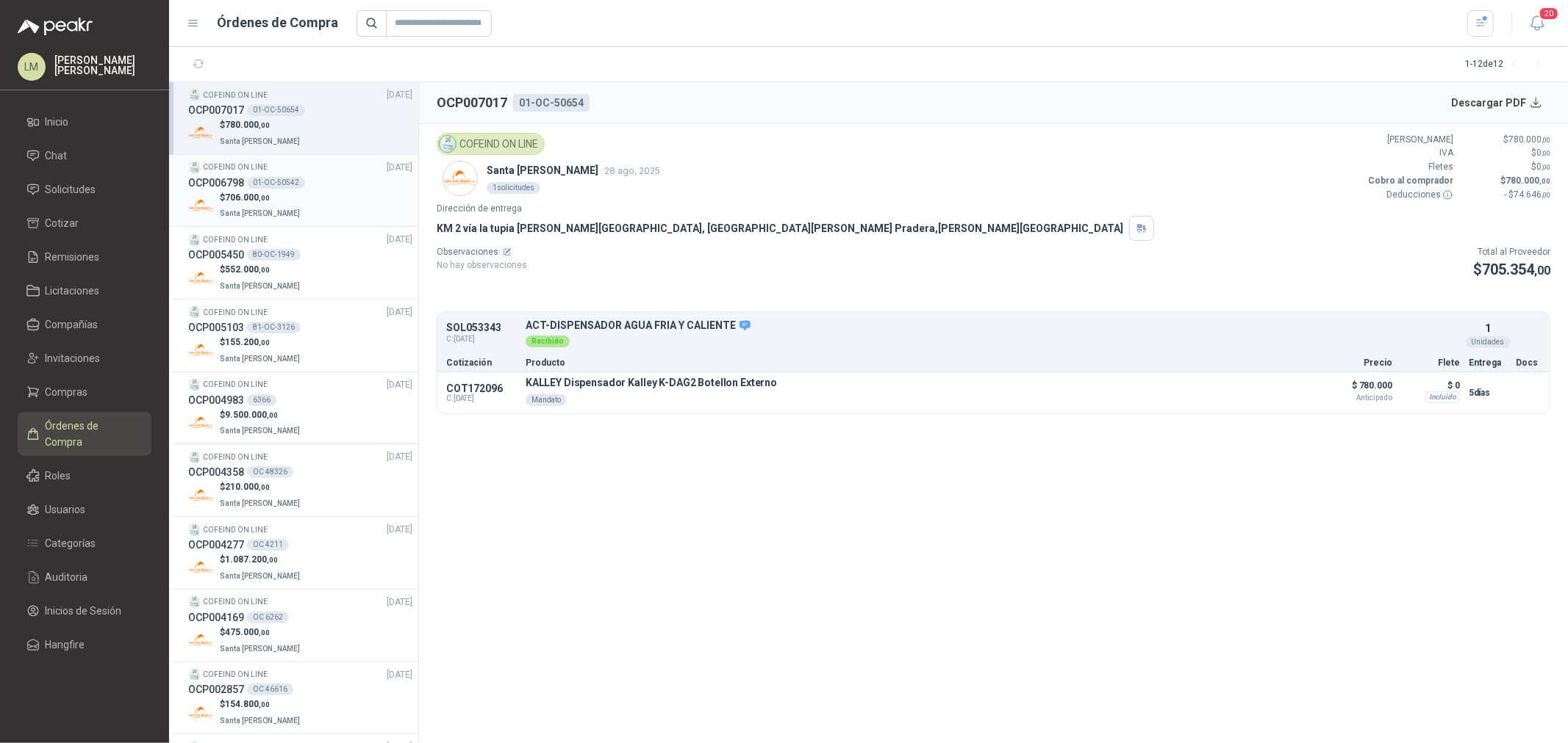
click at [263, 189] on div "OCP006798 01-OC-50542" at bounding box center [300, 183] width 224 height 16
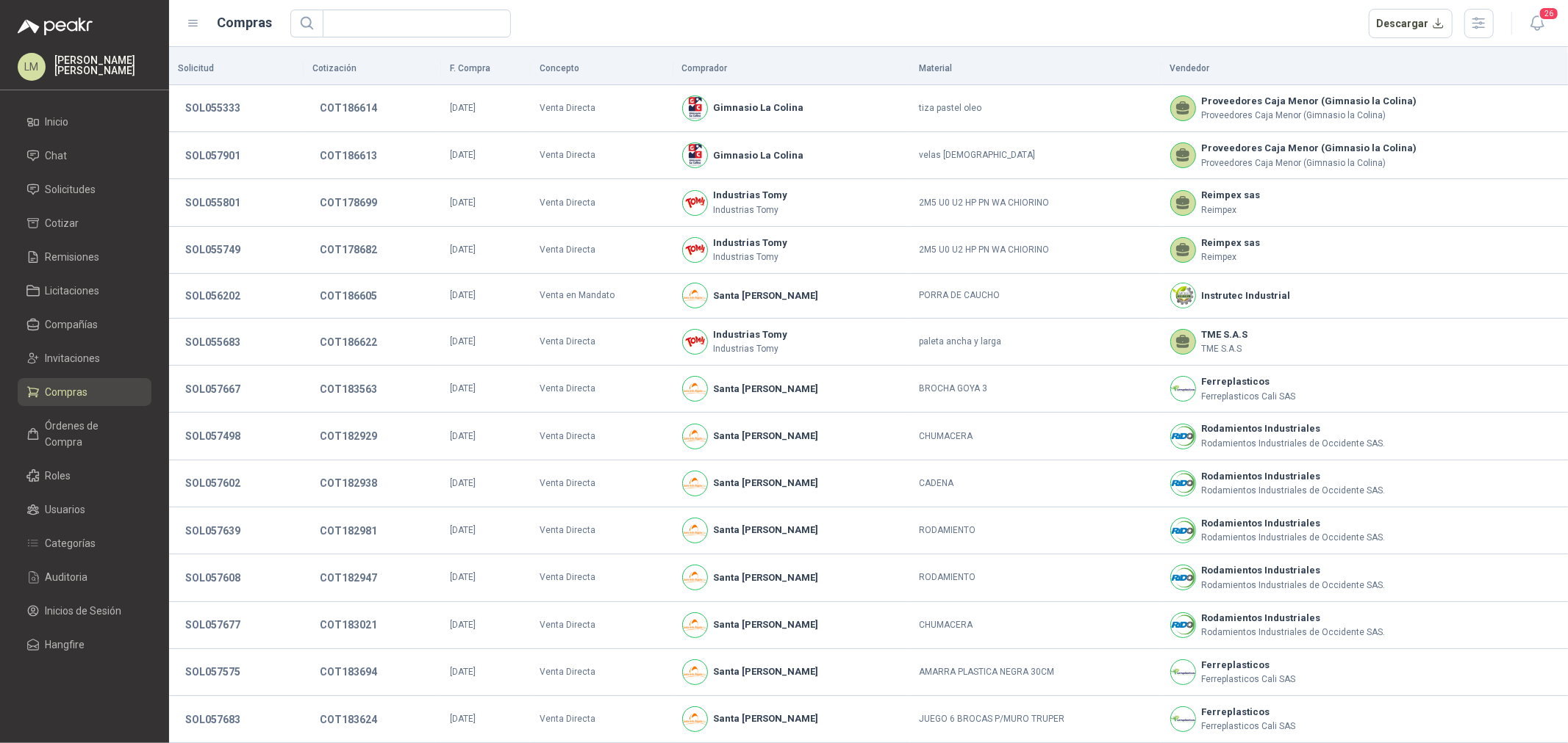
click at [63, 361] on span "Invitaciones" at bounding box center [73, 359] width 56 height 16
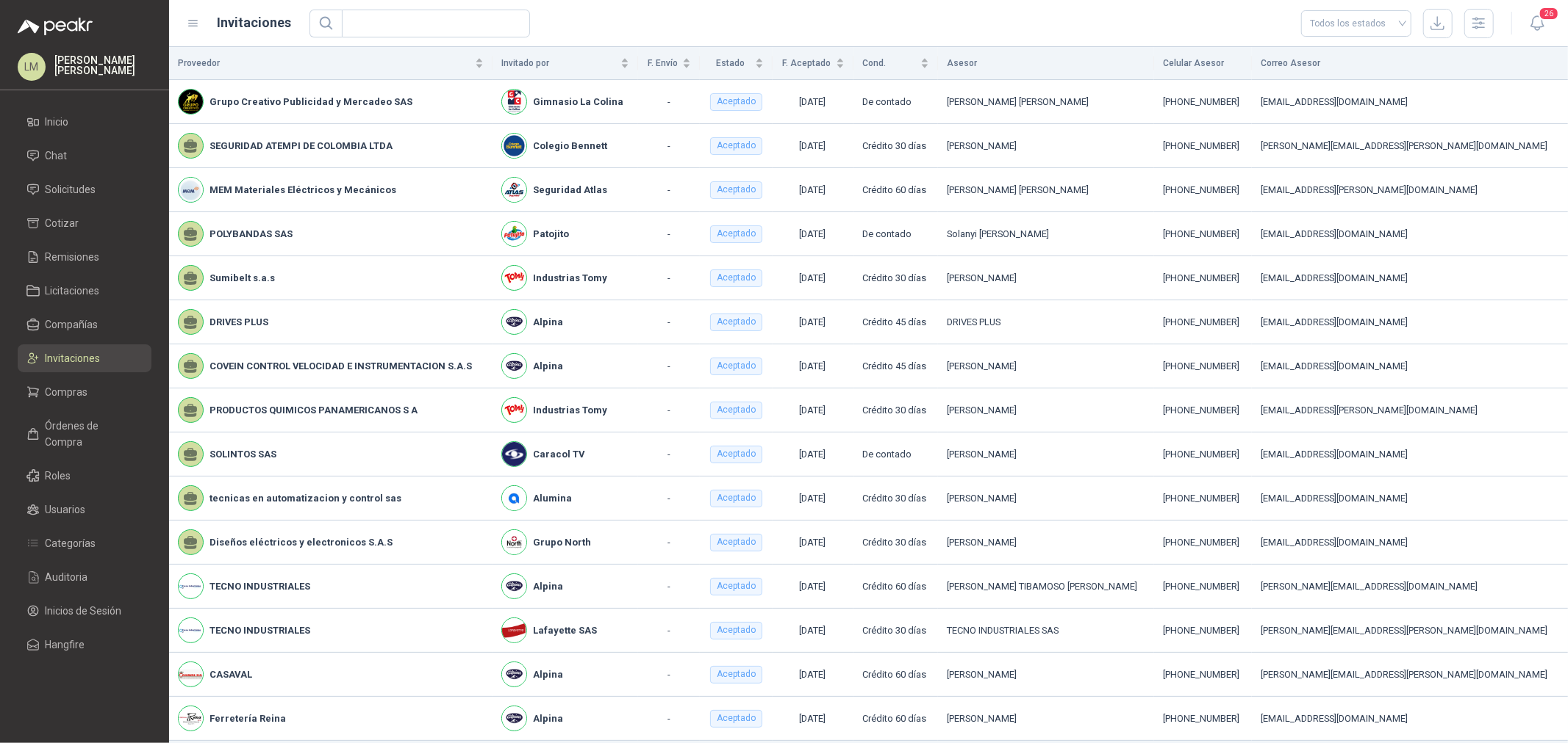
click at [53, 407] on ul "Inicio Chat Solicitudes Cotizar Remisiones Licitaciones Compañías Invitaciones …" at bounding box center [84, 386] width 169 height 556
click at [60, 390] on span "Compras" at bounding box center [67, 392] width 43 height 16
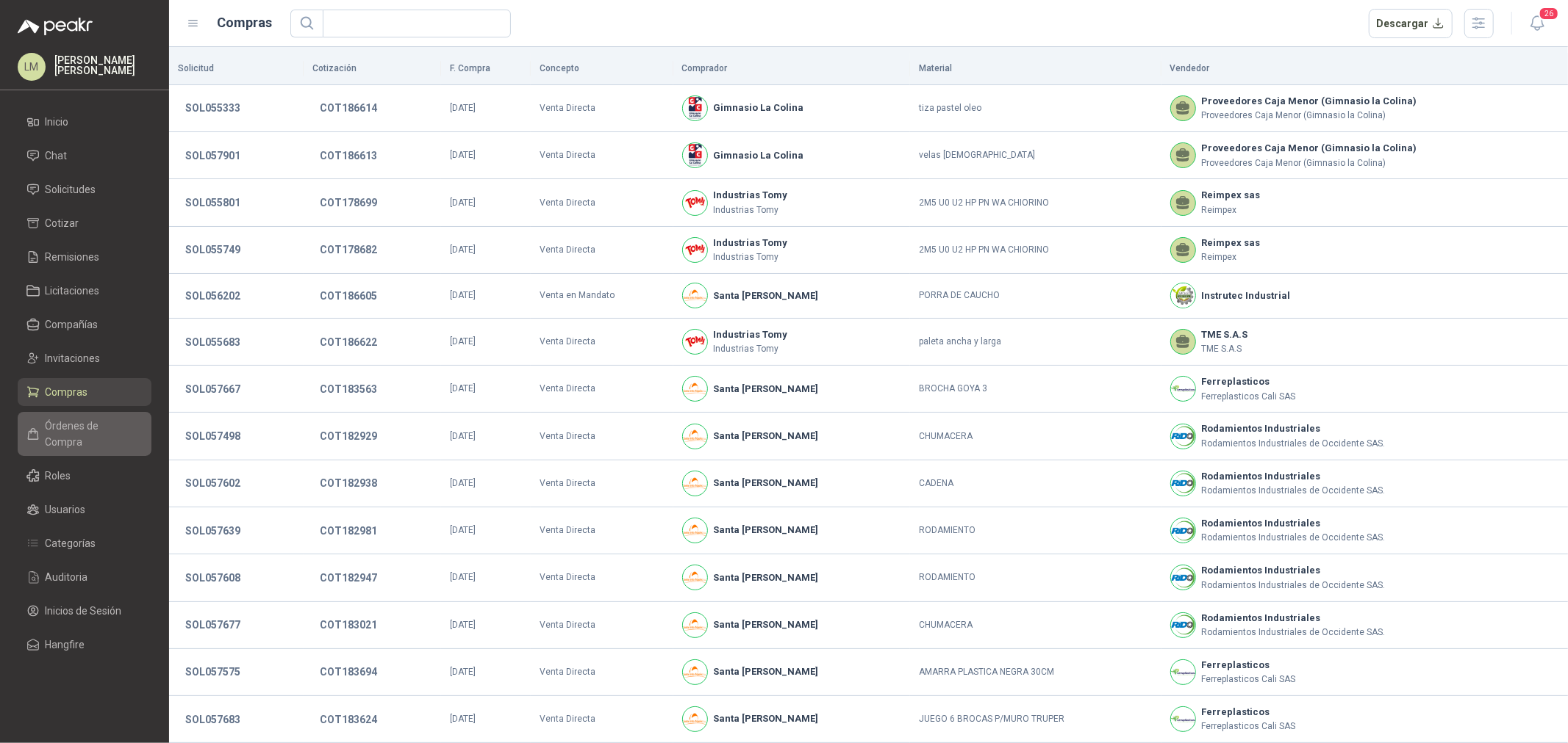
click at [60, 418] on span "Órdenes de Compra" at bounding box center [92, 434] width 92 height 32
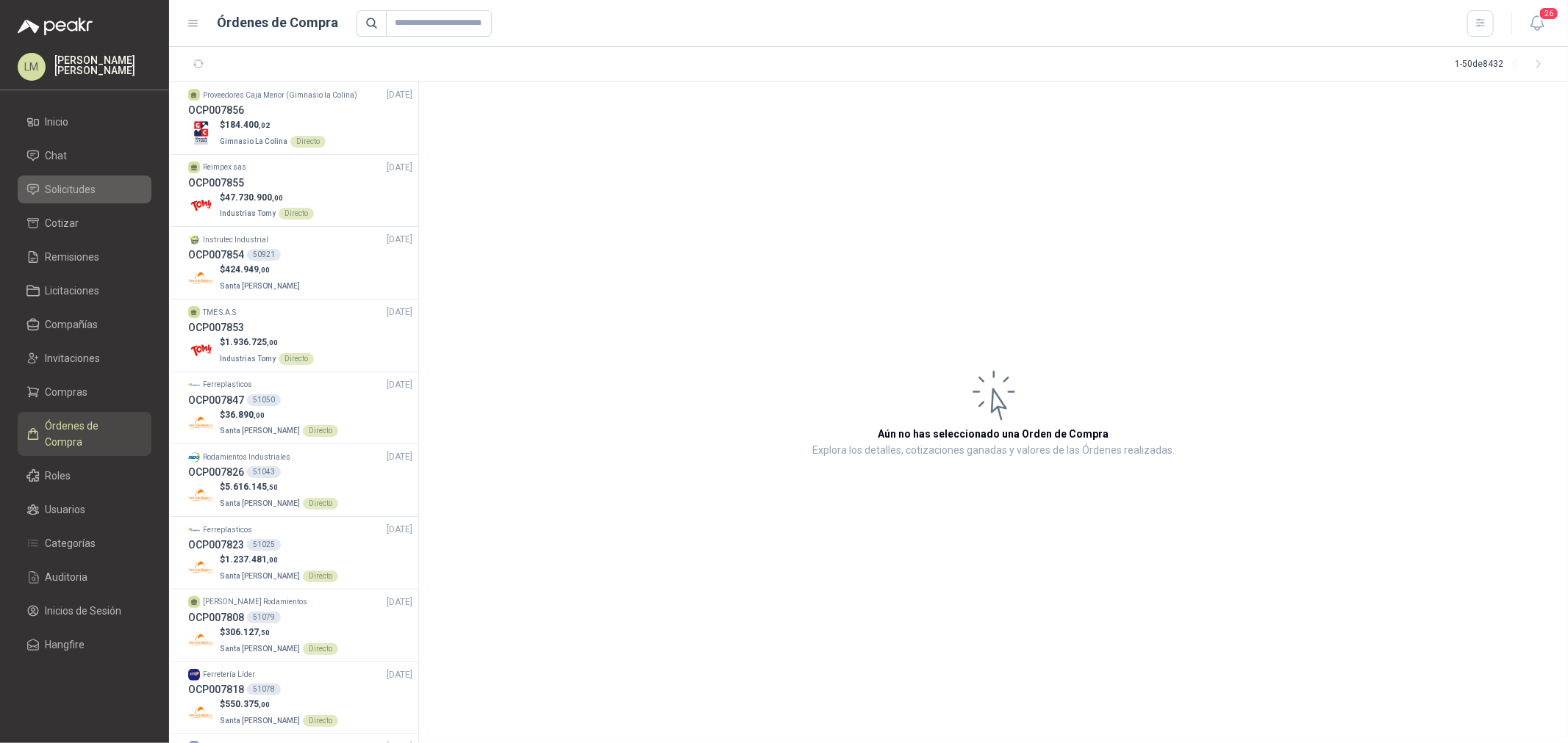
click at [63, 191] on span "Solicitudes" at bounding box center [71, 190] width 51 height 16
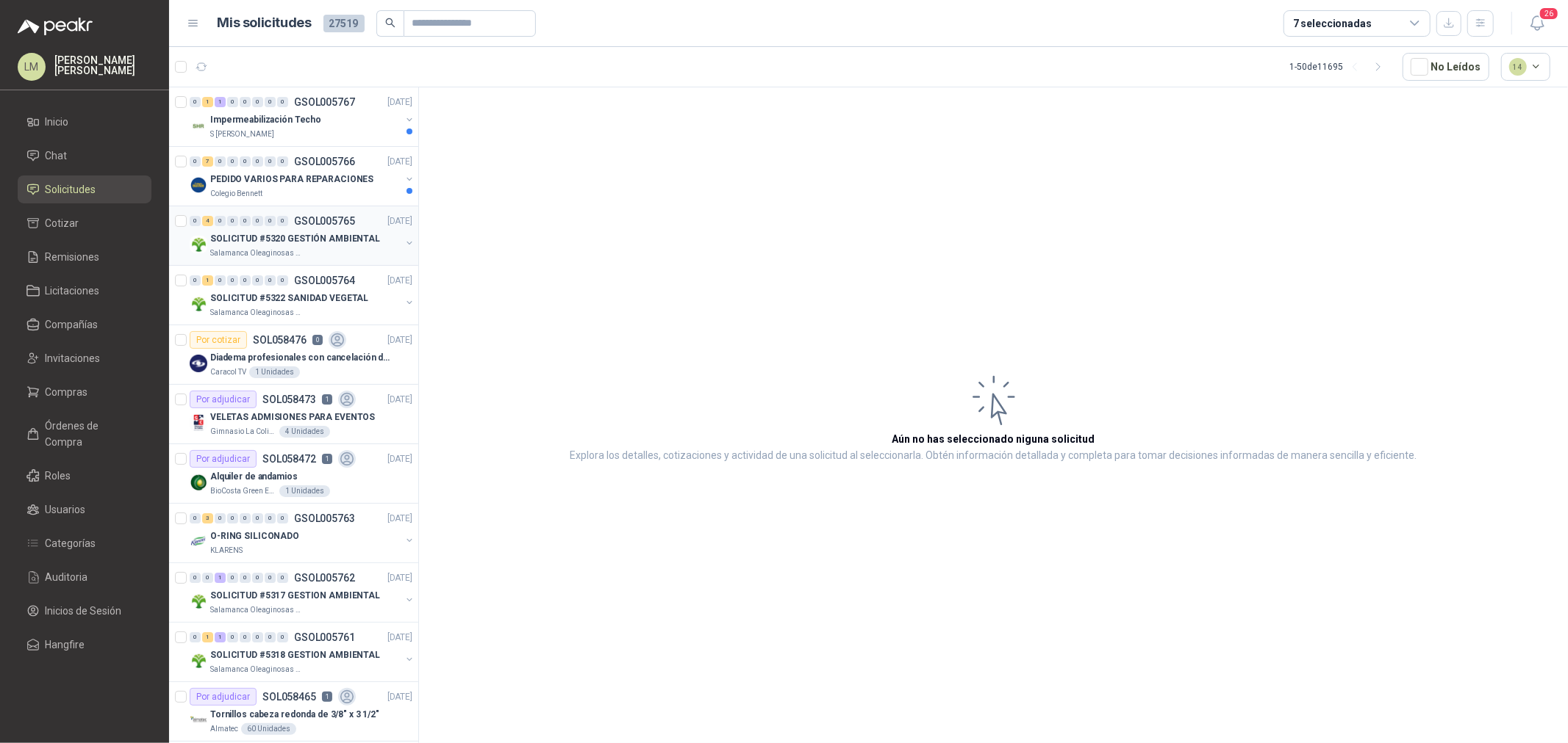
click at [209, 216] on div "4" at bounding box center [208, 221] width 11 height 10
click at [270, 179] on p "PEDIDO VARIOS PARA REPARACIONES" at bounding box center [291, 179] width 163 height 14
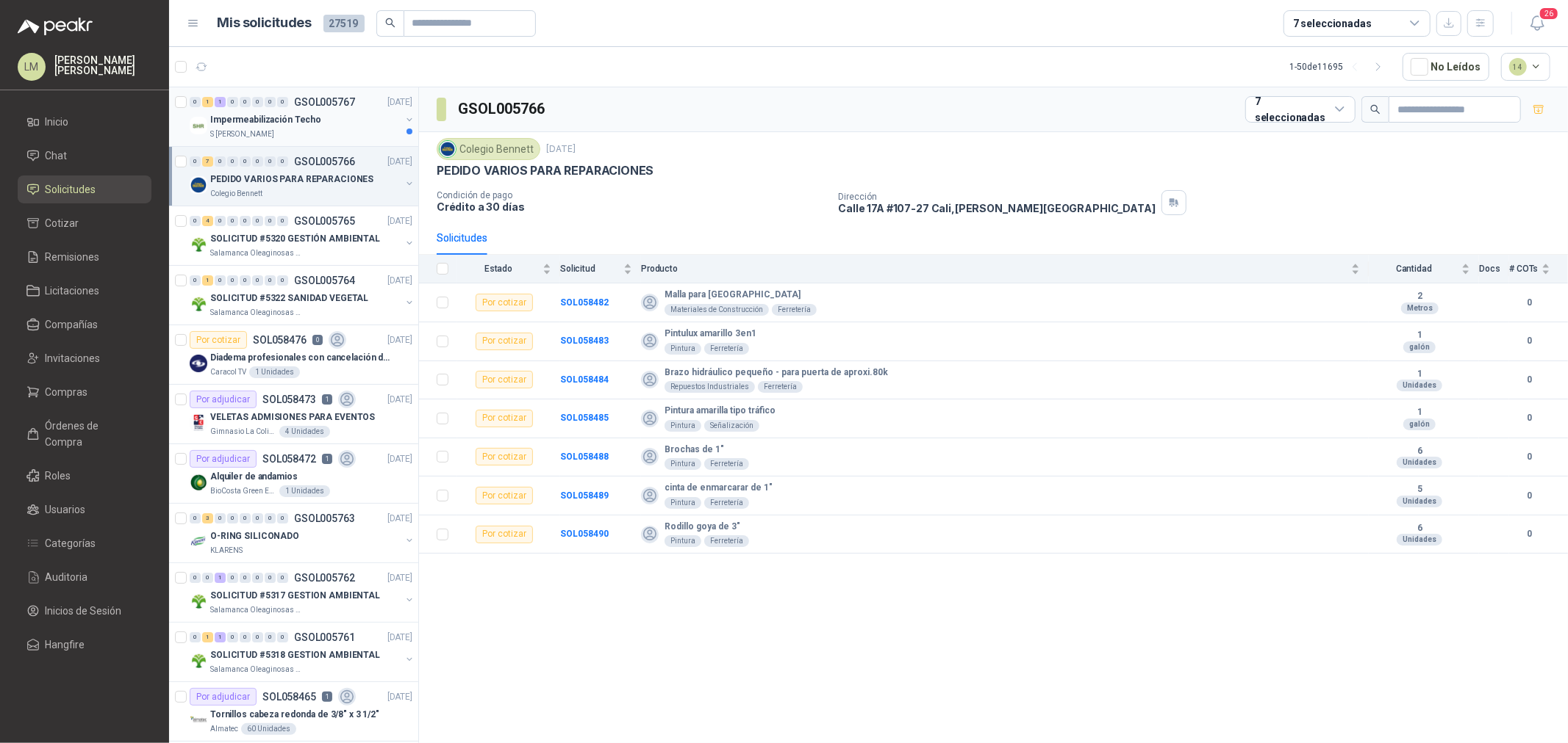
click at [404, 119] on button "button" at bounding box center [409, 120] width 12 height 12
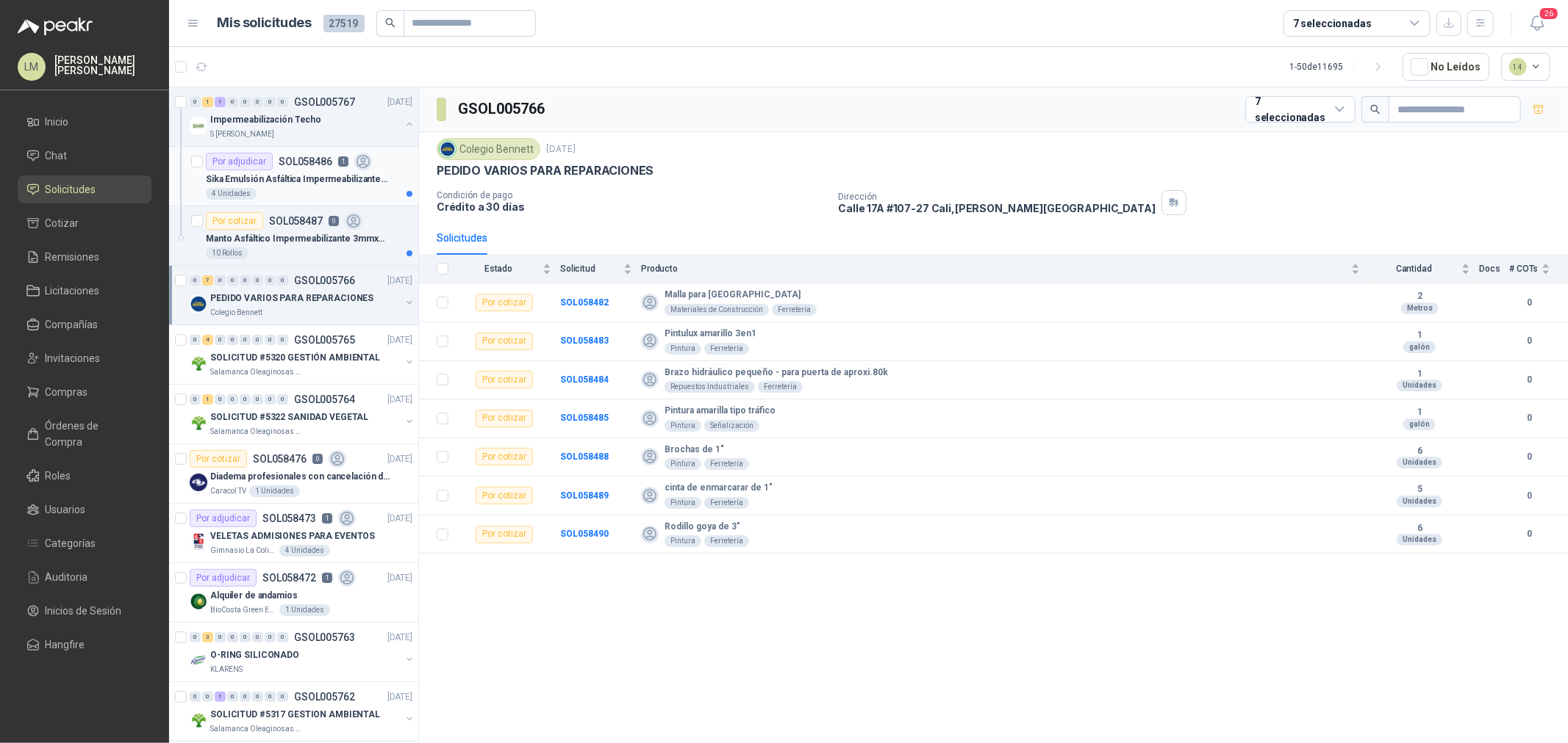
click at [276, 174] on p "Sika Emulsión Asfáltica Impermeabilizante Para Cubierta 18kg 5gl" at bounding box center [297, 179] width 183 height 14
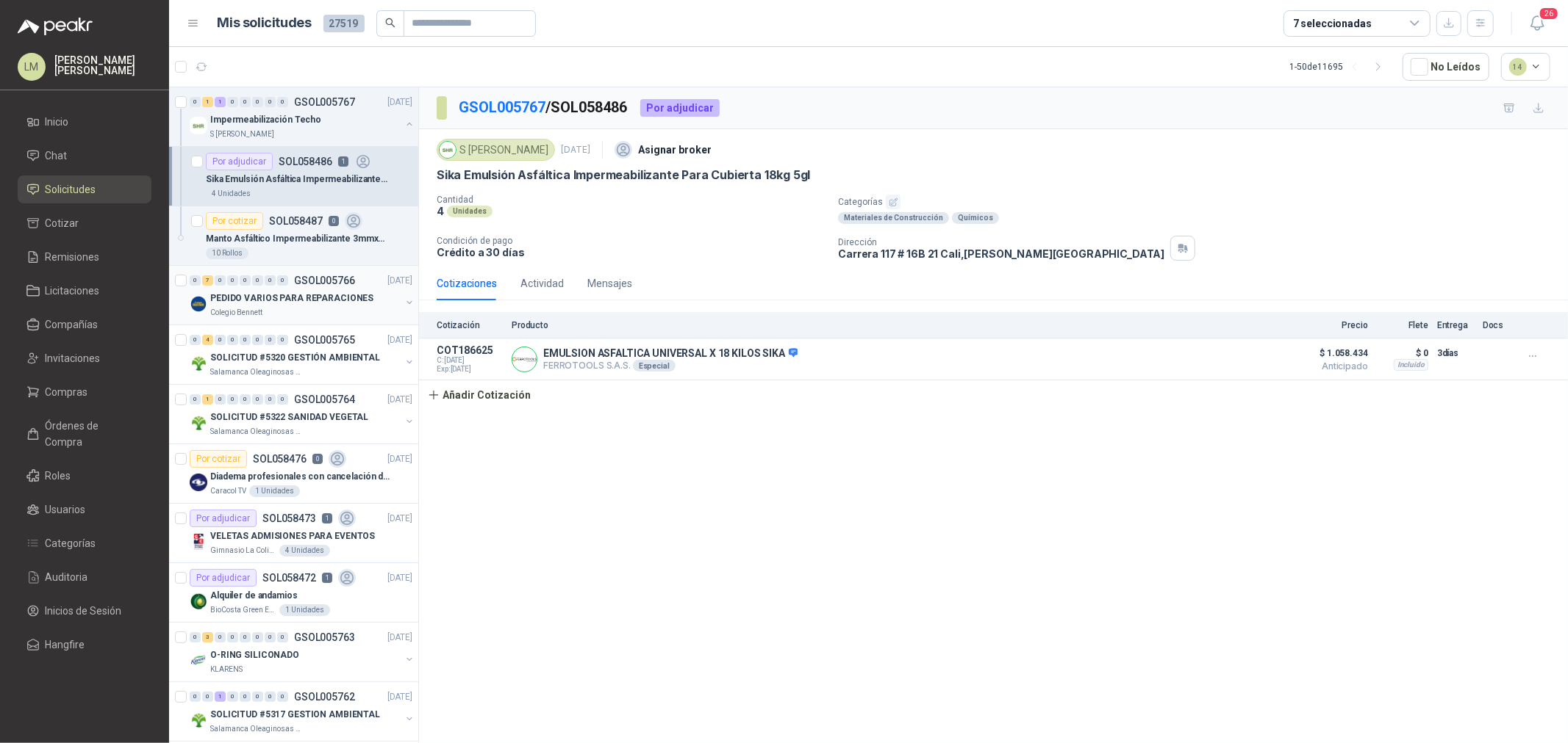
click at [273, 300] on p "PEDIDO VARIOS PARA REPARACIONES" at bounding box center [291, 298] width 163 height 14
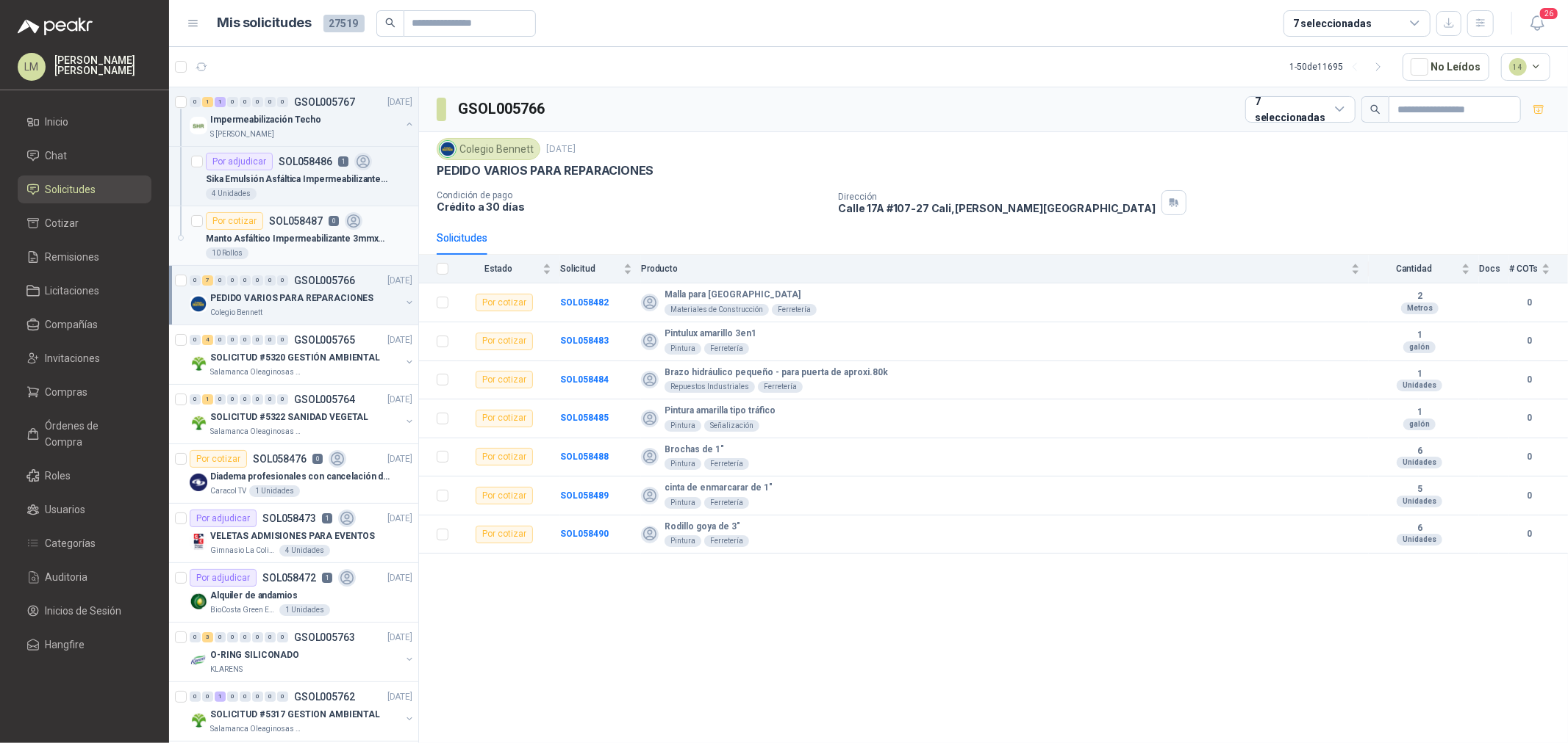
click at [292, 235] on p "Manto Asfáltico Impermeabilizante 3mmx10m2" at bounding box center [297, 239] width 183 height 14
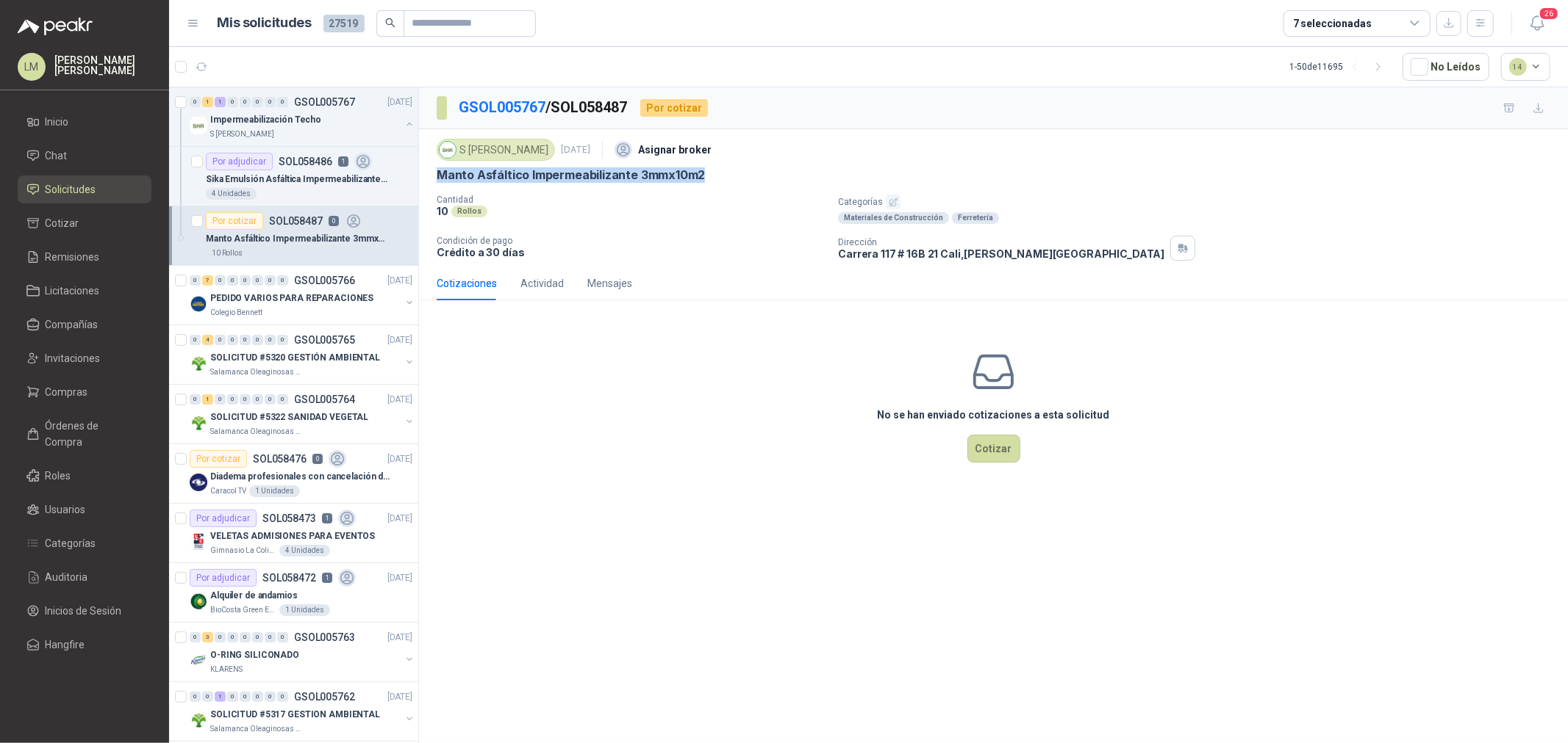
drag, startPoint x: 439, startPoint y: 177, endPoint x: 721, endPoint y: 166, distance: 282.2
click at [721, 167] on div "Manto Asfáltico Impermeabilizante 3mmx10m2" at bounding box center [994, 174] width 1113 height 15
copy p "Manto Asfáltico Impermeabilizante 3mmx10m2"
click at [268, 158] on div "Por adjudicar" at bounding box center [239, 162] width 67 height 18
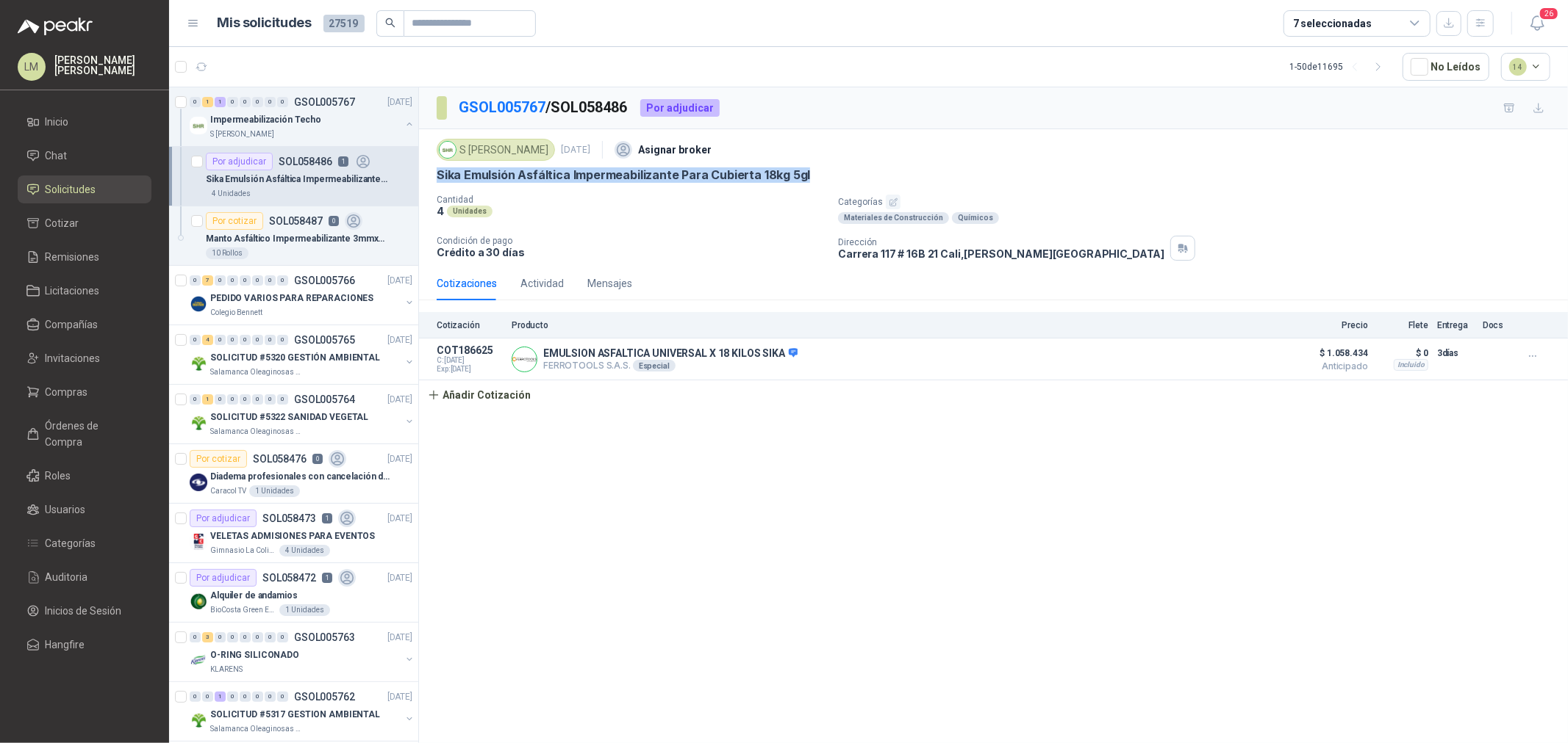
drag, startPoint x: 434, startPoint y: 174, endPoint x: 804, endPoint y: 174, distance: 370.0
click at [804, 174] on div "S Holguín Ramos 3 oct, 2025 Asignar broker Sika Emulsión Asfáltica Impermeabili…" at bounding box center [994, 198] width 1149 height 138
copy p "Sika Emulsión Asfáltica Impermeabilizante Para Cubierta 18kg 5gl"
